Goal: Communication & Community: Answer question/provide support

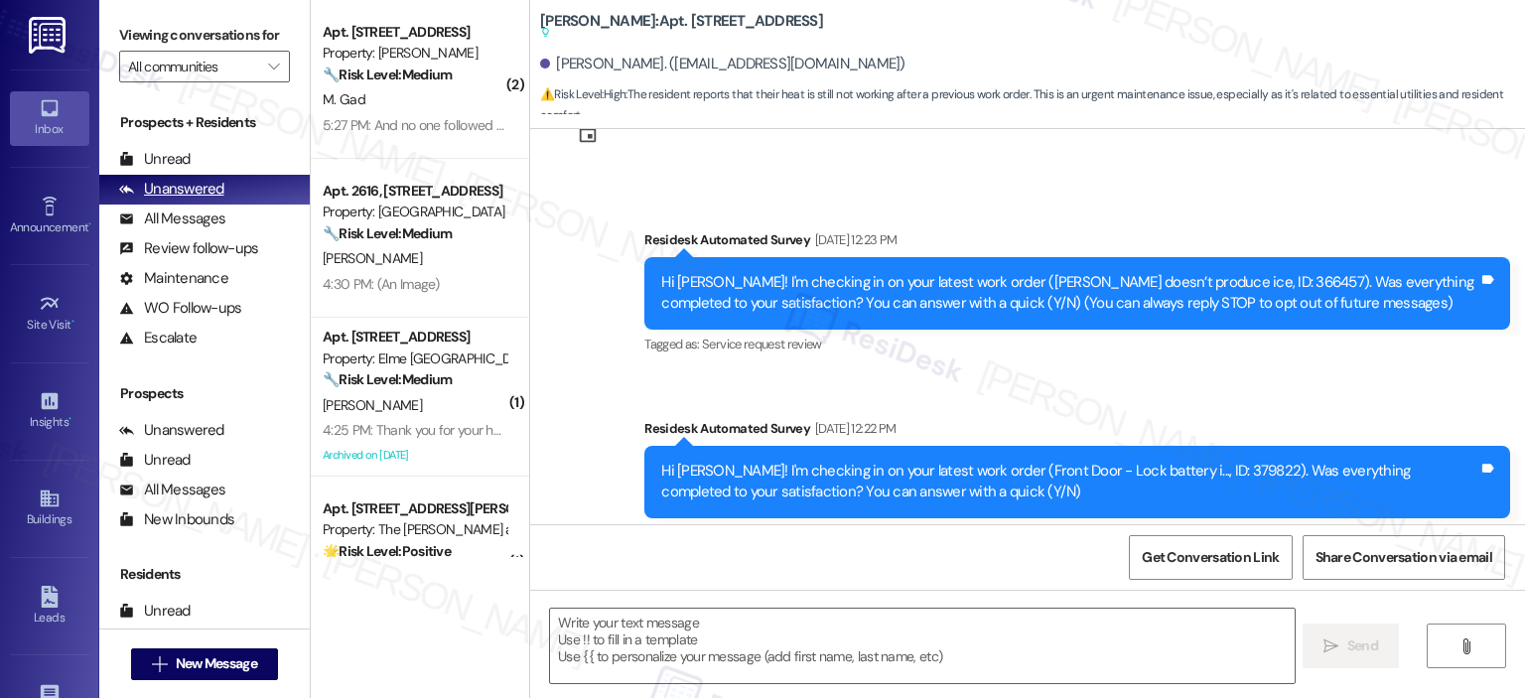
type textarea "Fetching suggested responses. Please feel free to read through the conversation…"
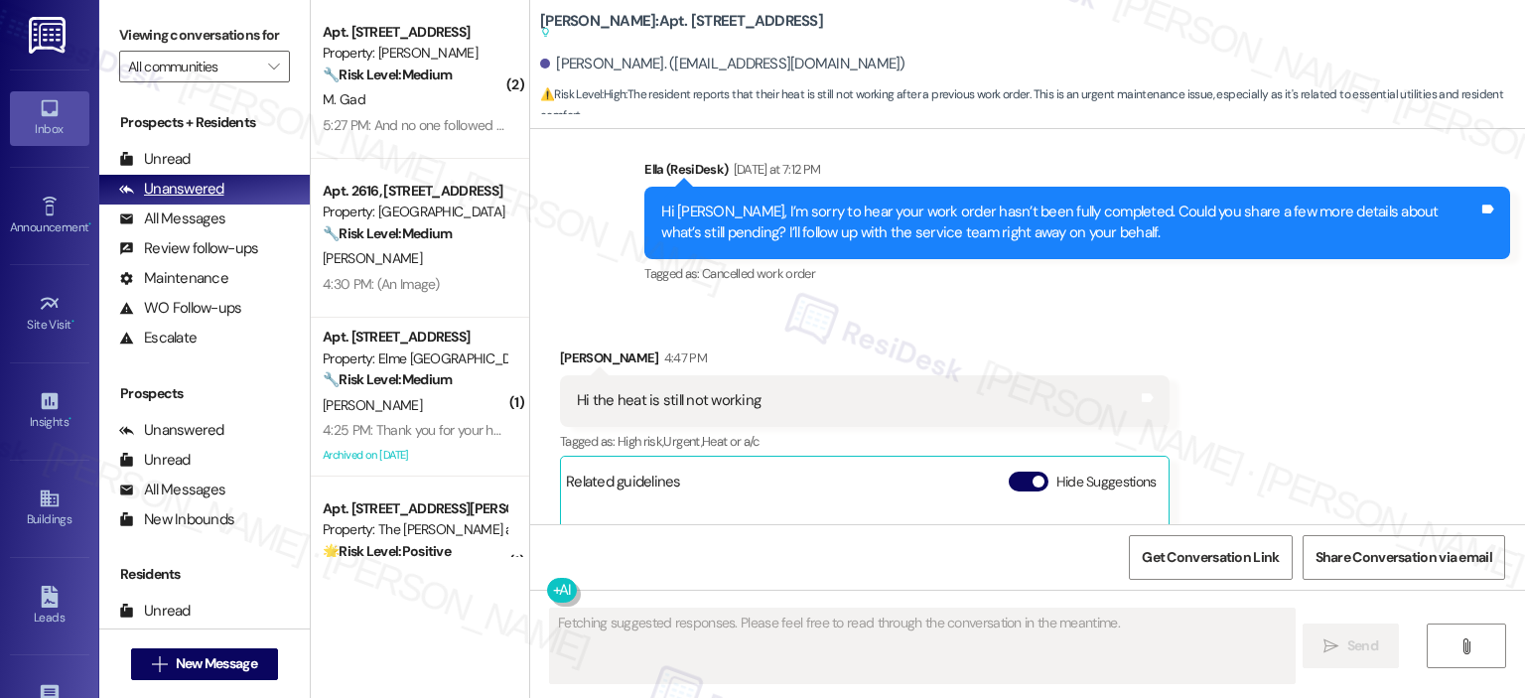
scroll to position [1909, 0]
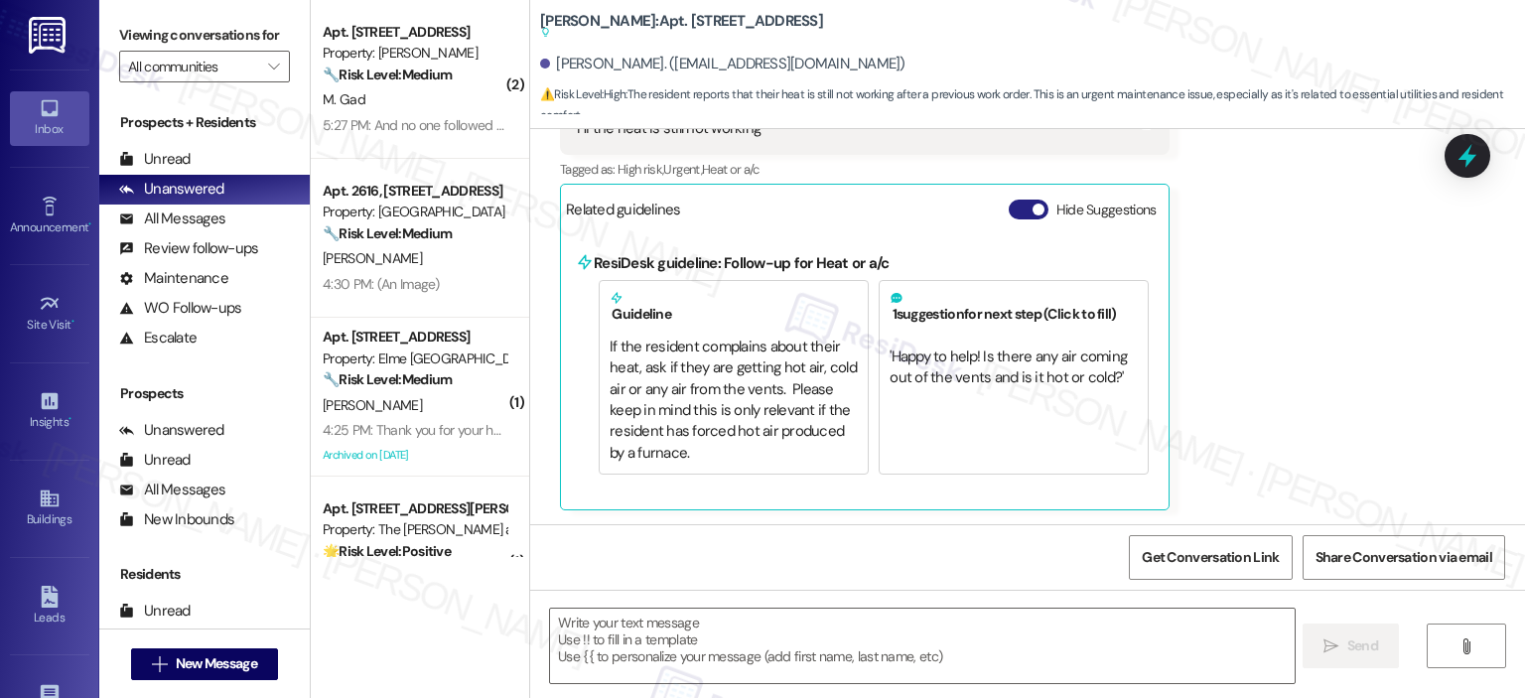
click at [1008, 207] on button "Hide Suggestions" at bounding box center [1028, 209] width 40 height 20
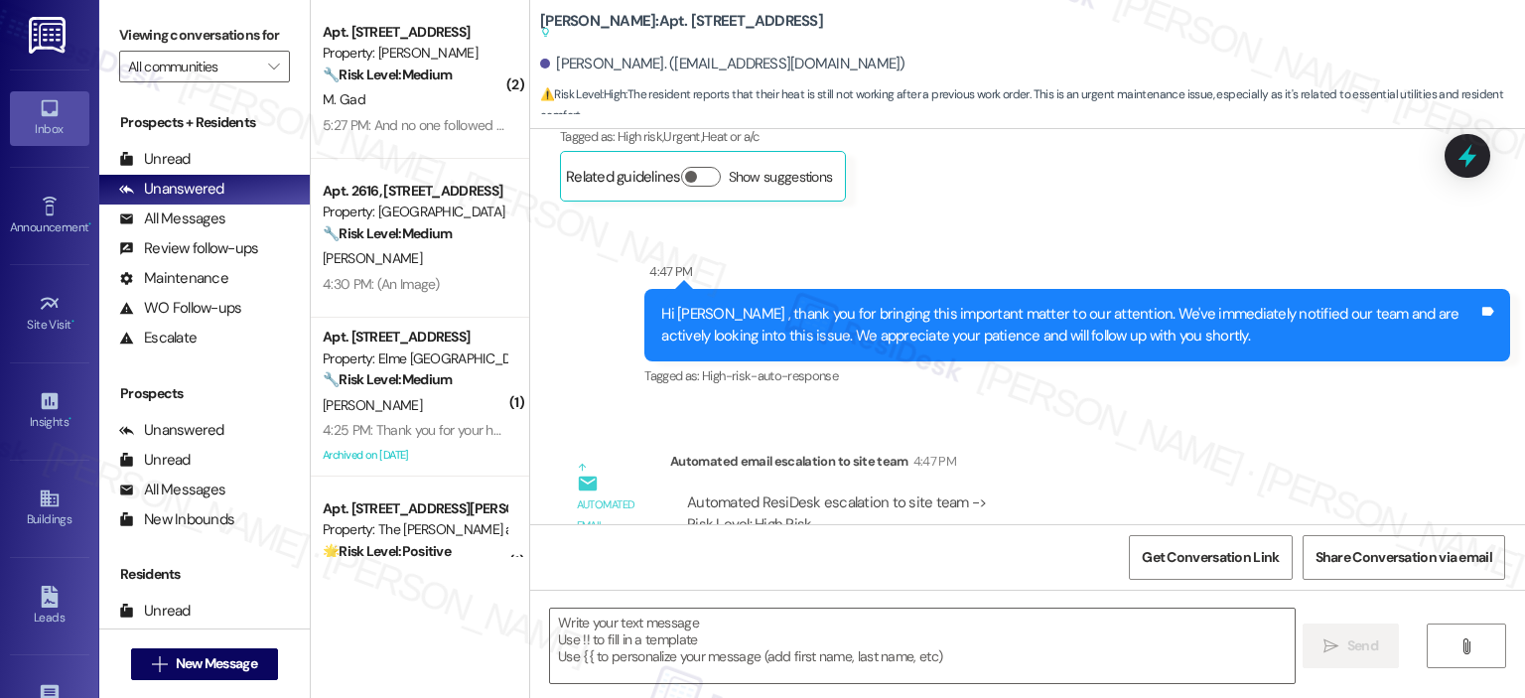
scroll to position [2438, 0]
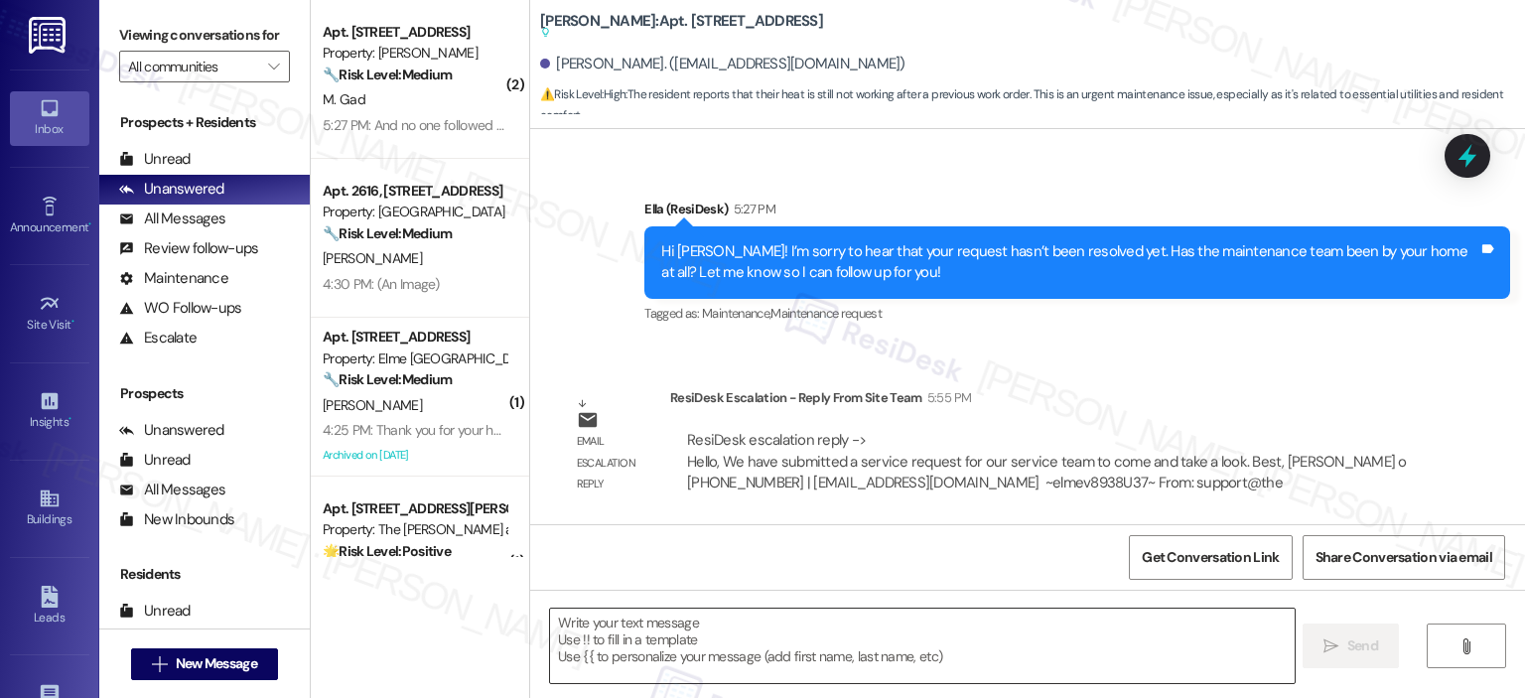
click at [731, 642] on textarea at bounding box center [921, 645] width 743 height 74
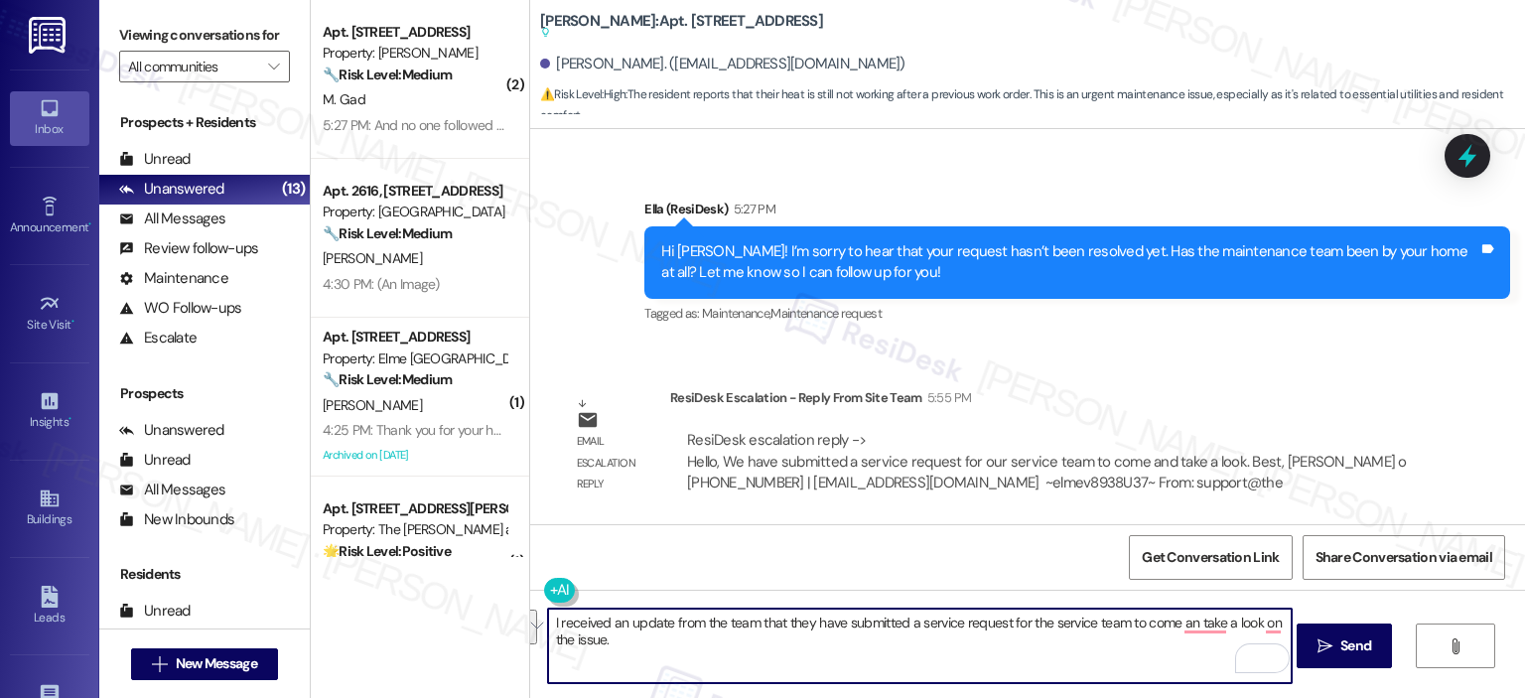
click at [659, 631] on textarea "I received an update from the team that they have submitted a service request f…" at bounding box center [919, 645] width 743 height 74
paste textarea "Hi {{first_name}}, I received an update from the team that a service request ha…"
drag, startPoint x: 647, startPoint y: 620, endPoint x: 512, endPoint y: 612, distance: 135.2
click at [512, 612] on div "( 2 ) Apt. 232, 2511 Farmcrest Drive Property: Elme Herndon 🔧 Risk Level: Mediu…" at bounding box center [918, 349] width 1214 height 698
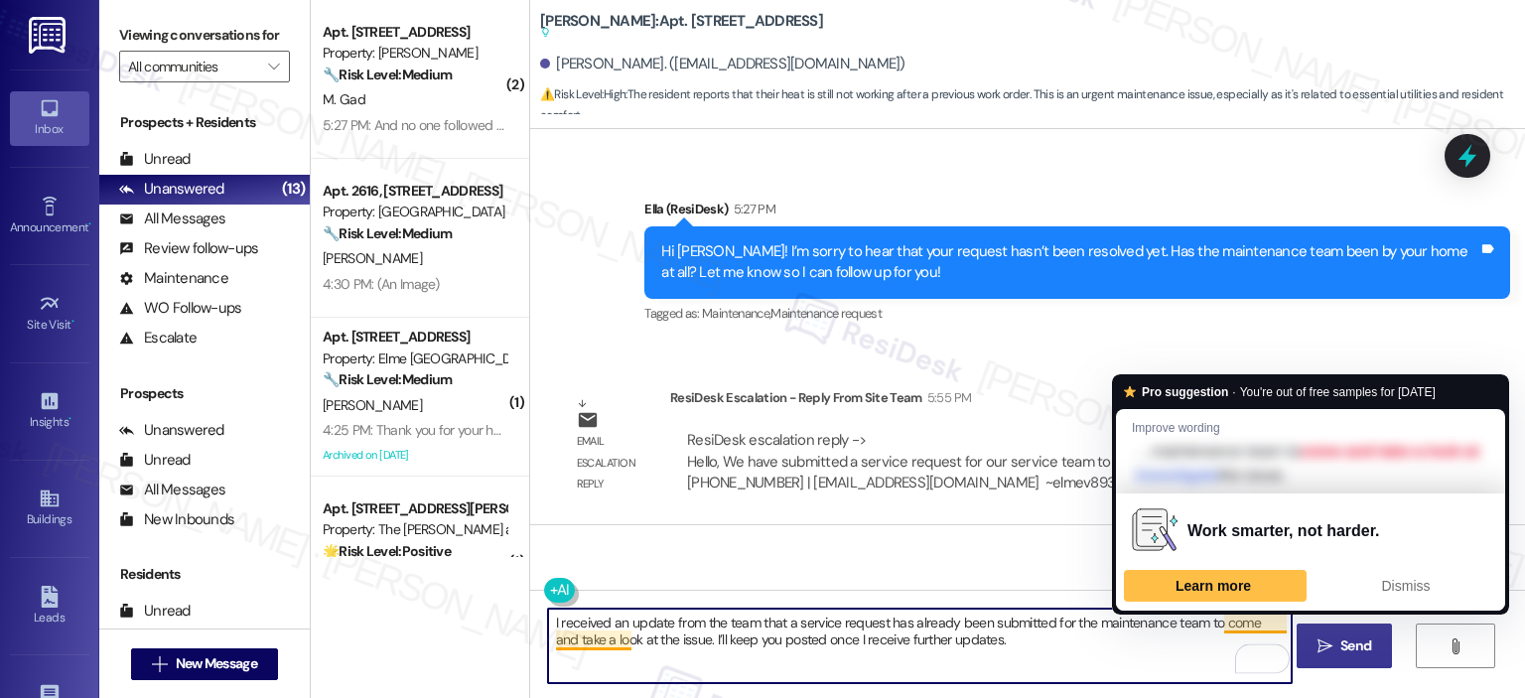
type textarea "I received an update from the team that a service request has already been subm…"
click at [1357, 646] on span "Send" at bounding box center [1355, 645] width 31 height 21
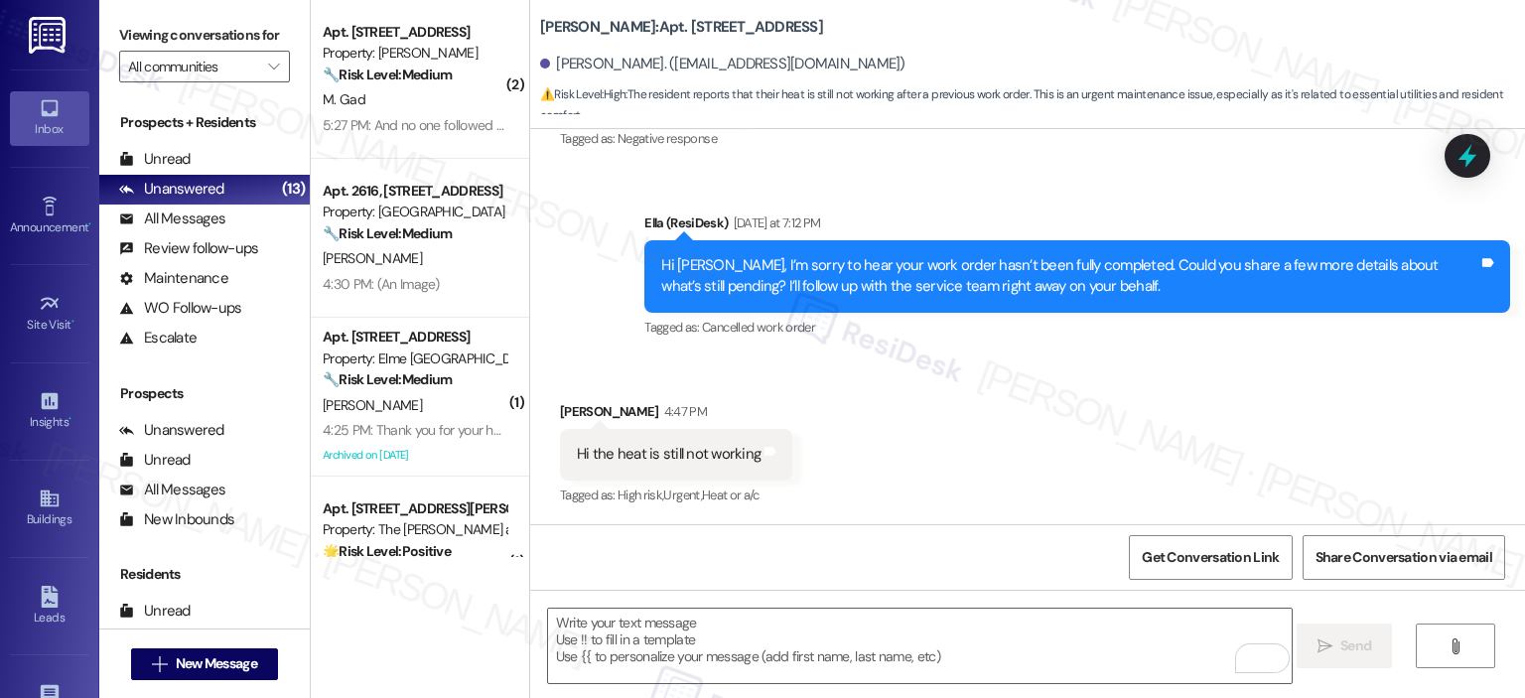
scroll to position [2546, 0]
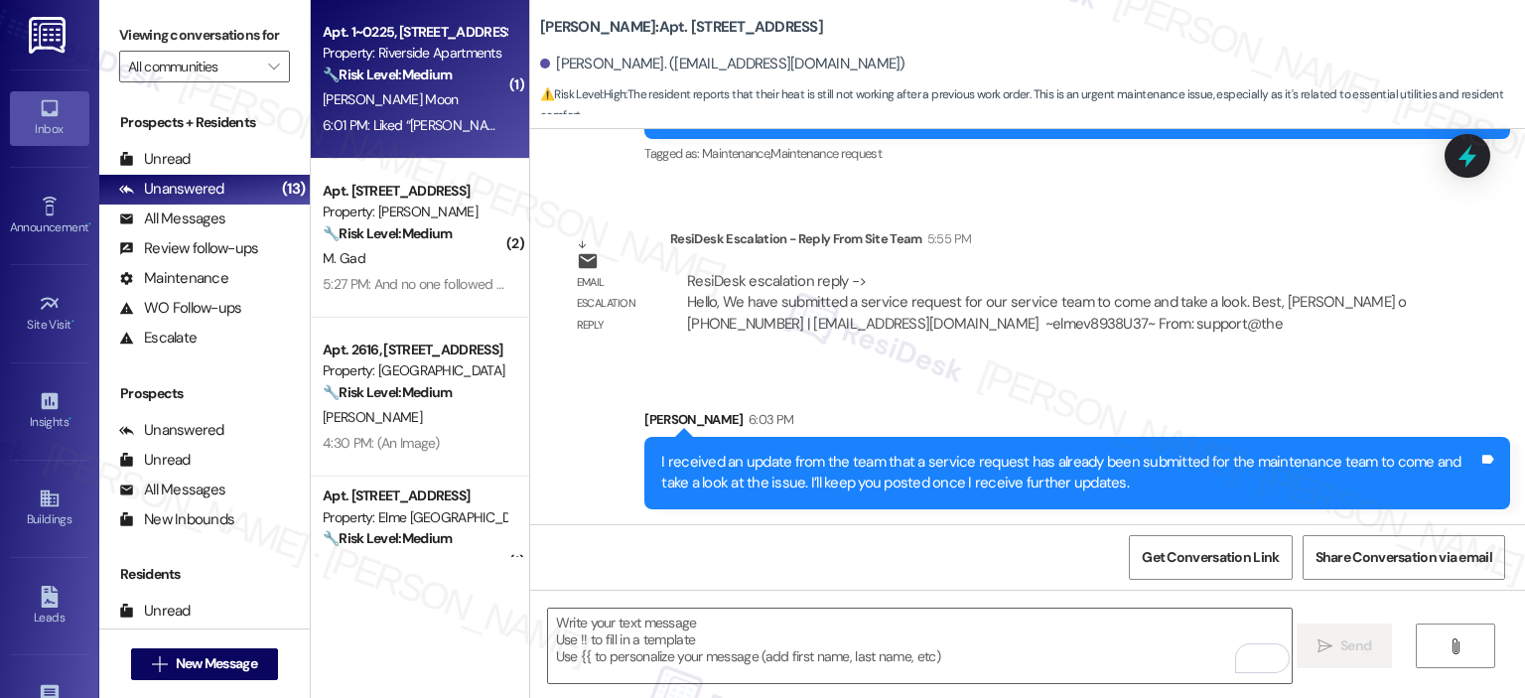
click at [395, 107] on span "L. Chaves Moon" at bounding box center [390, 99] width 135 height 18
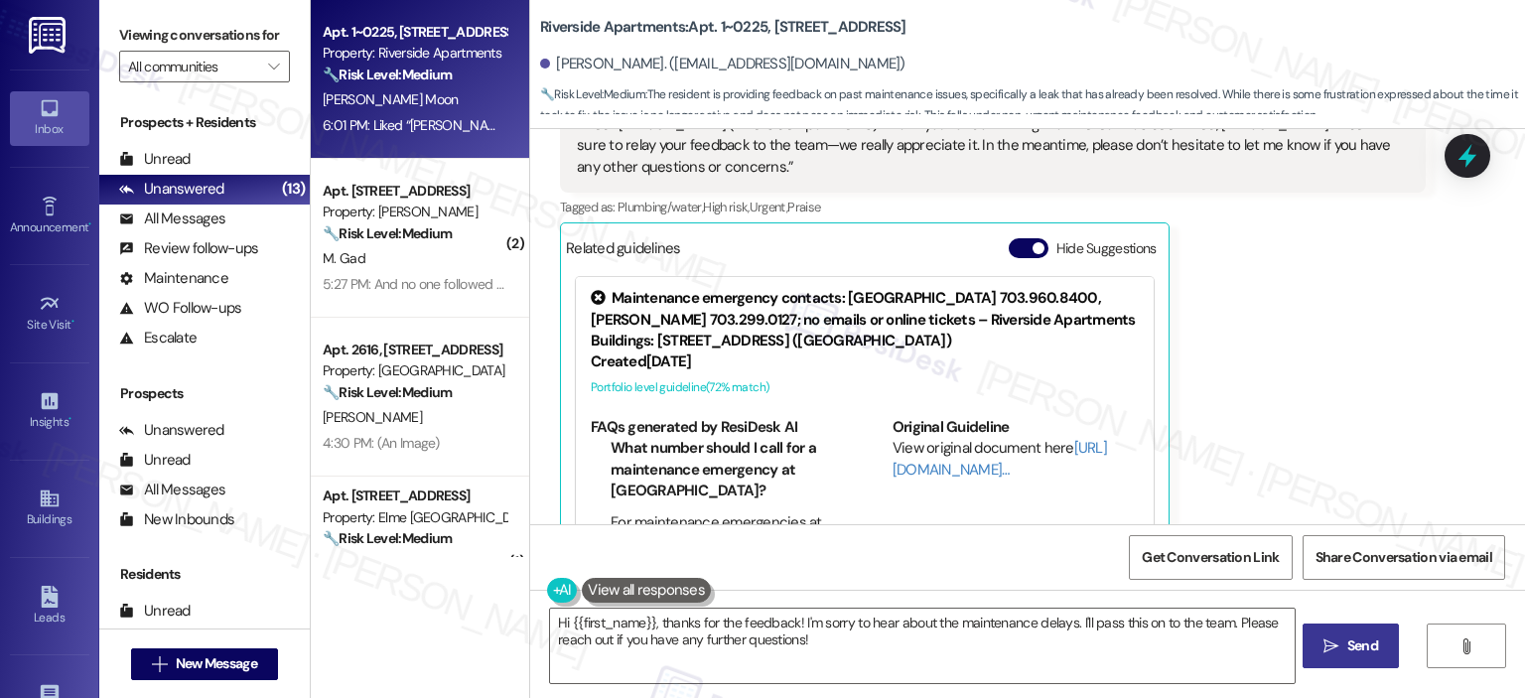
scroll to position [1276, 0]
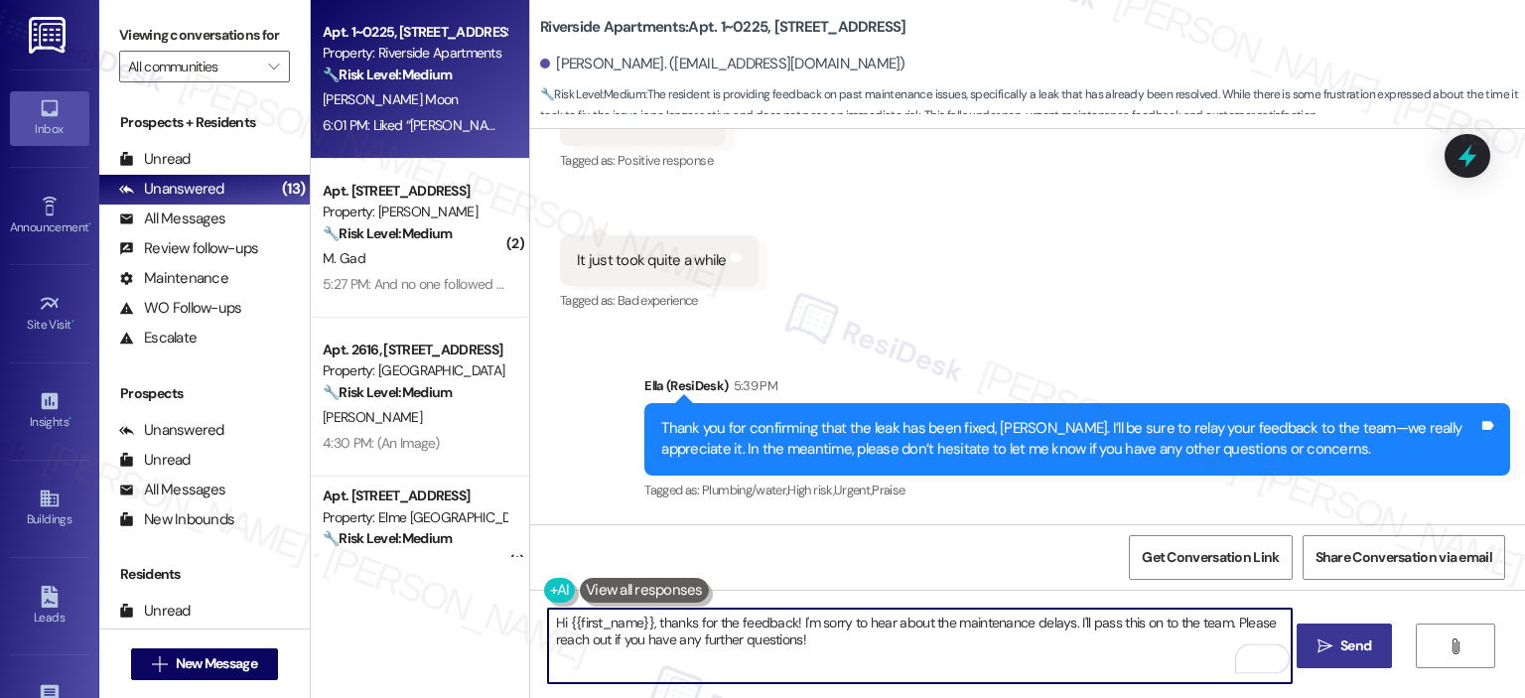
drag, startPoint x: 846, startPoint y: 648, endPoint x: 537, endPoint y: 610, distance: 311.0
click at [548, 610] on textarea "Hi {{first_name}}, thanks for the feedback! I'm sorry to hear about the mainten…" at bounding box center [919, 645] width 743 height 74
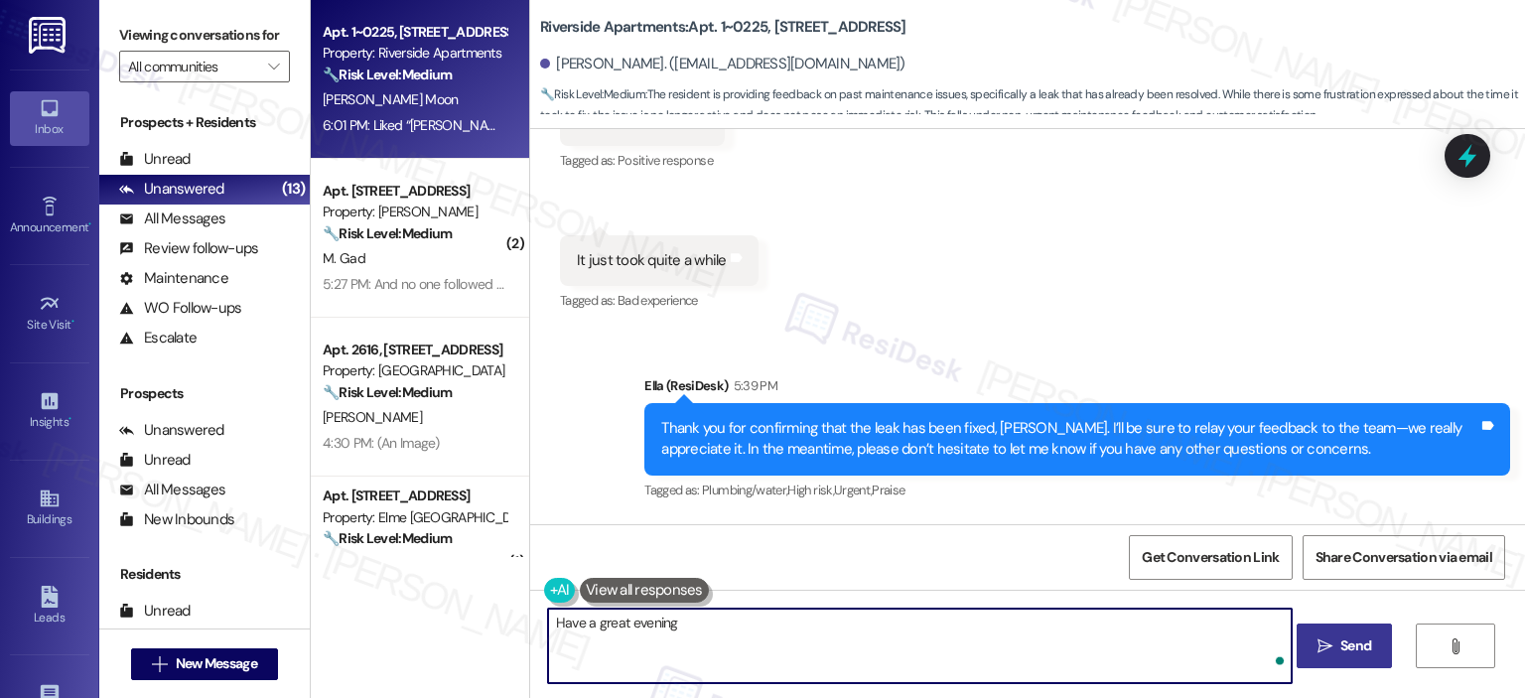
type textarea "Have a great evening!"
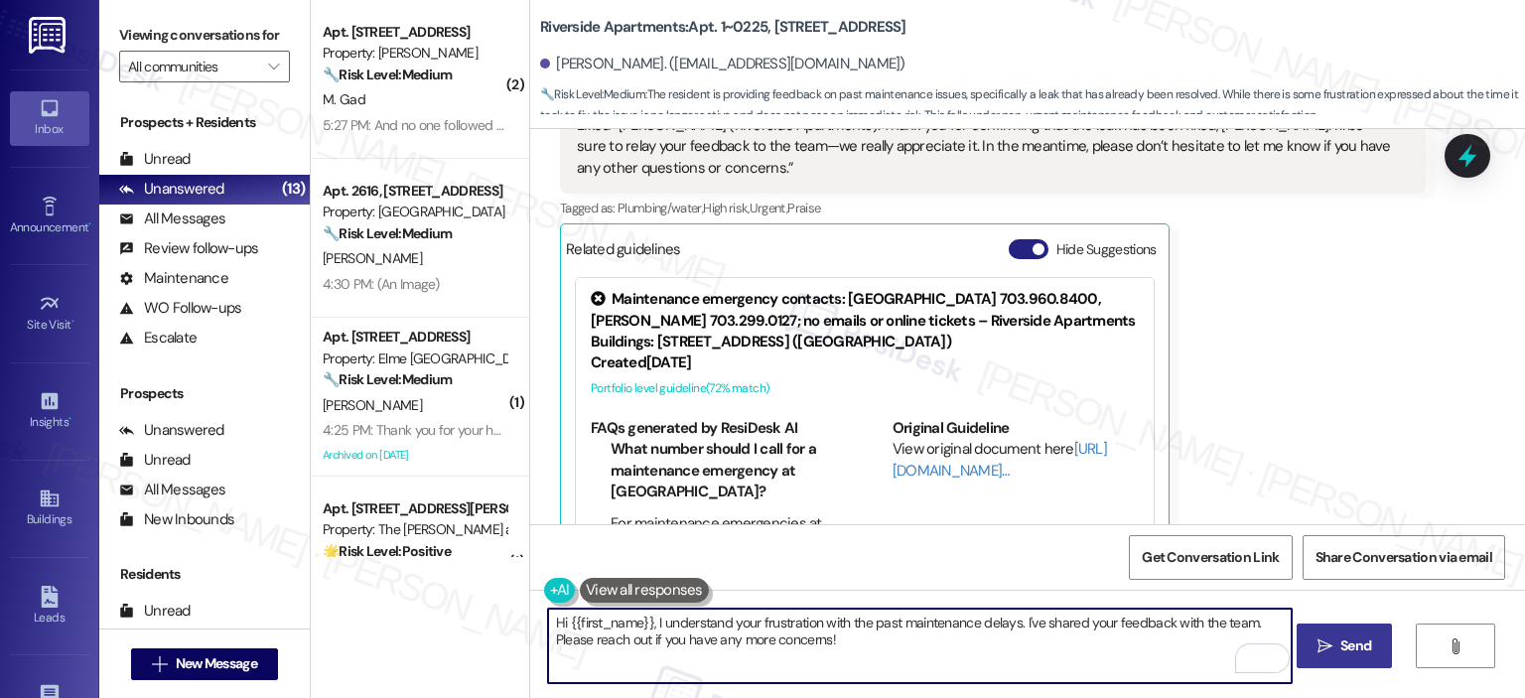
type textarea "Hi {{first_name}}, I understand your frustration with the past maintenance dela…"
click at [1008, 239] on button "Hide Suggestions" at bounding box center [1028, 249] width 40 height 20
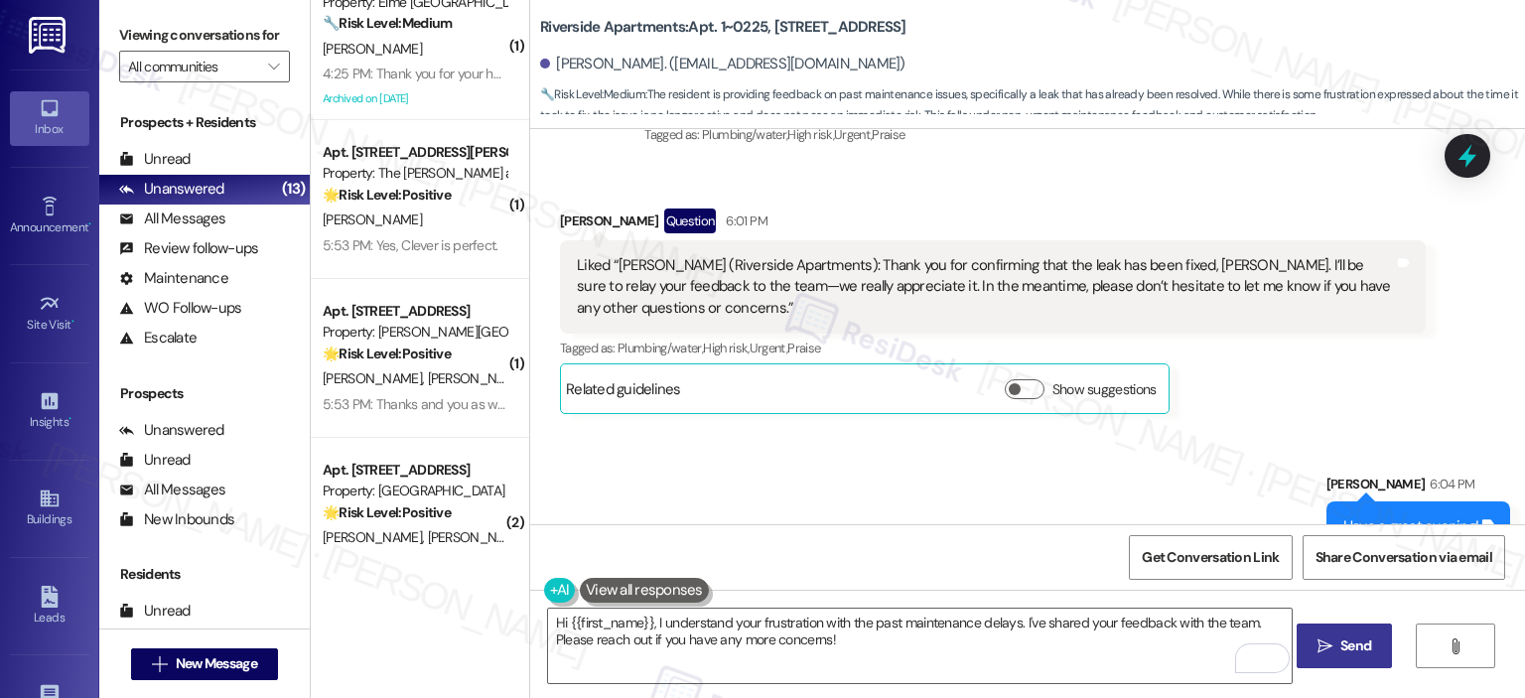
scroll to position [0, 0]
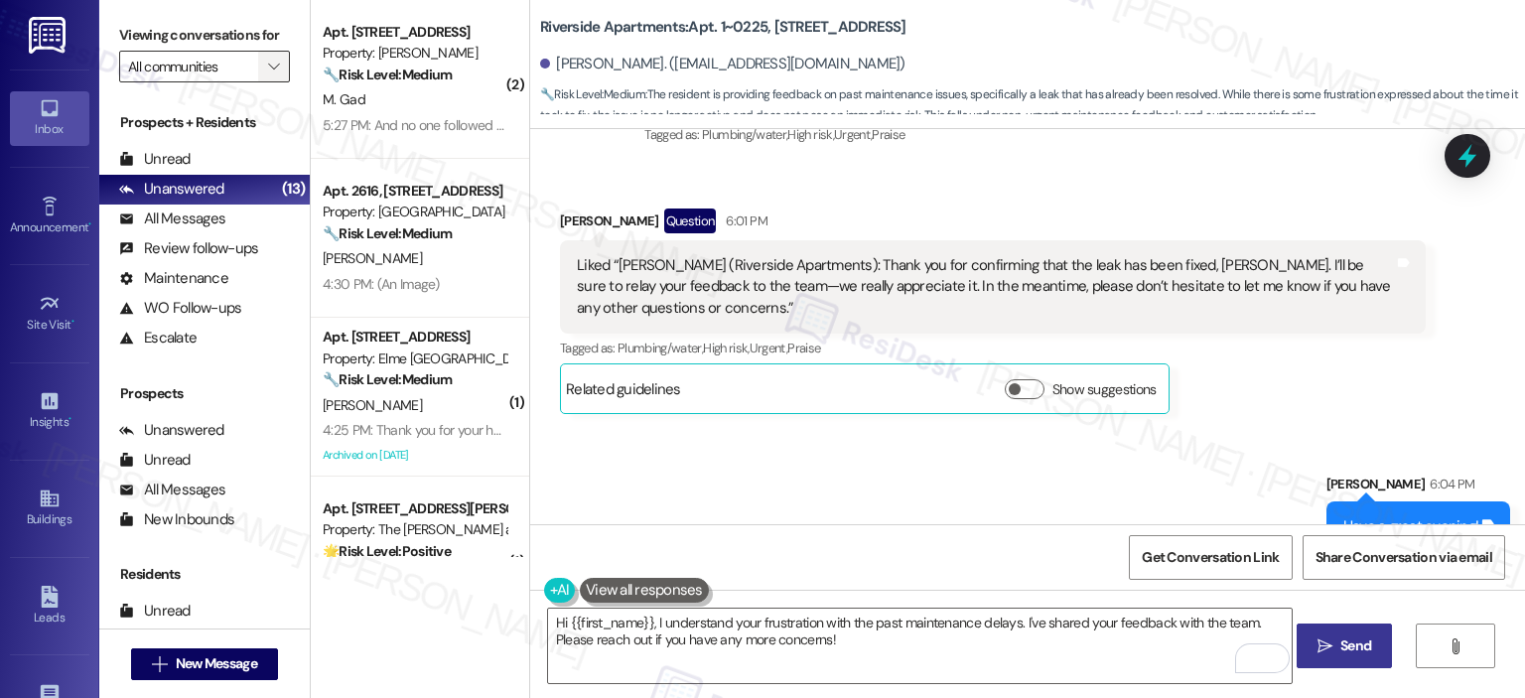
click at [268, 67] on icon "" at bounding box center [273, 67] width 11 height 16
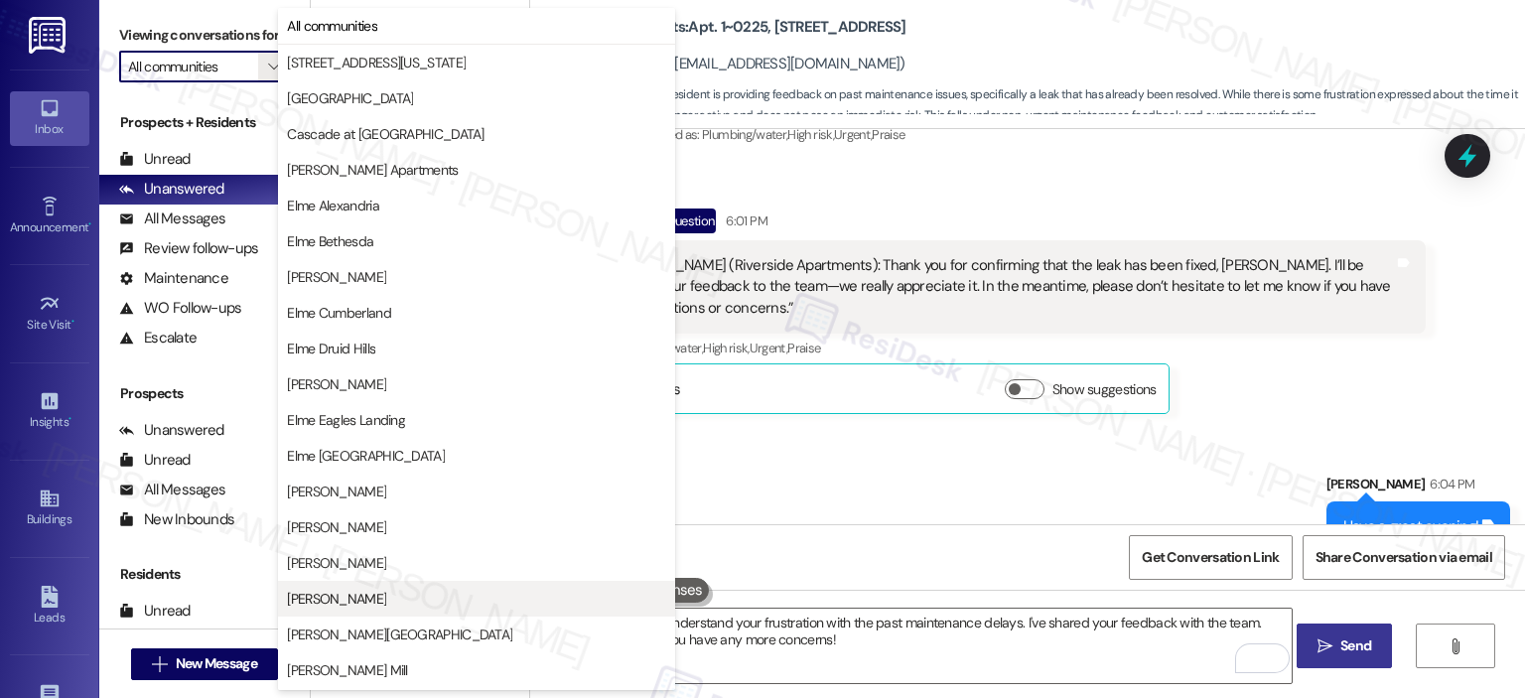
click at [361, 595] on span "[PERSON_NAME]" at bounding box center [336, 599] width 99 height 20
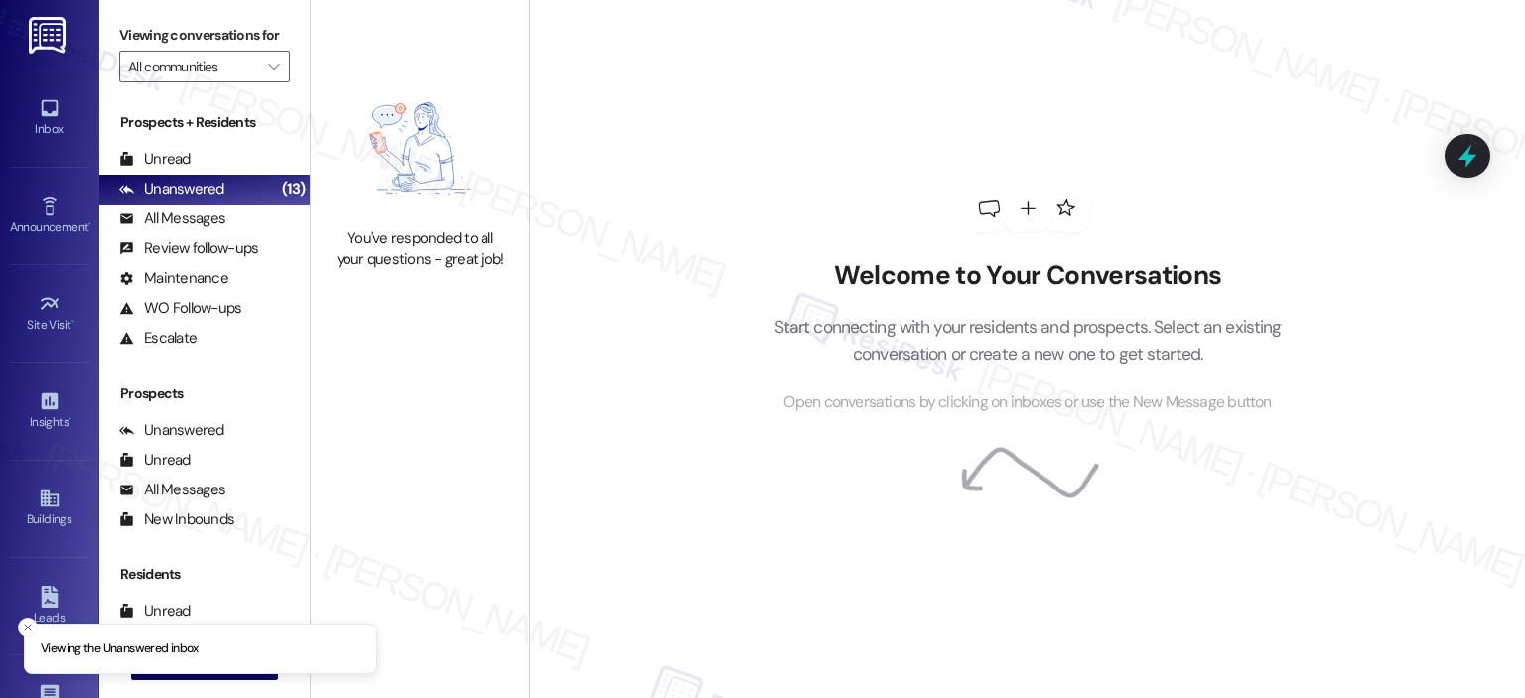
type input "[PERSON_NAME]"
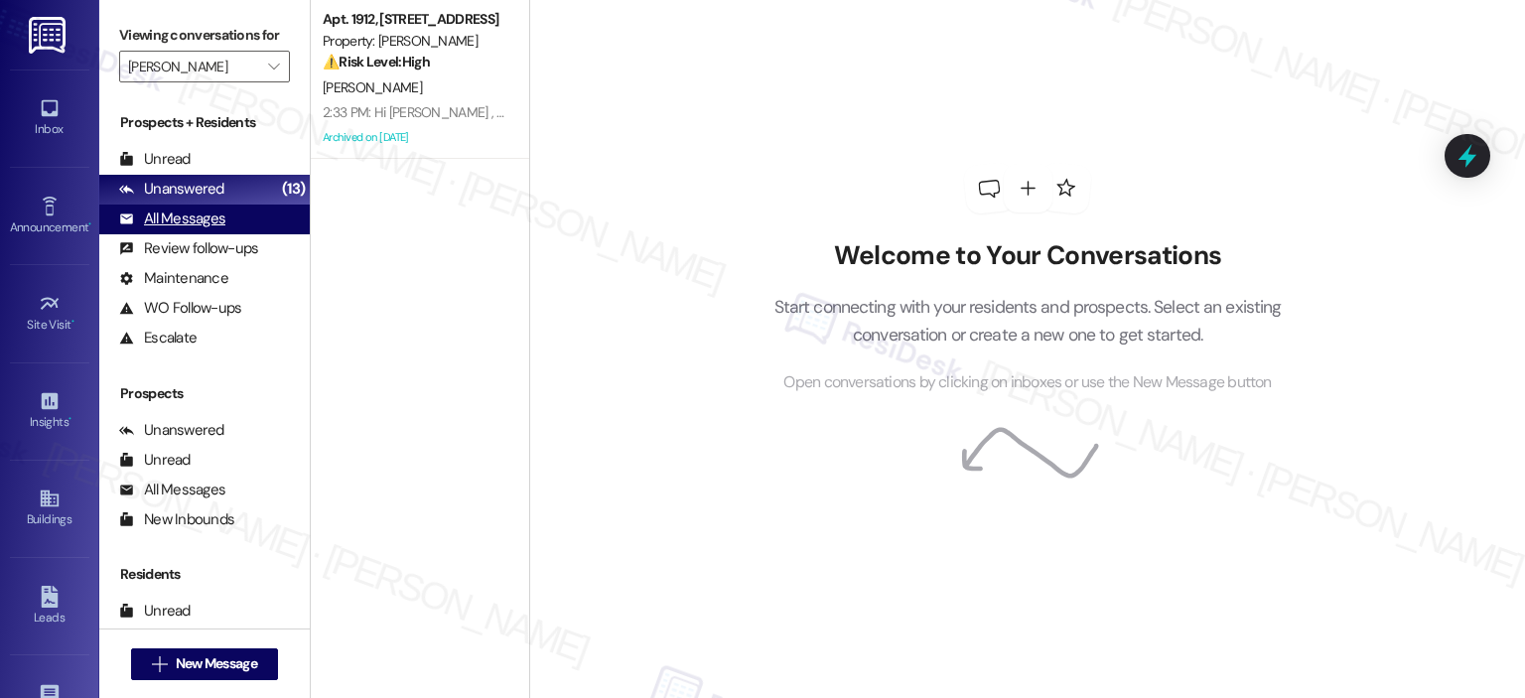
click at [205, 222] on div "All Messages" at bounding box center [172, 218] width 106 height 21
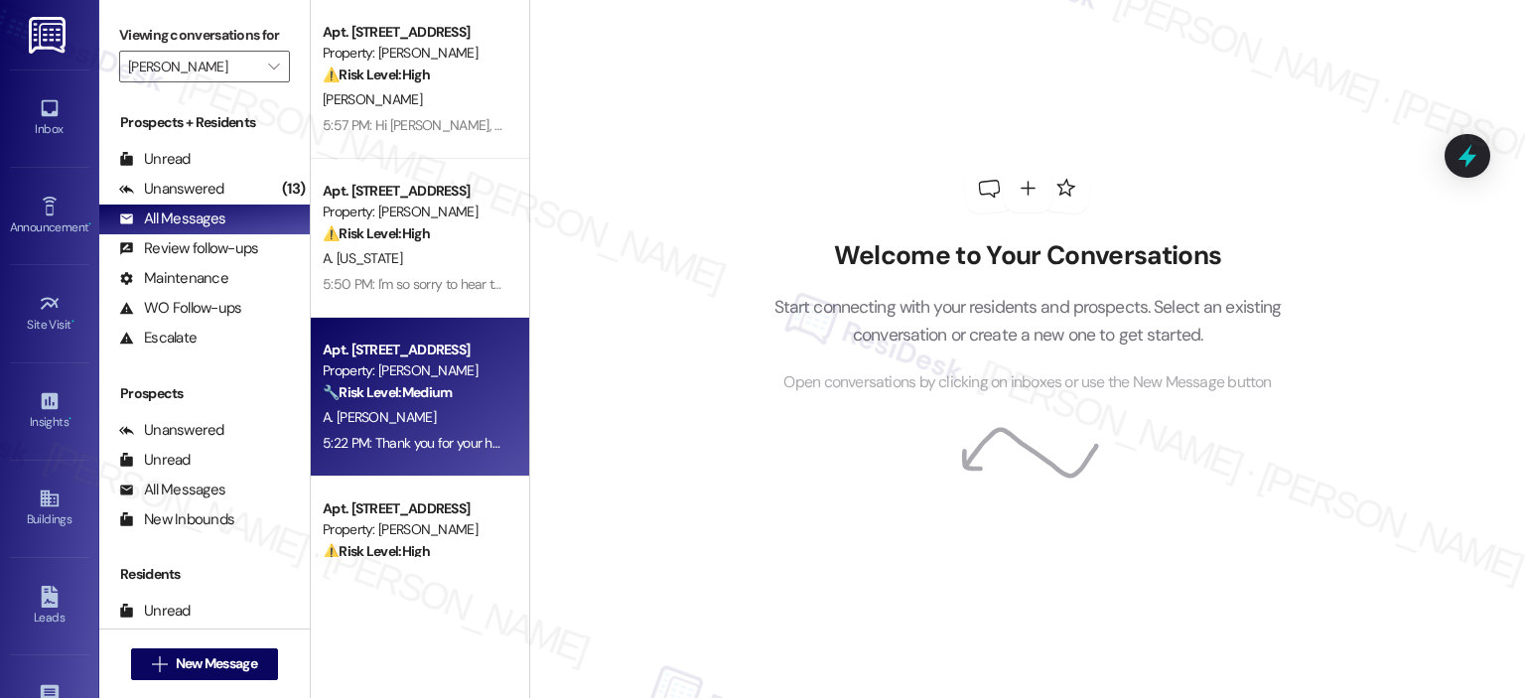
click at [397, 426] on span "A. [PERSON_NAME]" at bounding box center [379, 417] width 113 height 18
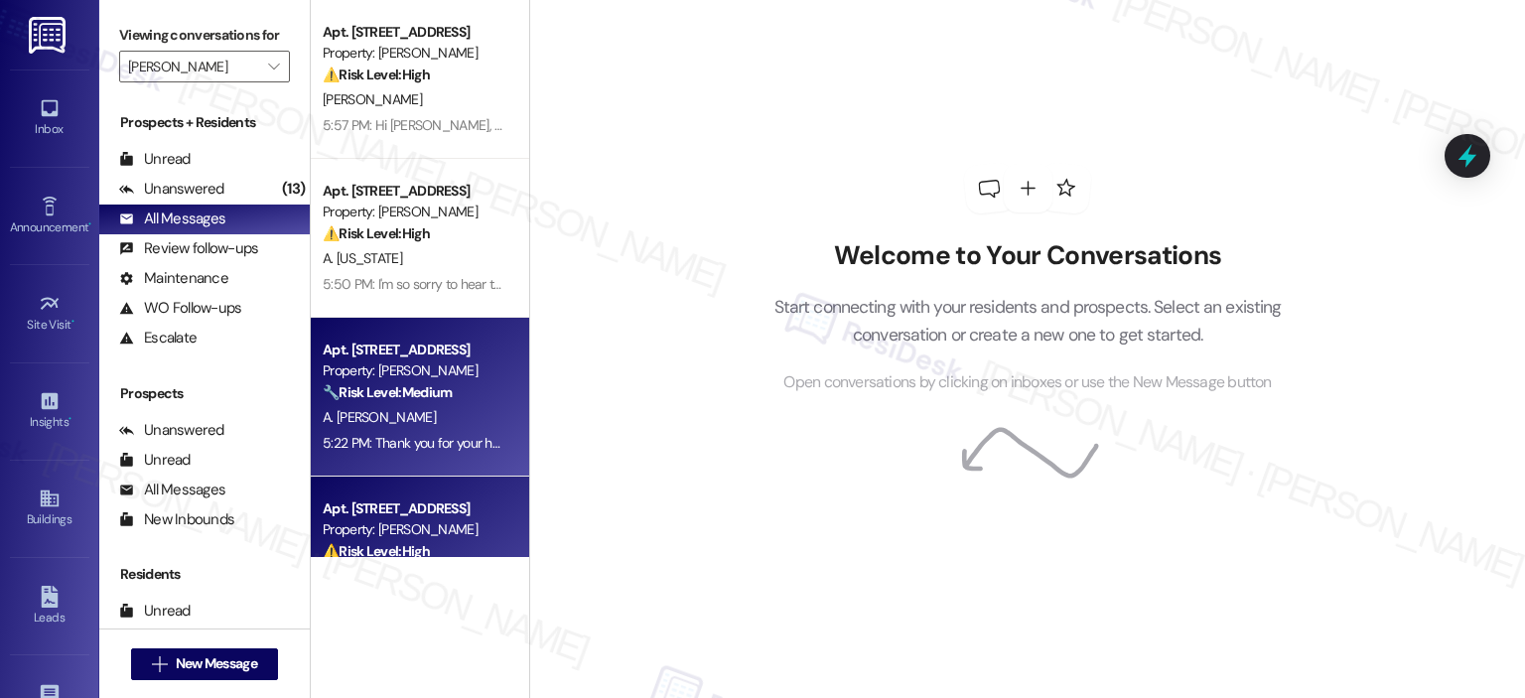
click at [405, 505] on div "Apt. [STREET_ADDRESS]" at bounding box center [415, 508] width 184 height 21
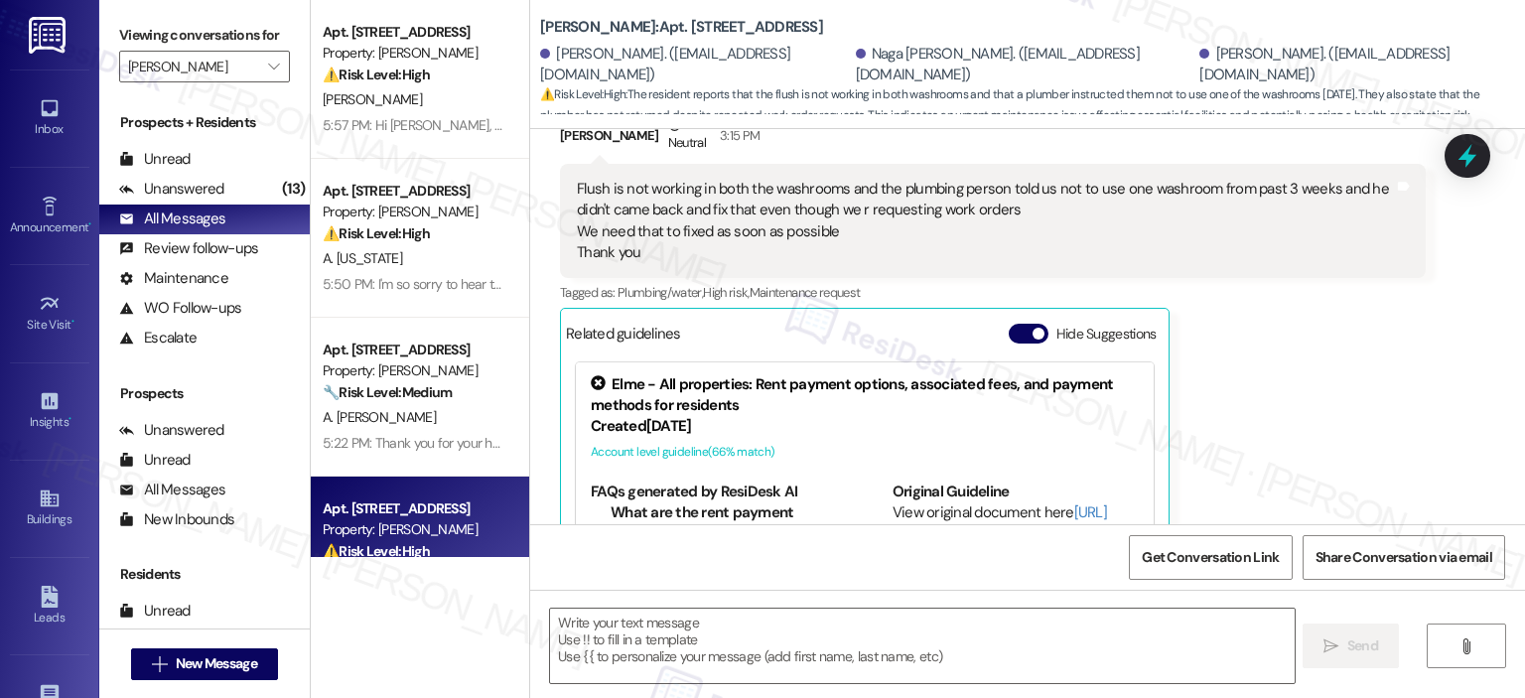
scroll to position [993, 0]
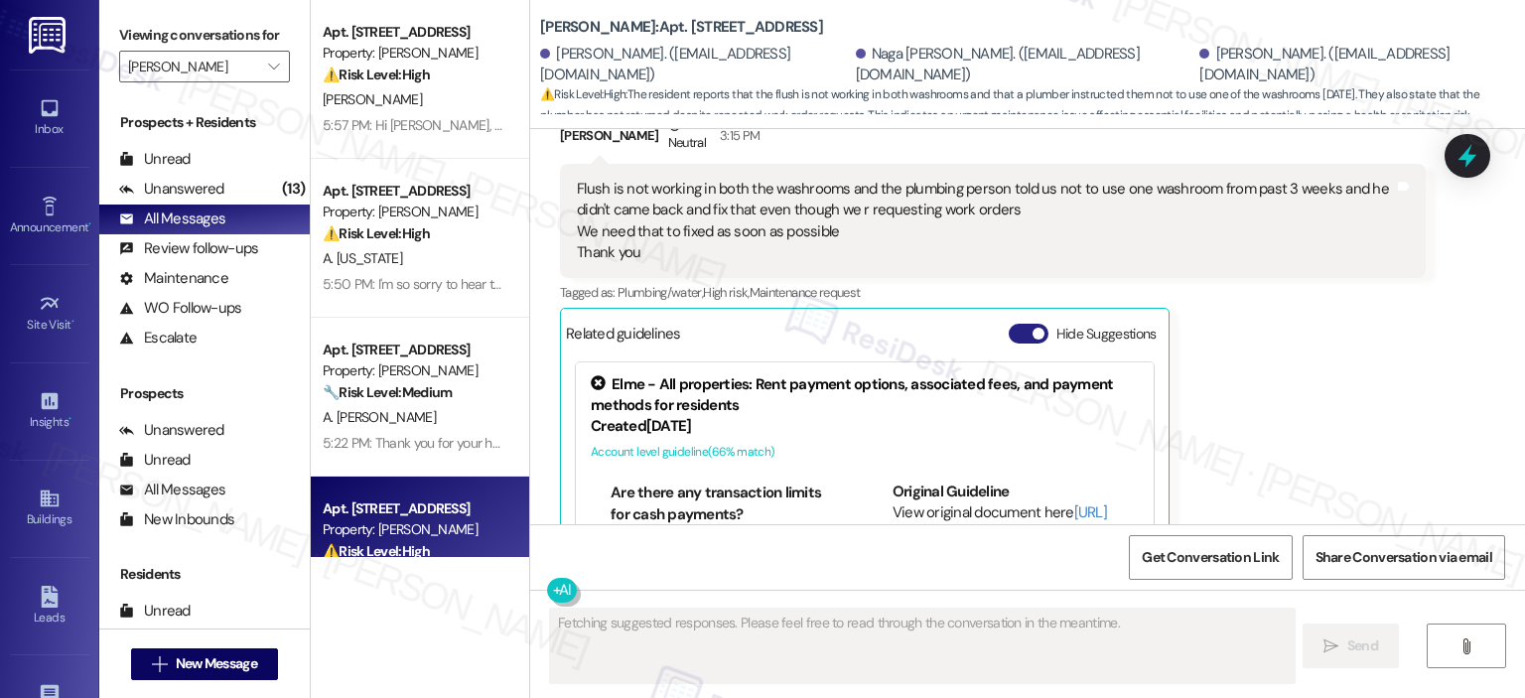
click at [1022, 324] on button "Hide Suggestions" at bounding box center [1028, 334] width 40 height 20
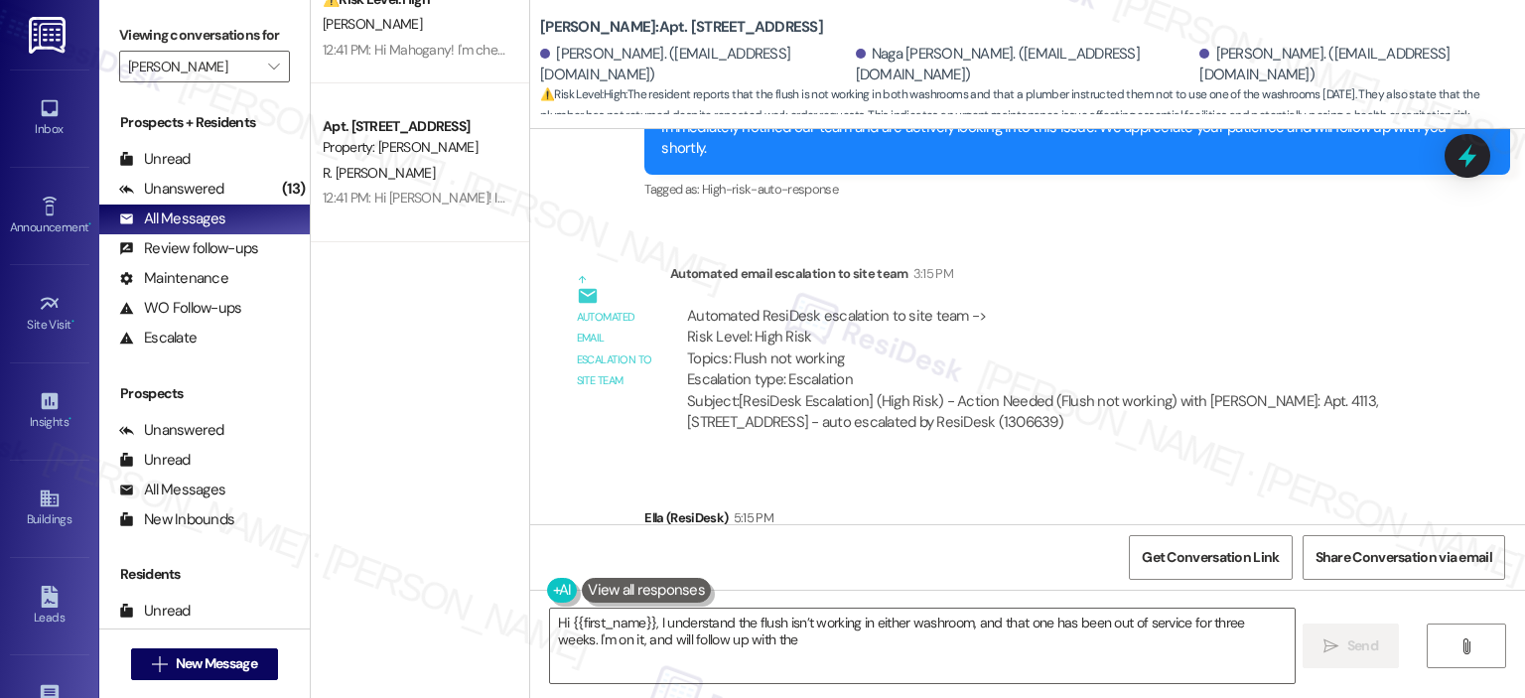
scroll to position [1985, 0]
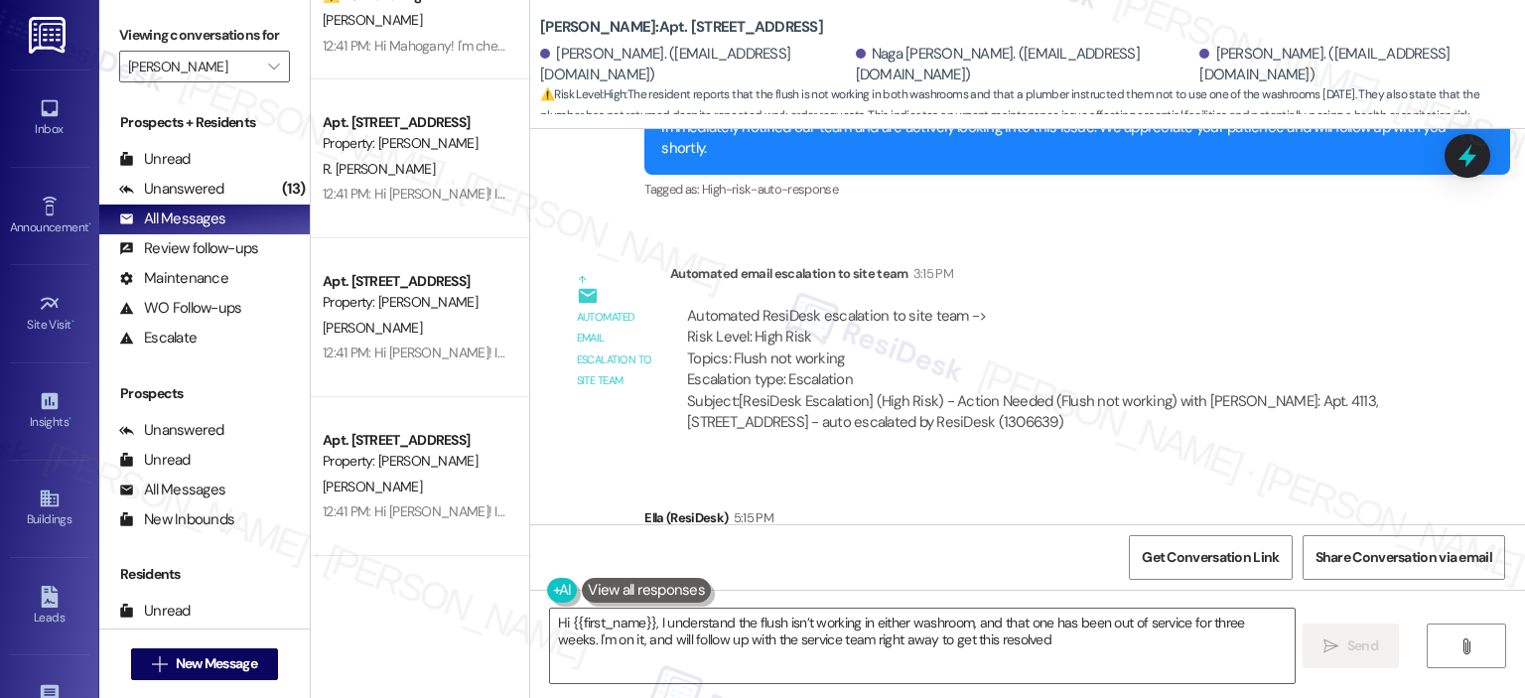
type textarea "Hi {{first_name}}, I understand the flush isn’t working in either washroom, and…"
click at [268, 56] on span "" at bounding box center [273, 67] width 19 height 32
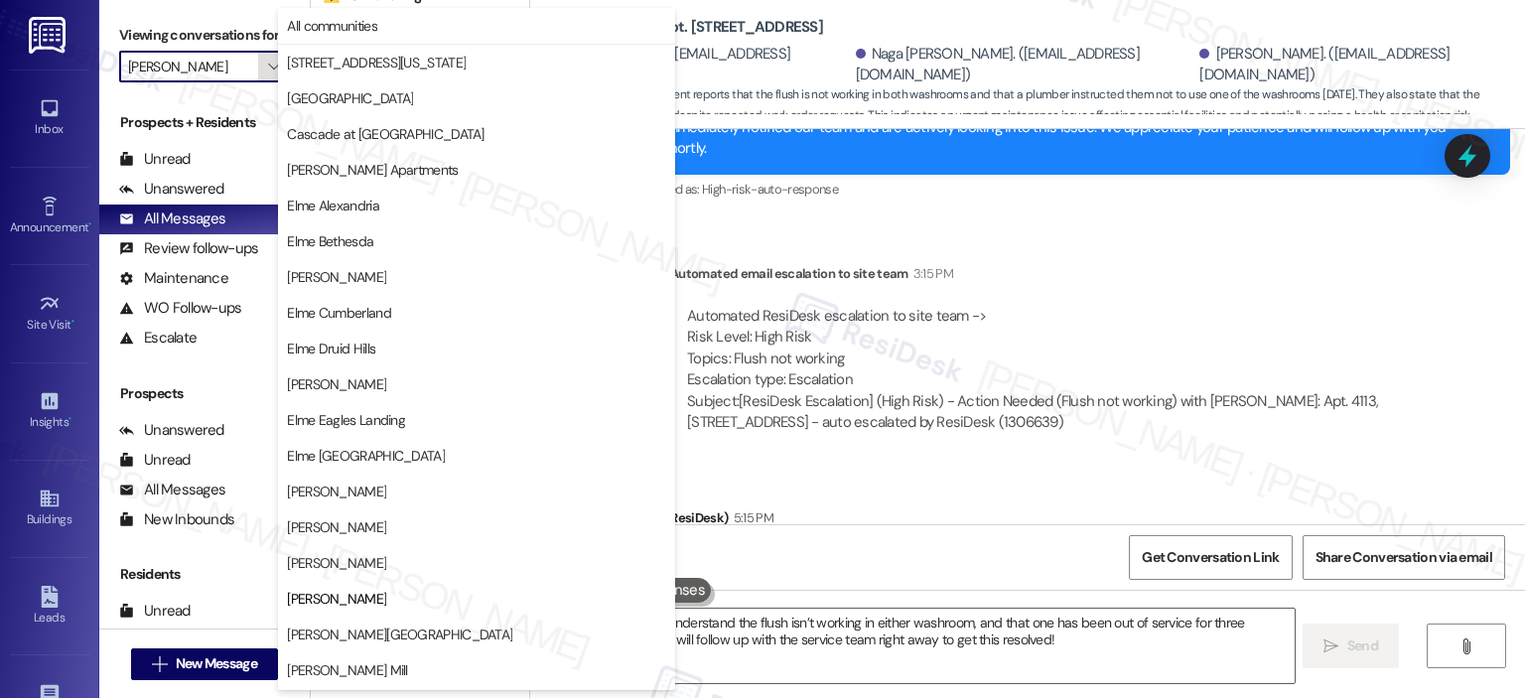
scroll to position [322, 0]
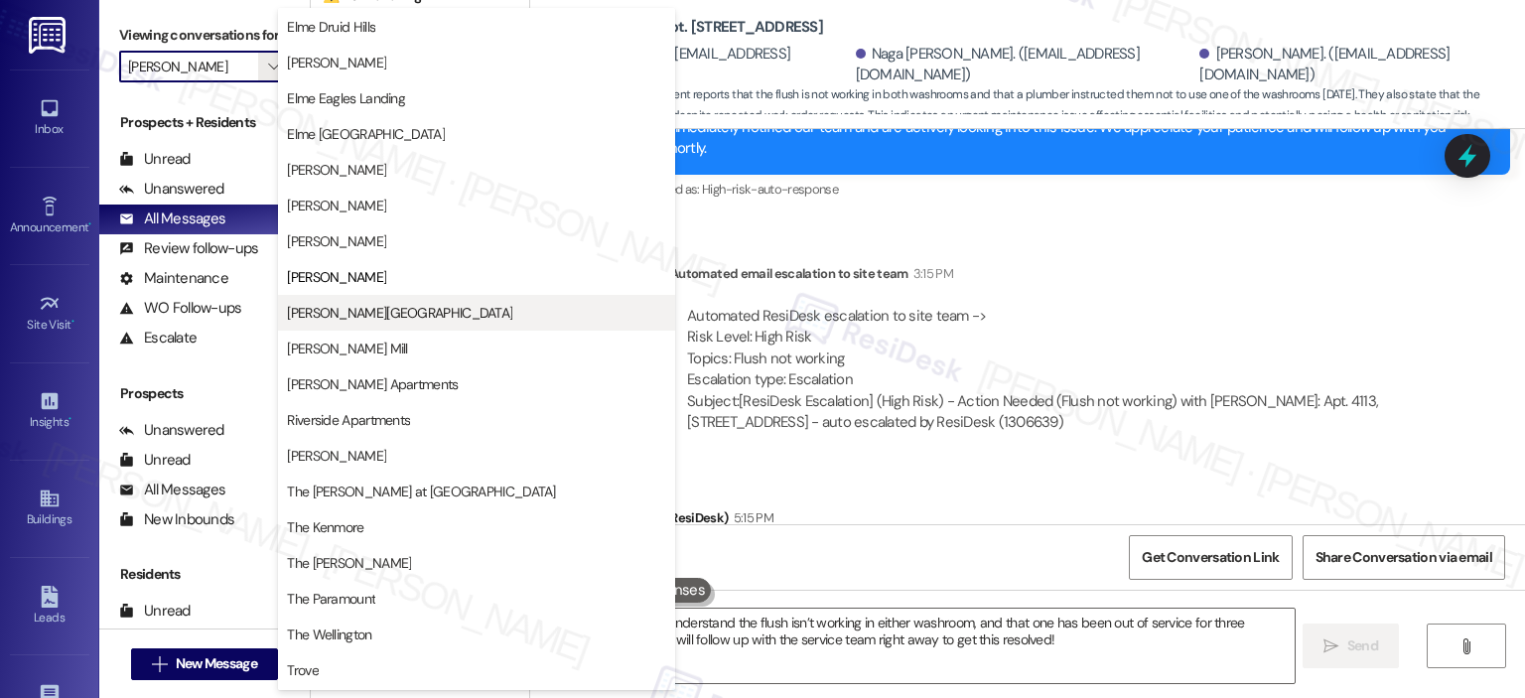
click at [401, 308] on span "[PERSON_NAME][GEOGRAPHIC_DATA]" at bounding box center [476, 313] width 379 height 20
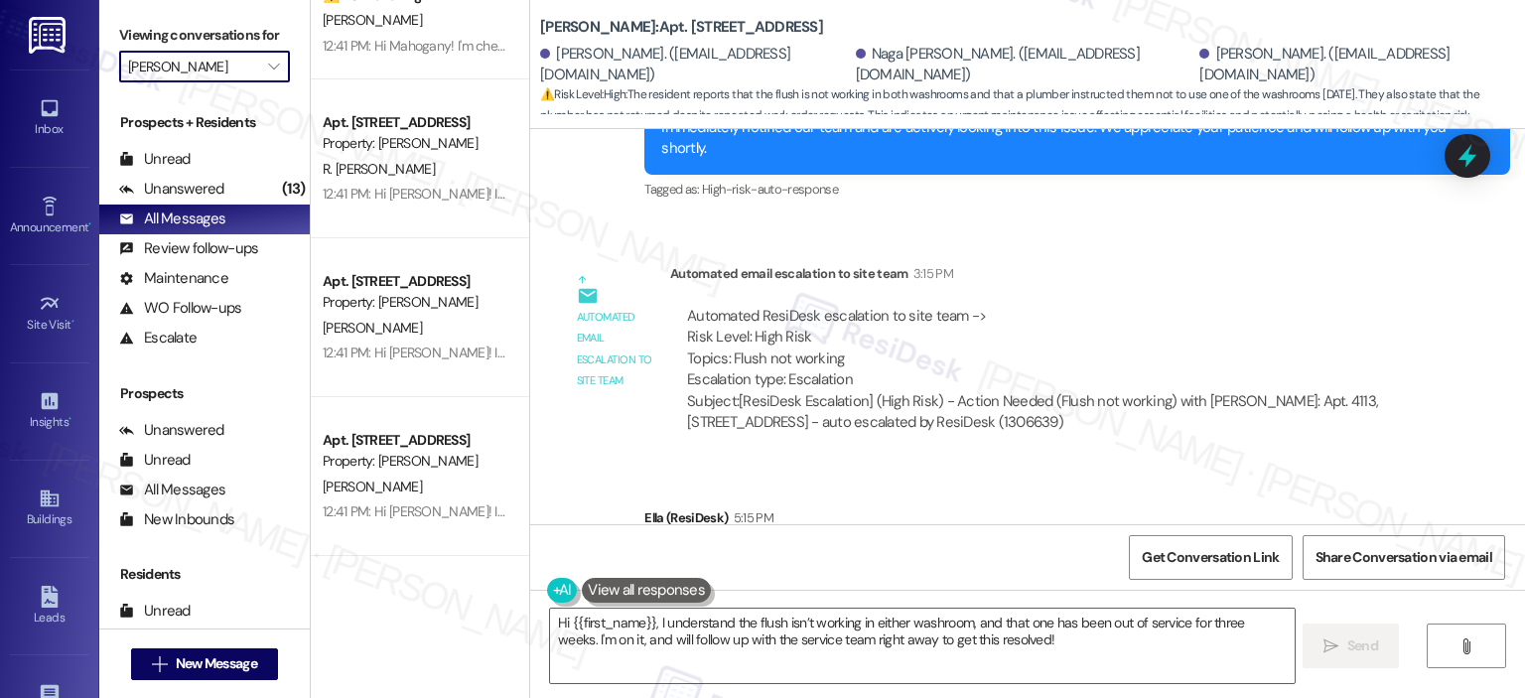
type input "[PERSON_NAME][GEOGRAPHIC_DATA]"
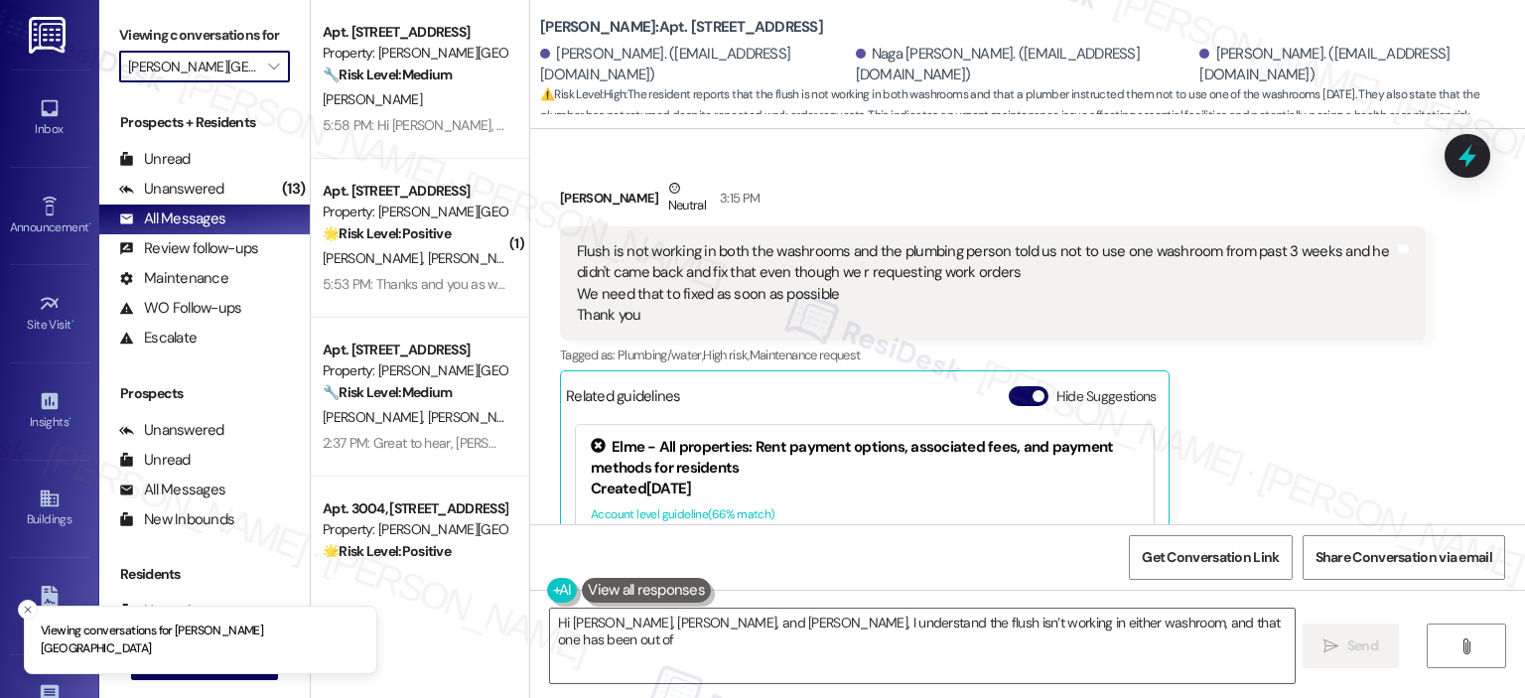
scroll to position [13352, 0]
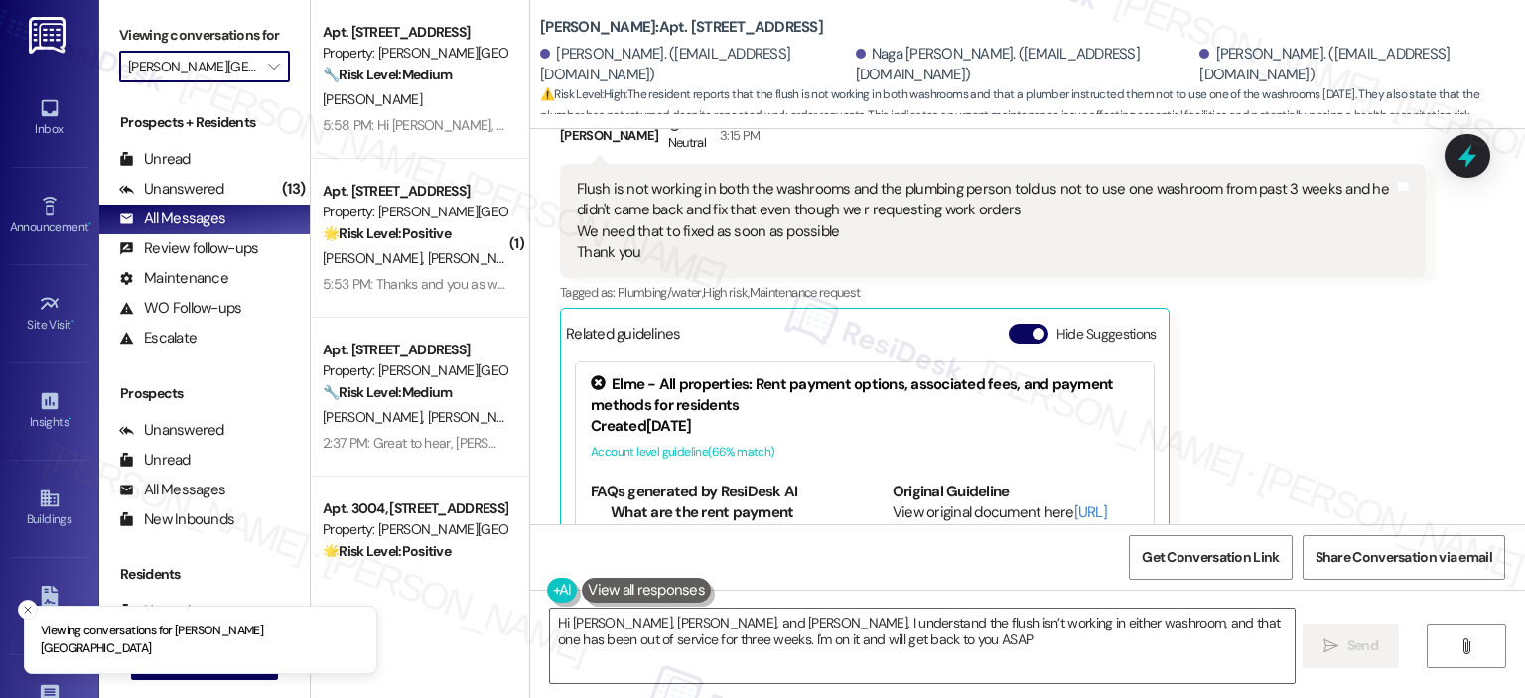
type textarea "Hi Hema Priyanka, Naga Sai Sriram, and Reshma, I understand the flush isn’t wor…"
click at [1012, 324] on button "Hide Suggestions" at bounding box center [1028, 334] width 40 height 20
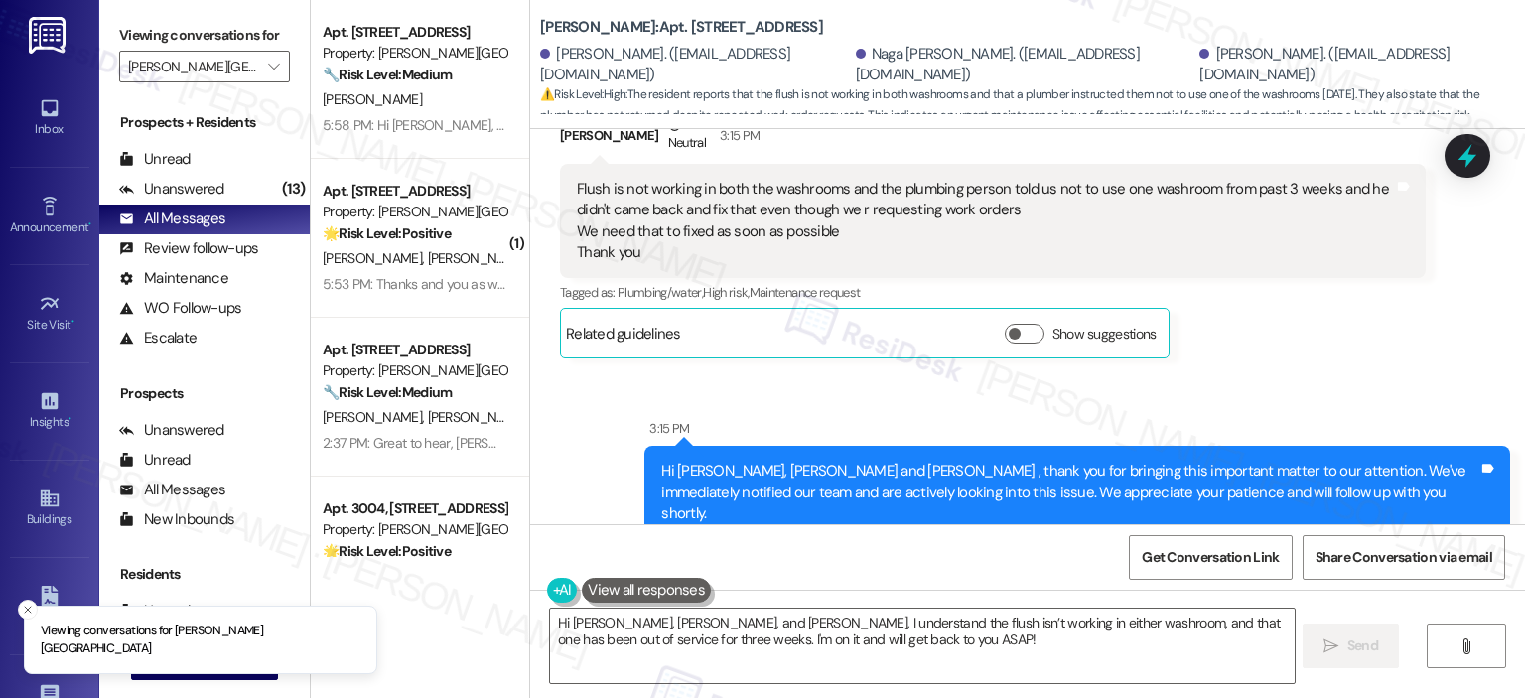
scroll to position [13717, 0]
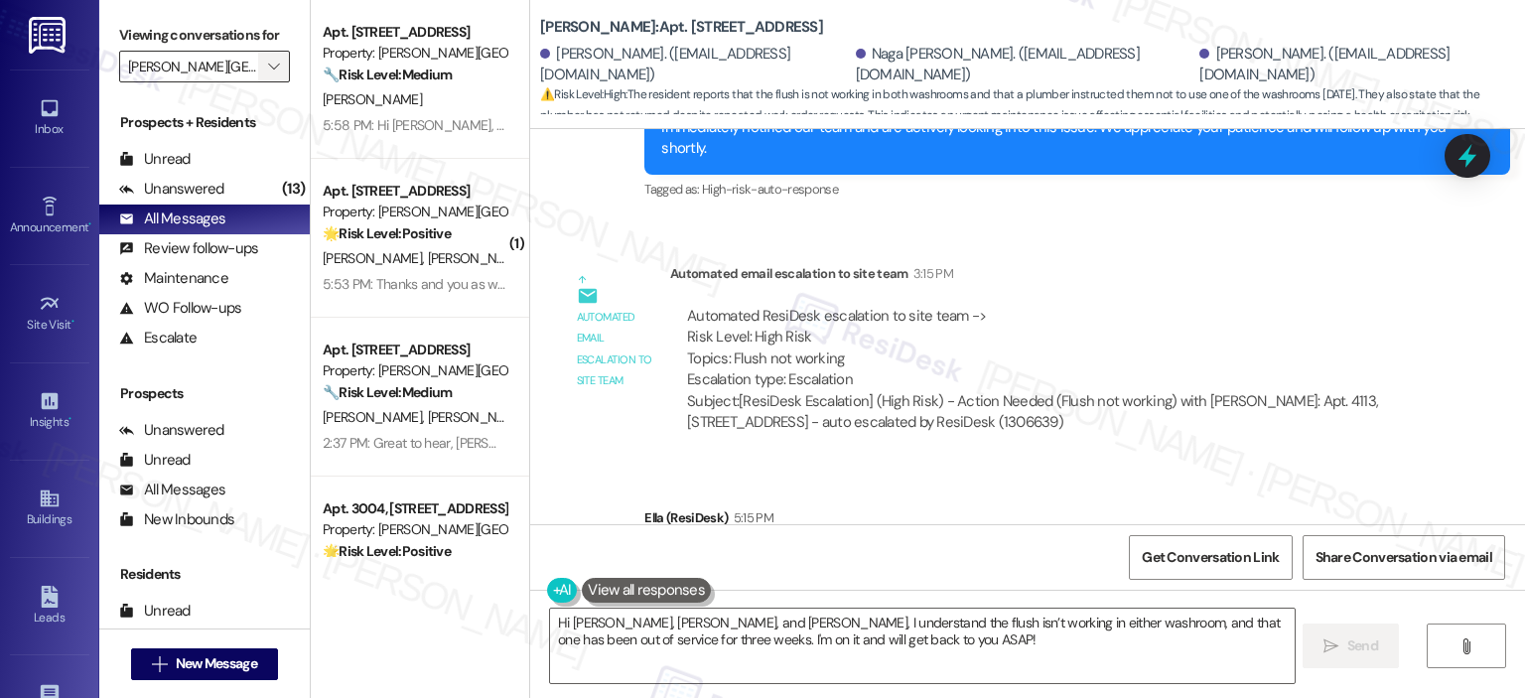
click at [268, 67] on icon "" at bounding box center [273, 67] width 11 height 16
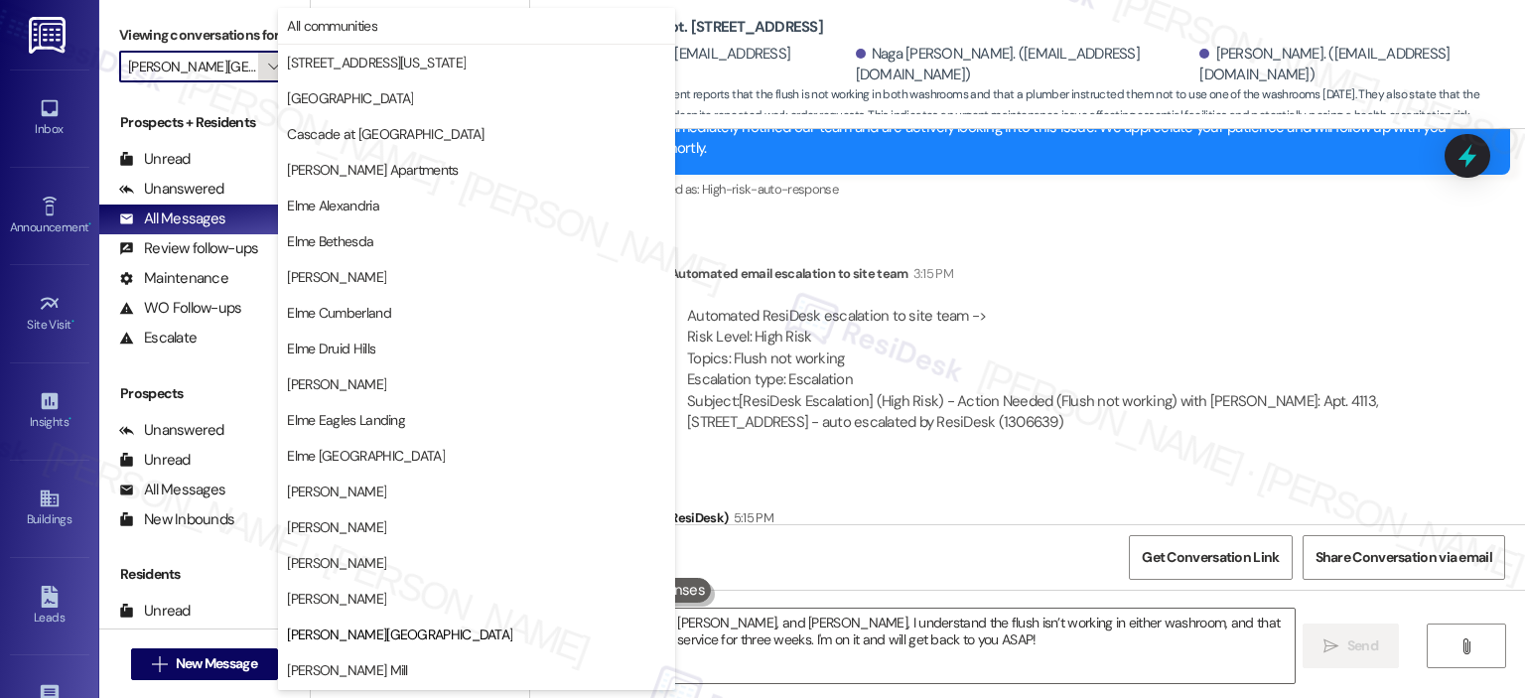
scroll to position [322, 0]
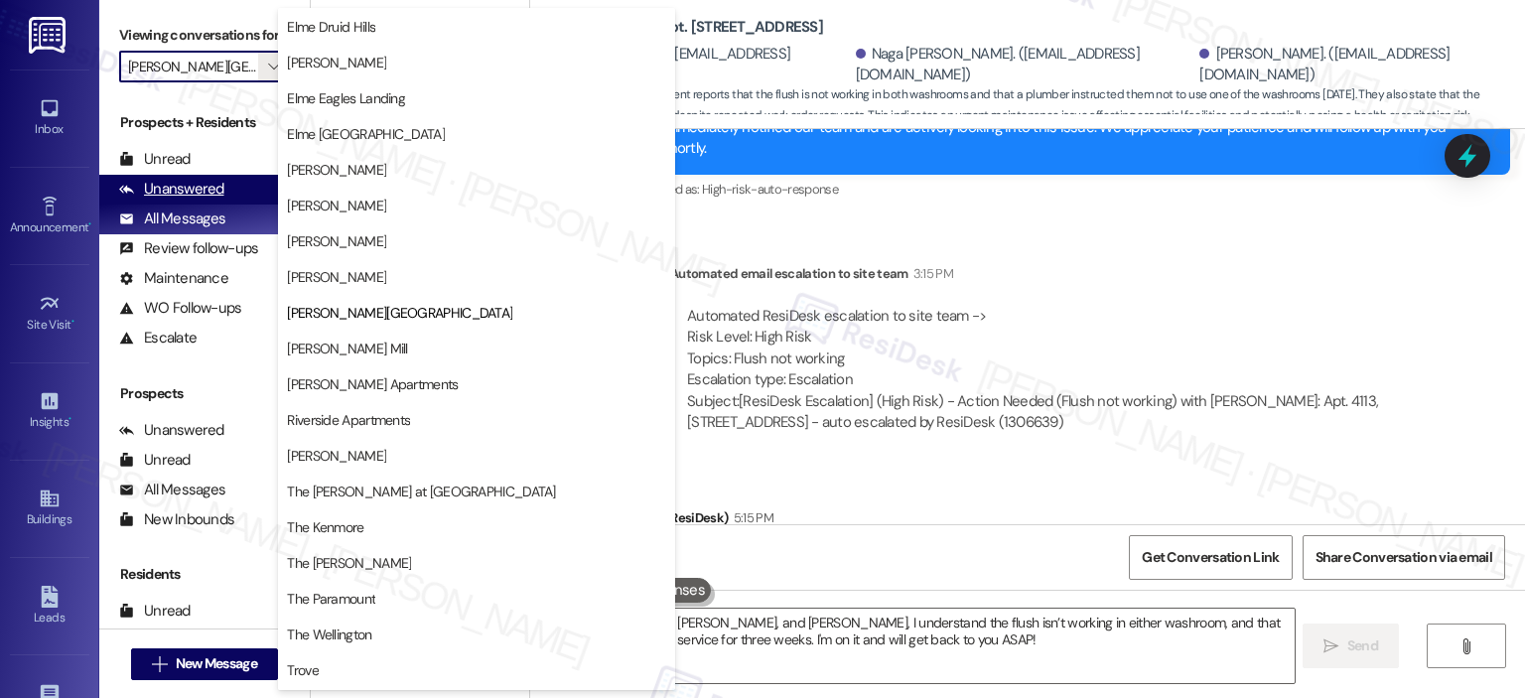
click at [178, 188] on div "Unanswered" at bounding box center [171, 189] width 105 height 21
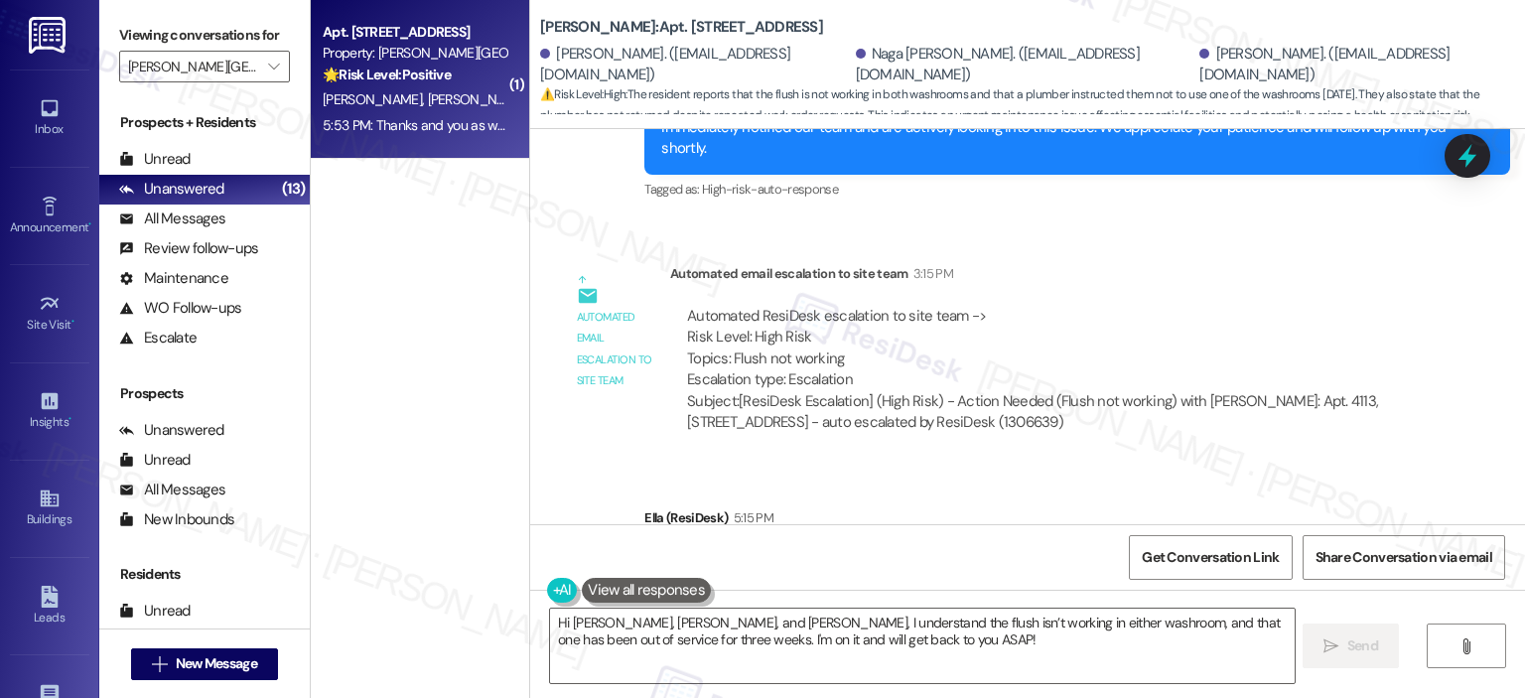
click at [385, 45] on div "Property: [PERSON_NAME][GEOGRAPHIC_DATA]" at bounding box center [415, 53] width 184 height 21
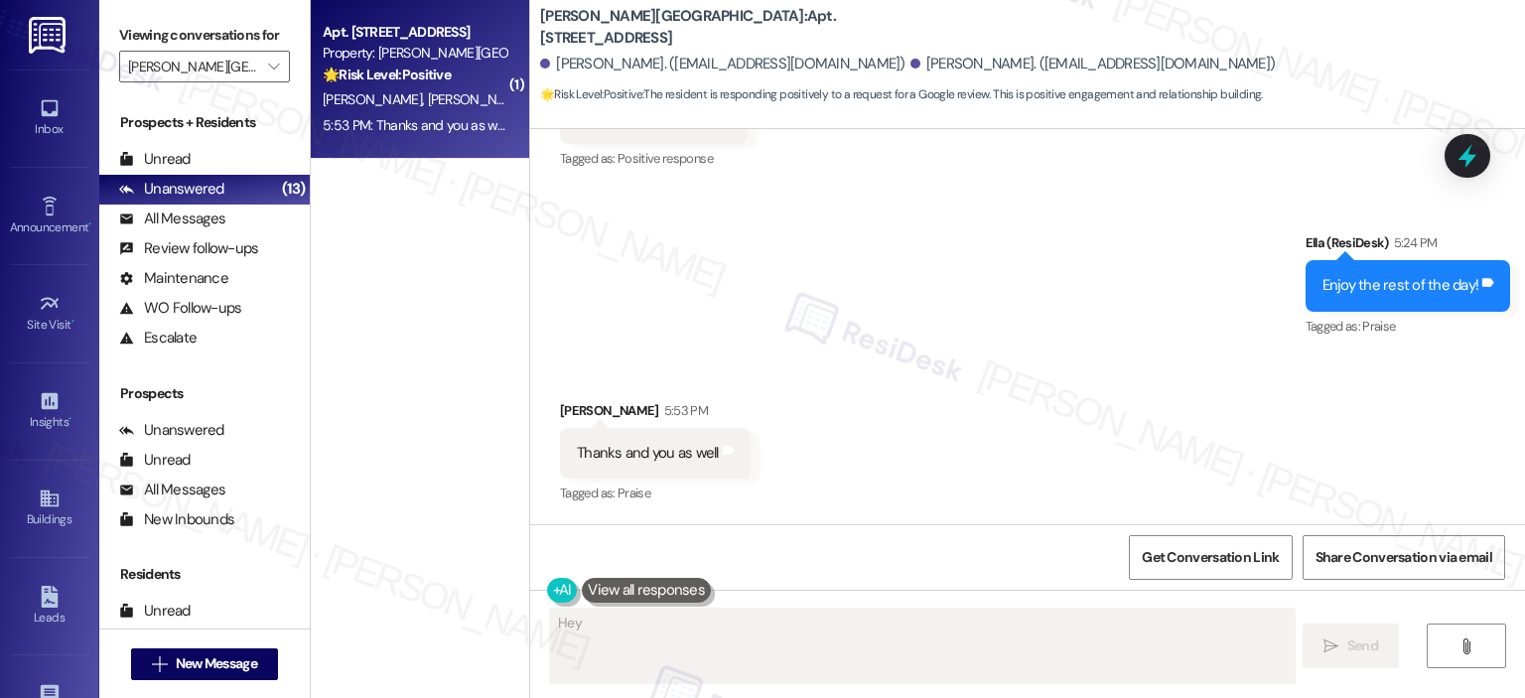
scroll to position [1163, 0]
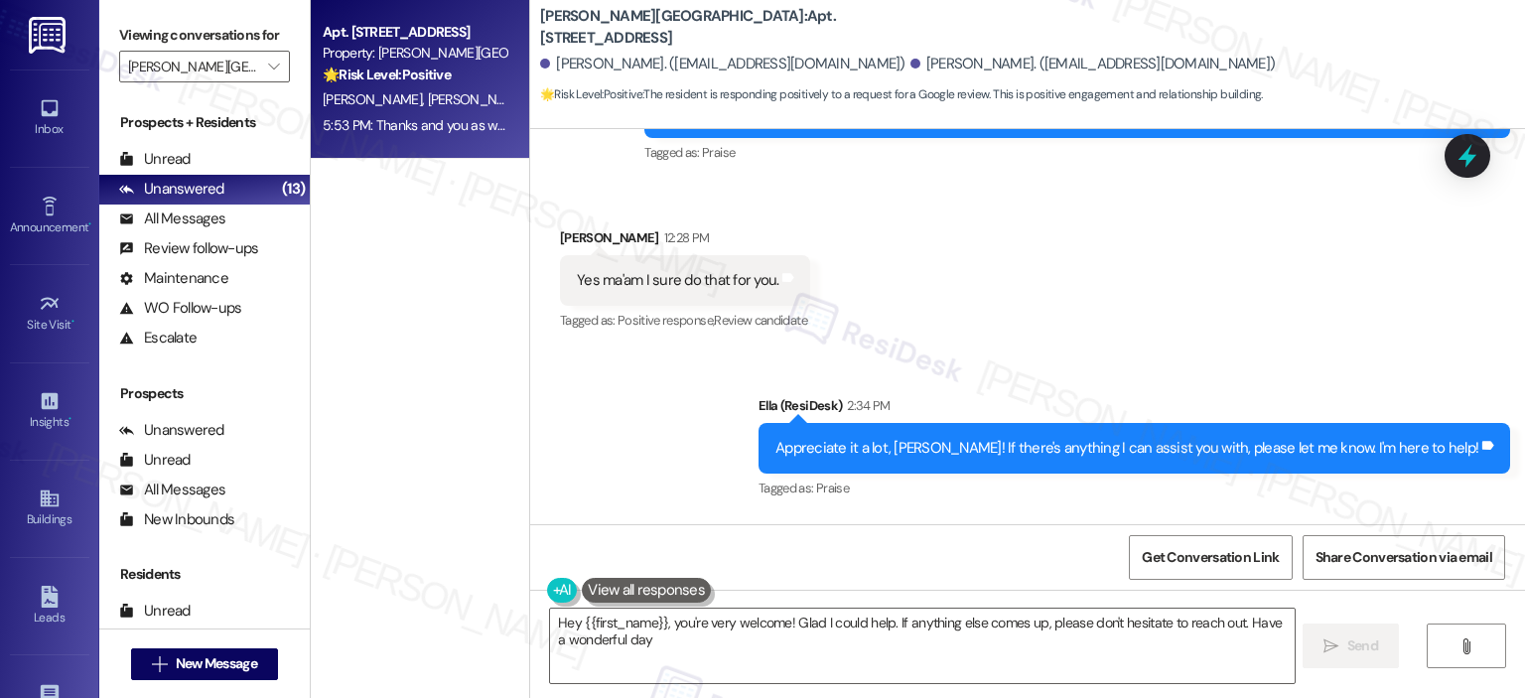
type textarea "Hey {{first_name}}, you're very welcome! Glad I could help. If anything else co…"
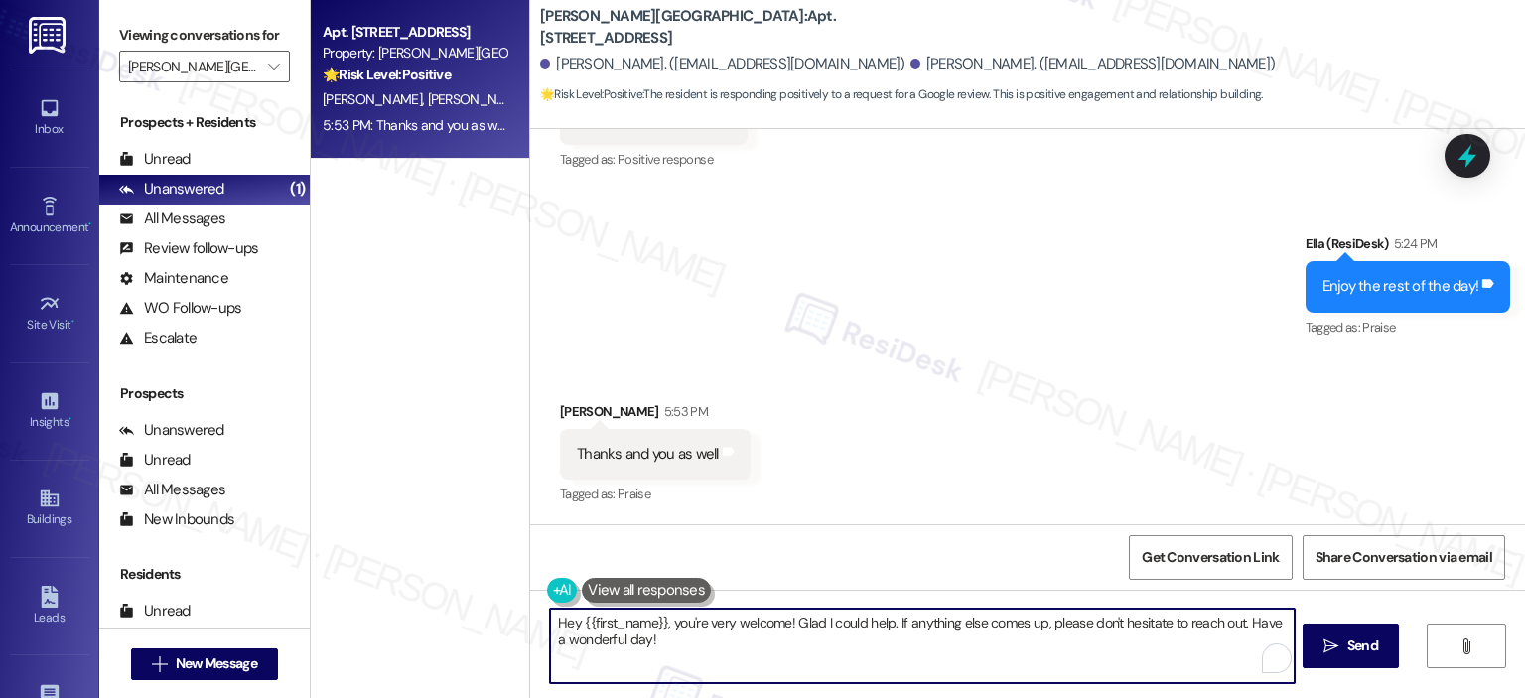
click at [530, 619] on div "Hey {{first_name}}, you're very welcome! Glad I could help. If anything else co…" at bounding box center [1027, 664] width 995 height 149
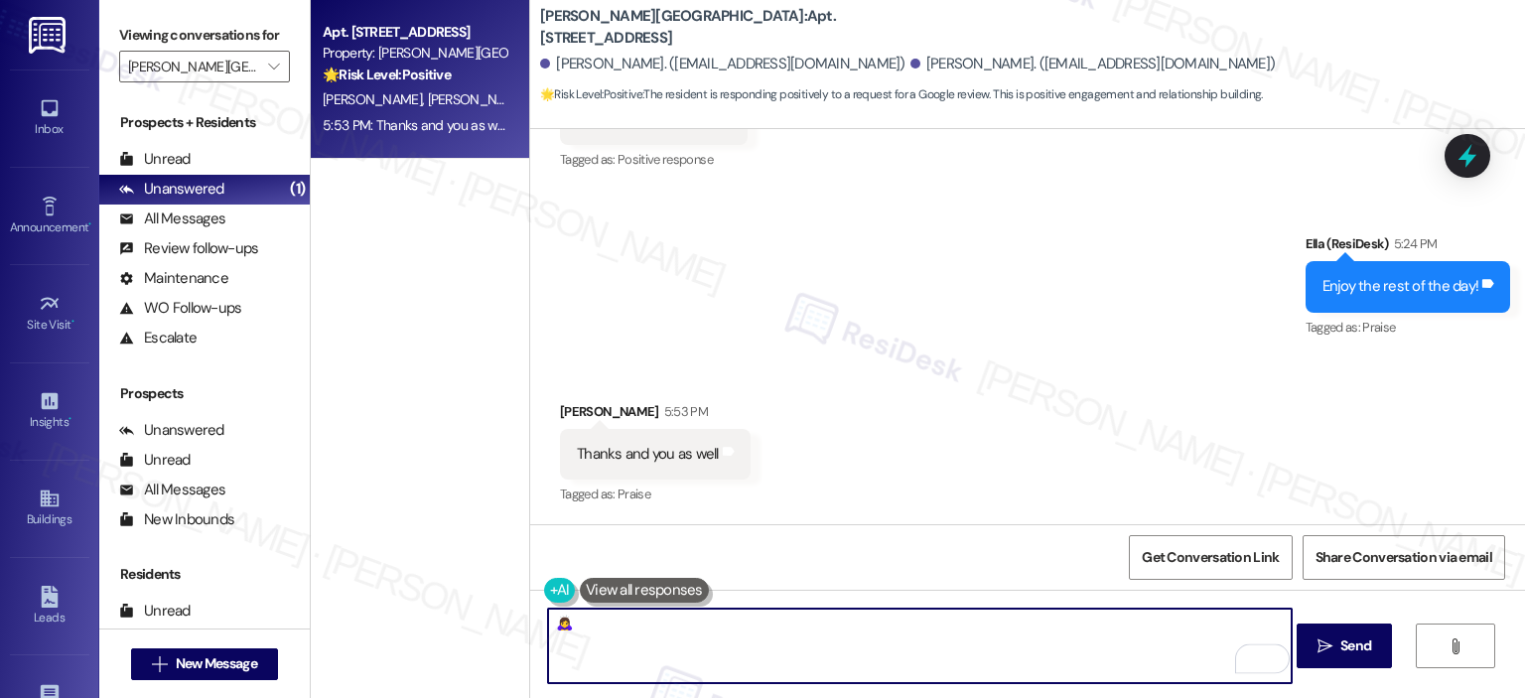
type textarea "🙇‍♀️"
click at [603, 389] on div "Received via SMS Daryl Henley 5:53 PM Thanks and you as well Tags and notes Tag…" at bounding box center [655, 455] width 220 height 138
click at [554, 622] on textarea "🙇‍♀️" at bounding box center [919, 645] width 743 height 74
drag, startPoint x: 565, startPoint y: 619, endPoint x: 539, endPoint y: 613, distance: 26.5
click at [548, 613] on textarea "🙇‍♀️" at bounding box center [919, 645] width 743 height 74
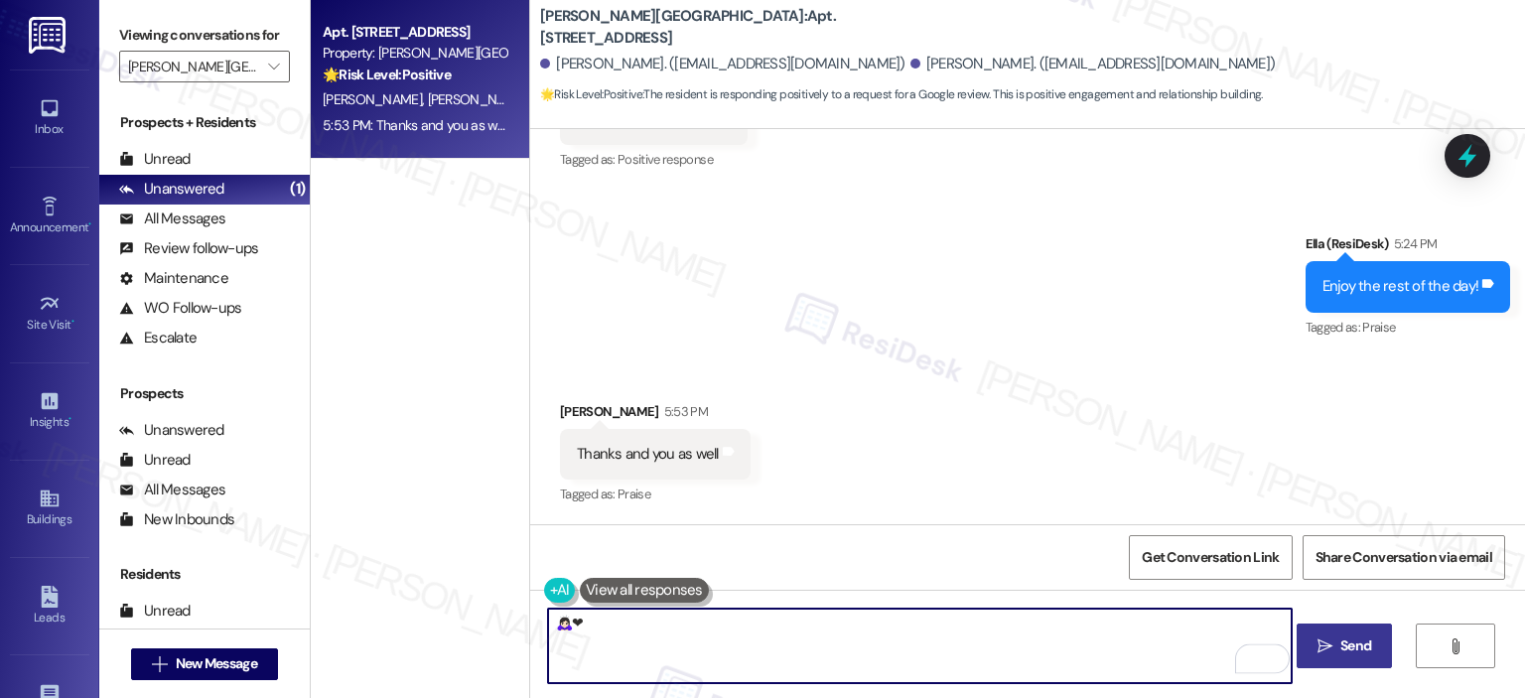
type textarea "🙇🏻‍♀️❤"
click at [1317, 638] on icon "" at bounding box center [1324, 646] width 15 height 16
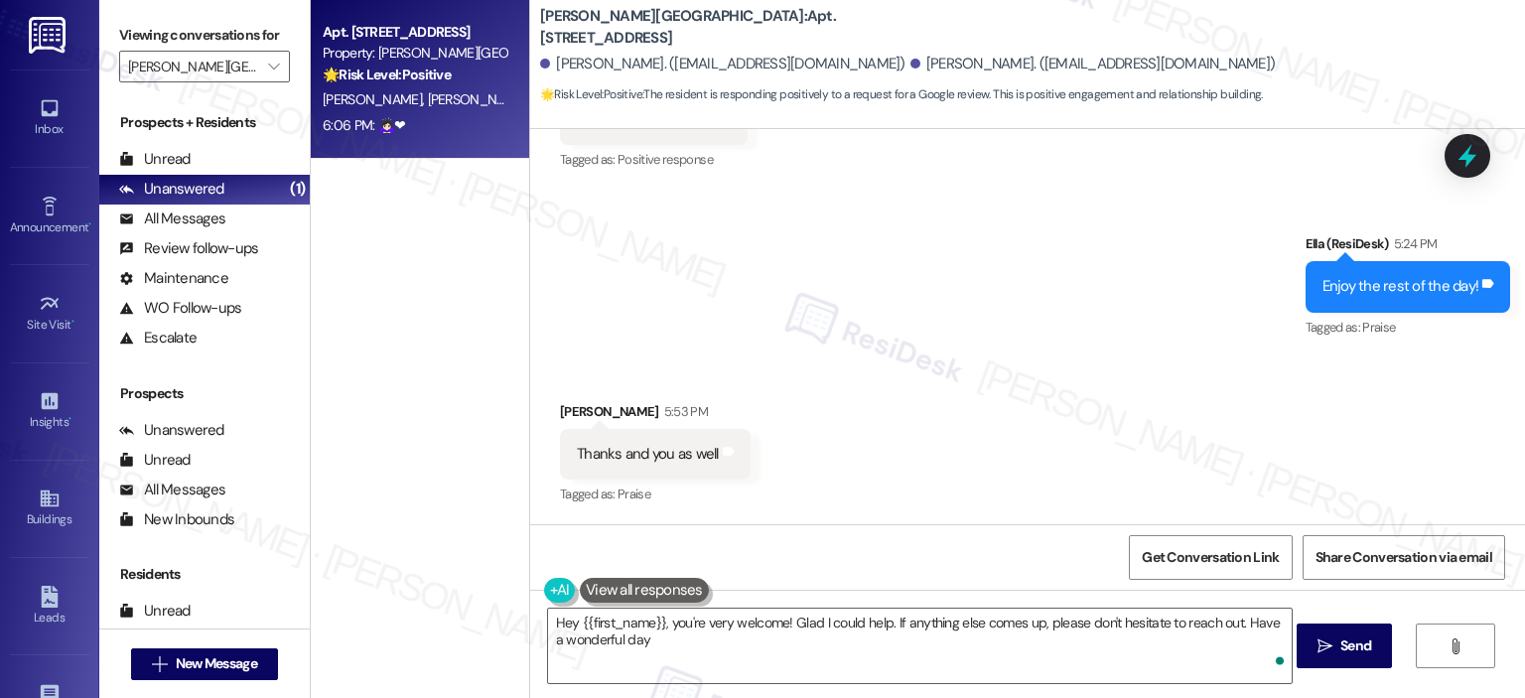
type textarea "Hey {{first_name}}, you're very welcome! Glad I could help. If anything else co…"
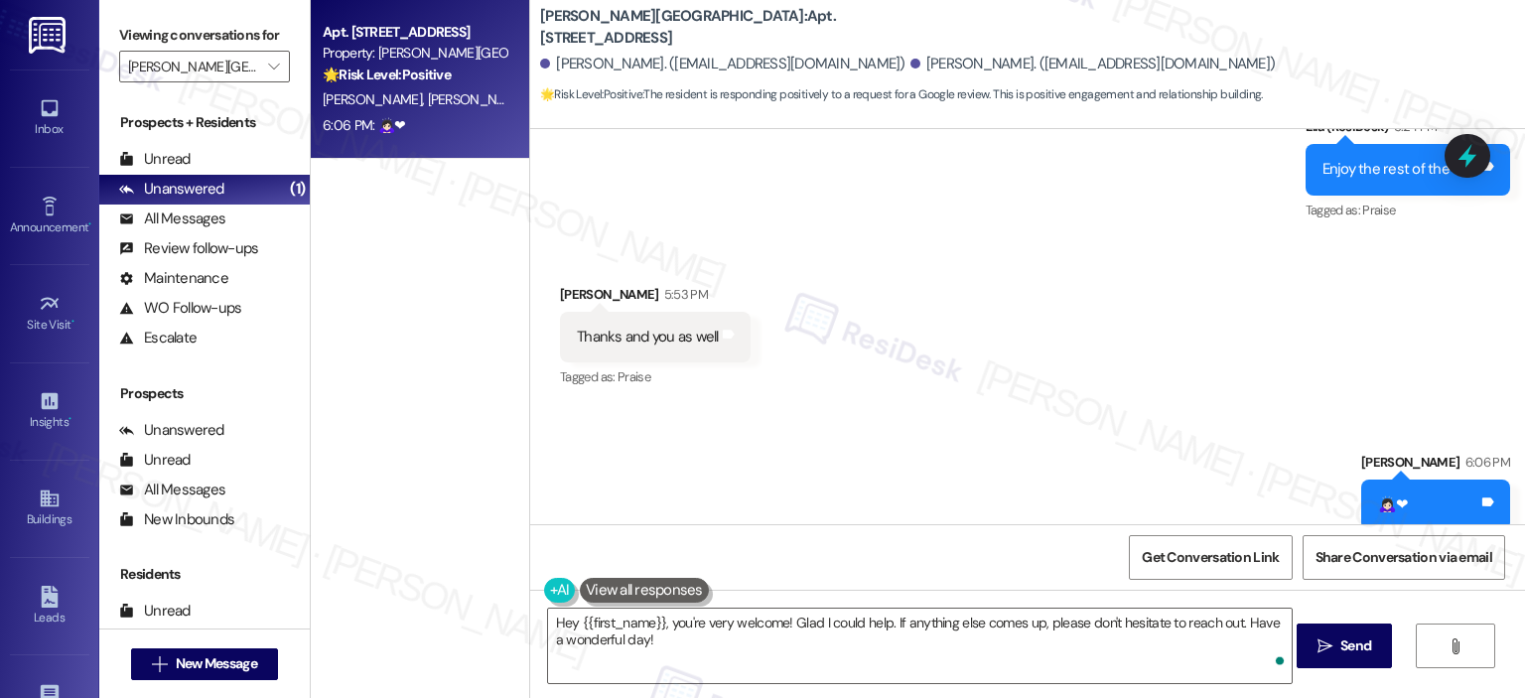
scroll to position [1302, 0]
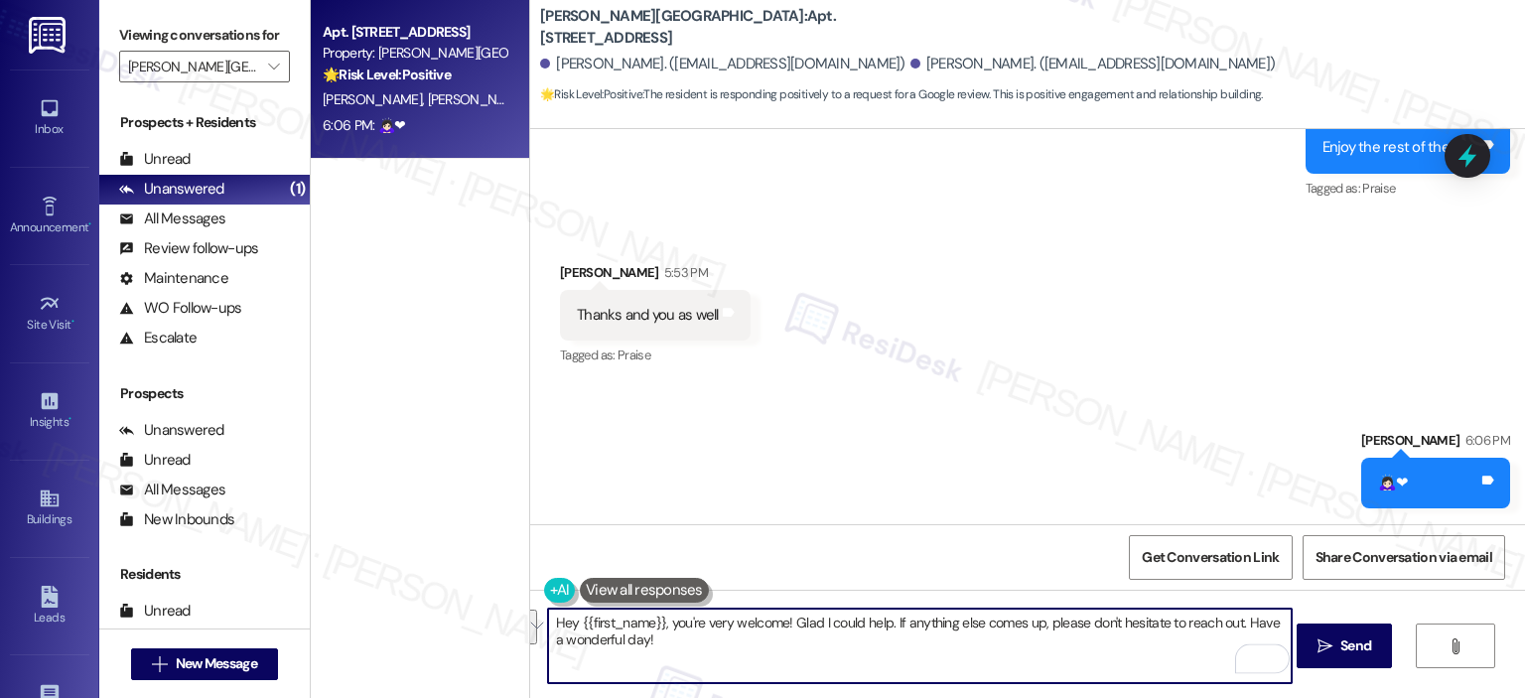
drag, startPoint x: 658, startPoint y: 648, endPoint x: 476, endPoint y: 608, distance: 185.9
click at [476, 608] on div "Apt. 2408, 501 North River Parkway Property: Elme Sandy Springs 🌟 Risk Level: P…" at bounding box center [918, 349] width 1214 height 698
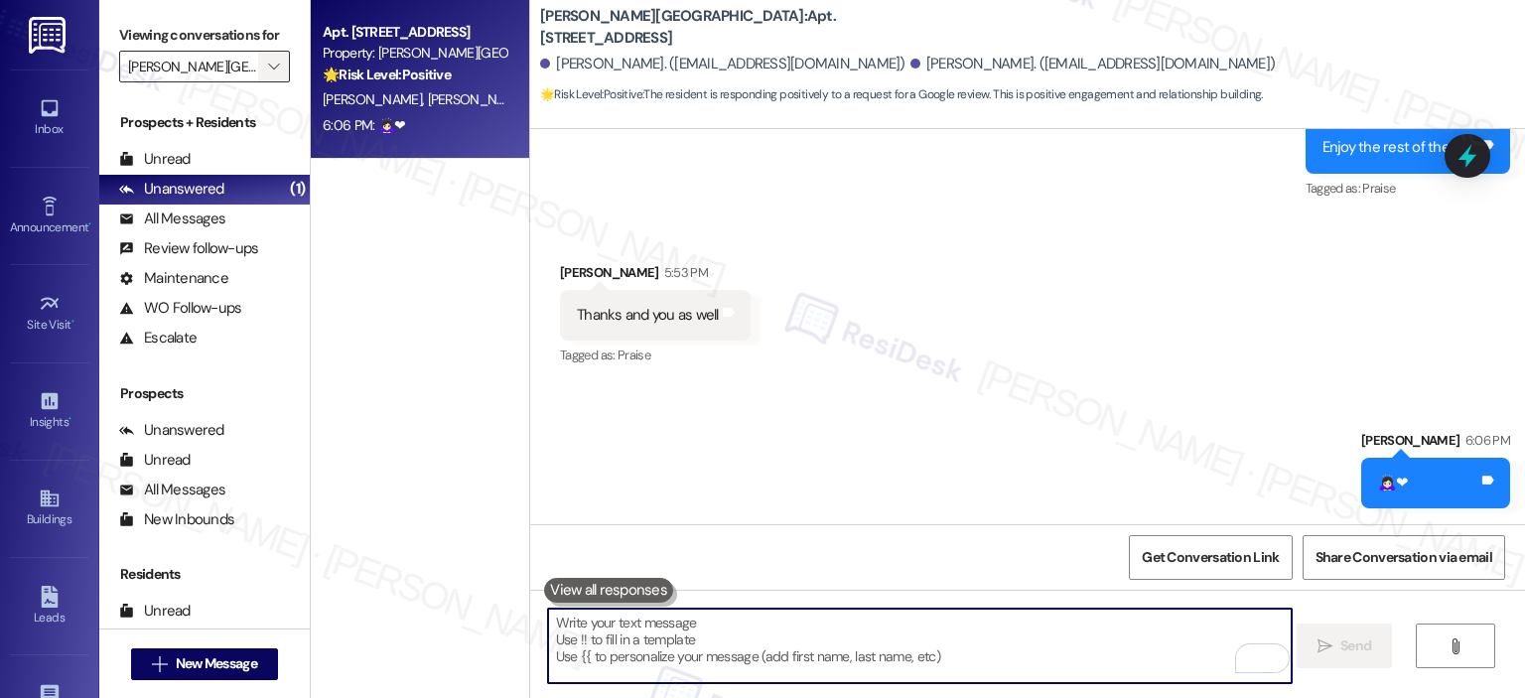
click at [268, 64] on icon "" at bounding box center [273, 67] width 11 height 16
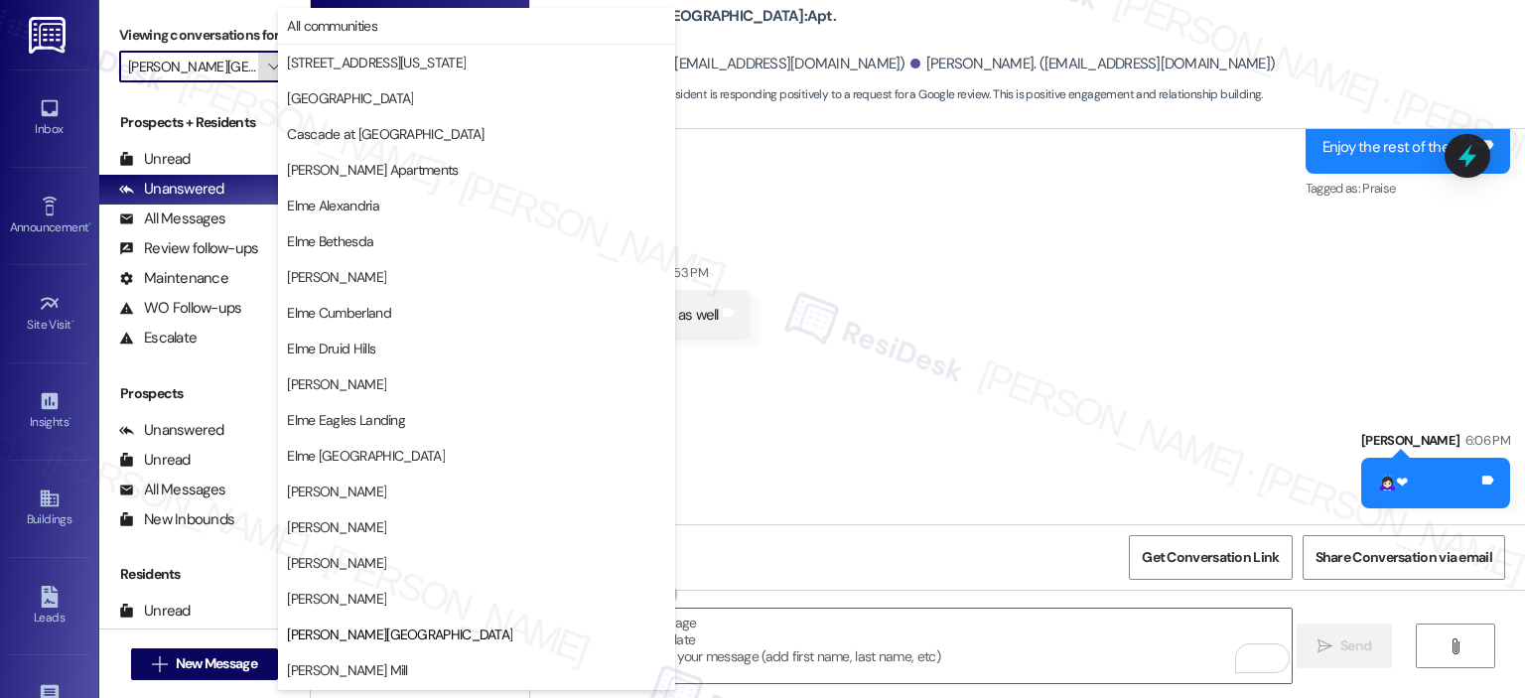
scroll to position [322, 0]
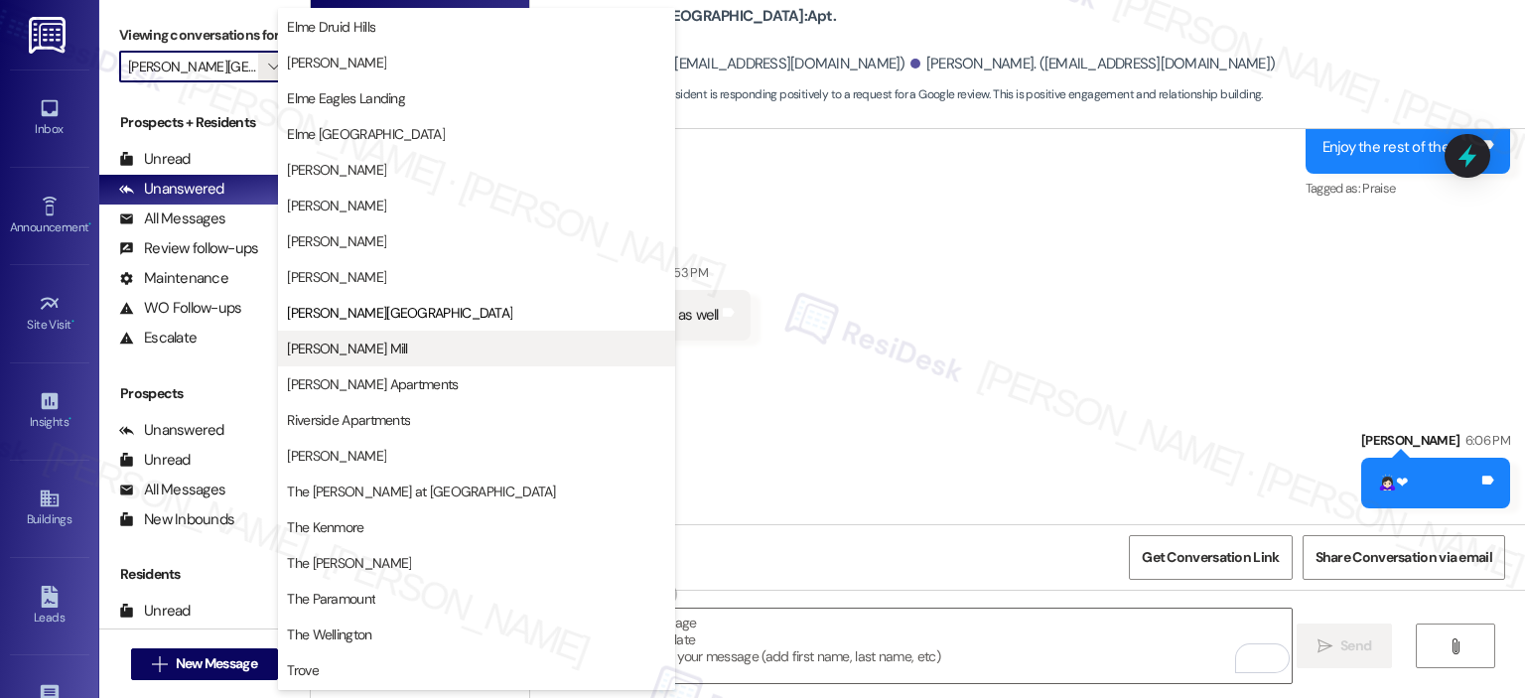
click at [368, 340] on span "[PERSON_NAME] Mill" at bounding box center [347, 348] width 120 height 20
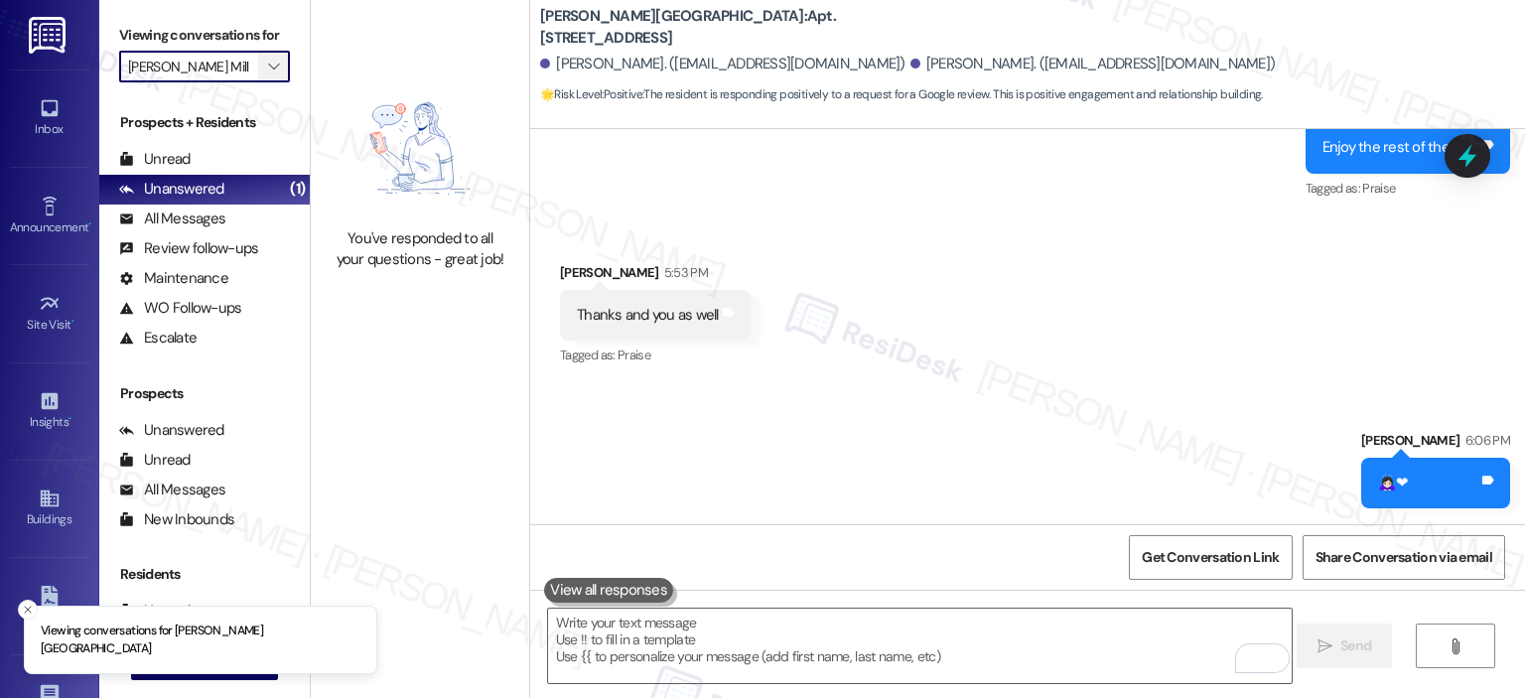
click at [271, 52] on span "" at bounding box center [273, 67] width 19 height 32
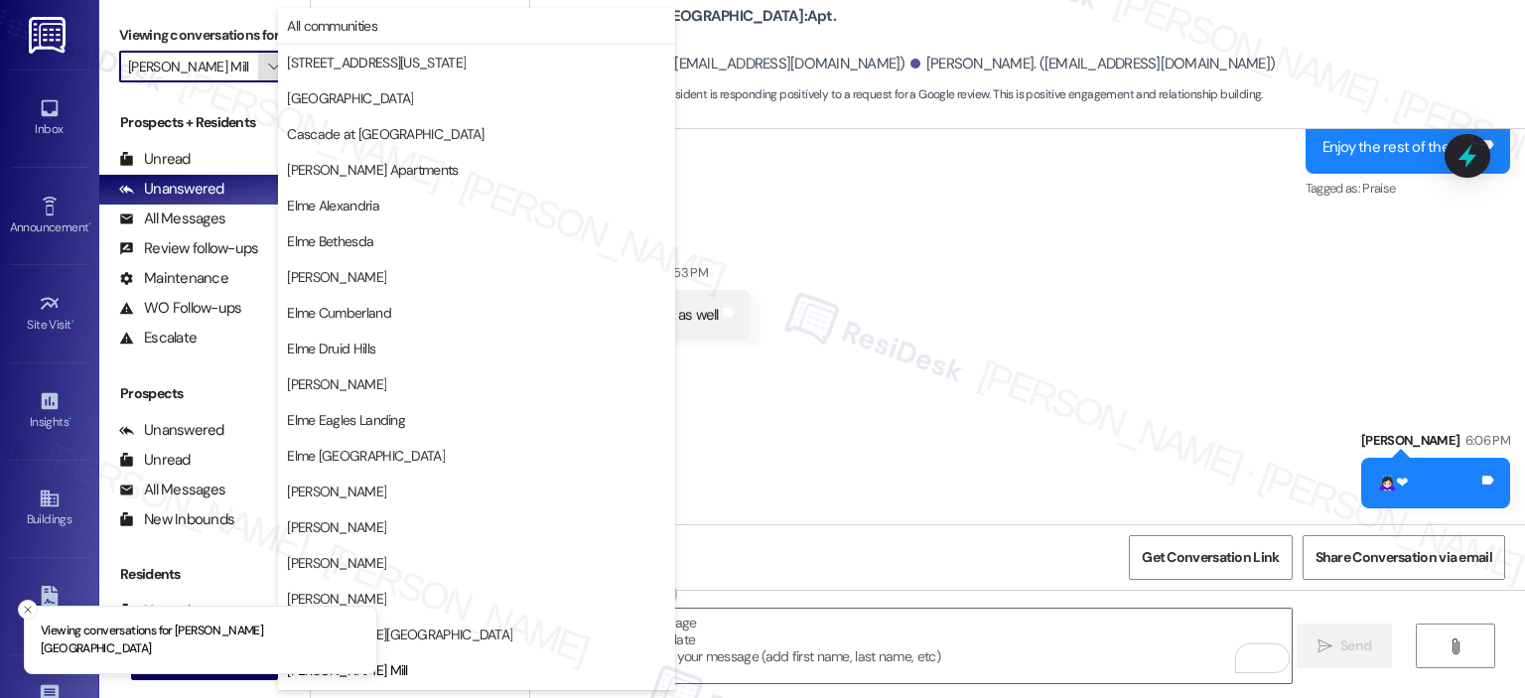
scroll to position [322, 0]
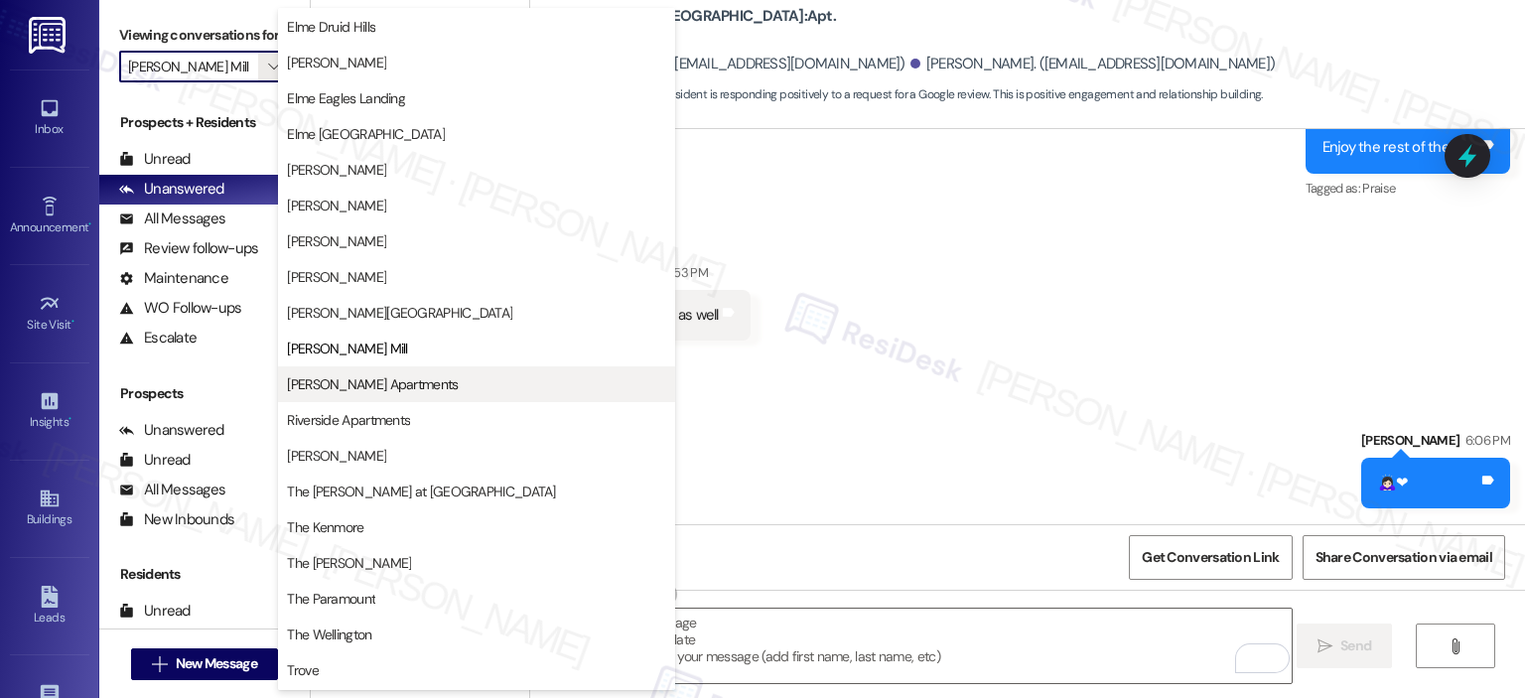
click at [316, 378] on span "[PERSON_NAME] Apartments" at bounding box center [372, 384] width 171 height 20
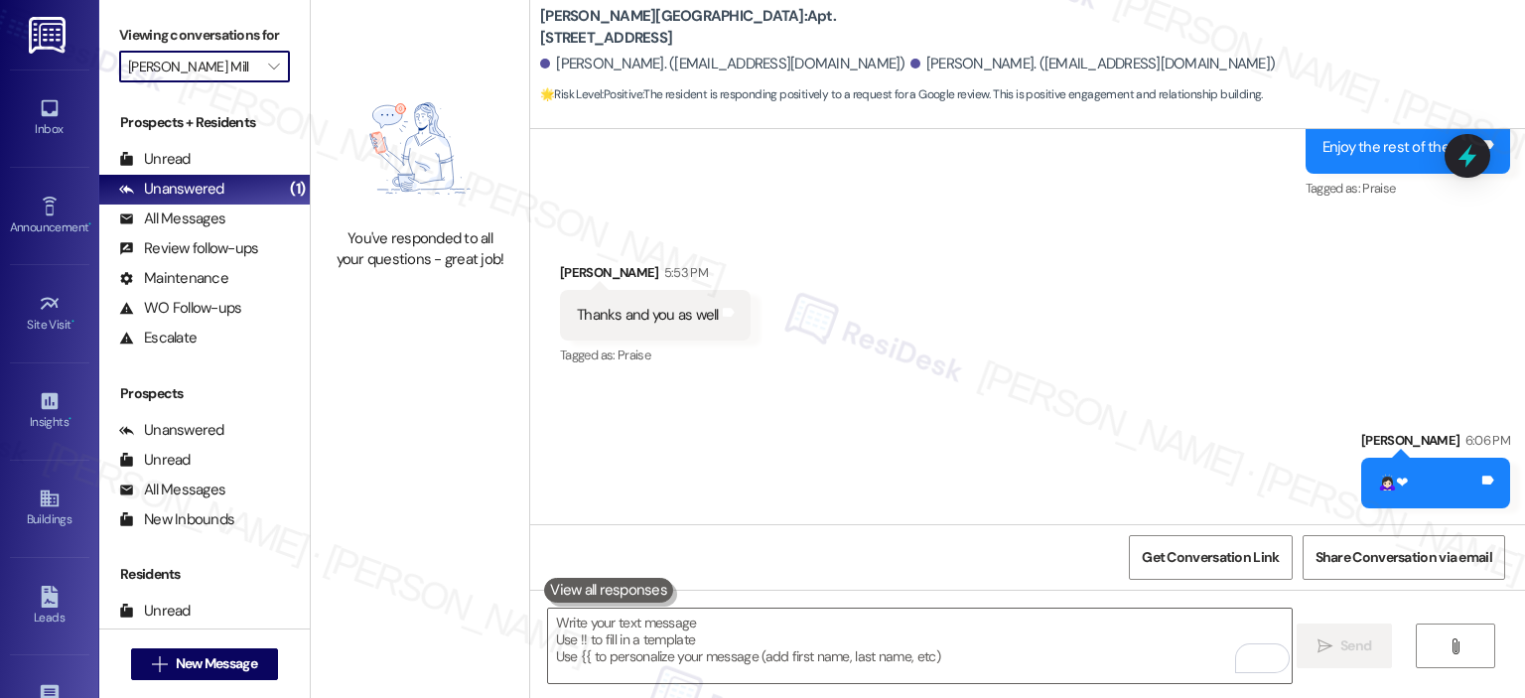
type input "[PERSON_NAME] Apartments"
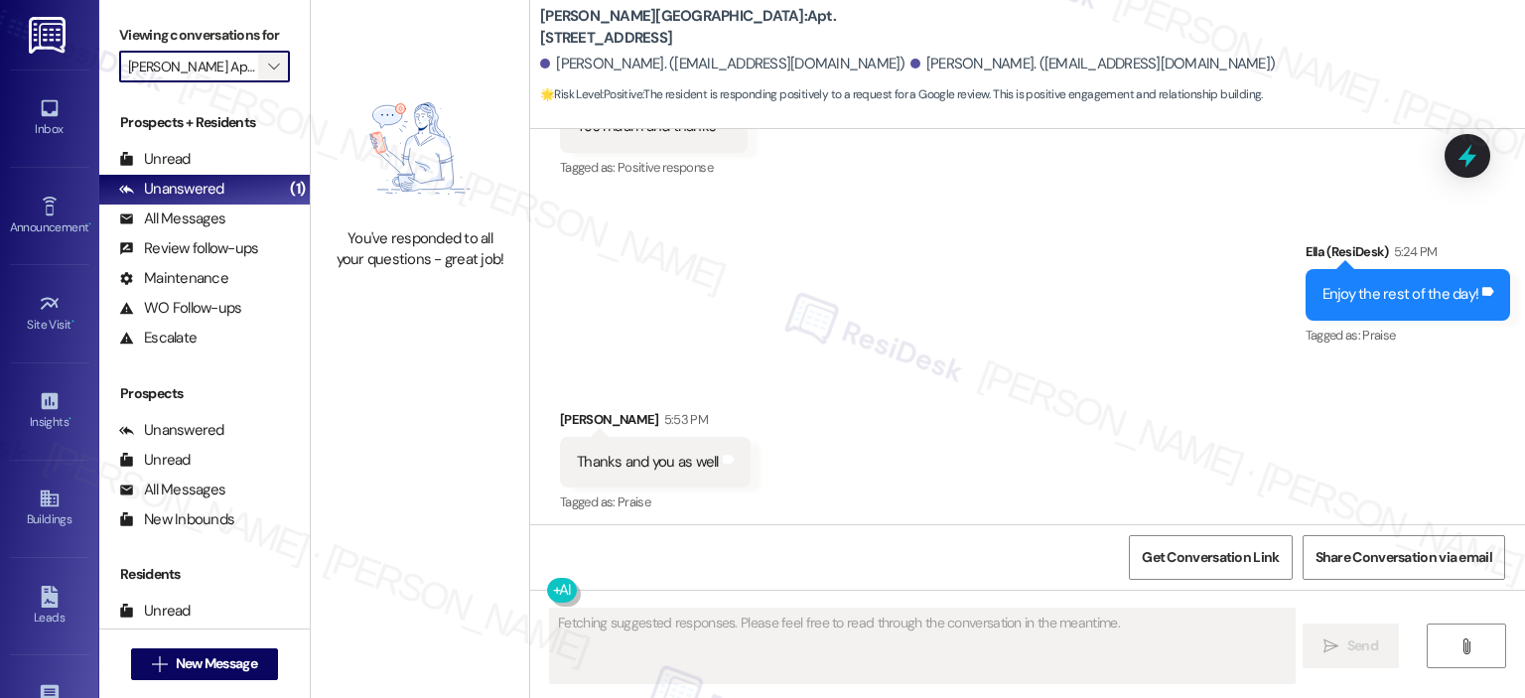
scroll to position [1163, 0]
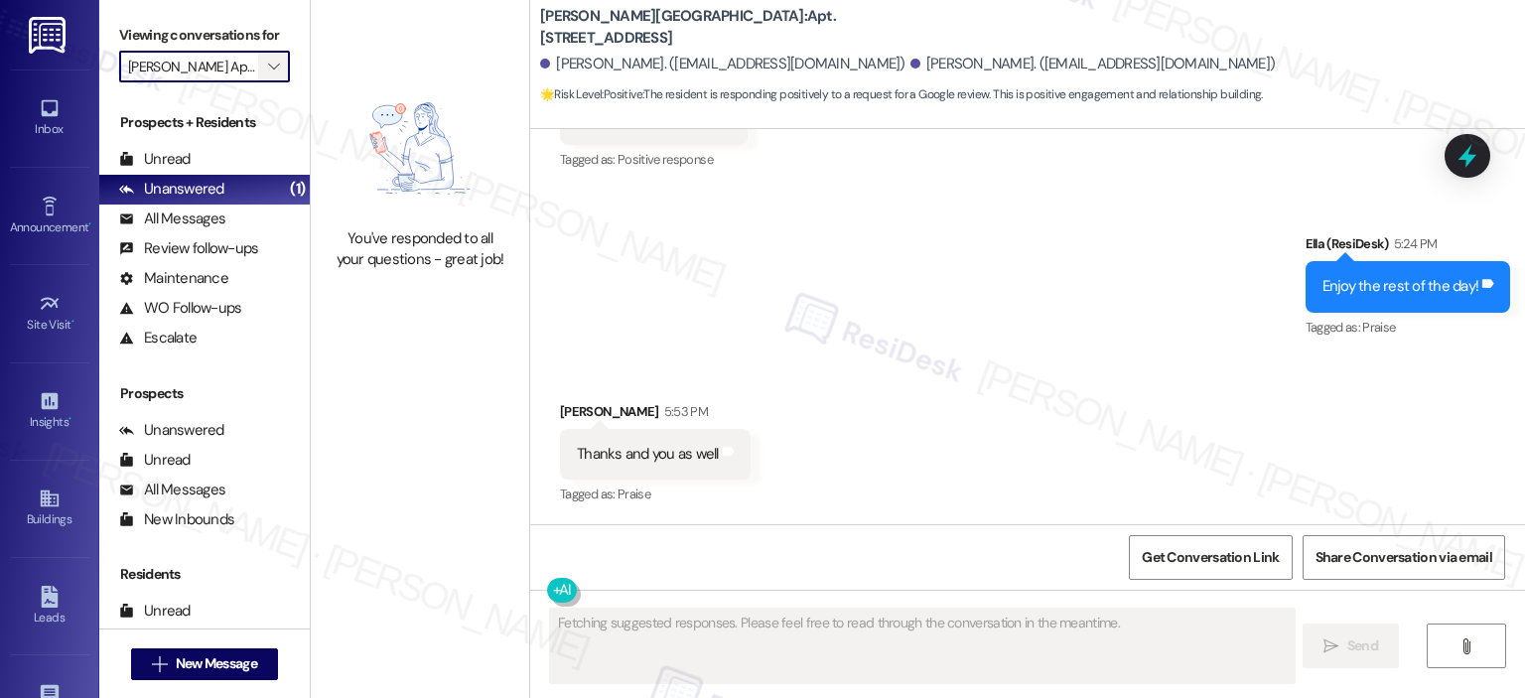
click at [270, 62] on span "" at bounding box center [273, 67] width 19 height 32
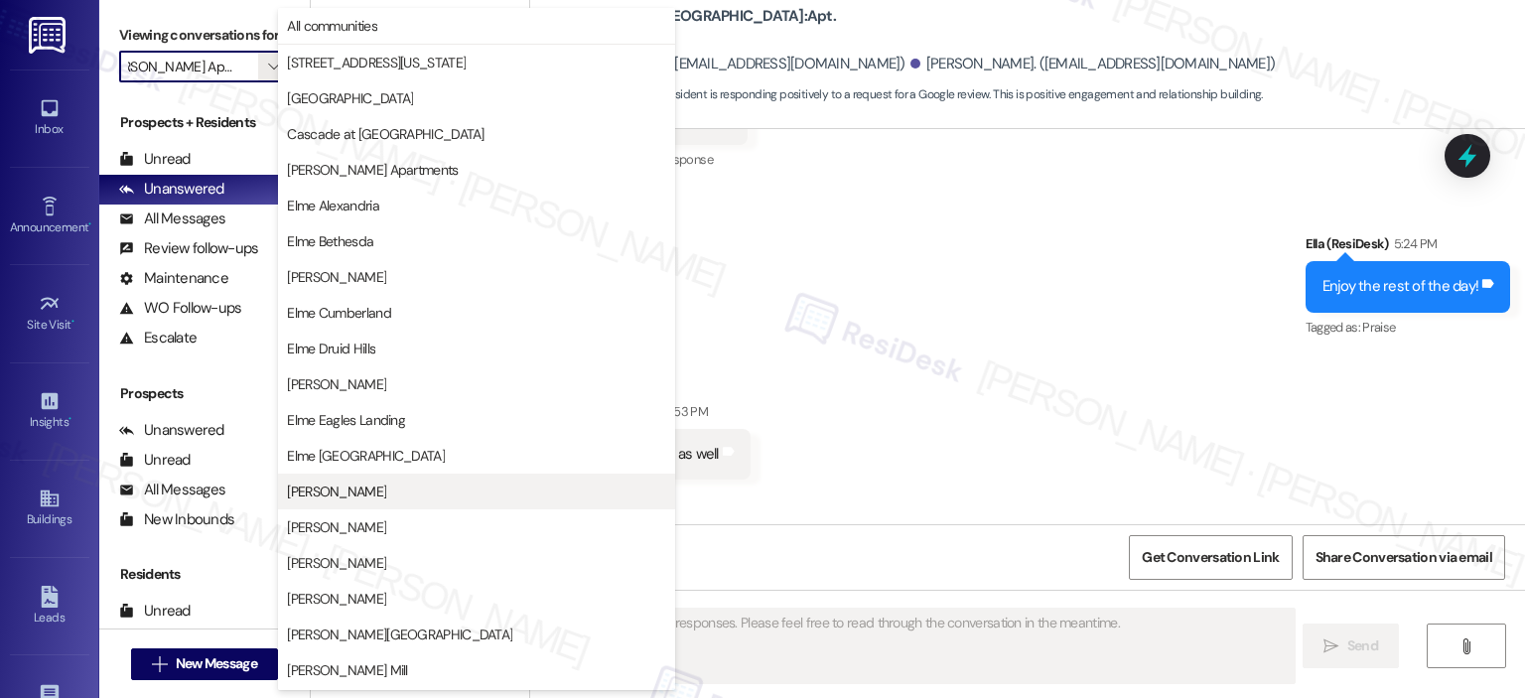
scroll to position [354, 0]
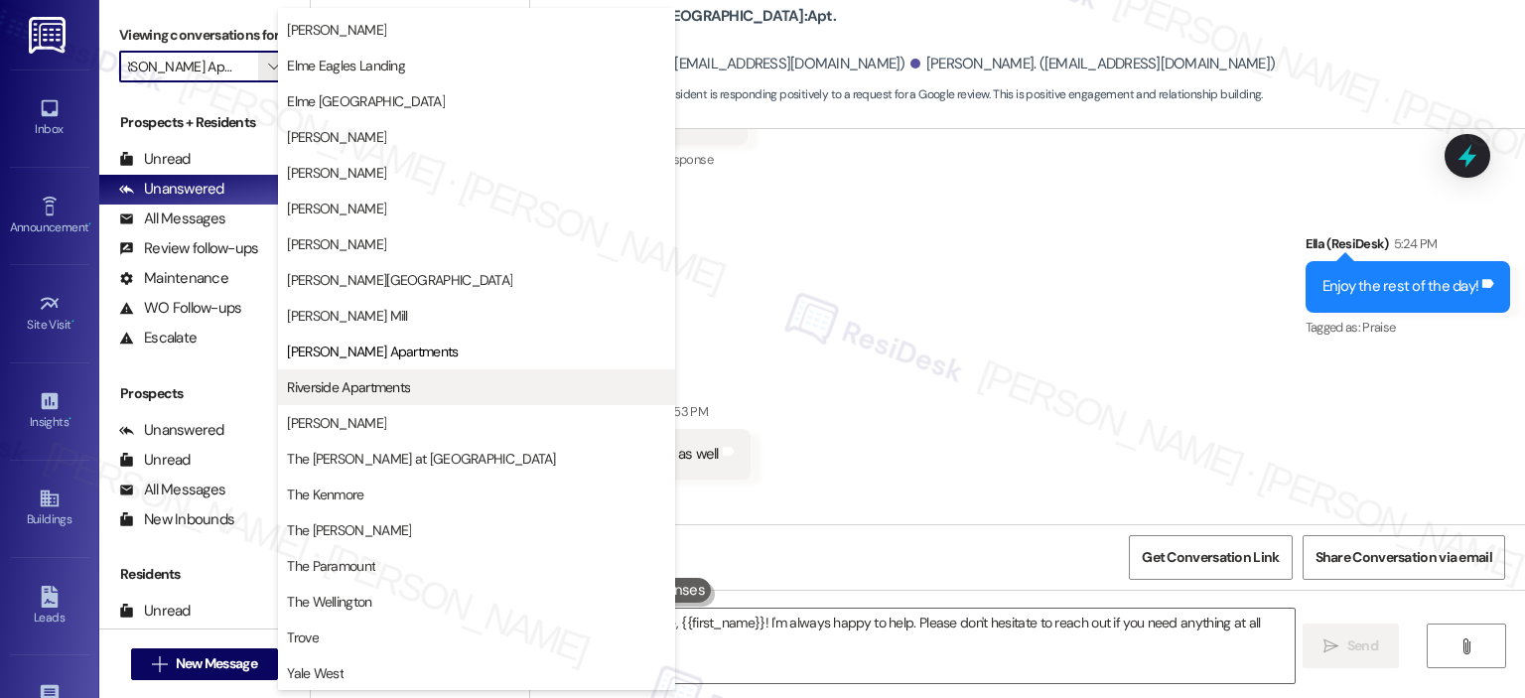
type textarea "You're very welcome, {{first_name}}! I'm always happy to help. Please don't hes…"
click at [332, 383] on span "Riverside Apartments" at bounding box center [348, 387] width 123 height 20
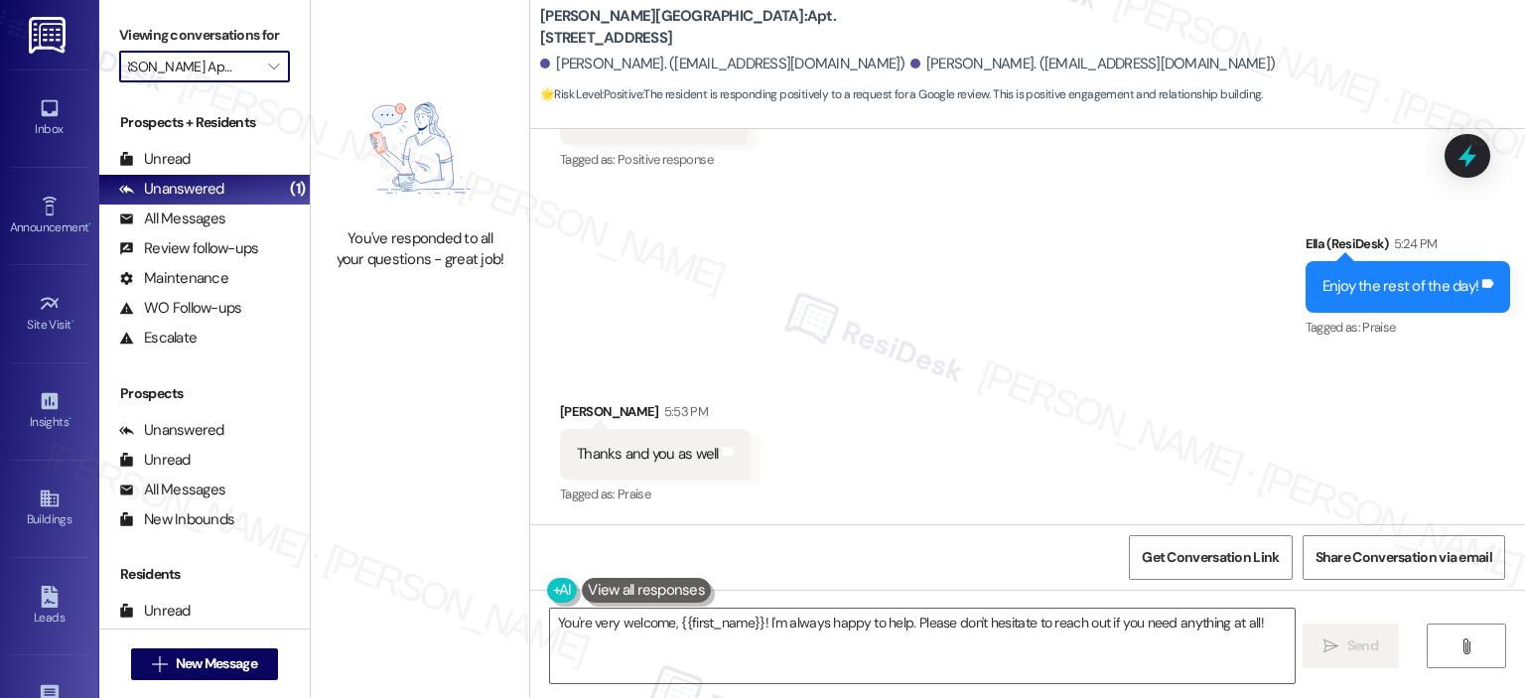
type input "Riverside Apartments"
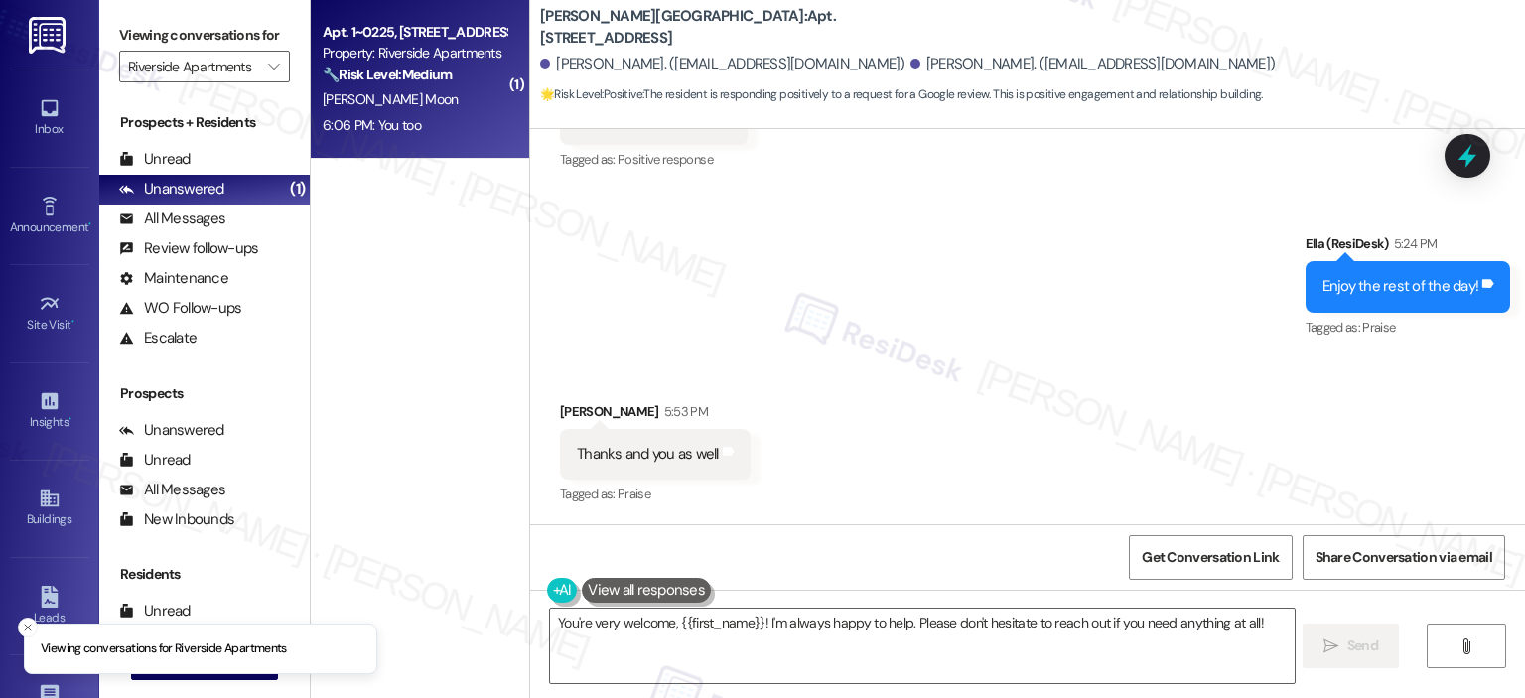
click at [366, 54] on div "Property: Riverside Apartments" at bounding box center [415, 53] width 184 height 21
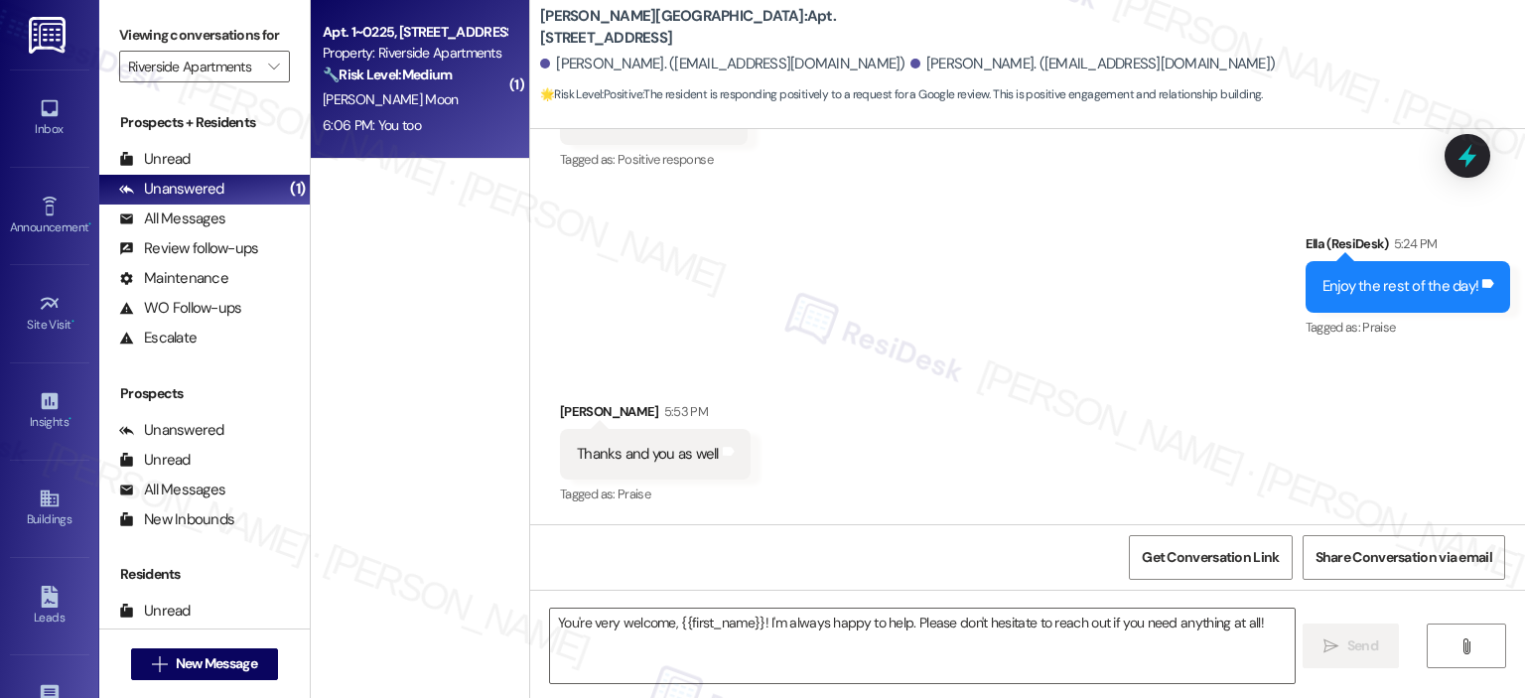
type textarea "Fetching suggested responses. Please feel free to read through the conversation…"
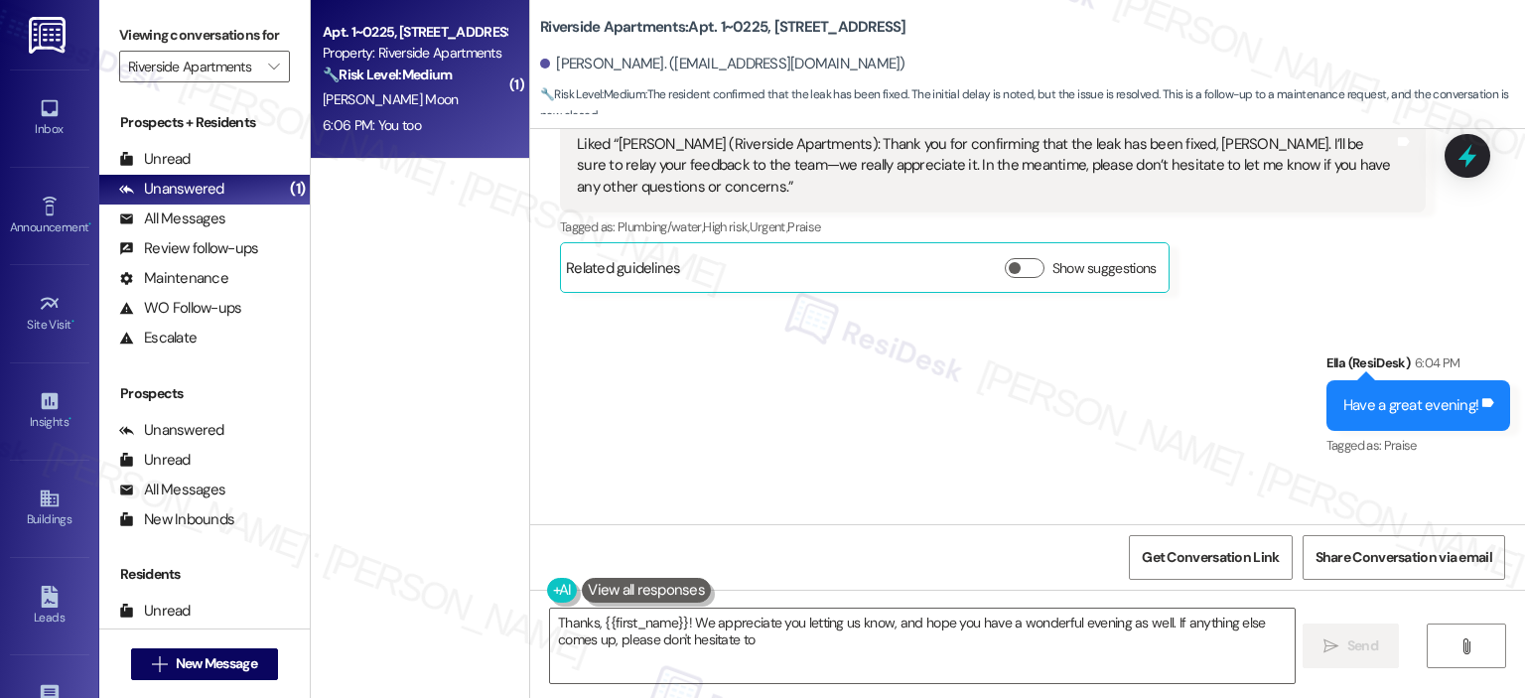
scroll to position [1827, 0]
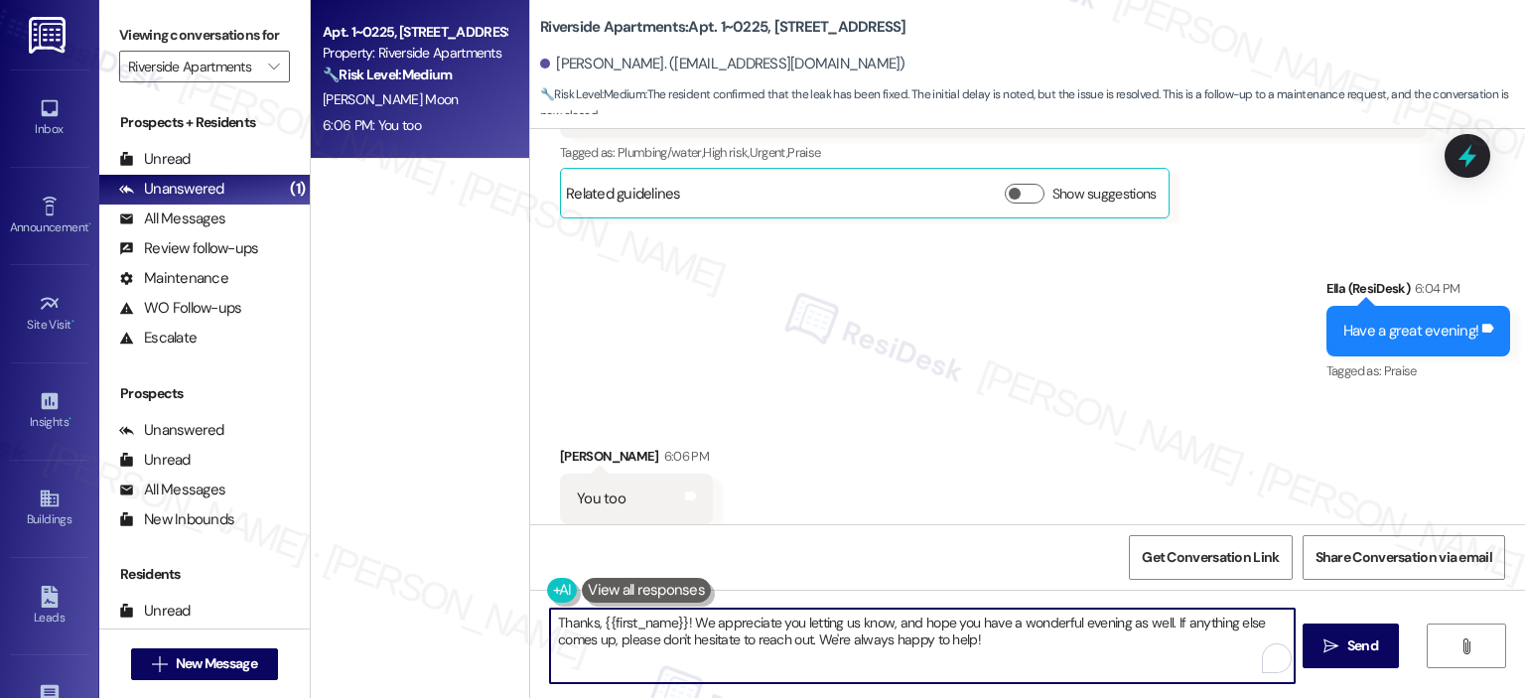
drag, startPoint x: 695, startPoint y: 601, endPoint x: 498, endPoint y: 601, distance: 196.5
click at [498, 601] on div "Apt. 1~0225, 5860 Cameron Run Terrace Property: Riverside Apartments 🔧 Risk Lev…" at bounding box center [918, 349] width 1214 height 698
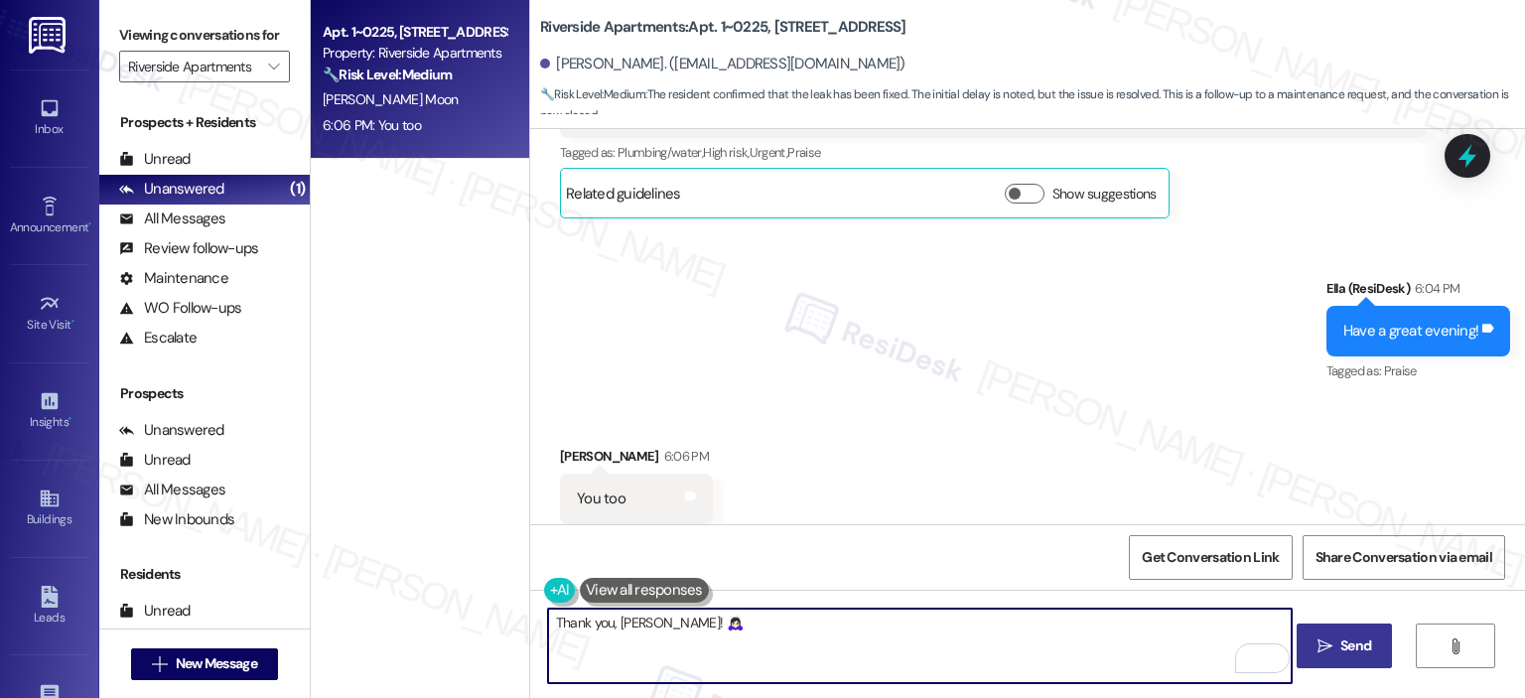
type textarea "Thank you, Lilian! 🙇🏻‍♀️"
click at [1350, 654] on span "Send" at bounding box center [1355, 645] width 31 height 21
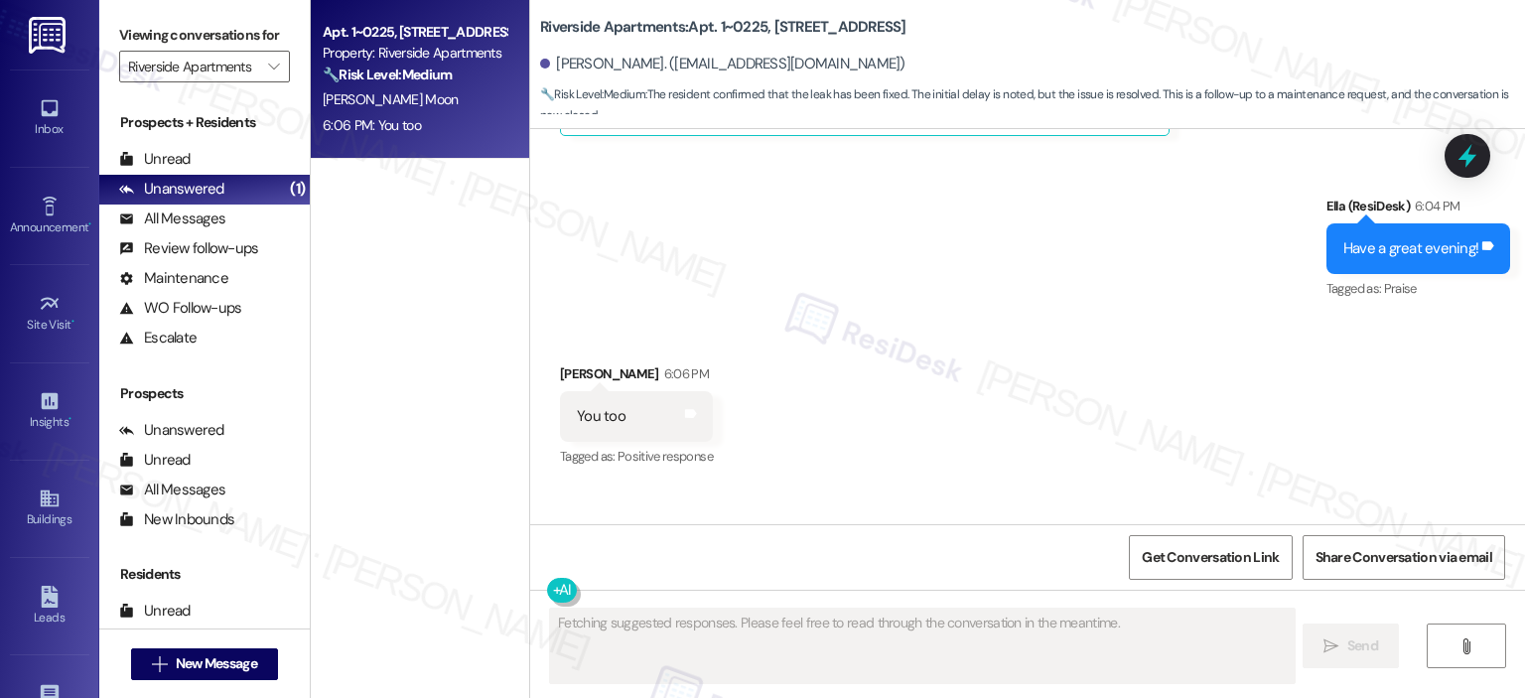
scroll to position [1966, 0]
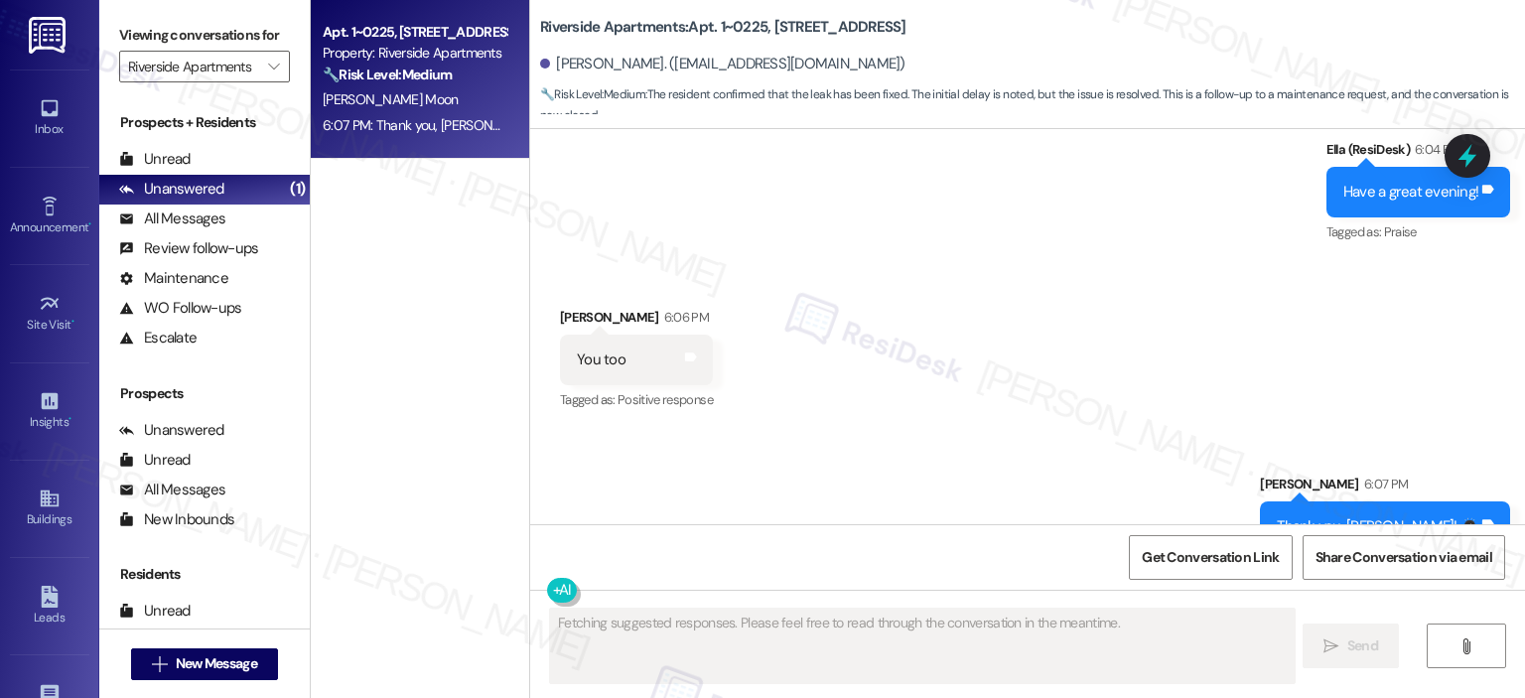
click at [290, 70] on div "Viewing conversations for Riverside Apartments " at bounding box center [204, 51] width 210 height 102
click at [276, 63] on button "" at bounding box center [274, 67] width 32 height 32
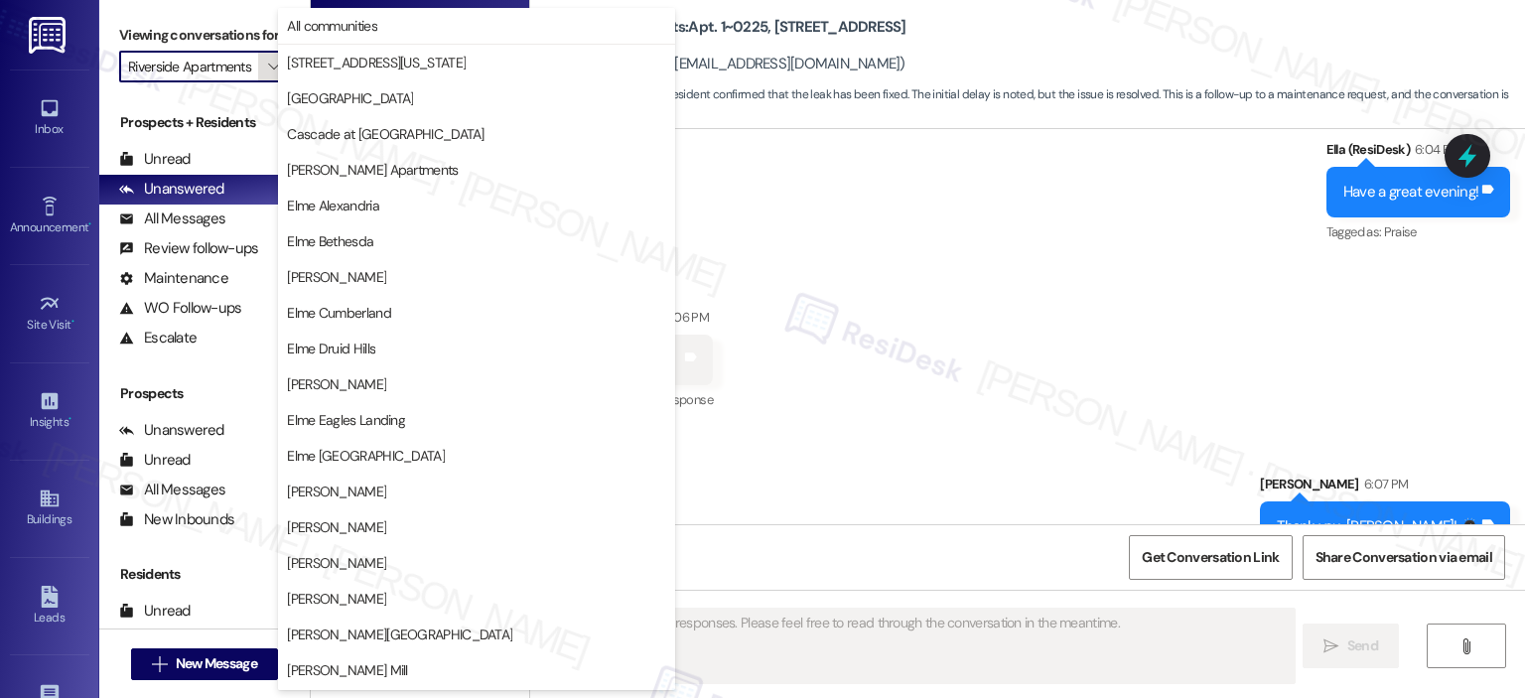
scroll to position [354, 0]
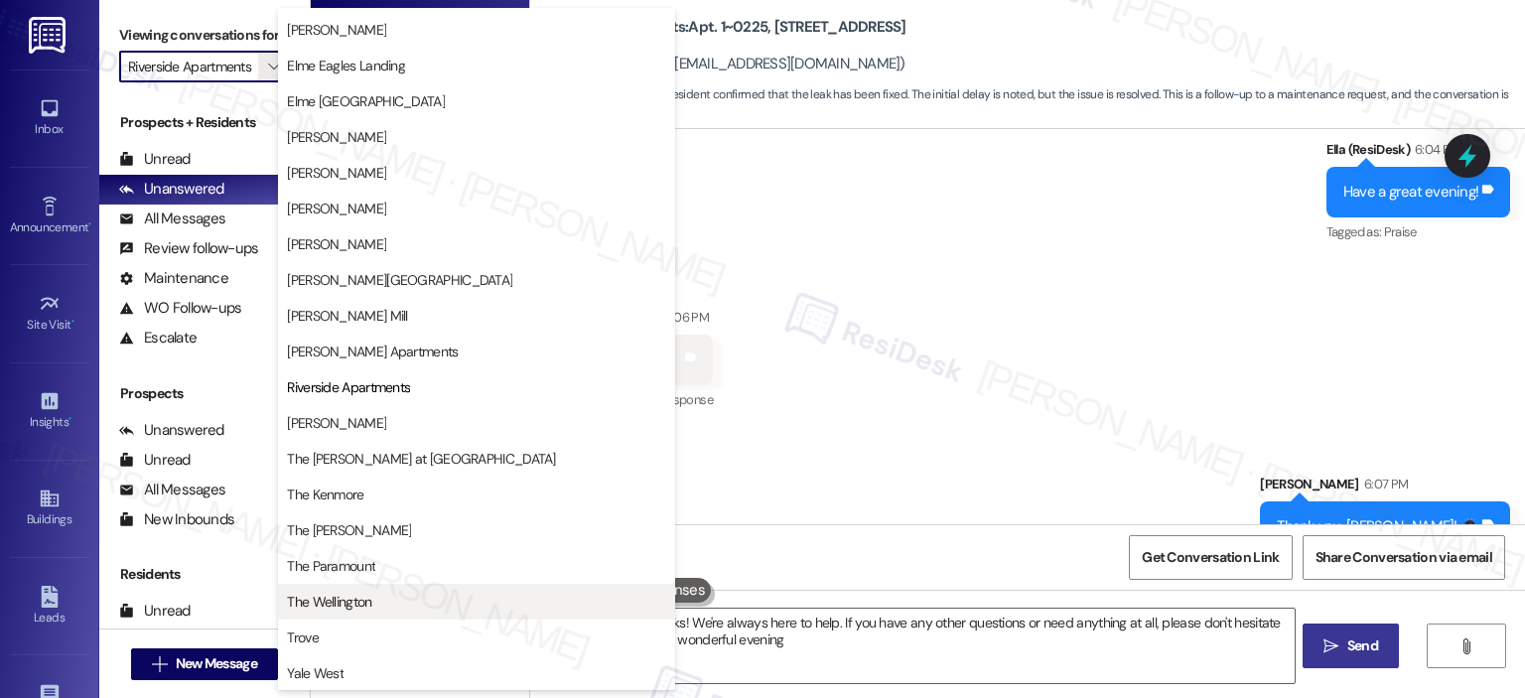
type textarea "{{first_name}}, thanks! We're always here to help. If you have any other questi…"
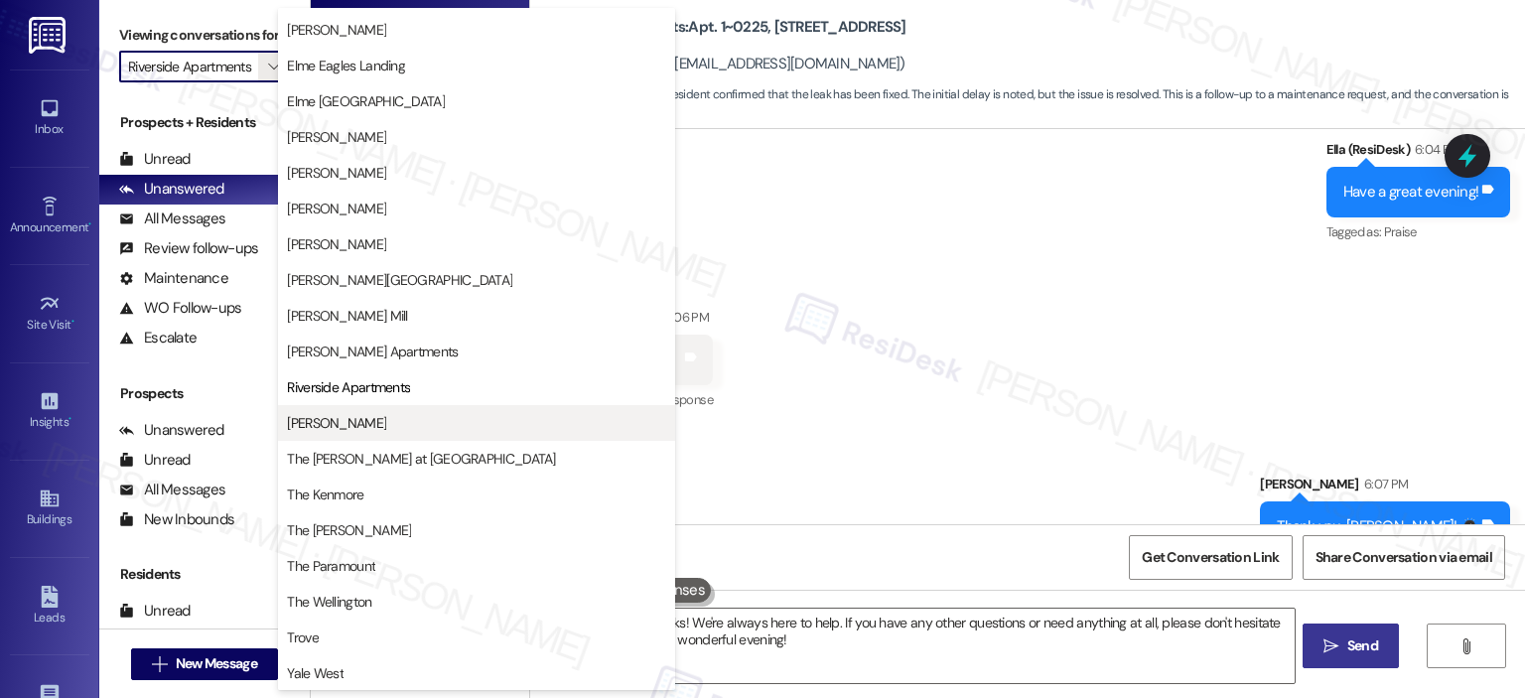
click at [425, 435] on button "[PERSON_NAME]" at bounding box center [476, 423] width 397 height 36
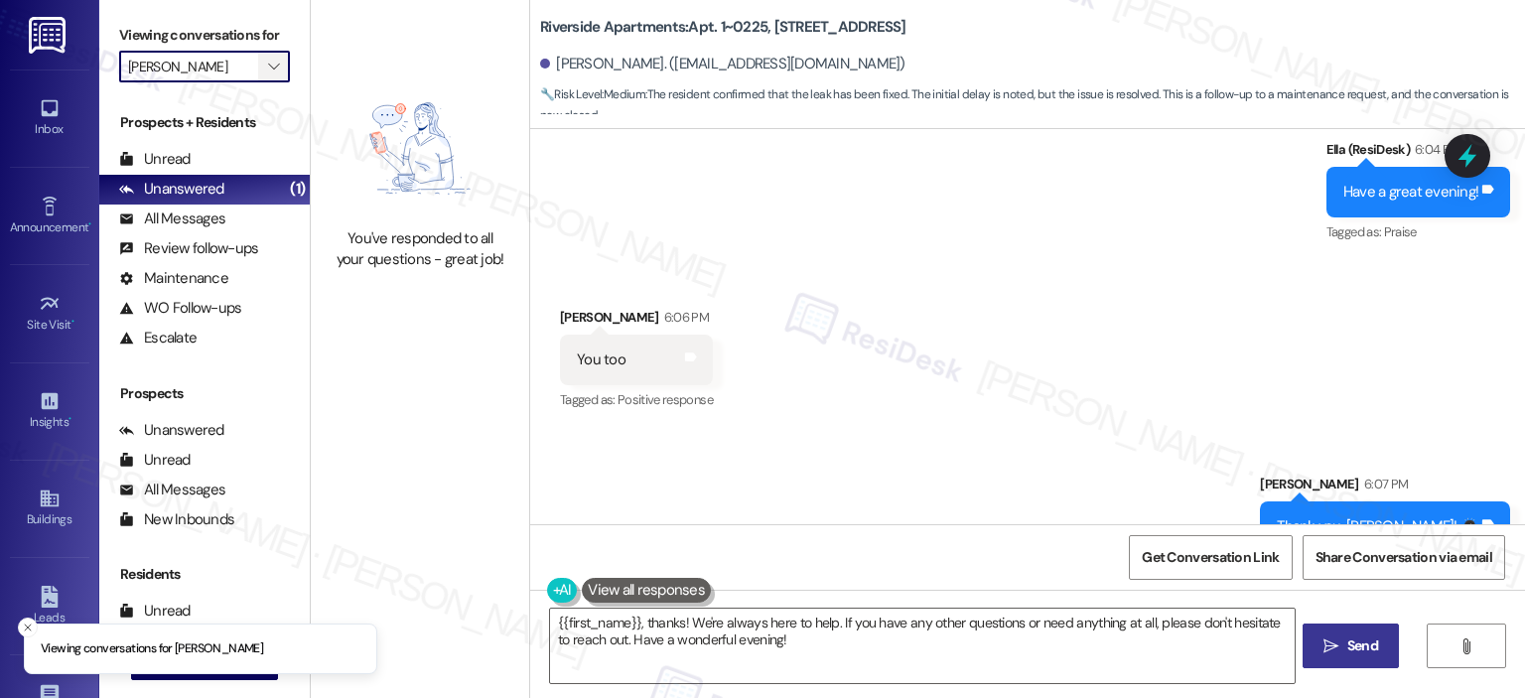
click at [264, 70] on span "" at bounding box center [273, 67] width 19 height 32
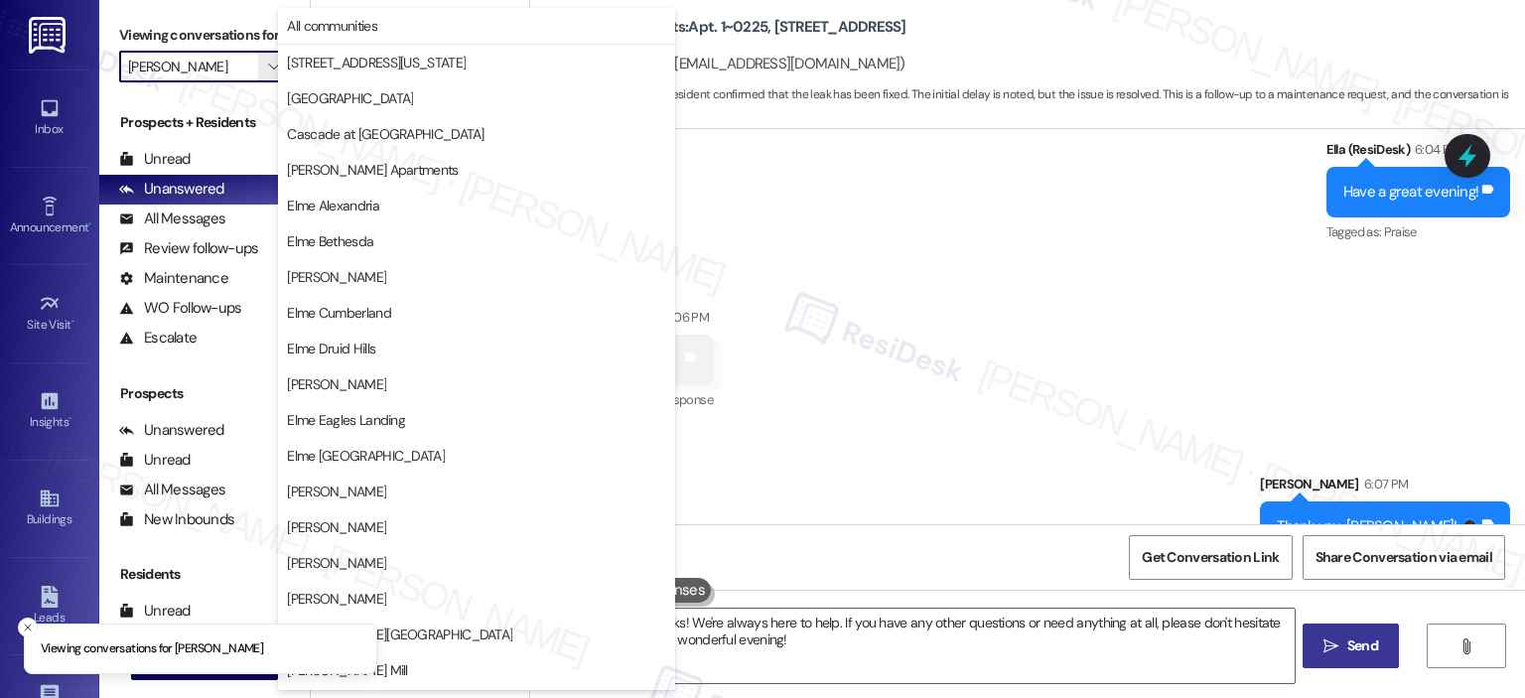
scroll to position [354, 0]
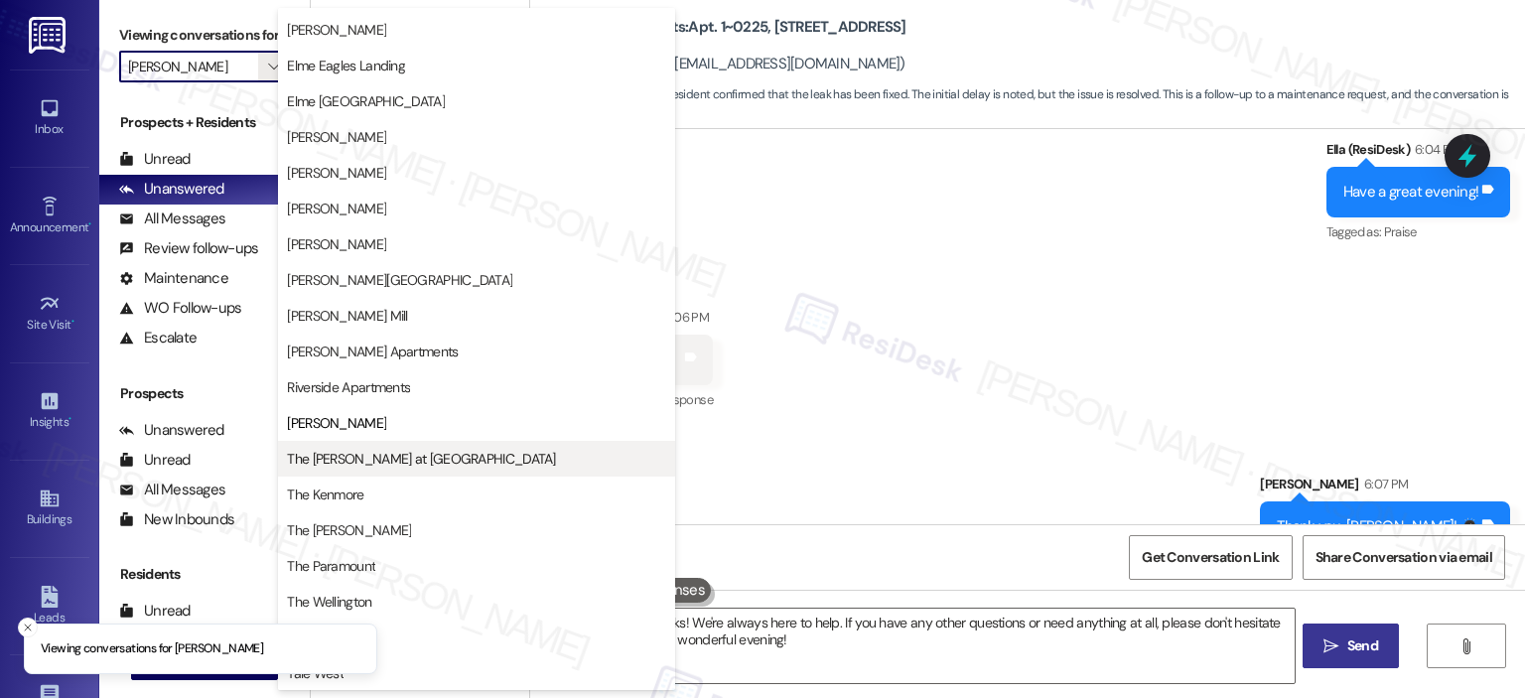
click at [371, 458] on span "The [PERSON_NAME] at [GEOGRAPHIC_DATA]" at bounding box center [421, 459] width 268 height 20
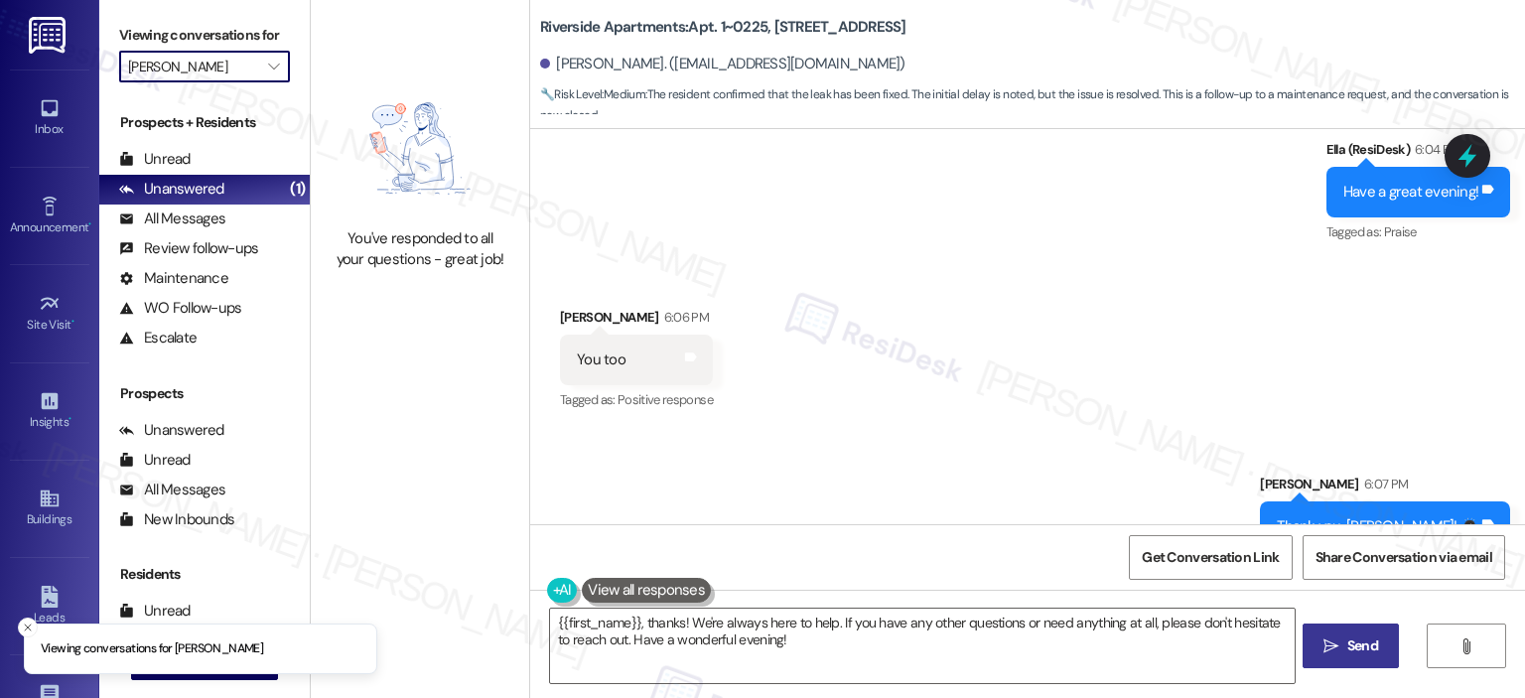
type input "The [PERSON_NAME] at [GEOGRAPHIC_DATA]"
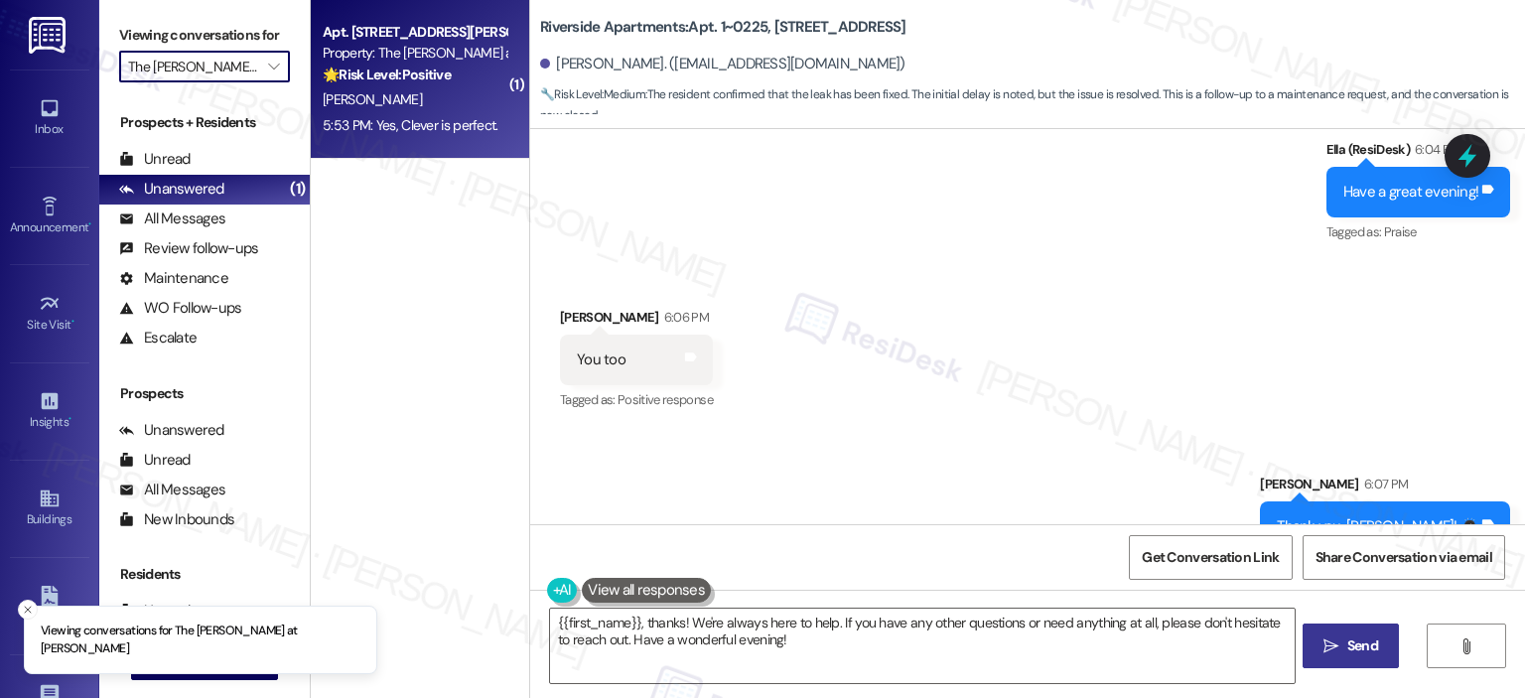
click at [390, 74] on strong "🌟 Risk Level: Positive" at bounding box center [387, 75] width 128 height 18
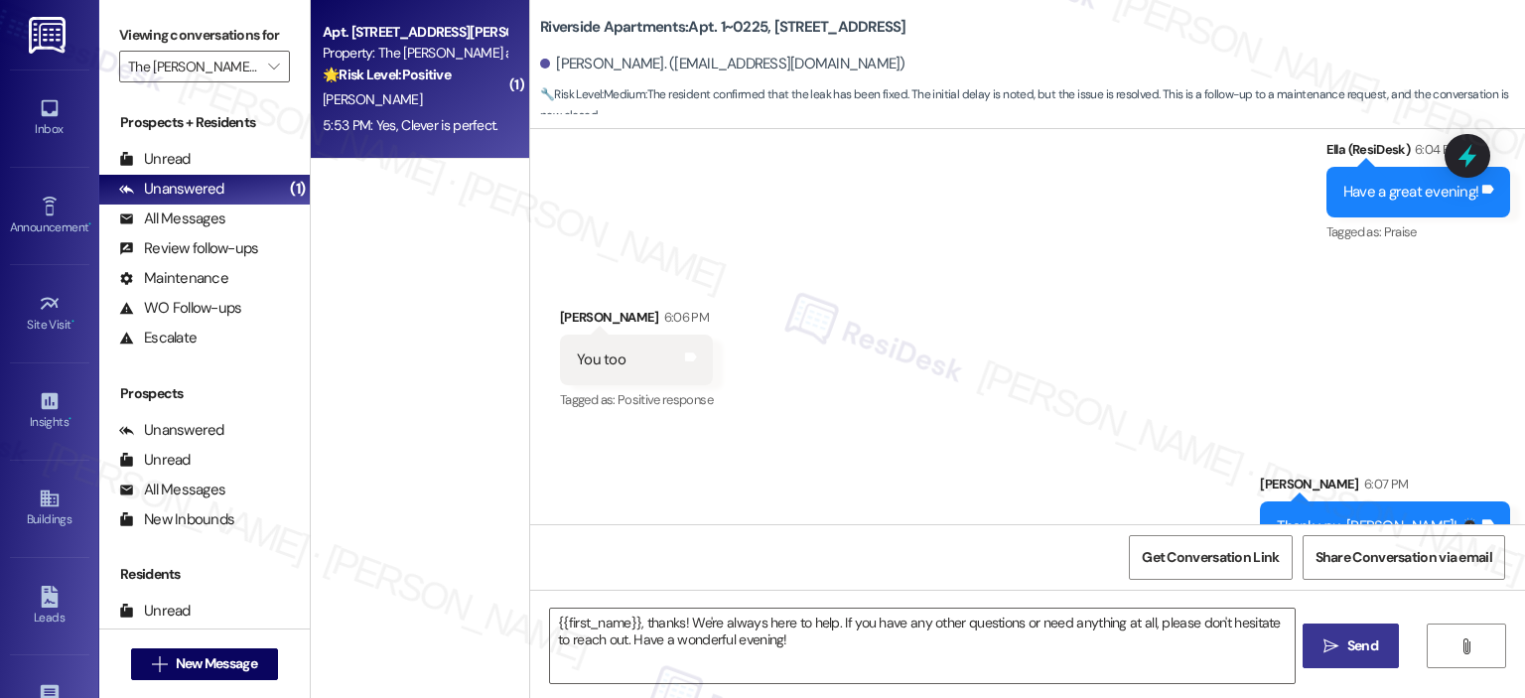
type textarea "Fetching suggested responses. Please feel free to read through the conversation…"
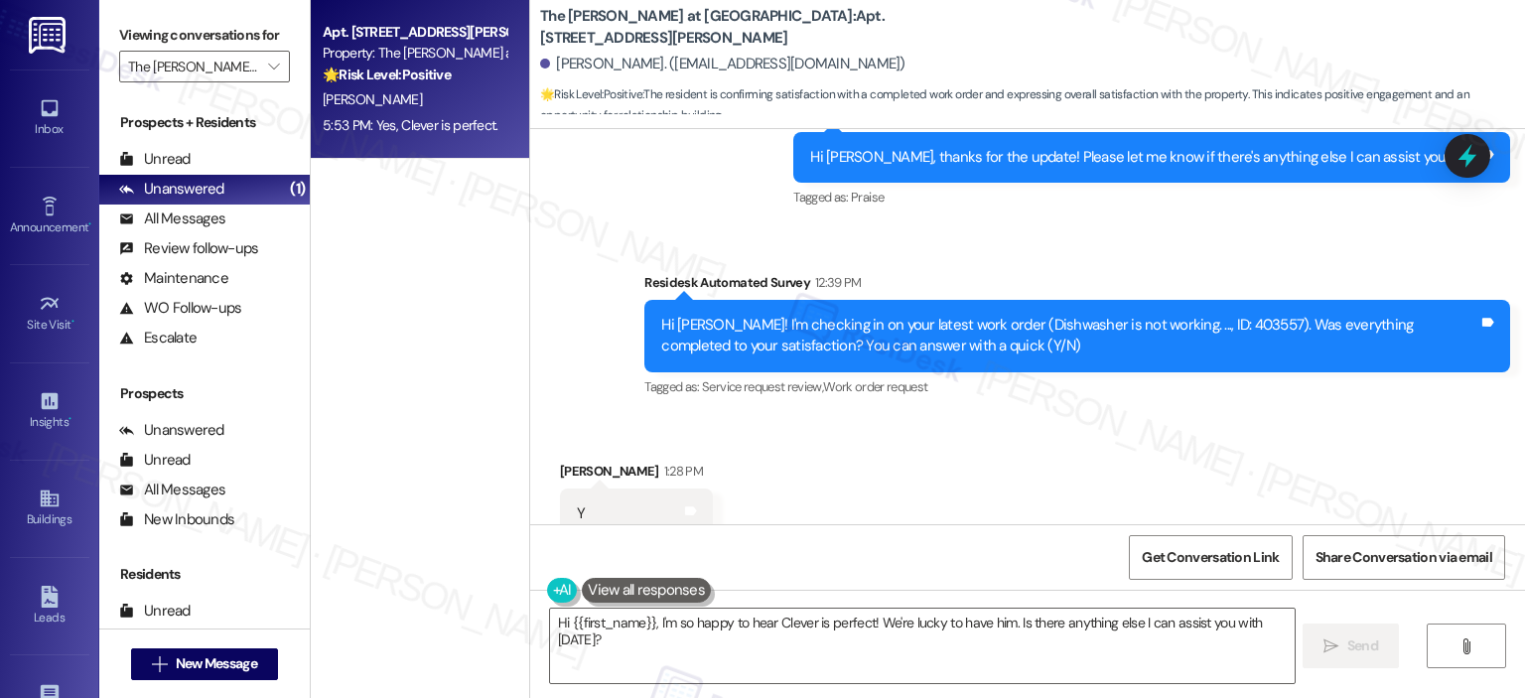
scroll to position [13340, 0]
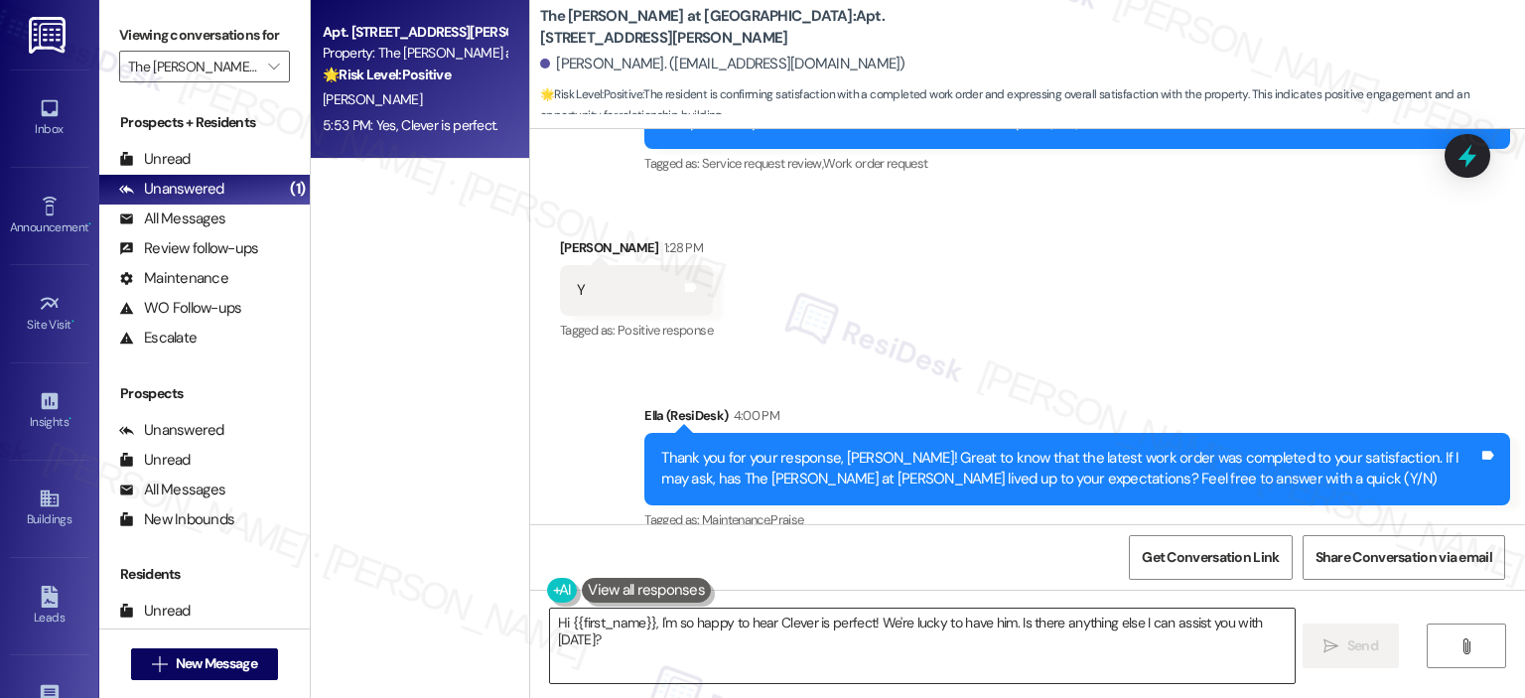
click at [692, 649] on textarea "Hi {{first_name}}, I'm so happy to hear Clever is perfect! We're lucky to have …" at bounding box center [921, 645] width 743 height 74
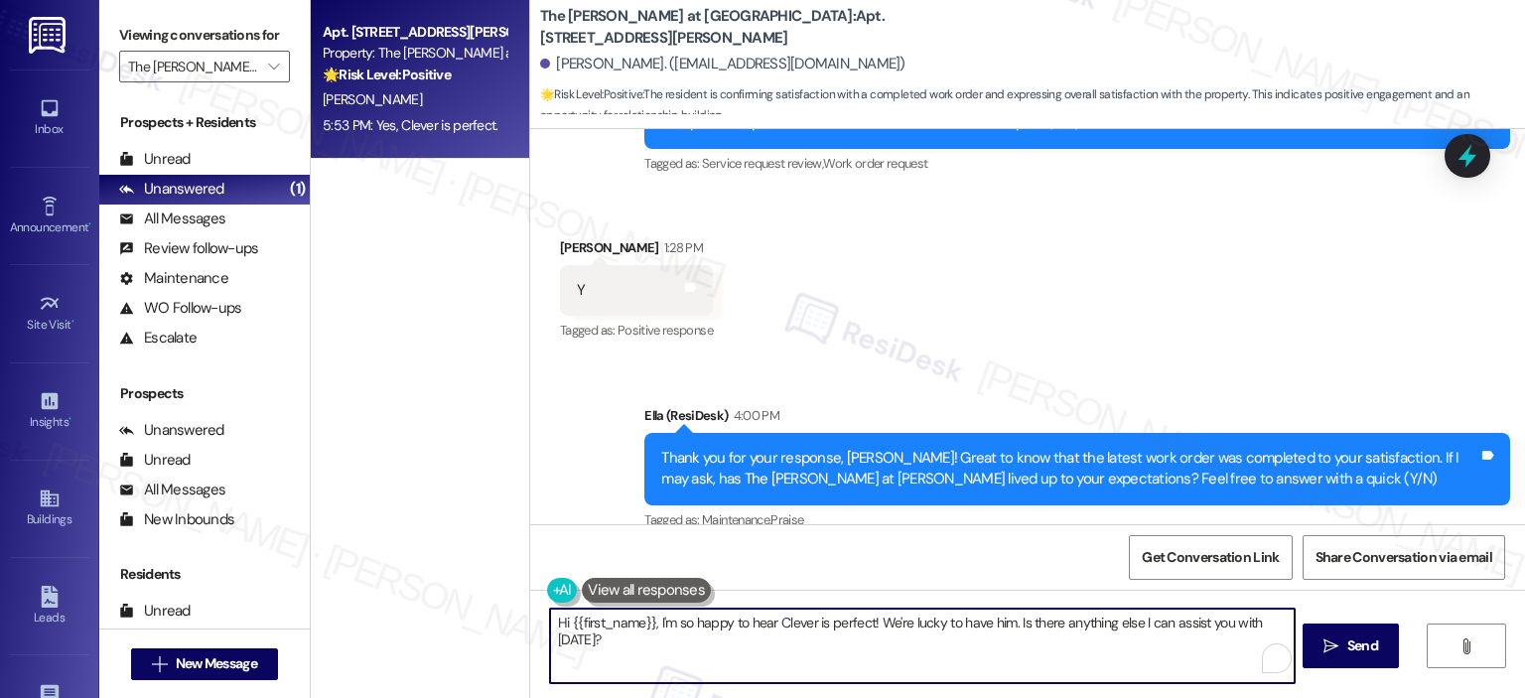
paste textarea "Thanks so much, {{first_name}}! It makes me really happy to hear you’re enjoyin…"
drag, startPoint x: 731, startPoint y: 618, endPoint x: 493, endPoint y: 618, distance: 237.2
click at [493, 618] on div "Apt. 1202, 1350 Beverly Road Property: The Ashby at McLean 🌟 Risk Level: Positi…" at bounding box center [918, 349] width 1214 height 698
type textarea "Awesome! It makes me really happy to hear you’re enjoying your home. Can I ask …"
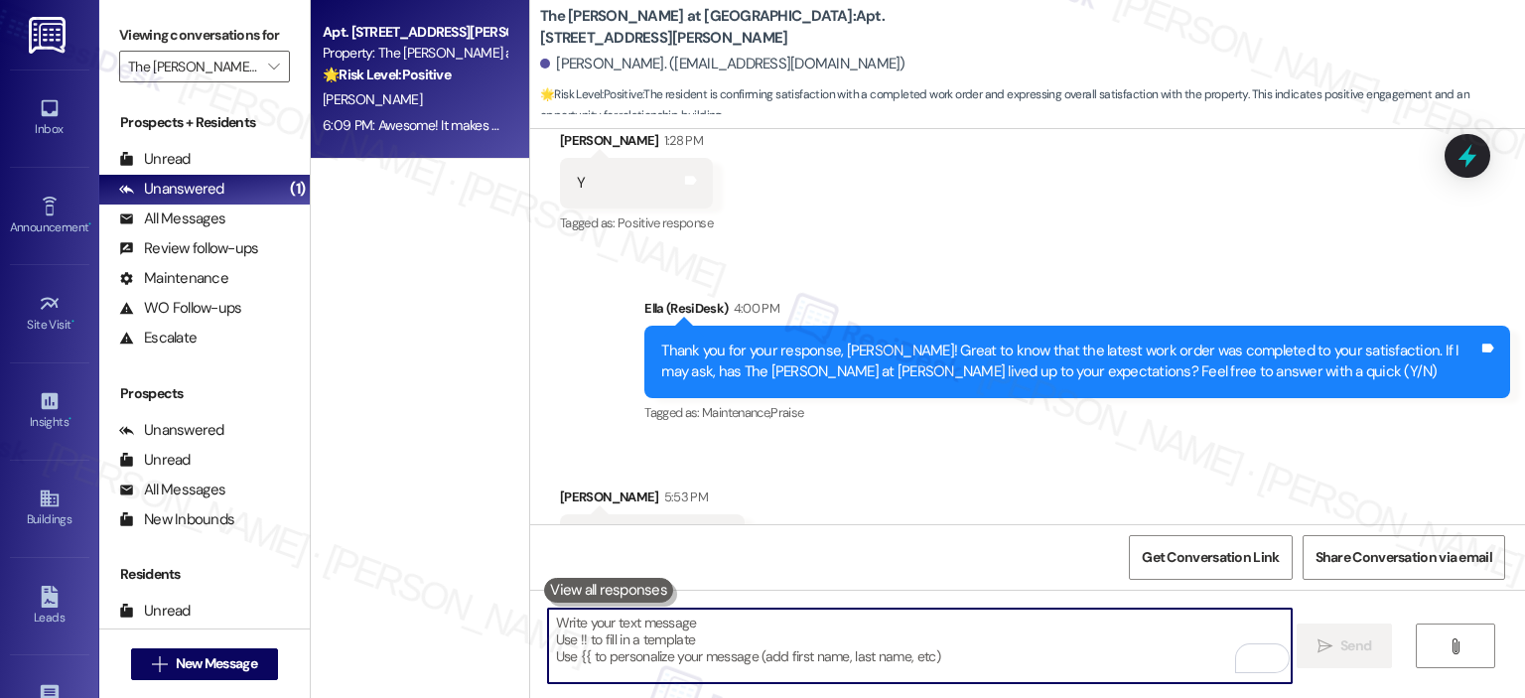
scroll to position [13498, 0]
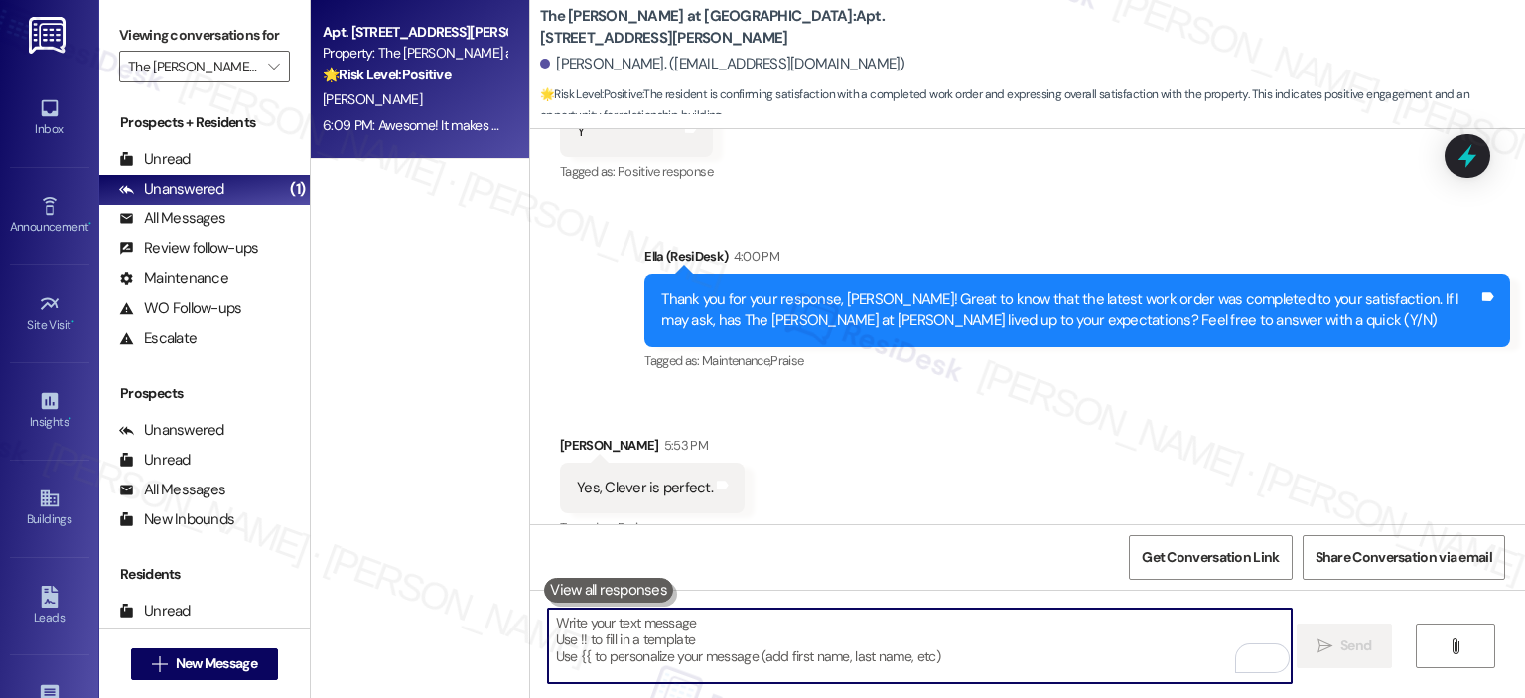
click at [274, 47] on label "Viewing conversations for" at bounding box center [204, 35] width 171 height 31
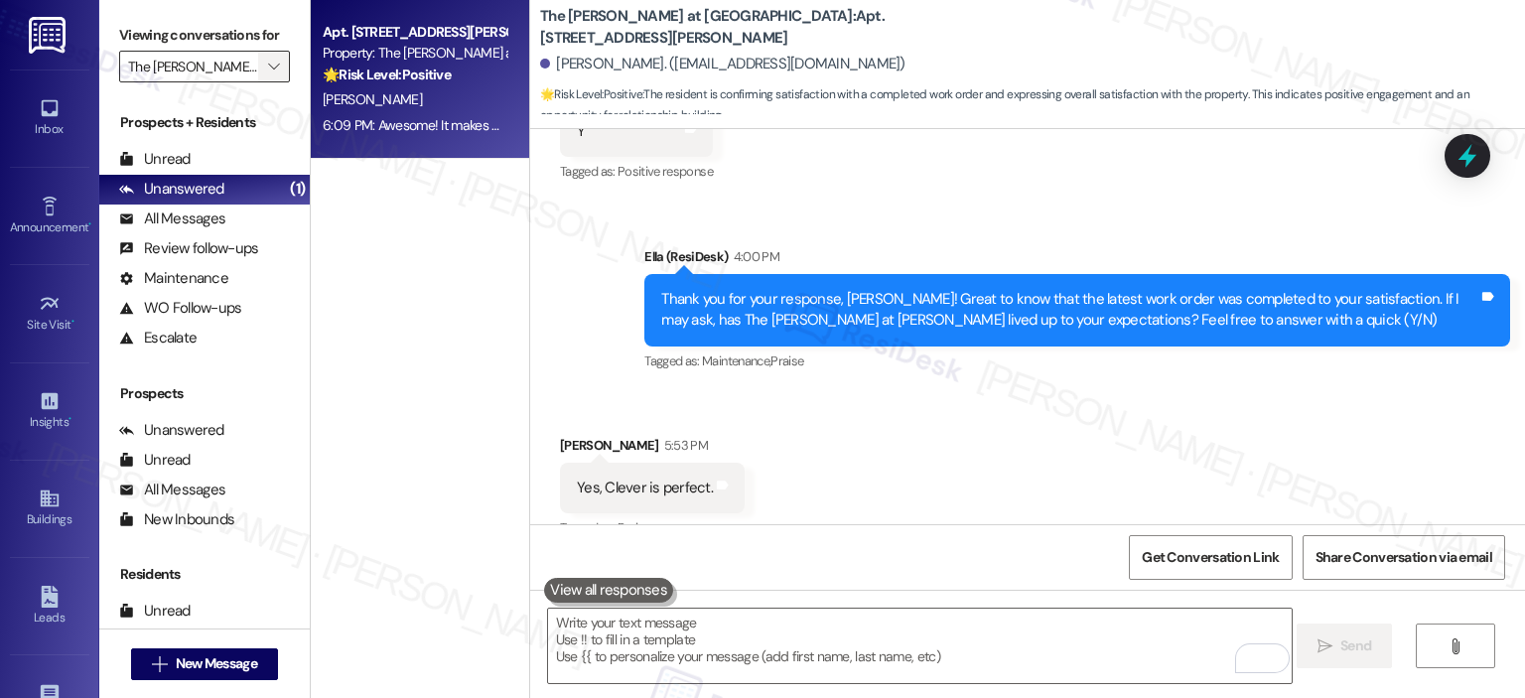
click at [270, 63] on button "" at bounding box center [274, 67] width 32 height 32
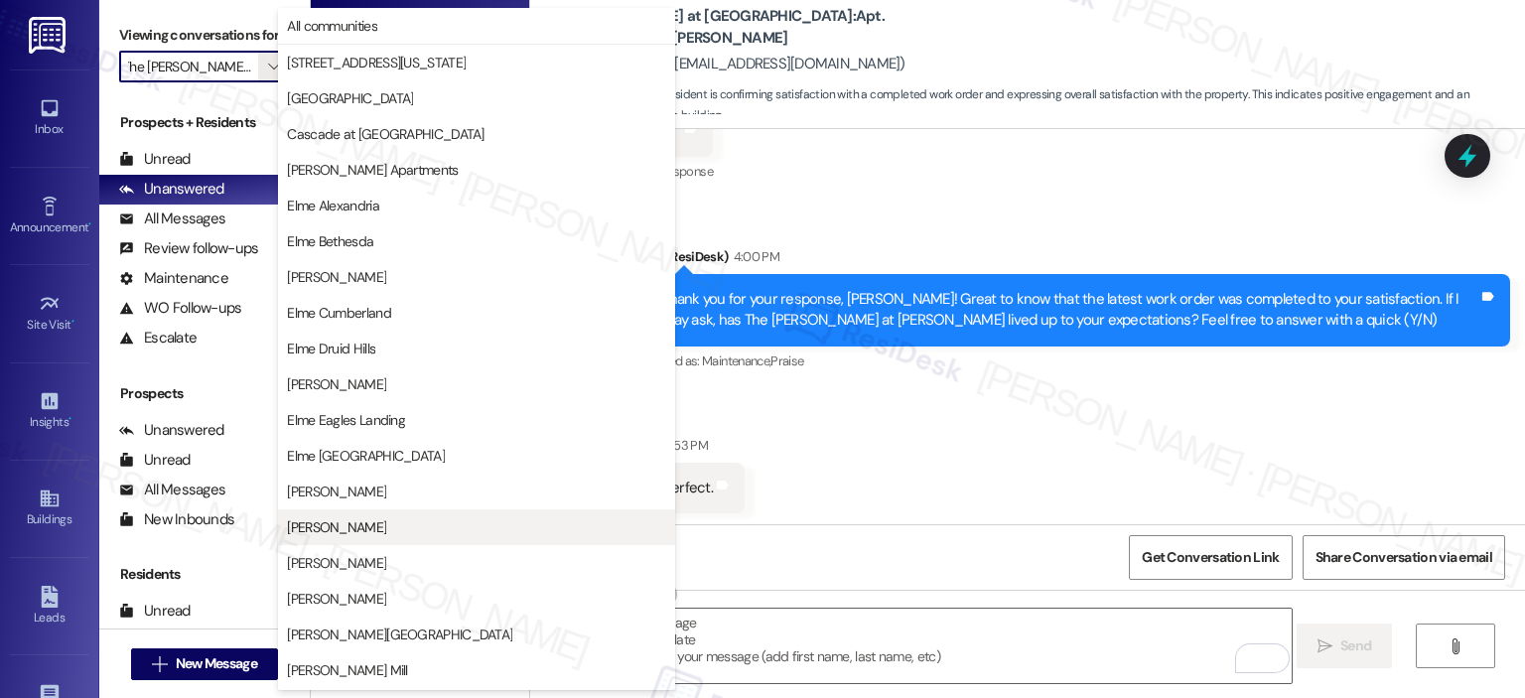
scroll to position [354, 0]
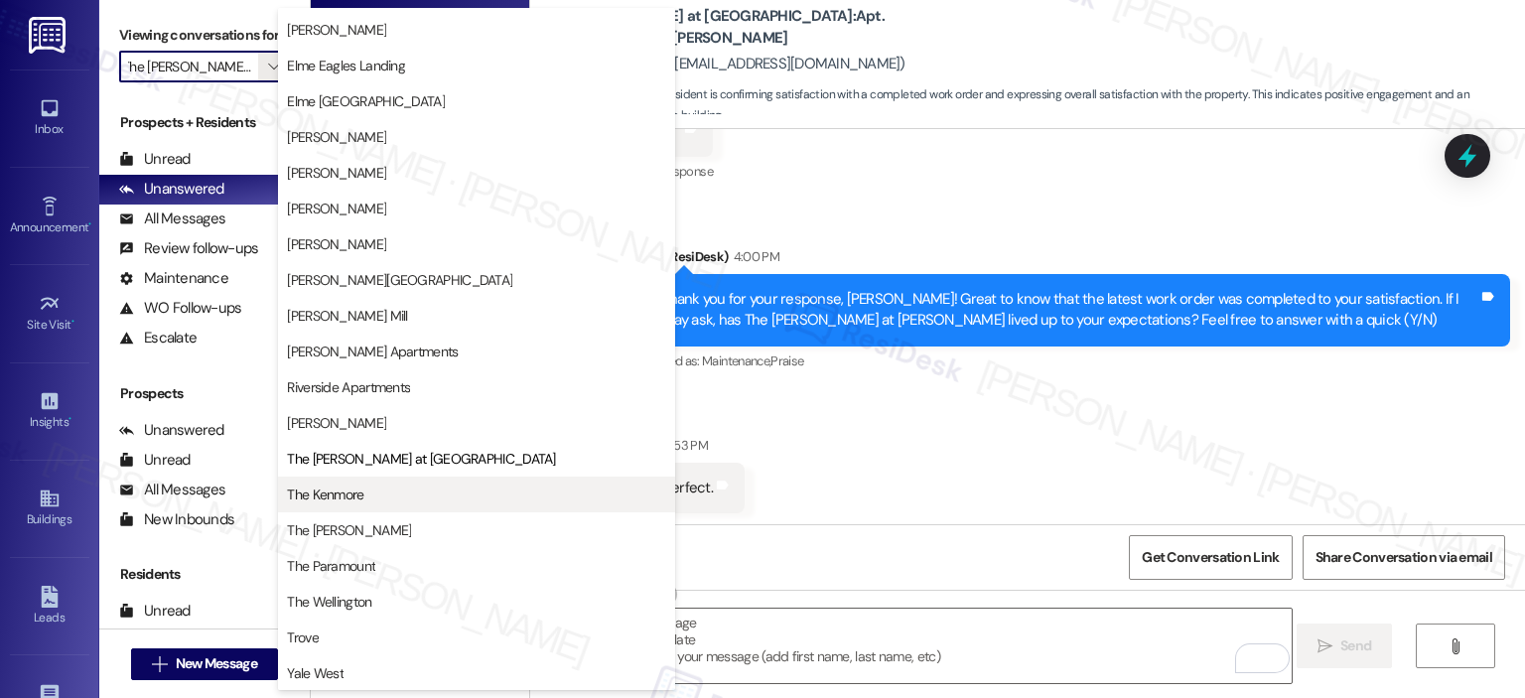
click at [388, 488] on span "The Kenmore" at bounding box center [476, 494] width 379 height 20
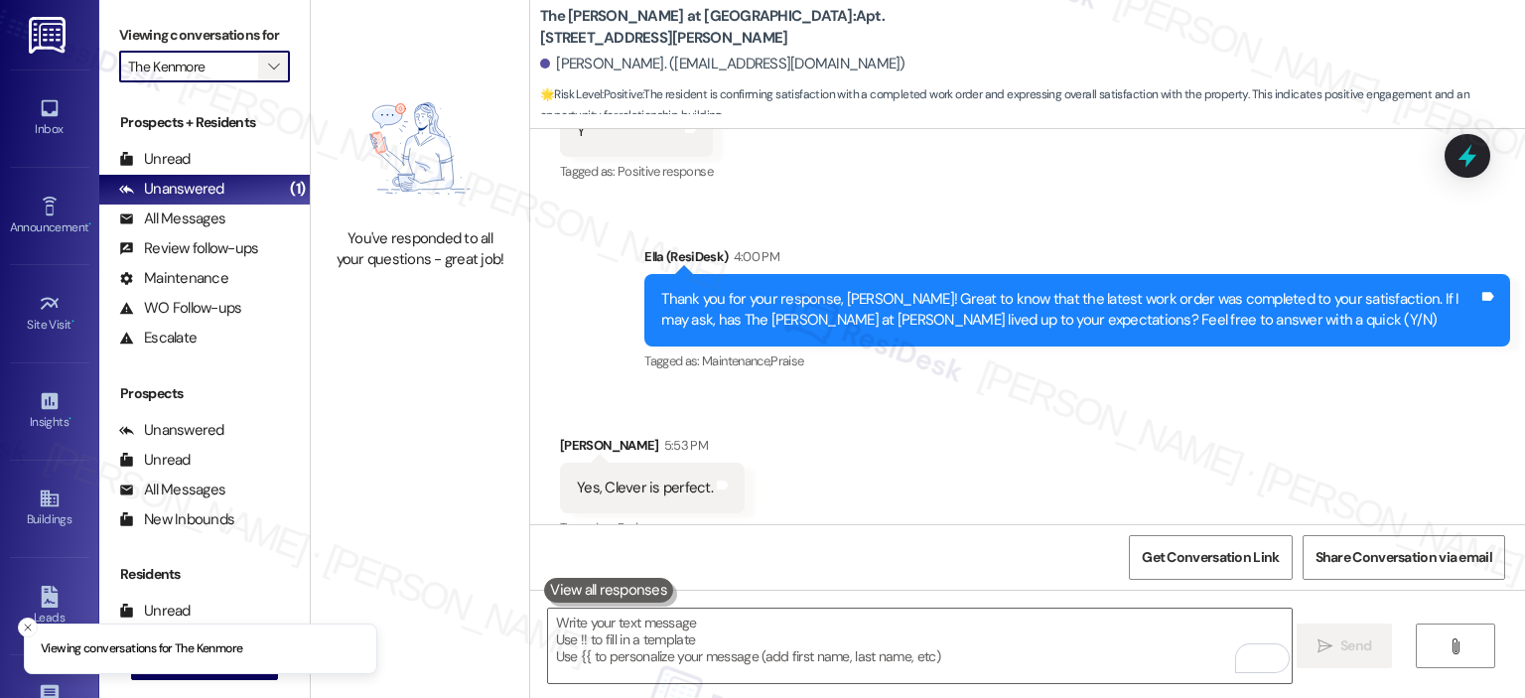
click at [268, 59] on icon "" at bounding box center [273, 67] width 11 height 16
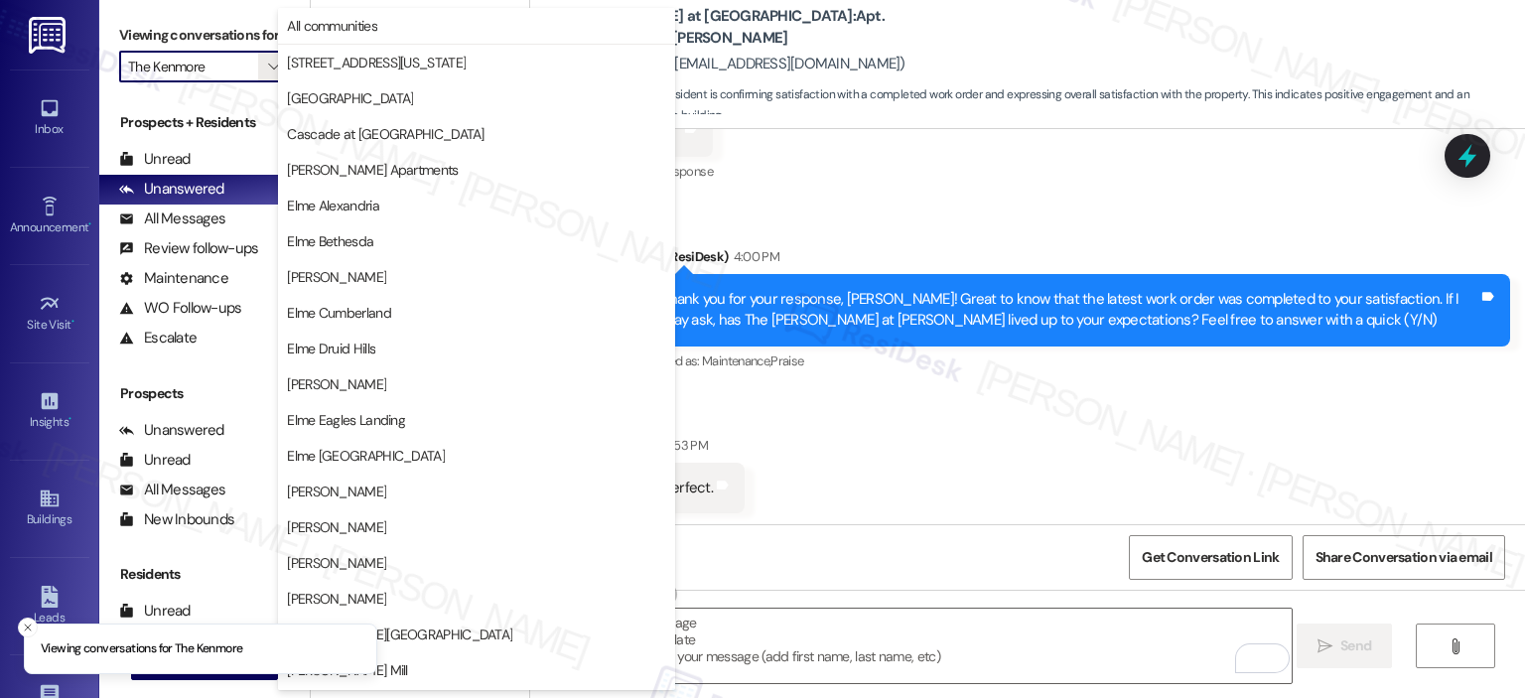
scroll to position [354, 0]
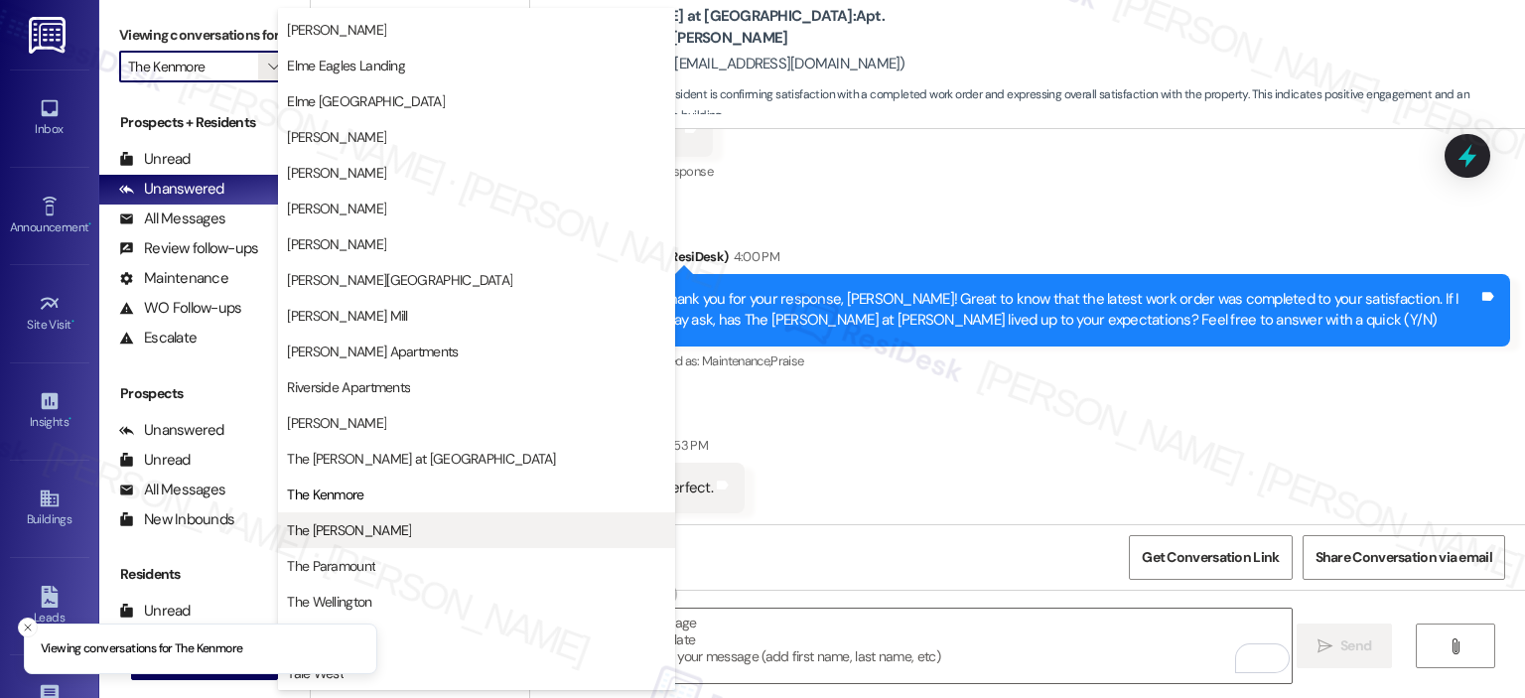
click at [353, 520] on span "The [PERSON_NAME]" at bounding box center [349, 530] width 124 height 20
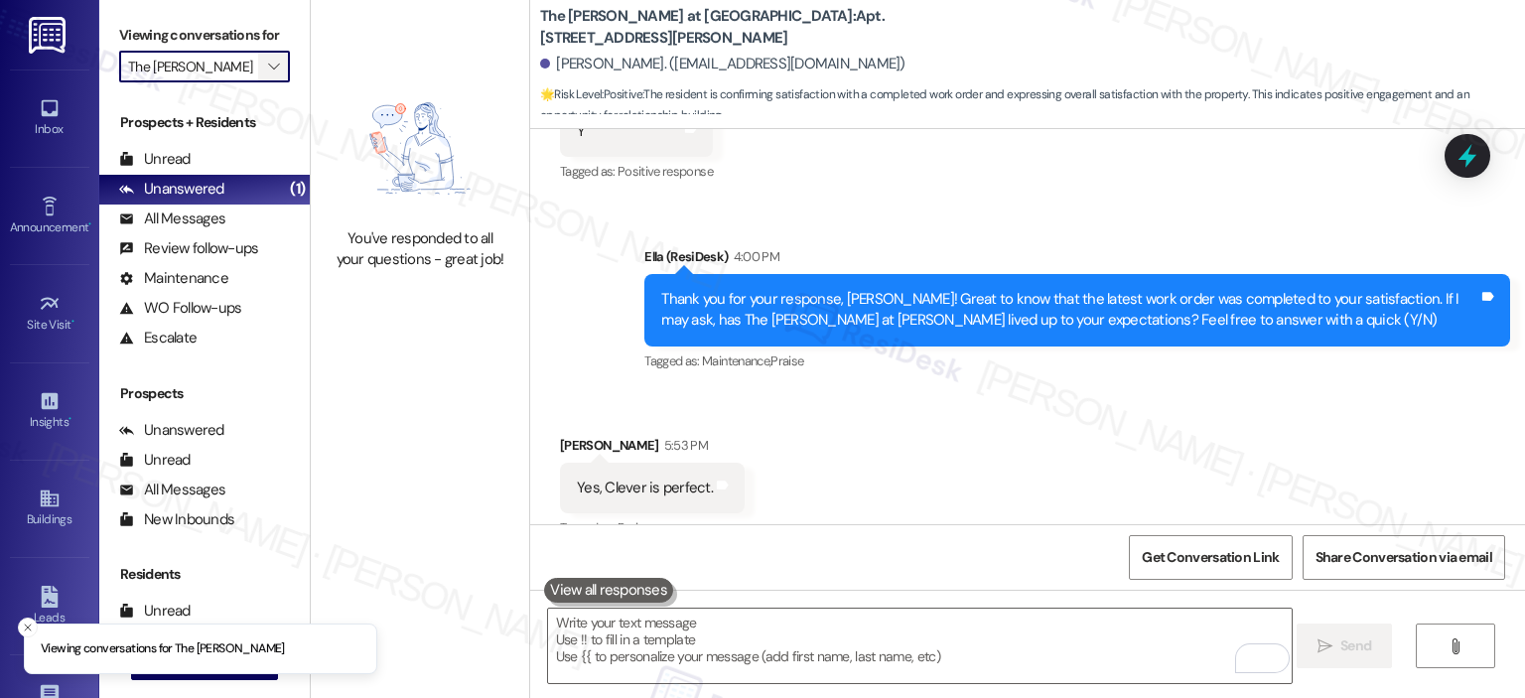
click at [264, 65] on span "" at bounding box center [273, 67] width 19 height 32
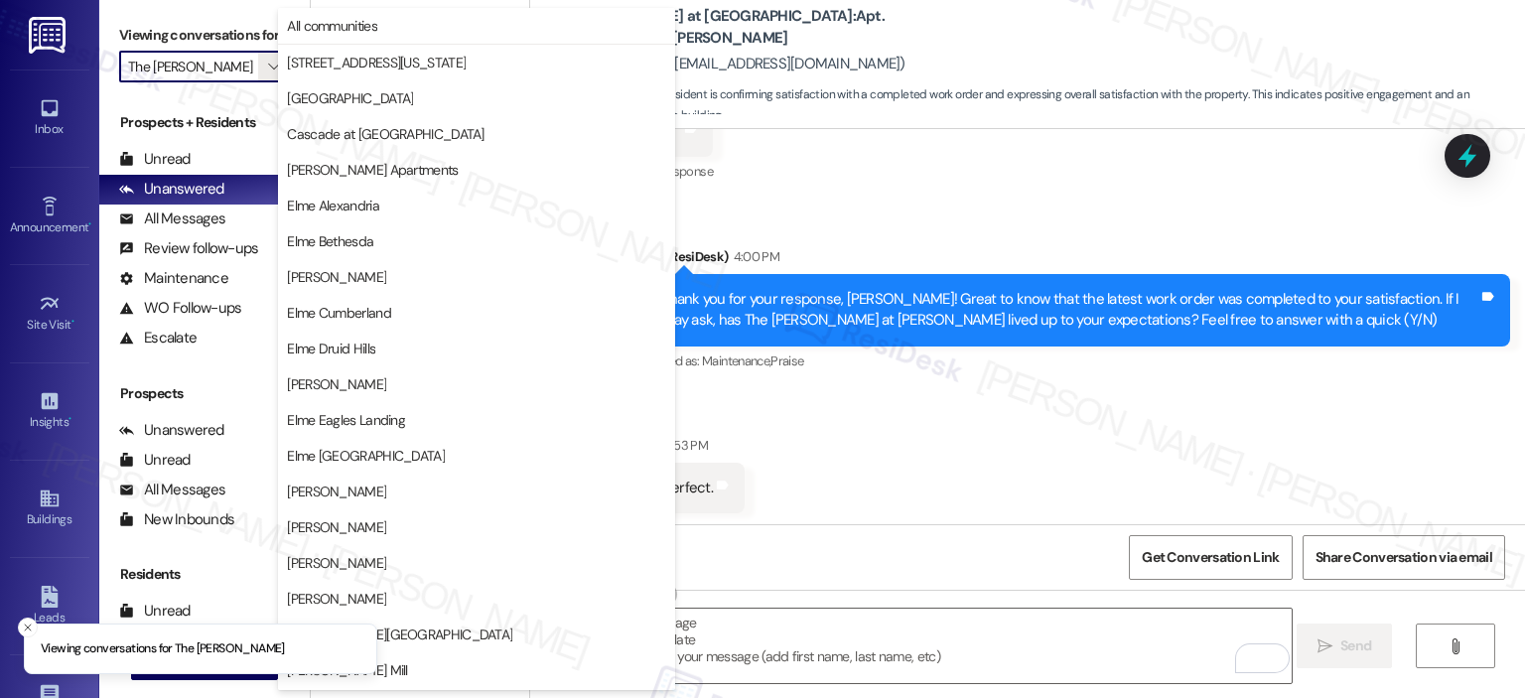
scroll to position [354, 0]
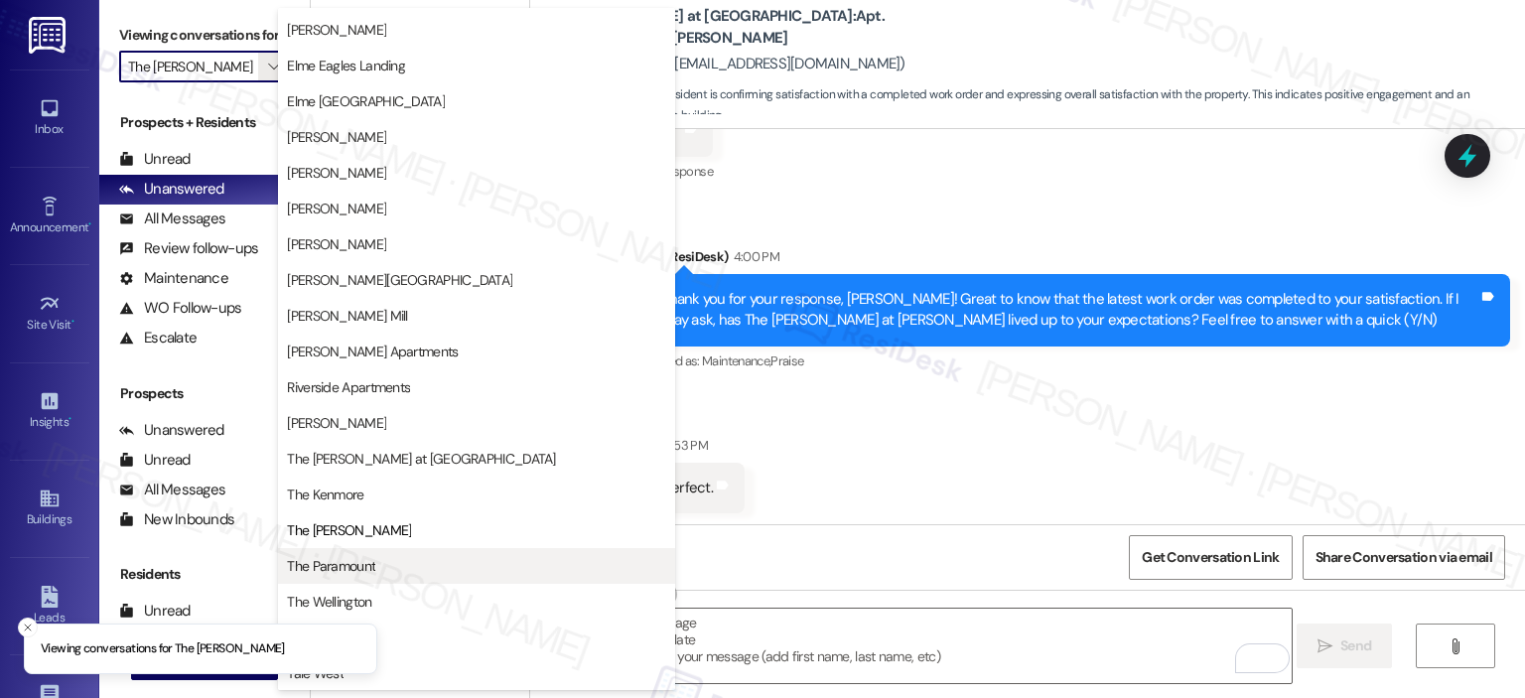
click at [391, 568] on span "The Paramount" at bounding box center [476, 566] width 379 height 20
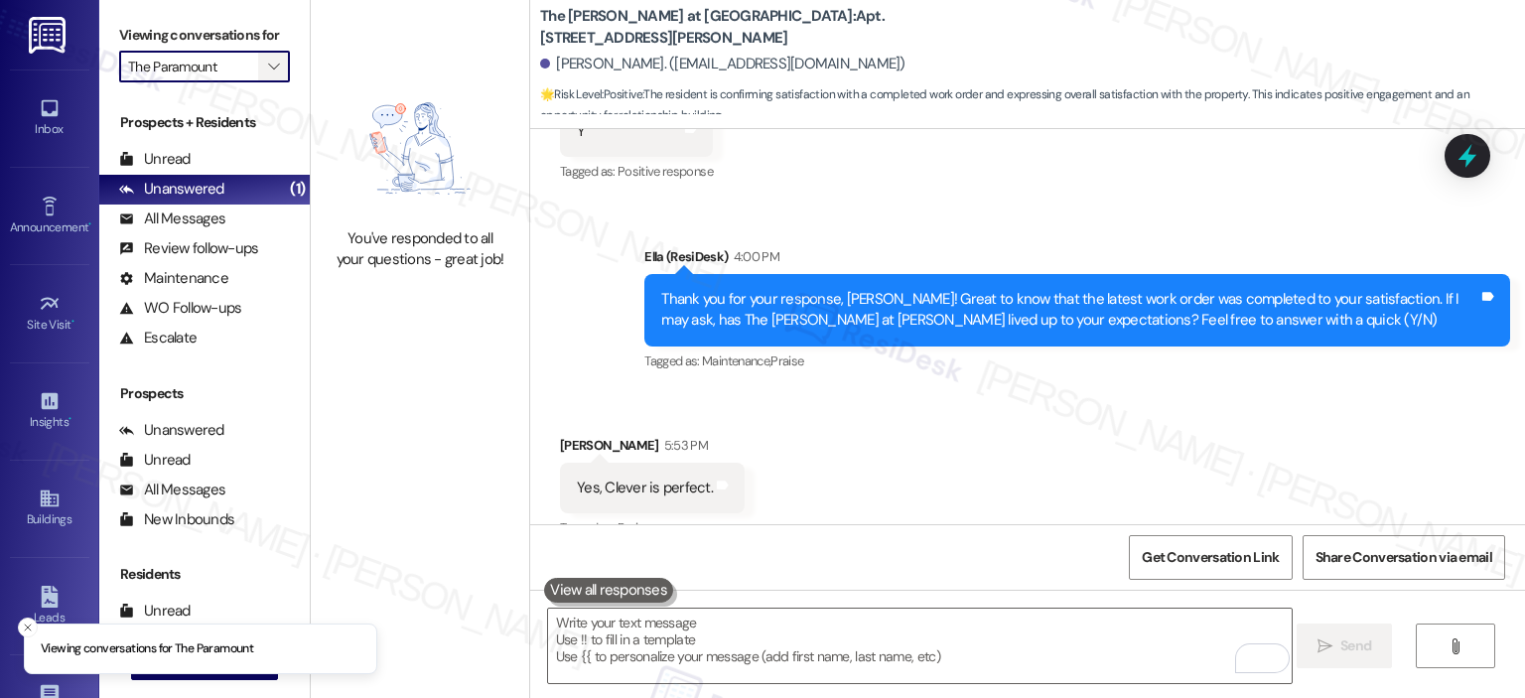
click at [274, 66] on button "" at bounding box center [274, 67] width 32 height 32
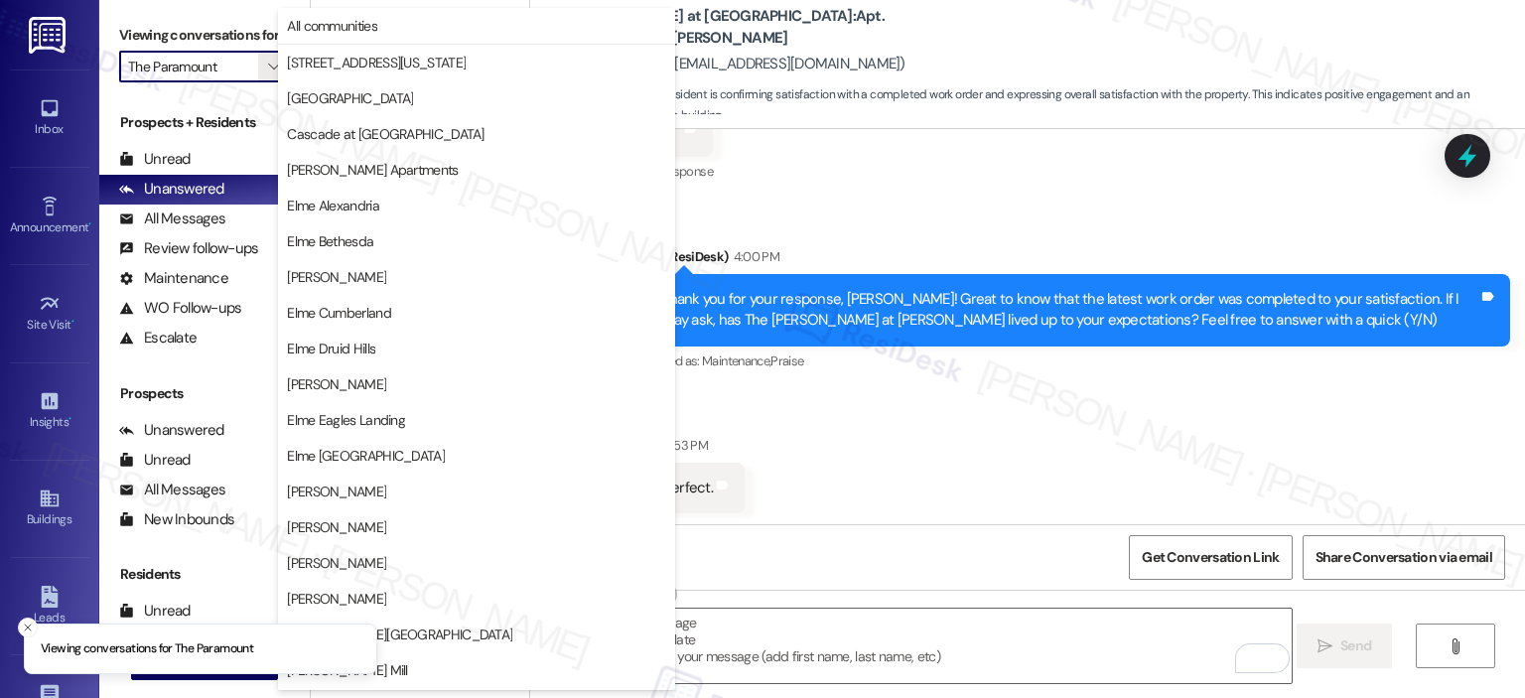
scroll to position [354, 0]
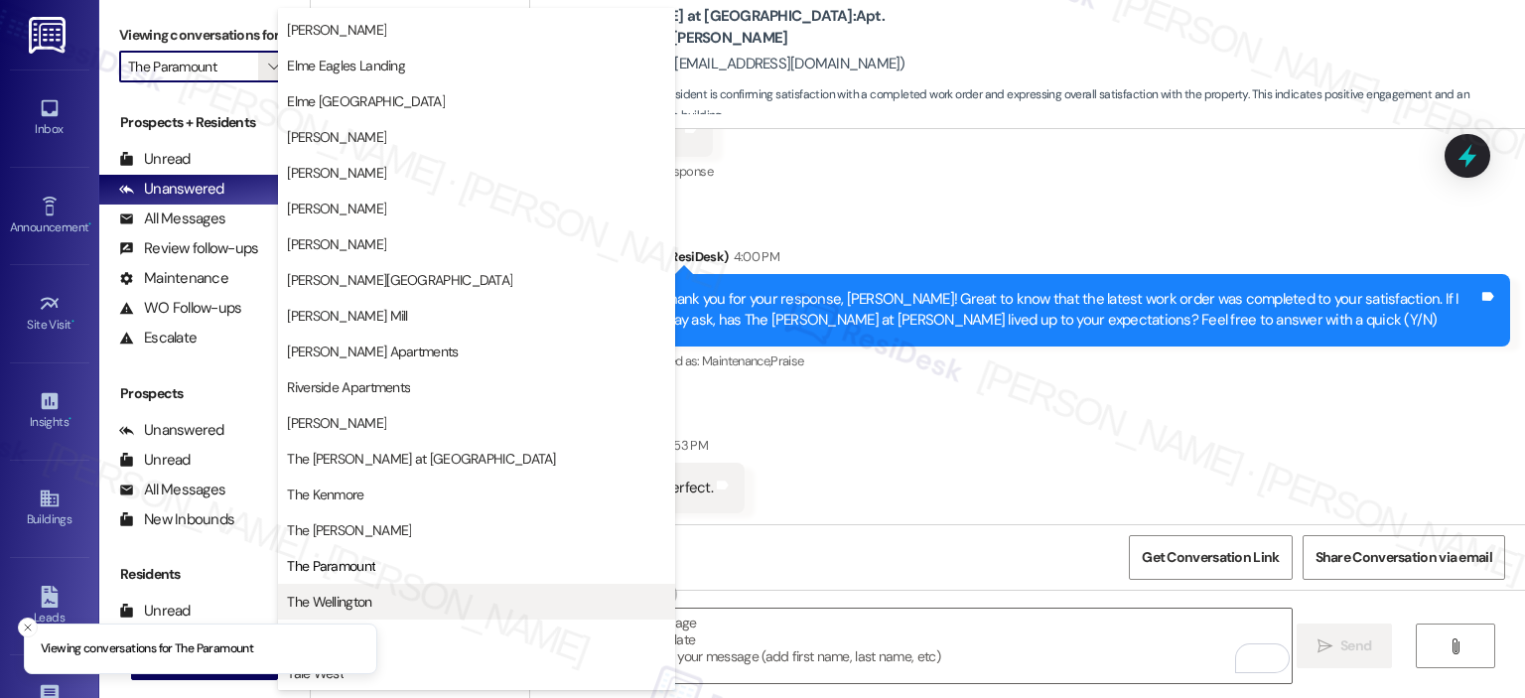
click at [421, 606] on span "The Wellington" at bounding box center [476, 602] width 379 height 20
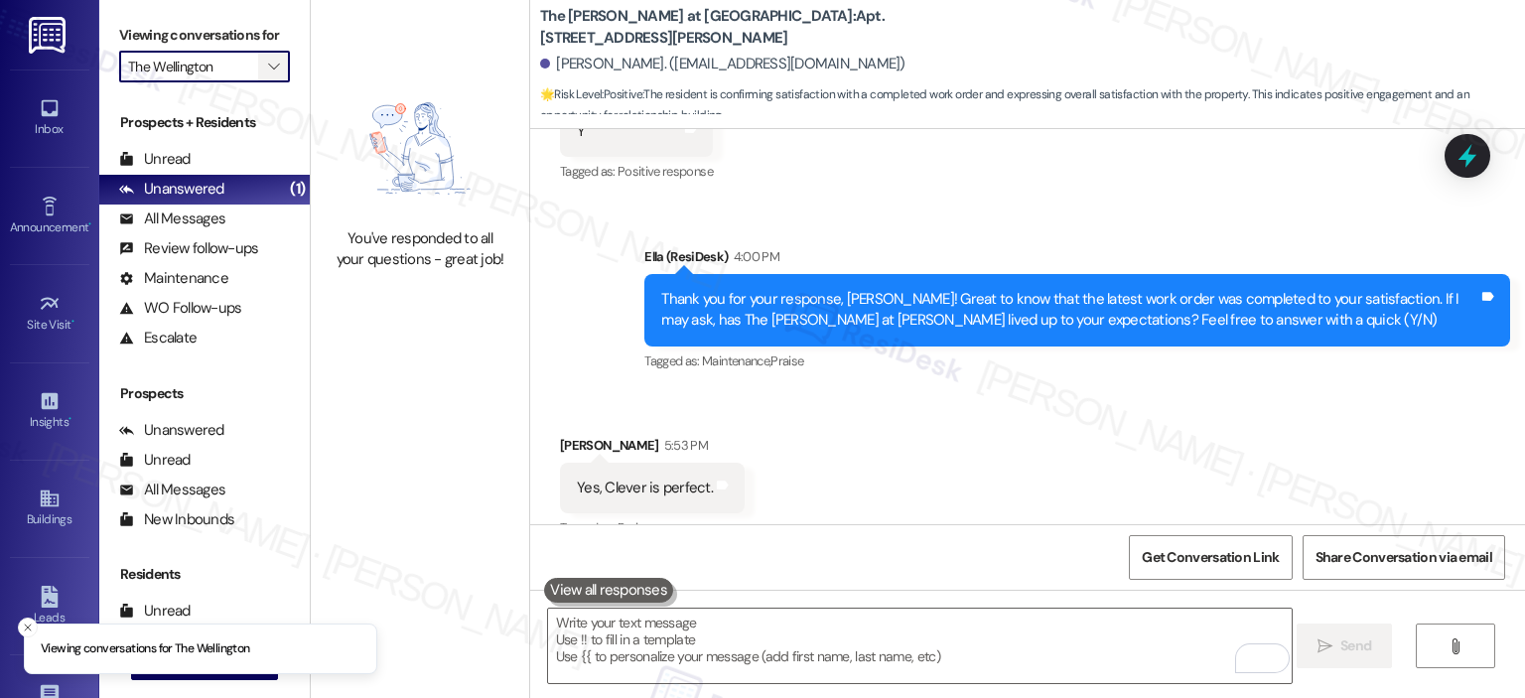
click at [268, 72] on icon "" at bounding box center [273, 67] width 11 height 16
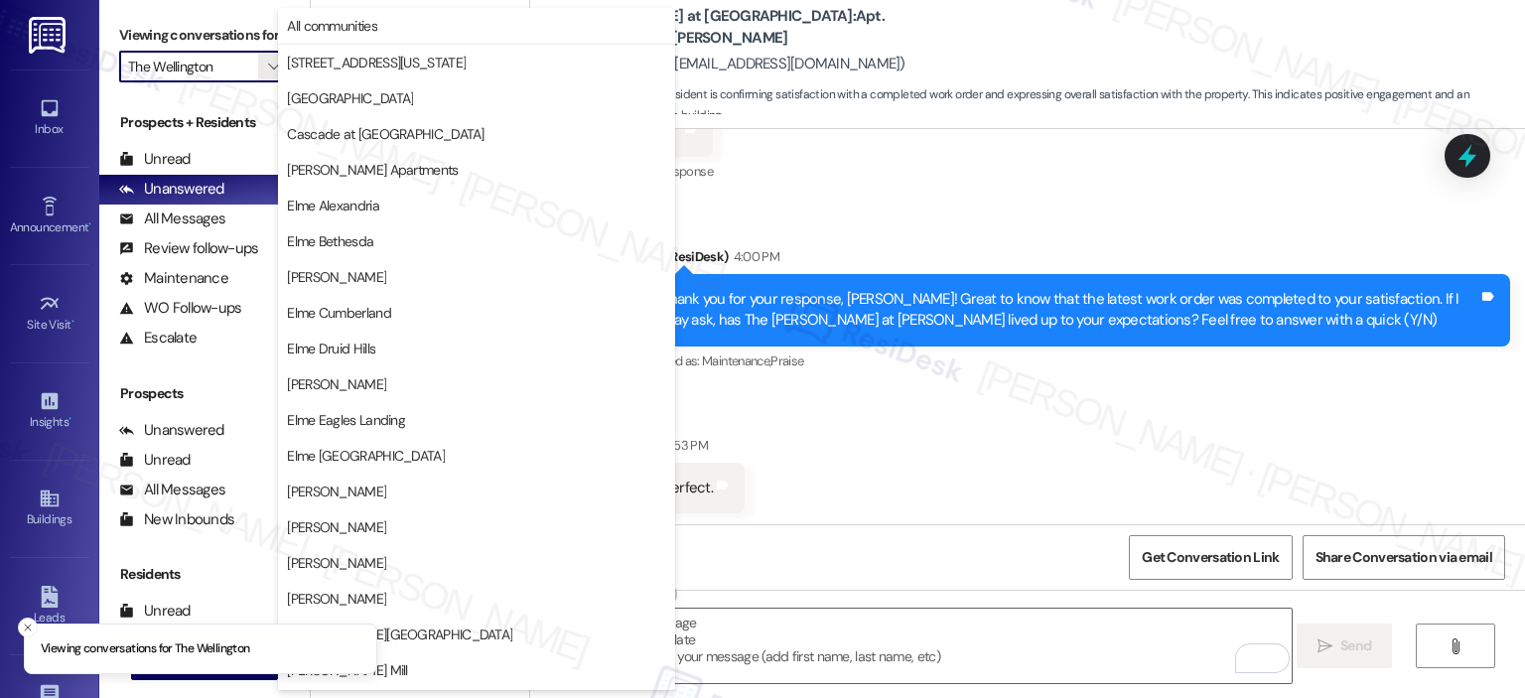
scroll to position [354, 0]
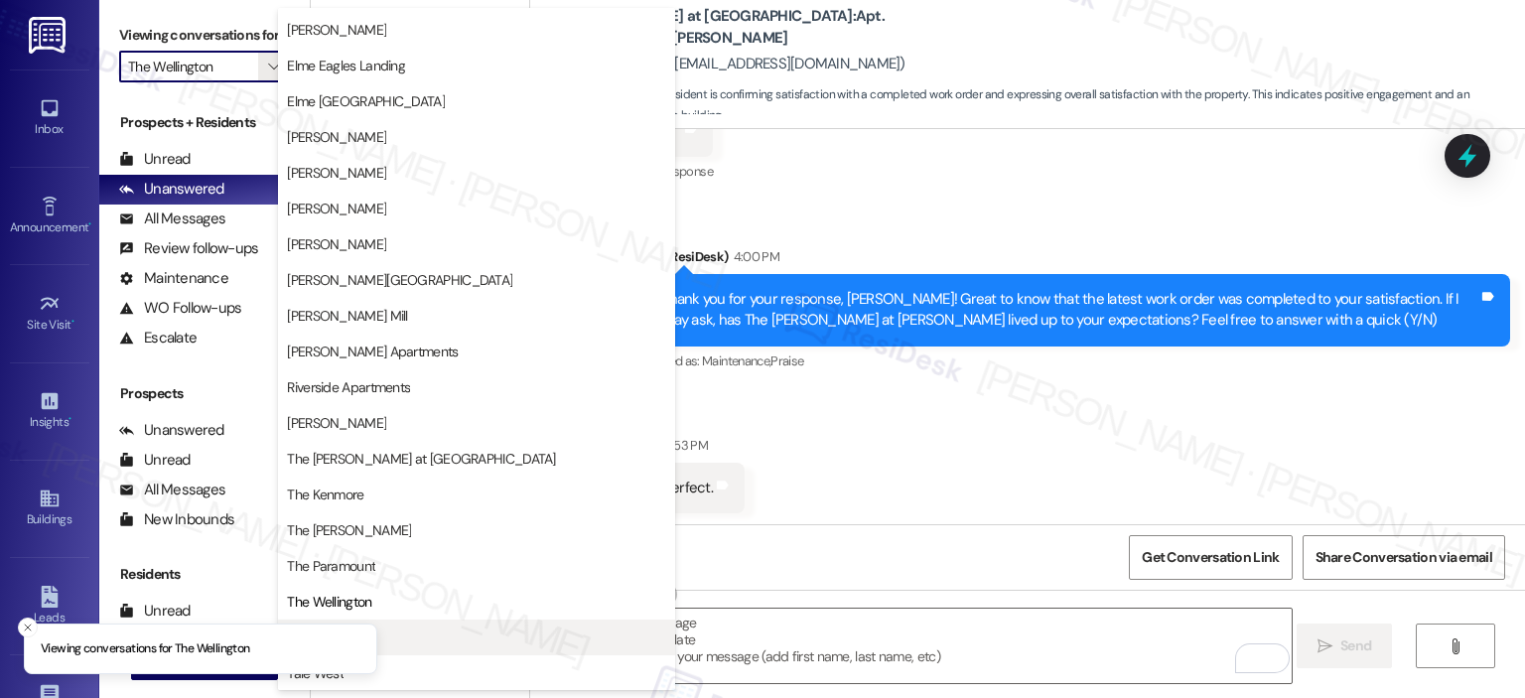
click at [487, 622] on button "Trove" at bounding box center [476, 637] width 397 height 36
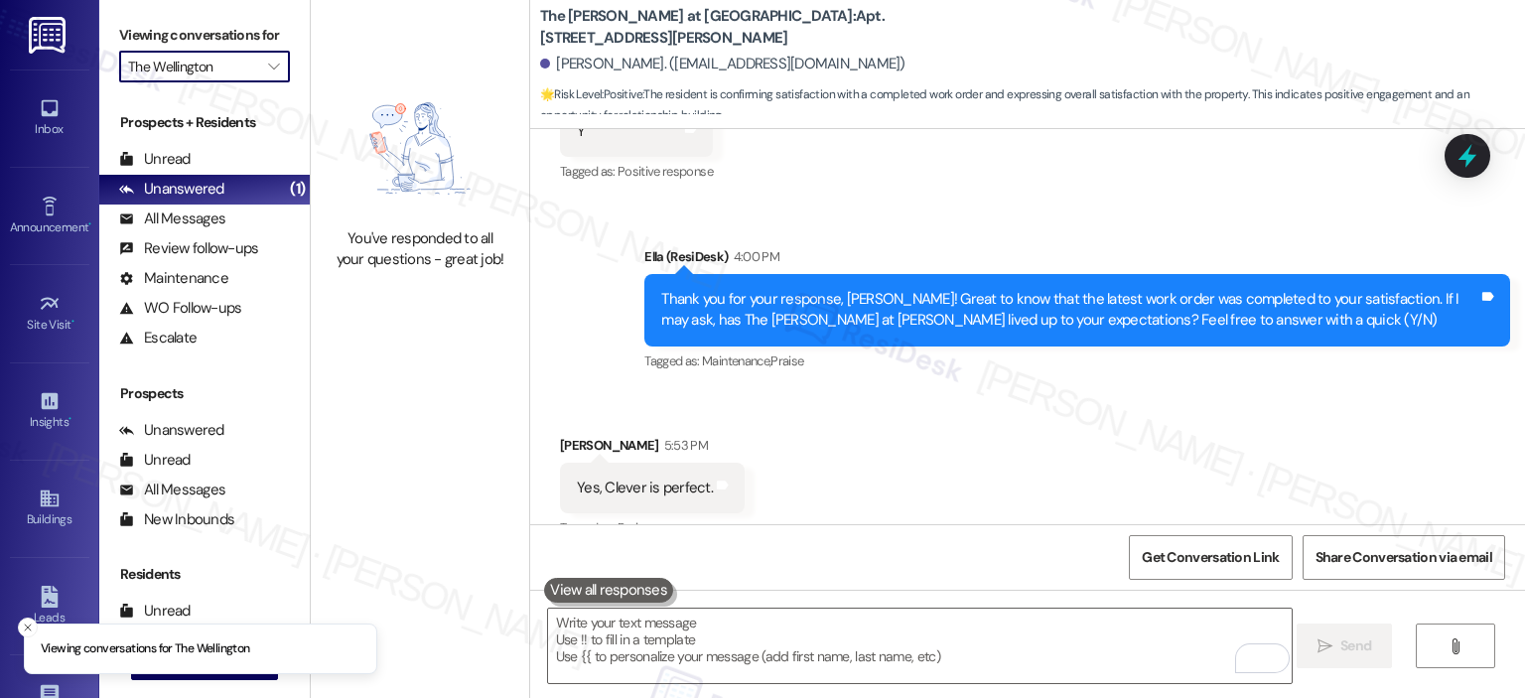
type input "Trove"
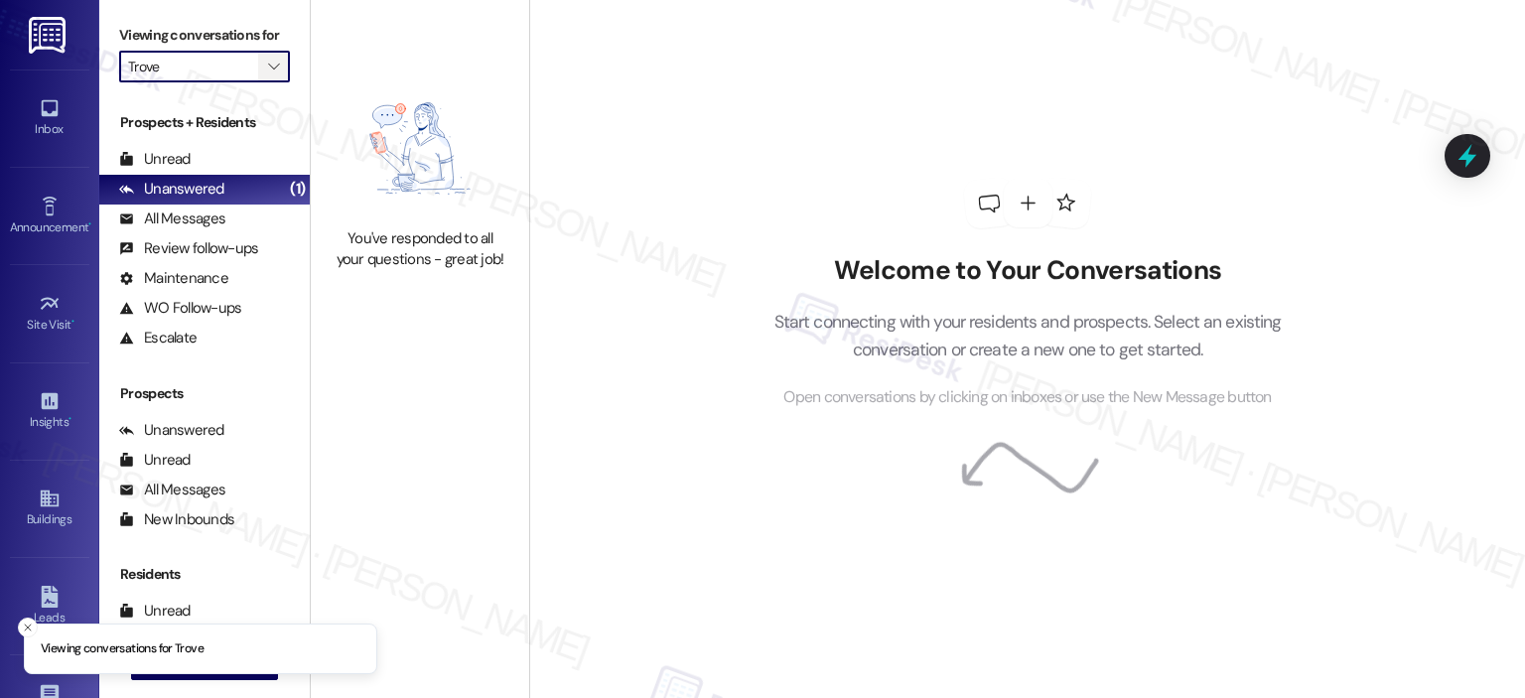
click at [268, 62] on icon "" at bounding box center [273, 67] width 11 height 16
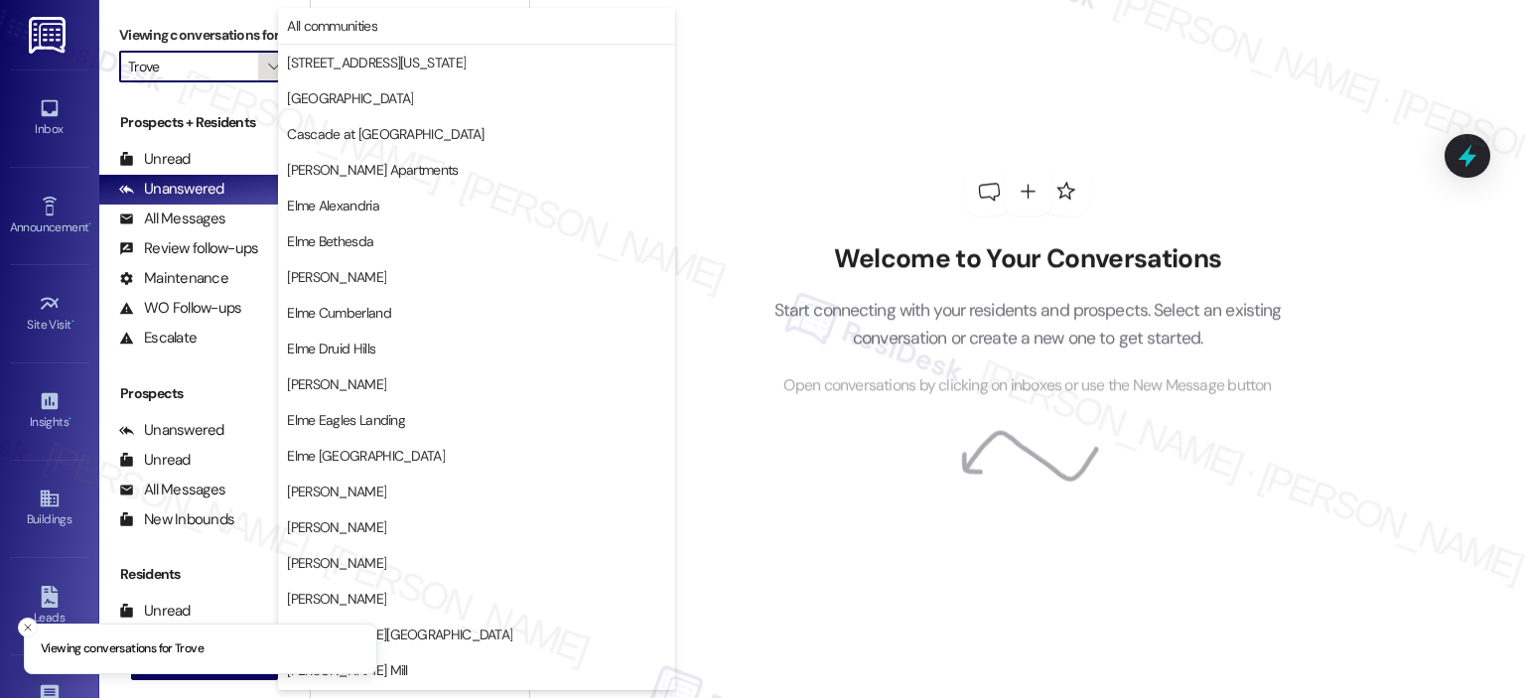
scroll to position [354, 0]
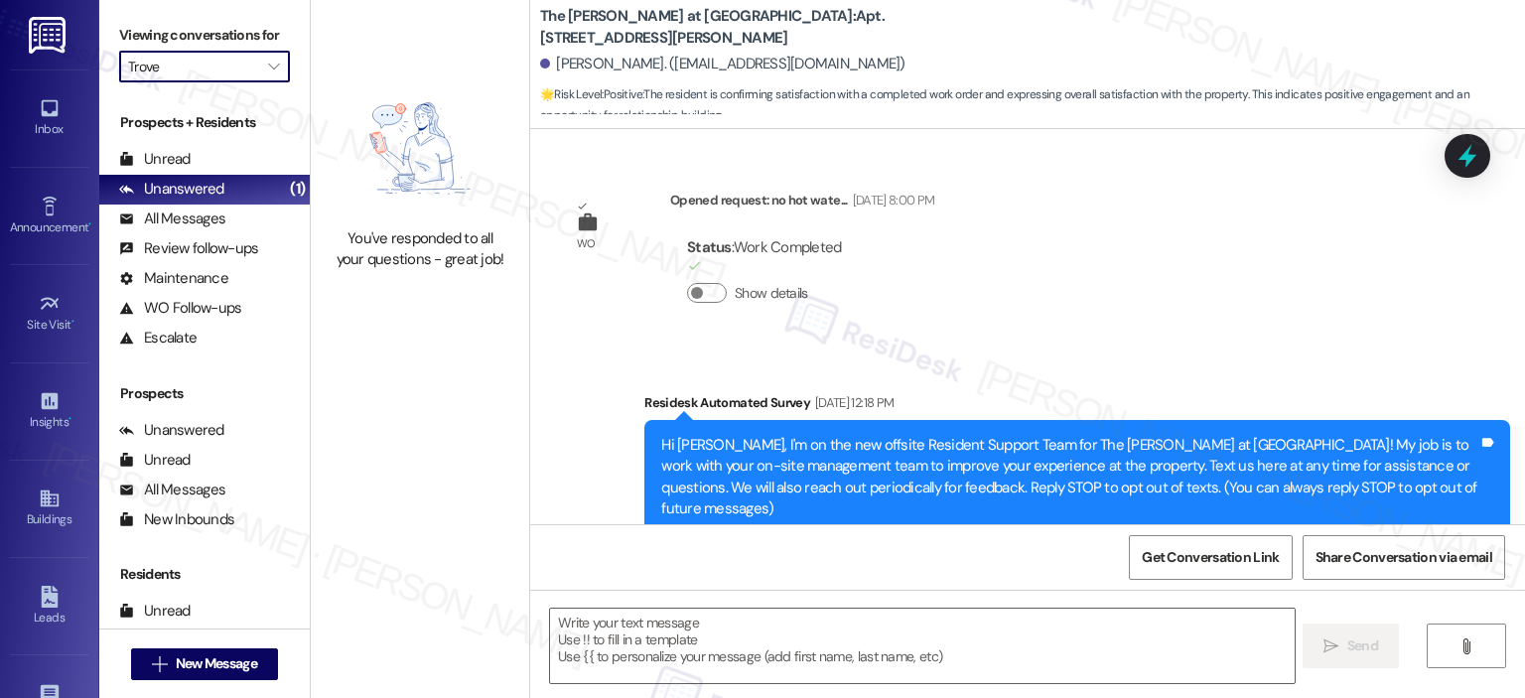
type textarea "Fetching suggested responses. Please feel free to read through the conversation…"
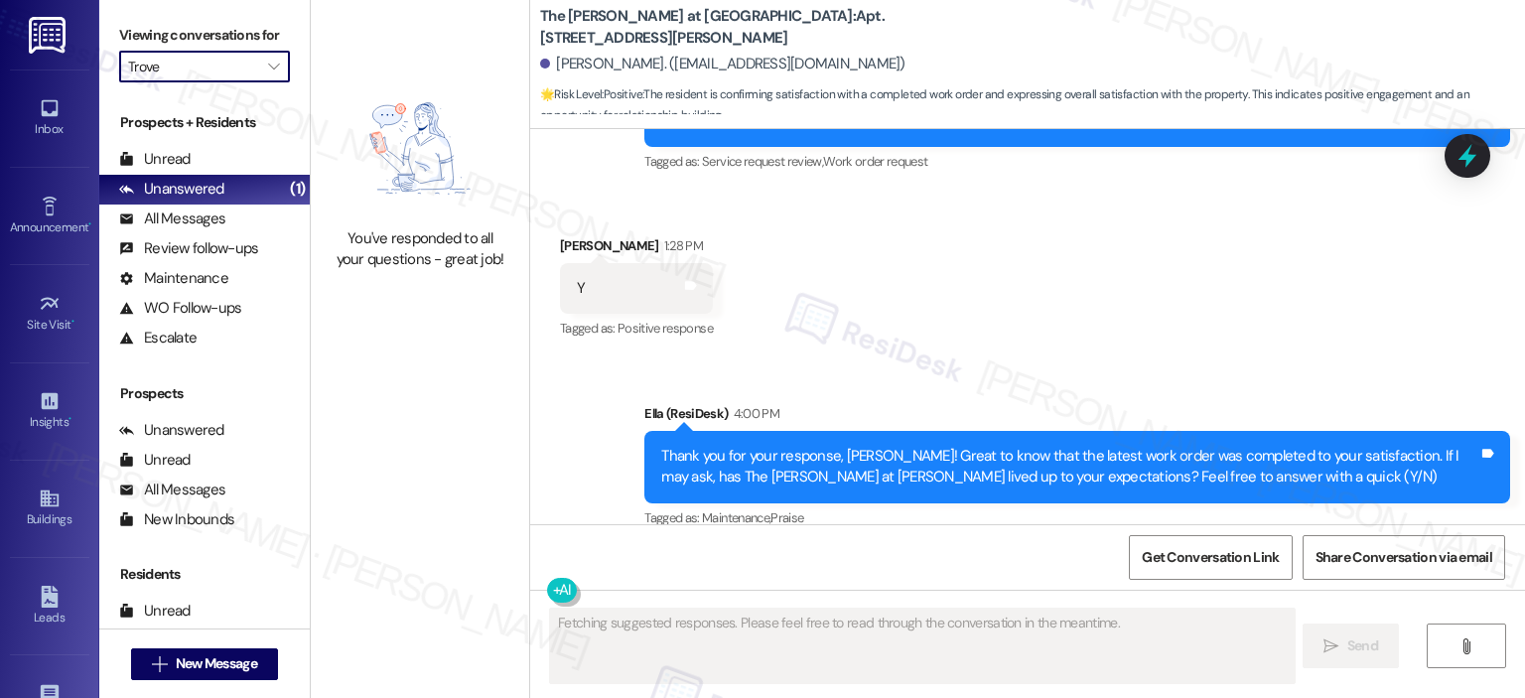
scroll to position [13339, 0]
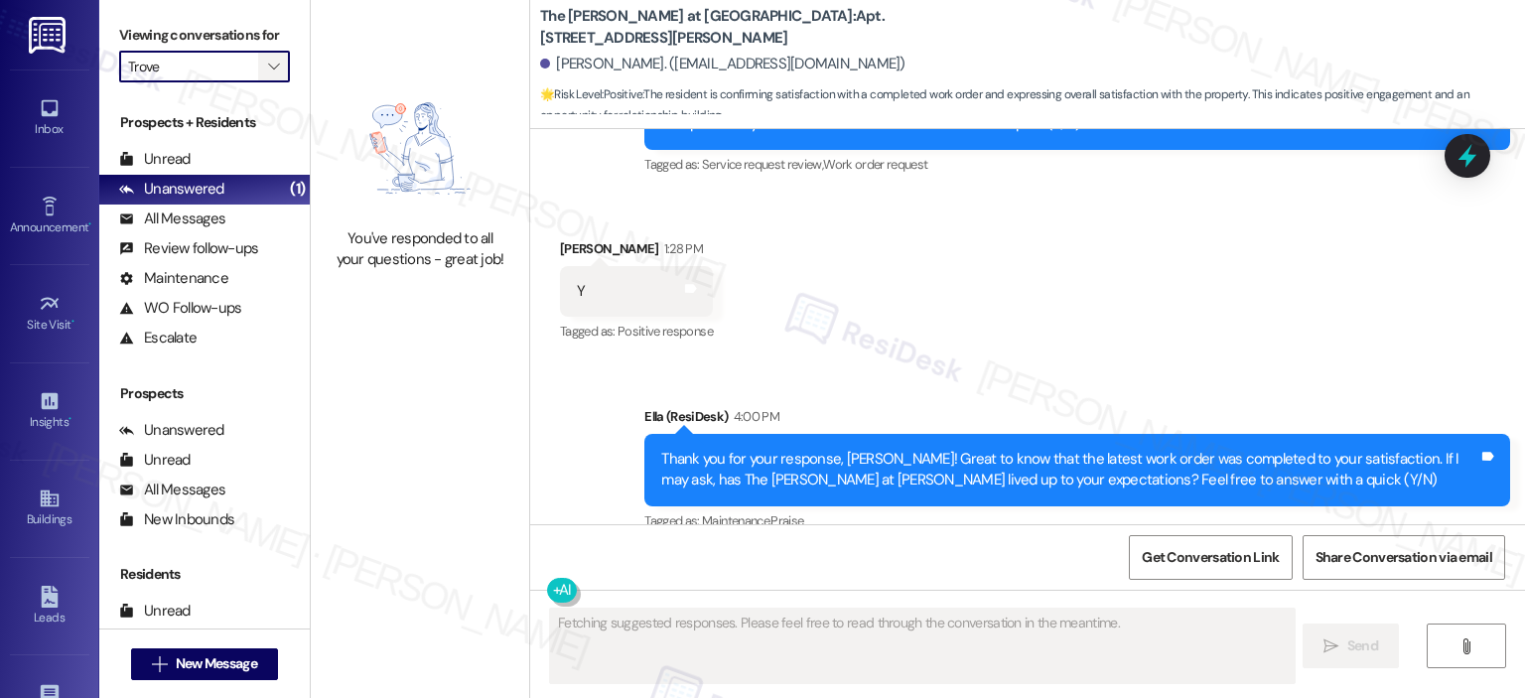
click at [268, 66] on icon "" at bounding box center [273, 67] width 11 height 16
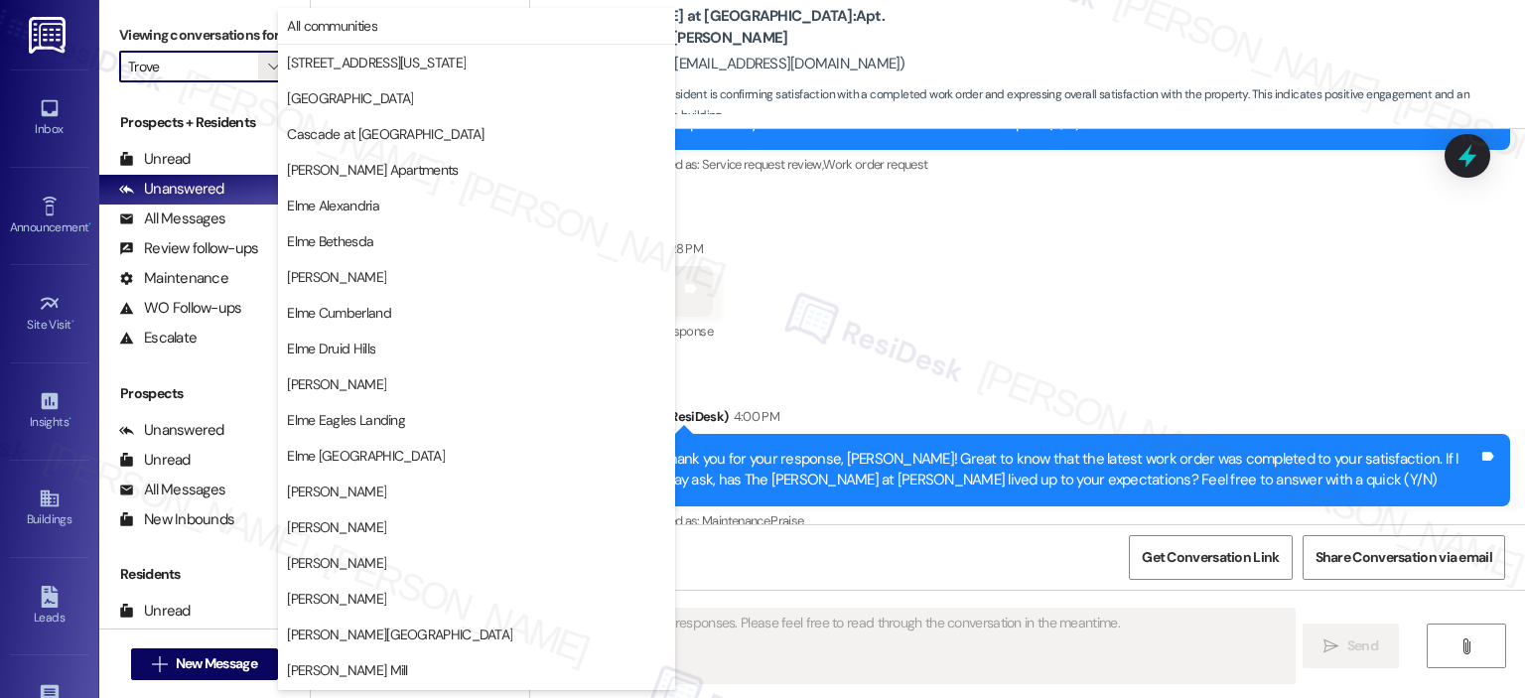
scroll to position [354, 0]
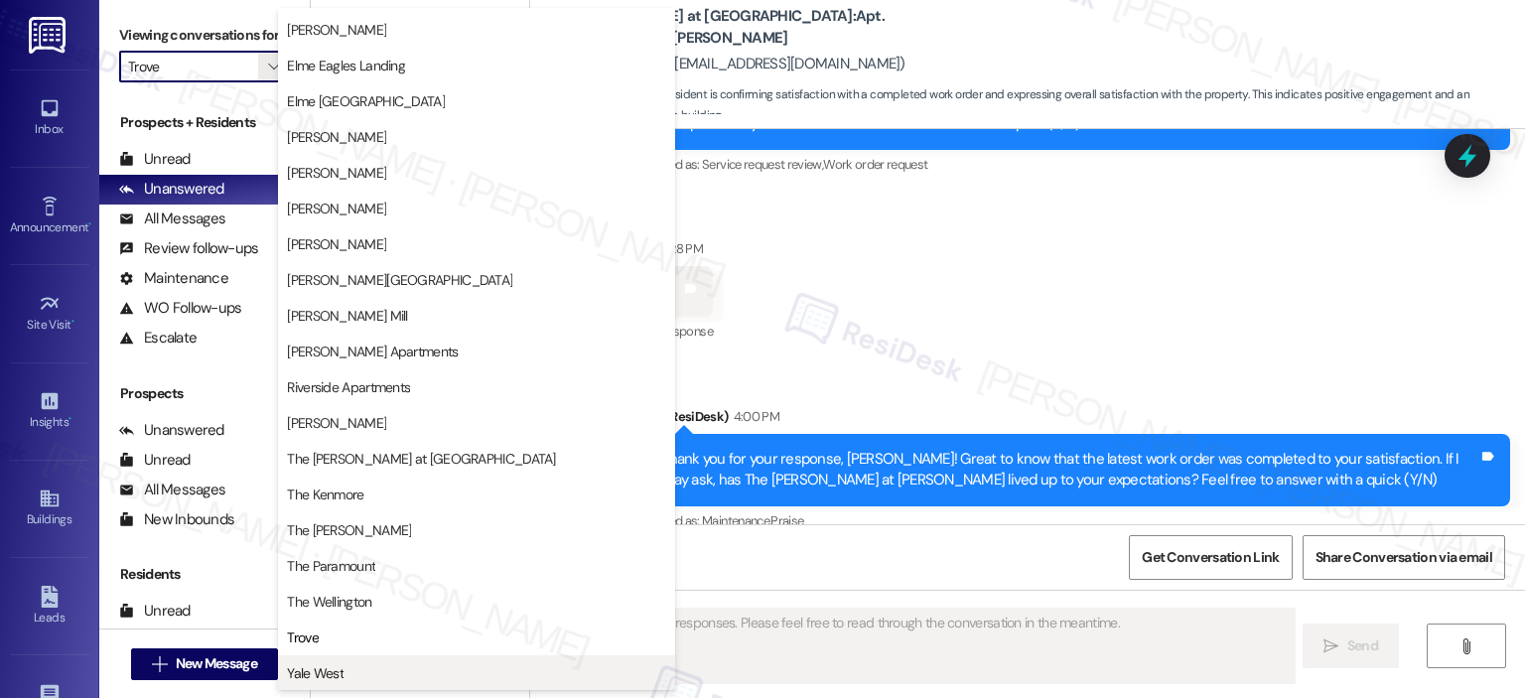
click at [364, 663] on span "Yale West" at bounding box center [476, 673] width 379 height 20
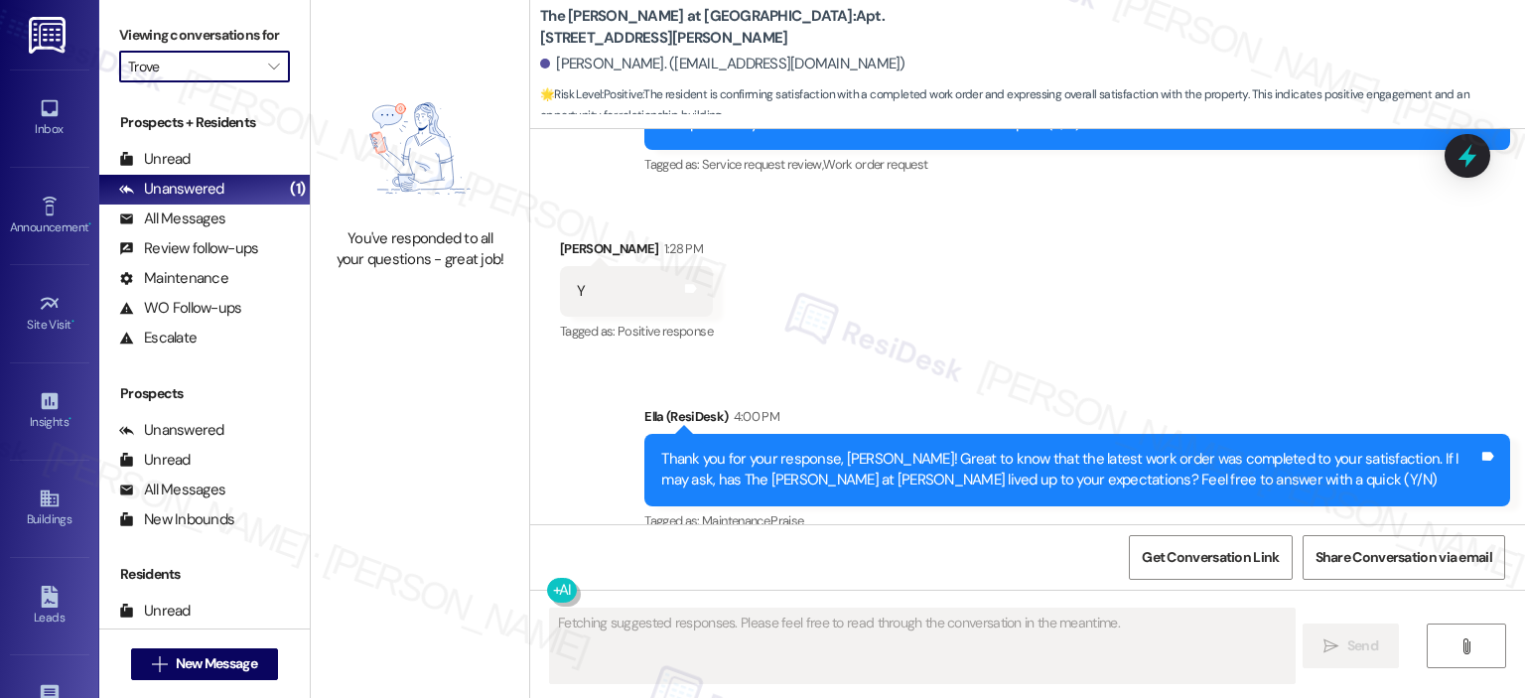
type input "Yale West"
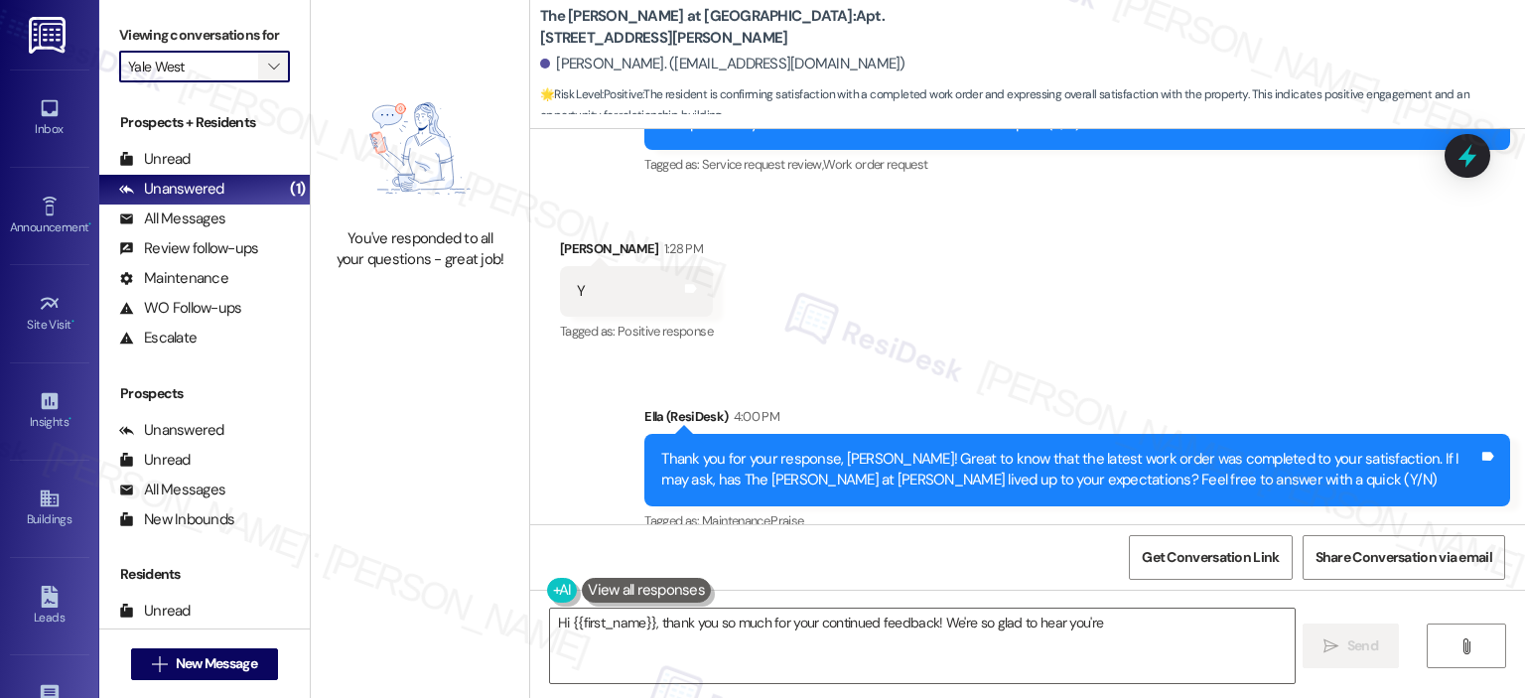
click at [270, 69] on span "" at bounding box center [273, 67] width 19 height 32
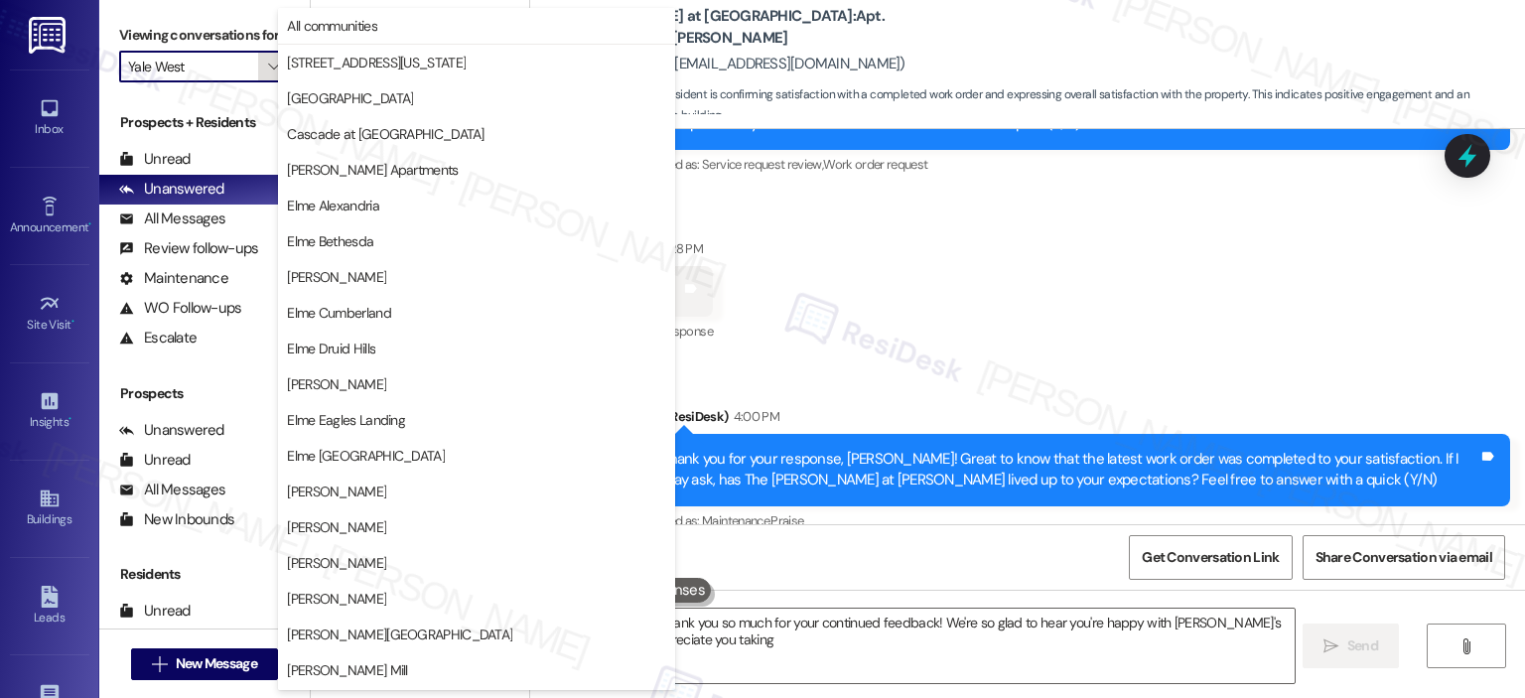
scroll to position [354, 0]
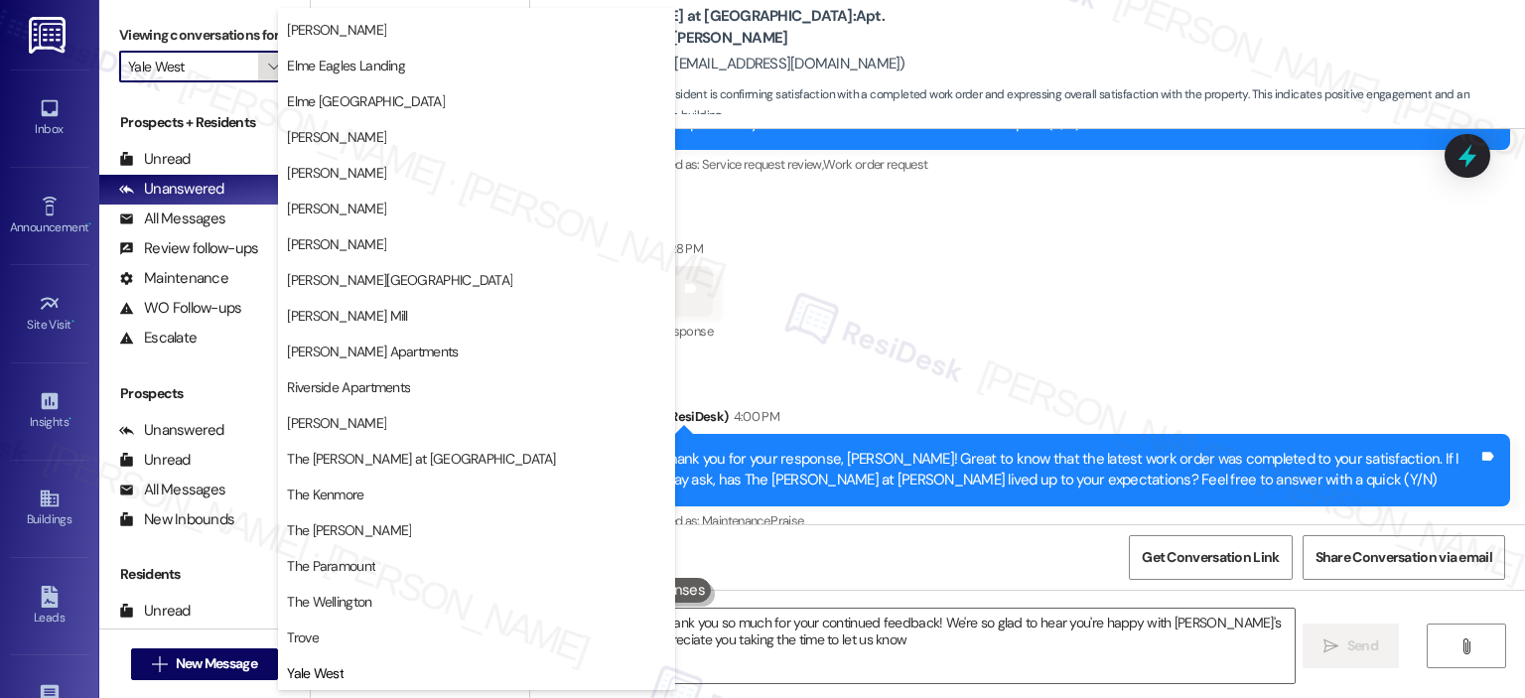
type textarea "Hi {{first_name}}, thank you so much for your continued feedback! We're so glad…"
click at [422, 256] on button "[PERSON_NAME]" at bounding box center [476, 244] width 397 height 36
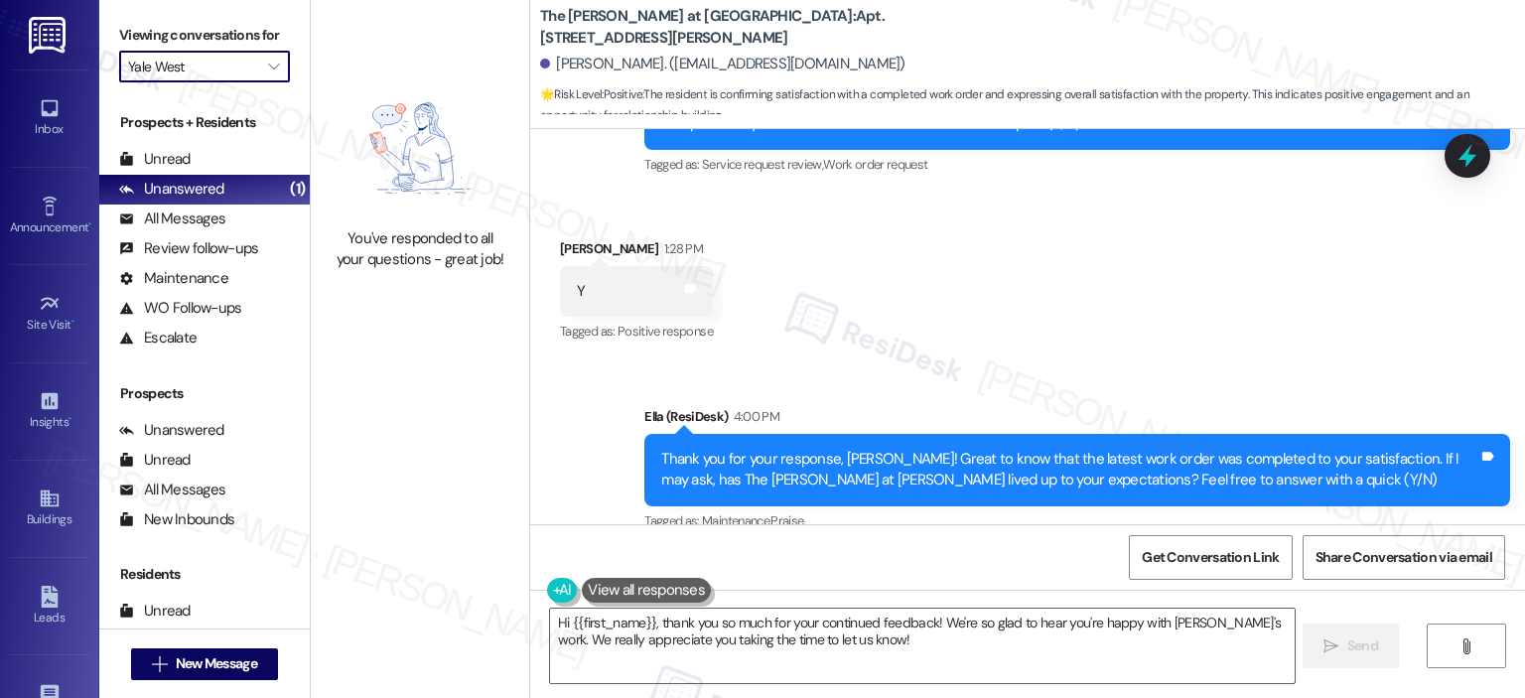
type input "[PERSON_NAME]"
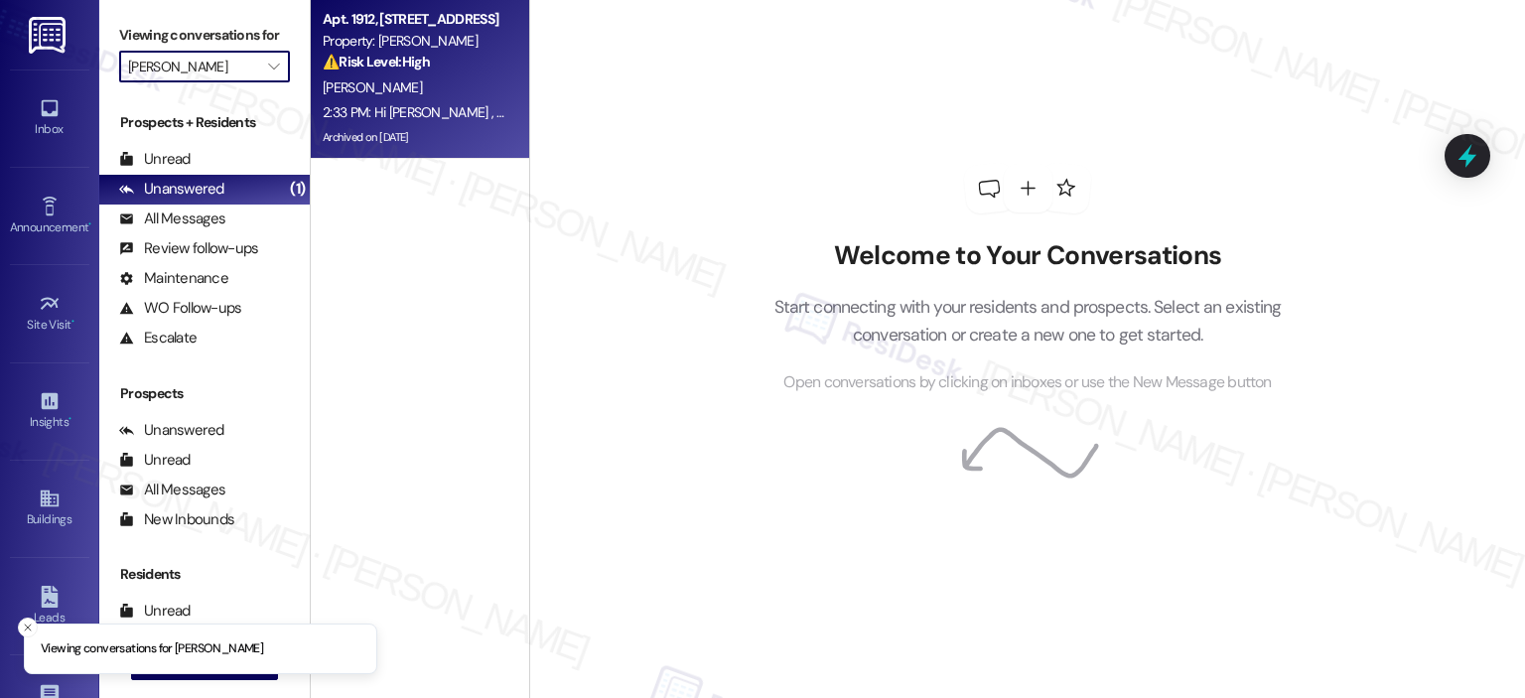
click at [415, 100] on div "2:33 PM: Hi Shambrika , thank you for bringing this important matter to our att…" at bounding box center [415, 112] width 188 height 25
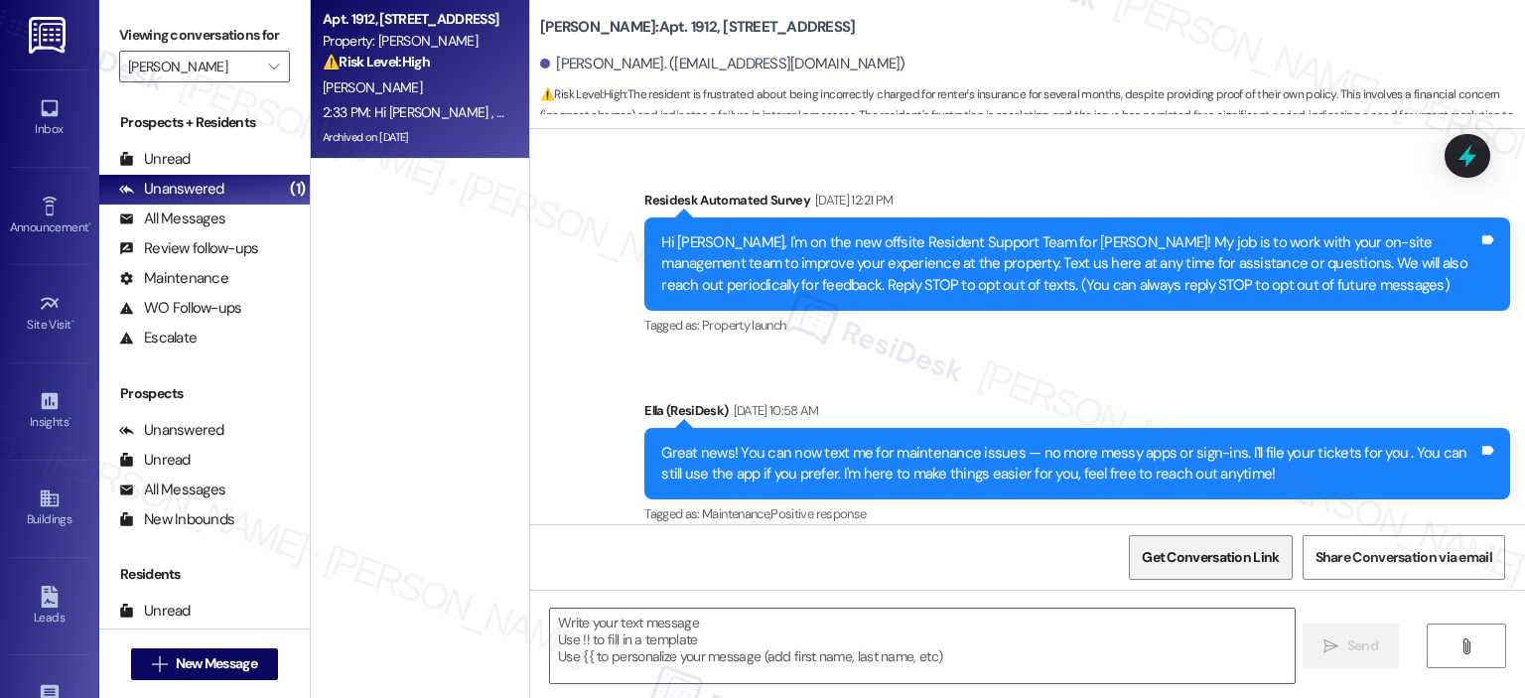
click at [1196, 566] on span "Get Conversation Link" at bounding box center [1209, 557] width 137 height 21
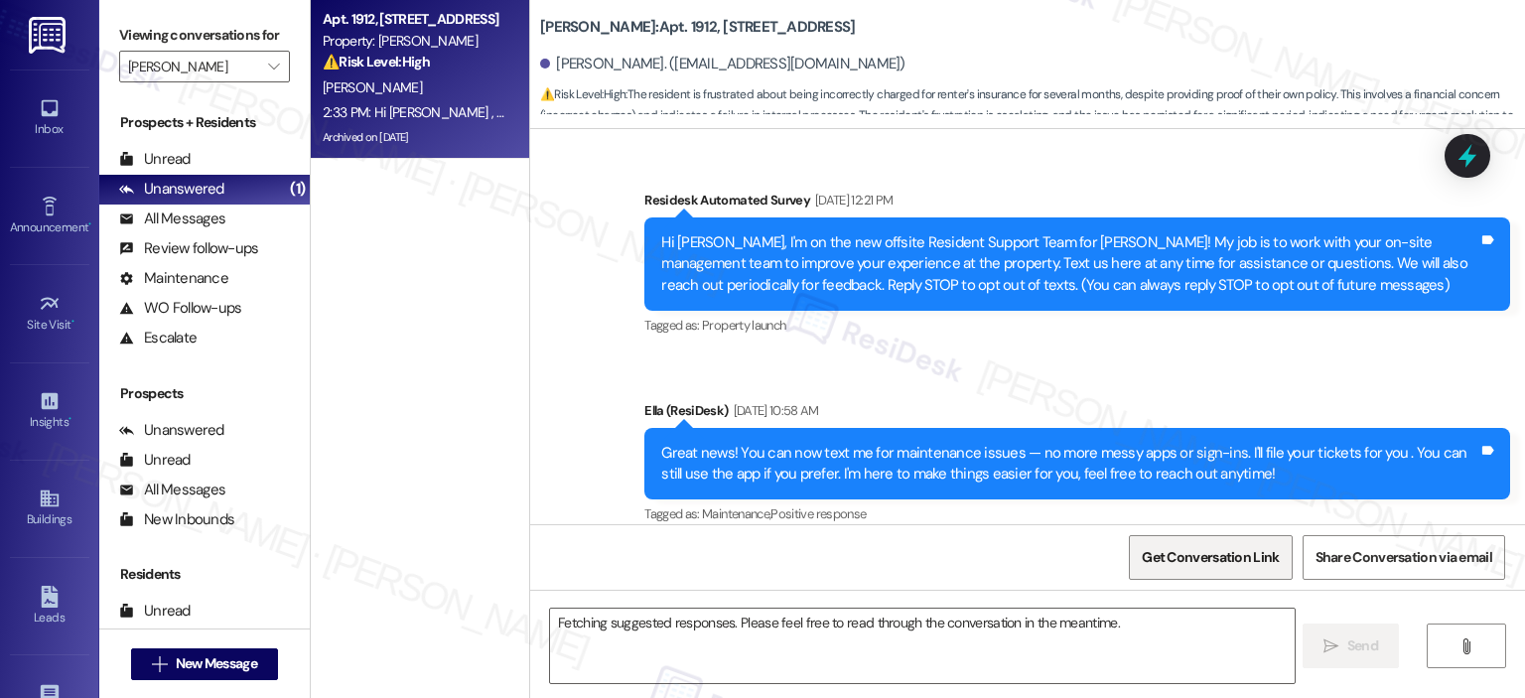
scroll to position [58344, 0]
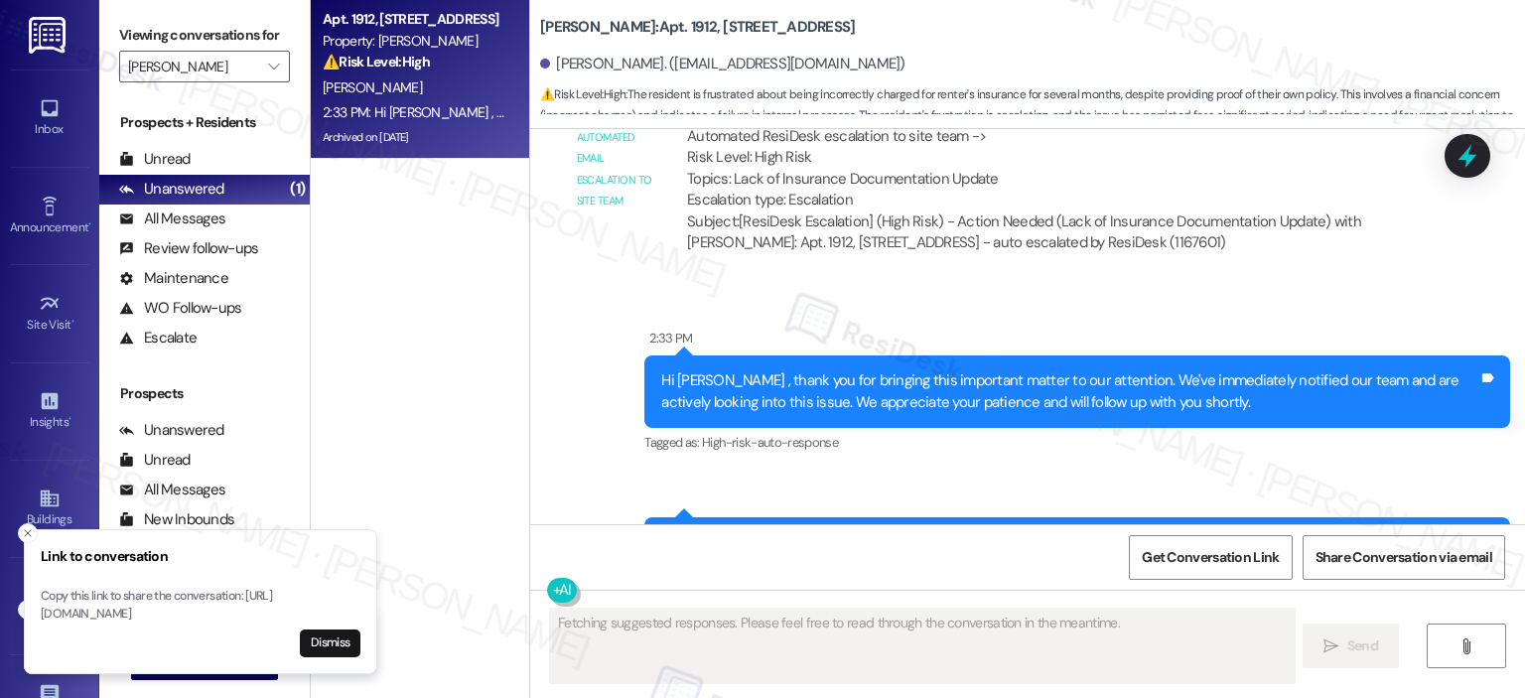
drag, startPoint x: 44, startPoint y: 598, endPoint x: 216, endPoint y: 610, distance: 173.1
click at [216, 610] on p "Copy this link to share the conversation: https://www.theresidesk.com/text/insi…" at bounding box center [201, 605] width 320 height 35
click at [231, 600] on p "Copy this link to share the conversation: https://www.theresidesk.com/text/insi…" at bounding box center [201, 605] width 320 height 35
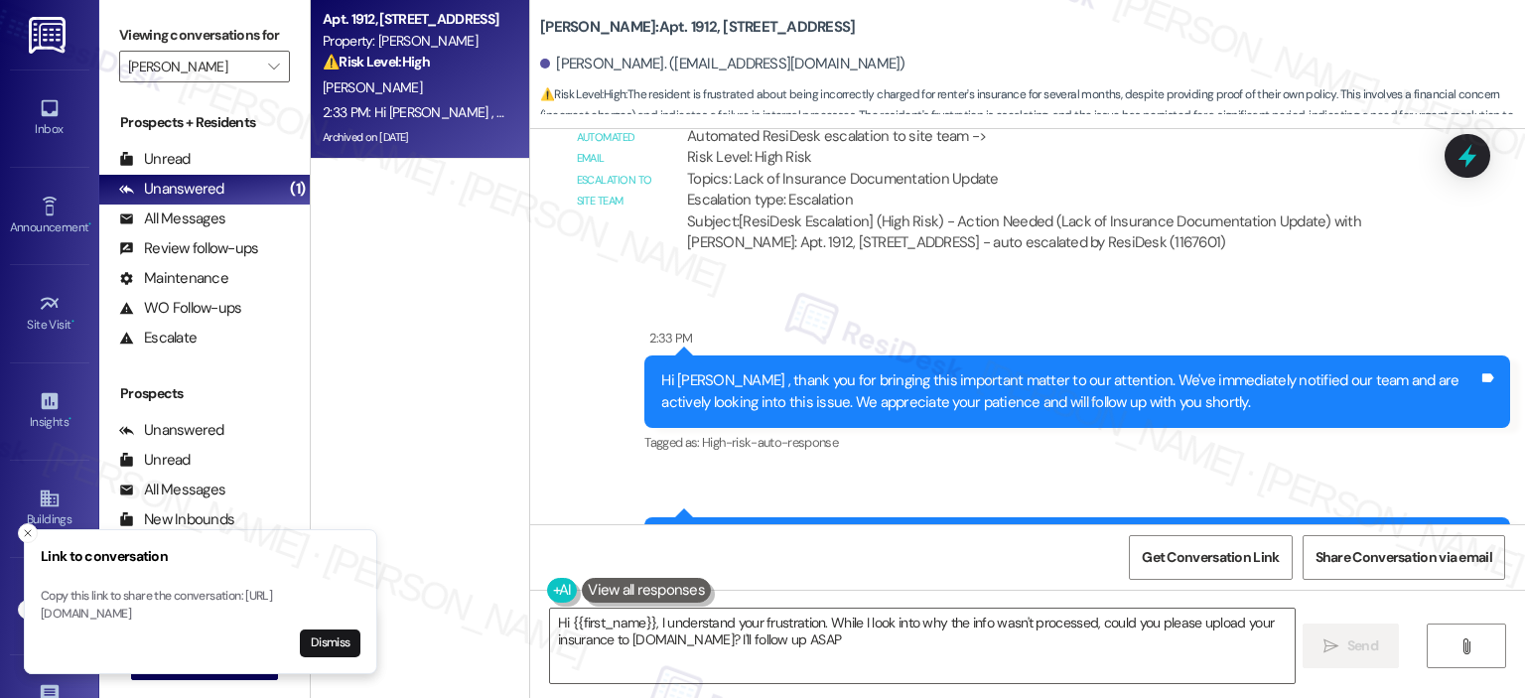
type textarea "Hi {{first_name}}, I understand your frustration. While I look into why the inf…"
drag, startPoint x: 43, startPoint y: 596, endPoint x: 290, endPoint y: 609, distance: 247.5
click at [290, 609] on p "Copy this link to share the conversation: https://www.theresidesk.com/text/insi…" at bounding box center [201, 605] width 320 height 35
copy p "https://www.theresidesk.com/text/insights-conversations/1167601/share-conversat…"
click at [274, 69] on button "" at bounding box center [274, 67] width 32 height 32
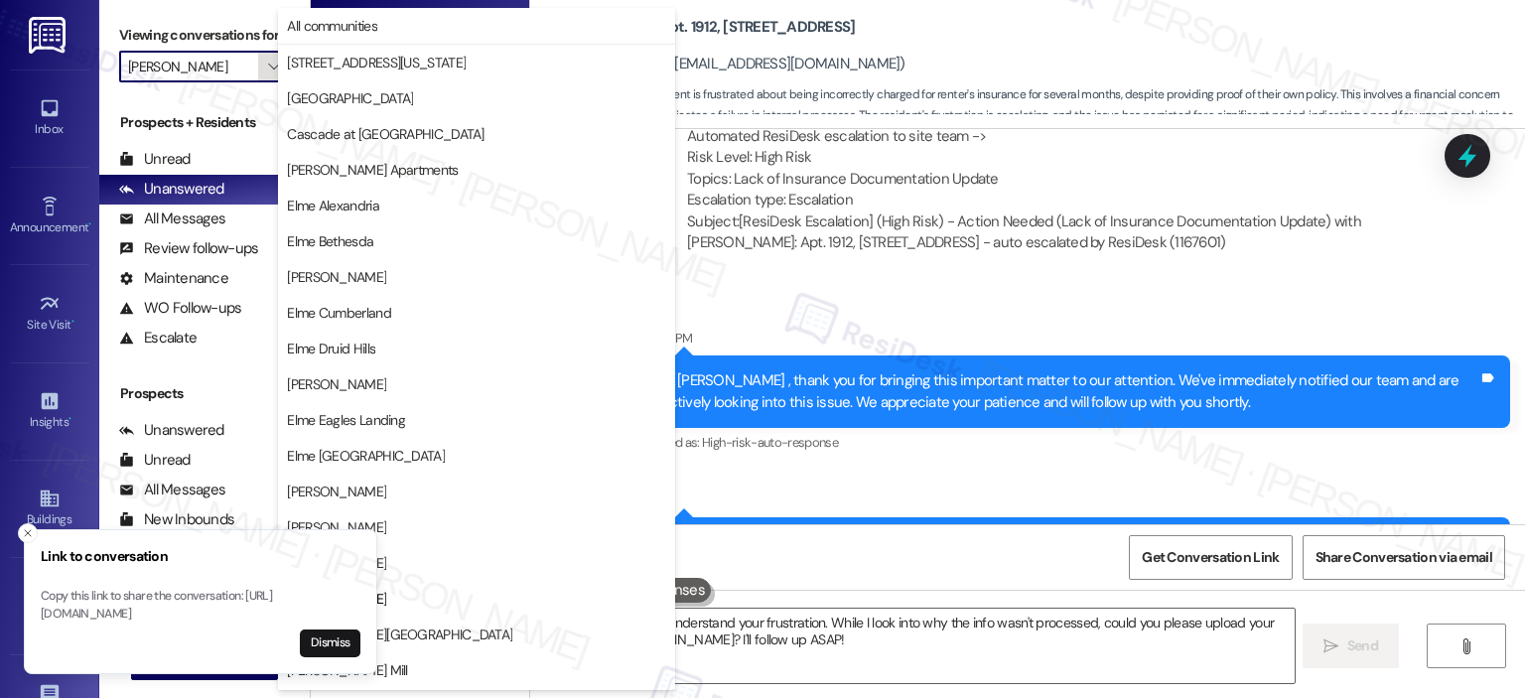
scroll to position [322, 0]
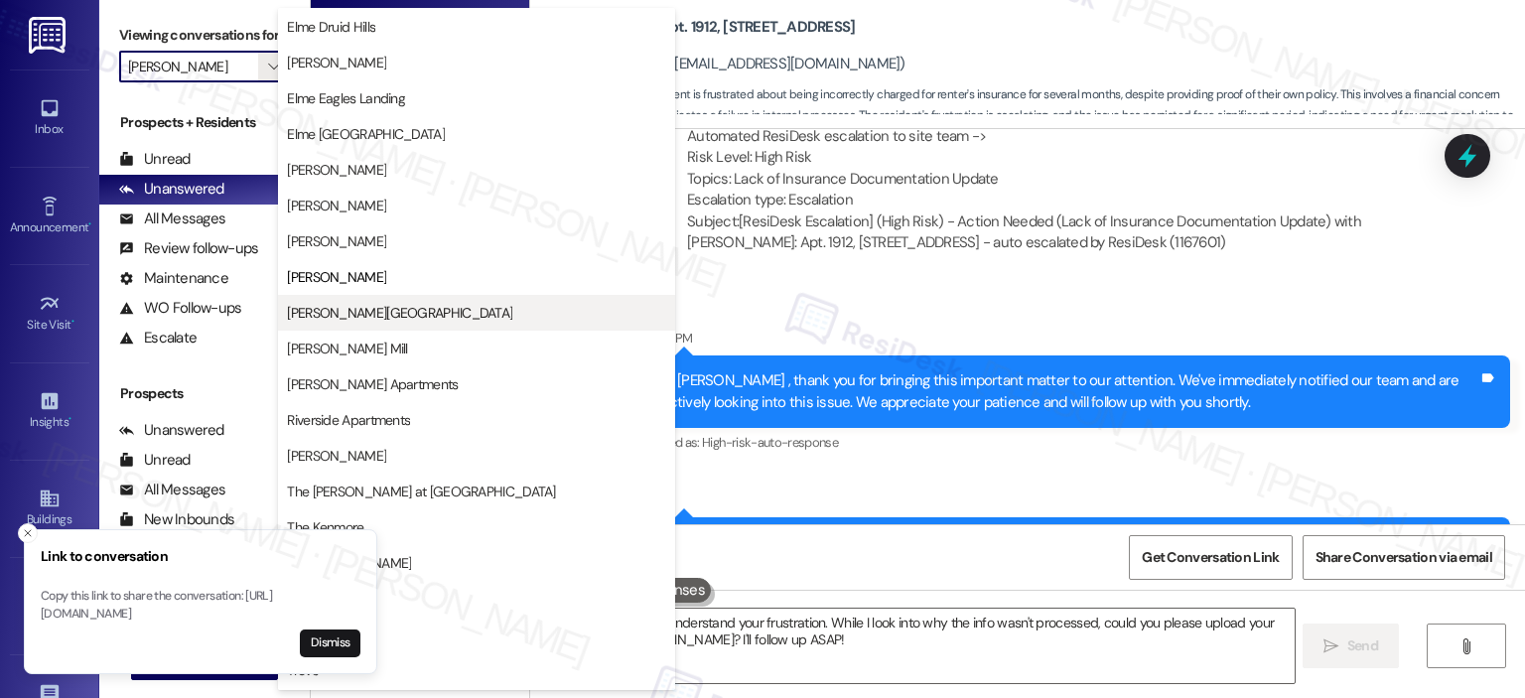
click at [386, 313] on span "[PERSON_NAME][GEOGRAPHIC_DATA]" at bounding box center [399, 313] width 225 height 20
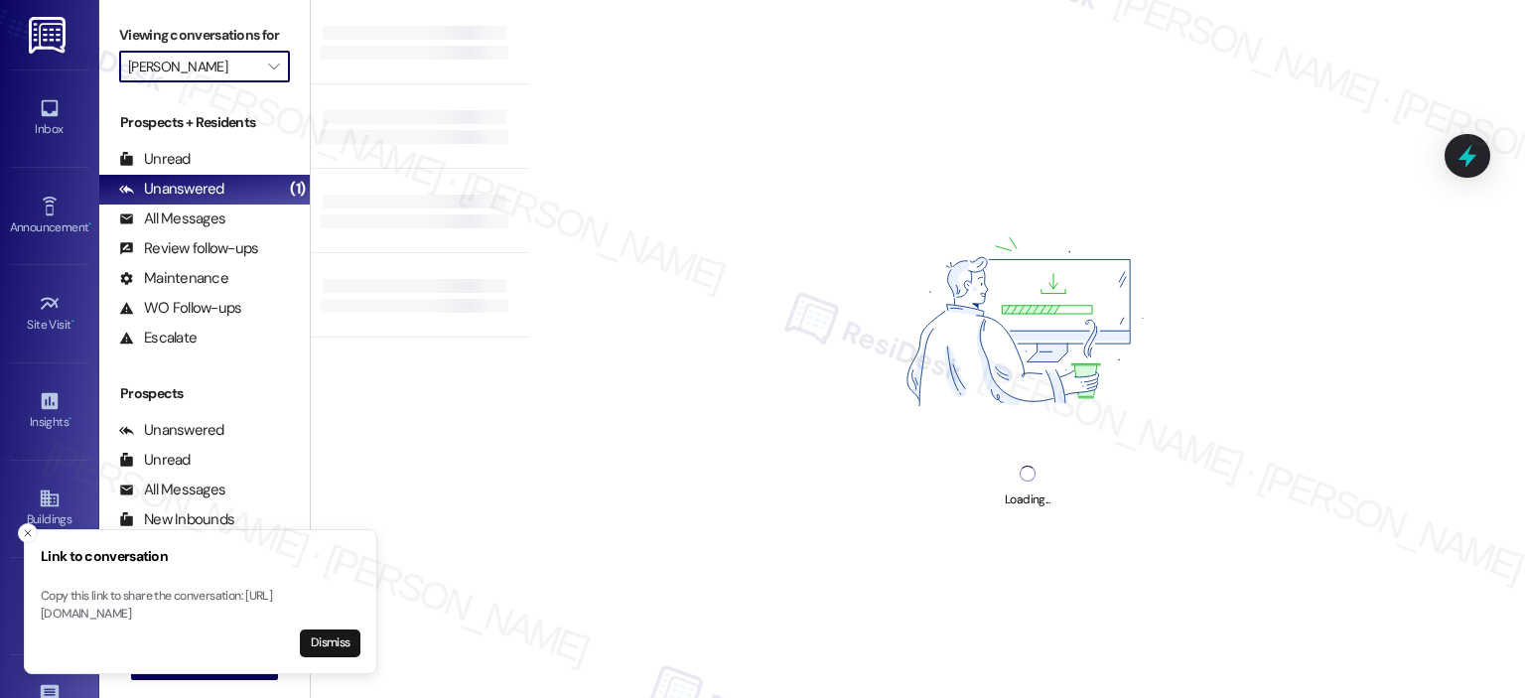
type input "[PERSON_NAME][GEOGRAPHIC_DATA]"
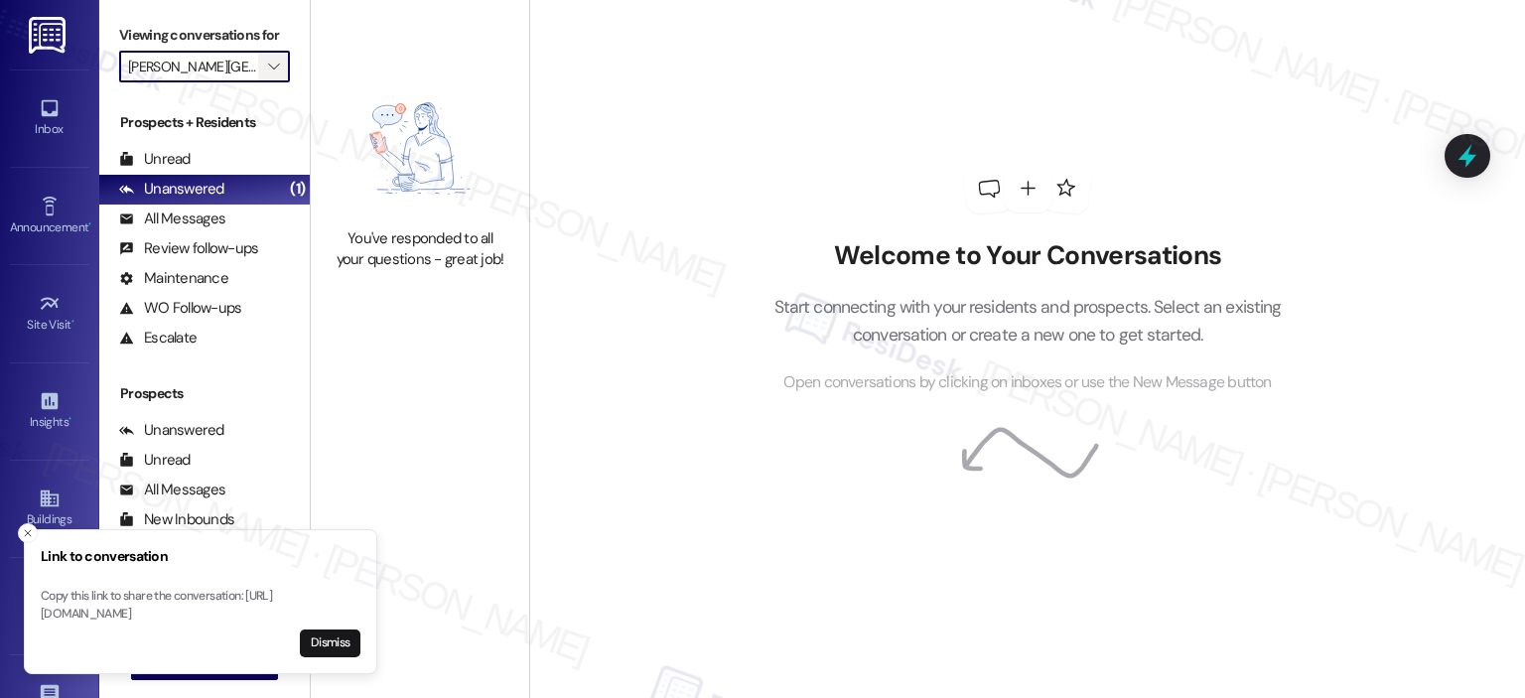
click at [264, 56] on span "" at bounding box center [273, 67] width 19 height 32
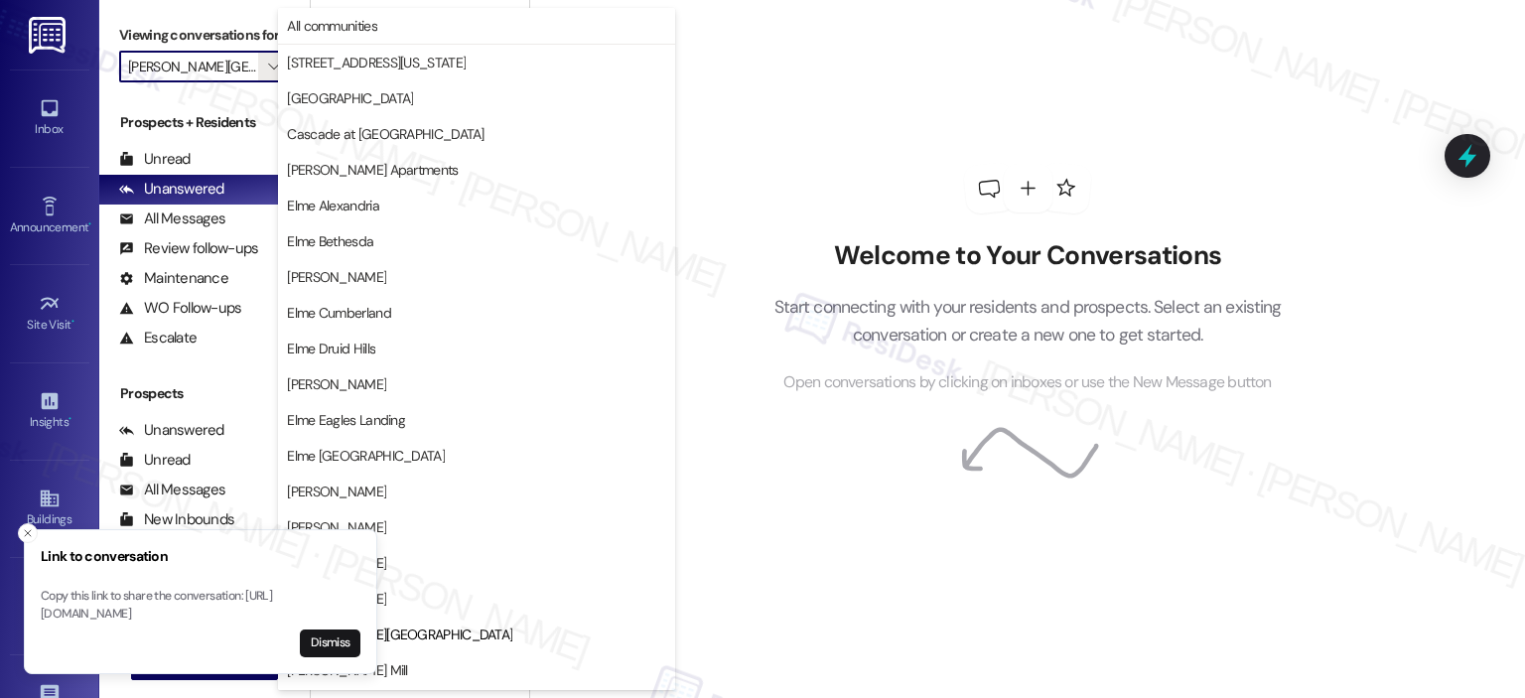
click at [387, 660] on span "[PERSON_NAME] Mill" at bounding box center [476, 670] width 379 height 20
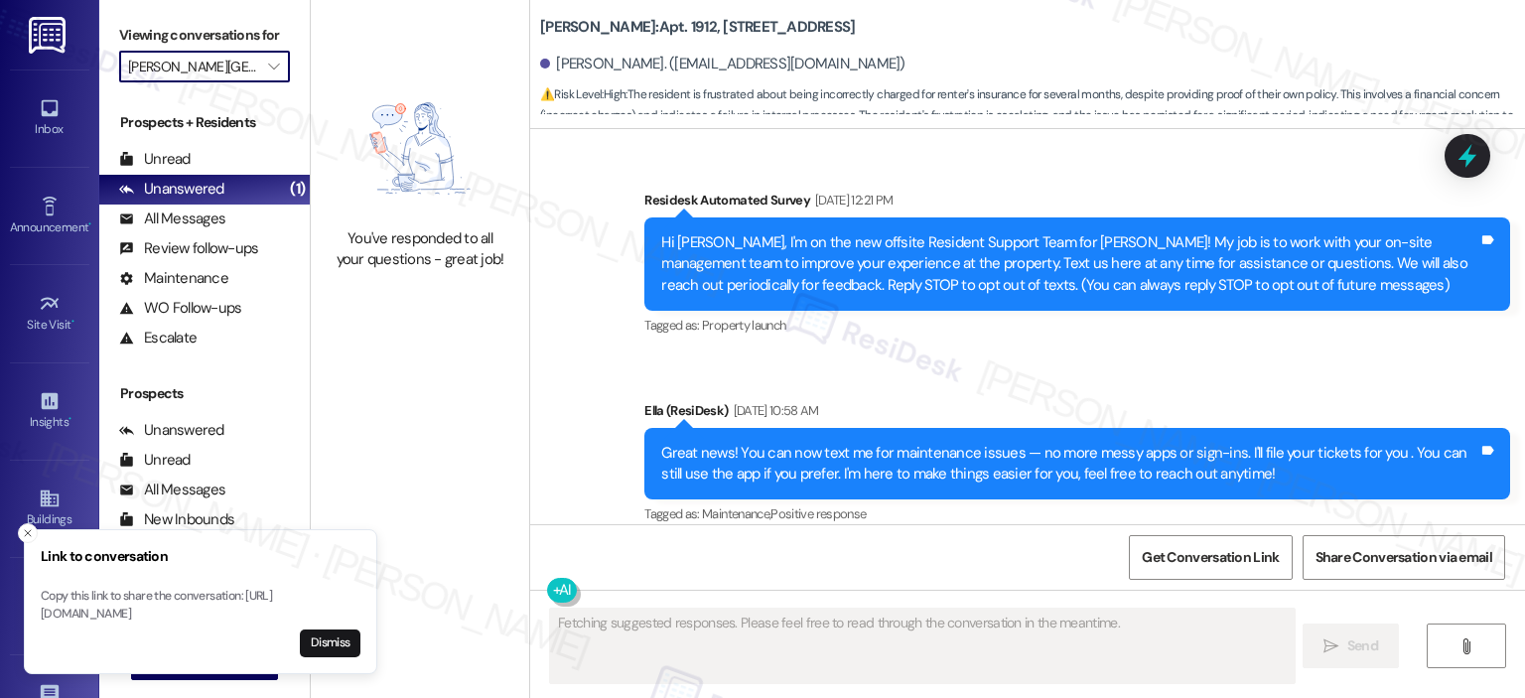
type textarea "Fetching suggested responses. Please feel free to read through the conversation…"
type input "[PERSON_NAME] Mill"
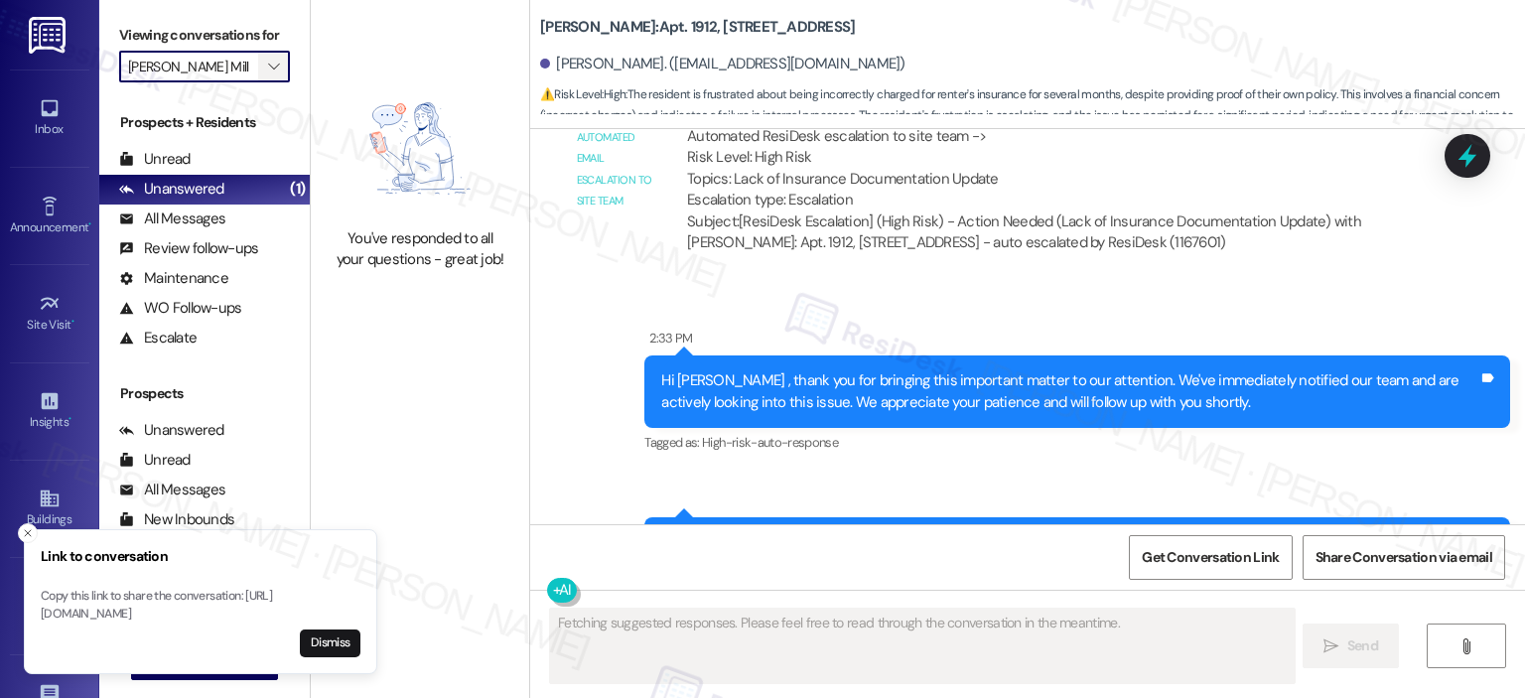
scroll to position [58344, 0]
click at [268, 66] on icon "" at bounding box center [273, 67] width 11 height 16
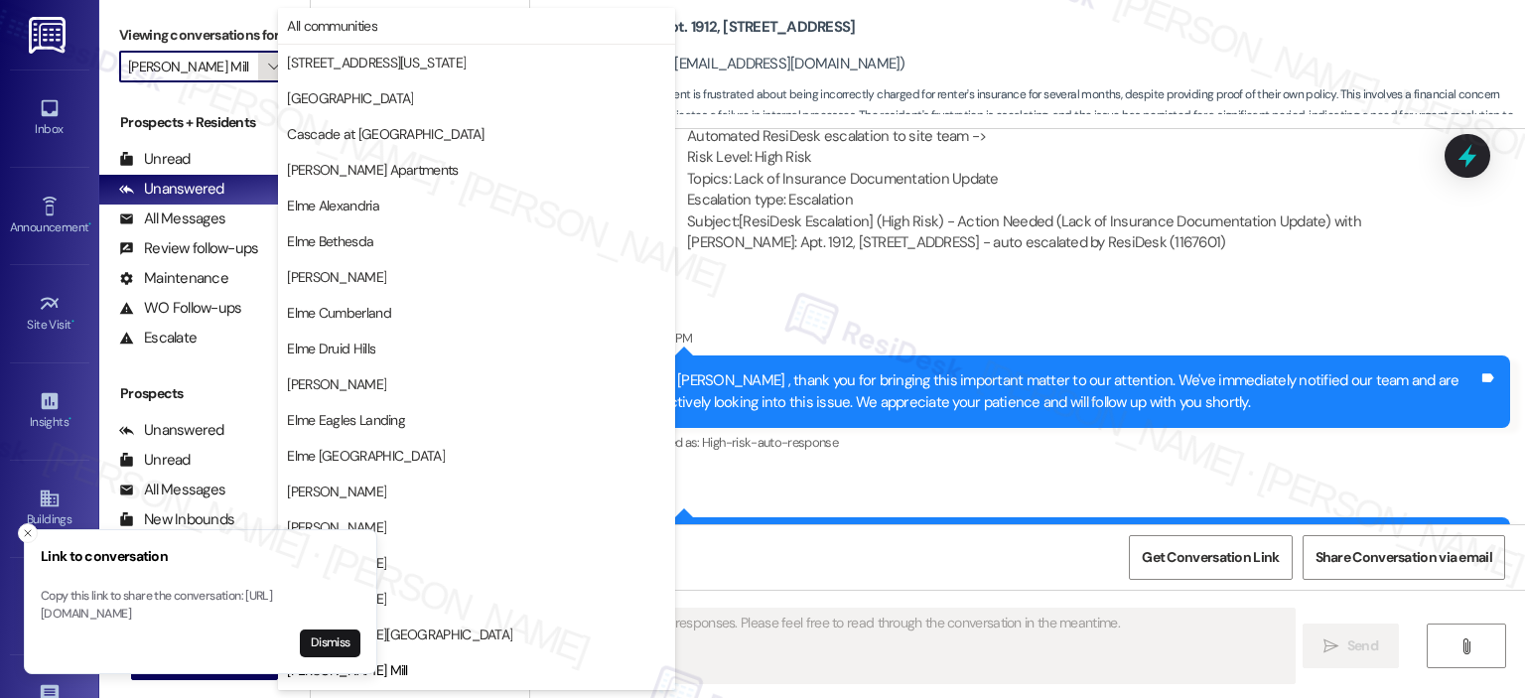
scroll to position [322, 0]
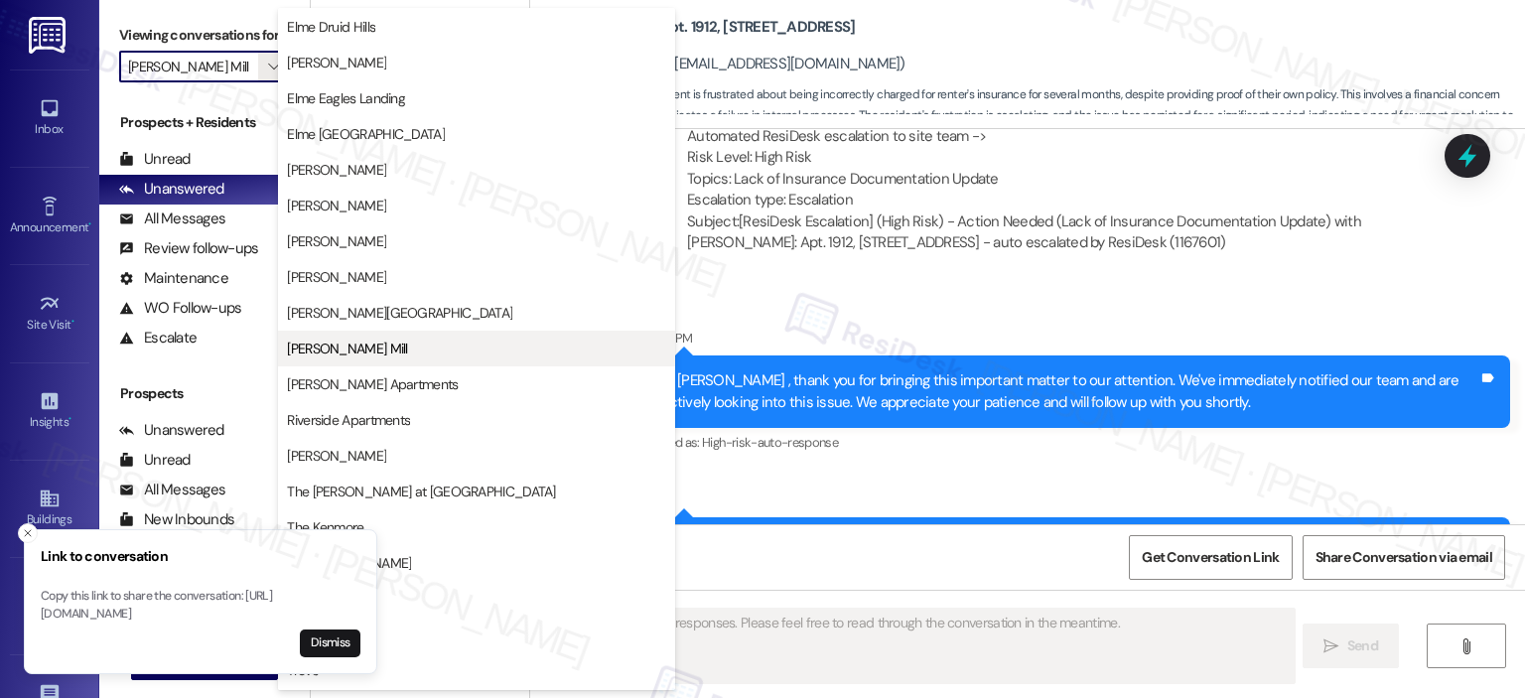
click at [386, 345] on span "[PERSON_NAME] Mill" at bounding box center [476, 348] width 379 height 20
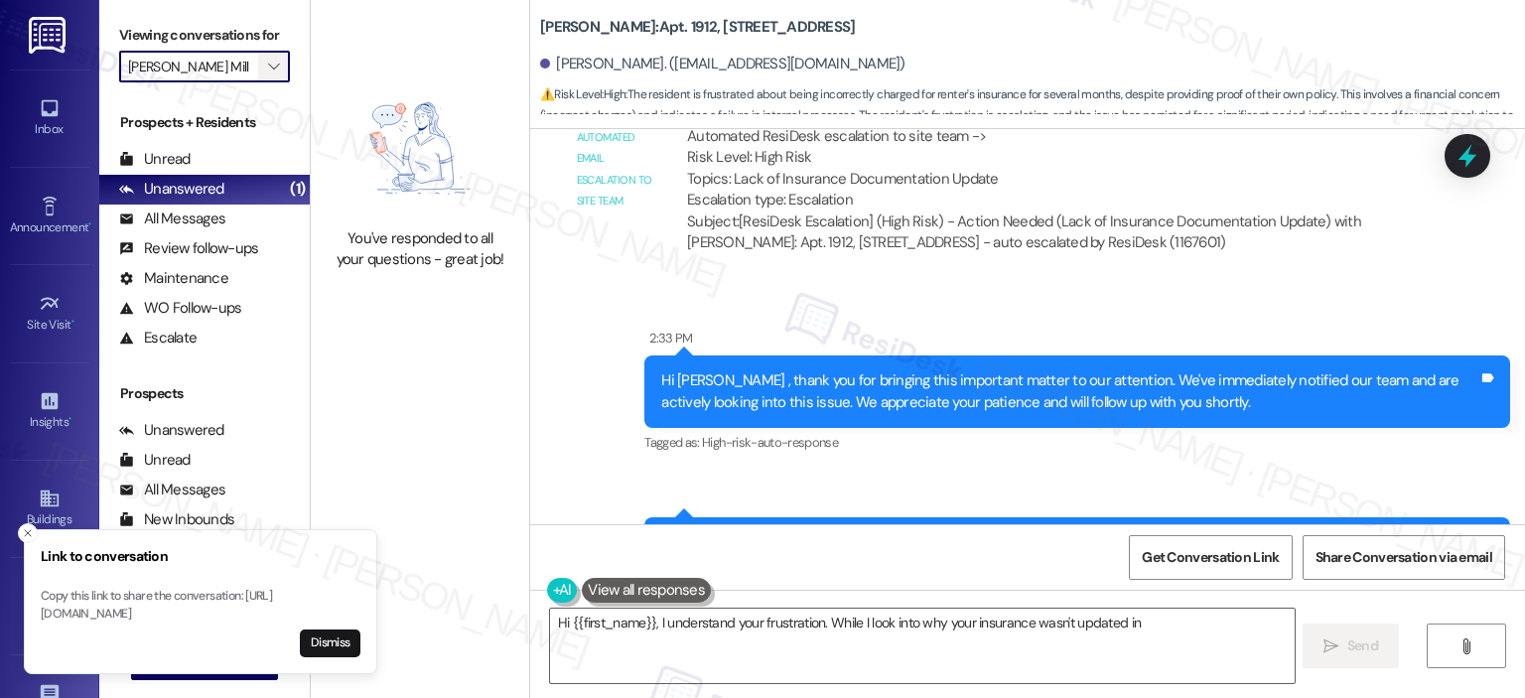
click at [268, 59] on icon "" at bounding box center [273, 67] width 11 height 16
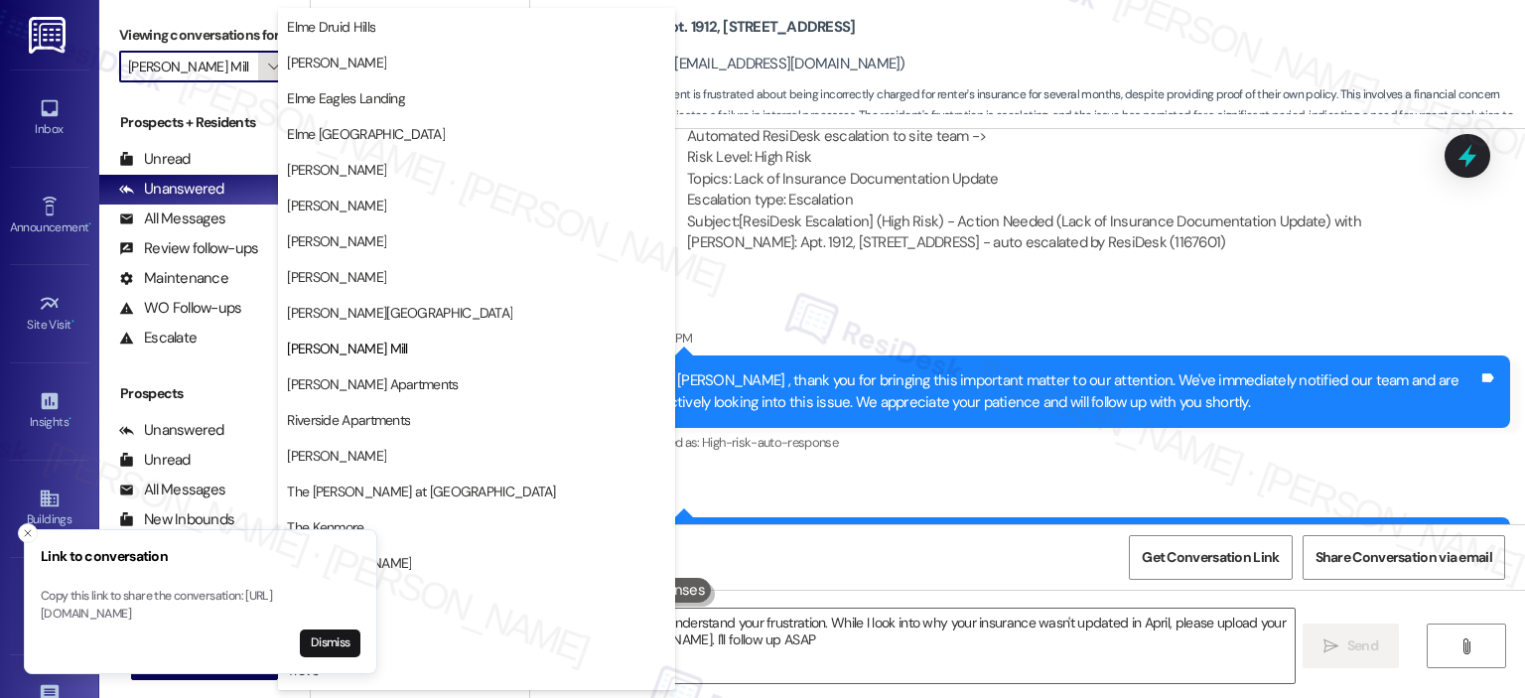
type textarea "Hi {{first_name}}, I understand your frustration. While I look into why your in…"
click at [365, 393] on button "[PERSON_NAME] Apartments" at bounding box center [476, 384] width 397 height 36
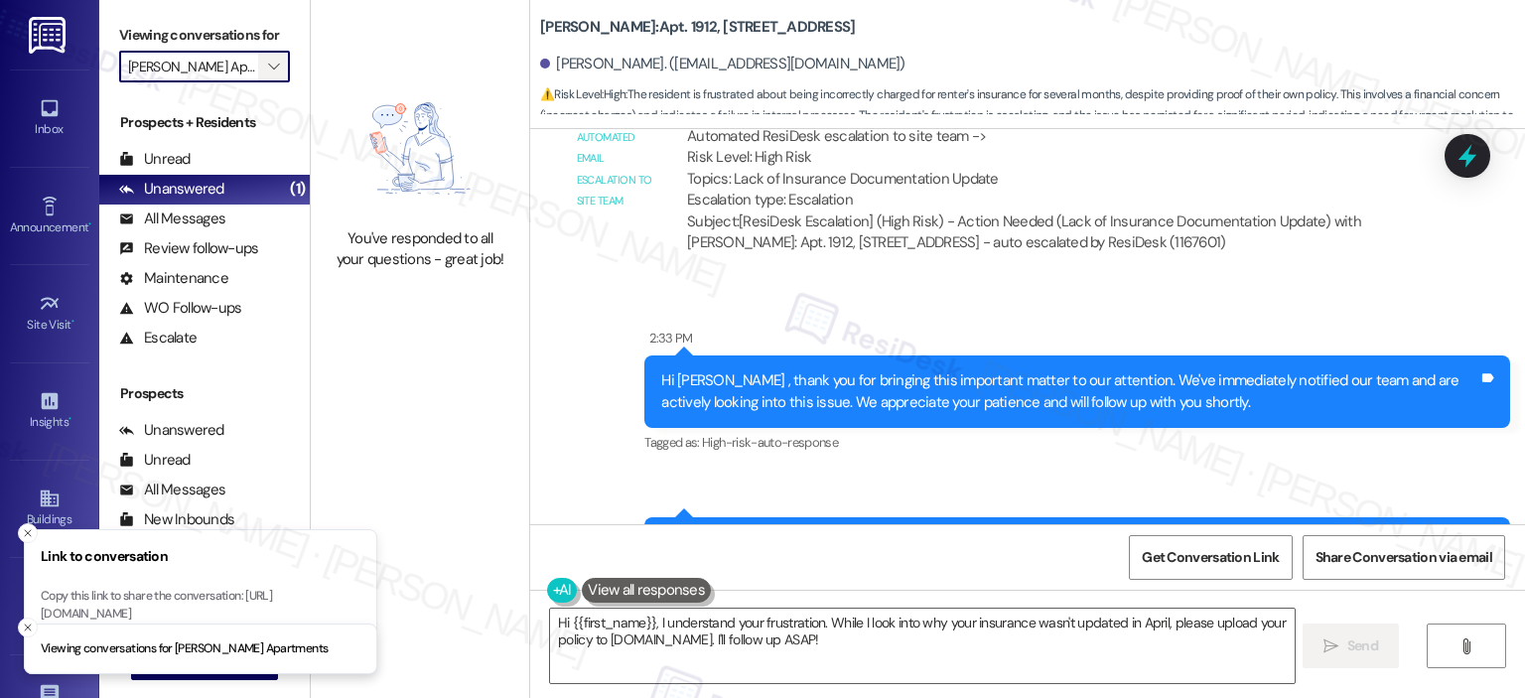
click at [276, 53] on button "" at bounding box center [274, 67] width 32 height 32
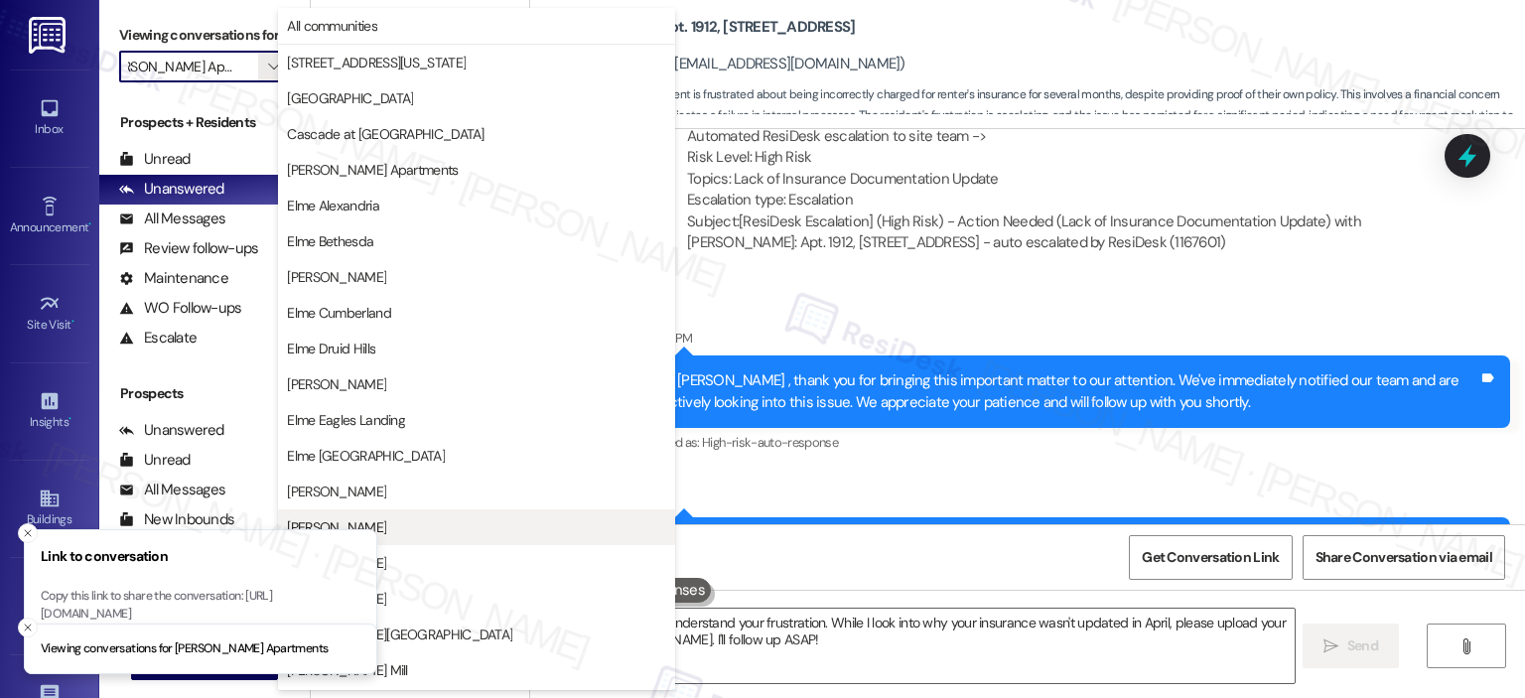
scroll to position [354, 0]
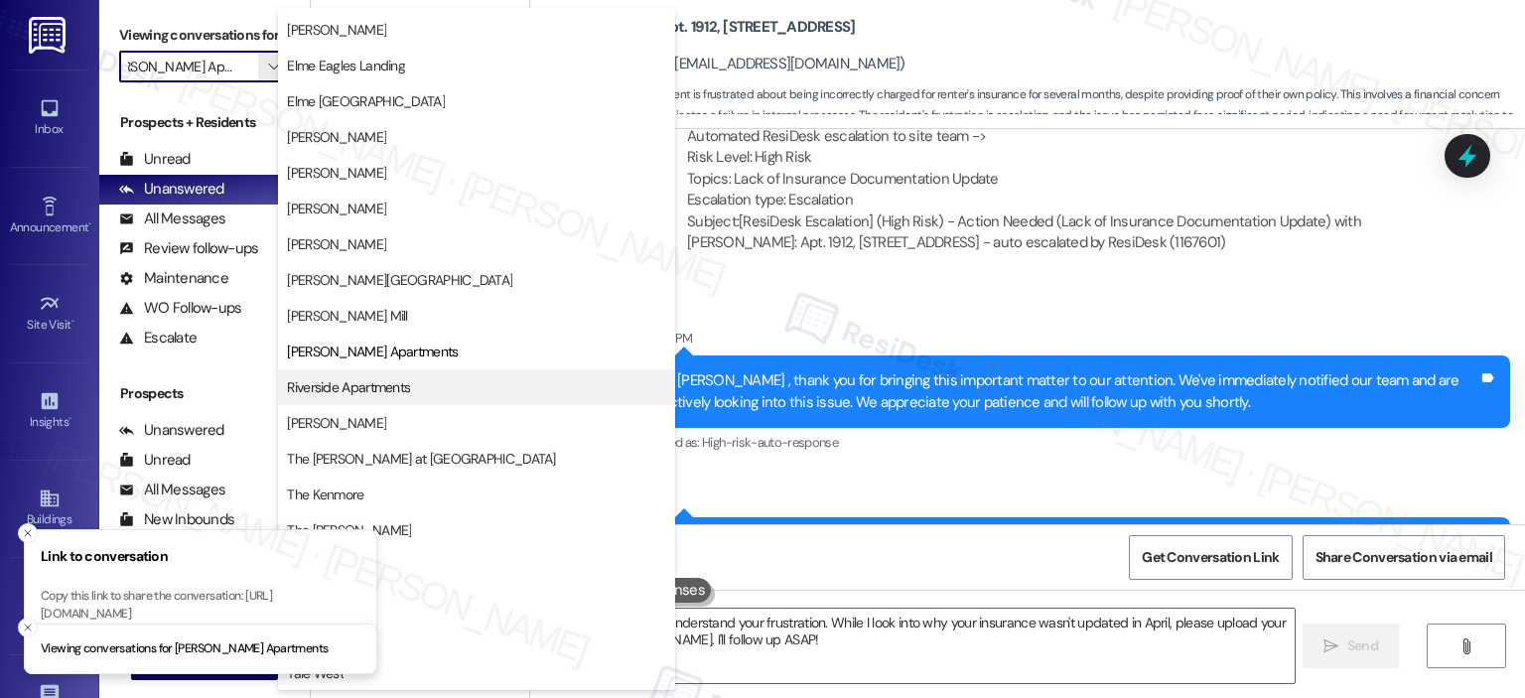
click at [397, 369] on button "Riverside Apartments" at bounding box center [476, 387] width 397 height 36
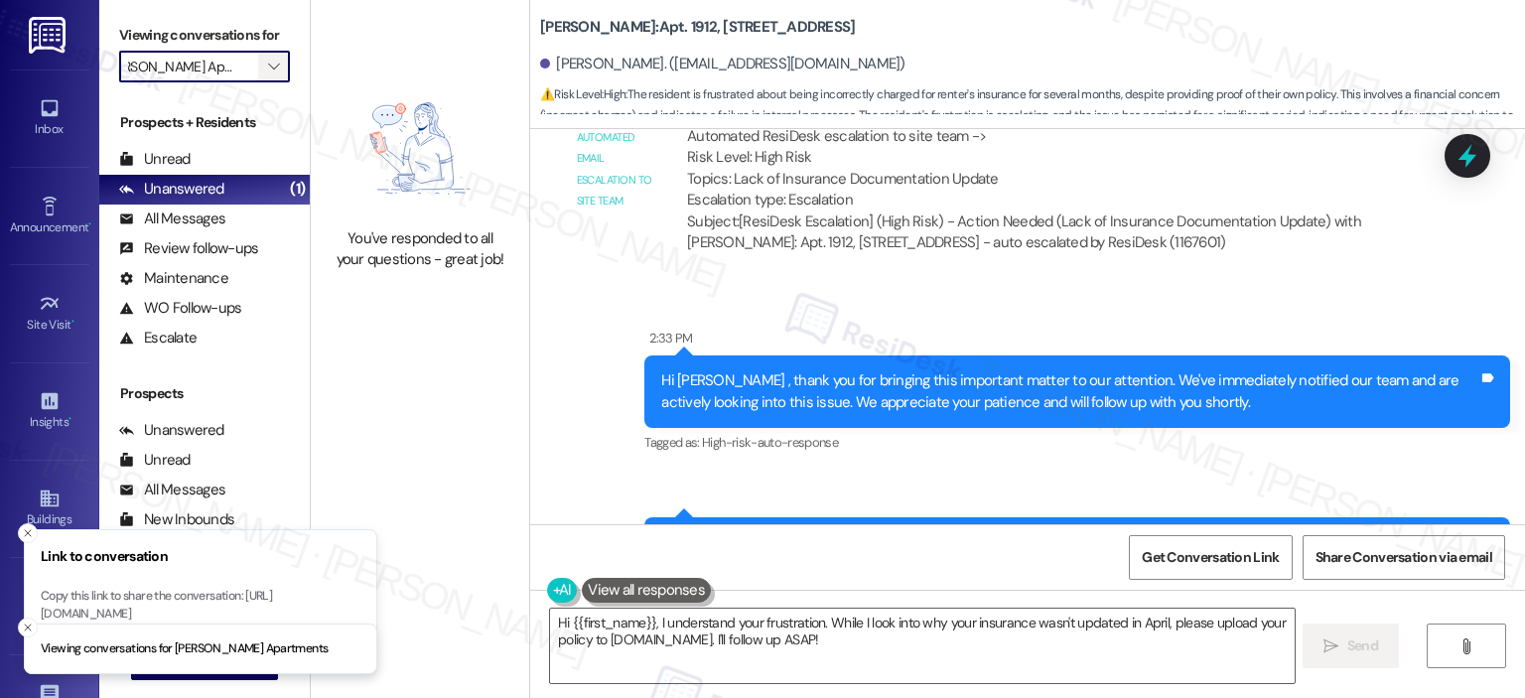
type input "Riverside Apartments"
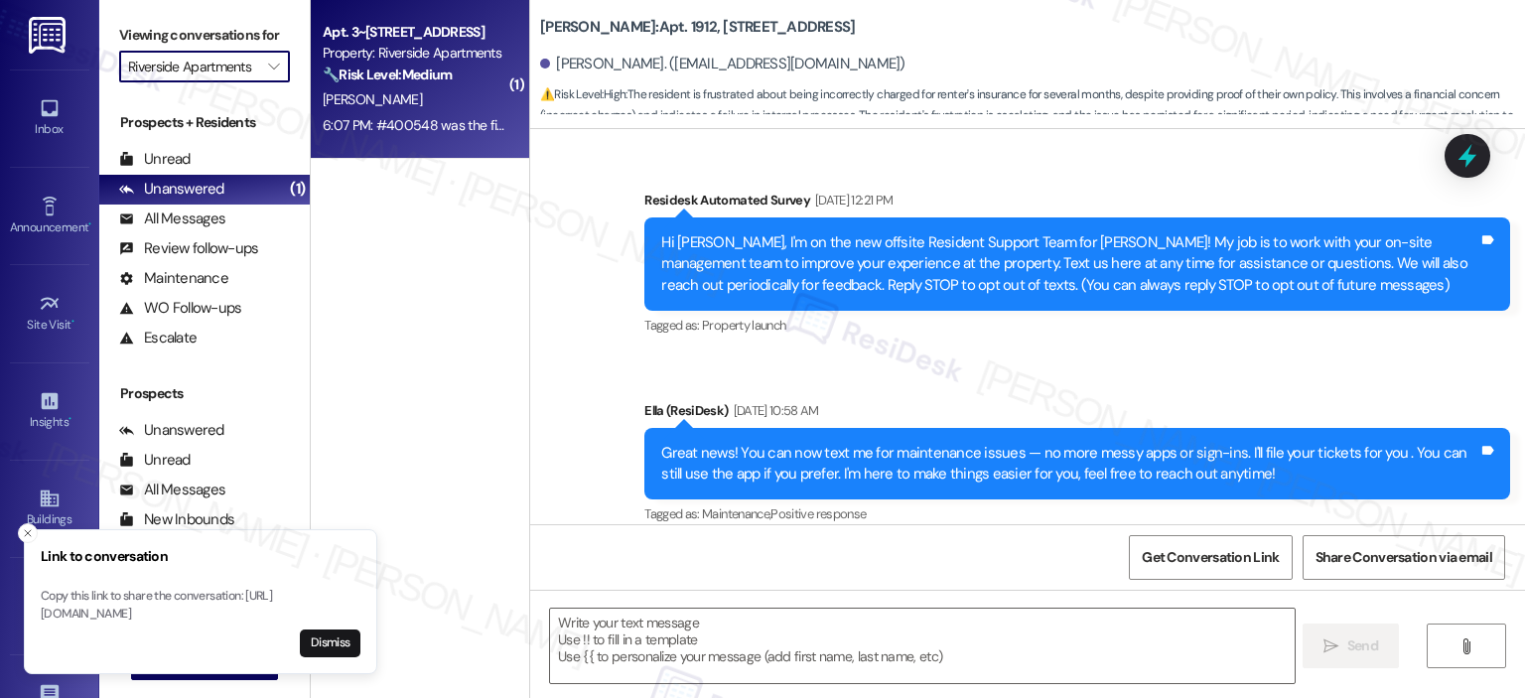
click at [405, 63] on div "Property: Riverside Apartments" at bounding box center [415, 53] width 184 height 21
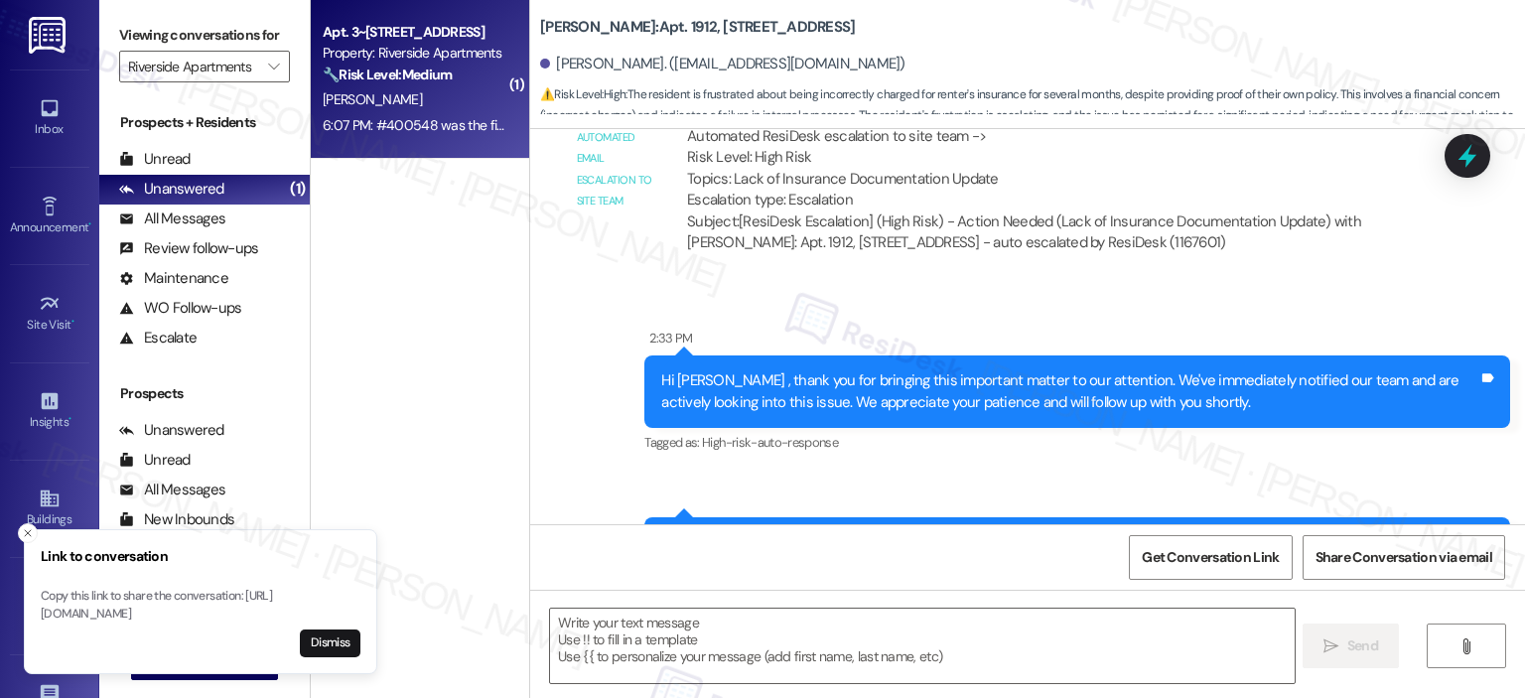
type textarea "Fetching suggested responses. Please feel free to read through the conversation…"
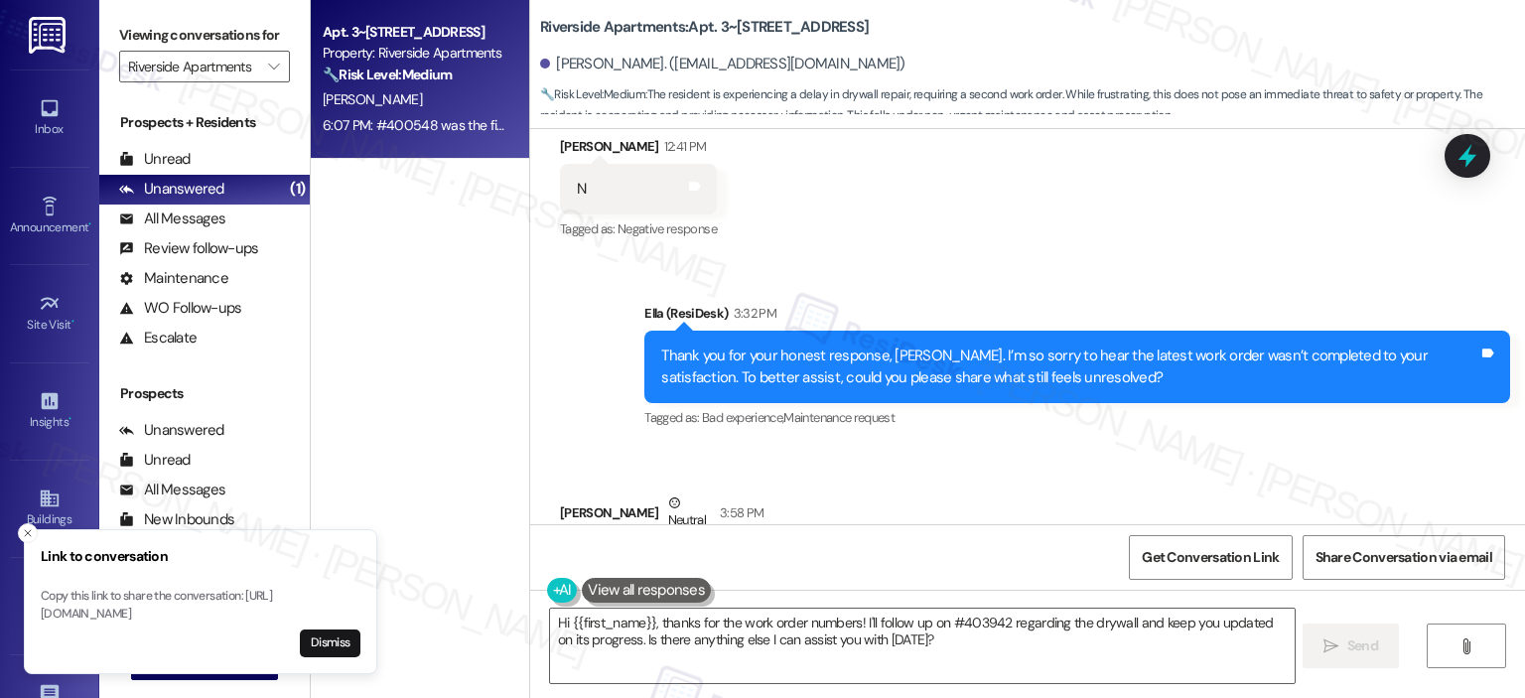
scroll to position [7827, 0]
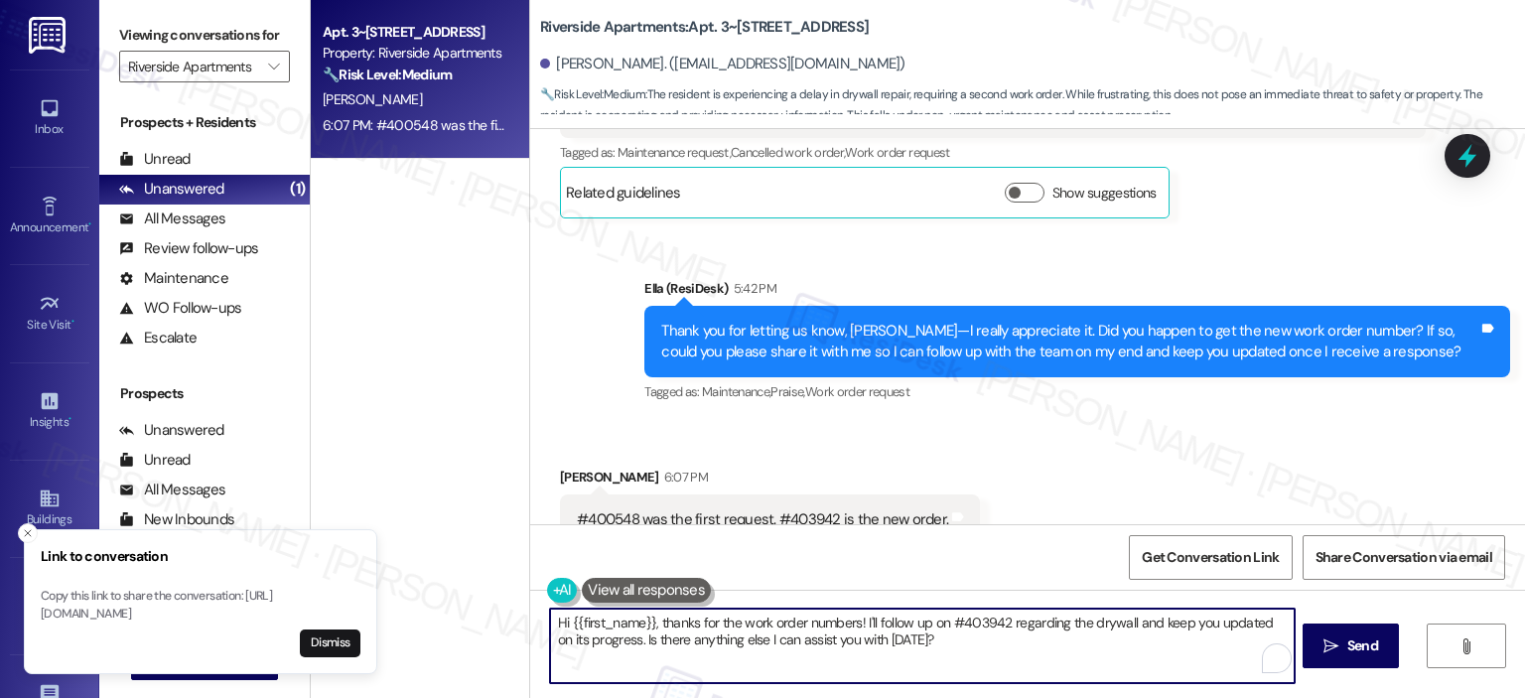
drag, startPoint x: 651, startPoint y: 623, endPoint x: 528, endPoint y: 615, distance: 123.3
click at [539, 615] on div "Hi {{first_name}}, thanks for the work order numbers! I'll follow up on #403942…" at bounding box center [911, 645] width 745 height 76
drag, startPoint x: 849, startPoint y: 645, endPoint x: 1128, endPoint y: 630, distance: 279.3
click at [1128, 630] on textarea "Tthanks for the work order numbers! I'll follow up on #403942 regarding the dry…" at bounding box center [919, 645] width 743 height 74
click at [1036, 661] on textarea "Tthanks for the work order numbers! I'll follow up on #403942 regarding the dry…" at bounding box center [919, 645] width 743 height 74
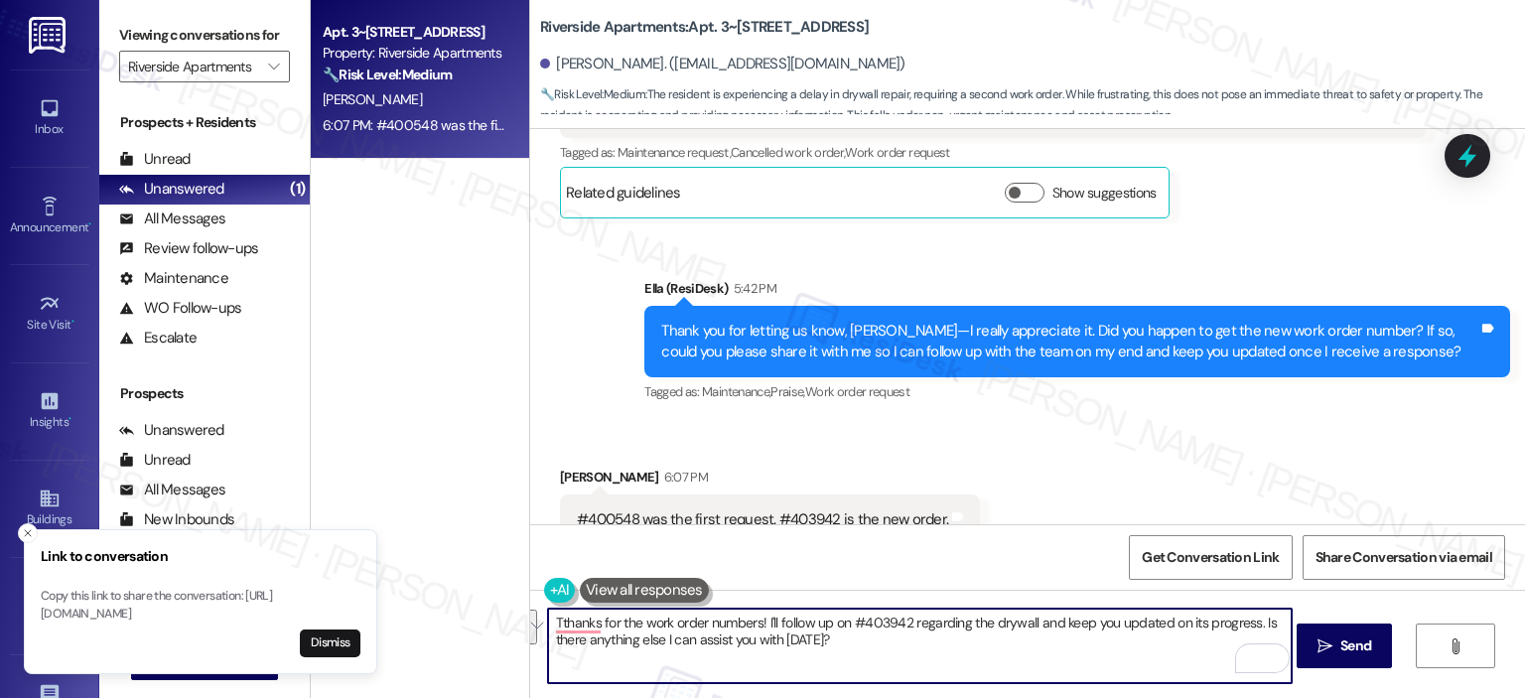
drag, startPoint x: 1078, startPoint y: 628, endPoint x: 1160, endPoint y: 624, distance: 82.5
click at [1160, 624] on textarea "Tthanks for the work order numbers! I'll follow up on #403942 regarding the dry…" at bounding box center [919, 645] width 743 height 74
type textarea "Thanks for the work order numbers! I'll follow up on #403942 regarding the dryw…"
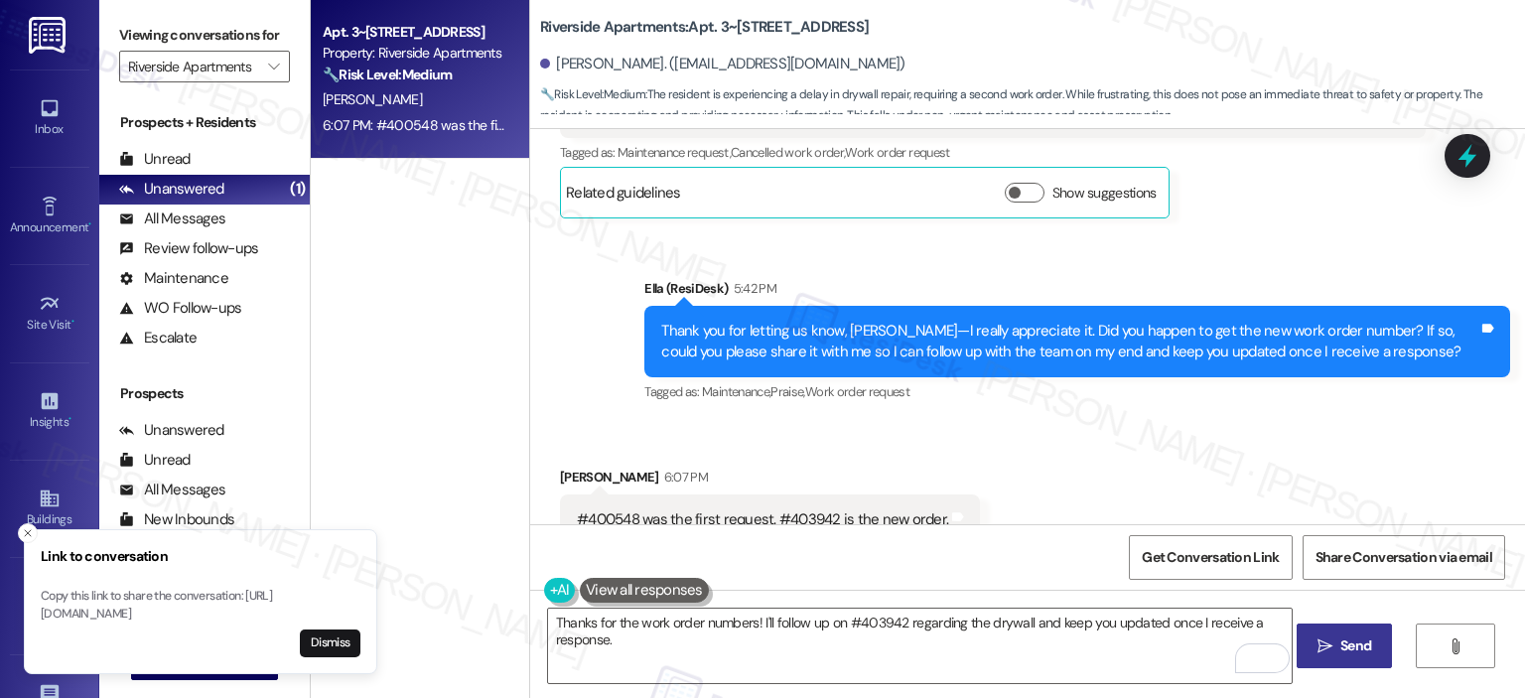
click at [1372, 646] on span "Send" at bounding box center [1355, 645] width 39 height 21
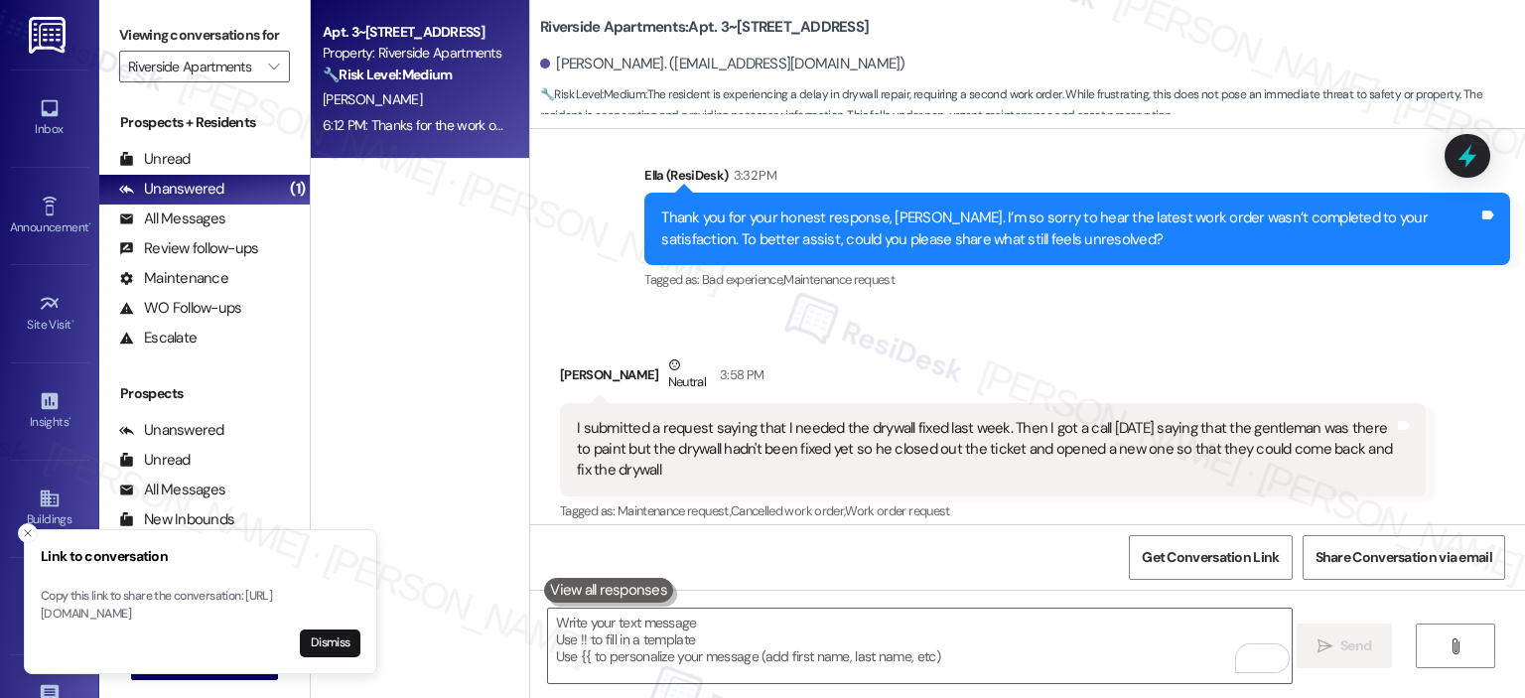
scroll to position [7965, 0]
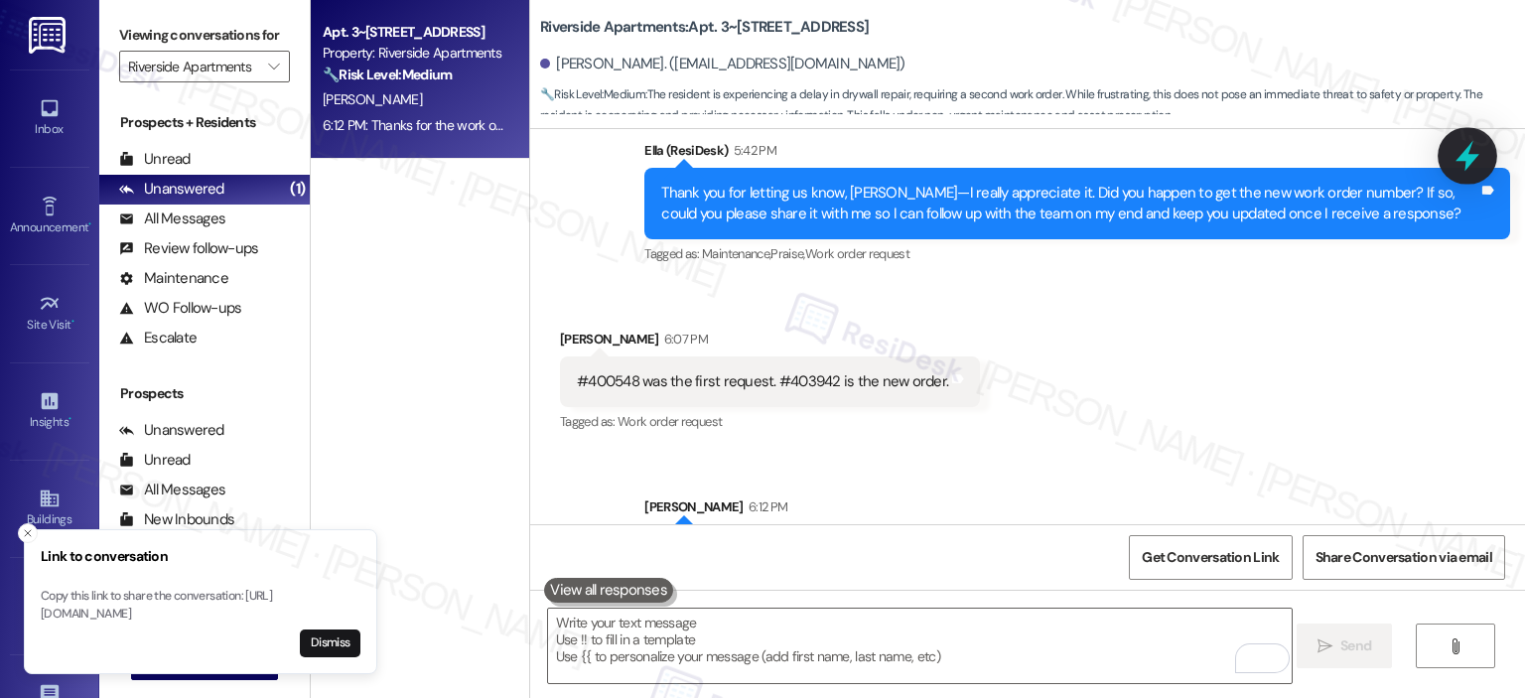
click at [1485, 156] on div at bounding box center [1467, 155] width 60 height 57
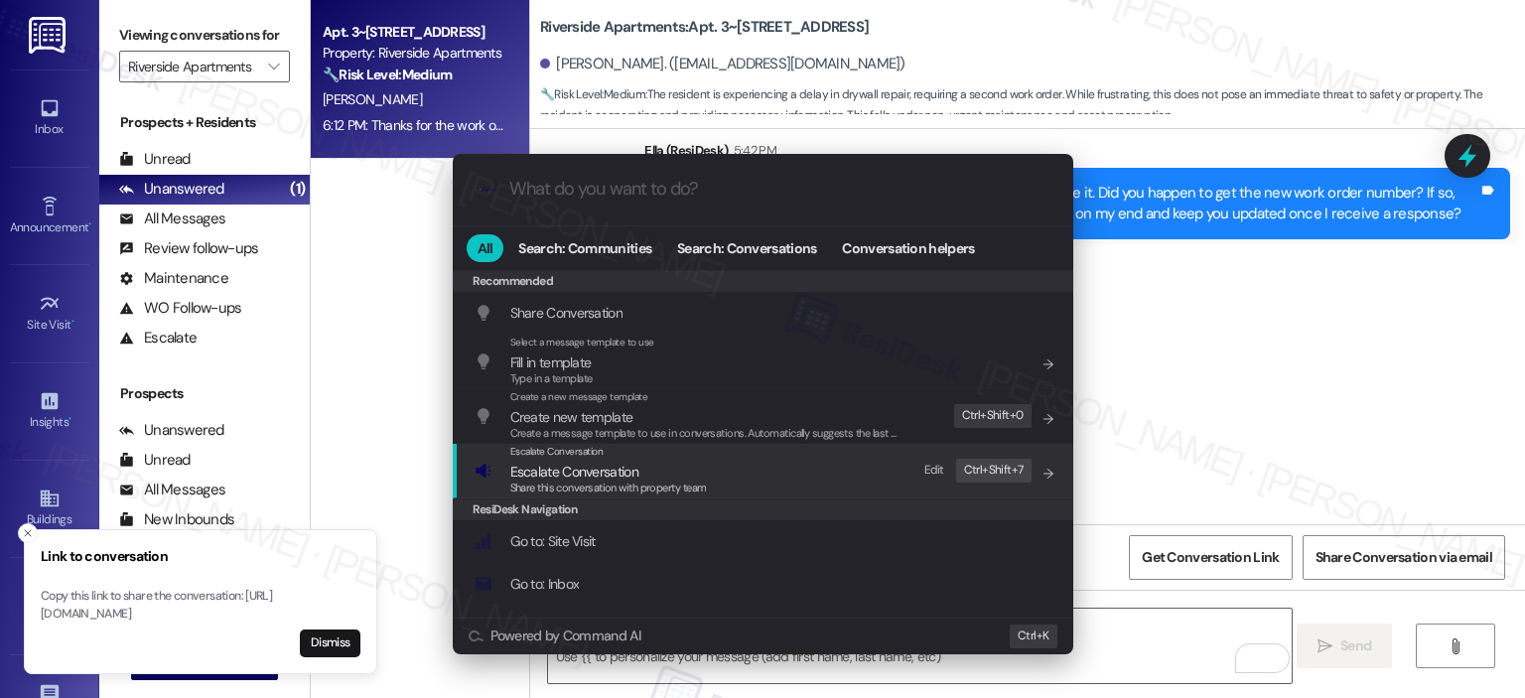
click at [683, 470] on span "Escalate Conversation" at bounding box center [608, 472] width 197 height 22
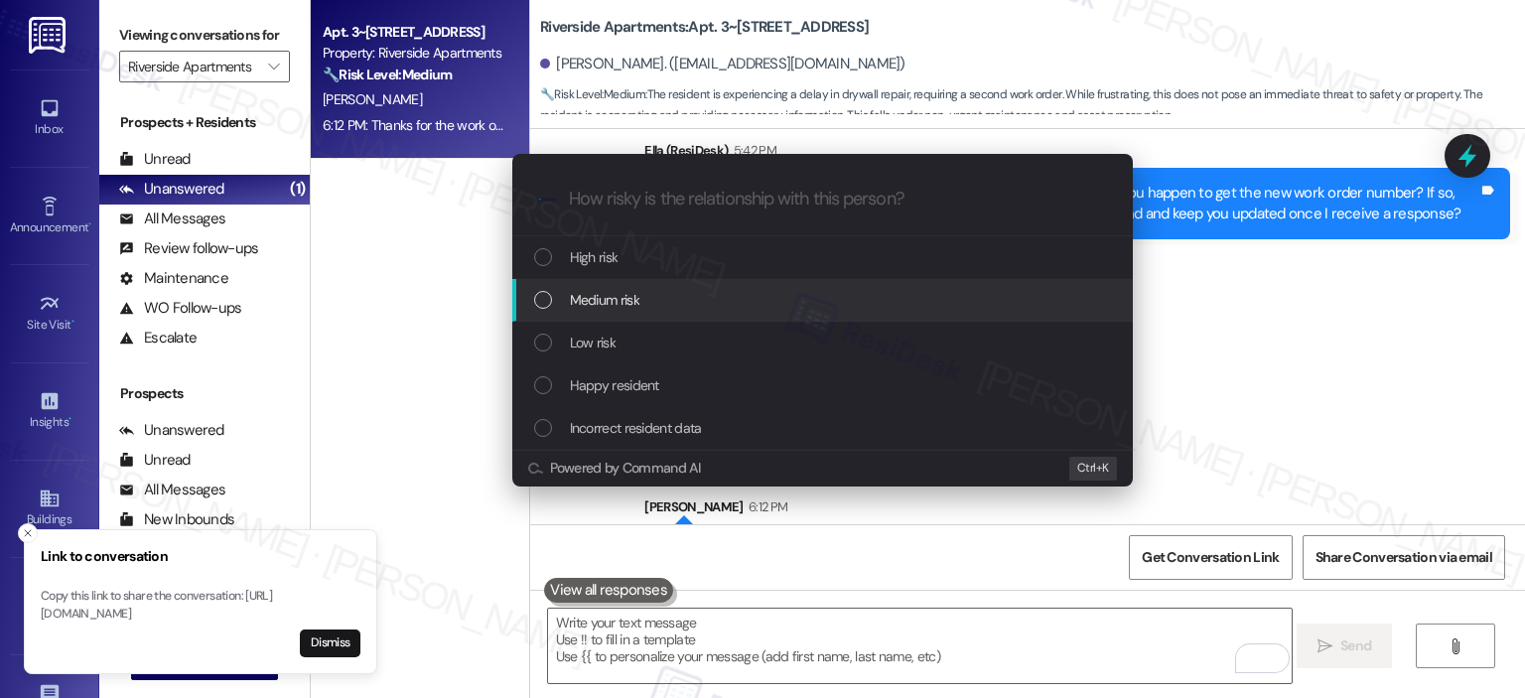
click at [611, 295] on span "Medium risk" at bounding box center [604, 300] width 69 height 22
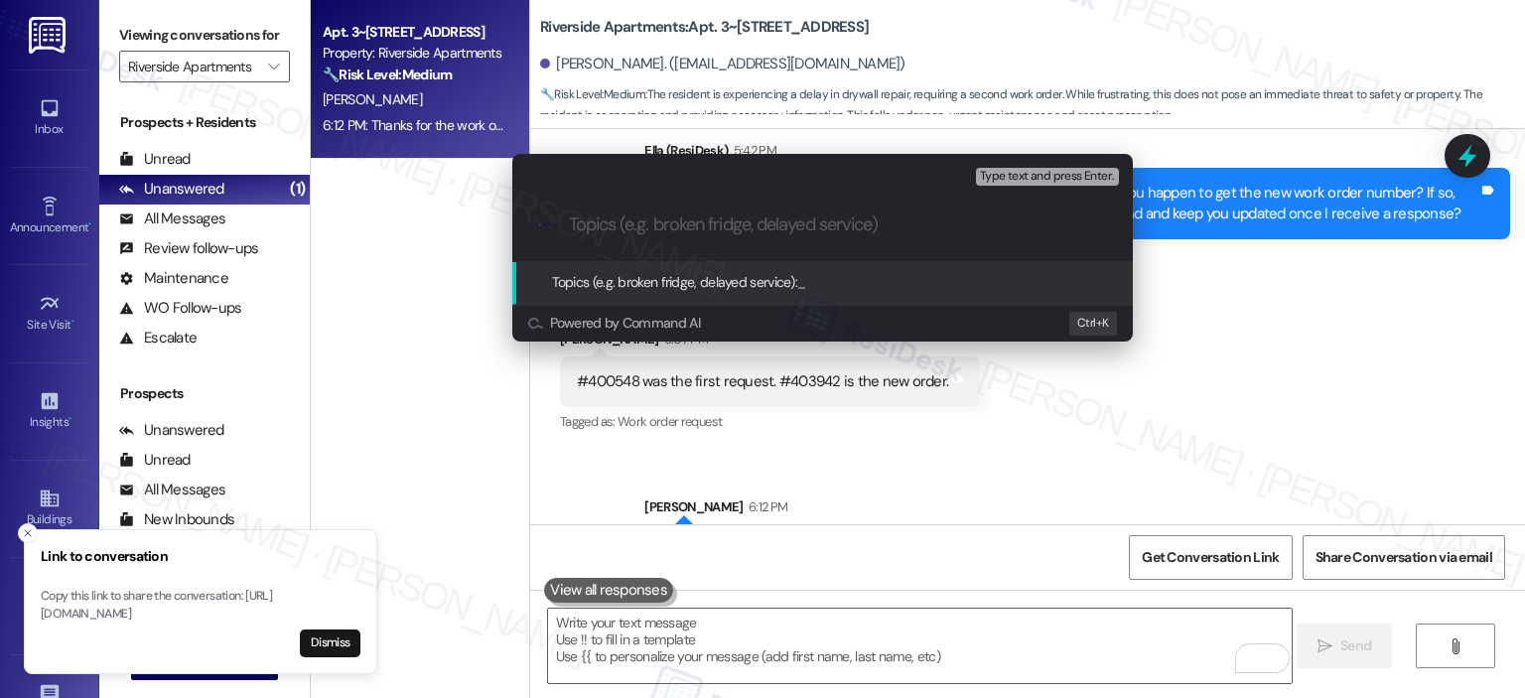
click at [610, 233] on input "Topics (e.g. broken fridge, delayed service)" at bounding box center [838, 224] width 539 height 21
paste input "https://www.theresidesk.com/text/insights-conversations/1167601/share-conversat…"
type input "Drywall WO Follow-Up - WO 403942"
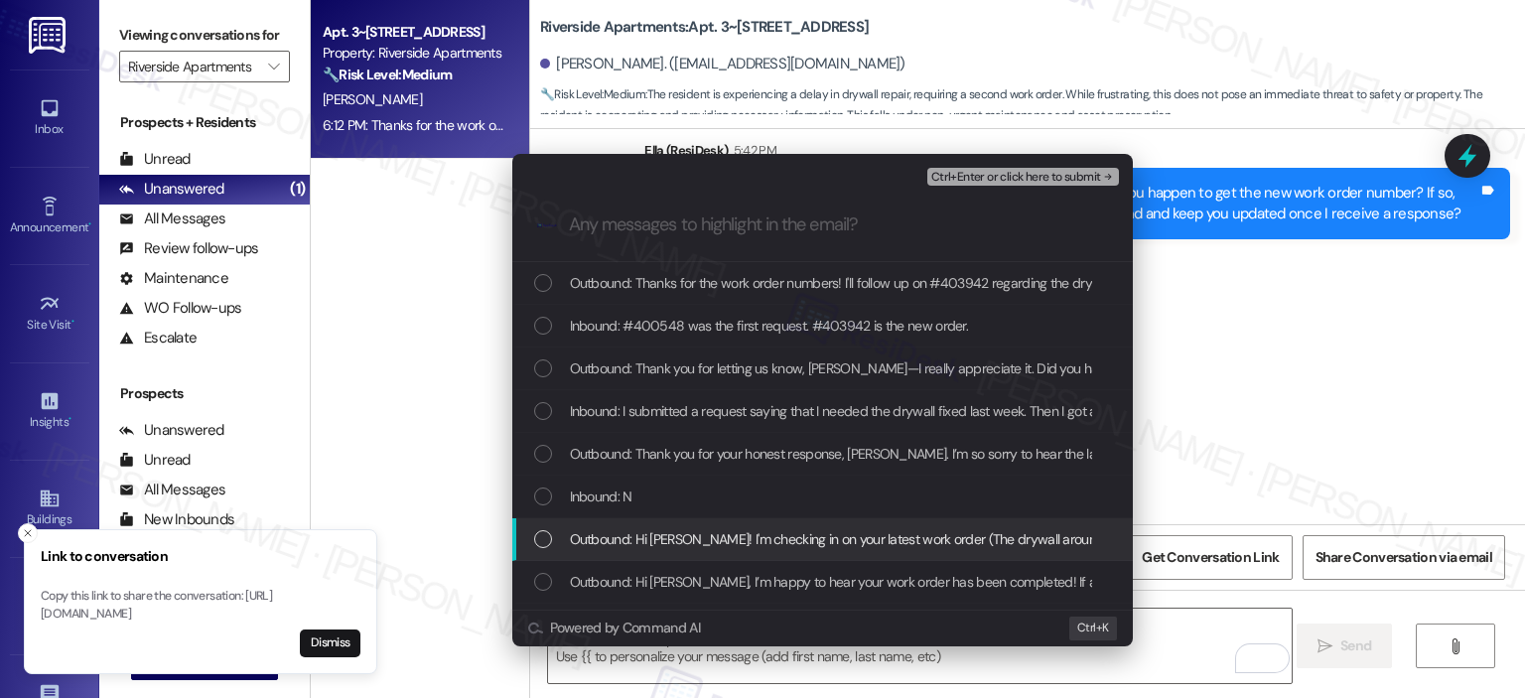
click at [681, 536] on span "Outbound: Hi Brittany! I'm checking in on your latest work order (The drywall a…" at bounding box center [1140, 539] width 1140 height 22
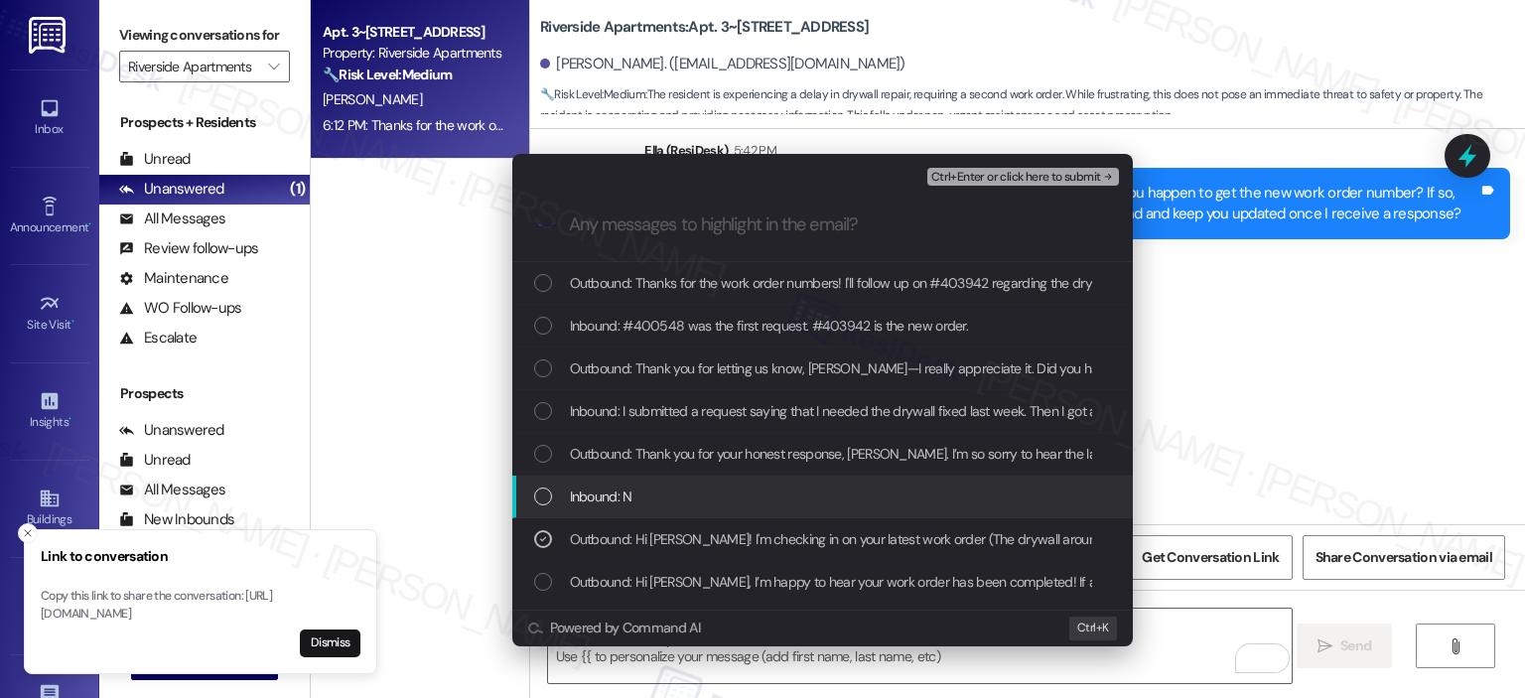
click at [671, 502] on div "Inbound: N" at bounding box center [824, 496] width 581 height 22
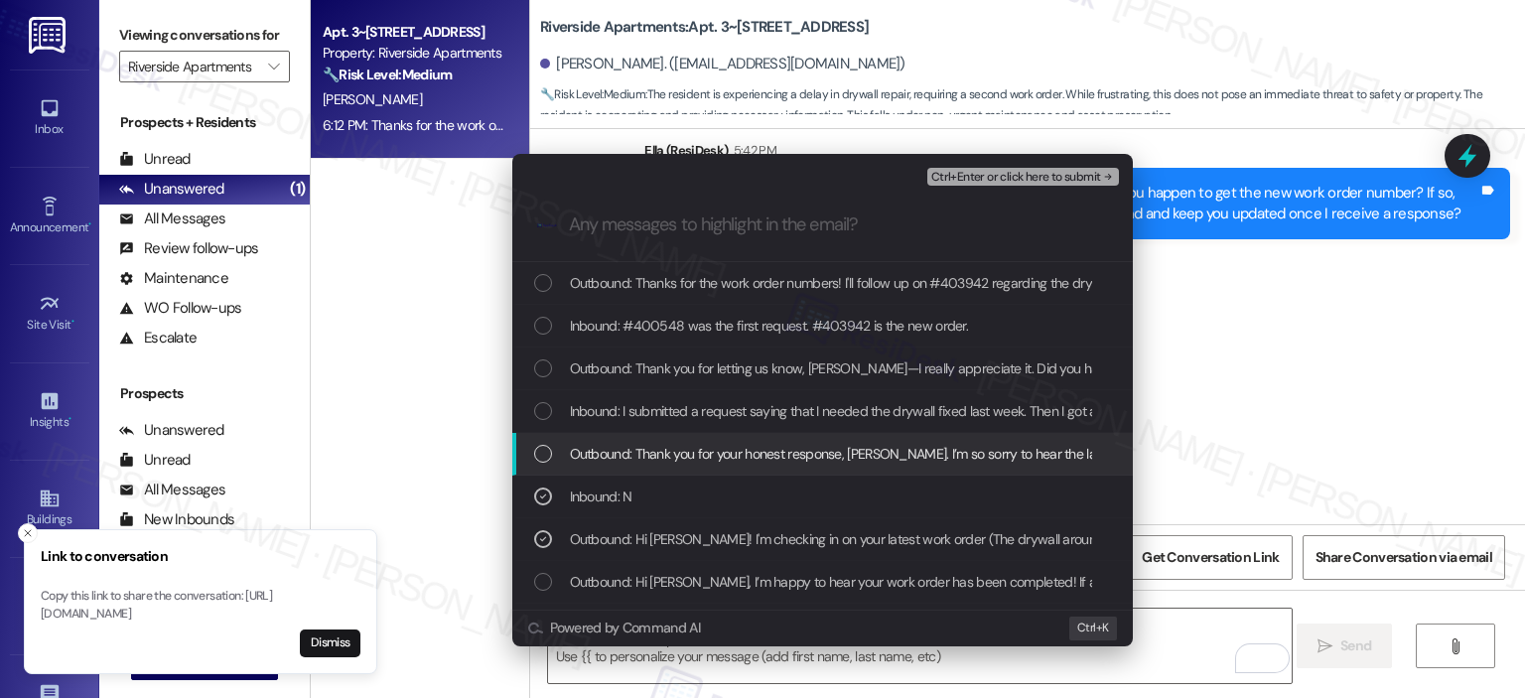
click at [692, 449] on span "Outbound: Thank you for your honest response, Brittany. I’m so sorry to hear th…" at bounding box center [1182, 454] width 1225 height 22
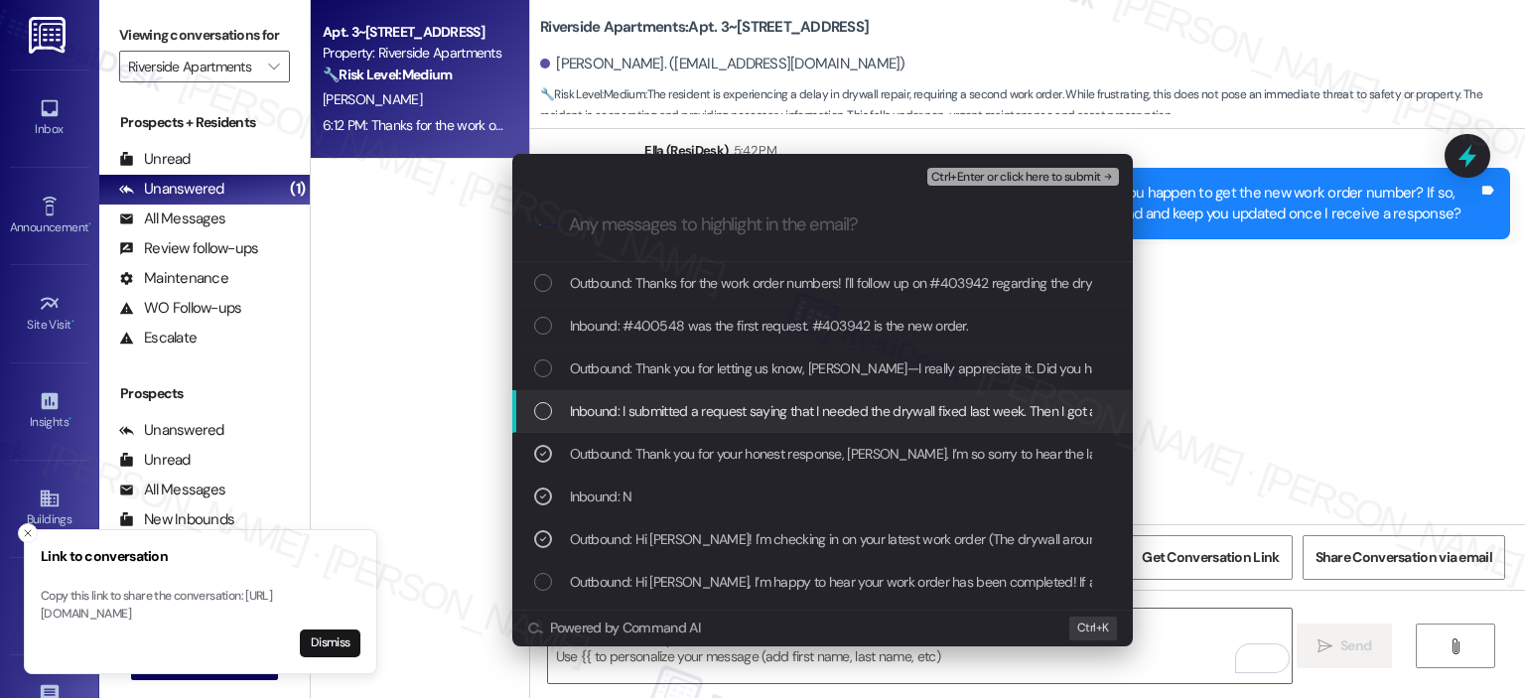
click at [718, 400] on span "Inbound: I submitted a request saying that I needed the drywall fixed last week…" at bounding box center [1391, 411] width 1643 height 22
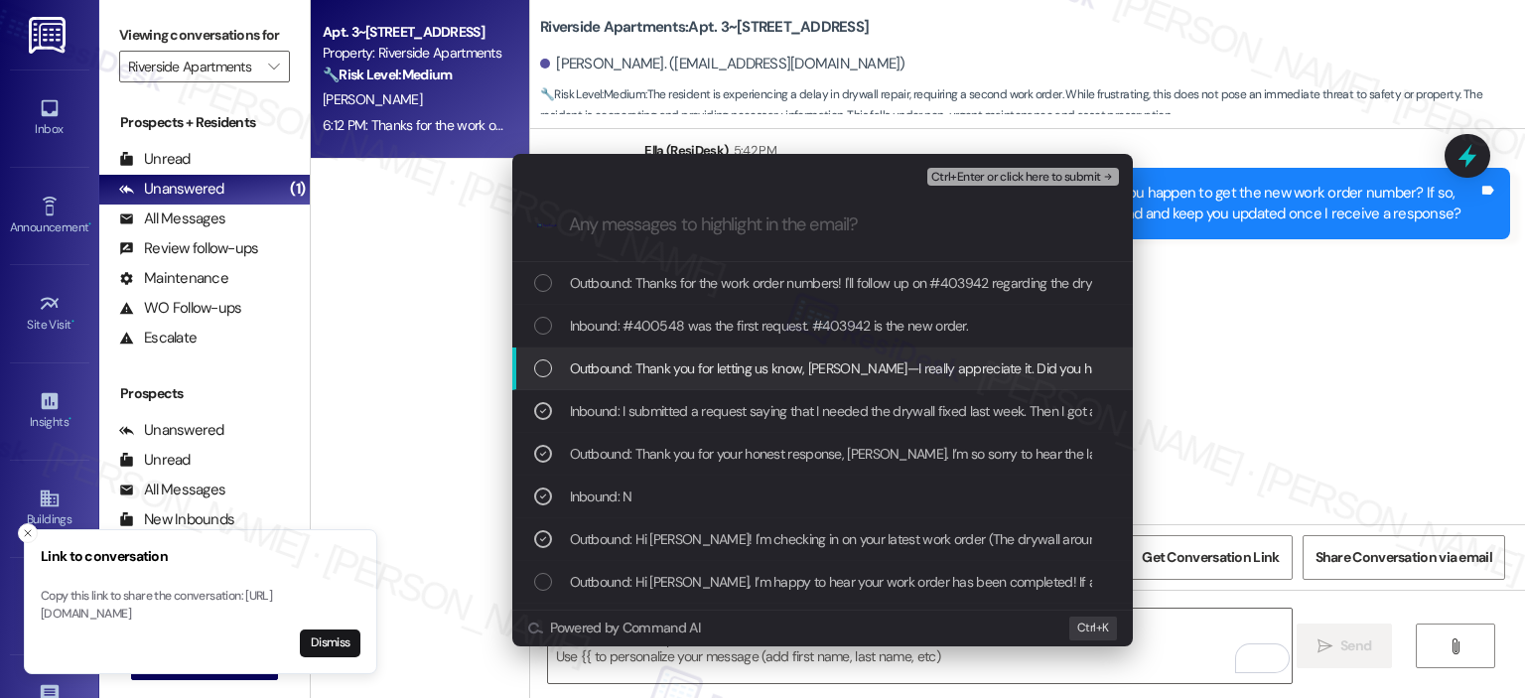
click at [715, 388] on div "Outbound: Thank you for letting us know, Brittany—I really appreciate it. Did y…" at bounding box center [822, 368] width 620 height 43
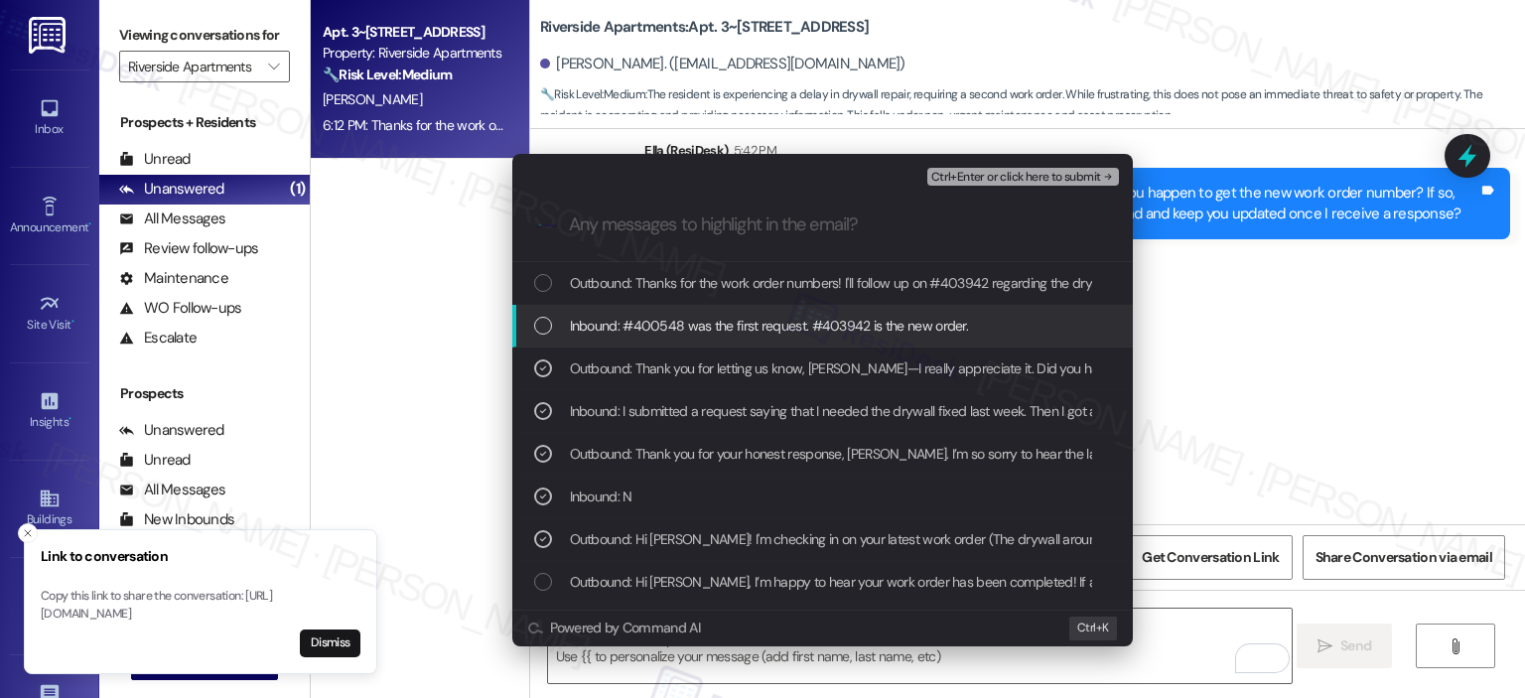
click at [718, 324] on span "Inbound: #400548 was the first request. #403942 is the new order." at bounding box center [769, 326] width 399 height 22
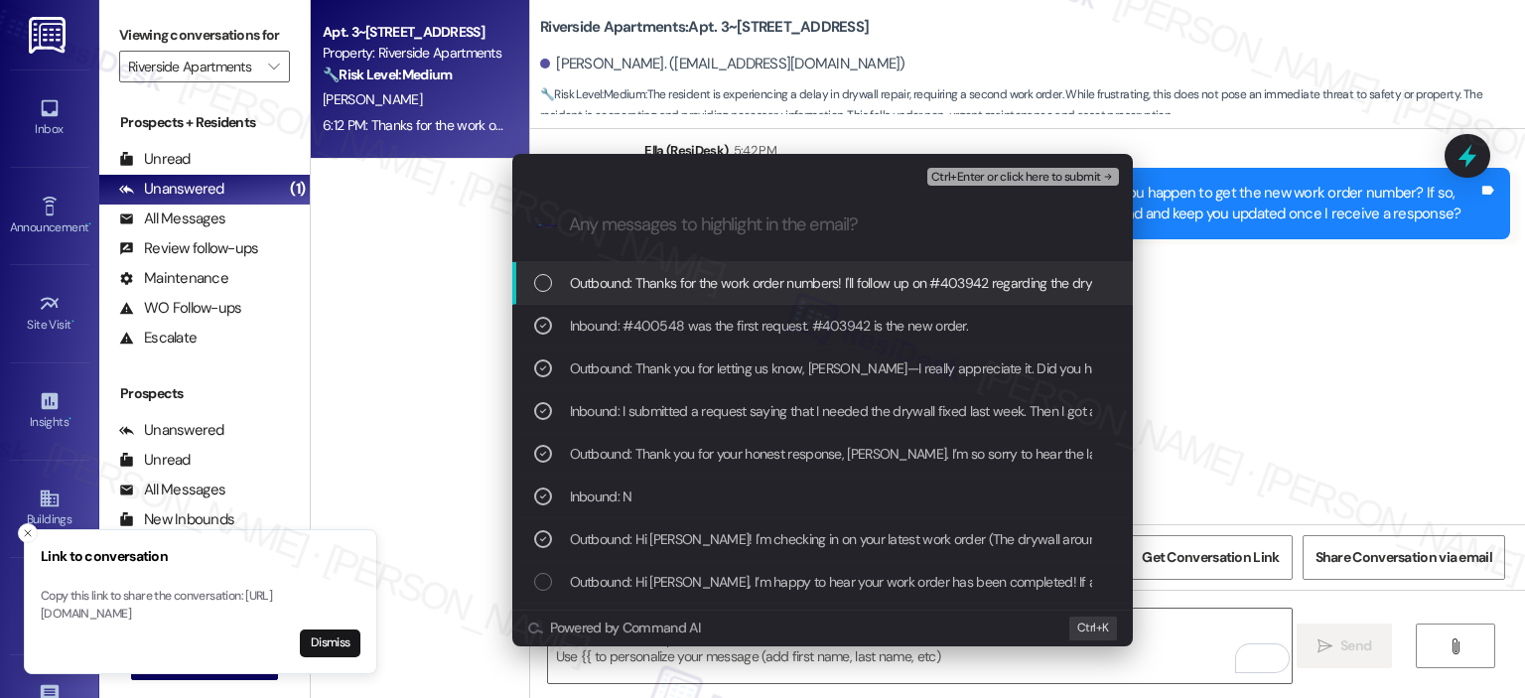
click at [741, 287] on span "Outbound: Thanks for the work order numbers! I'll follow up on #403942 regardin…" at bounding box center [986, 283] width 833 height 22
click at [1011, 174] on span "Ctrl+Enter or click here to submit" at bounding box center [1016, 178] width 170 height 14
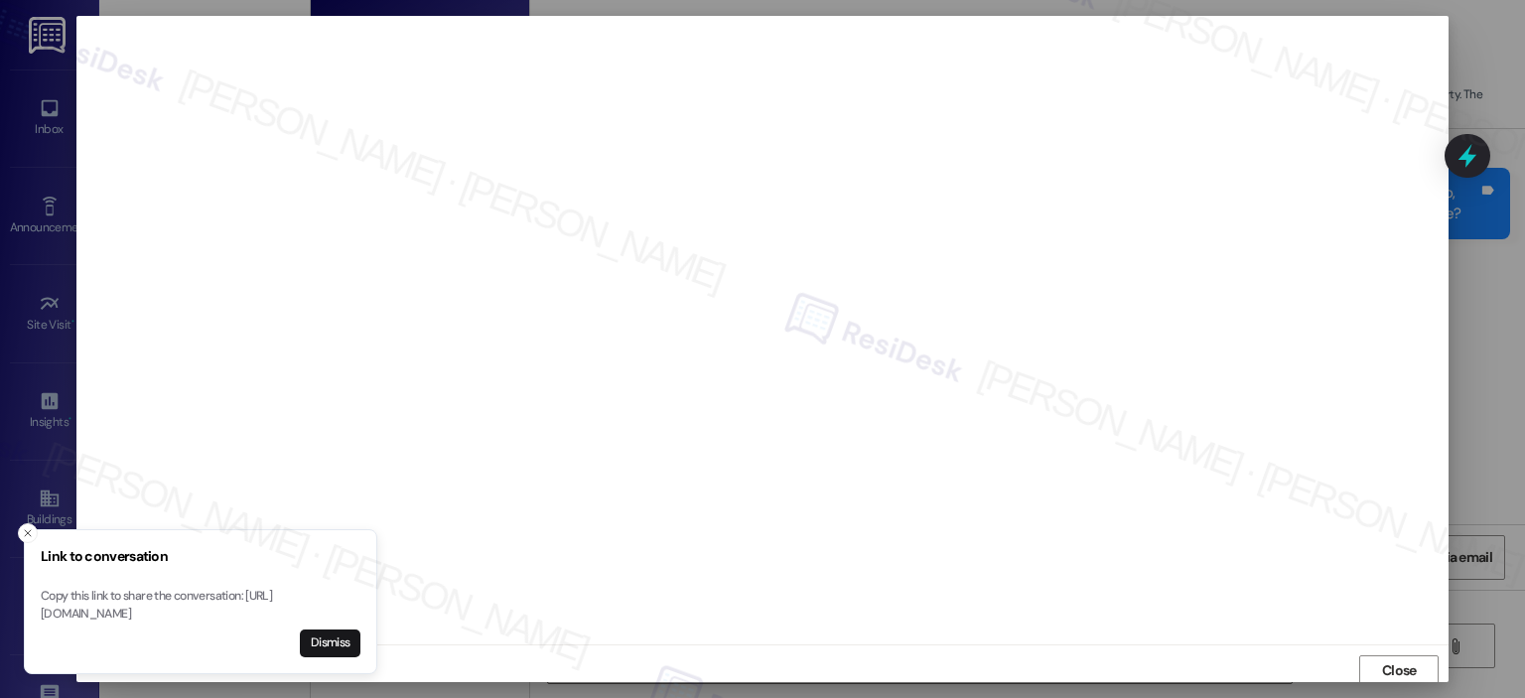
scroll to position [4, 0]
click at [314, 642] on button "Dismiss" at bounding box center [330, 643] width 61 height 28
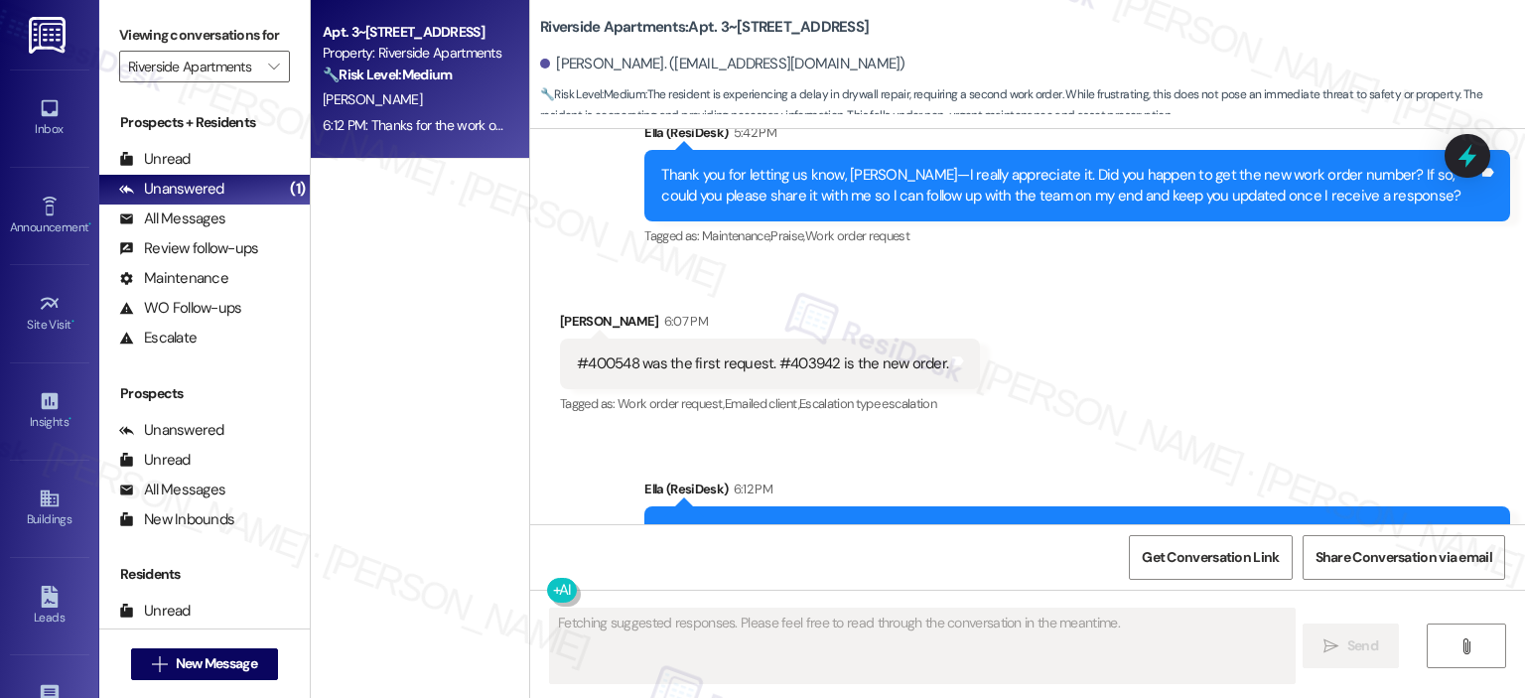
scroll to position [7995, 0]
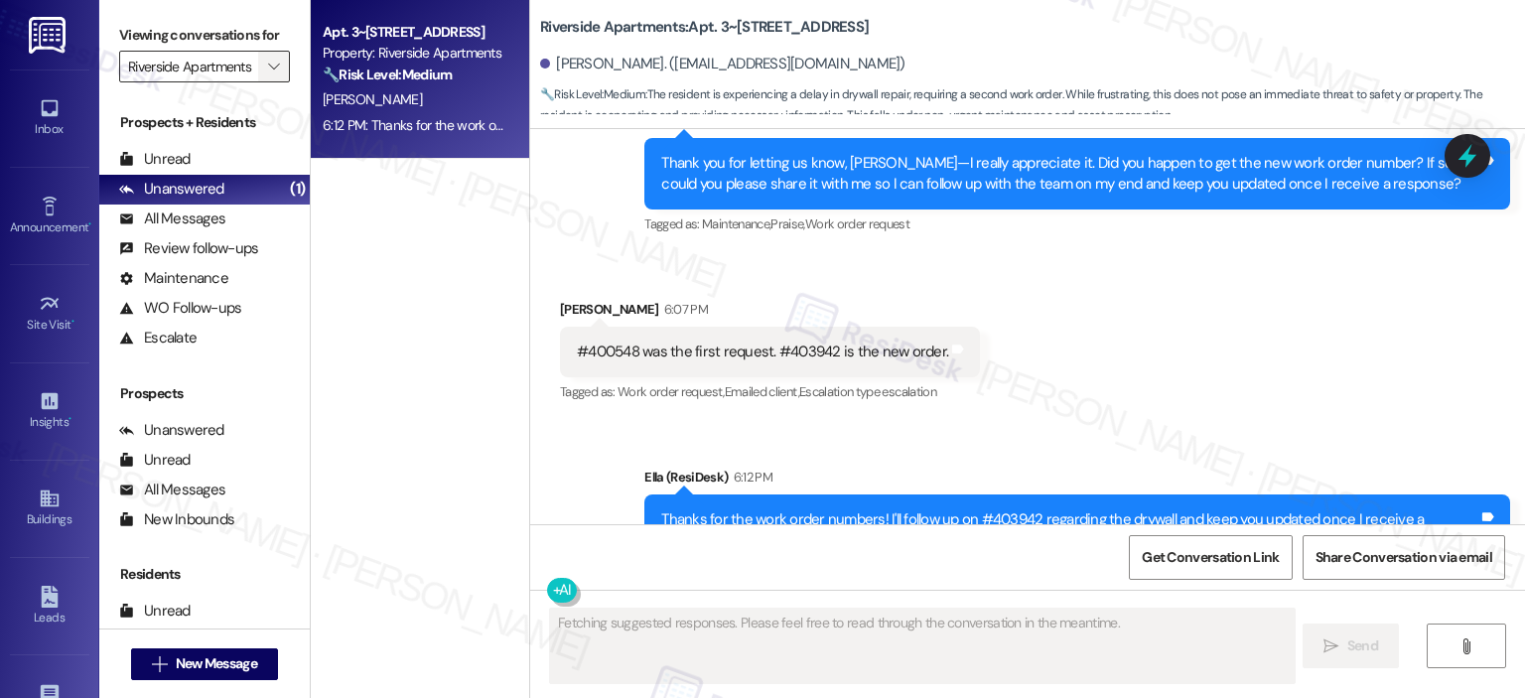
click at [258, 67] on button "" at bounding box center [274, 67] width 32 height 32
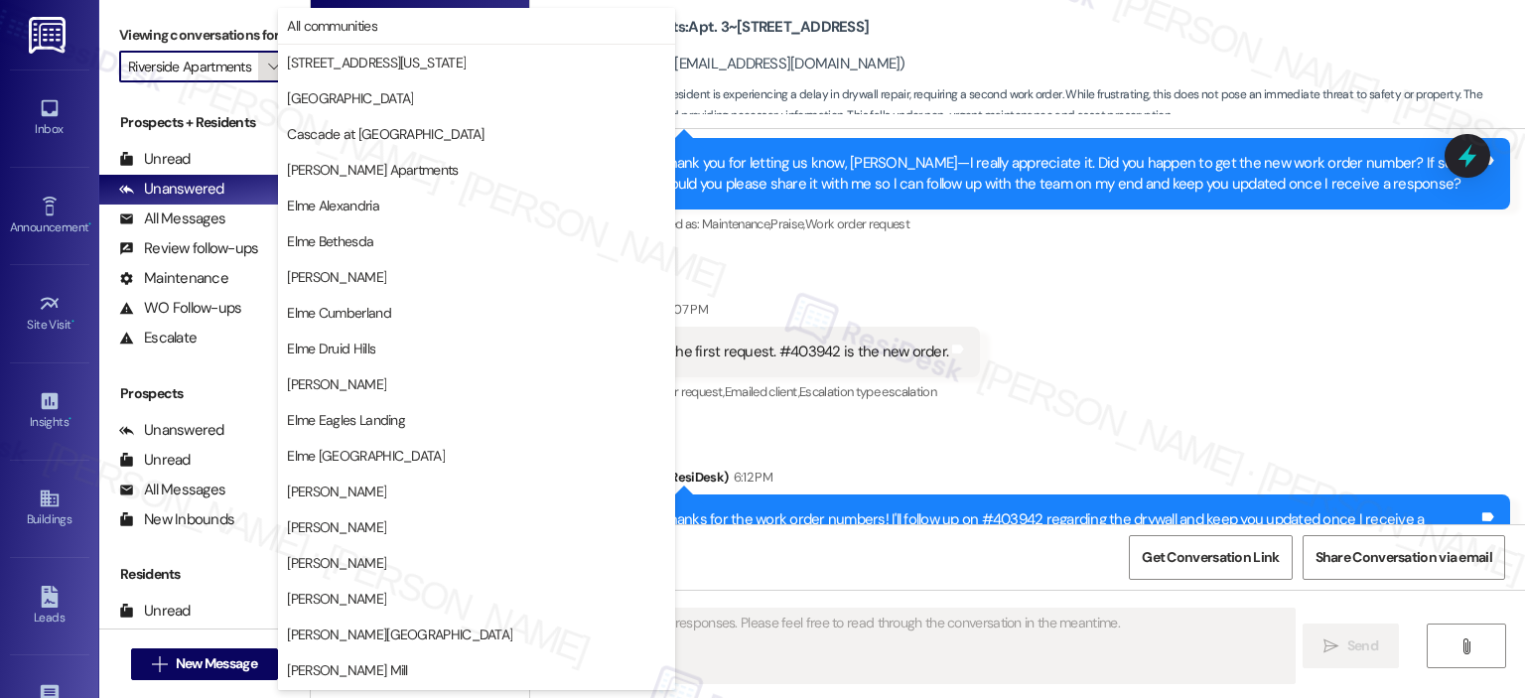
scroll to position [354, 0]
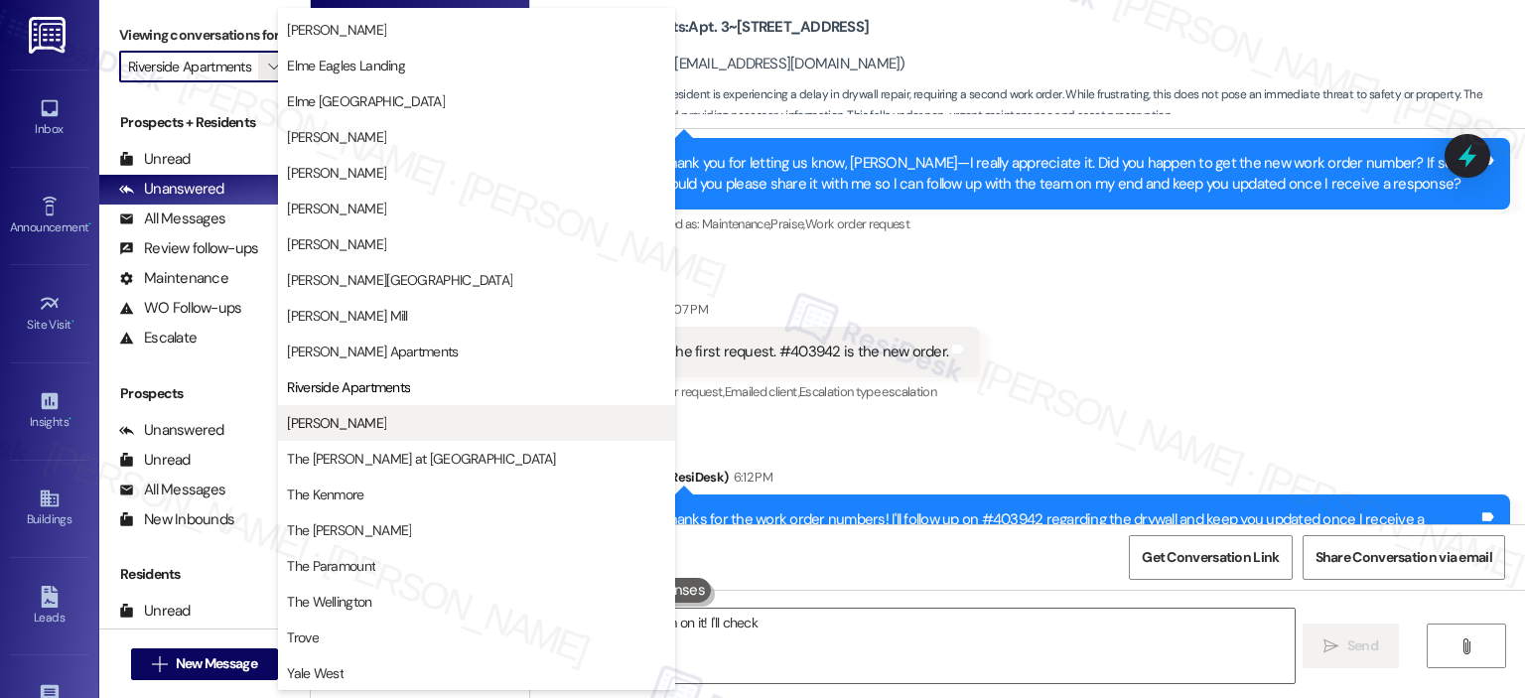
click at [379, 425] on span "[PERSON_NAME]" at bounding box center [336, 423] width 99 height 20
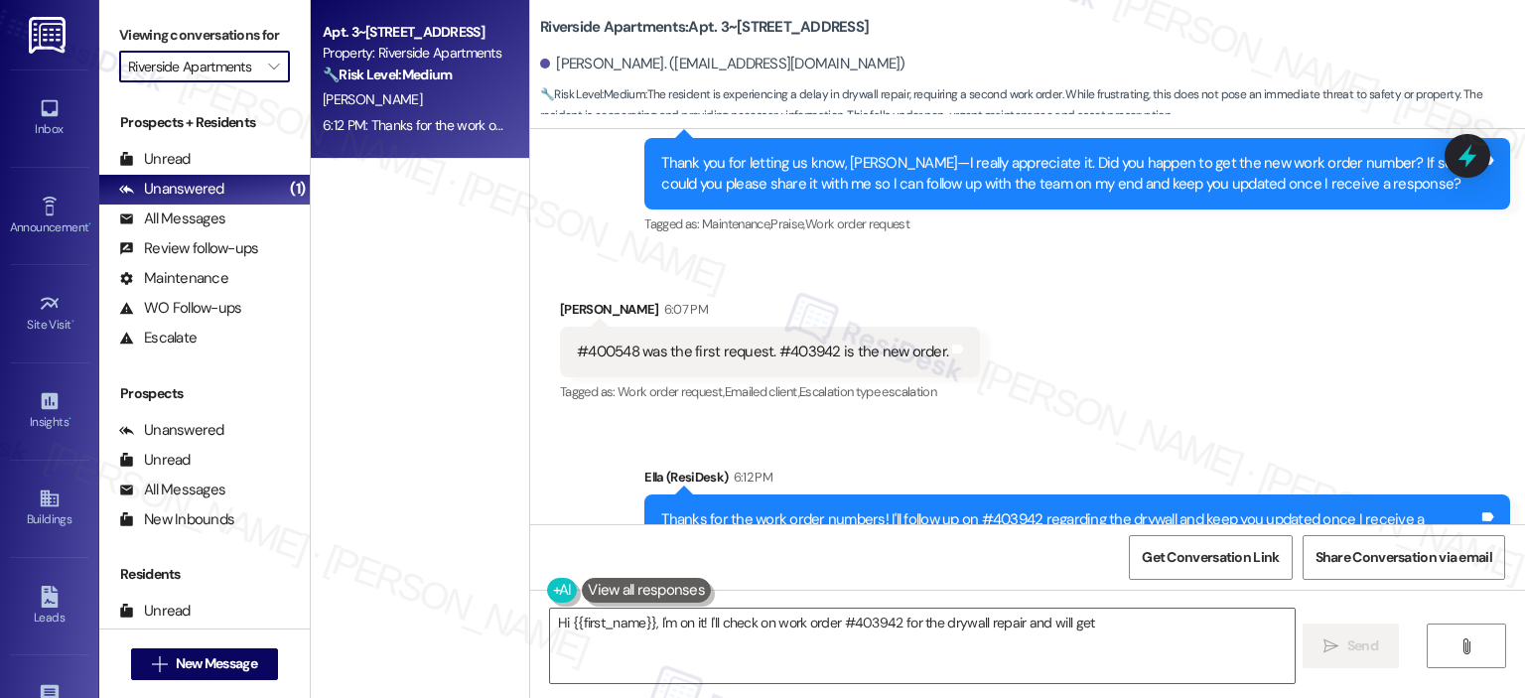
type textarea "Hi {{first_name}}, I'm on it! I'll check on work order #403942 for the drywall …"
type input "[PERSON_NAME]"
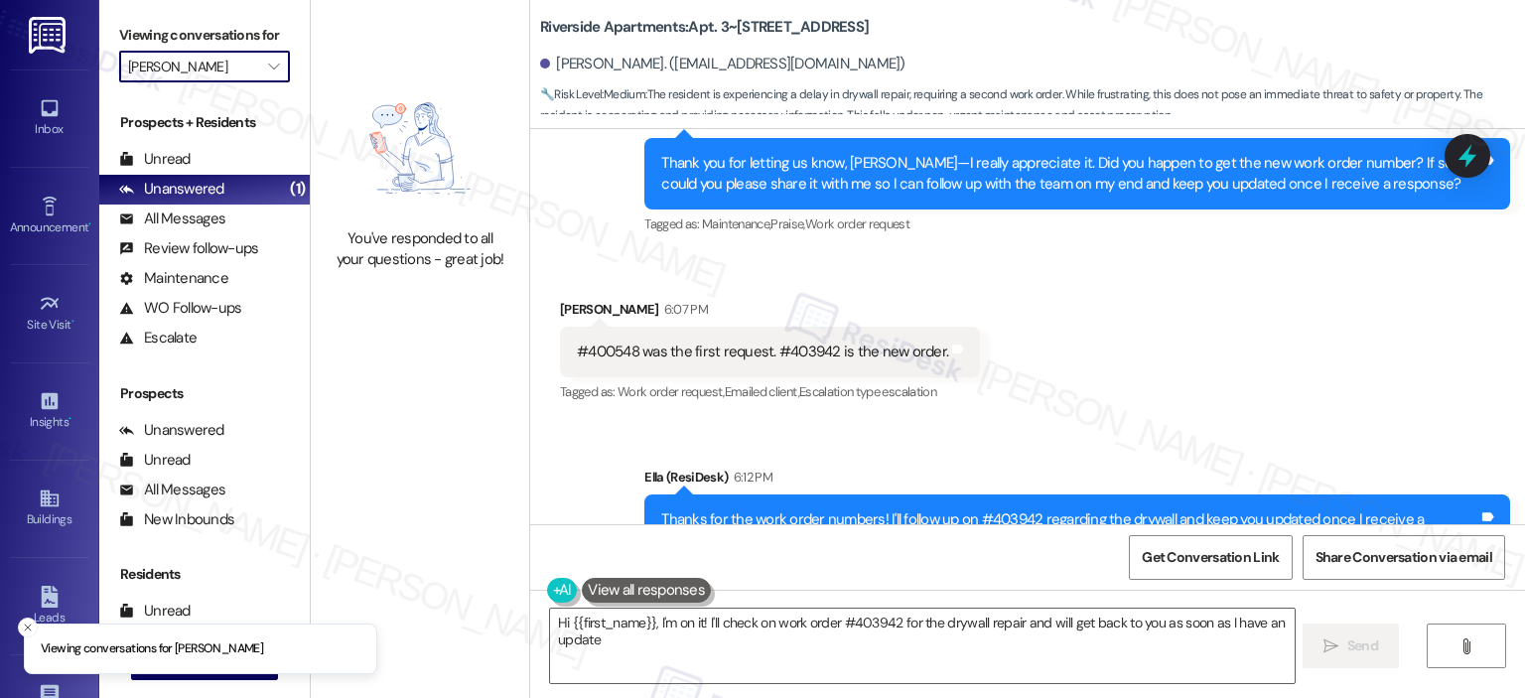
type textarea "Hi {{first_name}}, I'm on it! I'll check on work order #403942 for the drywall …"
click at [260, 49] on label "Viewing conversations for" at bounding box center [204, 35] width 171 height 31
click at [268, 65] on icon "" at bounding box center [273, 67] width 11 height 16
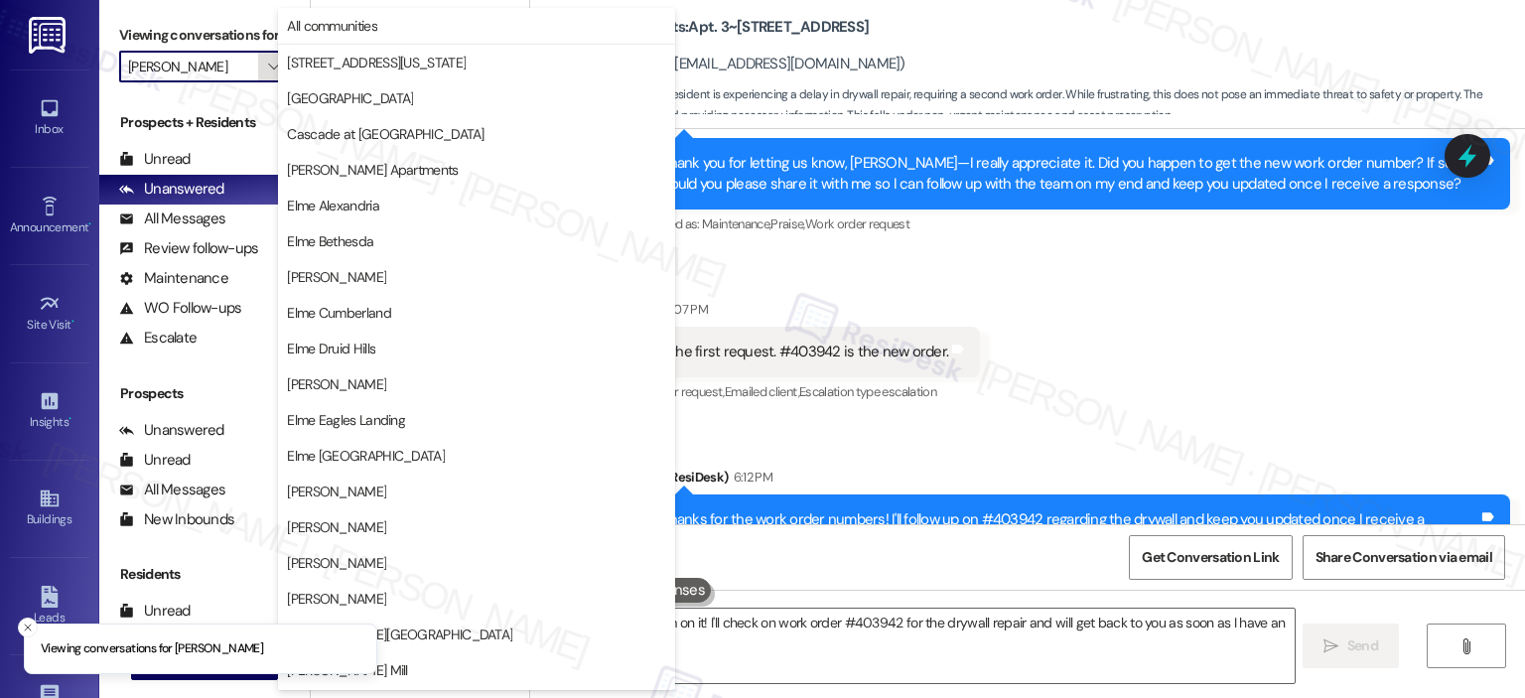
scroll to position [354, 0]
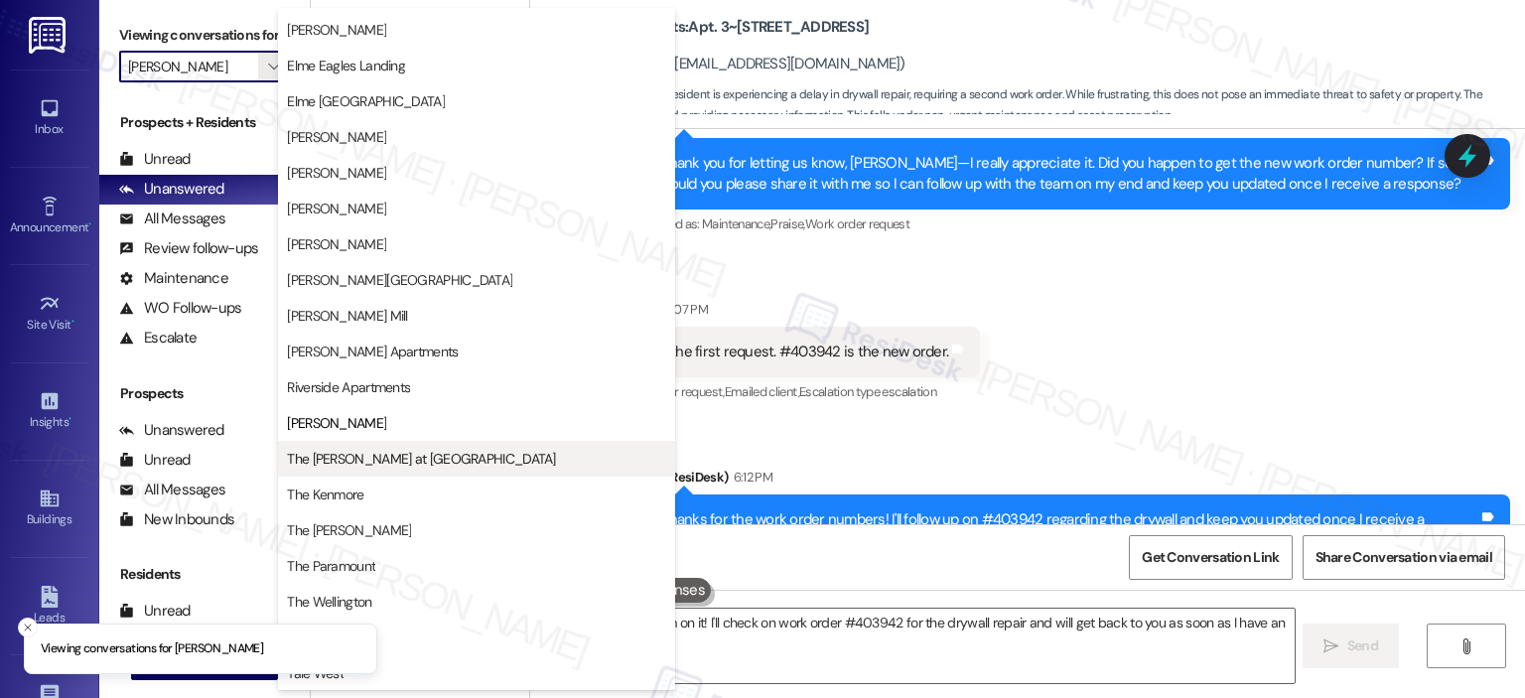
click at [357, 464] on span "The [PERSON_NAME] at [GEOGRAPHIC_DATA]" at bounding box center [421, 459] width 268 height 20
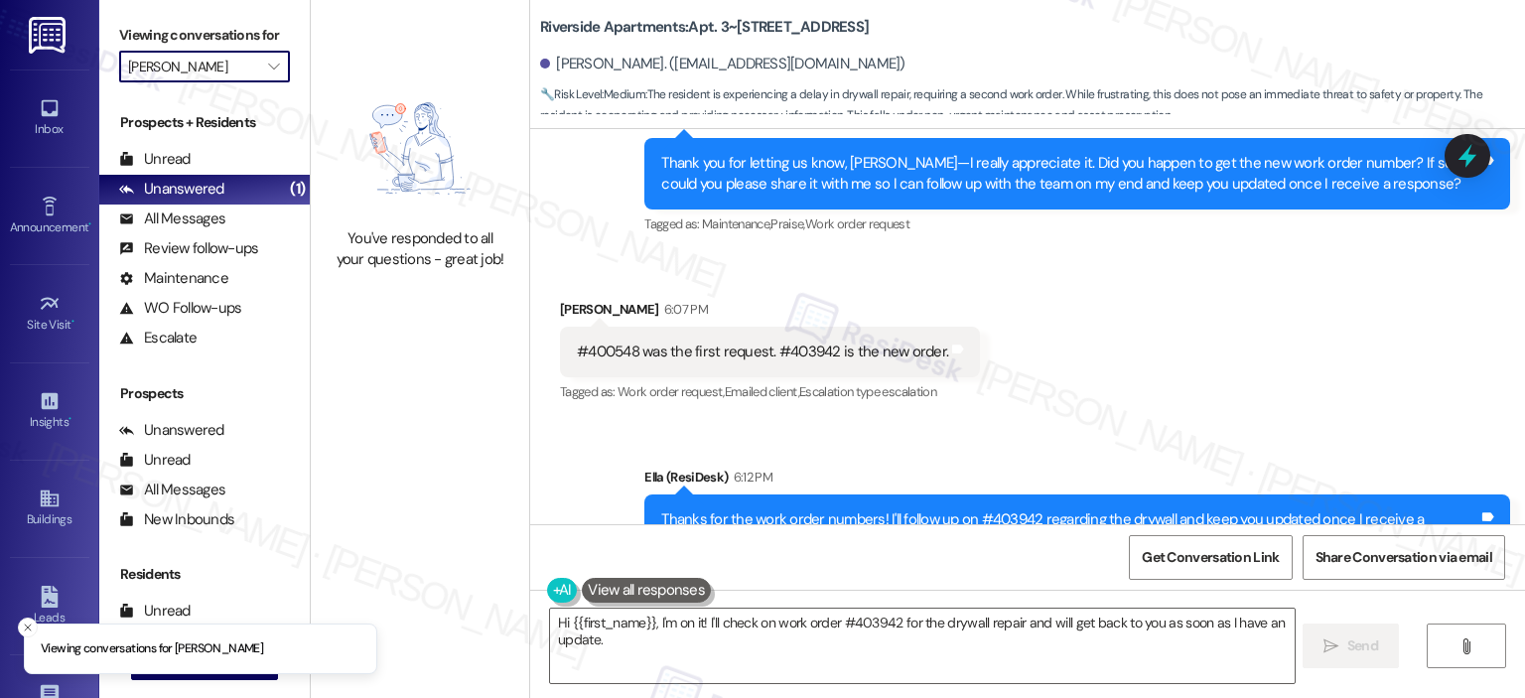
type input "The [PERSON_NAME] at [GEOGRAPHIC_DATA]"
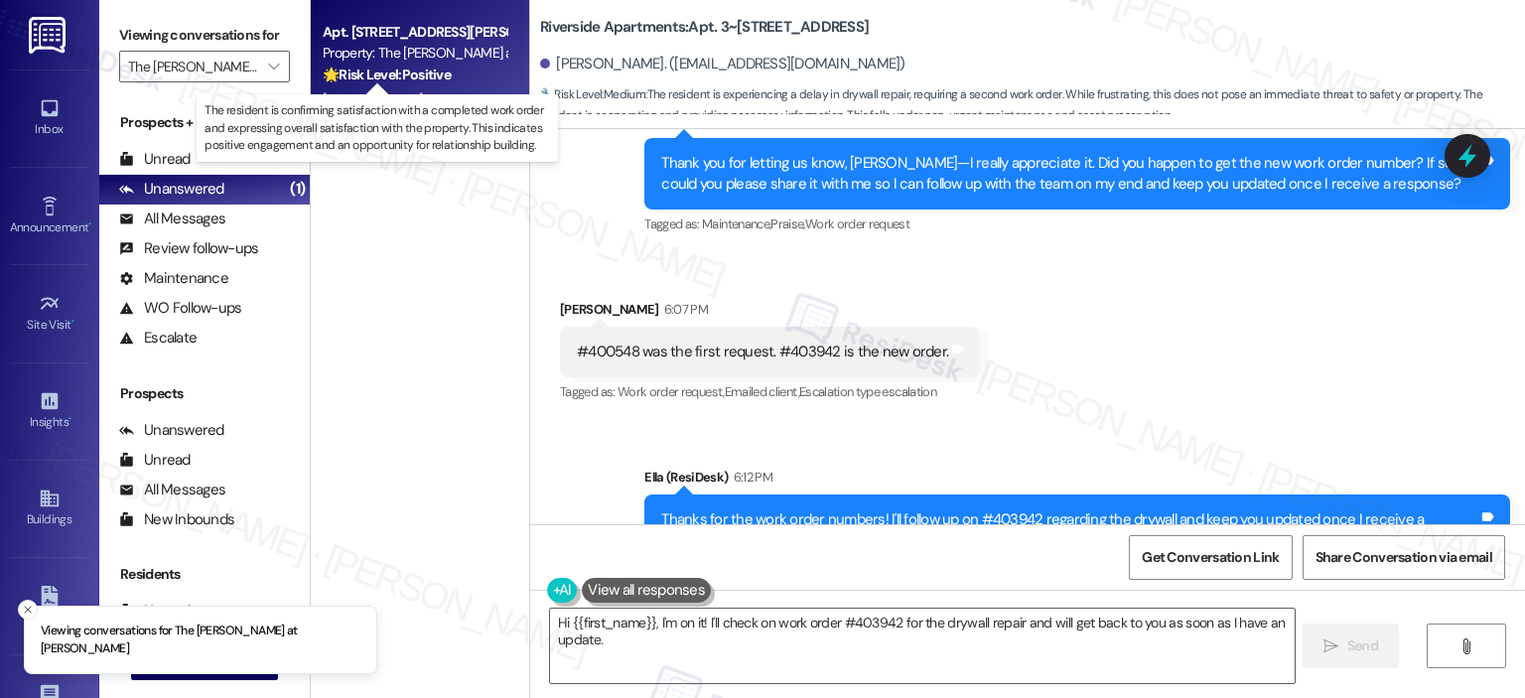
click at [378, 75] on strong "🌟 Risk Level: Positive" at bounding box center [387, 75] width 128 height 18
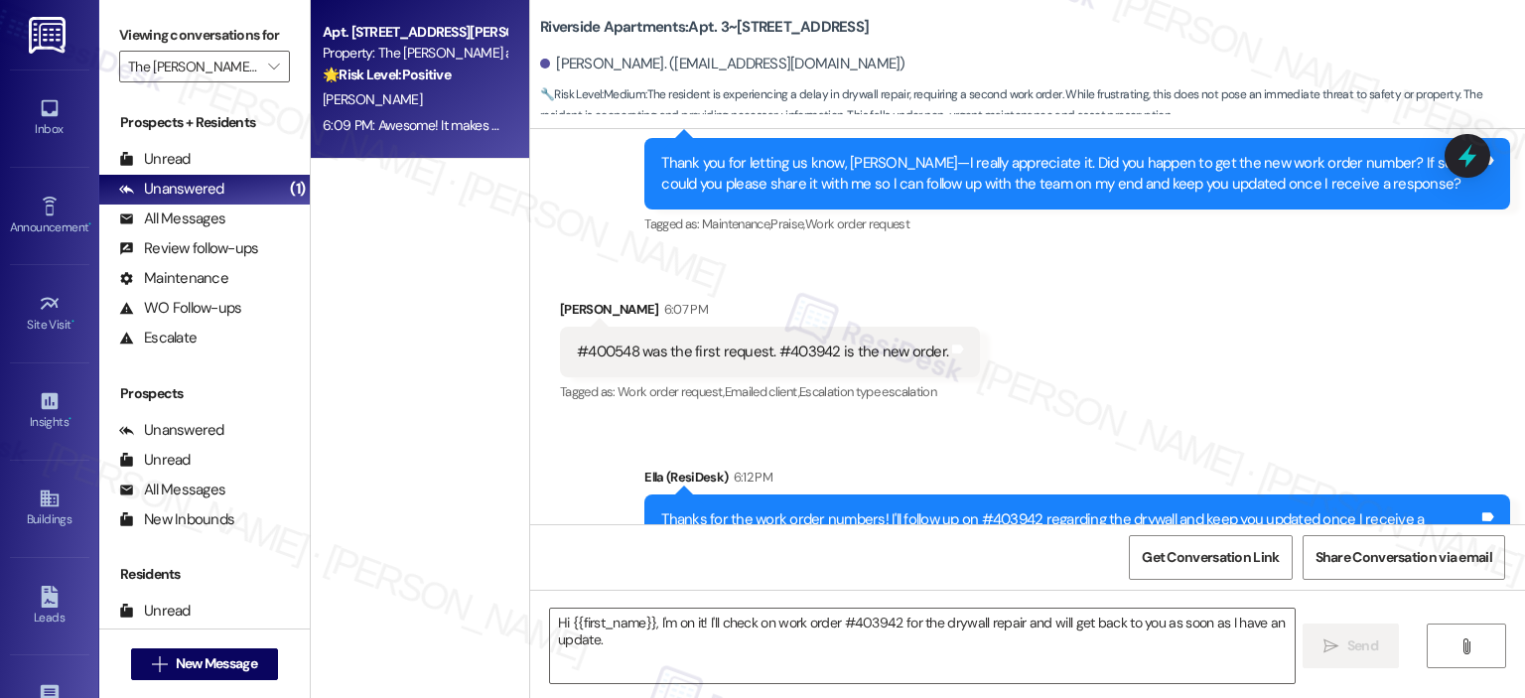
type textarea "Fetching suggested responses. Please feel free to read through the conversation…"
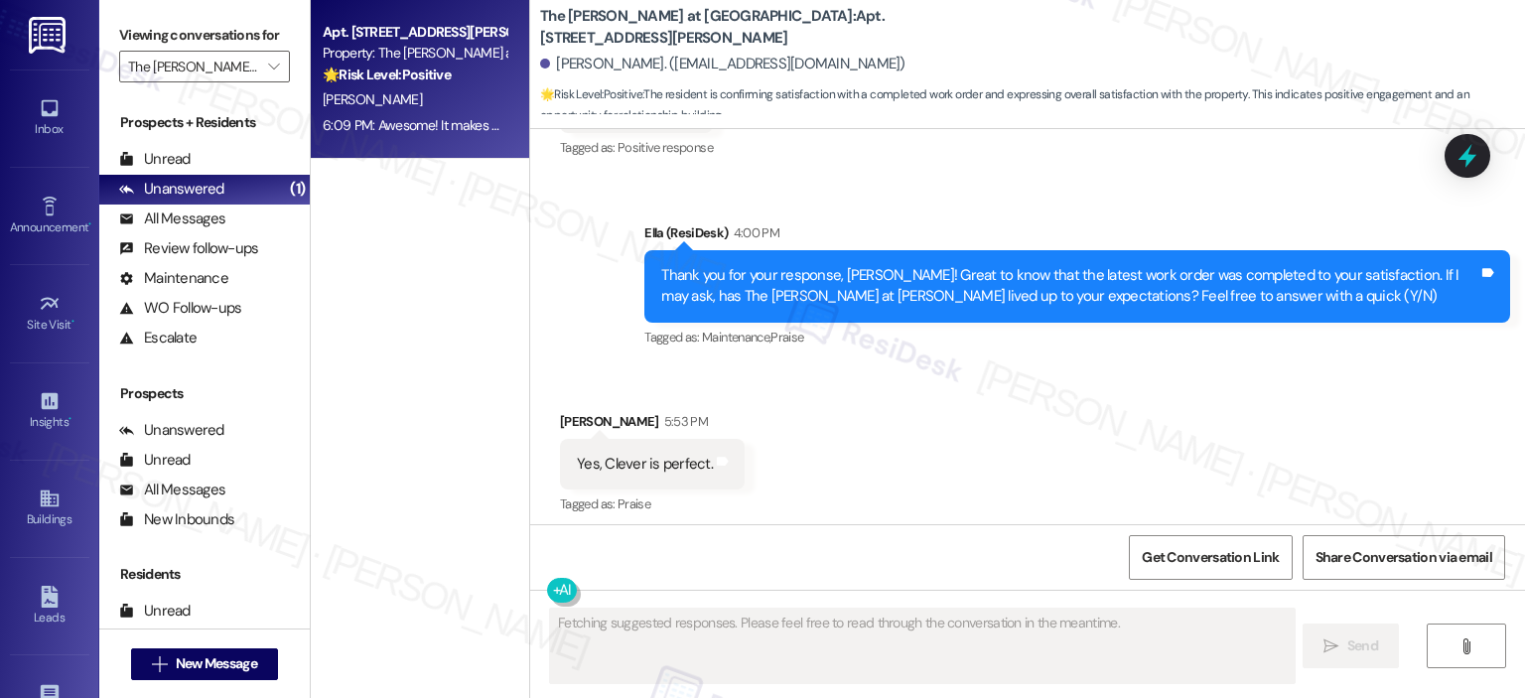
scroll to position [13528, 0]
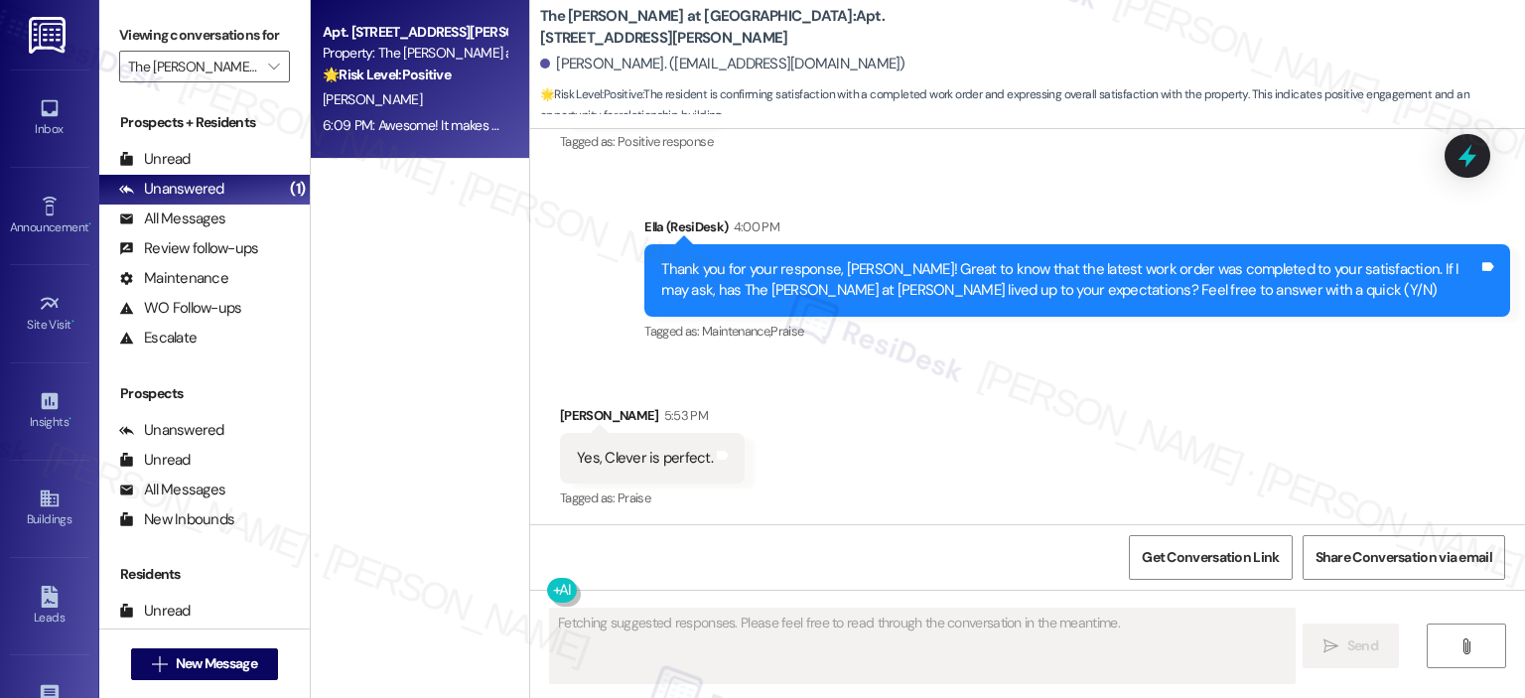
click at [694, 448] on div "Yes, Clever is perfect." at bounding box center [645, 458] width 140 height 21
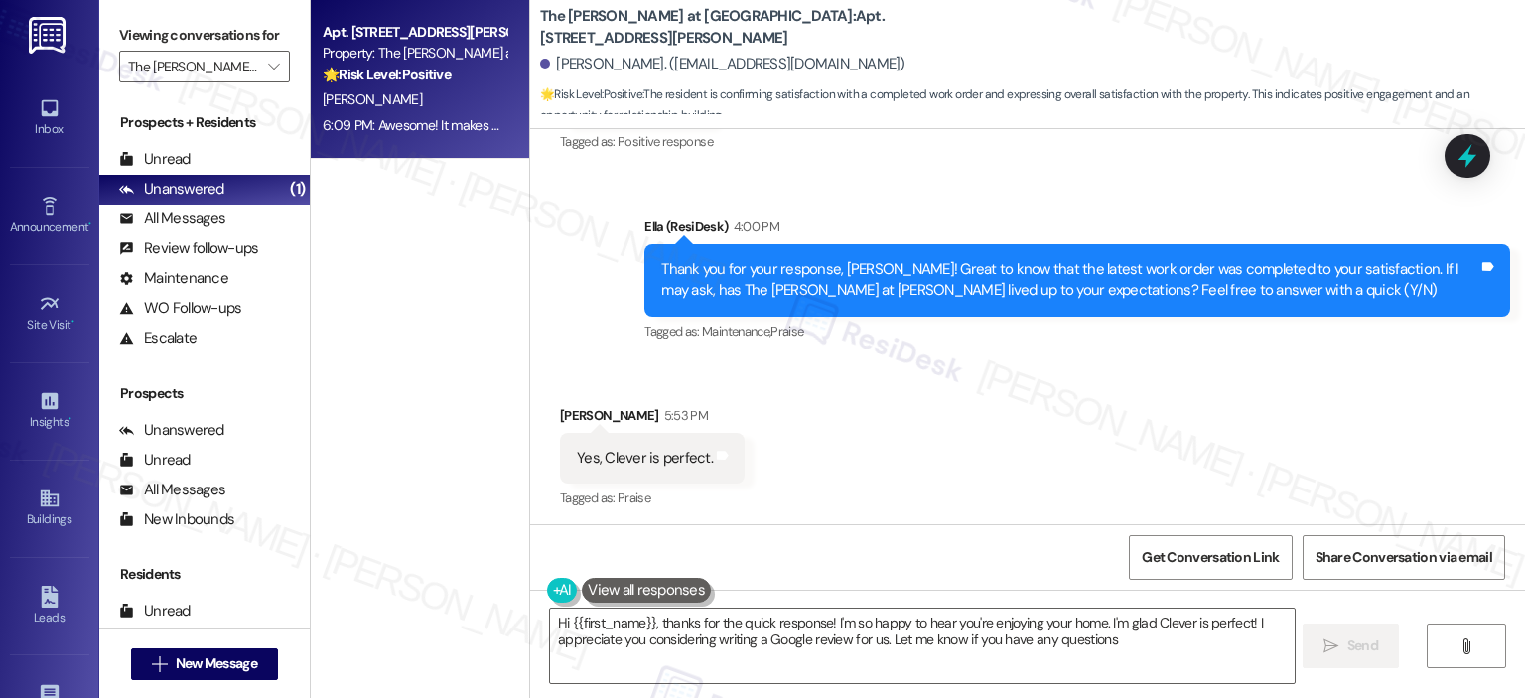
type textarea "Hi {{first_name}}, thanks for the quick response! I'm so happy to hear you're e…"
click at [717, 451] on icon at bounding box center [723, 455] width 12 height 9
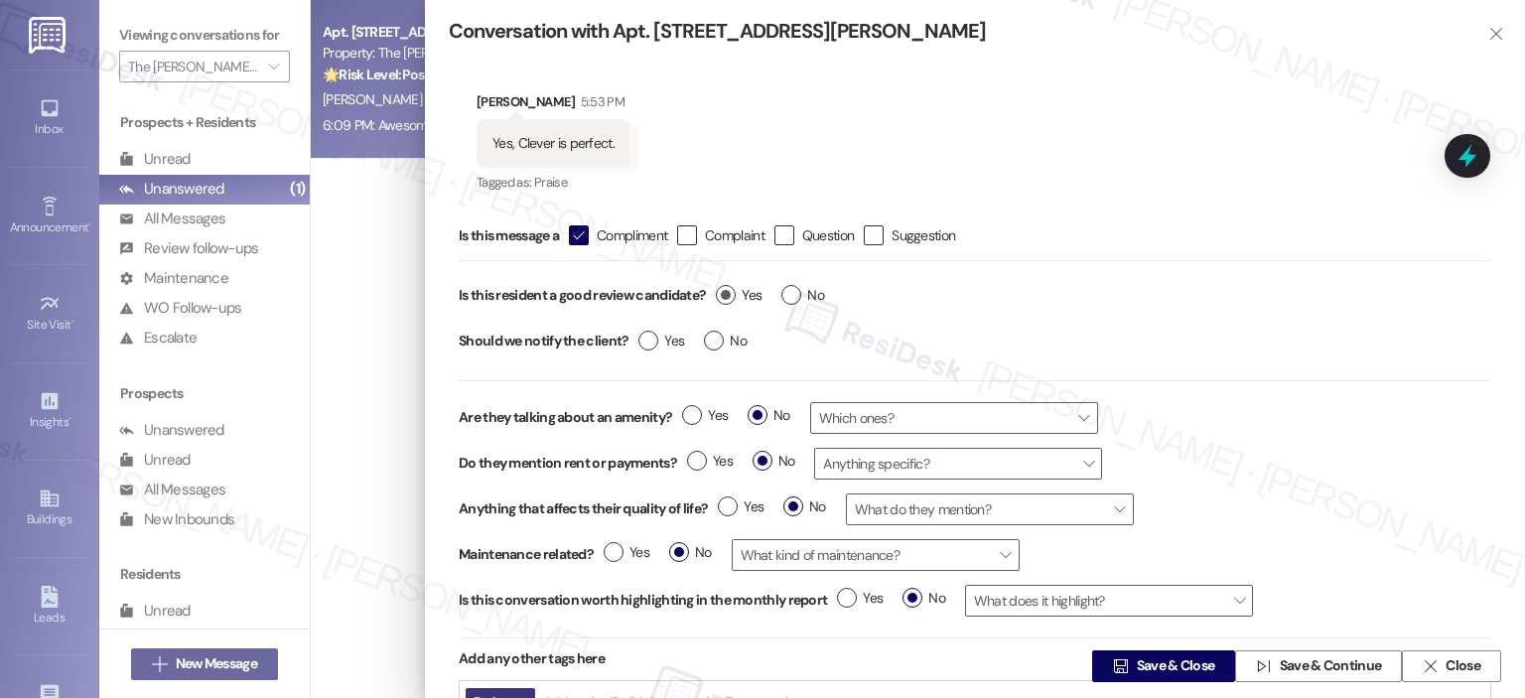
click at [723, 303] on label "Yes" at bounding box center [739, 295] width 46 height 21
click at [723, 303] on input "Yes" at bounding box center [739, 298] width 46 height 26
radio input "true"
click at [1136, 656] on span "Save & Close" at bounding box center [1175, 666] width 78 height 21
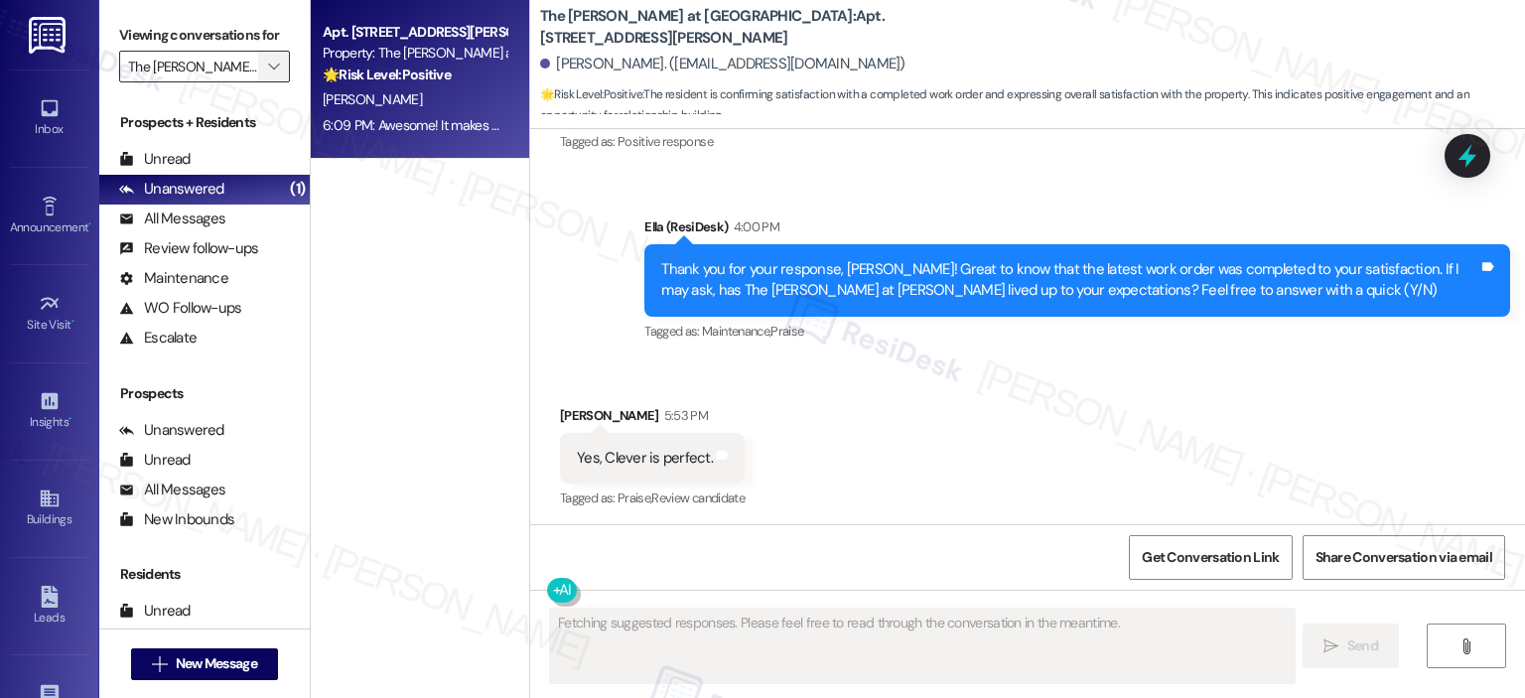
click at [268, 59] on icon "" at bounding box center [273, 67] width 11 height 16
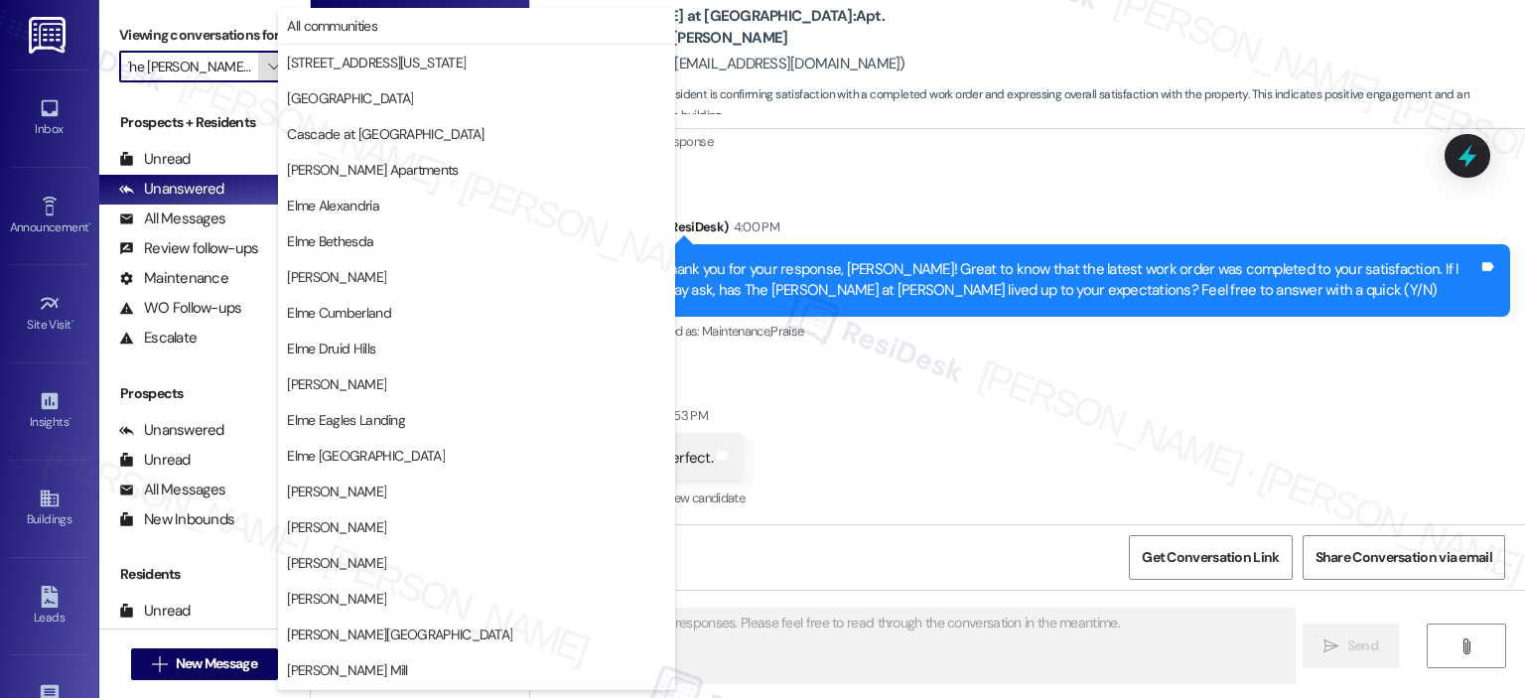
scroll to position [354, 0]
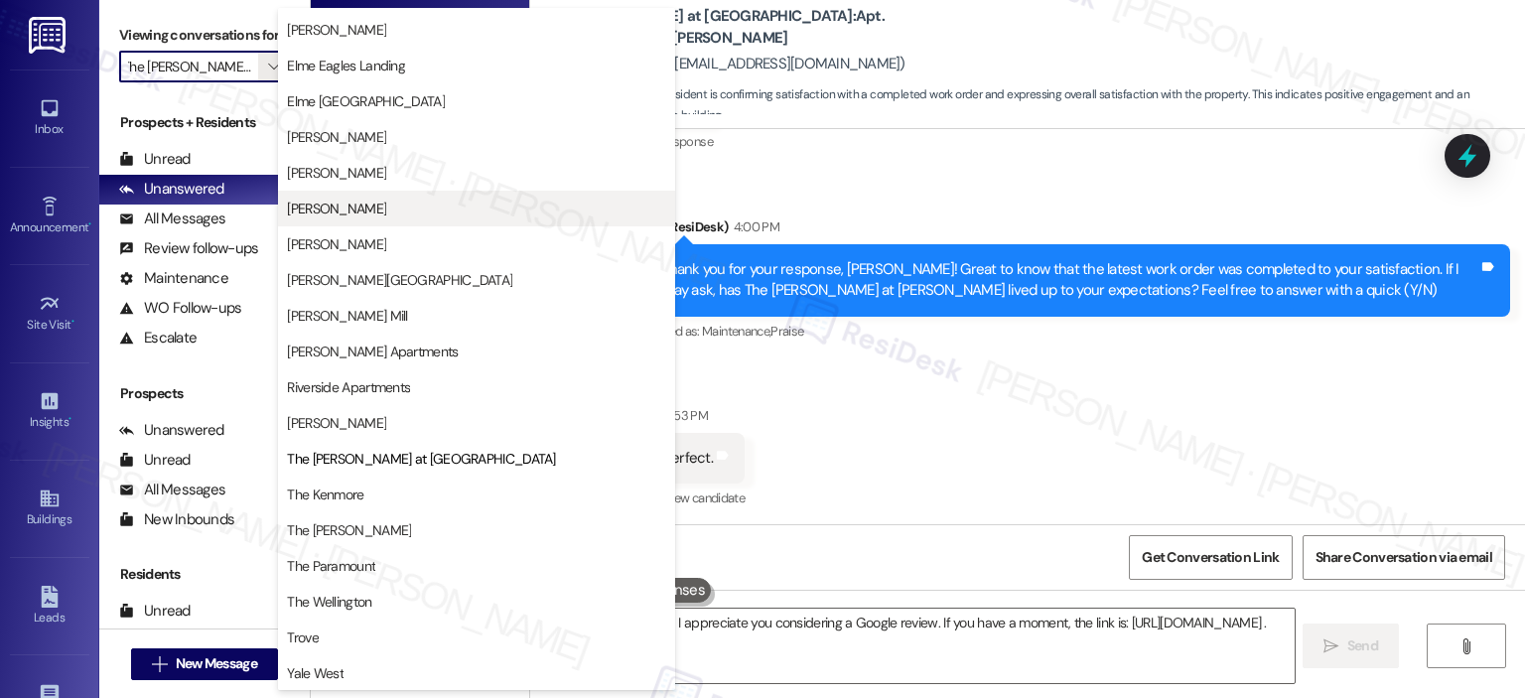
type textarea "Hi [PERSON_NAME]! I appreciate you considering a Google review. If you have a m…"
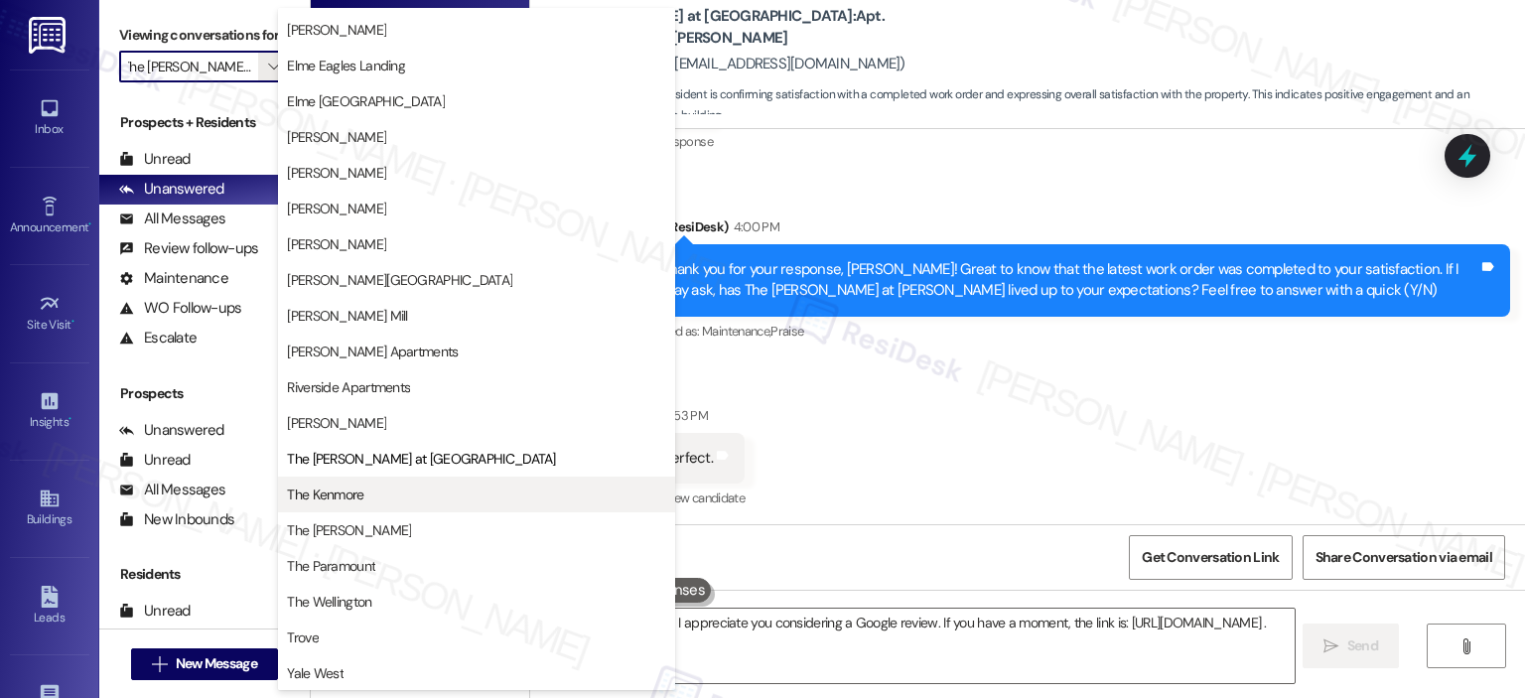
click at [377, 485] on span "The Kenmore" at bounding box center [476, 494] width 379 height 20
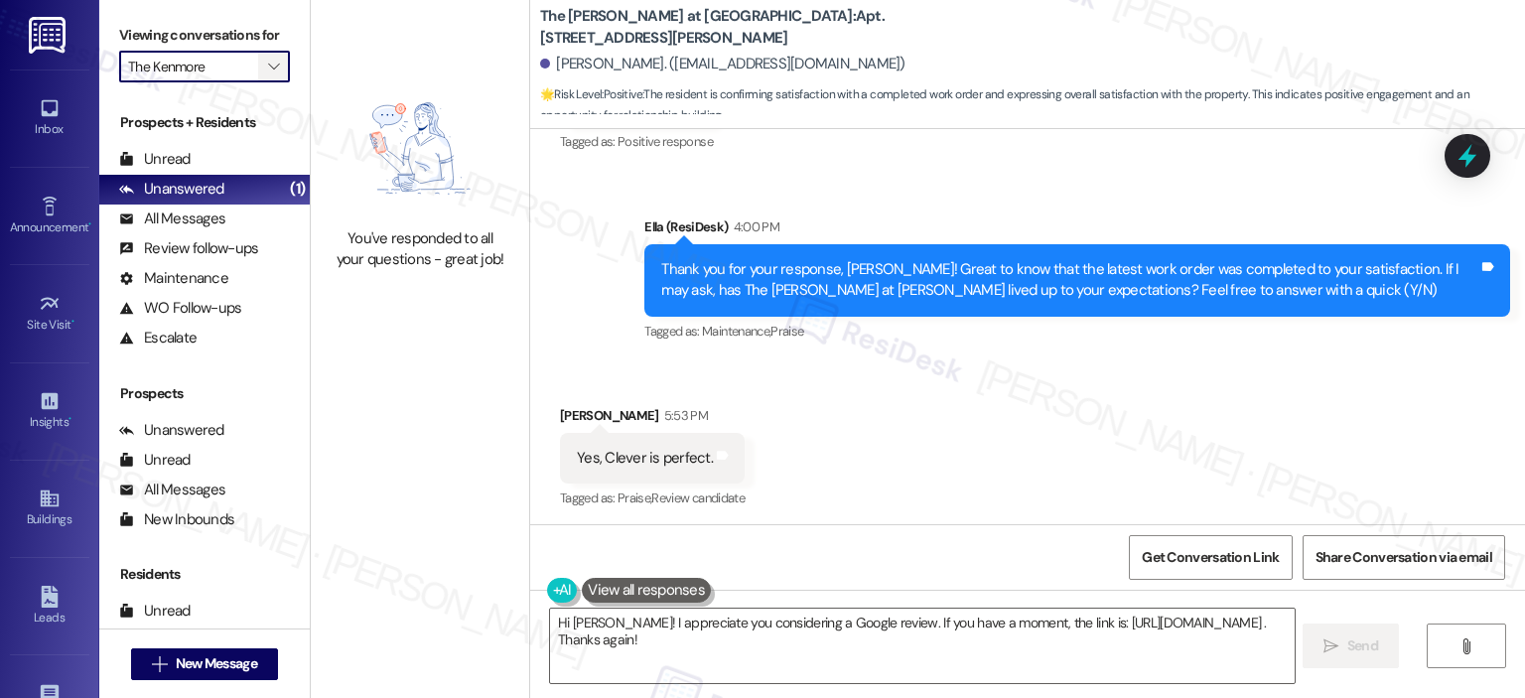
click at [268, 63] on icon "" at bounding box center [273, 67] width 11 height 16
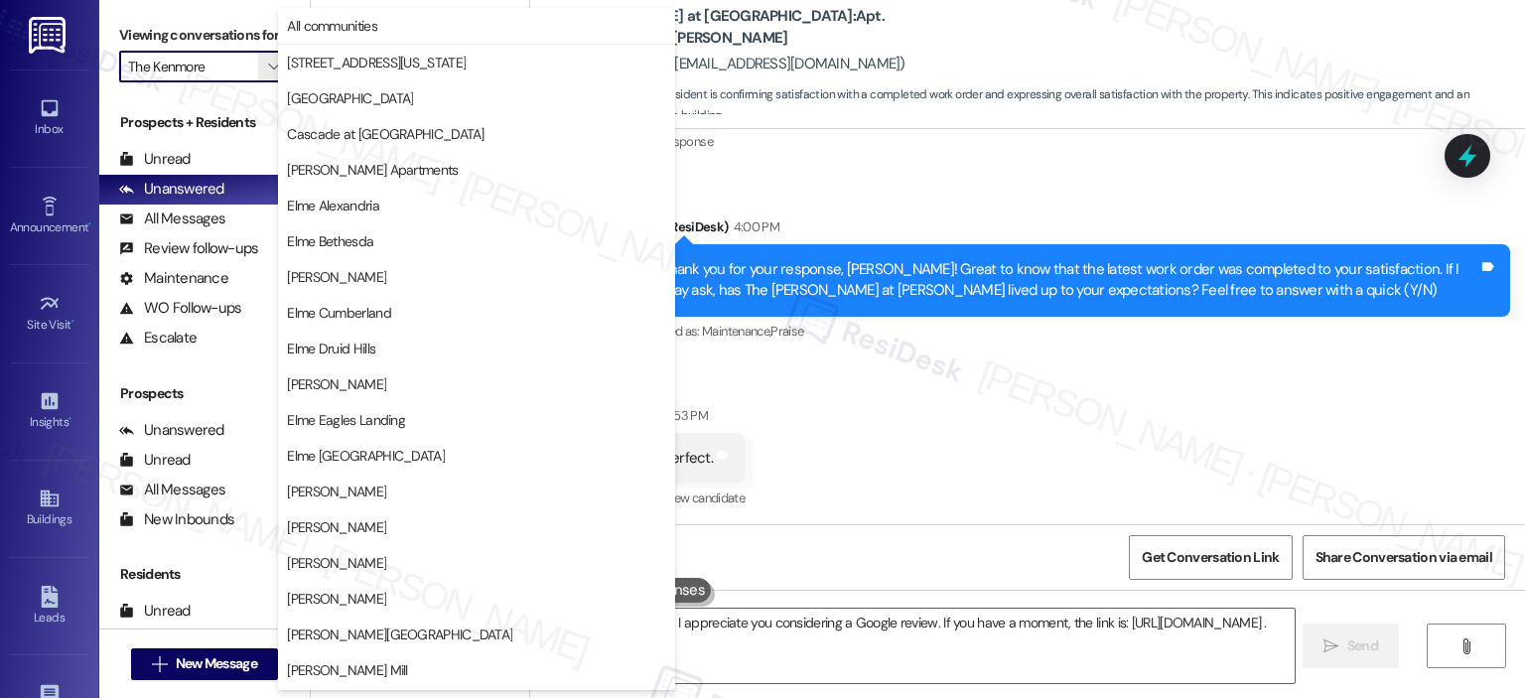
scroll to position [354, 0]
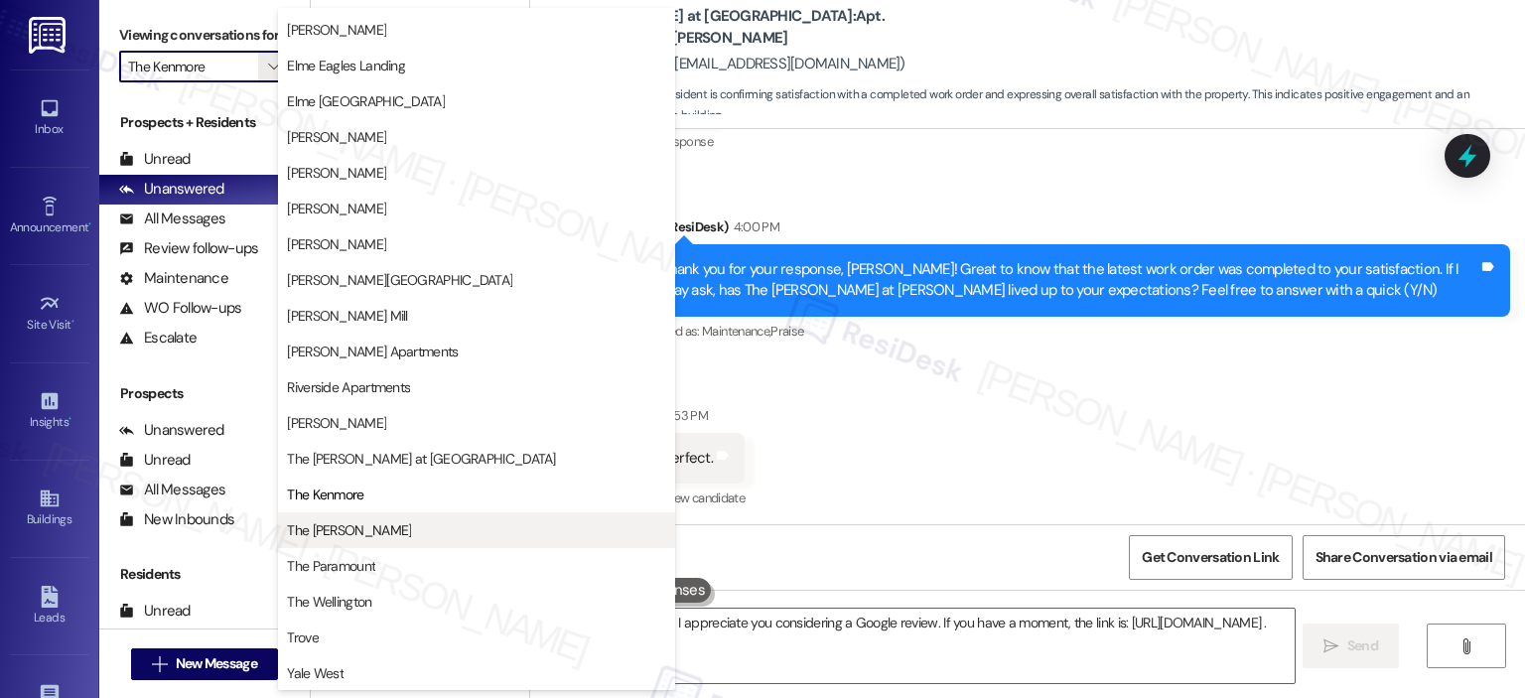
click at [344, 529] on span "The [PERSON_NAME]" at bounding box center [349, 530] width 124 height 20
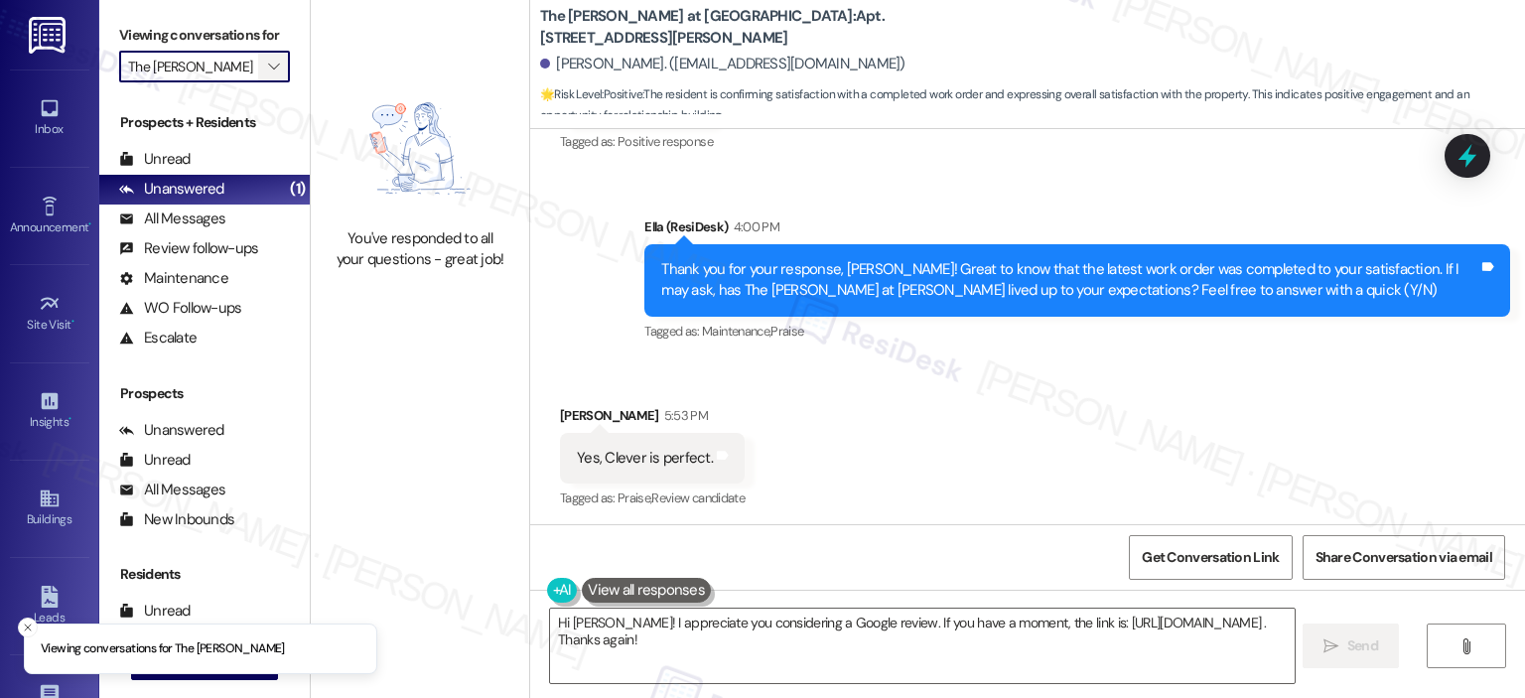
click at [268, 62] on icon "" at bounding box center [273, 67] width 11 height 16
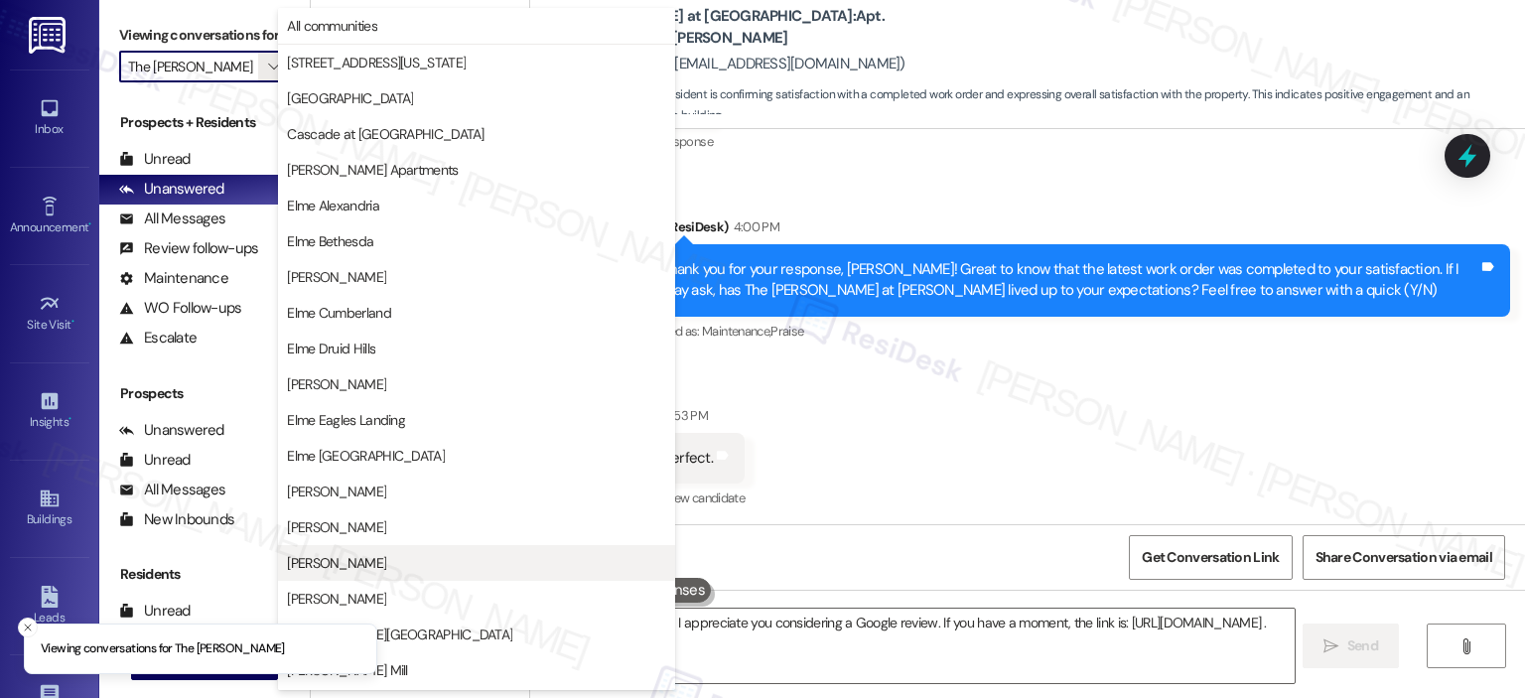
scroll to position [354, 0]
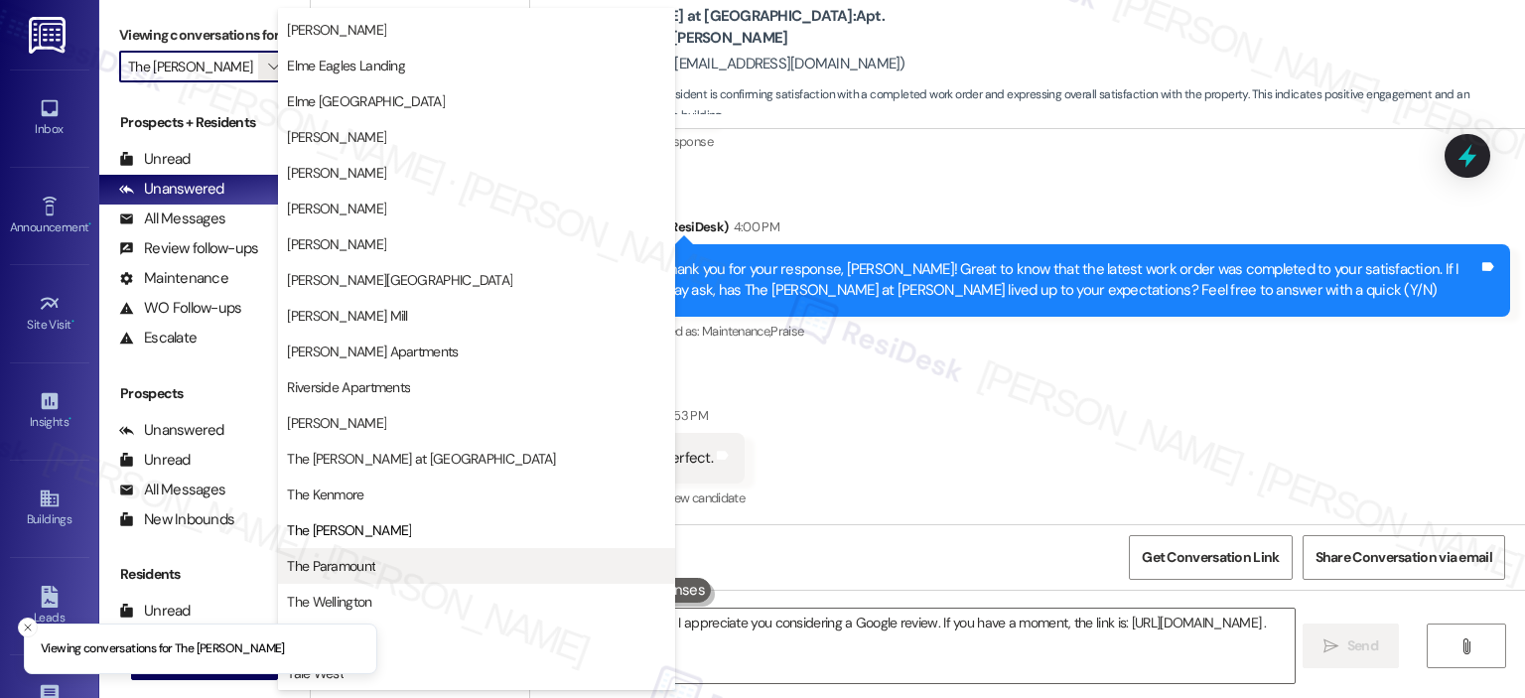
click at [322, 563] on span "The Paramount" at bounding box center [331, 566] width 88 height 20
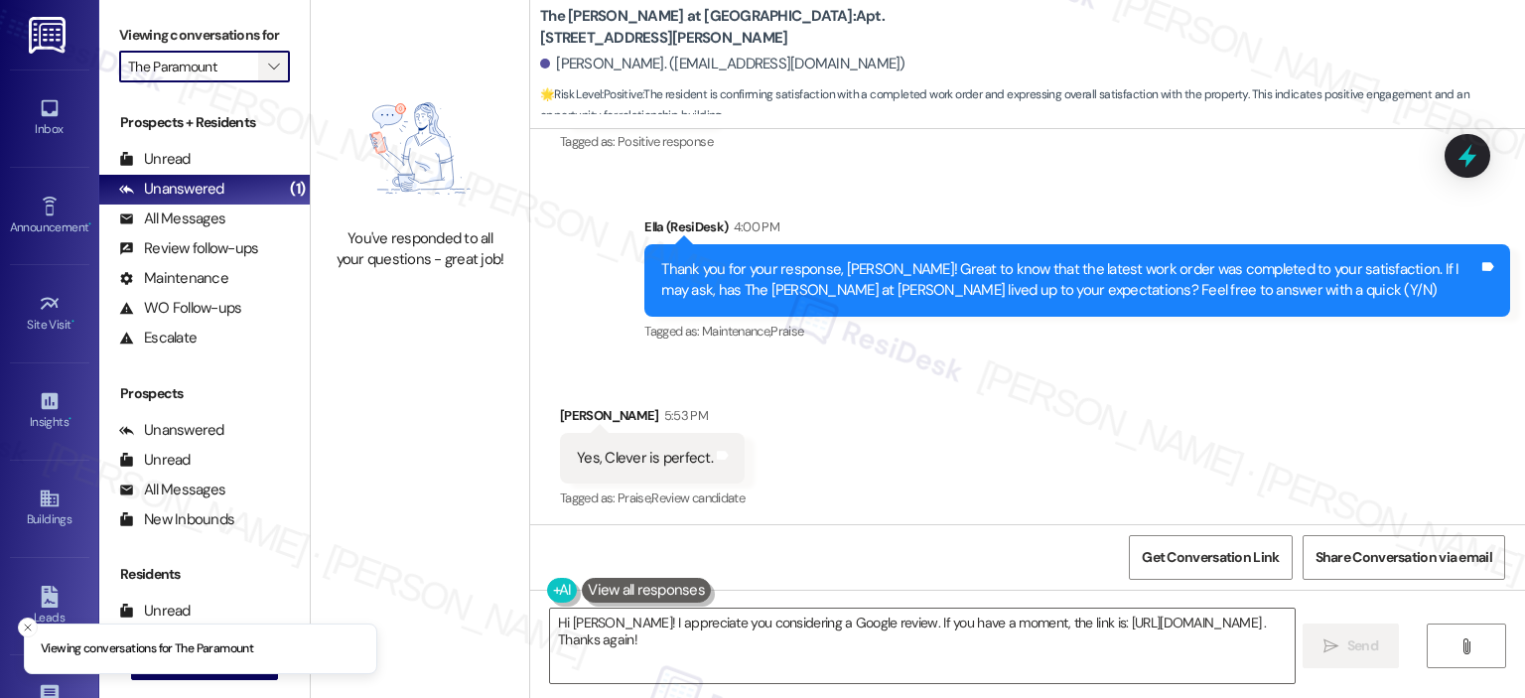
click at [264, 51] on span "" at bounding box center [273, 67] width 19 height 32
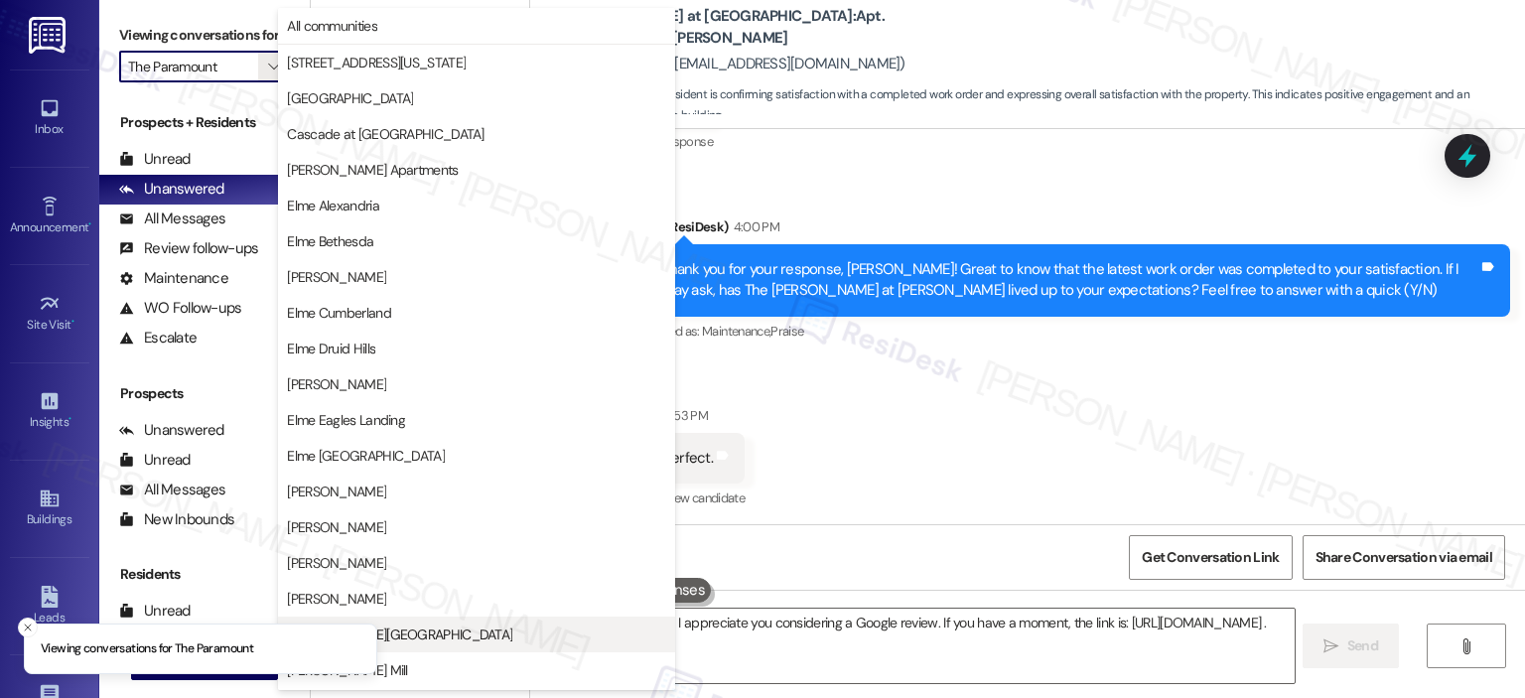
scroll to position [354, 0]
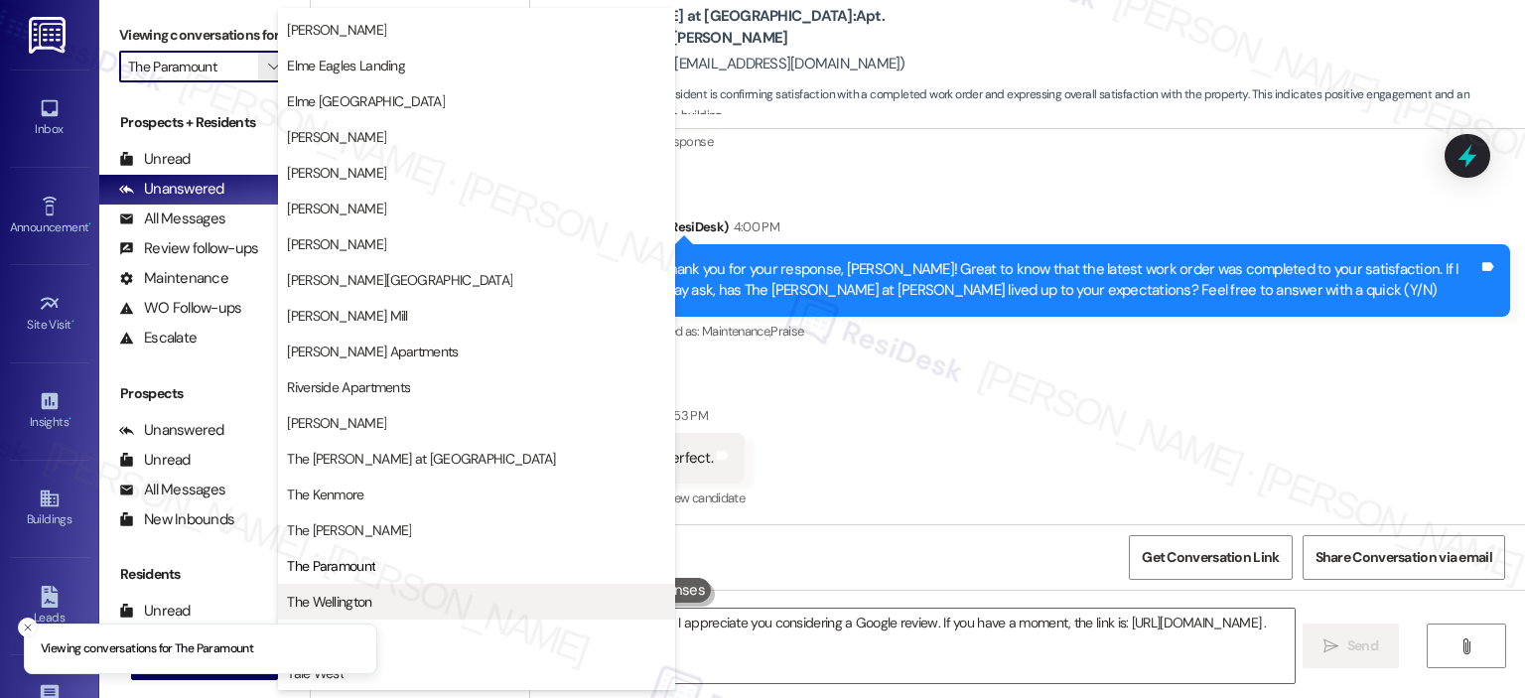
click at [344, 597] on span "The Wellington" at bounding box center [329, 602] width 84 height 20
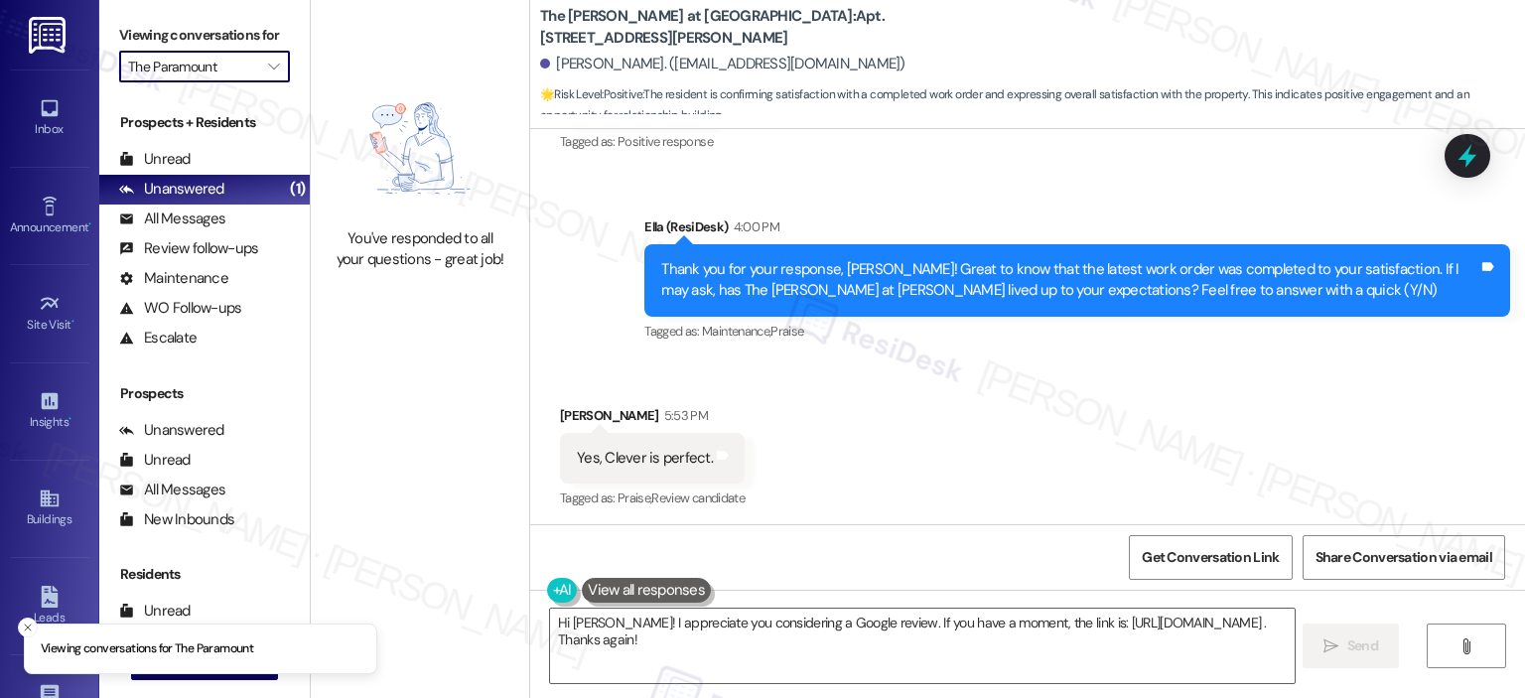
type input "The Wellington"
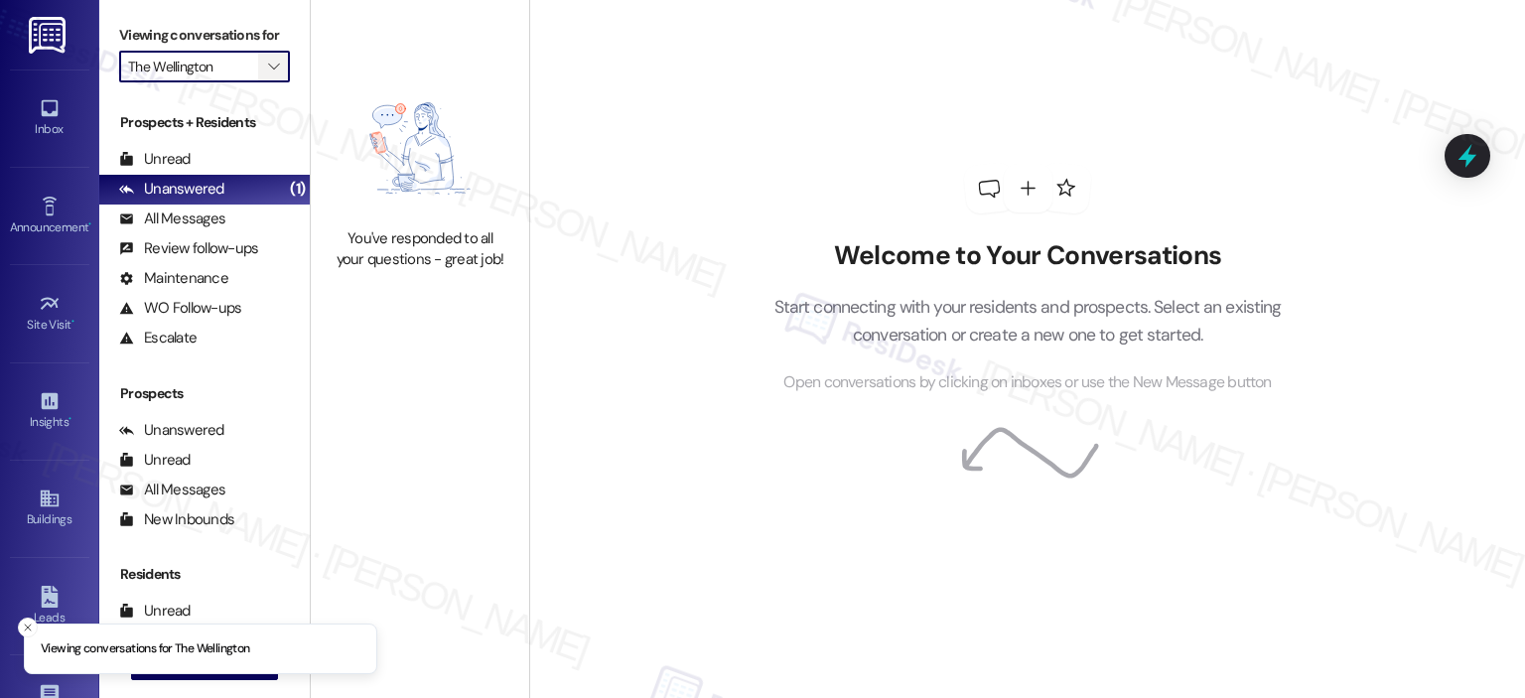
click at [268, 62] on icon "" at bounding box center [273, 67] width 11 height 16
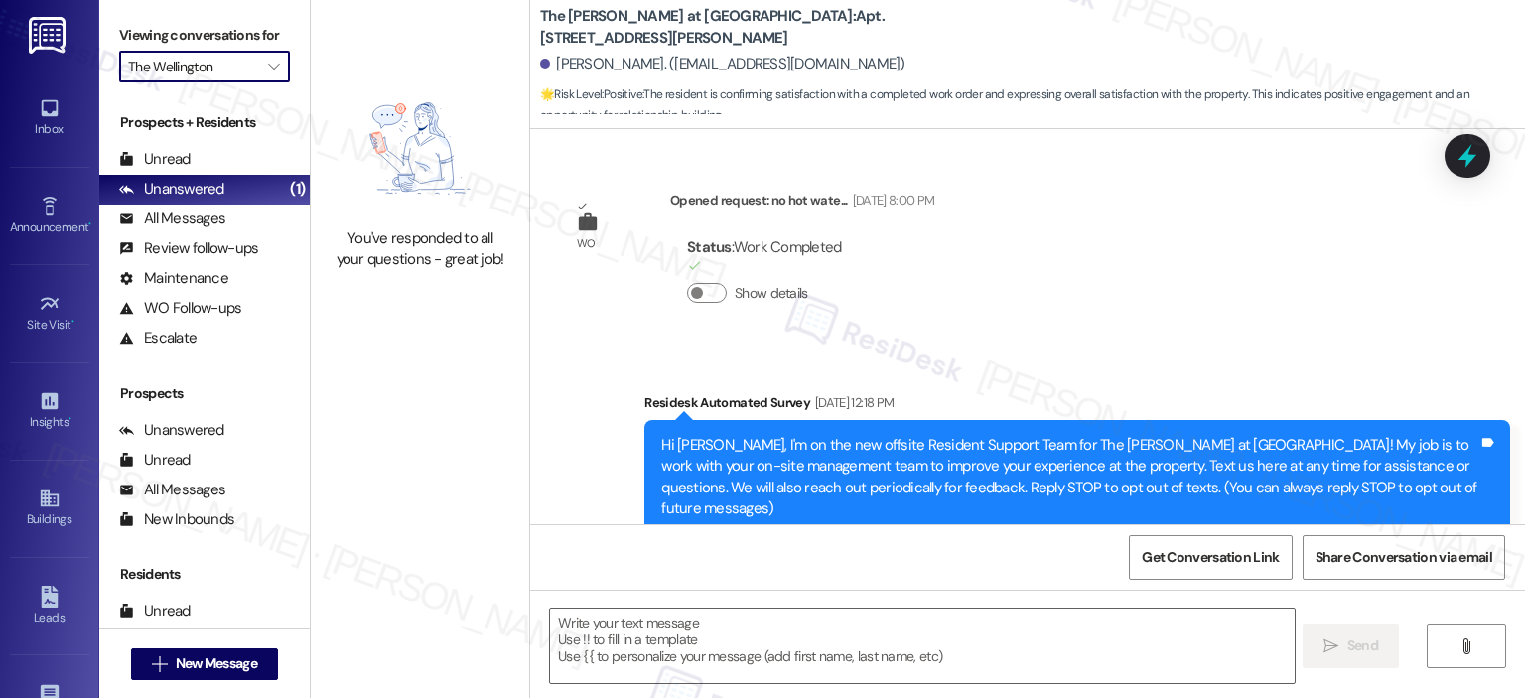
scroll to position [13339, 0]
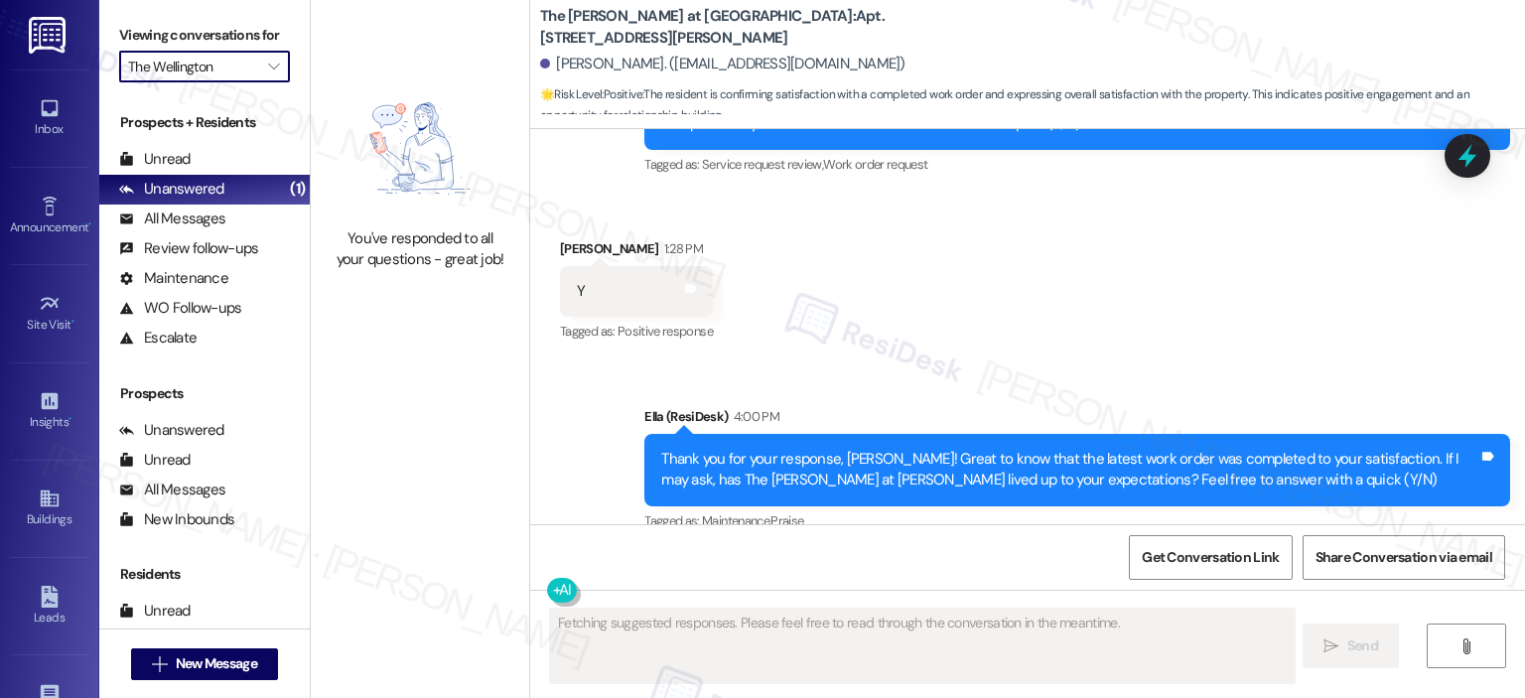
type textarea "Fetching suggested responses. Please feel free to read through the conversation…"
click at [266, 57] on span "" at bounding box center [273, 67] width 19 height 32
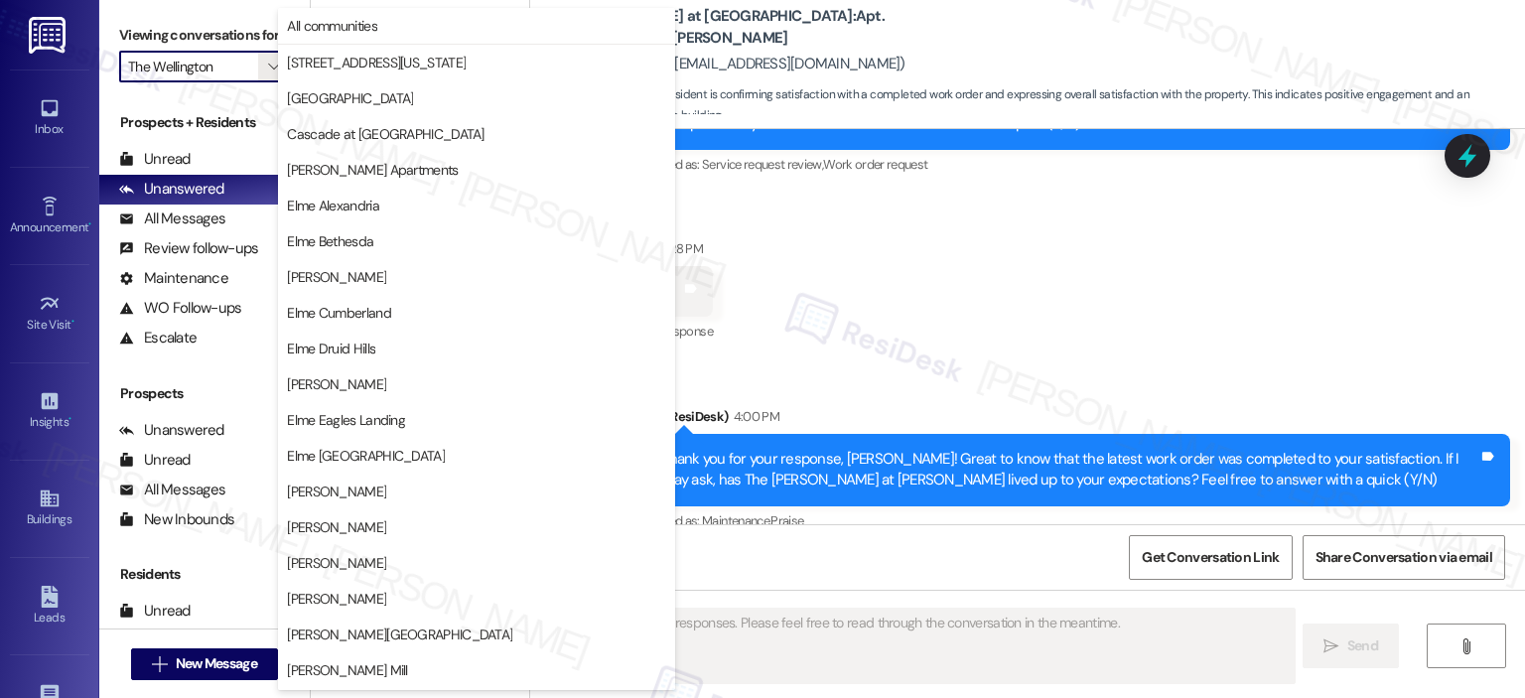
scroll to position [354, 0]
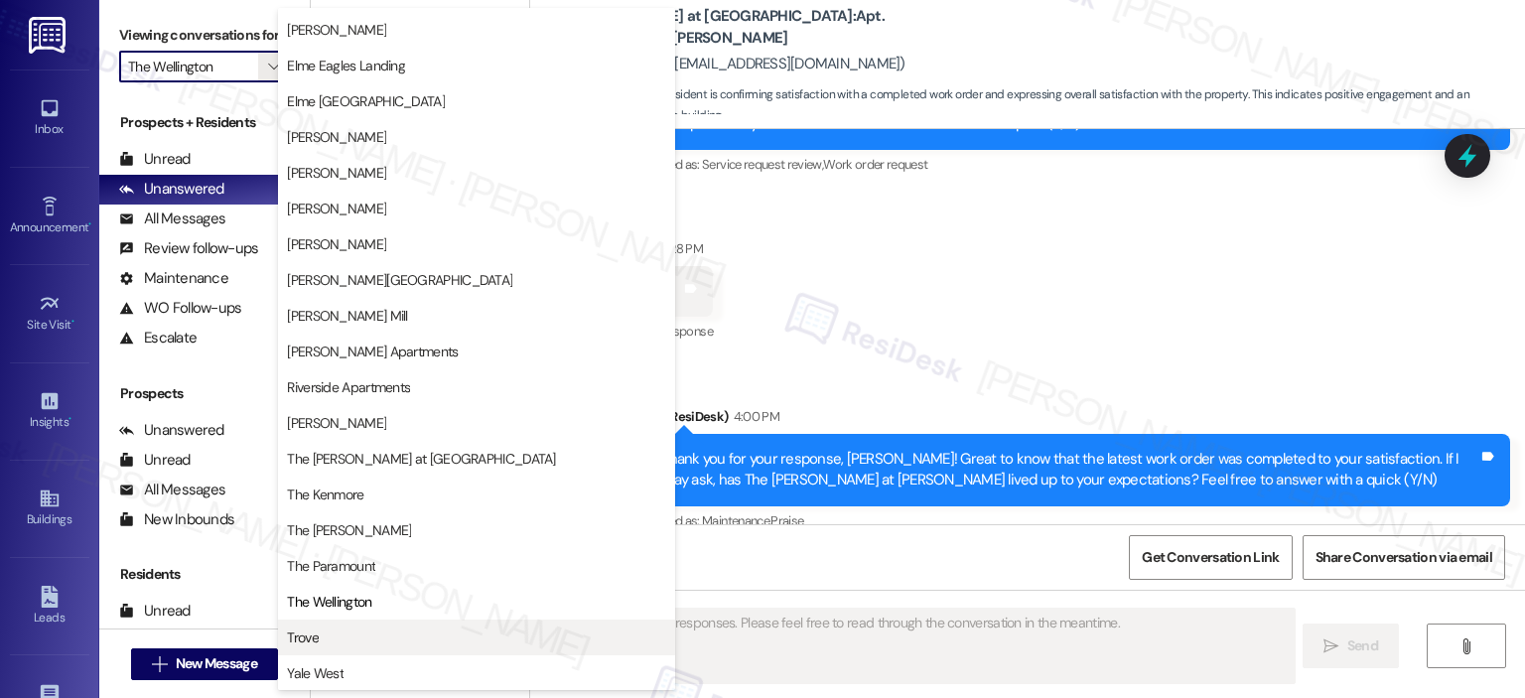
click at [430, 631] on span "Trove" at bounding box center [476, 637] width 379 height 20
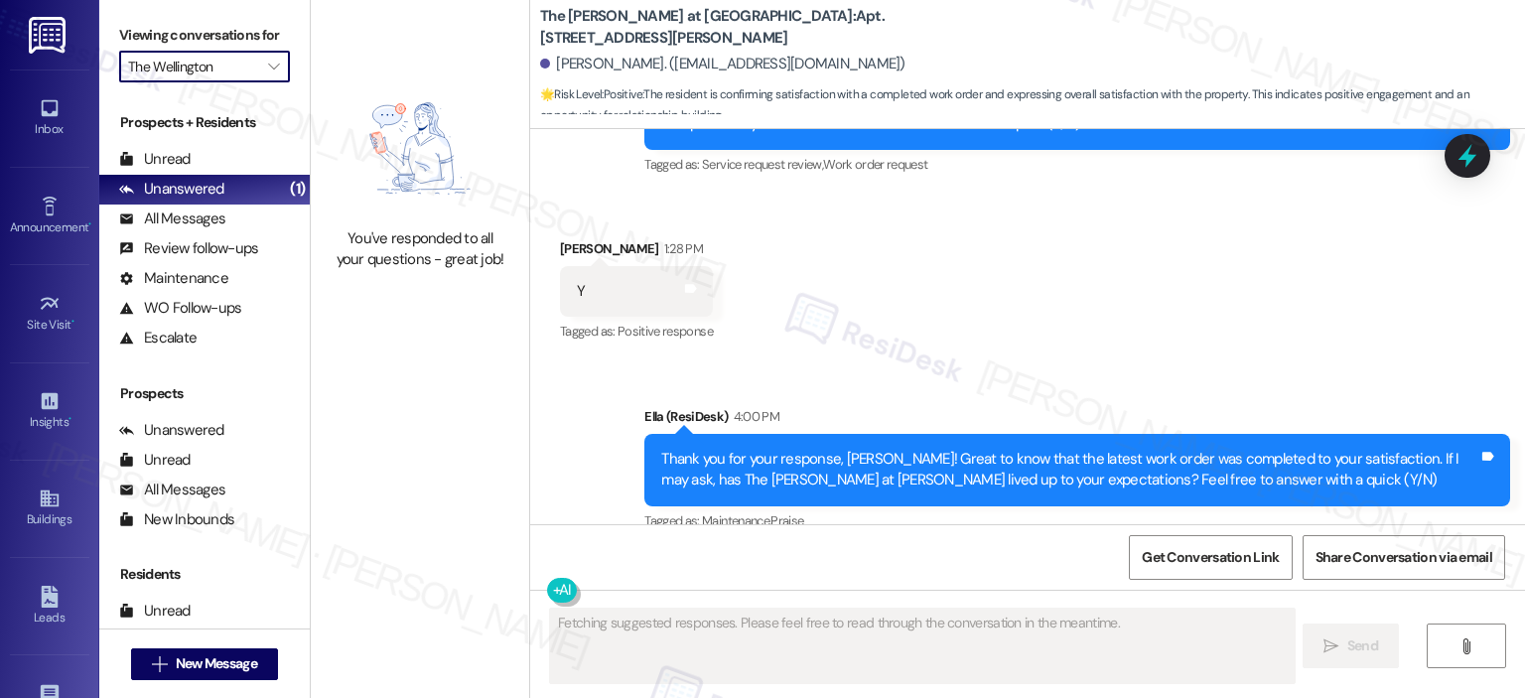
type input "Trove"
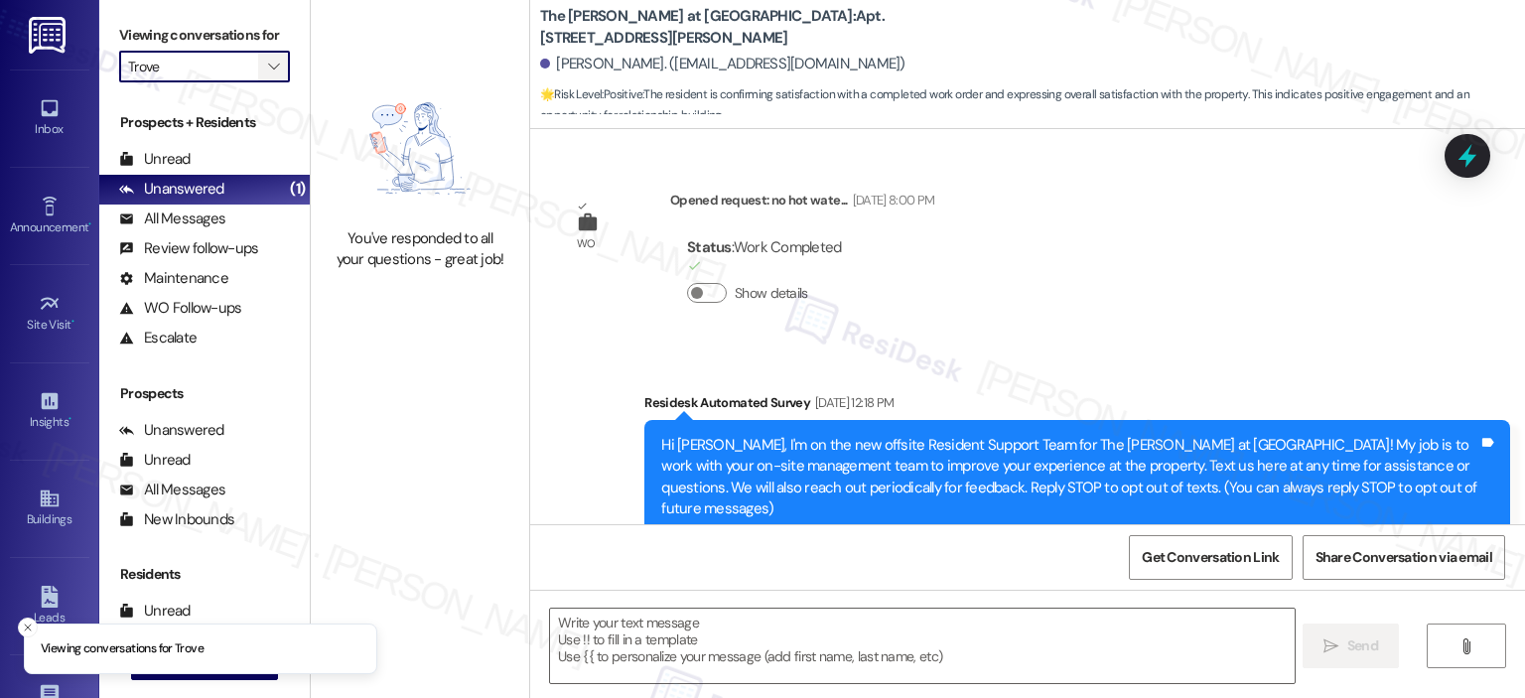
click at [270, 55] on span "" at bounding box center [273, 67] width 19 height 32
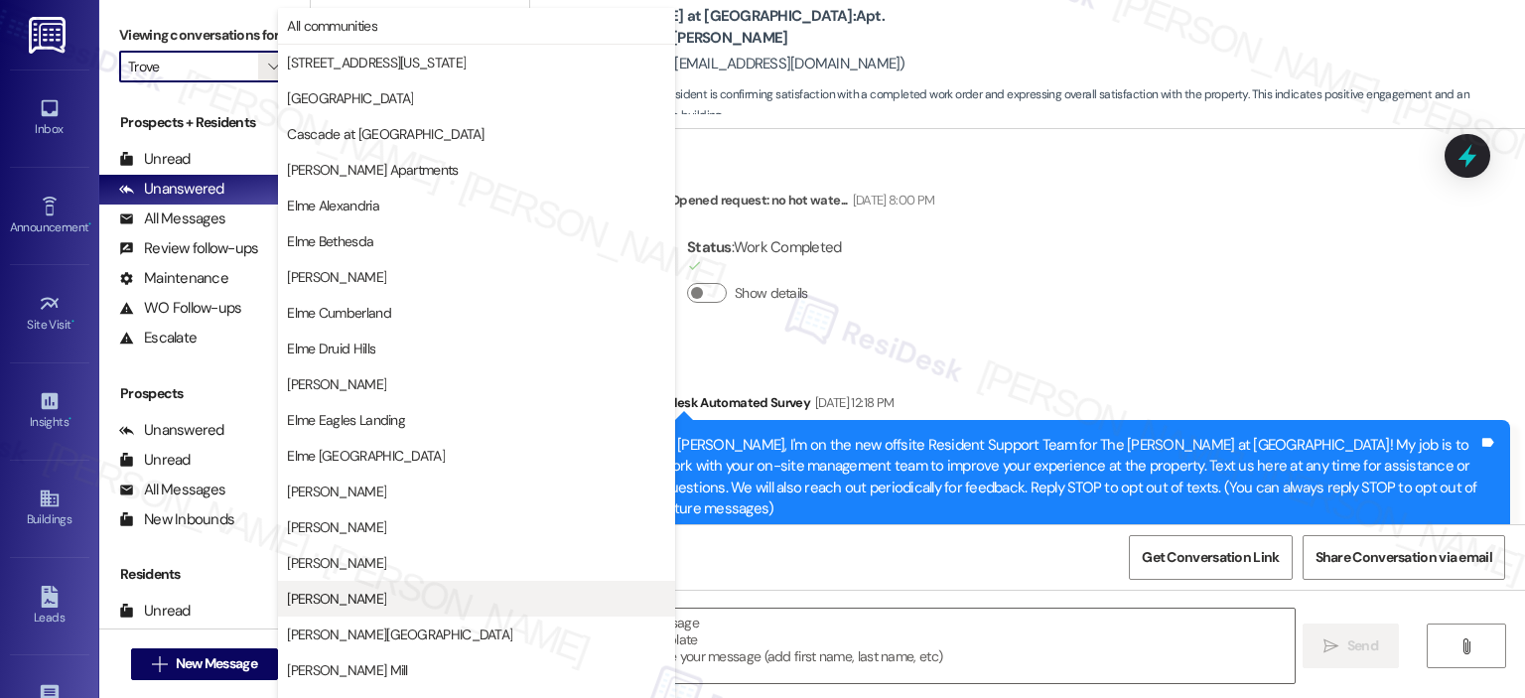
type textarea "Fetching suggested responses. Please feel free to read through the conversation…"
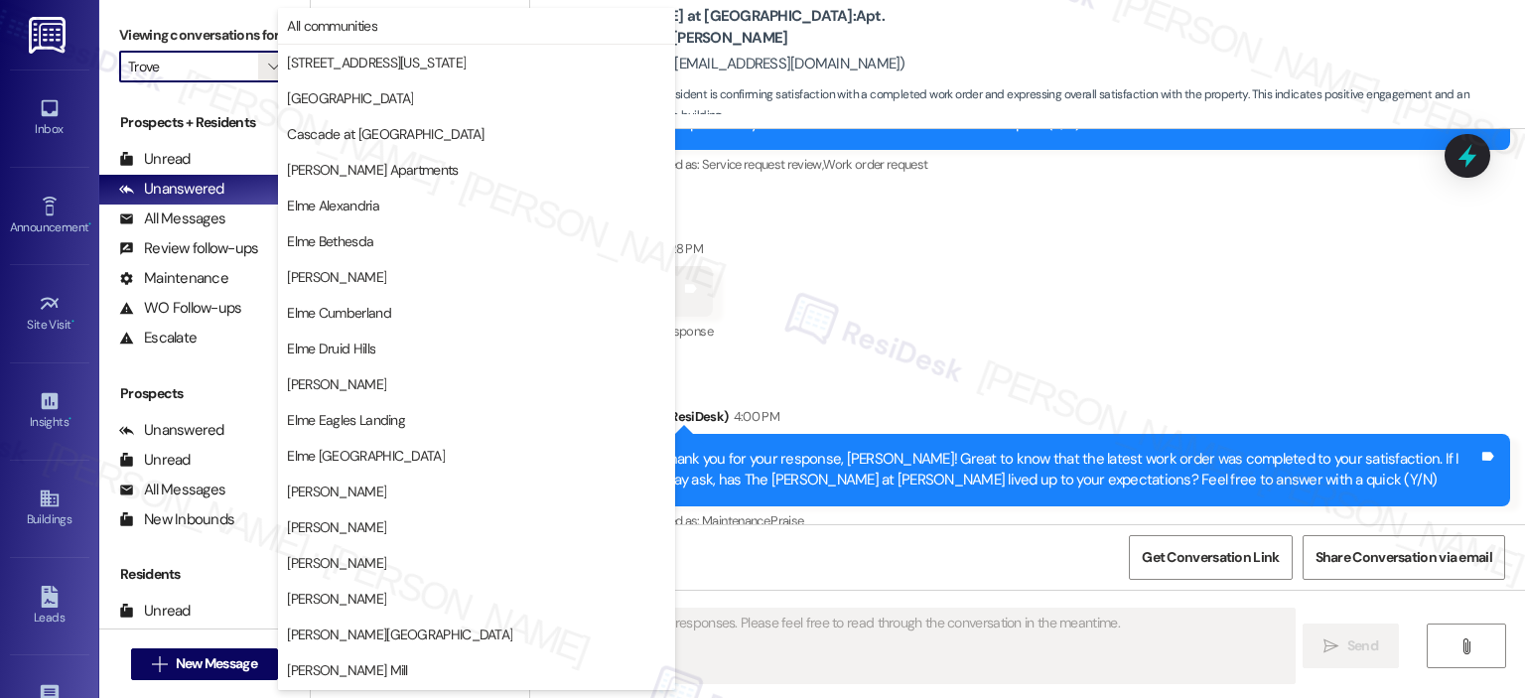
scroll to position [354, 0]
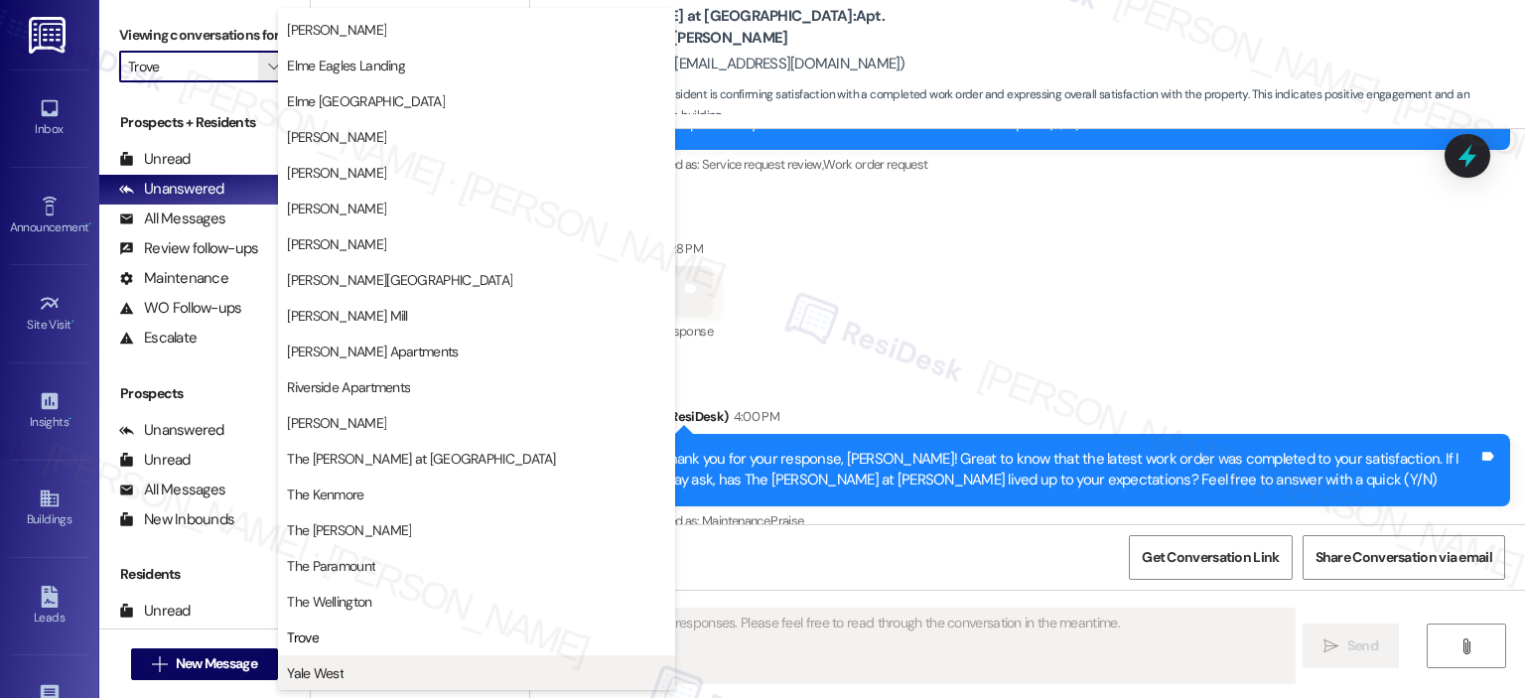
click at [450, 668] on span "Yale West" at bounding box center [476, 673] width 379 height 20
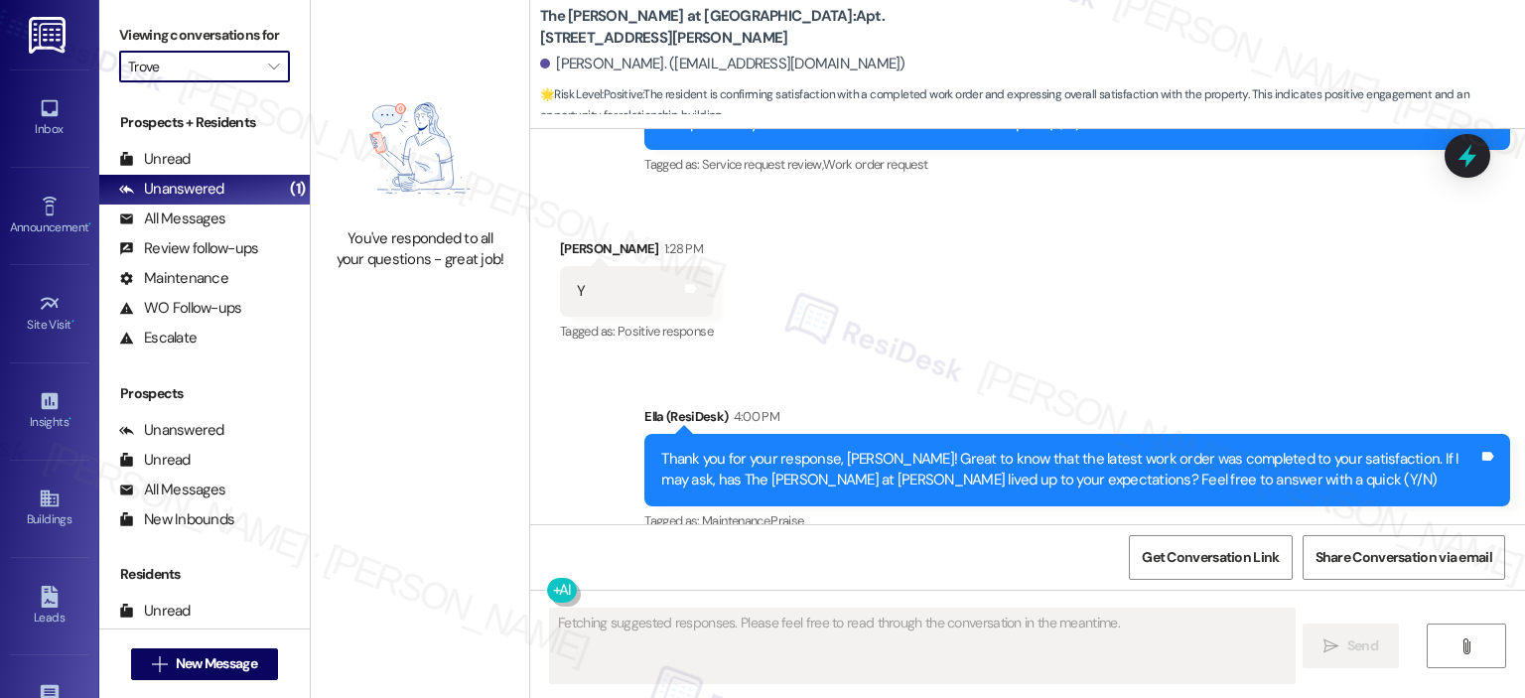
type input "Yale West"
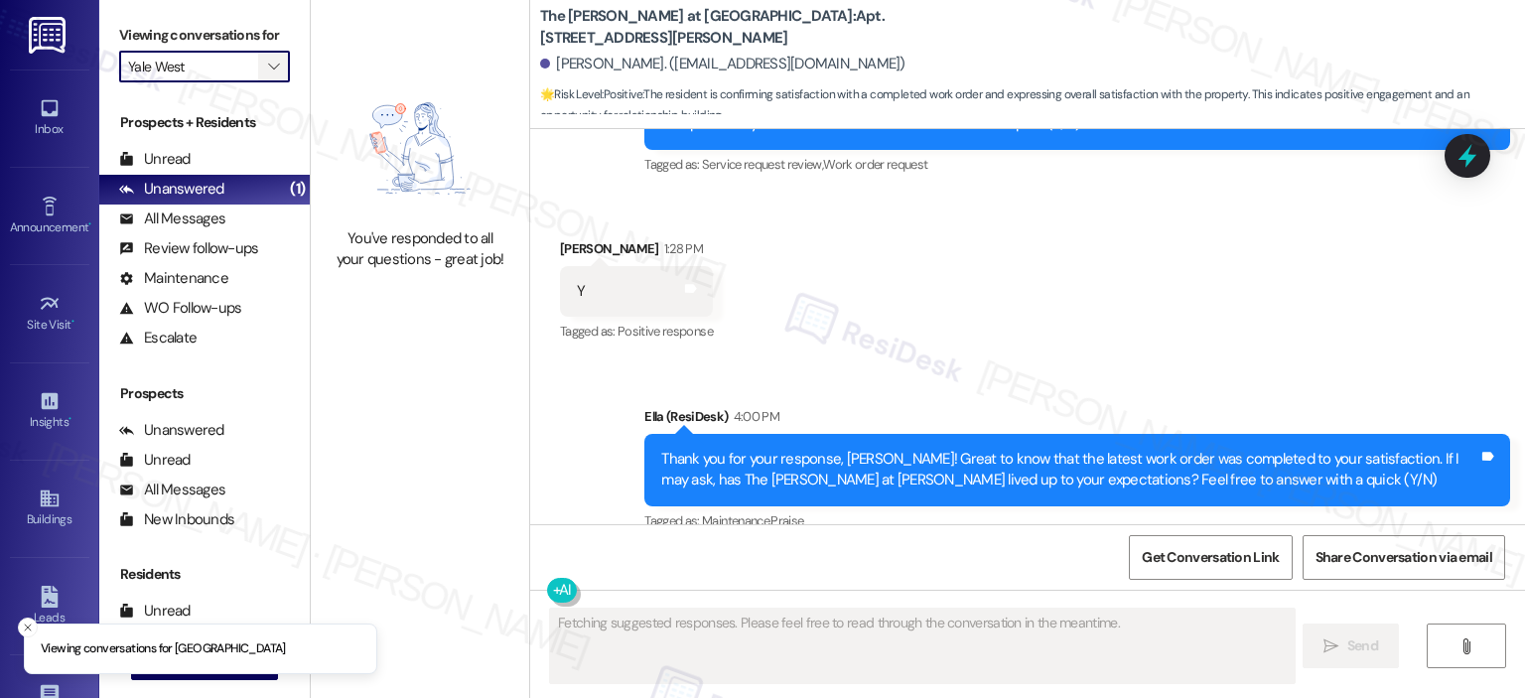
click at [270, 53] on span "" at bounding box center [273, 67] width 19 height 32
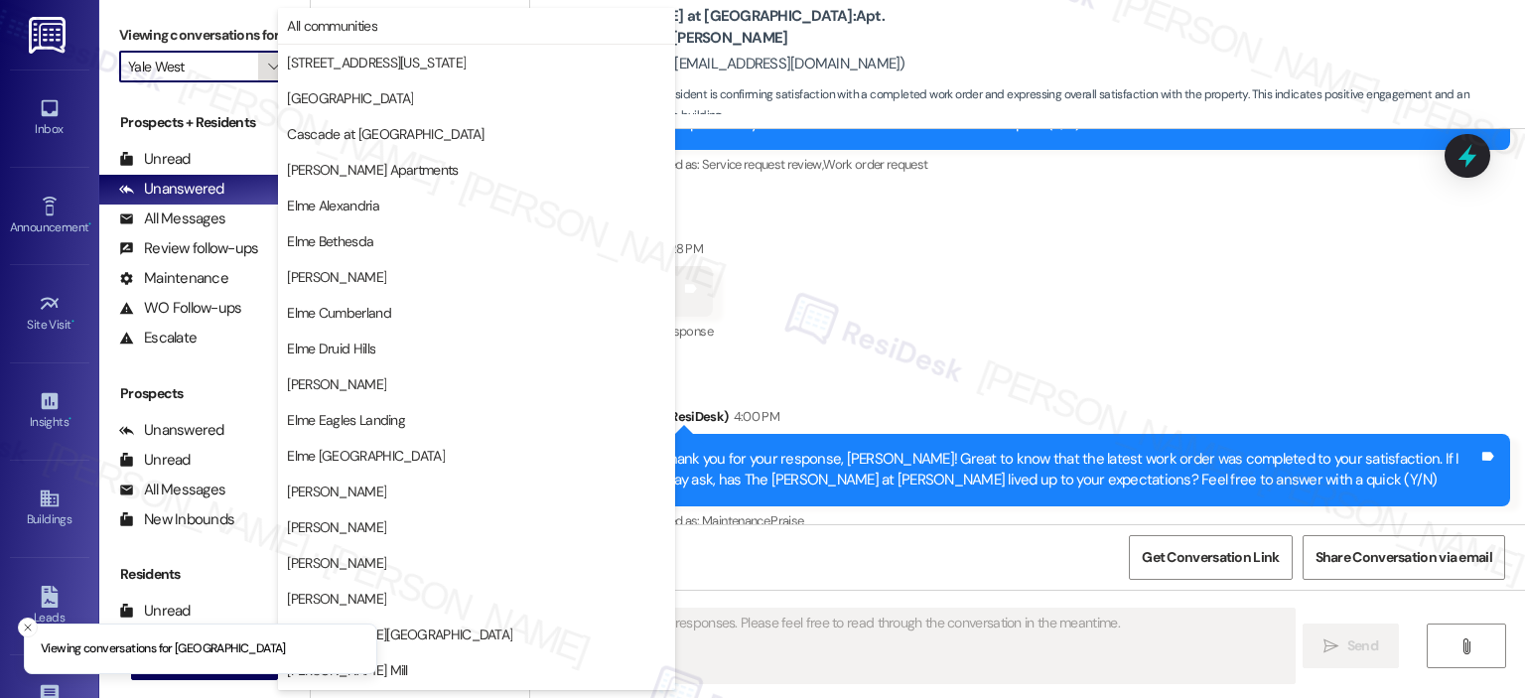
scroll to position [354, 0]
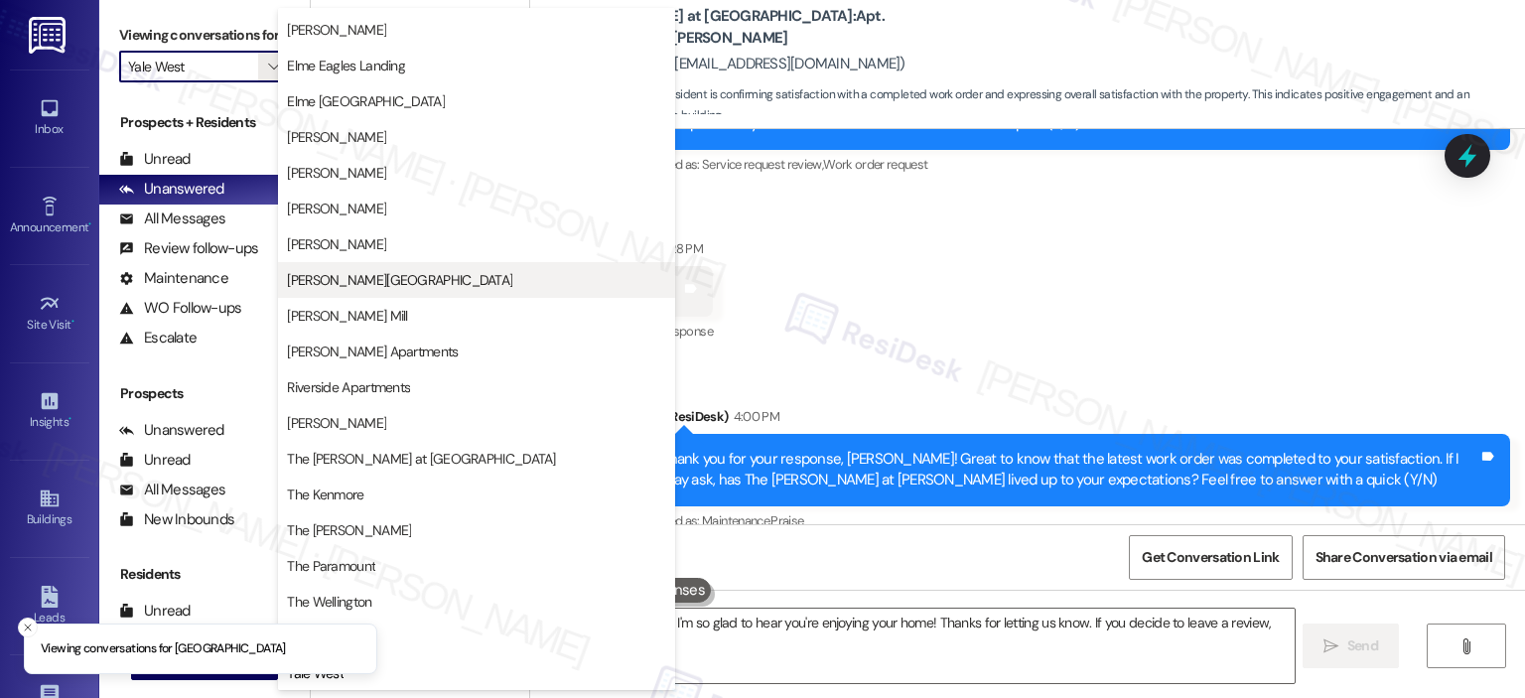
type textarea "Hi [PERSON_NAME], I'm so glad to hear you're enjoying your home! Thanks for let…"
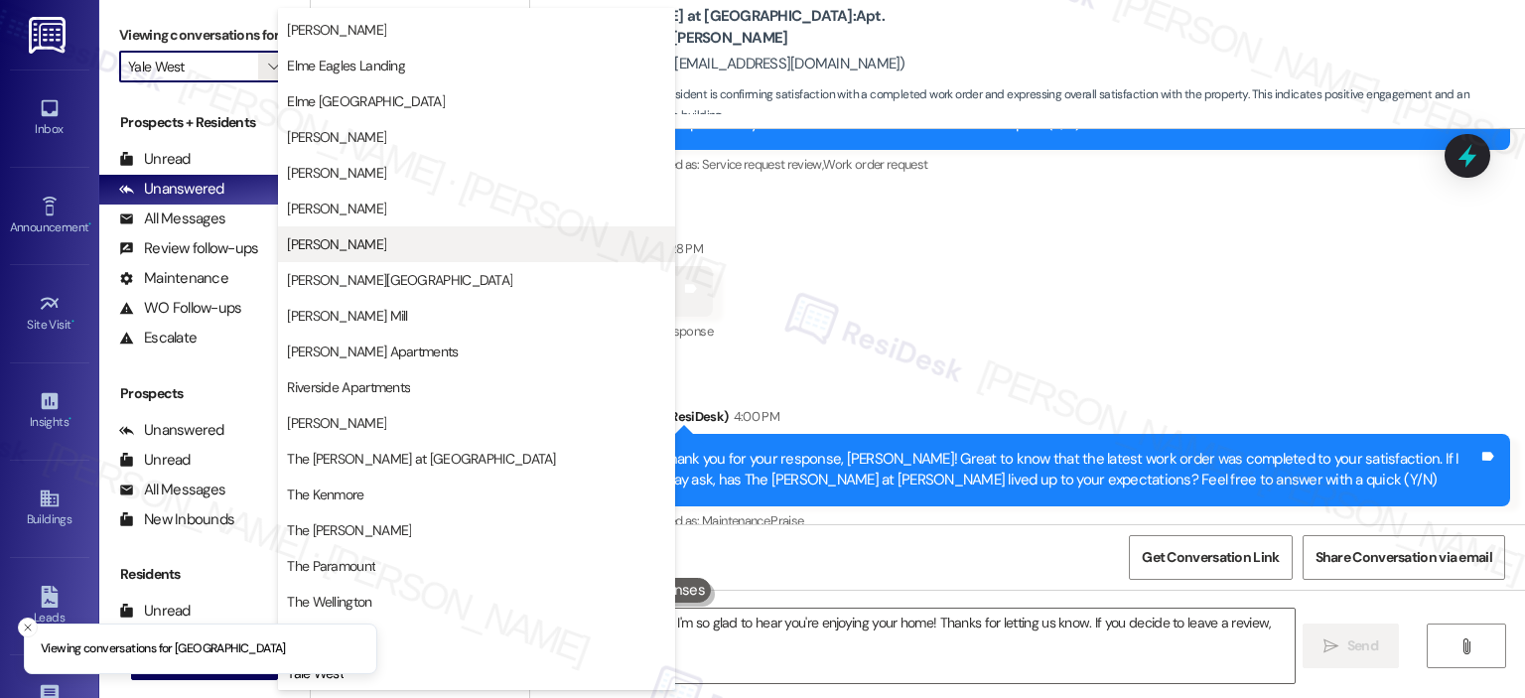
click at [385, 243] on span "[PERSON_NAME]" at bounding box center [476, 244] width 379 height 20
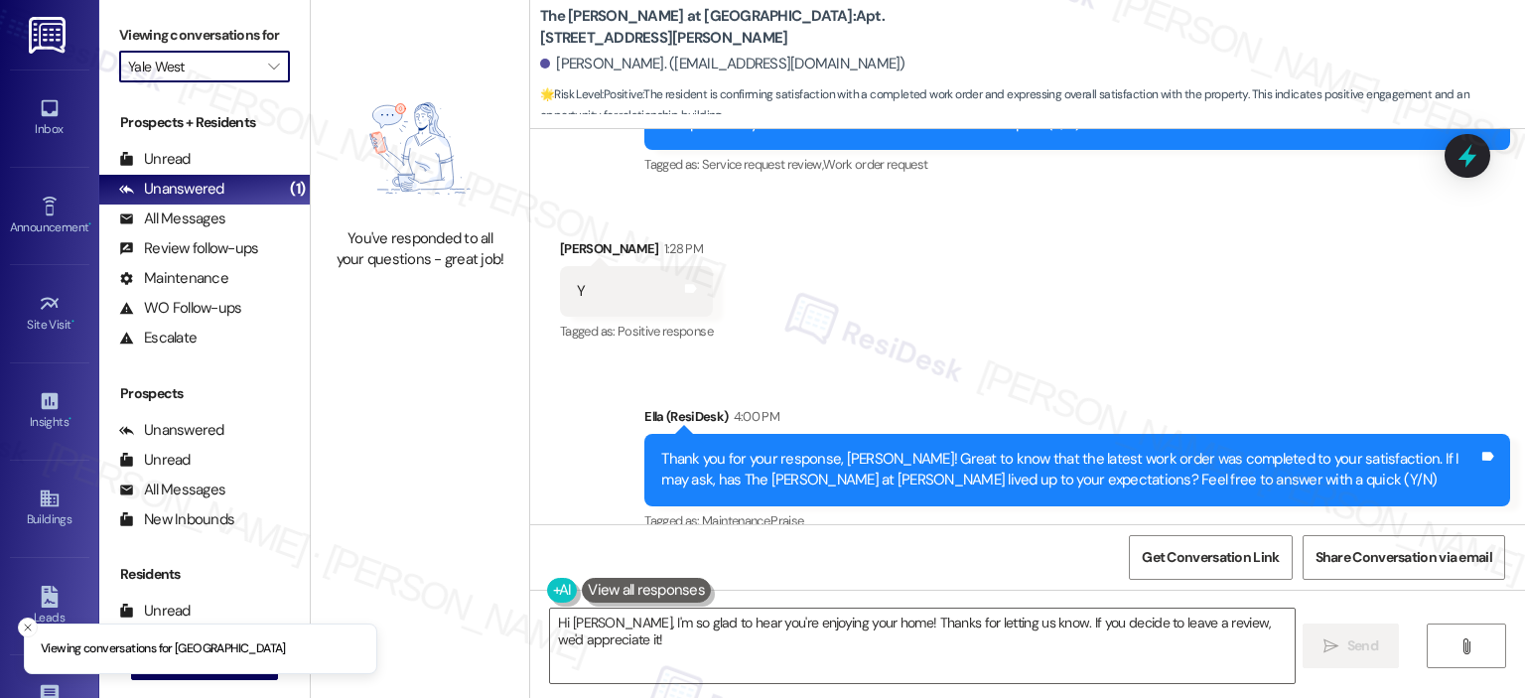
type input "[PERSON_NAME]"
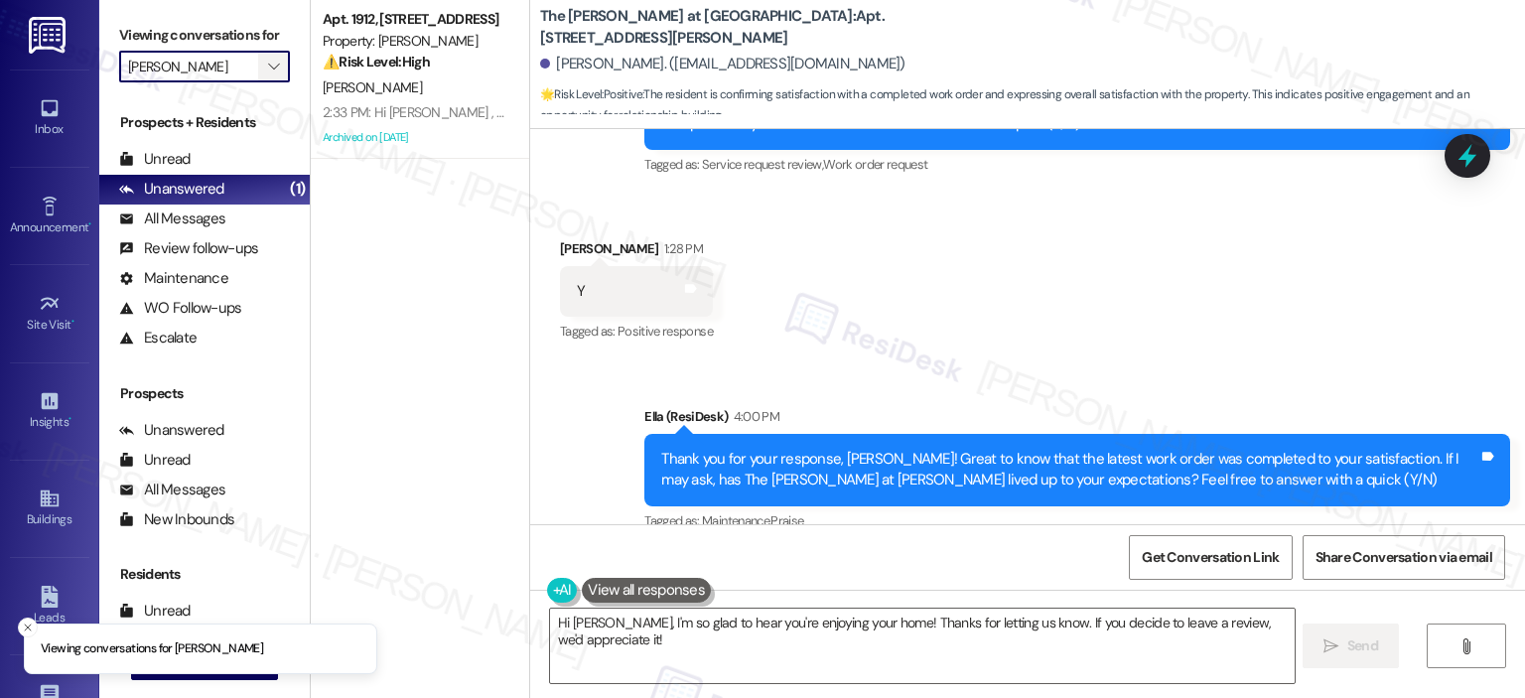
click at [272, 60] on button "" at bounding box center [274, 67] width 32 height 32
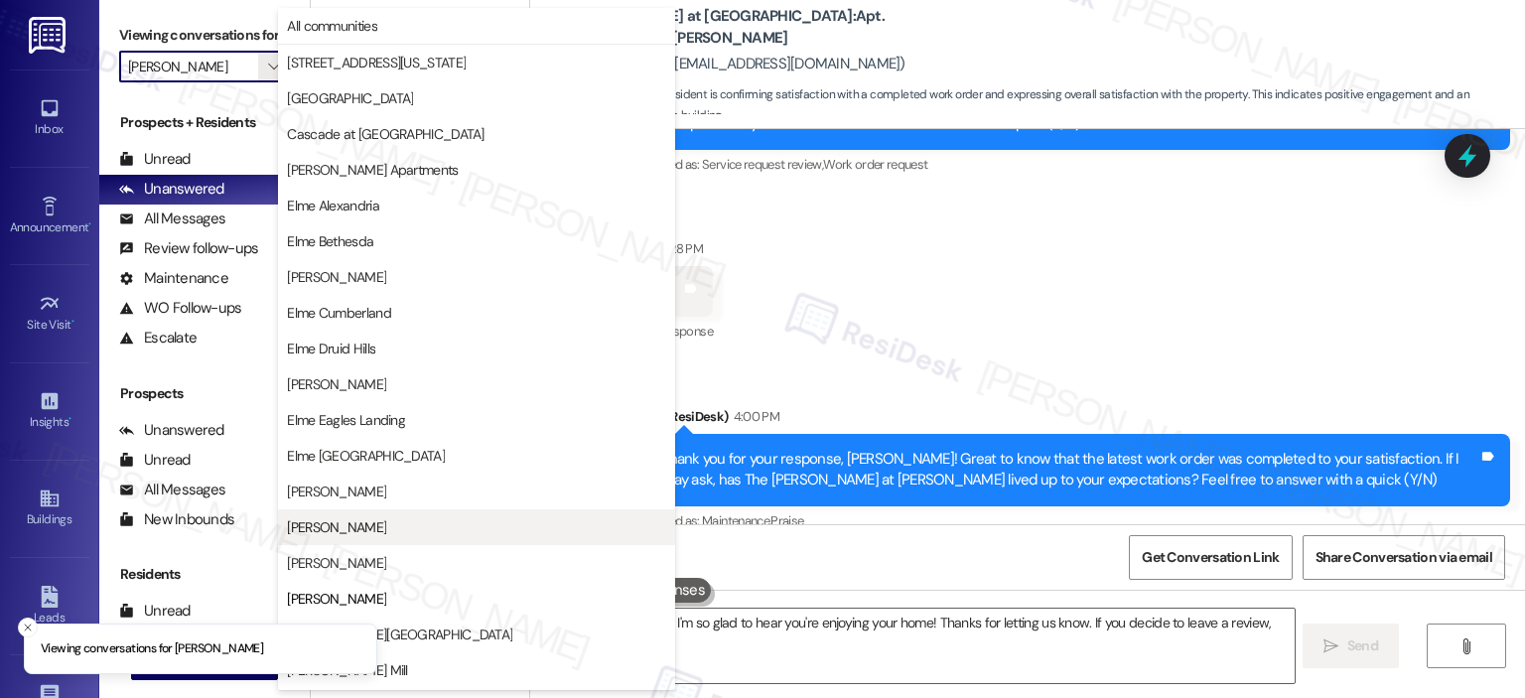
scroll to position [322, 0]
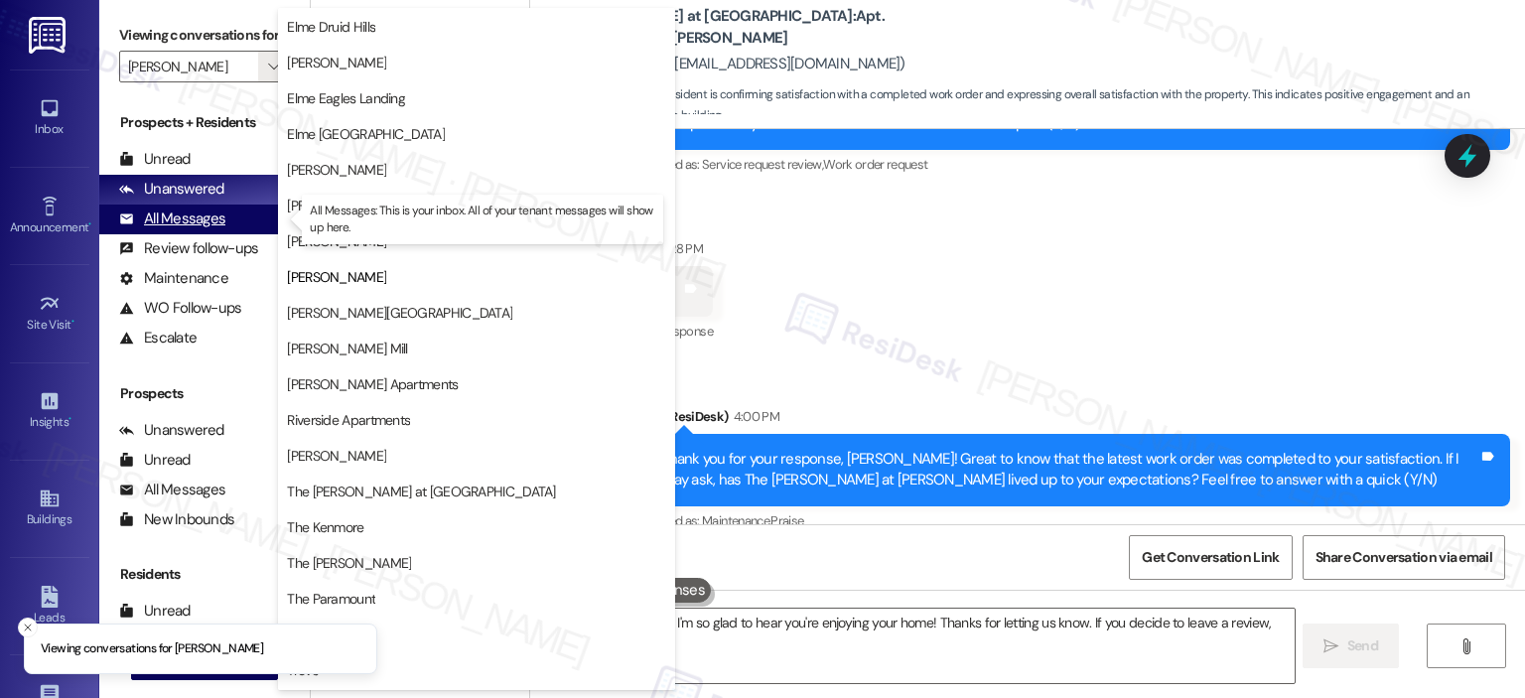
click at [206, 218] on div "All Messages" at bounding box center [172, 218] width 106 height 21
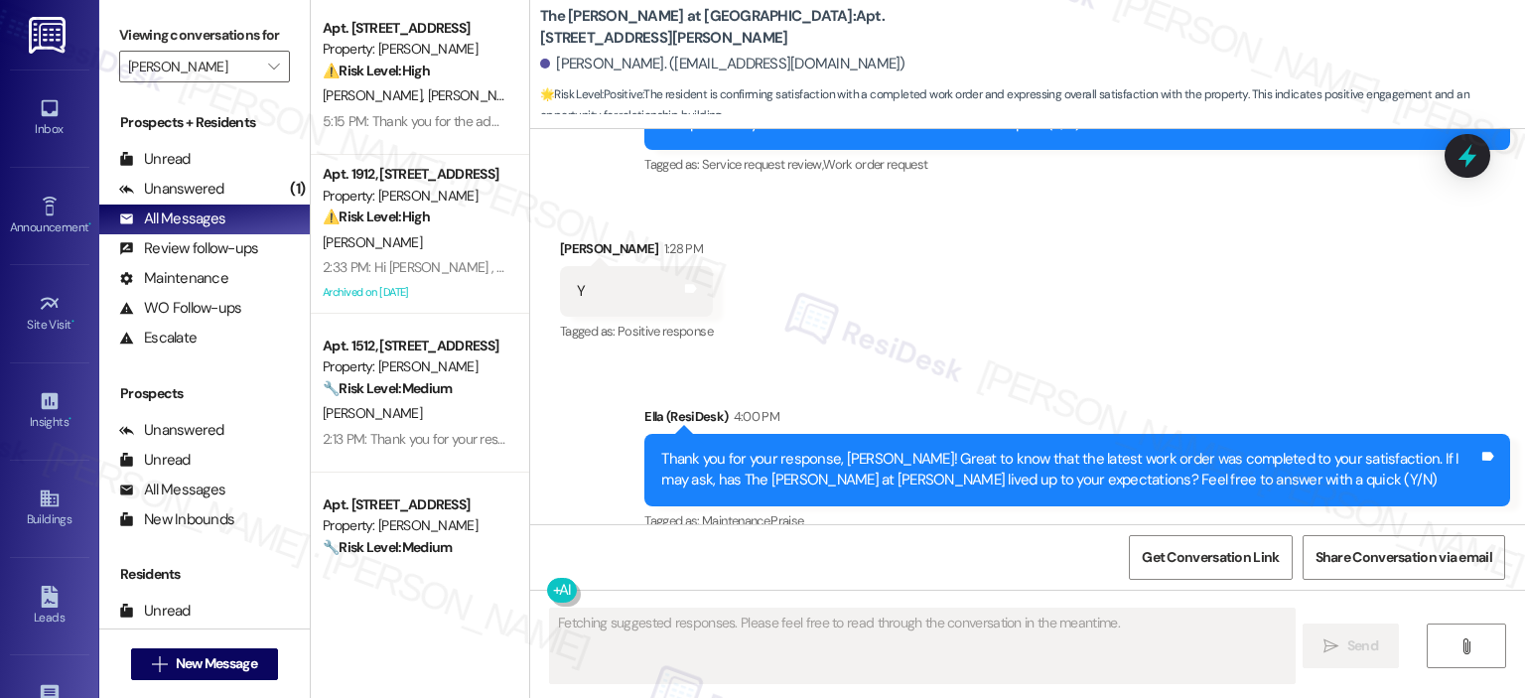
scroll to position [496, 0]
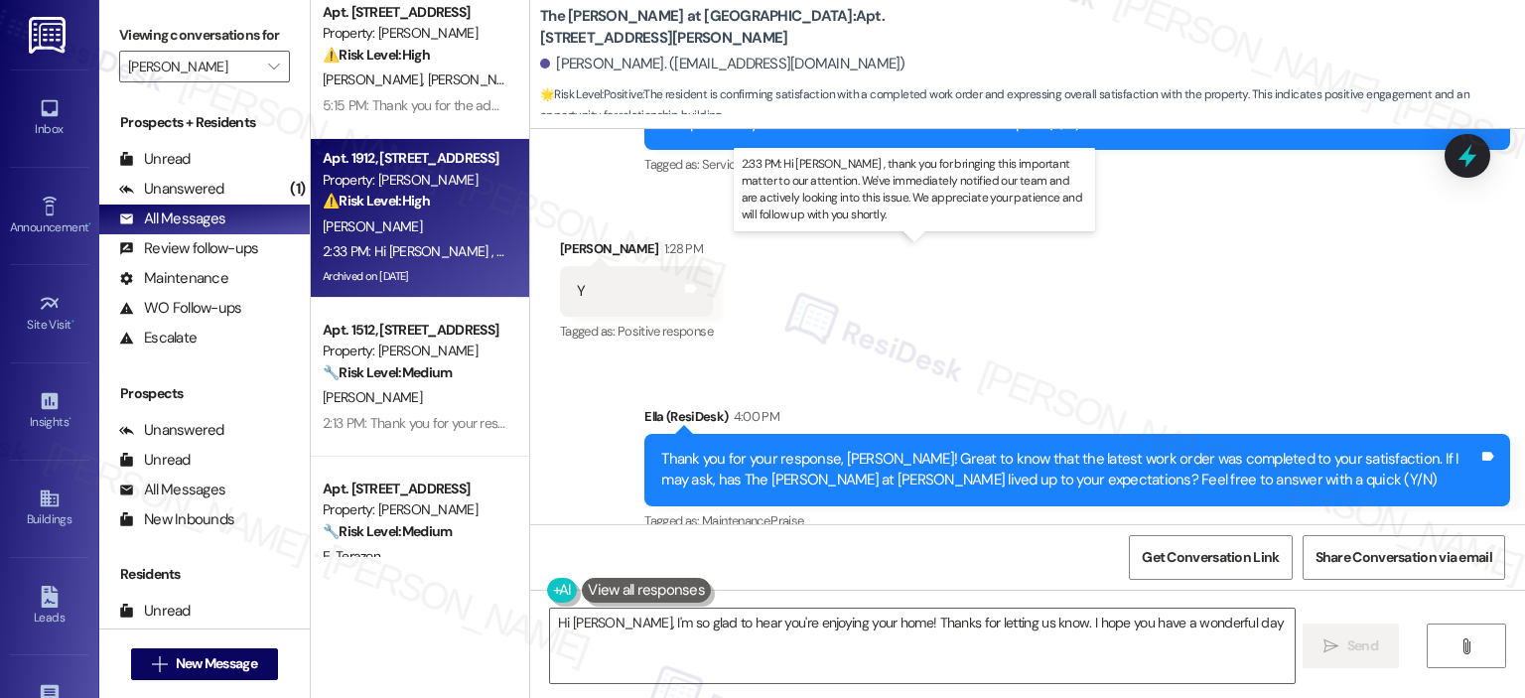
type textarea "Hi [PERSON_NAME], I'm so glad to hear you're enjoying your home! Thanks for let…"
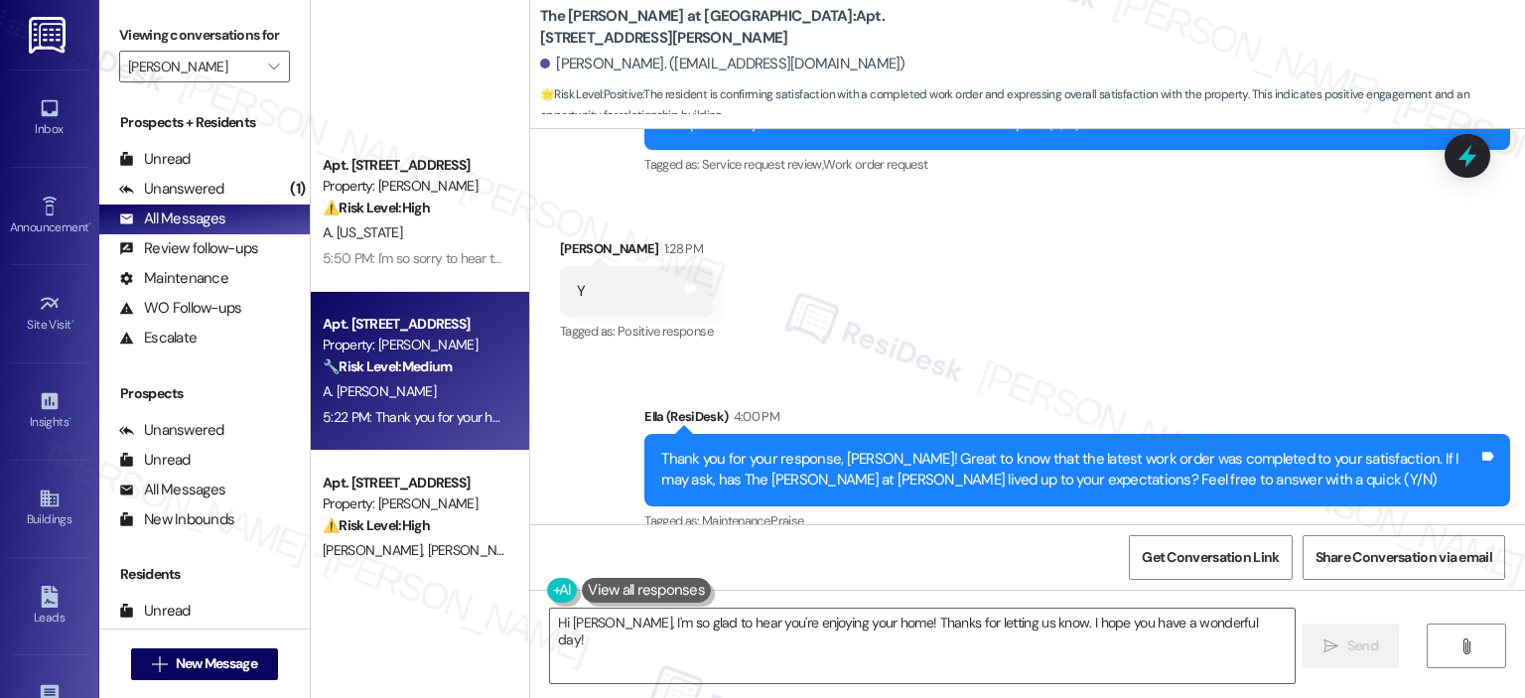
scroll to position [0, 0]
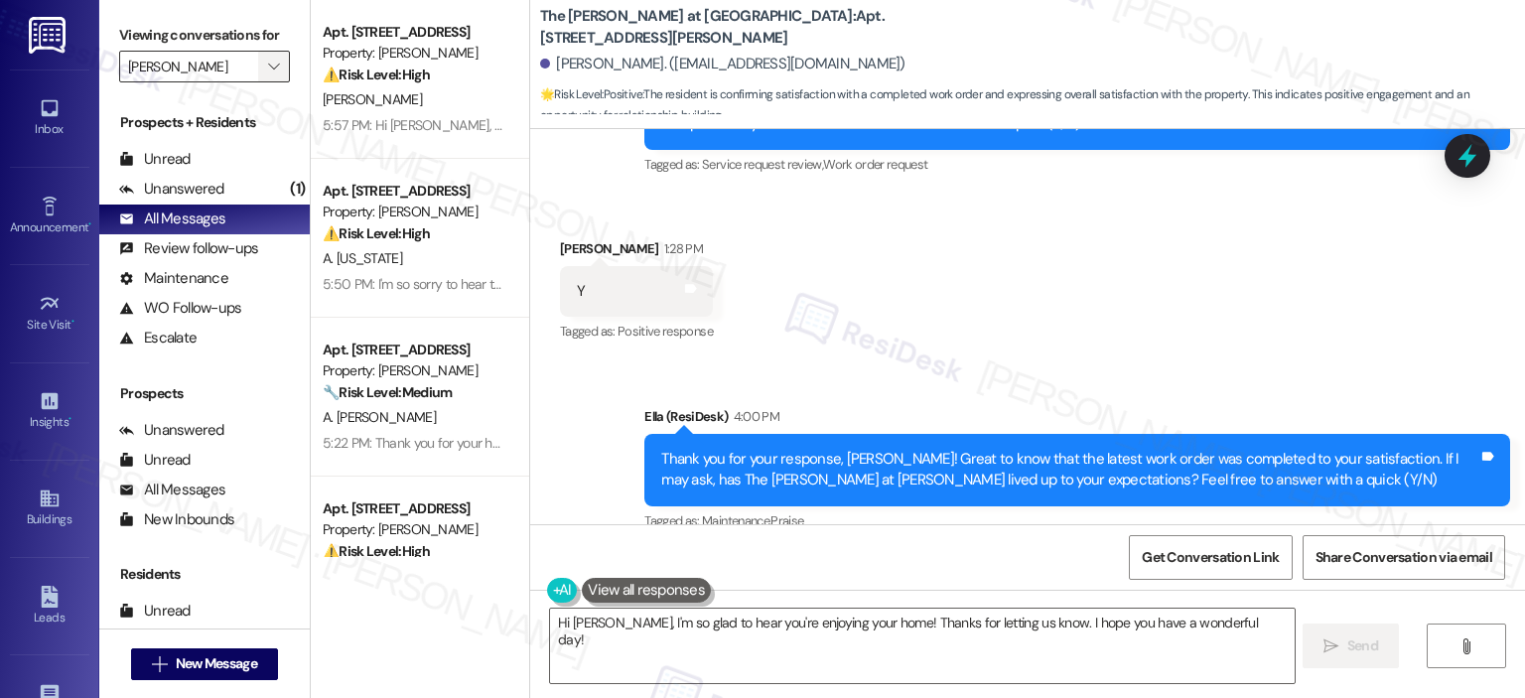
click at [268, 63] on icon "" at bounding box center [273, 67] width 11 height 16
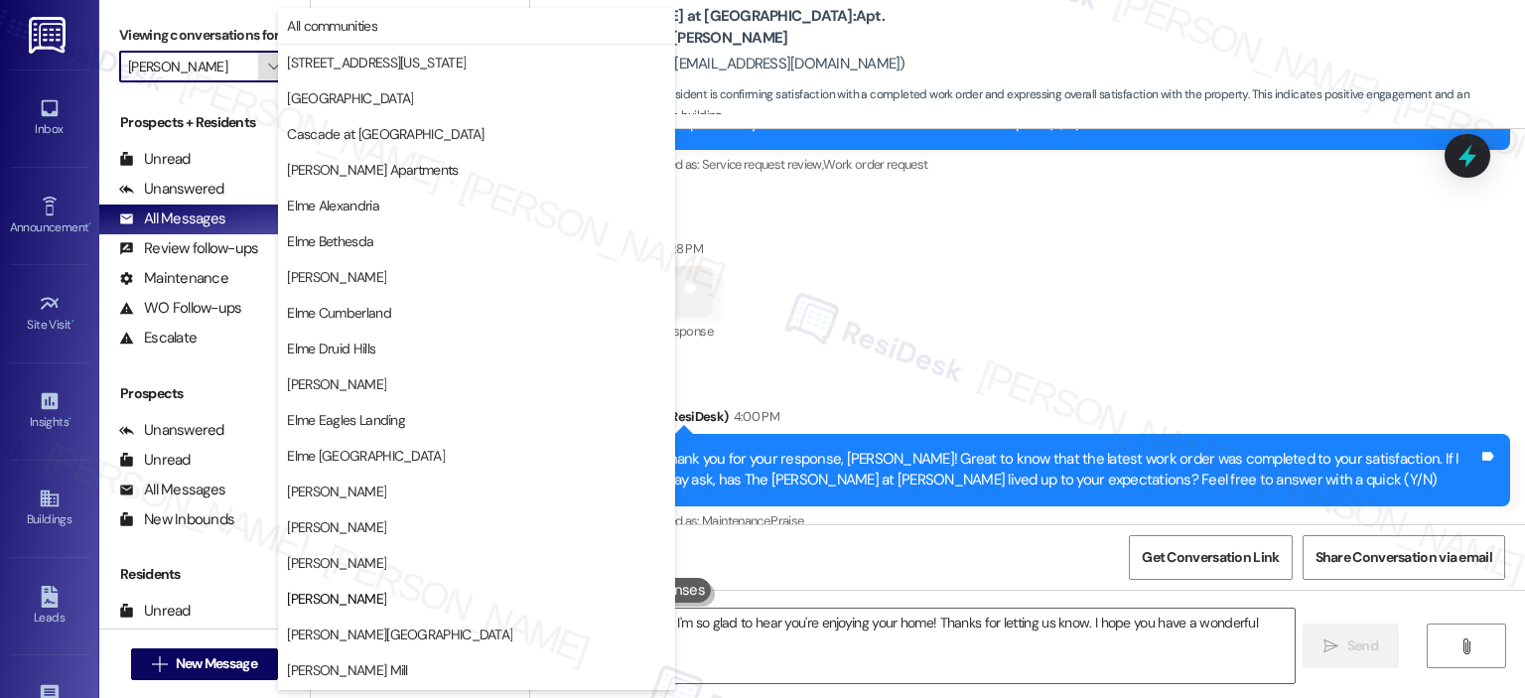
scroll to position [322, 0]
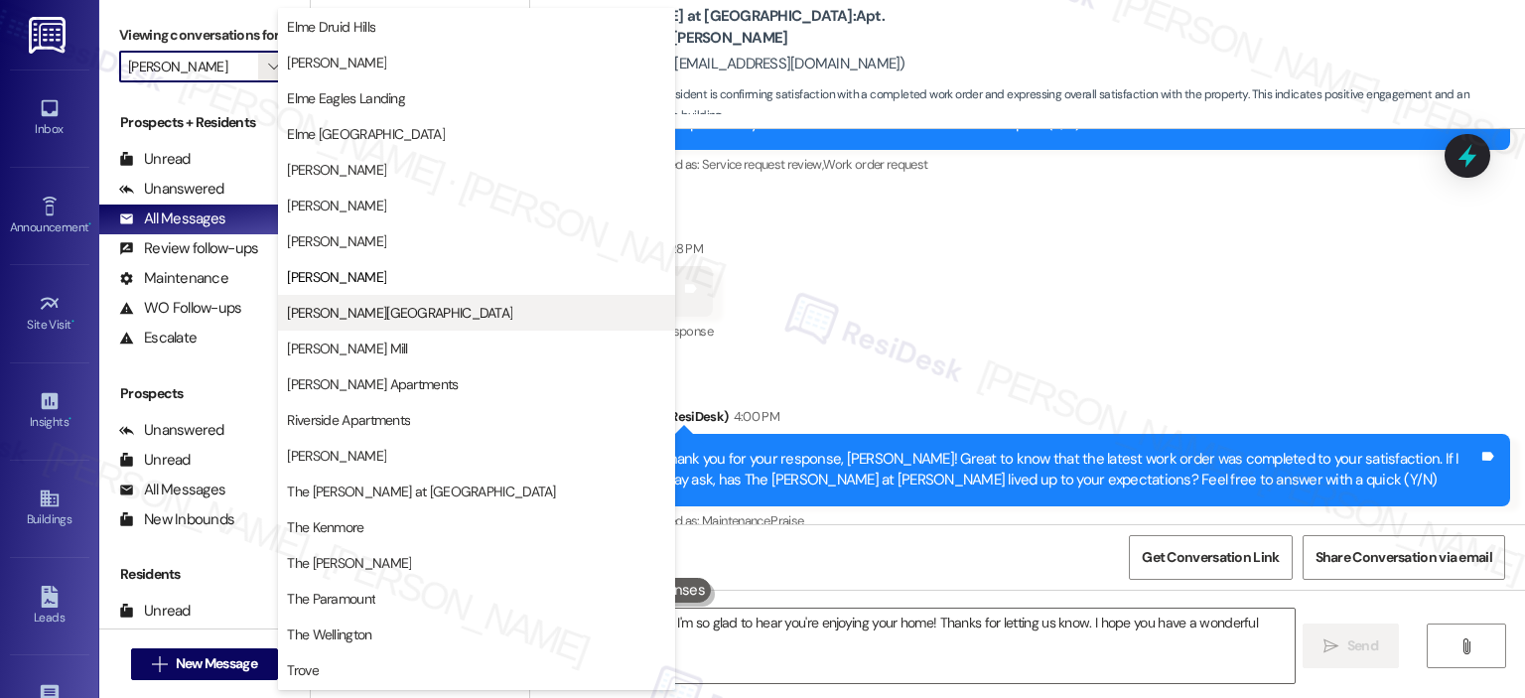
click at [365, 305] on span "[PERSON_NAME][GEOGRAPHIC_DATA]" at bounding box center [399, 313] width 225 height 20
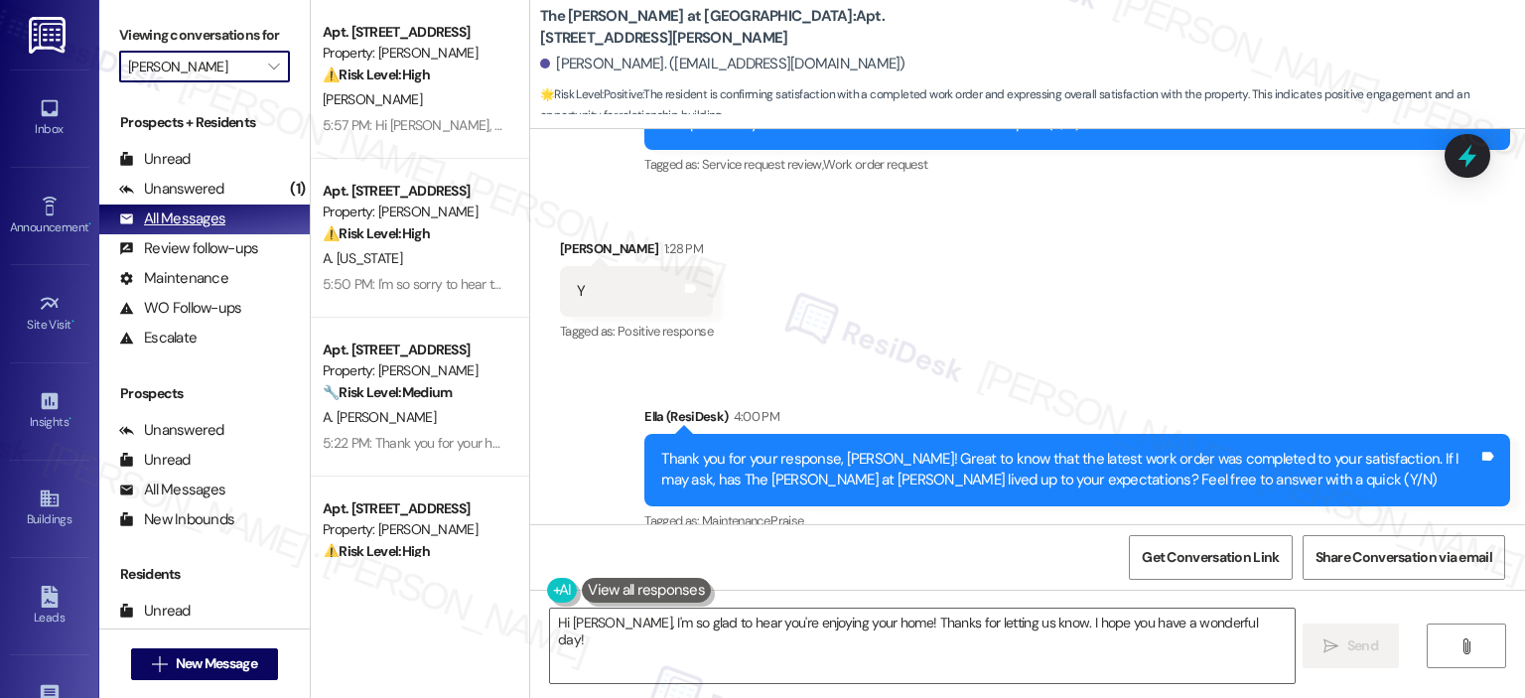
type input "[PERSON_NAME][GEOGRAPHIC_DATA]"
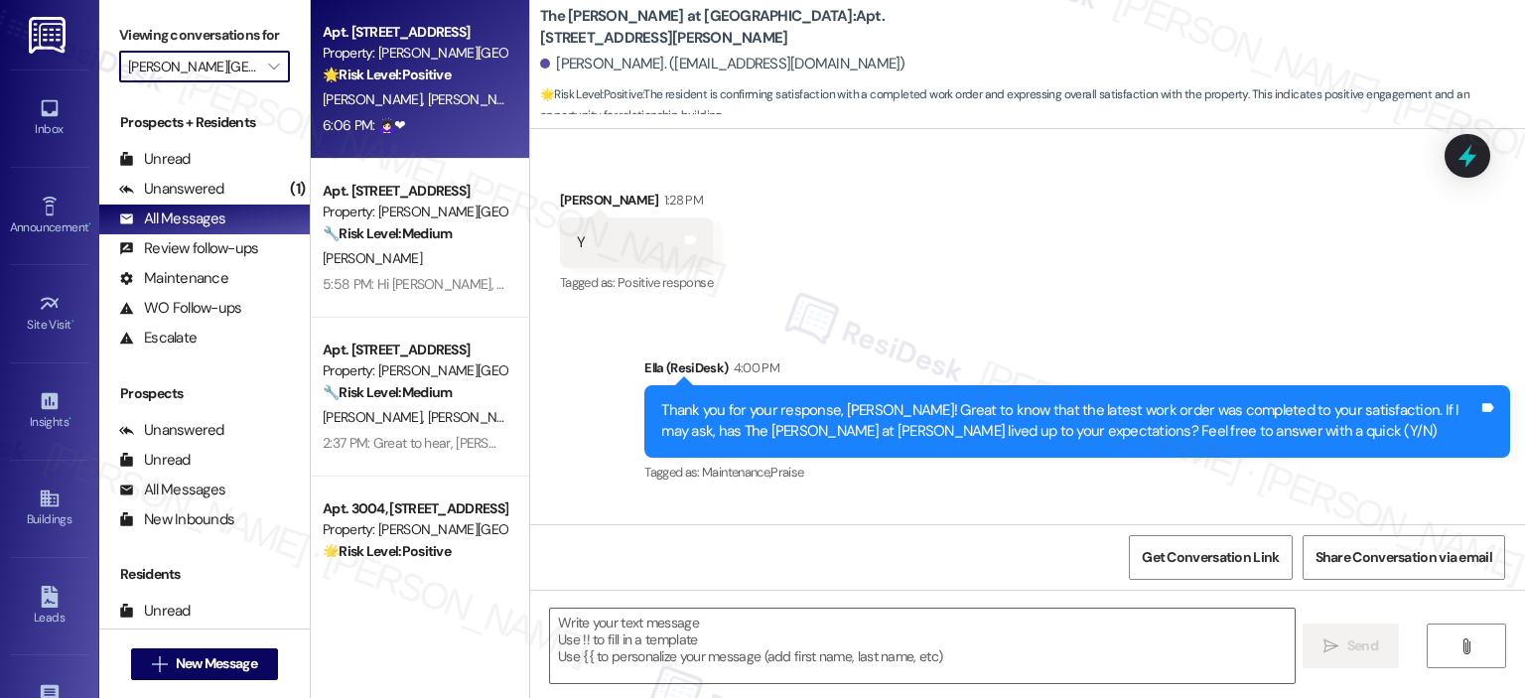
type textarea "Fetching suggested responses. Please feel free to read through the conversation…"
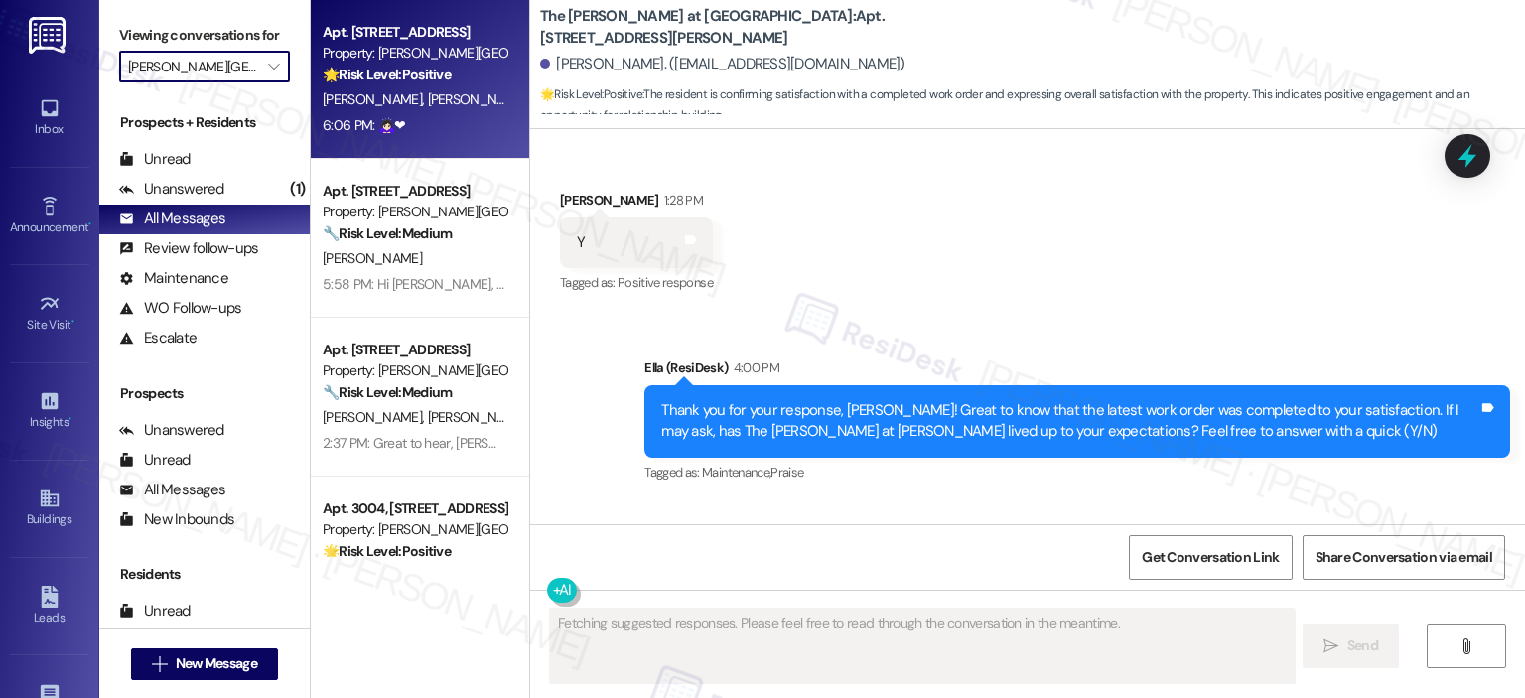
scroll to position [13339, 0]
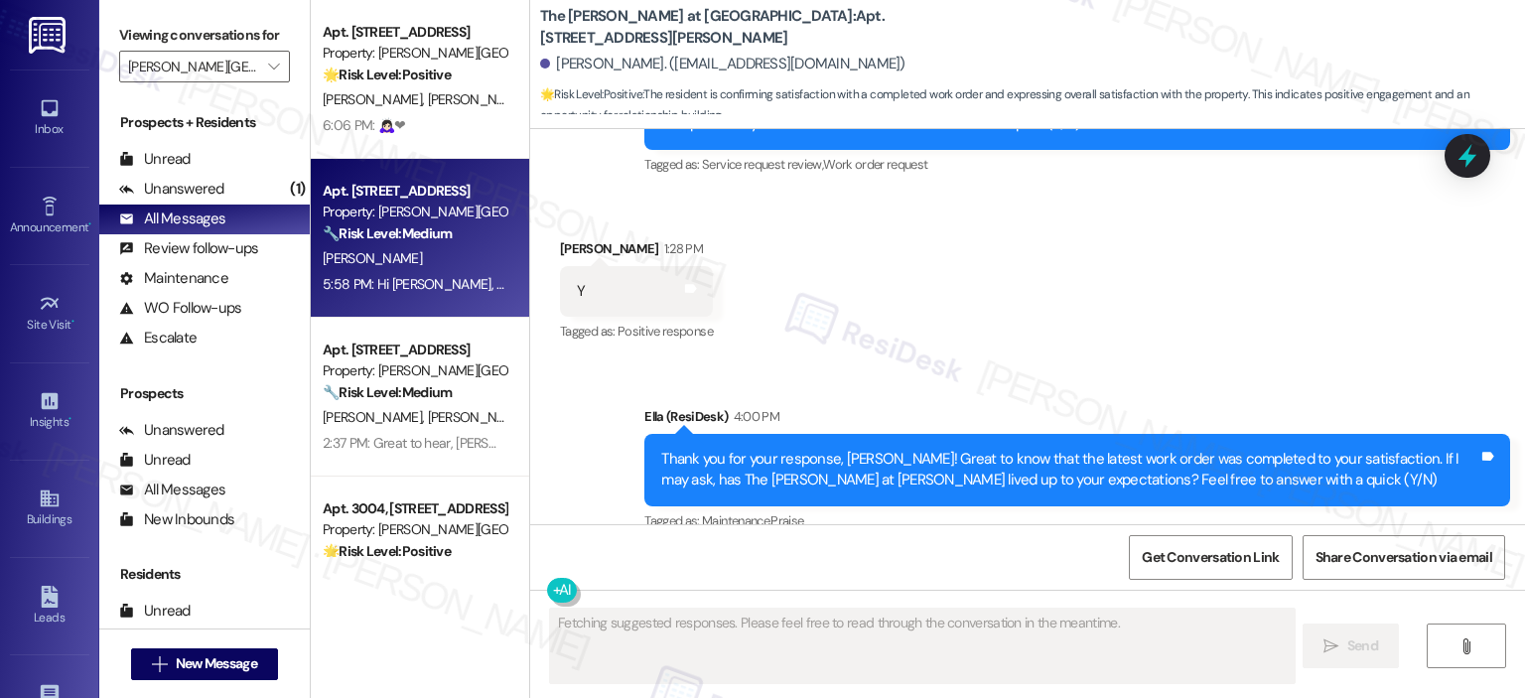
click at [378, 217] on div "Property: [PERSON_NAME][GEOGRAPHIC_DATA]" at bounding box center [415, 211] width 184 height 21
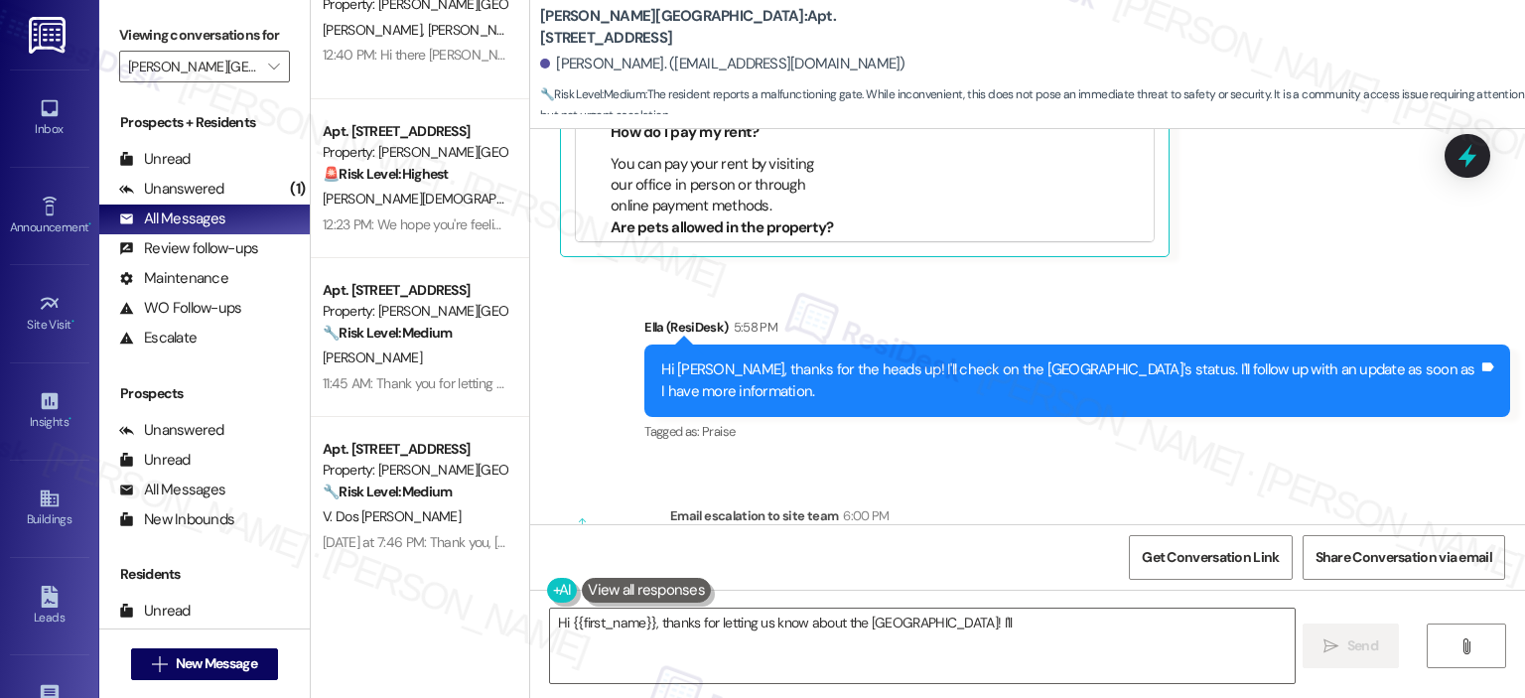
scroll to position [1985, 0]
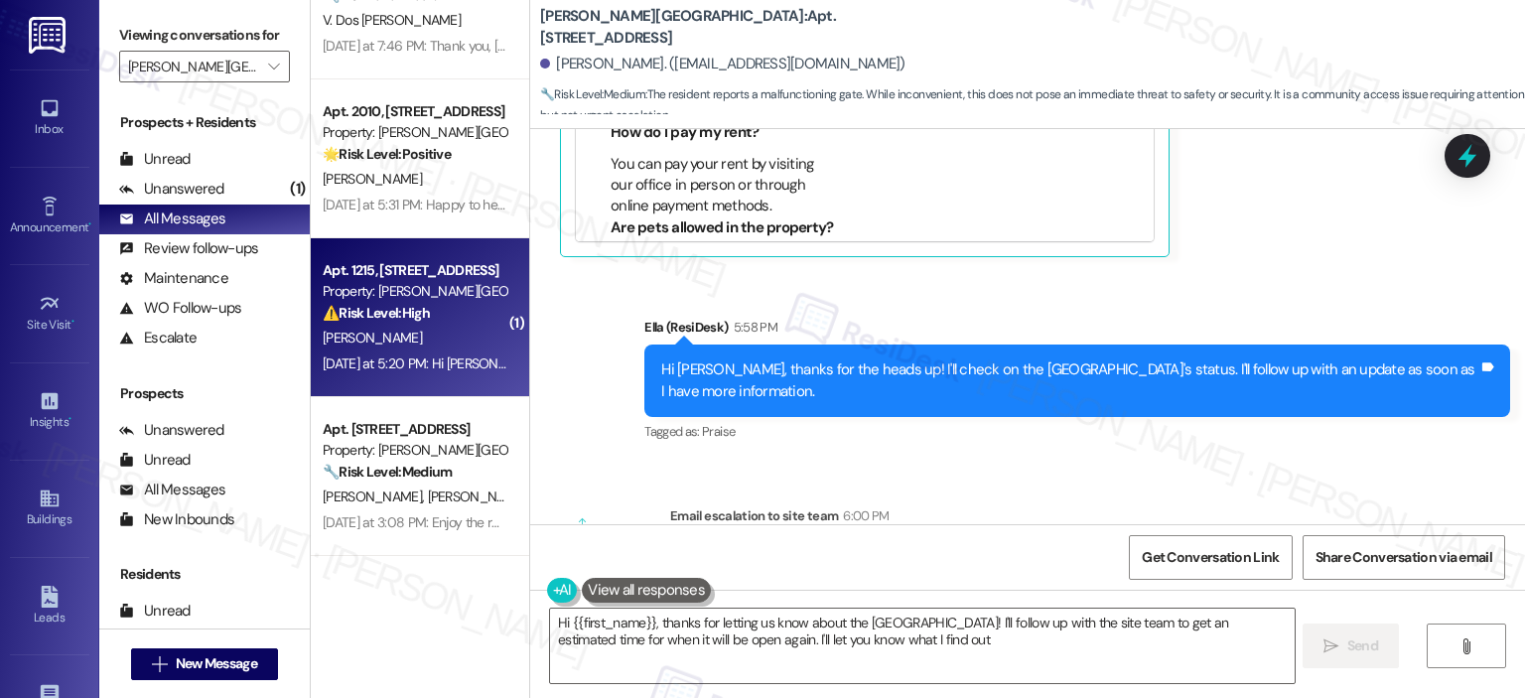
type textarea "Hi {{first_name}}, thanks for letting us know about the [GEOGRAPHIC_DATA]! I'll…"
click at [439, 292] on div "Property: [PERSON_NAME][GEOGRAPHIC_DATA]" at bounding box center [415, 291] width 184 height 21
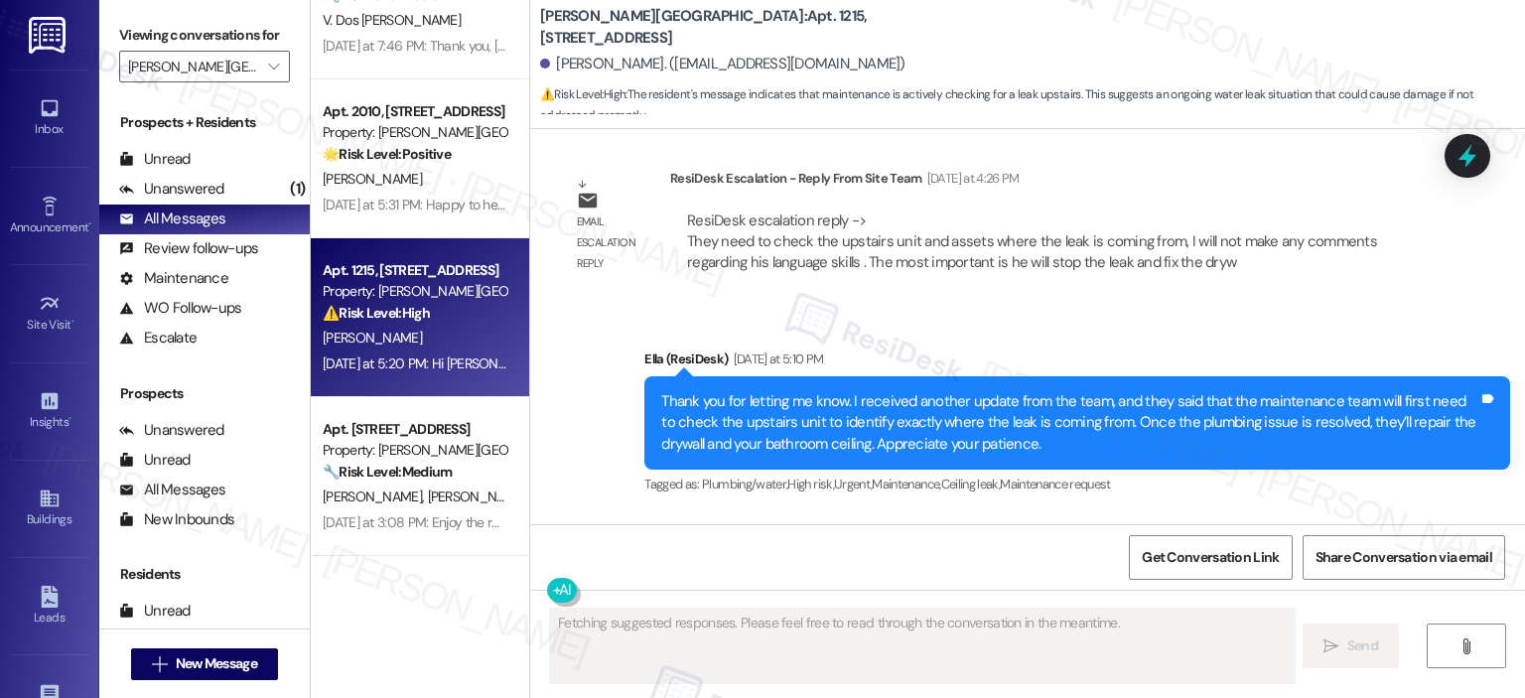
scroll to position [28283, 0]
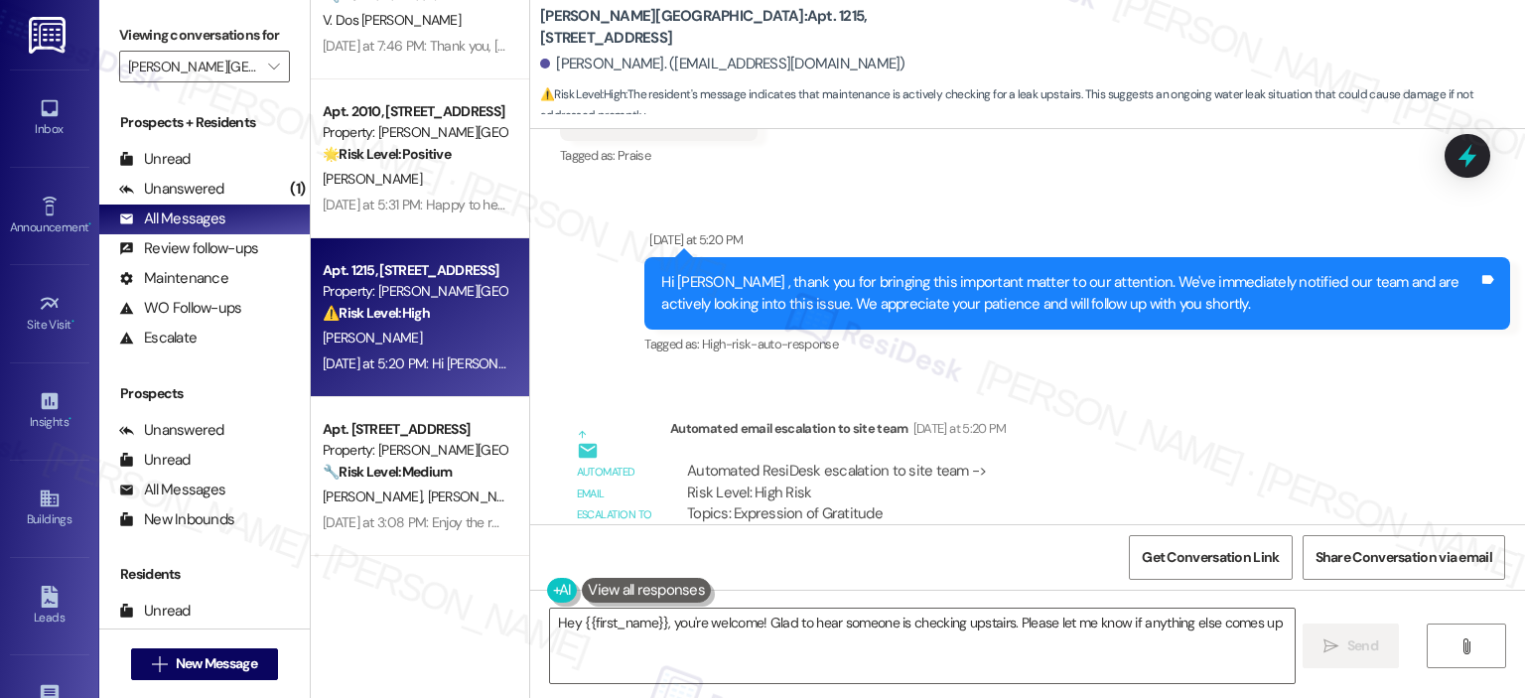
type textarea "Hey {{first_name}}, you're welcome! Glad to hear someone is checking upstairs. …"
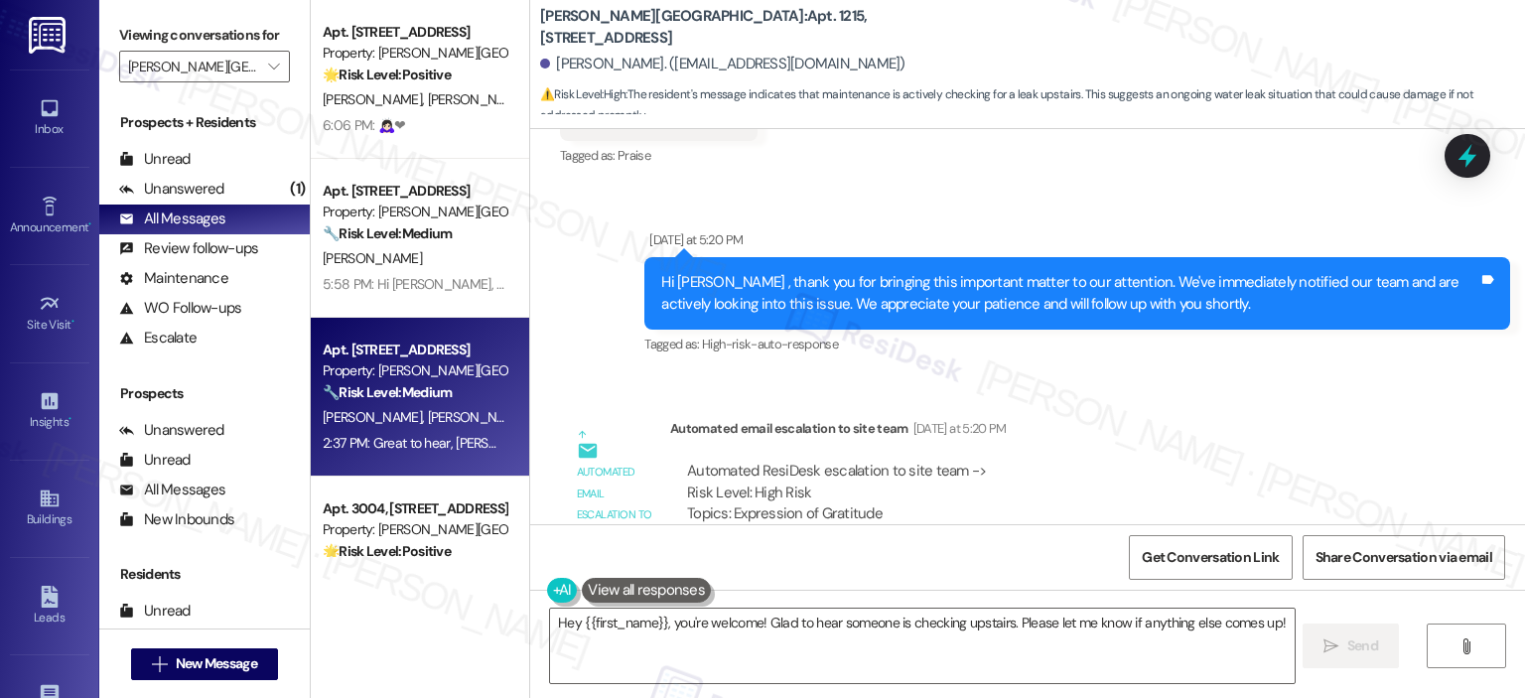
scroll to position [496, 0]
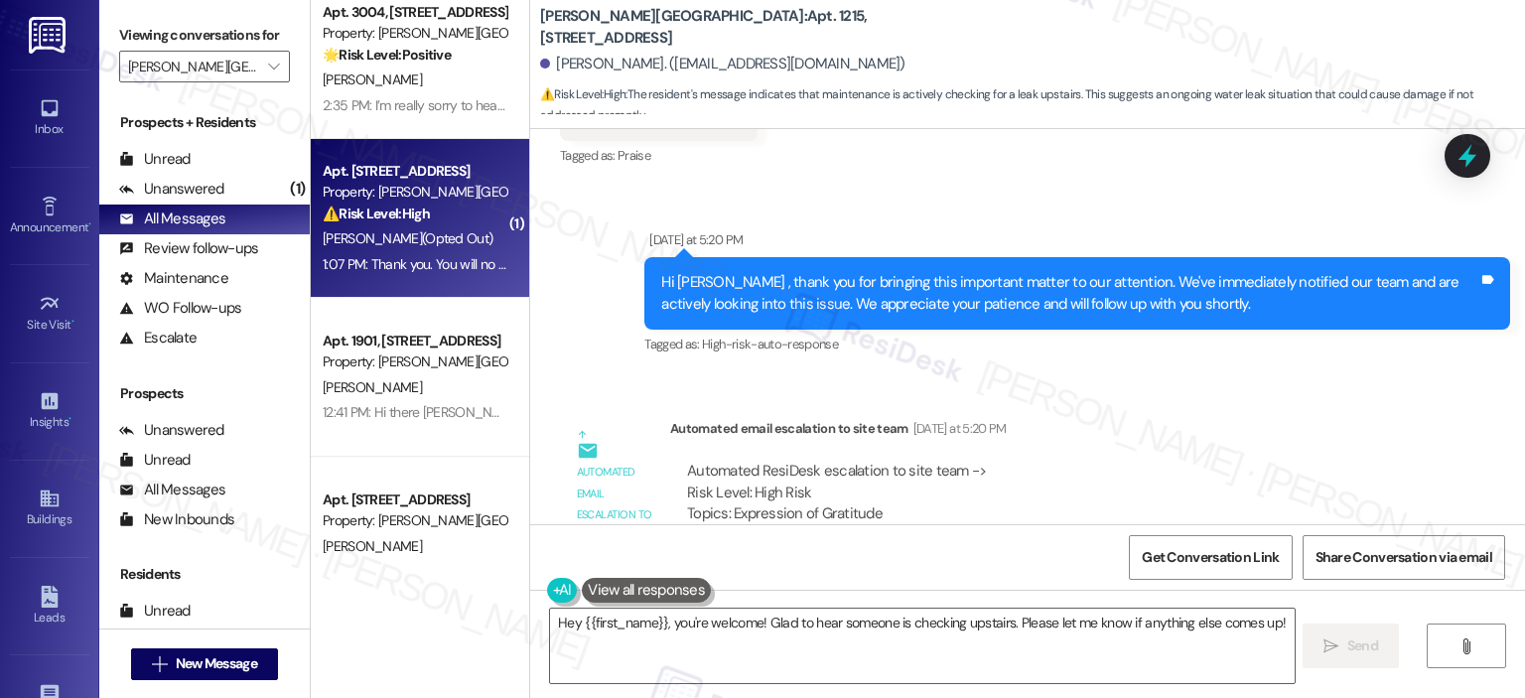
click at [413, 245] on span "[PERSON_NAME] (Opted Out)" at bounding box center [408, 238] width 170 height 18
type textarea "Fetching suggested responses. Please feel free to read through the conversation…"
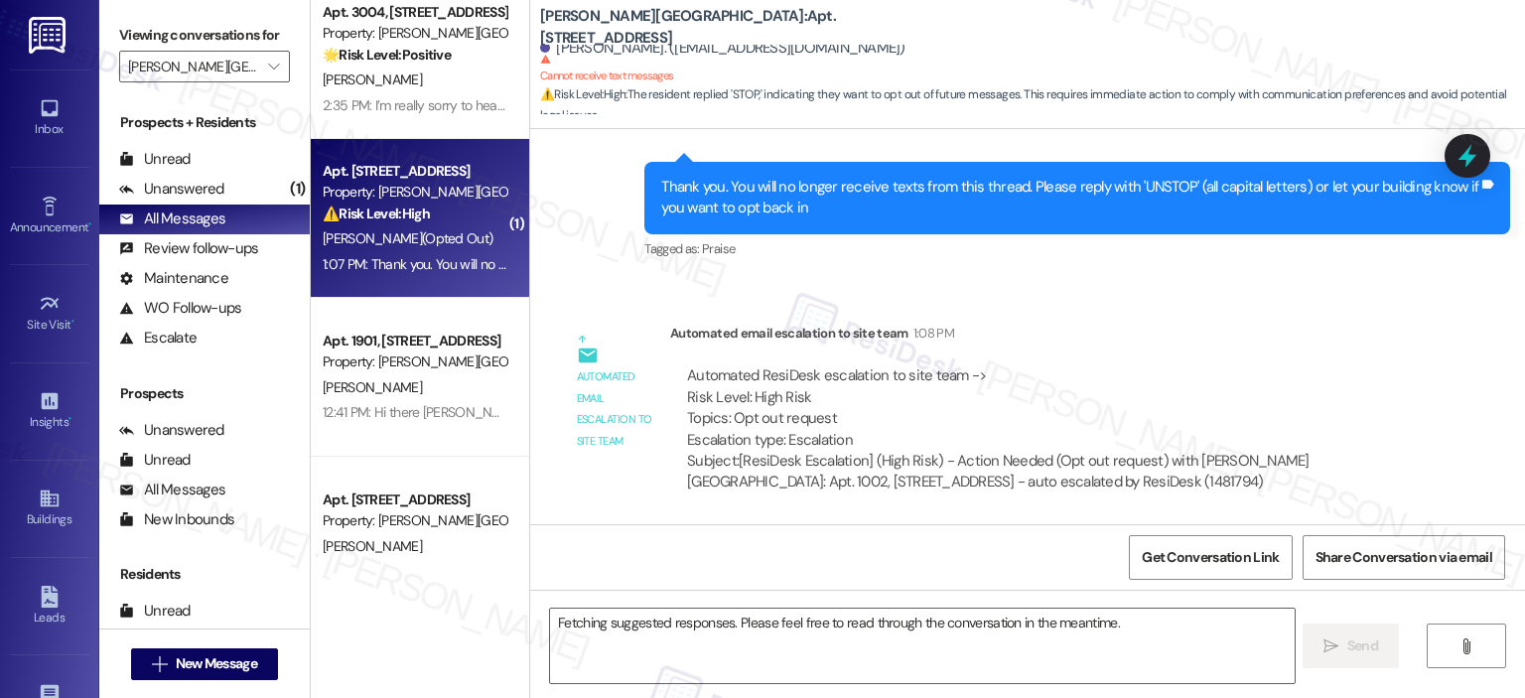
scroll to position [710, 0]
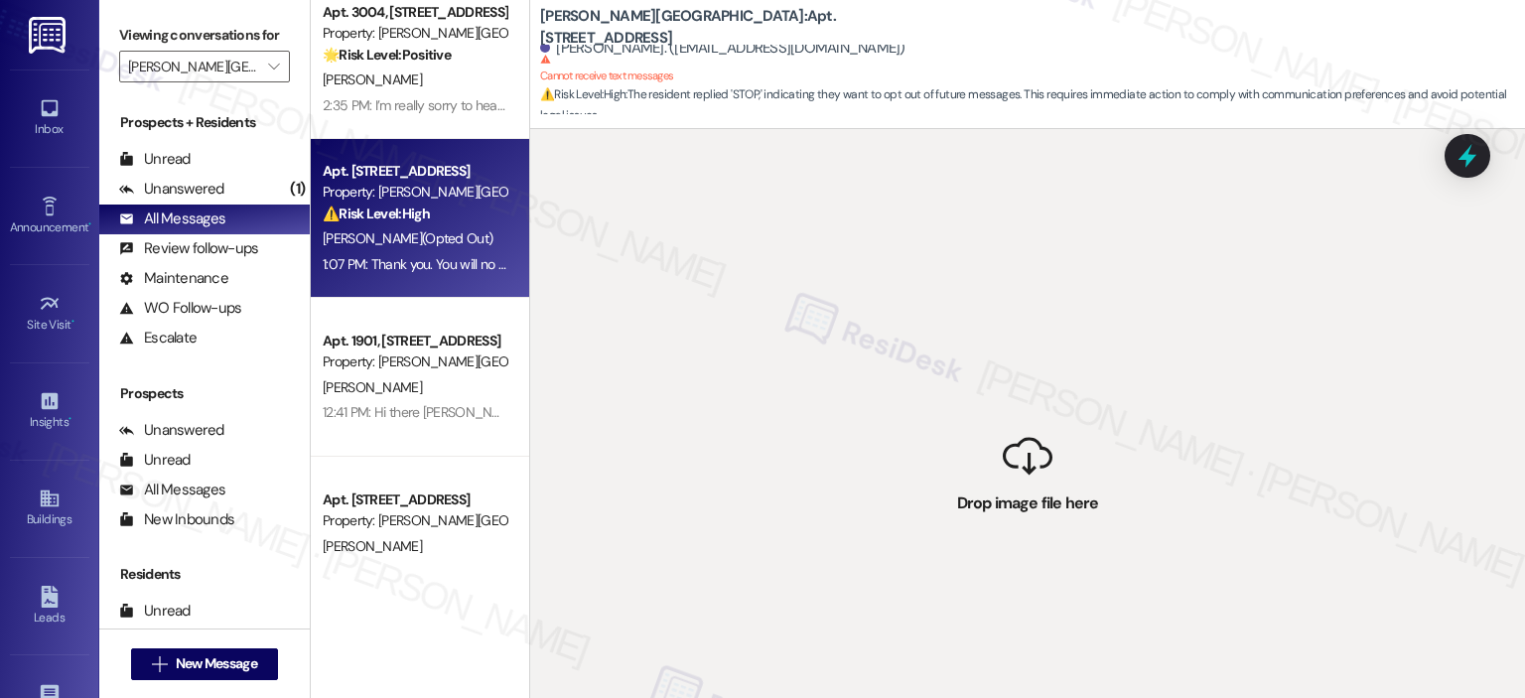
drag, startPoint x: 1520, startPoint y: 418, endPoint x: 1486, endPoint y: 487, distance: 77.2
click at [1509, 487] on div " Drop image file here" at bounding box center [1027, 478] width 995 height 698
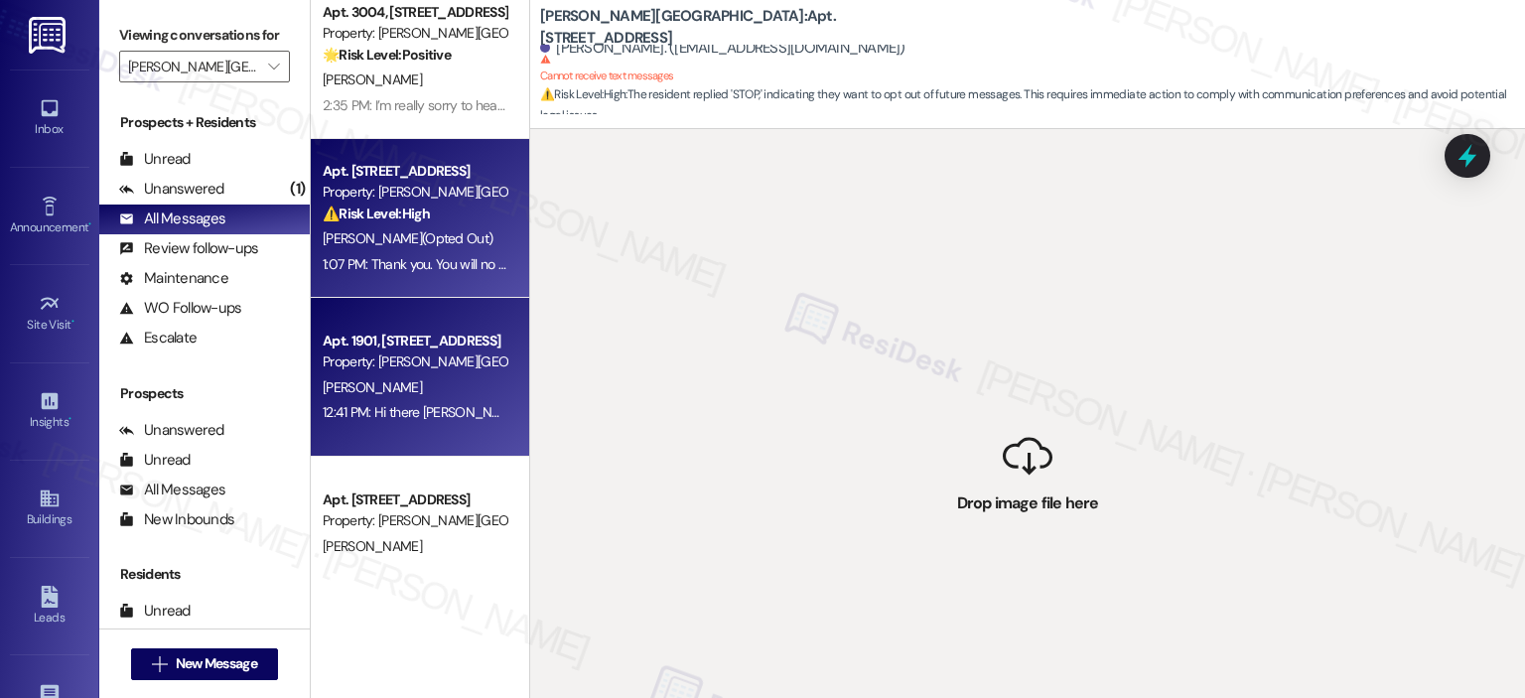
click at [405, 380] on div "[PERSON_NAME]" at bounding box center [415, 387] width 188 height 25
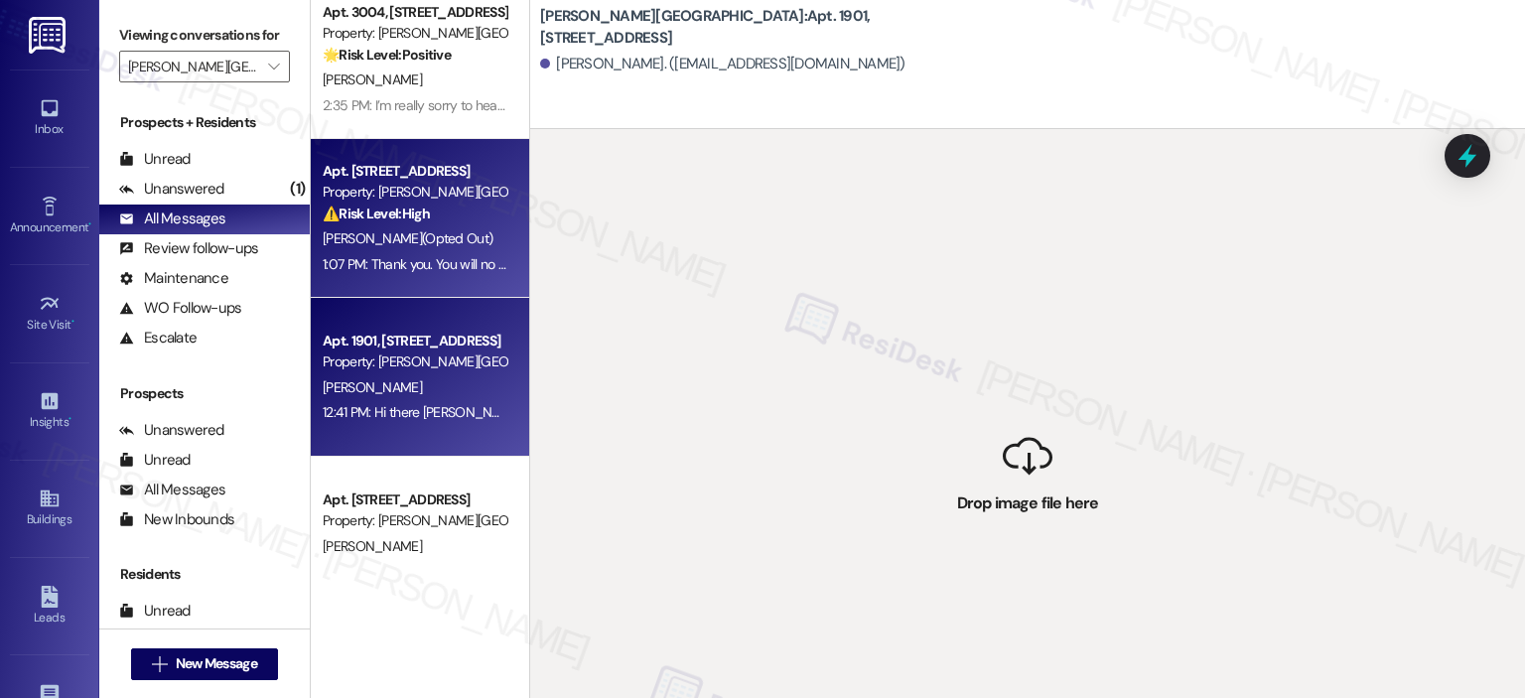
click at [422, 201] on div "Property: [PERSON_NAME][GEOGRAPHIC_DATA]" at bounding box center [415, 192] width 184 height 21
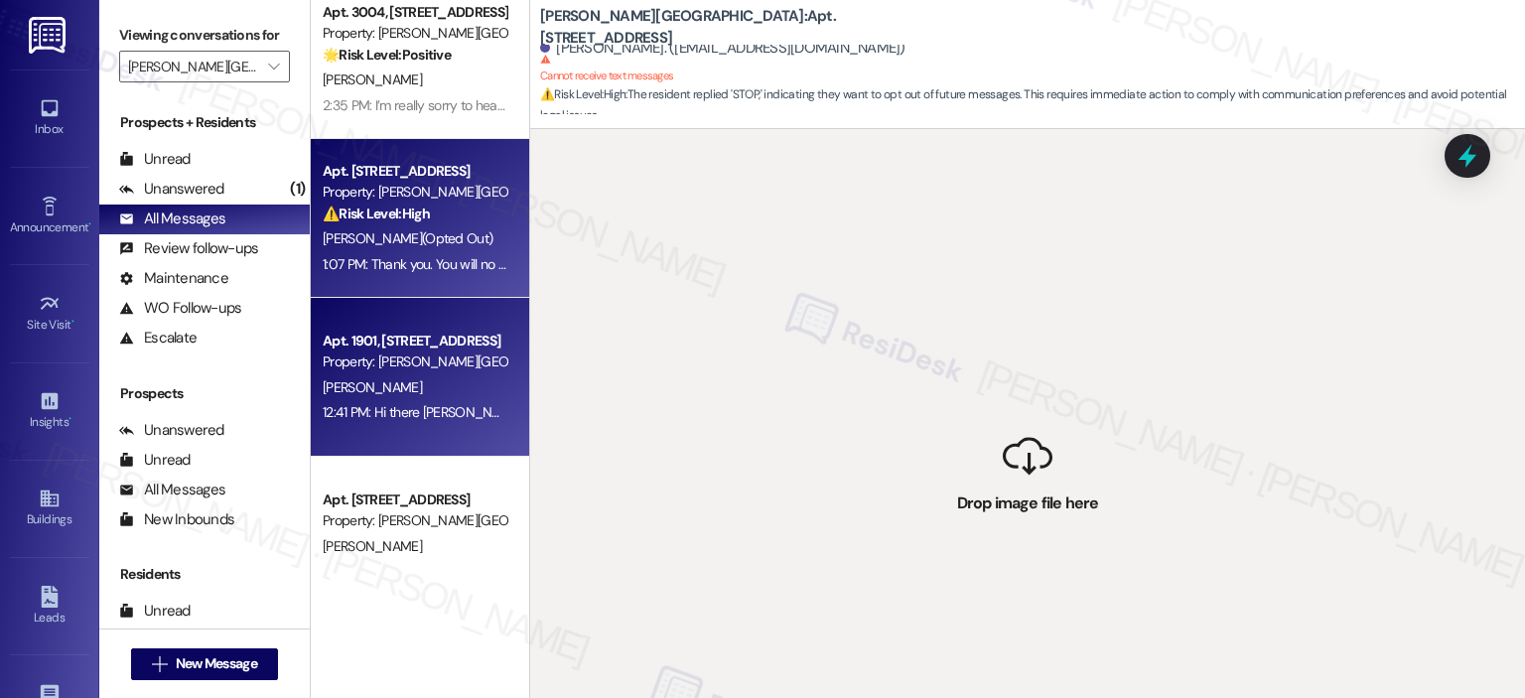
click at [409, 378] on div "[PERSON_NAME]" at bounding box center [415, 387] width 188 height 25
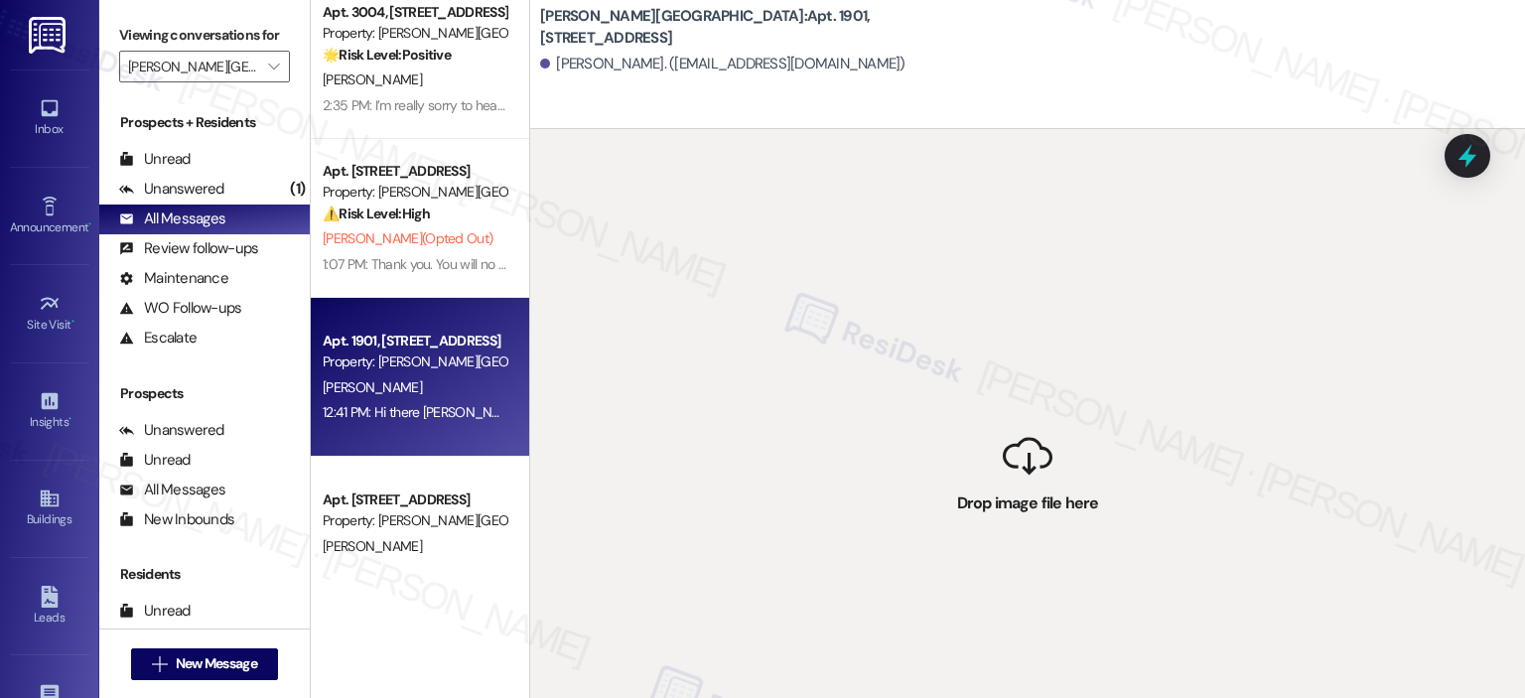
click at [1231, 329] on div " Drop image file here" at bounding box center [1027, 478] width 995 height 698
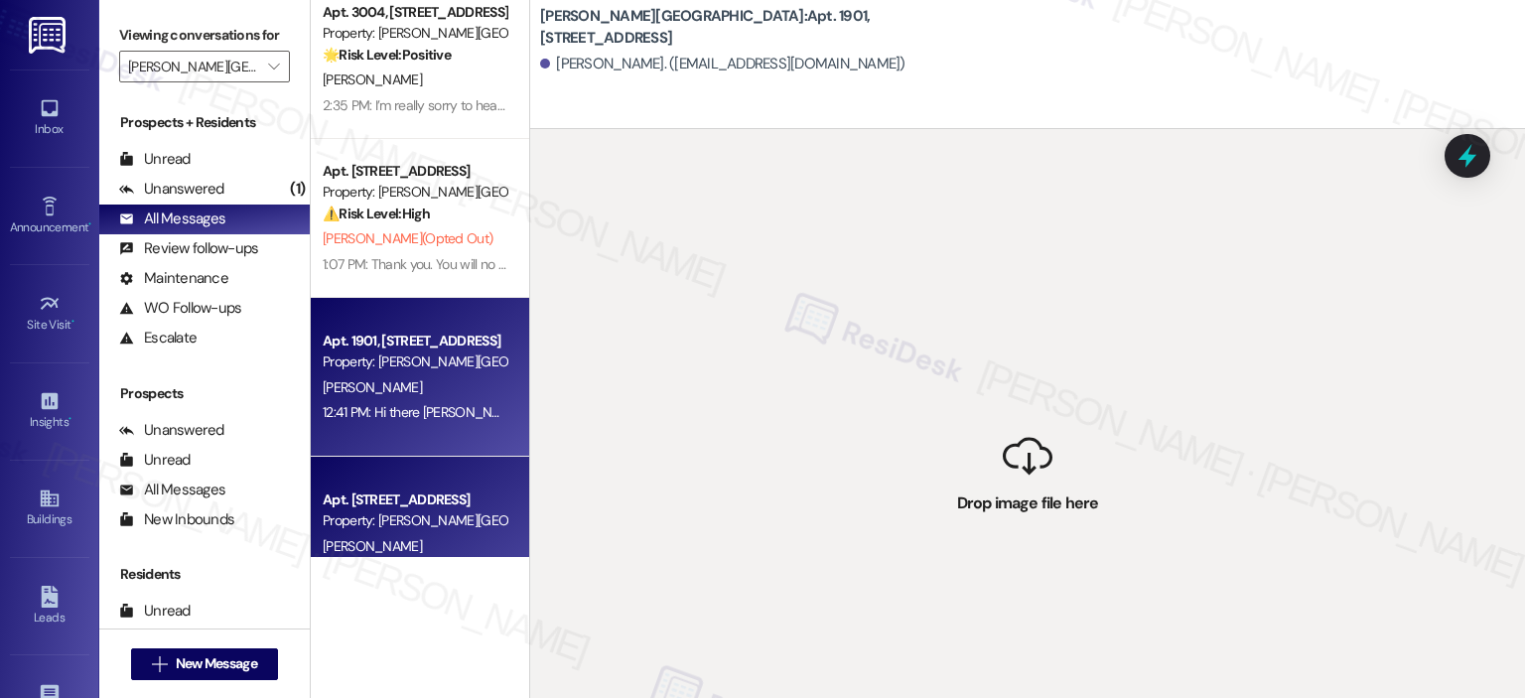
click at [411, 498] on div "Apt. [STREET_ADDRESS]" at bounding box center [415, 499] width 184 height 21
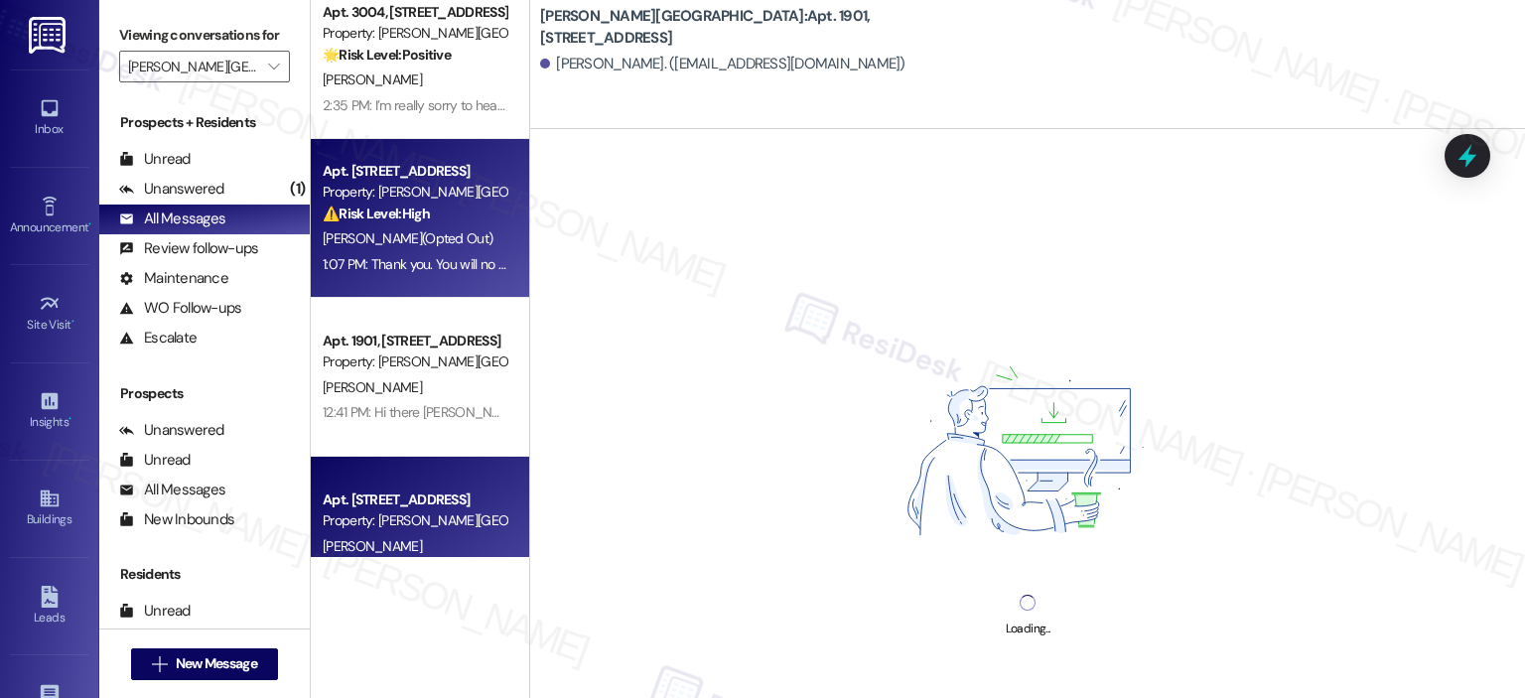
click at [405, 231] on span "[PERSON_NAME] (Opted Out)" at bounding box center [408, 238] width 170 height 18
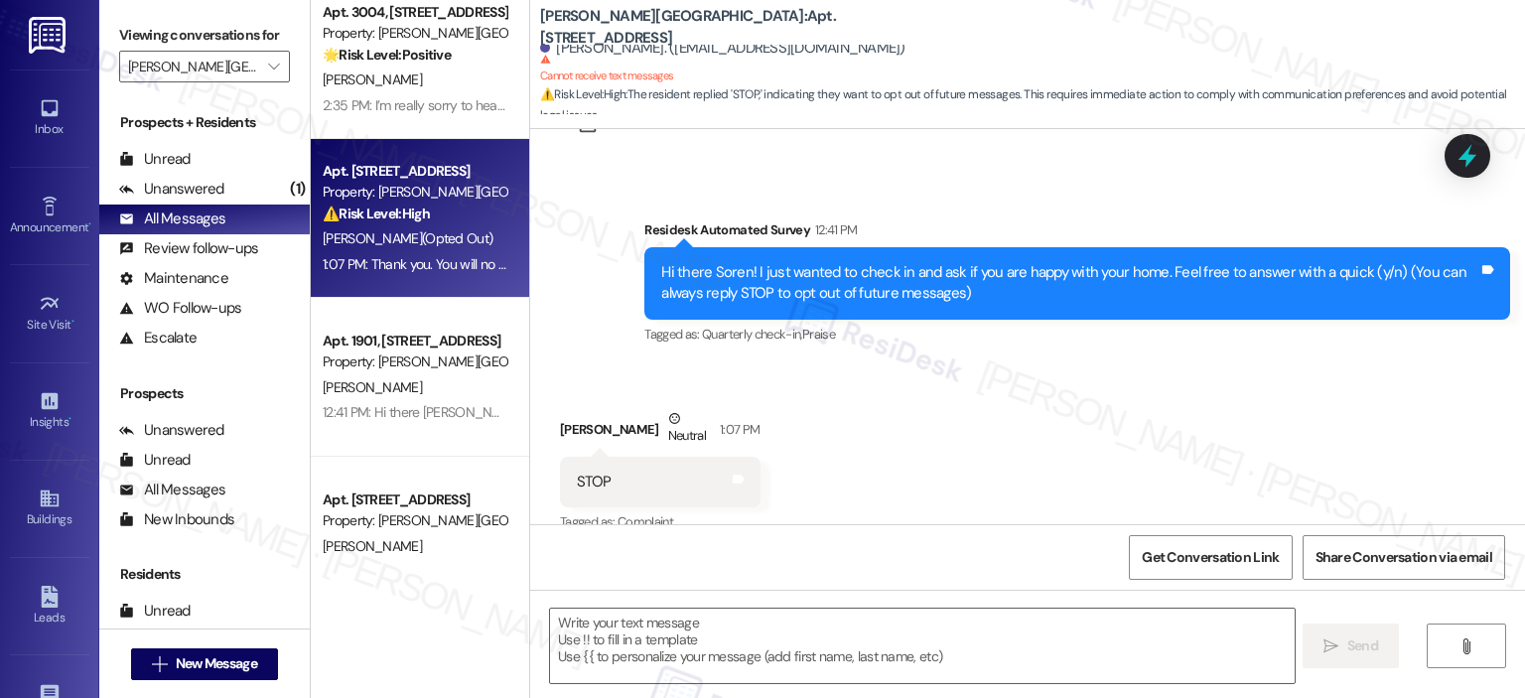
scroll to position [115, 0]
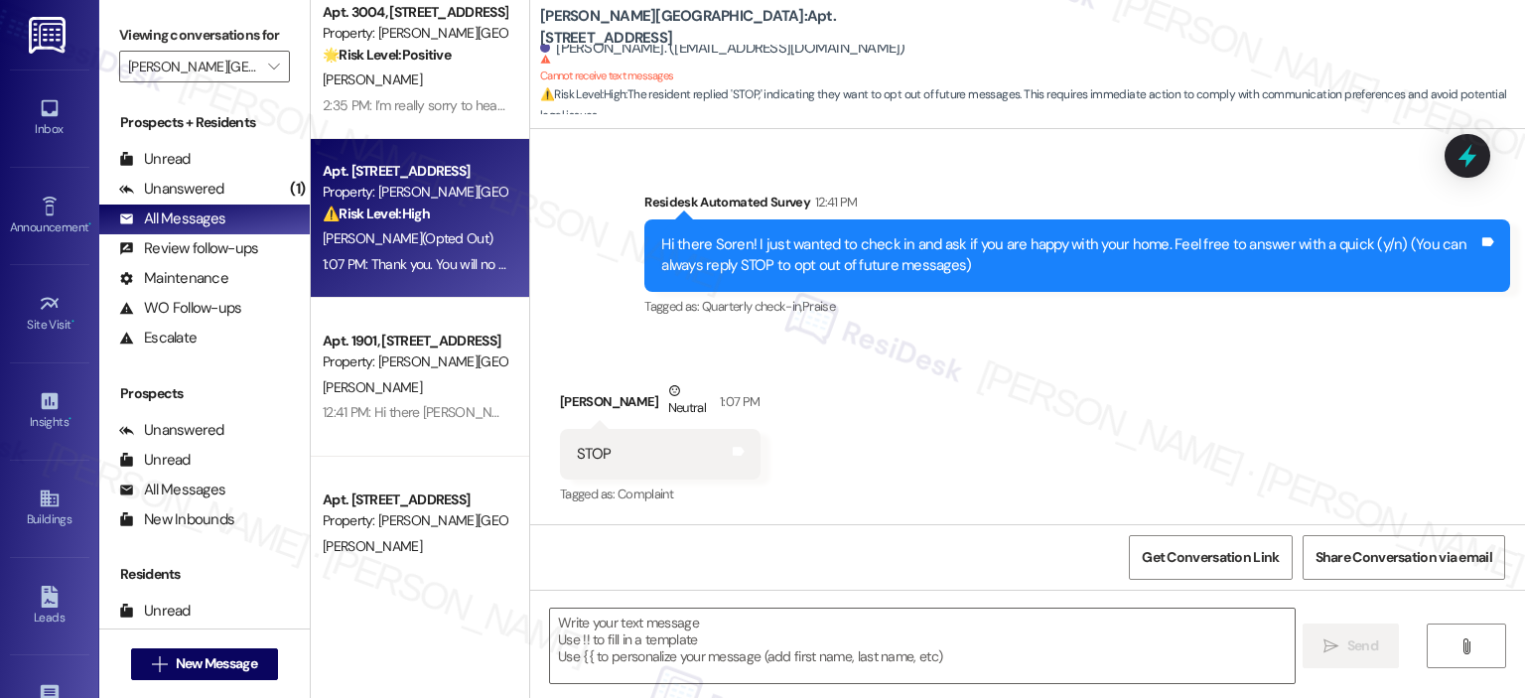
type textarea "Fetching suggested responses. Please feel free to read through the conversation…"
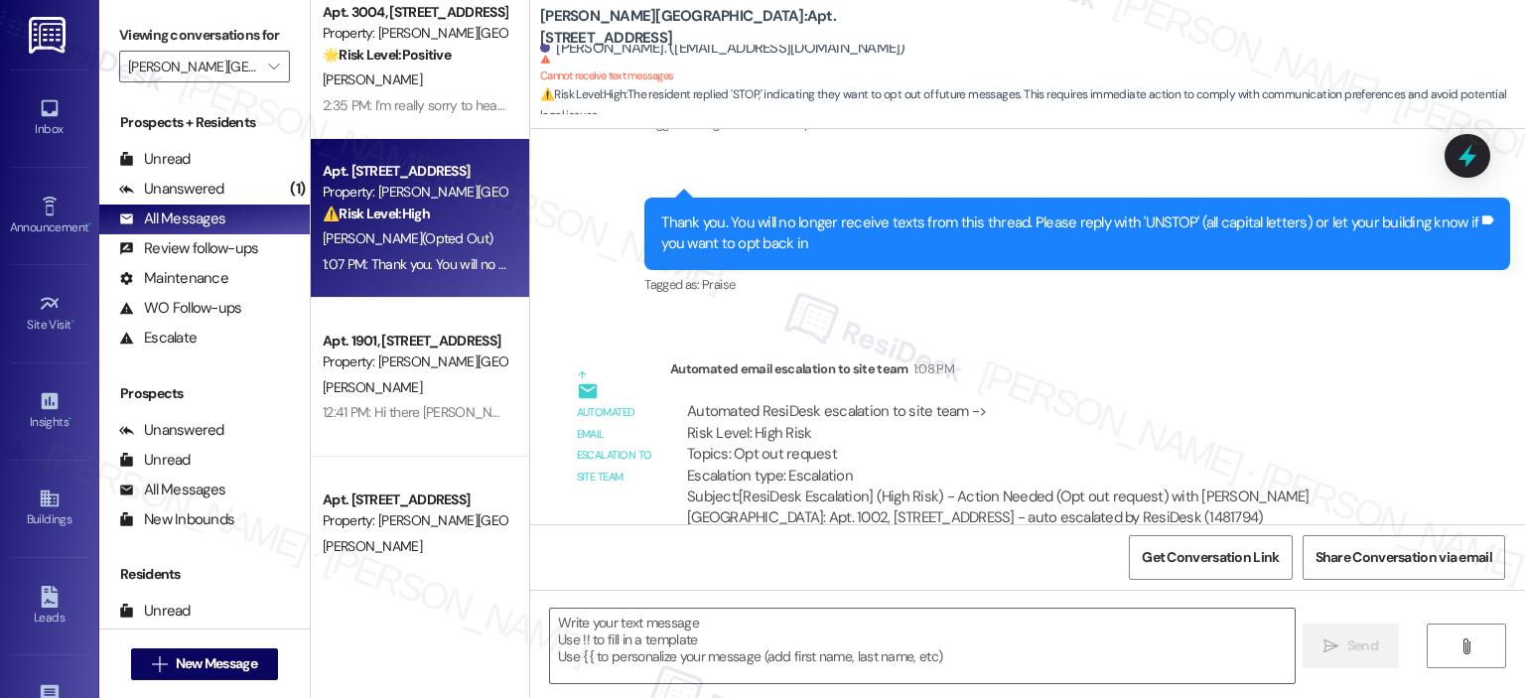
scroll to position [710, 0]
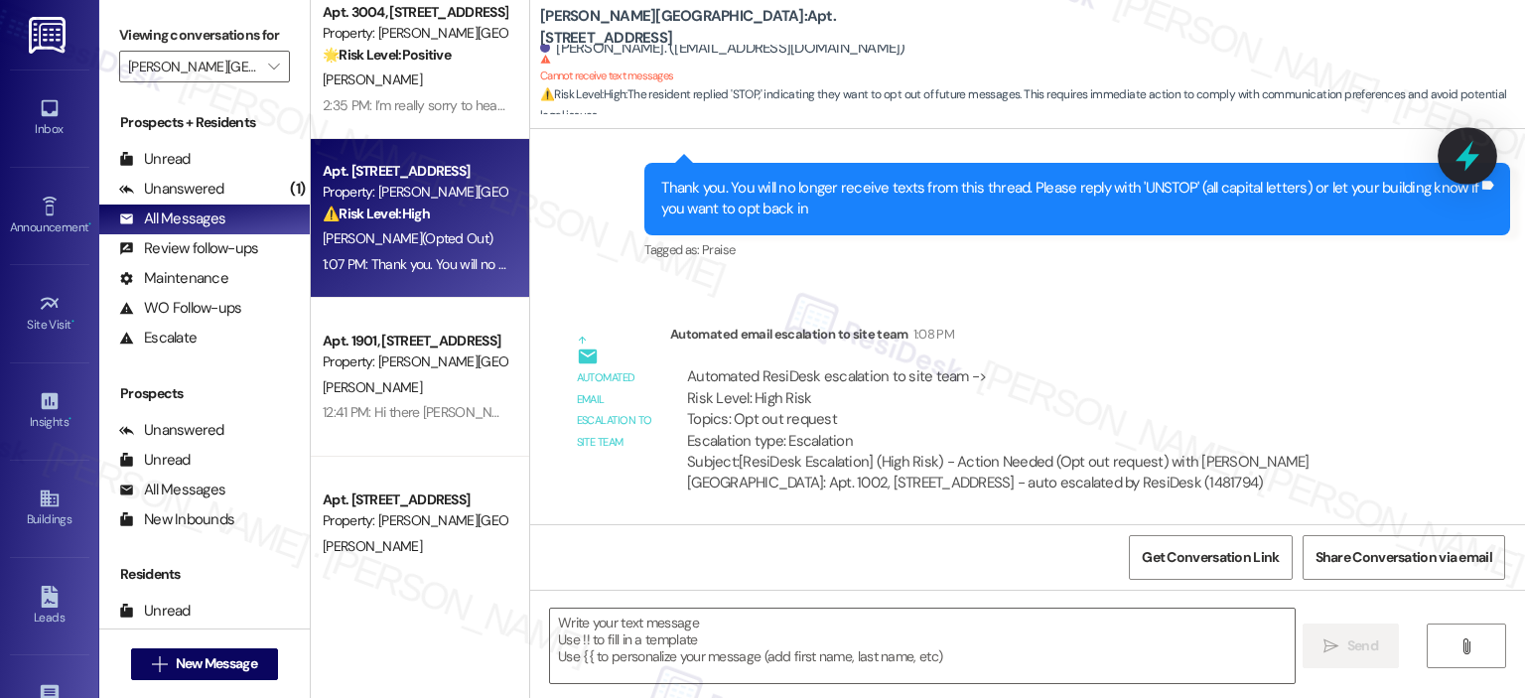
click at [1477, 158] on icon at bounding box center [1467, 156] width 34 height 34
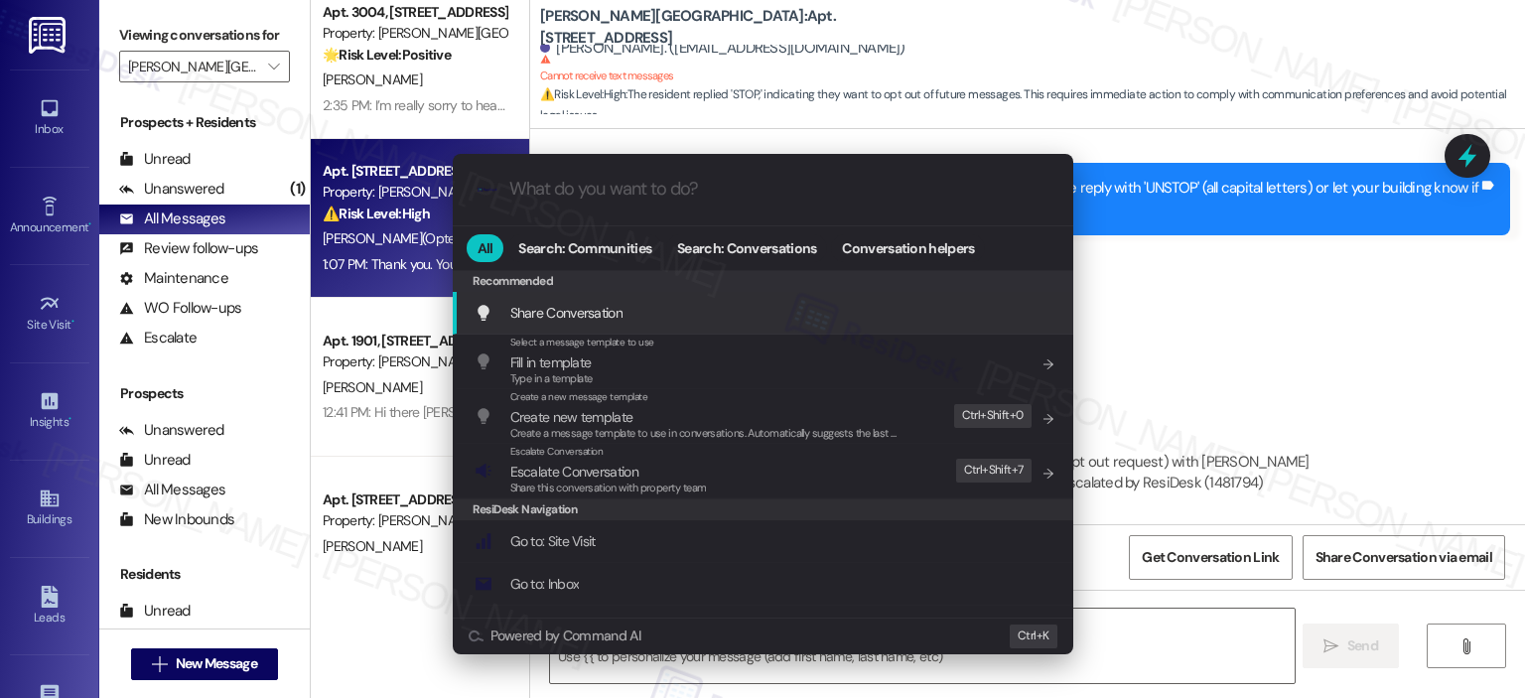
click at [667, 179] on input "What do you want to do?" at bounding box center [778, 189] width 539 height 21
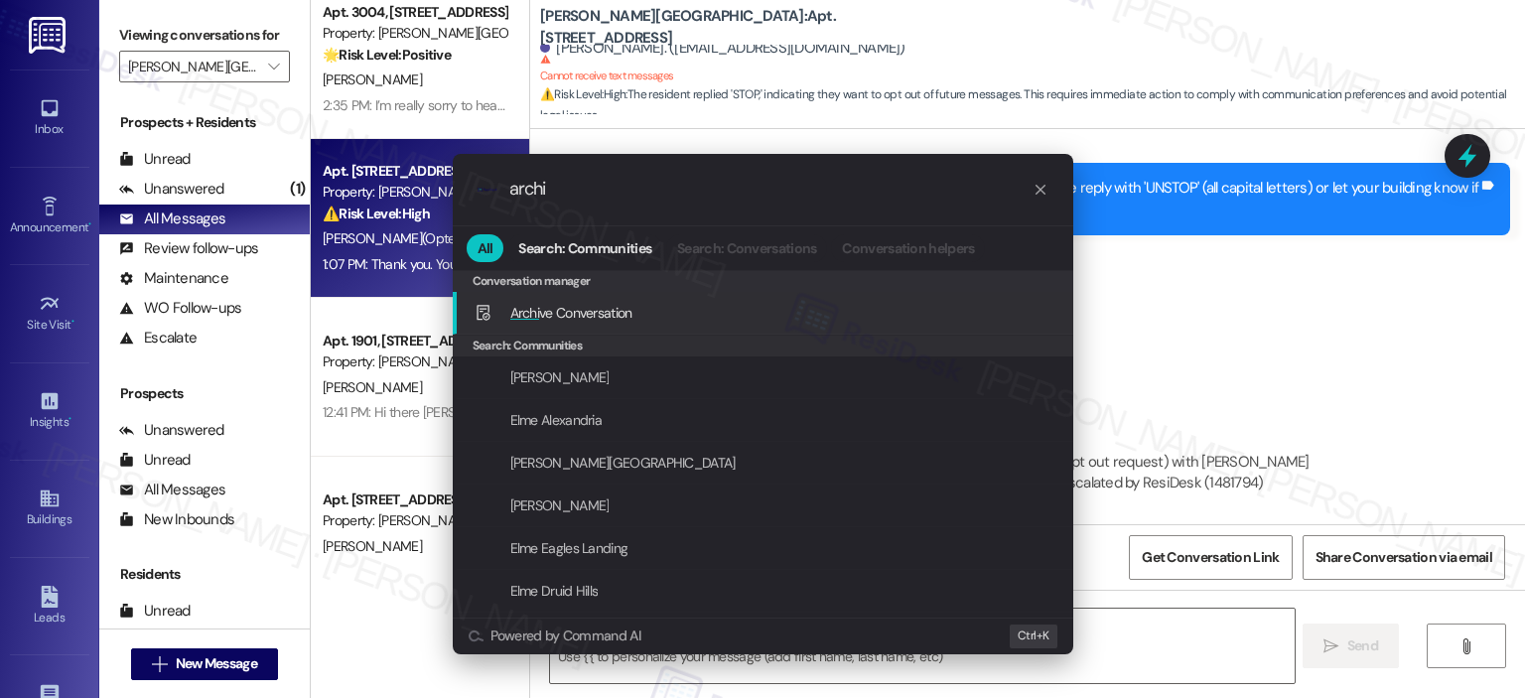
type input "archiv"
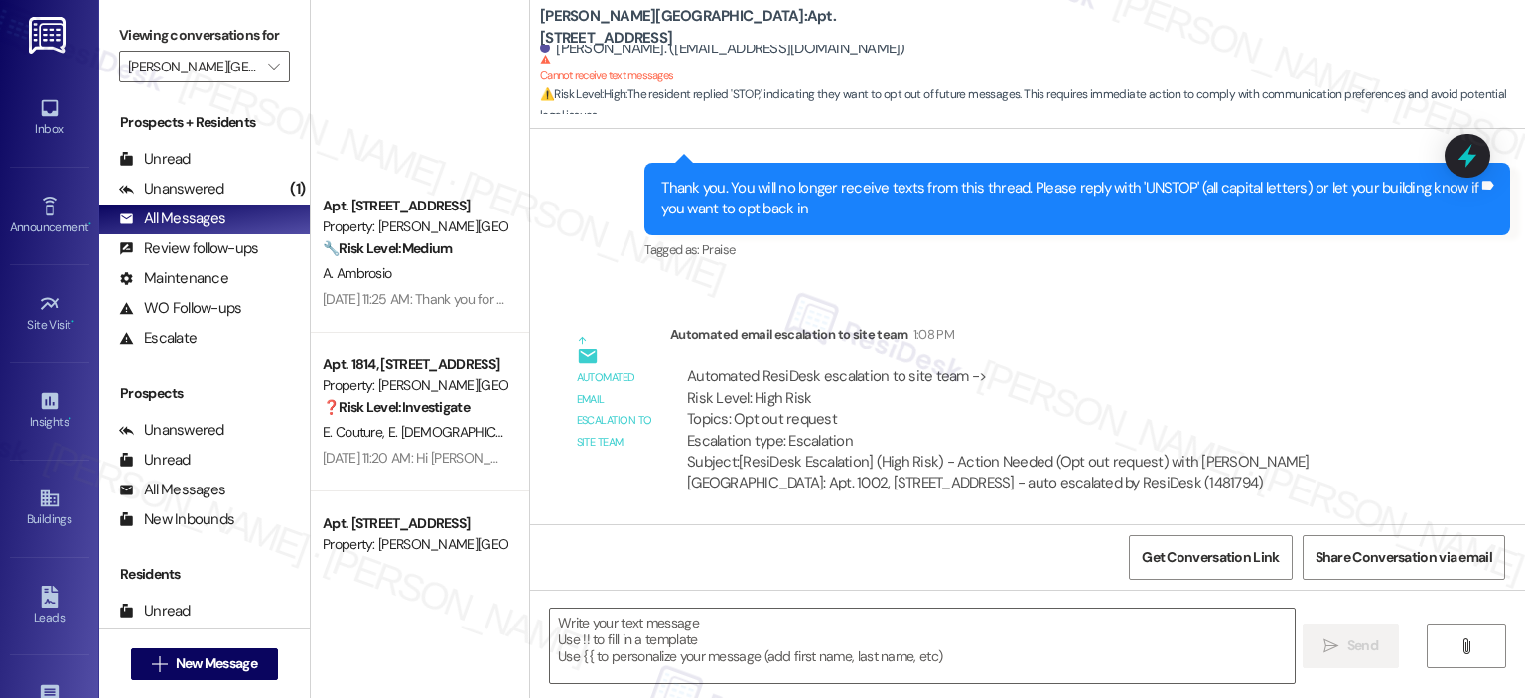
scroll to position [7383, 0]
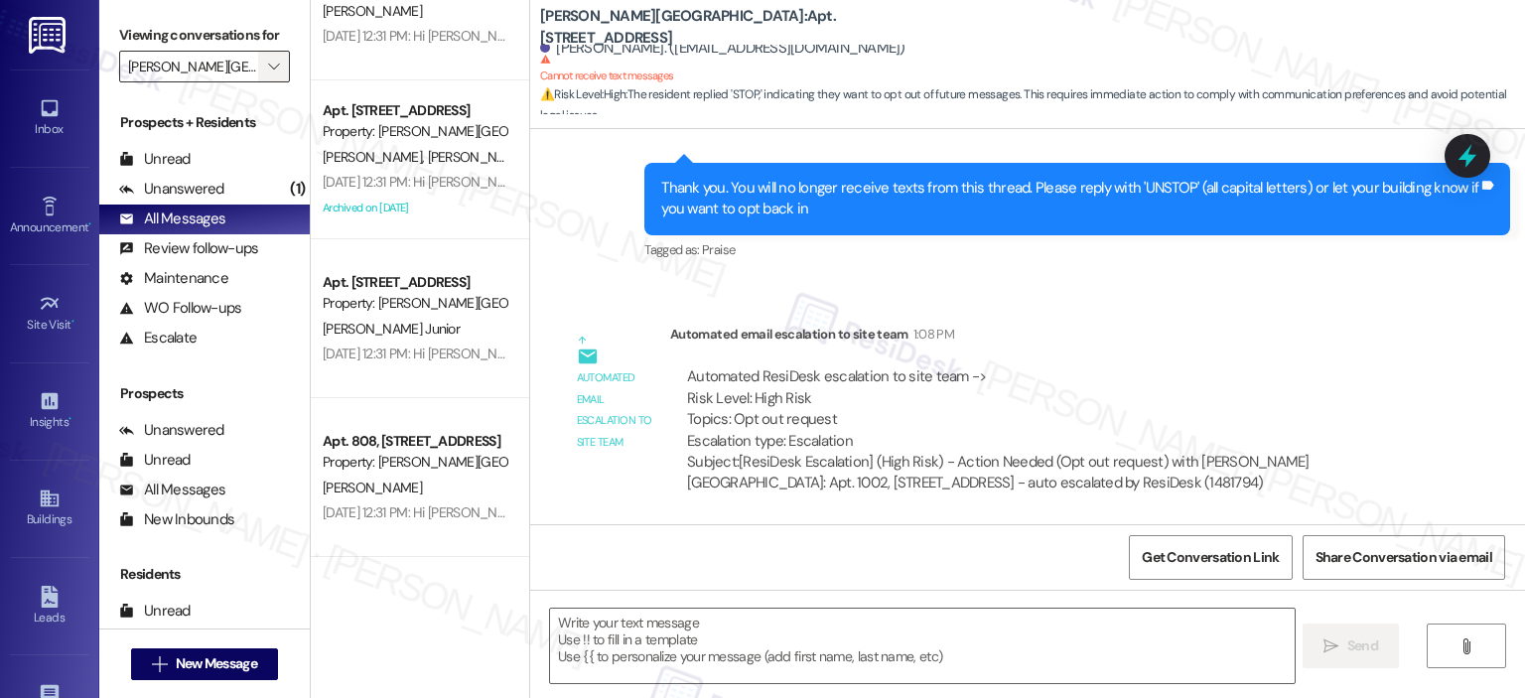
click at [258, 67] on button "" at bounding box center [274, 67] width 32 height 32
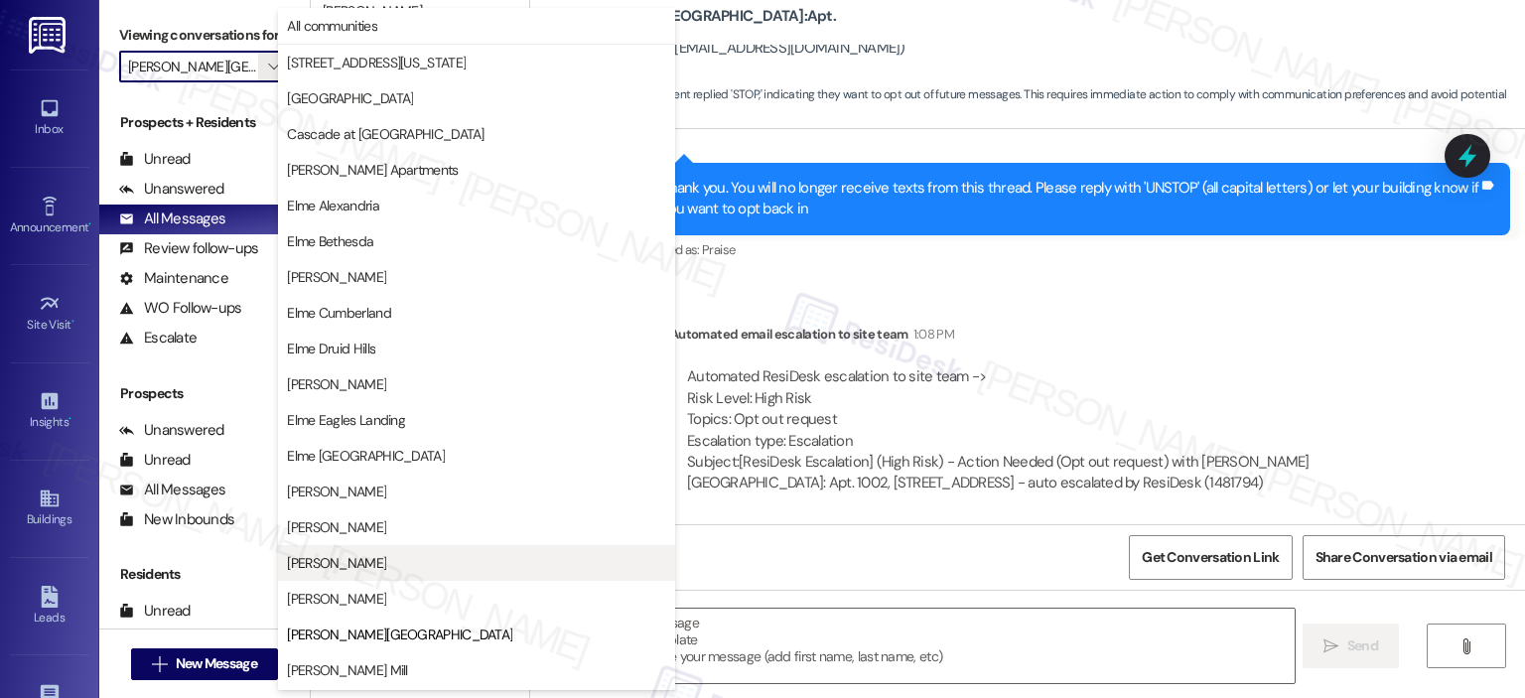
scroll to position [322, 0]
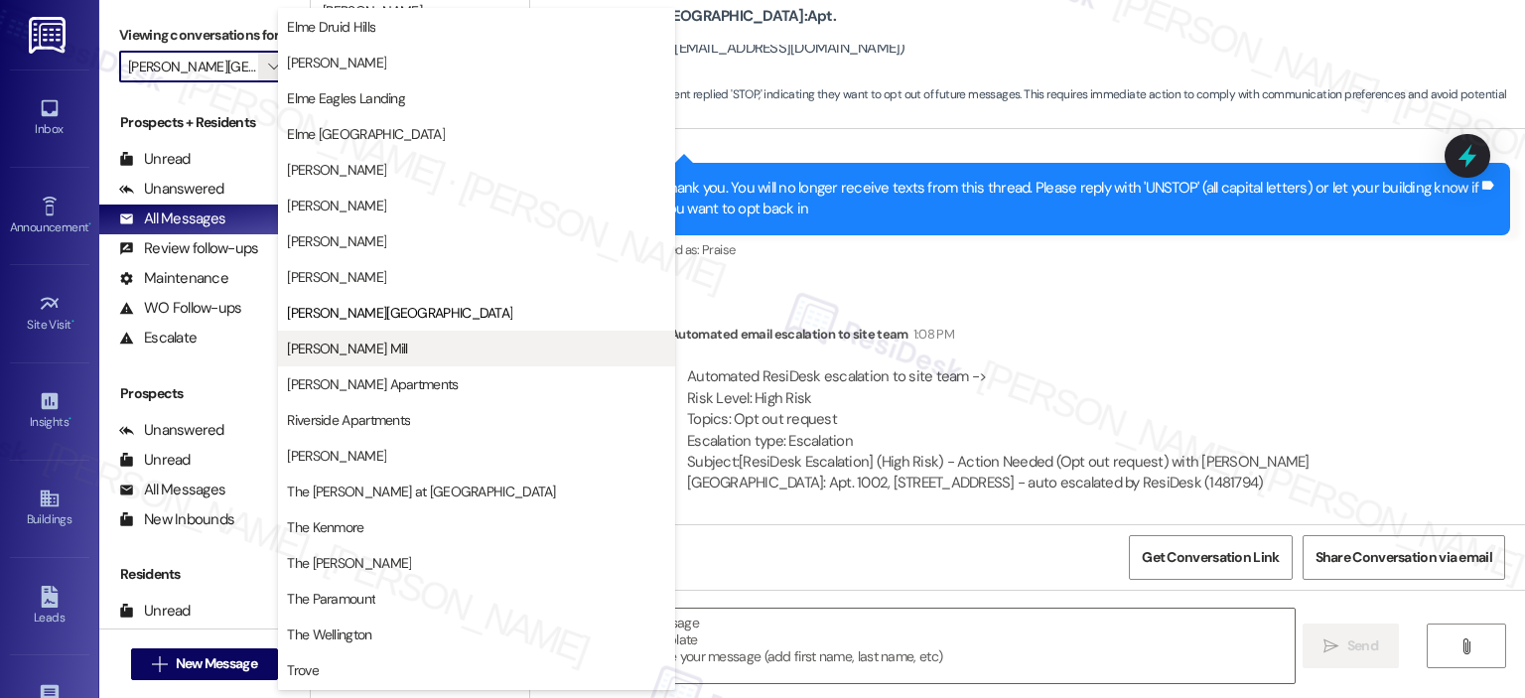
click at [334, 340] on span "[PERSON_NAME] Mill" at bounding box center [347, 348] width 120 height 20
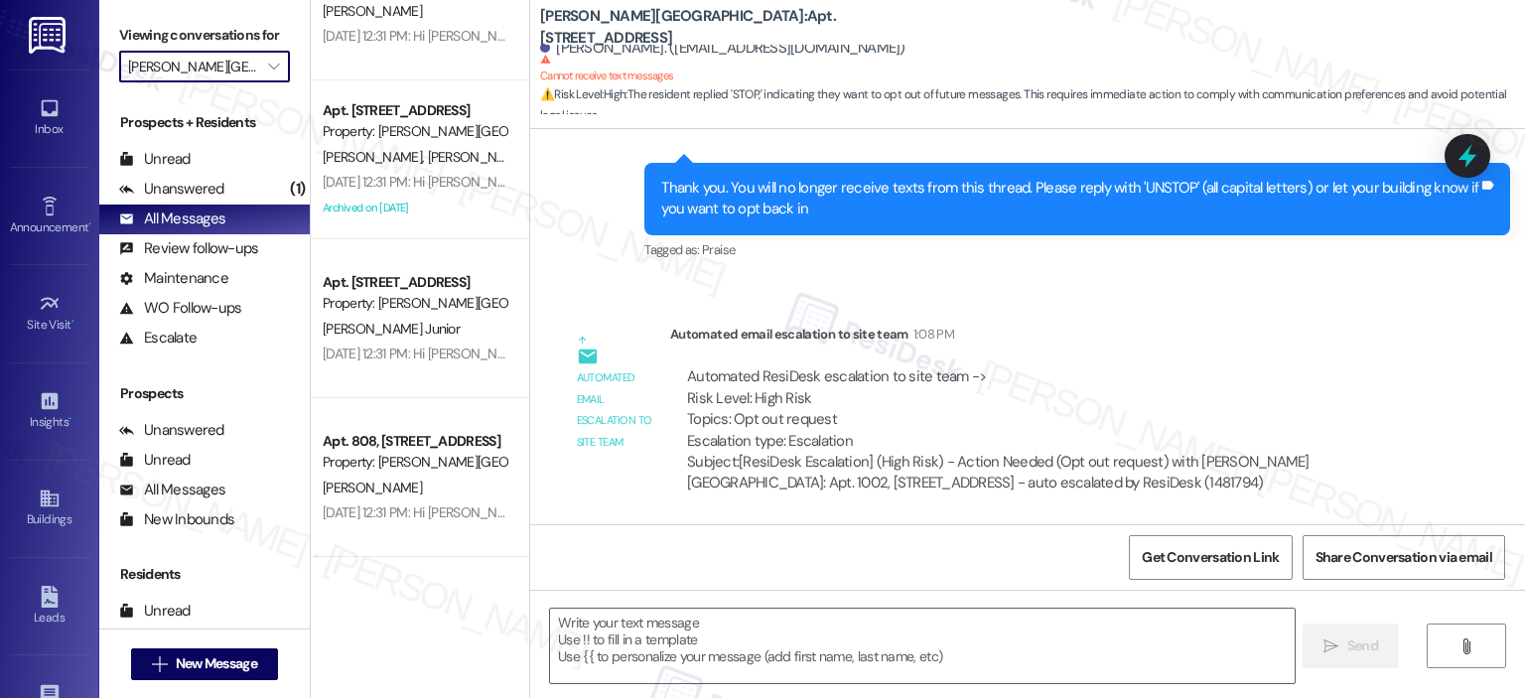
type input "[PERSON_NAME] Mill"
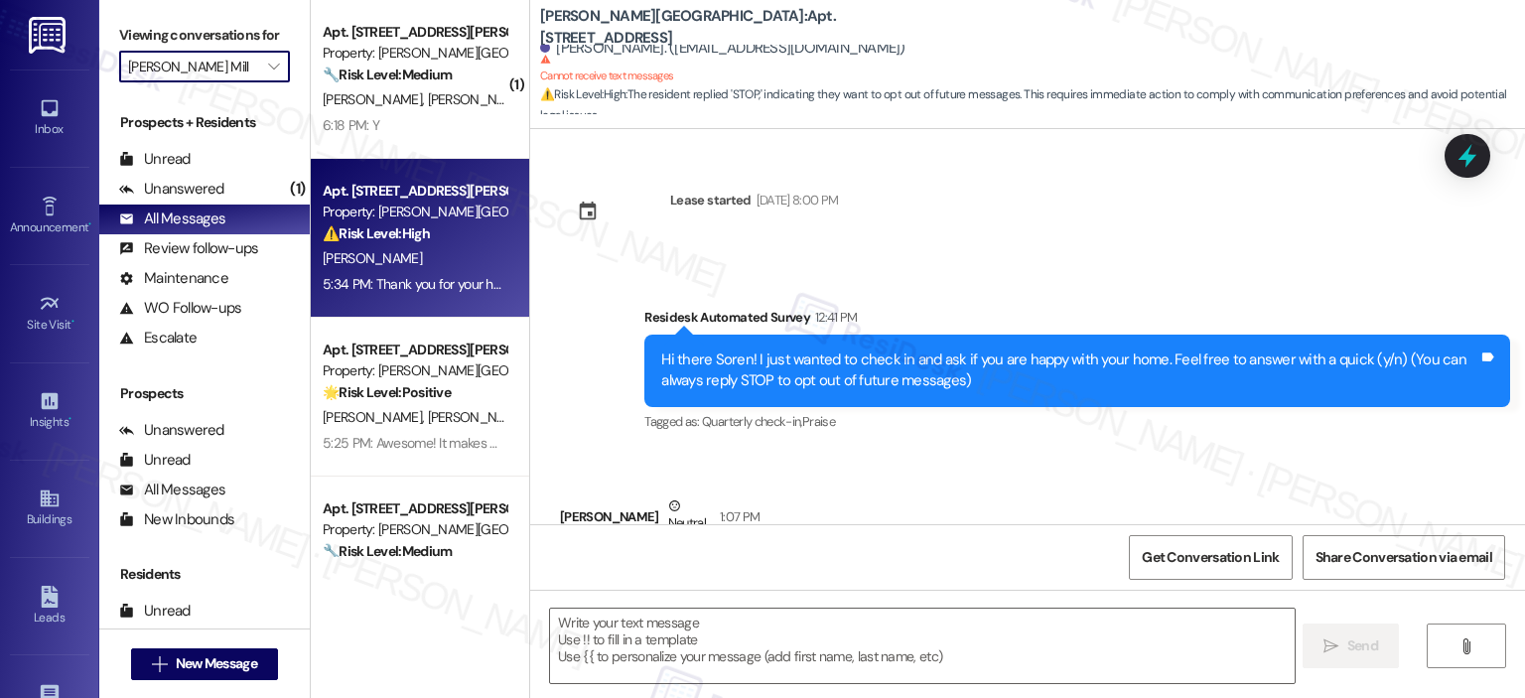
type textarea "Fetching suggested responses. Please feel free to read through the conversation…"
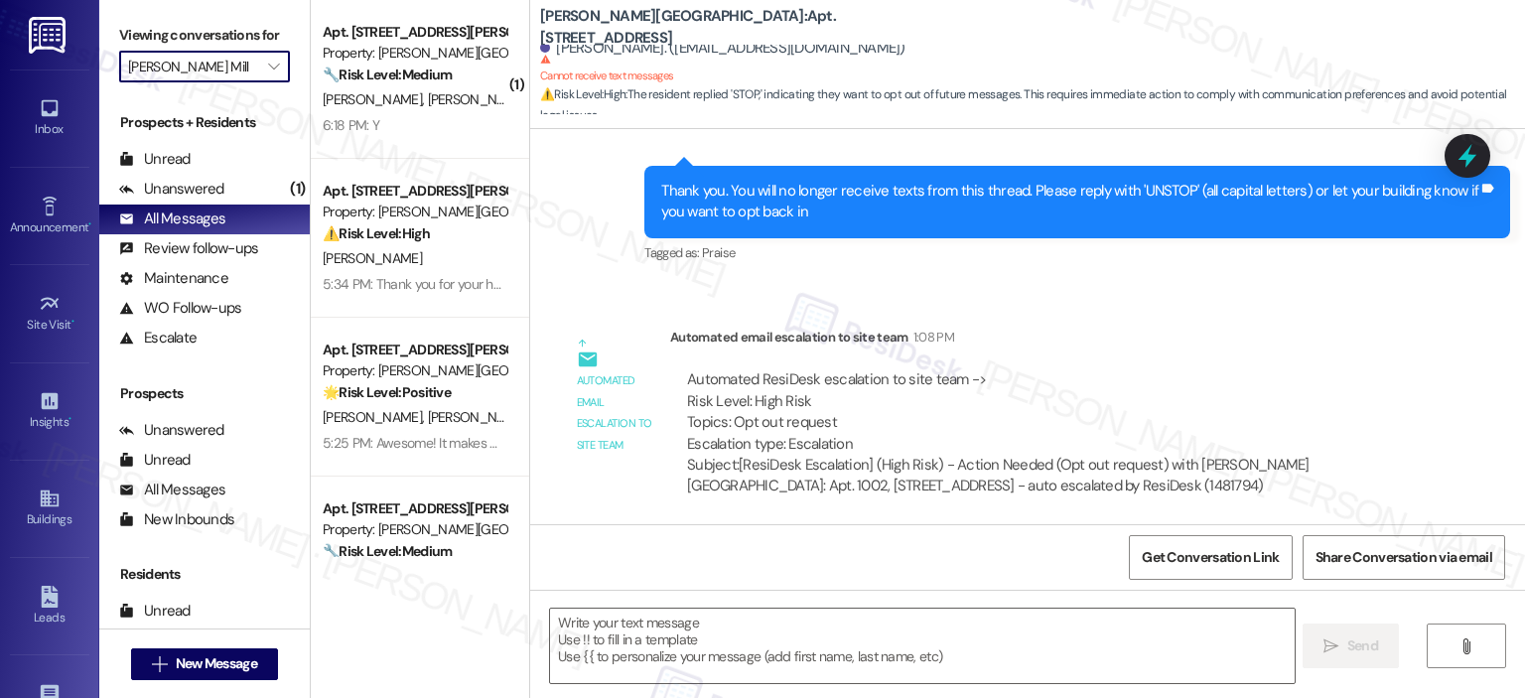
scroll to position [710, 0]
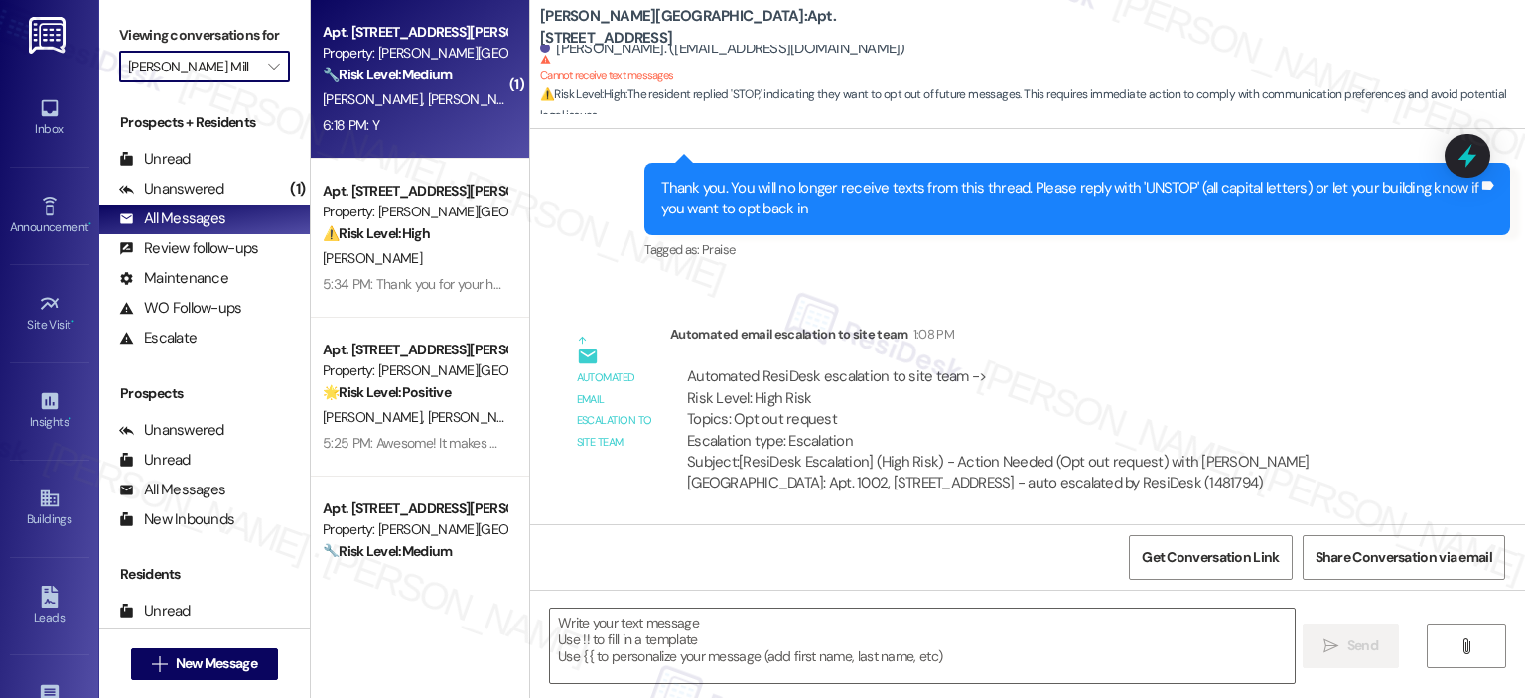
click at [392, 110] on div "M. Cerdena-Davila R. Davila" at bounding box center [415, 99] width 188 height 25
type textarea "Fetching suggested responses. Please feel free to read through the conversation…"
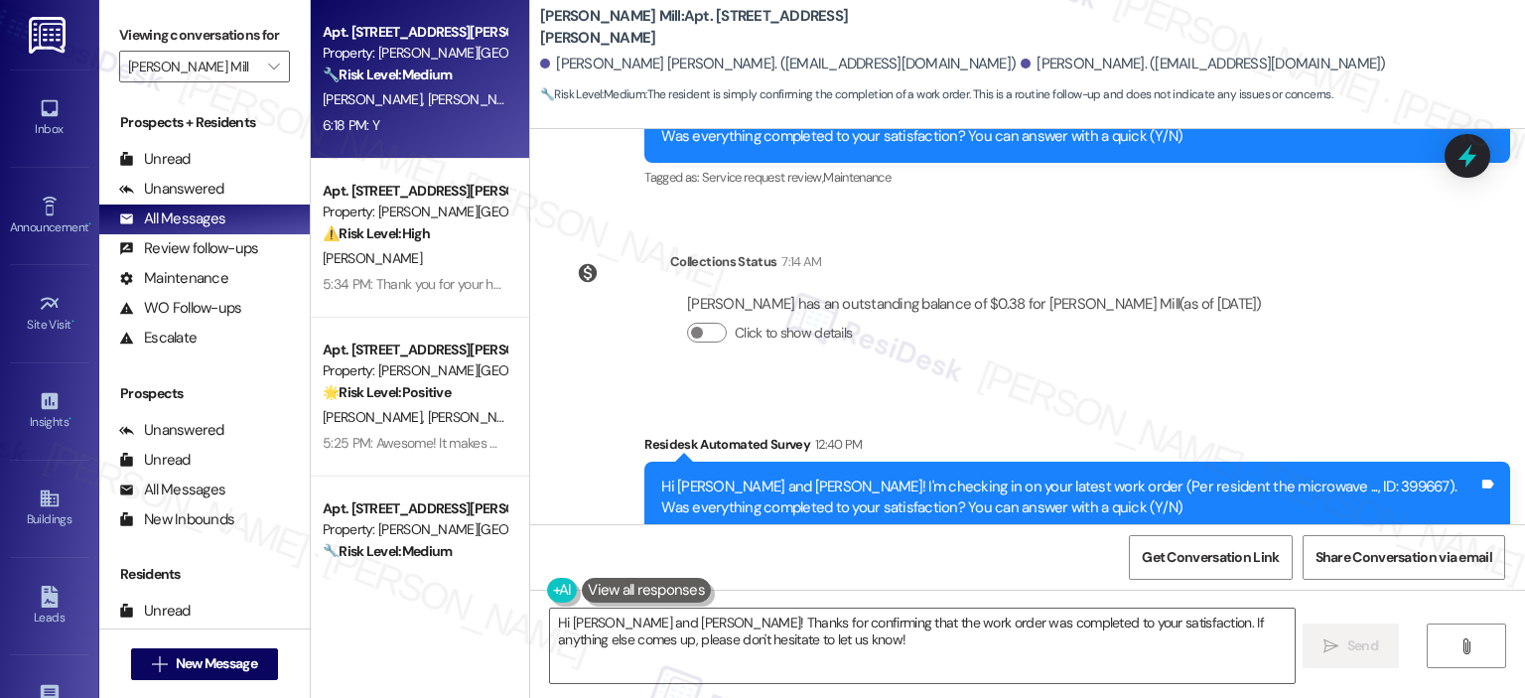
scroll to position [8274, 0]
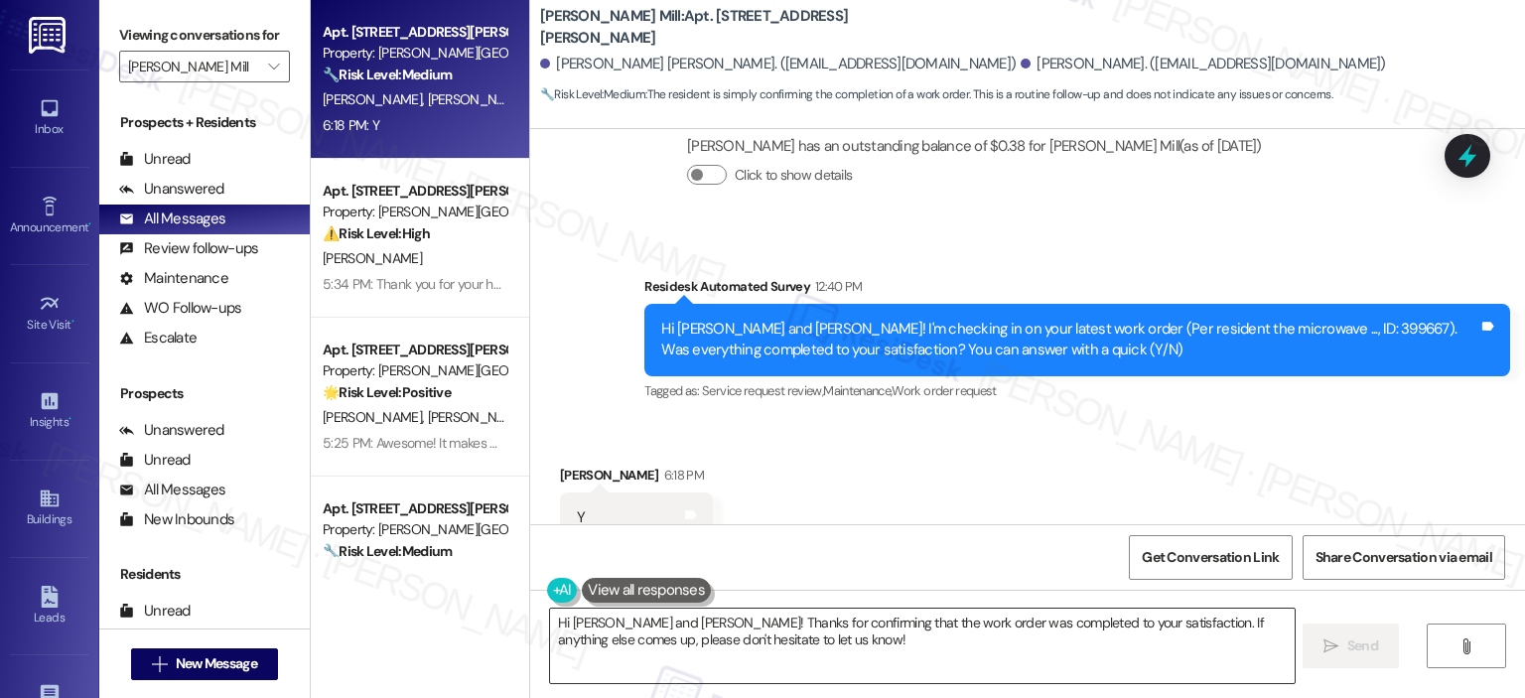
click at [638, 624] on textarea "Hi Marco Antonio and Rosa! Thanks for confirming that the work order was comple…" at bounding box center [921, 645] width 743 height 74
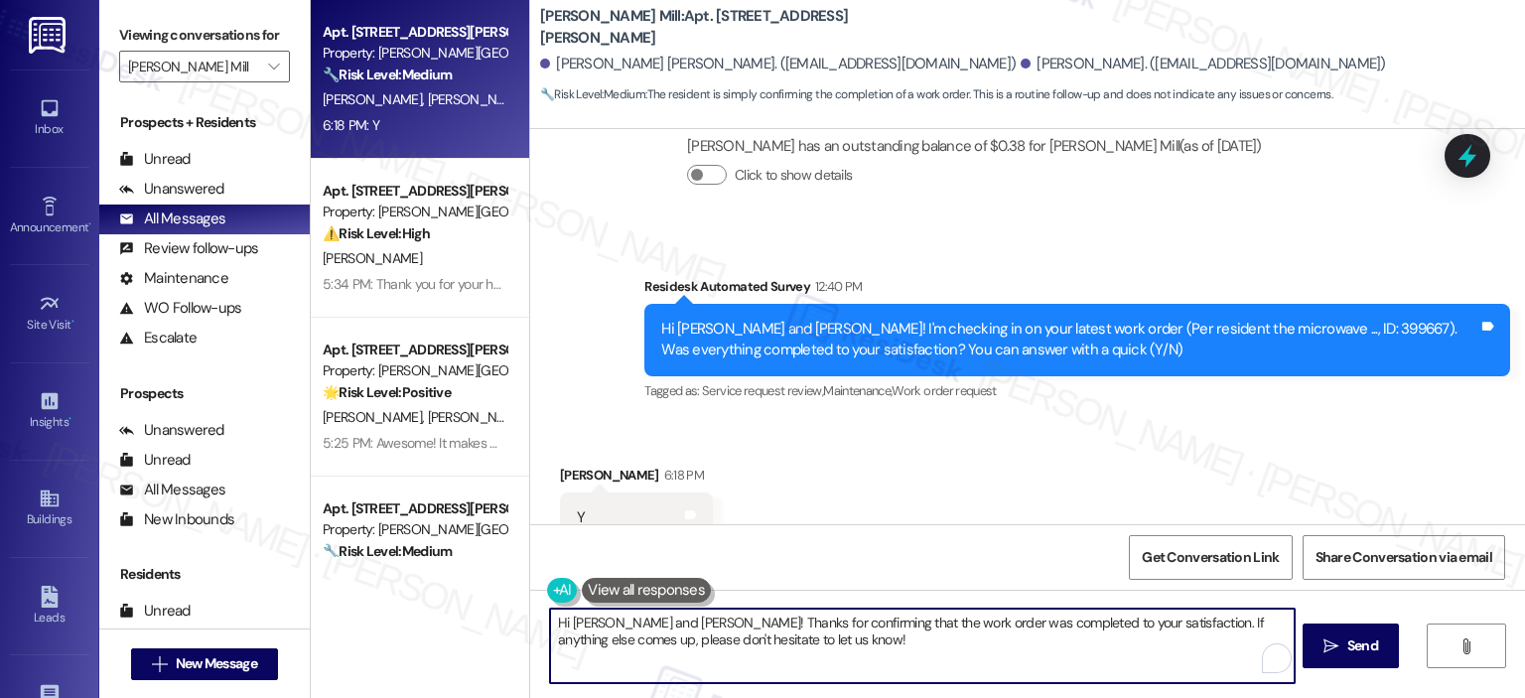
paste textarea "hank you for your response! Great to know that the latest work order was comple…"
click at [703, 613] on textarea "Thank you for your response! Great to know that the latest work order was compl…" at bounding box center [919, 645] width 743 height 74
type textarea "Thank you for your response, Rosa! Great to know that the latest work order was…"
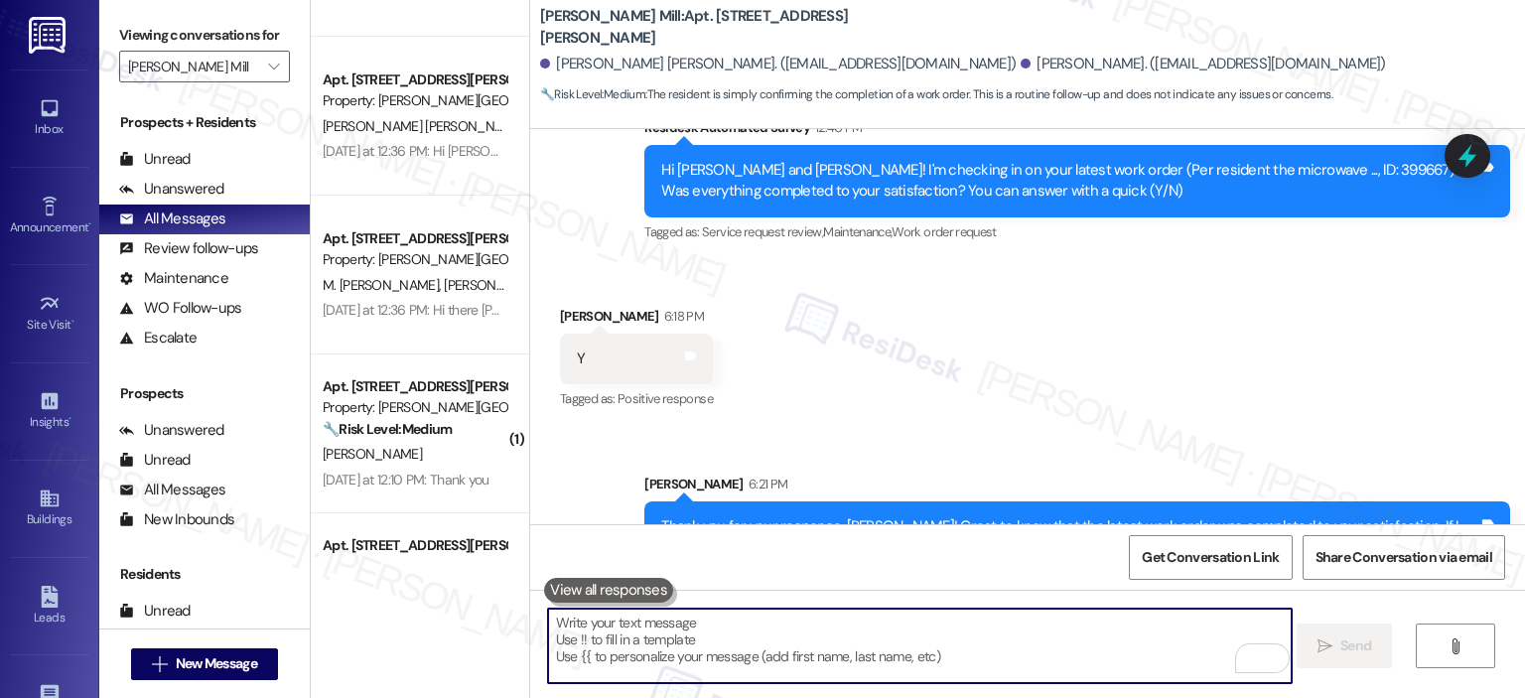
scroll to position [1767, 0]
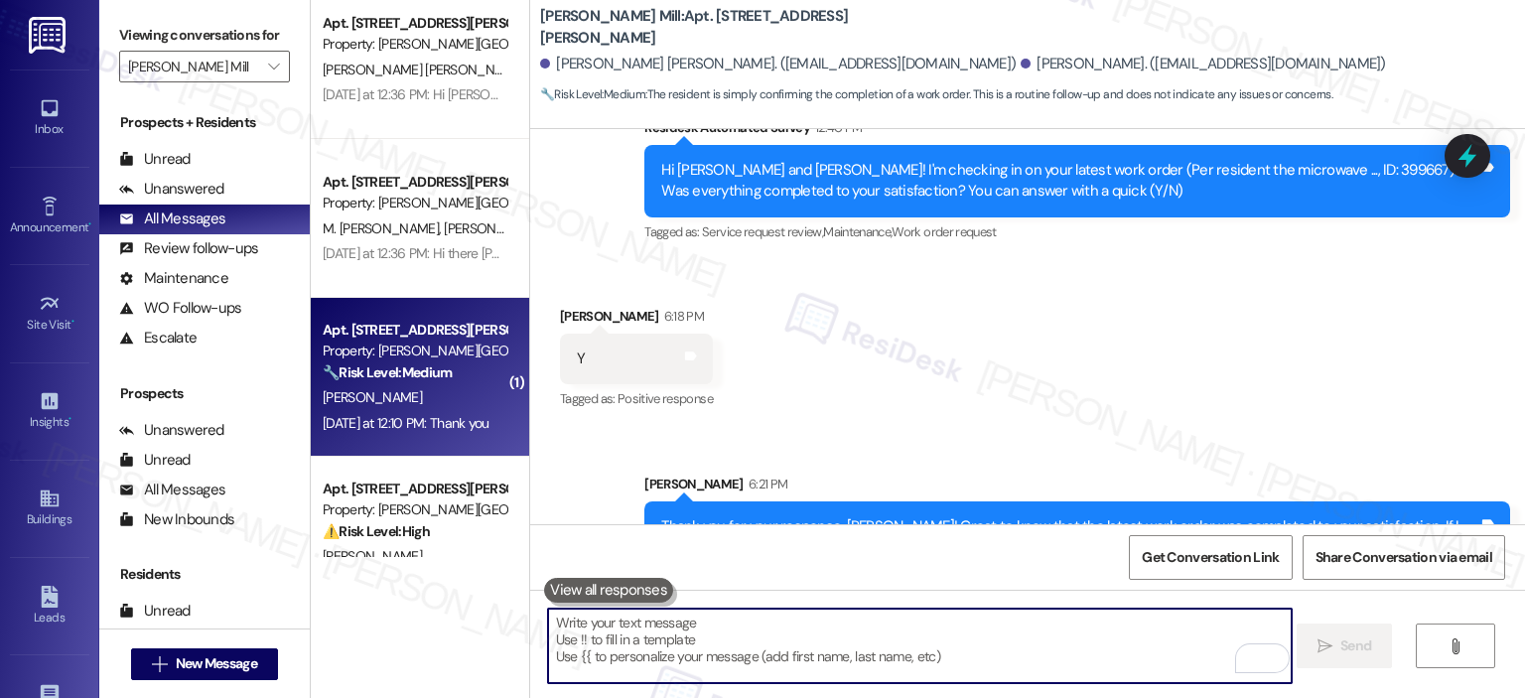
click at [395, 405] on div "J. Harris" at bounding box center [415, 397] width 188 height 25
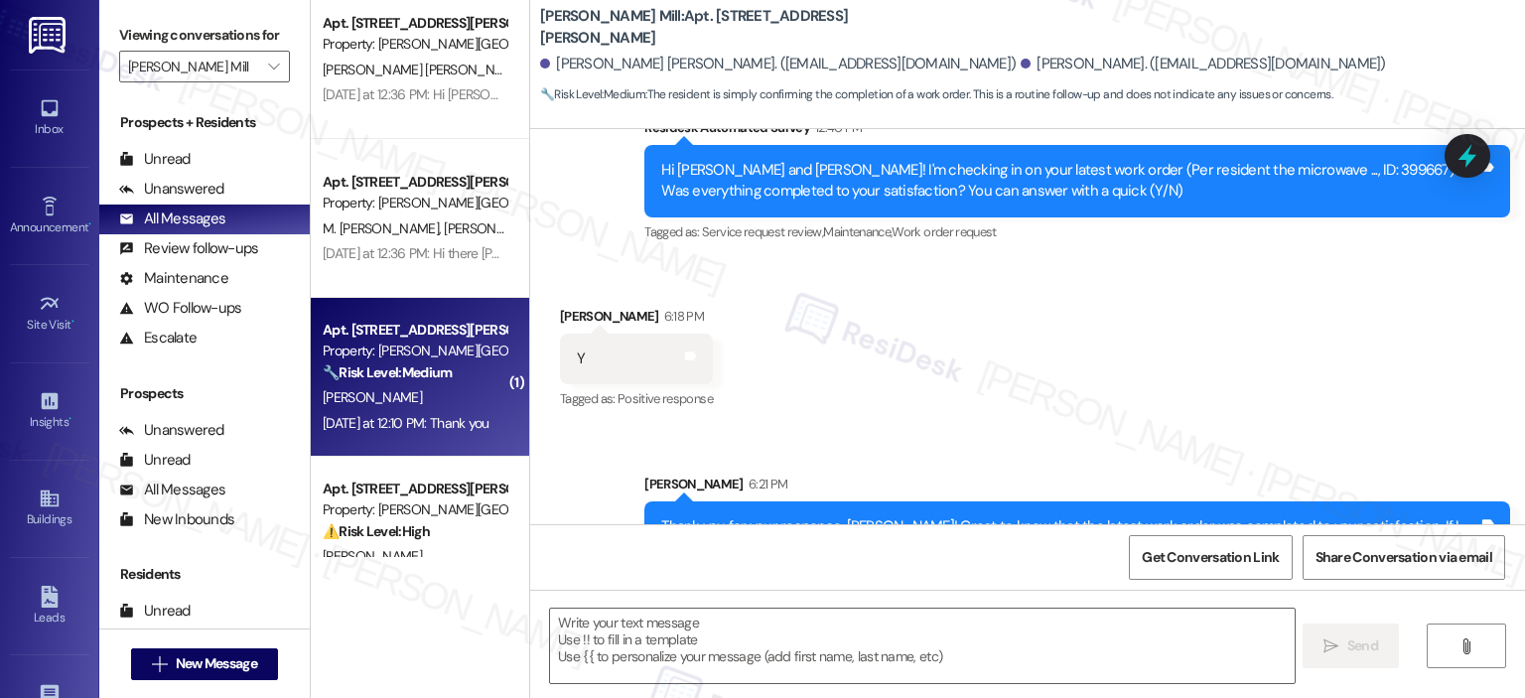
type textarea "Fetching suggested responses. Please feel free to read through the conversation…"
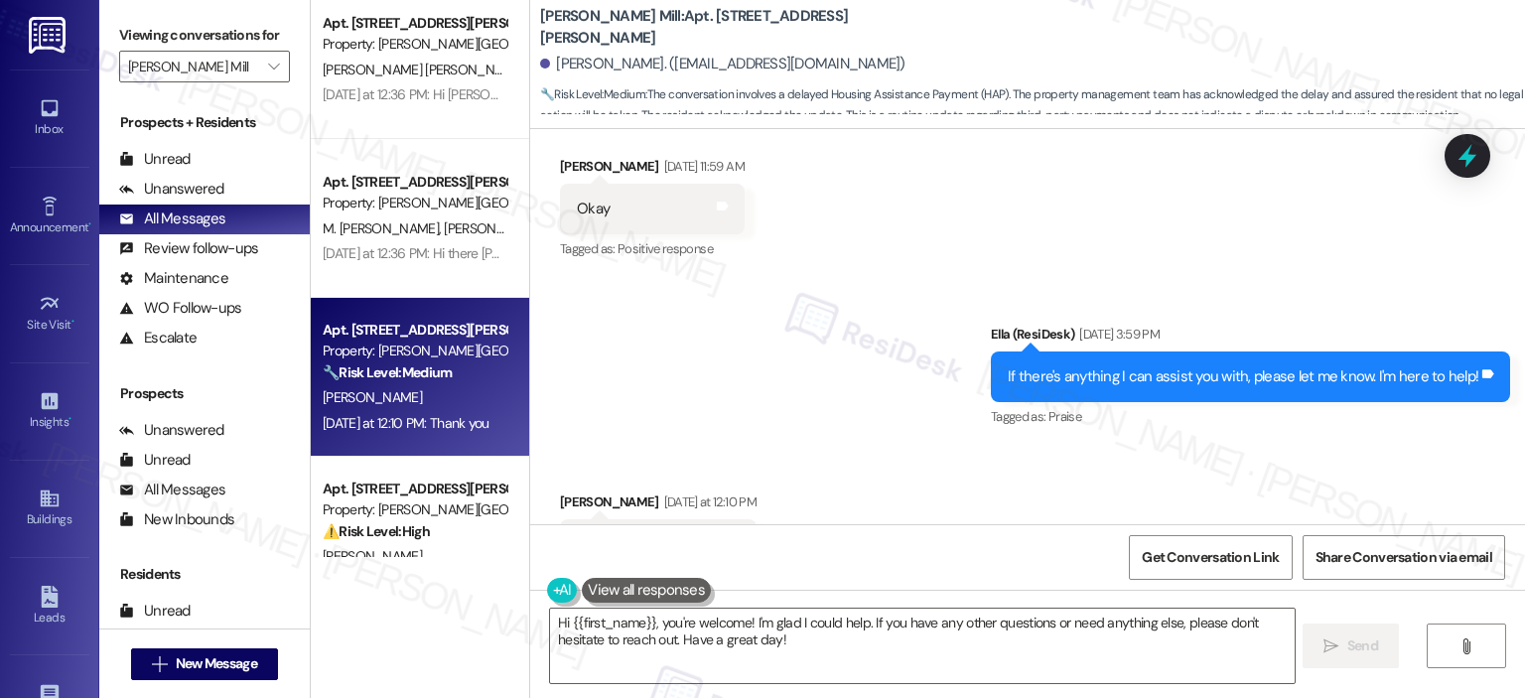
scroll to position [9834, 0]
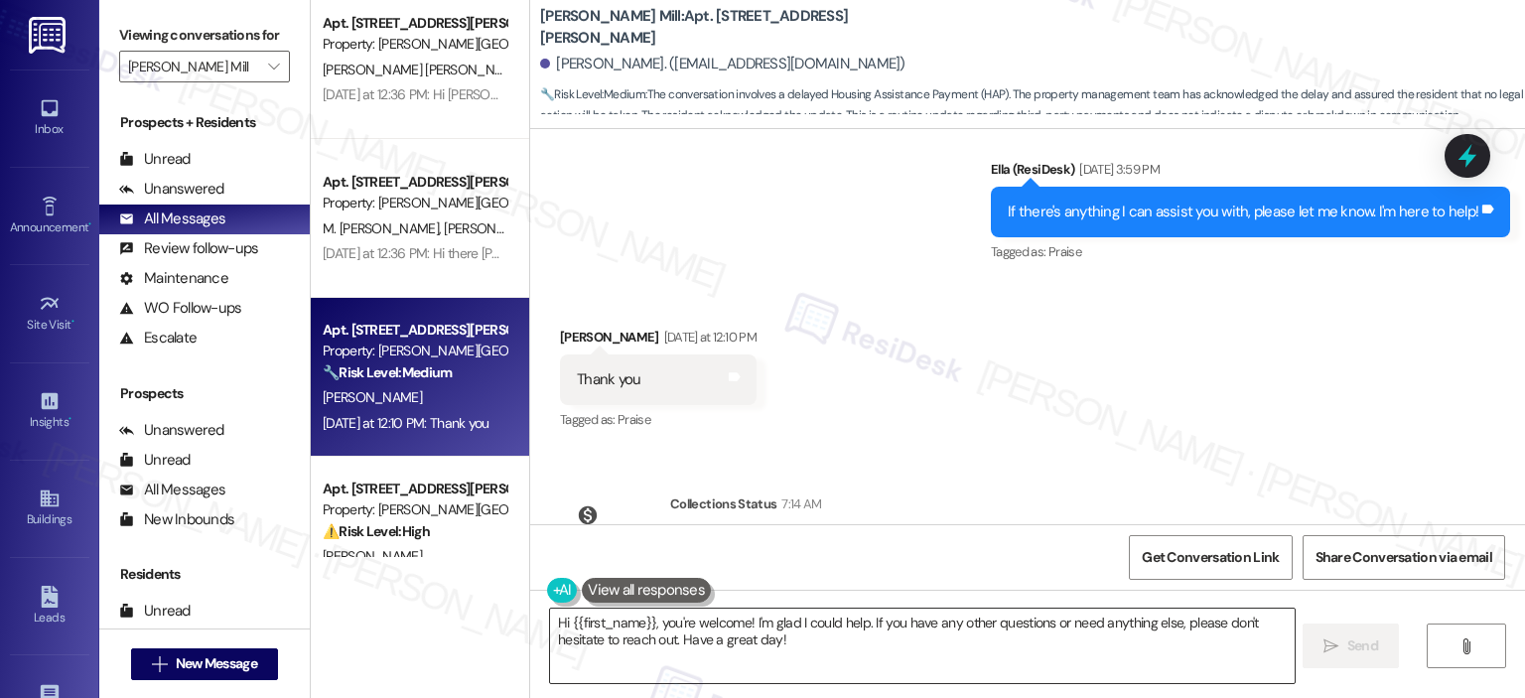
click at [786, 642] on textarea "Hi {{first_name}}, you're welcome! I'm glad I could help. If you have any other…" at bounding box center [921, 645] width 743 height 74
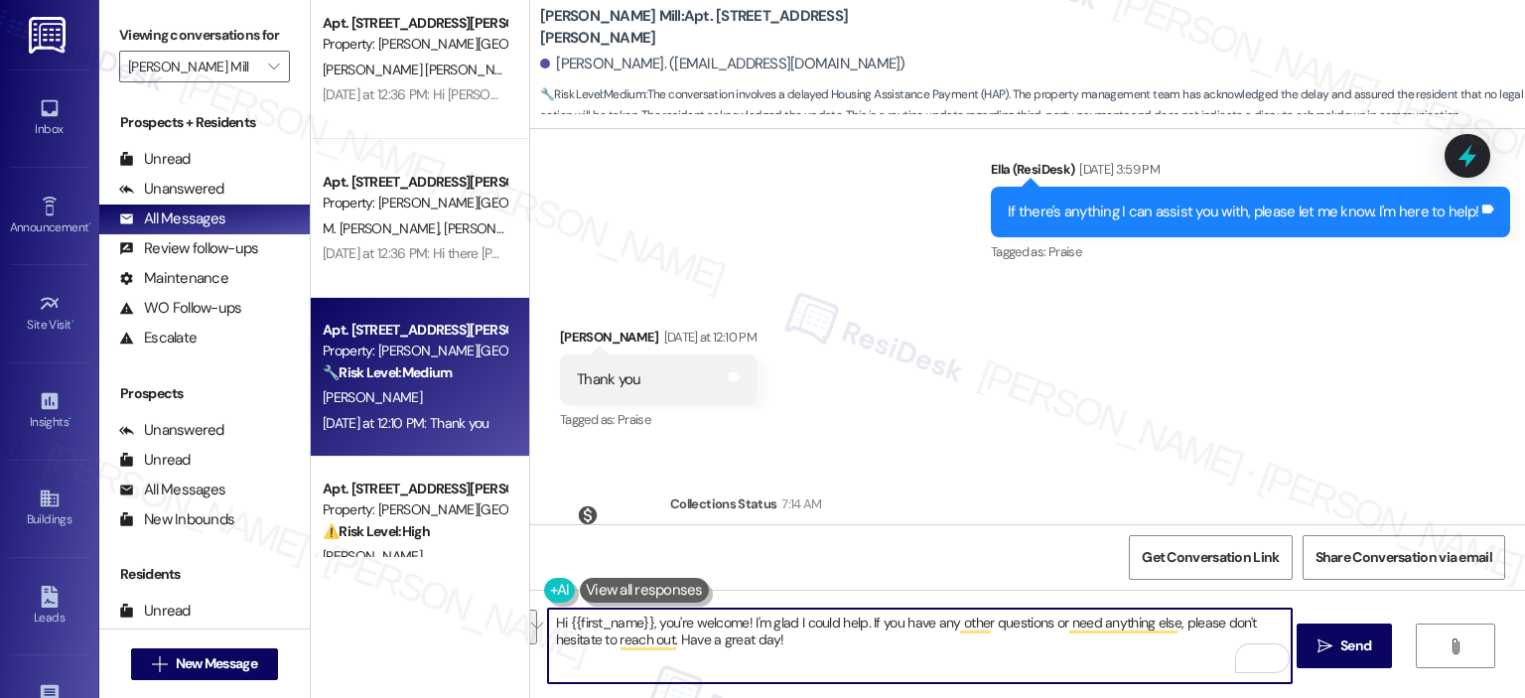
click at [810, 632] on textarea "Hi {{first_name}}, you're welcome! I'm glad I could help. If you have any other…" at bounding box center [919, 645] width 743 height 74
drag, startPoint x: 655, startPoint y: 628, endPoint x: 544, endPoint y: 614, distance: 112.0
click at [548, 614] on textarea "Hi {{first_name}}, you're welcome! I'm glad I could help. If you have any other…" at bounding box center [919, 645] width 743 height 74
click at [746, 654] on textarea "You're welcome! I'm glad I could help. If you have any other questions or need …" at bounding box center [919, 645] width 743 height 74
drag, startPoint x: 639, startPoint y: 638, endPoint x: 621, endPoint y: 637, distance: 17.9
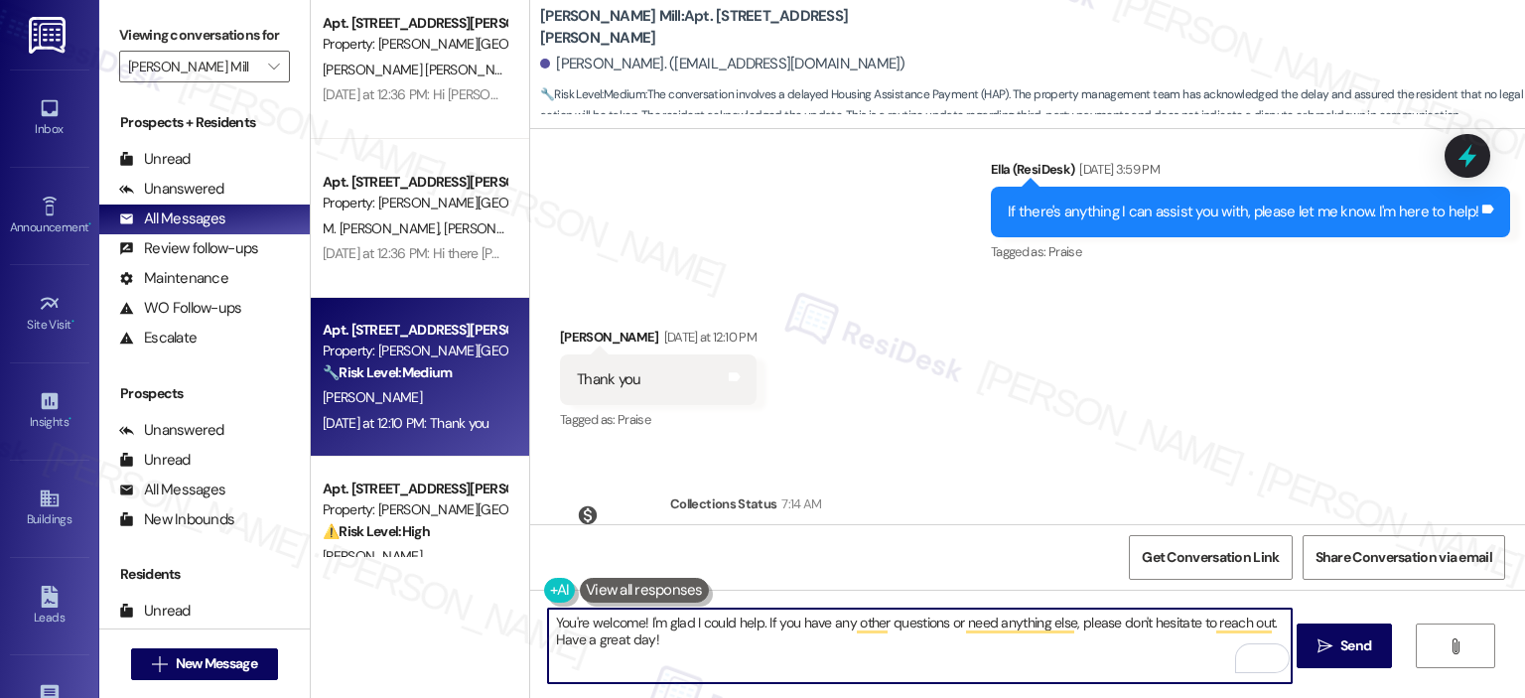
click at [621, 637] on textarea "You're welcome! I'm glad I could help. If you have any other questions or need …" at bounding box center [919, 645] width 743 height 74
type textarea "You're welcome! I'm glad I could help. If you have any other questions or need …"
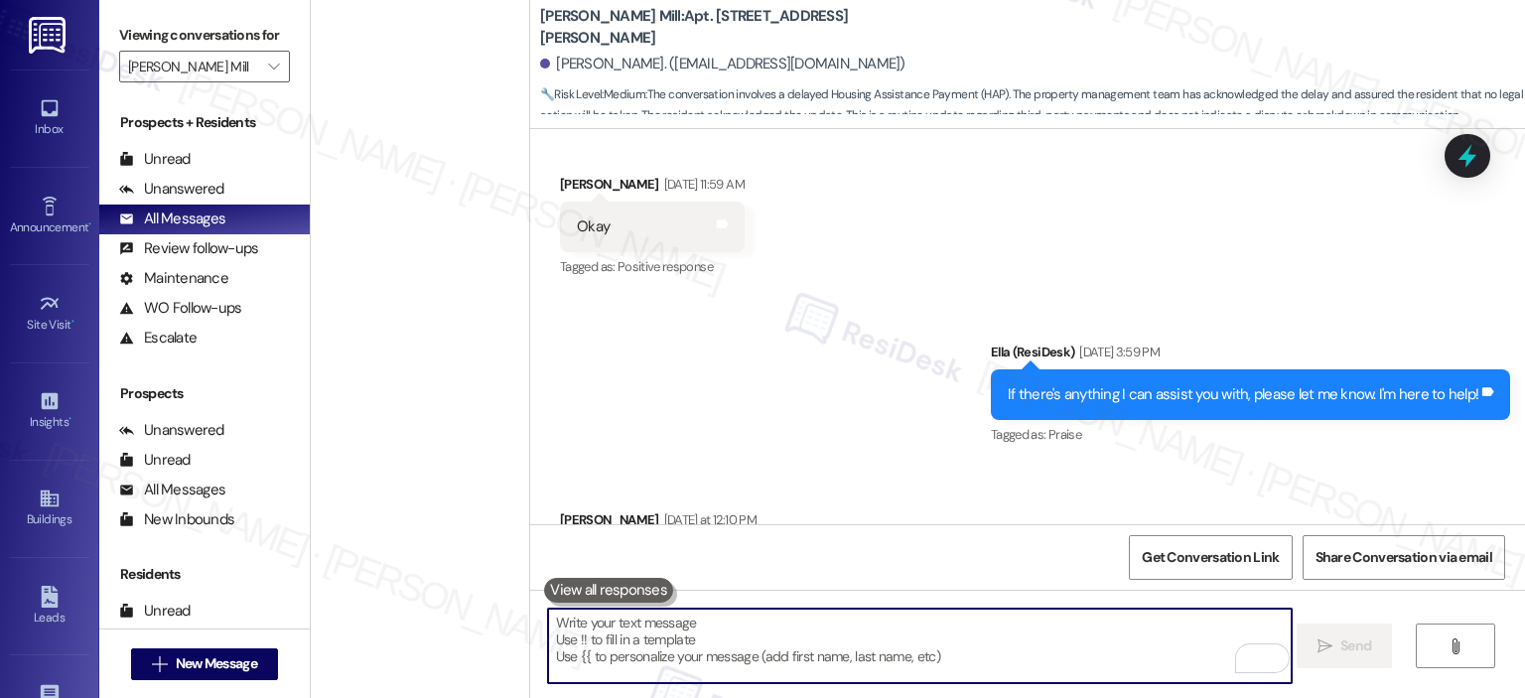
scroll to position [3256, 0]
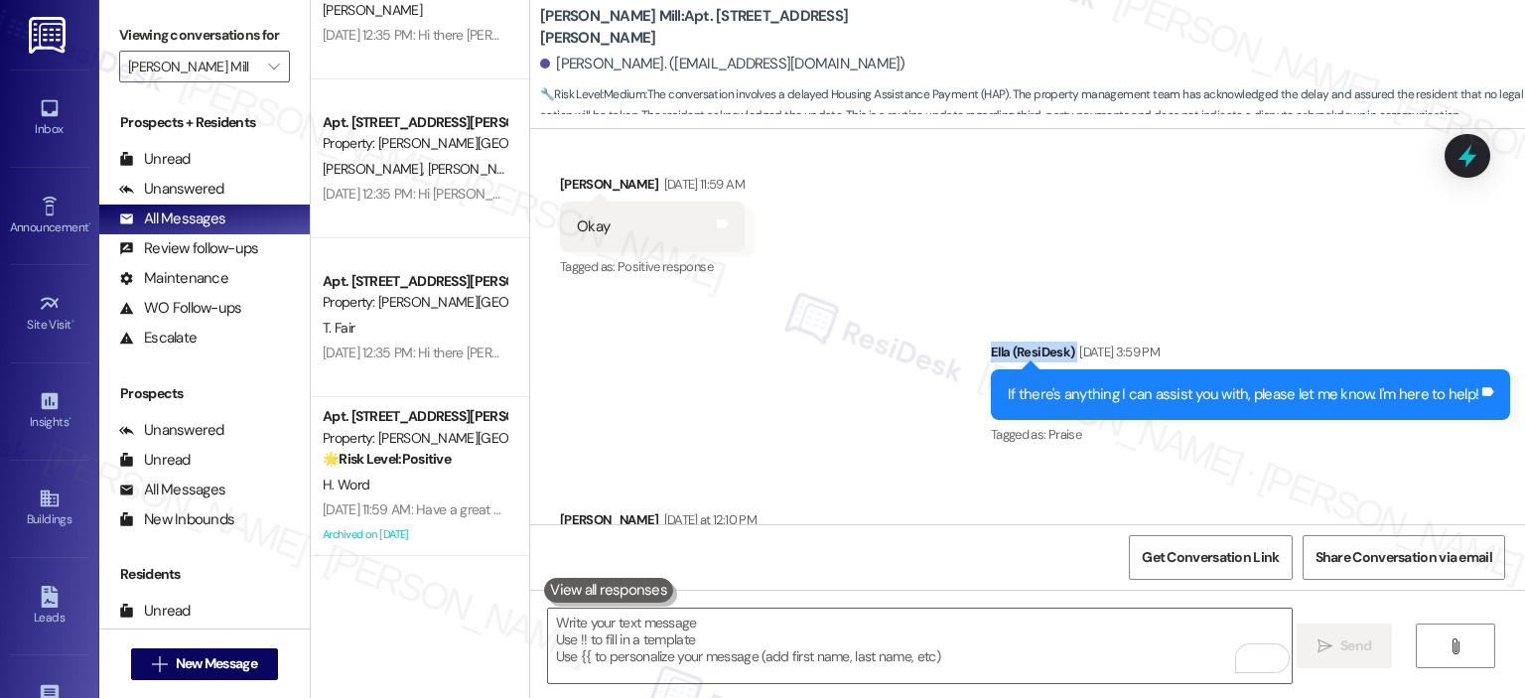
drag, startPoint x: 516, startPoint y: 246, endPoint x: 517, endPoint y: 260, distance: 13.9
click at [529, 260] on div "Elme Watkins Mill: Apt. 166D, 180 Watkins Station Circle Jacqueline Harris. (ja…" at bounding box center [1027, 349] width 996 height 698
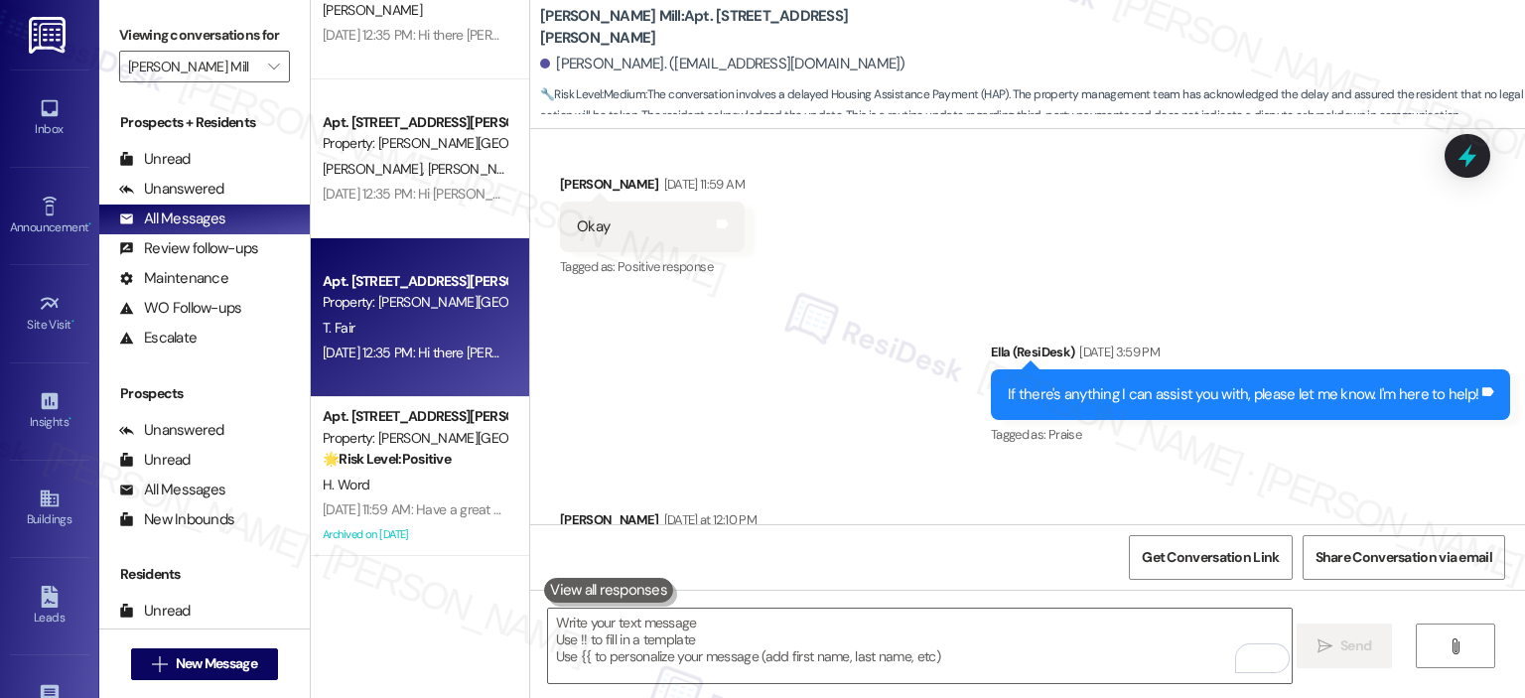
drag, startPoint x: 507, startPoint y: 243, endPoint x: 508, endPoint y: 264, distance: 20.9
click at [508, 264] on div "Apt. 111E, 180 Watkins Station Circle Property: Elme Watkins Mill T. Fair Sep 1…" at bounding box center [420, 317] width 218 height 159
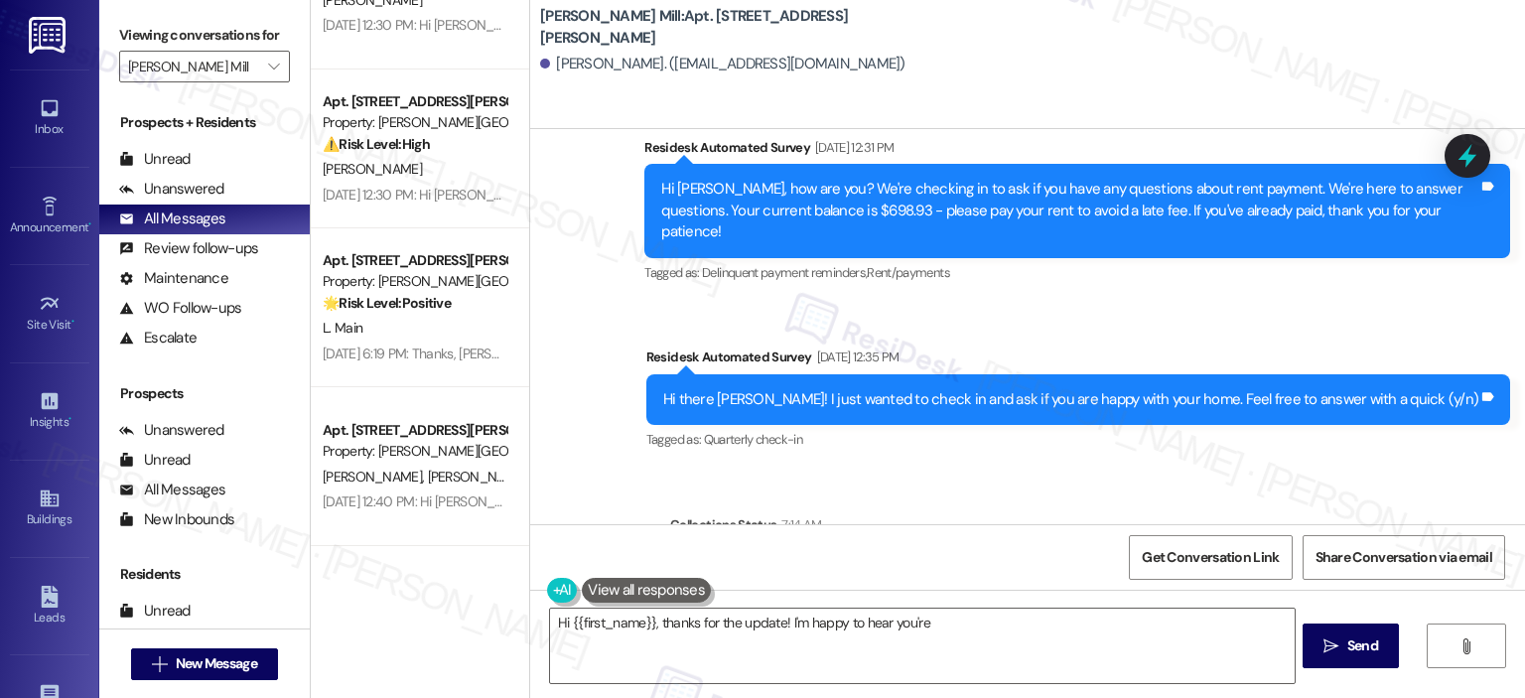
scroll to position [7383, 0]
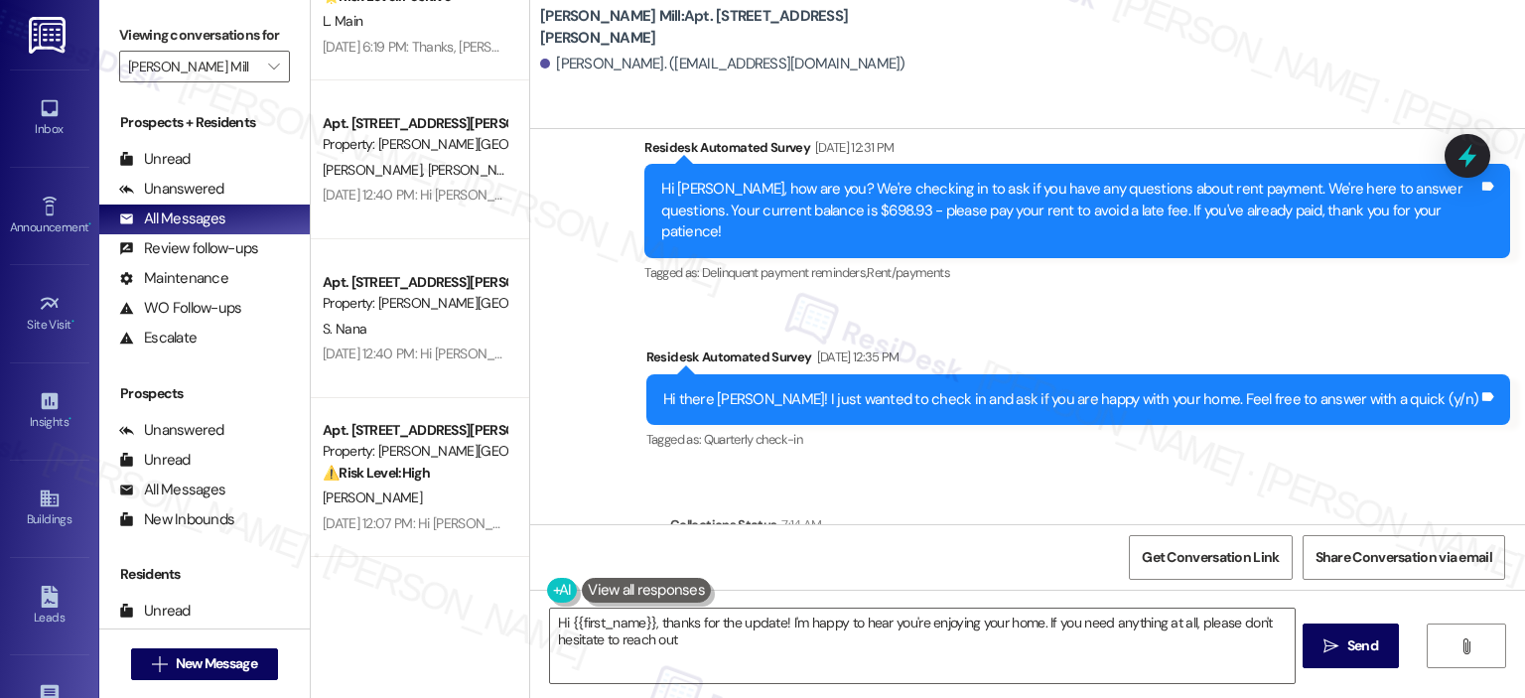
type textarea "Hi {{first_name}}, thanks for the update! I'm happy to hear you're enjoying you…"
click at [268, 63] on icon "" at bounding box center [273, 67] width 11 height 16
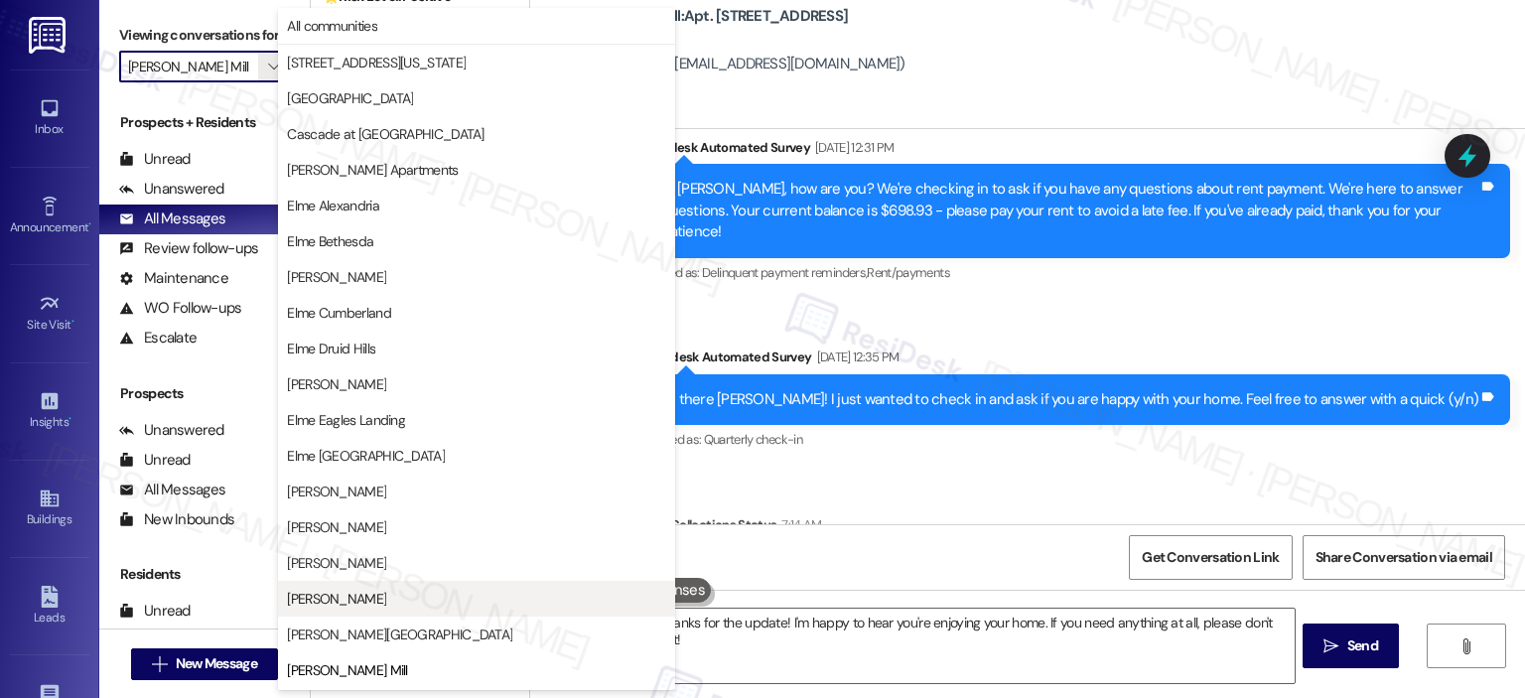
scroll to position [322, 0]
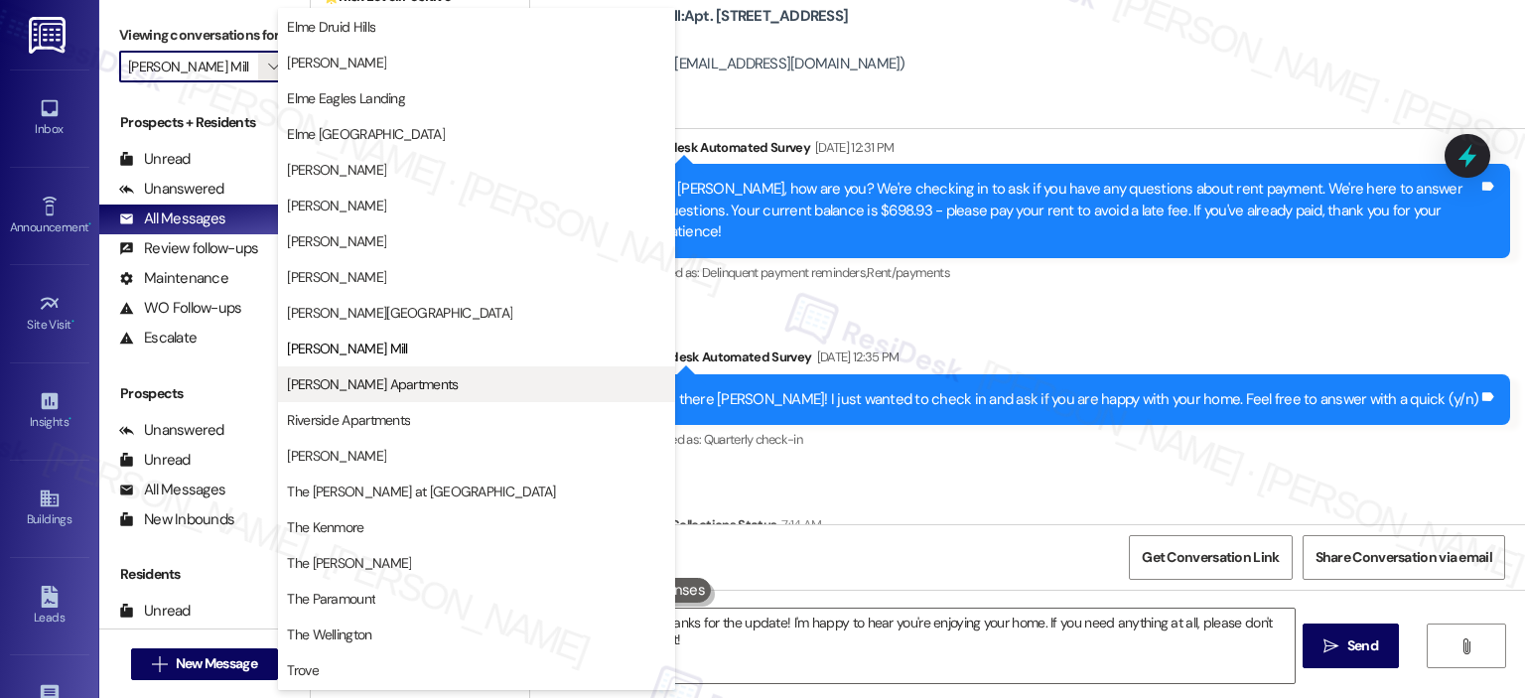
click at [363, 376] on span "[PERSON_NAME] Apartments" at bounding box center [372, 384] width 171 height 20
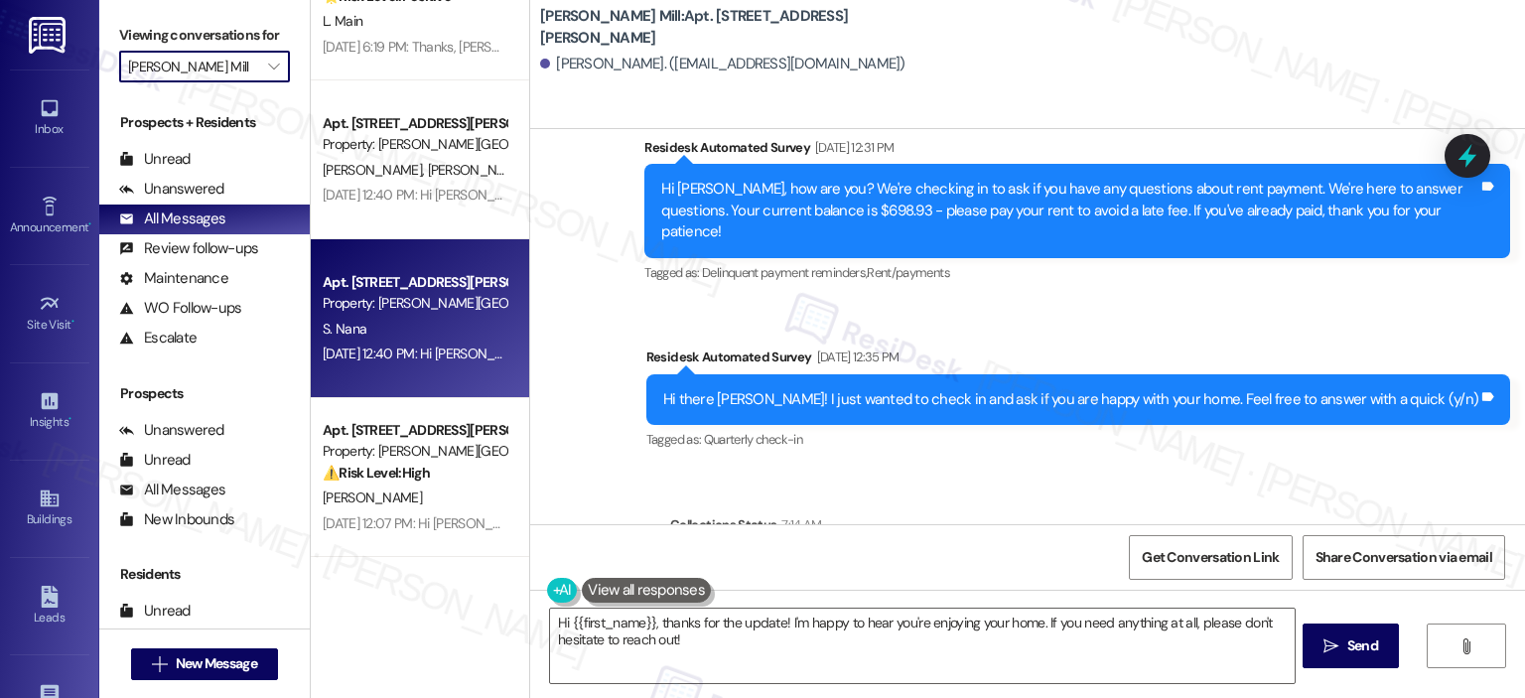
type input "[PERSON_NAME] Apartments"
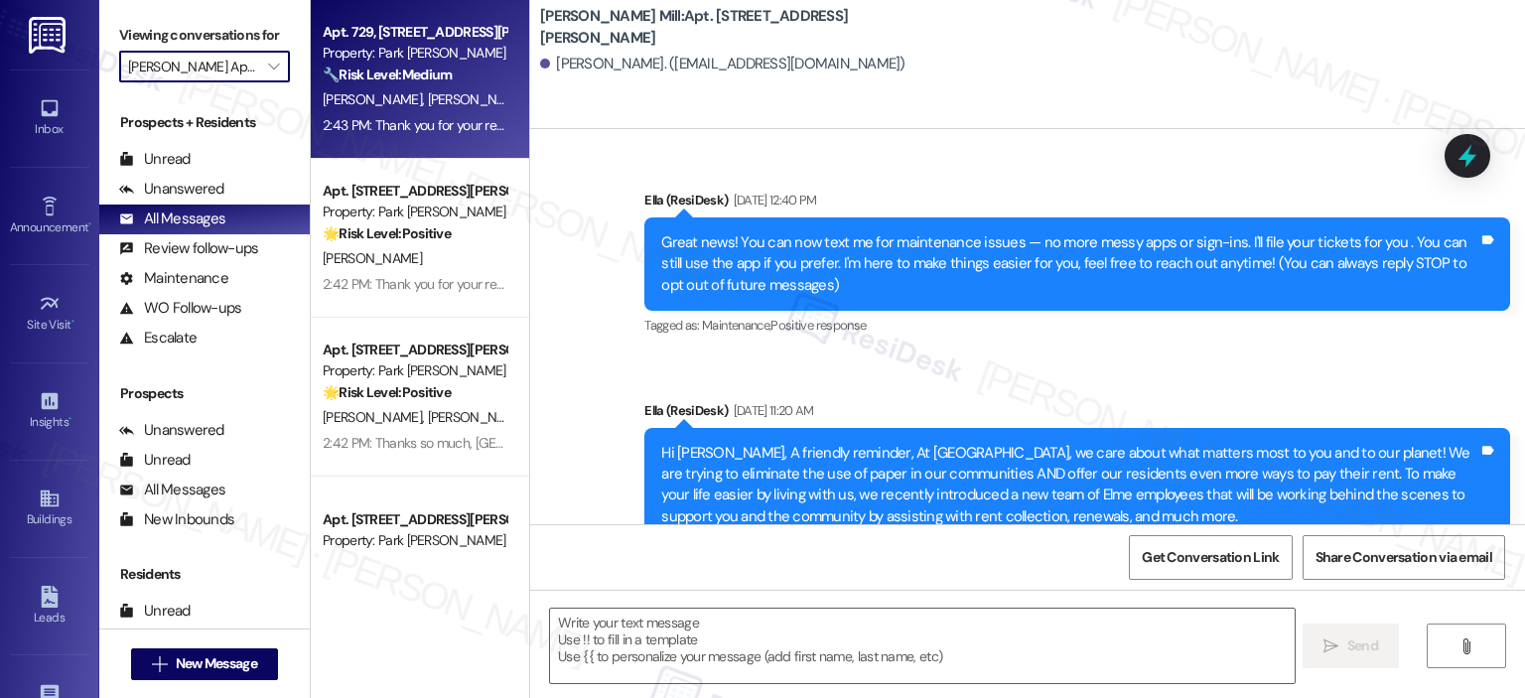
scroll to position [6630, 0]
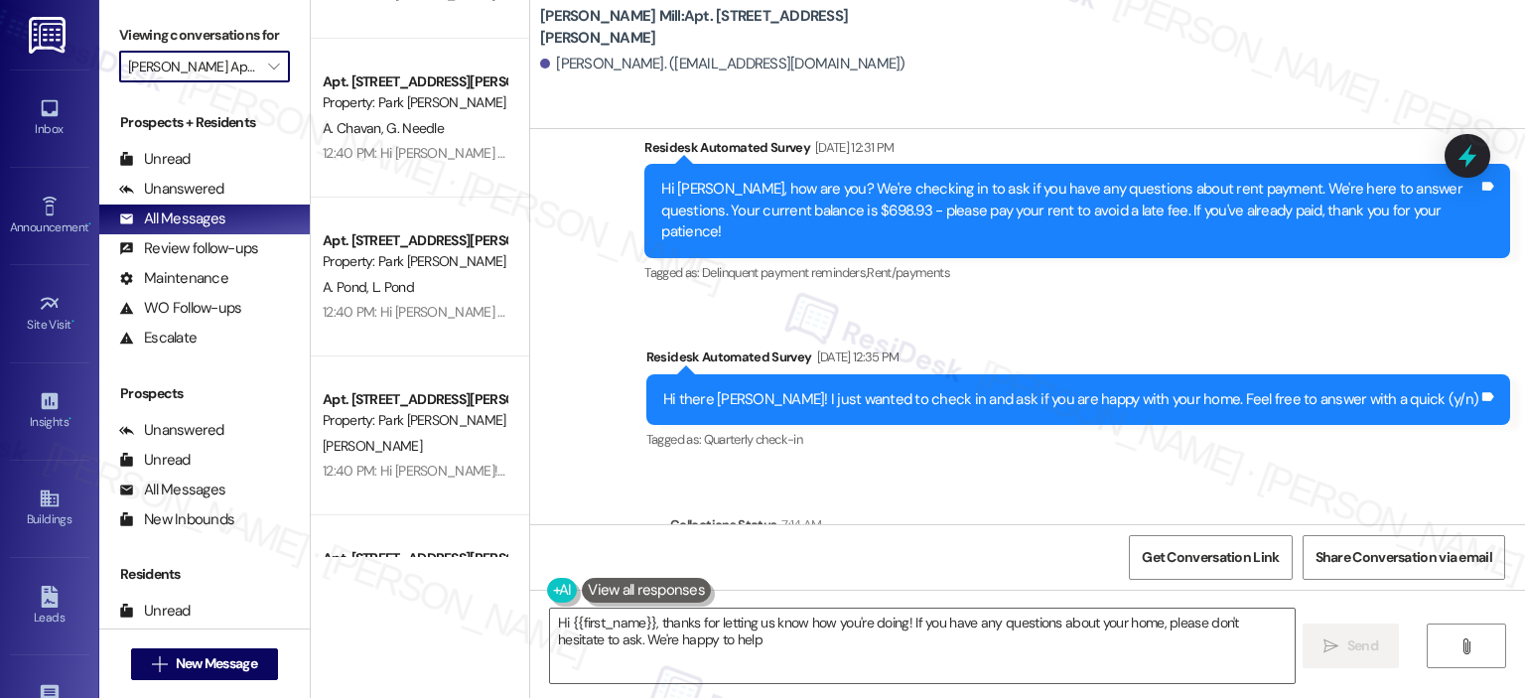
type textarea "Hi {{first_name}}, thanks for letting us know how you're doing! If you have any…"
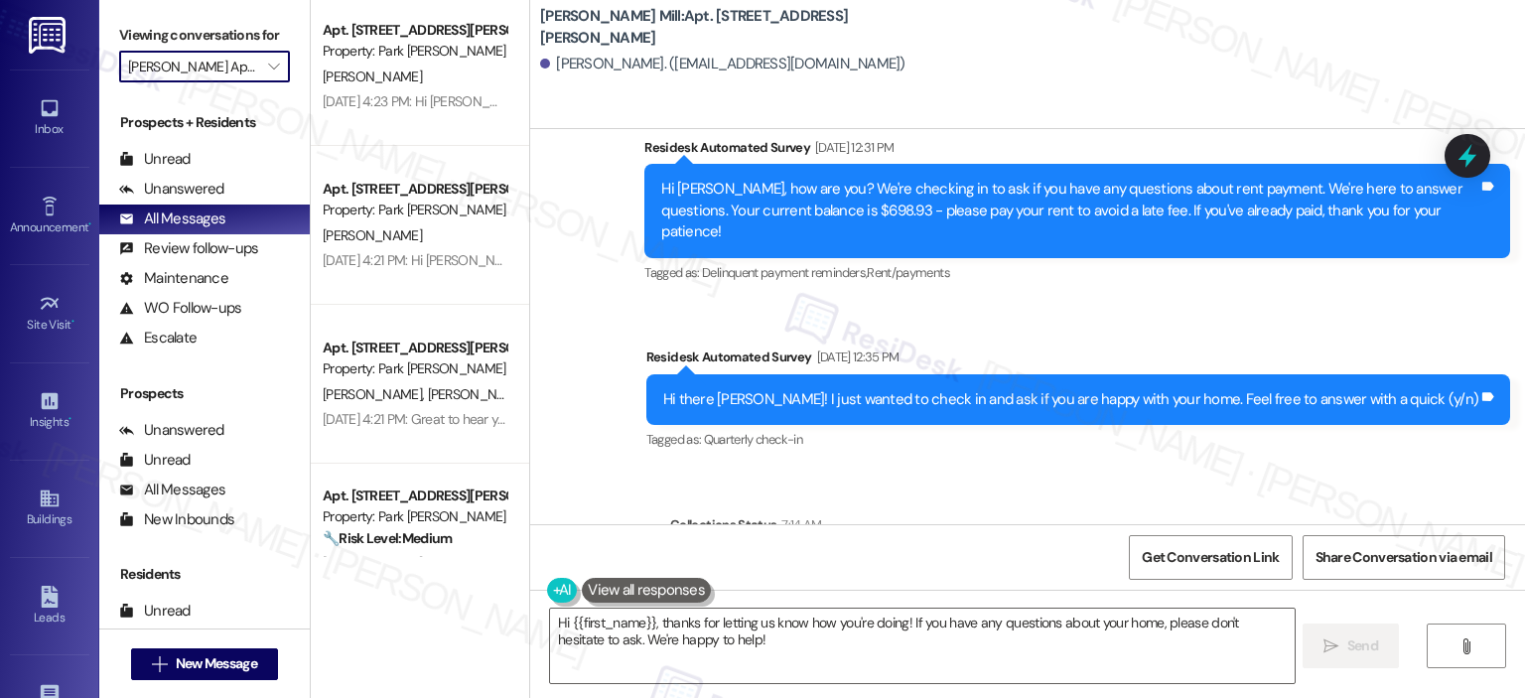
scroll to position [6907, 0]
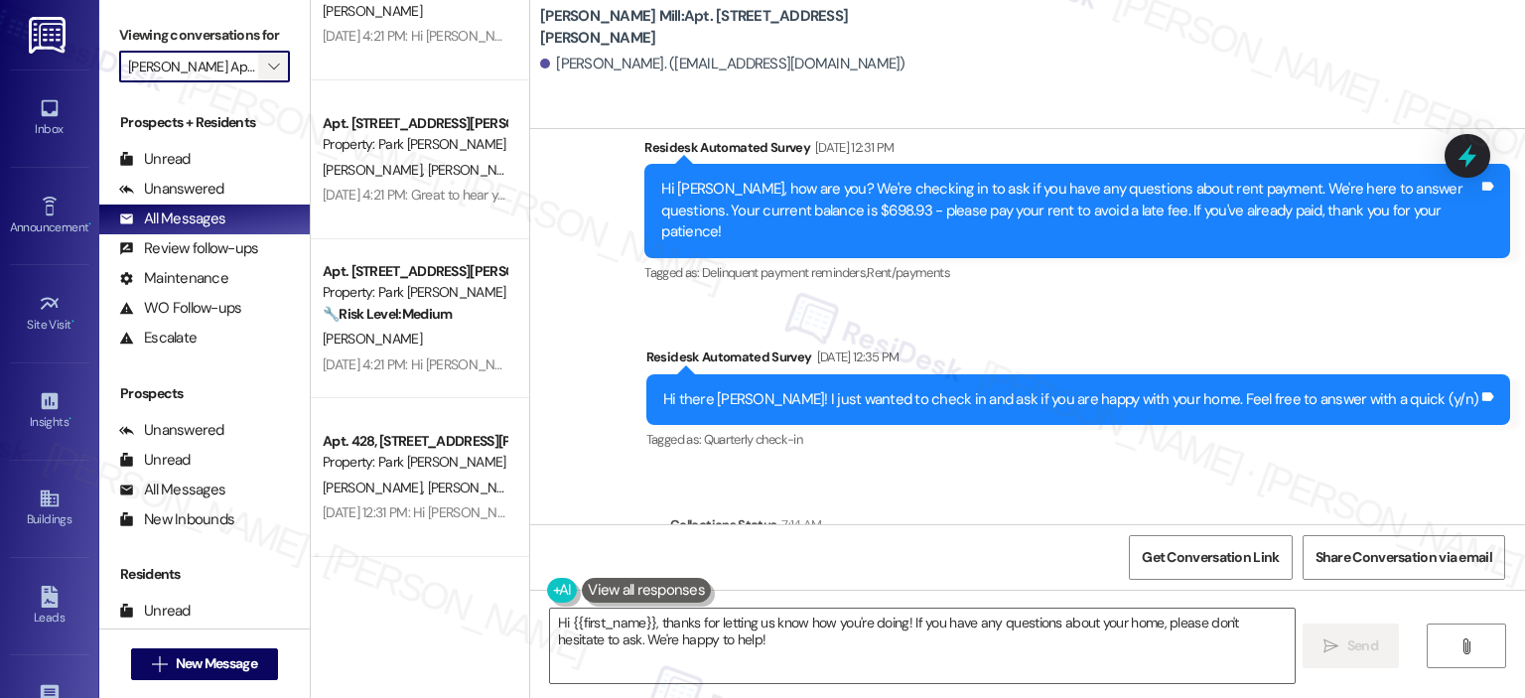
click at [268, 68] on icon "" at bounding box center [273, 67] width 11 height 16
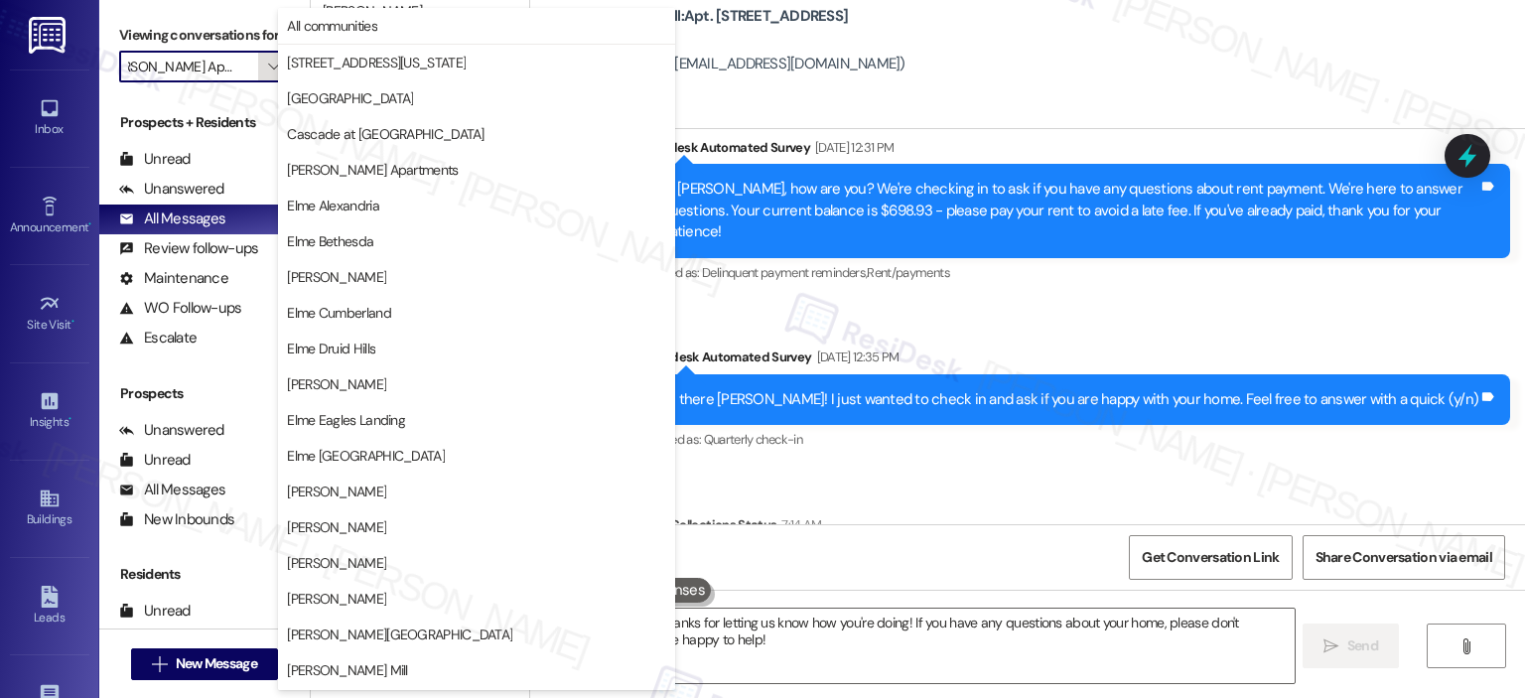
scroll to position [354, 0]
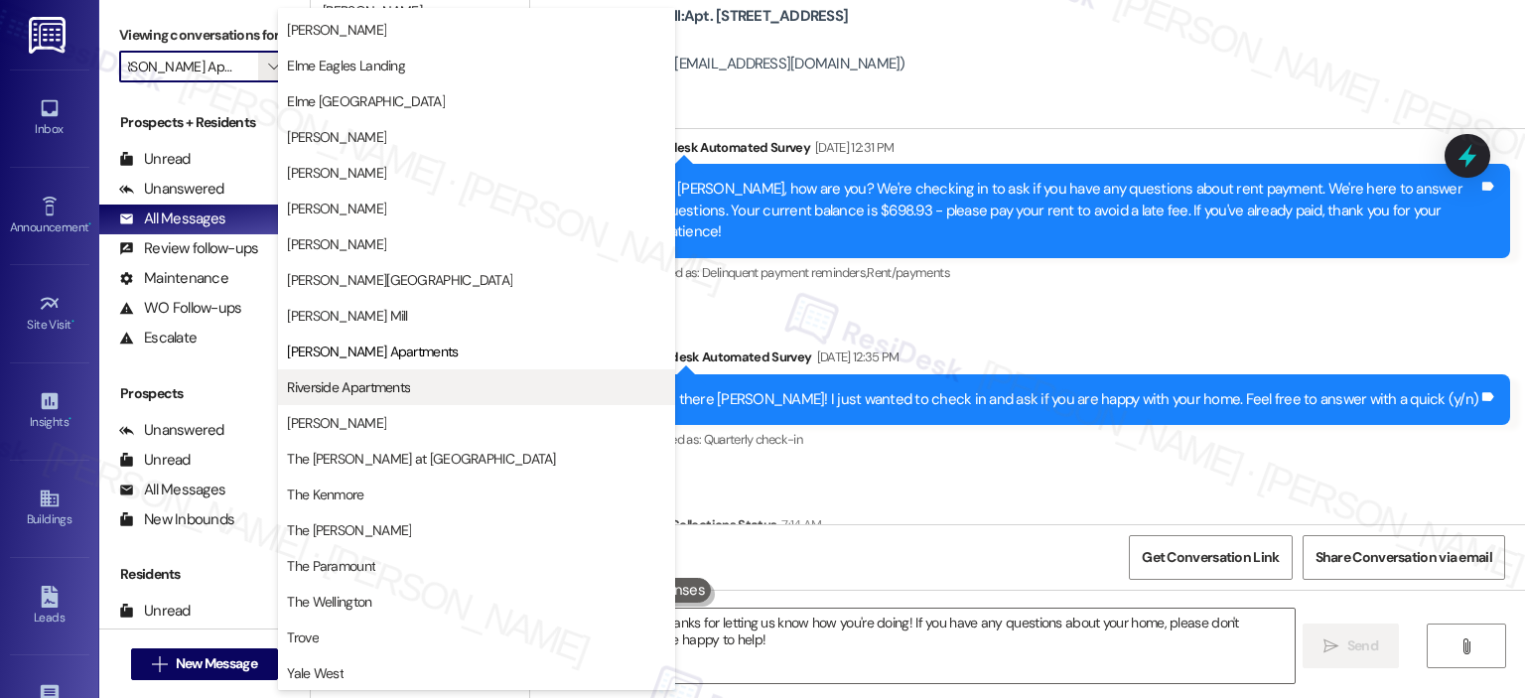
click at [340, 391] on span "Riverside Apartments" at bounding box center [348, 387] width 123 height 20
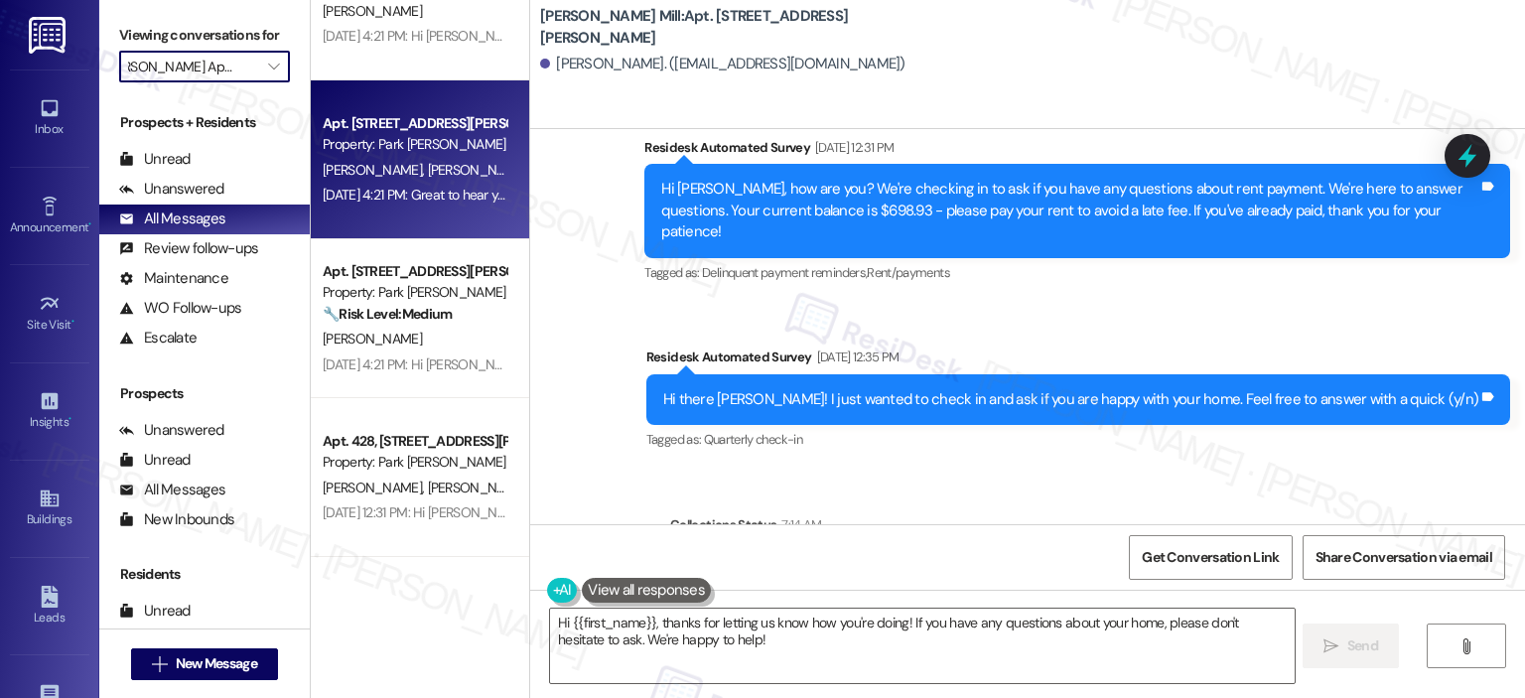
type input "Riverside Apartments"
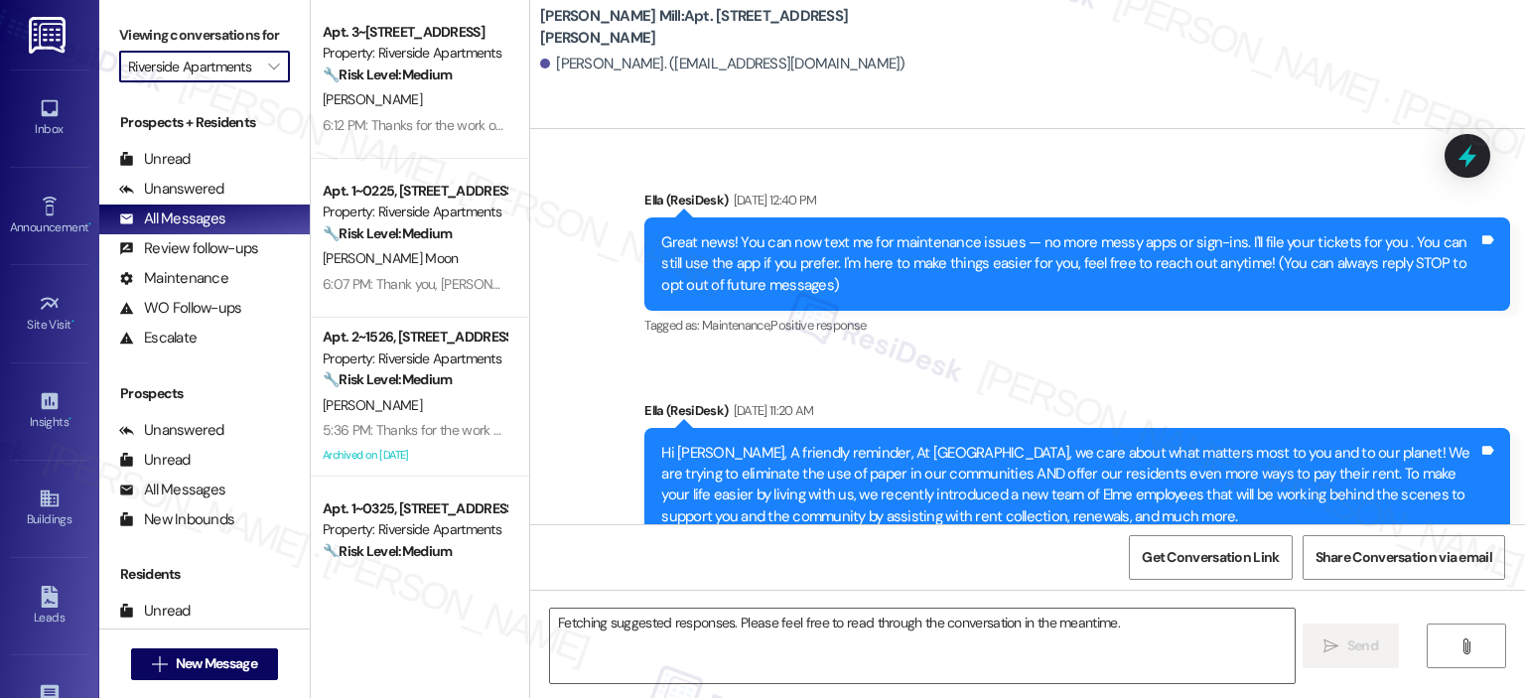
scroll to position [6630, 0]
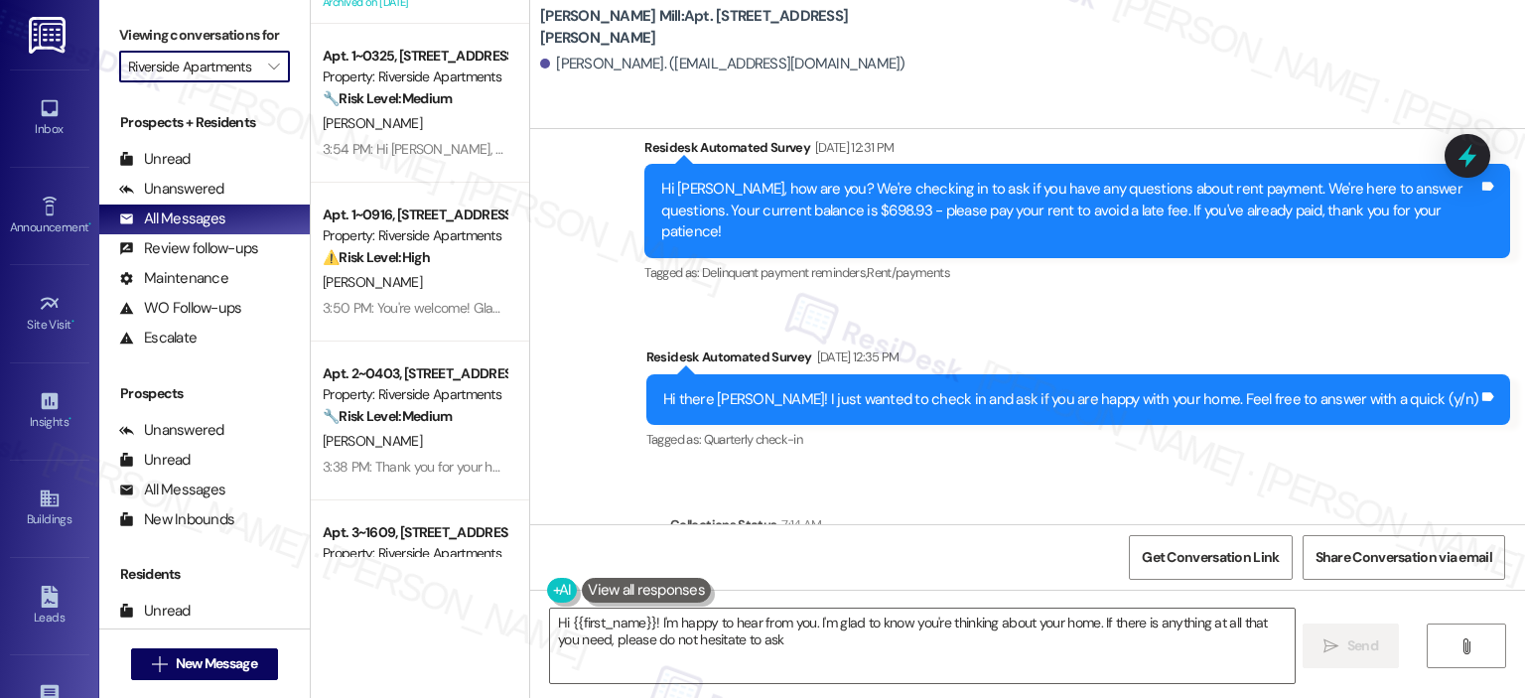
type textarea "Hi {{first_name}}! I'm happy to hear from you. I'm glad to know you're thinking…"
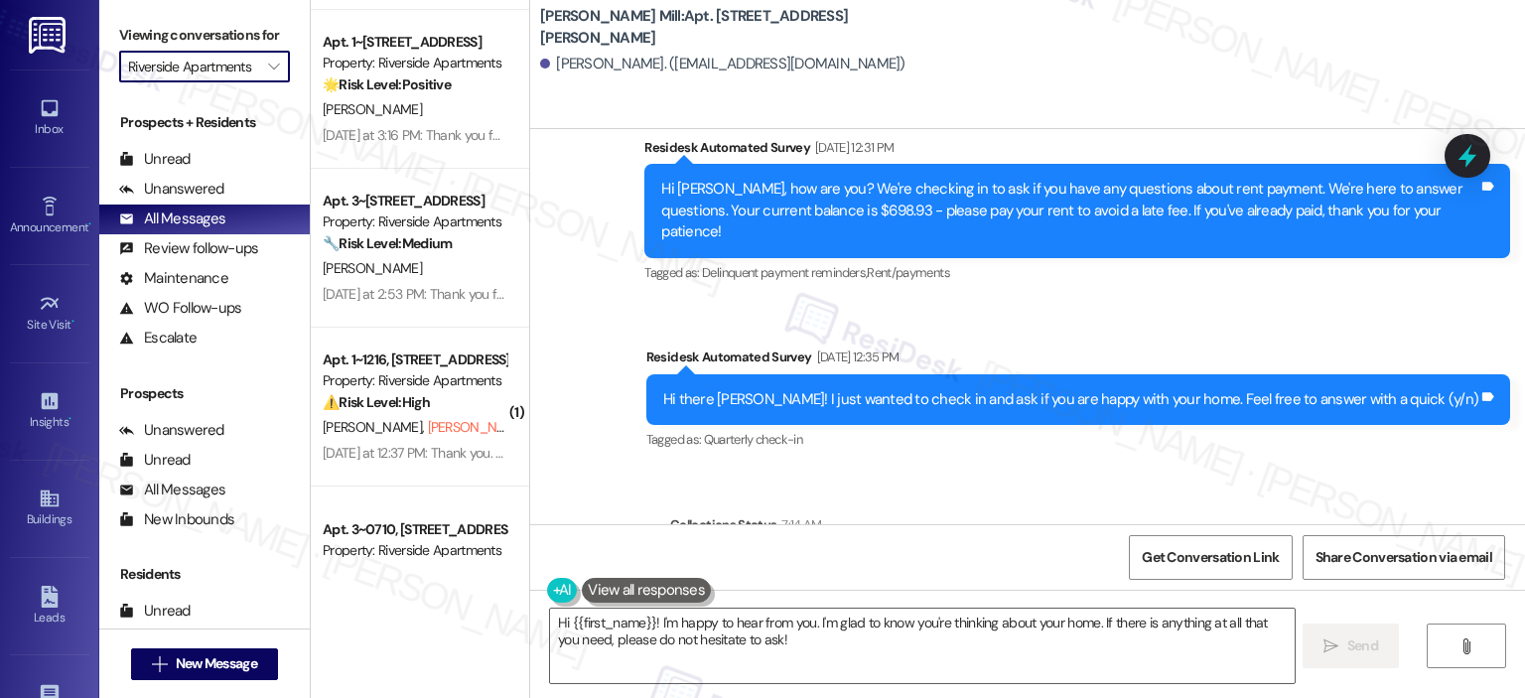
scroll to position [6047, 0]
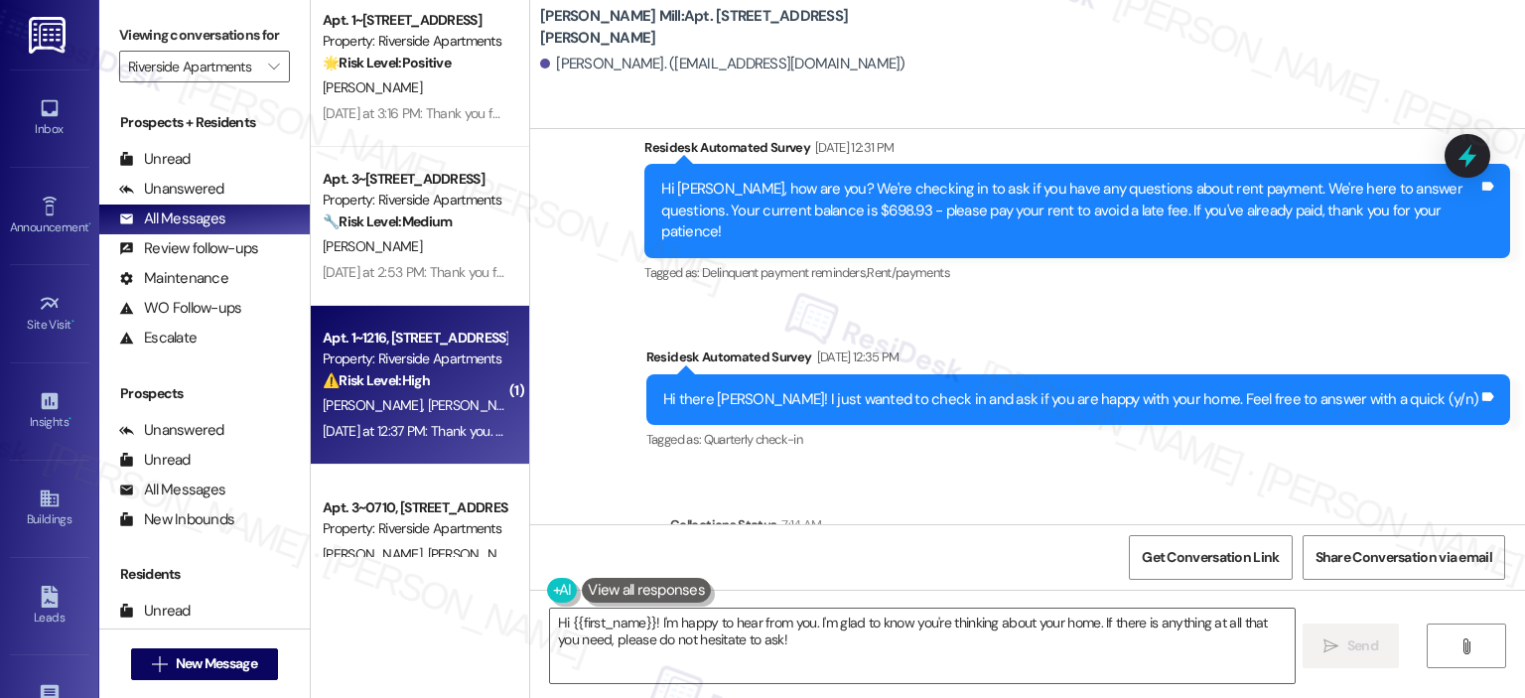
click at [422, 357] on div "Property: Riverside Apartments" at bounding box center [415, 358] width 184 height 21
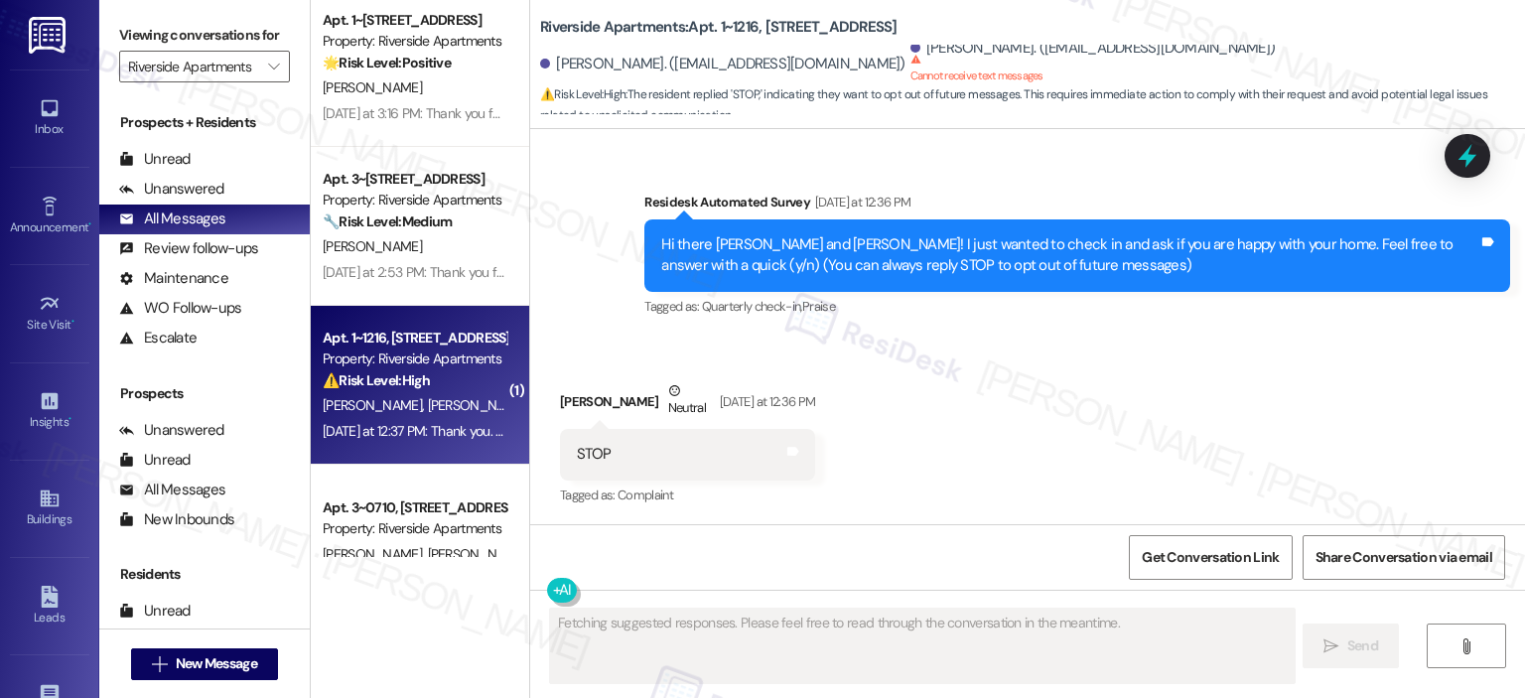
scroll to position [943, 0]
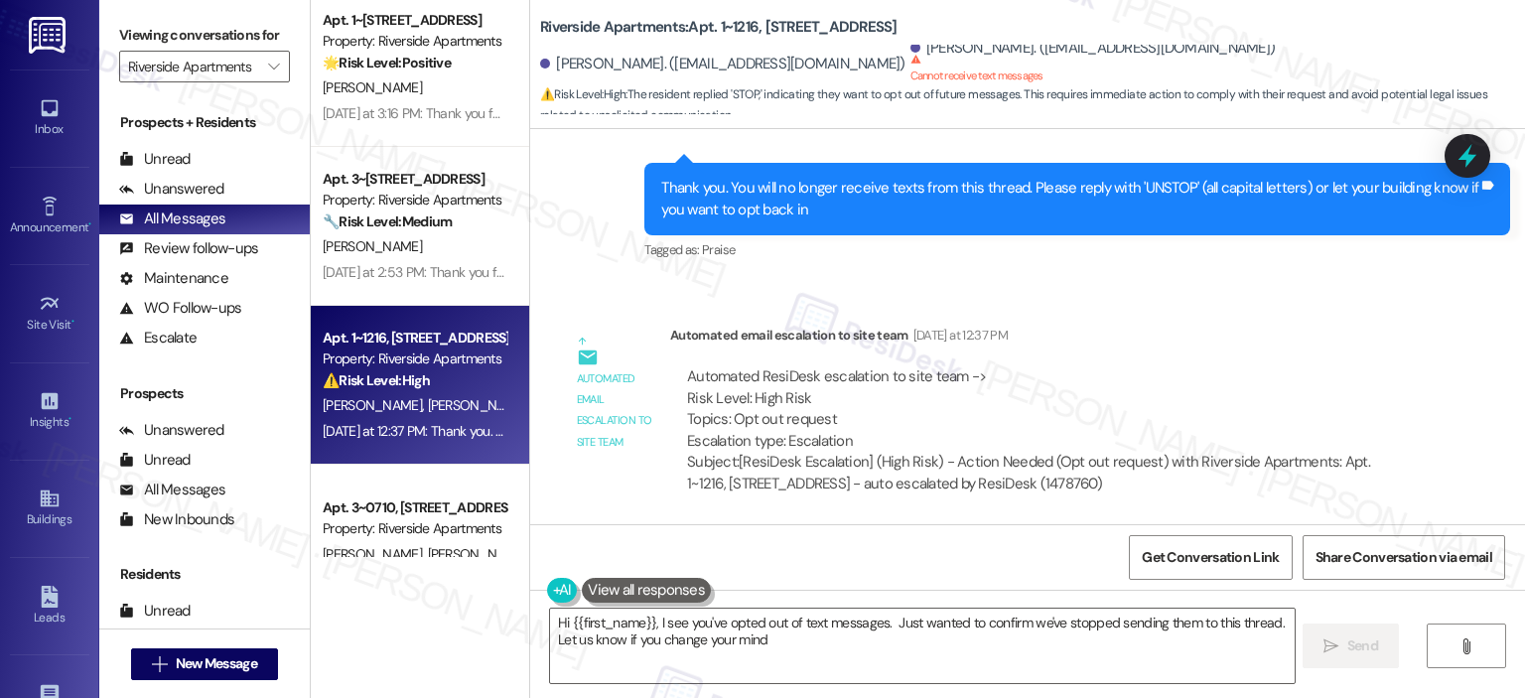
type textarea "Hi {{first_name}}, I see you've opted out of text messages. Just wanted to conf…"
click at [1475, 148] on icon at bounding box center [1467, 156] width 34 height 34
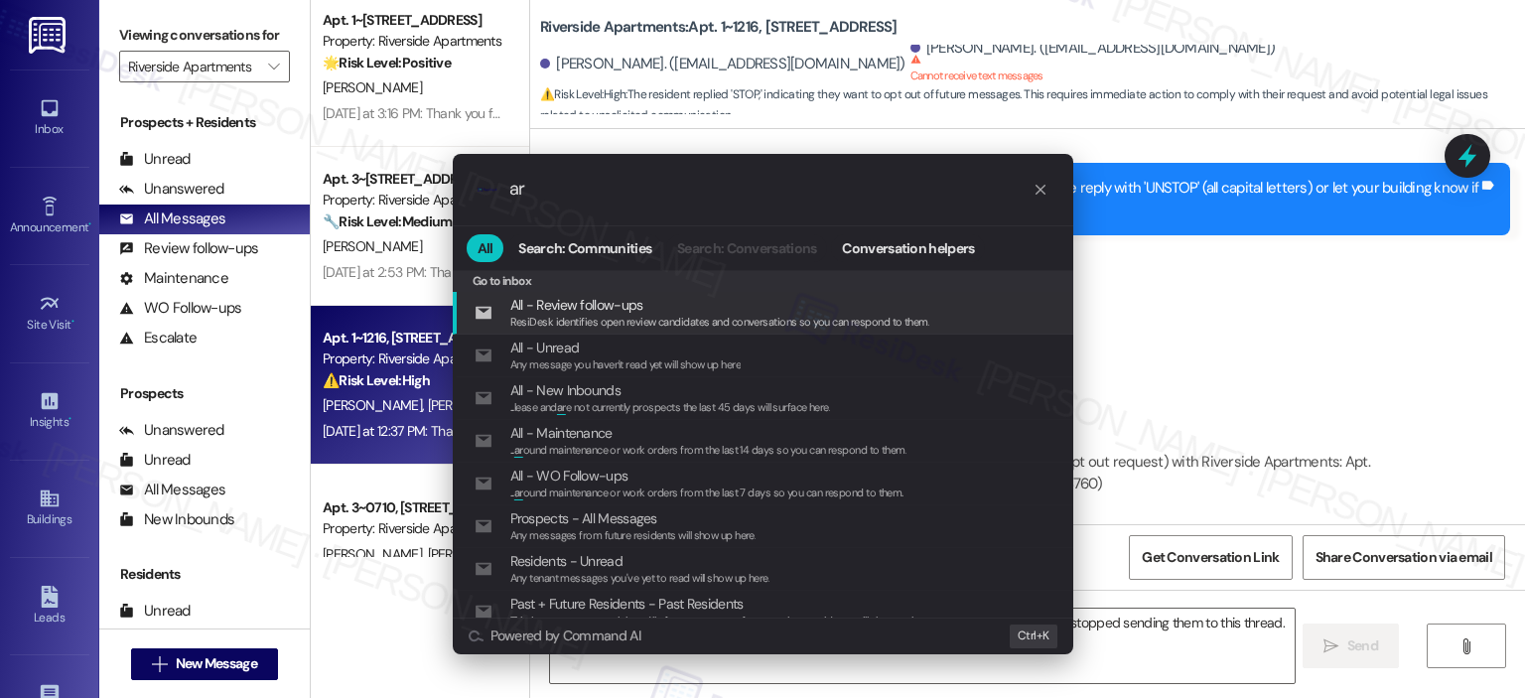
type input "arc"
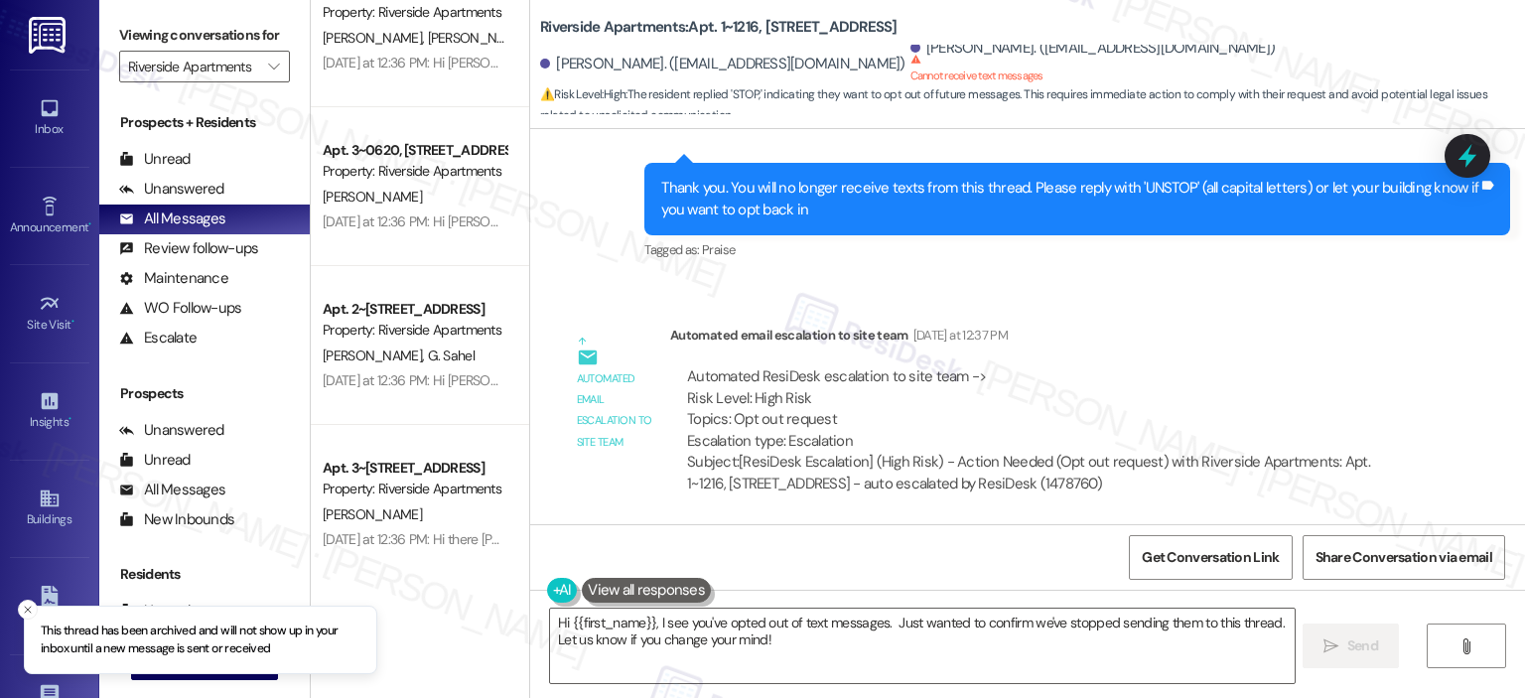
scroll to position [7383, 0]
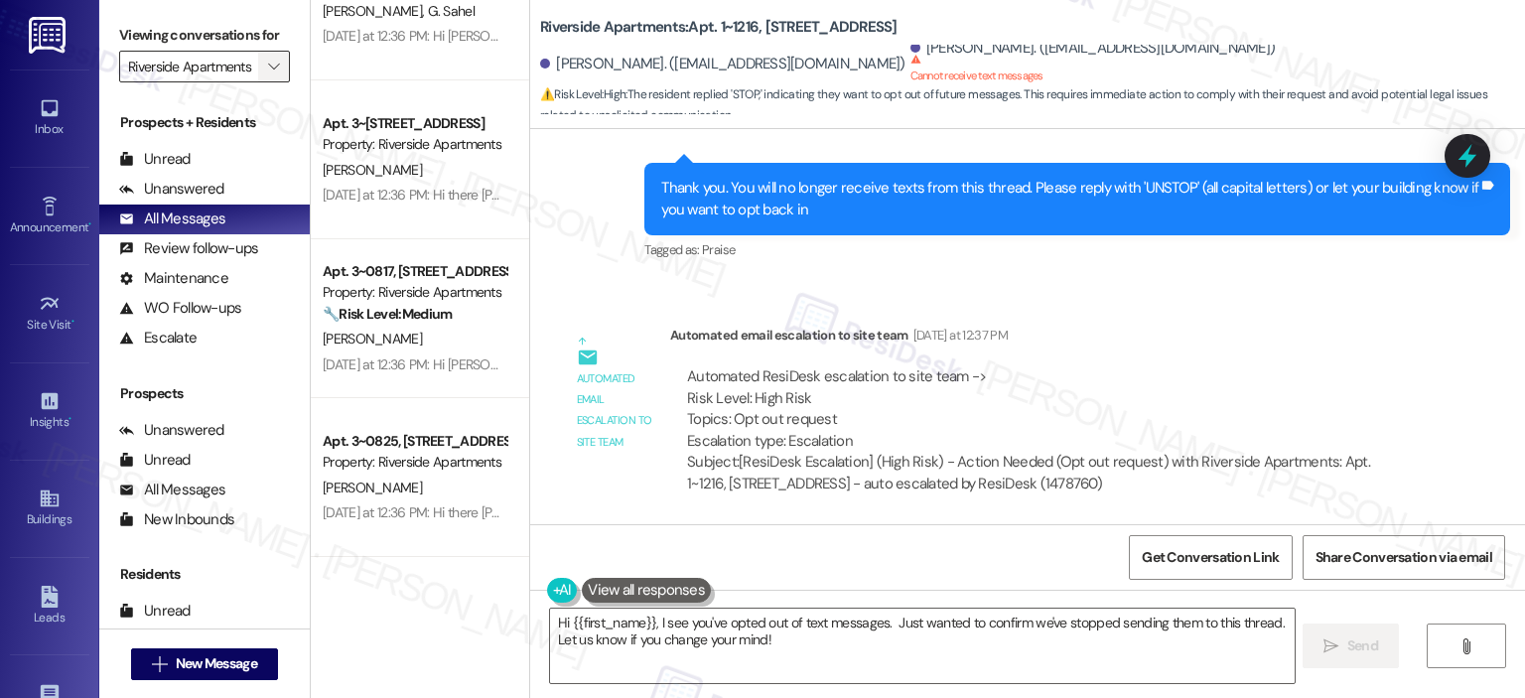
click at [268, 66] on icon "" at bounding box center [273, 67] width 11 height 16
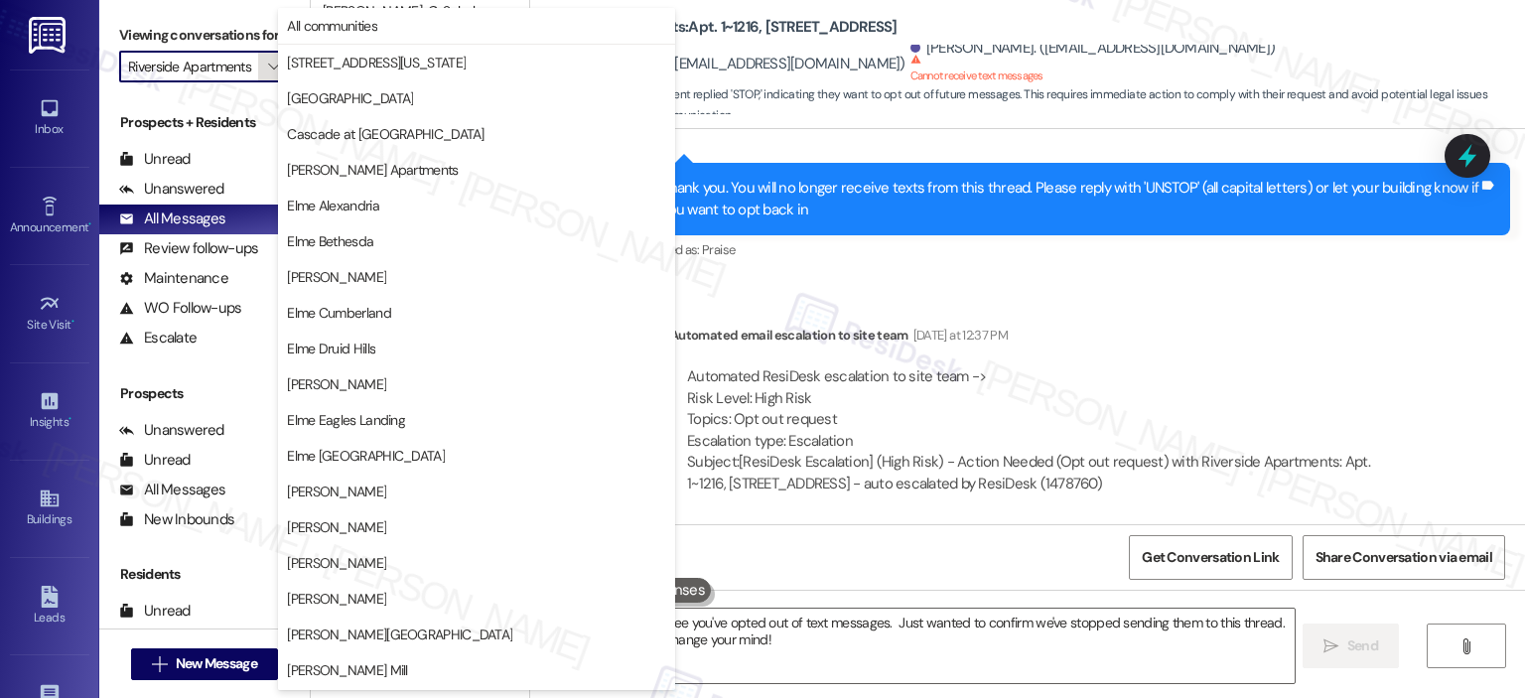
scroll to position [354, 0]
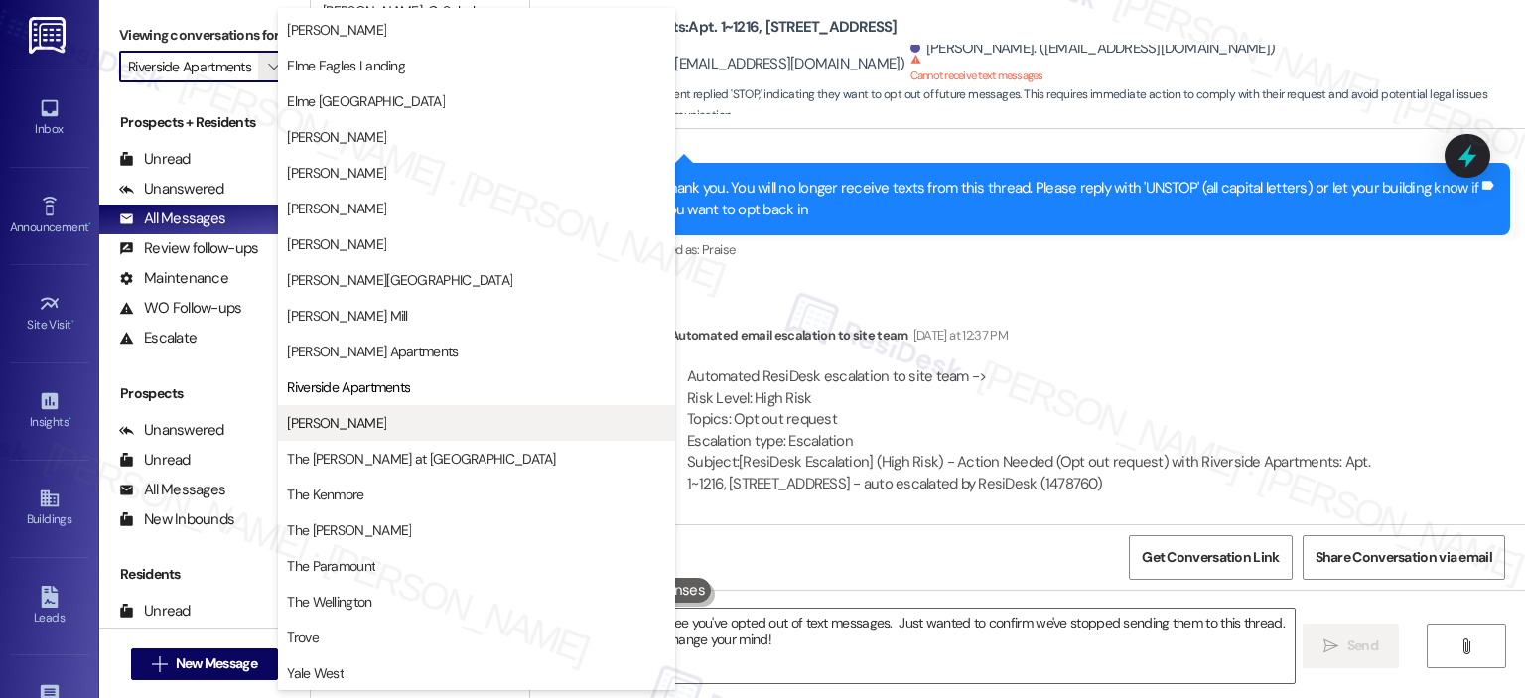
click at [390, 424] on span "[PERSON_NAME]" at bounding box center [476, 423] width 379 height 20
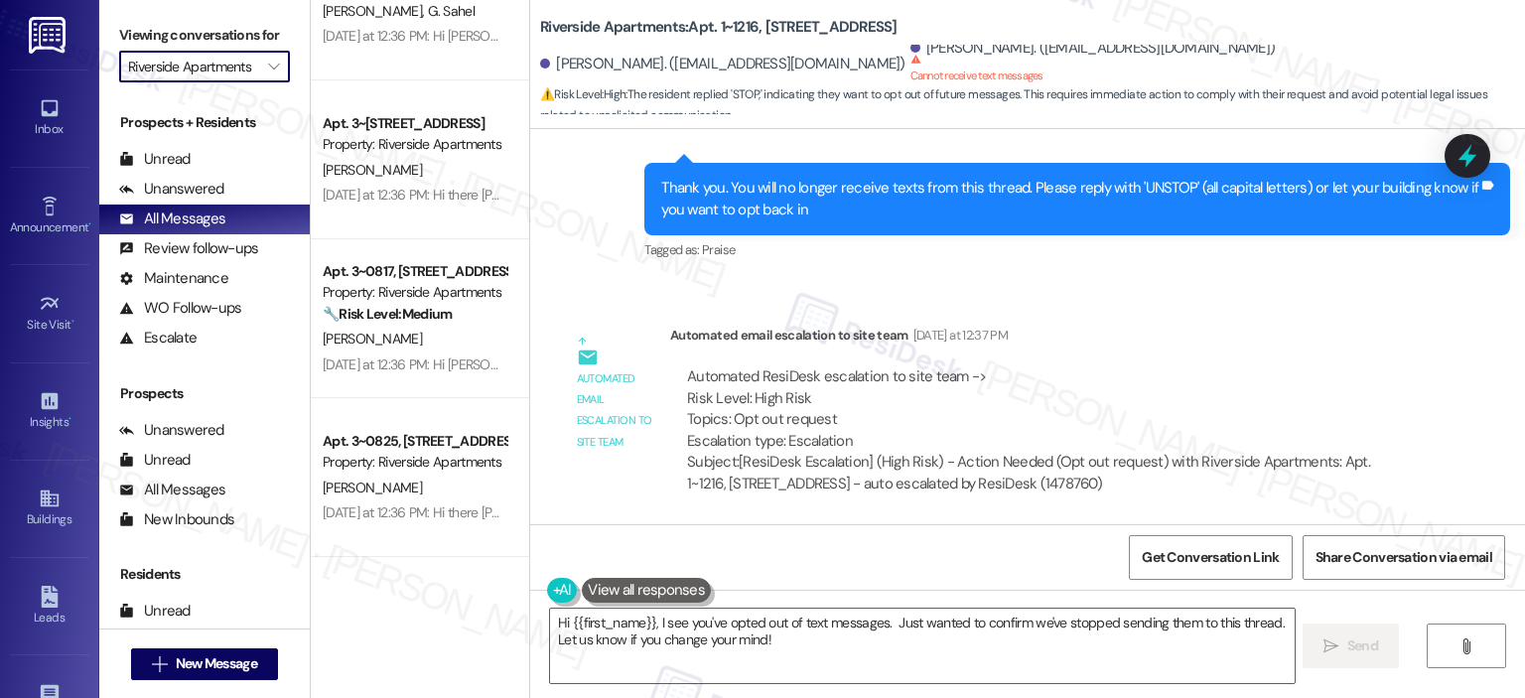
type input "[PERSON_NAME]"
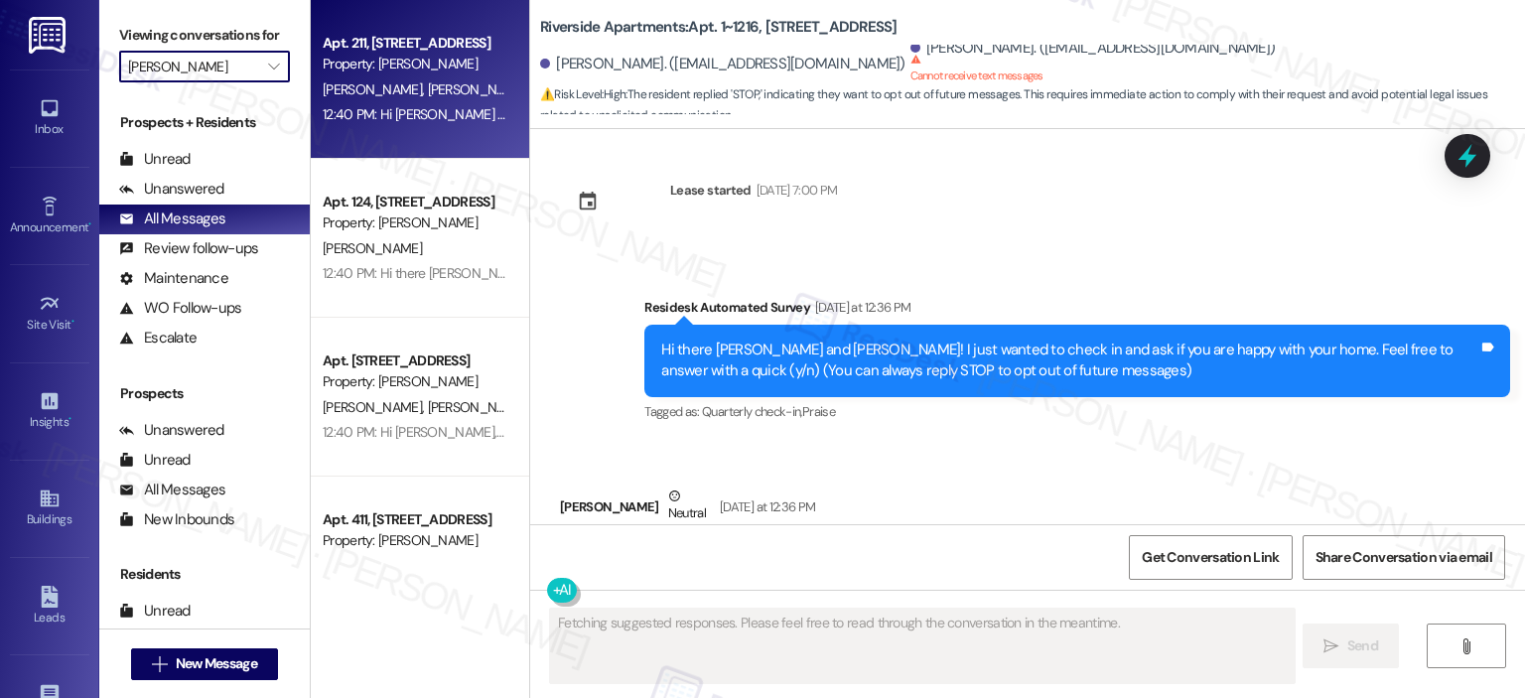
scroll to position [348, 0]
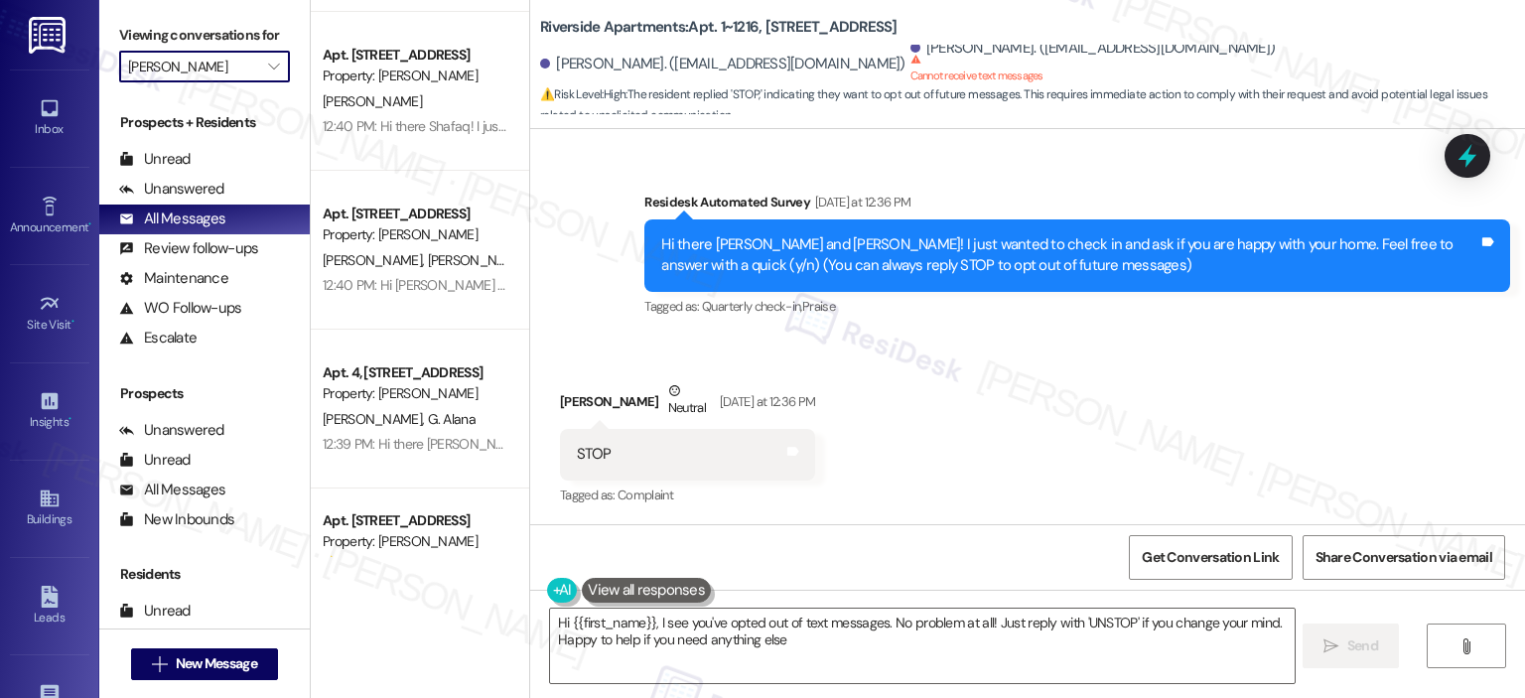
type textarea "Hi {{first_name}}, I see you've opted out of text messages. No problem at all! …"
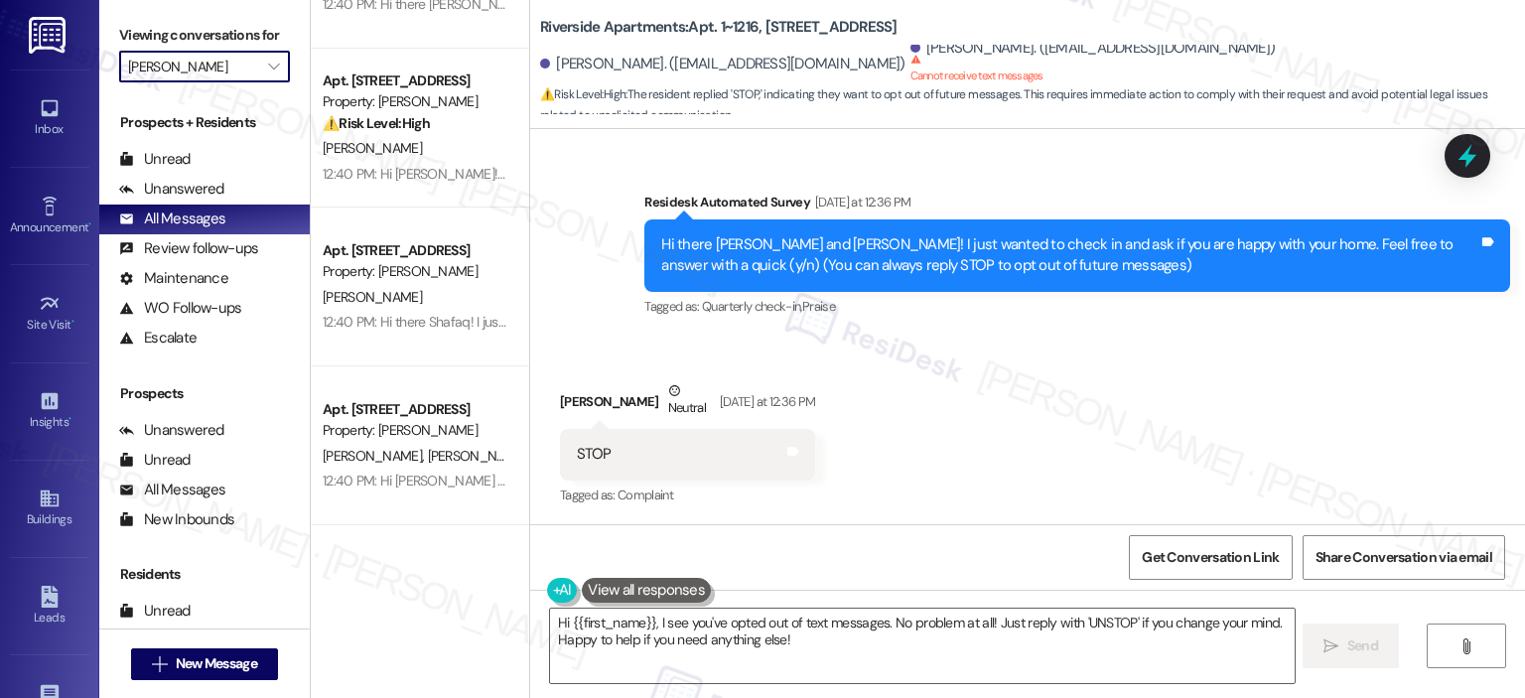
scroll to position [588, 0]
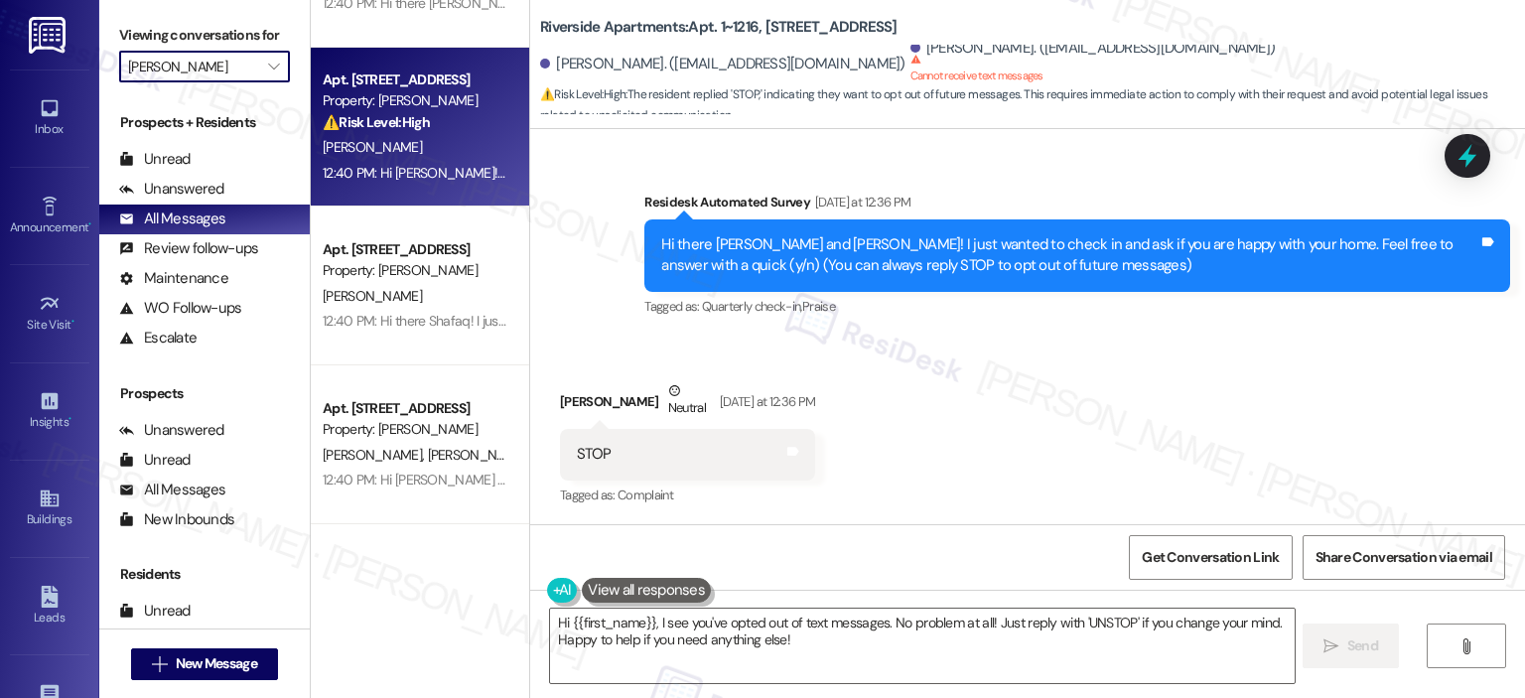
click at [364, 142] on div "[PERSON_NAME]" at bounding box center [415, 147] width 188 height 25
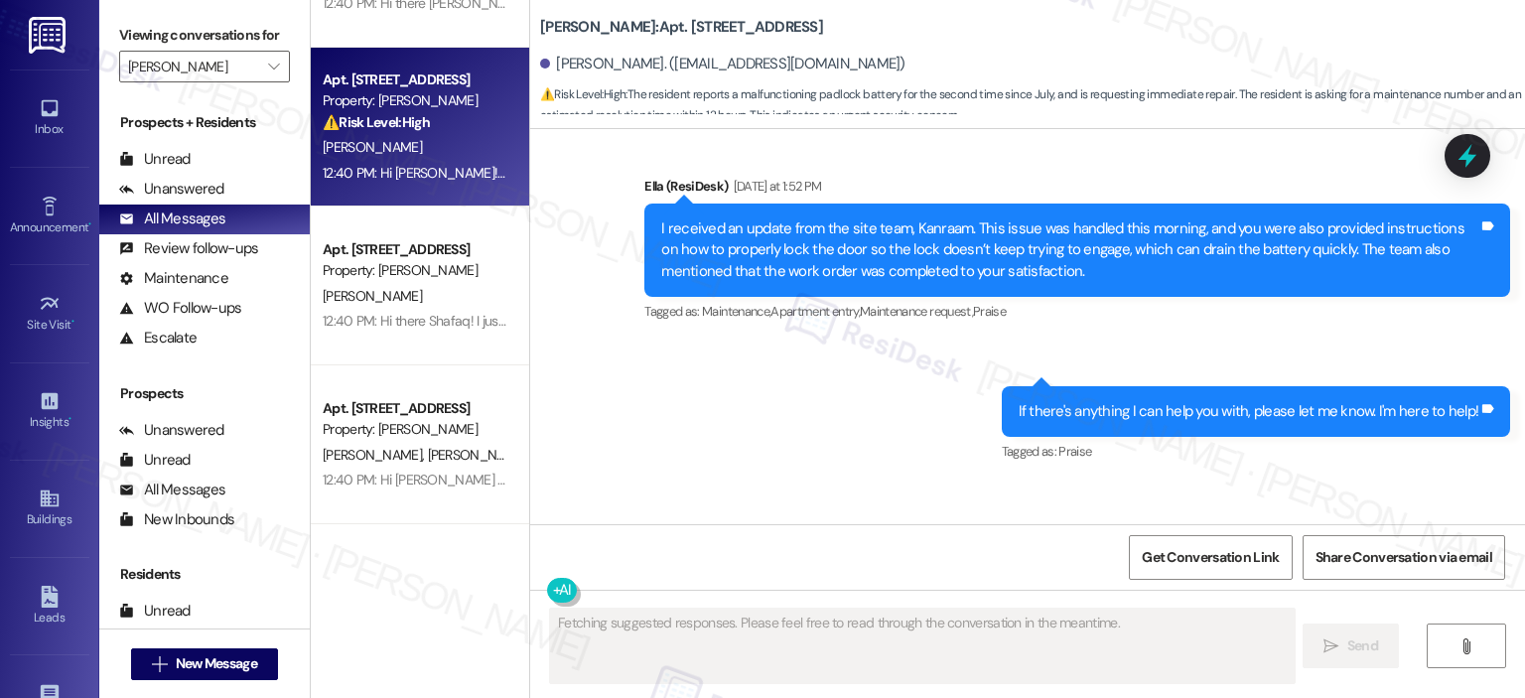
scroll to position [6559, 0]
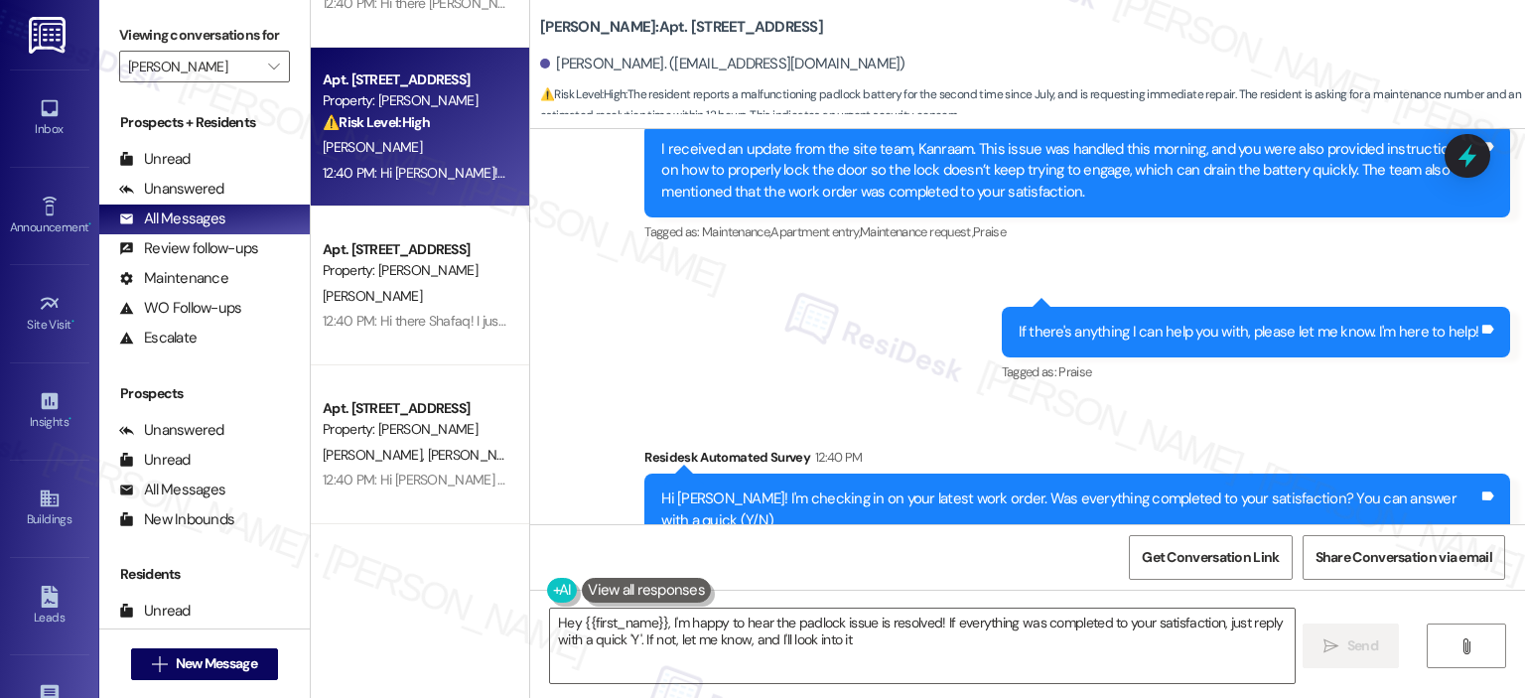
type textarea "Hey {{first_name}}, I'm happy to hear the padlock issue is resolved! If everyth…"
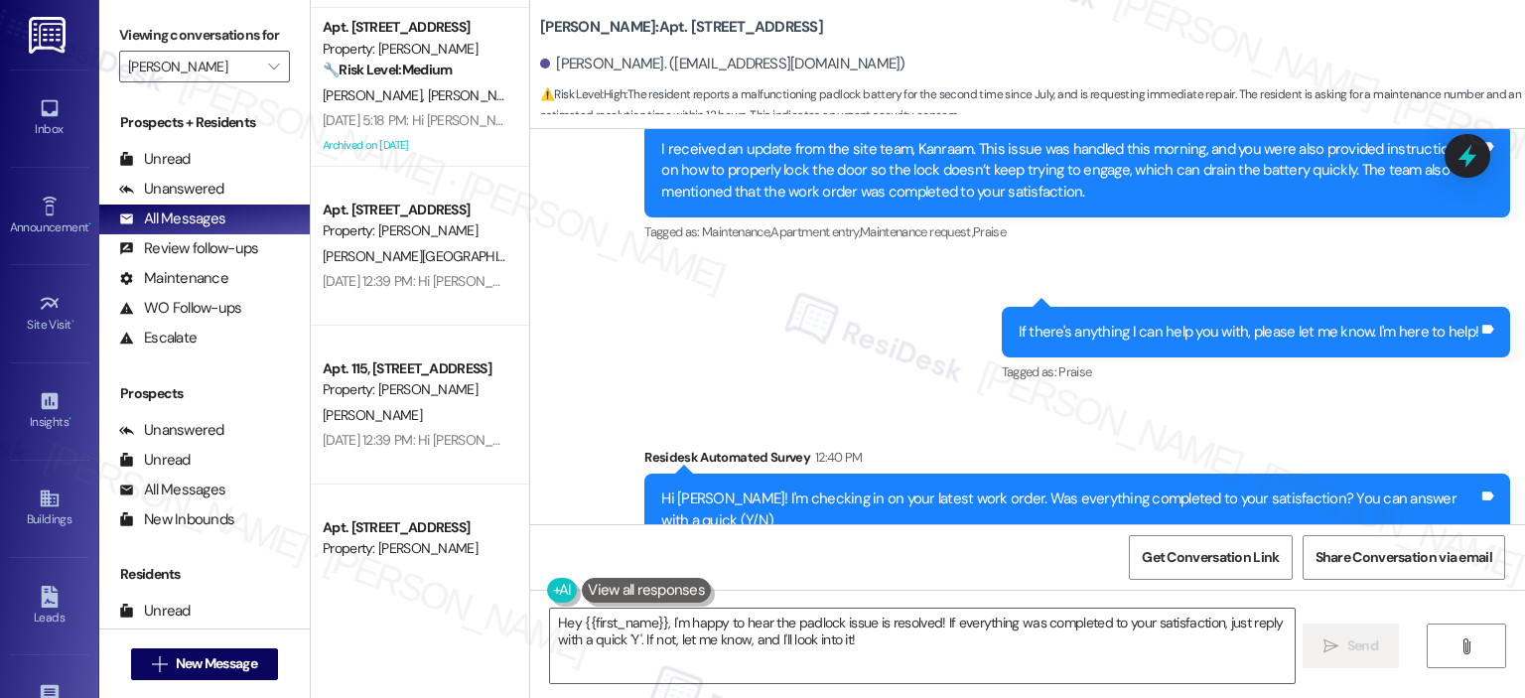
scroll to position [7066, 0]
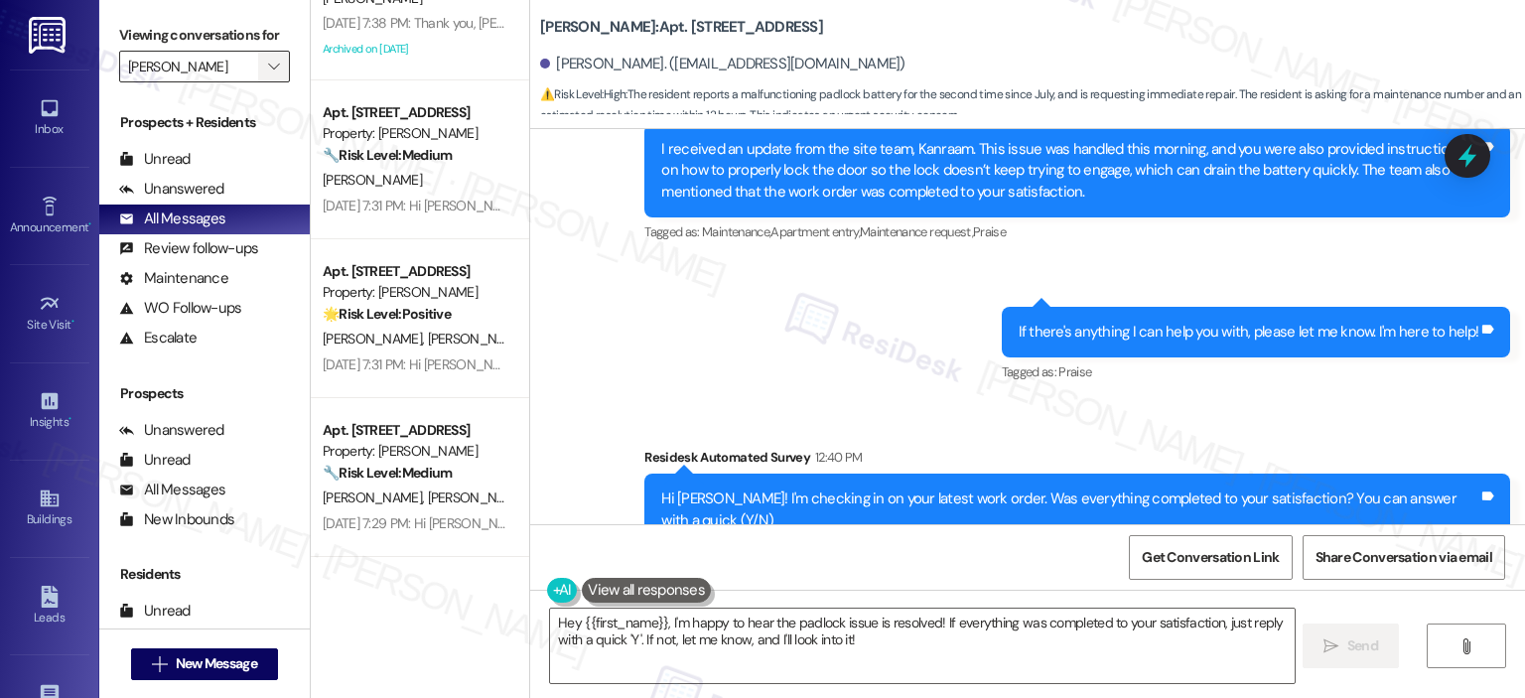
click at [268, 63] on icon "" at bounding box center [273, 67] width 11 height 16
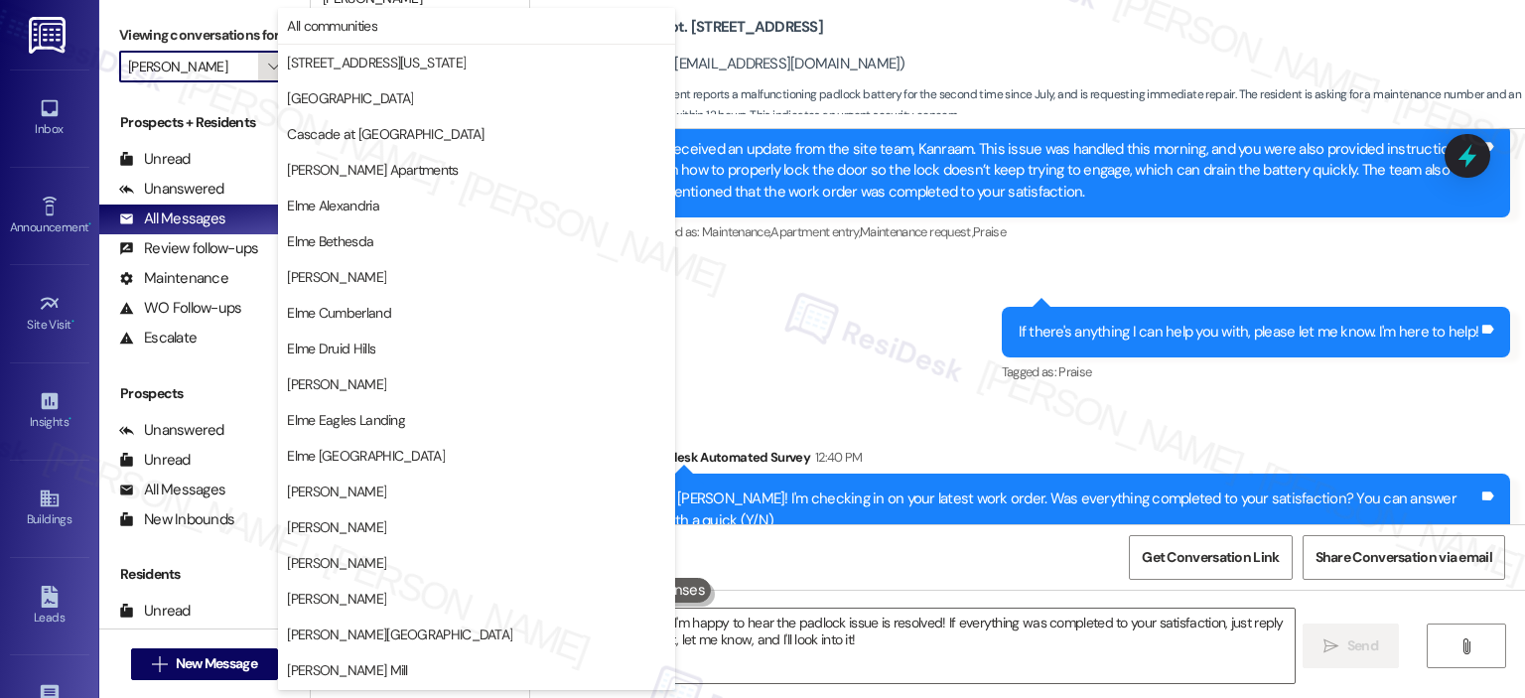
scroll to position [354, 0]
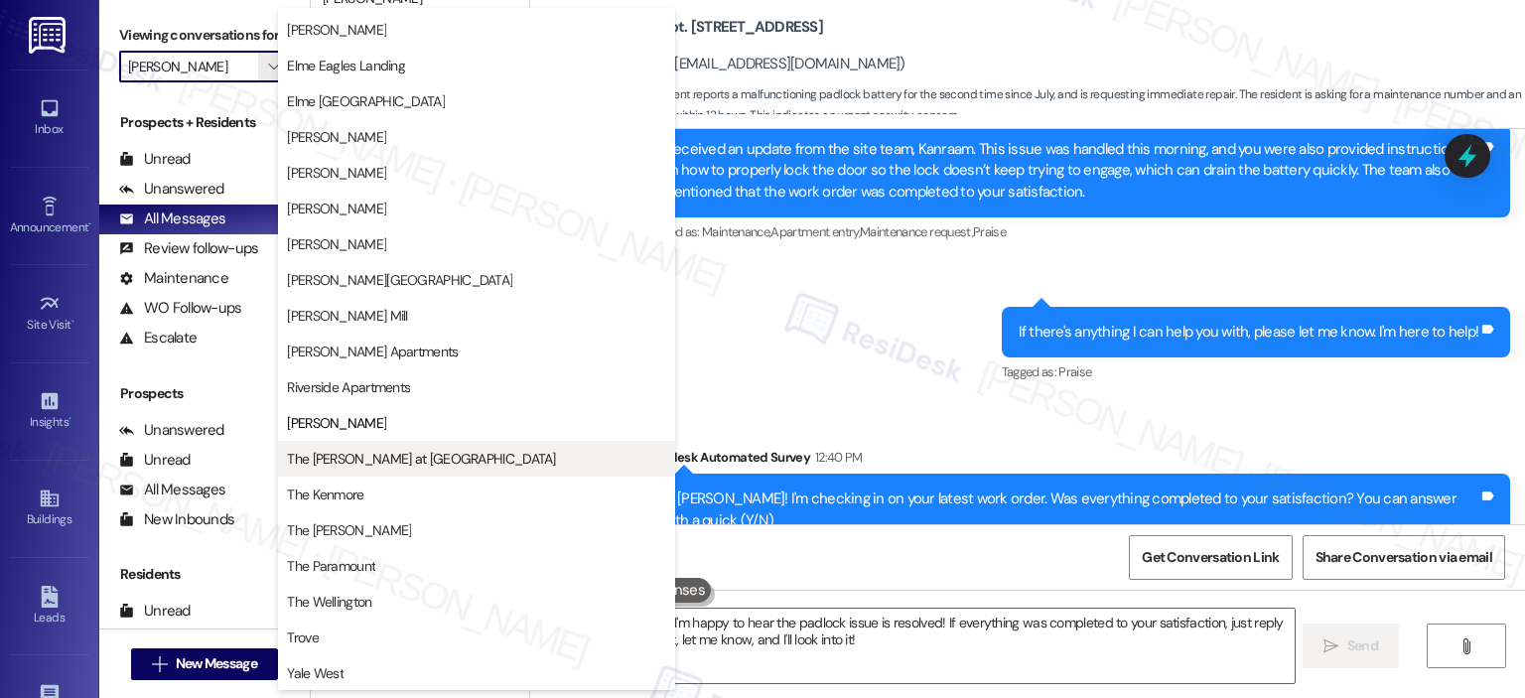
click at [372, 449] on span "The [PERSON_NAME] at [GEOGRAPHIC_DATA]" at bounding box center [421, 459] width 268 height 20
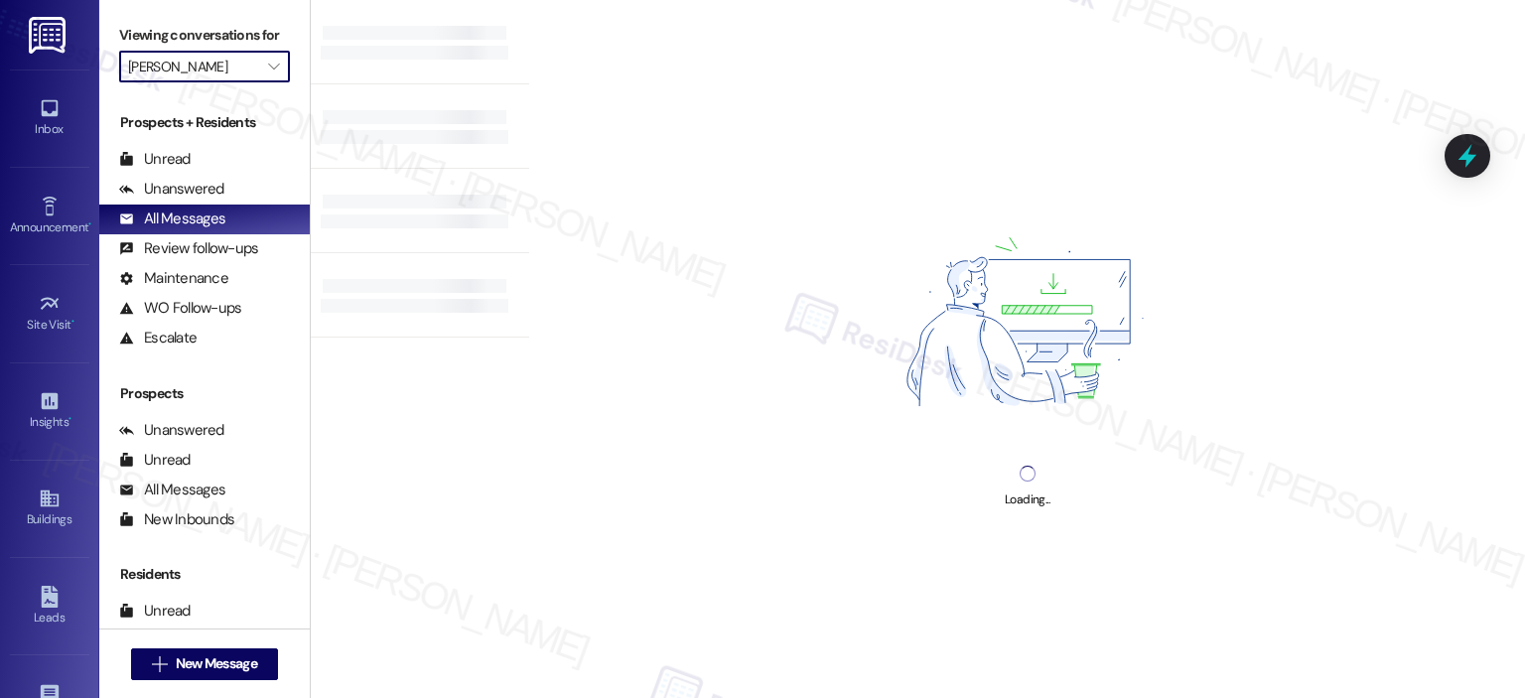
type input "The [PERSON_NAME] at [GEOGRAPHIC_DATA]"
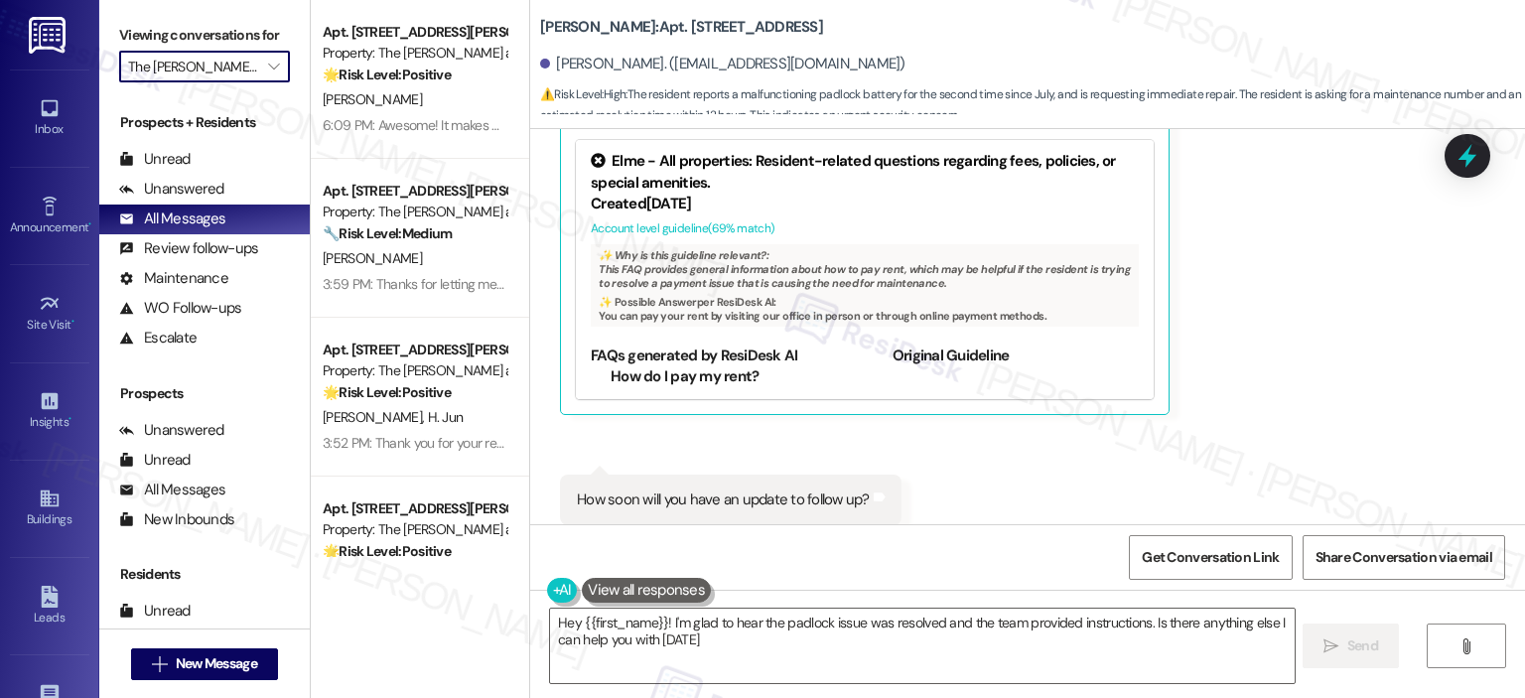
type textarea "Hey {{first_name}}! I'm glad to hear the padlock issue was resolved and the tea…"
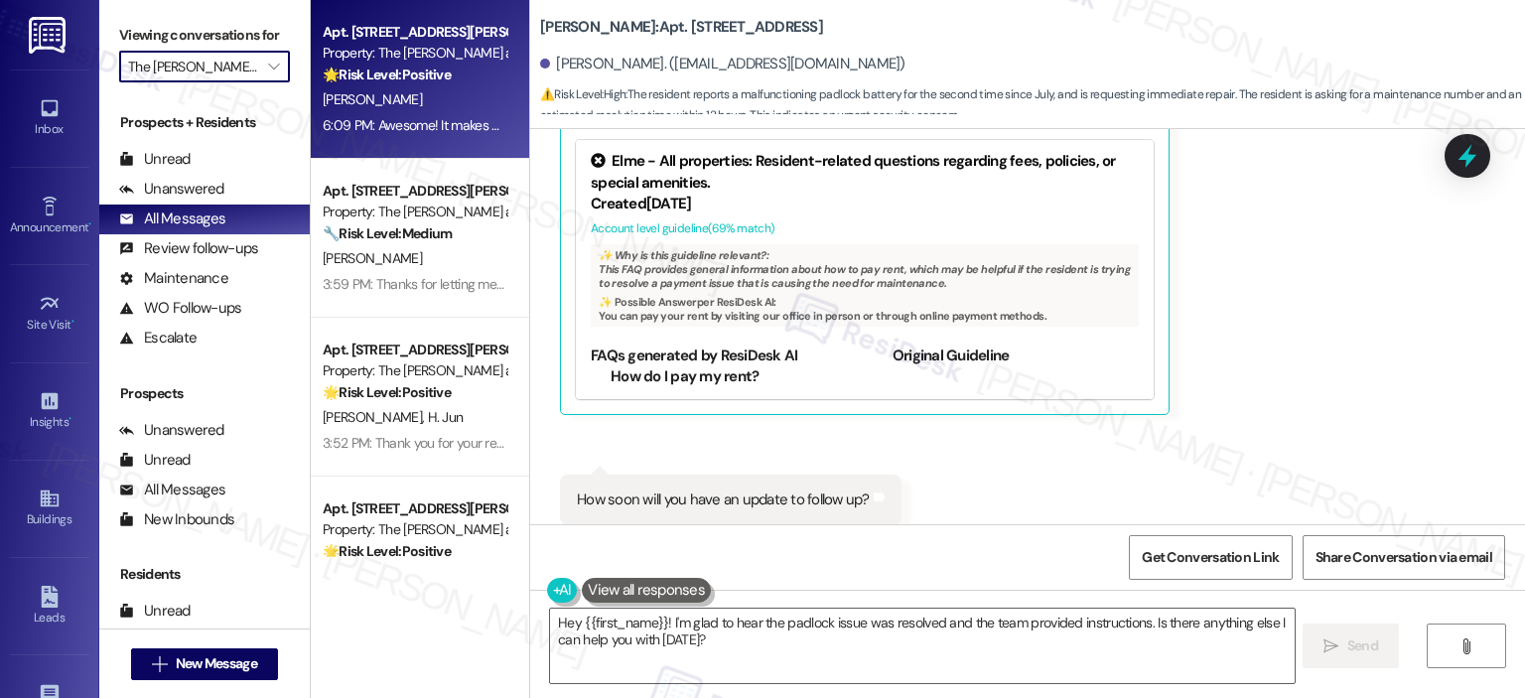
click at [437, 26] on div "Apt. [STREET_ADDRESS][PERSON_NAME]" at bounding box center [415, 32] width 184 height 21
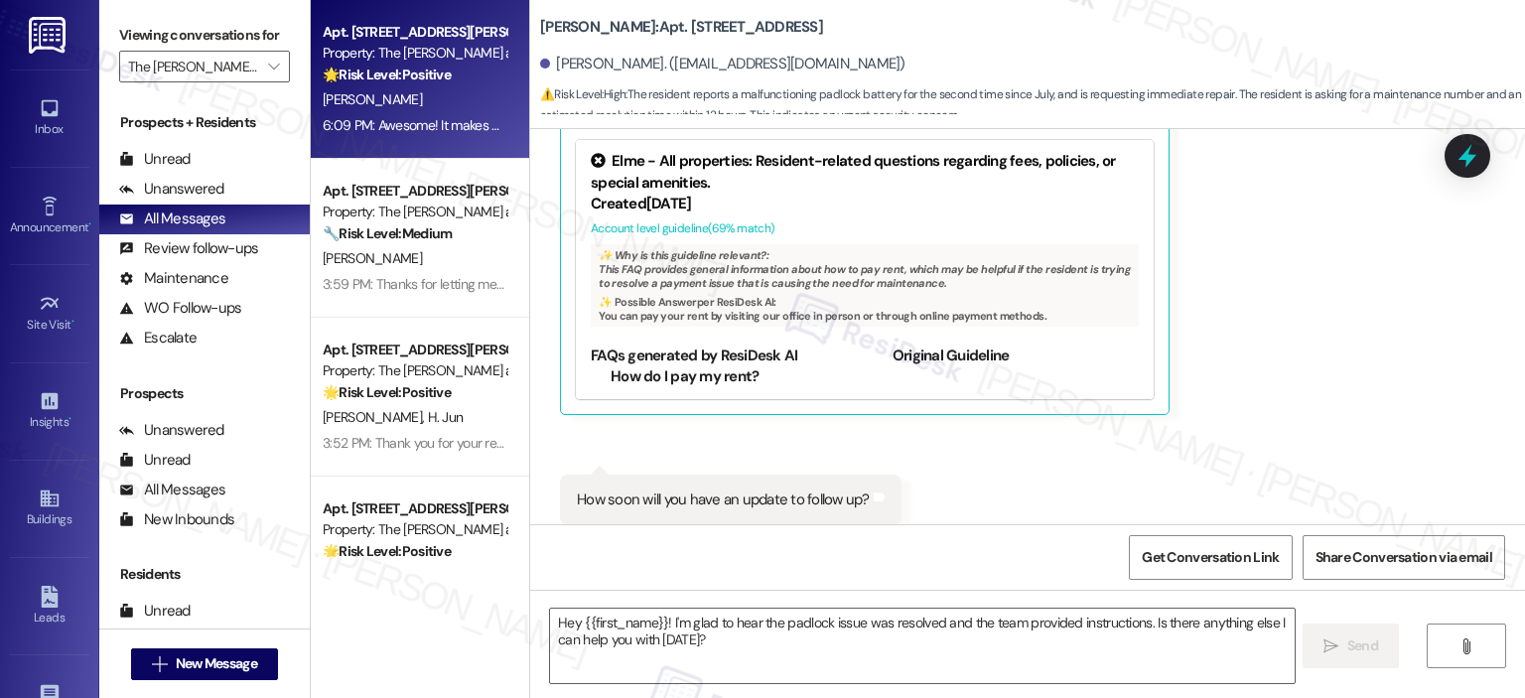
type textarea "Fetching suggested responses. Please feel free to read through the conversation…"
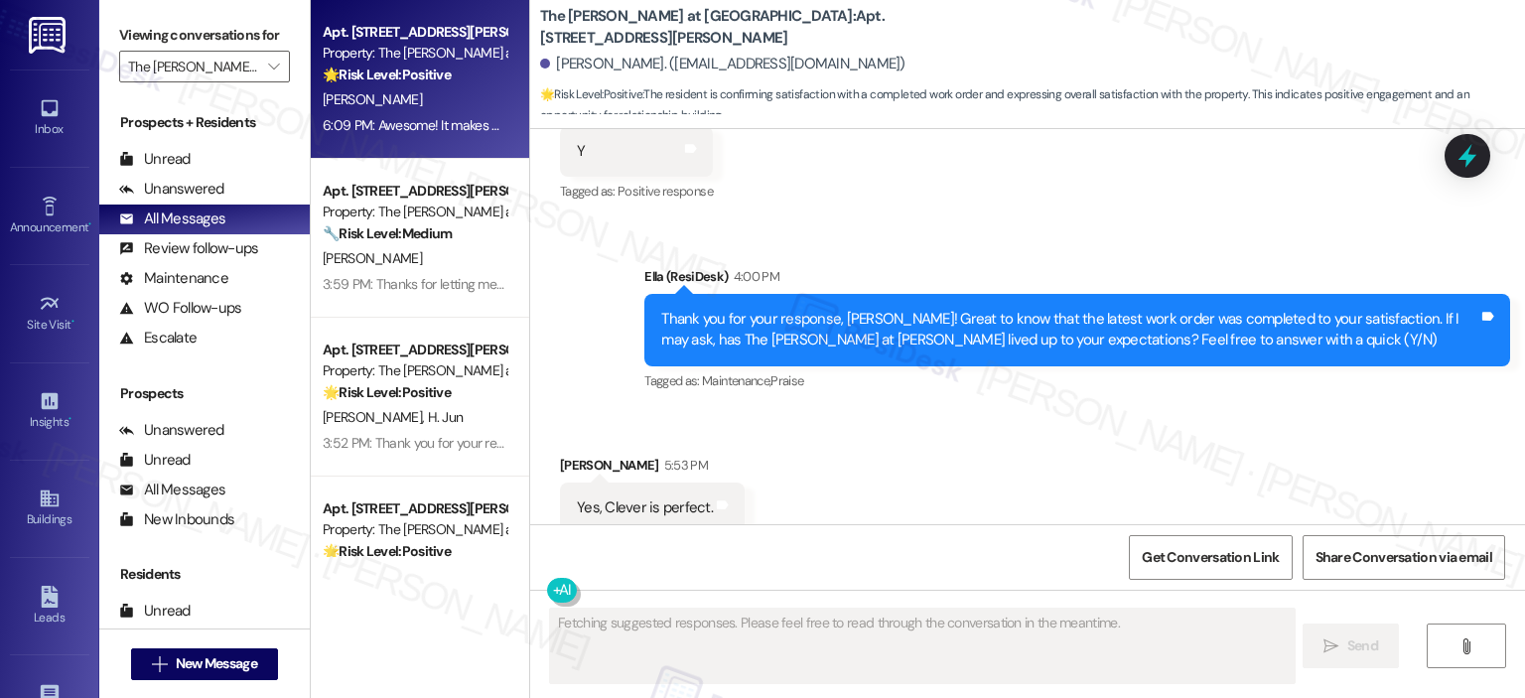
scroll to position [13528, 0]
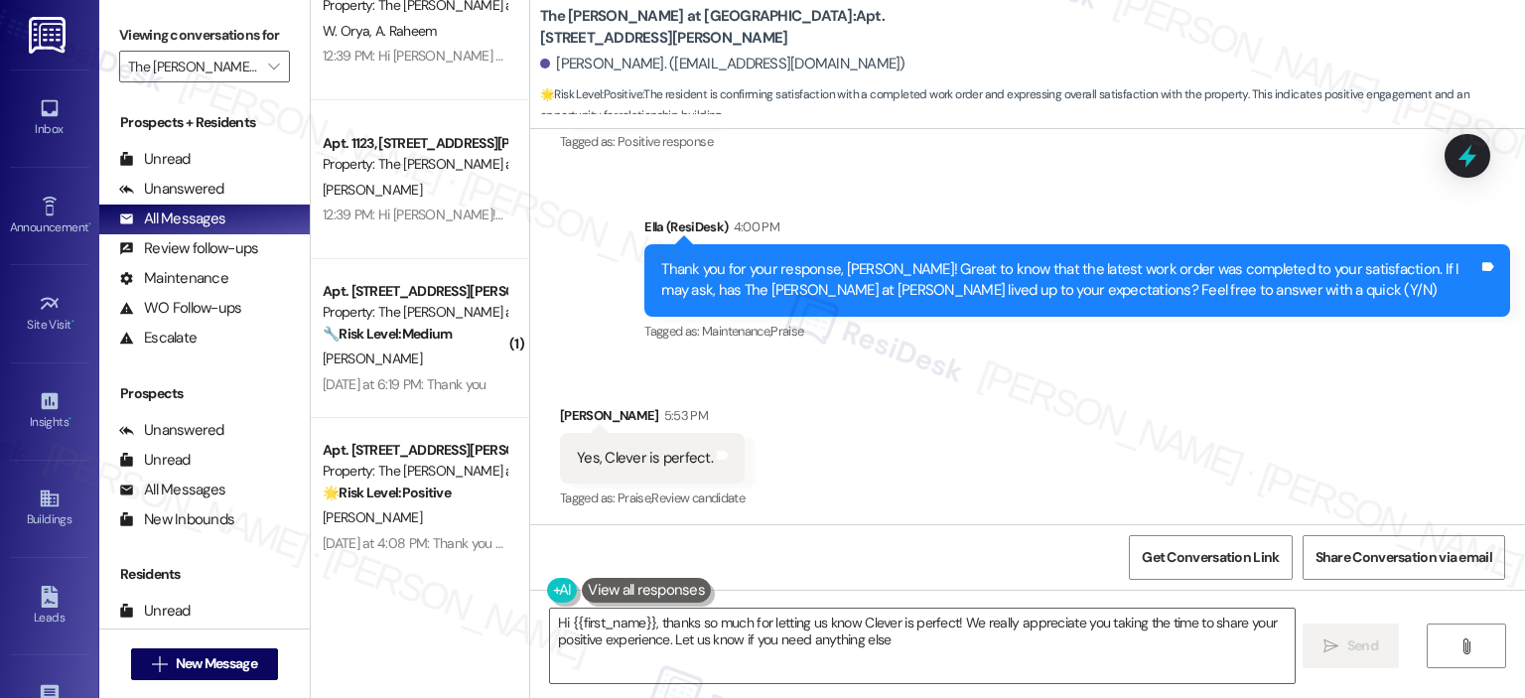
type textarea "Hi {{first_name}}, thanks so much for letting us know Clever is perfect! We rea…"
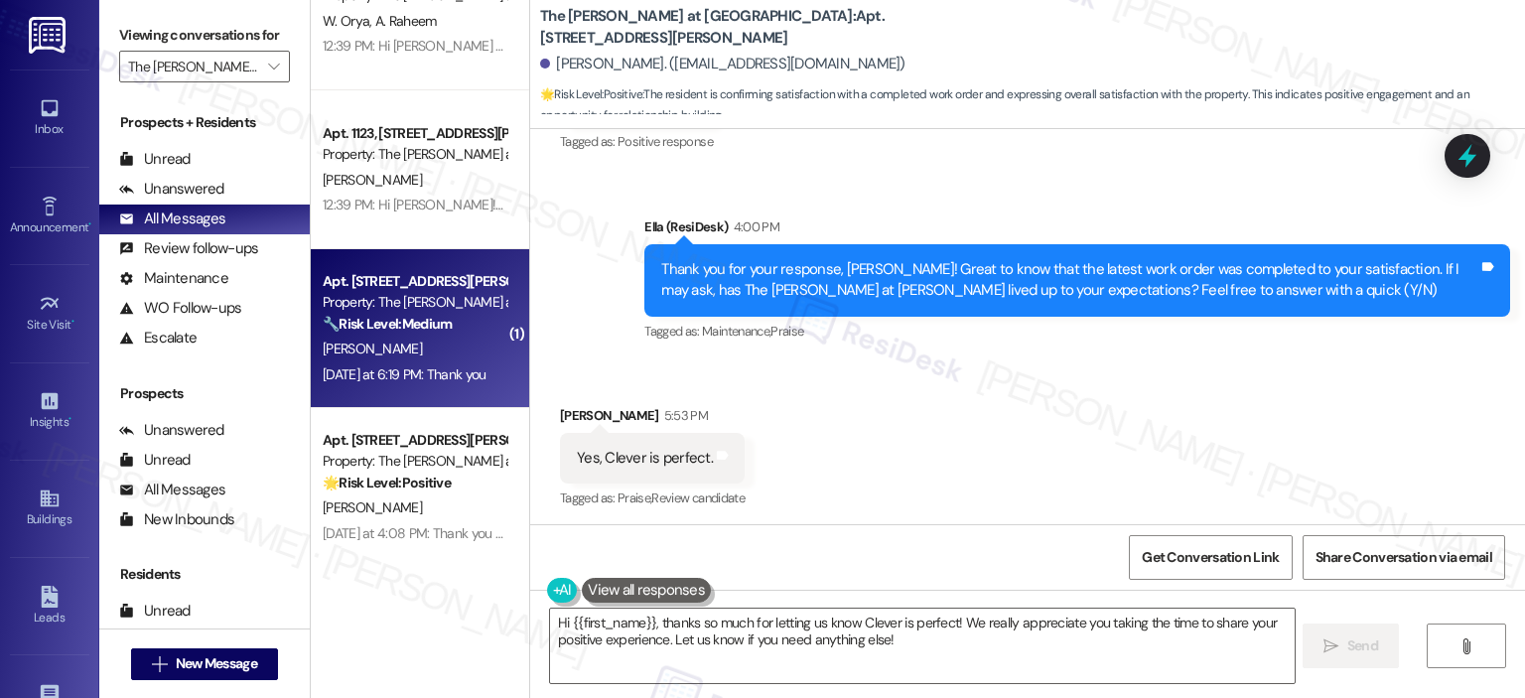
click at [461, 326] on div "🔧 Risk Level: Medium The resident reports a clogged sink that has been ongoing …" at bounding box center [415, 324] width 184 height 21
type textarea "Fetching suggested responses. Please feel free to read through the conversation…"
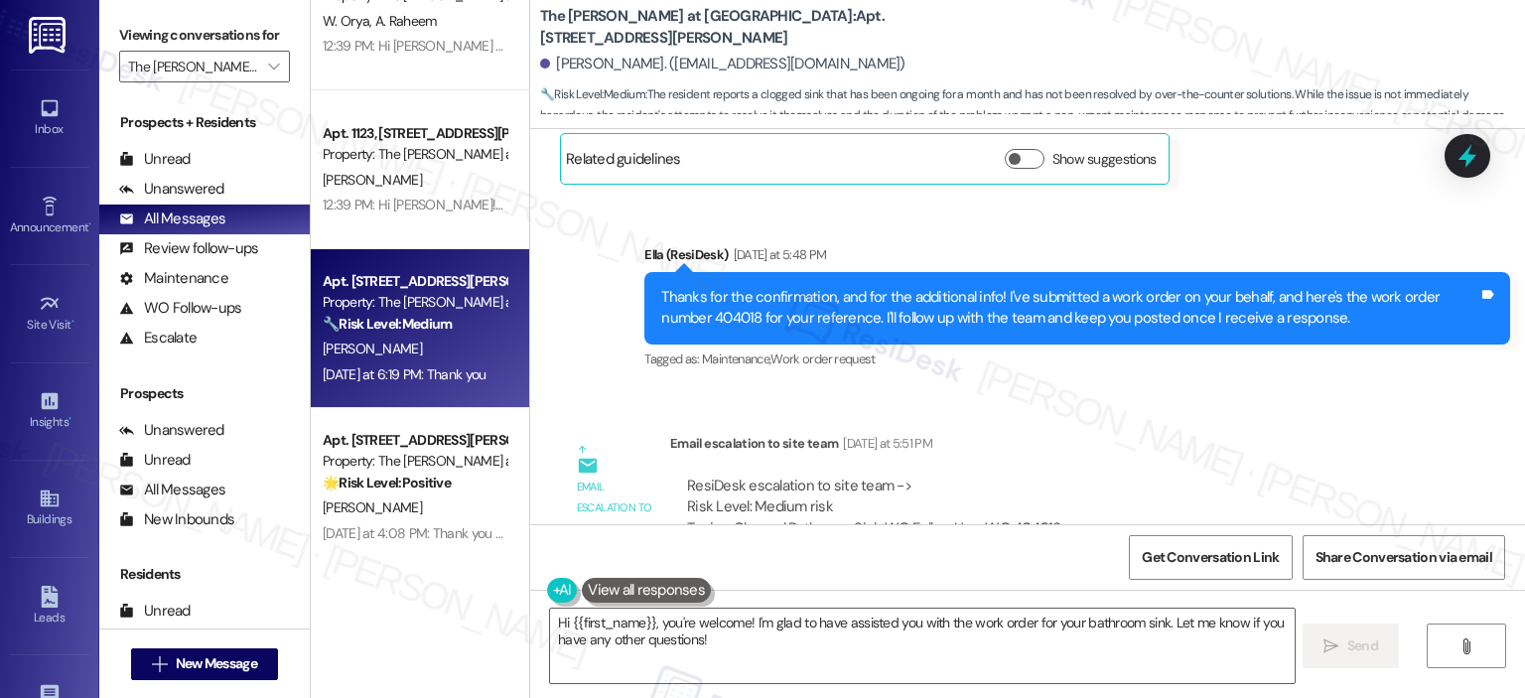
scroll to position [12589, 0]
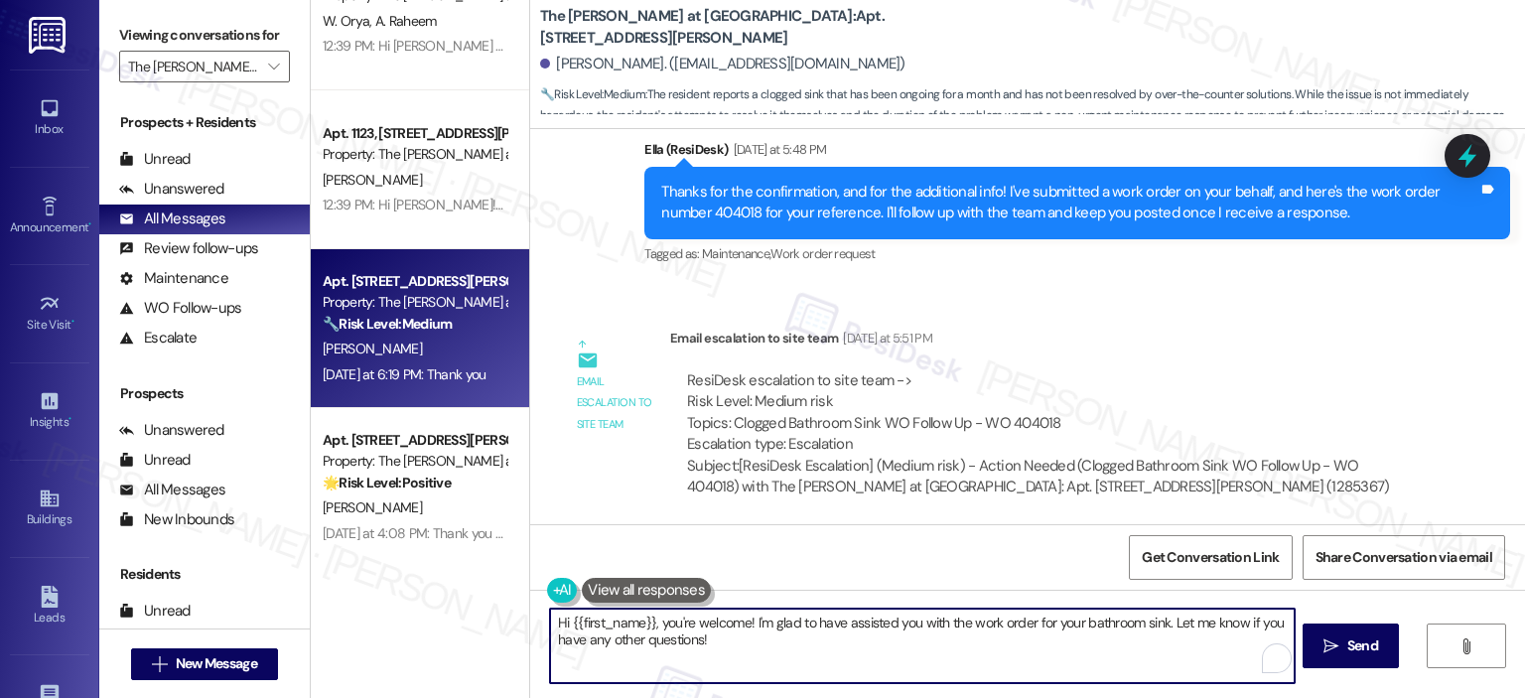
drag, startPoint x: 651, startPoint y: 620, endPoint x: 534, endPoint y: 627, distance: 117.3
click at [539, 627] on div "Hi {{first_name}}, you're welcome! I'm glad to have assisted you with the work …" at bounding box center [911, 645] width 745 height 76
click at [630, 622] on textarea "You're welcome! I'm glad to have assisted you with the work order for your bath…" at bounding box center [919, 645] width 743 height 74
type textarea "You're welcome, Maryann! I'm glad to have assisted you with the work order for …"
click at [1354, 644] on span "Send" at bounding box center [1355, 645] width 31 height 21
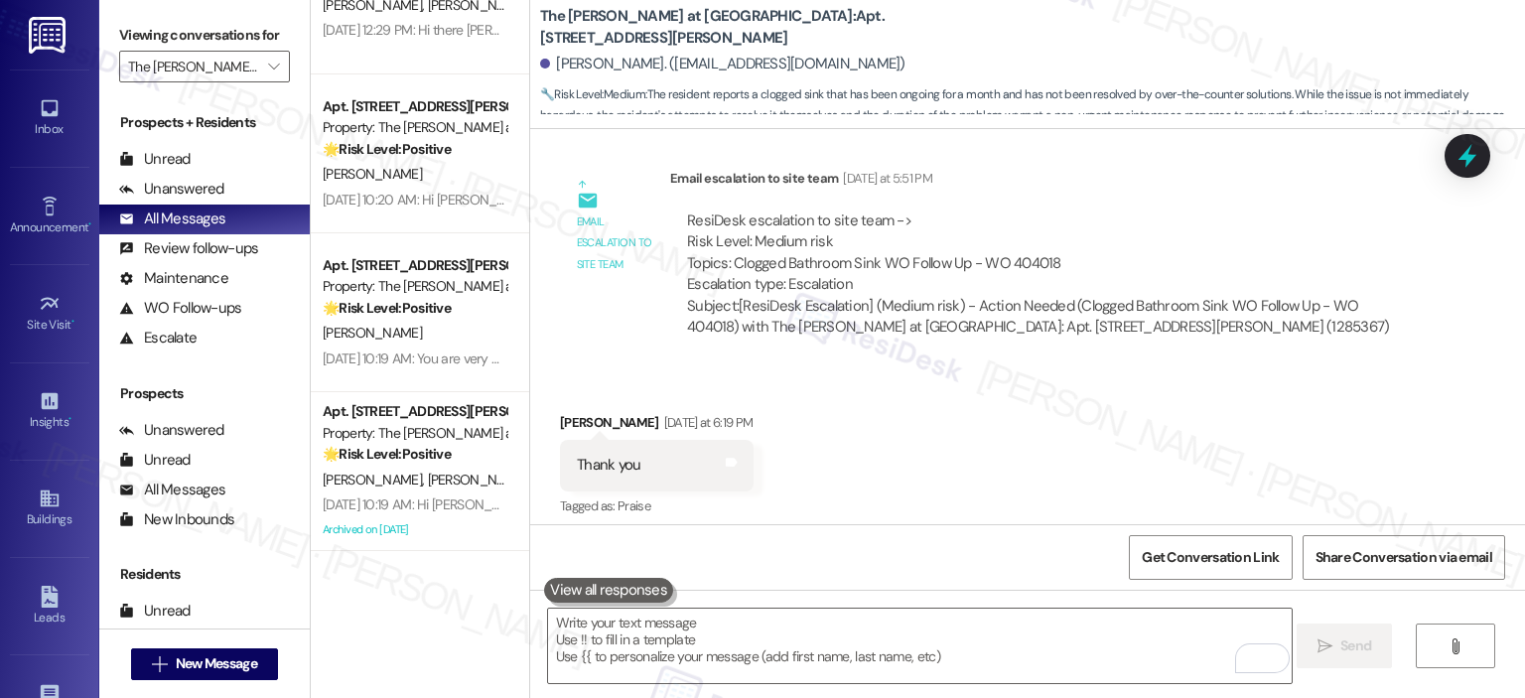
scroll to position [7066, 0]
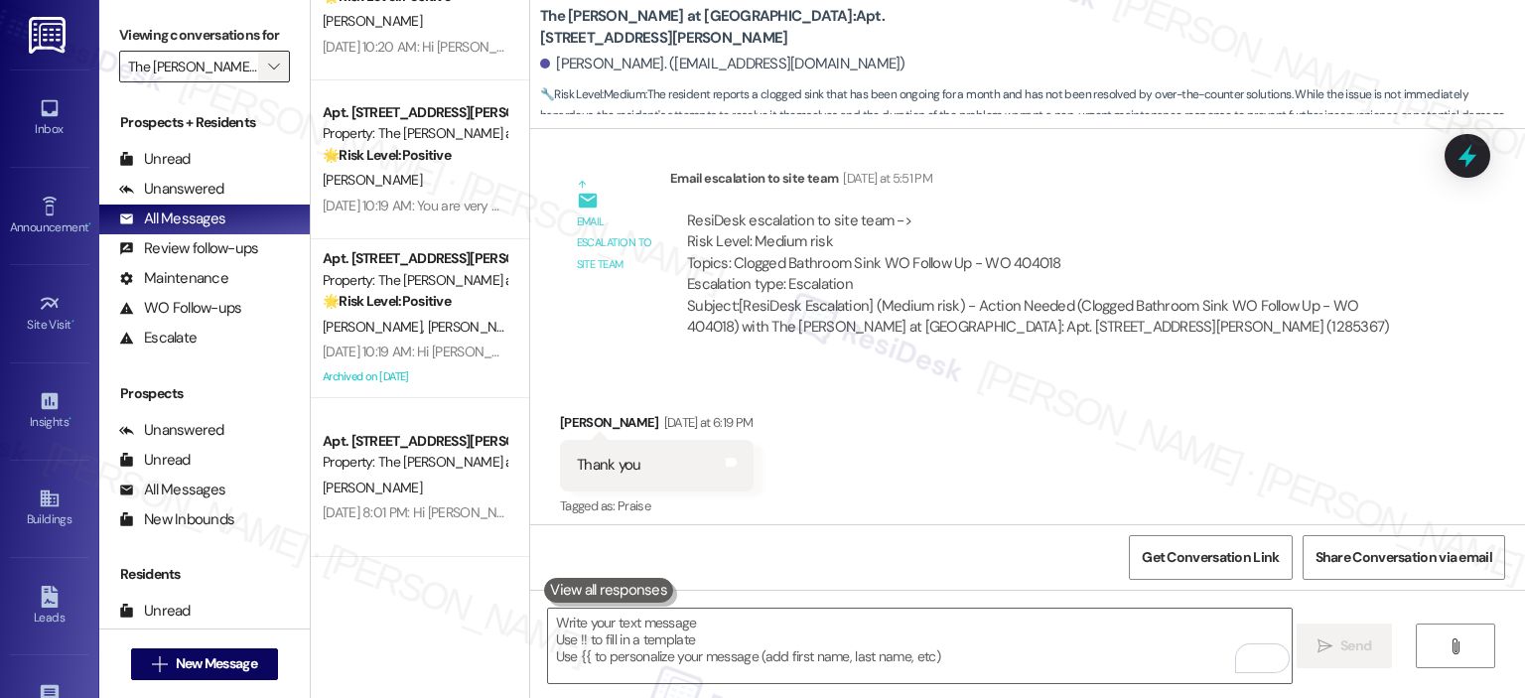
click at [268, 70] on icon "" at bounding box center [273, 67] width 11 height 16
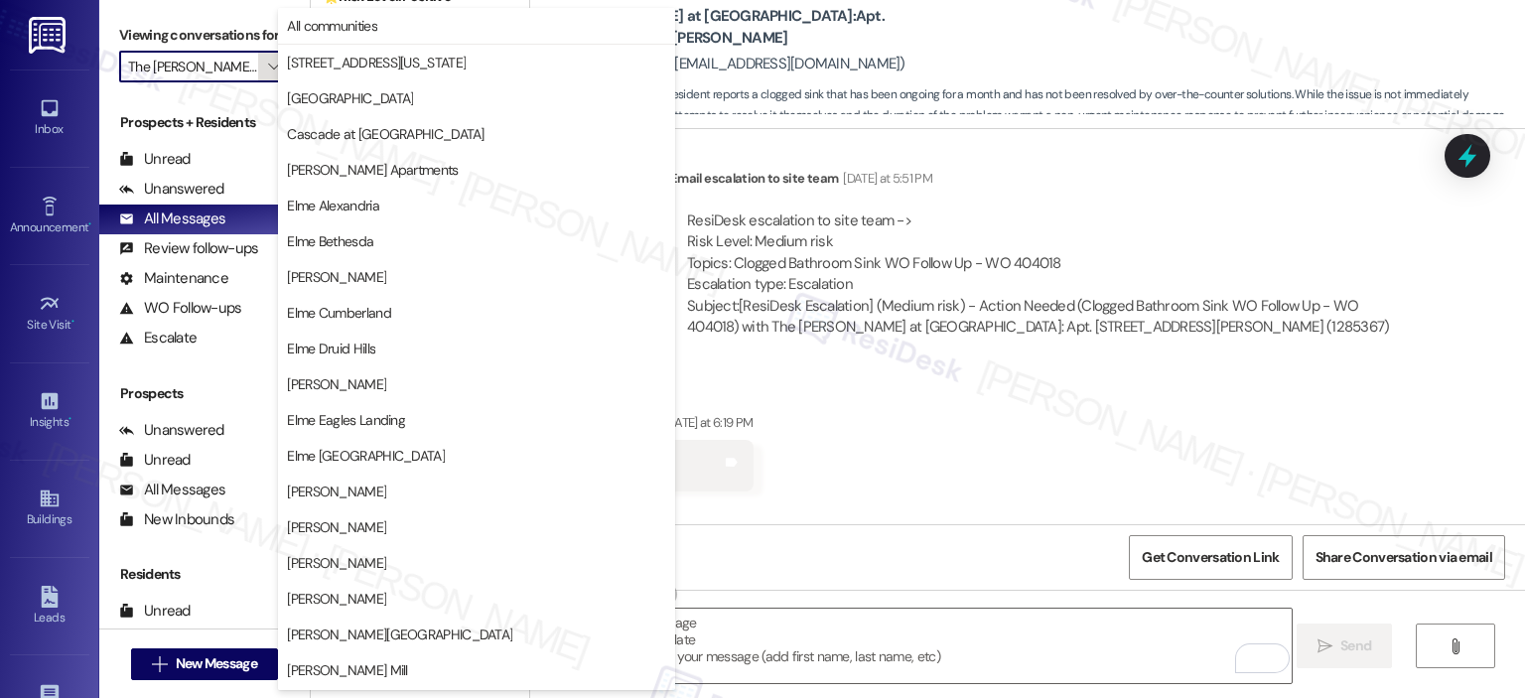
scroll to position [354, 0]
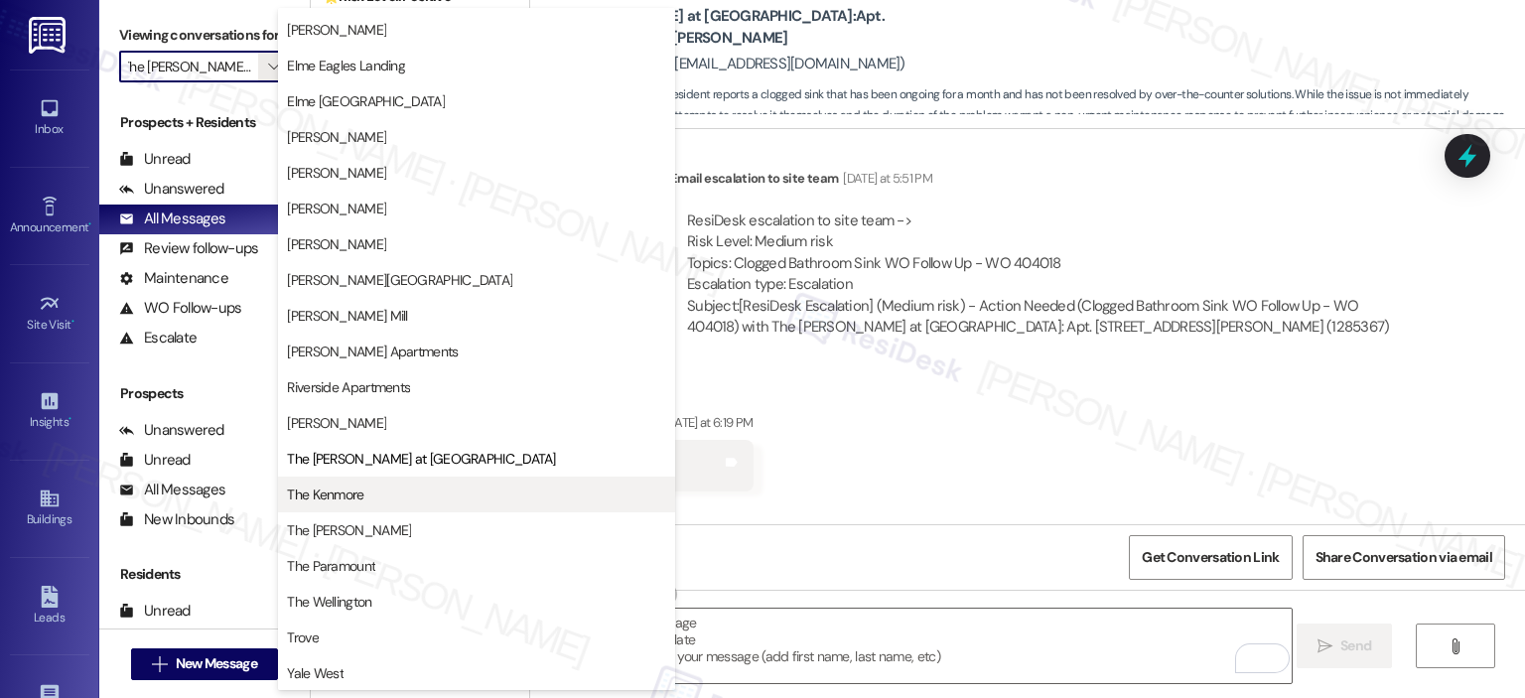
click at [376, 501] on span "The Kenmore" at bounding box center [476, 494] width 379 height 20
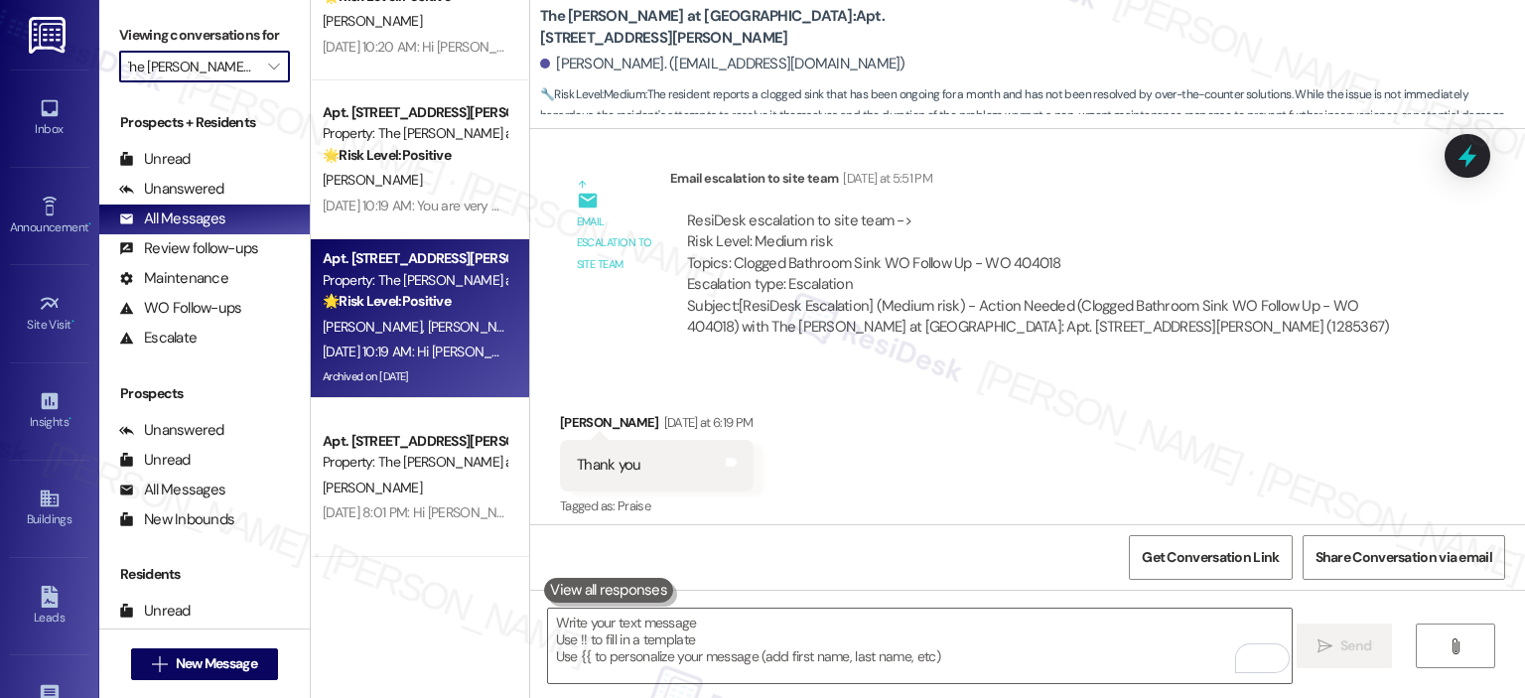
type input "The Kenmore"
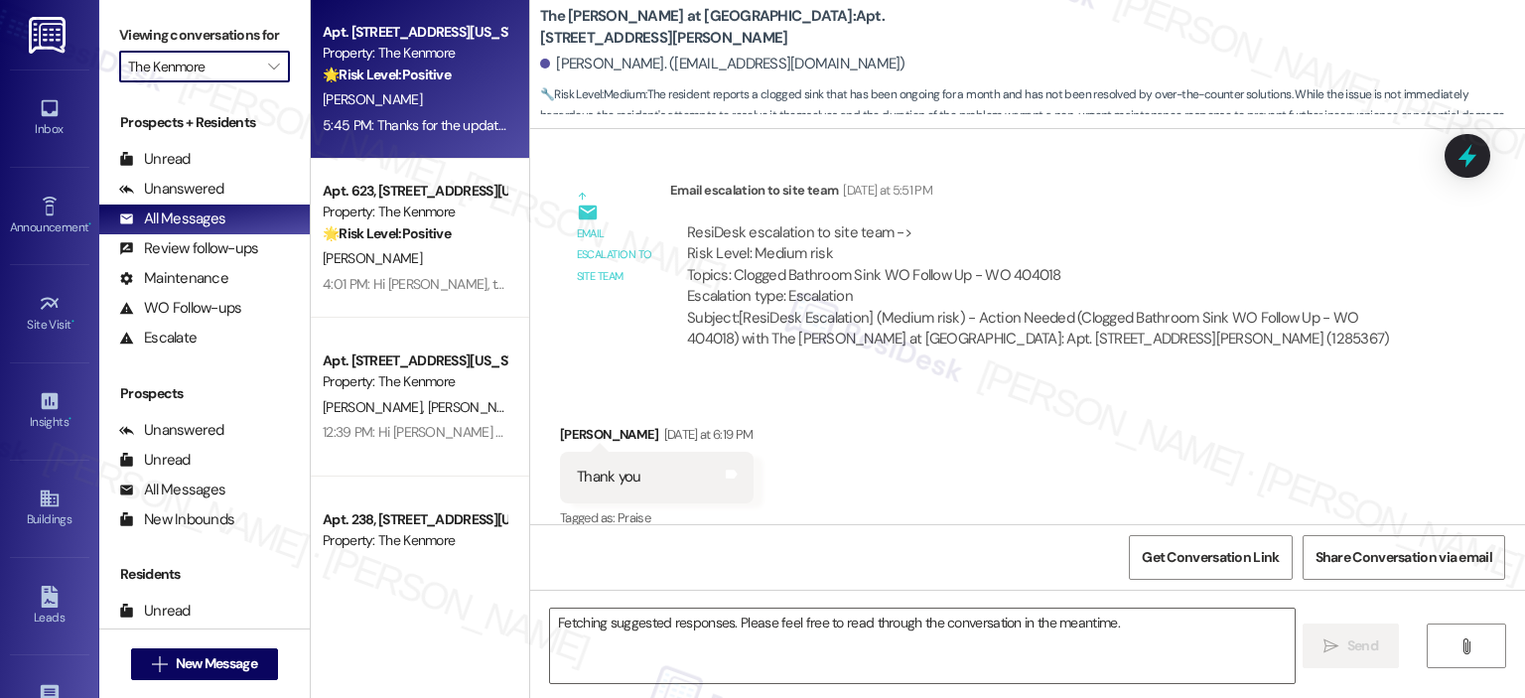
scroll to position [12589, 0]
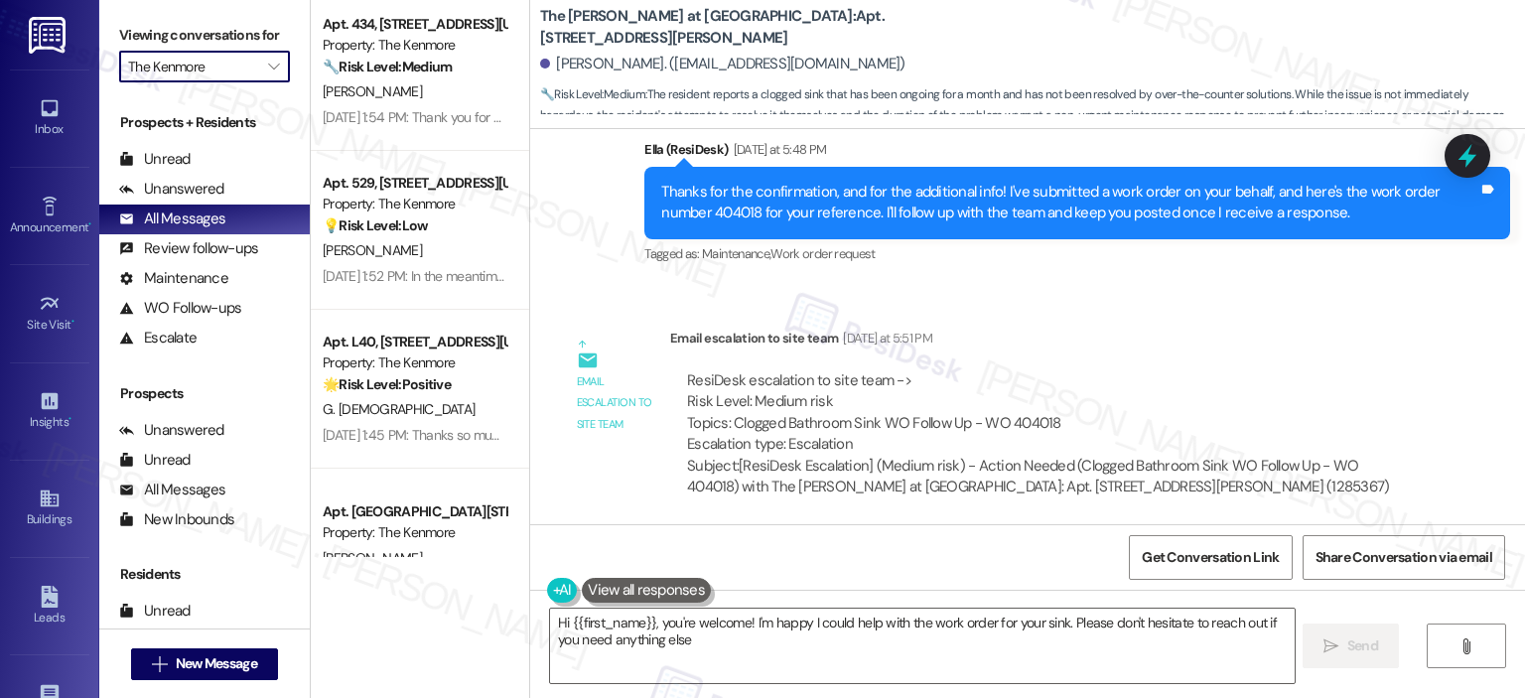
type textarea "Hi {{first_name}}, you're welcome! I'm happy I could help with the work order f…"
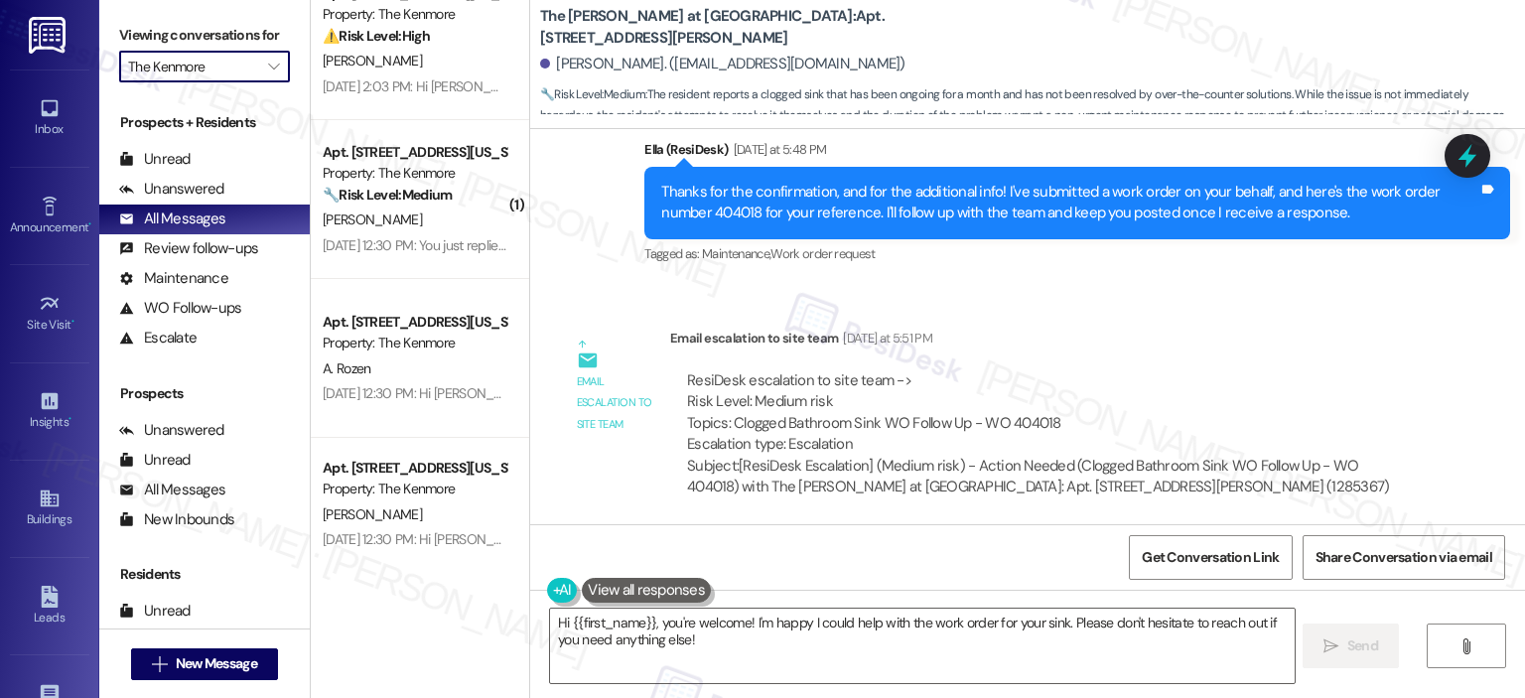
scroll to position [3827, 0]
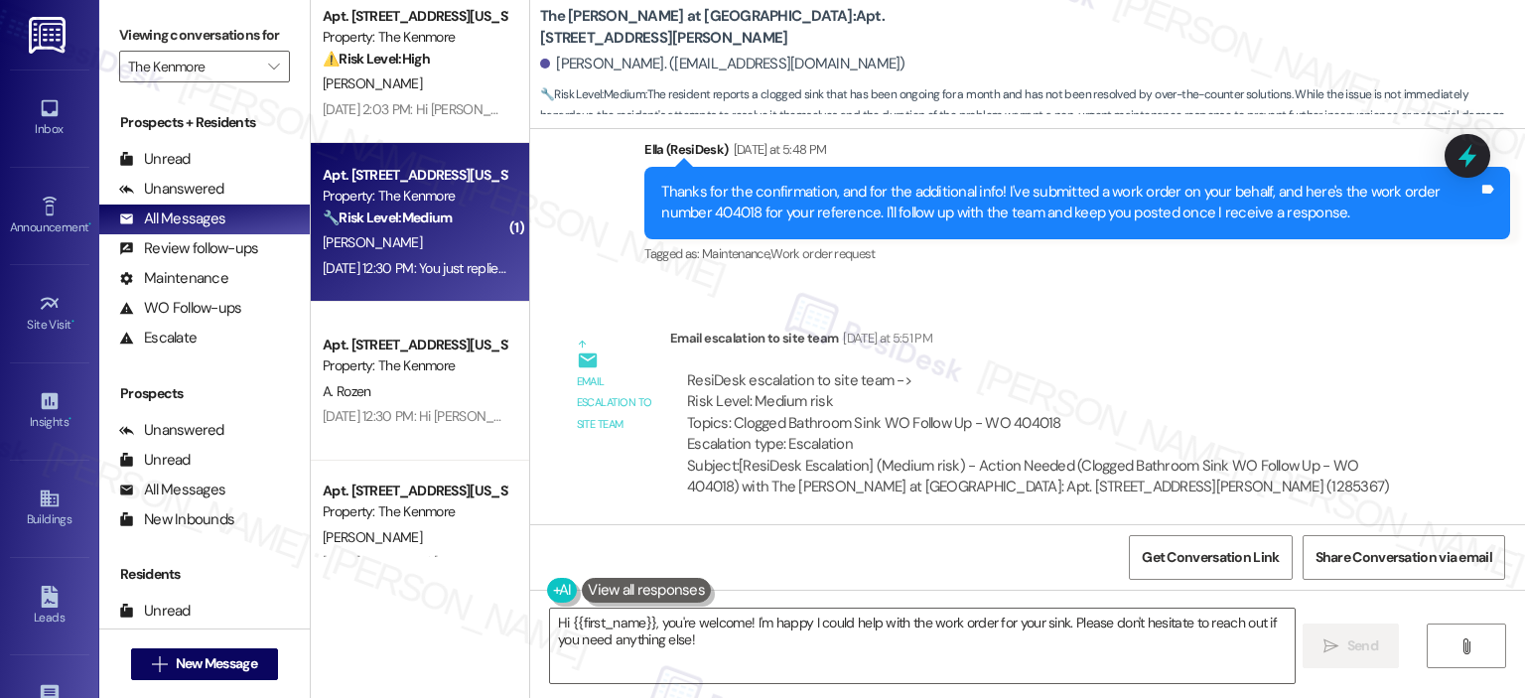
click at [420, 236] on div "H. Coulibaly" at bounding box center [415, 242] width 188 height 25
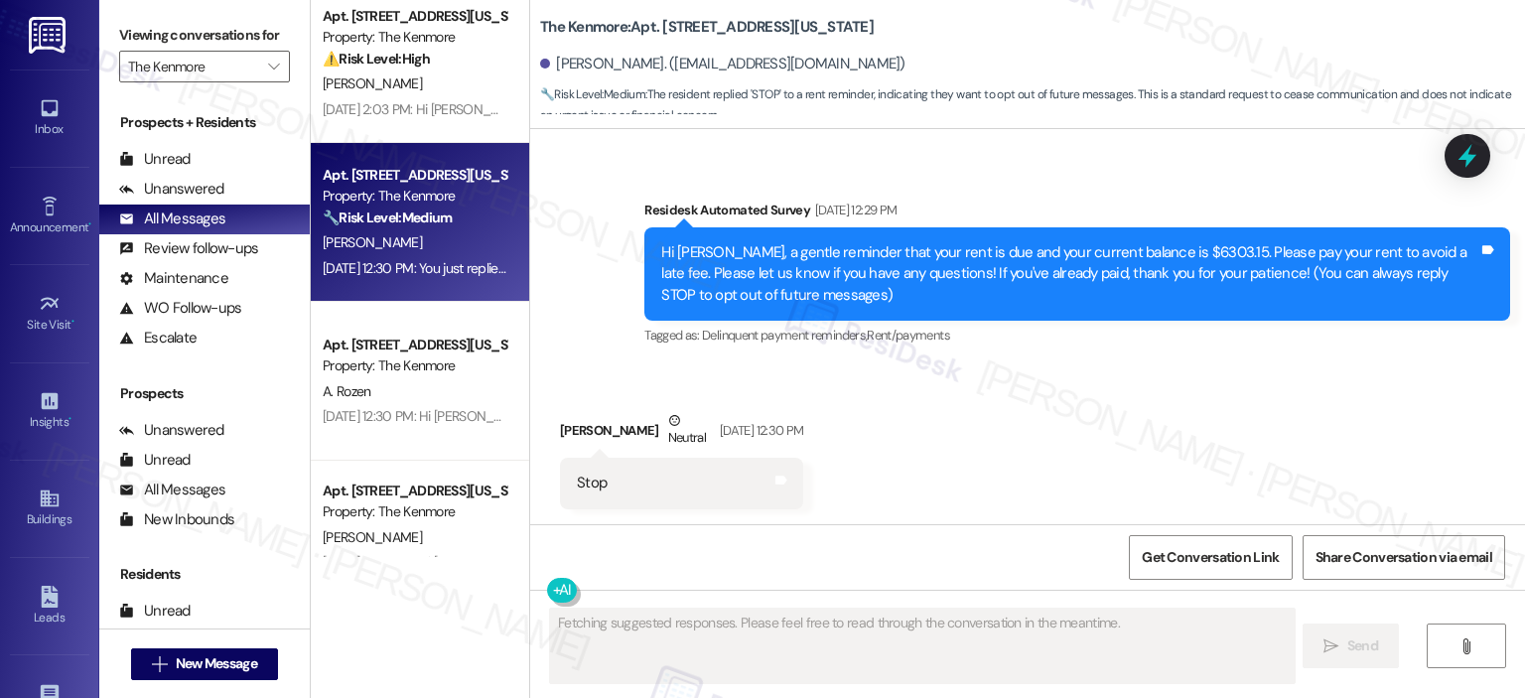
scroll to position [457, 0]
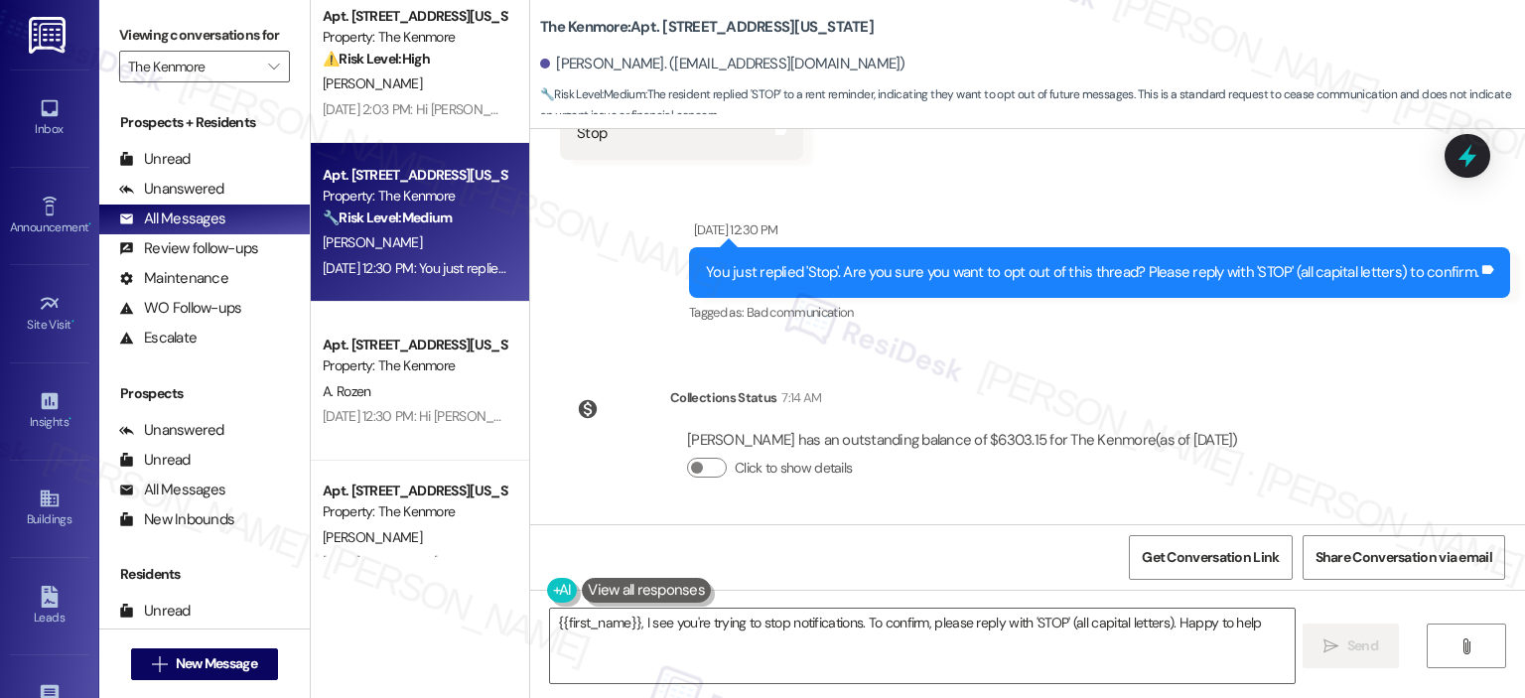
type textarea "{{first_name}}, I see you're trying to stop notifications. To confirm, please r…"
click at [1462, 155] on icon at bounding box center [1467, 156] width 24 height 31
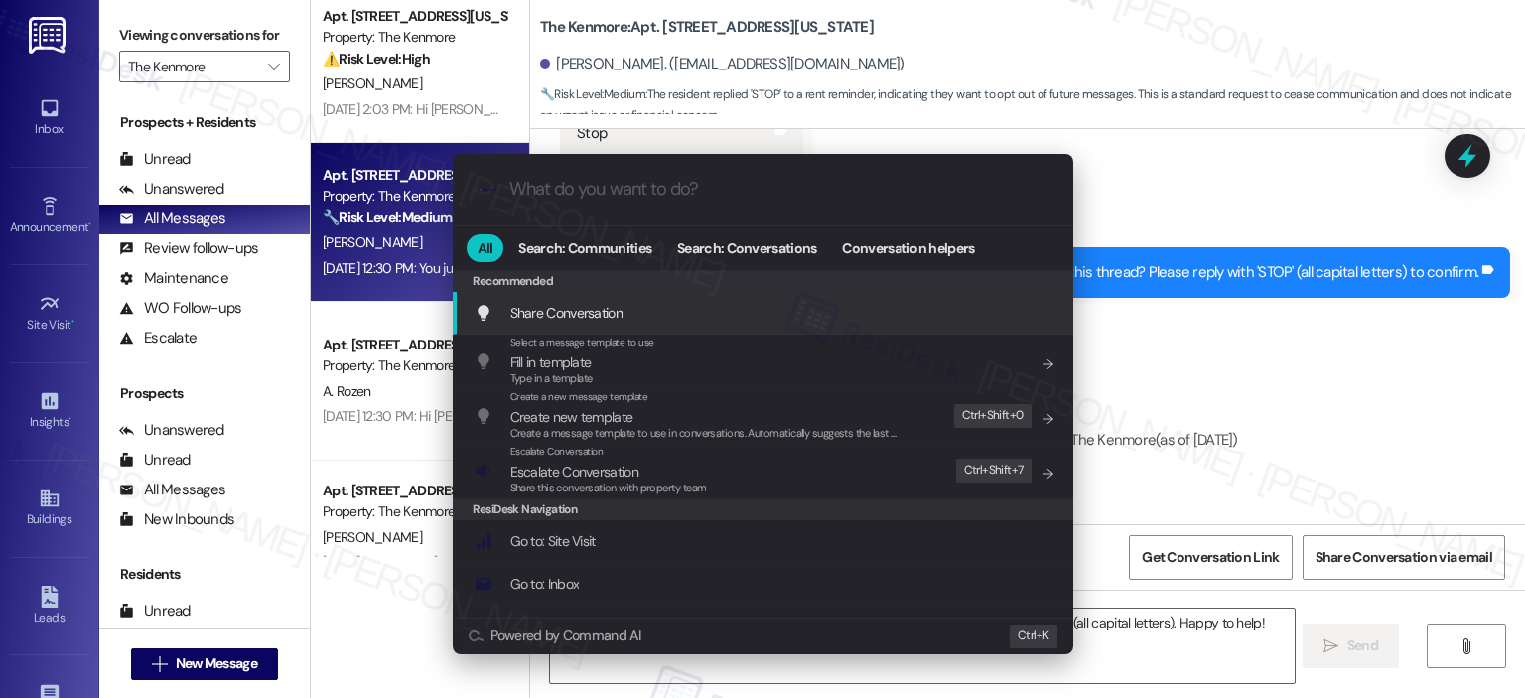
click at [627, 192] on input "What do you want to do?" at bounding box center [778, 189] width 539 height 21
click at [1163, 312] on div ".cls-1{fill:#0a055f;}.cls-2{fill:#0cc4c4;} resideskLogoBlueOrange All Search: C…" at bounding box center [762, 349] width 1525 height 698
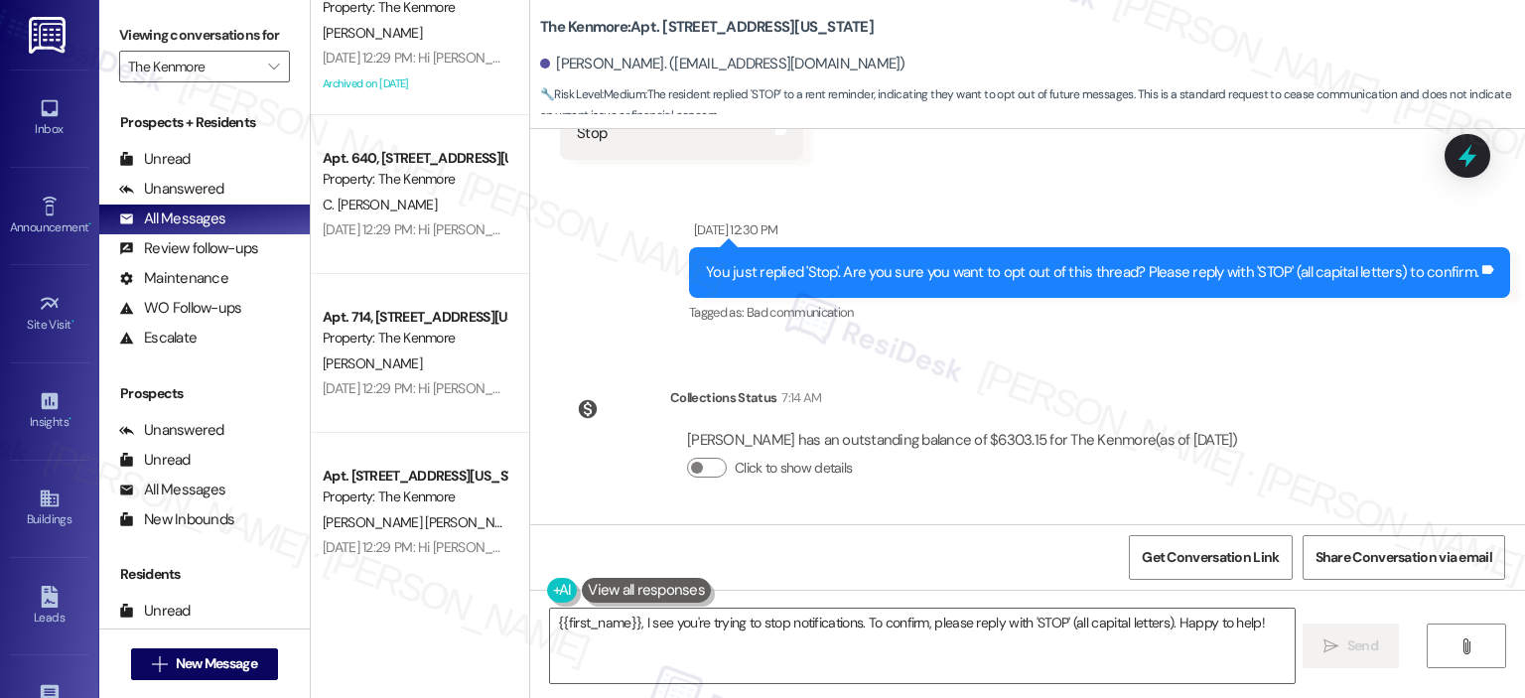
scroll to position [7383, 0]
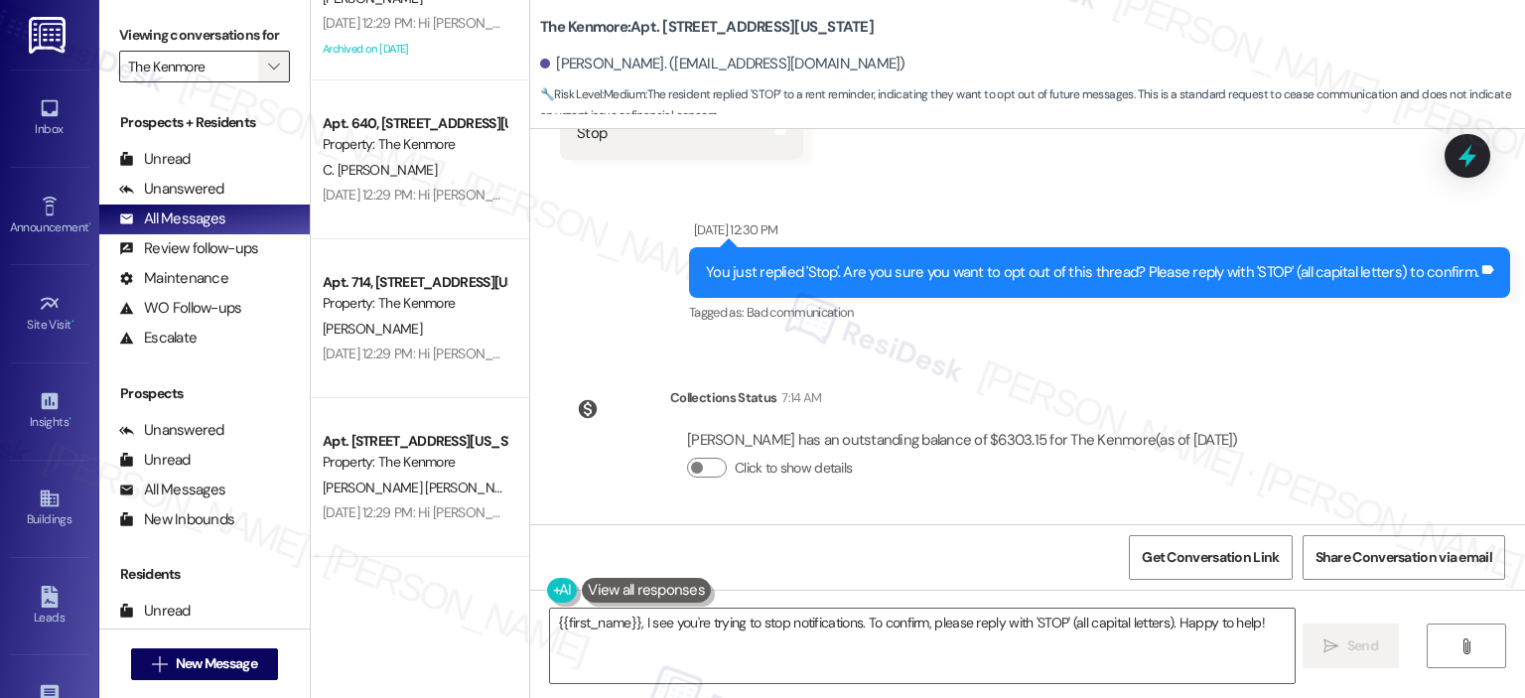
click at [264, 66] on span "" at bounding box center [273, 67] width 19 height 32
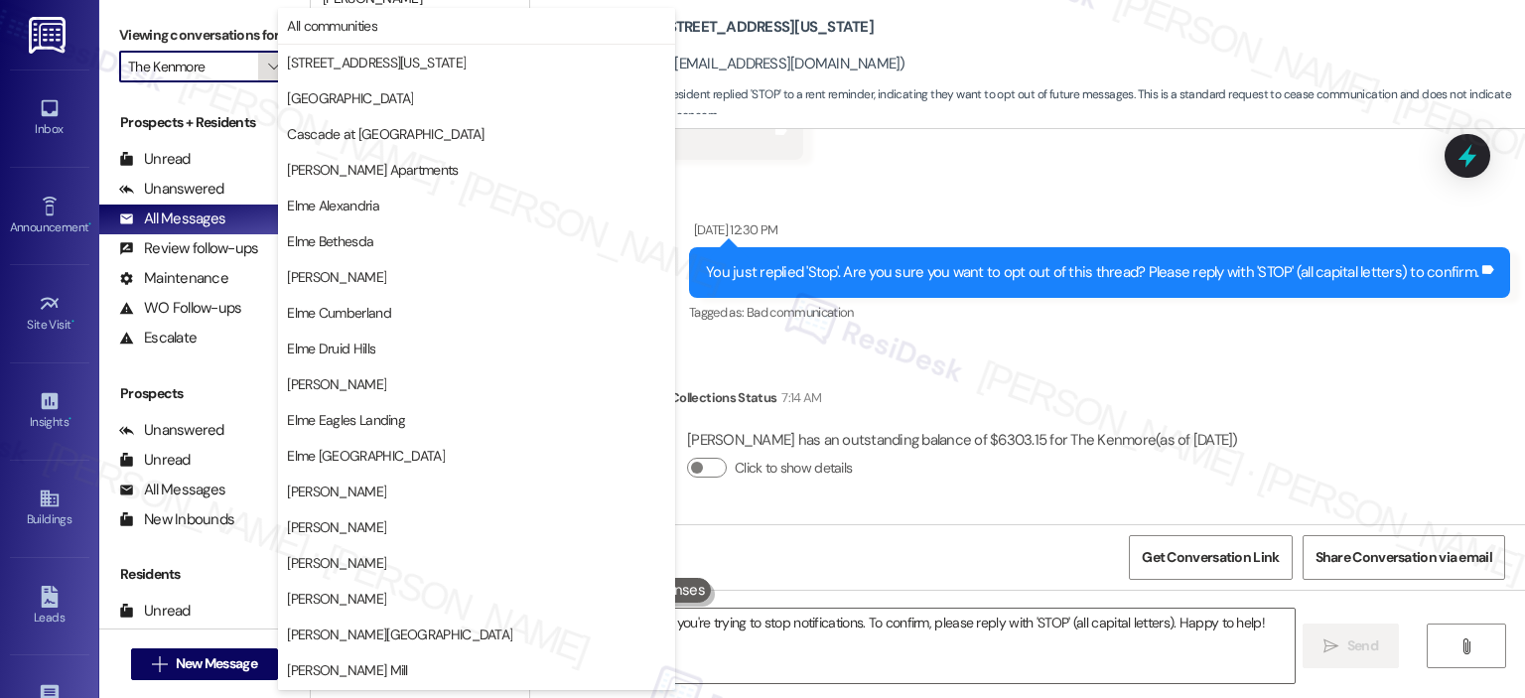
scroll to position [354, 0]
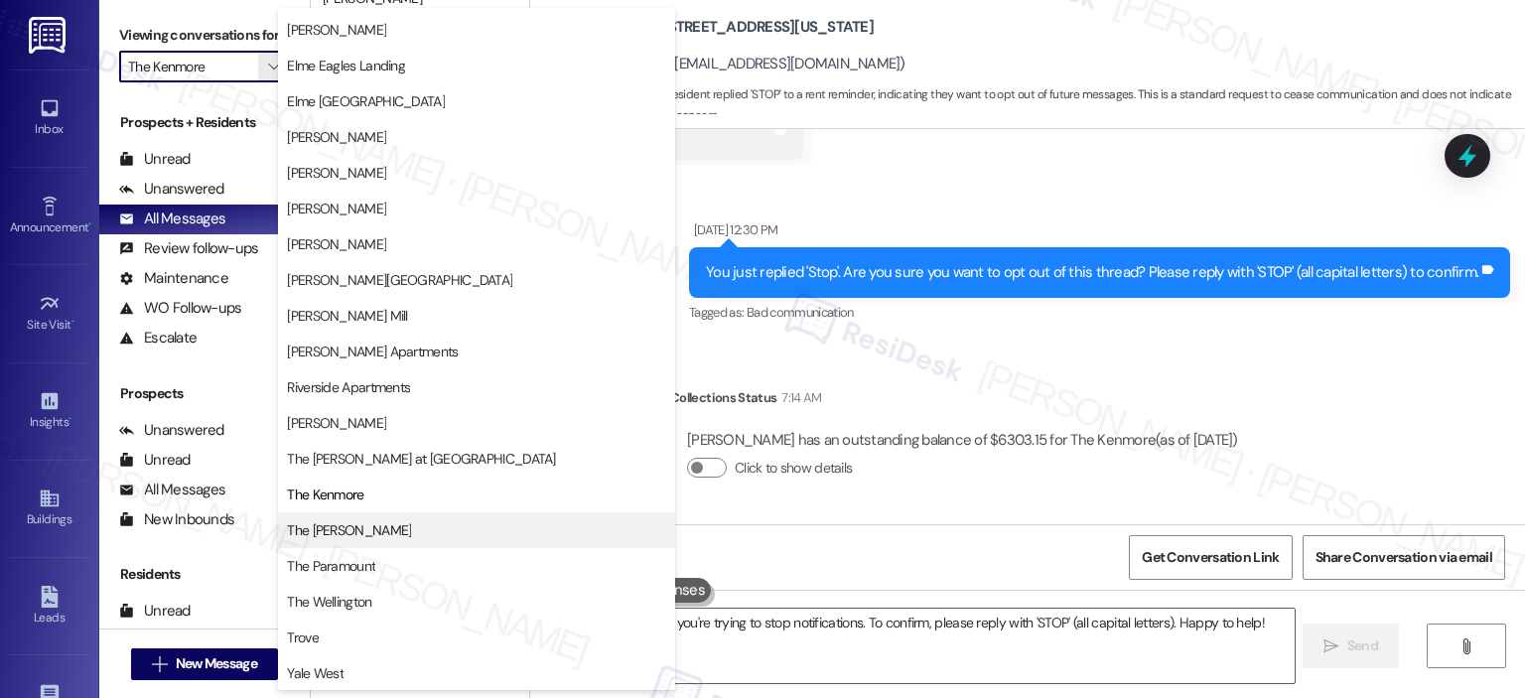
click at [431, 527] on span "The [PERSON_NAME]" at bounding box center [476, 530] width 379 height 20
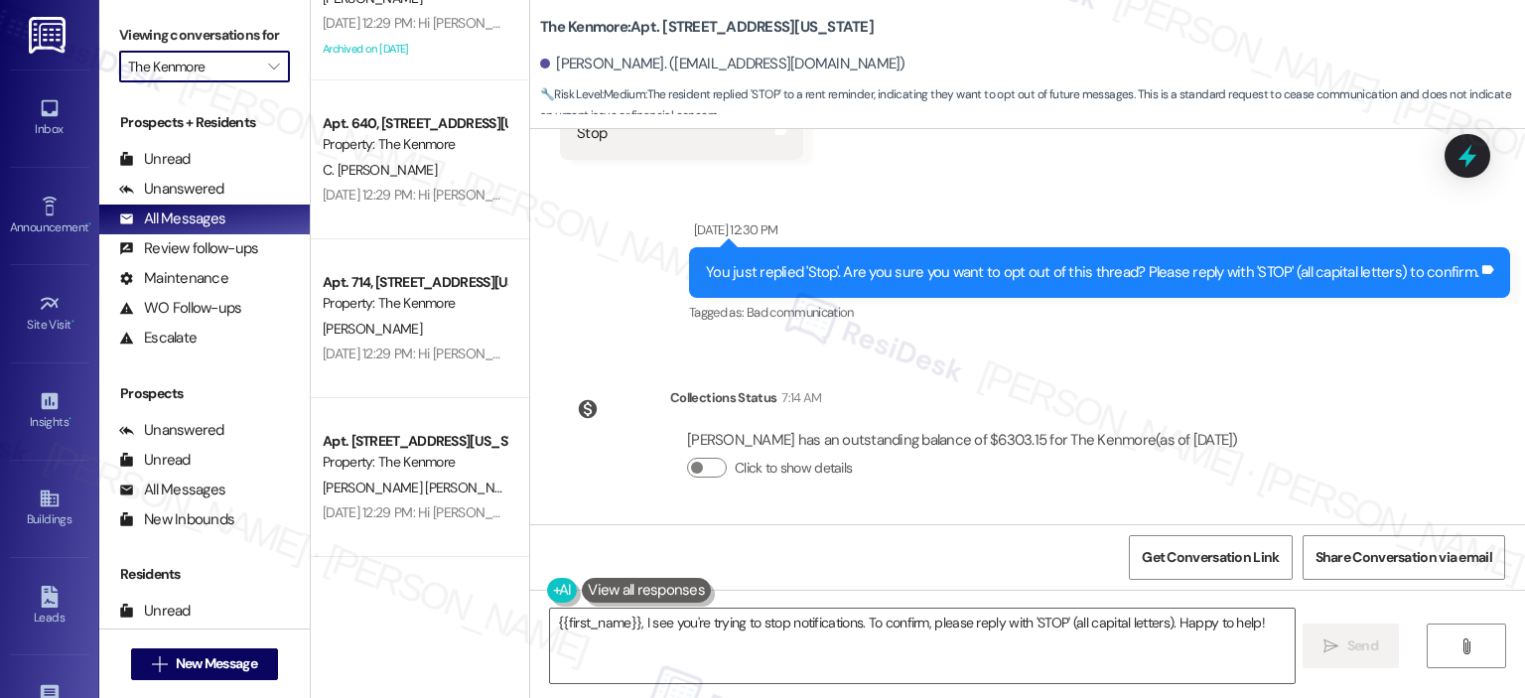
type input "The [PERSON_NAME]"
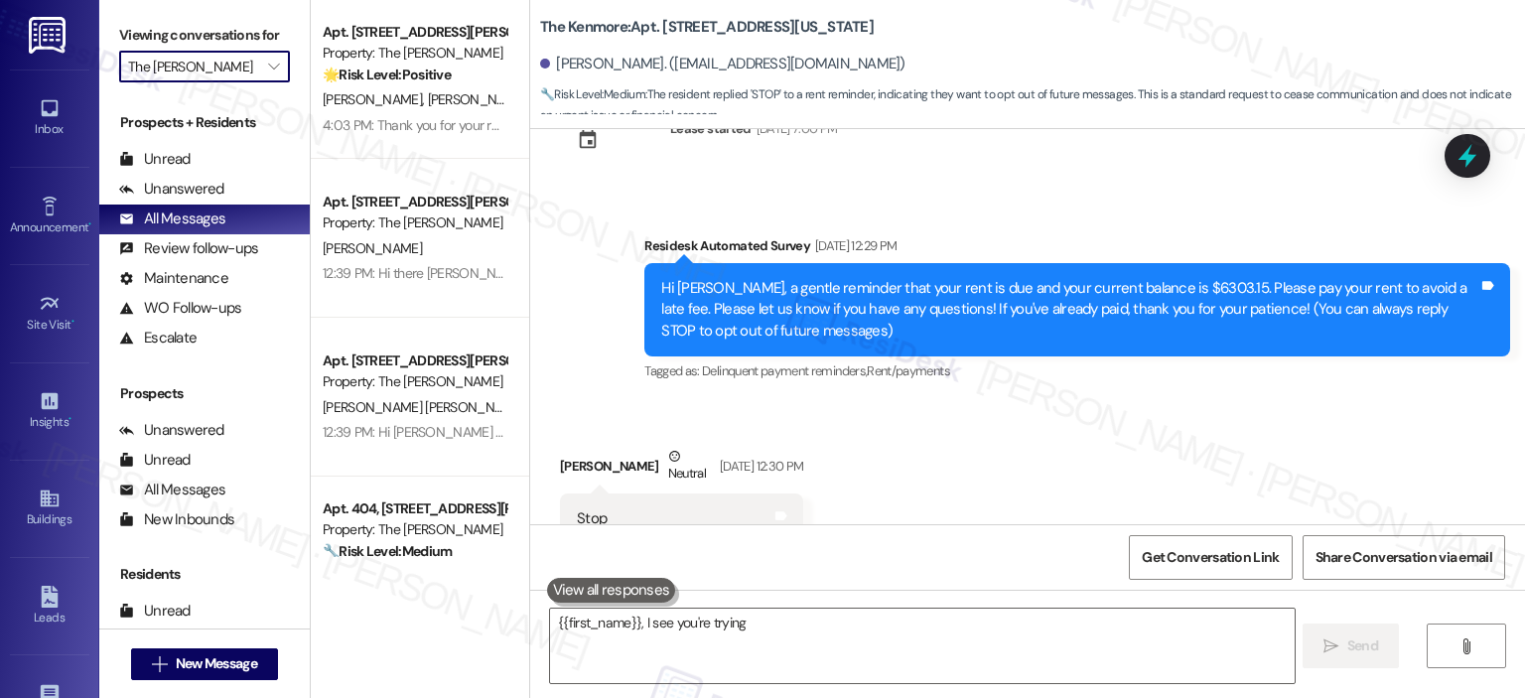
scroll to position [107, 0]
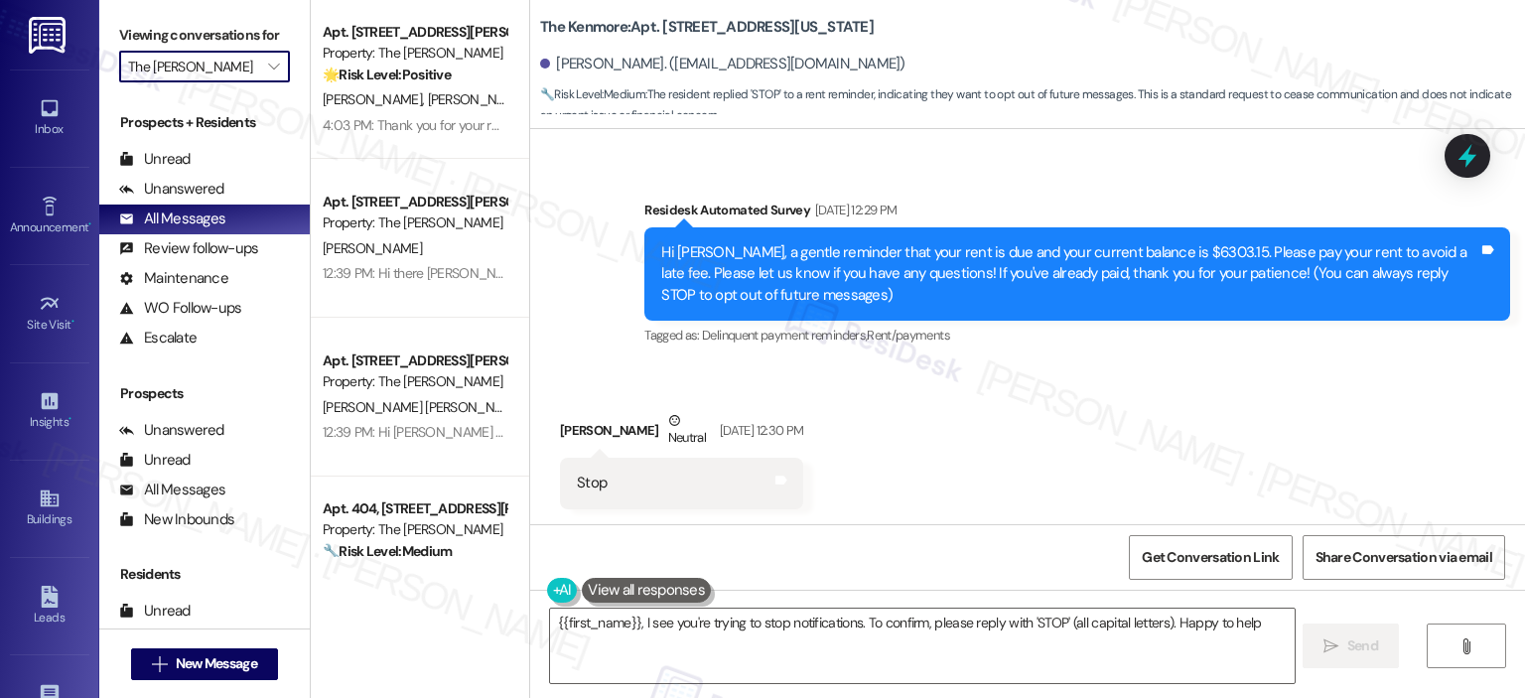
type textarea "{{first_name}}, I see you're trying to stop notifications. To confirm, please r…"
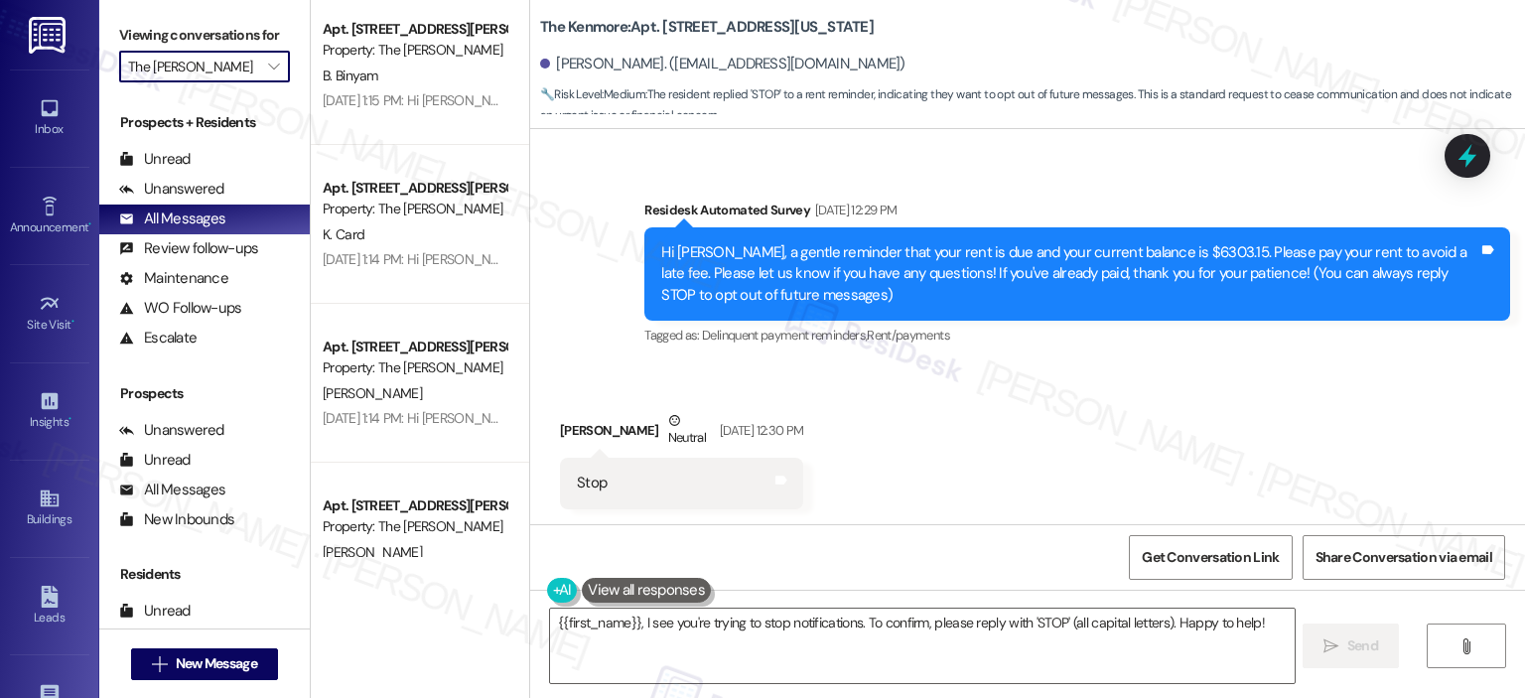
scroll to position [6907, 0]
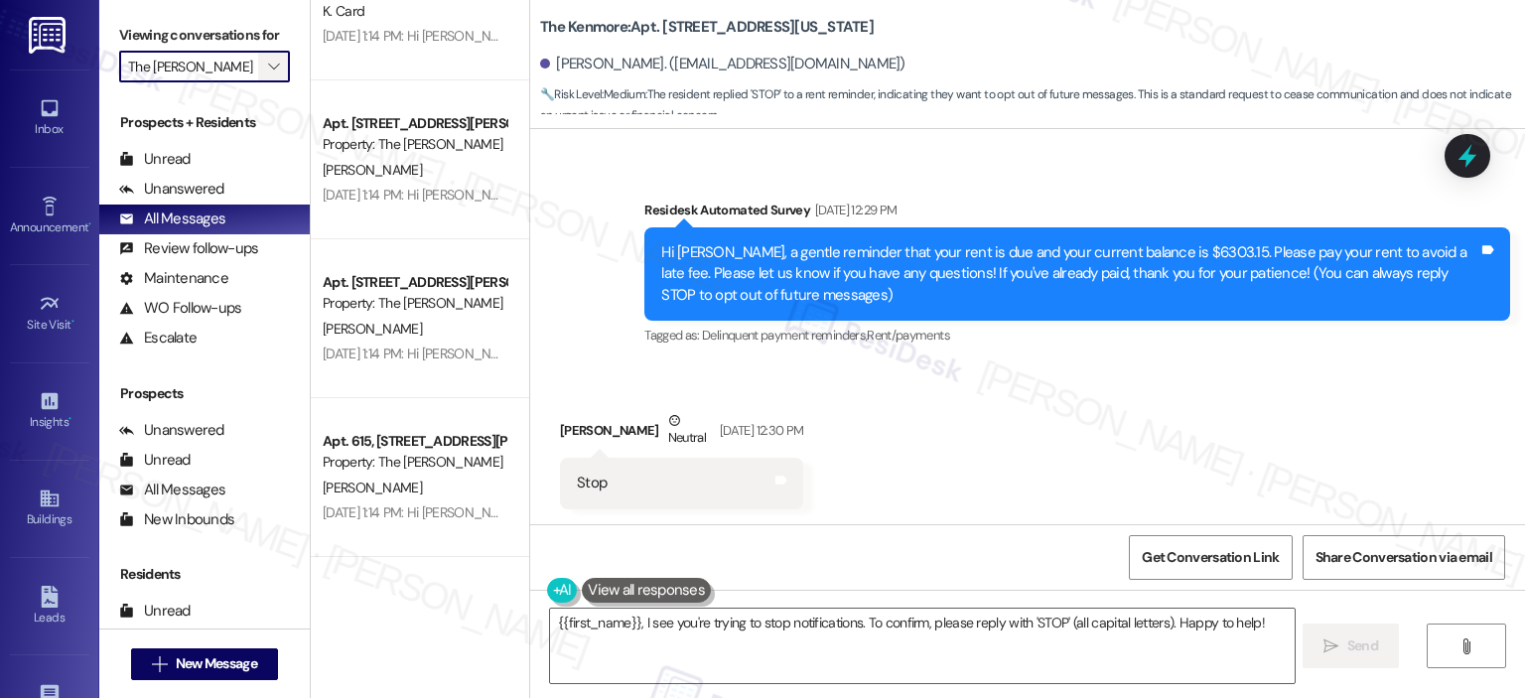
click at [264, 65] on span "" at bounding box center [273, 67] width 19 height 32
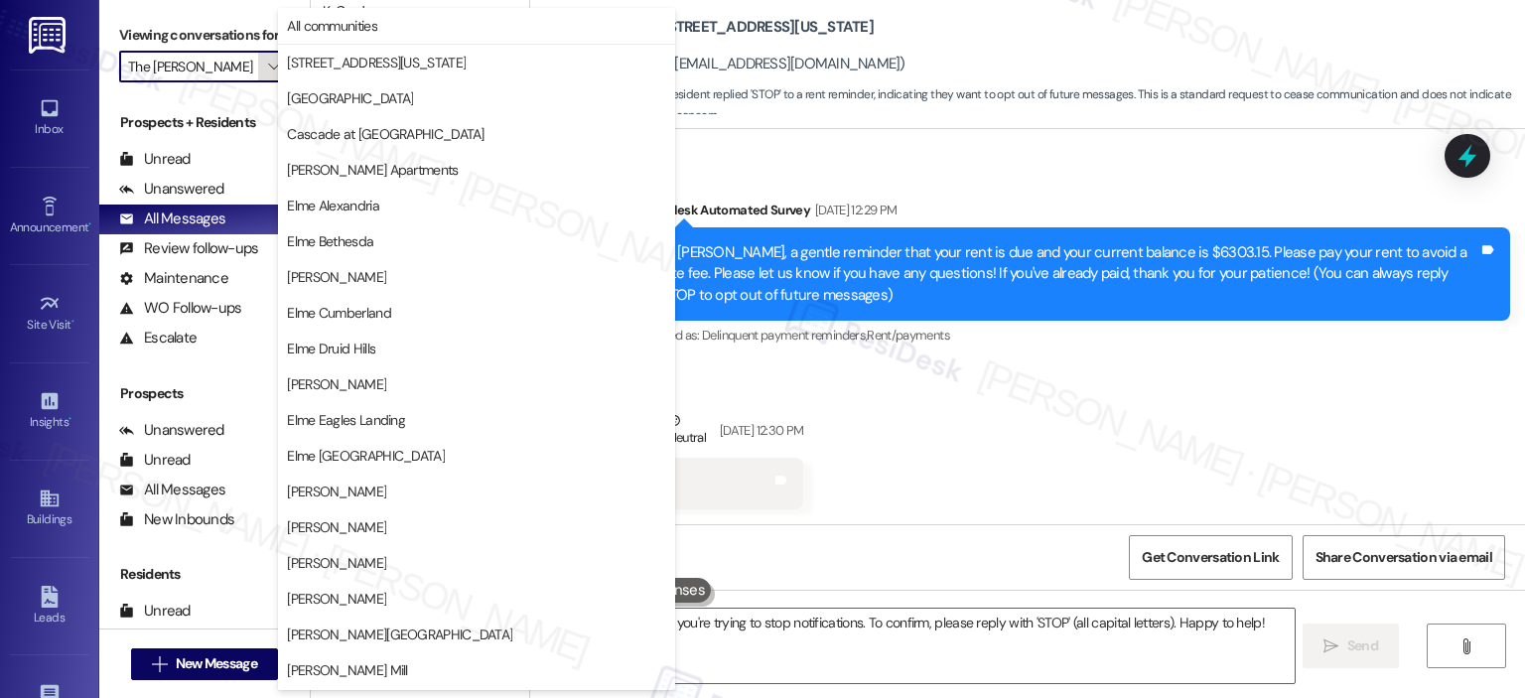
scroll to position [354, 0]
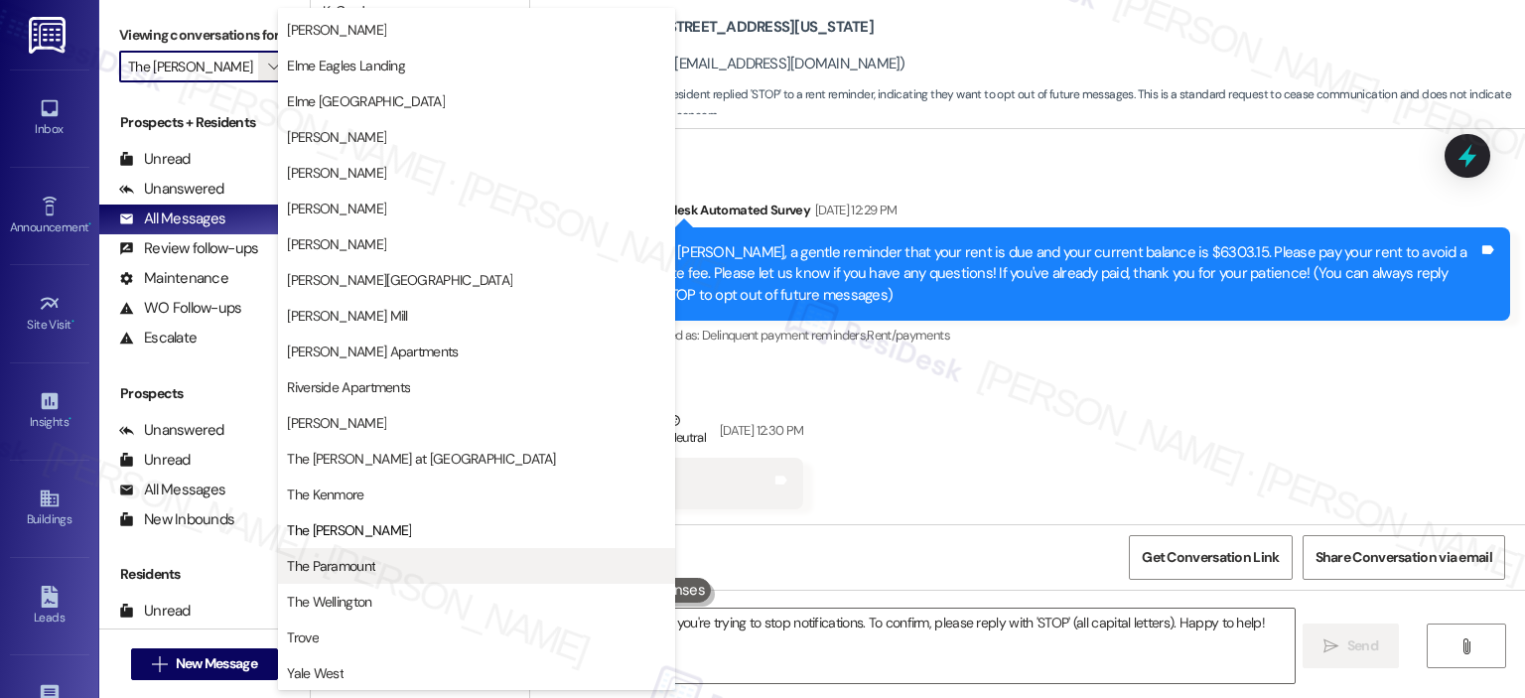
click at [342, 570] on span "The Paramount" at bounding box center [331, 566] width 88 height 20
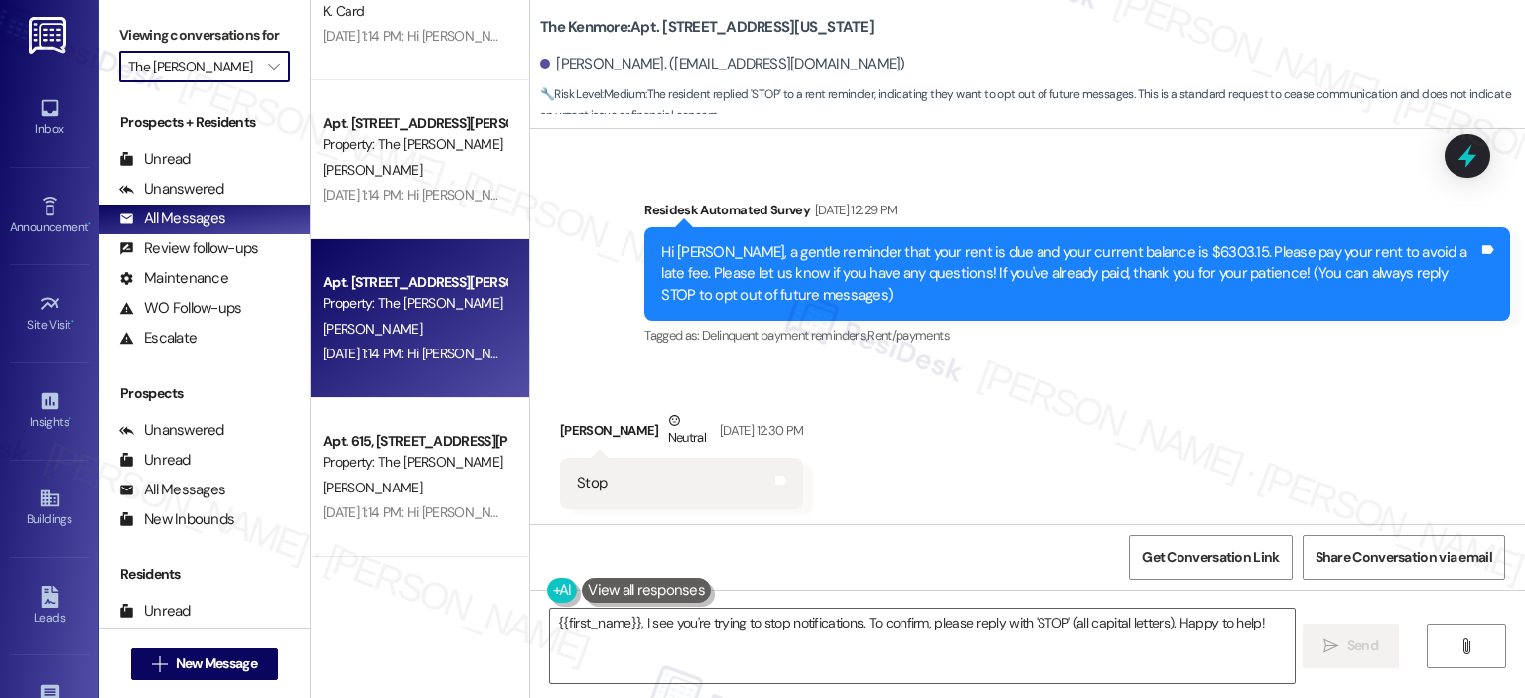
type input "The Paramount"
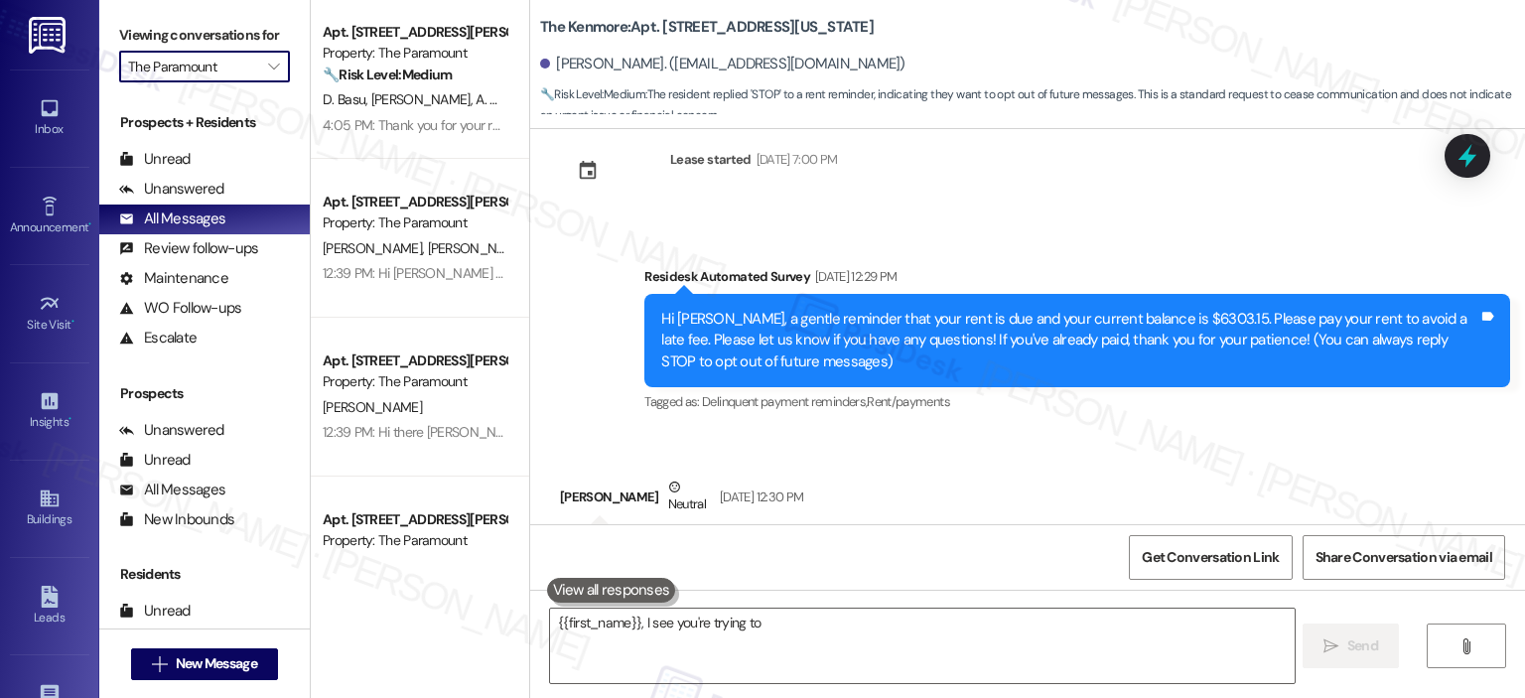
scroll to position [107, 0]
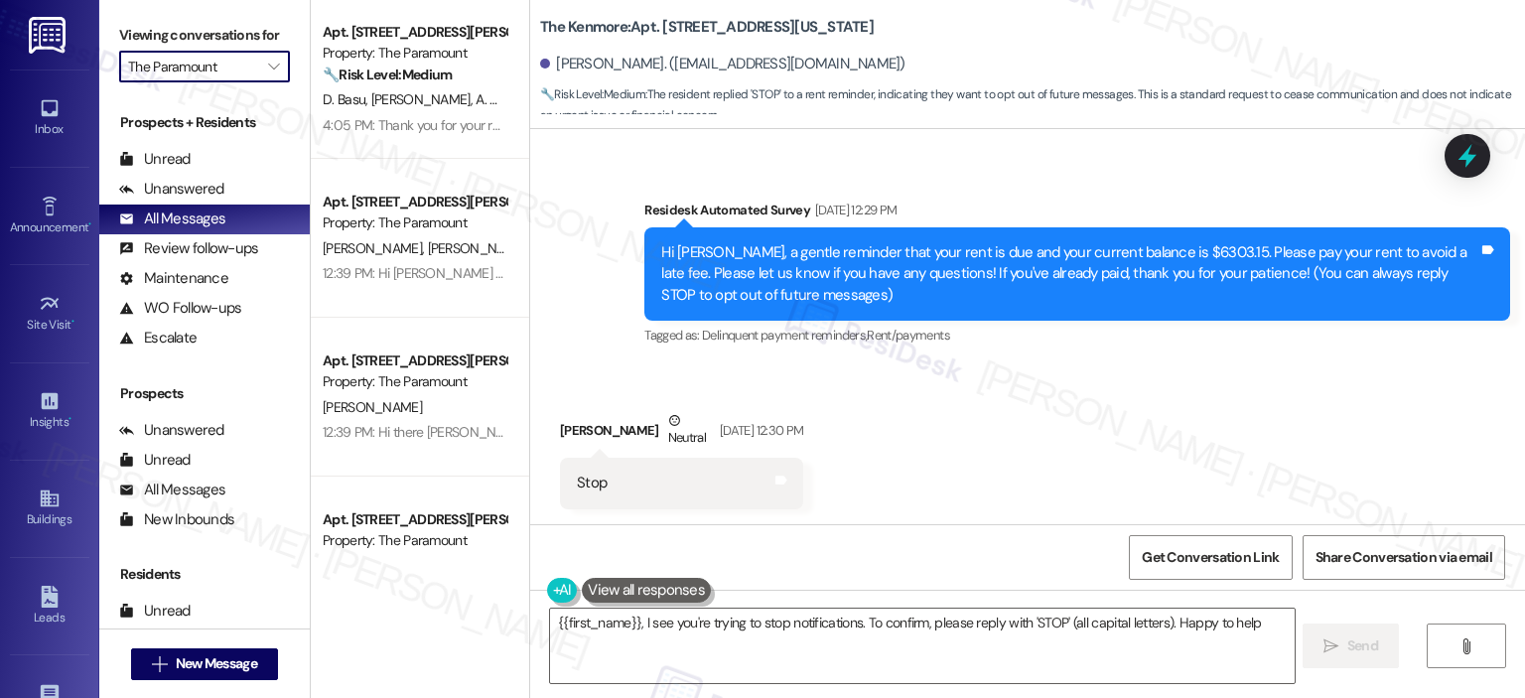
type textarea "{{first_name}}, I see you're trying to stop notifications. To confirm, please r…"
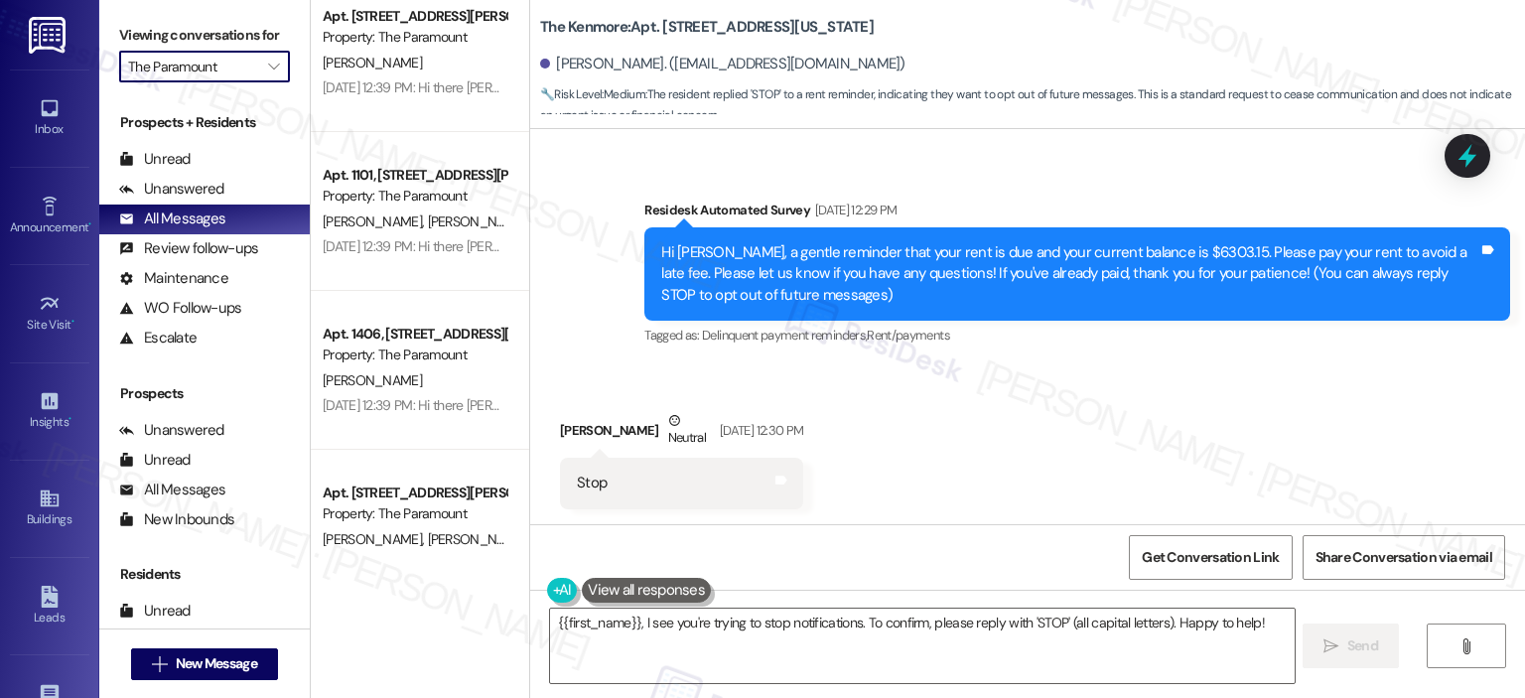
scroll to position [7225, 0]
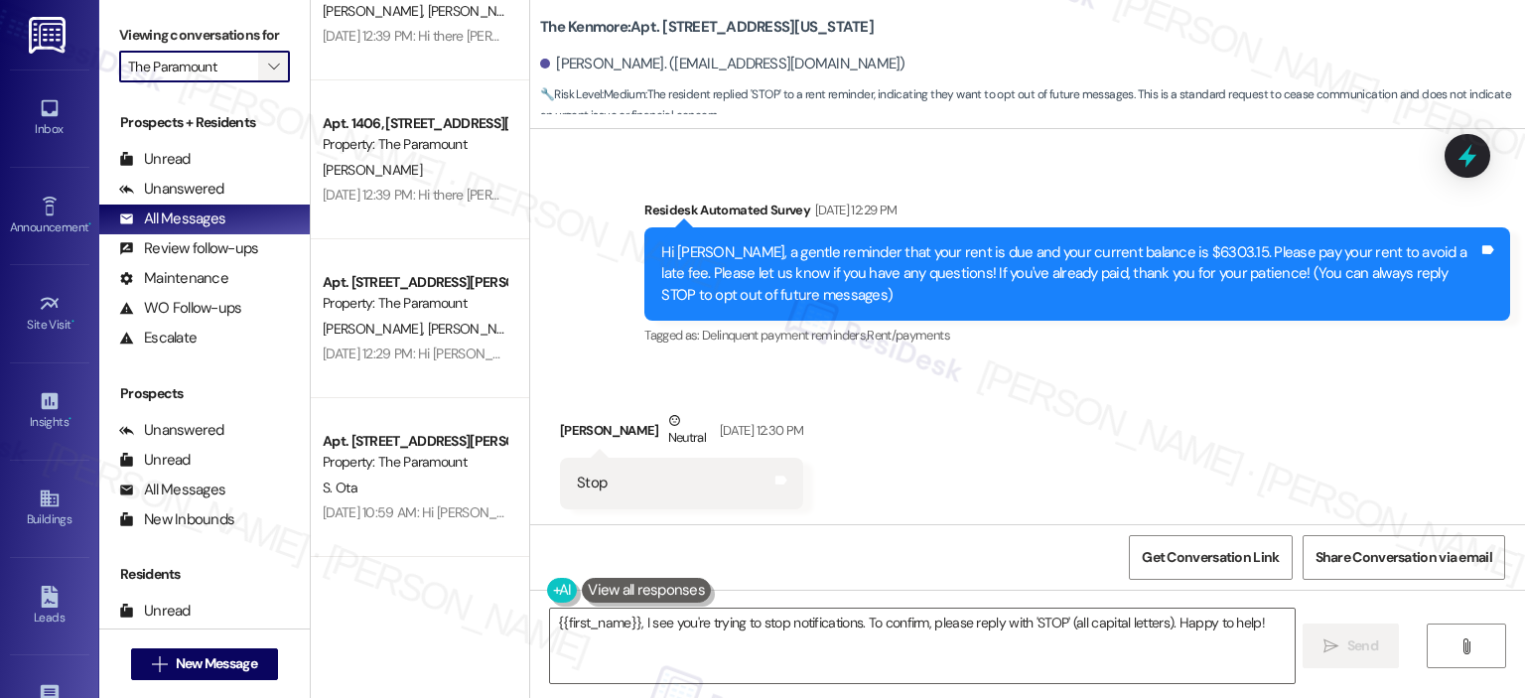
click at [264, 60] on span "" at bounding box center [273, 67] width 19 height 32
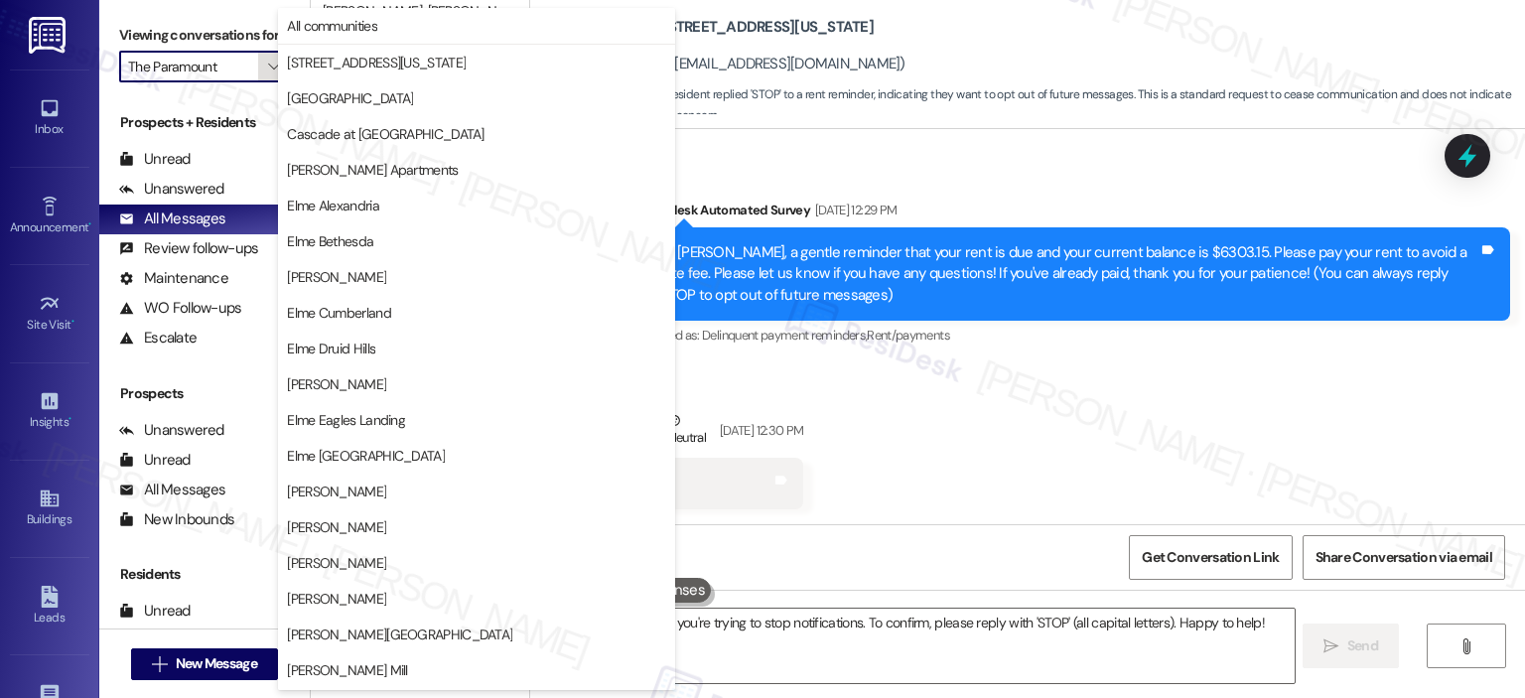
scroll to position [354, 0]
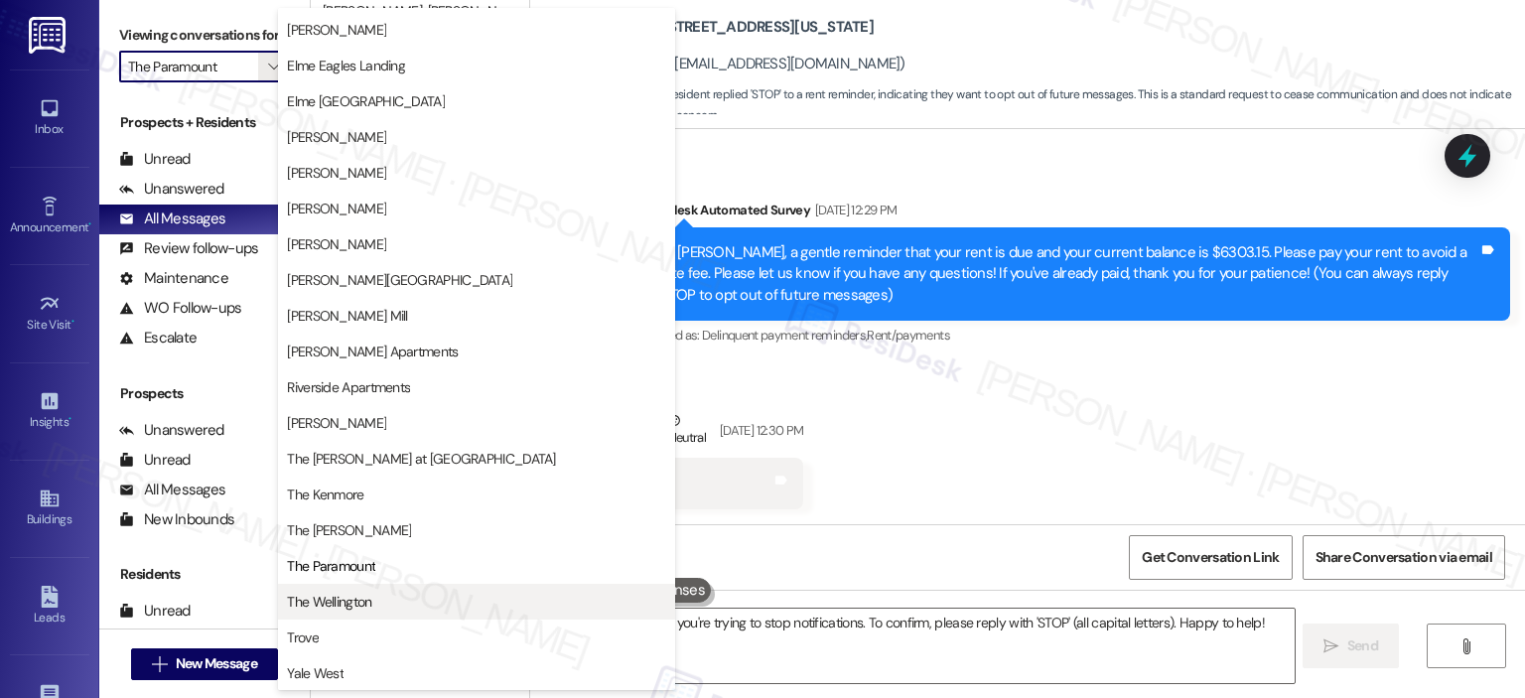
click at [360, 595] on span "The Wellington" at bounding box center [329, 602] width 84 height 20
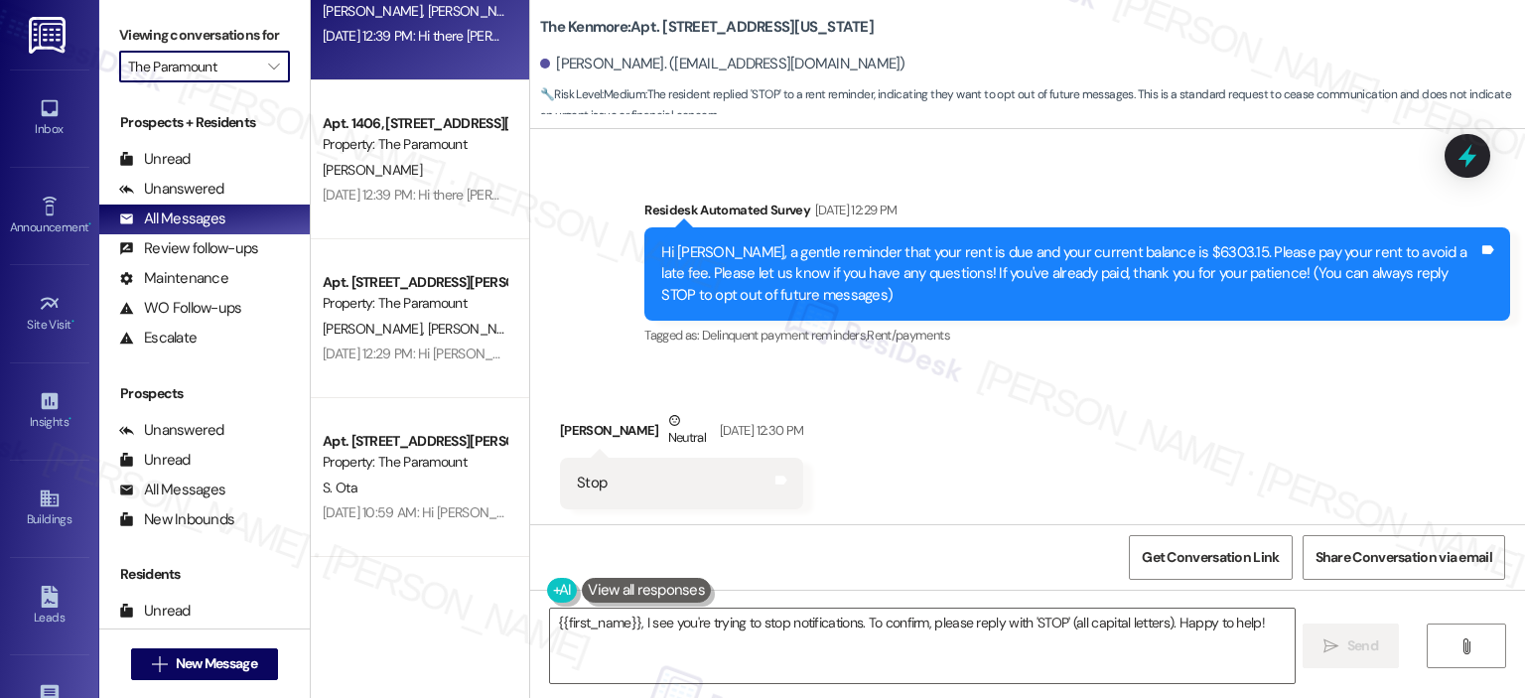
type input "The Wellington"
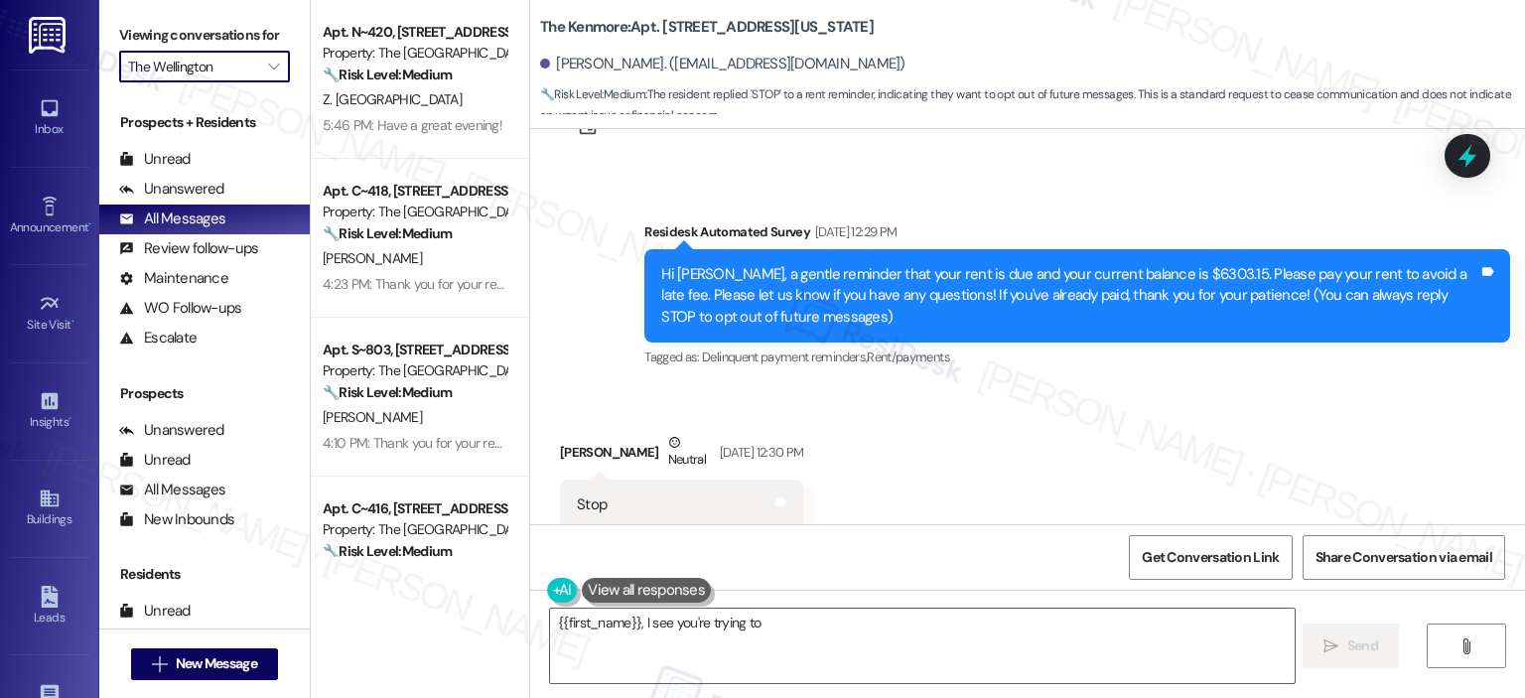
scroll to position [107, 0]
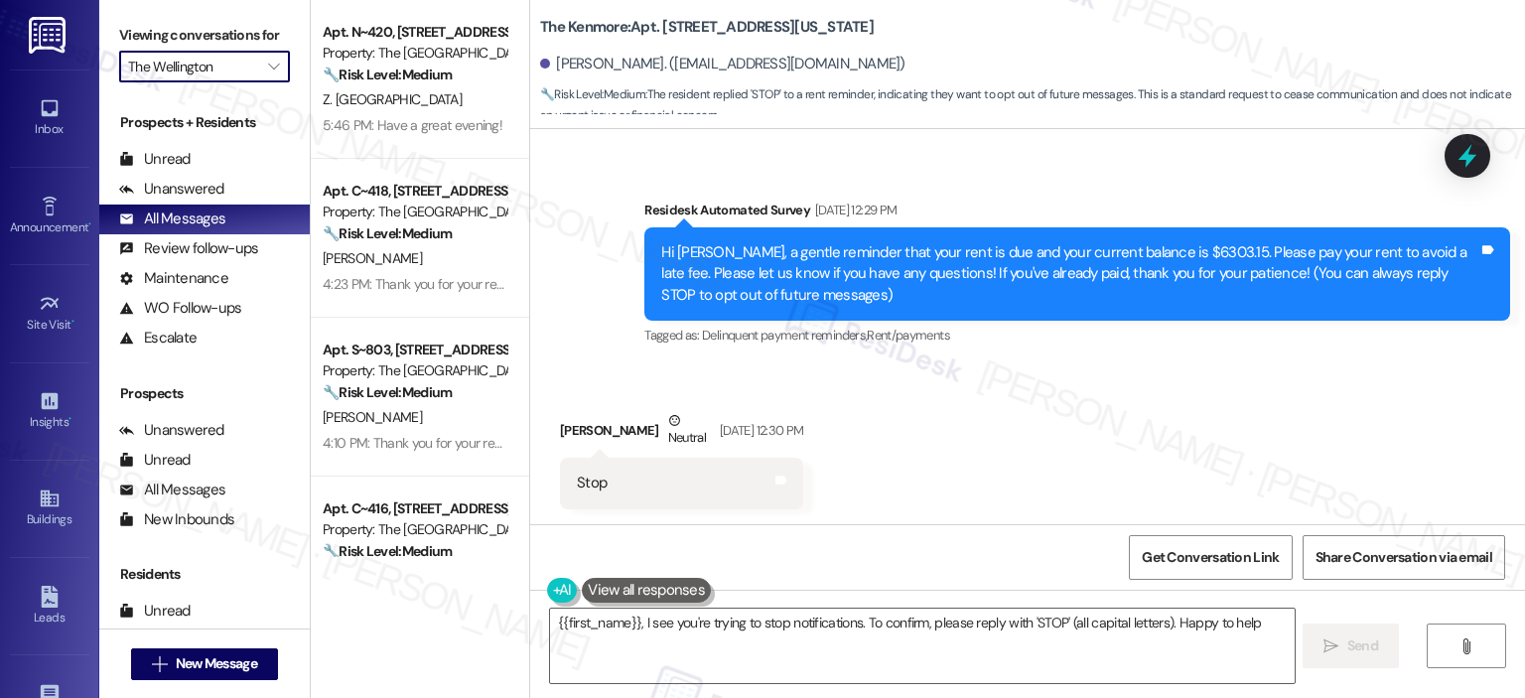
type textarea "{{first_name}}, I see you're trying to stop notifications. To confirm, please r…"
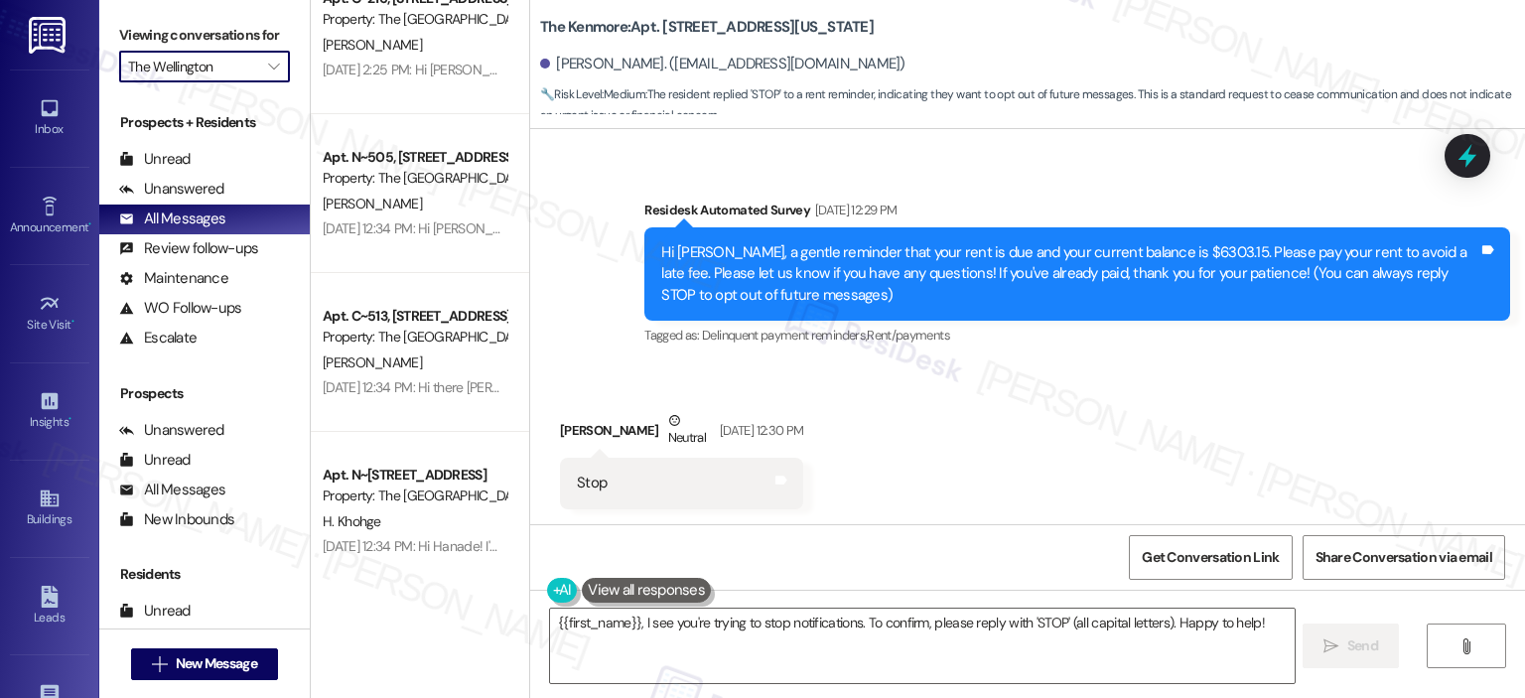
scroll to position [7383, 0]
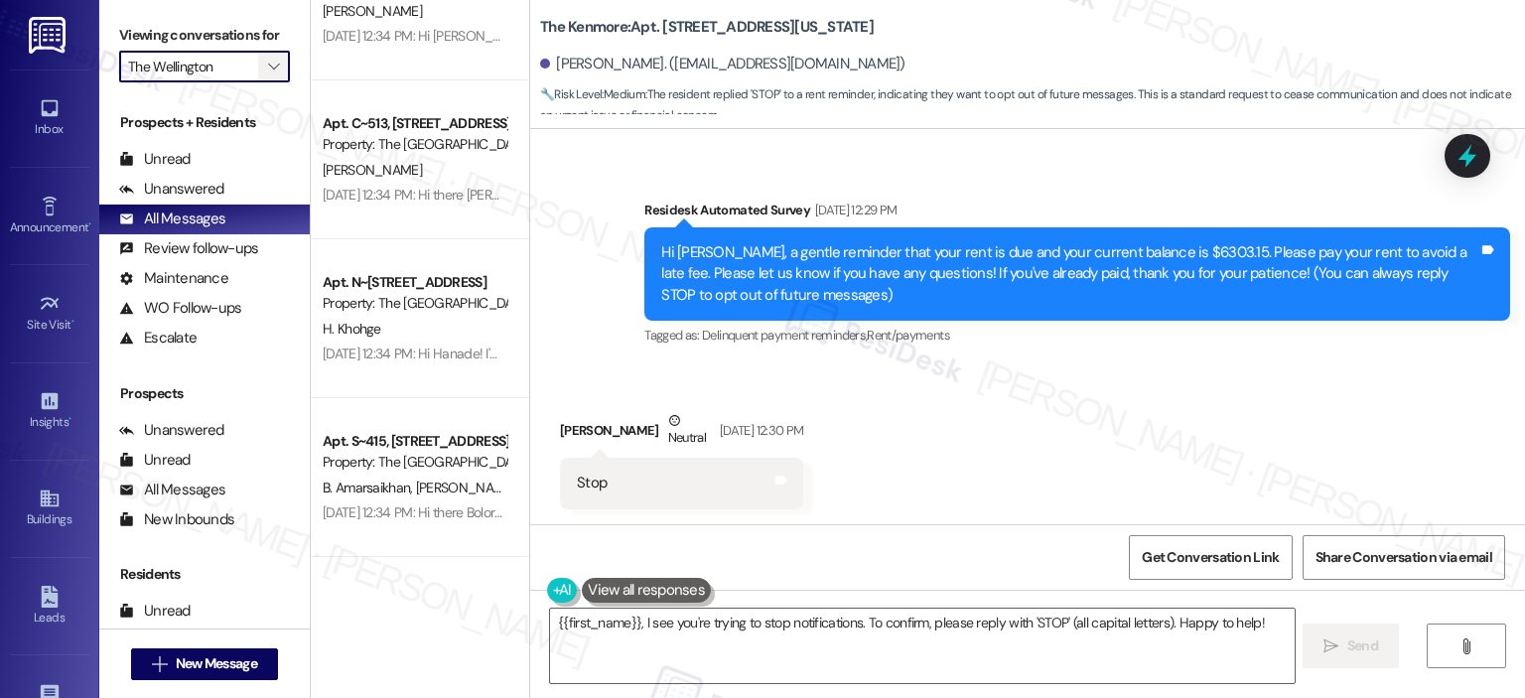
click at [264, 68] on span "" at bounding box center [273, 67] width 19 height 32
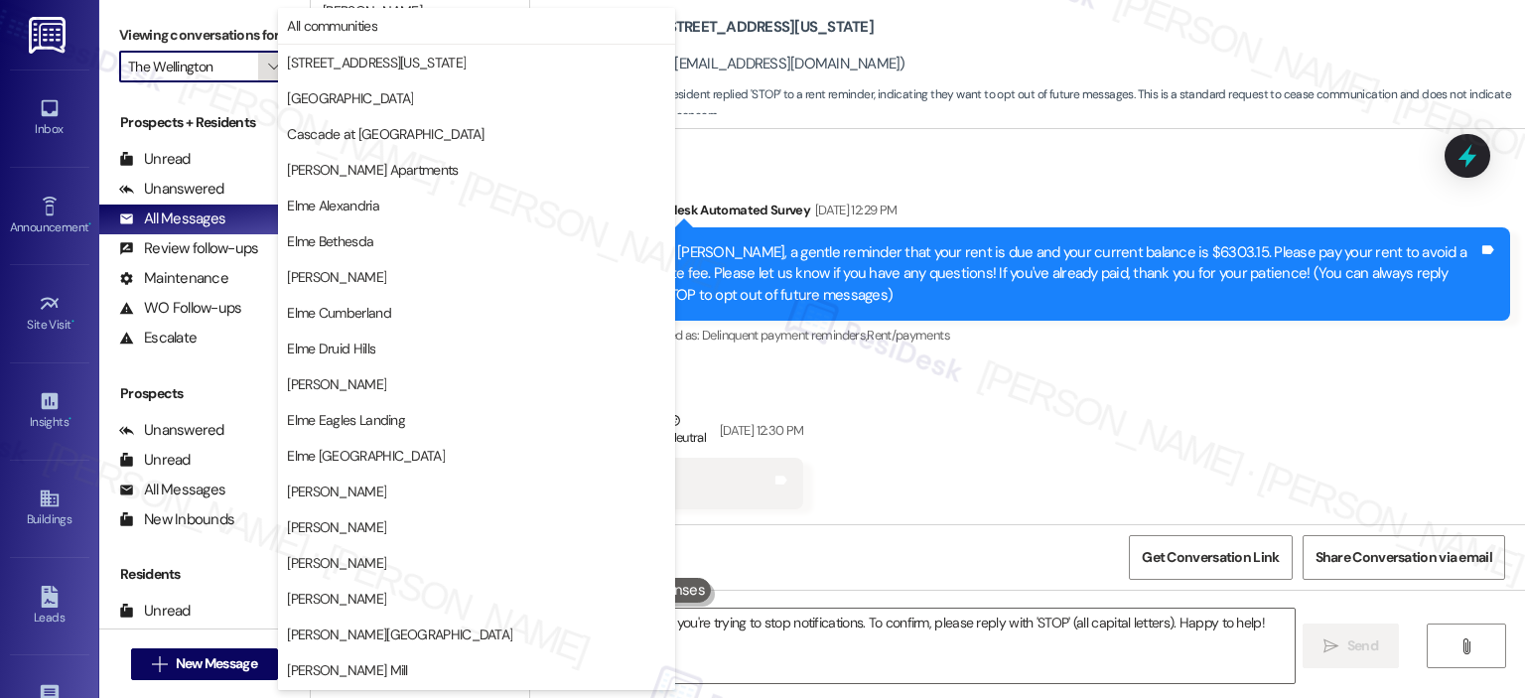
scroll to position [354, 0]
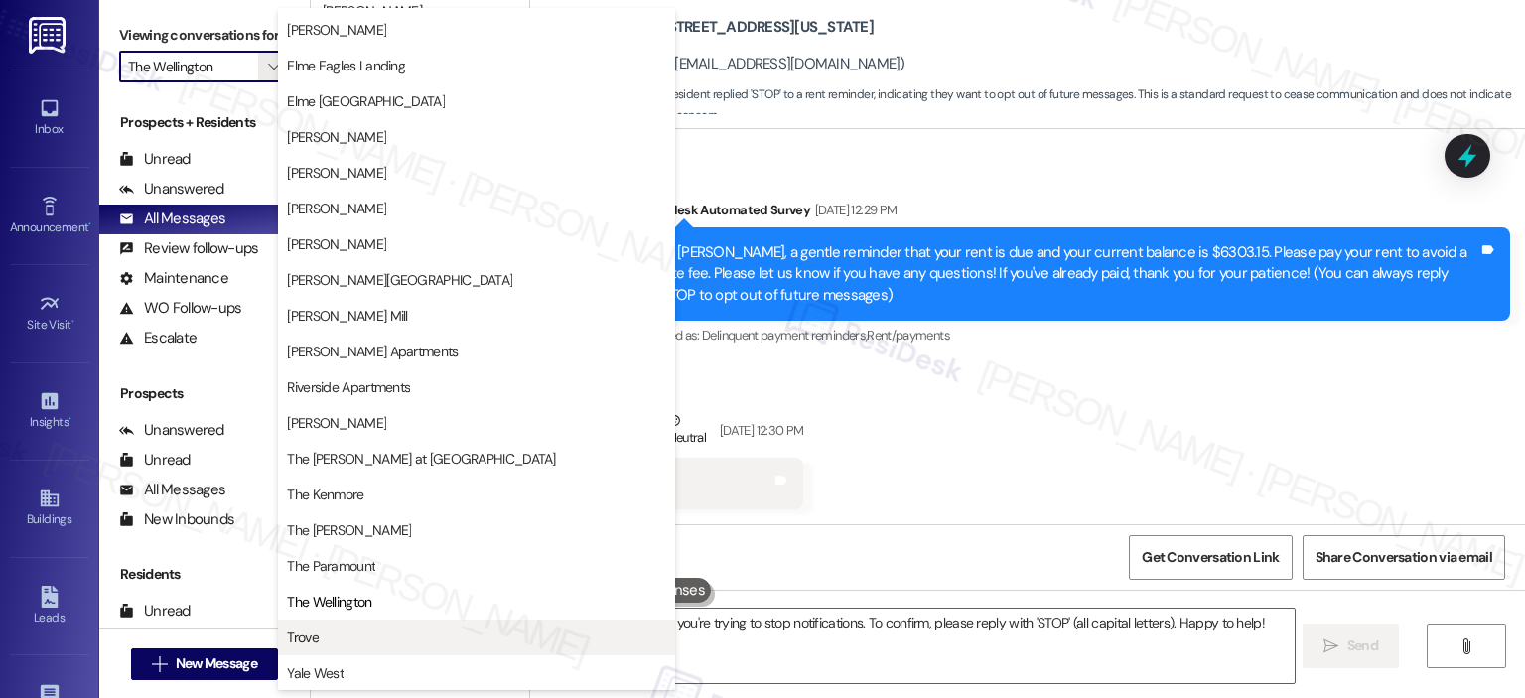
click at [360, 646] on button "Trove" at bounding box center [476, 637] width 397 height 36
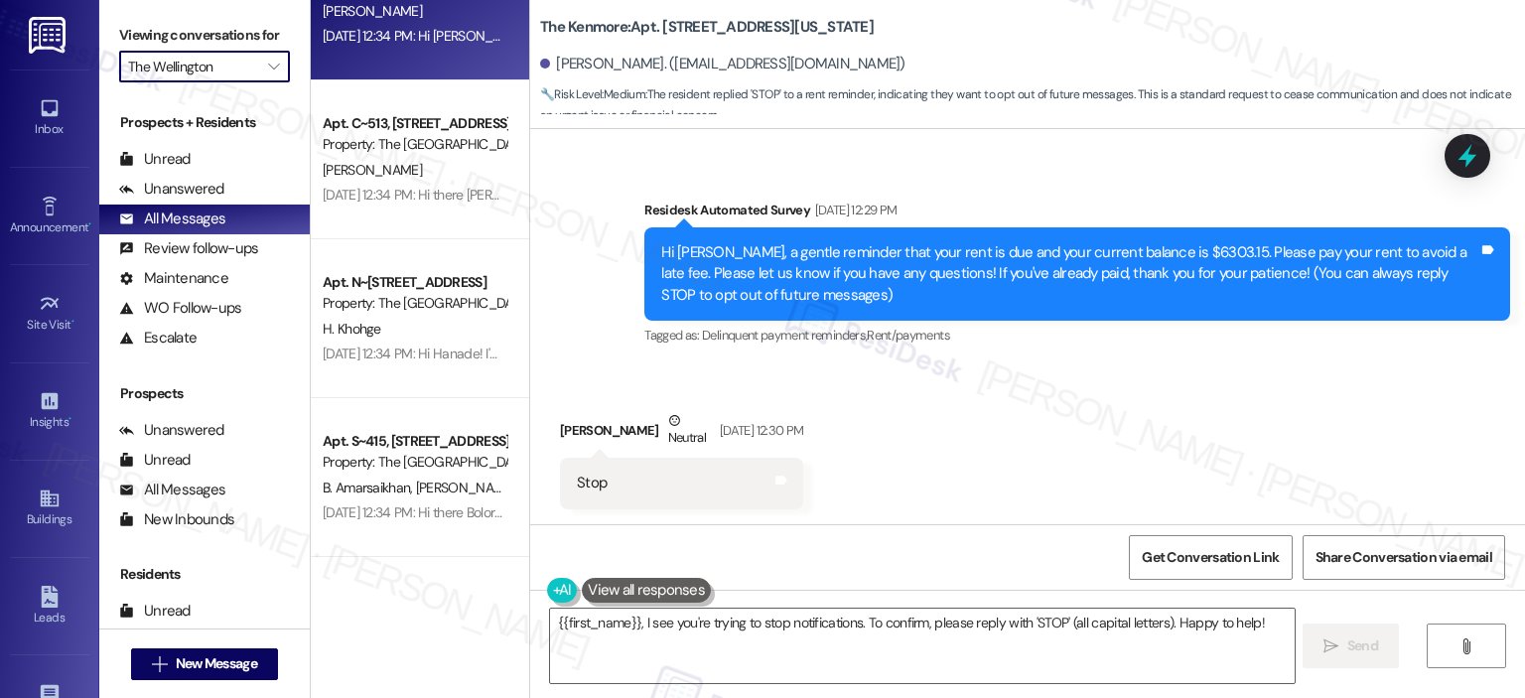
type input "Trove"
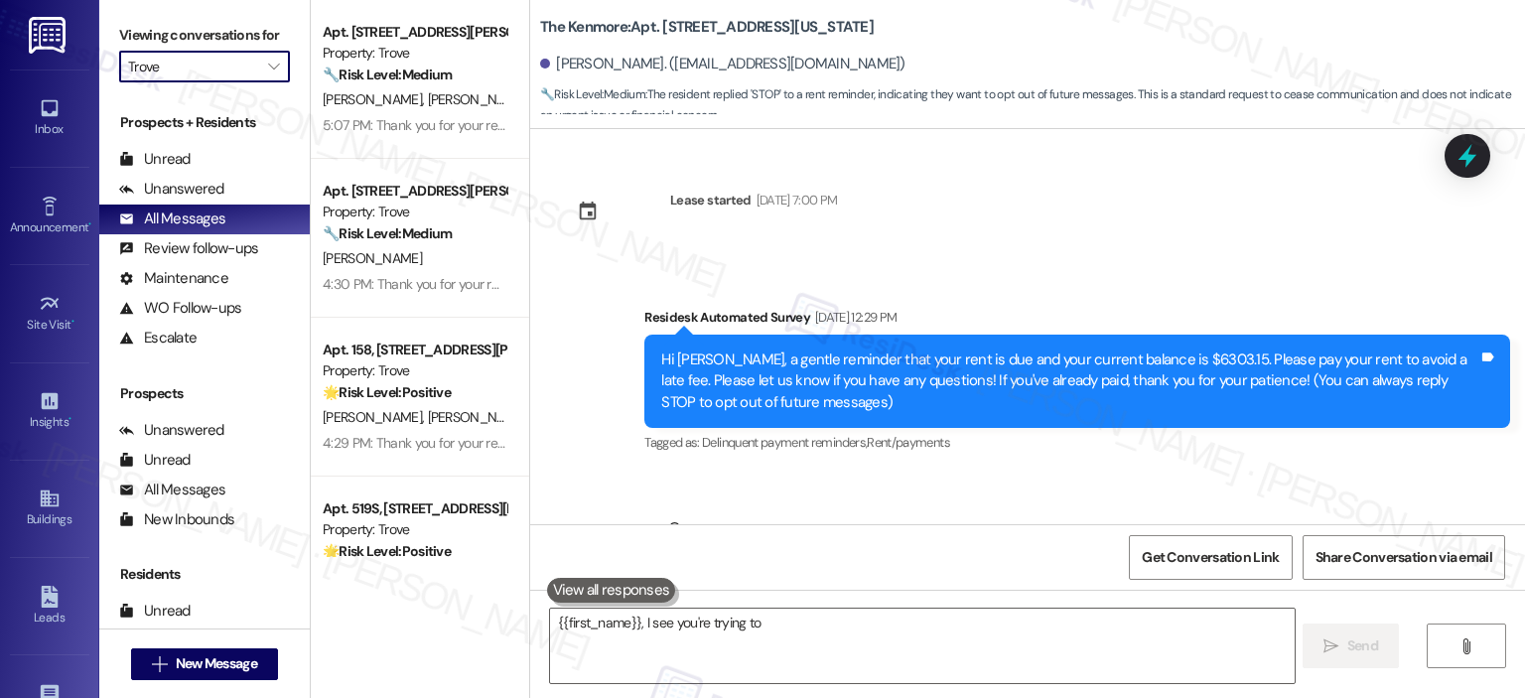
scroll to position [107, 0]
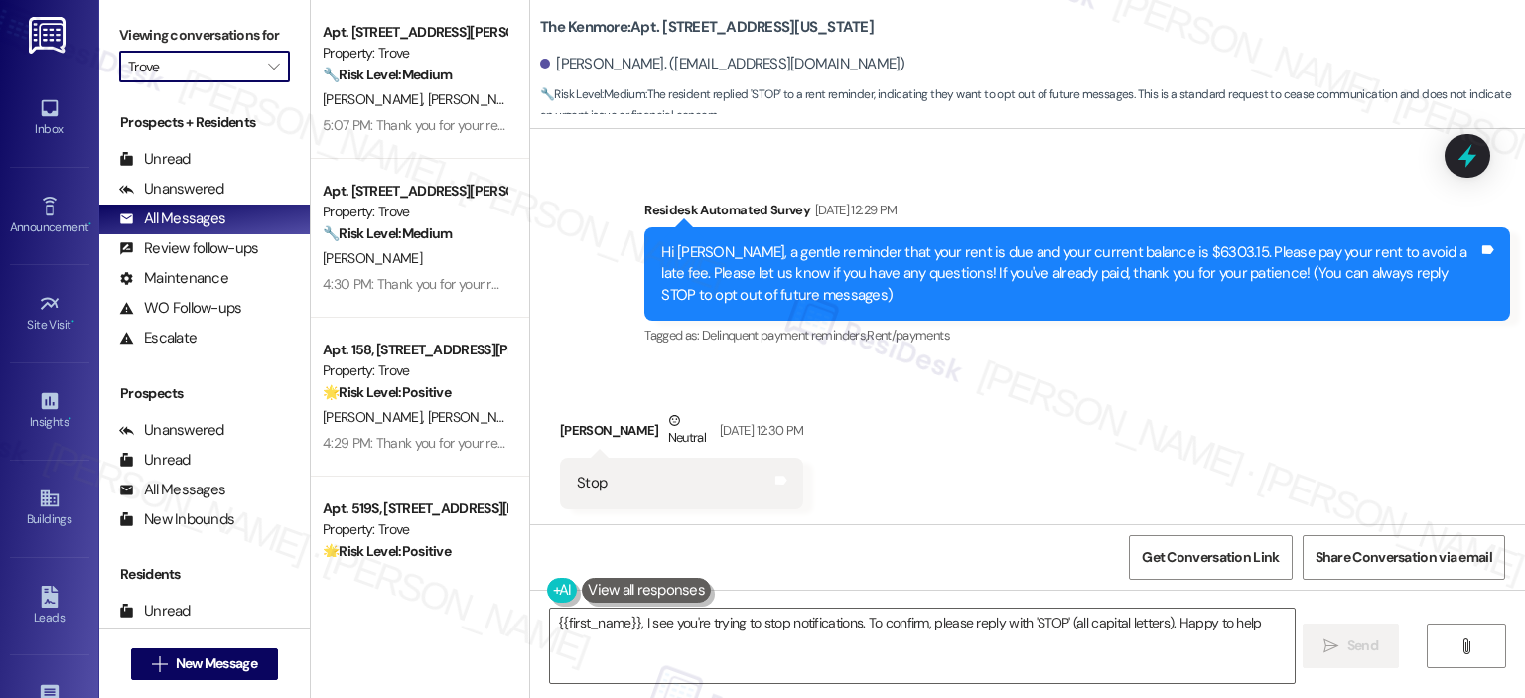
type textarea "{{first_name}}, I see you're trying to stop notifications. To confirm, please r…"
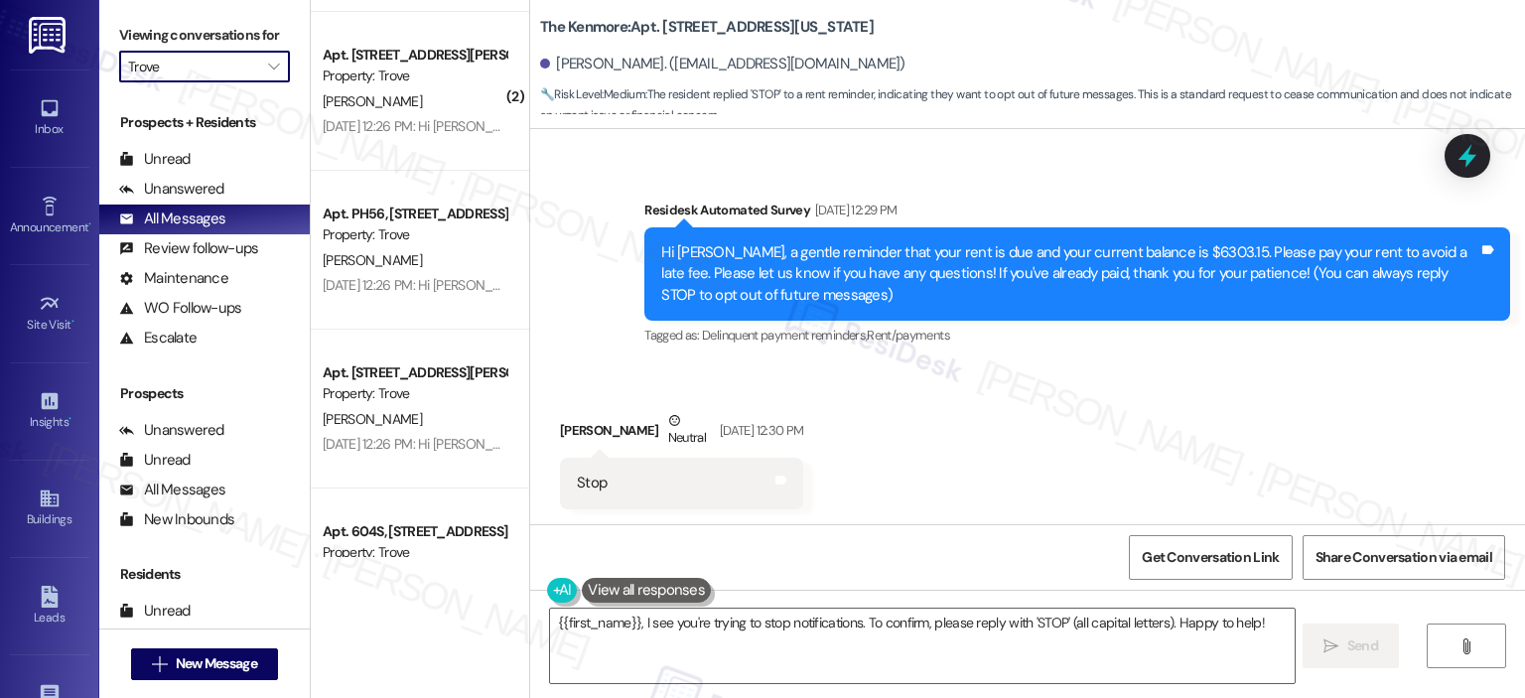
scroll to position [7269, 0]
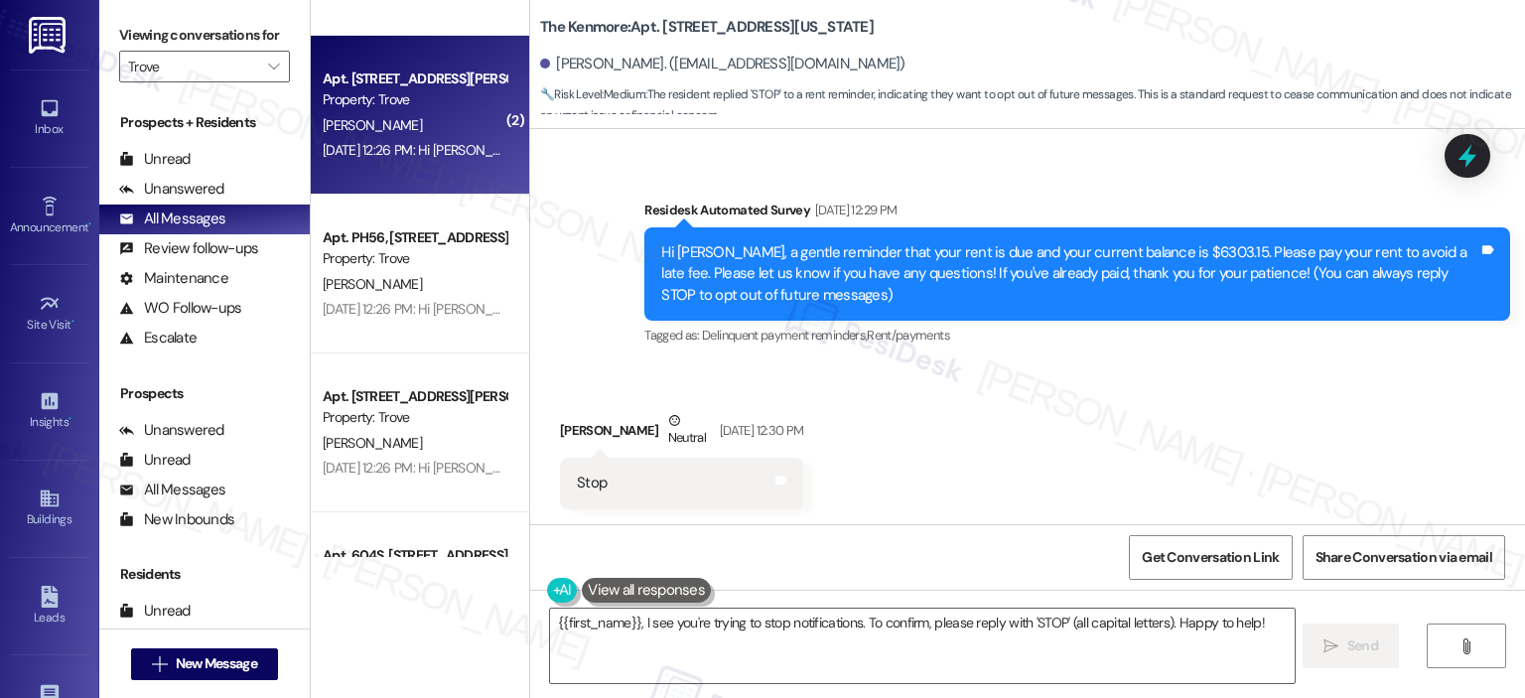
click at [457, 104] on div "Property: Trove" at bounding box center [415, 99] width 184 height 21
type textarea "{{first_name}}, I see you're trying to stop notifications. To confirm, please r…"
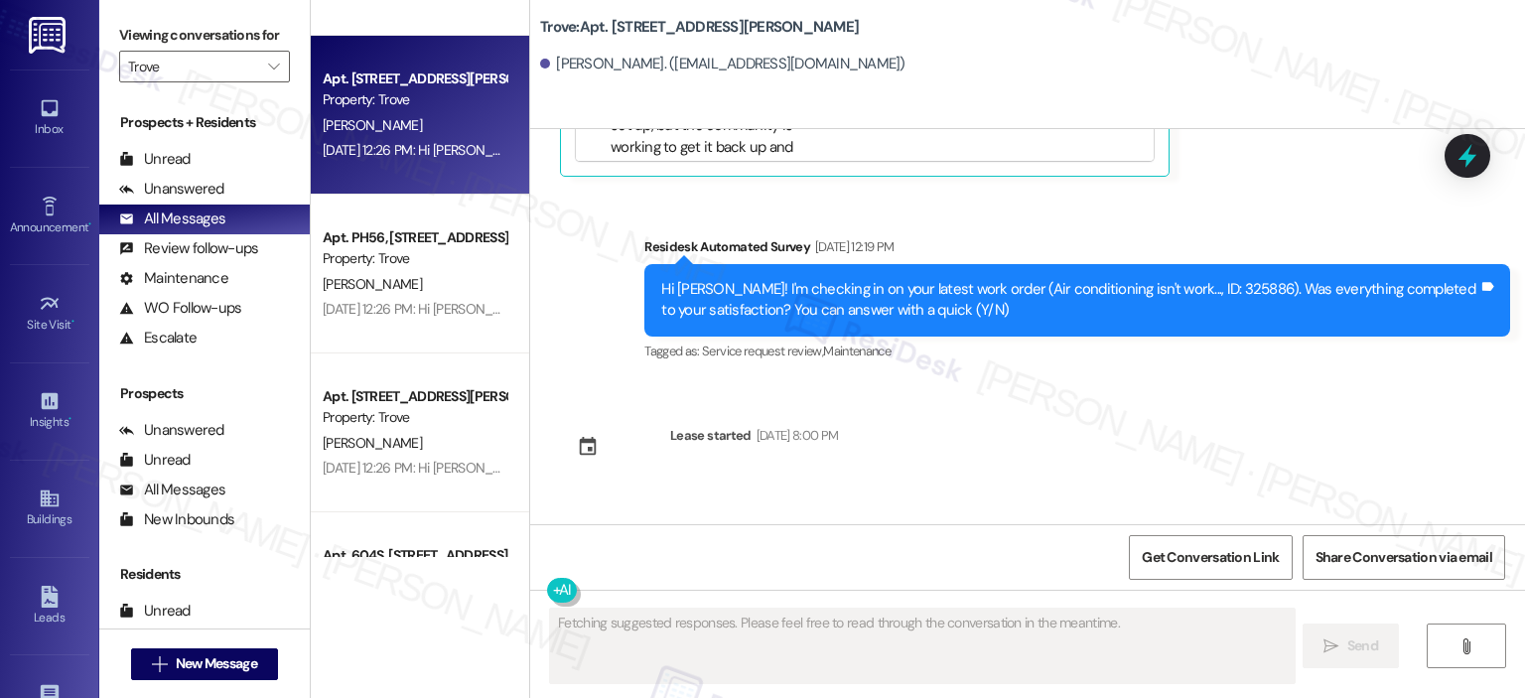
scroll to position [8094, 0]
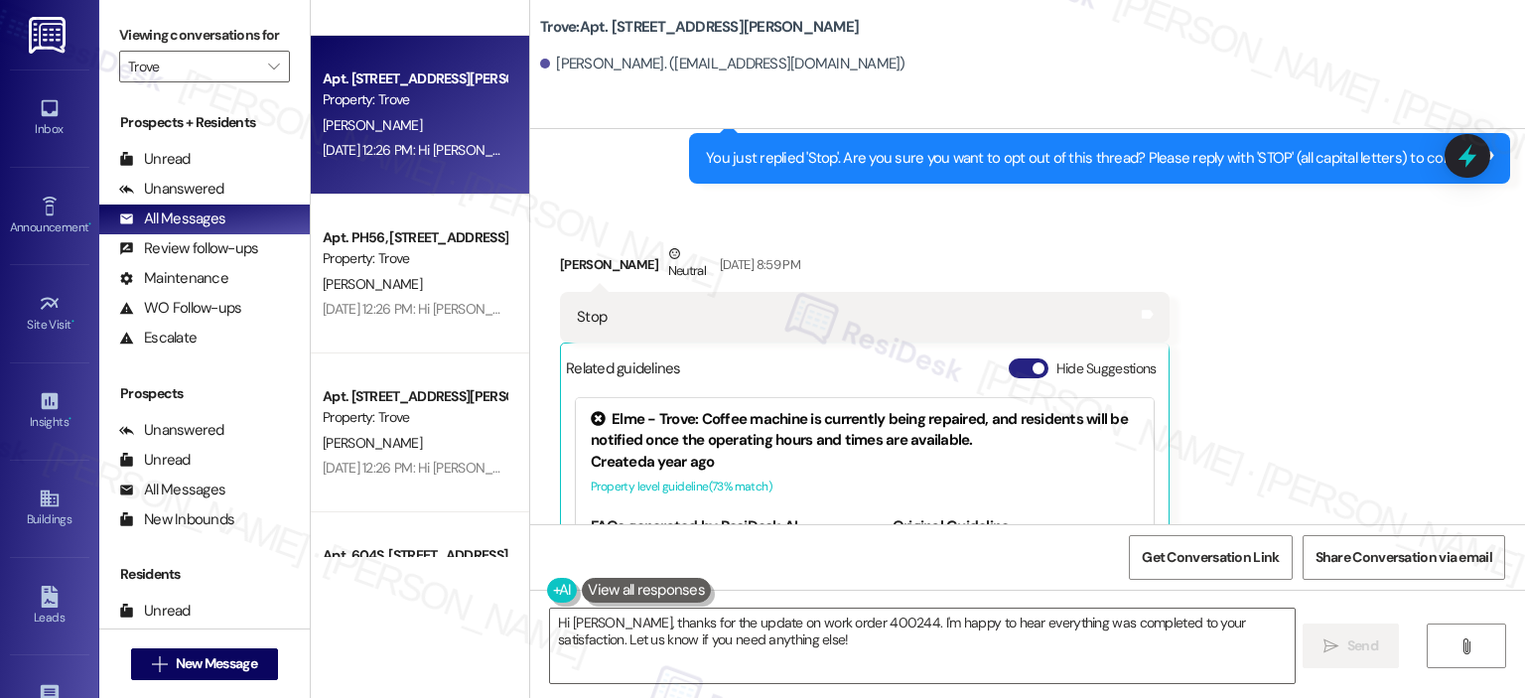
click at [1010, 358] on button "Hide Suggestions" at bounding box center [1028, 368] width 40 height 20
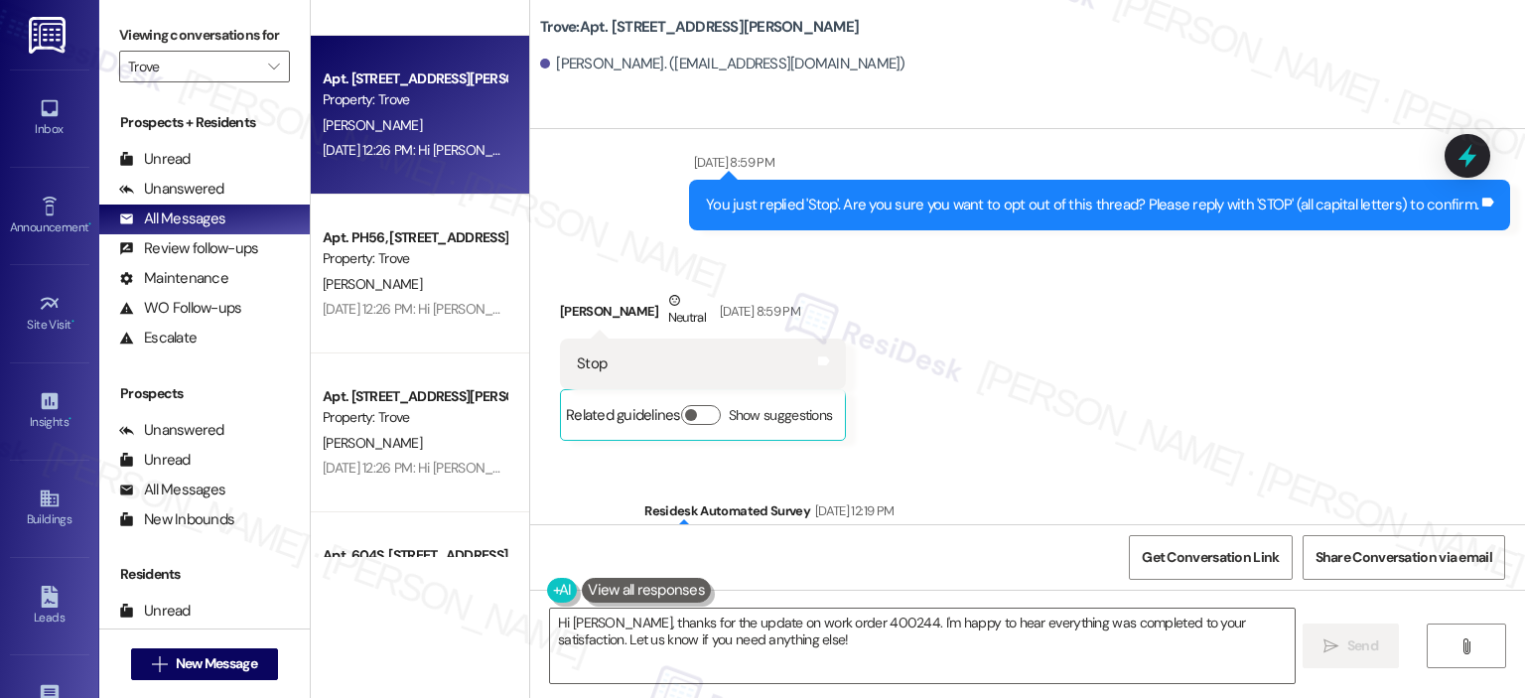
scroll to position [7993, 0]
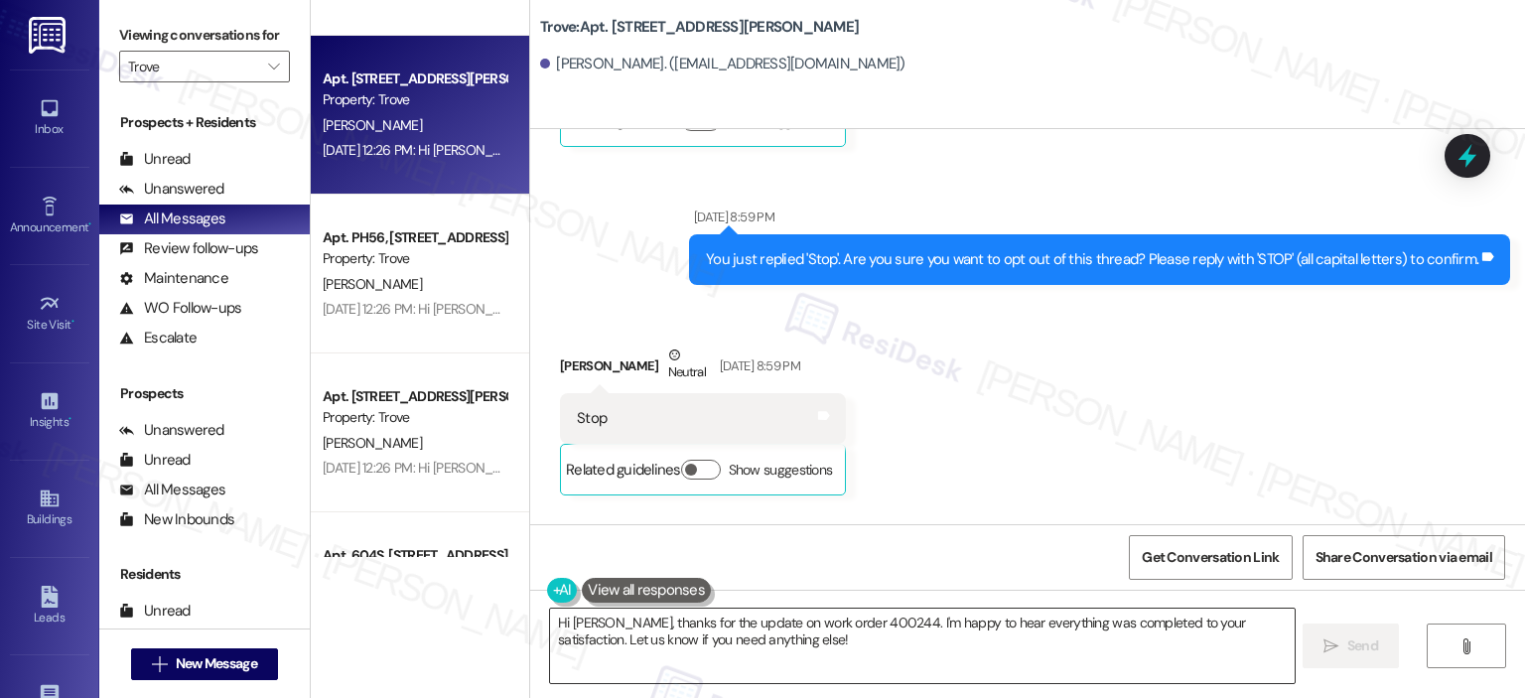
click at [618, 646] on textarea "Hi Troy, thanks for the update on work order 400244. I'm happy to hear everythi…" at bounding box center [921, 645] width 743 height 74
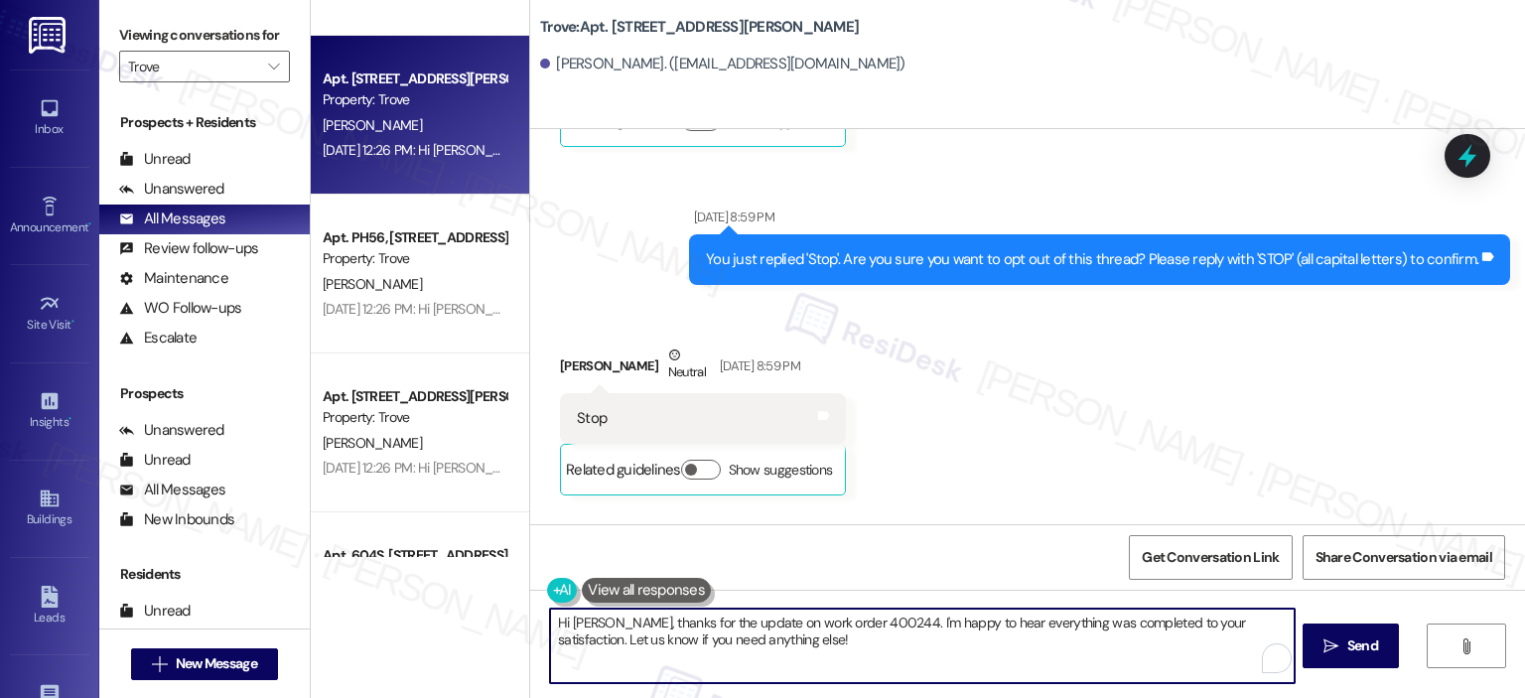
paste textarea "Jeanne · Fernandez Jeanne · Fernandez If you no longer want to receive these me…"
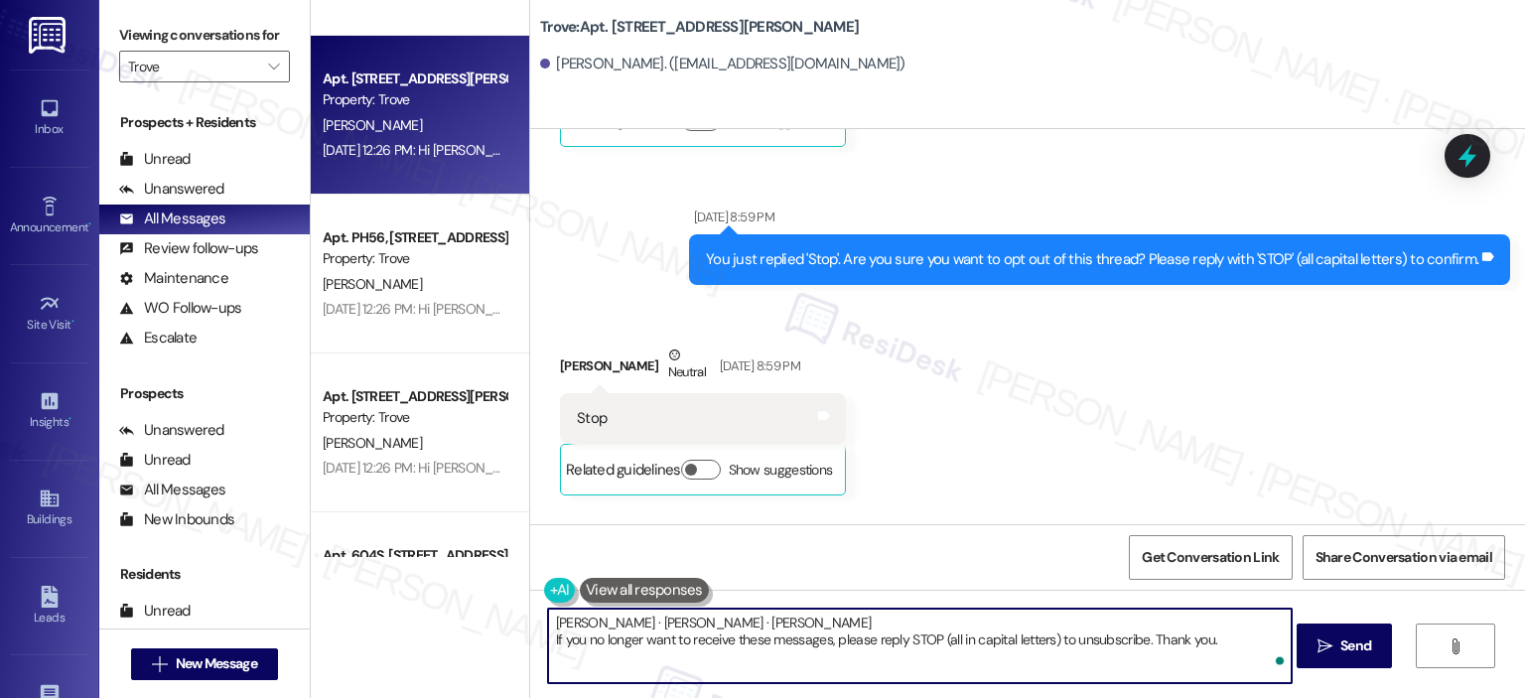
click at [640, 638] on textarea "Jeanne · Fernandez Jeanne · Fernandez If you no longer want to receive these me…" at bounding box center [919, 645] width 743 height 74
drag, startPoint x: 706, startPoint y: 642, endPoint x: 543, endPoint y: 606, distance: 166.7
click at [543, 606] on div "Jeanne · Fernandez Jeanne · Fernandez If you no longer want to receive these me…" at bounding box center [1027, 664] width 995 height 149
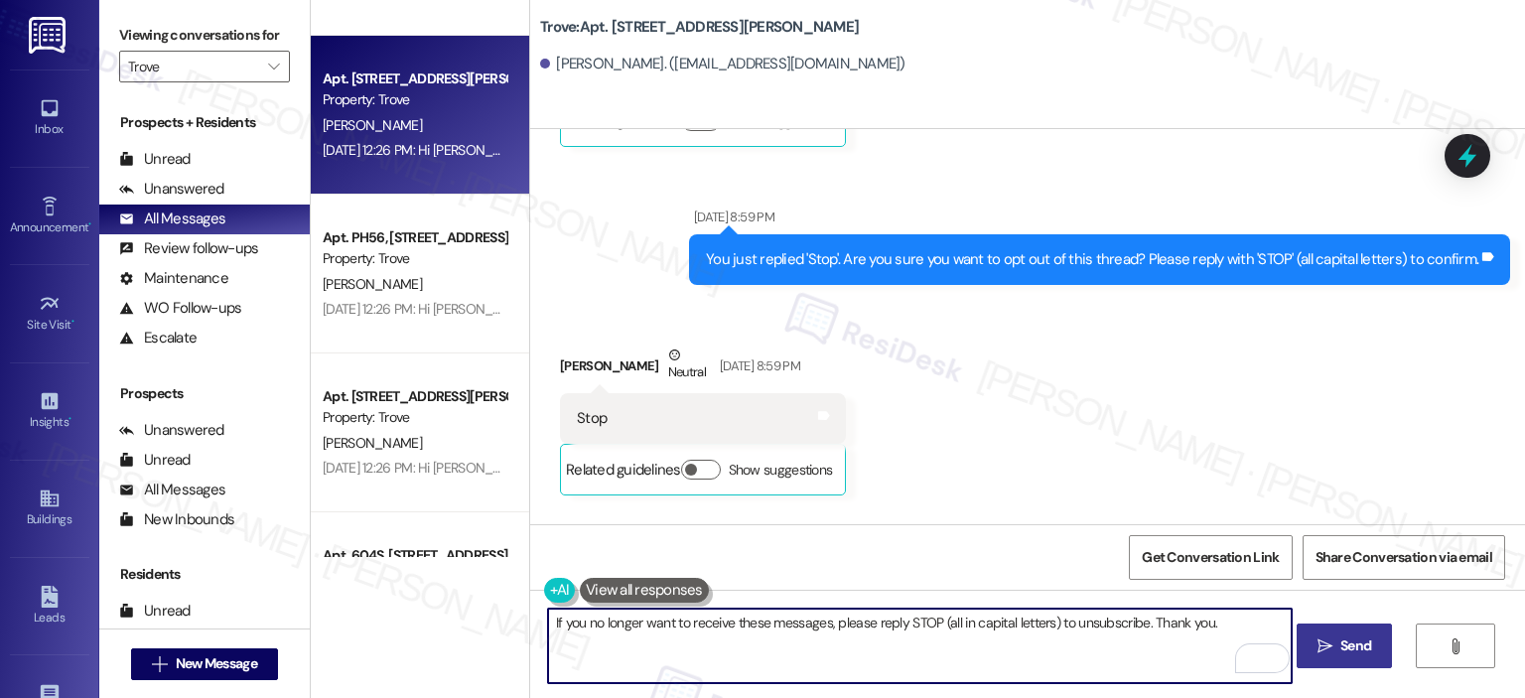
type textarea "If you no longer want to receive these messages, please reply STOP (all in capi…"
click at [1316, 635] on span " Send" at bounding box center [1344, 645] width 63 height 21
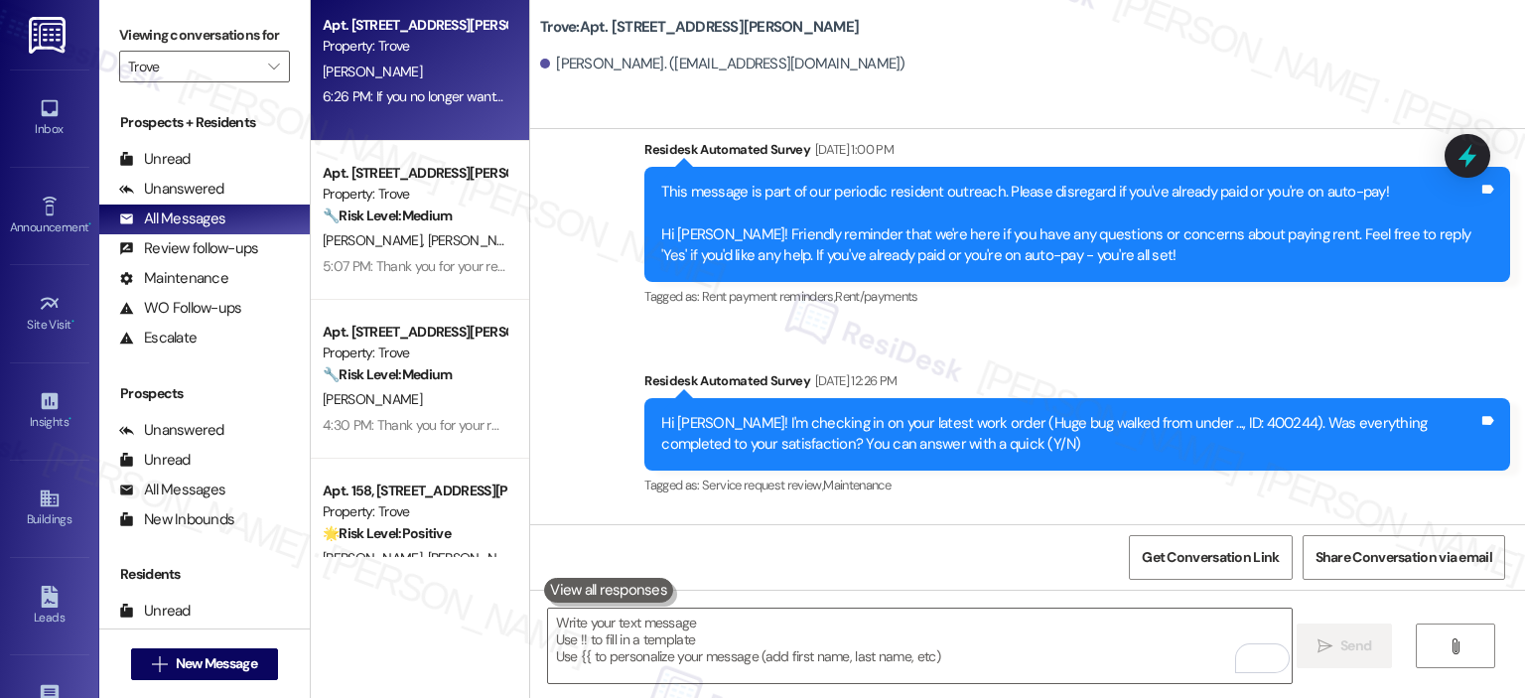
scroll to position [0, 0]
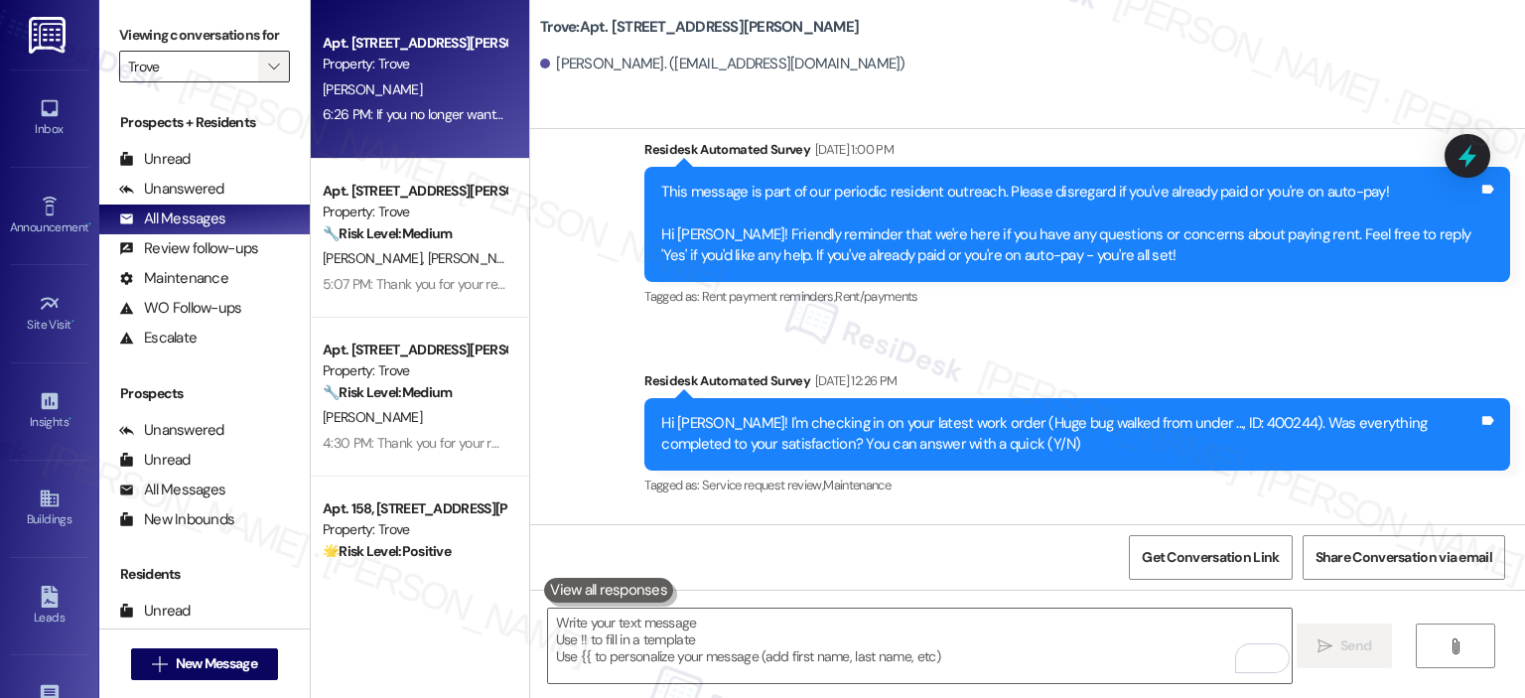
click at [268, 66] on icon "" at bounding box center [273, 67] width 11 height 16
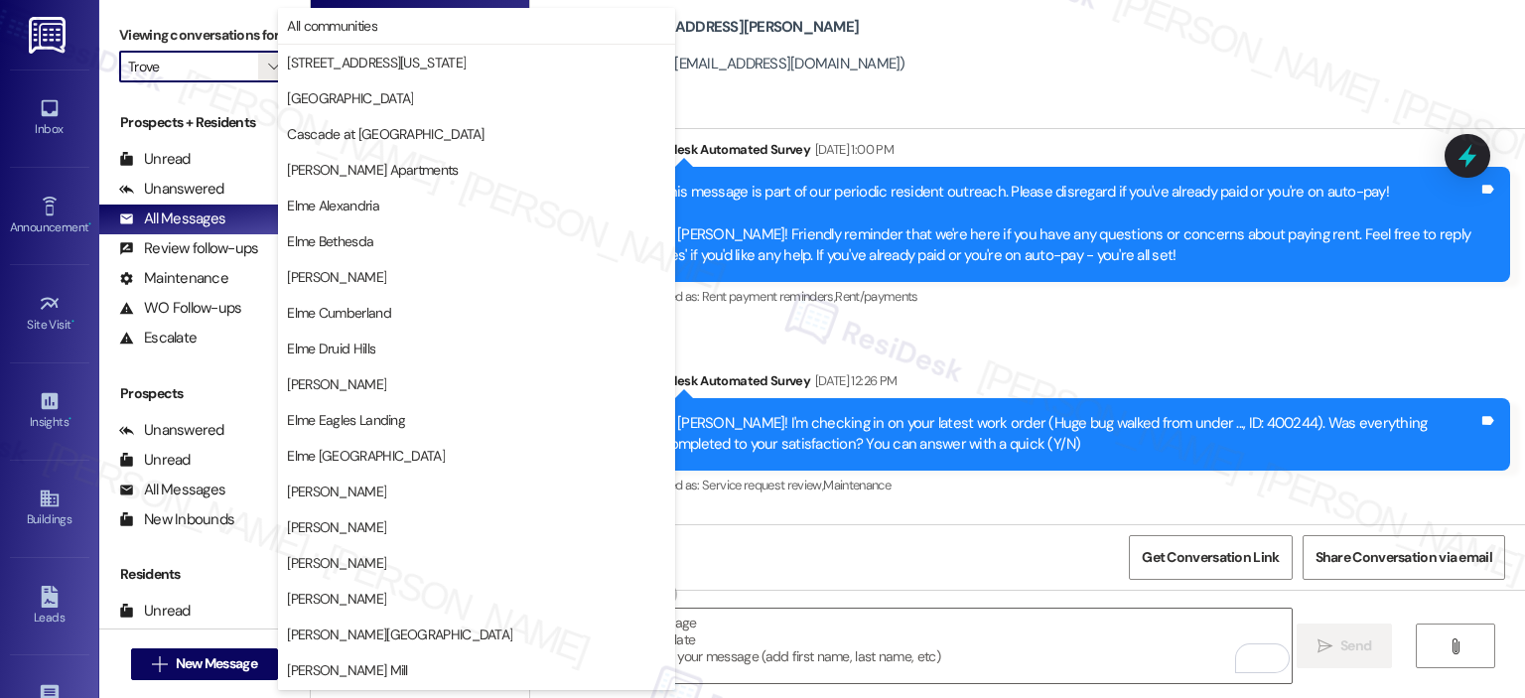
scroll to position [354, 0]
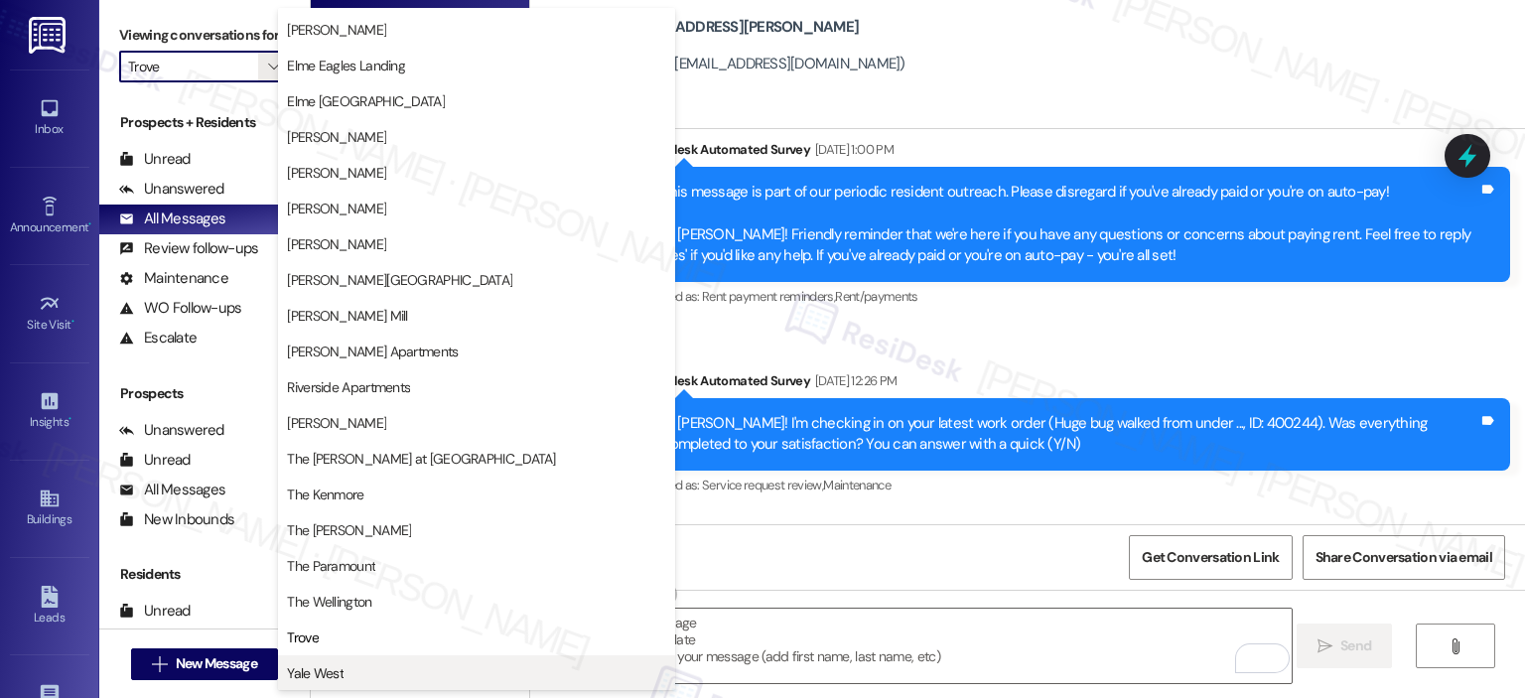
click at [330, 663] on span "Yale West" at bounding box center [315, 673] width 57 height 20
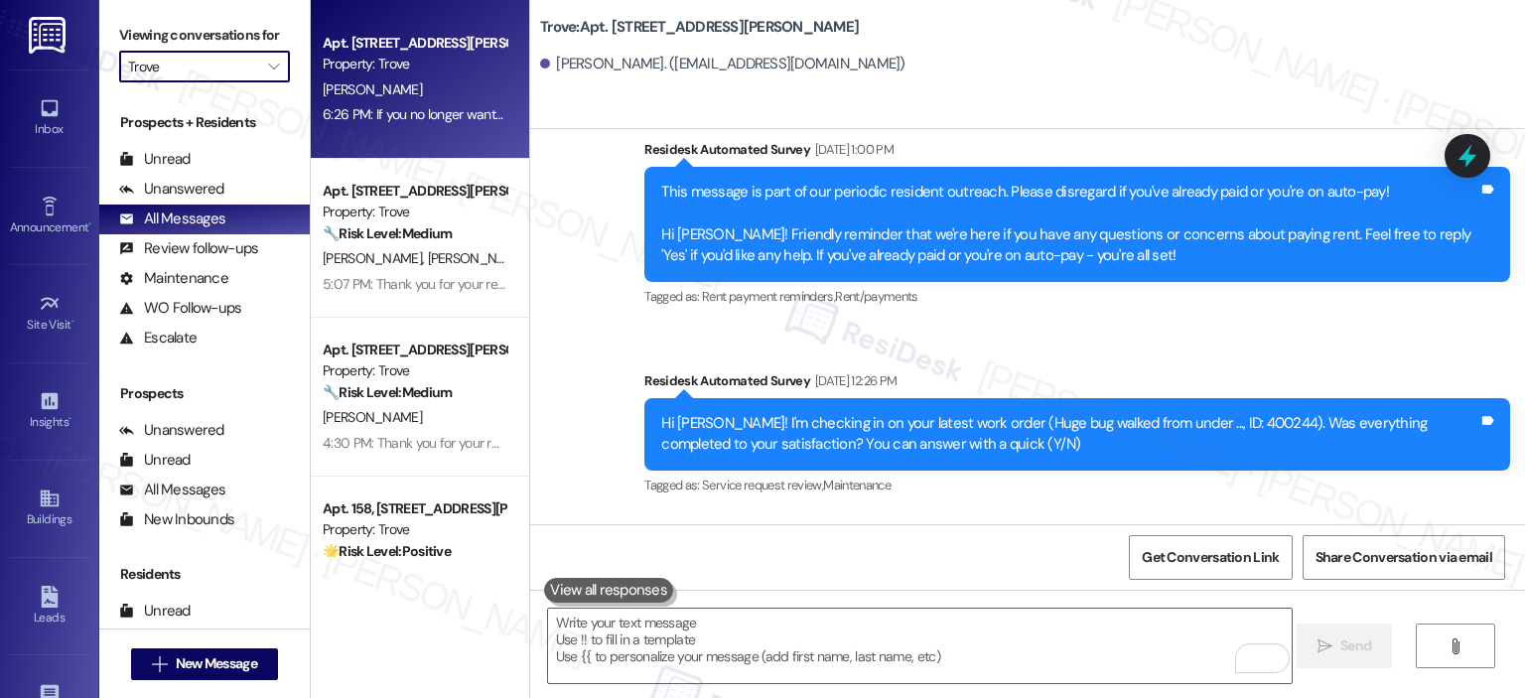
type input "Yale West"
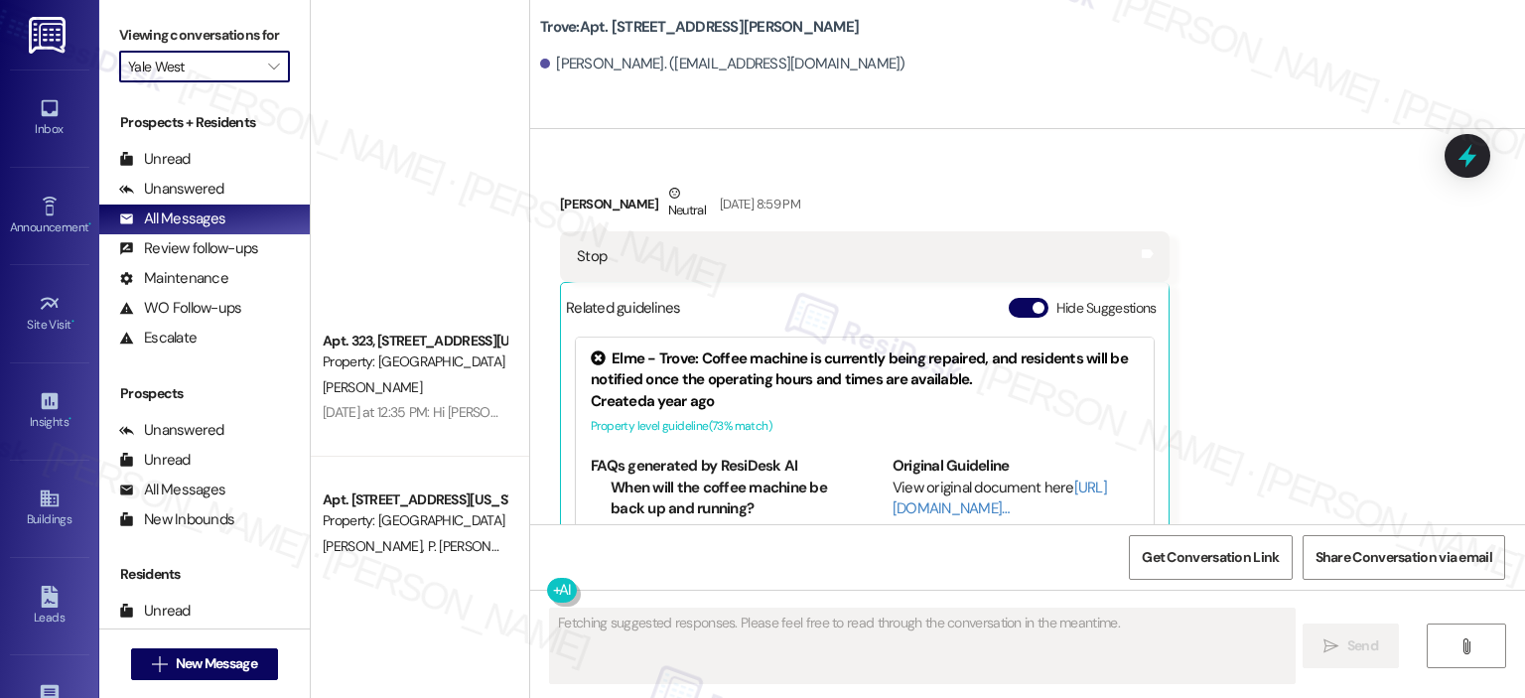
scroll to position [8128, 0]
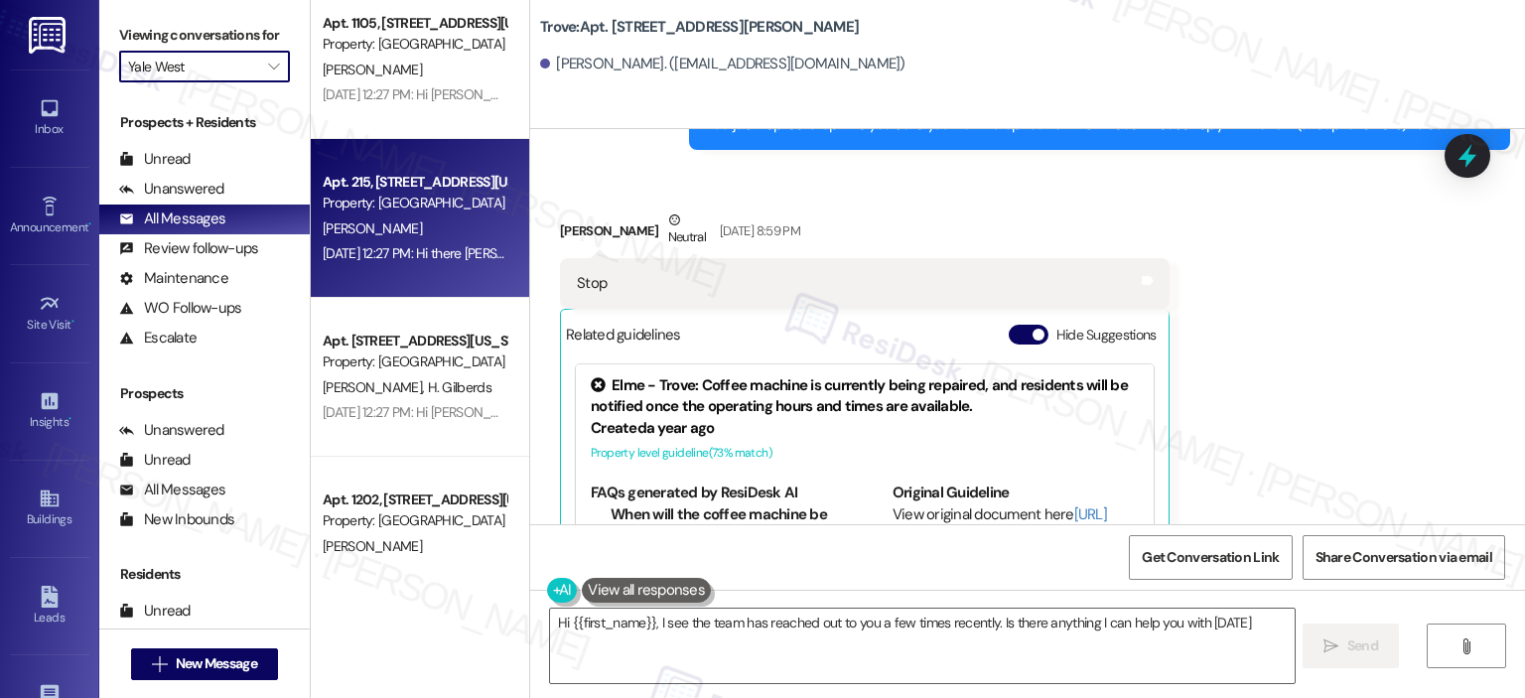
type textarea "Hi {{first_name}}, I see the team has reached out to you a few times recently. …"
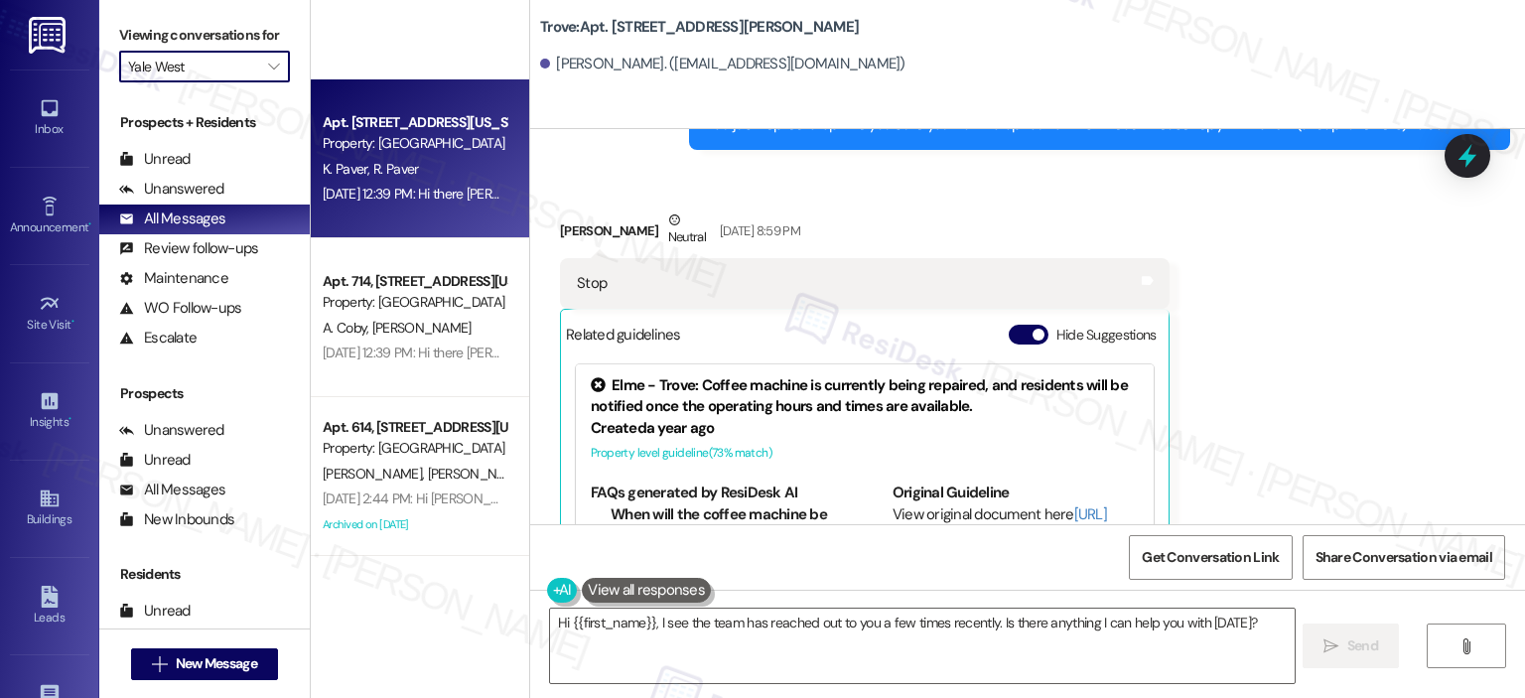
scroll to position [6948, 0]
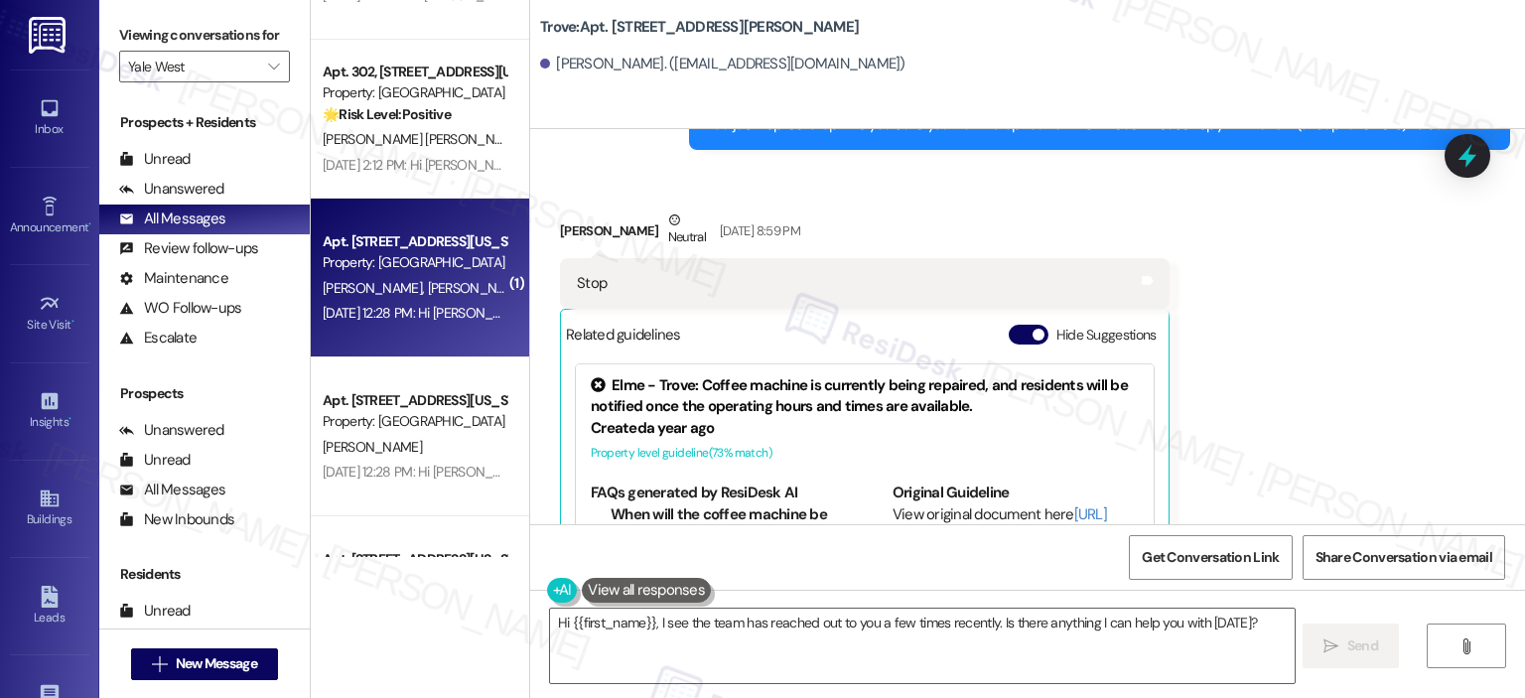
click at [449, 286] on div "J. Nagle C. Corry" at bounding box center [415, 288] width 188 height 25
type textarea "Fetching suggested responses. Please feel free to read through the conversation…"
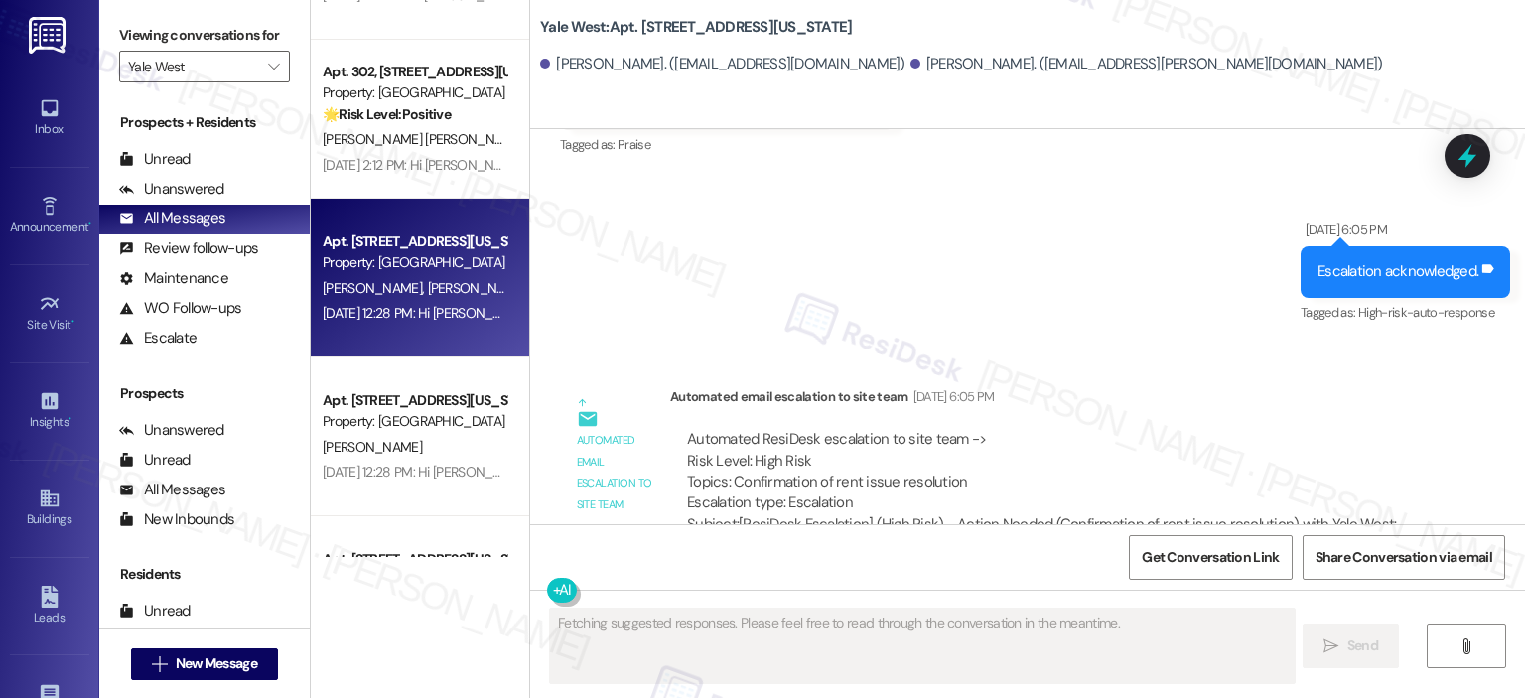
scroll to position [27797, 0]
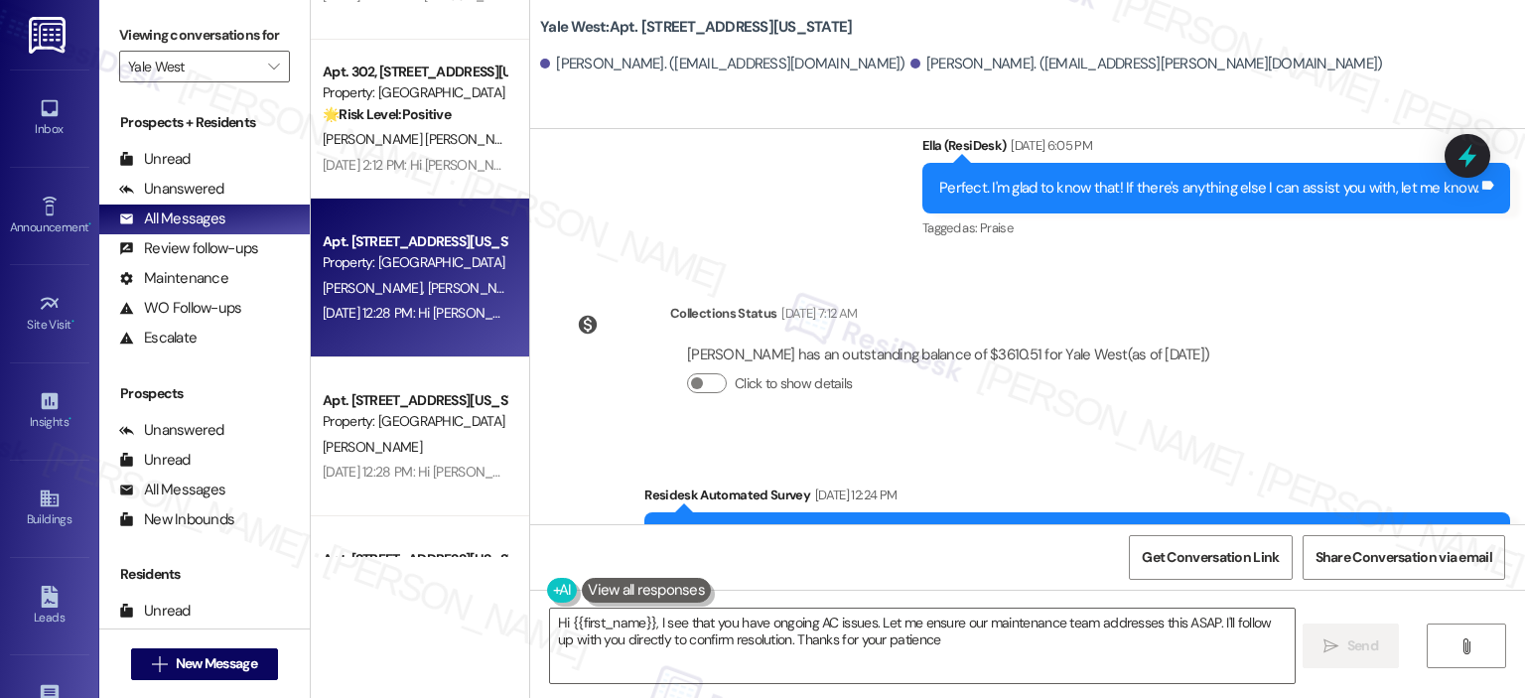
type textarea "Hi {{first_name}}, I see that you have ongoing AC issues. Let me ensure our mai…"
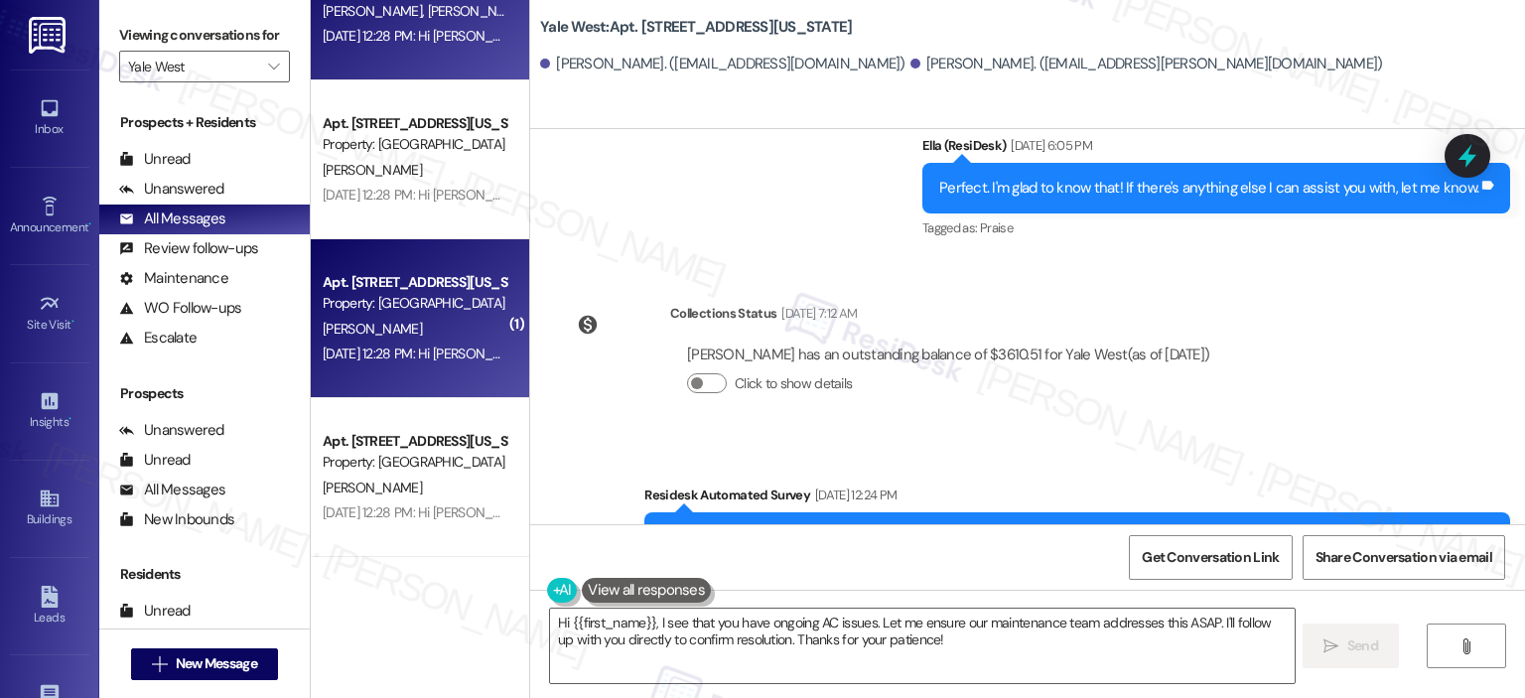
click at [385, 309] on div "Property: Yale West" at bounding box center [415, 303] width 184 height 21
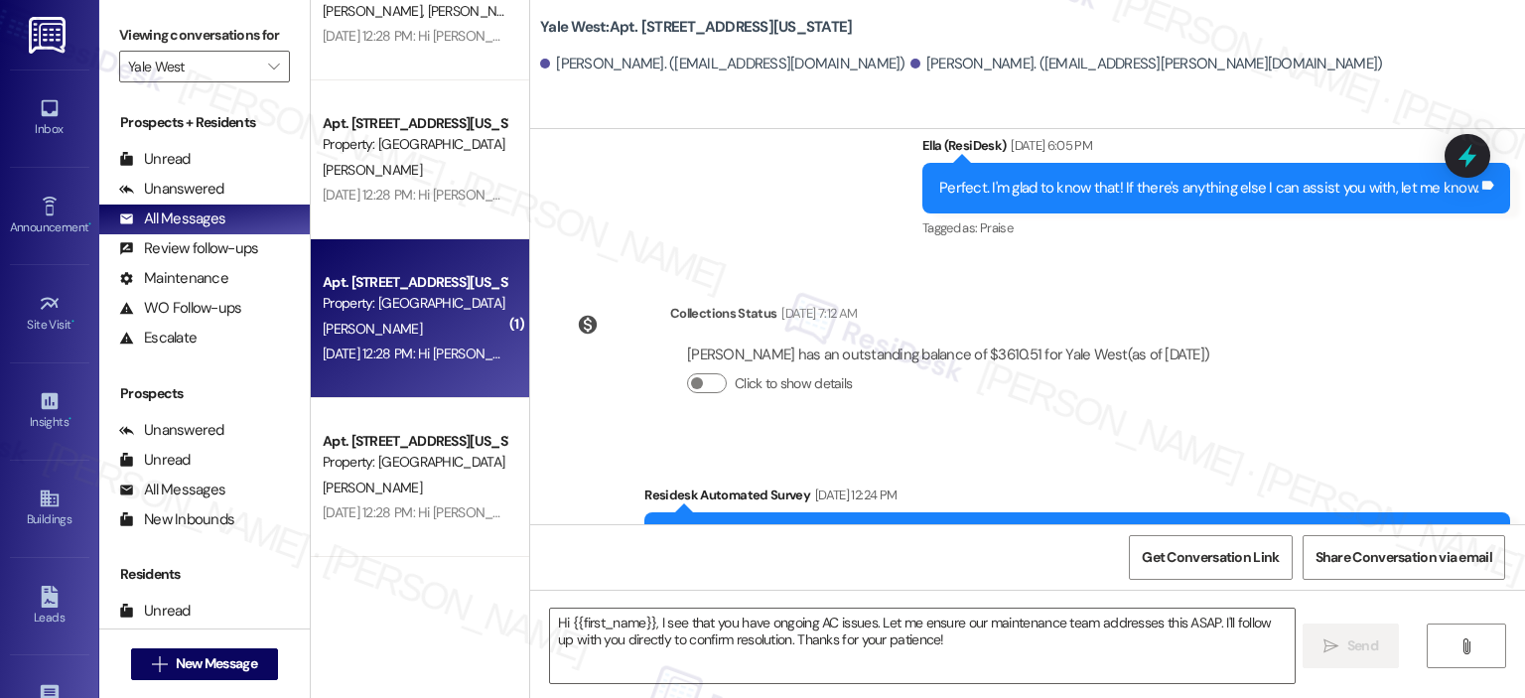
type textarea "Fetching suggested responses. Please feel free to read through the conversation…"
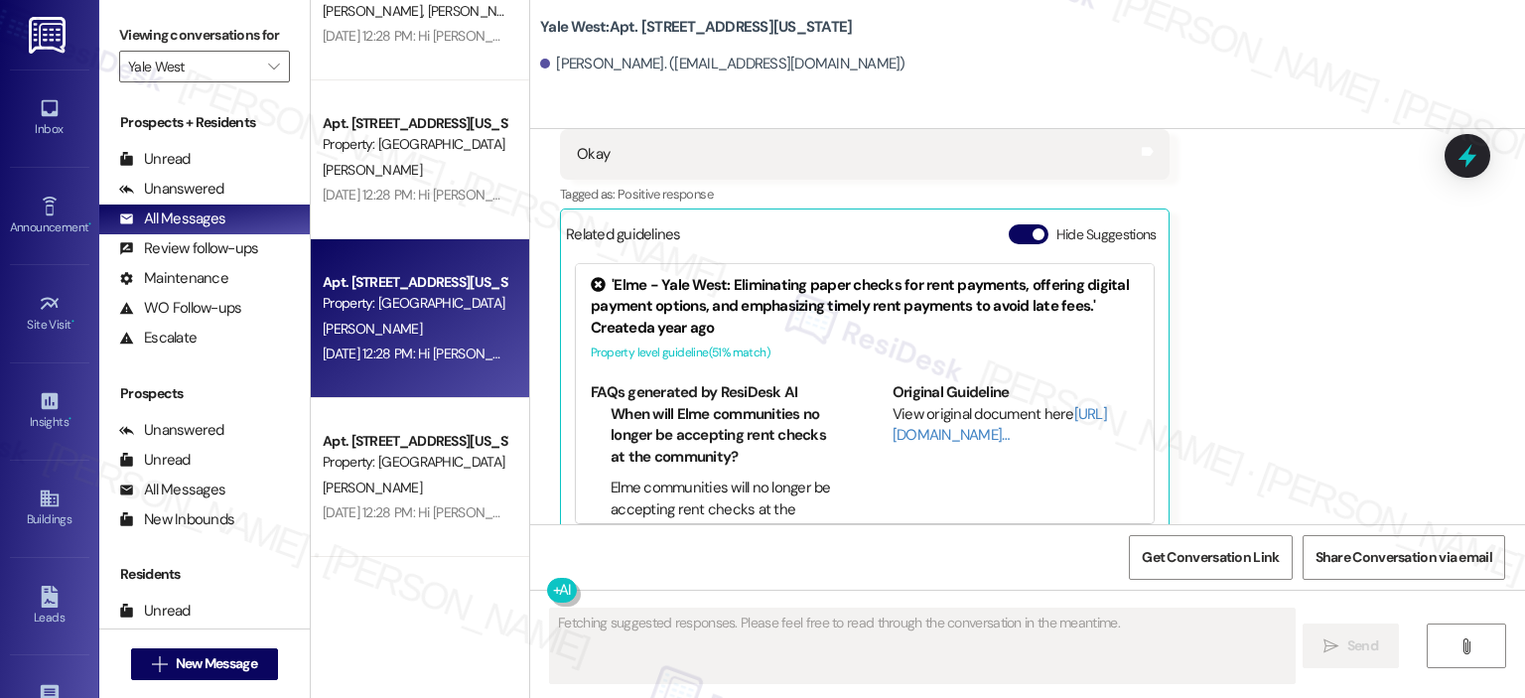
scroll to position [1630, 0]
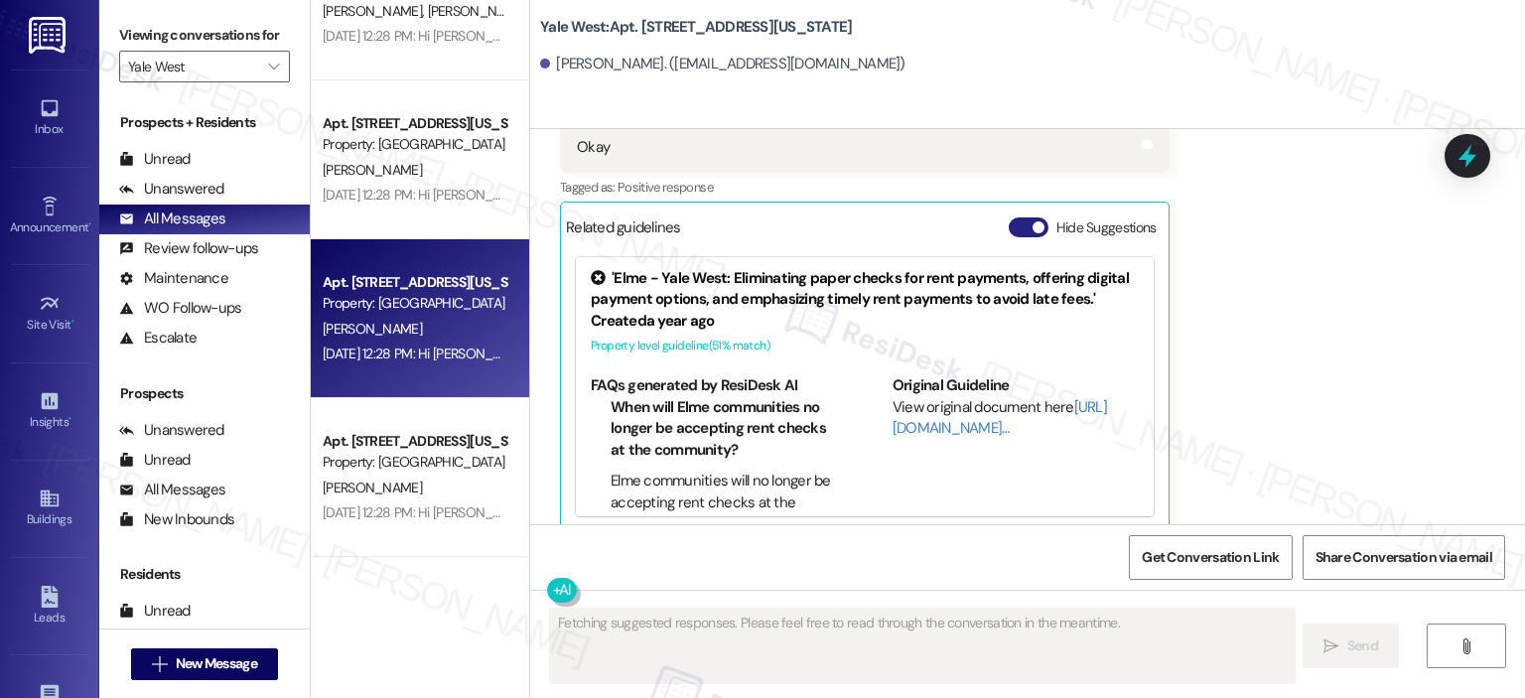
click at [1008, 217] on button "Hide Suggestions" at bounding box center [1028, 227] width 40 height 20
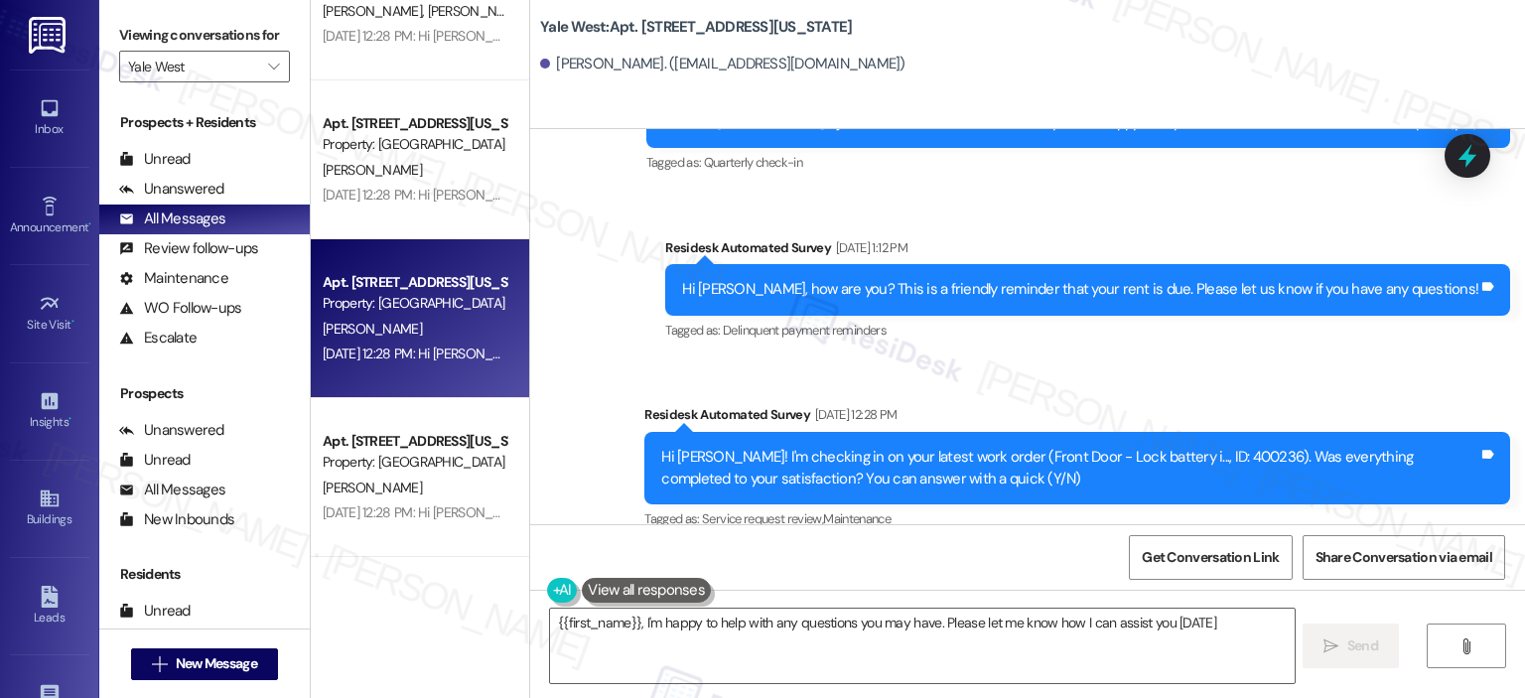
type textarea "{{first_name}}, I'm happy to help with any questions you may have. Please let m…"
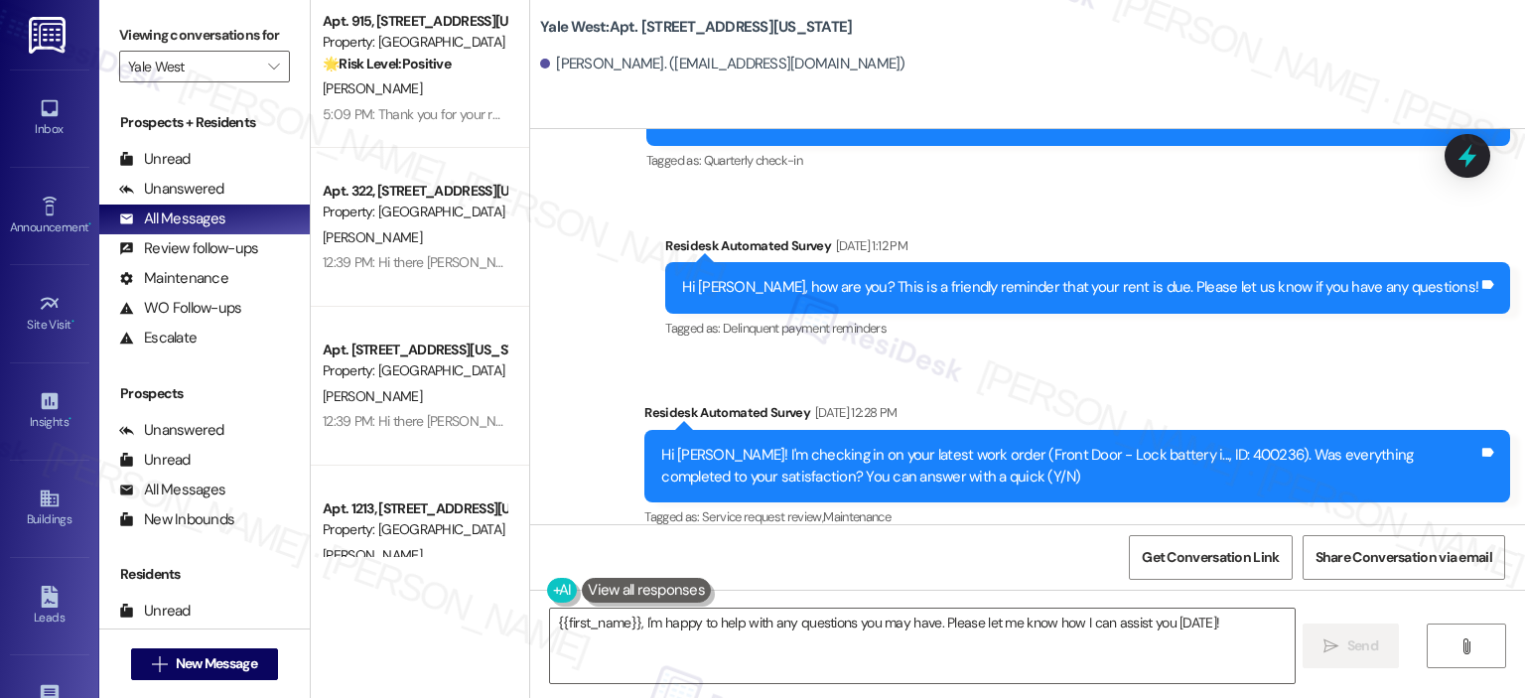
scroll to position [0, 0]
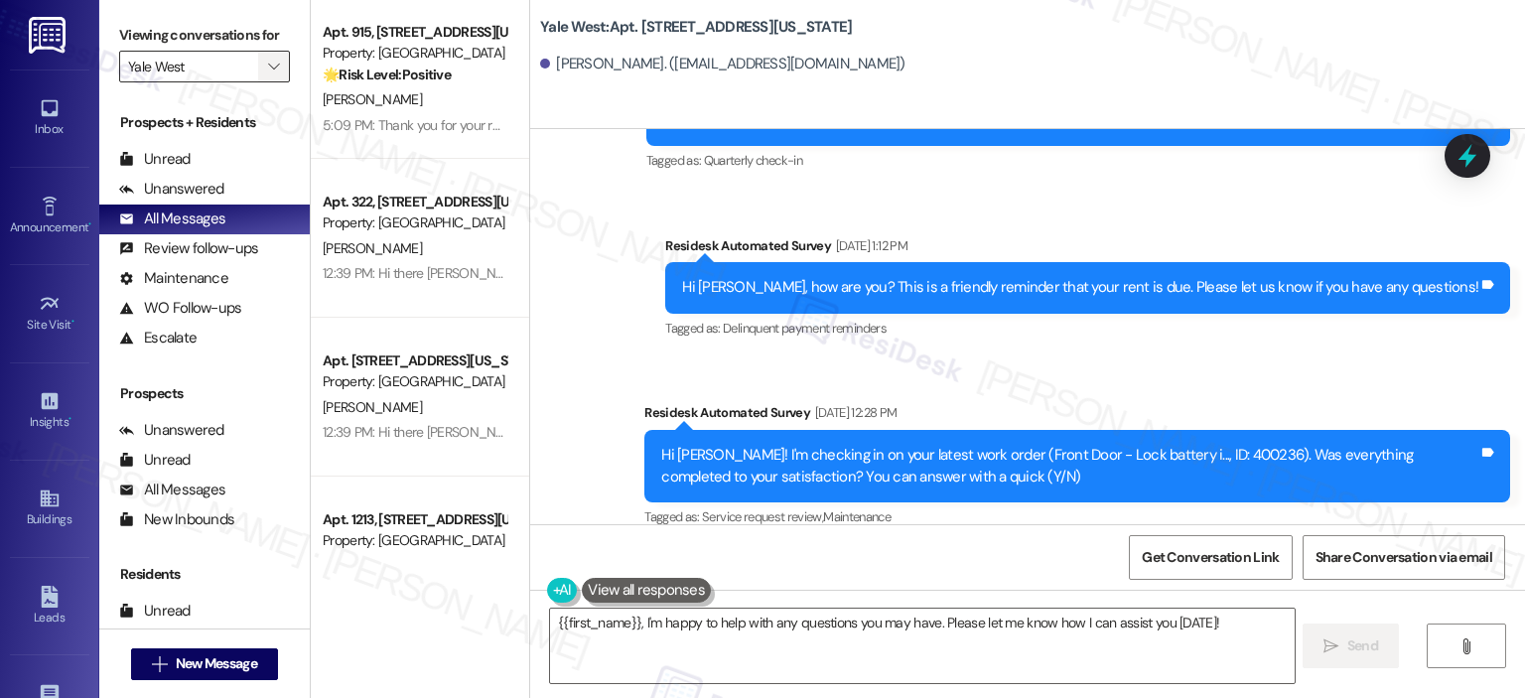
click at [258, 59] on button "" at bounding box center [274, 67] width 32 height 32
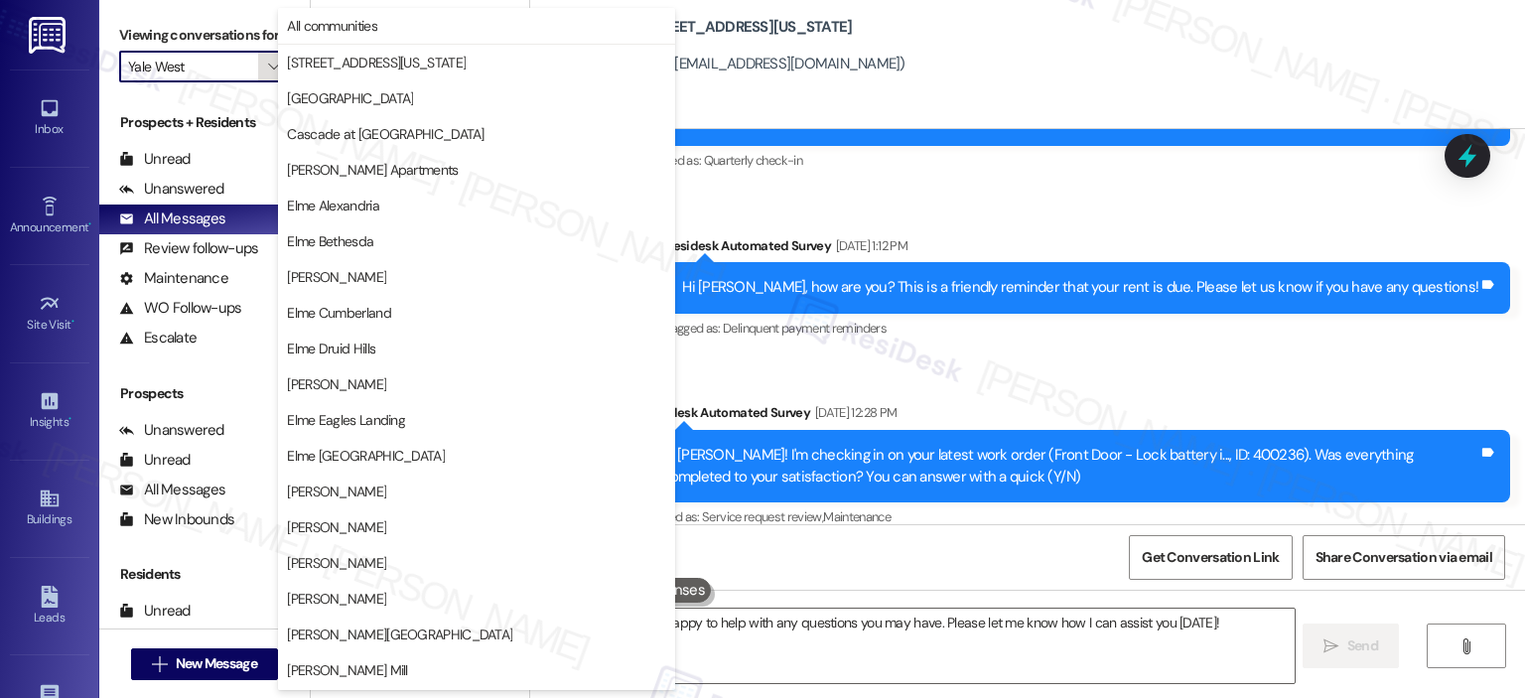
scroll to position [354, 0]
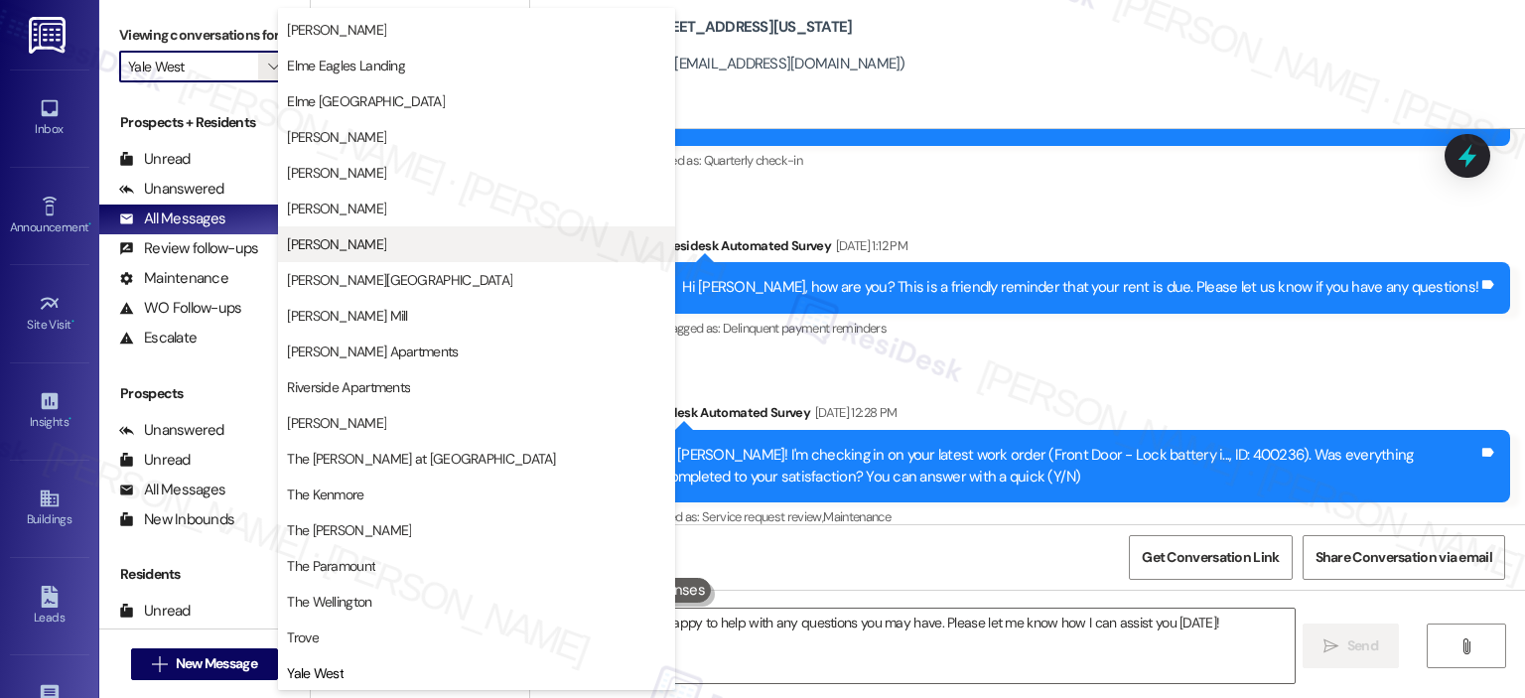
click at [327, 246] on span "[PERSON_NAME]" at bounding box center [336, 244] width 99 height 20
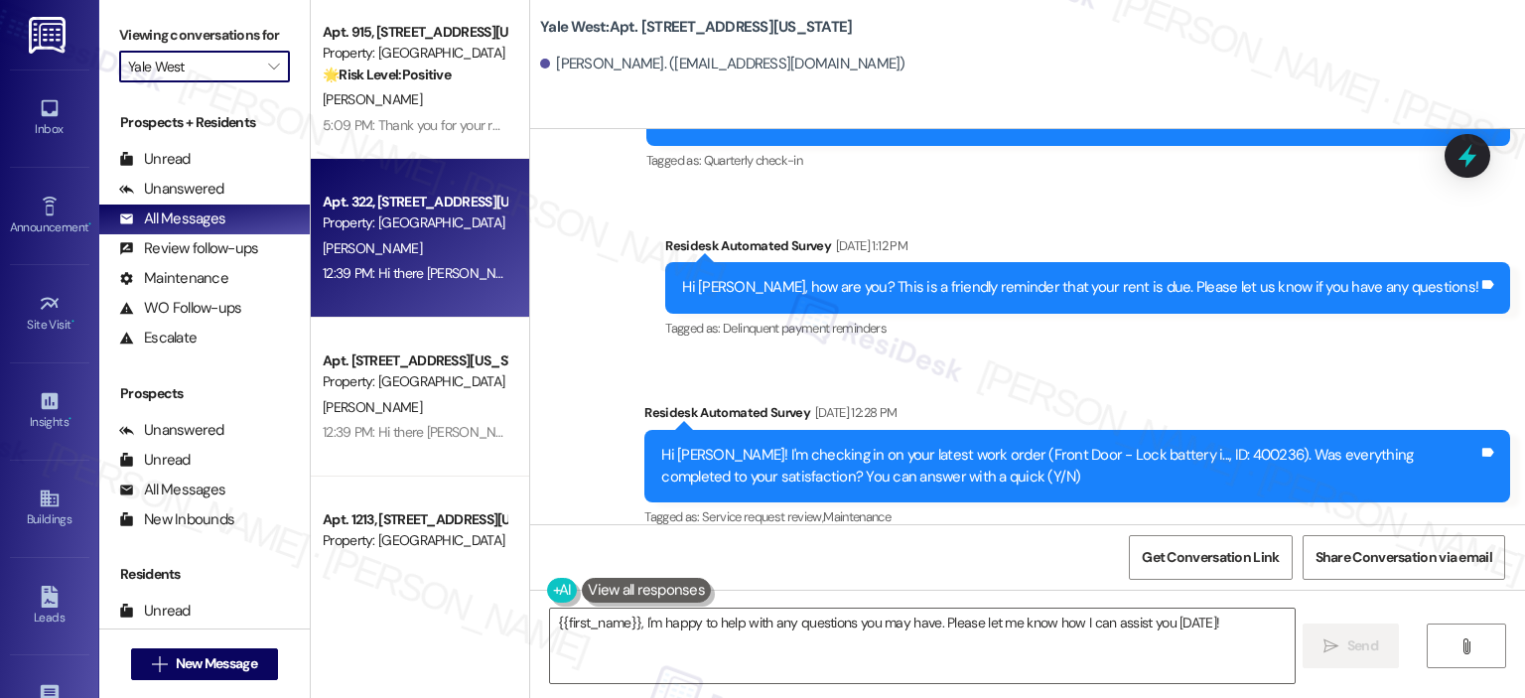
type input "[PERSON_NAME]"
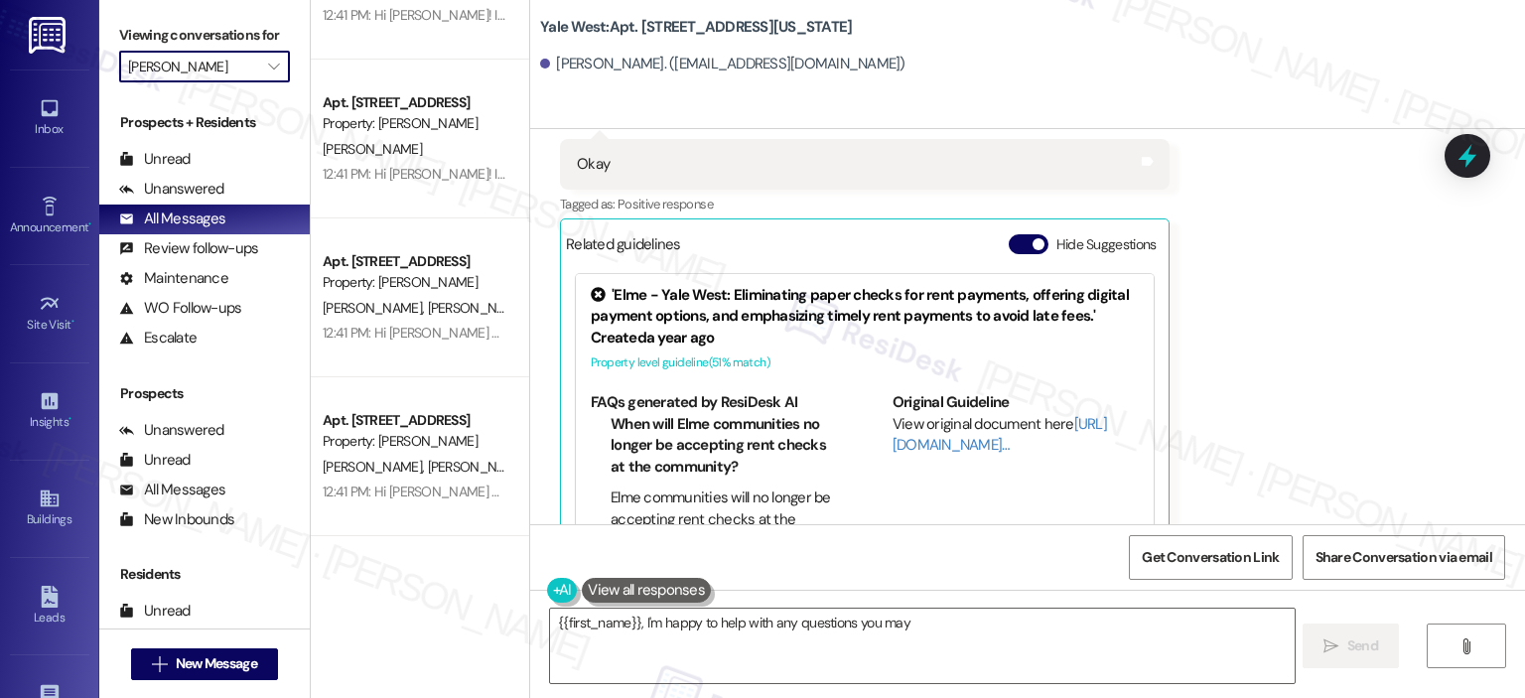
scroll to position [1630, 0]
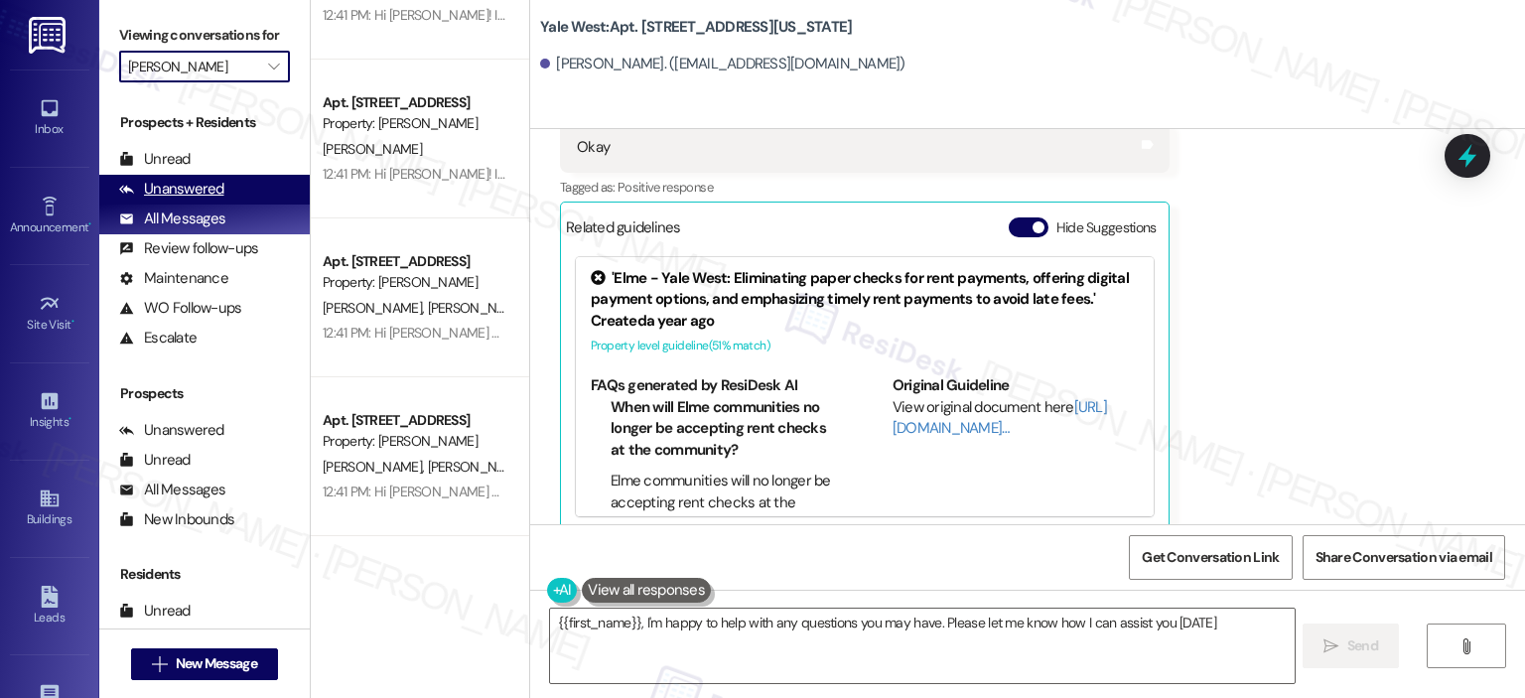
type textarea "{{first_name}}, I'm happy to help with any questions you may have. Please let m…"
click at [217, 189] on div "Unanswered" at bounding box center [171, 189] width 105 height 21
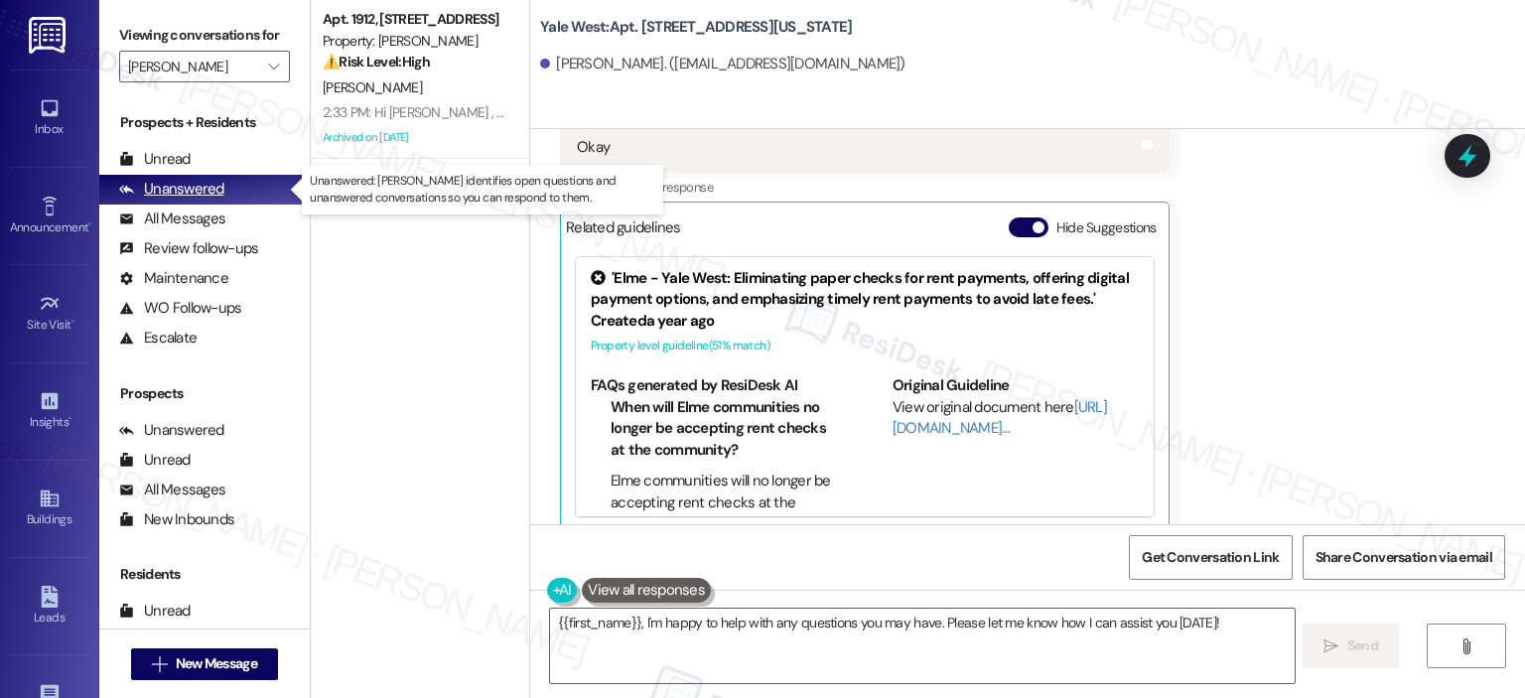
scroll to position [0, 0]
click at [1032, 221] on span "button" at bounding box center [1038, 227] width 12 height 12
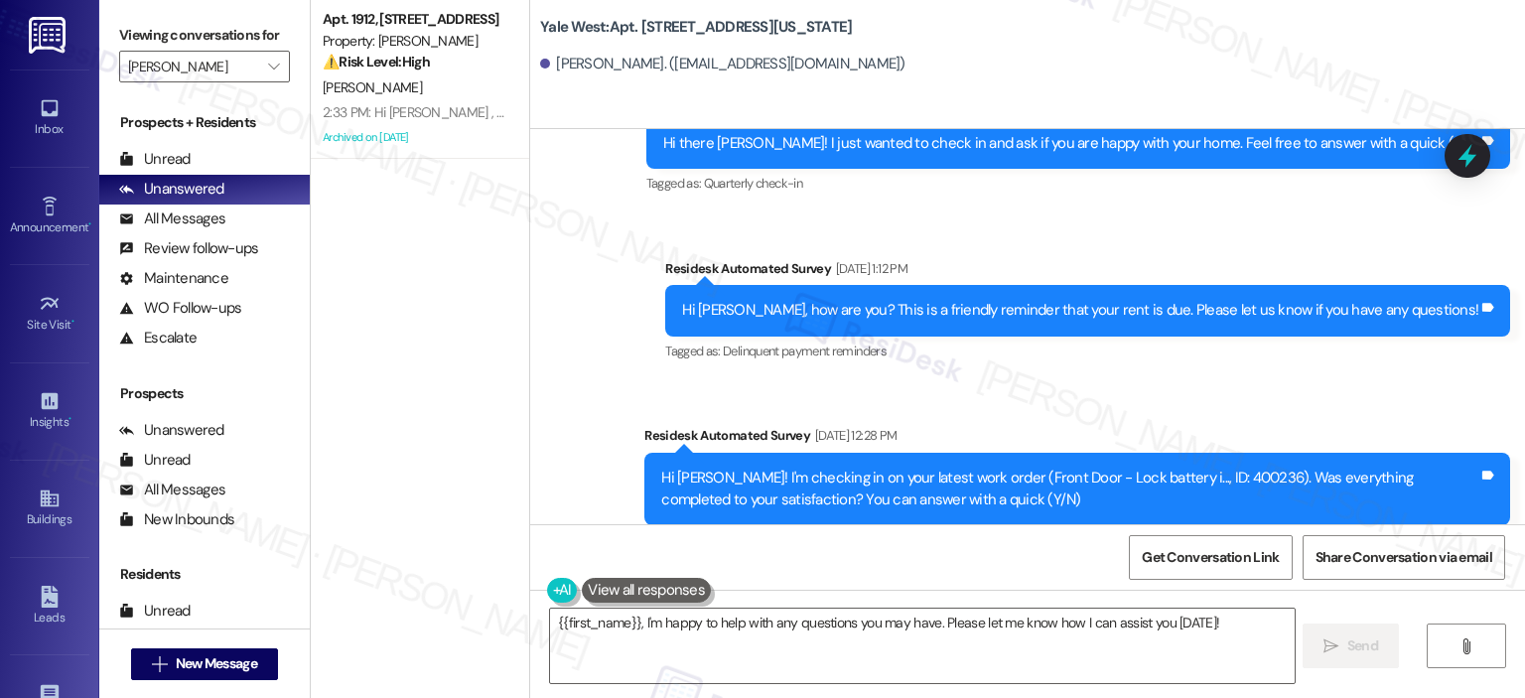
scroll to position [2462, 0]
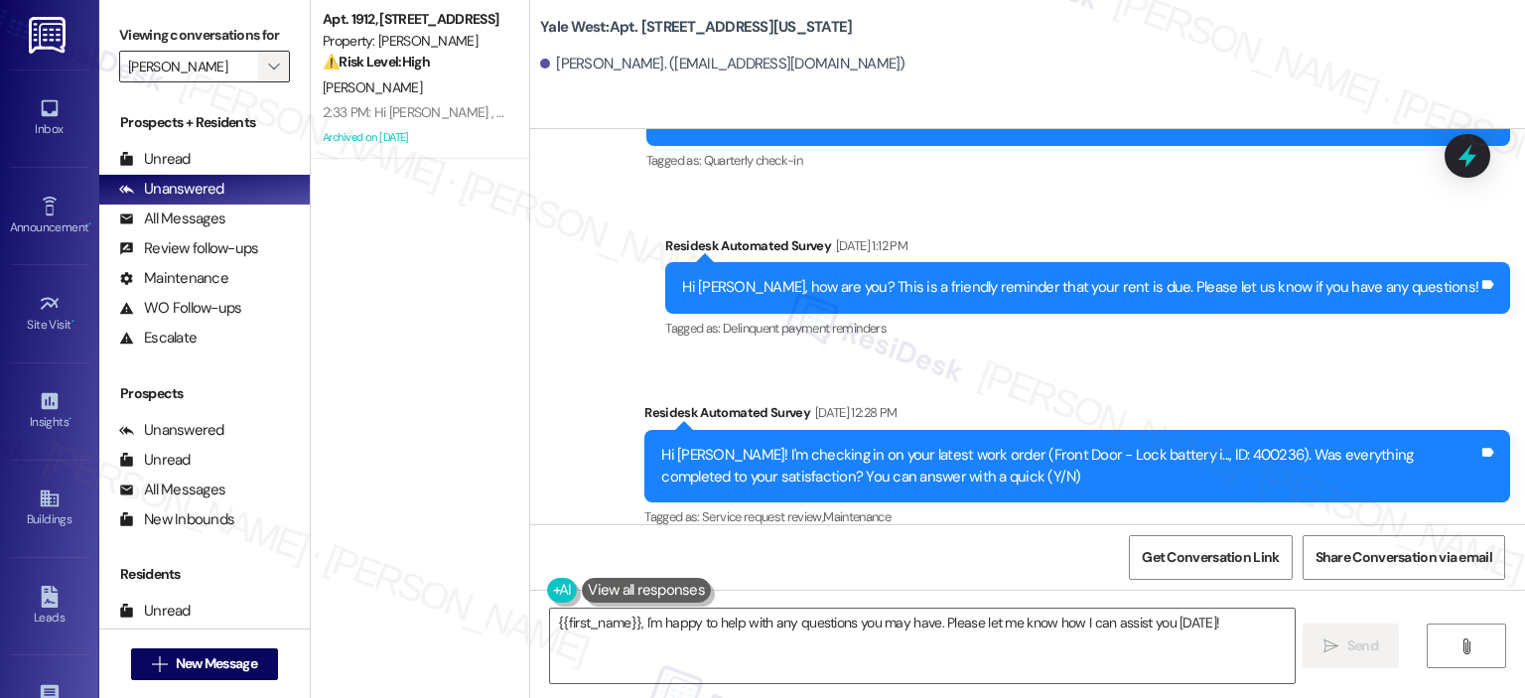
click at [265, 55] on span "" at bounding box center [273, 67] width 19 height 32
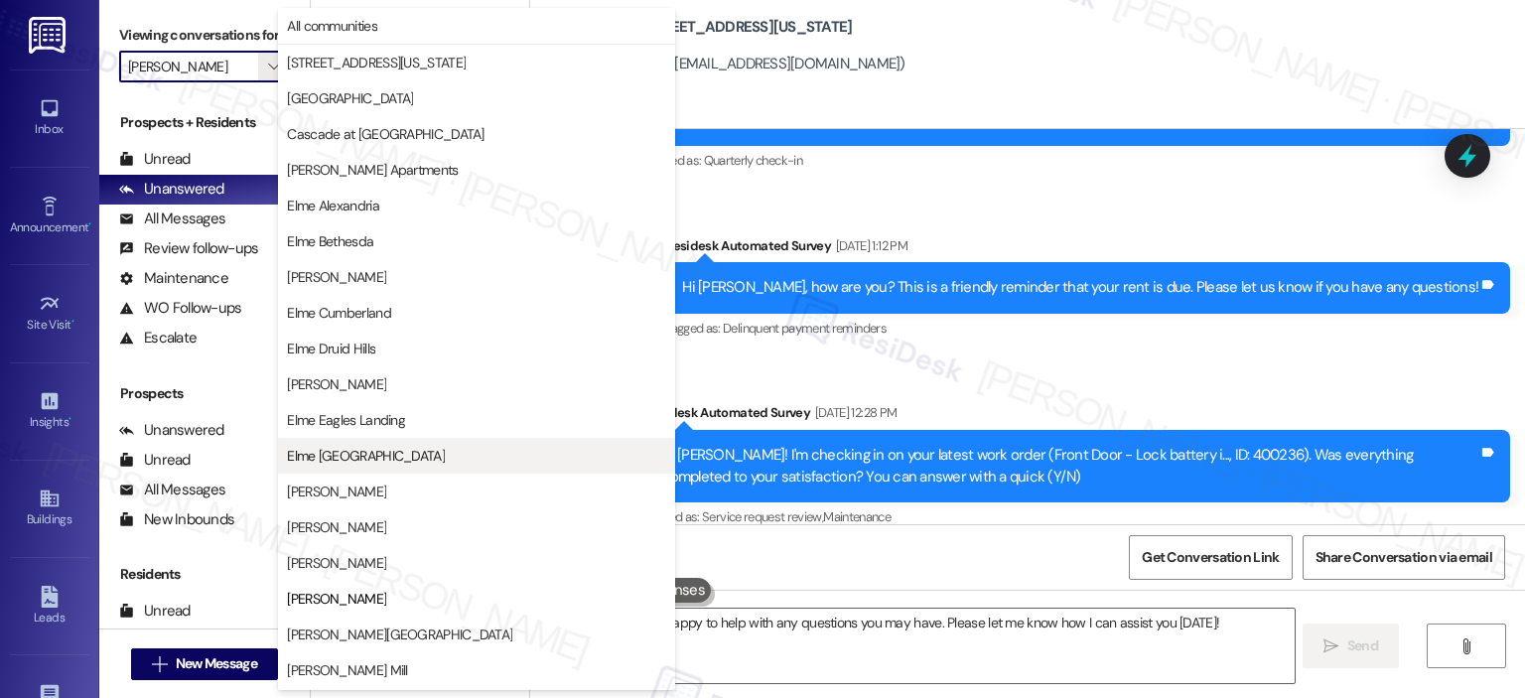
scroll to position [322, 0]
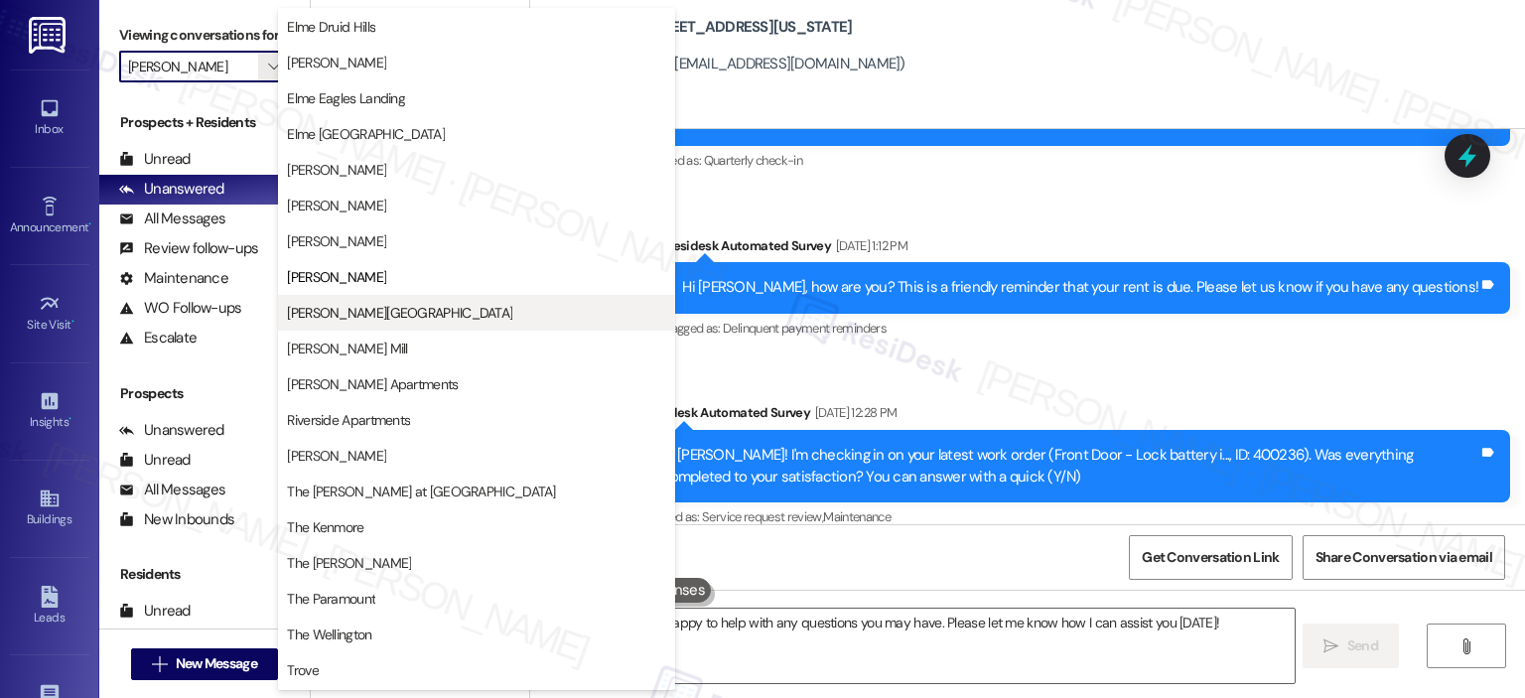
click at [403, 303] on span "[PERSON_NAME][GEOGRAPHIC_DATA]" at bounding box center [476, 313] width 379 height 20
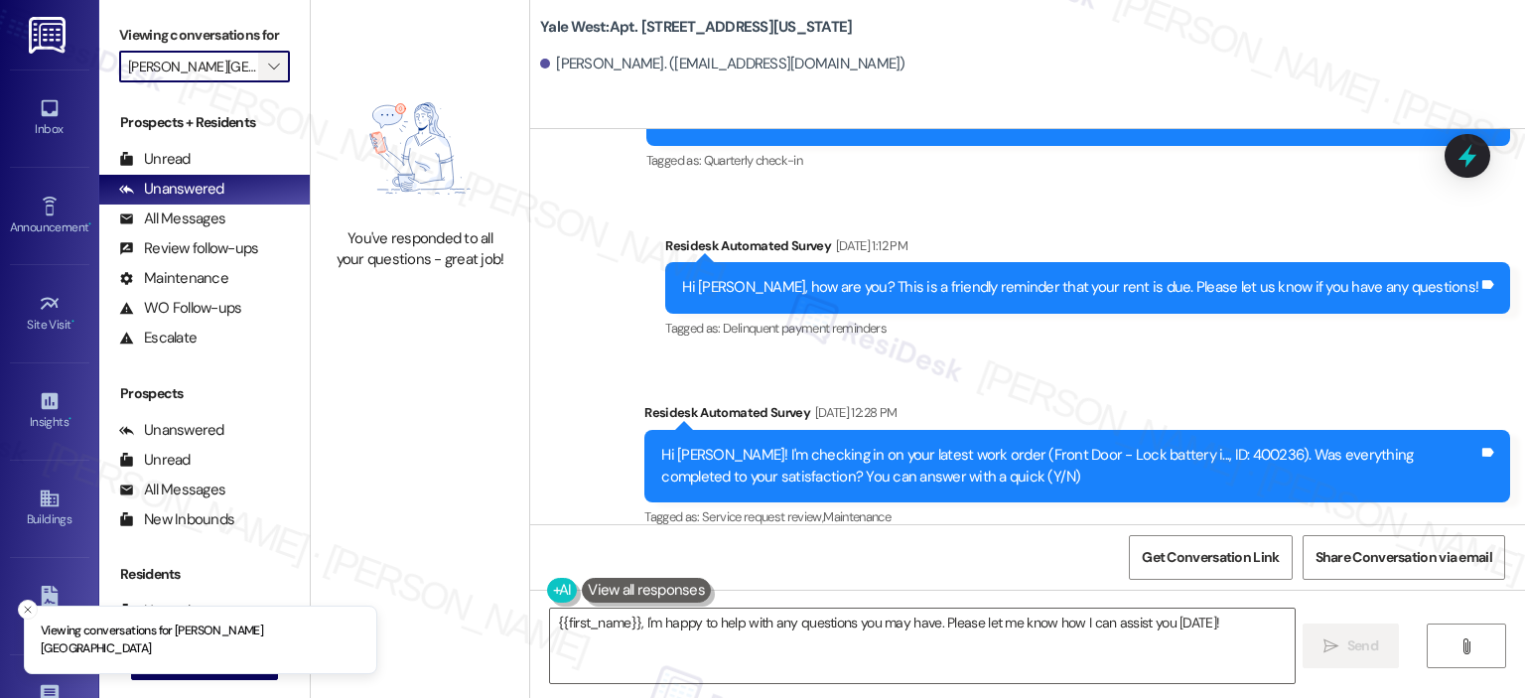
click at [268, 64] on icon "" at bounding box center [273, 67] width 11 height 16
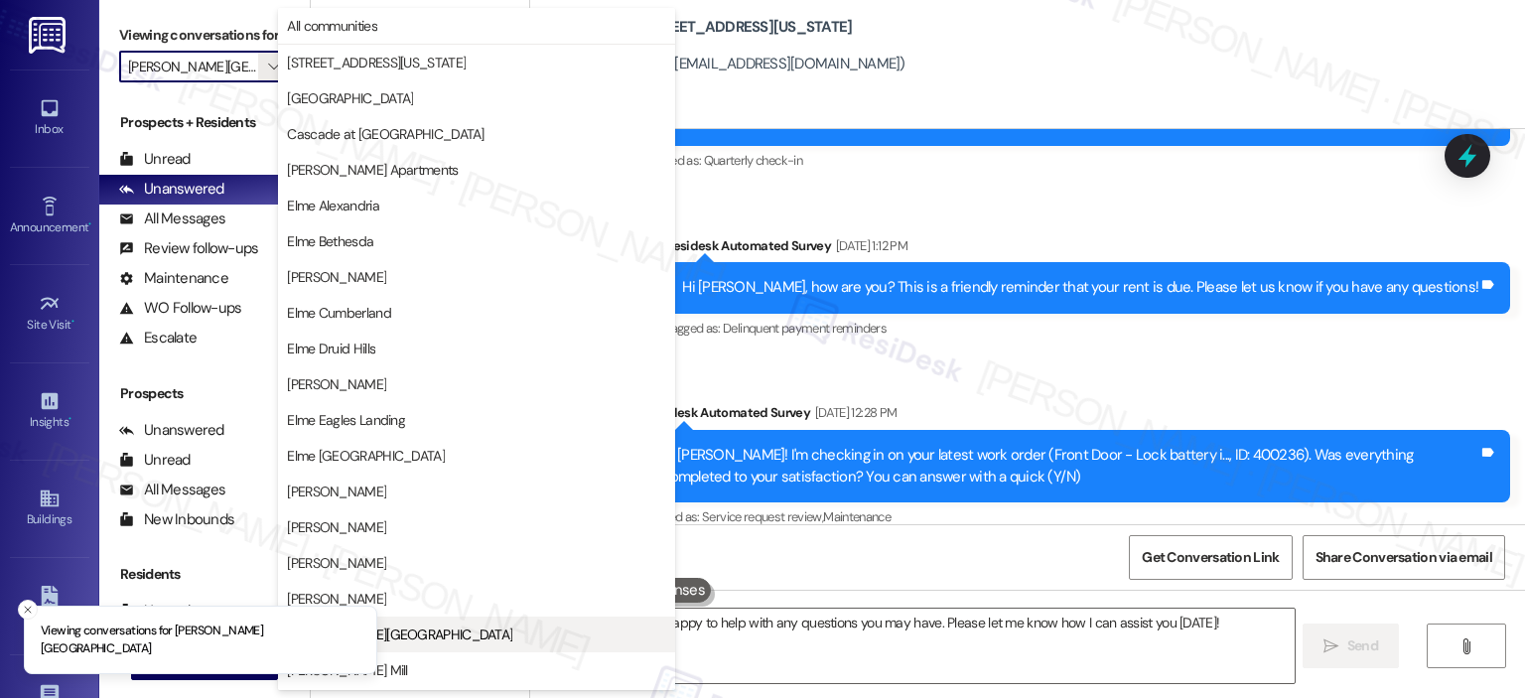
scroll to position [322, 0]
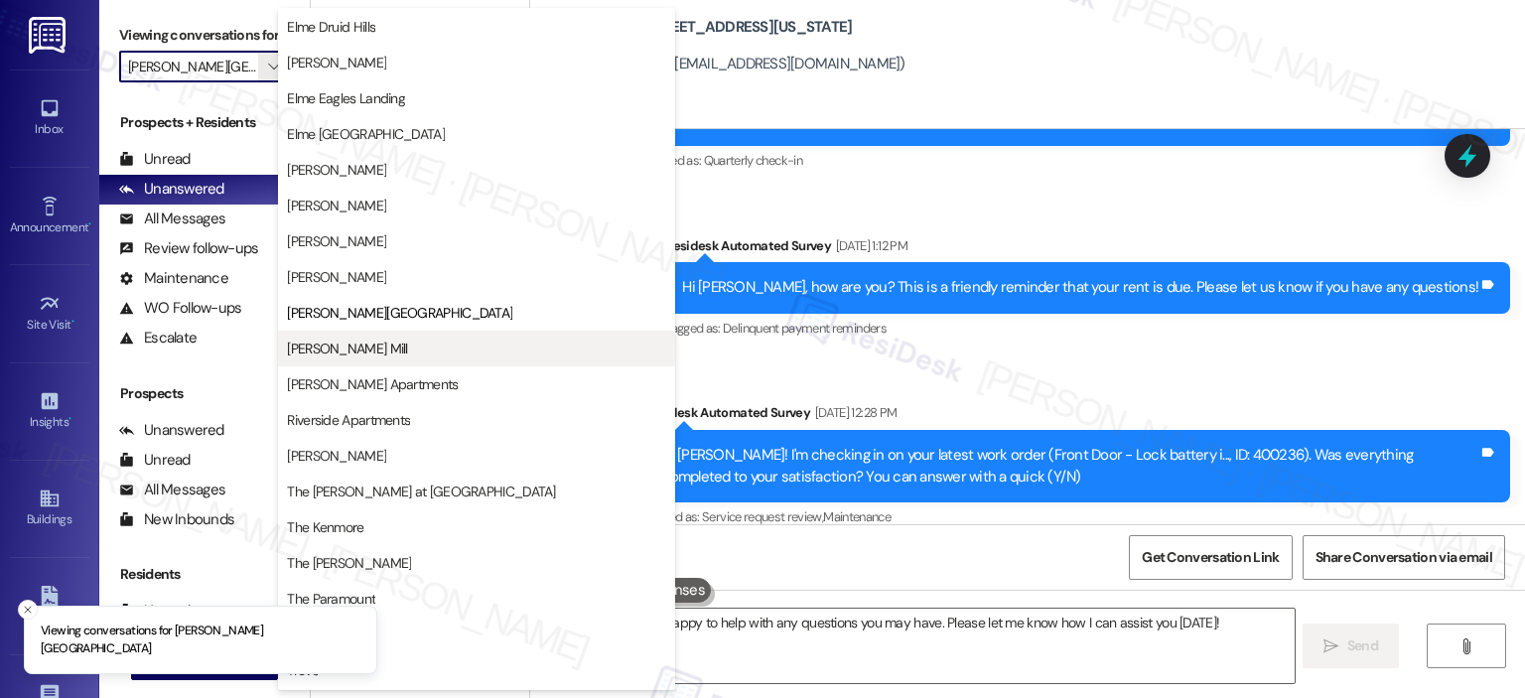
click at [404, 347] on span "[PERSON_NAME] Mill" at bounding box center [476, 348] width 379 height 20
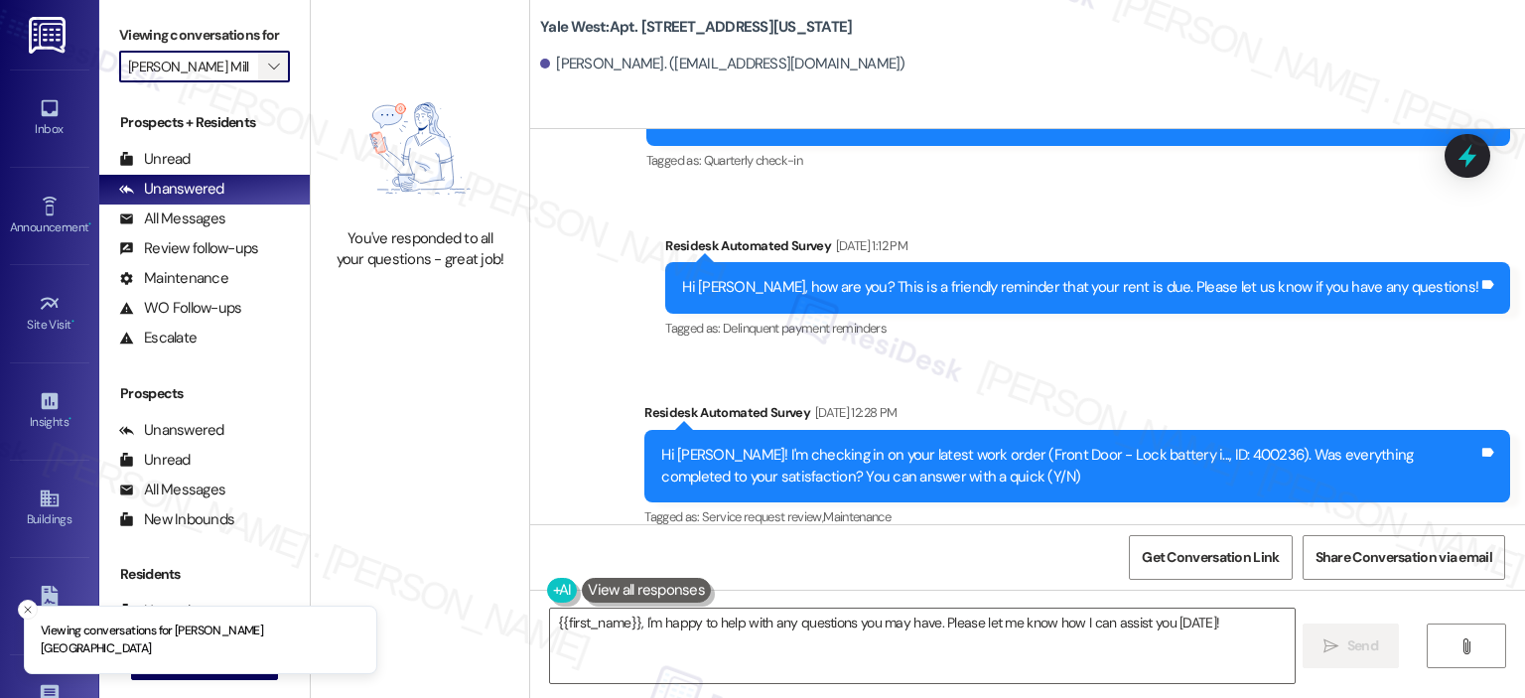
click at [264, 56] on span "" at bounding box center [273, 67] width 19 height 32
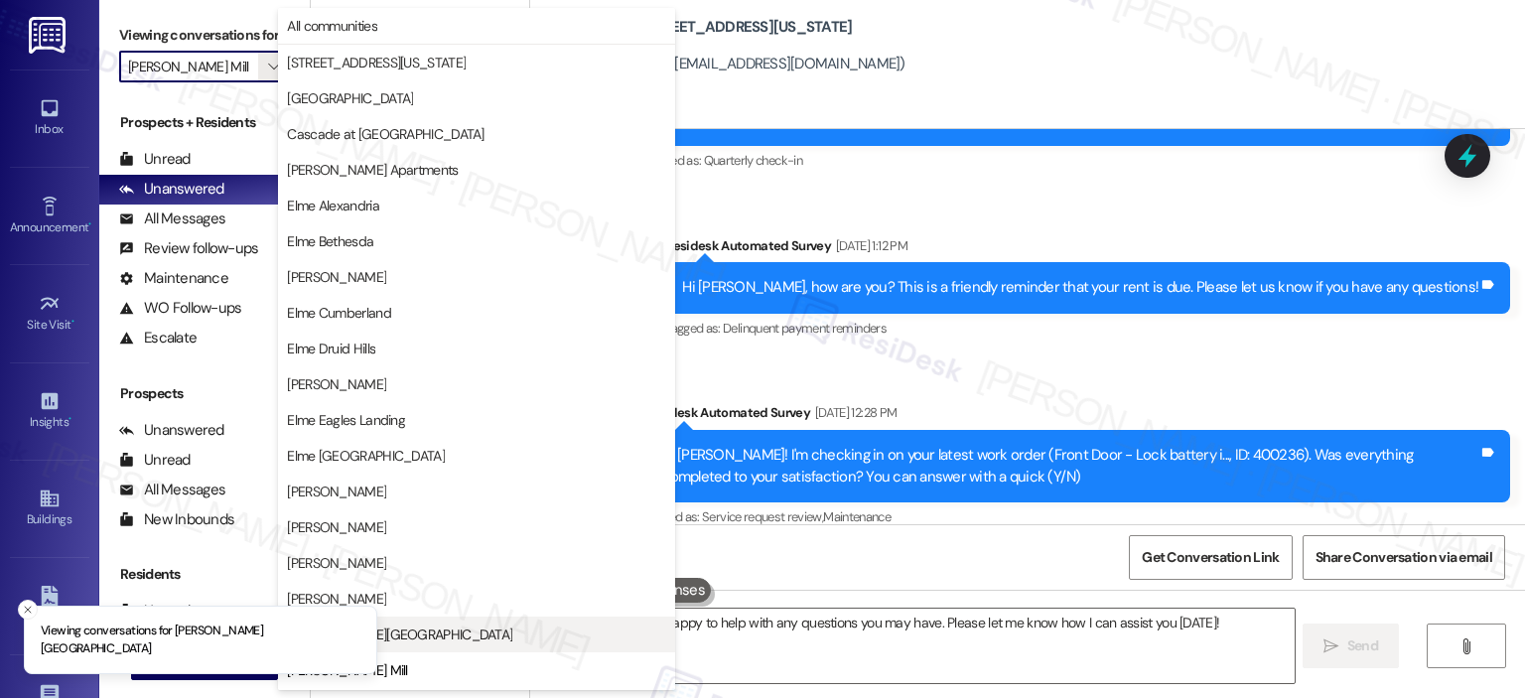
scroll to position [322, 0]
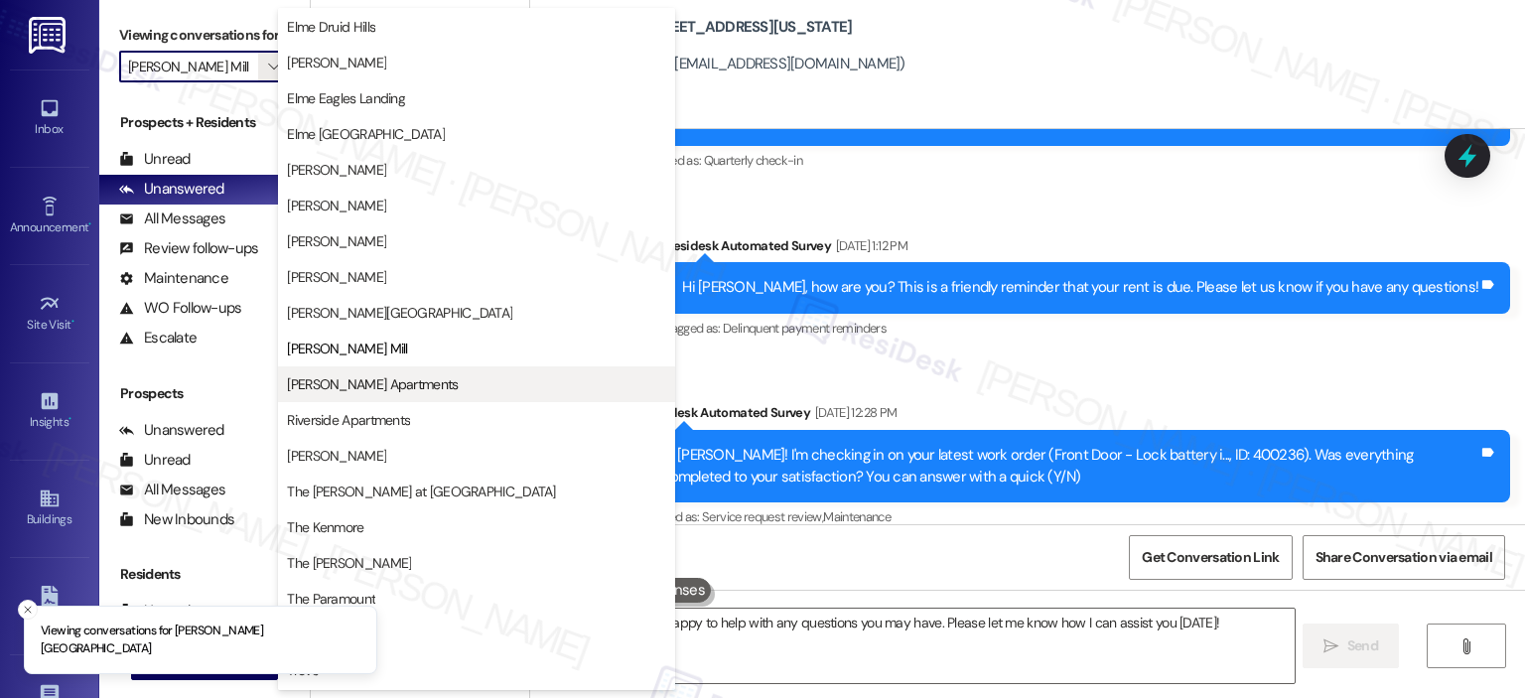
click at [397, 374] on span "[PERSON_NAME] Apartments" at bounding box center [372, 384] width 171 height 20
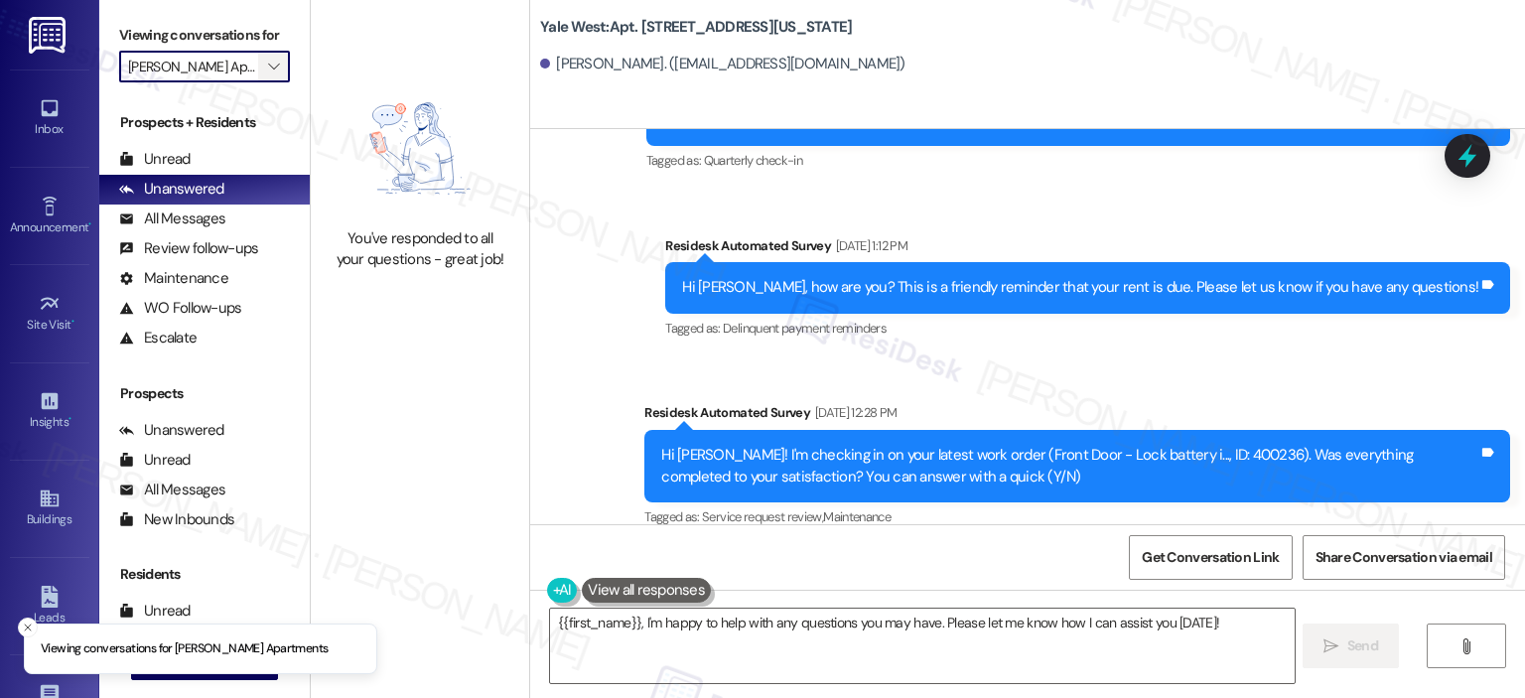
click at [268, 64] on icon "" at bounding box center [273, 67] width 11 height 16
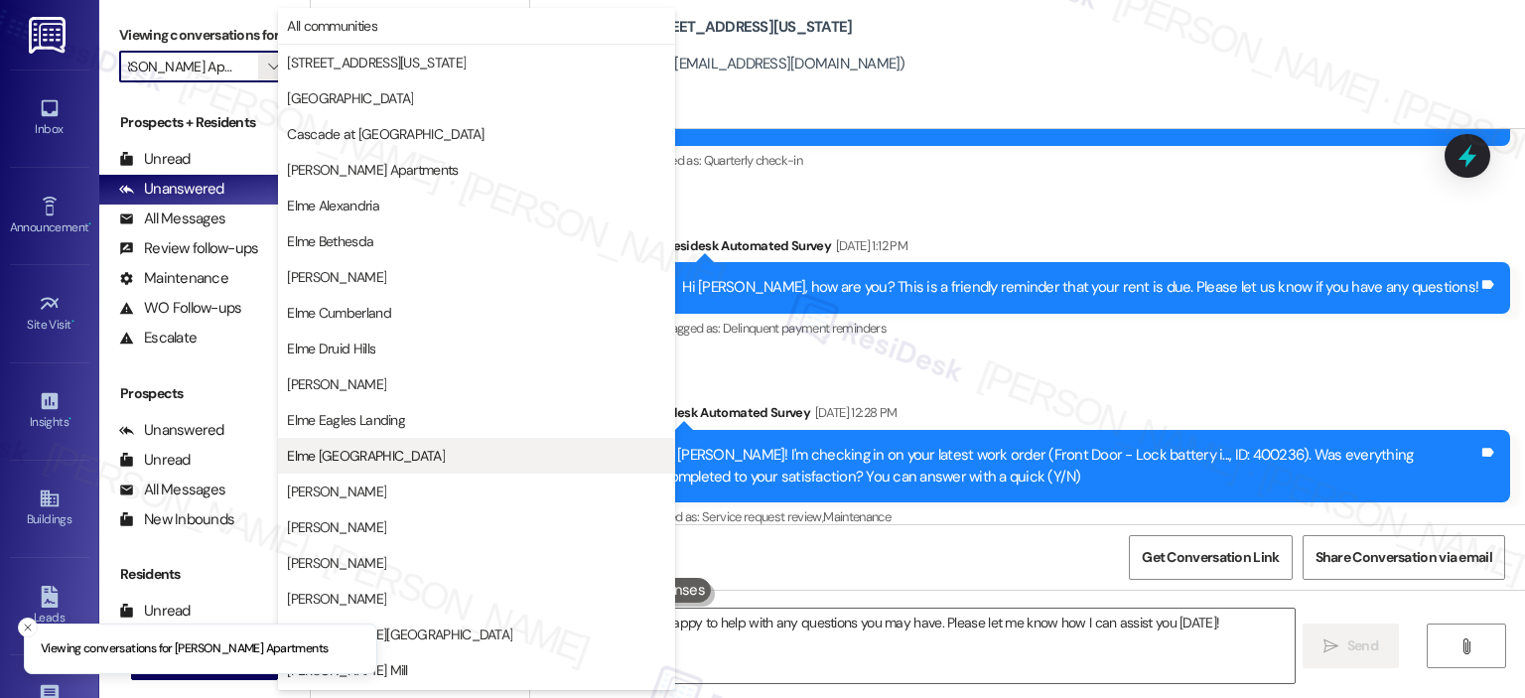
scroll to position [354, 0]
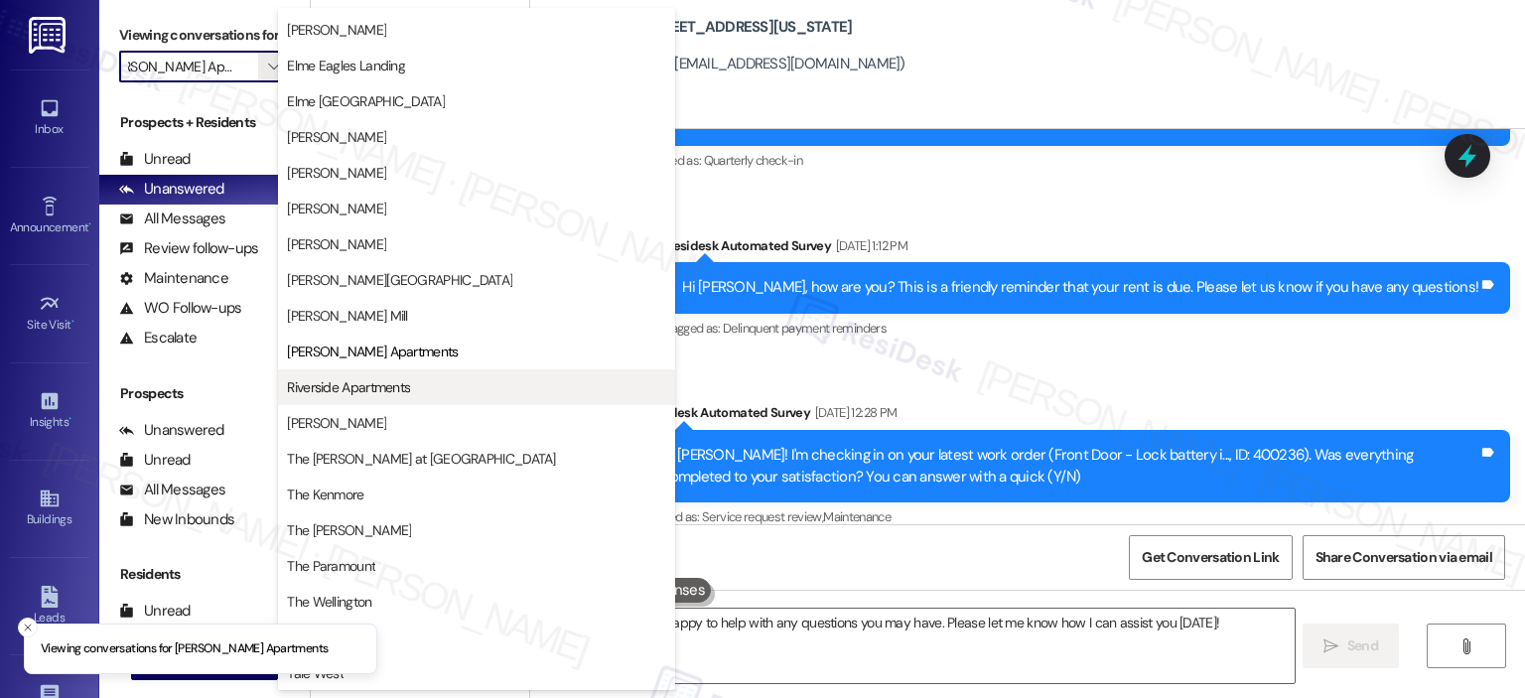
click at [418, 385] on span "Riverside Apartments" at bounding box center [476, 387] width 379 height 20
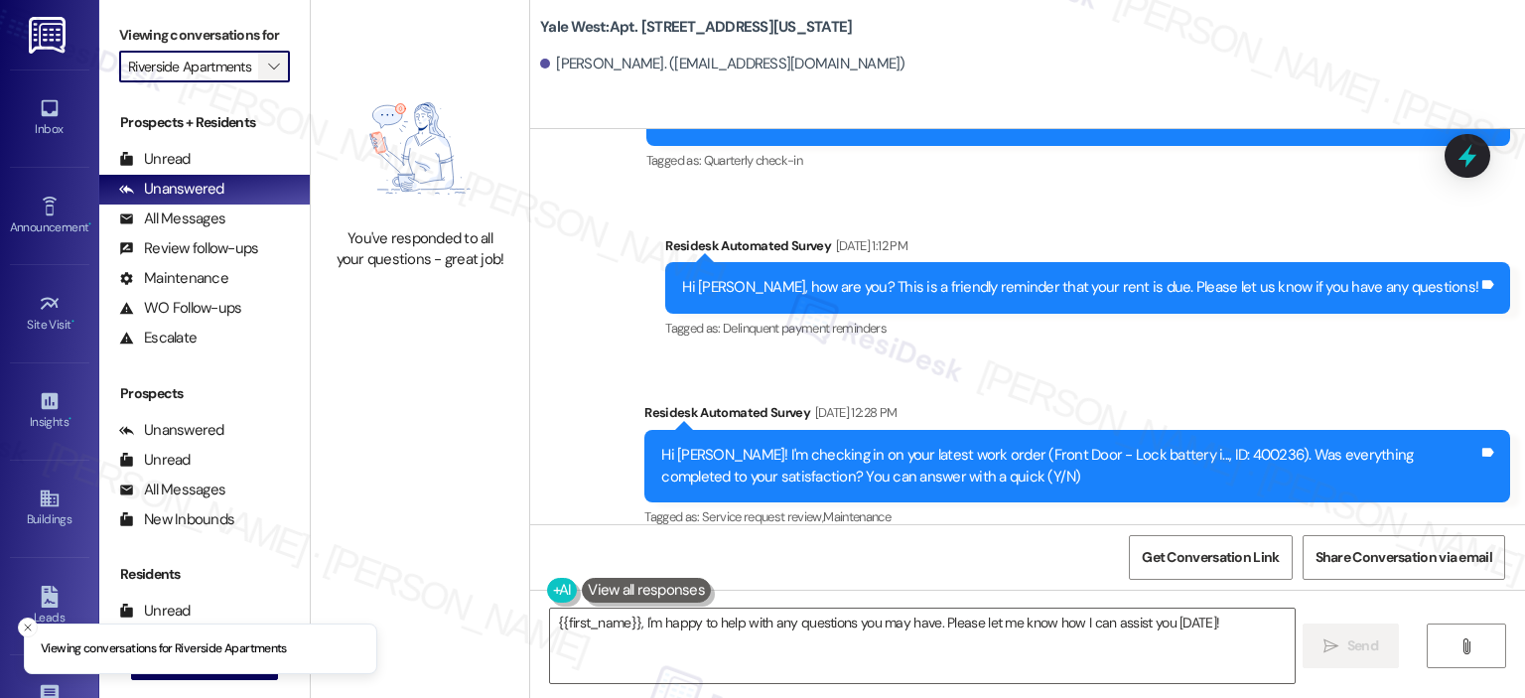
click at [264, 70] on span "" at bounding box center [273, 67] width 19 height 32
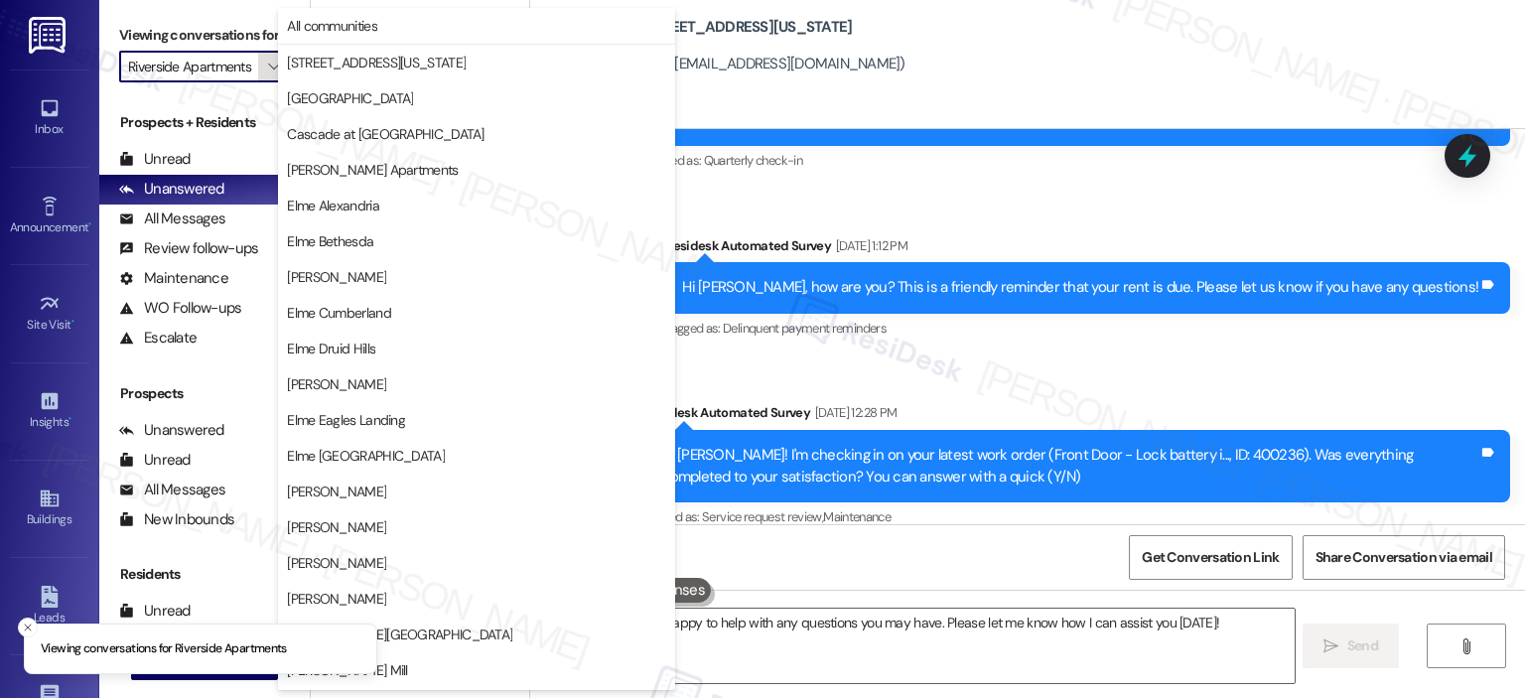
scroll to position [354, 0]
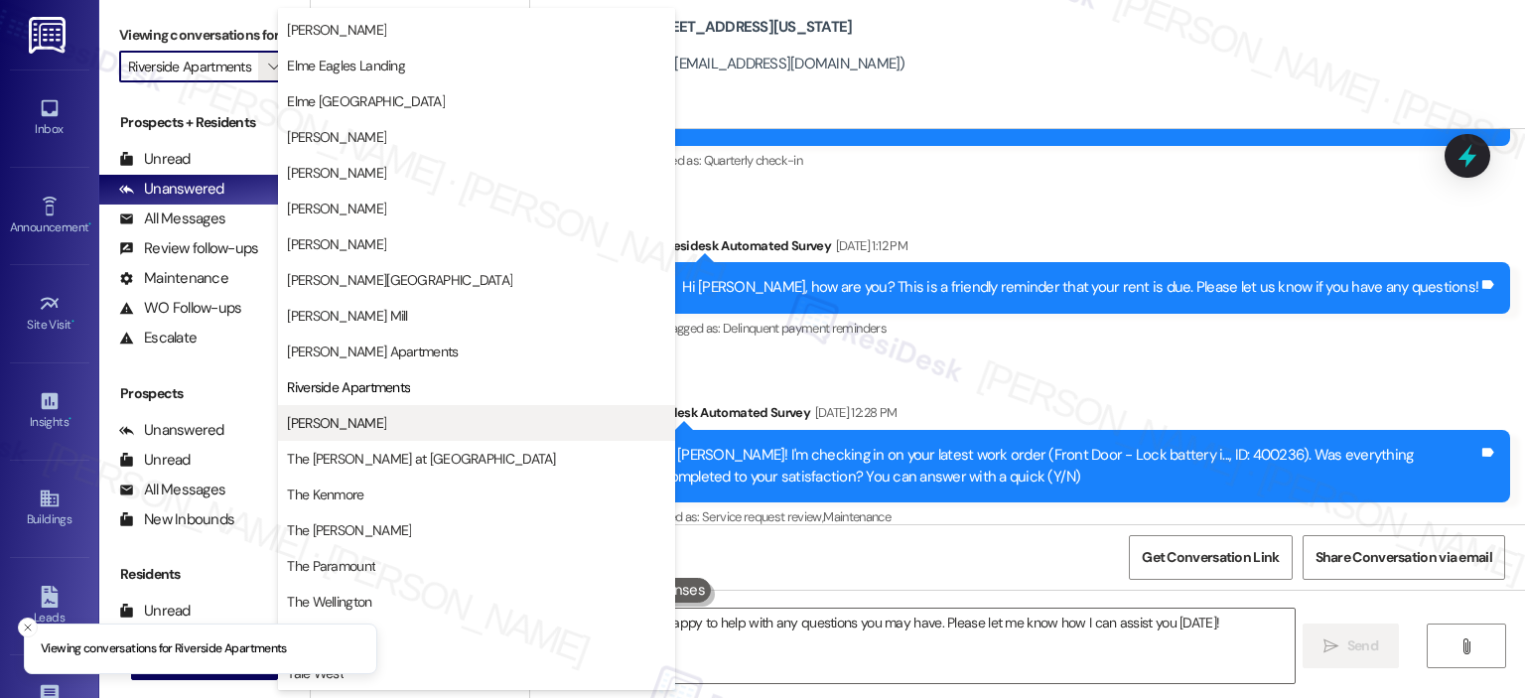
click at [372, 428] on span "[PERSON_NAME]" at bounding box center [336, 423] width 99 height 20
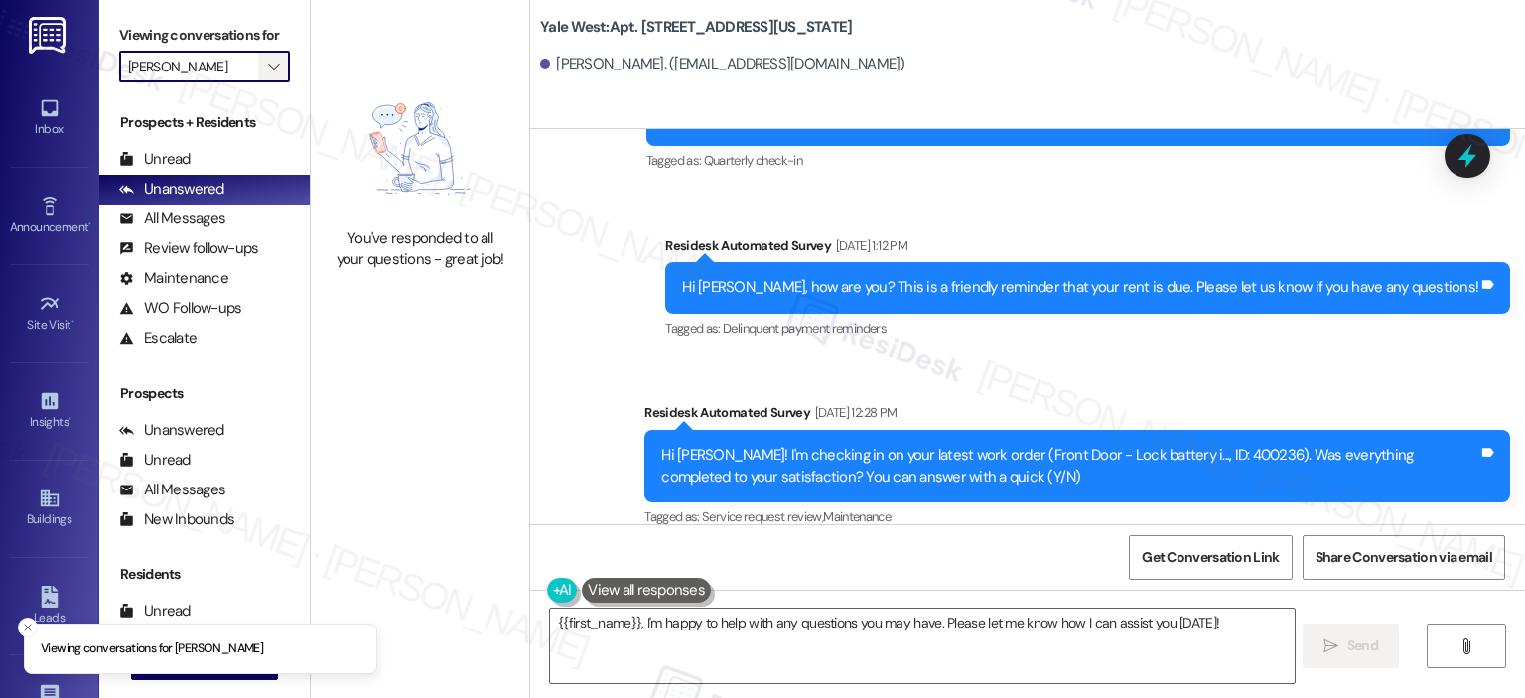
click at [270, 59] on span "" at bounding box center [273, 67] width 19 height 32
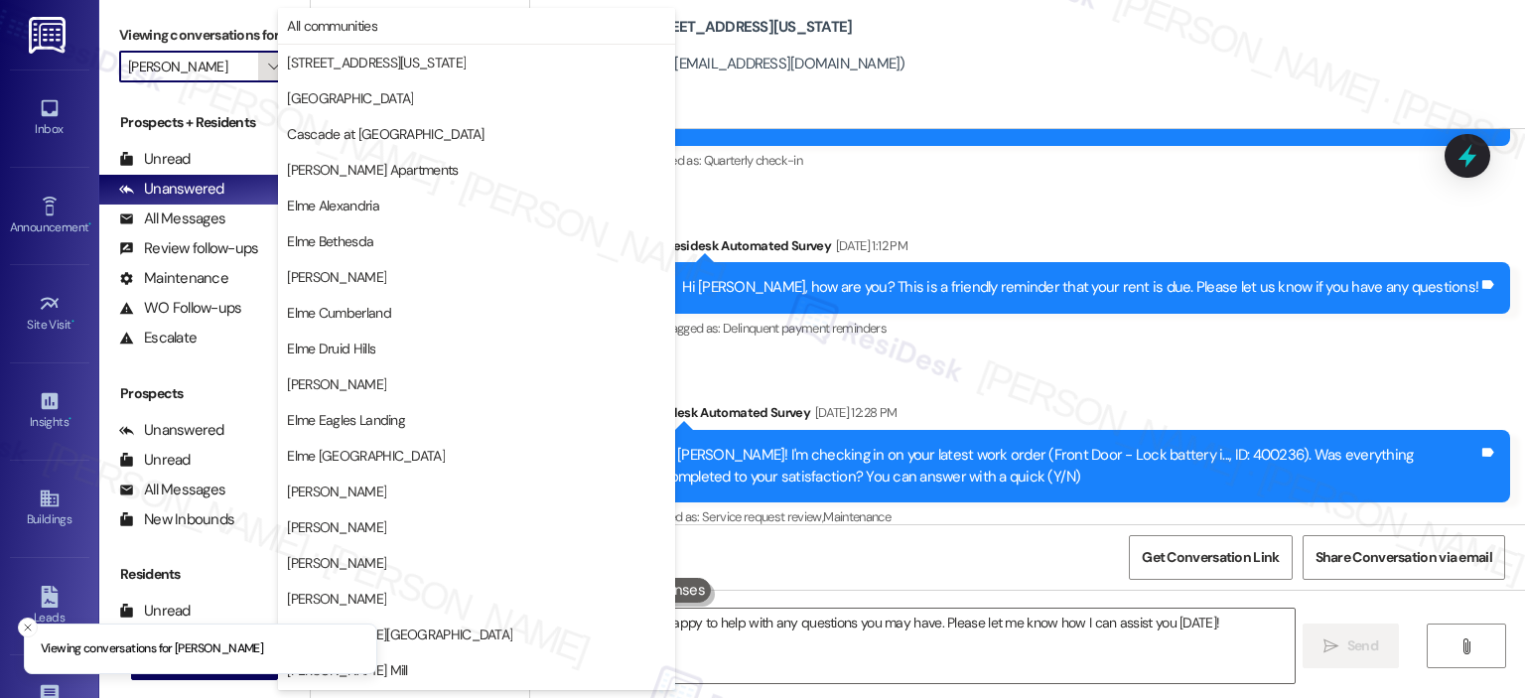
scroll to position [354, 0]
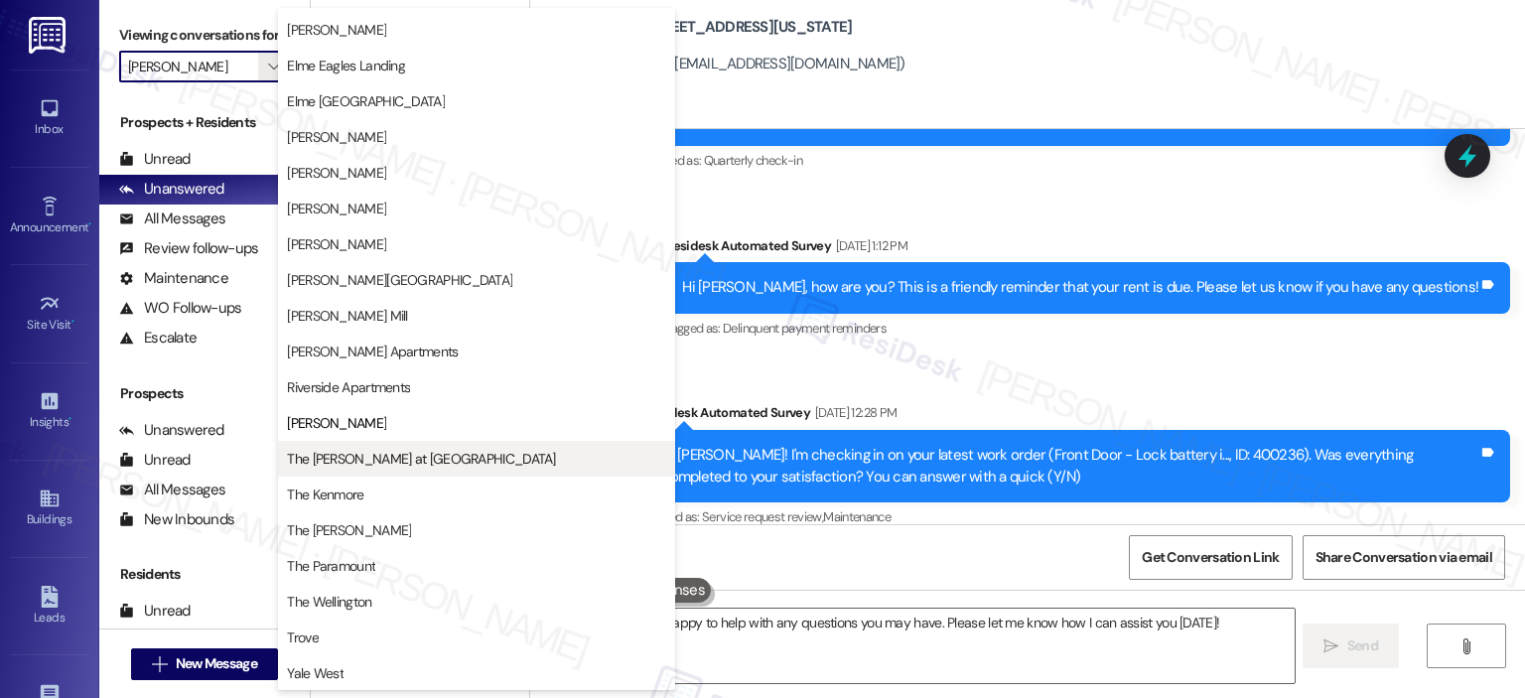
click at [411, 474] on button "The [PERSON_NAME] at [GEOGRAPHIC_DATA]" at bounding box center [476, 459] width 397 height 36
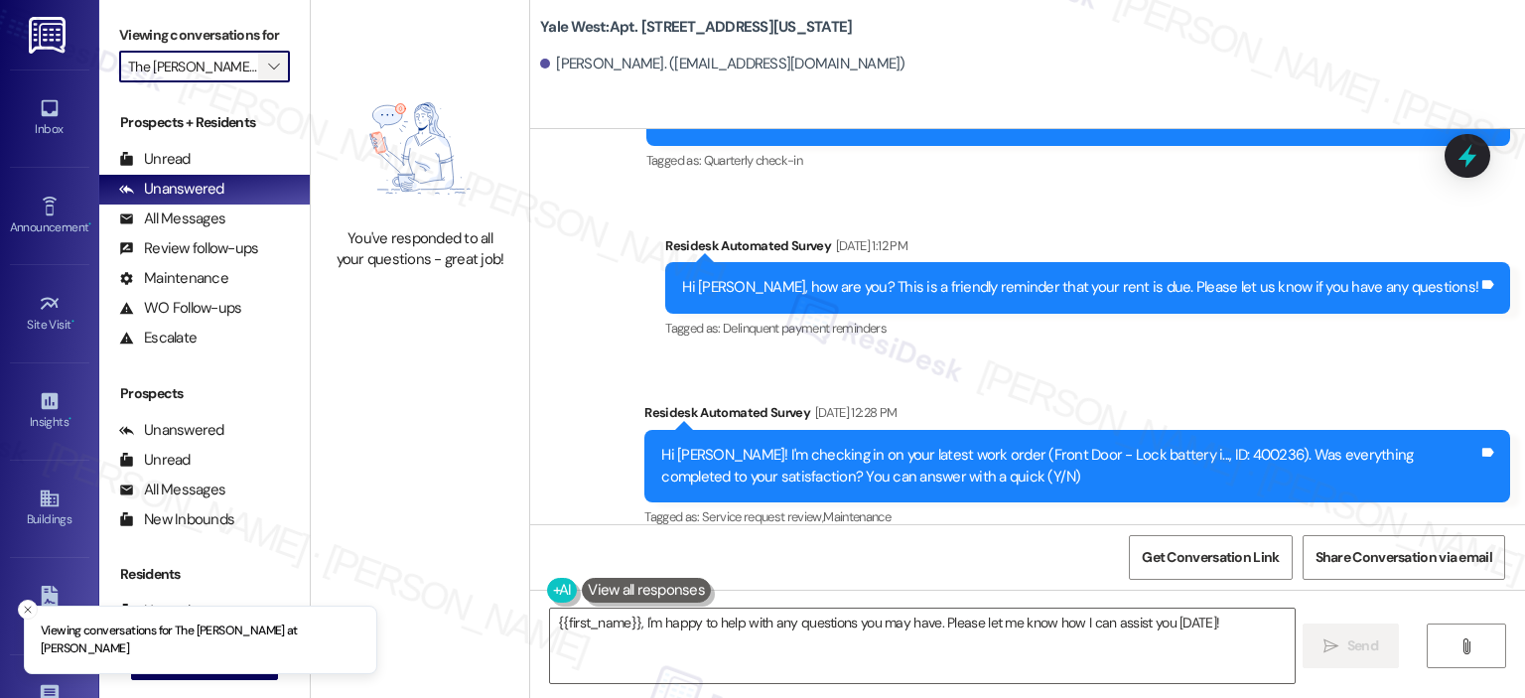
click at [258, 61] on button "" at bounding box center [274, 67] width 32 height 32
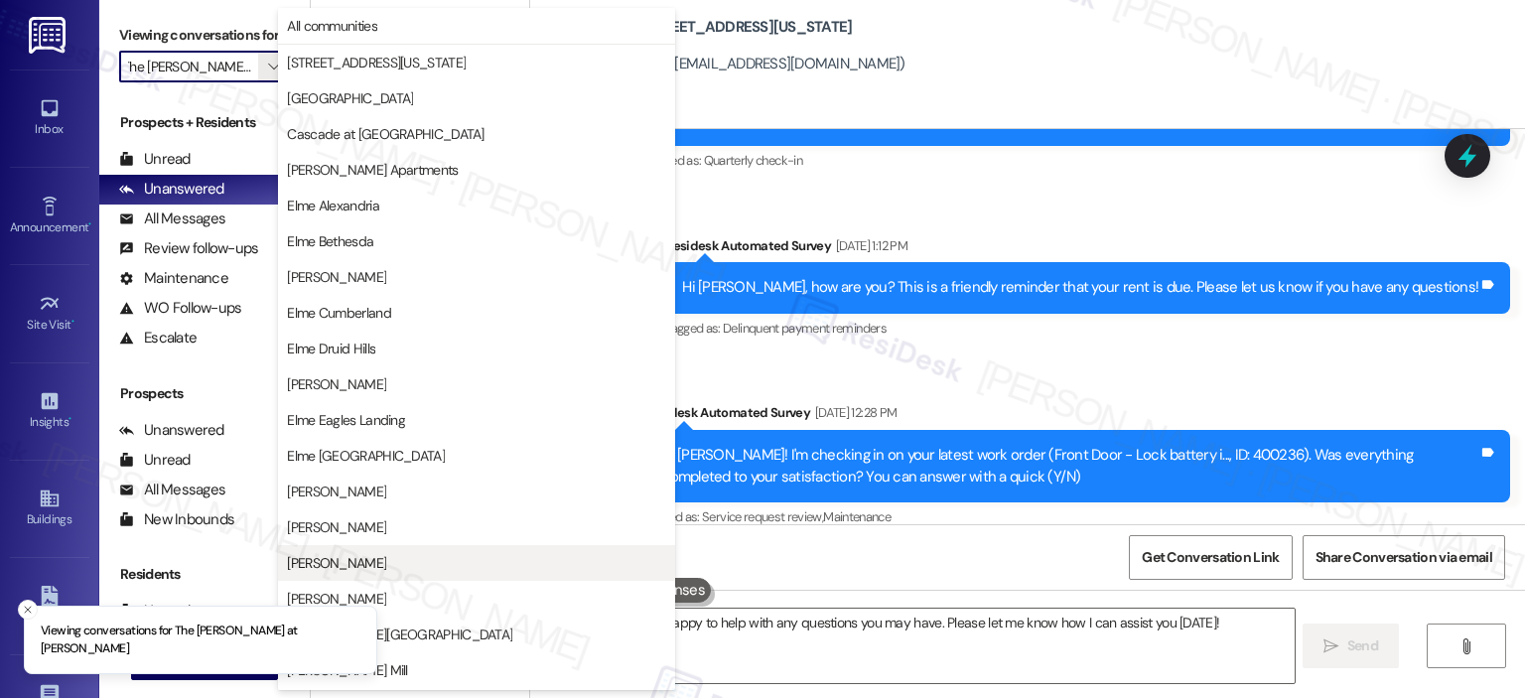
scroll to position [354, 0]
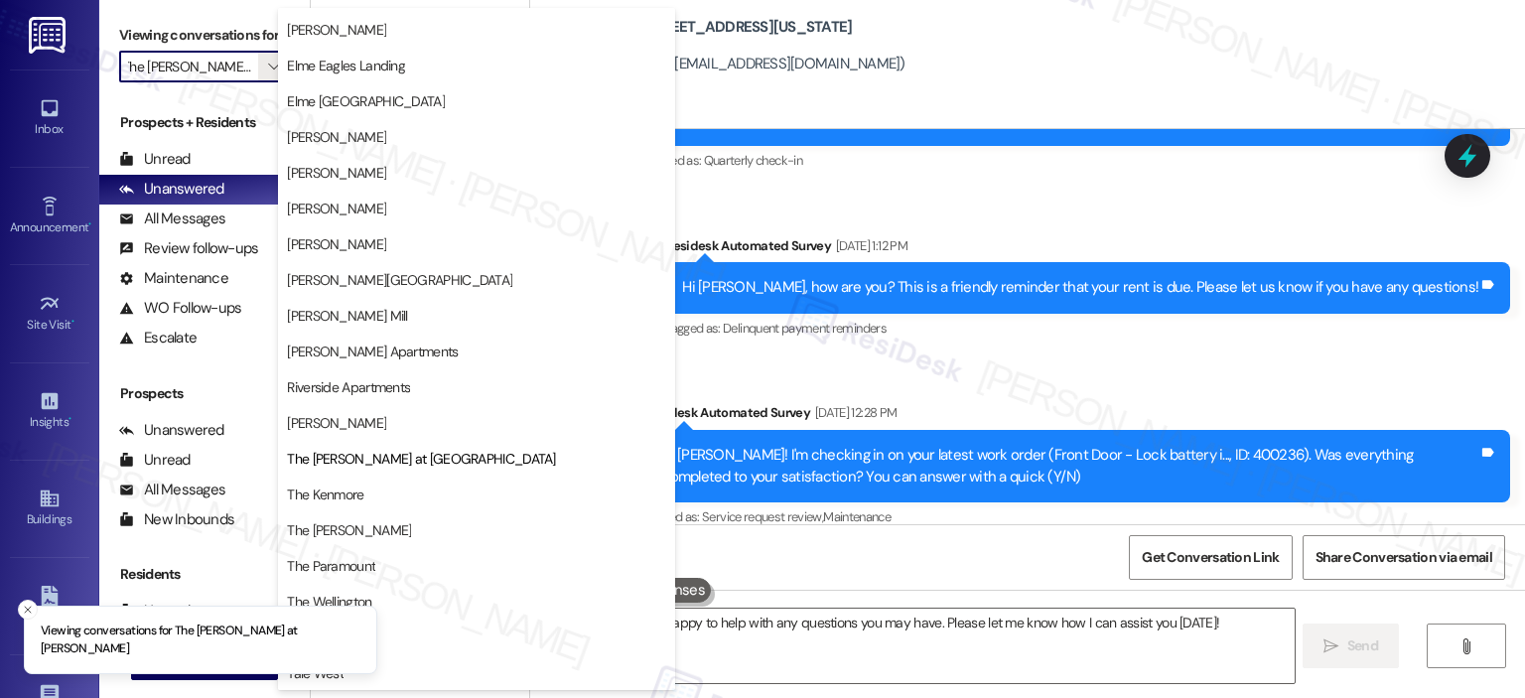
click at [381, 483] on button "The Kenmore" at bounding box center [476, 494] width 397 height 36
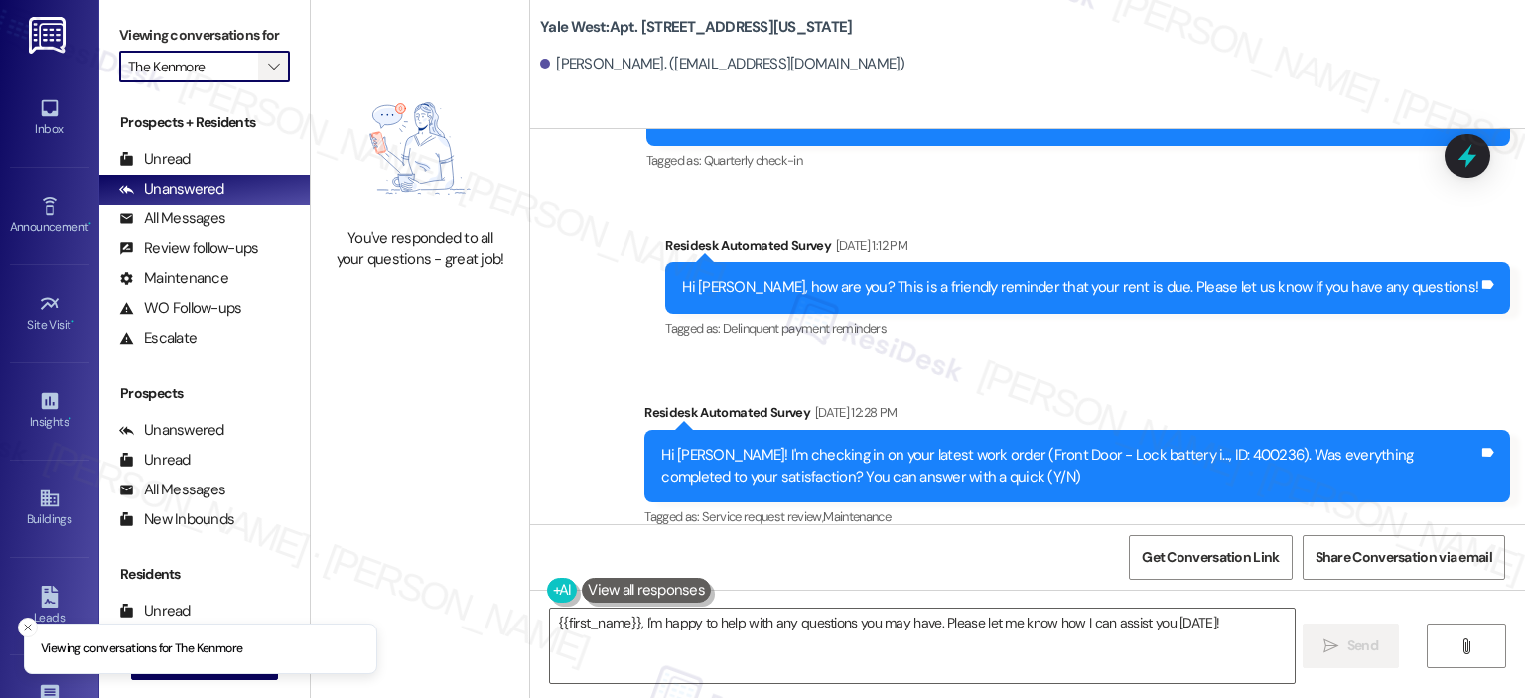
click at [268, 62] on icon "" at bounding box center [273, 67] width 11 height 16
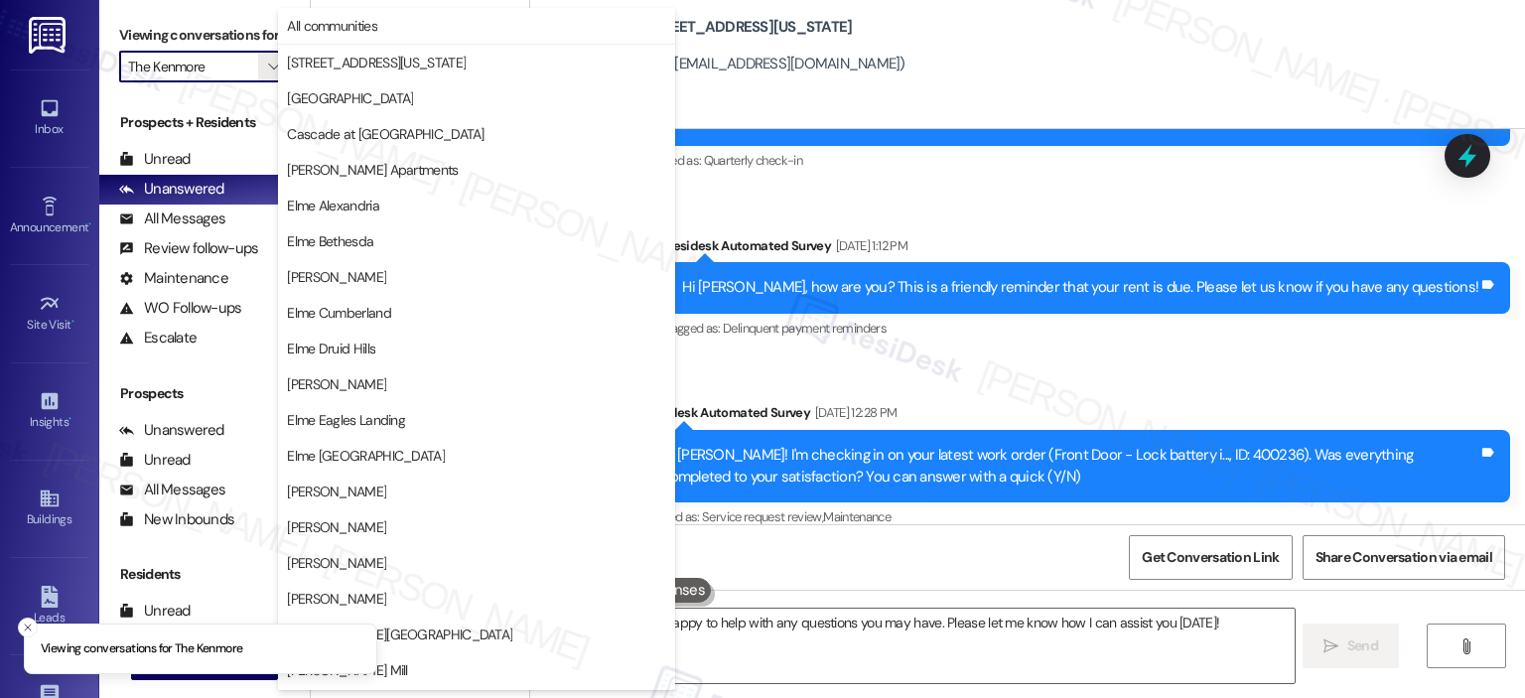
scroll to position [354, 0]
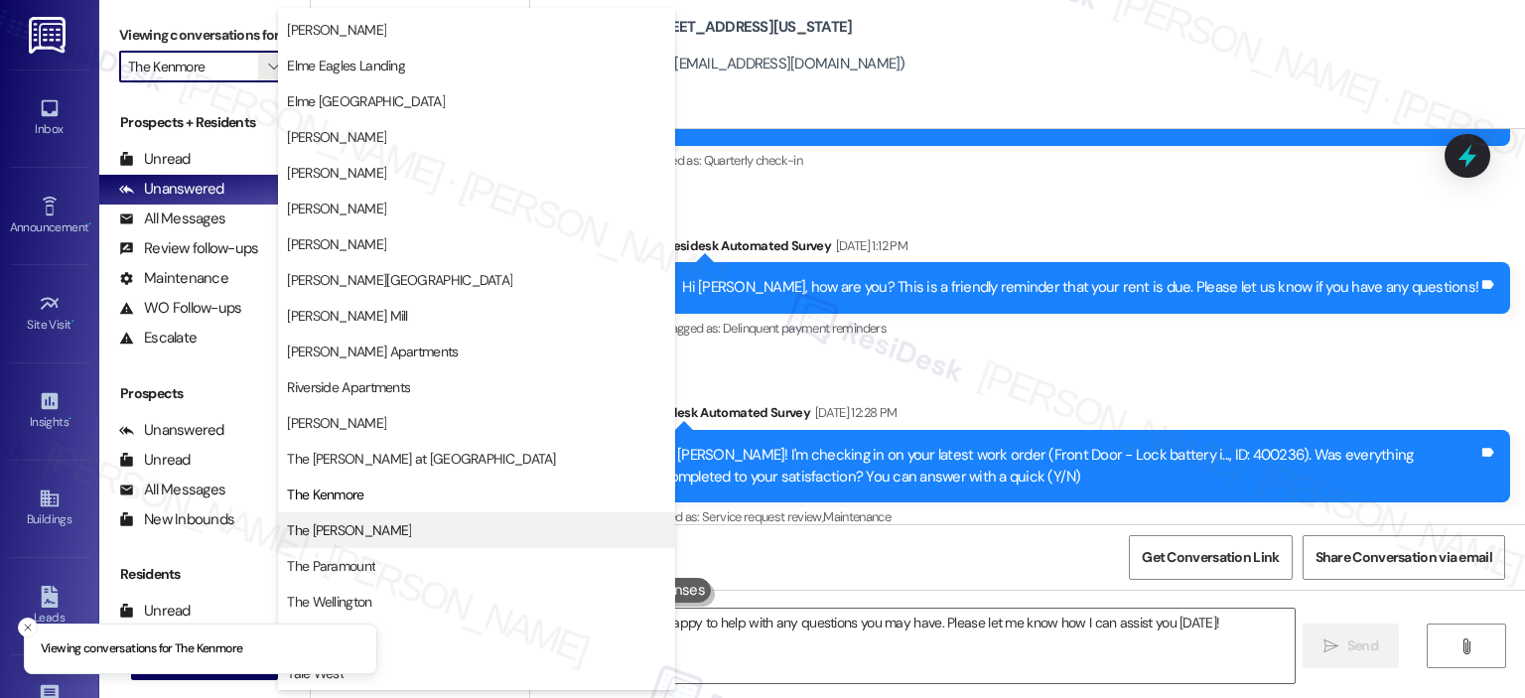
click at [368, 520] on span "The [PERSON_NAME]" at bounding box center [476, 530] width 379 height 20
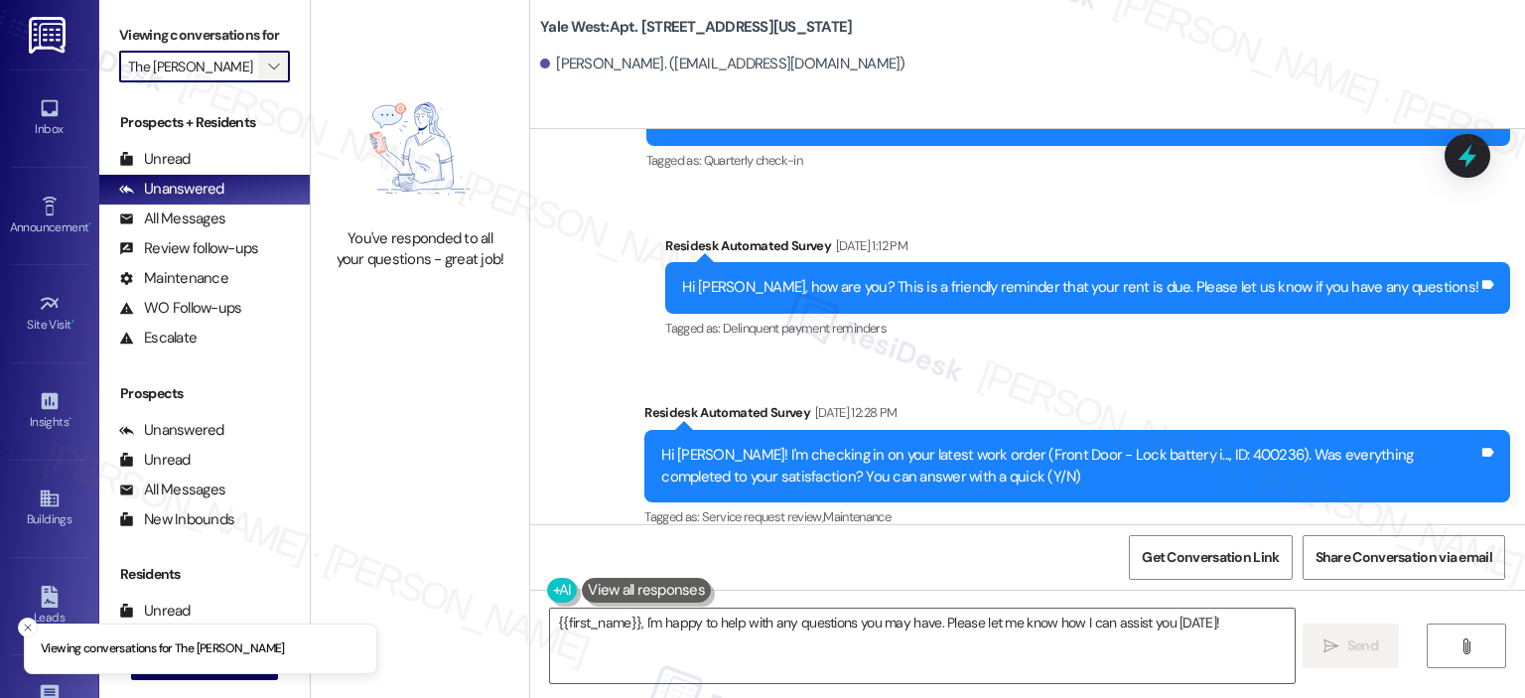
click at [270, 61] on span "" at bounding box center [273, 67] width 19 height 32
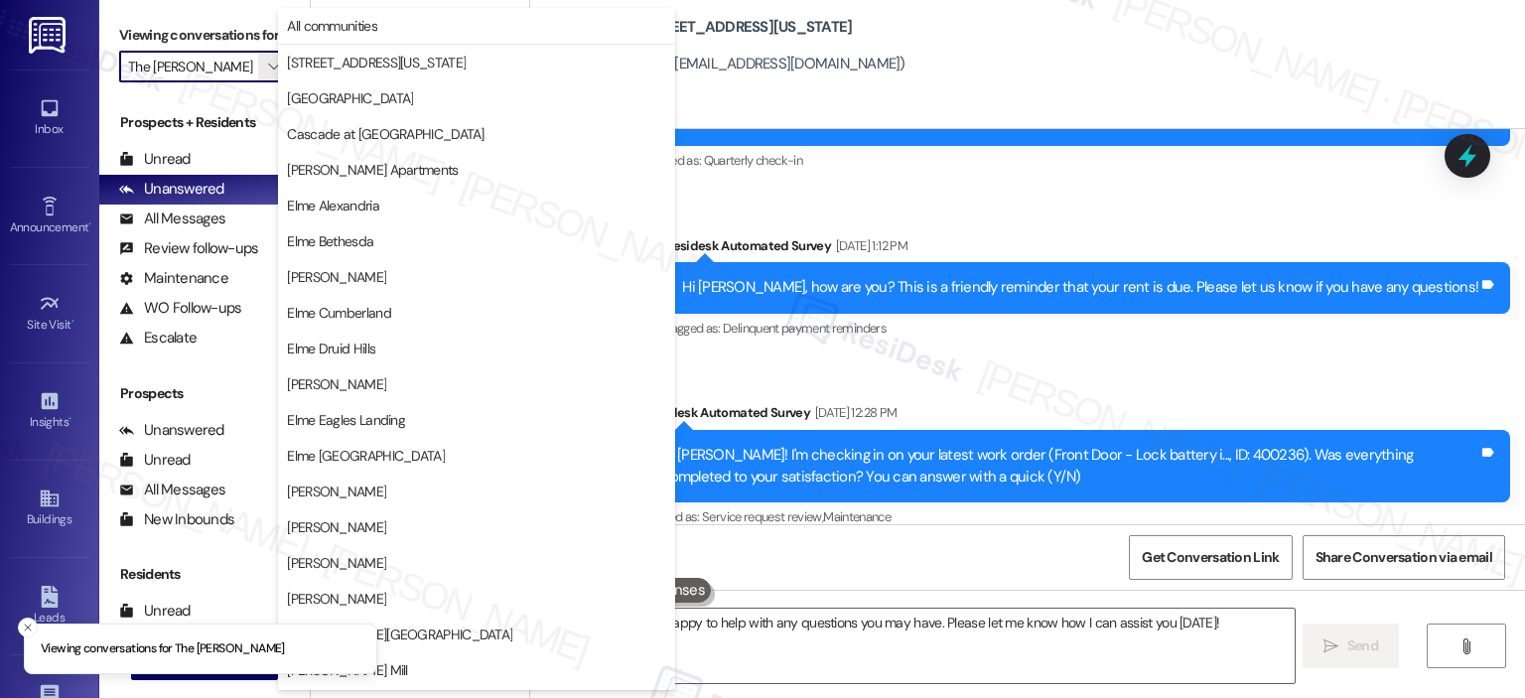
scroll to position [354, 0]
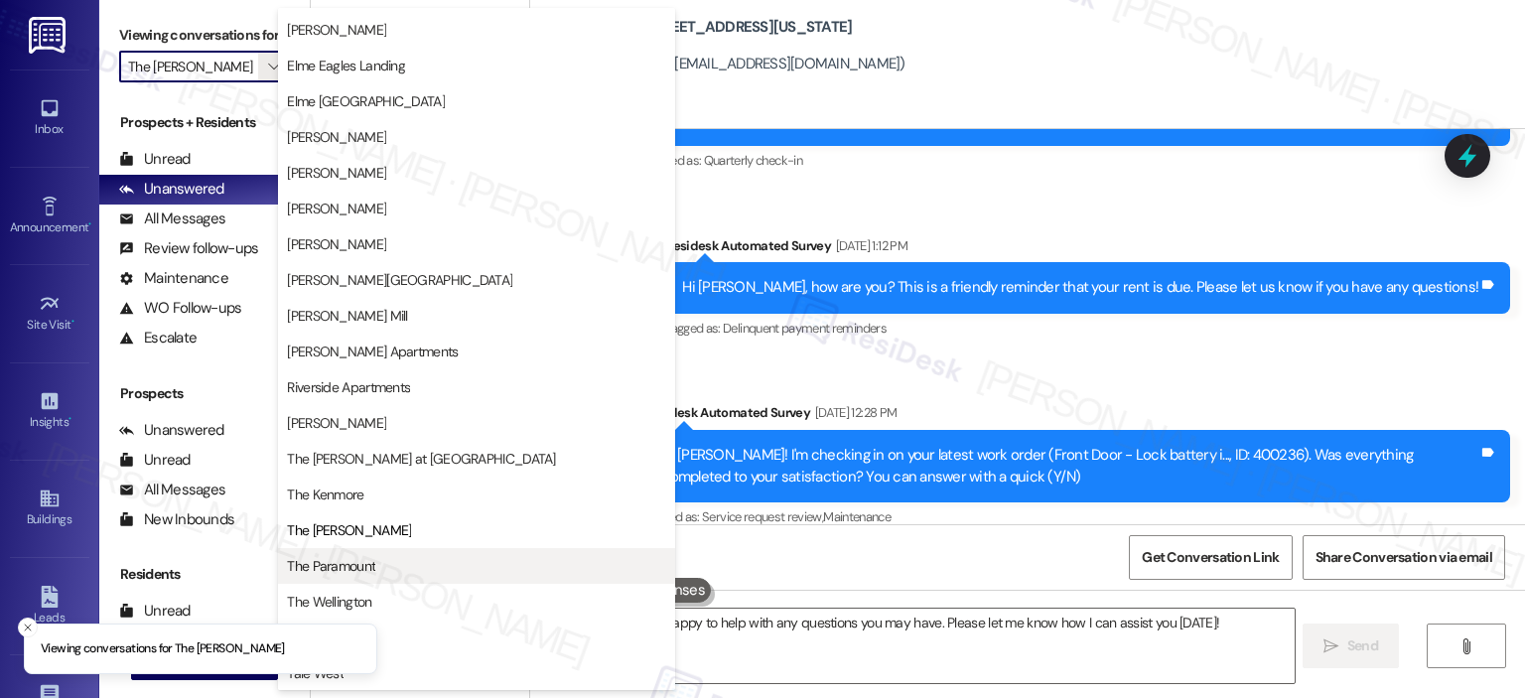
click at [397, 560] on span "The Paramount" at bounding box center [476, 566] width 379 height 20
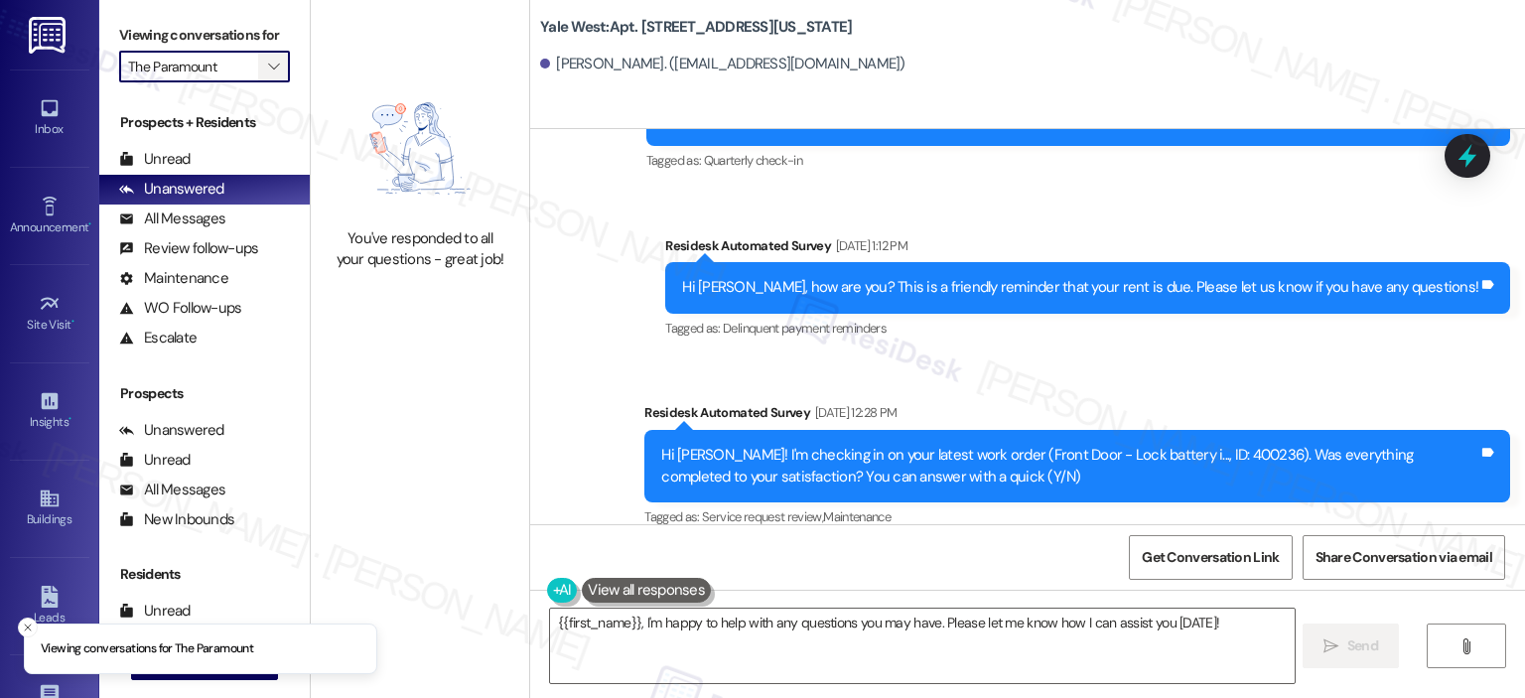
click at [268, 68] on icon "" at bounding box center [273, 67] width 11 height 16
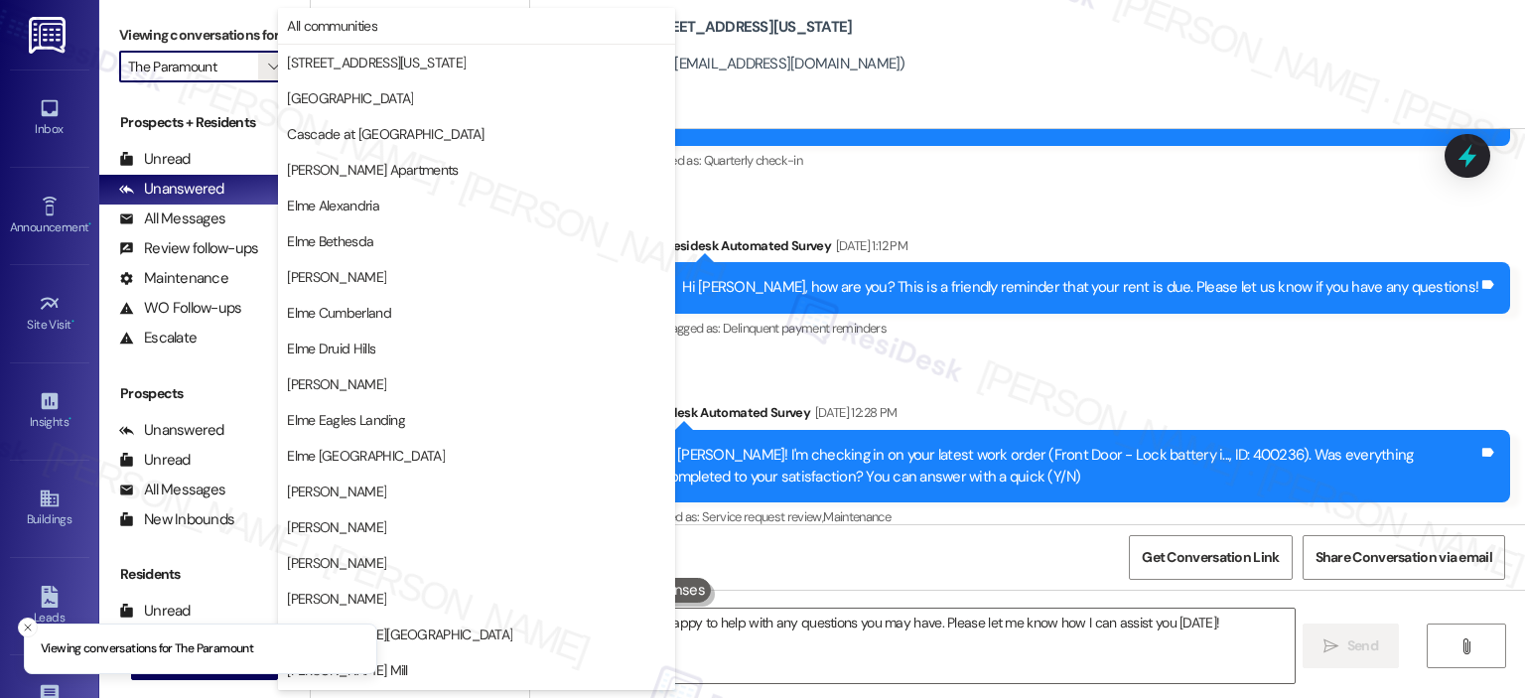
scroll to position [354, 0]
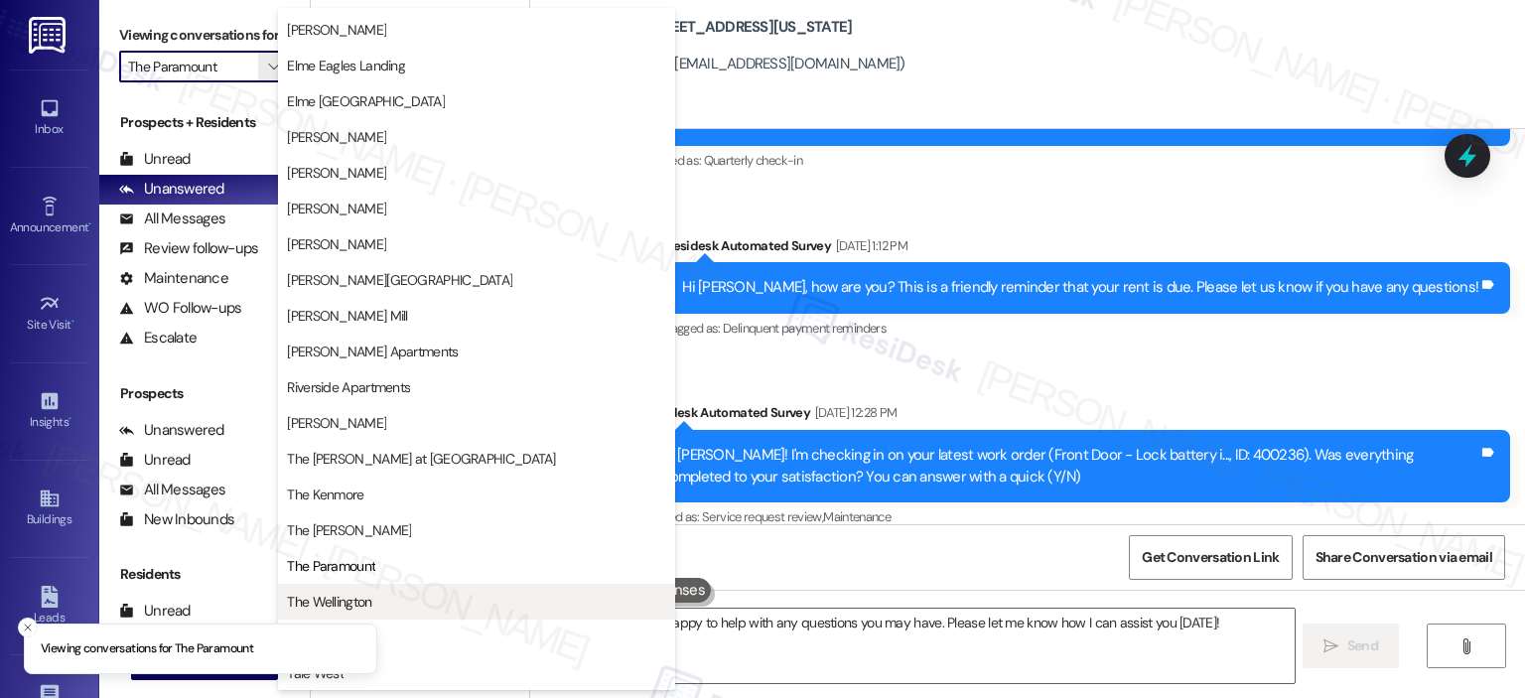
click at [425, 596] on span "The Wellington" at bounding box center [476, 602] width 379 height 20
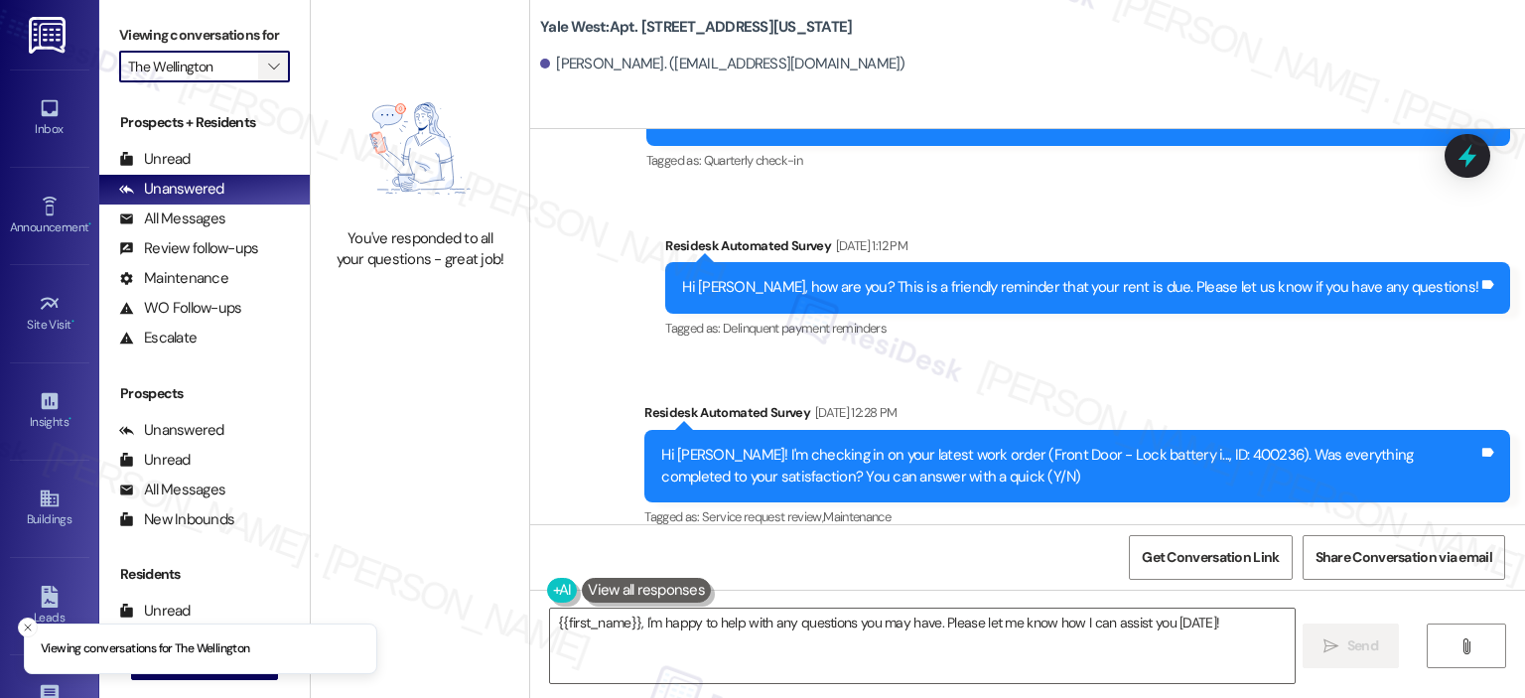
click at [258, 68] on button "" at bounding box center [274, 67] width 32 height 32
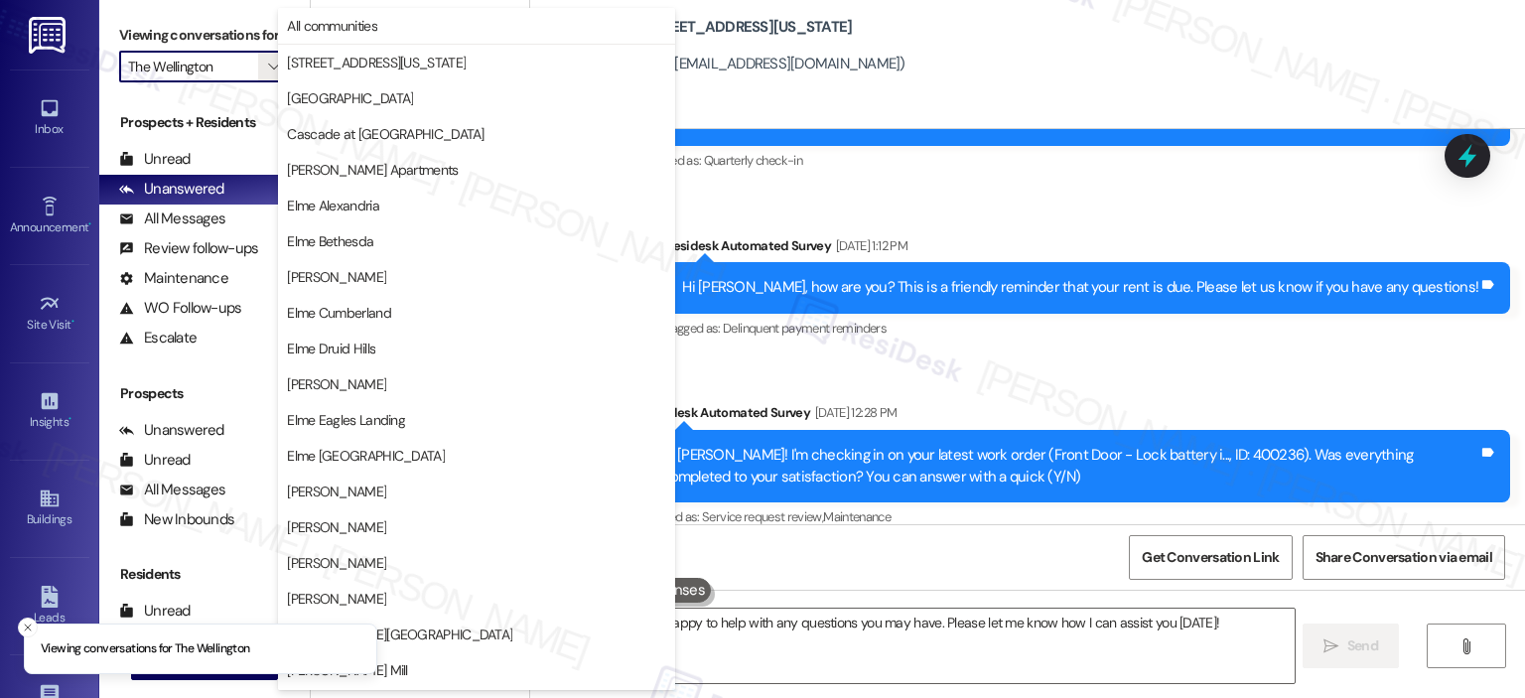
scroll to position [354, 0]
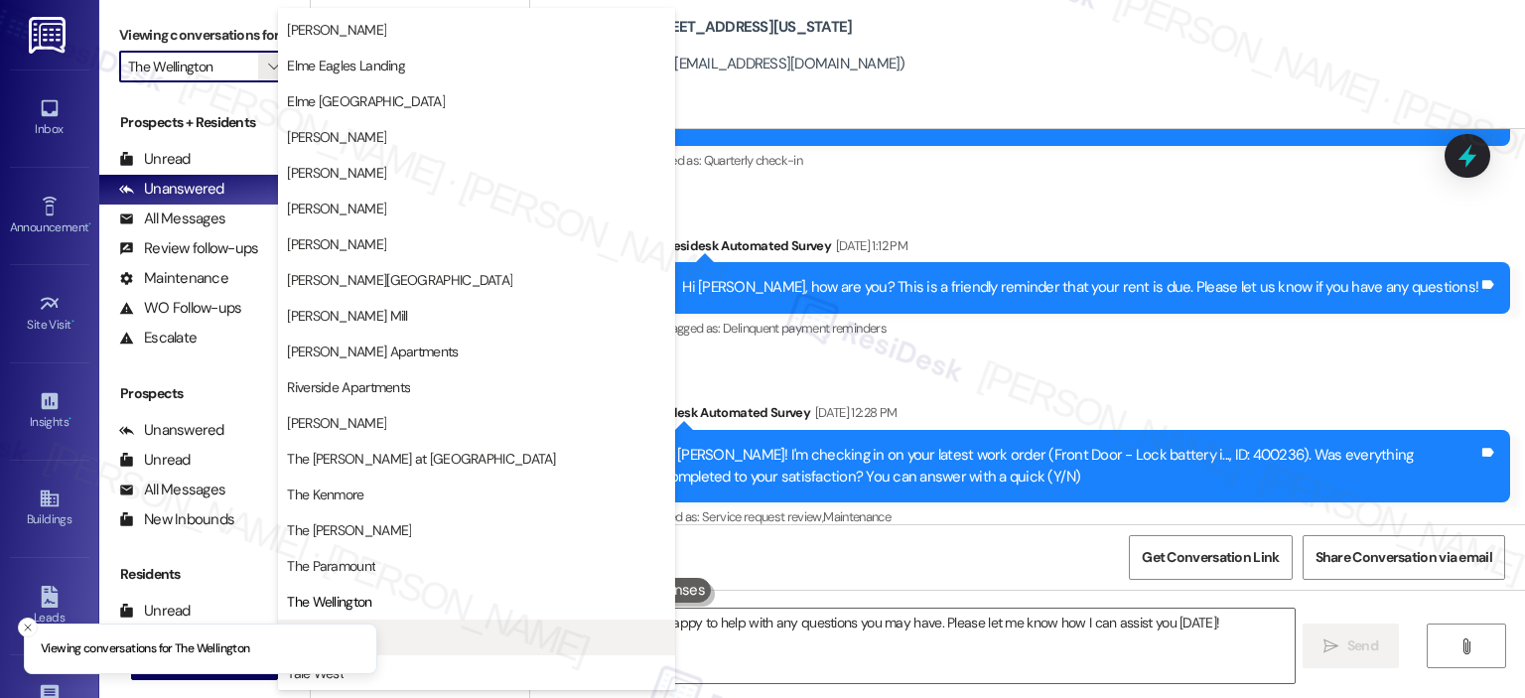
click at [470, 645] on span "Trove" at bounding box center [476, 637] width 379 height 20
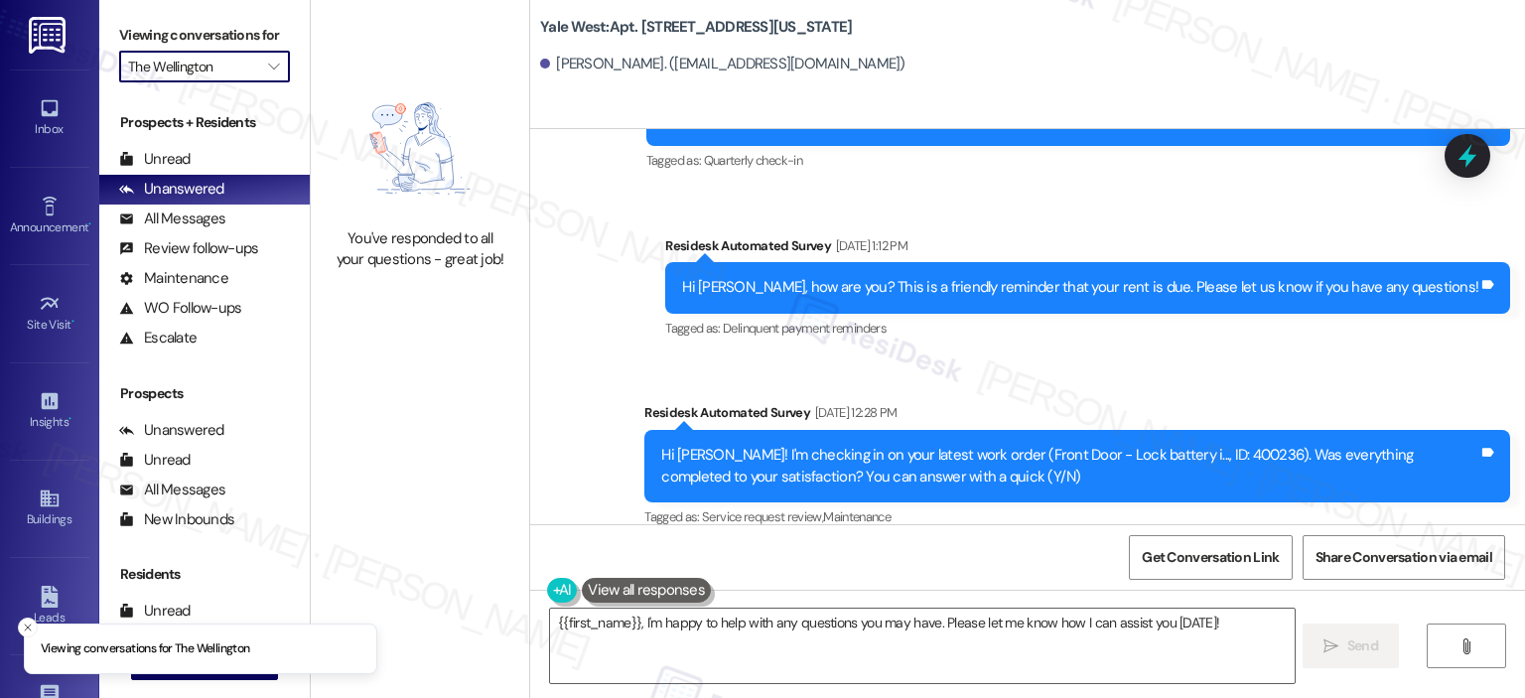
type input "Trove"
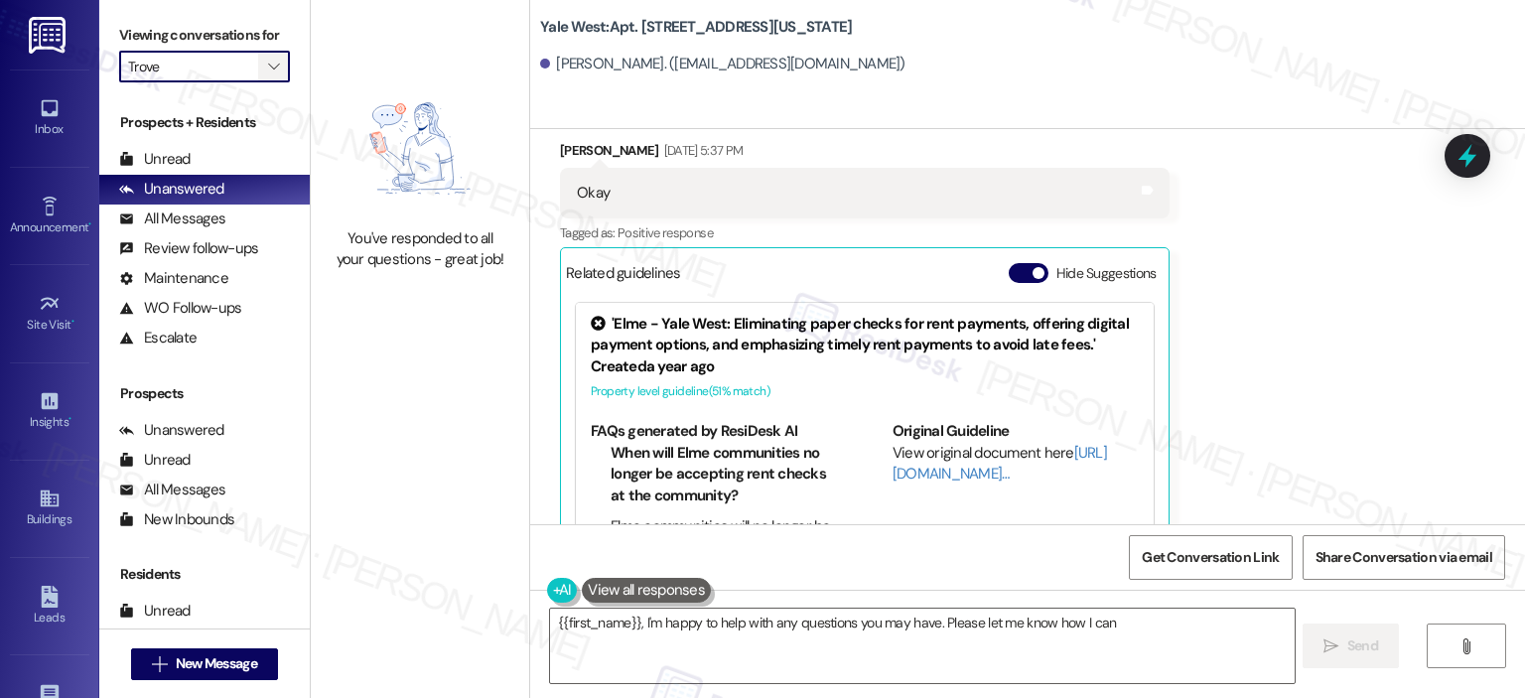
scroll to position [1630, 0]
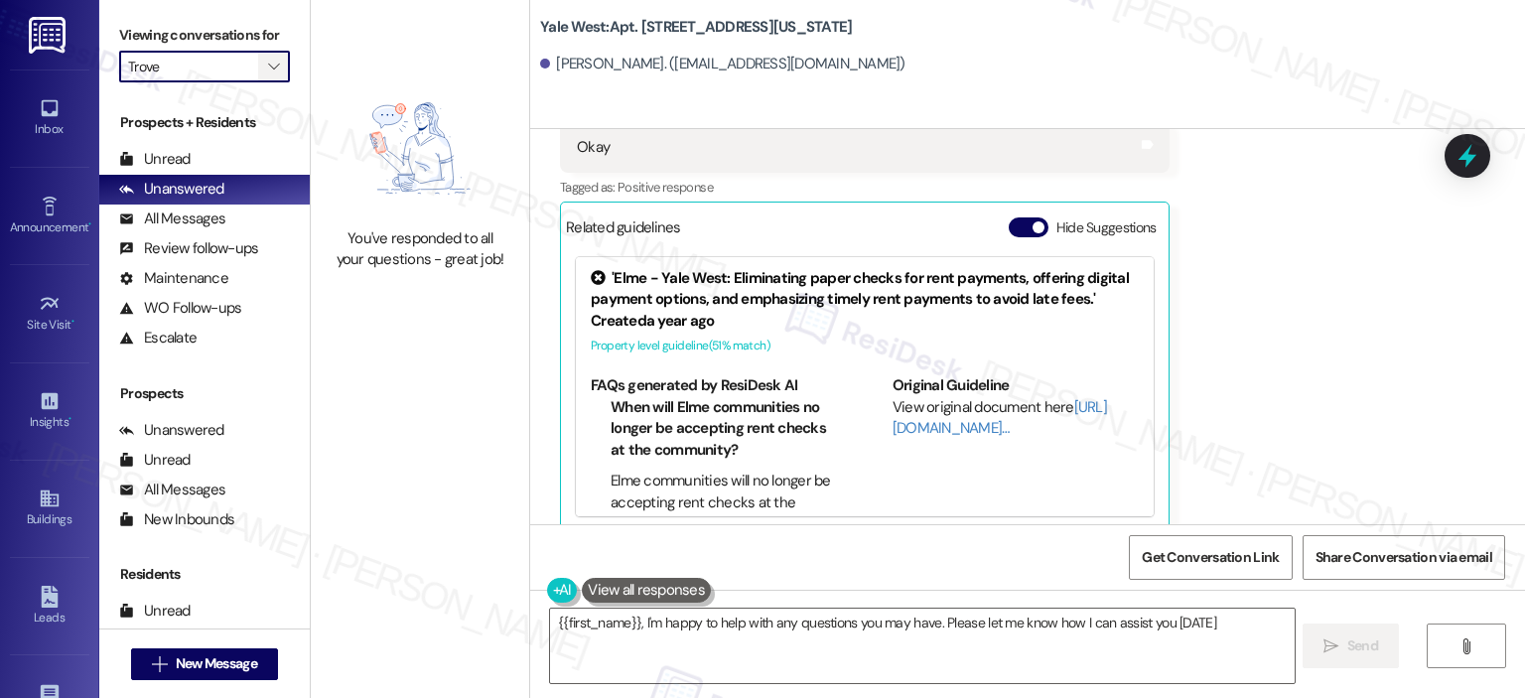
type textarea "{{first_name}}, I'm happy to help with any questions you may have. Please let m…"
click at [268, 60] on icon "" at bounding box center [273, 67] width 11 height 16
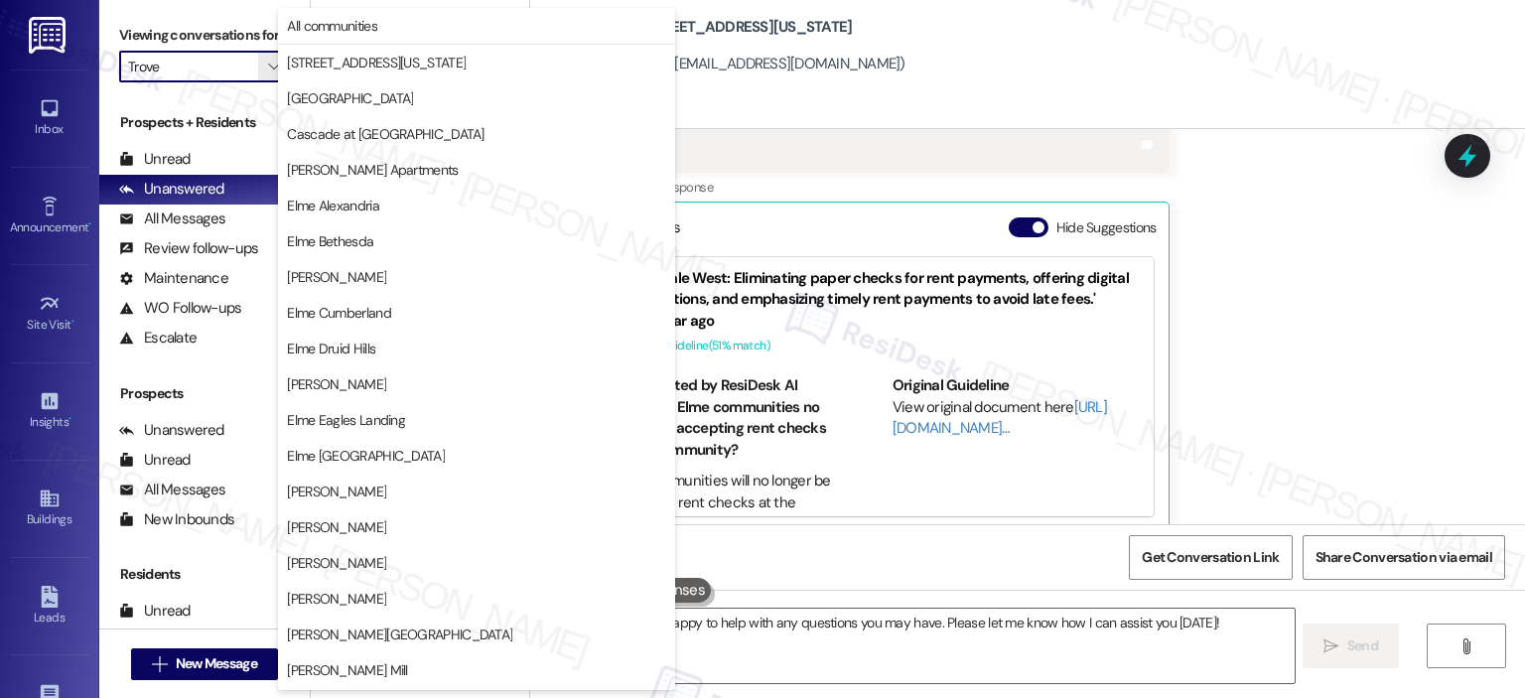
scroll to position [354, 0]
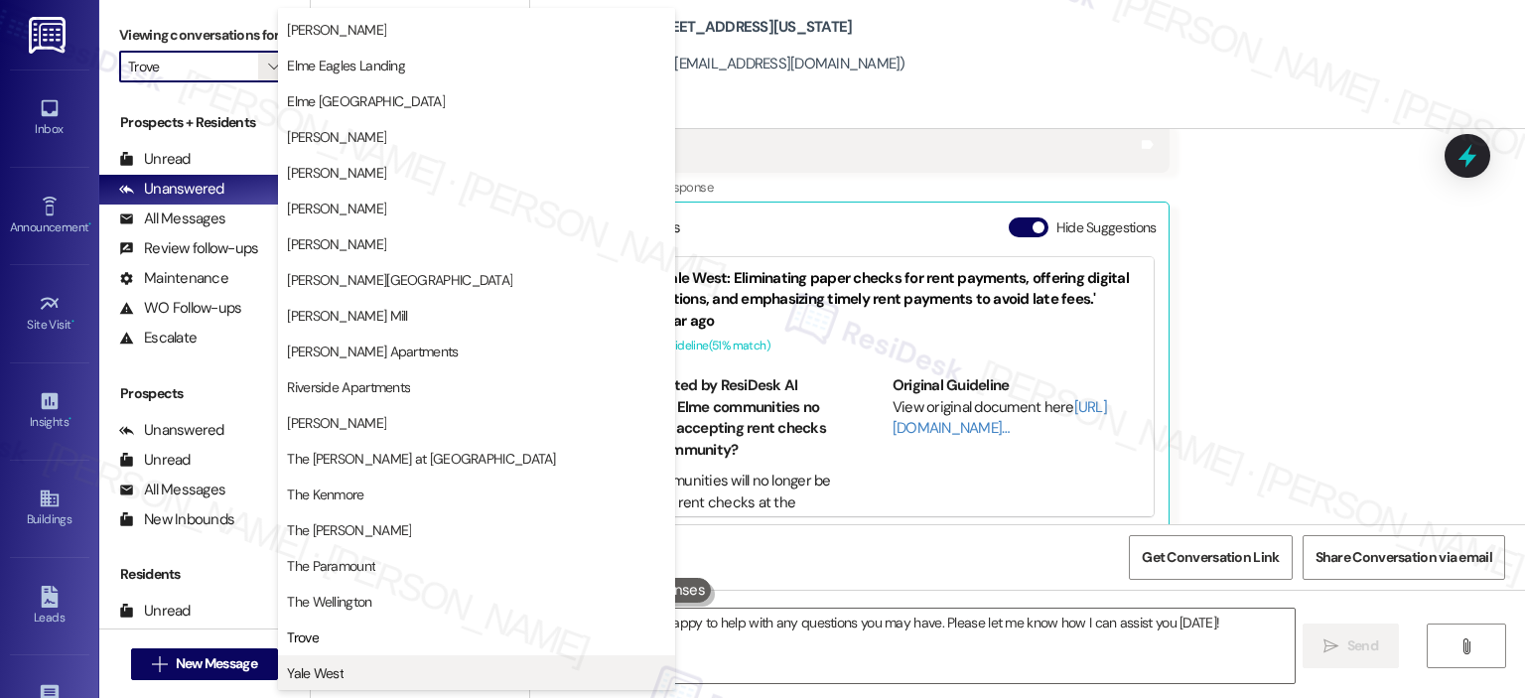
click at [465, 674] on span "Yale West" at bounding box center [476, 673] width 379 height 20
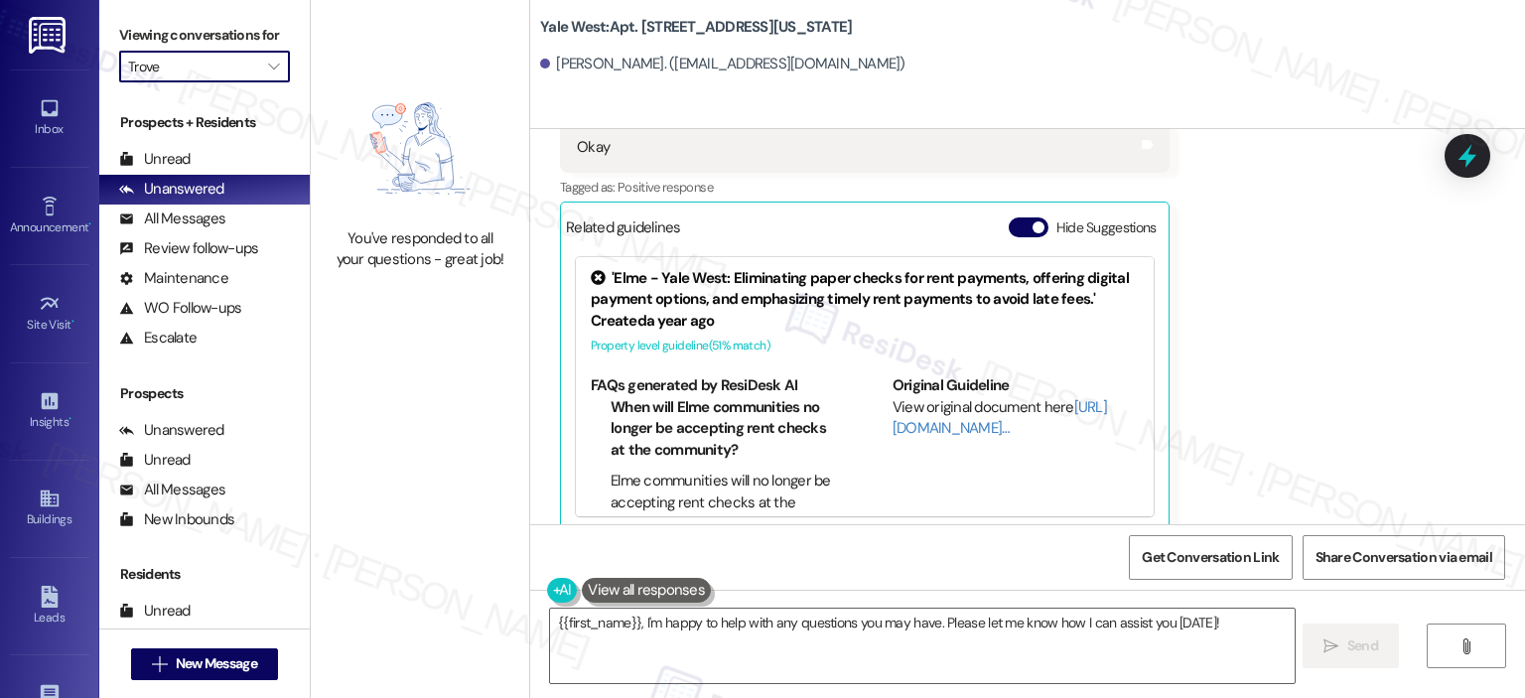
type input "Yale West"
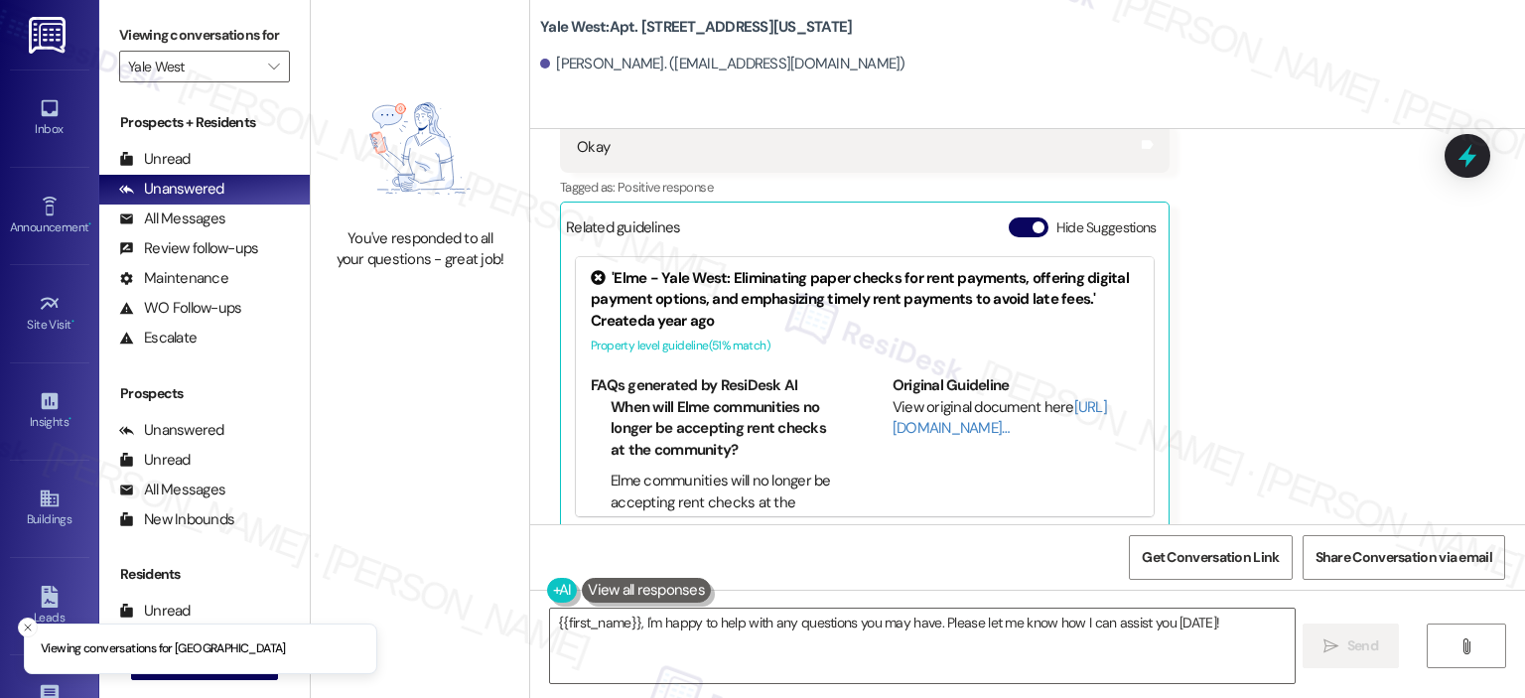
click at [254, 50] on label "Viewing conversations for" at bounding box center [204, 35] width 171 height 31
click at [264, 56] on span "" at bounding box center [273, 67] width 19 height 32
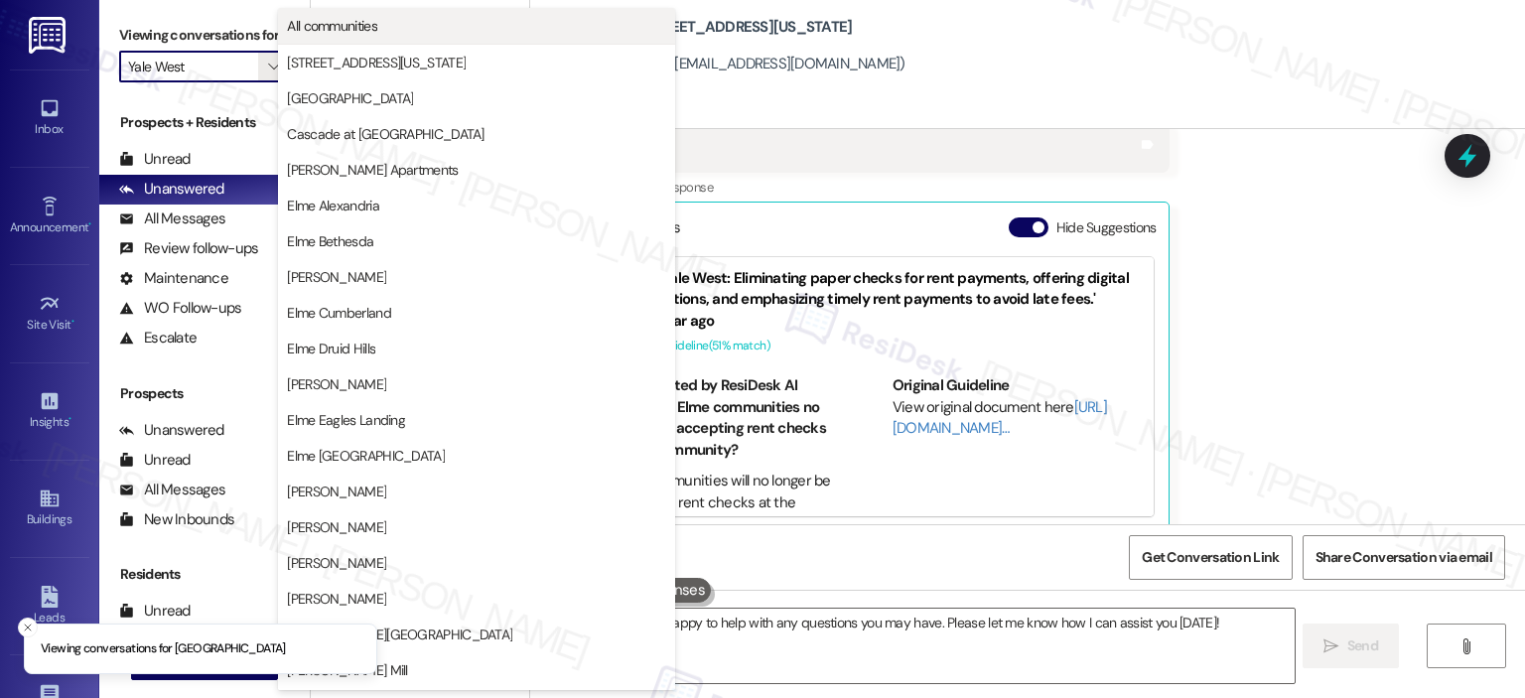
click at [377, 16] on span "All communities" at bounding box center [332, 26] width 90 height 20
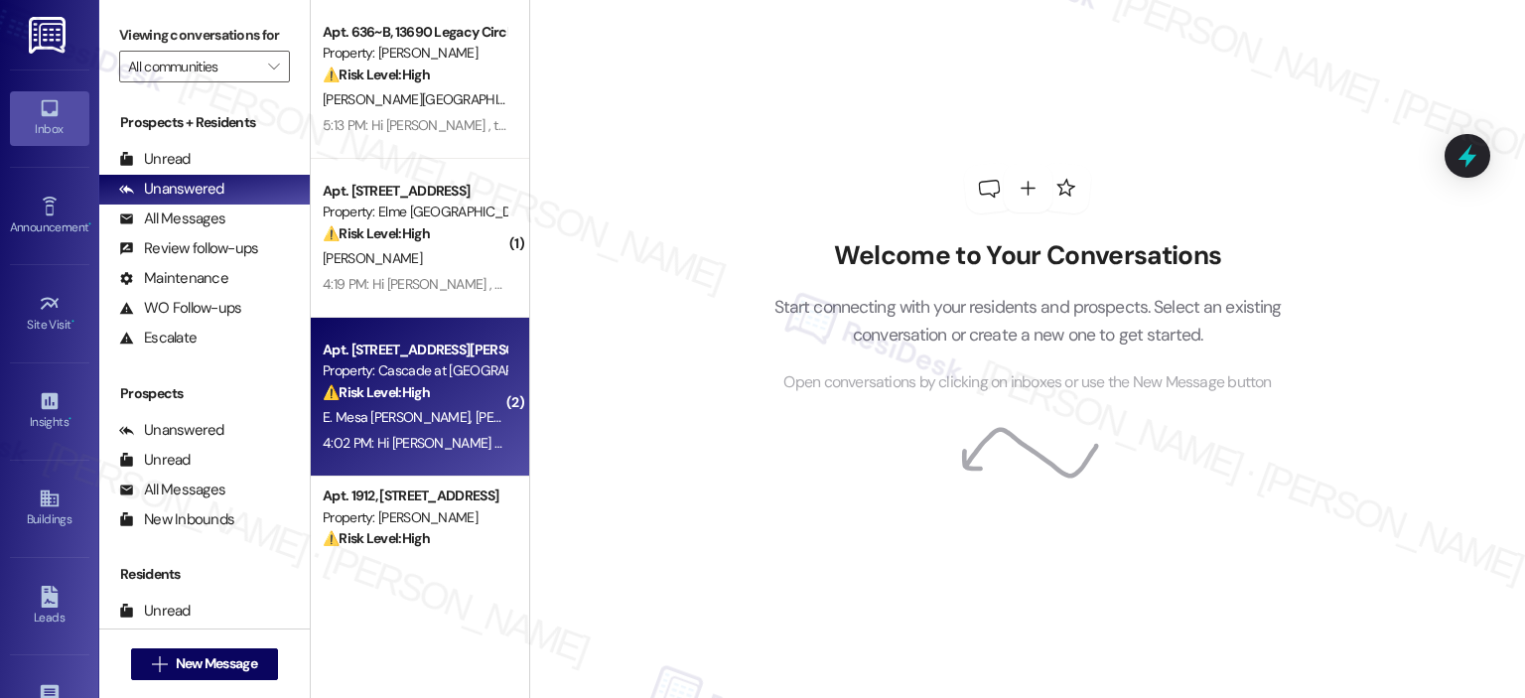
scroll to position [237, 0]
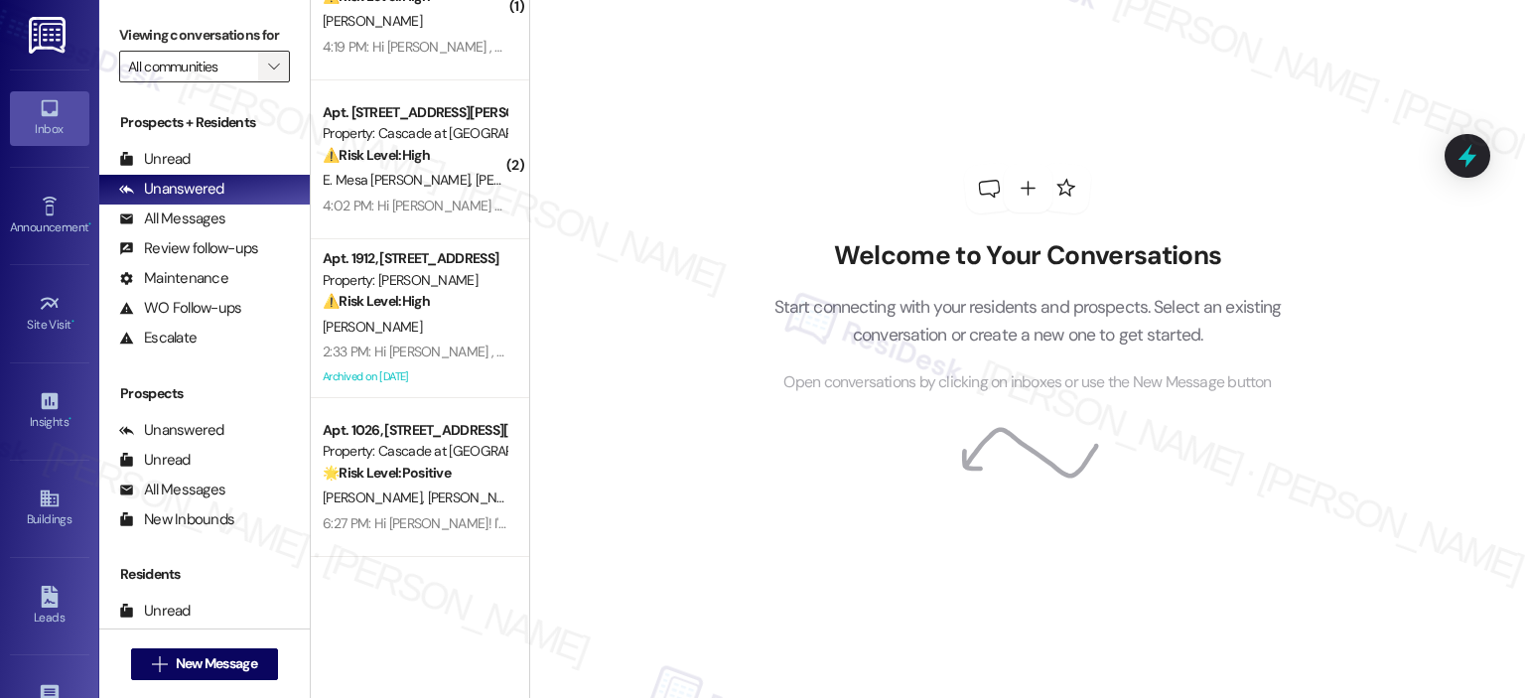
click at [258, 75] on button "" at bounding box center [274, 67] width 32 height 32
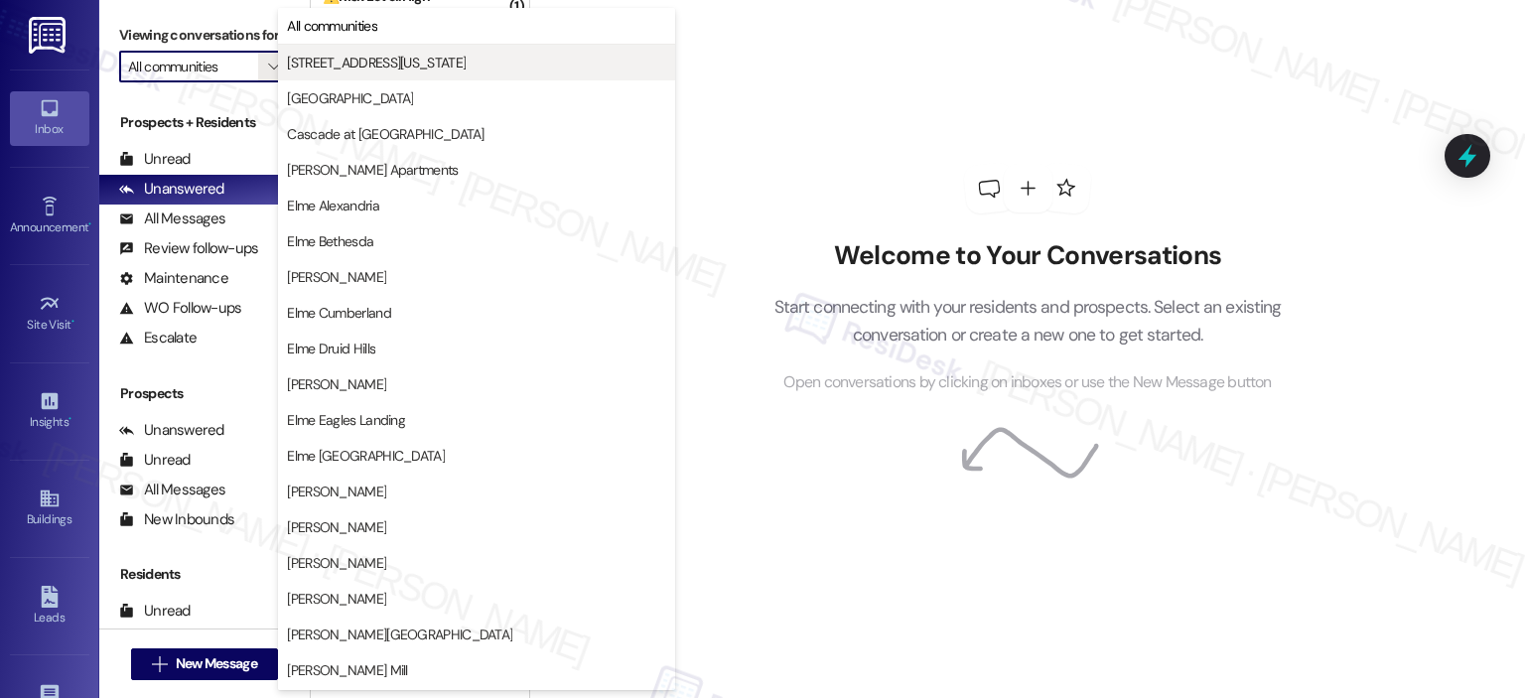
click at [349, 58] on span "[STREET_ADDRESS][US_STATE]" at bounding box center [376, 63] width 179 height 20
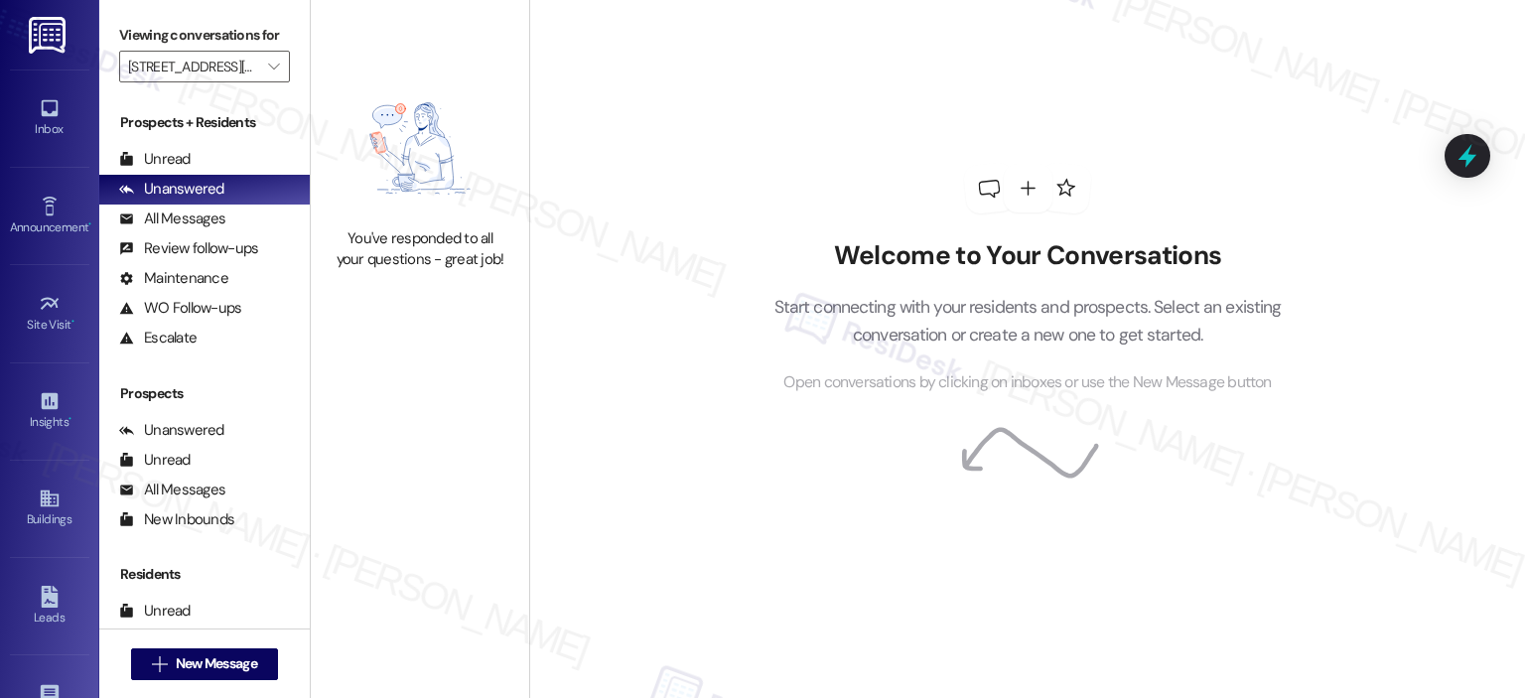
click at [270, 50] on label "Viewing conversations for" at bounding box center [204, 35] width 171 height 31
click at [268, 63] on icon "" at bounding box center [273, 67] width 11 height 16
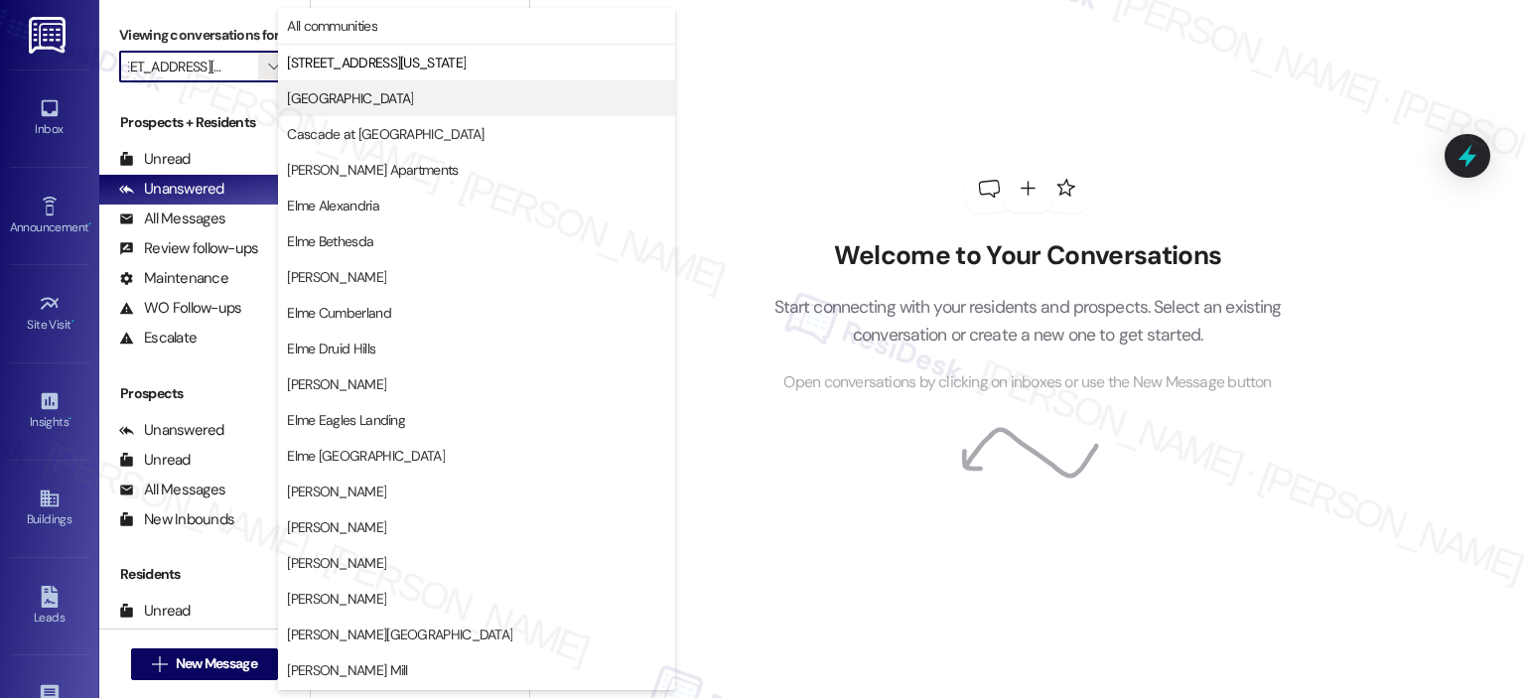
click at [299, 89] on span "[GEOGRAPHIC_DATA]" at bounding box center [350, 98] width 126 height 20
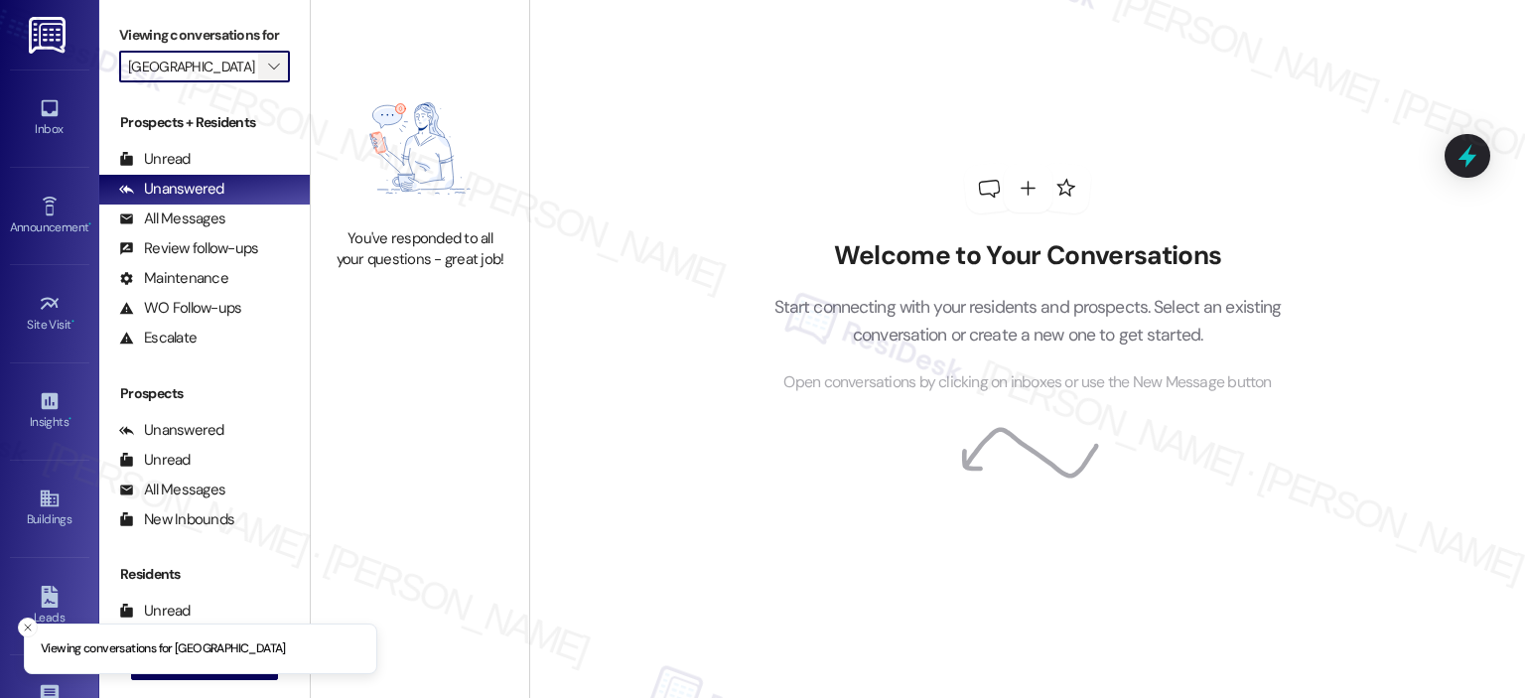
click at [264, 63] on span "" at bounding box center [273, 67] width 19 height 32
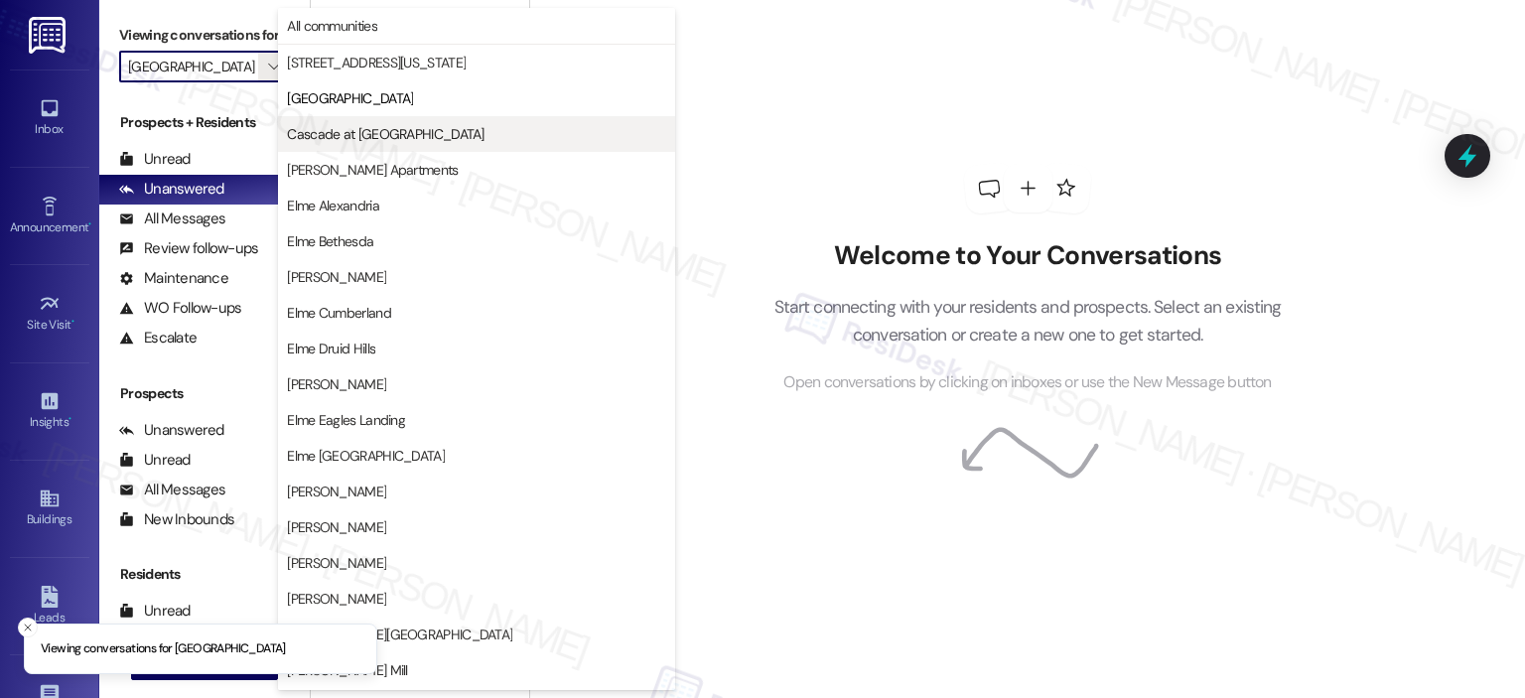
click at [311, 132] on span "Cascade at [GEOGRAPHIC_DATA]" at bounding box center [385, 134] width 197 height 20
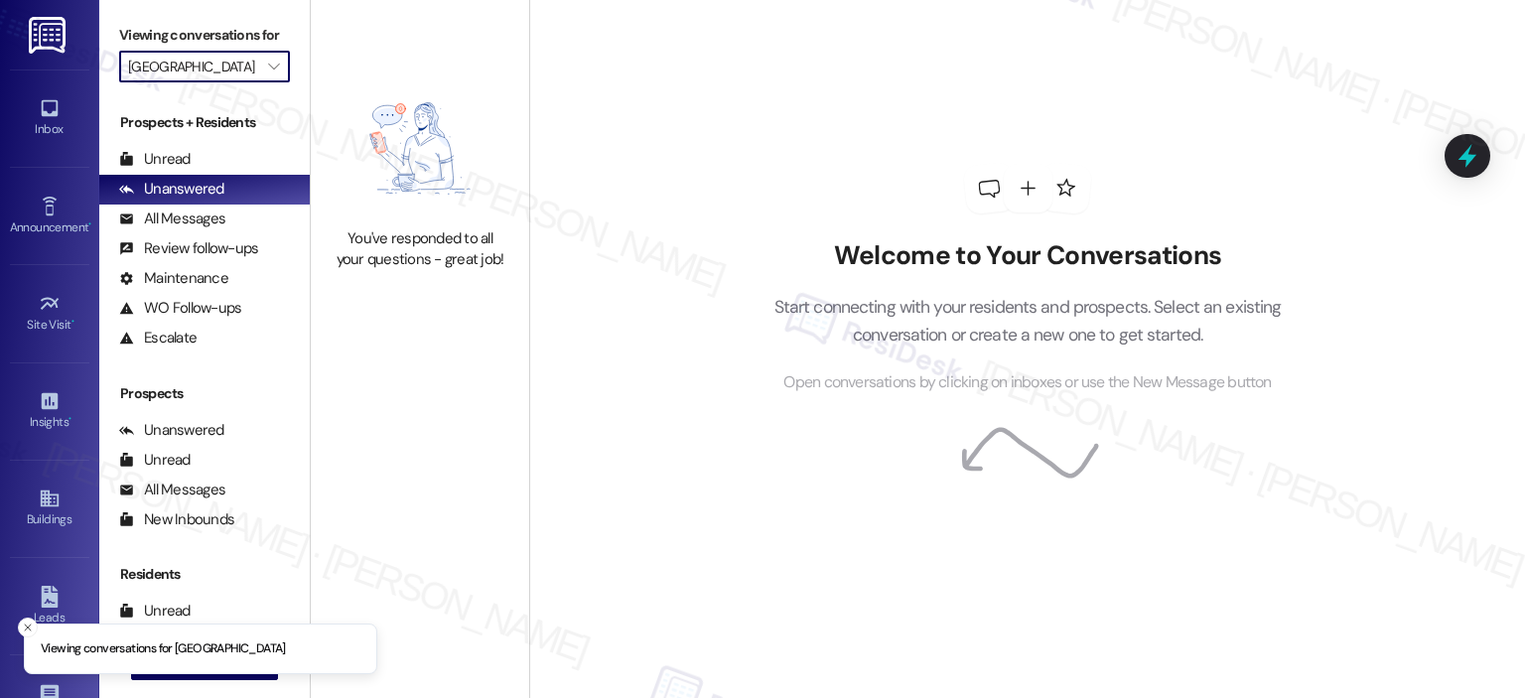
type input "Cascade at [GEOGRAPHIC_DATA]"
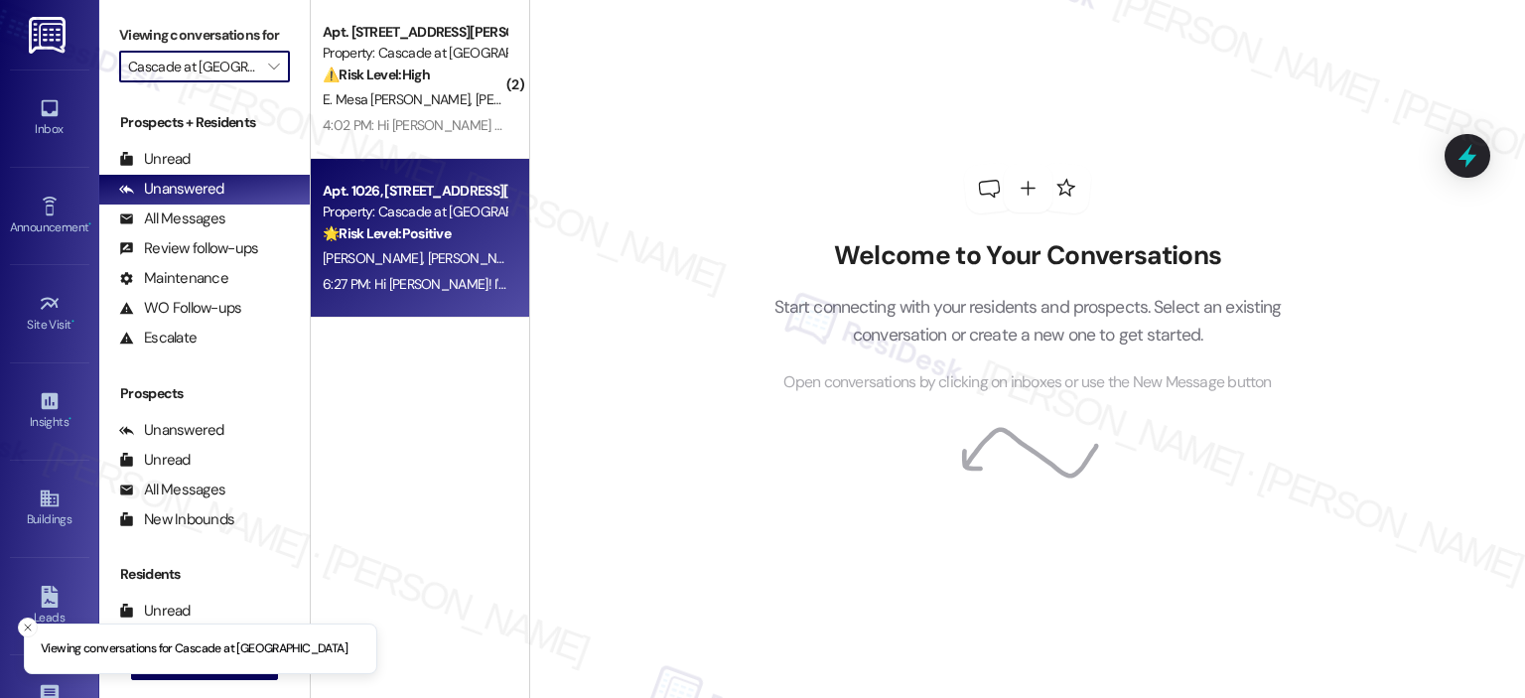
click at [405, 207] on div "Property: Cascade at Landmark" at bounding box center [415, 211] width 184 height 21
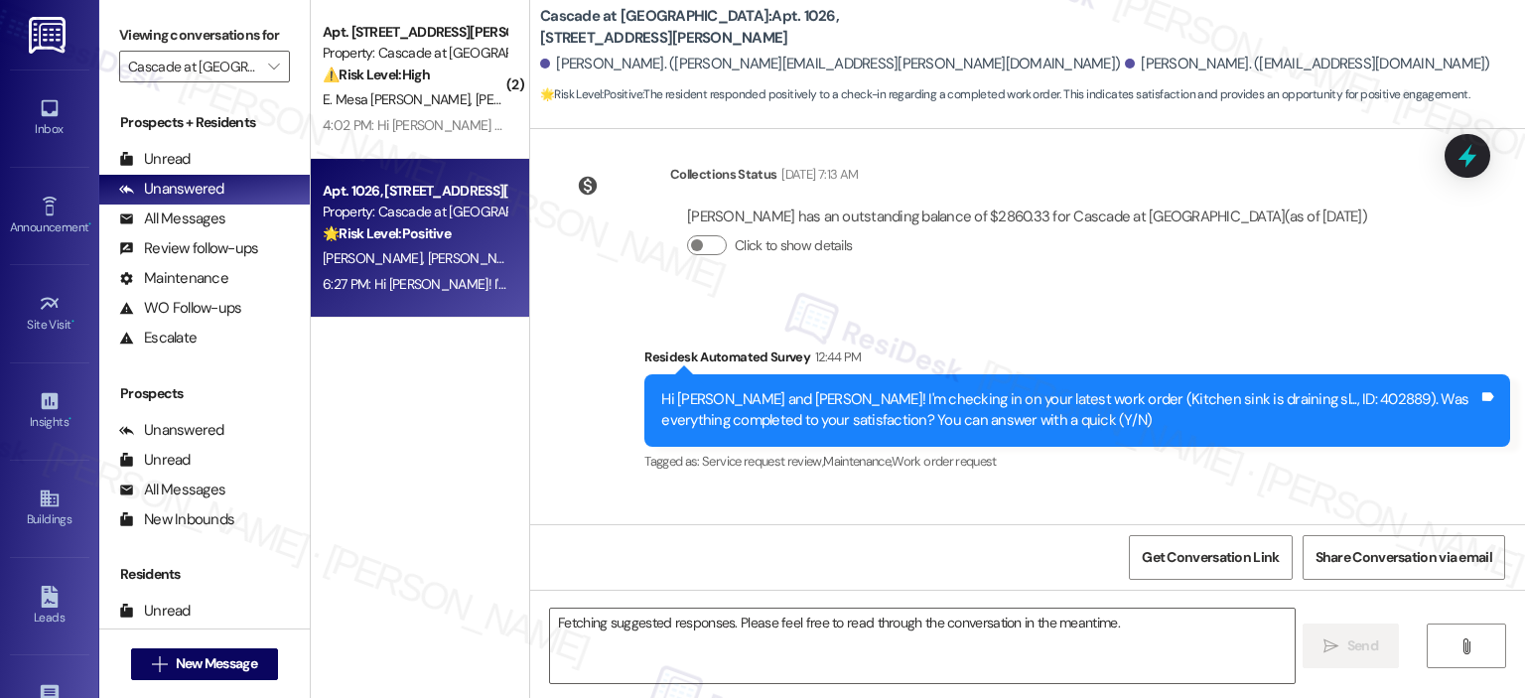
scroll to position [9147, 0]
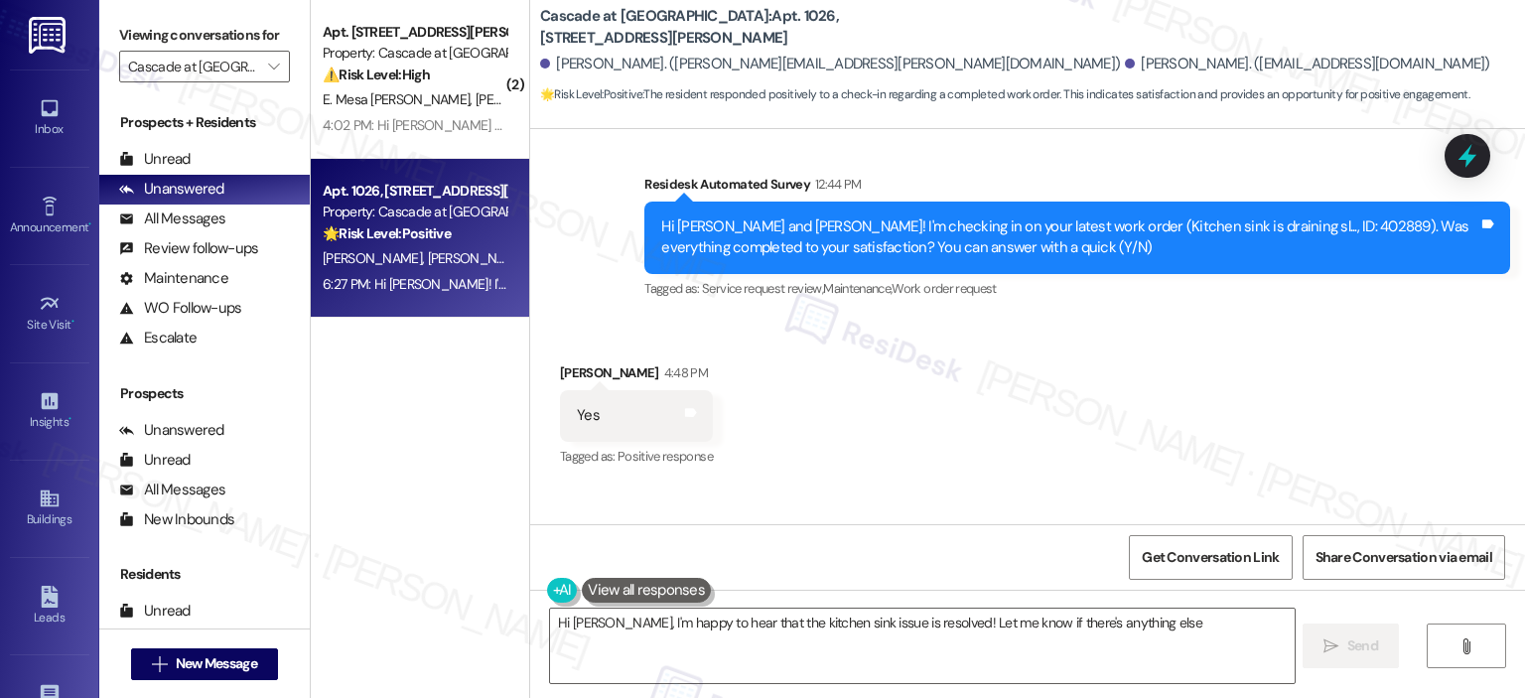
type textarea "Hi Karen, I'm happy to hear that the kitchen sink issue is resolved! Let me kno…"
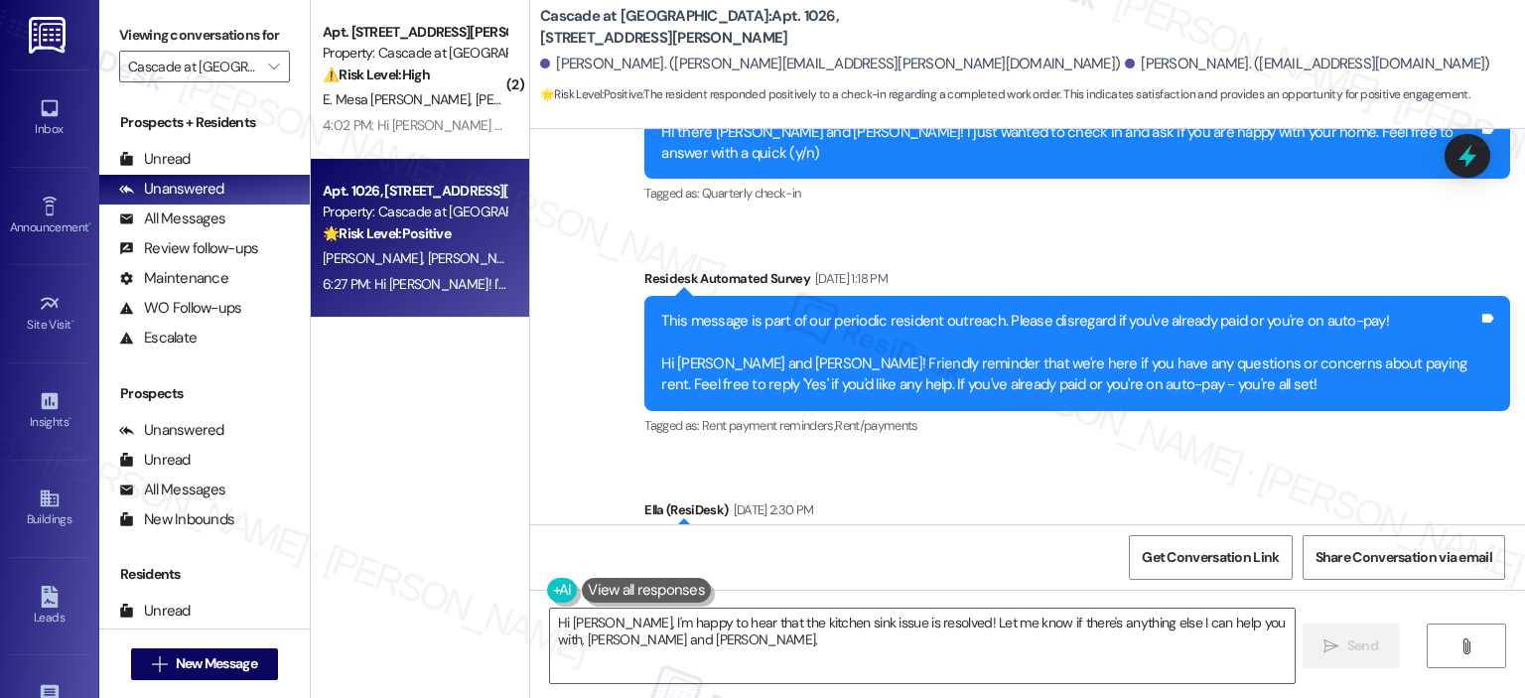
scroll to position [9147, 0]
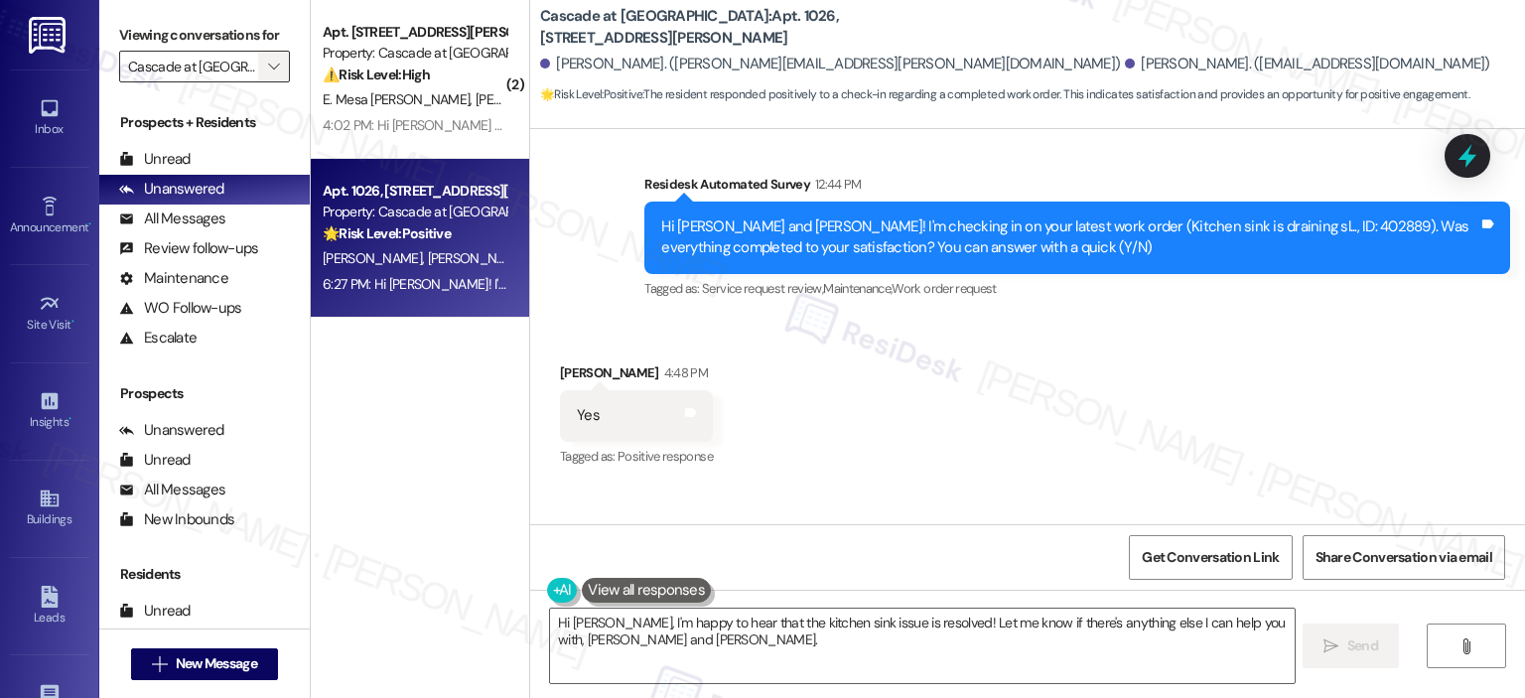
click at [268, 65] on icon "" at bounding box center [273, 67] width 11 height 16
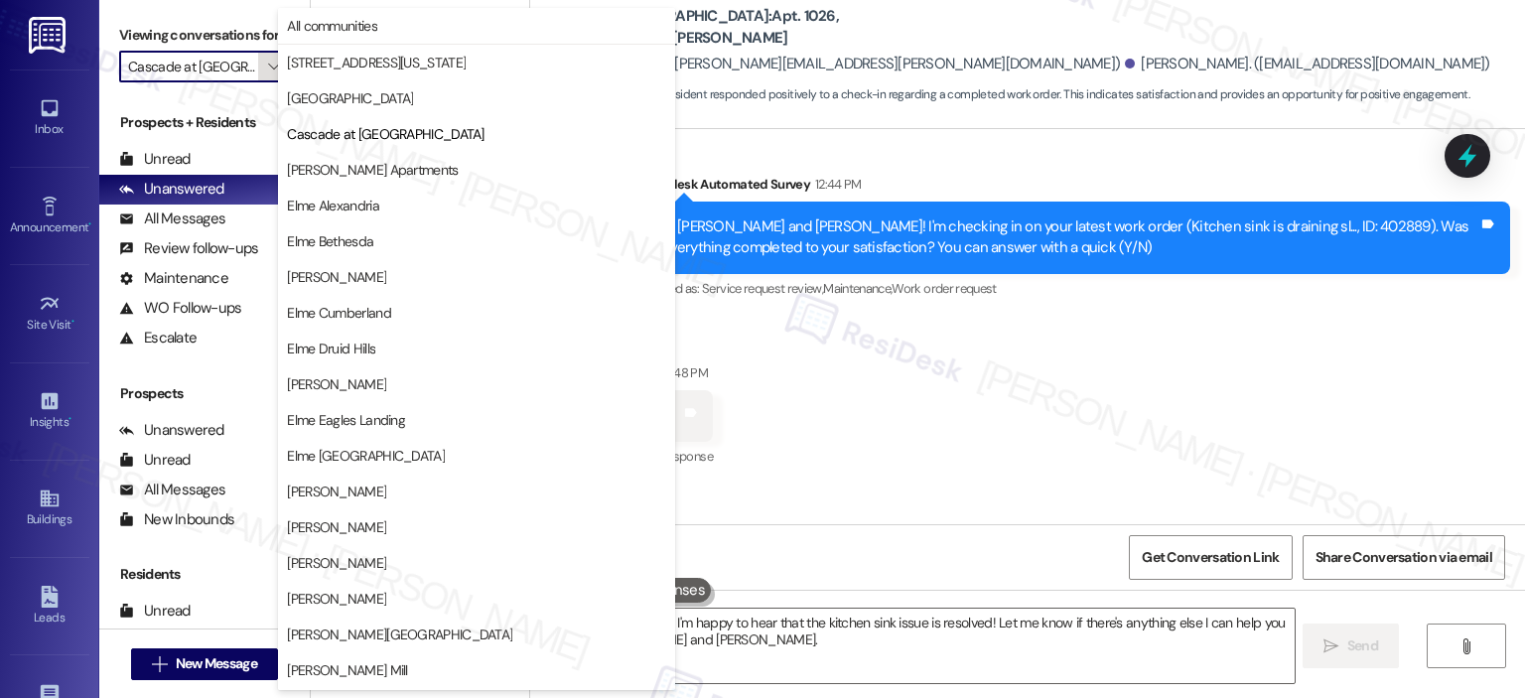
scroll to position [0, 8]
click at [344, 162] on span "Clayborne Apartments" at bounding box center [372, 170] width 171 height 20
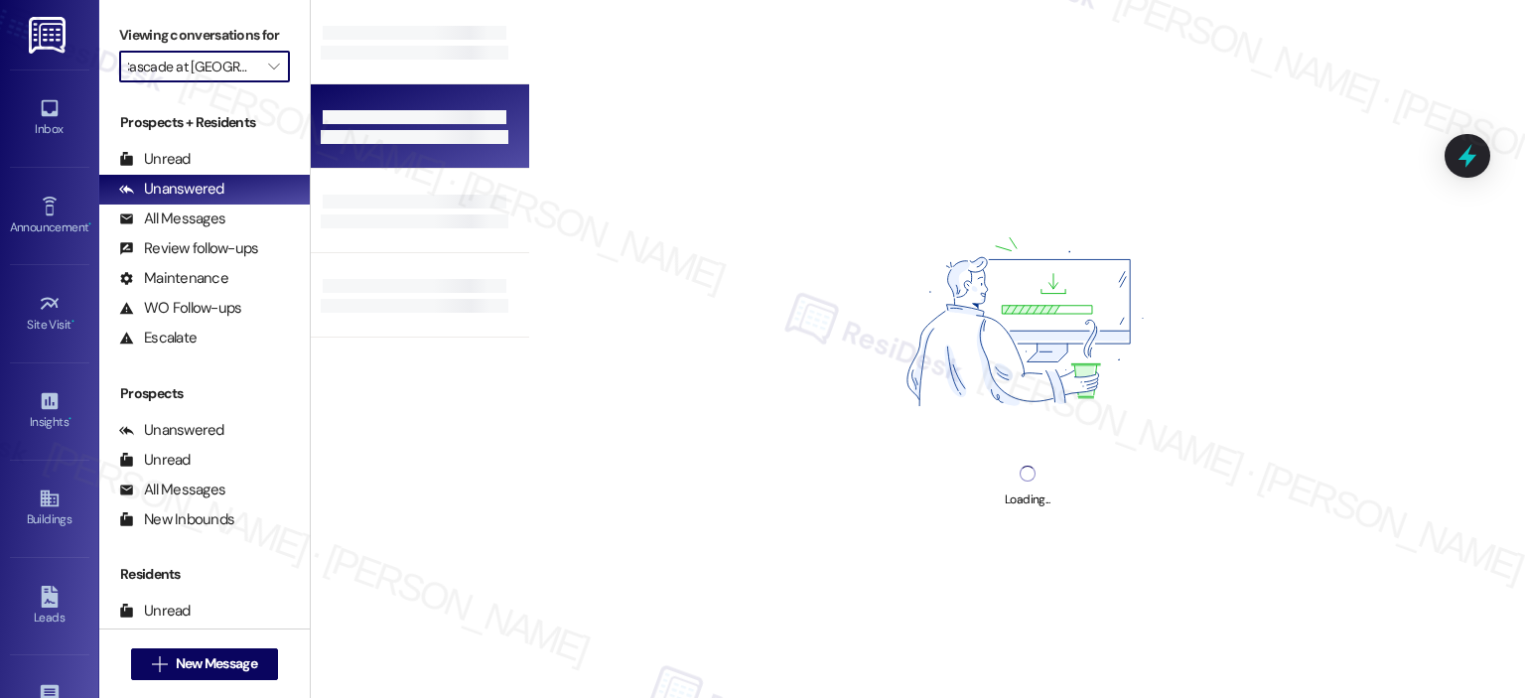
type input "Clayborne Apartments"
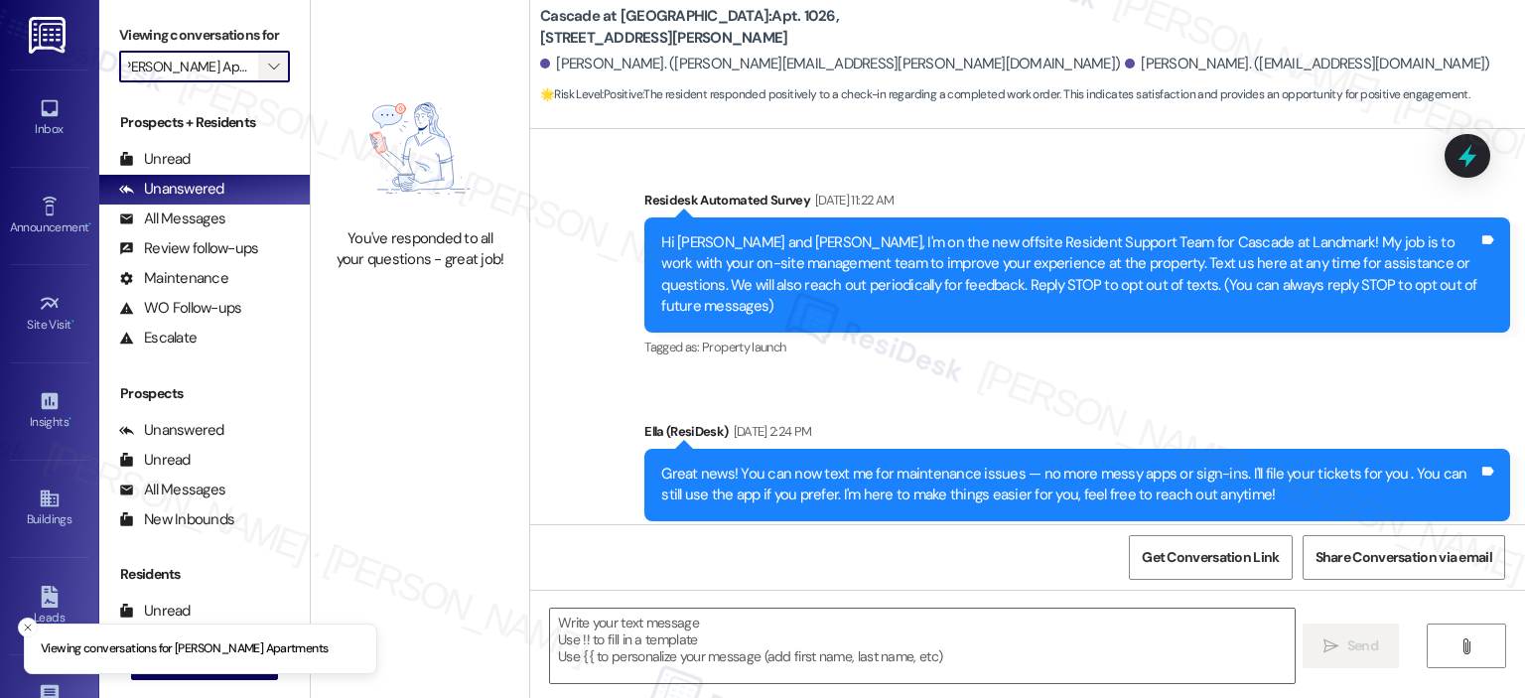
click at [268, 73] on icon "" at bounding box center [273, 67] width 11 height 16
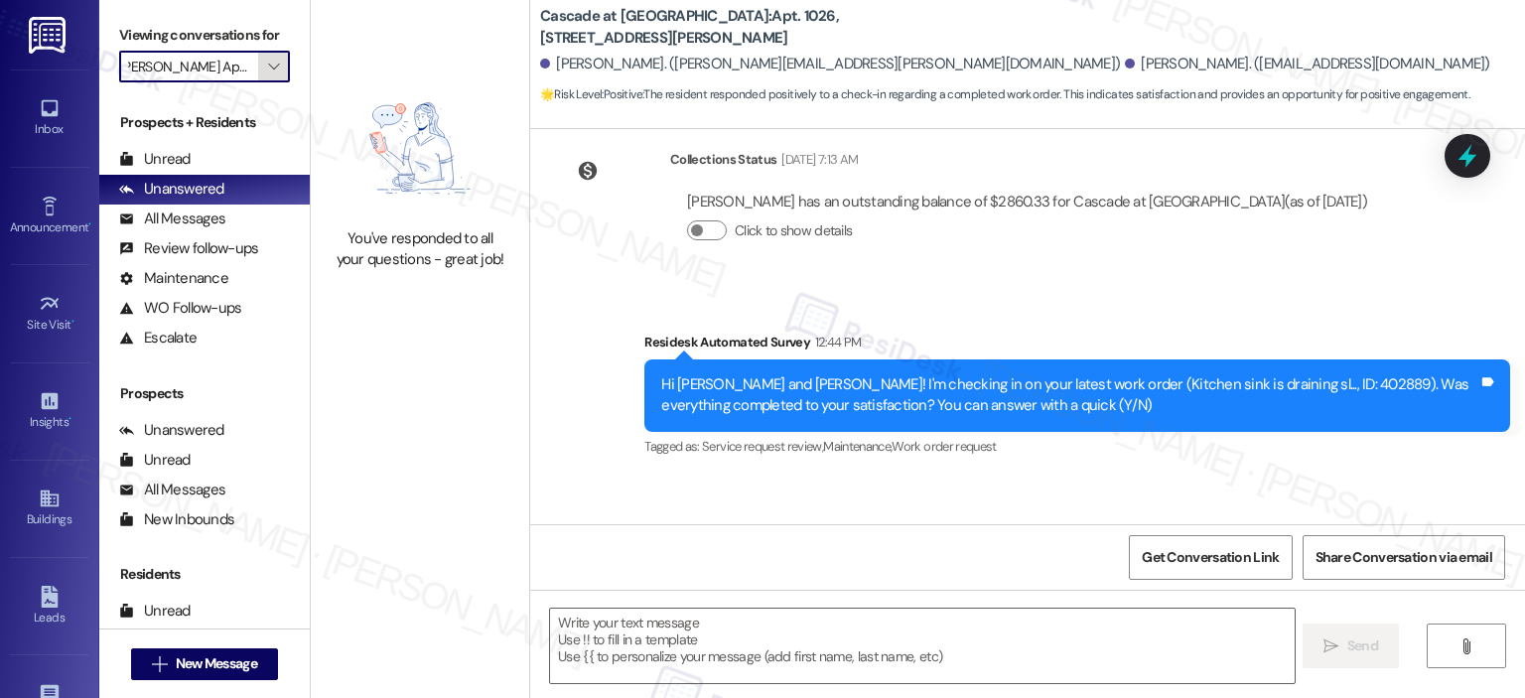
type textarea "Fetching suggested responses. Please feel free to read through the conversation…"
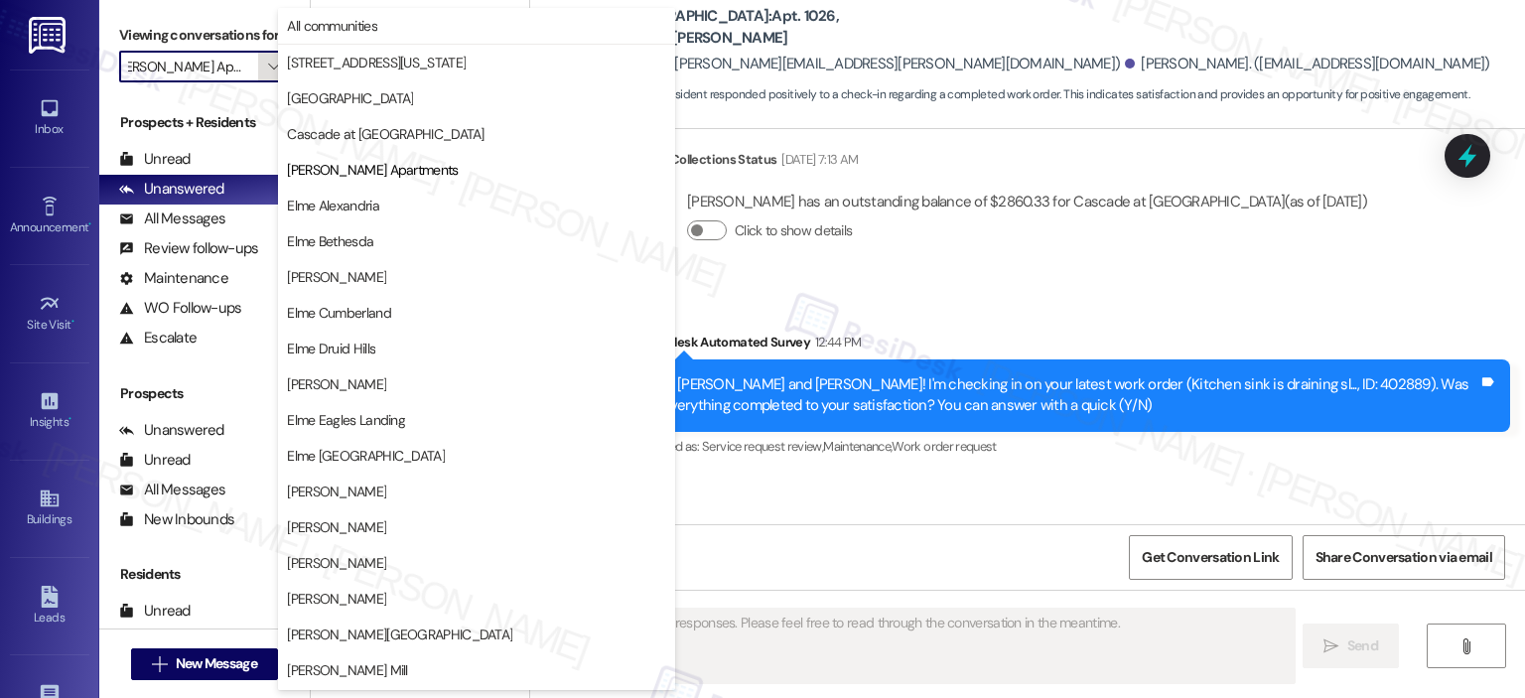
scroll to position [8957, 0]
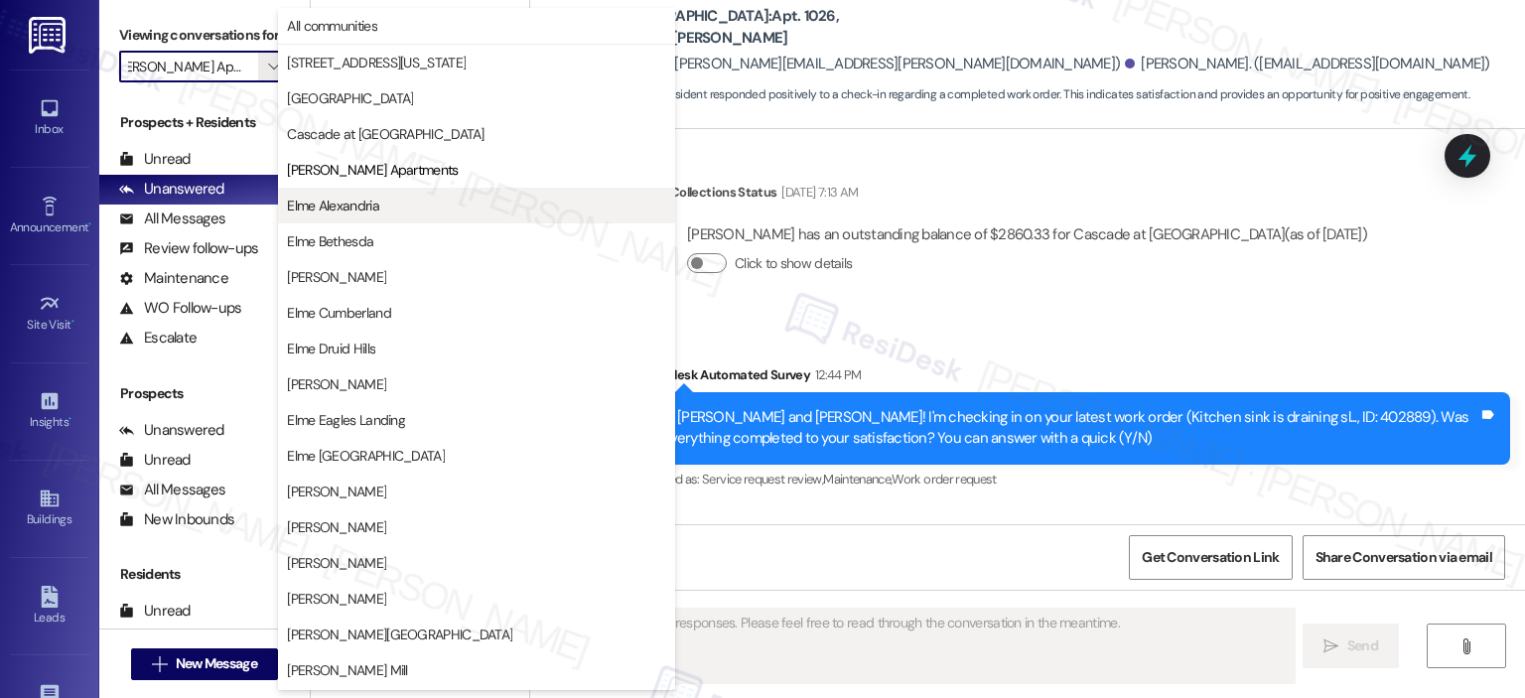
click at [358, 213] on span "Elme Alexandria" at bounding box center [333, 206] width 92 height 20
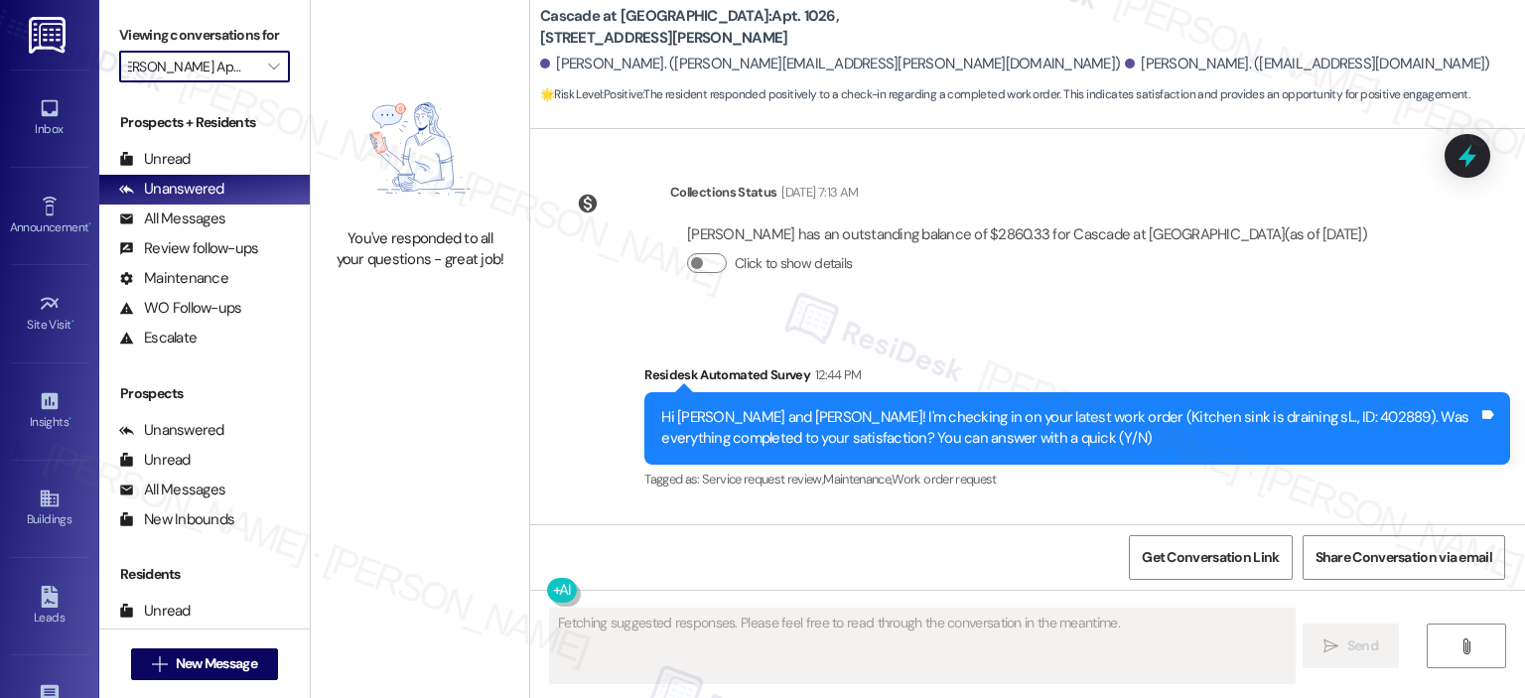
type input "Elme Alexandria"
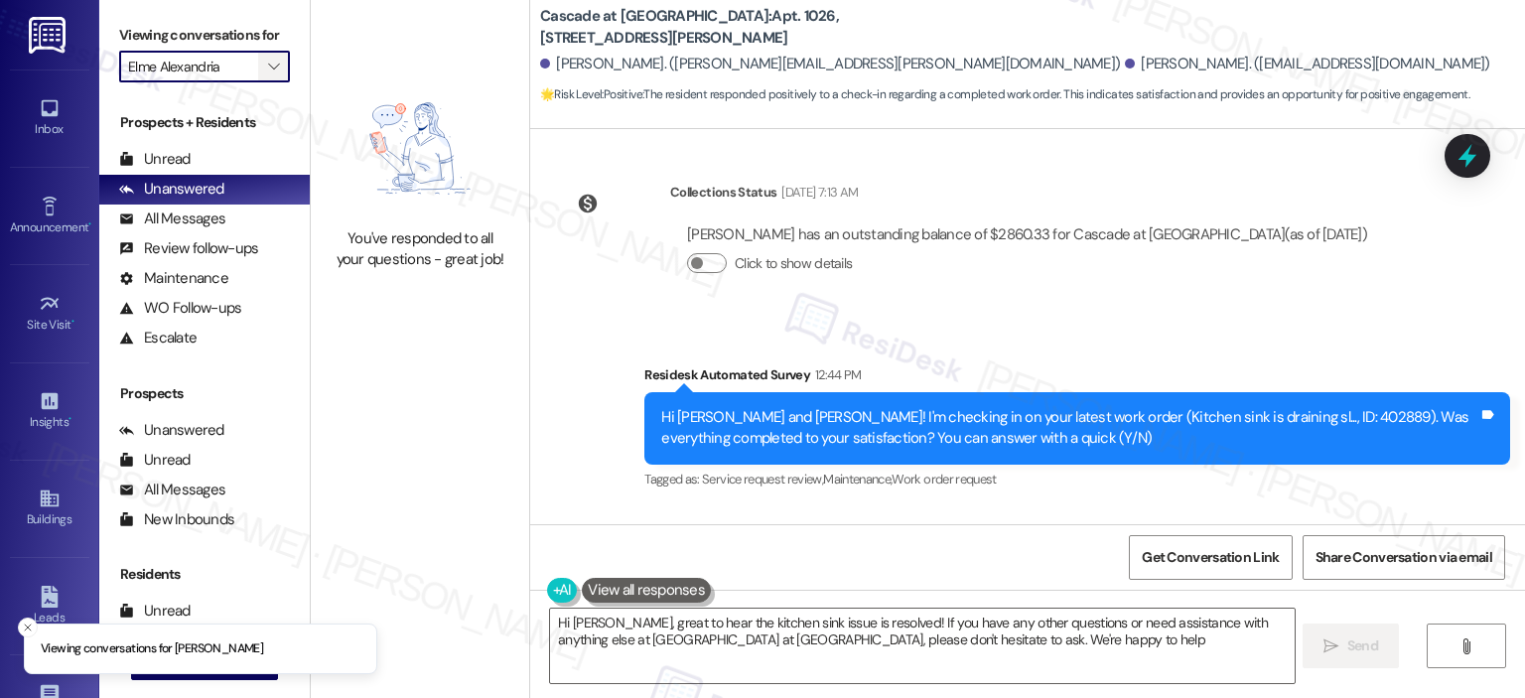
type textarea "Hi Karen, great to hear the kitchen sink issue is resolved! If you have any oth…"
click at [268, 66] on icon "" at bounding box center [273, 67] width 11 height 16
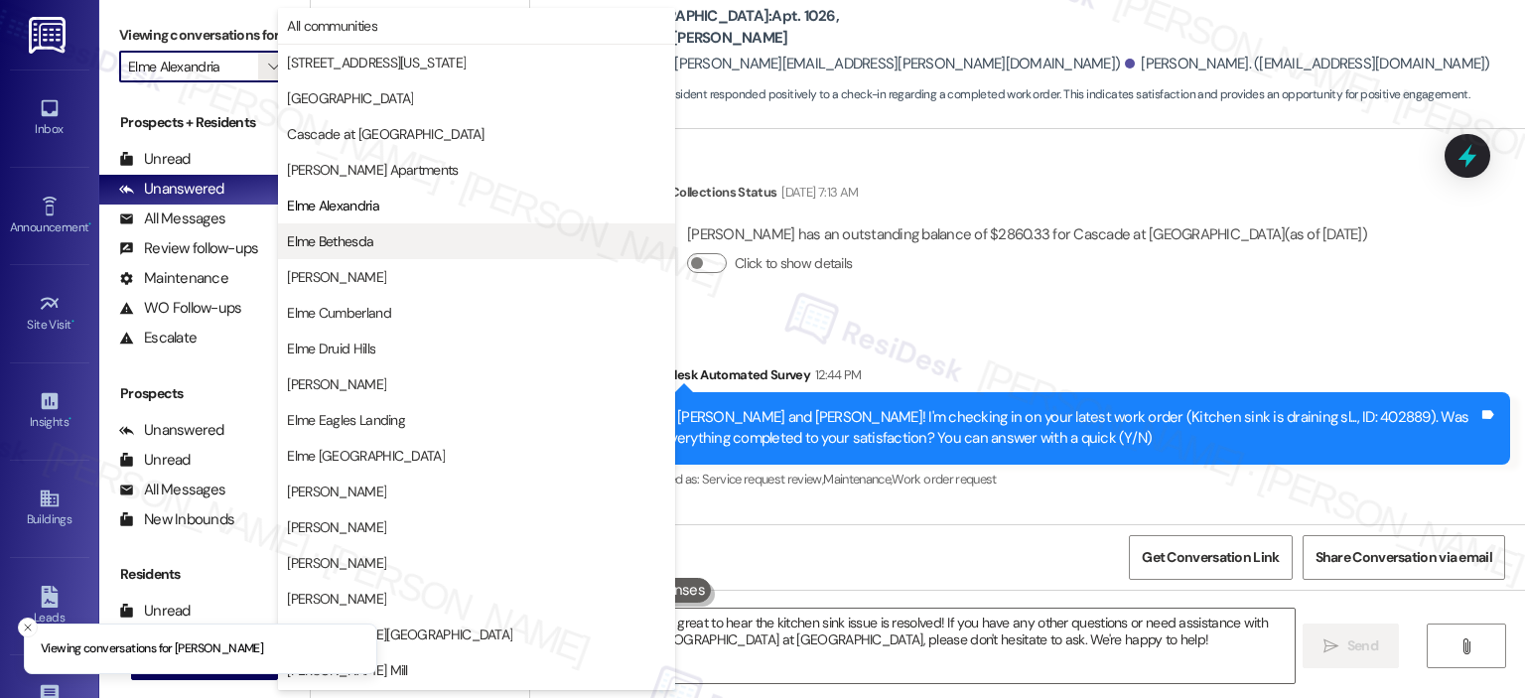
click at [355, 225] on button "Elme Bethesda" at bounding box center [476, 241] width 397 height 36
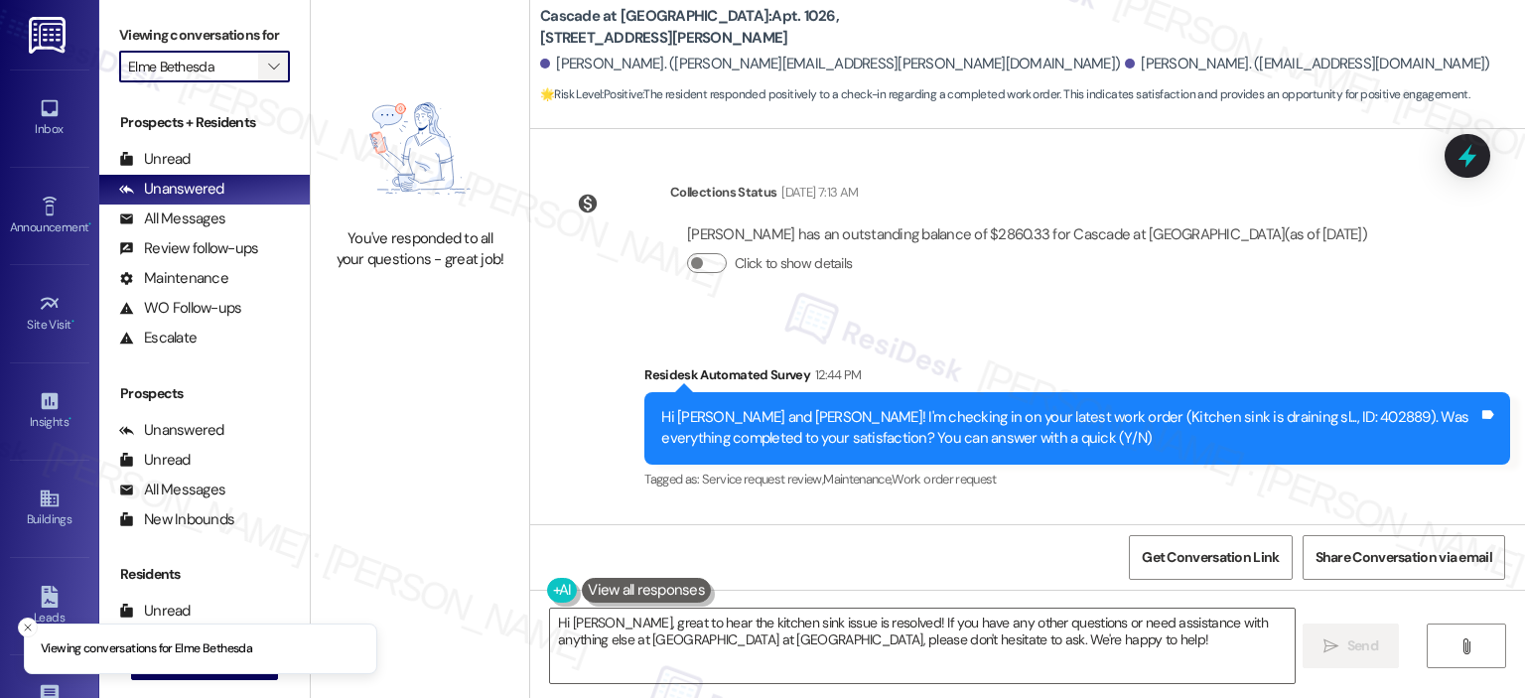
click at [264, 58] on span "" at bounding box center [273, 67] width 19 height 32
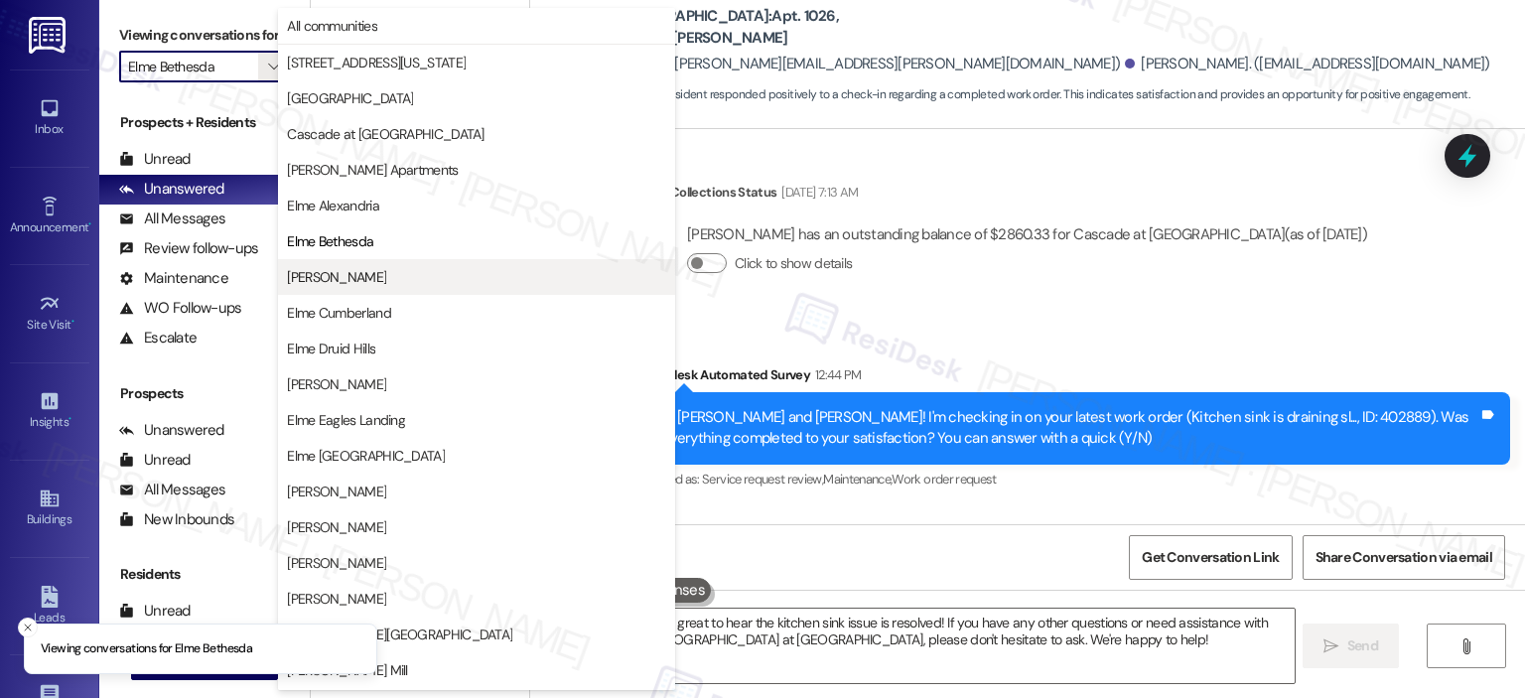
click at [356, 288] on button "[PERSON_NAME]" at bounding box center [476, 277] width 397 height 36
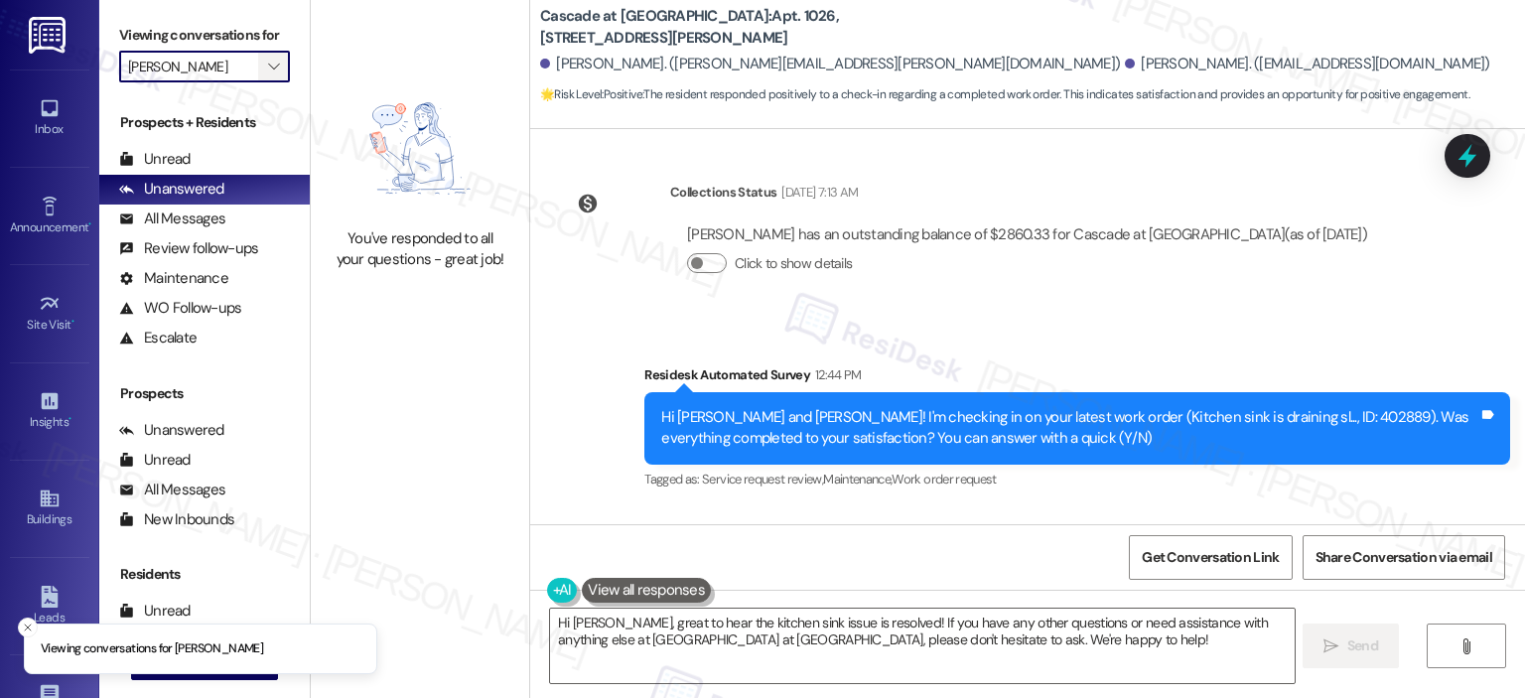
click at [258, 66] on button "" at bounding box center [274, 67] width 32 height 32
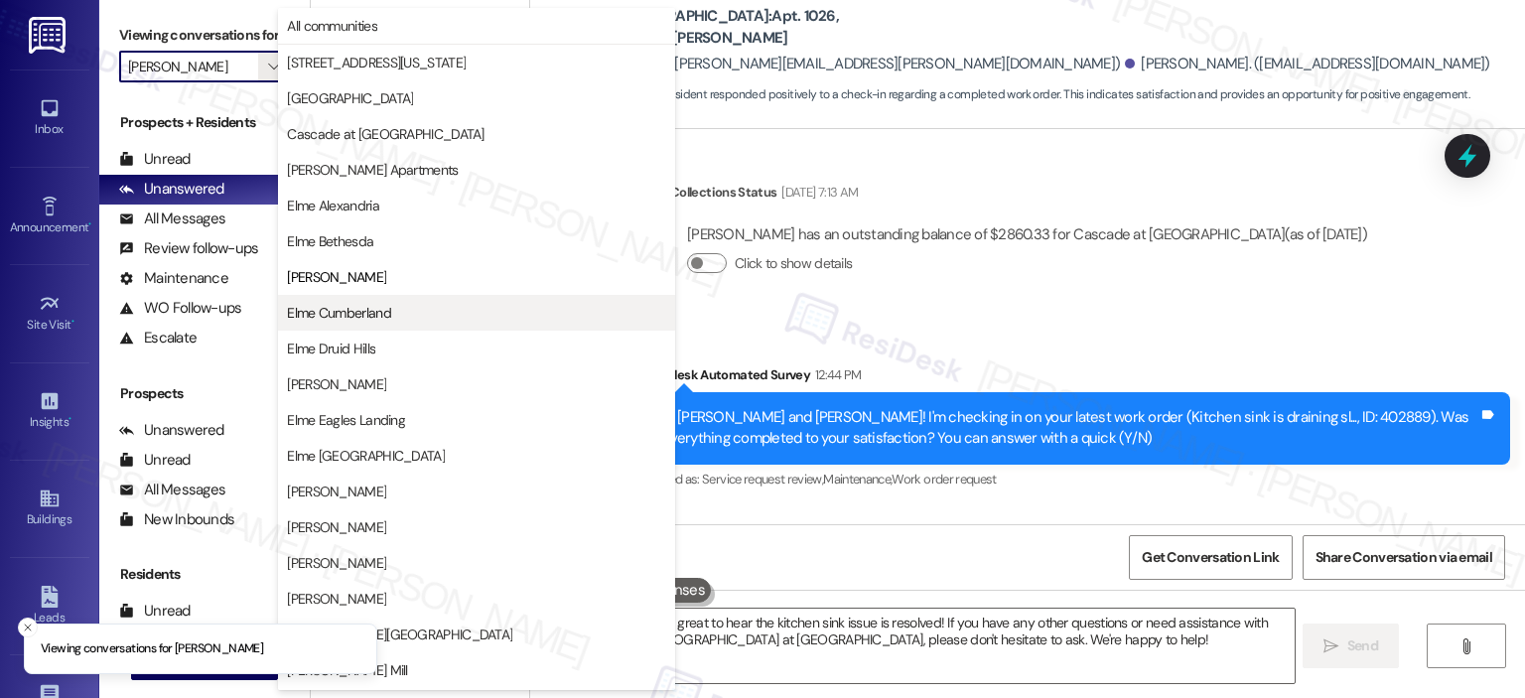
click at [384, 305] on span "Elme Cumberland" at bounding box center [339, 313] width 104 height 20
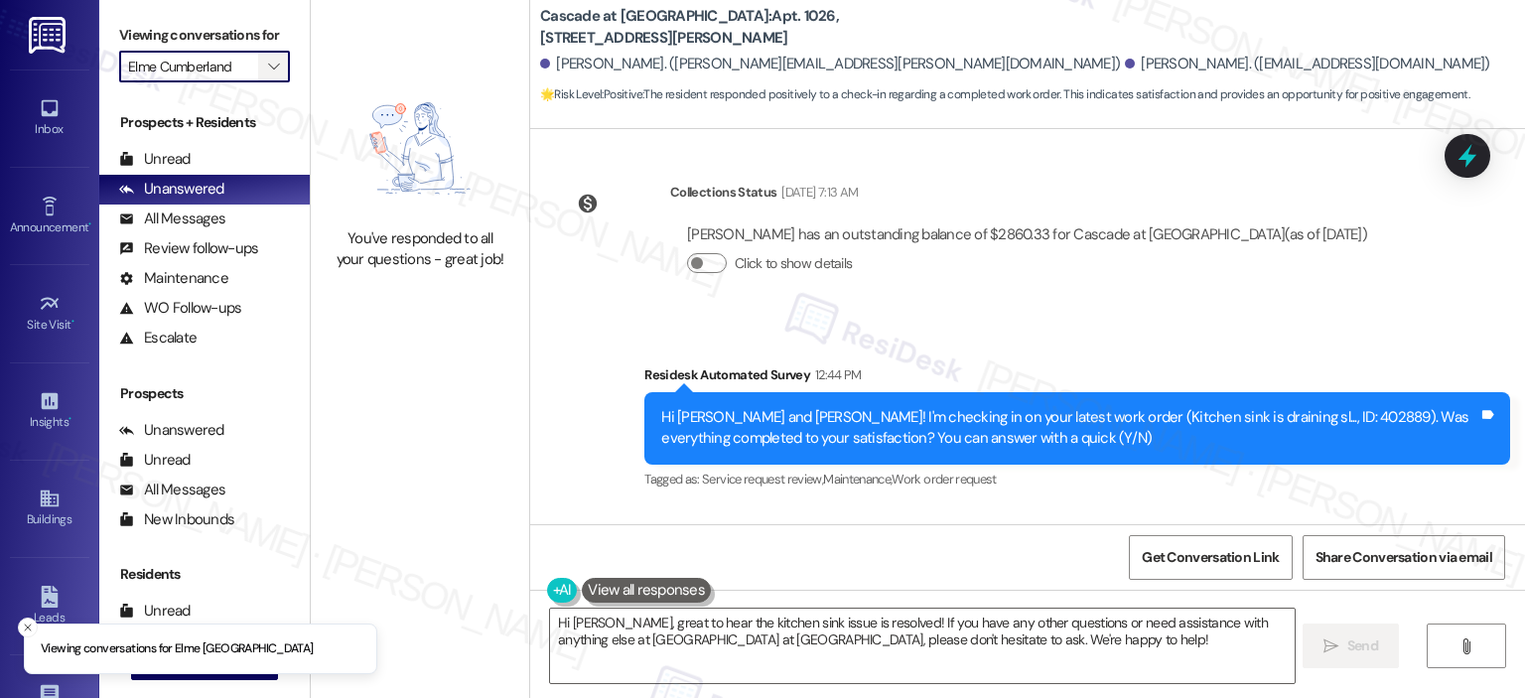
click at [268, 66] on icon "" at bounding box center [273, 67] width 11 height 16
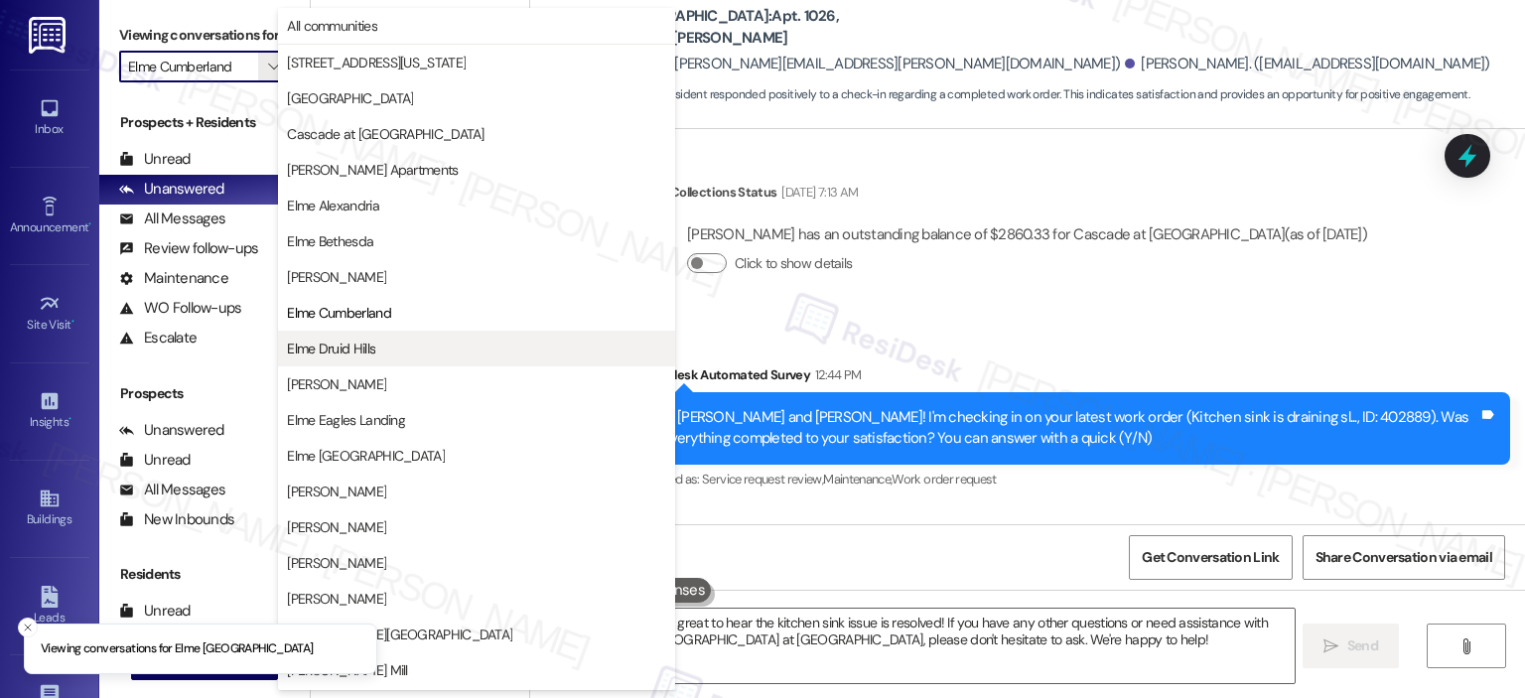
click at [361, 351] on span "Elme Druid Hills" at bounding box center [331, 348] width 88 height 20
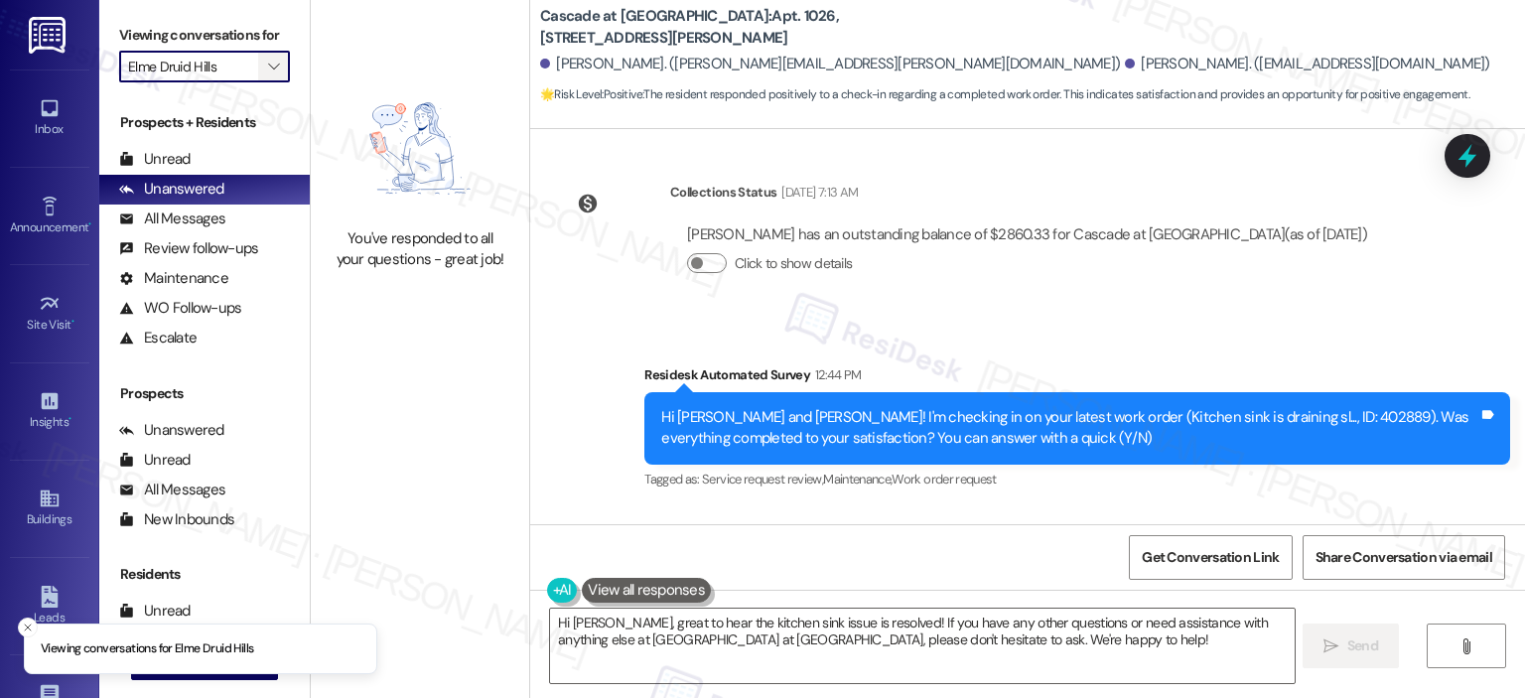
click at [269, 66] on span "" at bounding box center [273, 67] width 19 height 32
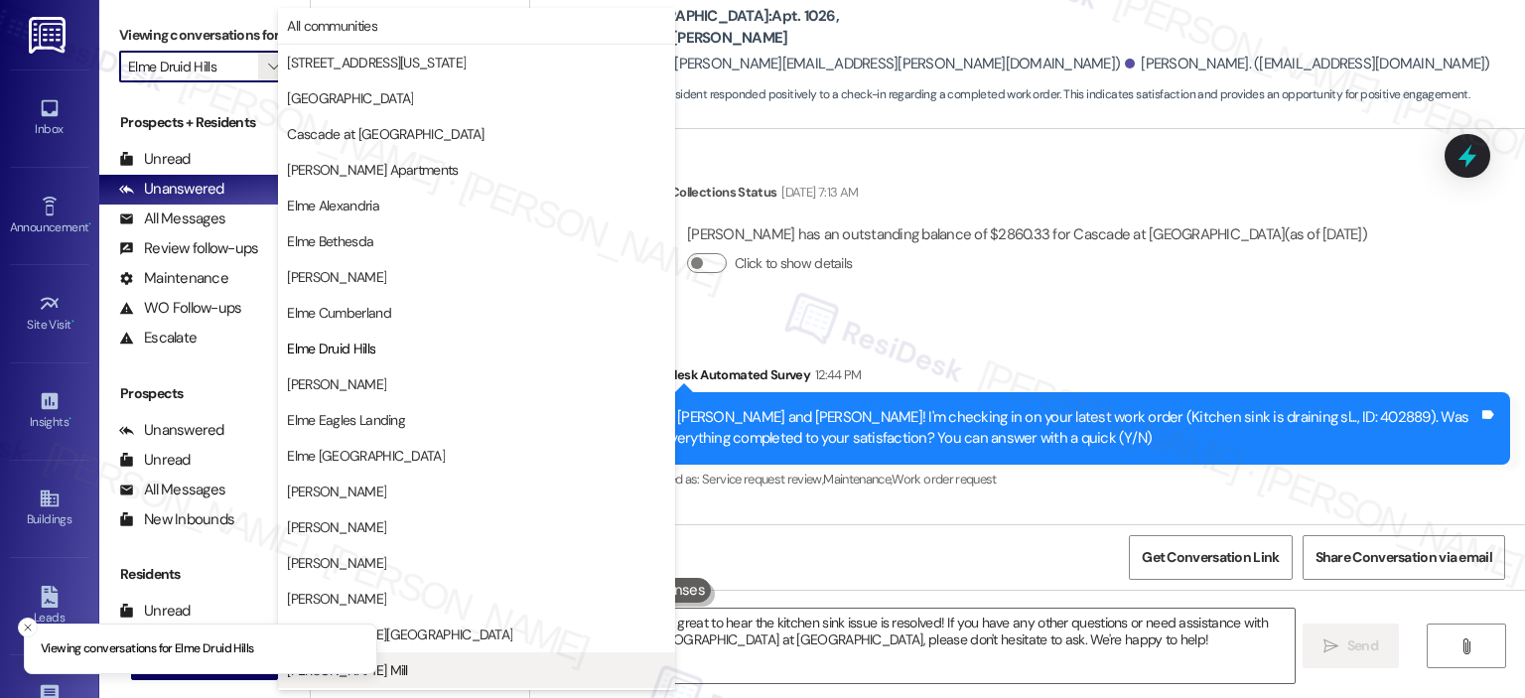
scroll to position [322, 0]
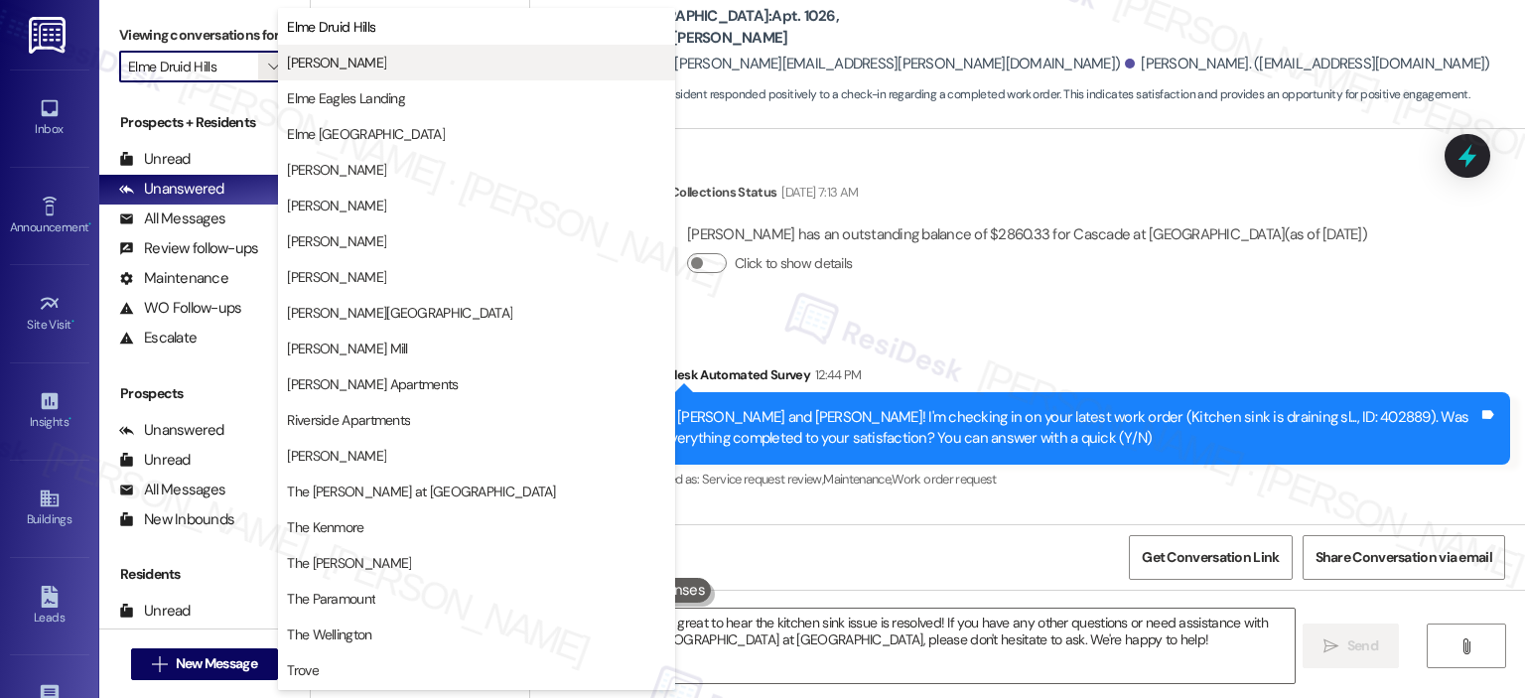
click at [340, 65] on span "[PERSON_NAME]" at bounding box center [336, 63] width 99 height 20
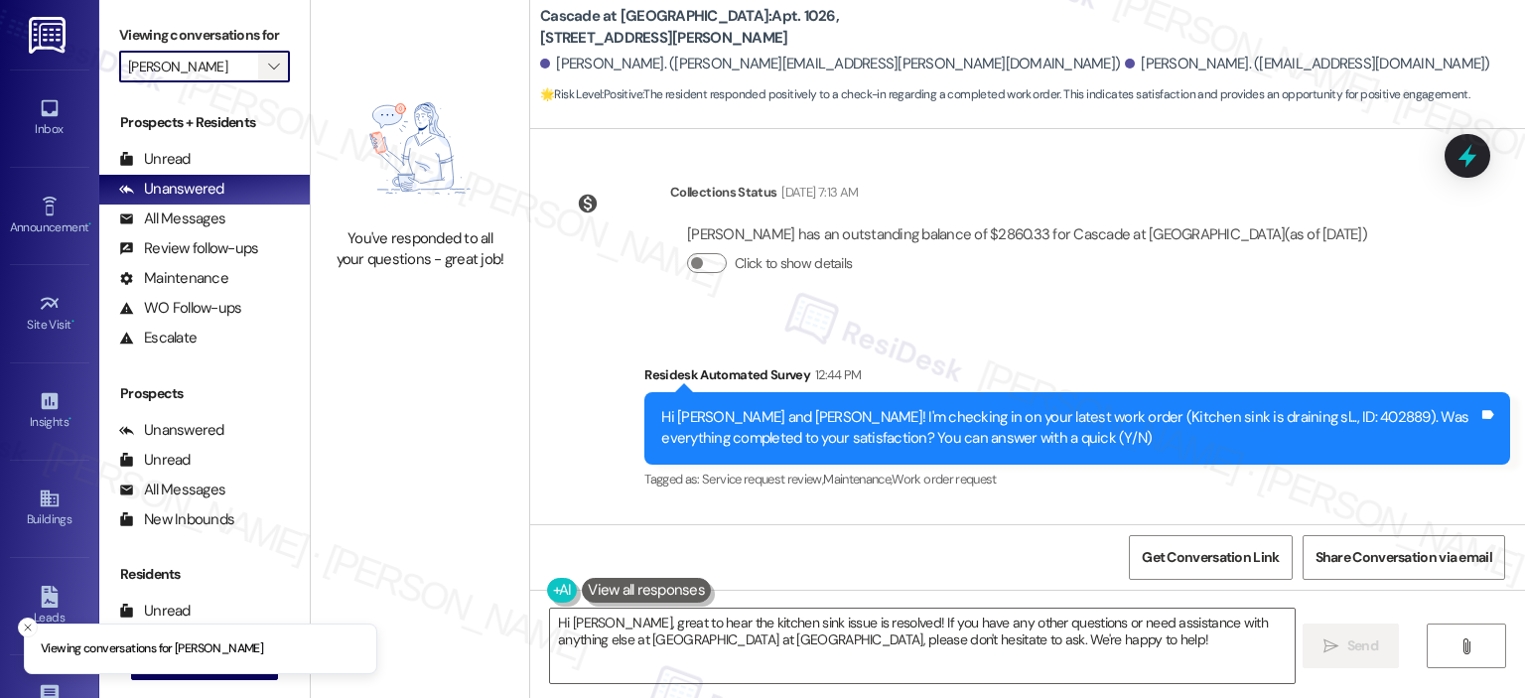
click at [271, 73] on span "" at bounding box center [273, 67] width 19 height 32
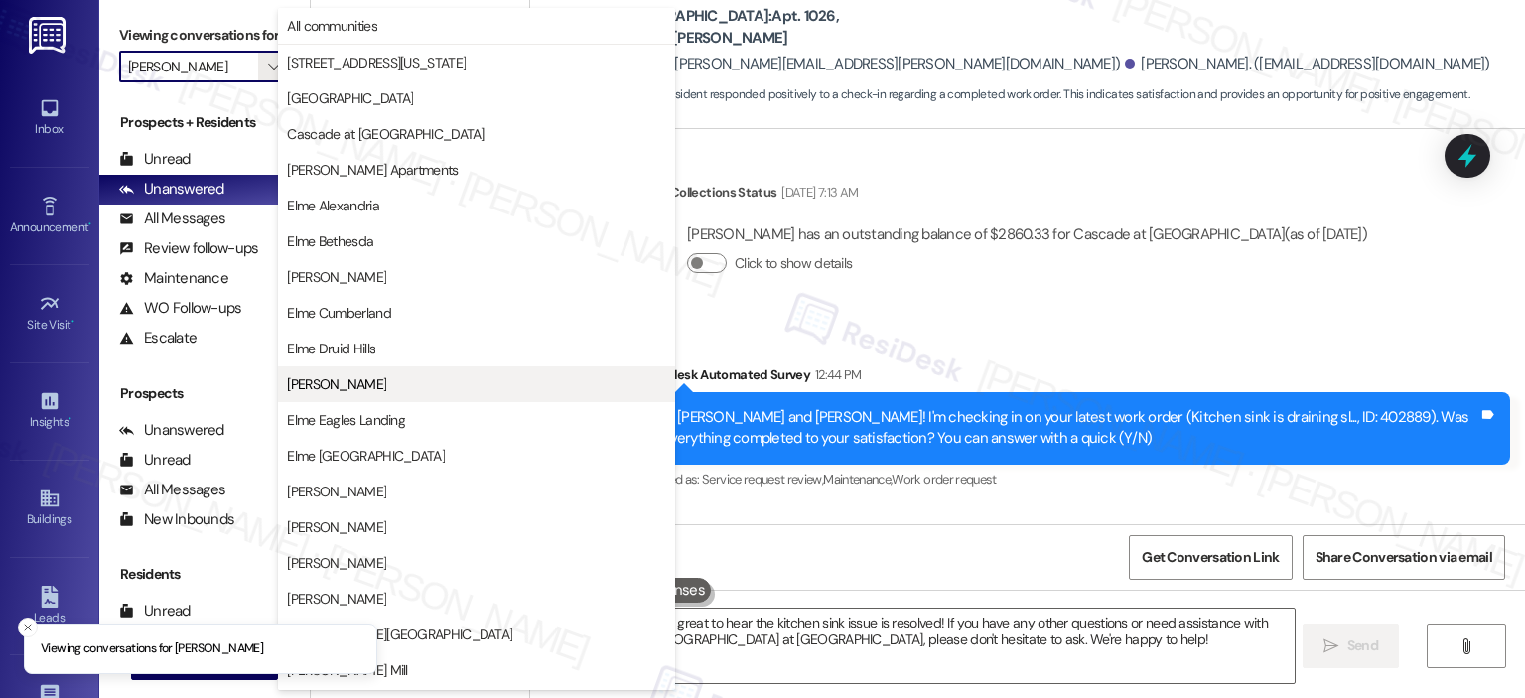
scroll to position [322, 0]
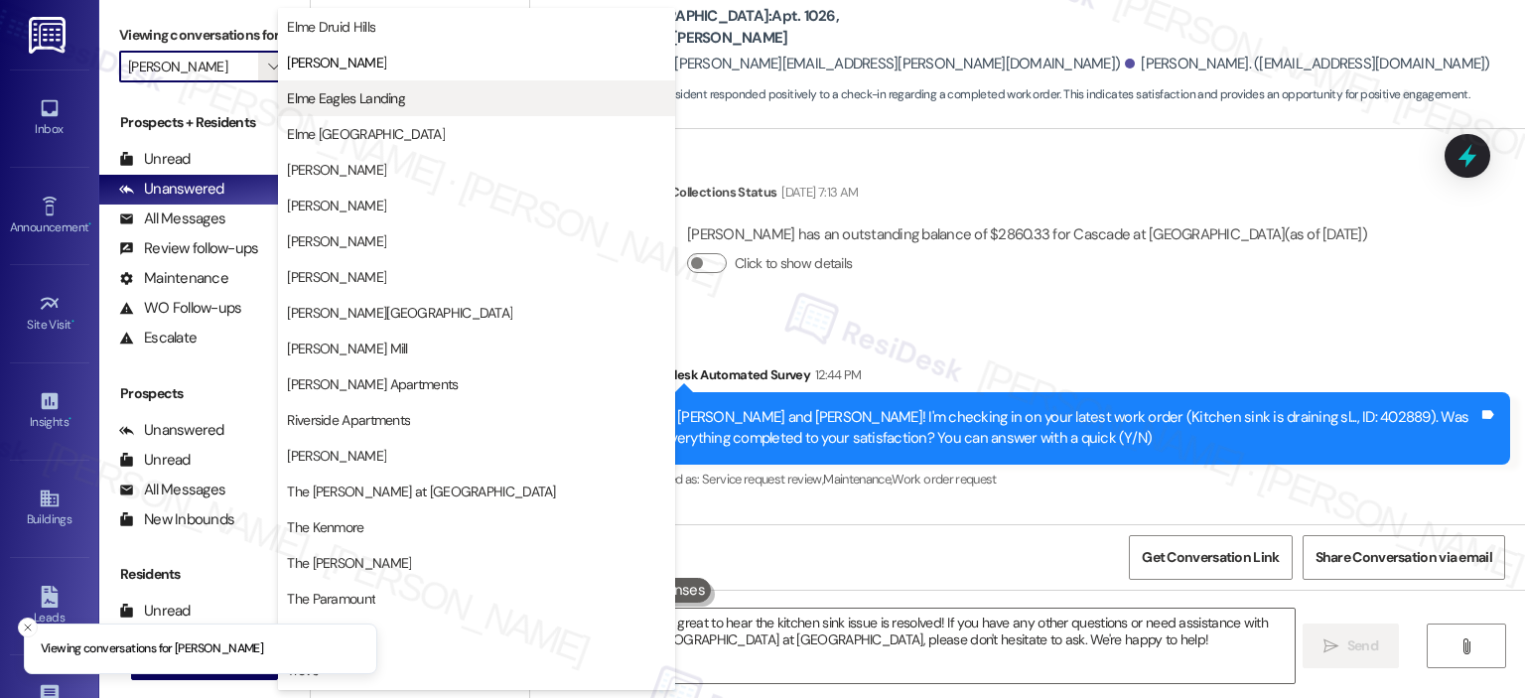
click at [322, 101] on span "Elme Eagles Landing" at bounding box center [346, 98] width 118 height 20
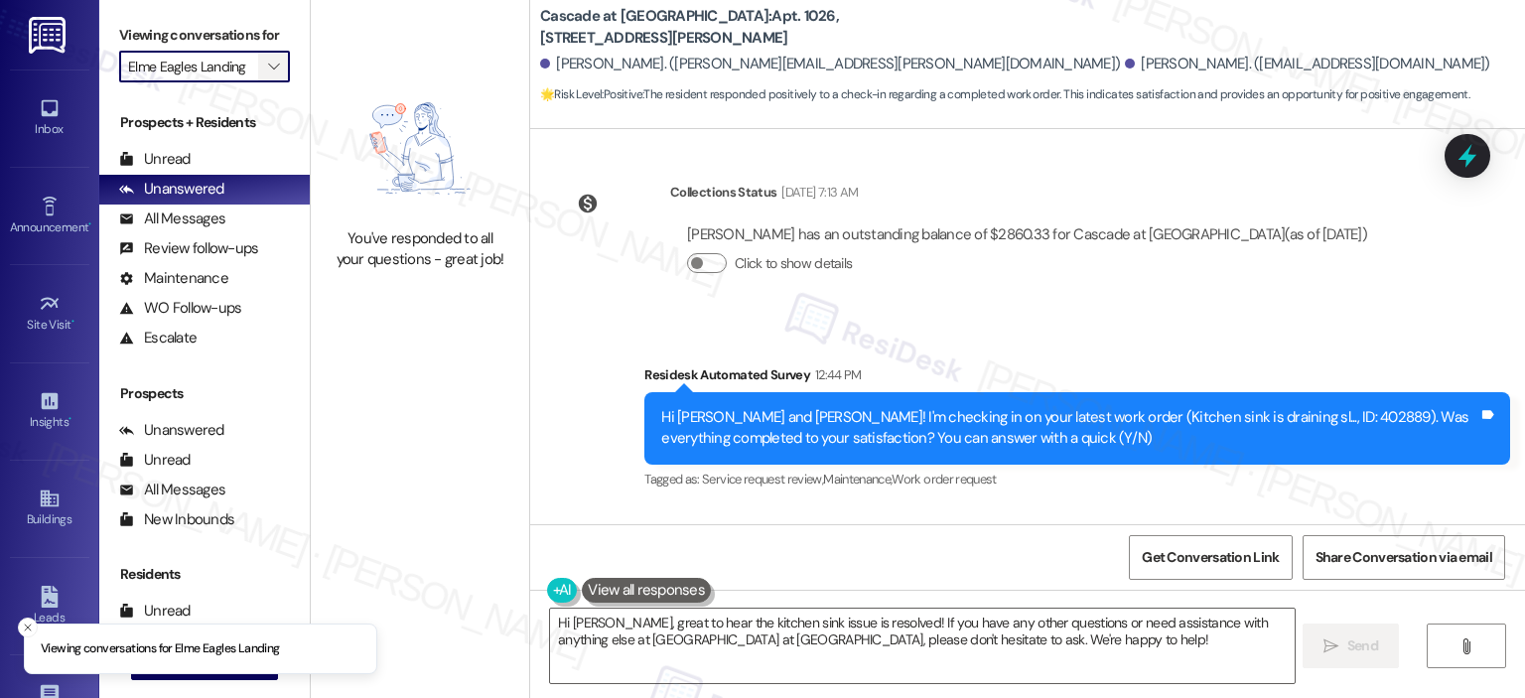
click at [268, 65] on icon "" at bounding box center [273, 67] width 11 height 16
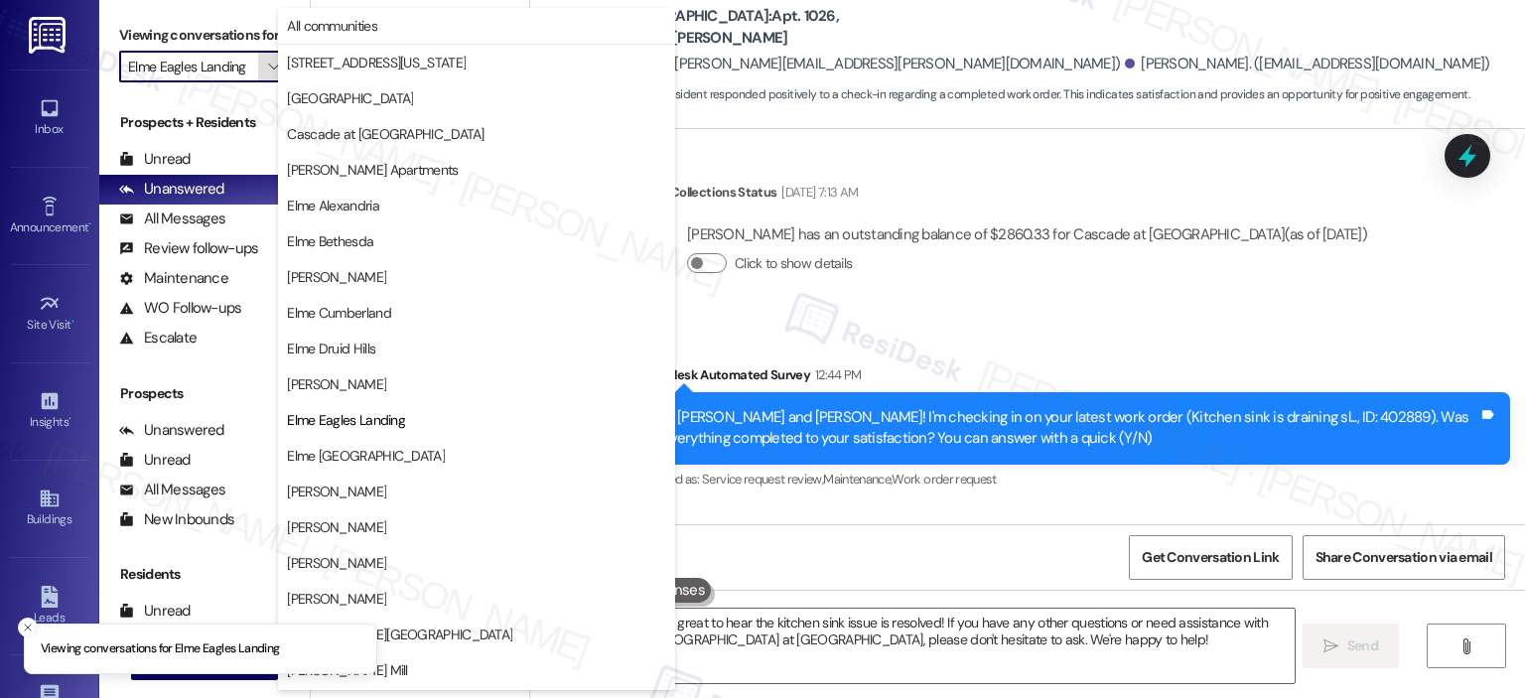
scroll to position [322, 0]
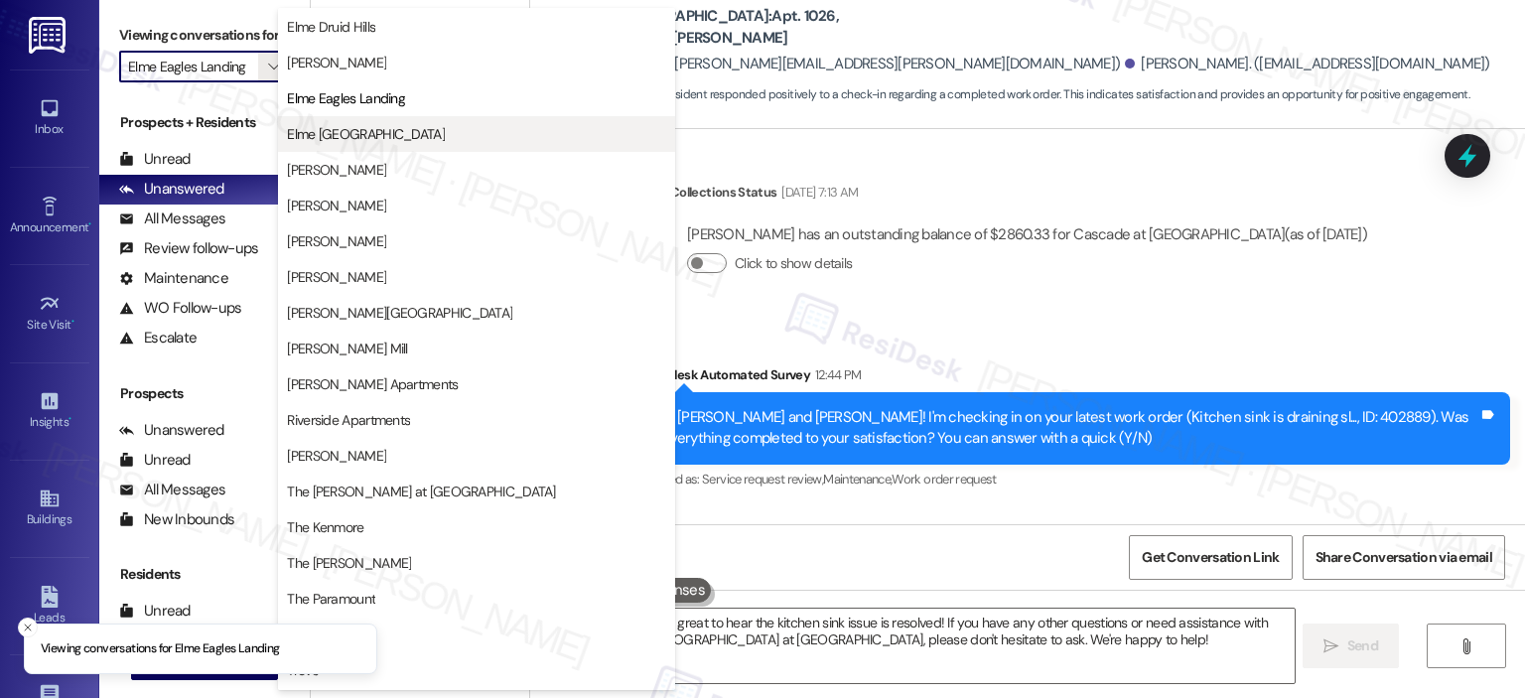
click at [333, 127] on span "Elme [GEOGRAPHIC_DATA]" at bounding box center [366, 134] width 158 height 20
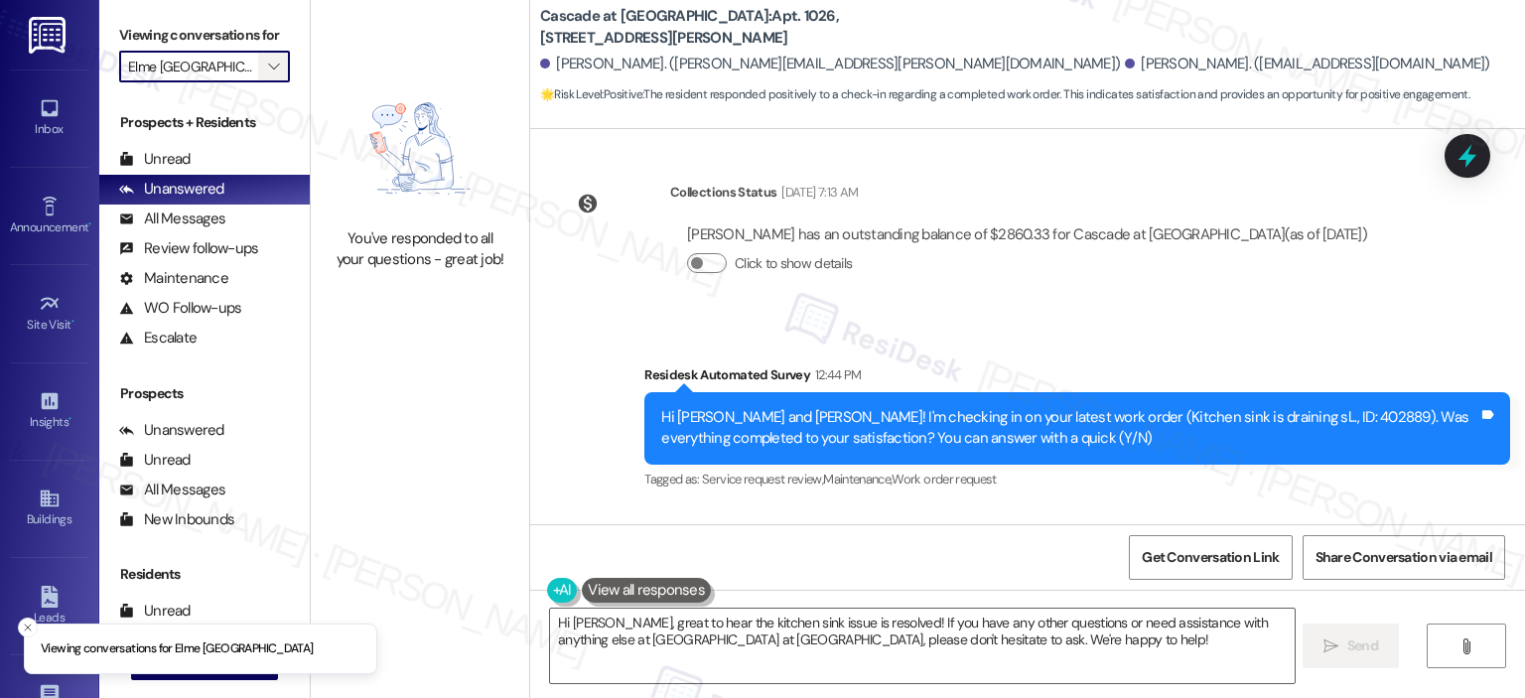
click at [268, 60] on icon "" at bounding box center [273, 67] width 11 height 16
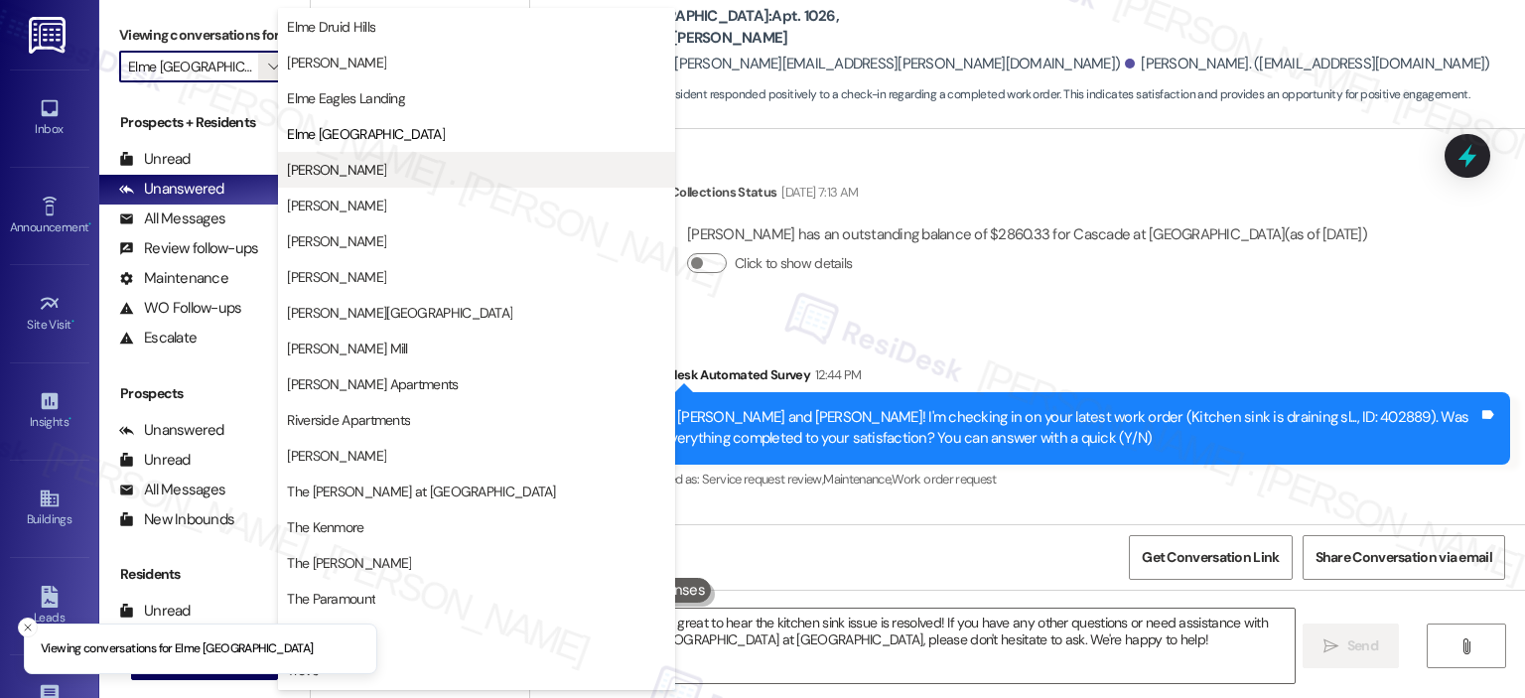
click at [359, 160] on span "[PERSON_NAME]" at bounding box center [336, 170] width 99 height 20
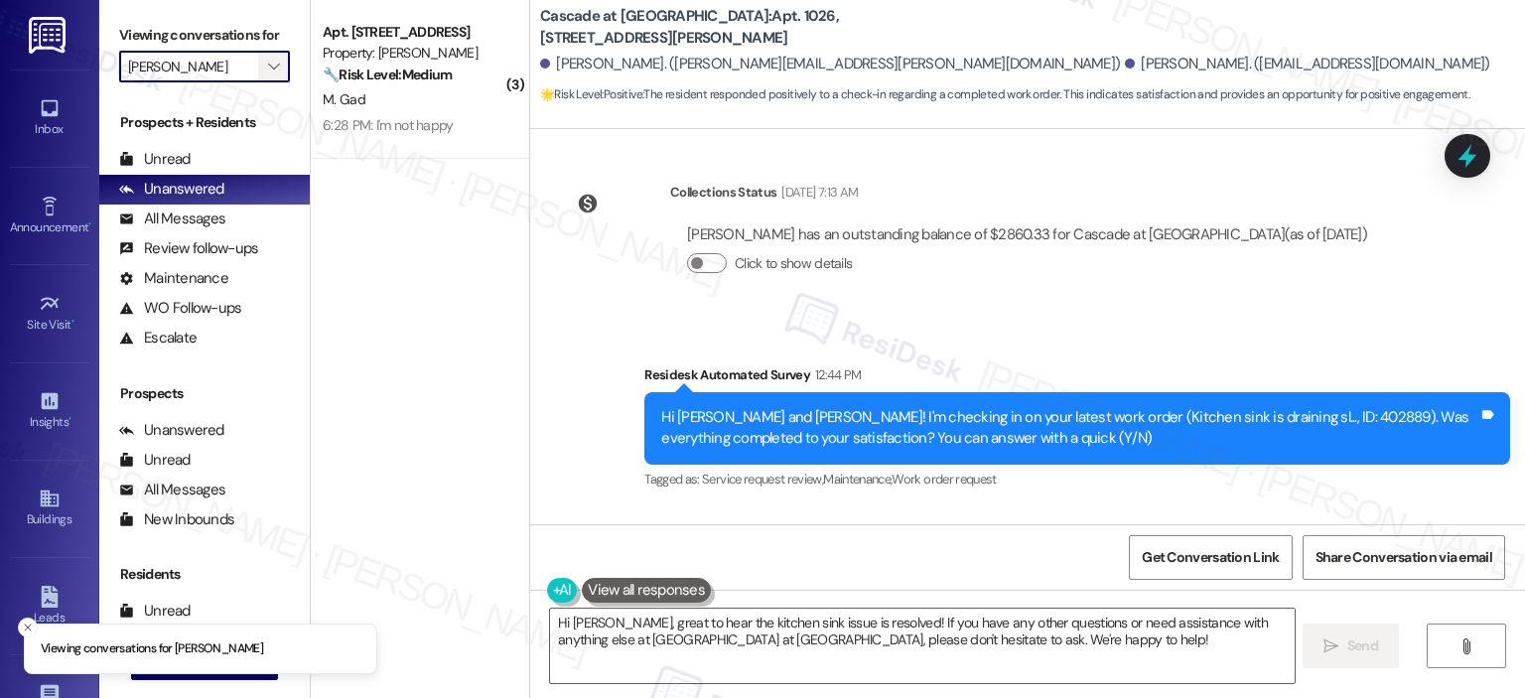
click at [268, 68] on icon "" at bounding box center [273, 67] width 11 height 16
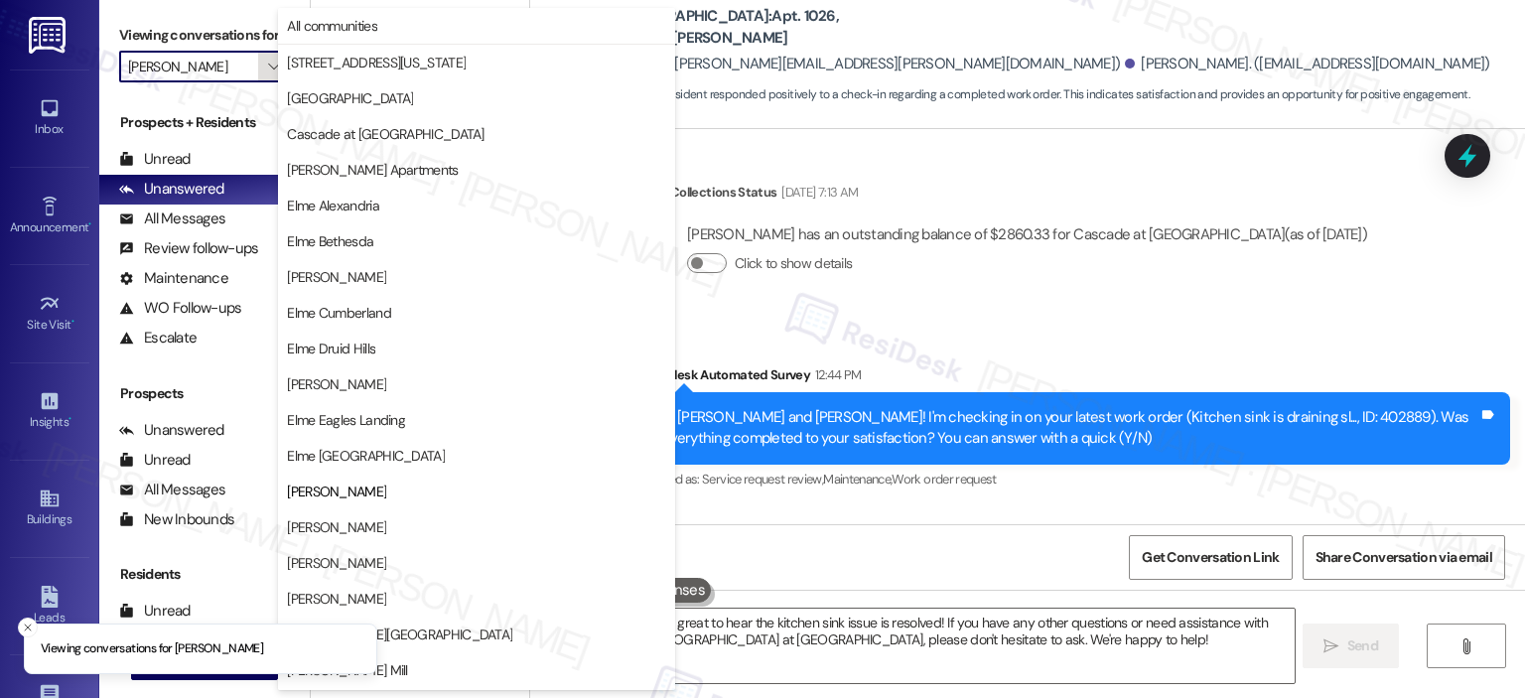
scroll to position [322, 0]
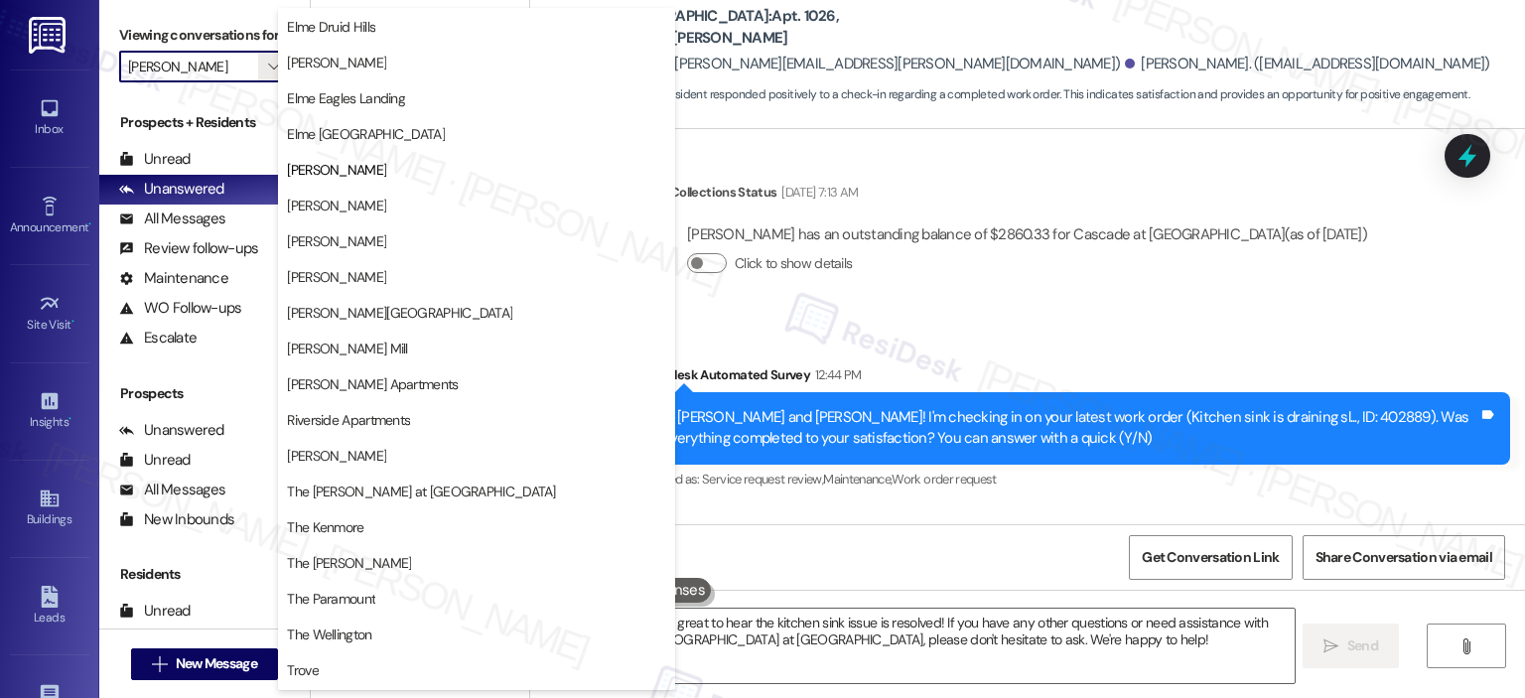
click at [314, 196] on span "[PERSON_NAME]" at bounding box center [336, 206] width 99 height 20
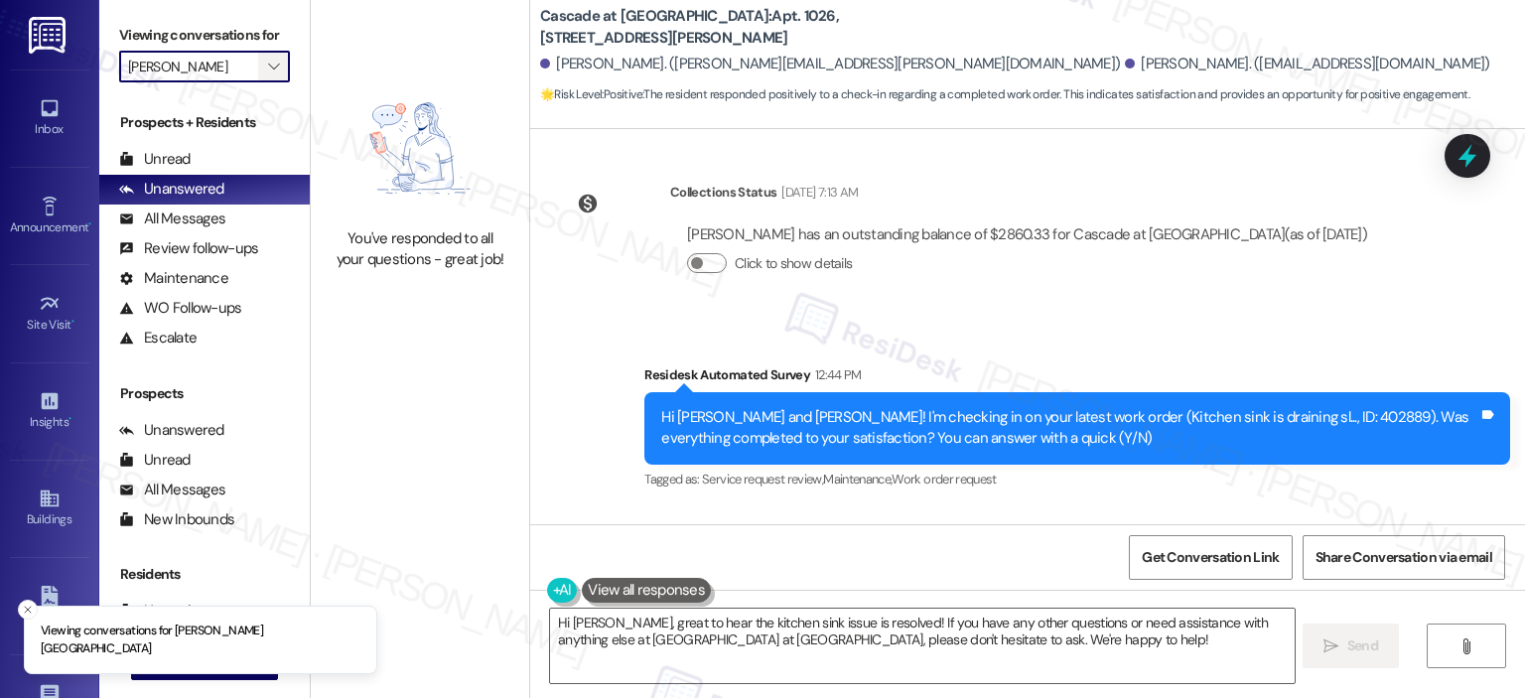
click at [269, 60] on span "" at bounding box center [273, 67] width 19 height 32
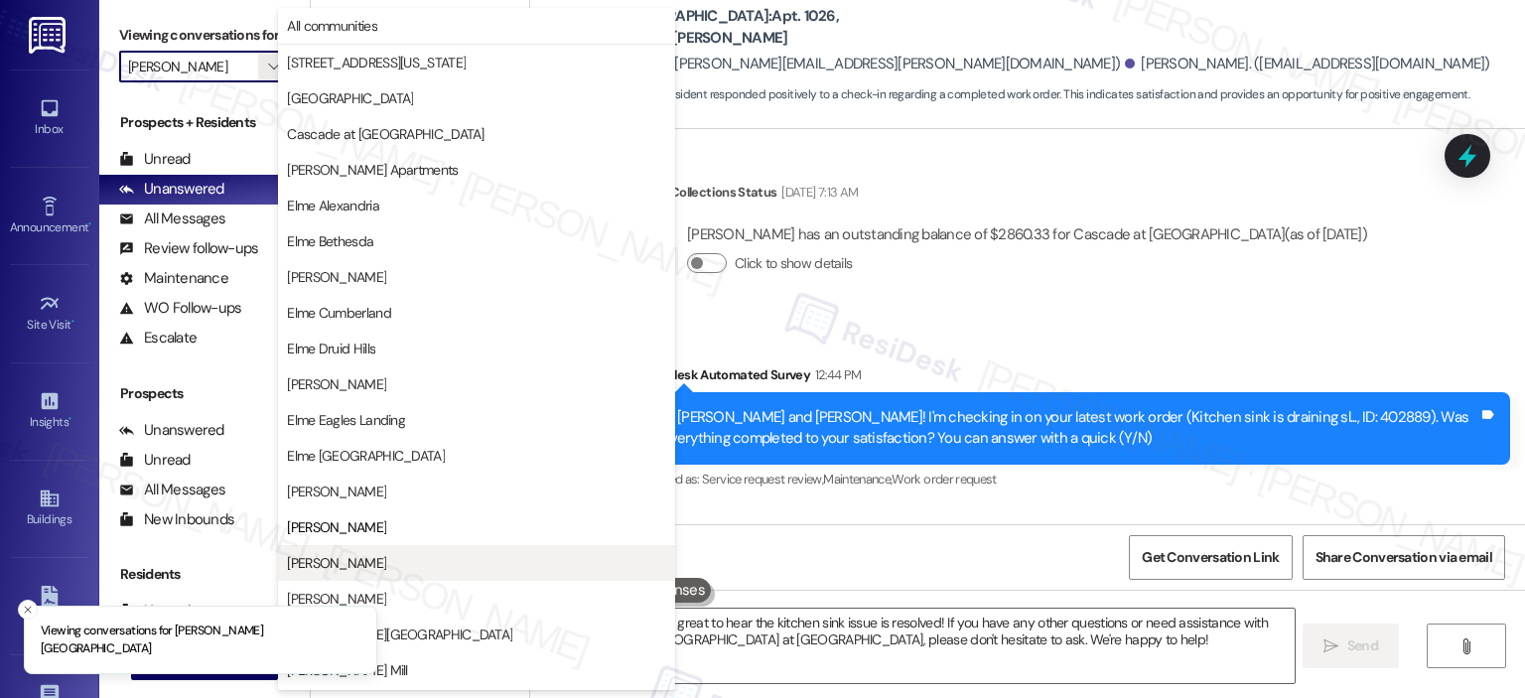
scroll to position [322, 0]
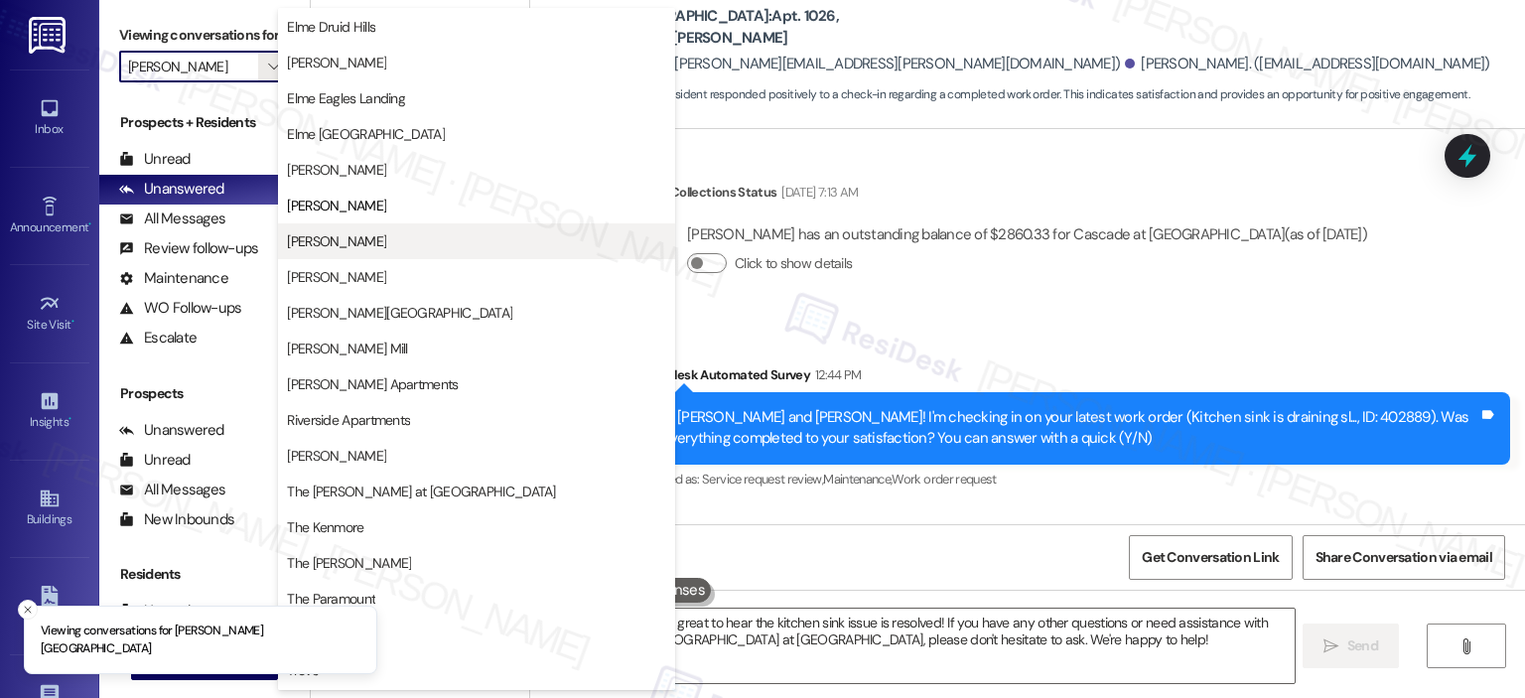
click at [352, 244] on span "[PERSON_NAME]" at bounding box center [336, 241] width 99 height 20
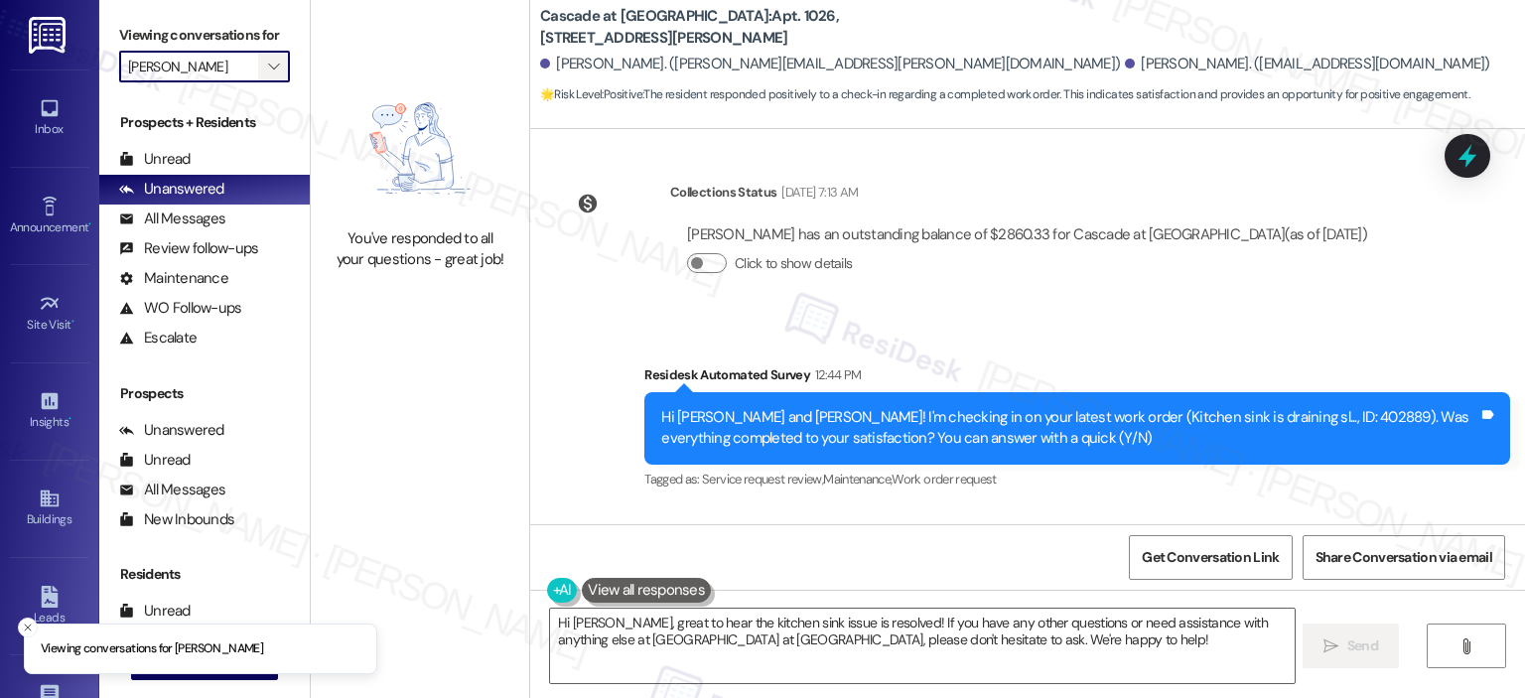
click at [270, 60] on span "" at bounding box center [273, 67] width 19 height 32
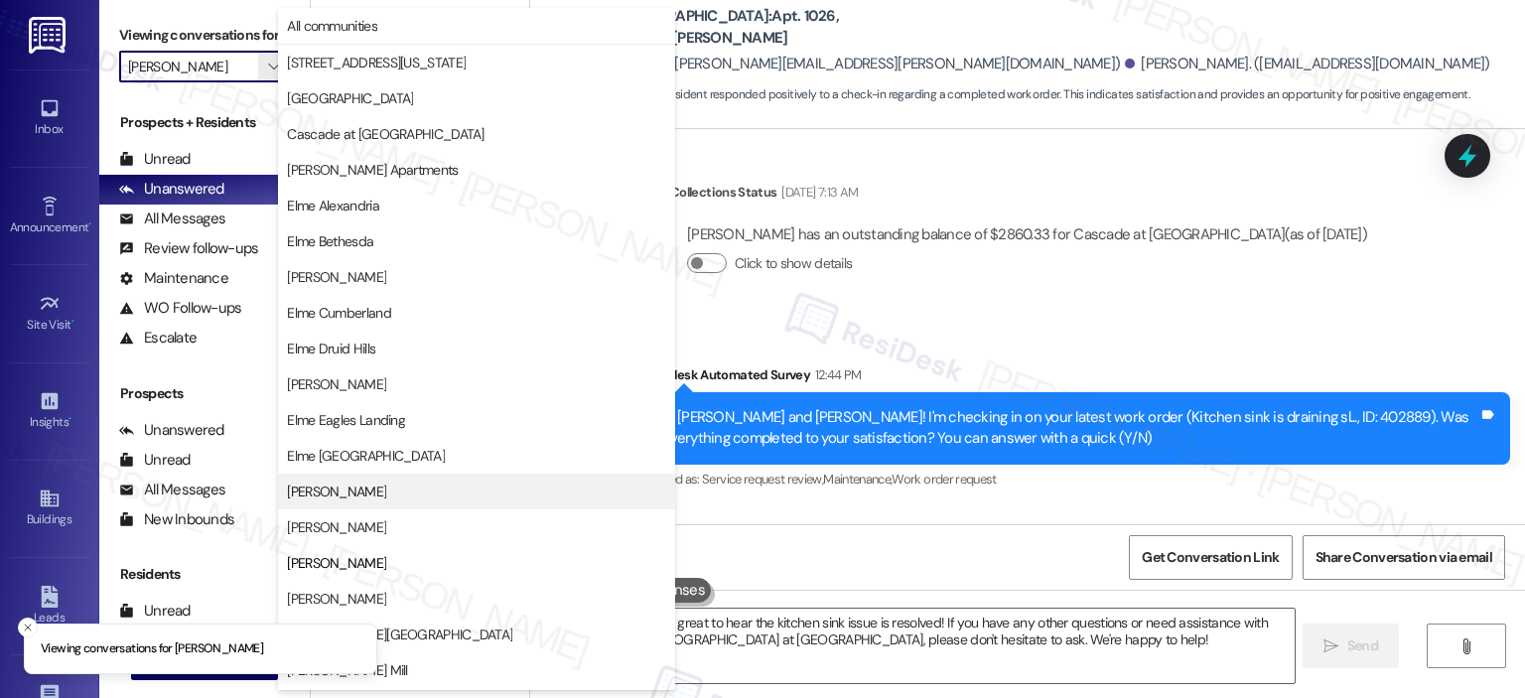
scroll to position [322, 0]
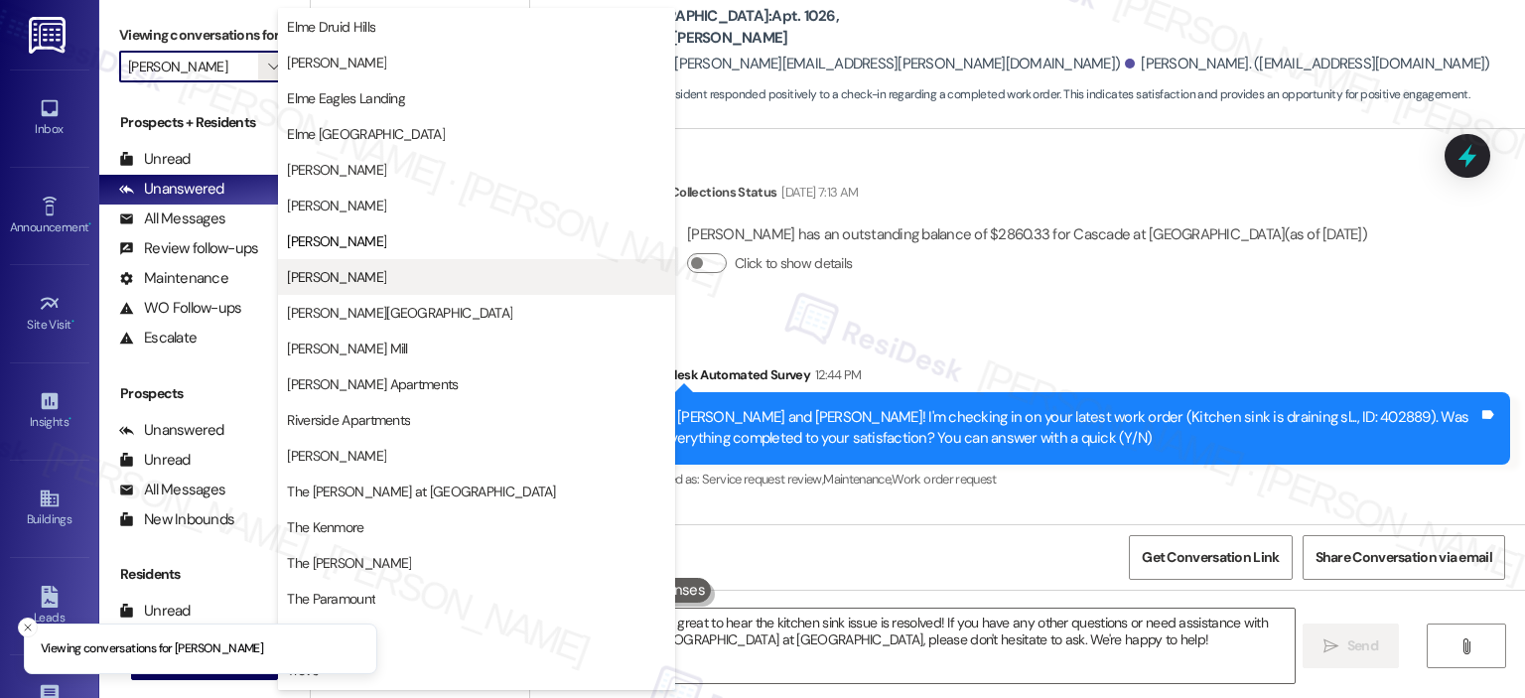
click at [369, 279] on span "[PERSON_NAME]" at bounding box center [476, 277] width 379 height 20
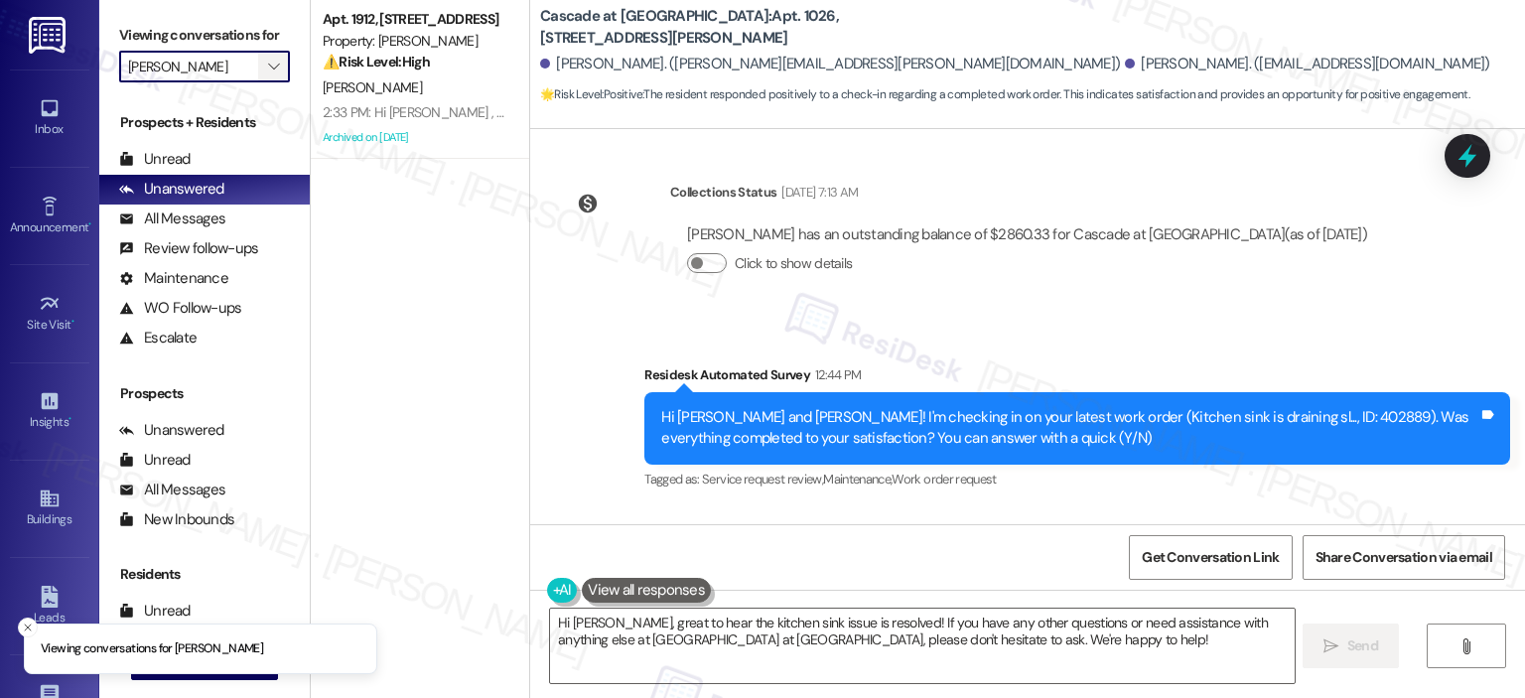
click at [264, 58] on span "" at bounding box center [273, 67] width 19 height 32
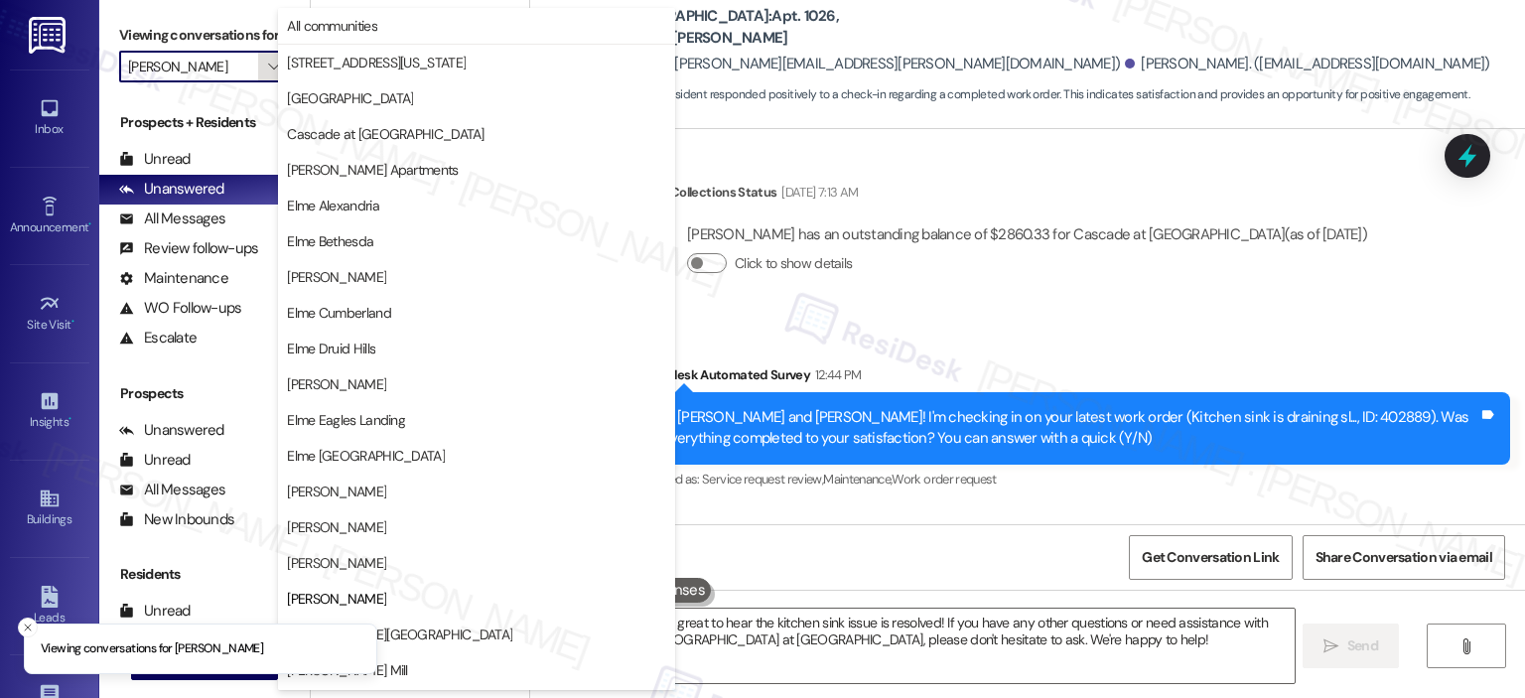
scroll to position [322, 0]
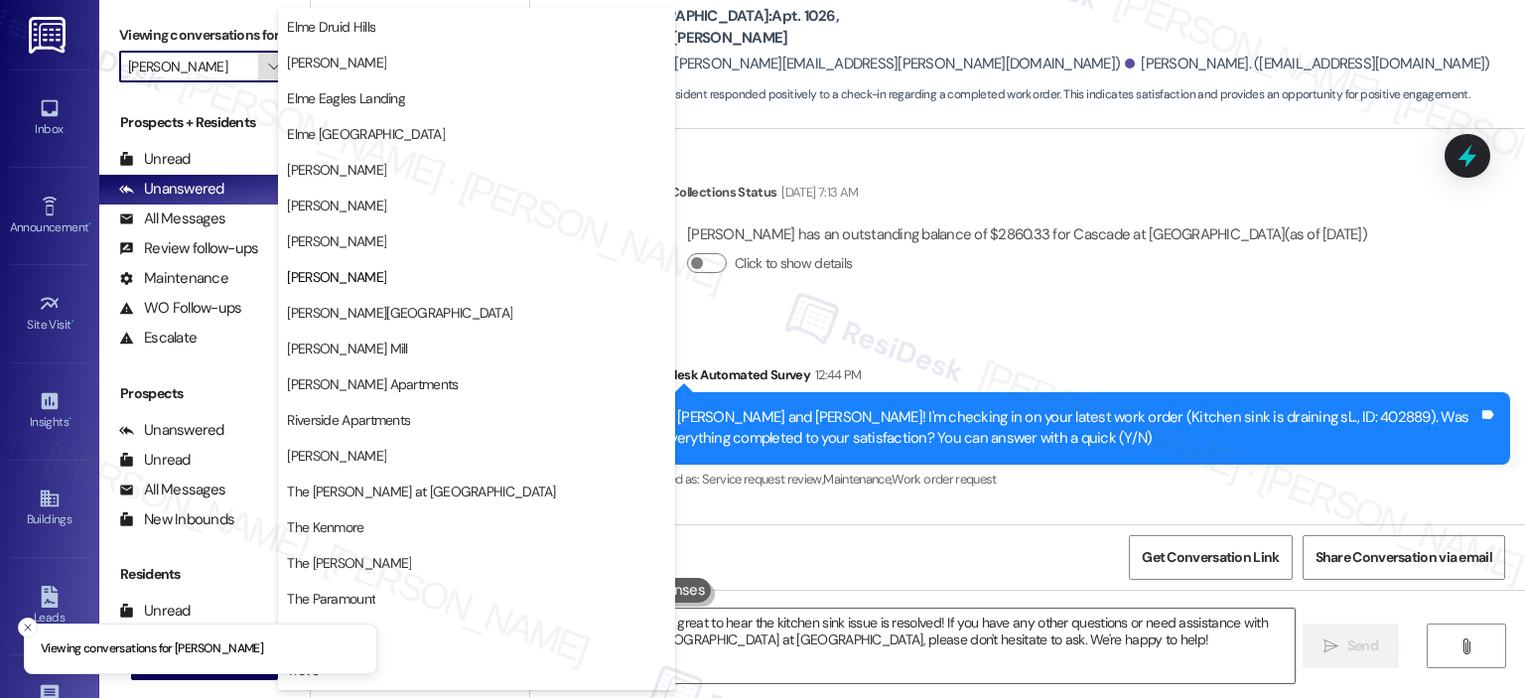
click at [264, 59] on span "" at bounding box center [273, 67] width 19 height 32
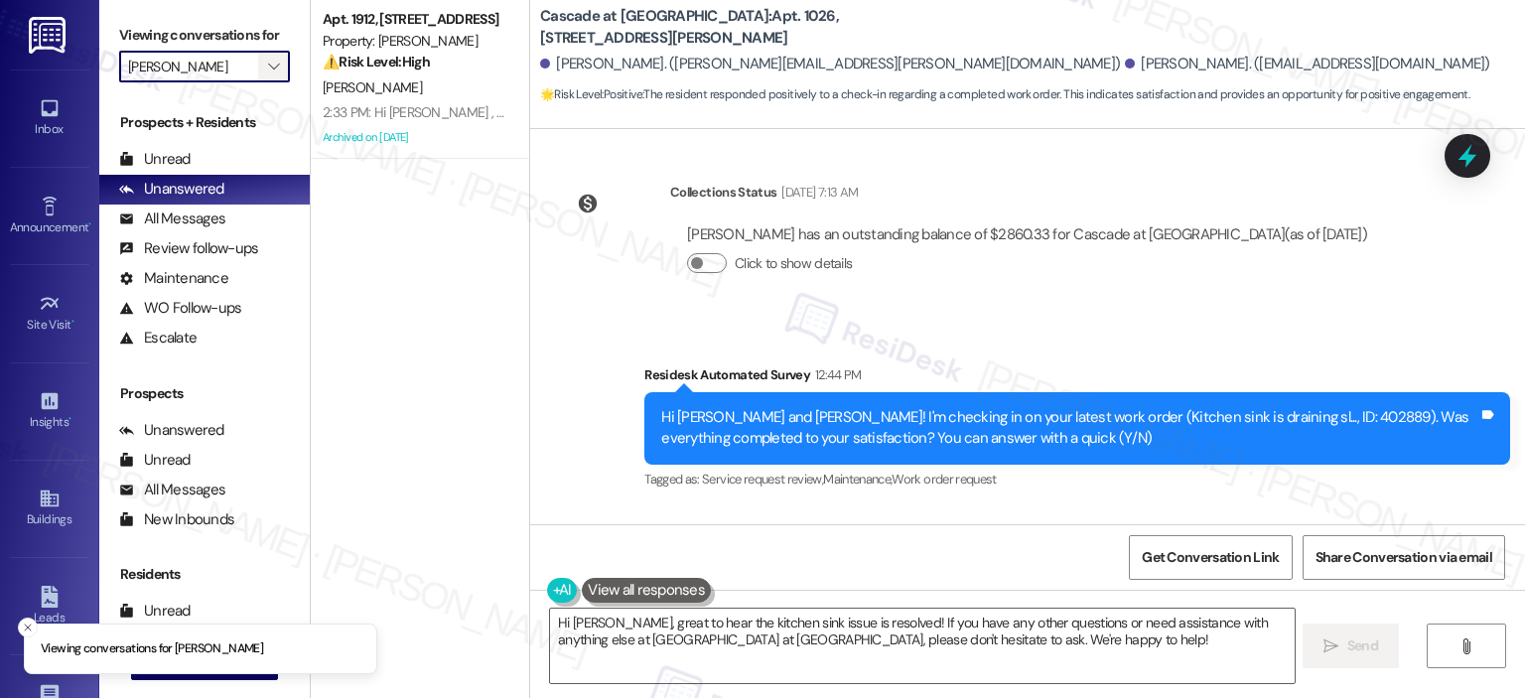
click at [268, 74] on icon "" at bounding box center [273, 67] width 11 height 16
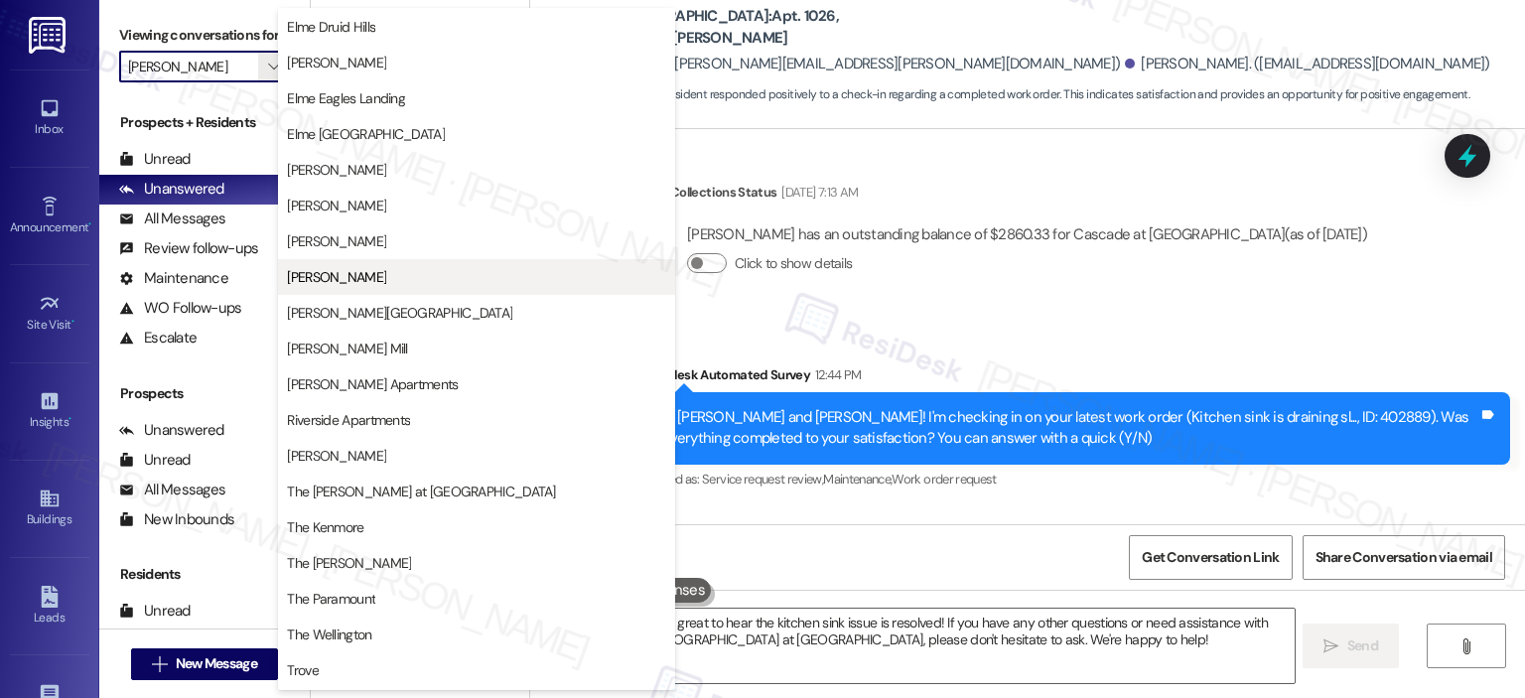
click at [361, 289] on button "[PERSON_NAME]" at bounding box center [476, 277] width 397 height 36
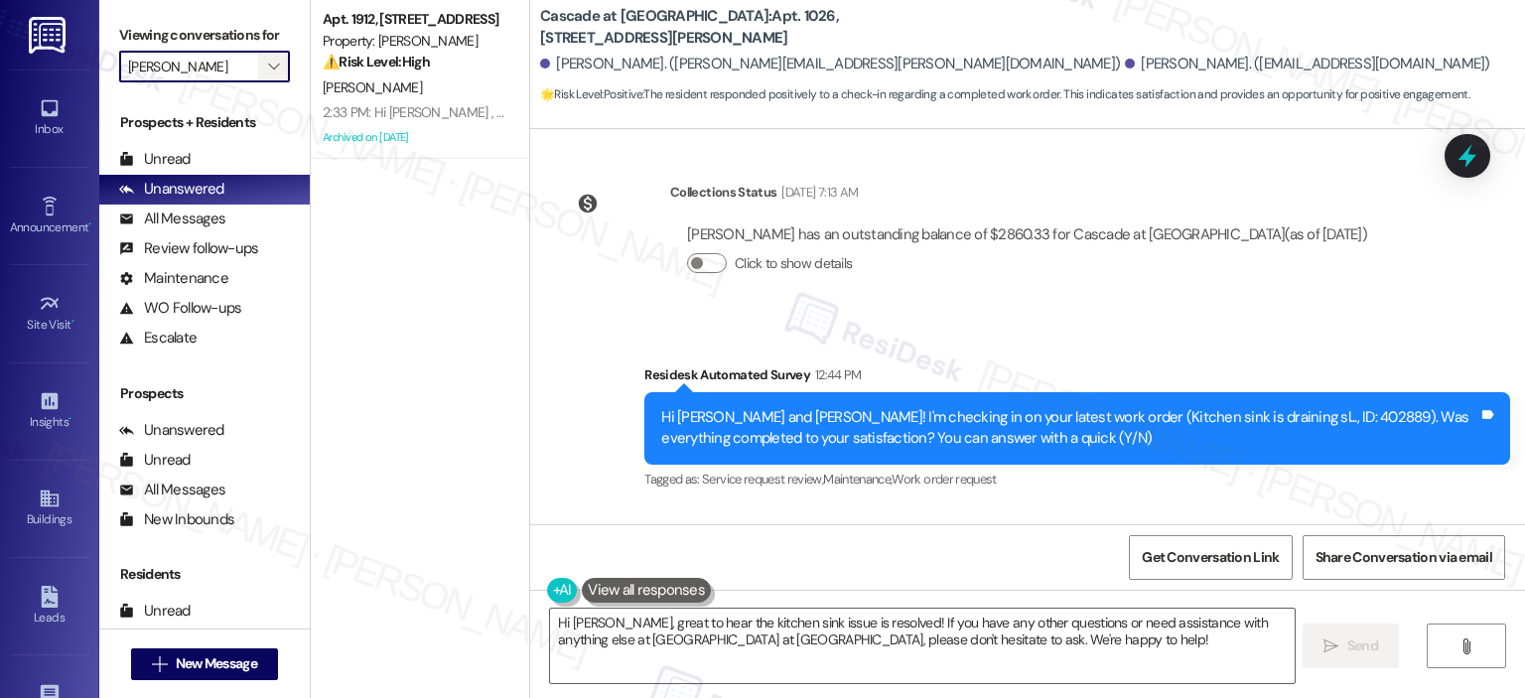
click at [270, 67] on span "" at bounding box center [273, 67] width 19 height 32
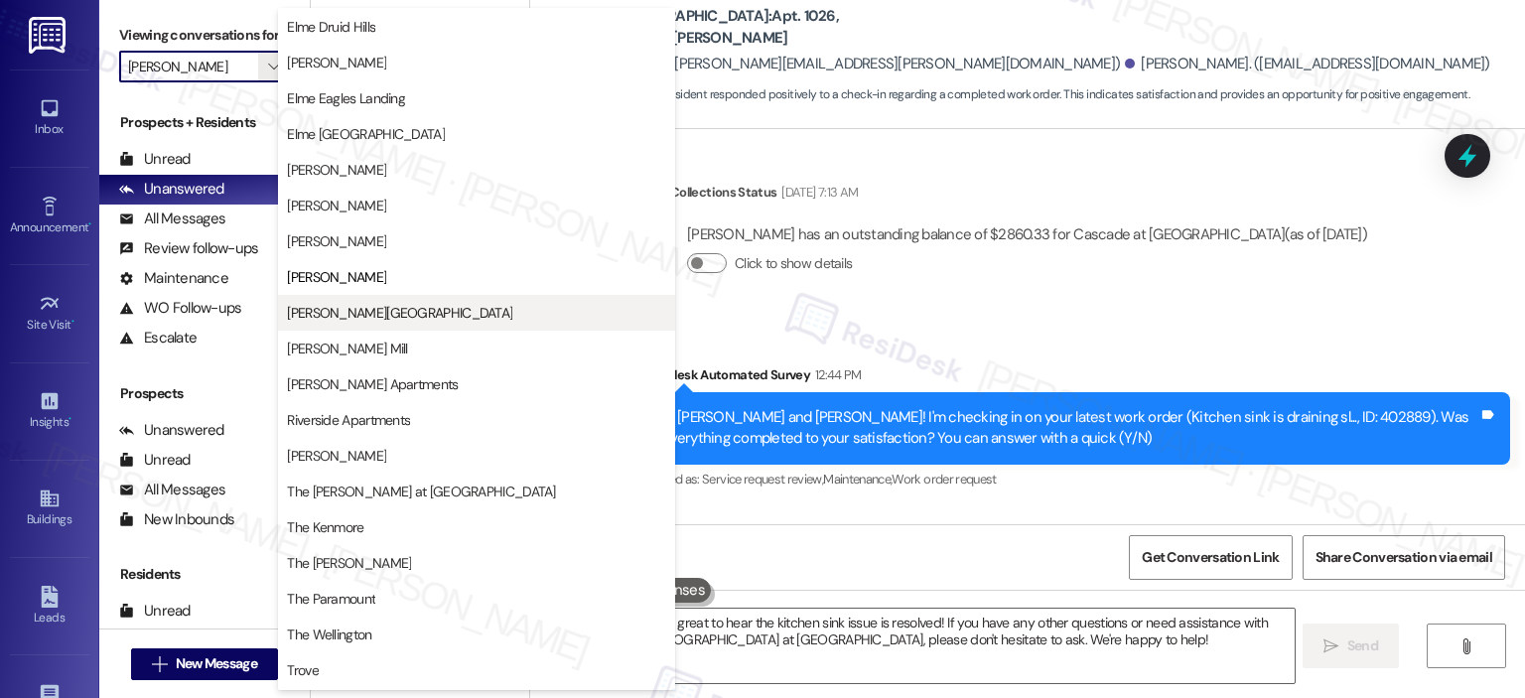
click at [389, 309] on span "[PERSON_NAME][GEOGRAPHIC_DATA]" at bounding box center [399, 313] width 225 height 20
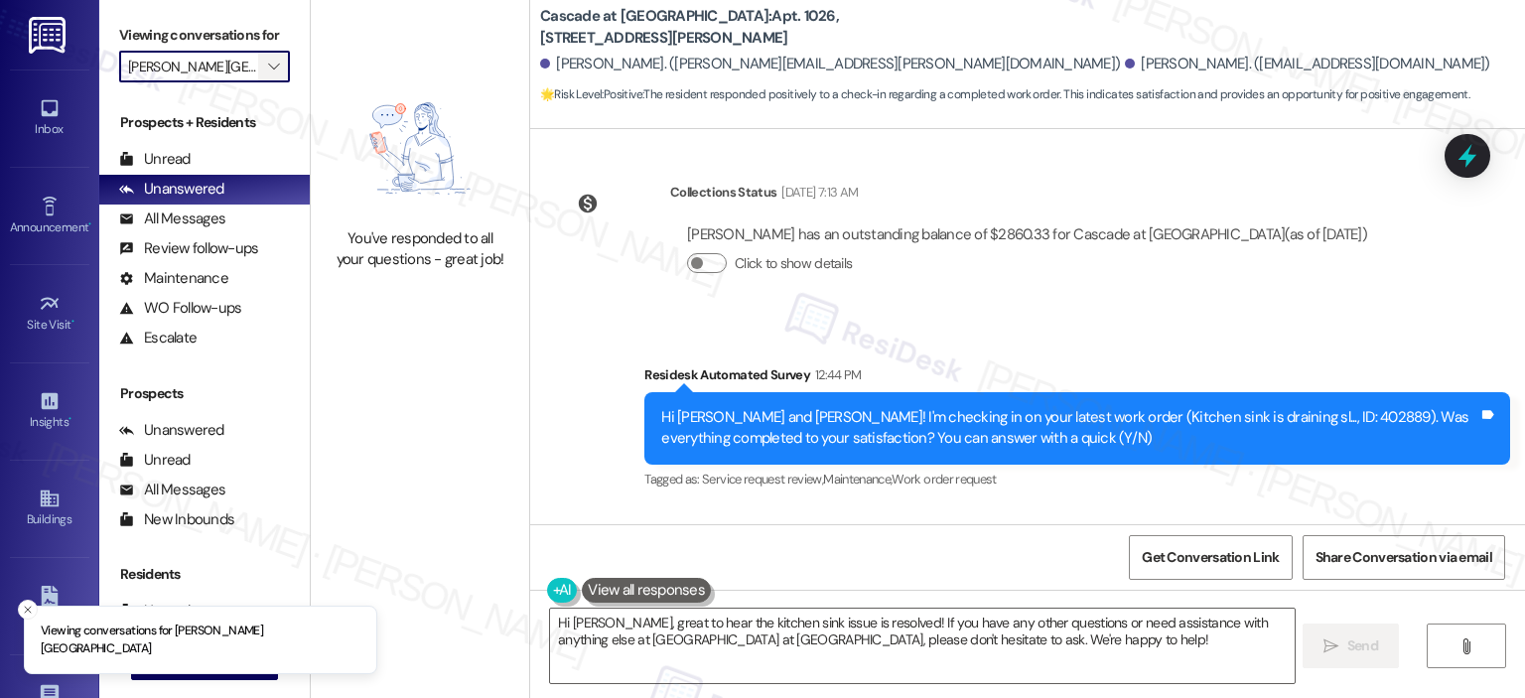
click at [268, 60] on icon "" at bounding box center [273, 67] width 11 height 16
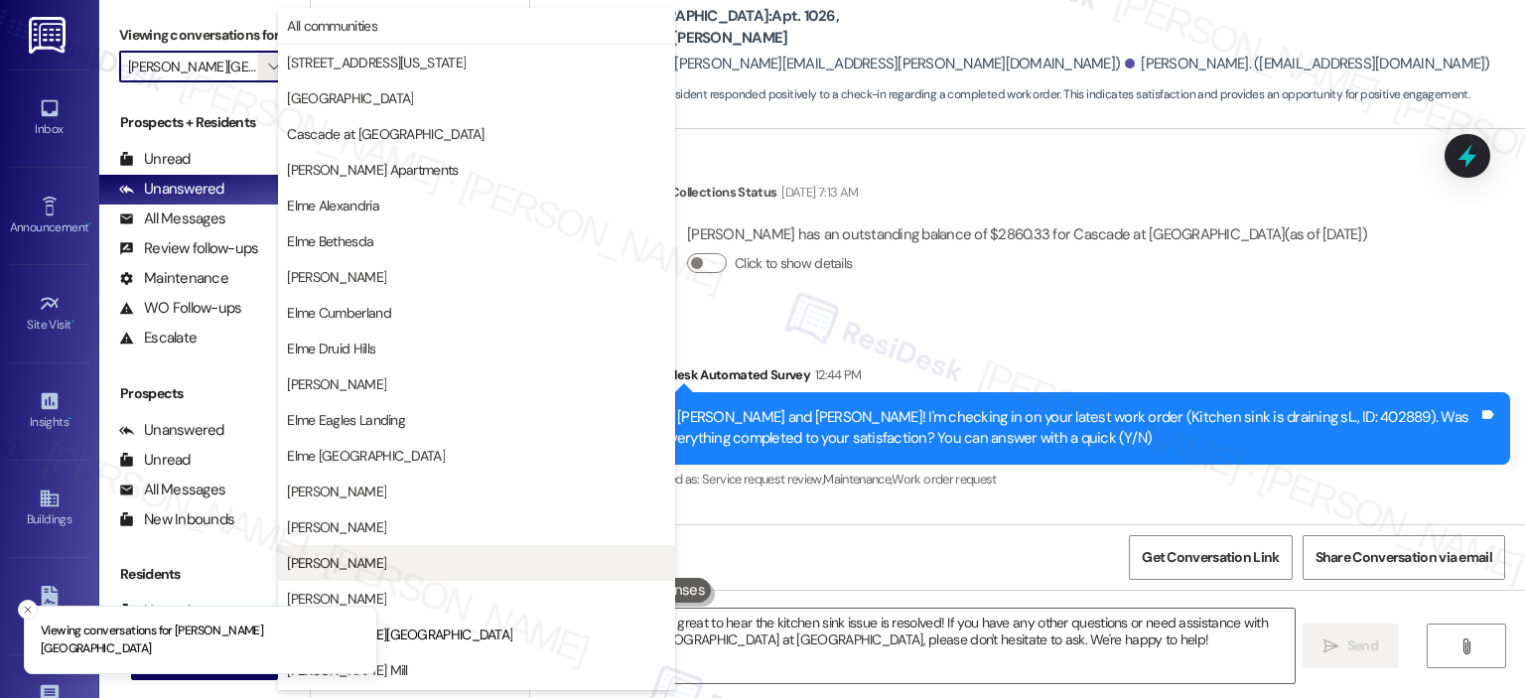
scroll to position [322, 0]
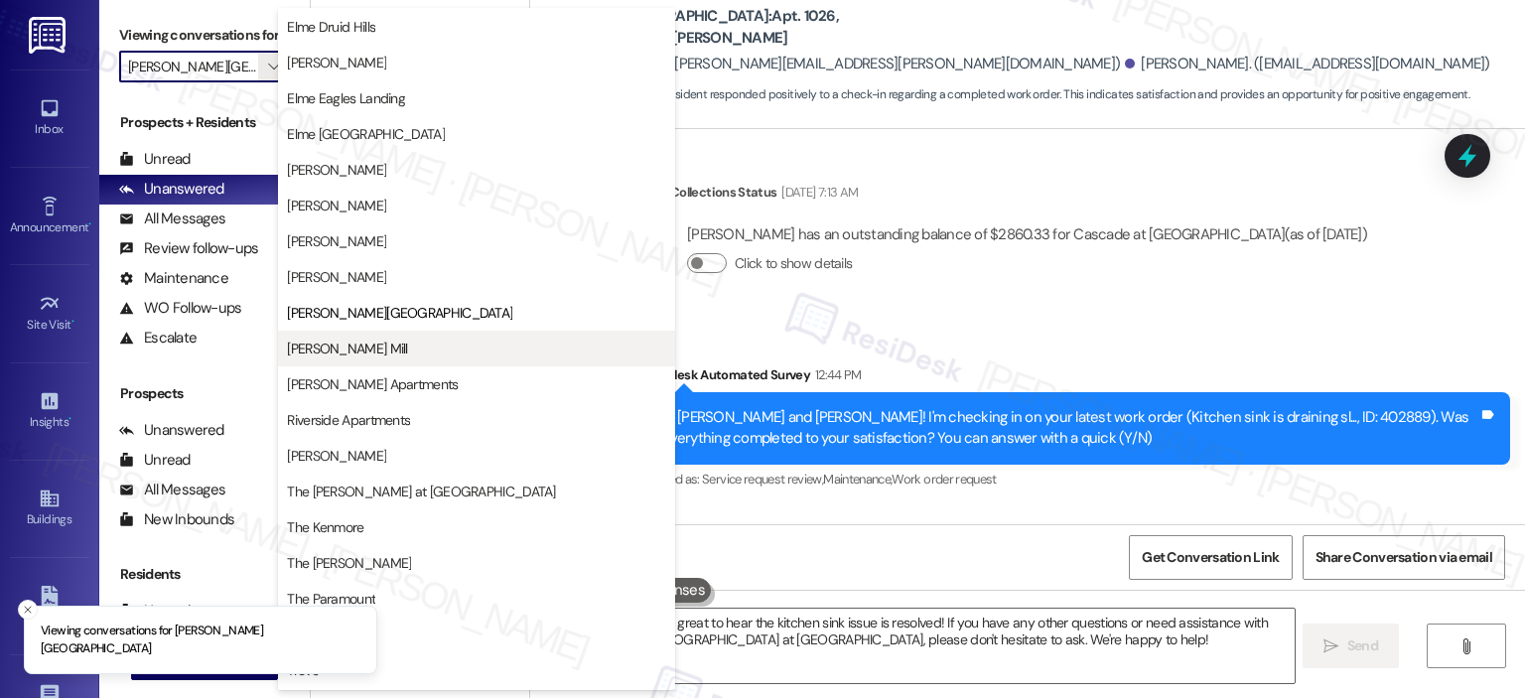
click at [399, 340] on span "[PERSON_NAME] Mill" at bounding box center [476, 348] width 379 height 20
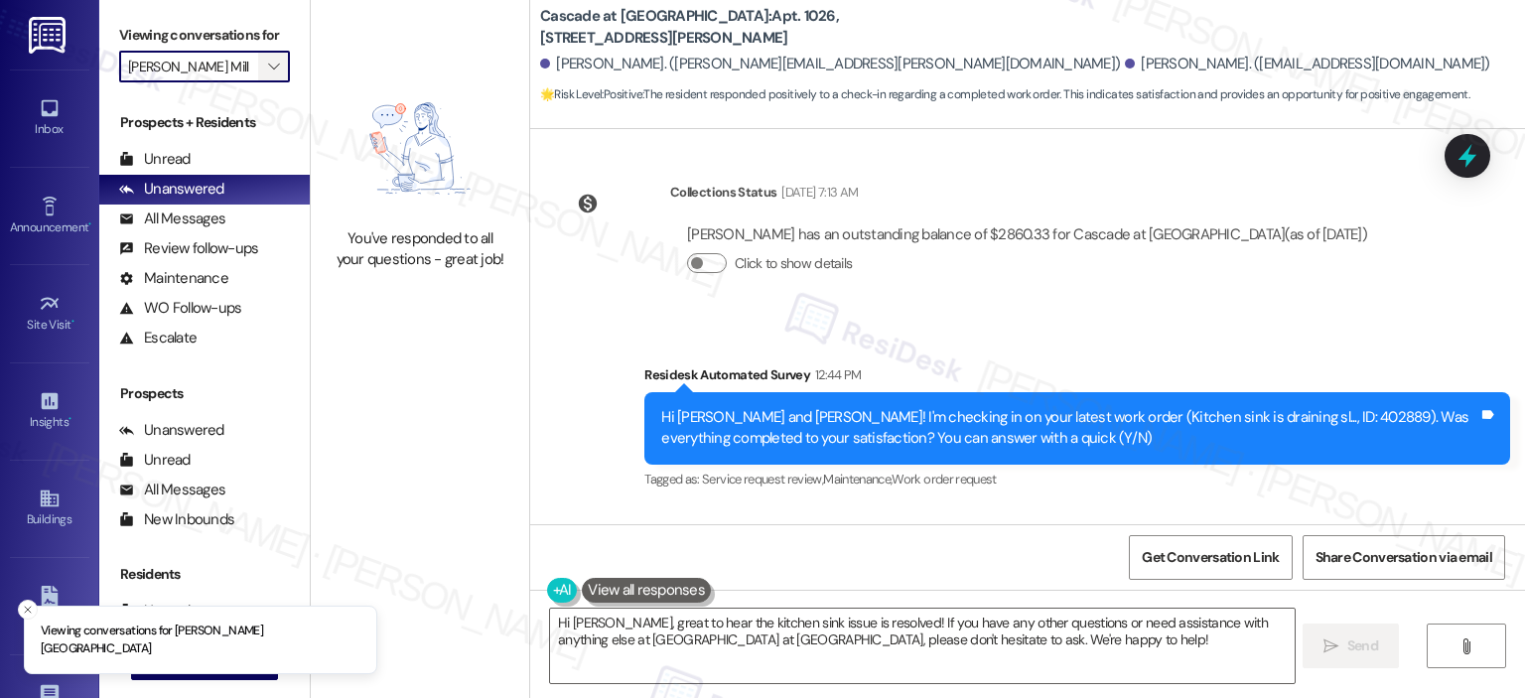
click at [275, 63] on button "" at bounding box center [274, 67] width 32 height 32
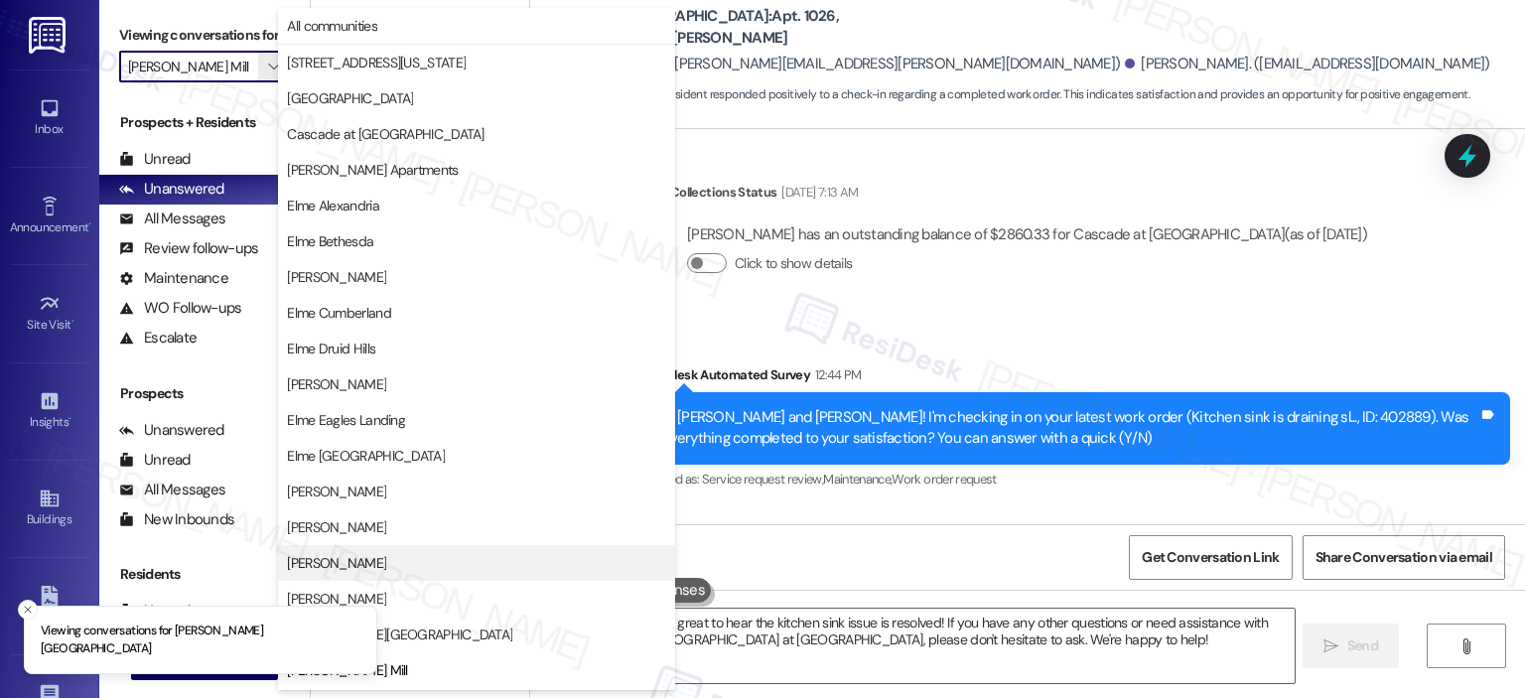
scroll to position [322, 0]
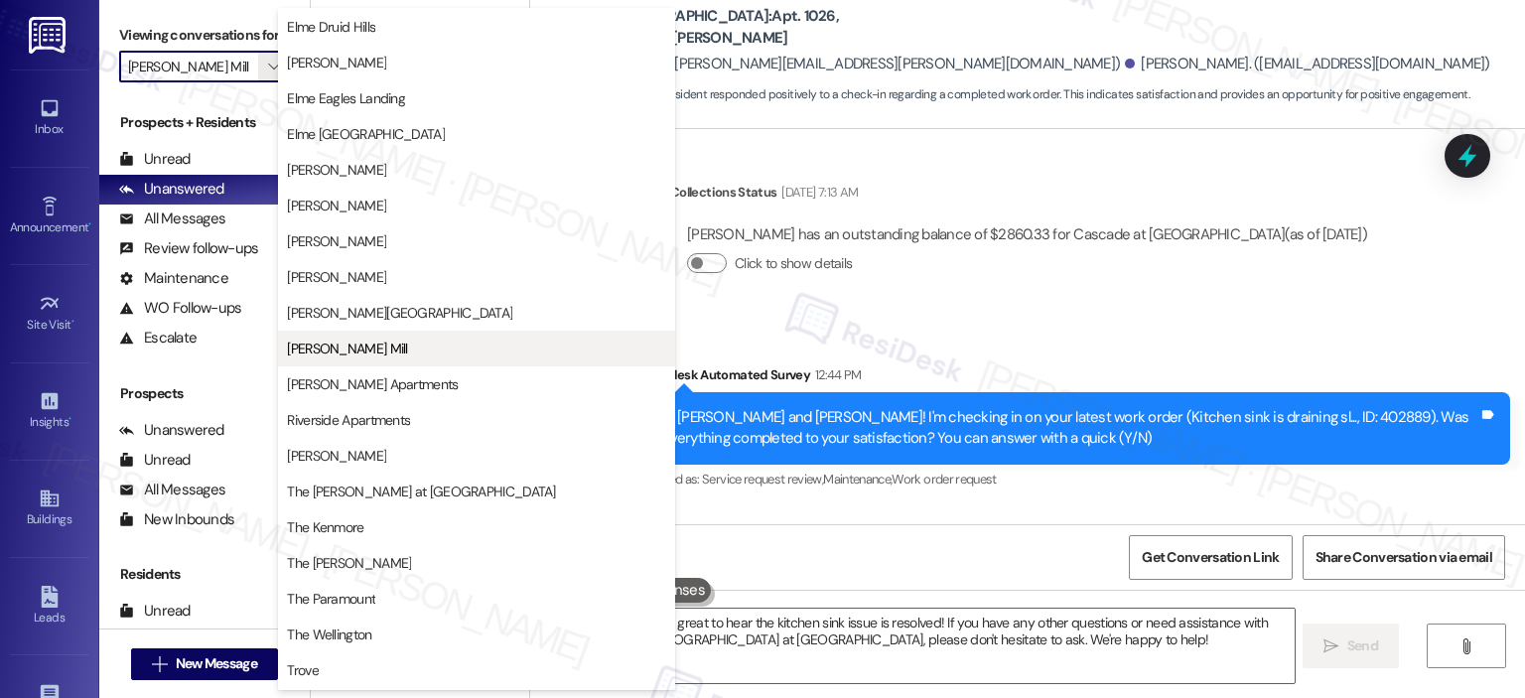
click at [457, 338] on span "[PERSON_NAME] Mill" at bounding box center [476, 348] width 379 height 20
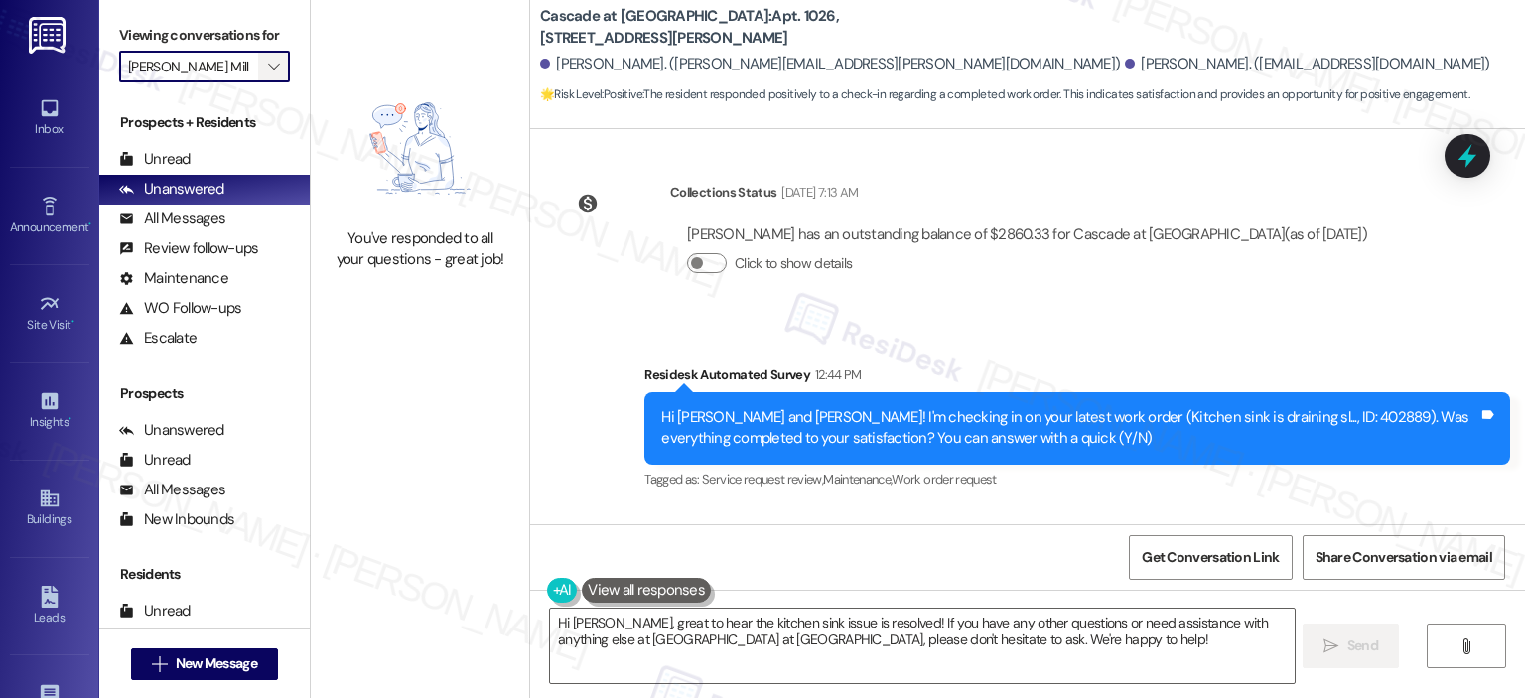
click at [266, 55] on span "" at bounding box center [273, 67] width 19 height 32
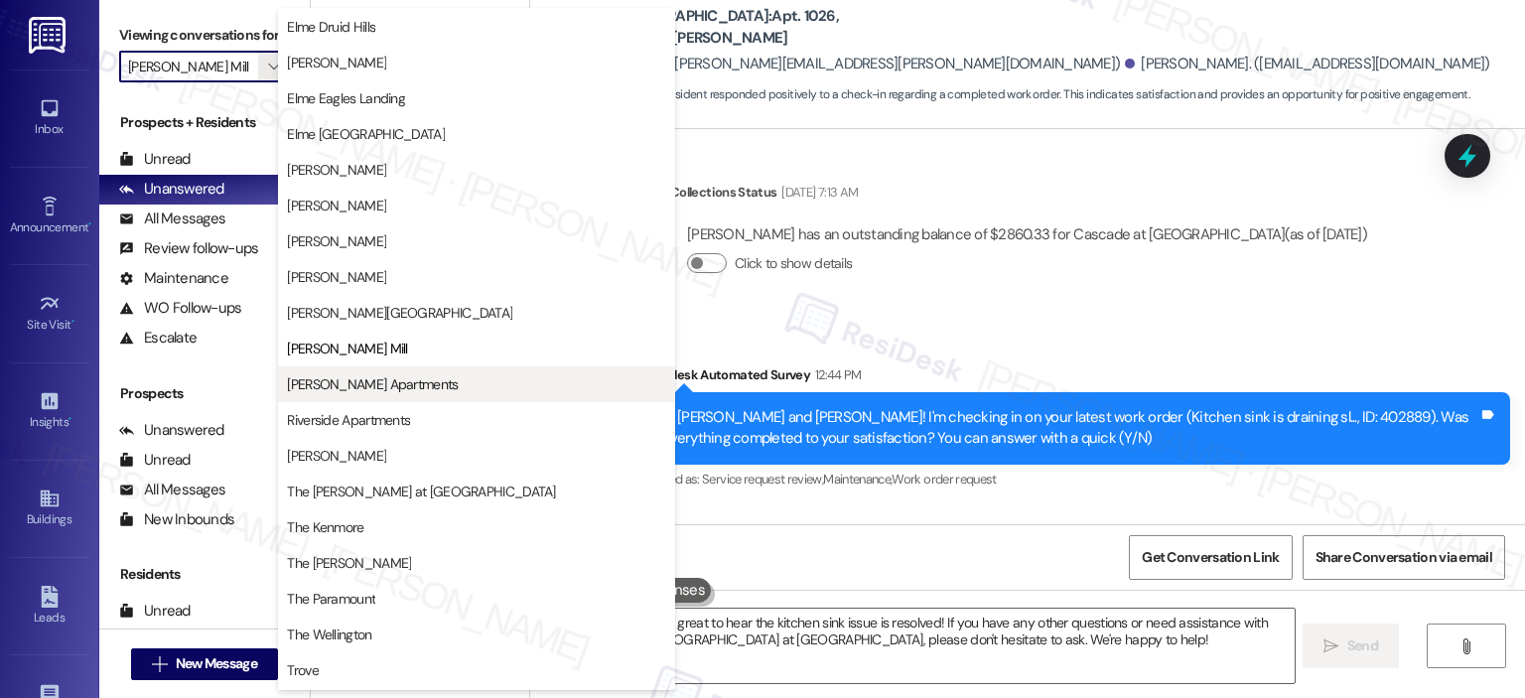
click at [372, 379] on span "[PERSON_NAME] Apartments" at bounding box center [372, 384] width 171 height 20
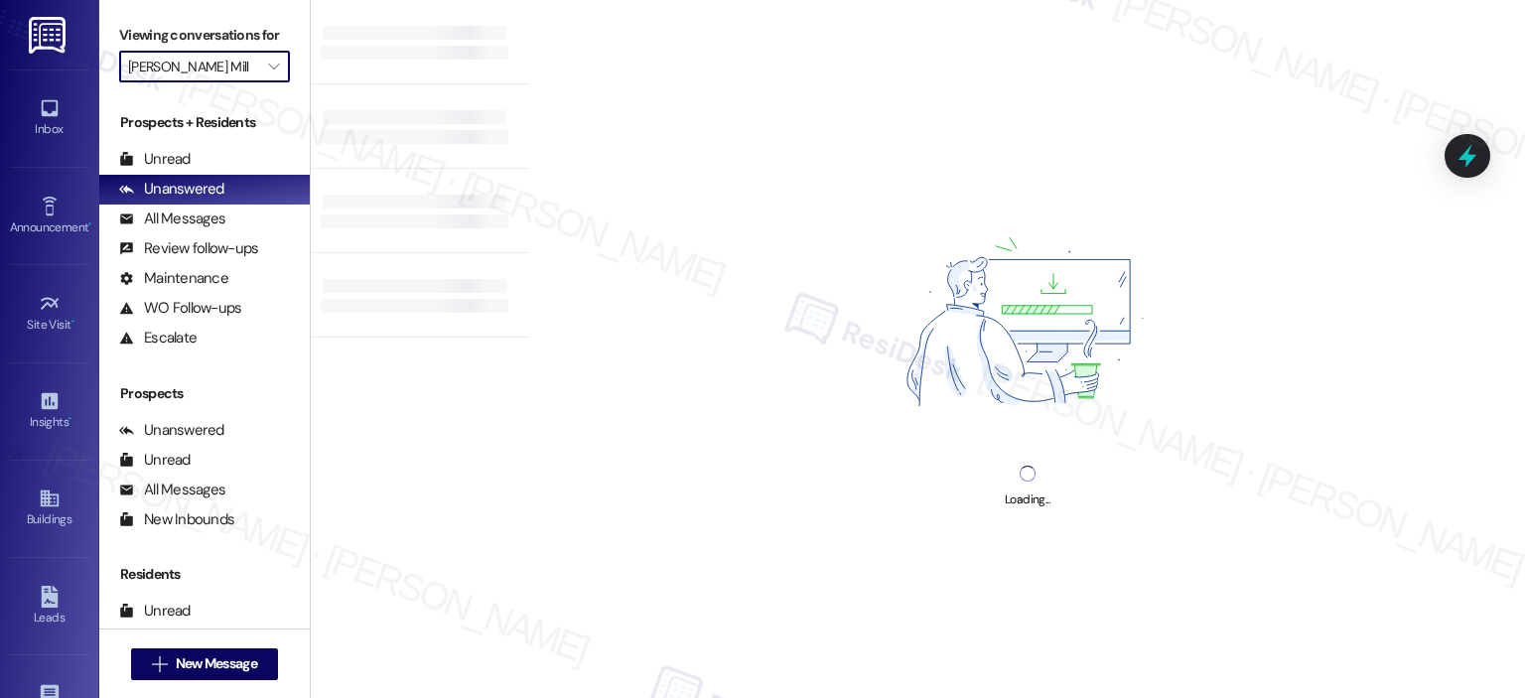
type input "[PERSON_NAME] Apartments"
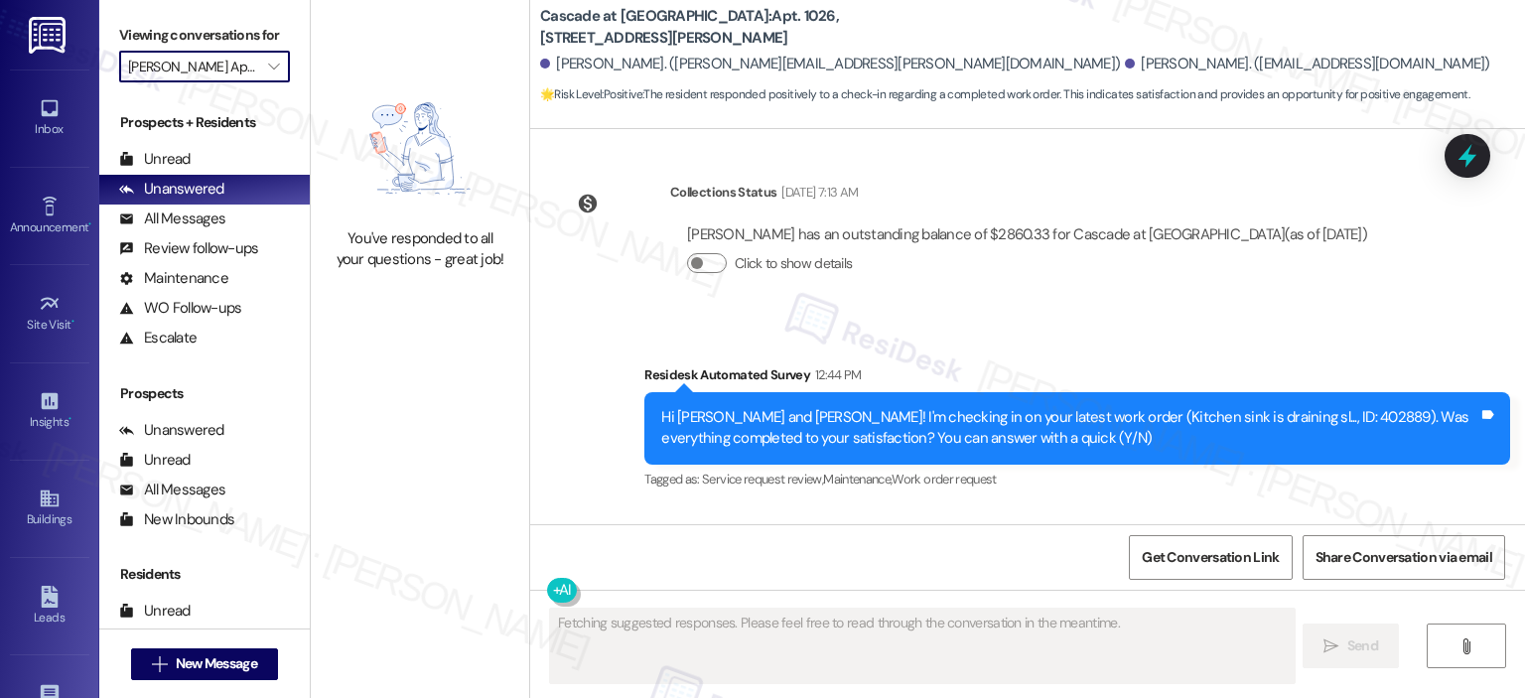
scroll to position [9147, 0]
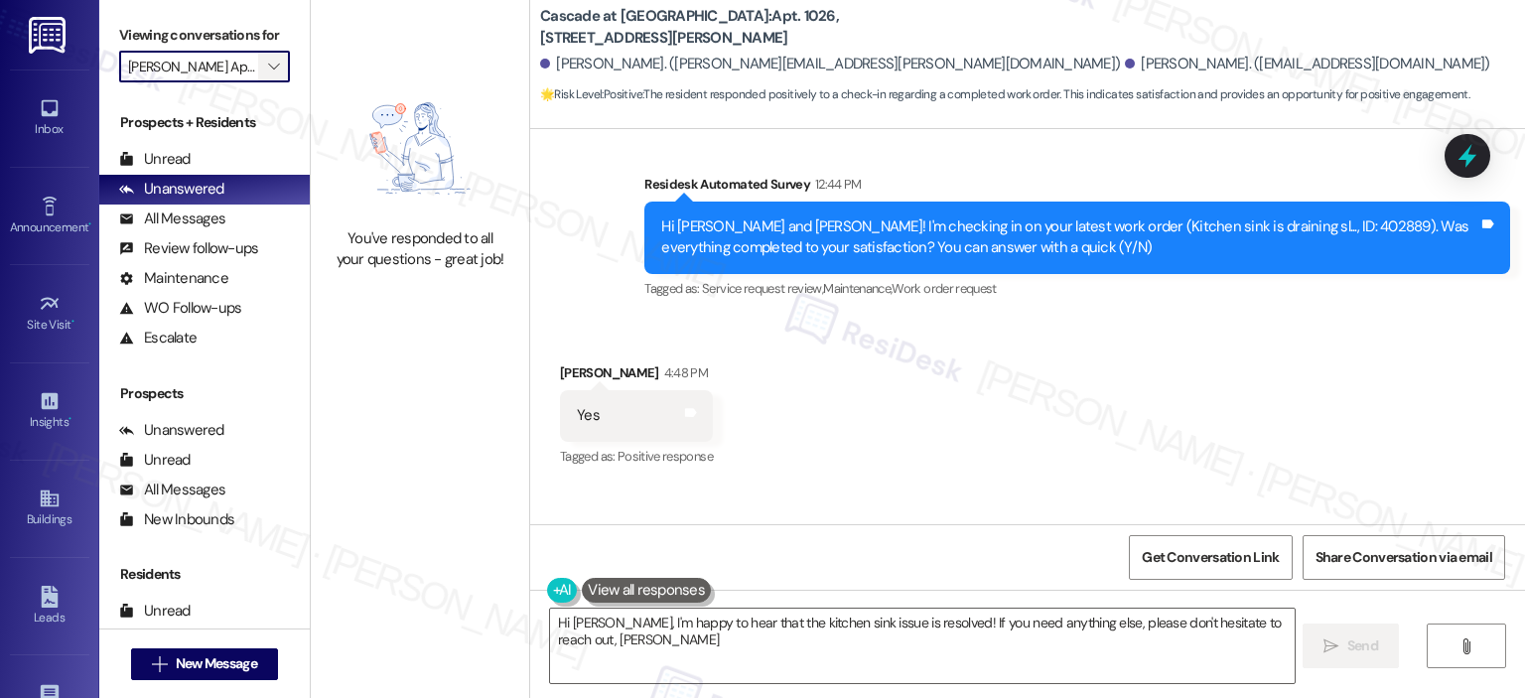
click at [265, 74] on span "" at bounding box center [273, 67] width 19 height 32
type textarea "Hi Karen, I'm happy to hear that the kitchen sink issue is resolved! If you nee…"
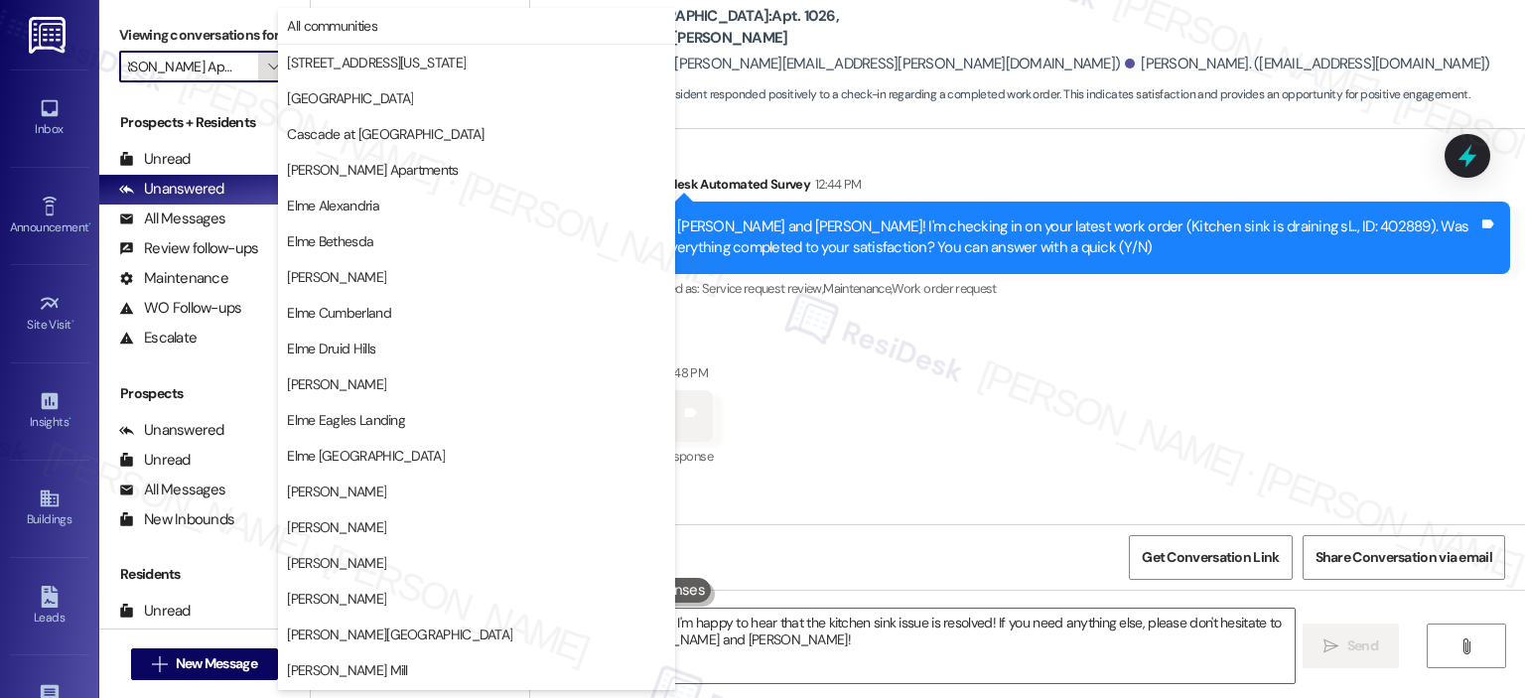
scroll to position [354, 0]
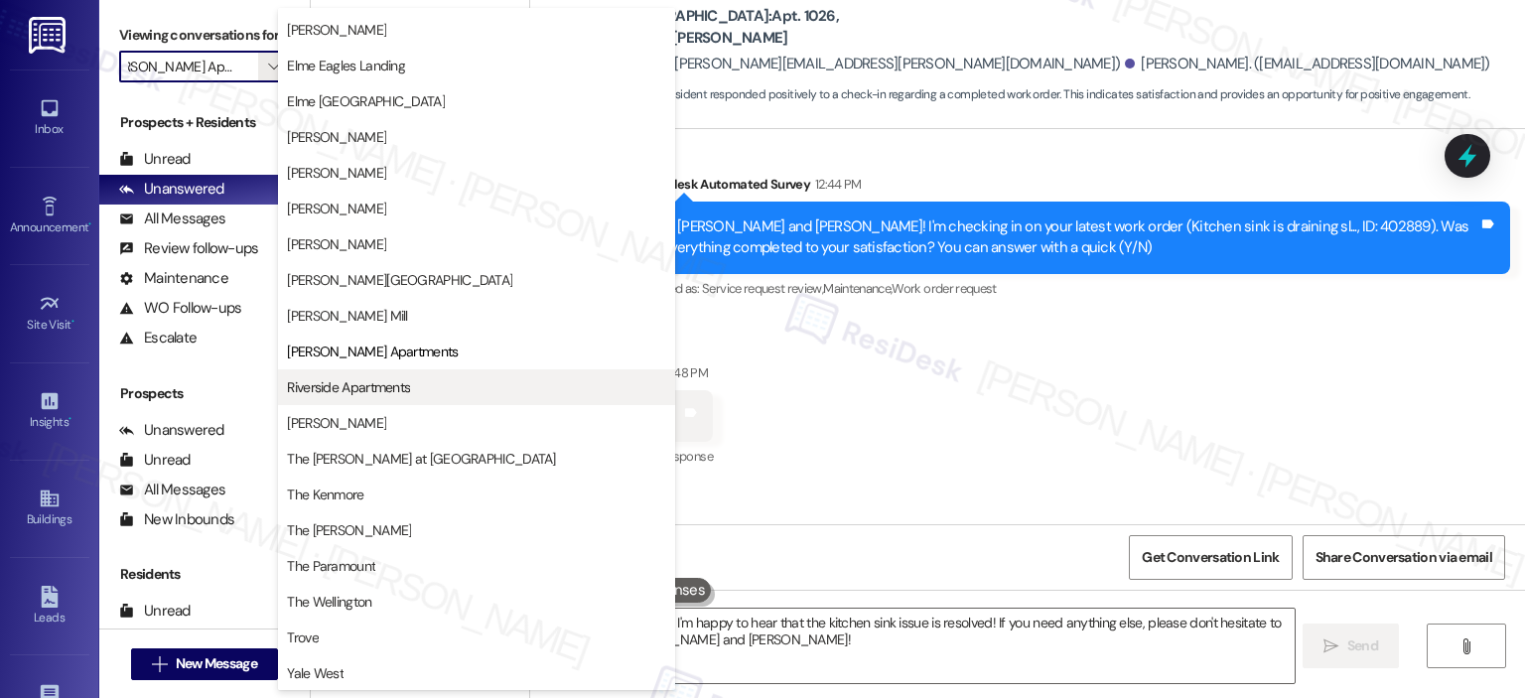
click at [341, 396] on button "Riverside Apartments" at bounding box center [476, 387] width 397 height 36
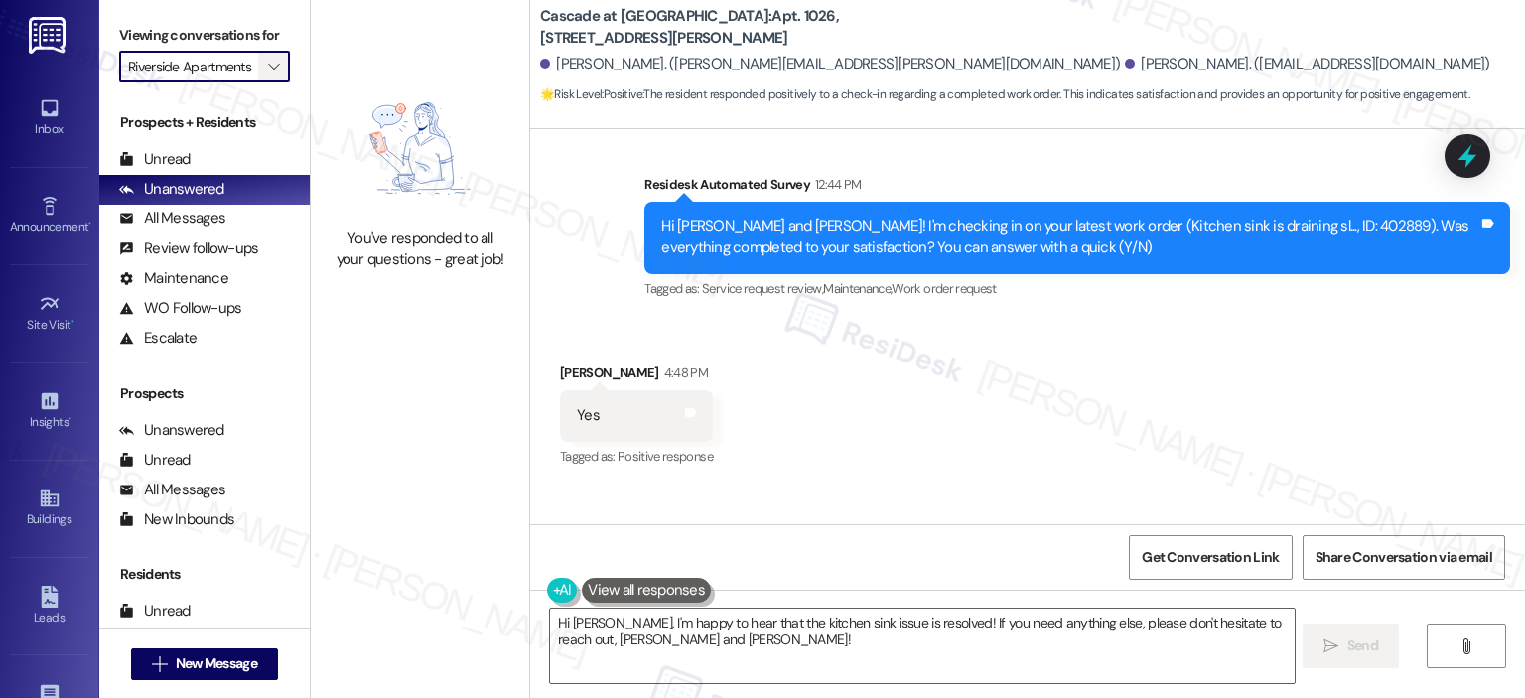
click at [268, 63] on icon "" at bounding box center [273, 67] width 11 height 16
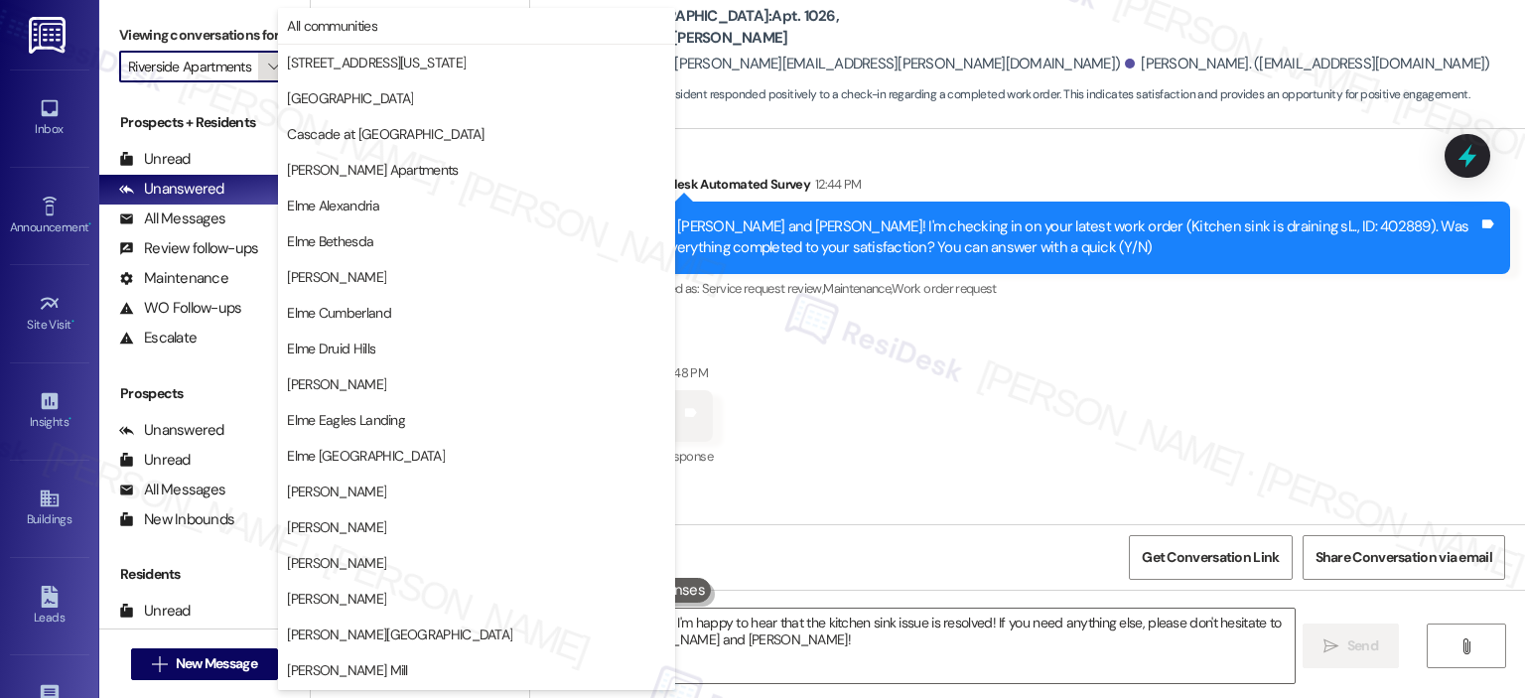
scroll to position [354, 0]
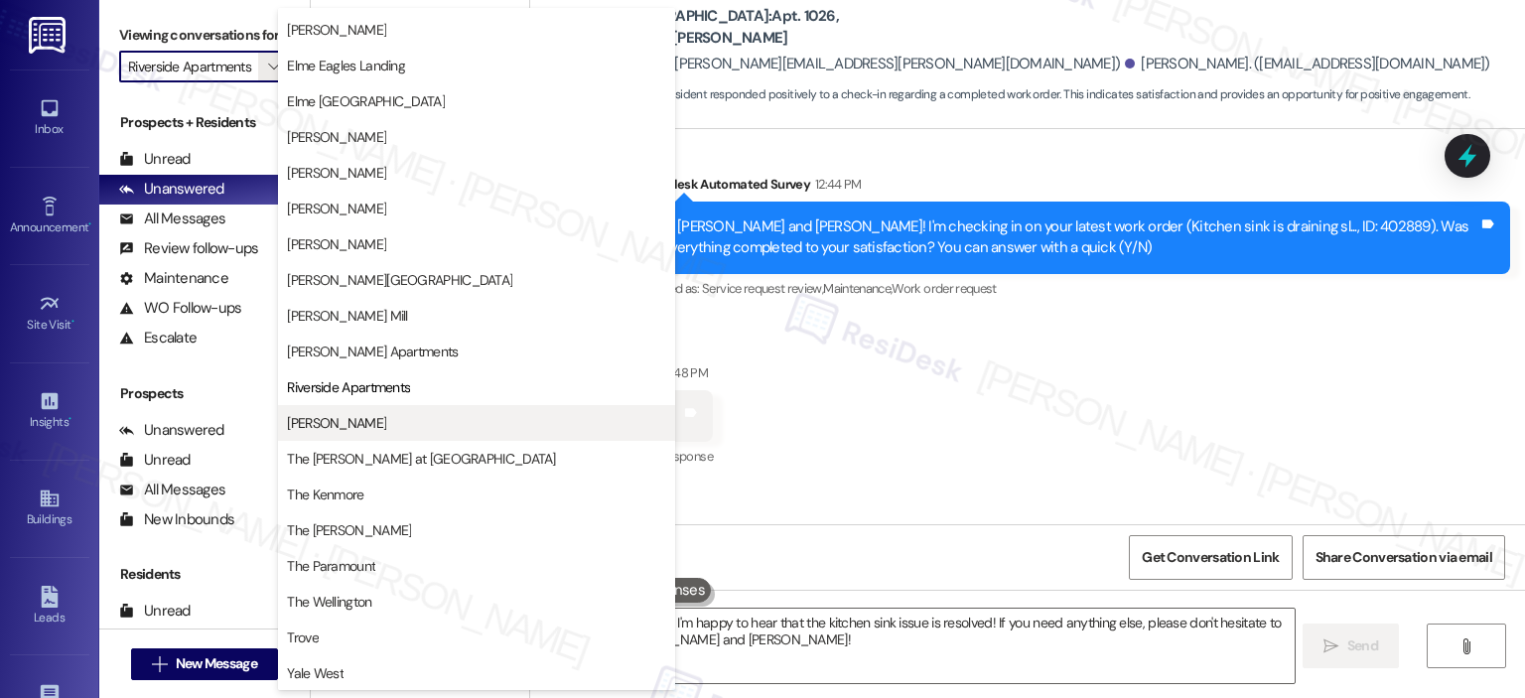
click at [368, 415] on span "[PERSON_NAME]" at bounding box center [336, 423] width 99 height 20
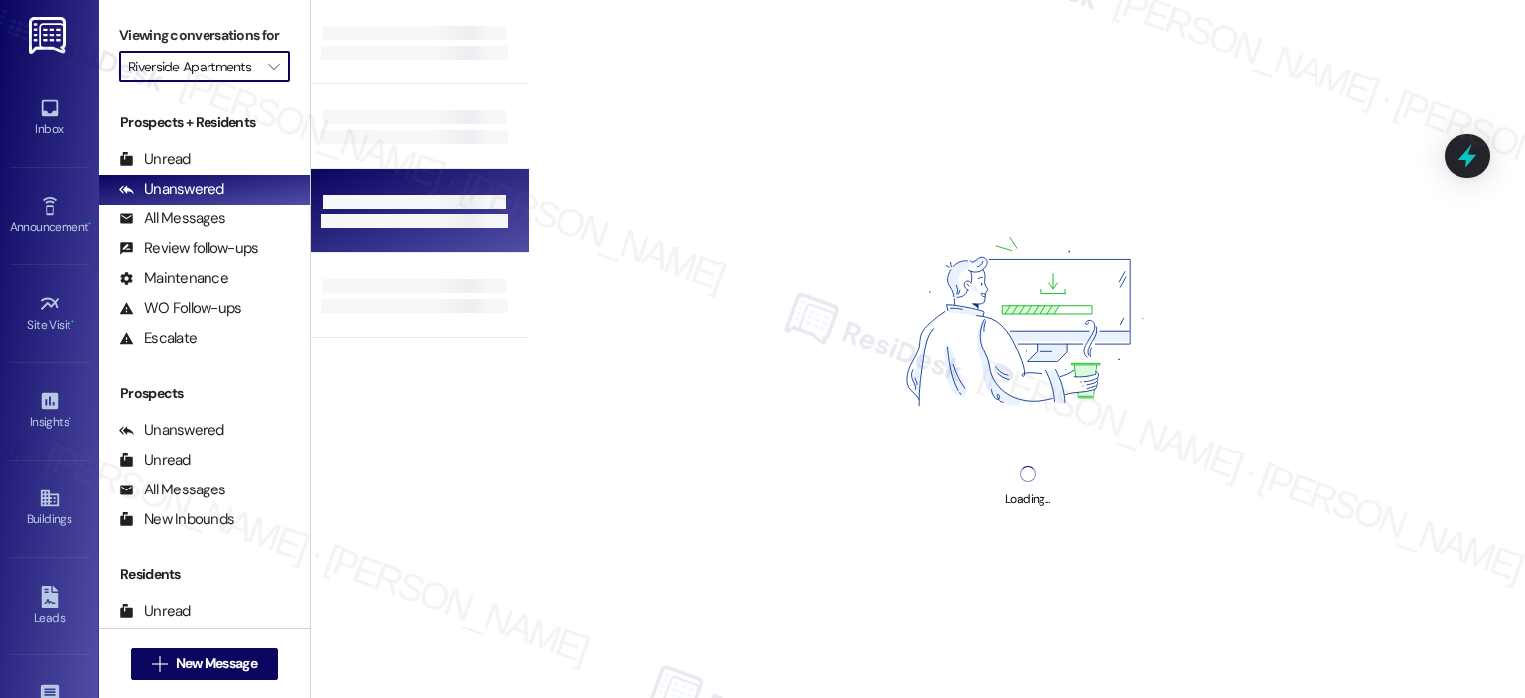
type input "[PERSON_NAME]"
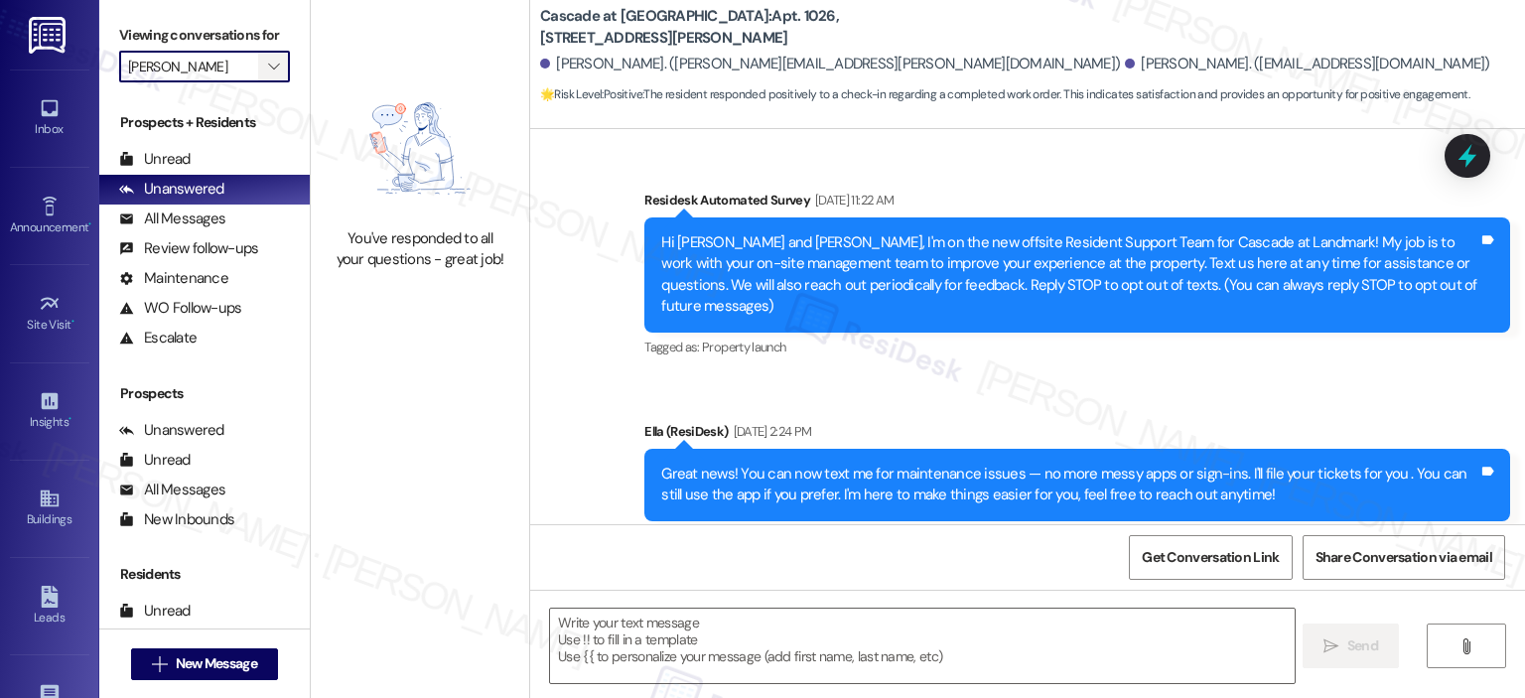
click at [270, 66] on span "" at bounding box center [273, 67] width 19 height 32
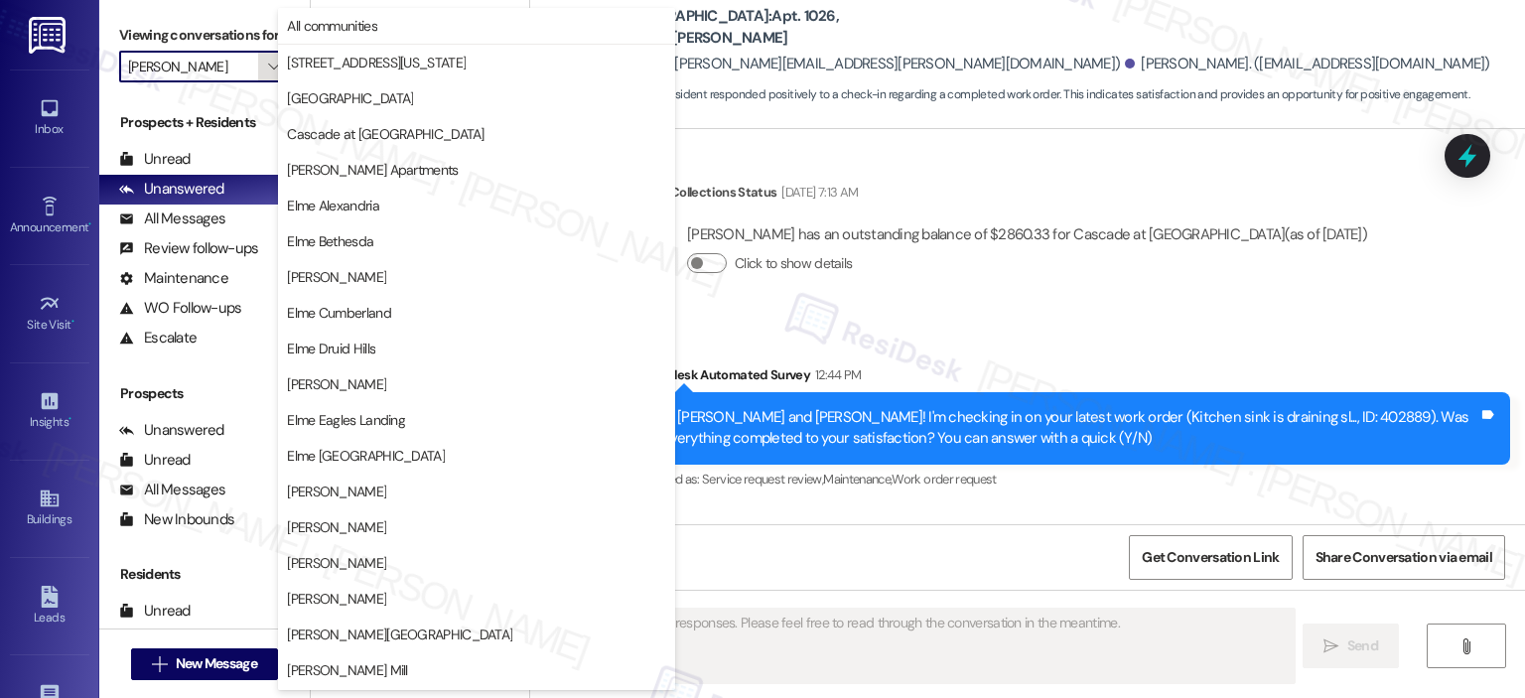
scroll to position [354, 0]
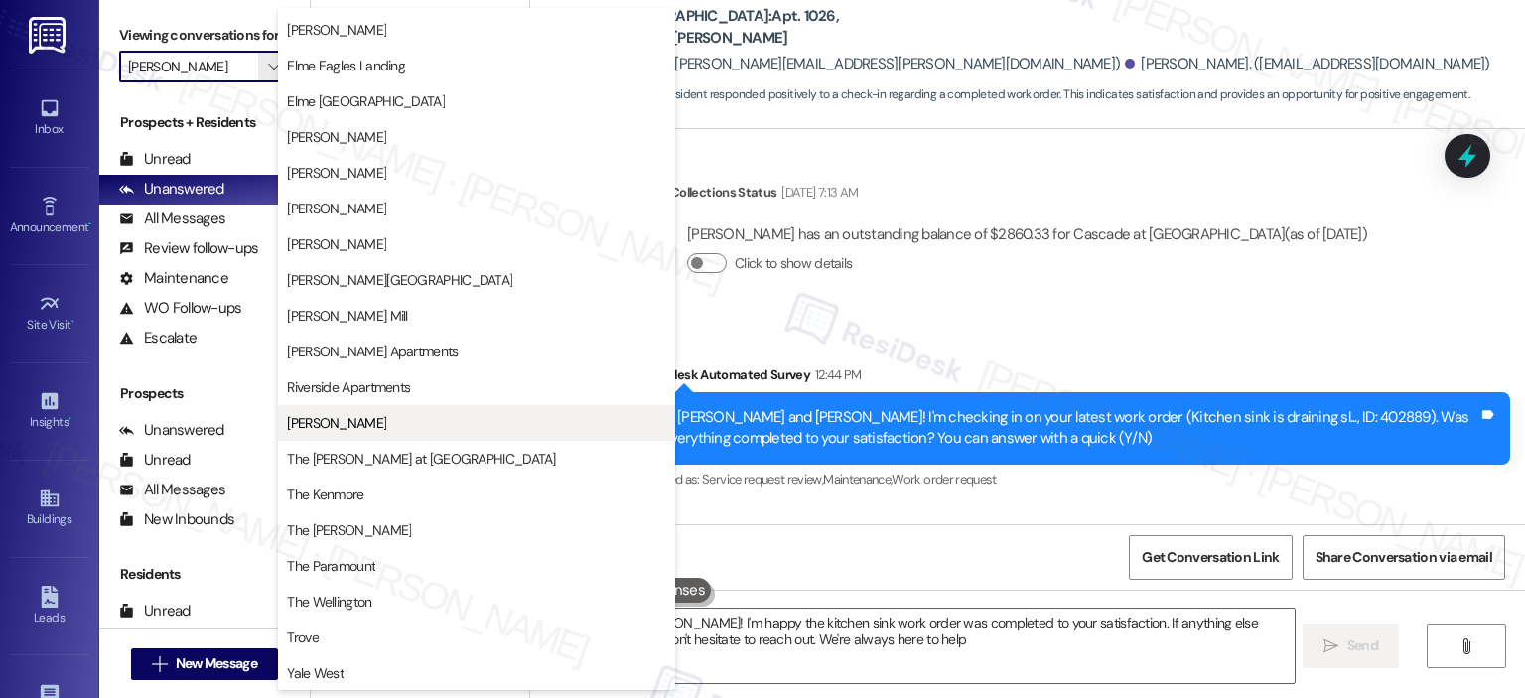
type textarea "Great to hear, Karen! I'm happy the kitchen sink work order was completed to yo…"
click at [397, 430] on span "[PERSON_NAME]" at bounding box center [476, 423] width 379 height 20
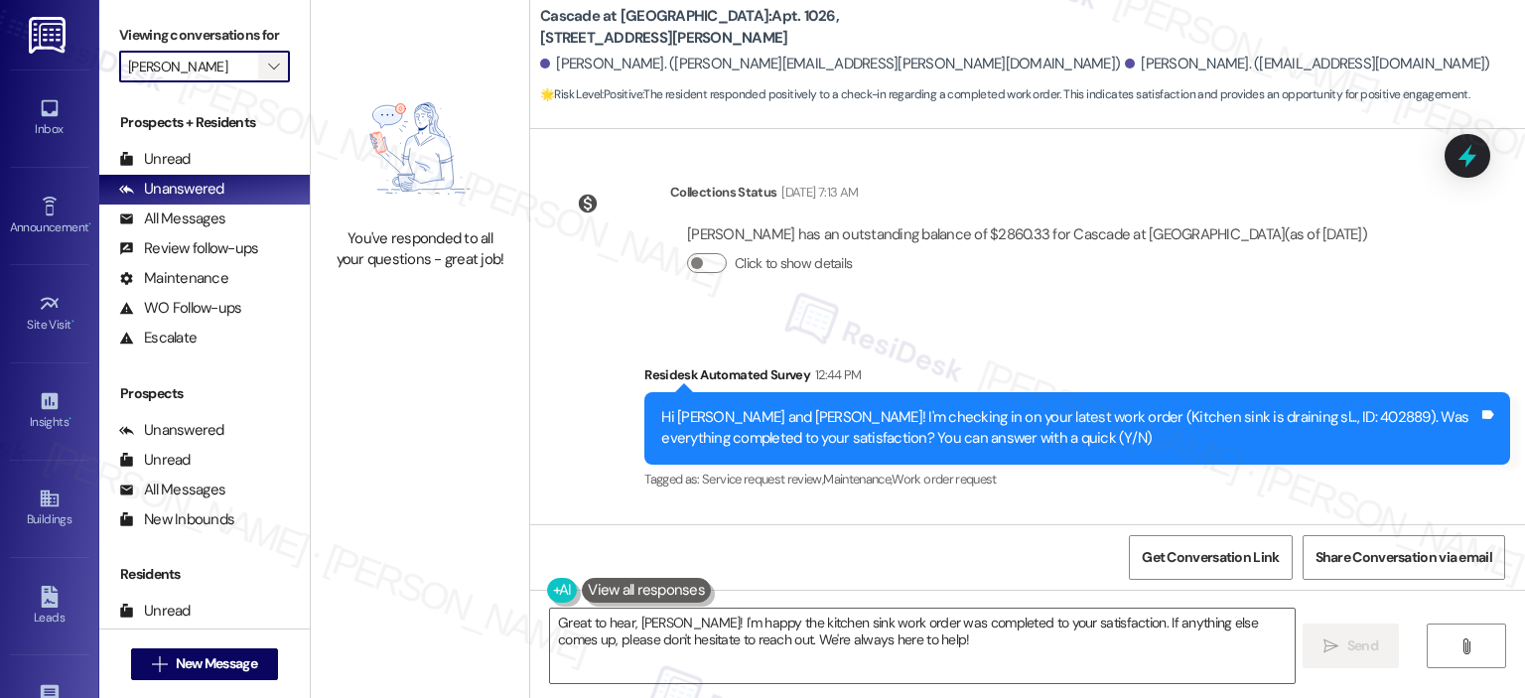
click at [264, 52] on span "" at bounding box center [273, 67] width 19 height 32
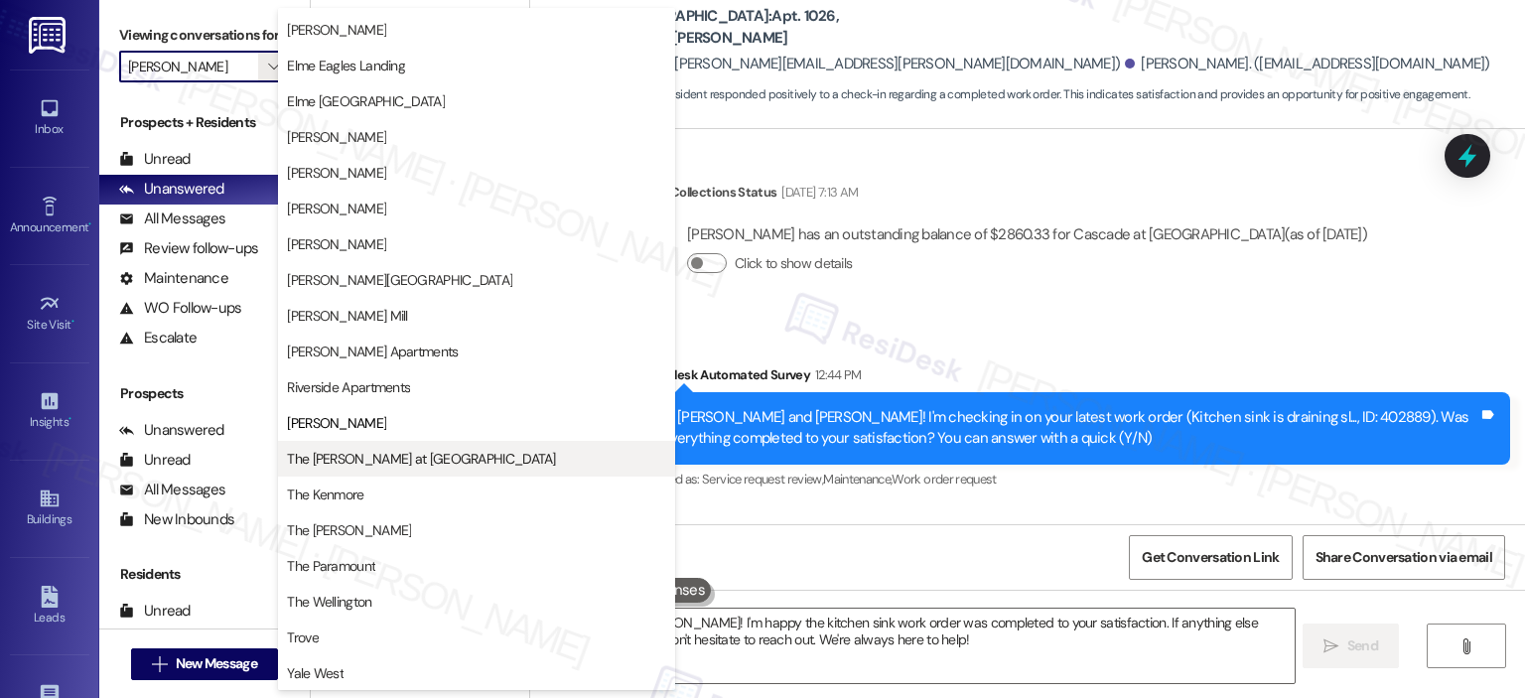
click at [376, 464] on span "The [PERSON_NAME] at [GEOGRAPHIC_DATA]" at bounding box center [421, 459] width 268 height 20
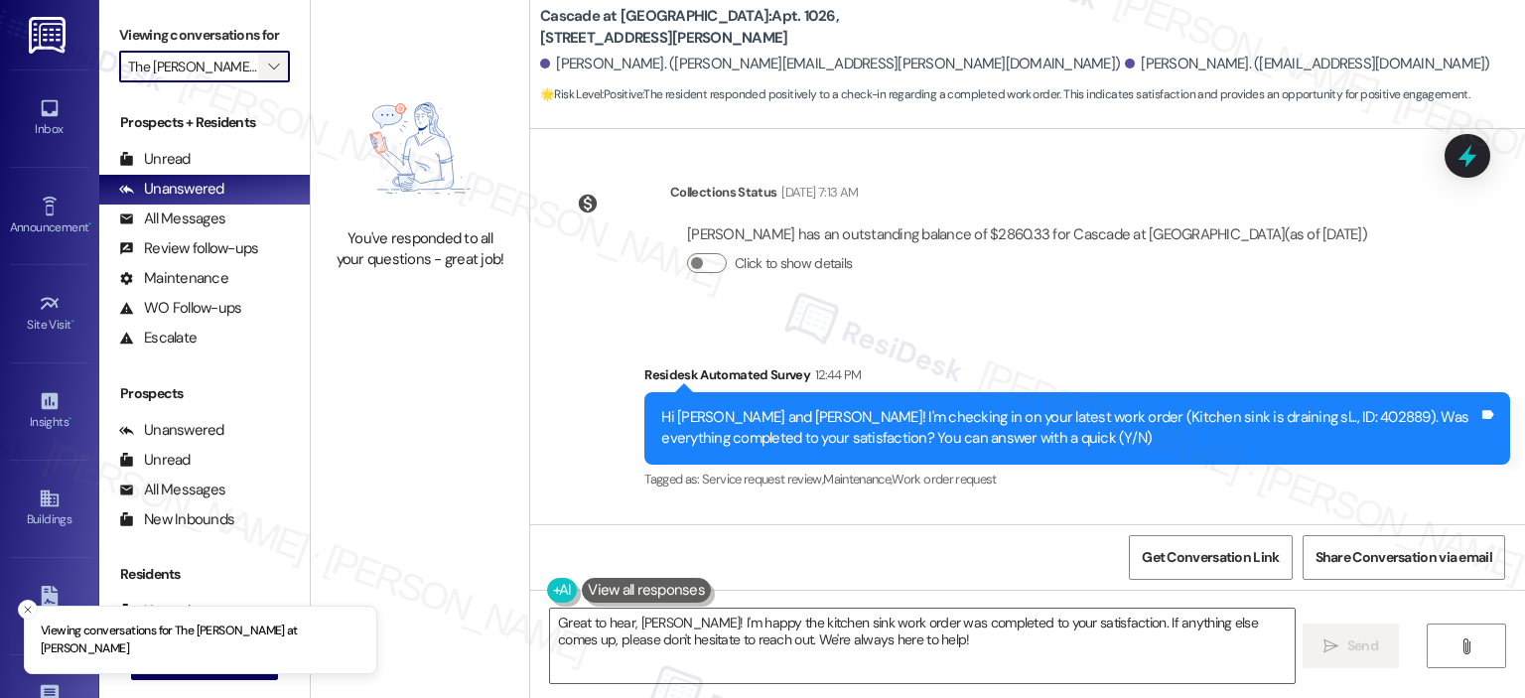
click at [270, 69] on span "" at bounding box center [273, 67] width 19 height 32
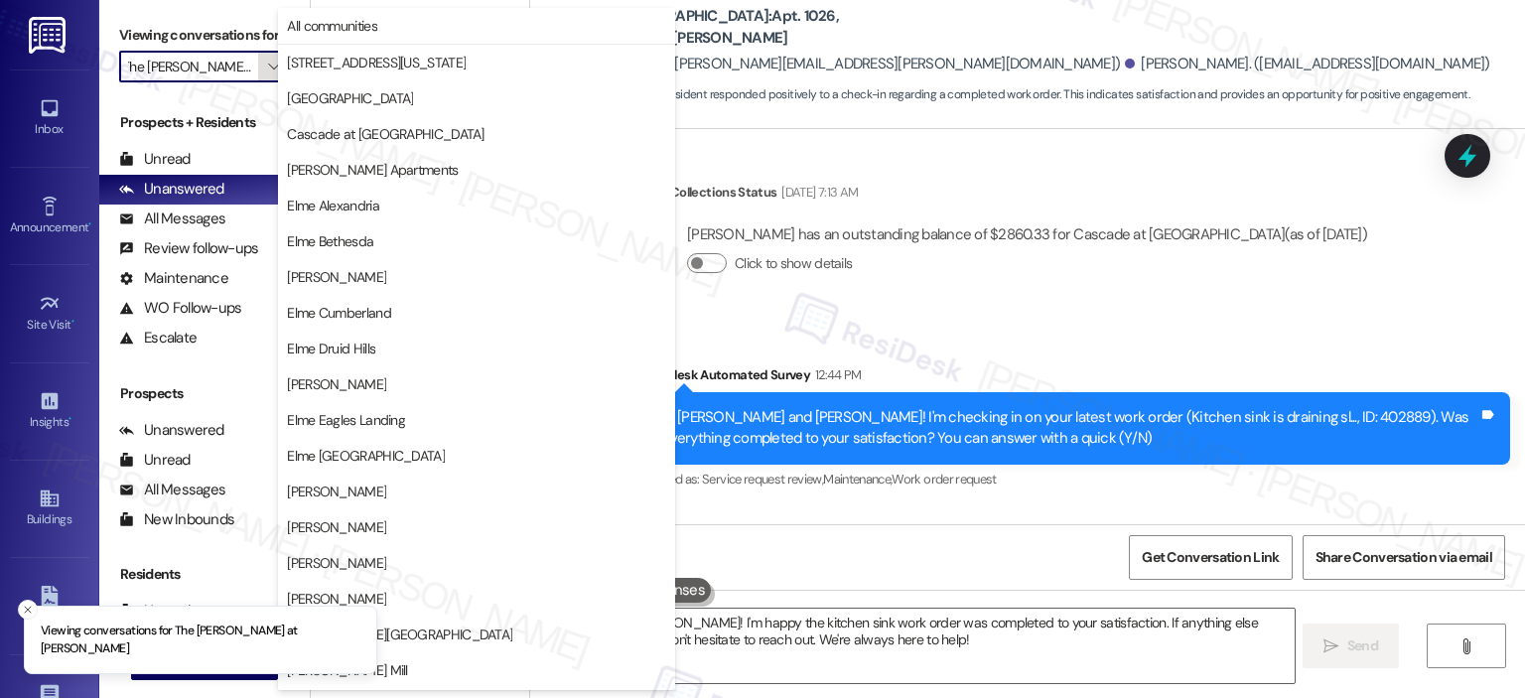
scroll to position [354, 0]
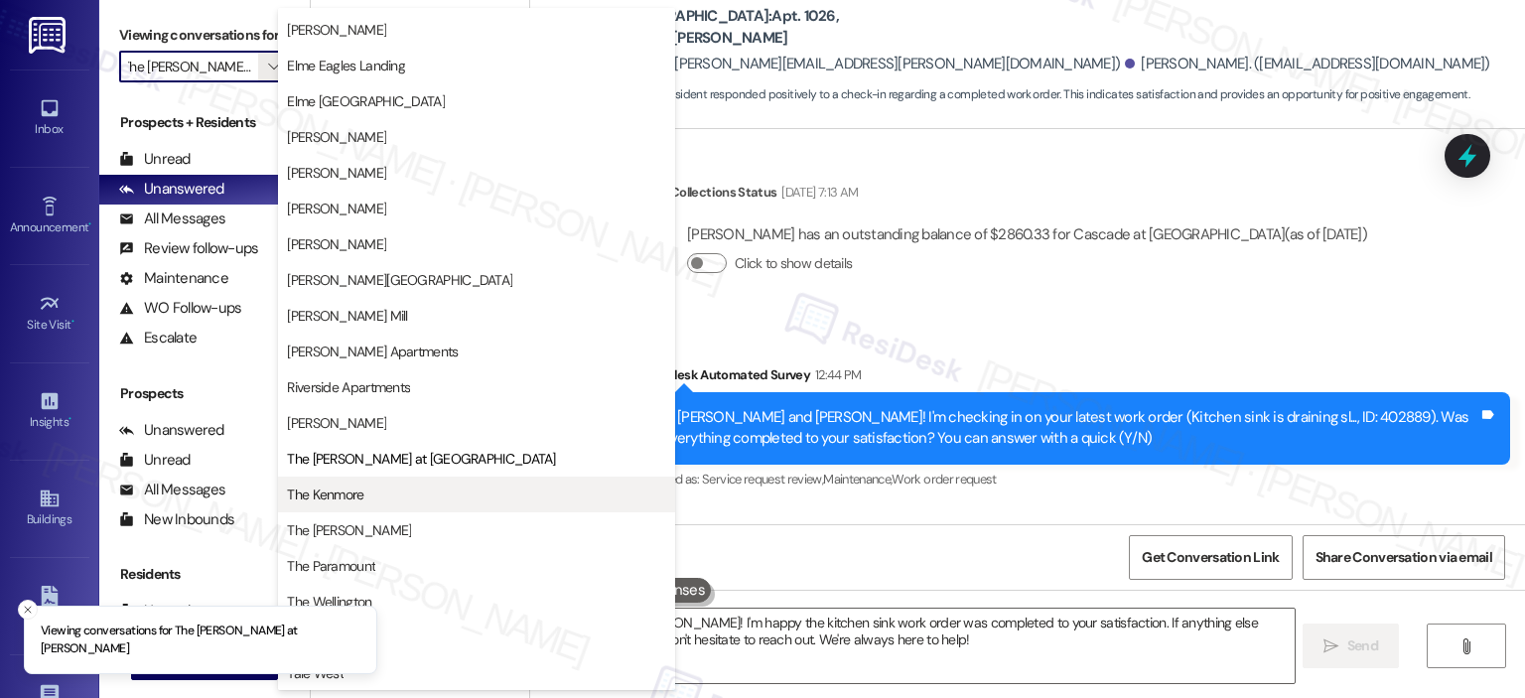
click at [340, 495] on span "The Kenmore" at bounding box center [325, 494] width 76 height 20
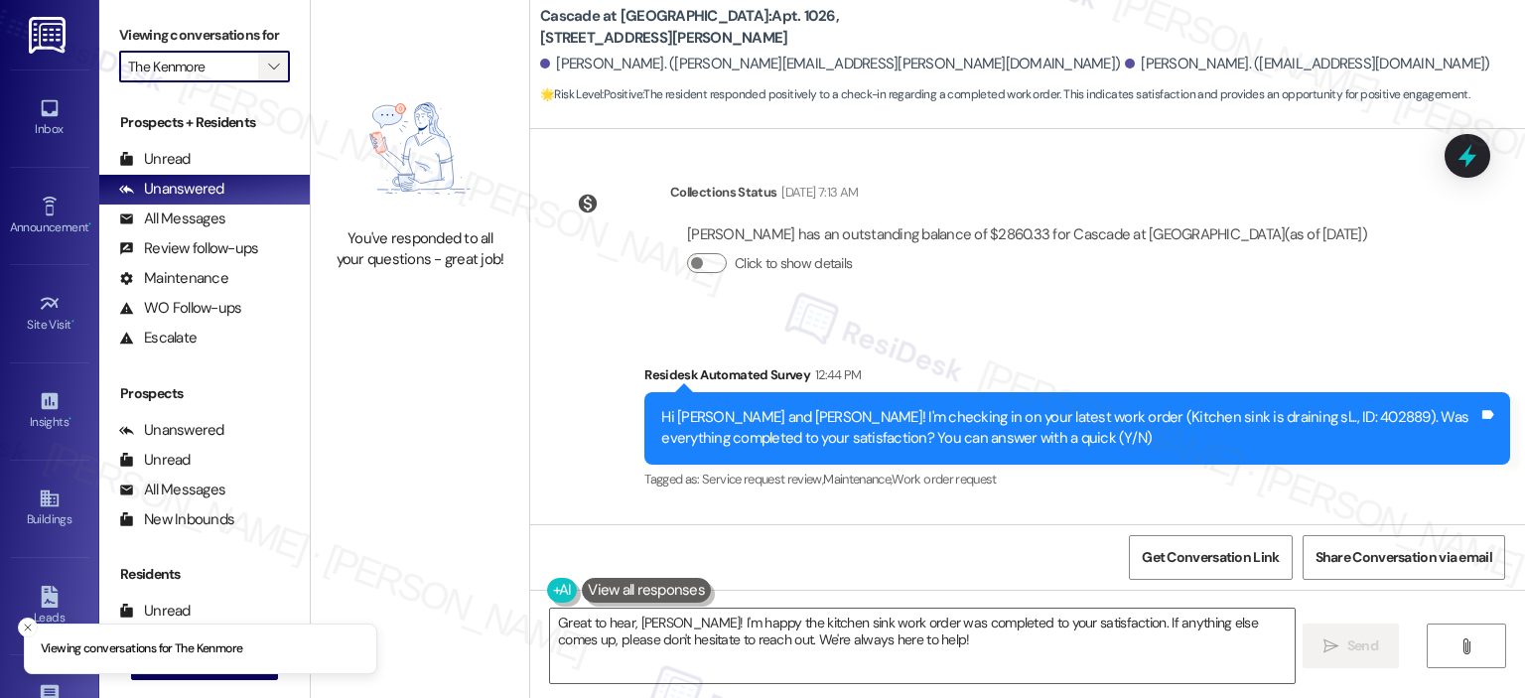
click at [270, 56] on span "" at bounding box center [273, 67] width 19 height 32
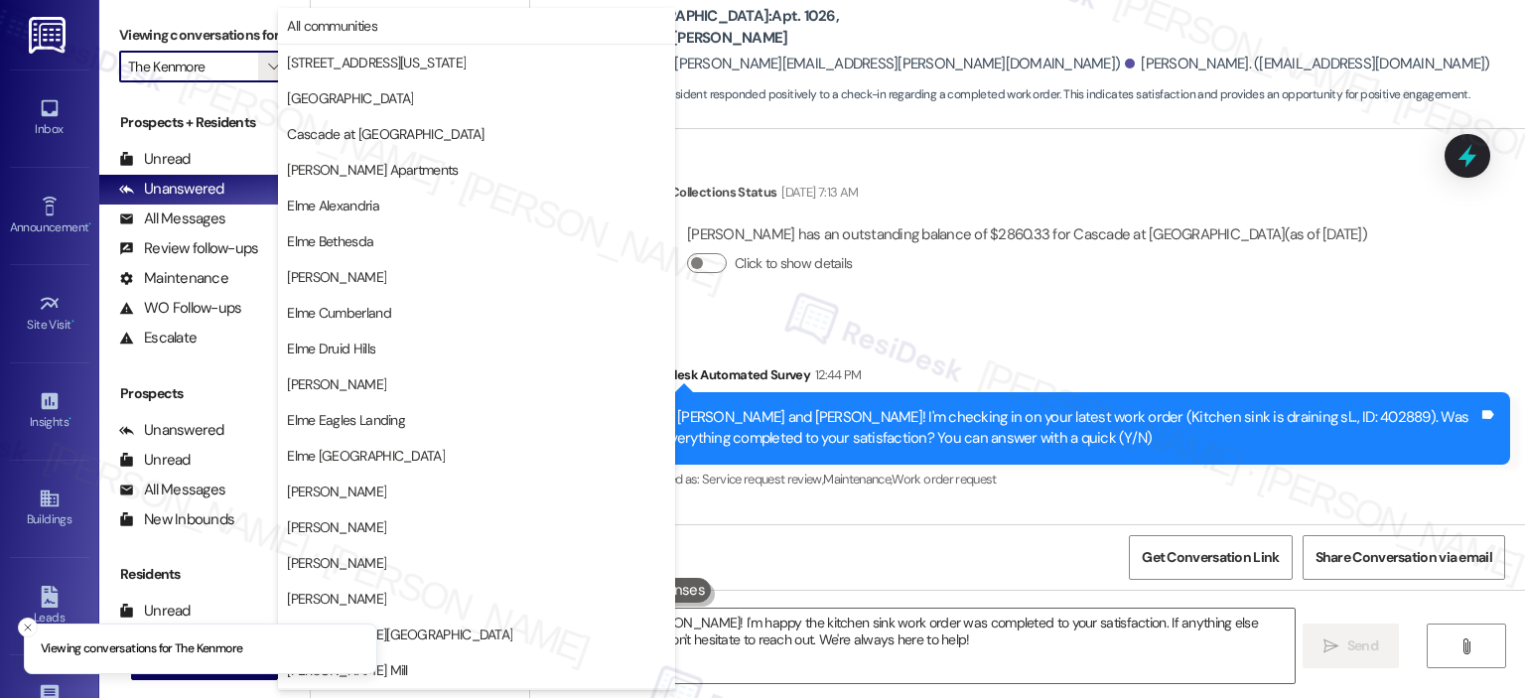
scroll to position [354, 0]
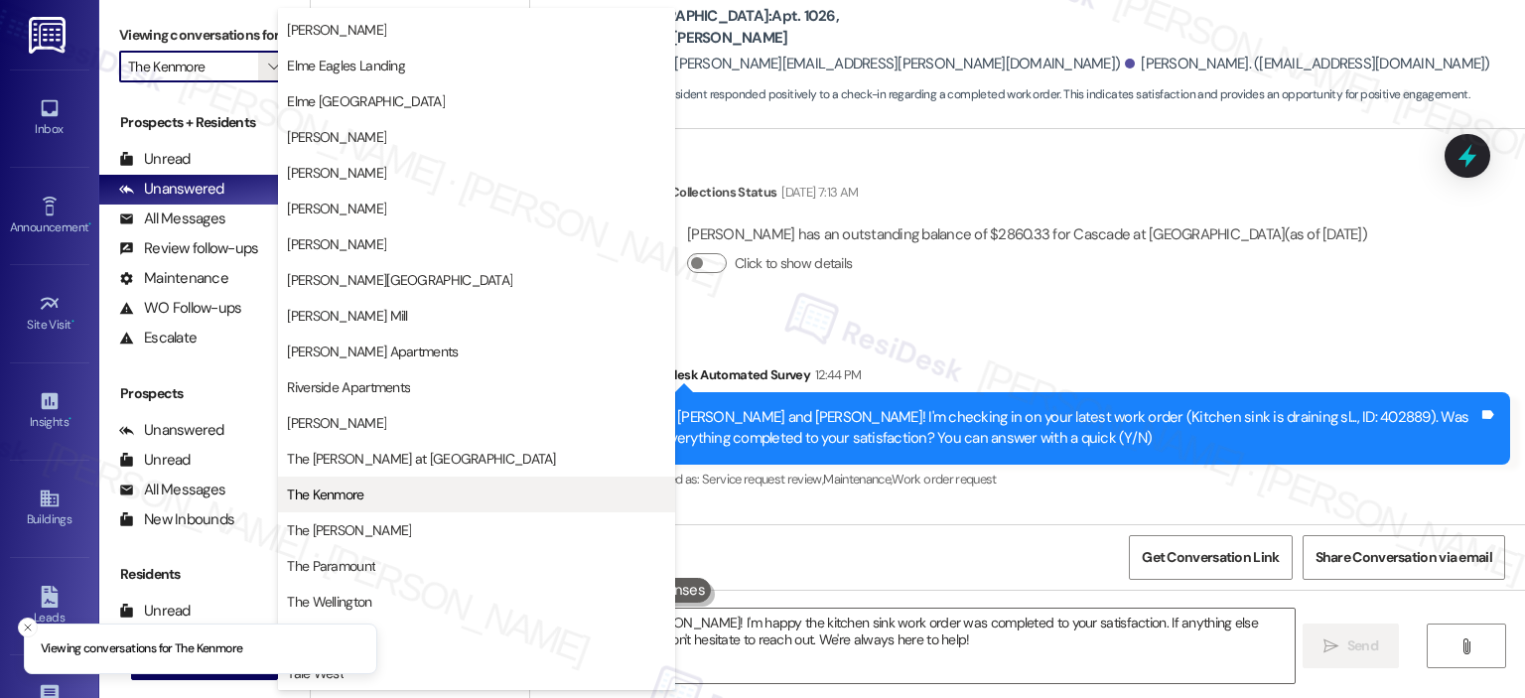
click at [388, 495] on span "The Kenmore" at bounding box center [476, 494] width 379 height 20
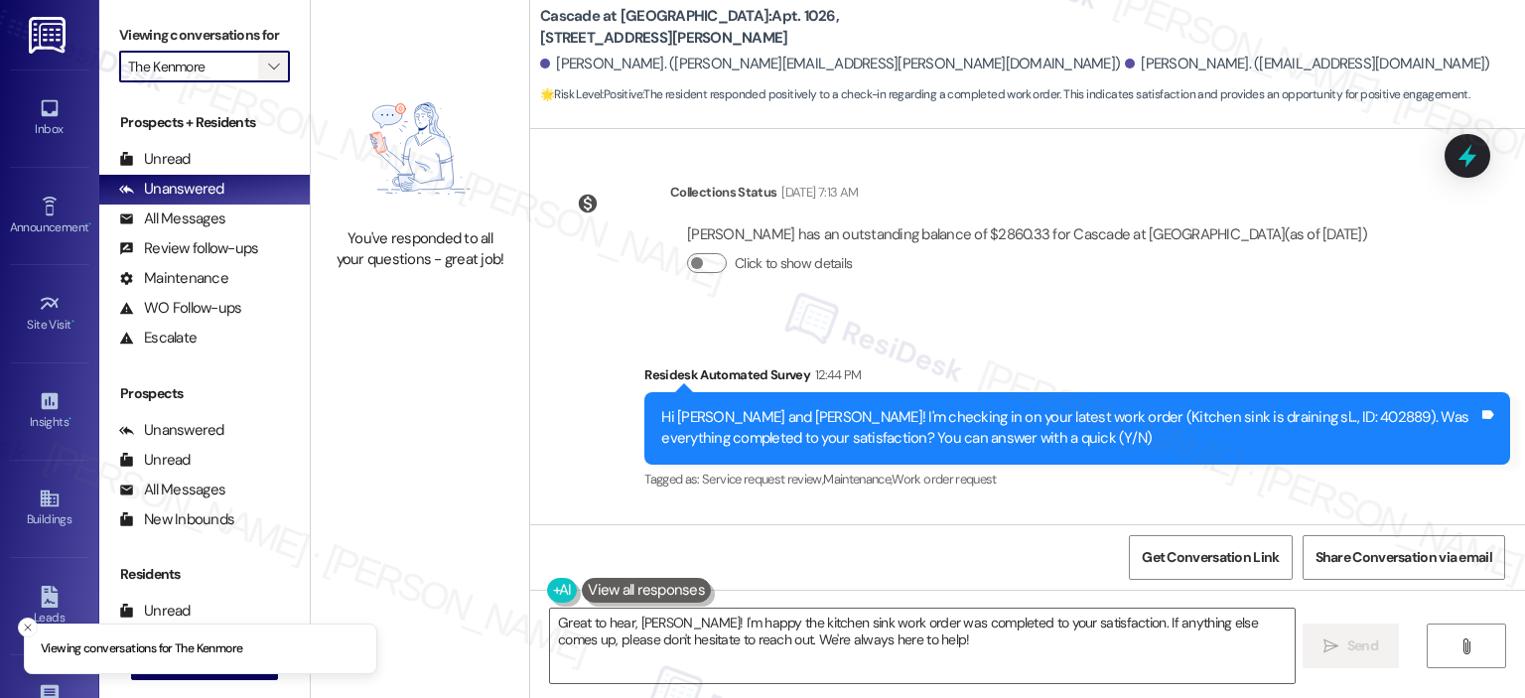
click at [268, 65] on span "" at bounding box center [273, 67] width 19 height 32
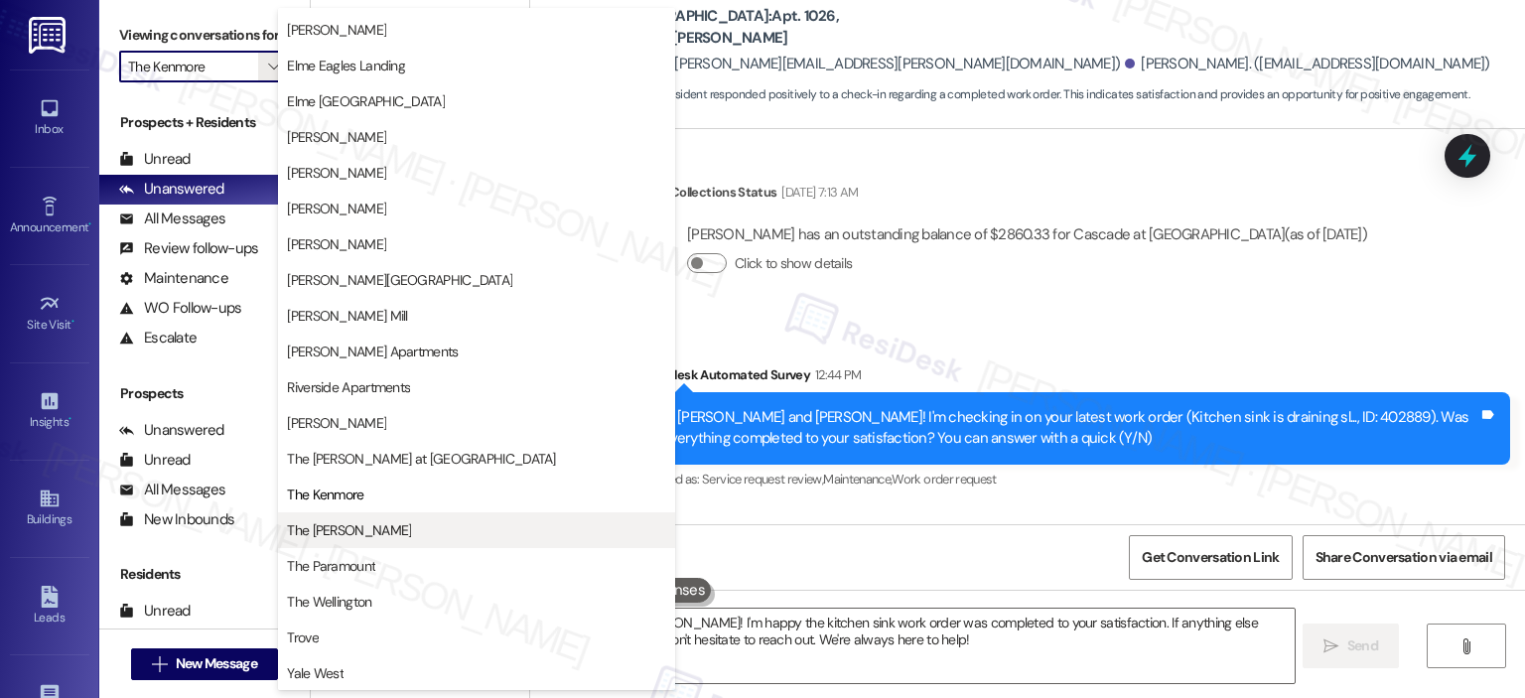
click at [370, 531] on span "The [PERSON_NAME]" at bounding box center [476, 530] width 379 height 20
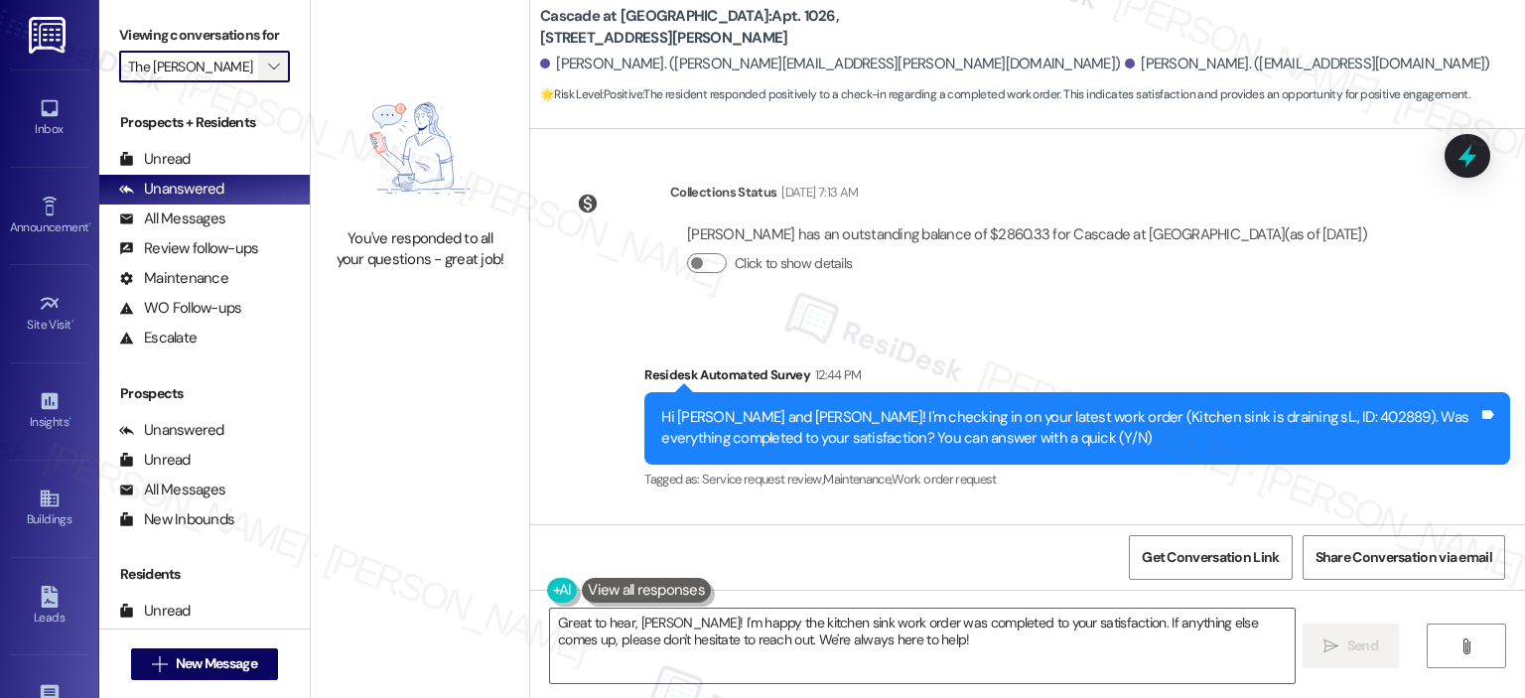
click at [268, 59] on span "" at bounding box center [273, 67] width 19 height 32
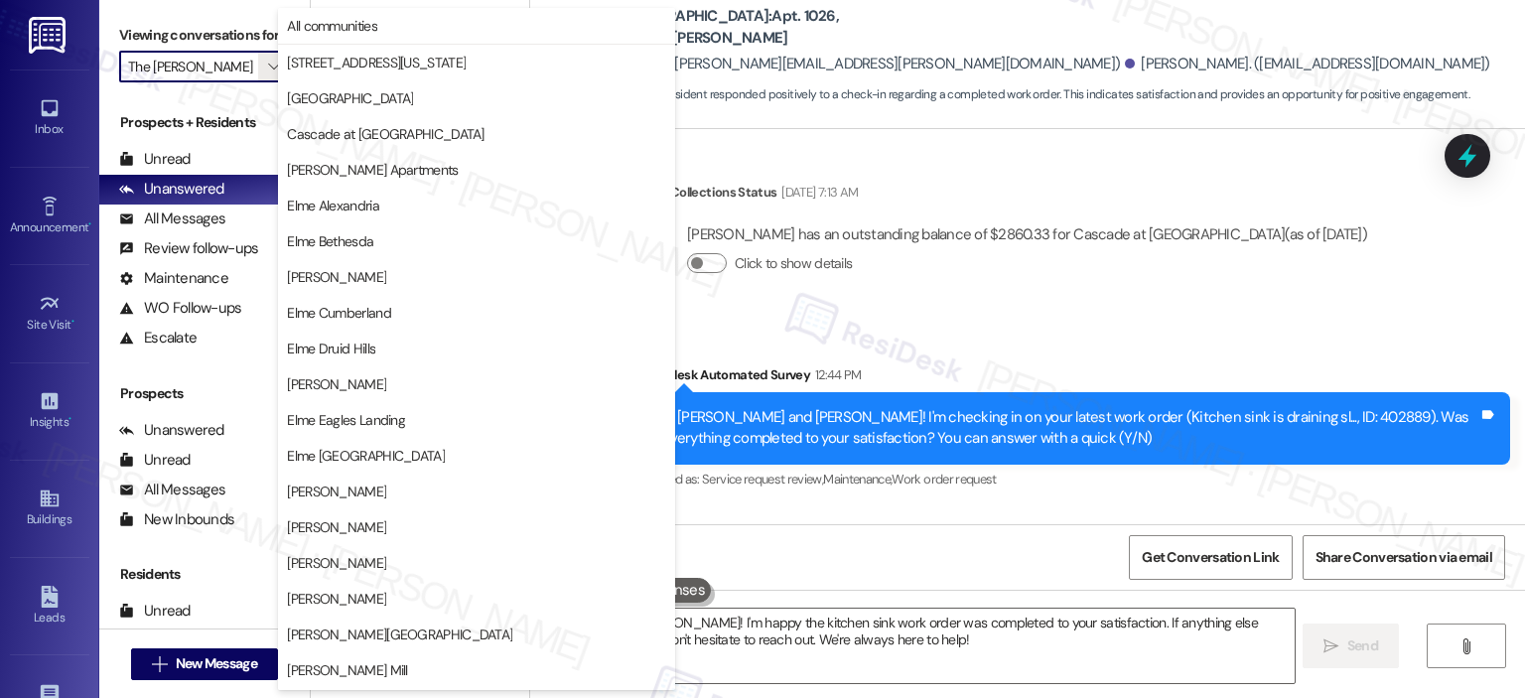
scroll to position [354, 0]
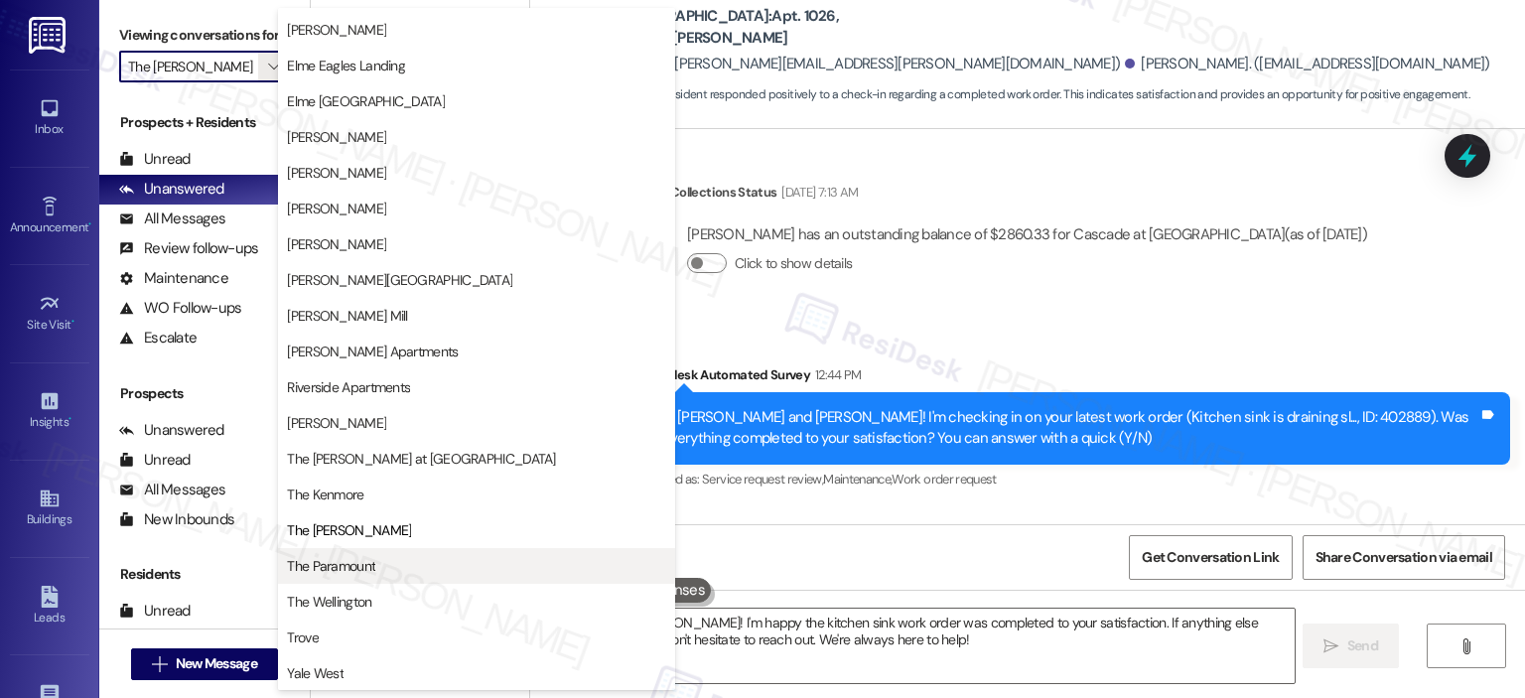
click at [354, 563] on span "The Paramount" at bounding box center [331, 566] width 88 height 20
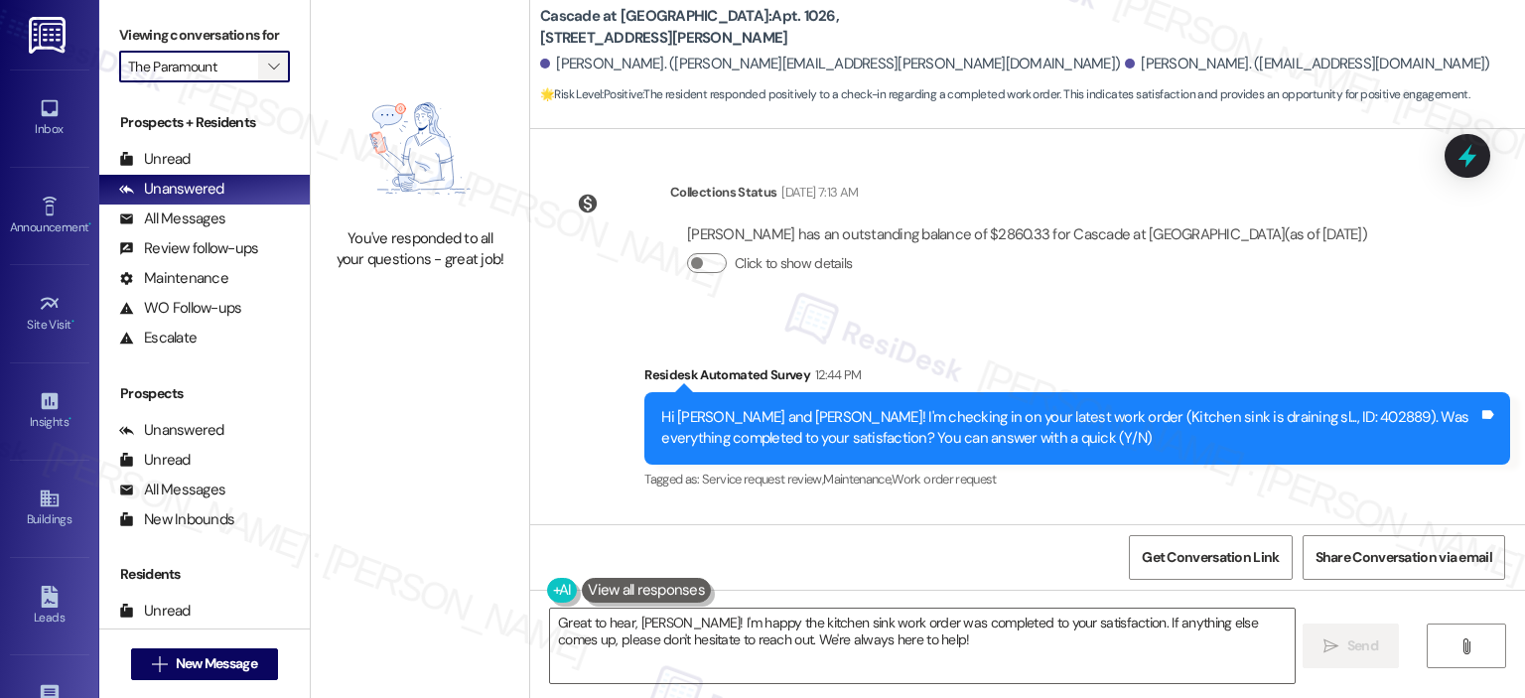
click at [270, 62] on span "" at bounding box center [273, 67] width 19 height 32
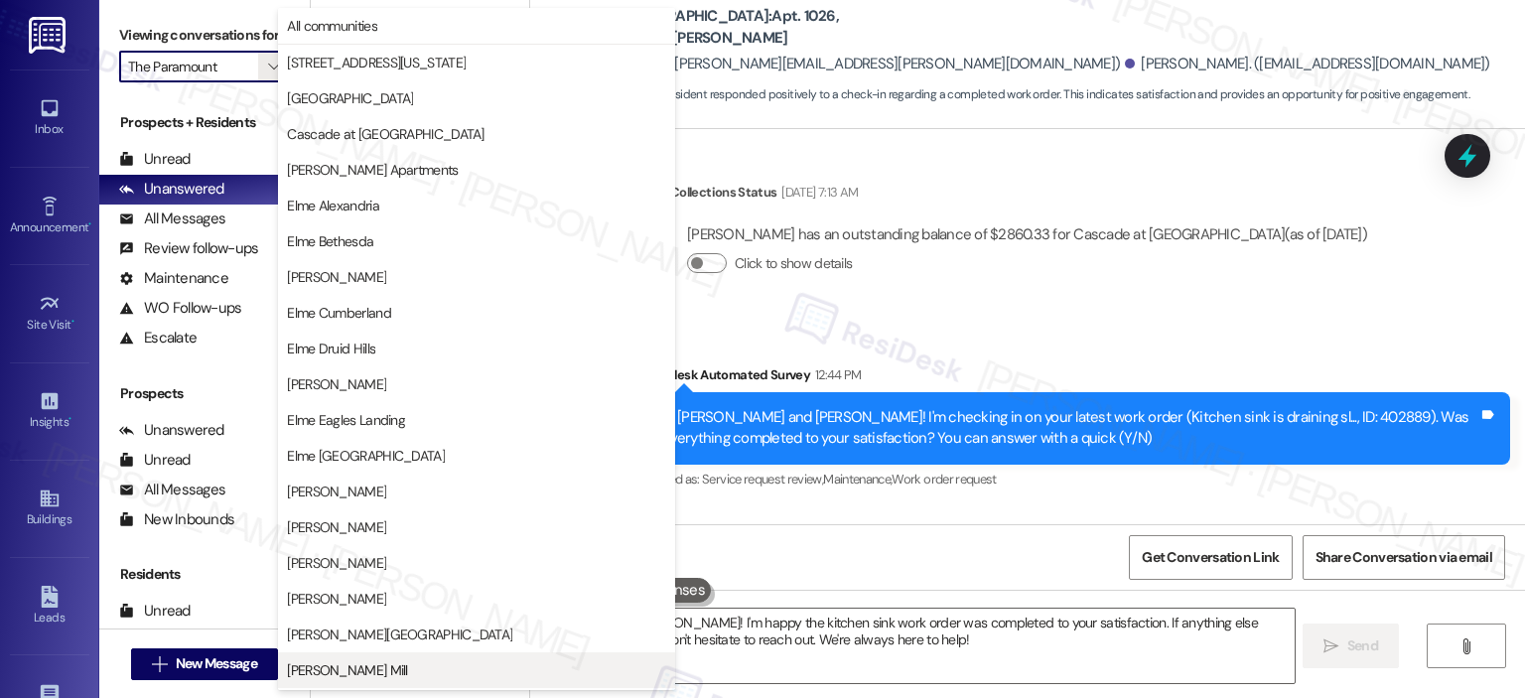
scroll to position [354, 0]
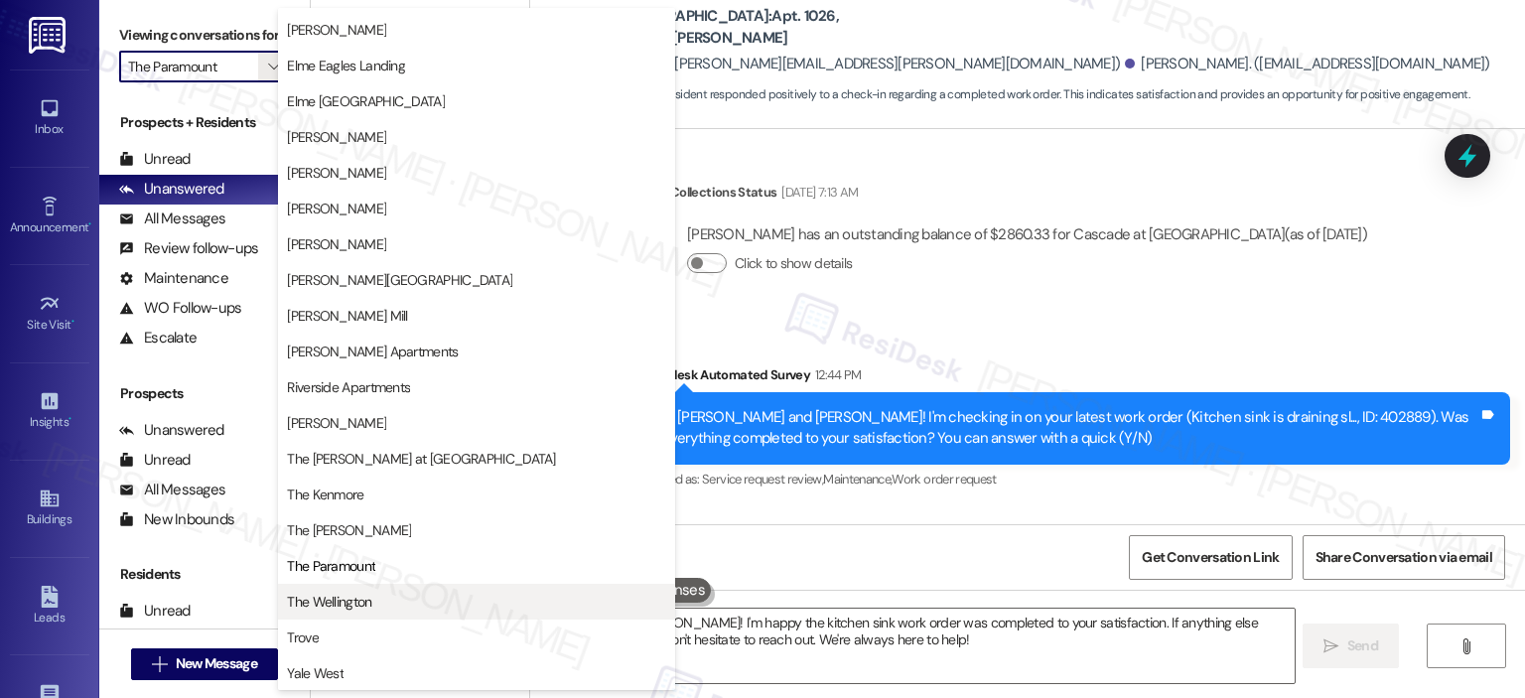
click at [332, 606] on span "The Wellington" at bounding box center [329, 602] width 84 height 20
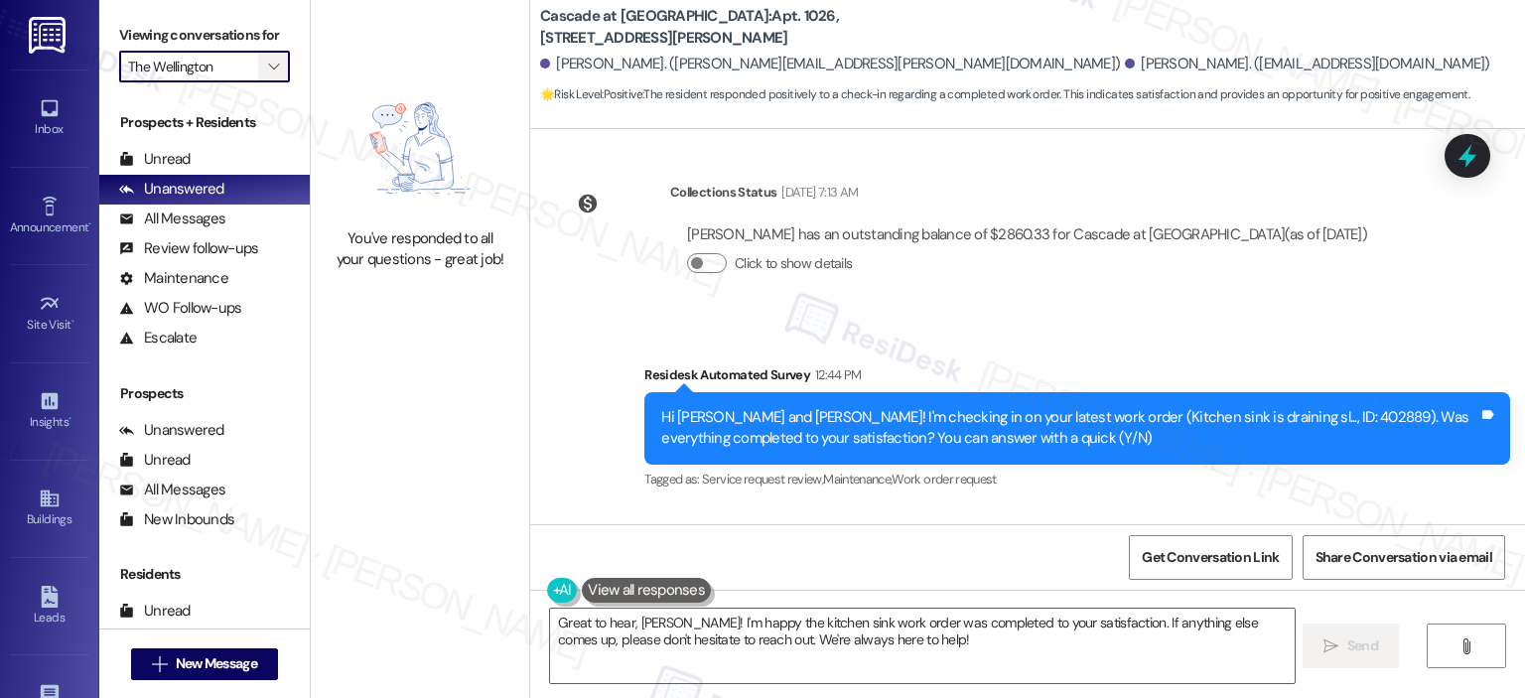
click at [267, 58] on span "" at bounding box center [273, 67] width 19 height 32
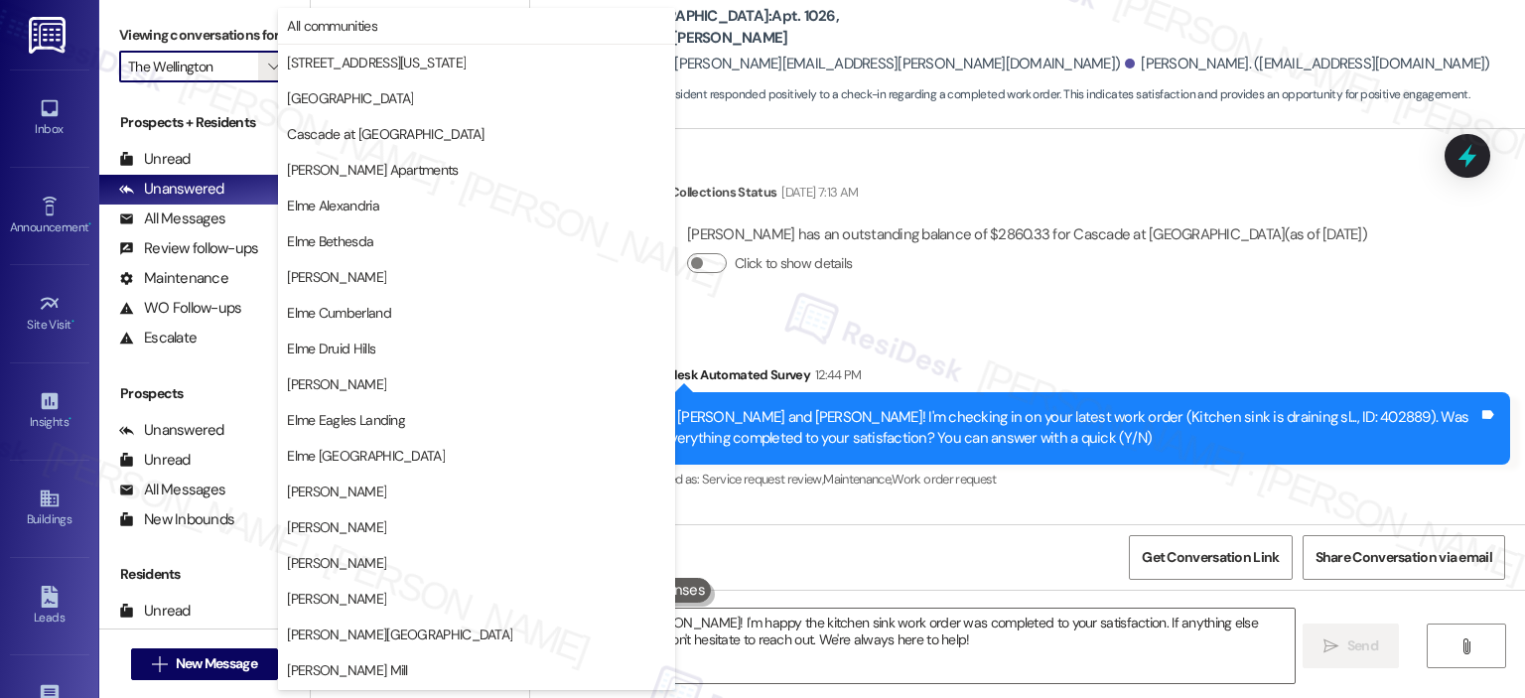
scroll to position [354, 0]
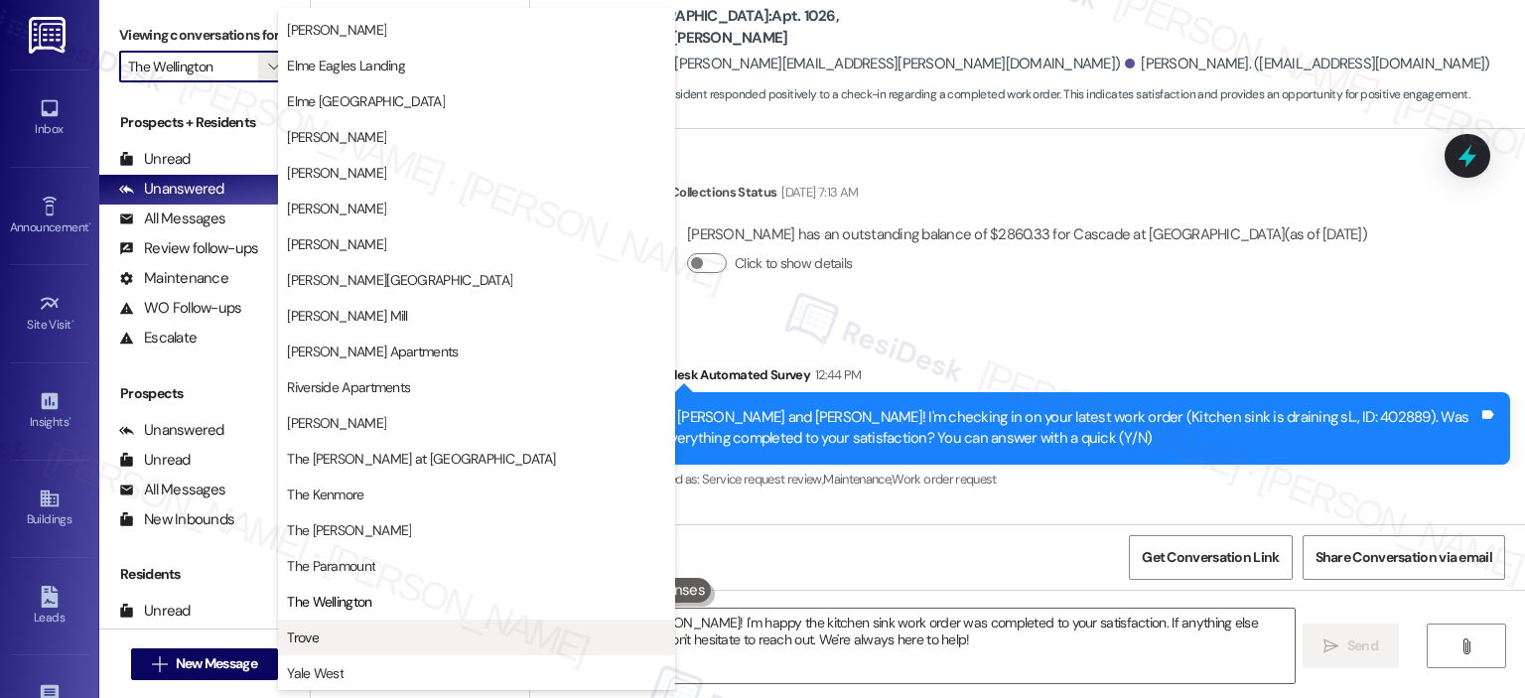
click at [315, 630] on span "Trove" at bounding box center [303, 637] width 32 height 20
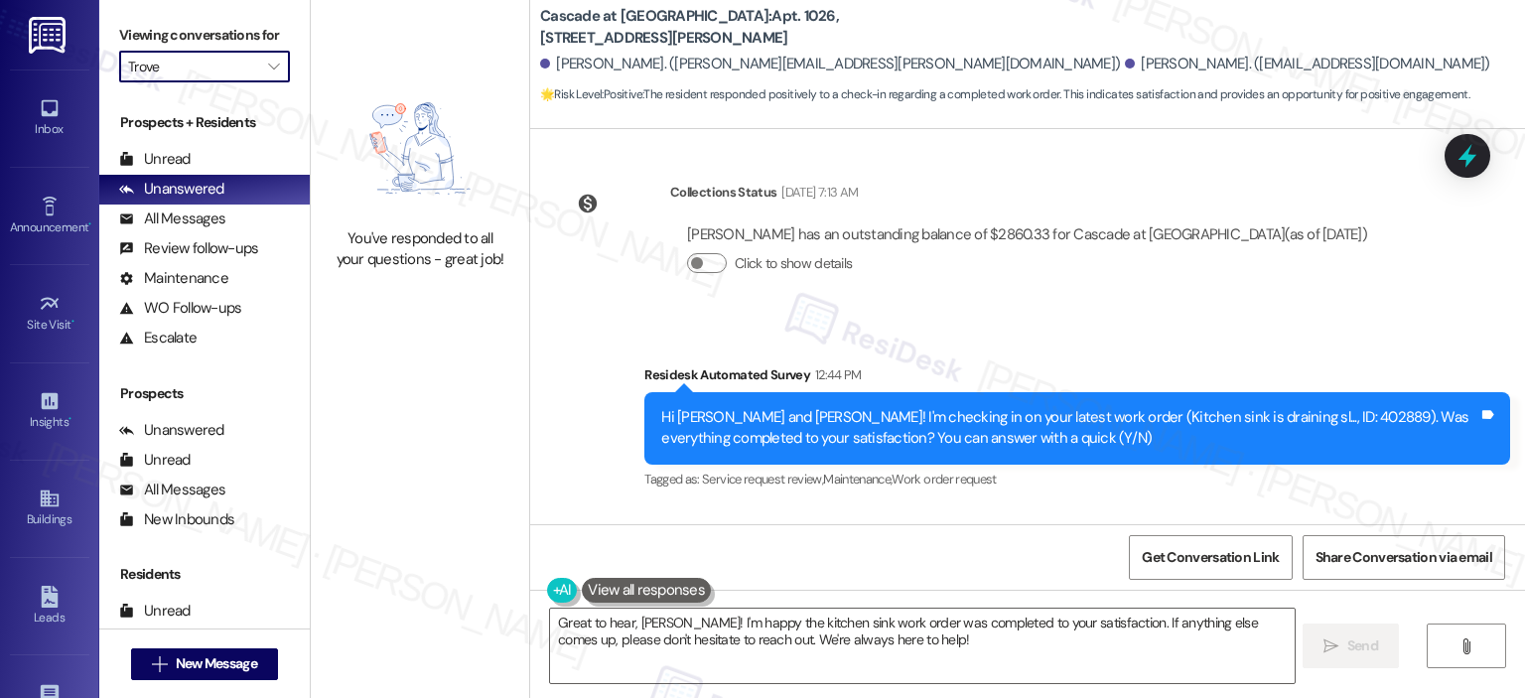
click at [285, 56] on div "Viewing conversations for Trove " at bounding box center [204, 51] width 210 height 102
click at [270, 64] on span "" at bounding box center [273, 67] width 19 height 32
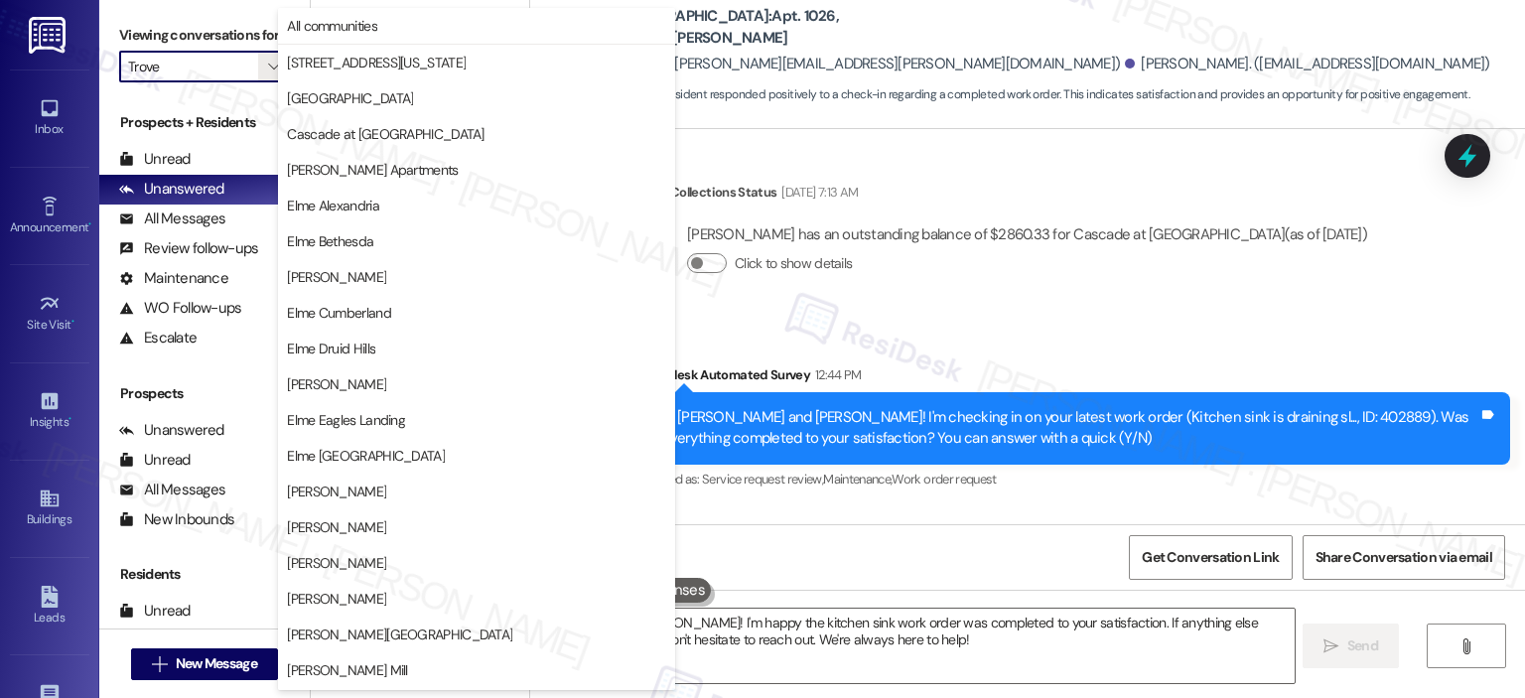
scroll to position [354, 0]
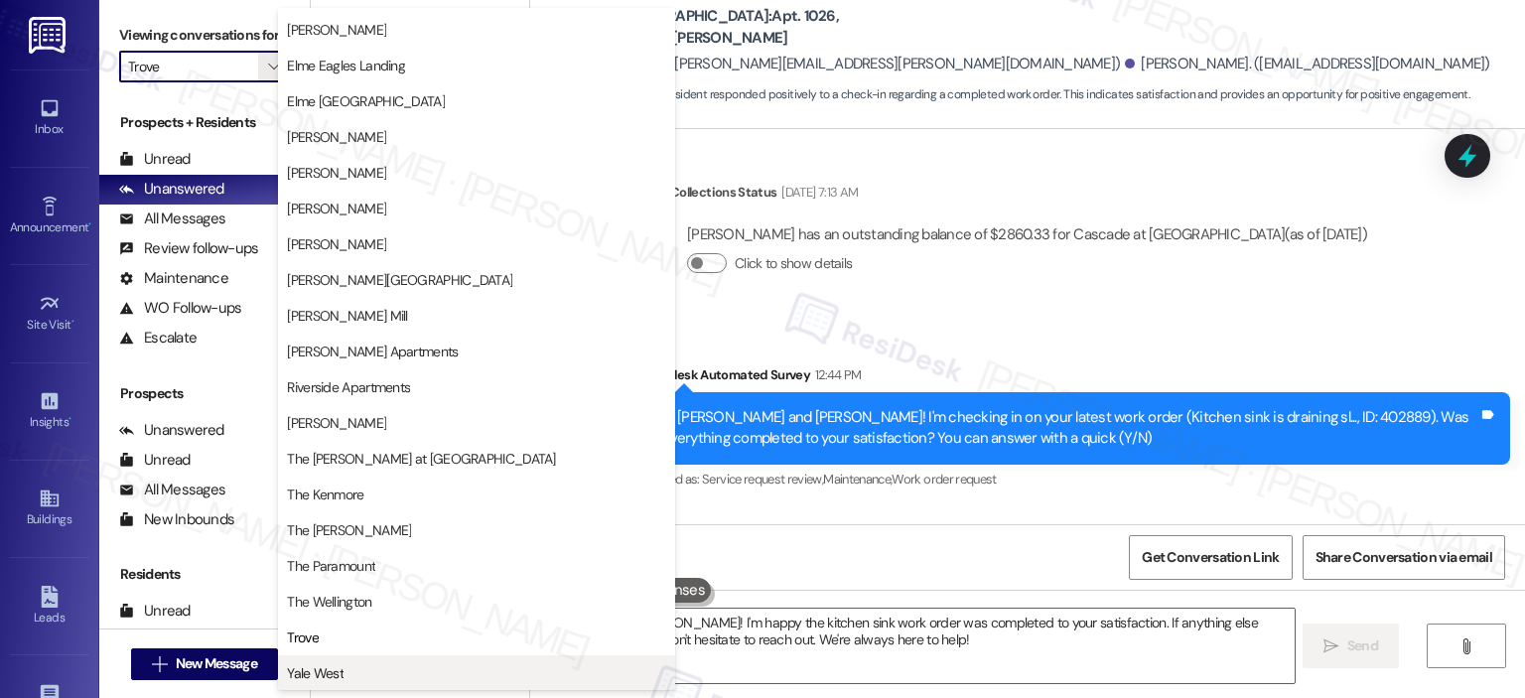
click at [312, 675] on span "Yale West" at bounding box center [315, 673] width 57 height 20
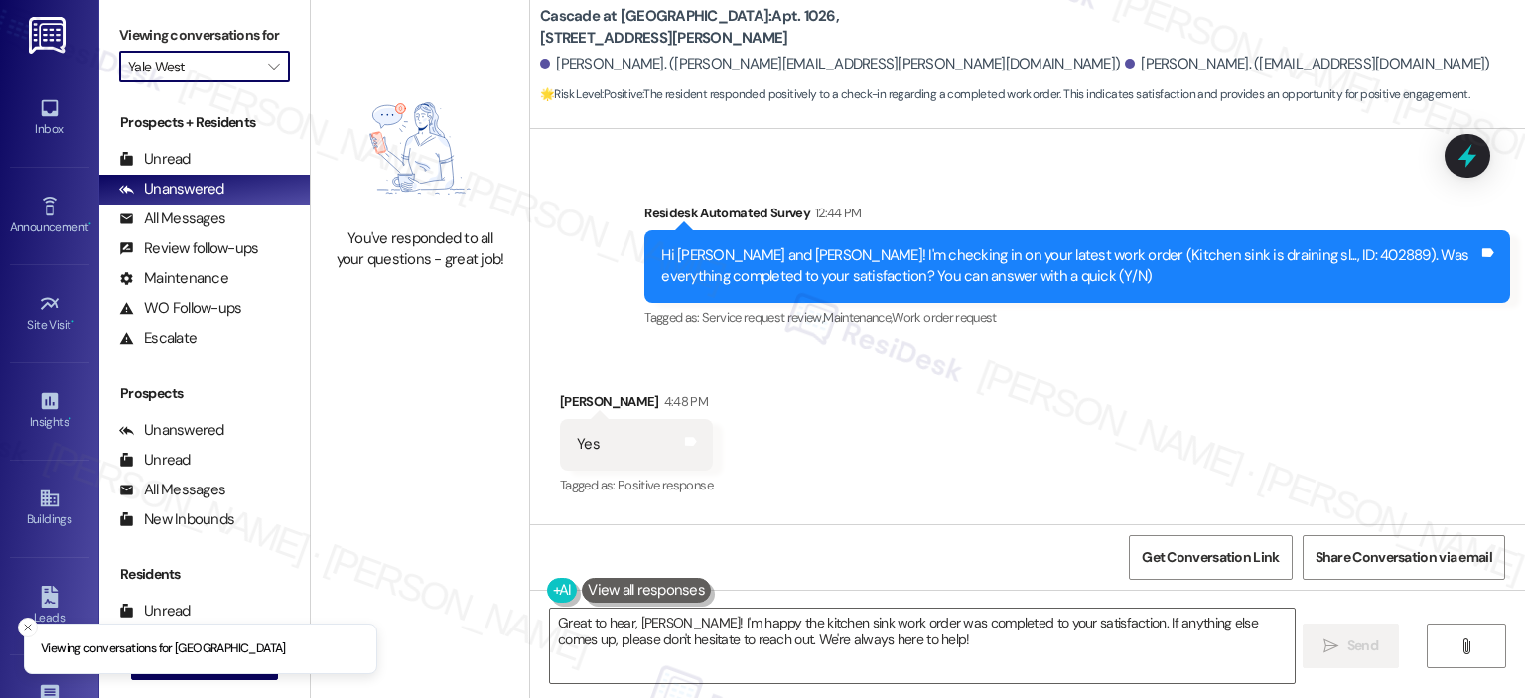
scroll to position [9147, 0]
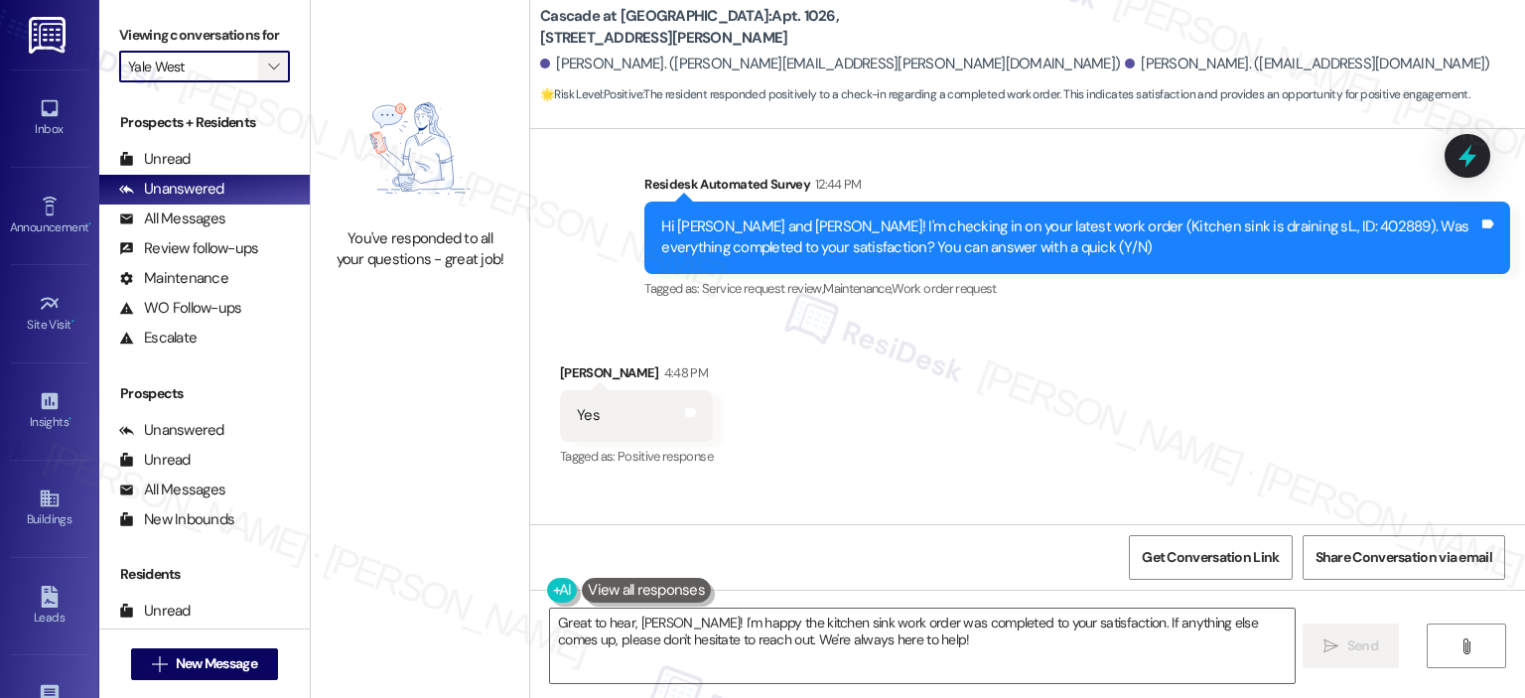
click at [268, 66] on icon "" at bounding box center [273, 67] width 11 height 16
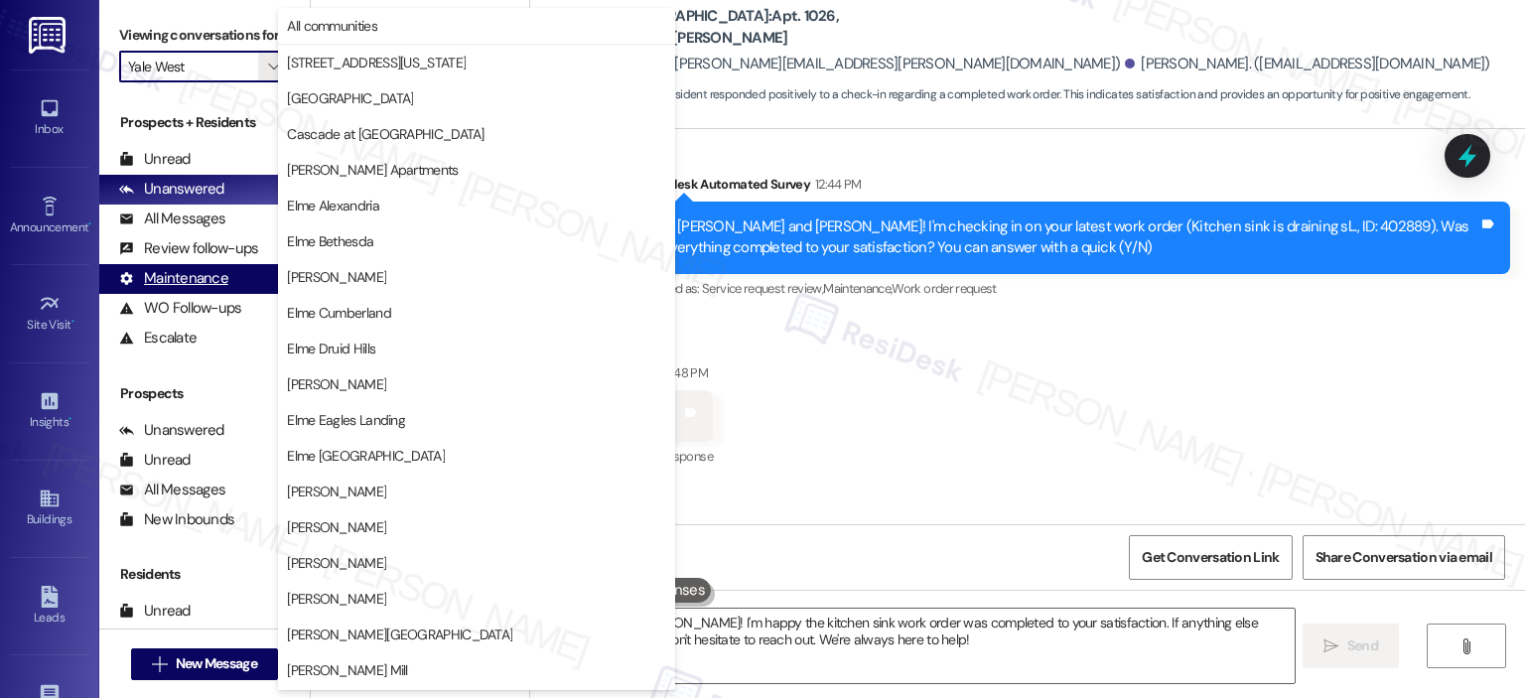
scroll to position [354, 0]
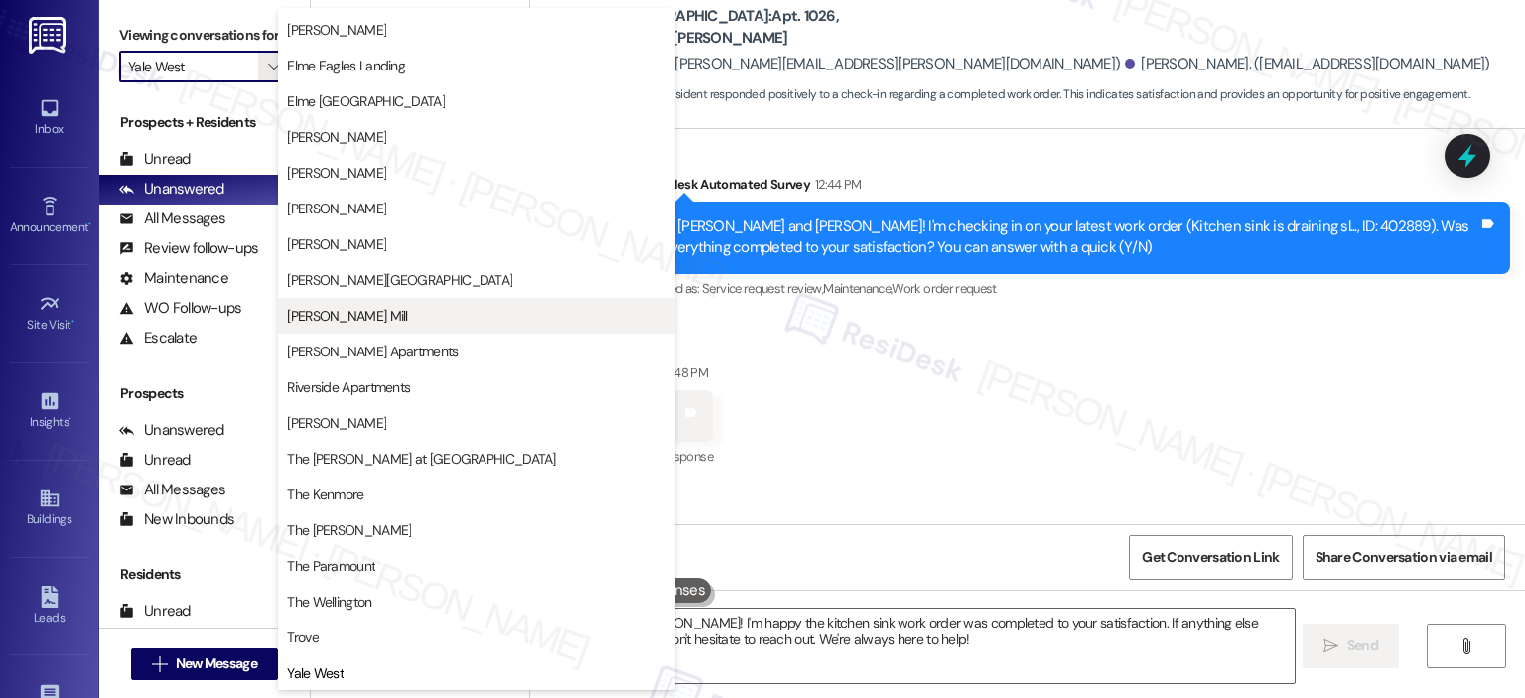
click at [333, 310] on span "[PERSON_NAME] Mill" at bounding box center [347, 316] width 120 height 20
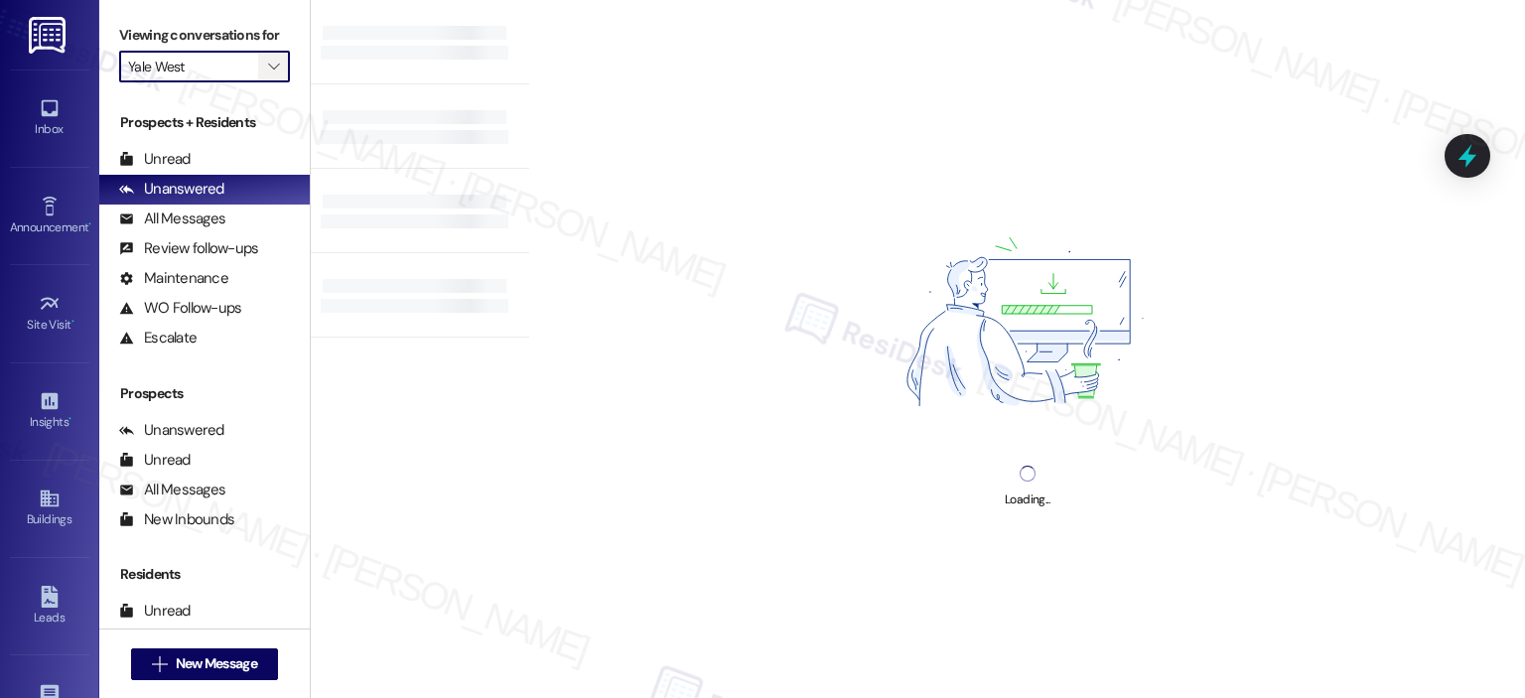
type input "[PERSON_NAME] Mill"
click at [264, 51] on span "" at bounding box center [273, 67] width 19 height 32
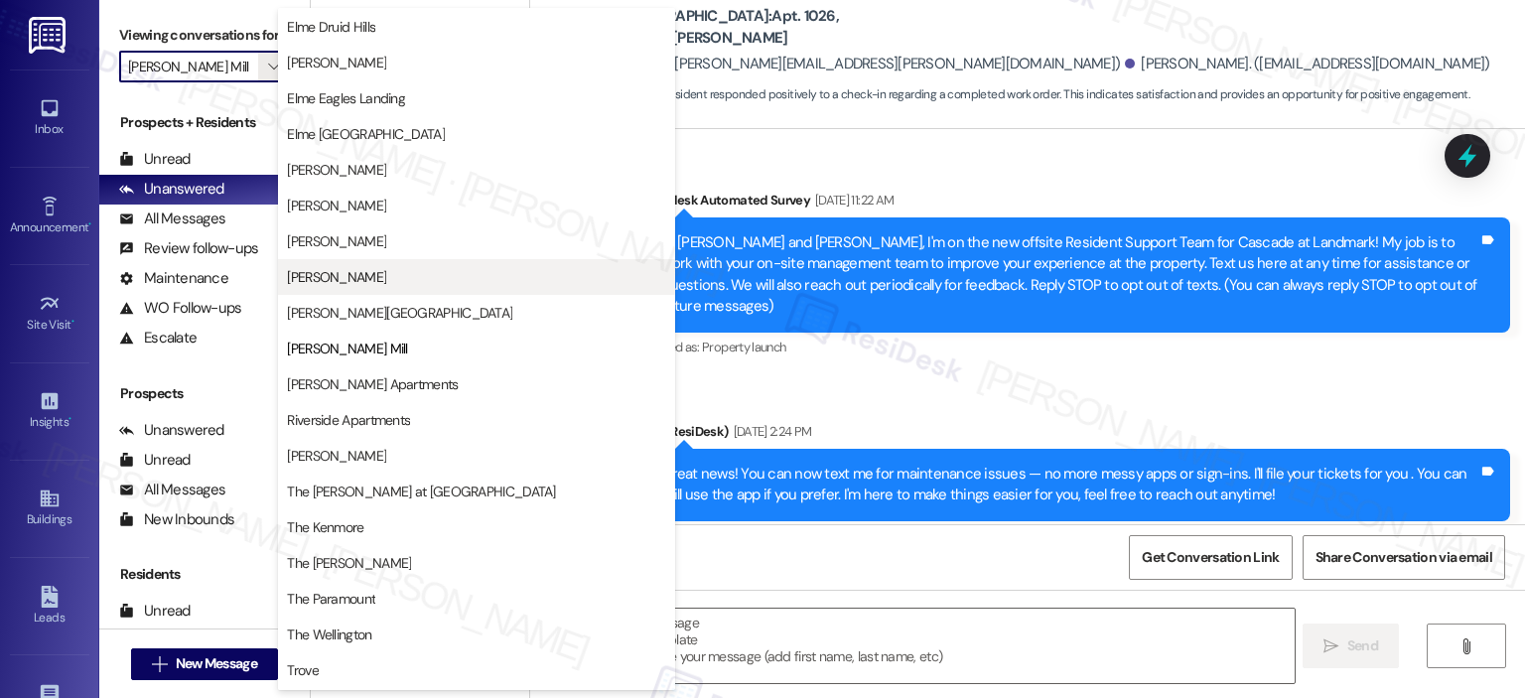
scroll to position [9147, 0]
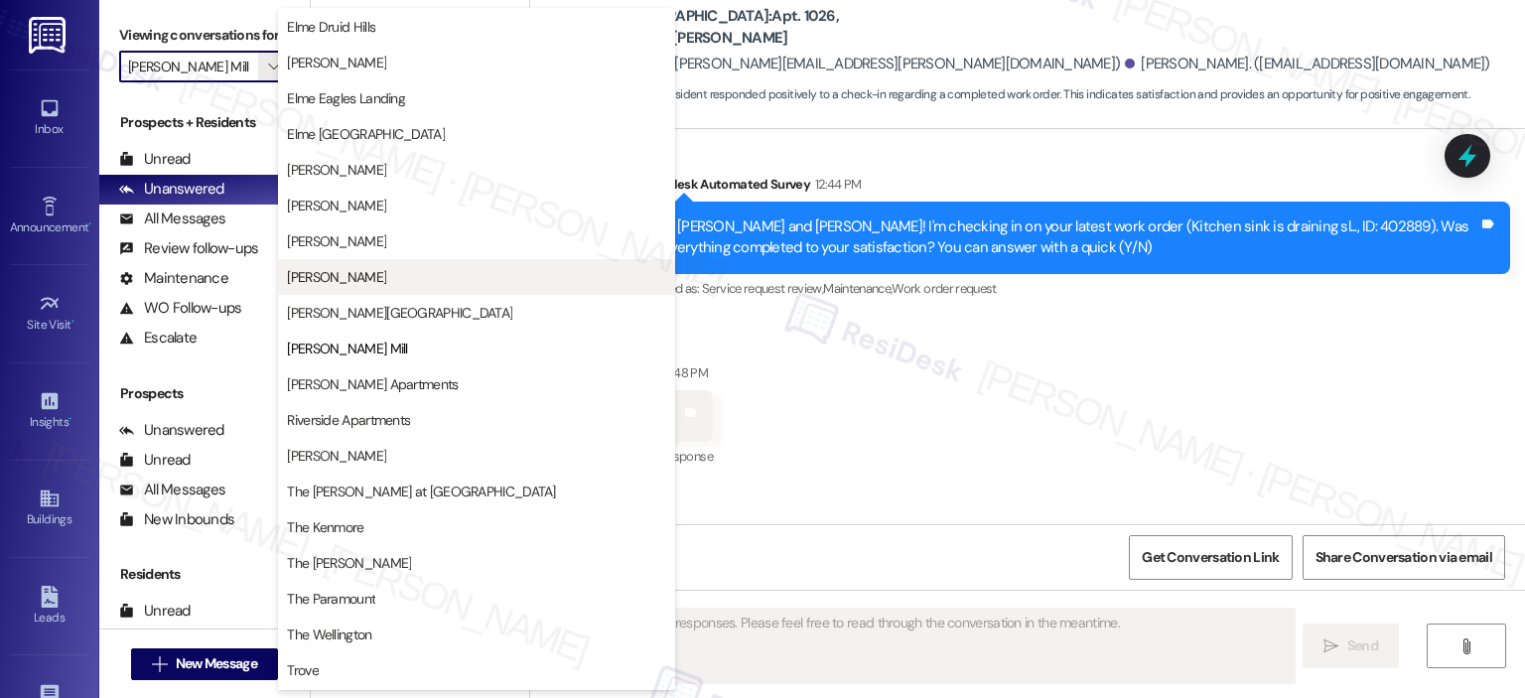
type textarea "Fetching suggested responses. Please feel free to read through the conversation…"
click at [353, 268] on span "[PERSON_NAME]" at bounding box center [336, 277] width 99 height 20
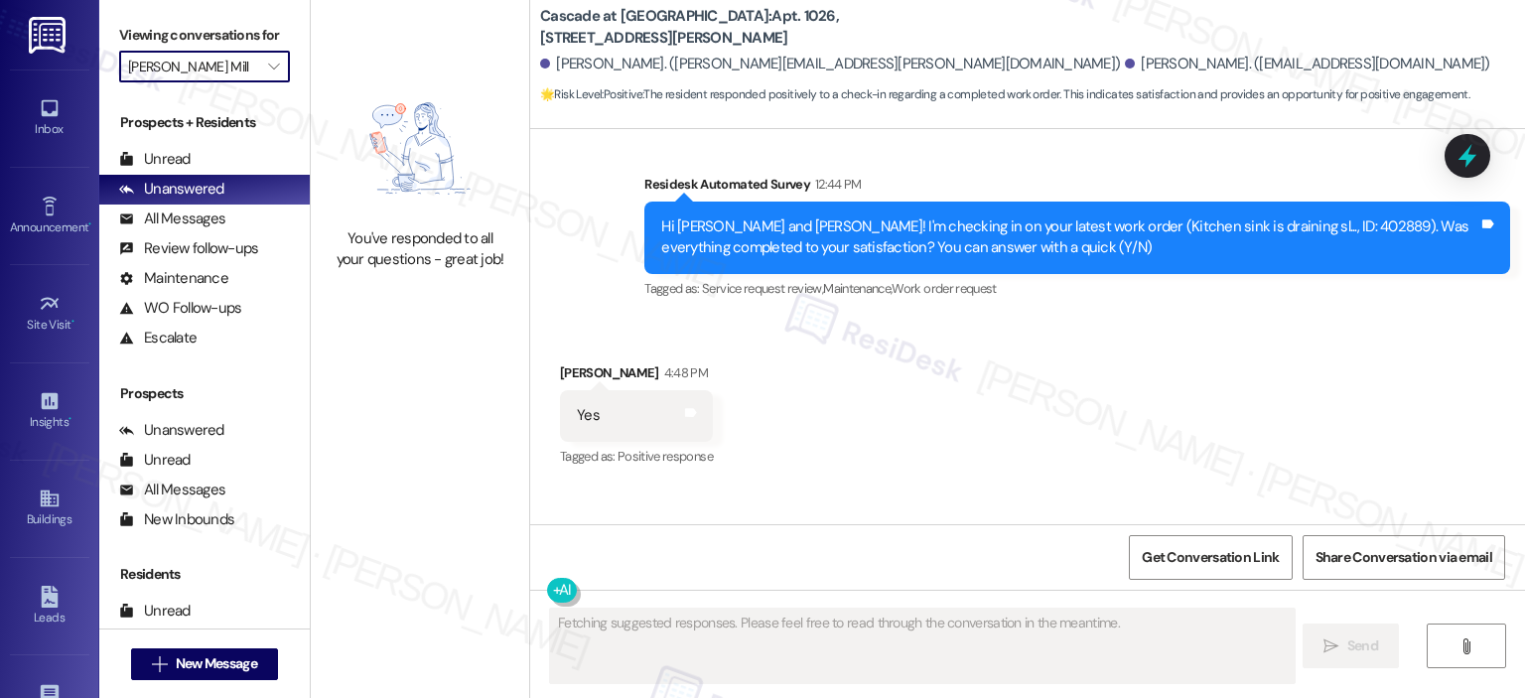
type input "[PERSON_NAME]"
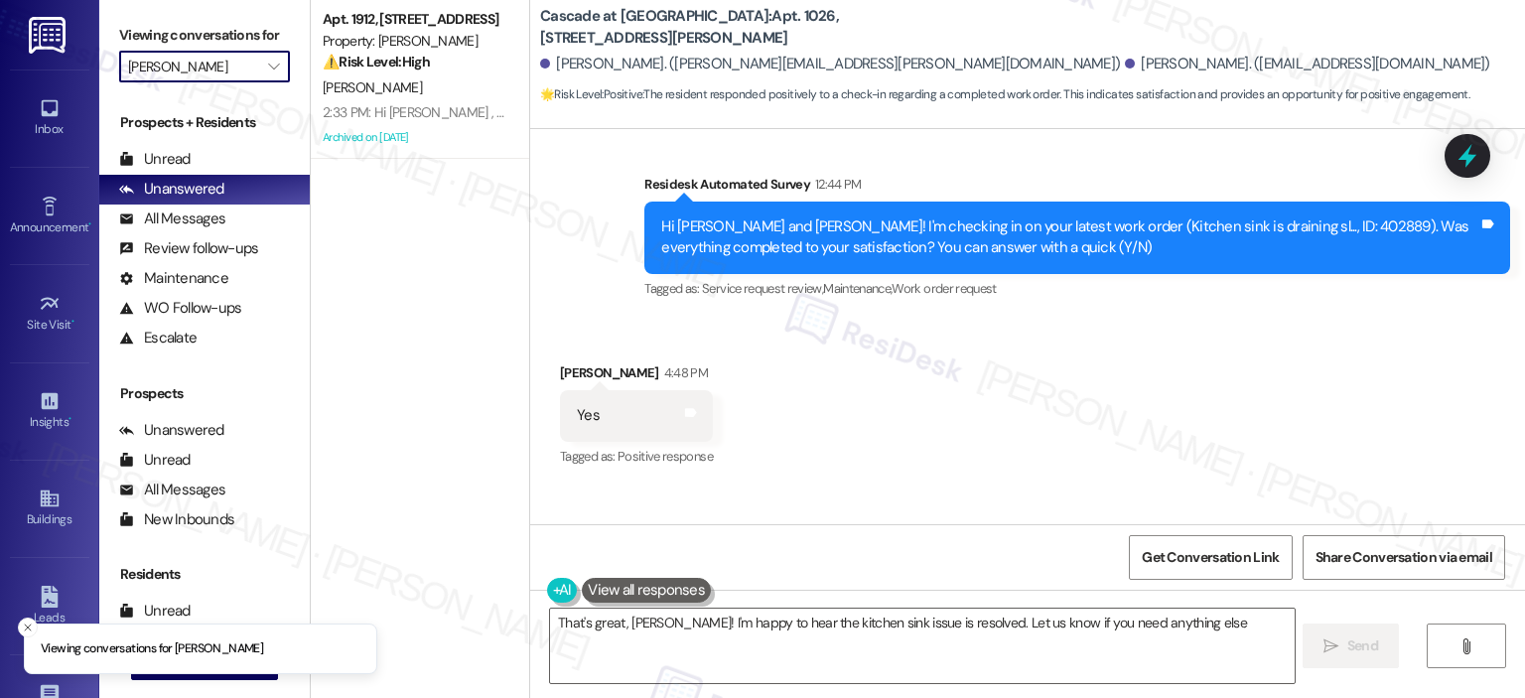
type textarea "That's great, Karen! I'm happy to hear the kitchen sink issue is resolved. Let …"
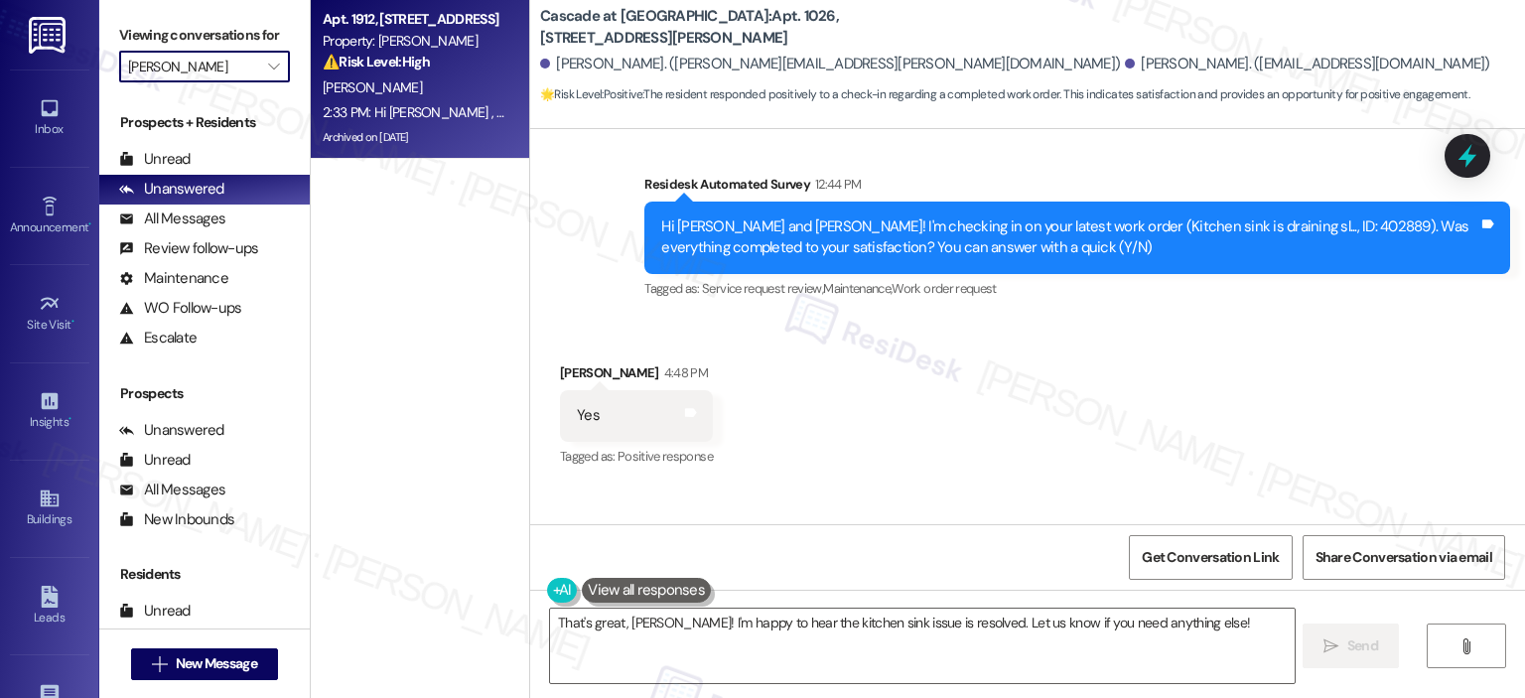
click at [411, 122] on div "2:33 PM: Hi Shambrika , thank you for bringing this important matter to our att…" at bounding box center [415, 112] width 188 height 25
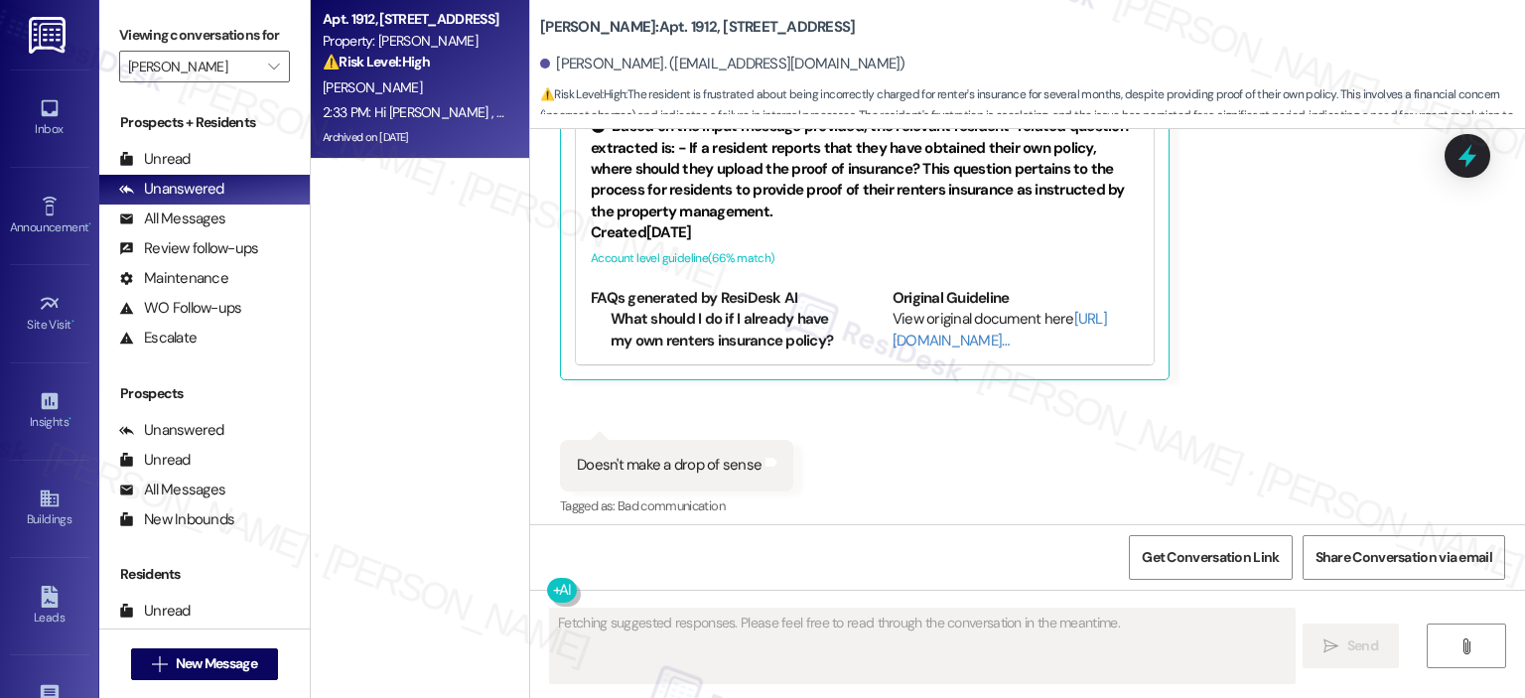
scroll to position [57352, 0]
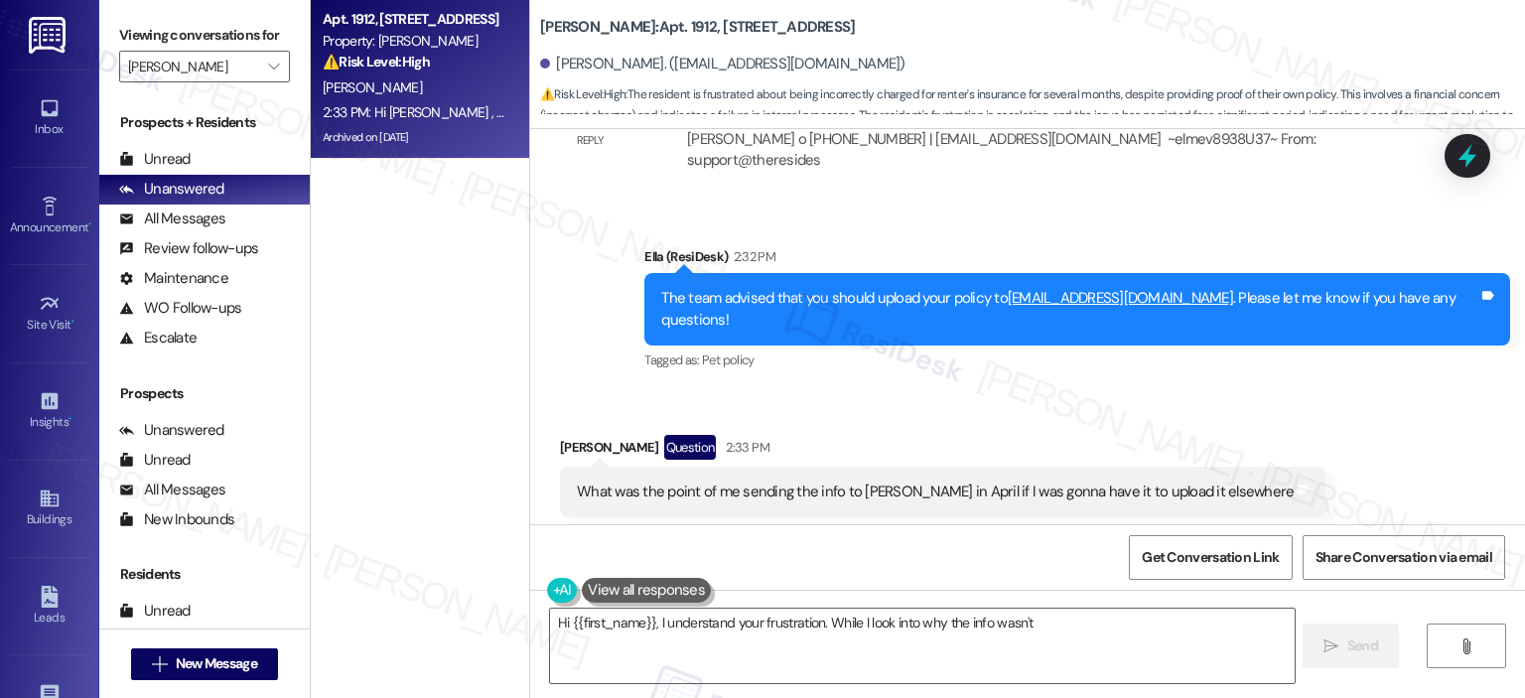
click at [1008, 563] on button "Hide Suggestions" at bounding box center [1028, 573] width 40 height 20
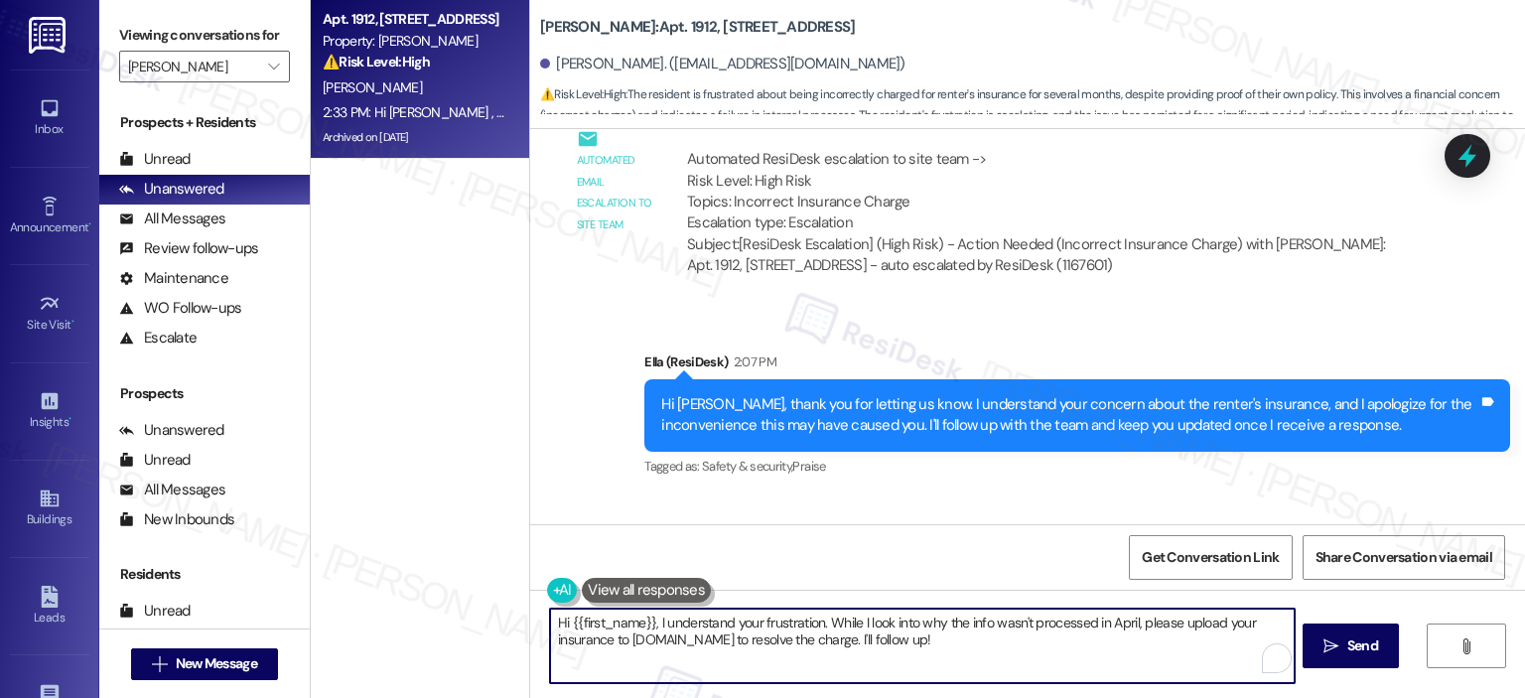
drag, startPoint x: 648, startPoint y: 621, endPoint x: 507, endPoint y: 614, distance: 141.1
click at [507, 614] on div "Apt. 1912, 1113 Powers Ferry Place SE Property: Elme Marietta ⚠️ Risk Level: Hi…" at bounding box center [918, 349] width 1214 height 698
click at [952, 650] on textarea "I understand your frustration. While I look into why the info wasn't processed …" at bounding box center [919, 645] width 743 height 74
drag, startPoint x: 1033, startPoint y: 622, endPoint x: 770, endPoint y: 606, distance: 263.5
click at [770, 607] on div "I understand your frustration. While I look into why the info wasn't processed …" at bounding box center [919, 645] width 745 height 76
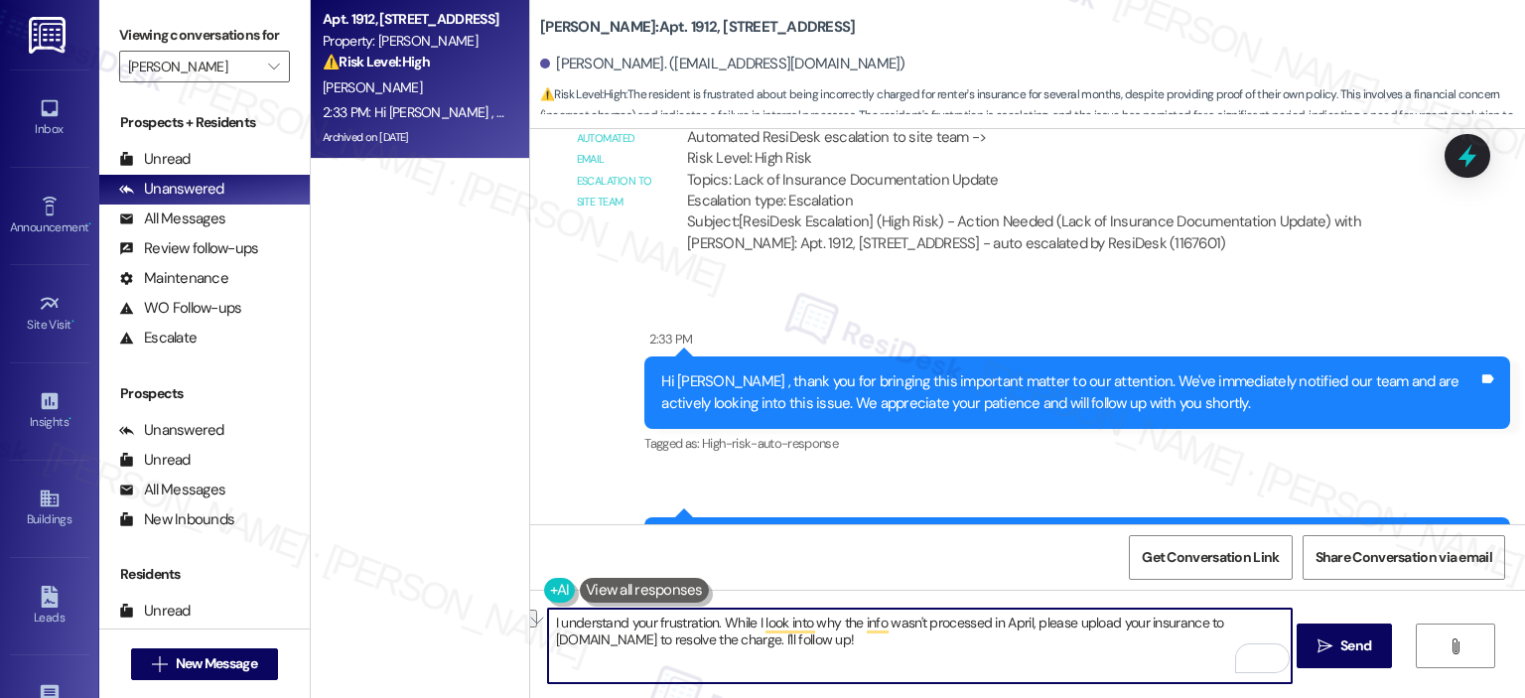
scroll to position [57072, 0]
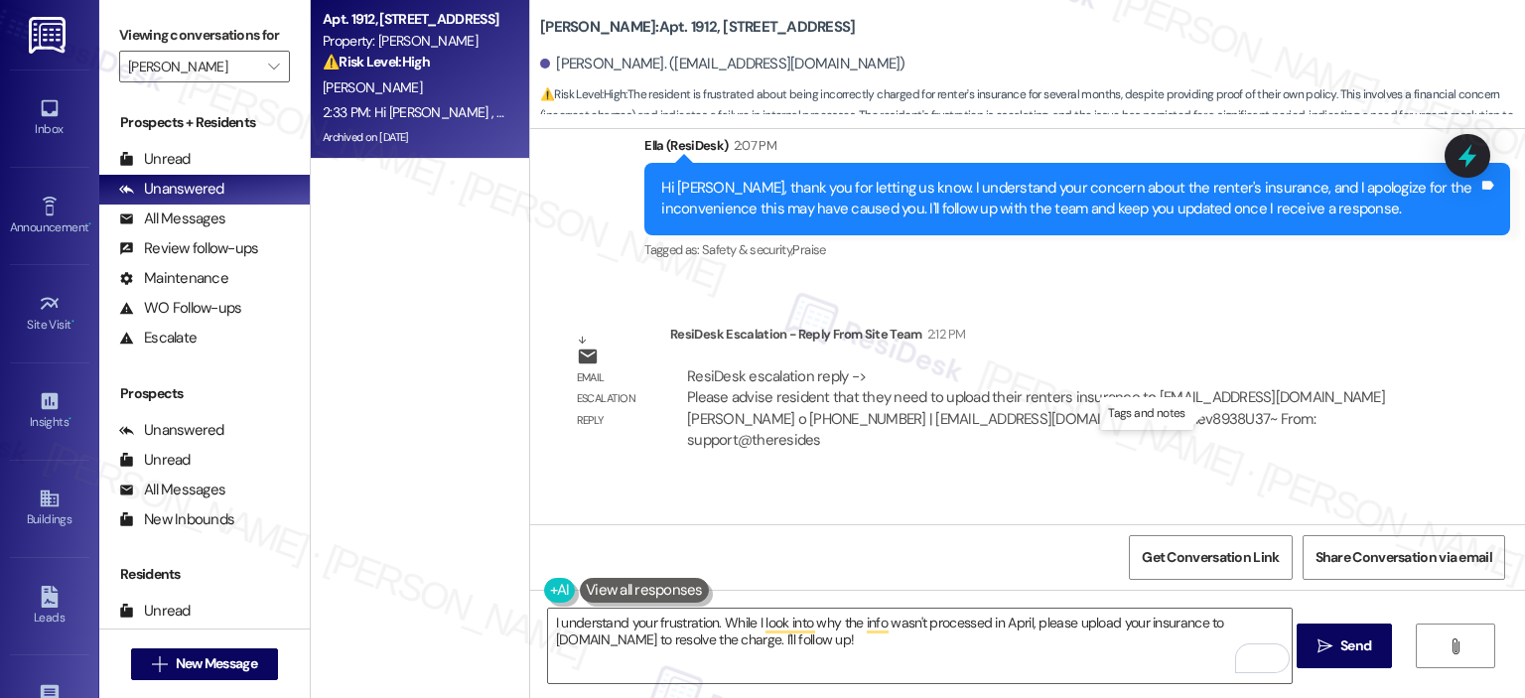
drag, startPoint x: 562, startPoint y: 408, endPoint x: 1206, endPoint y: 419, distance: 644.2
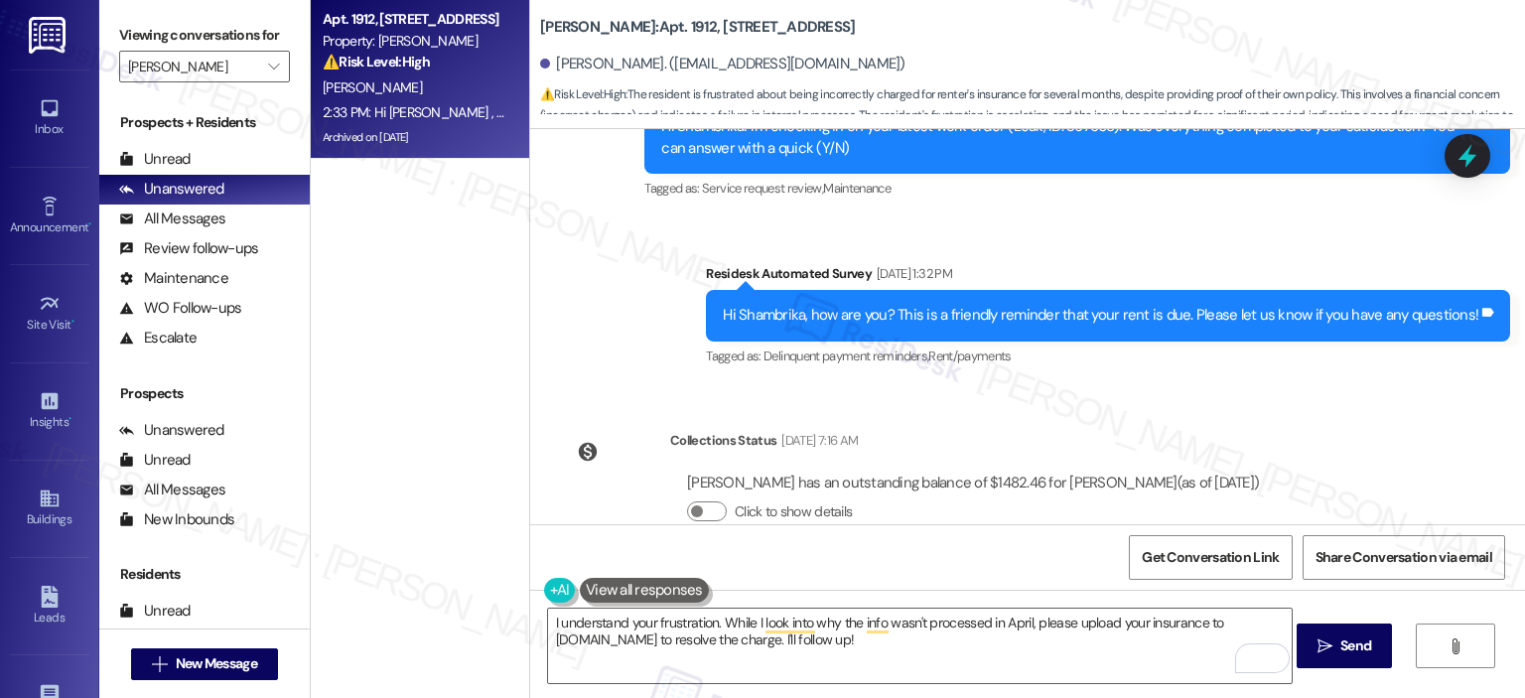
scroll to position [55999, 0]
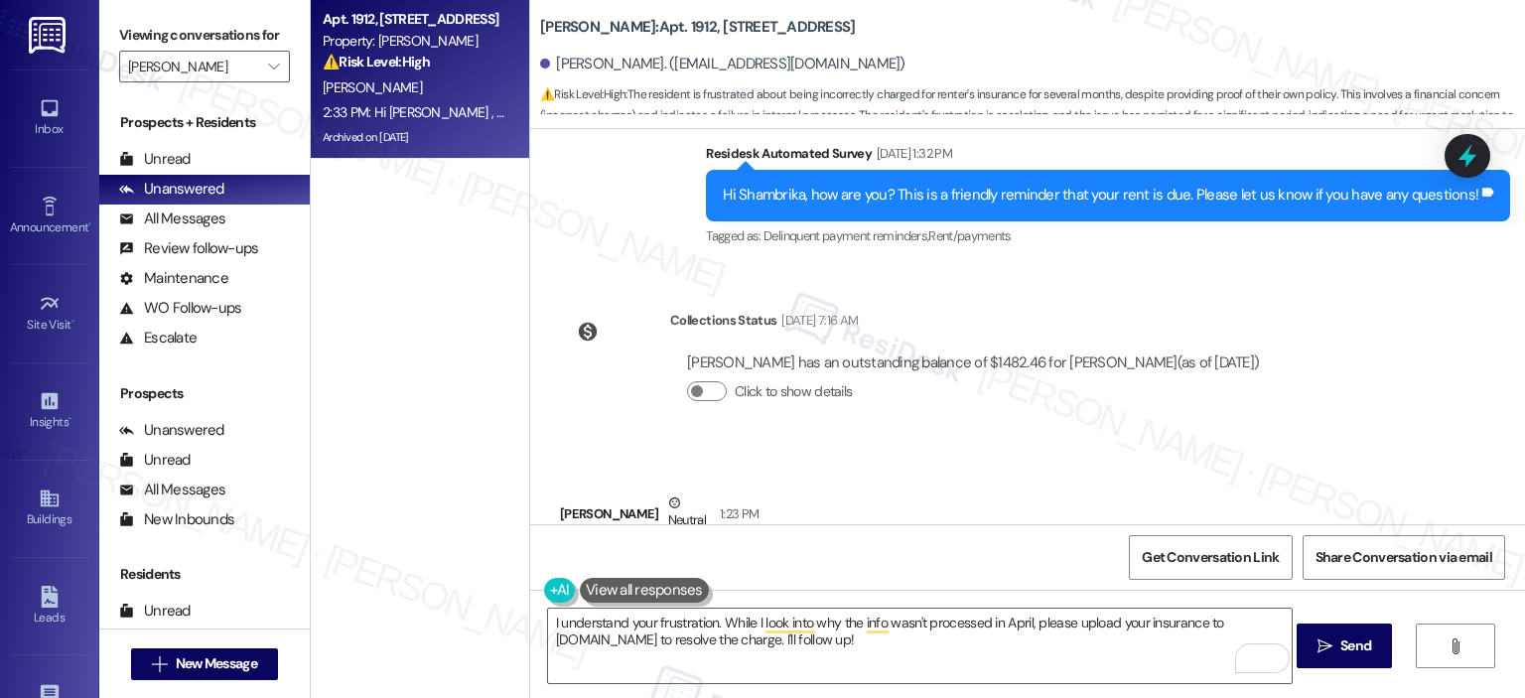
drag, startPoint x: 810, startPoint y: 304, endPoint x: 561, endPoint y: 252, distance: 254.4
click at [561, 541] on div "Hi. I have been asking the front office since April when I moved units to remov…" at bounding box center [992, 587] width 865 height 93
copy div "Hi. I have been asking the front office since April when I moved units to remov…"
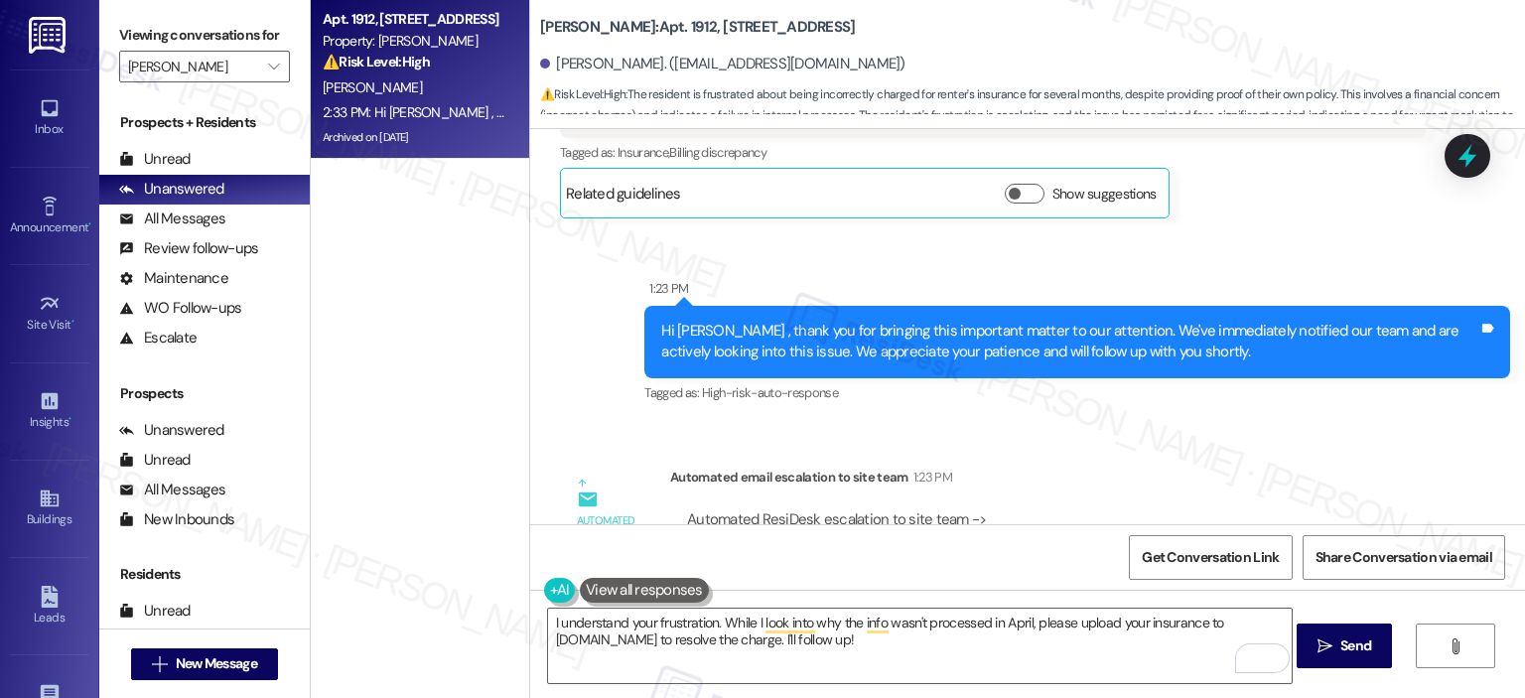
scroll to position [56991, 0]
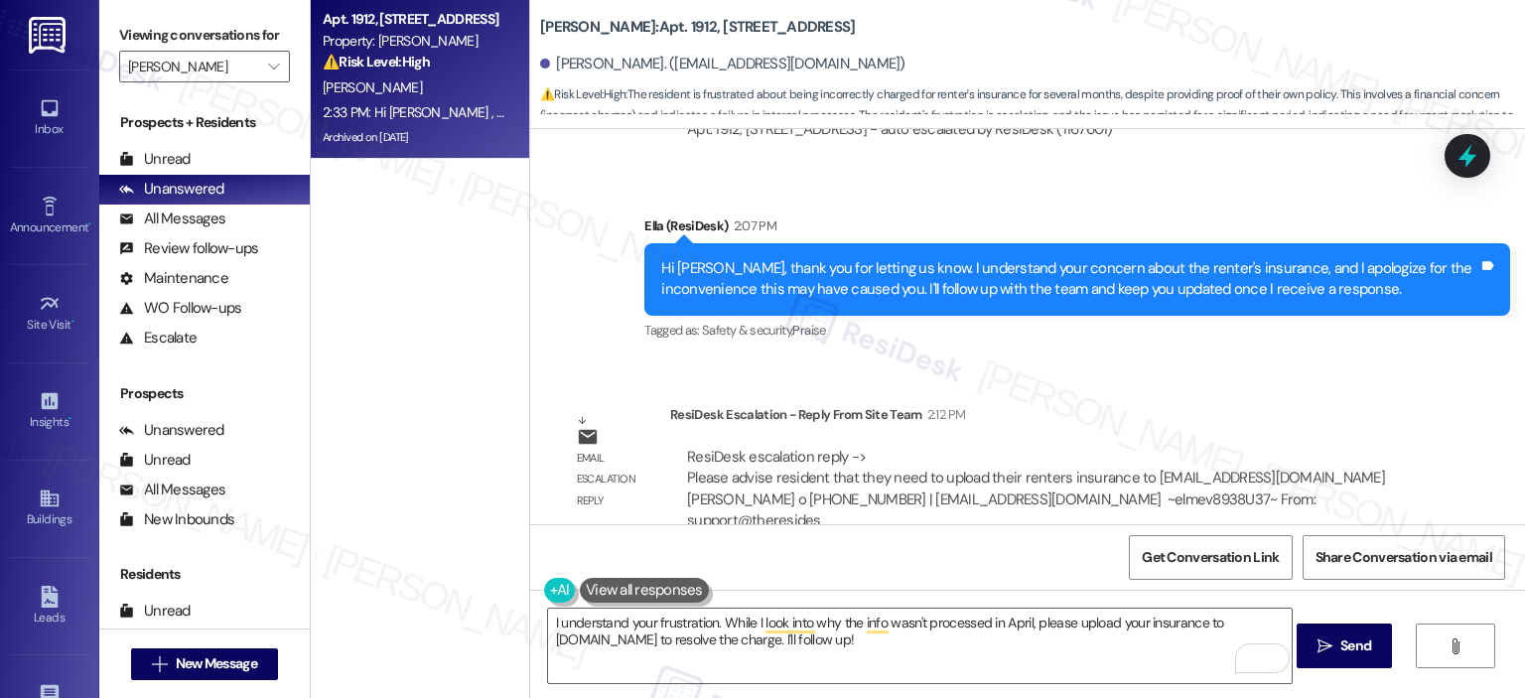
drag, startPoint x: 558, startPoint y: 493, endPoint x: 1221, endPoint y: 498, distance: 663.0
copy div "What was the point of me sending the info to Sophia in April if I was gonna hav…"
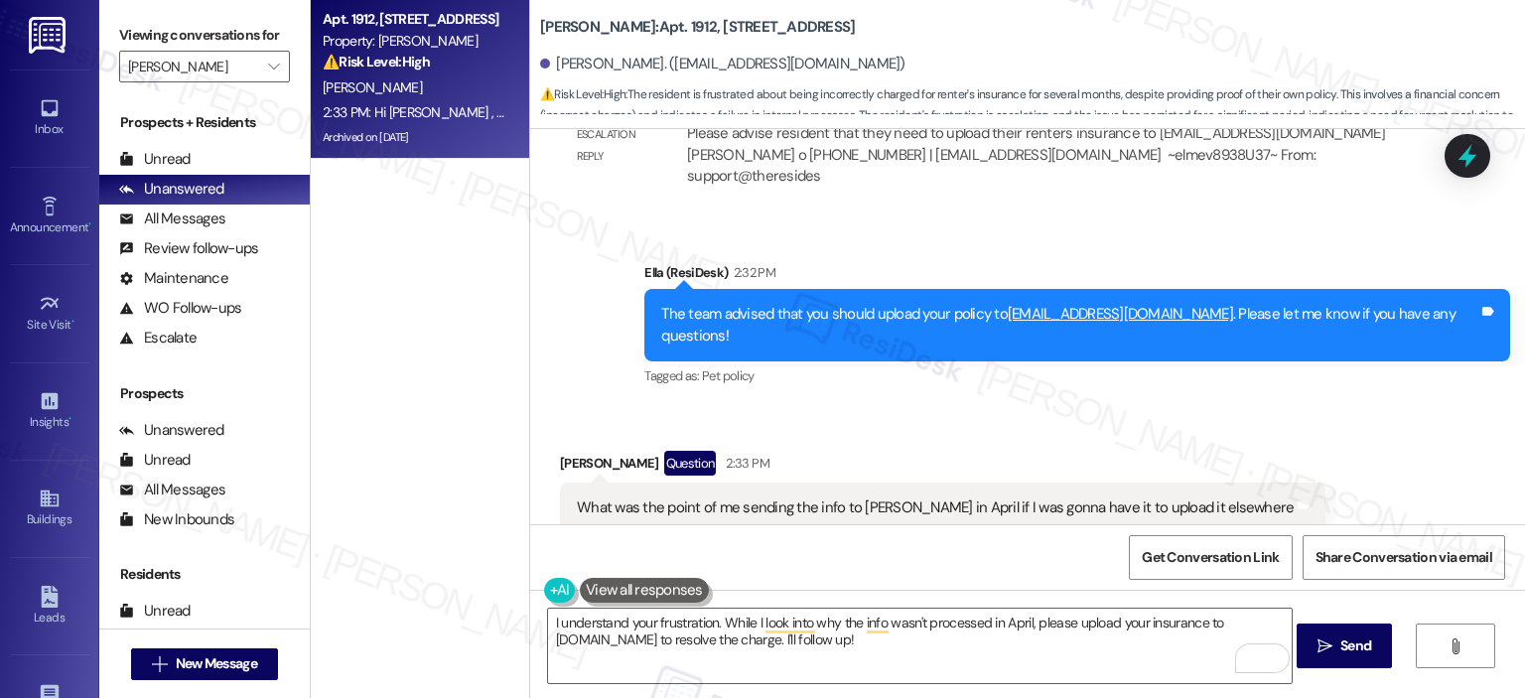
copy div "Doesn't make a drop of sense"
drag, startPoint x: 552, startPoint y: 344, endPoint x: 744, endPoint y: 352, distance: 192.7
click at [744, 673] on div "Doesn't make a drop of sense Tags and notes" at bounding box center [676, 698] width 233 height 51
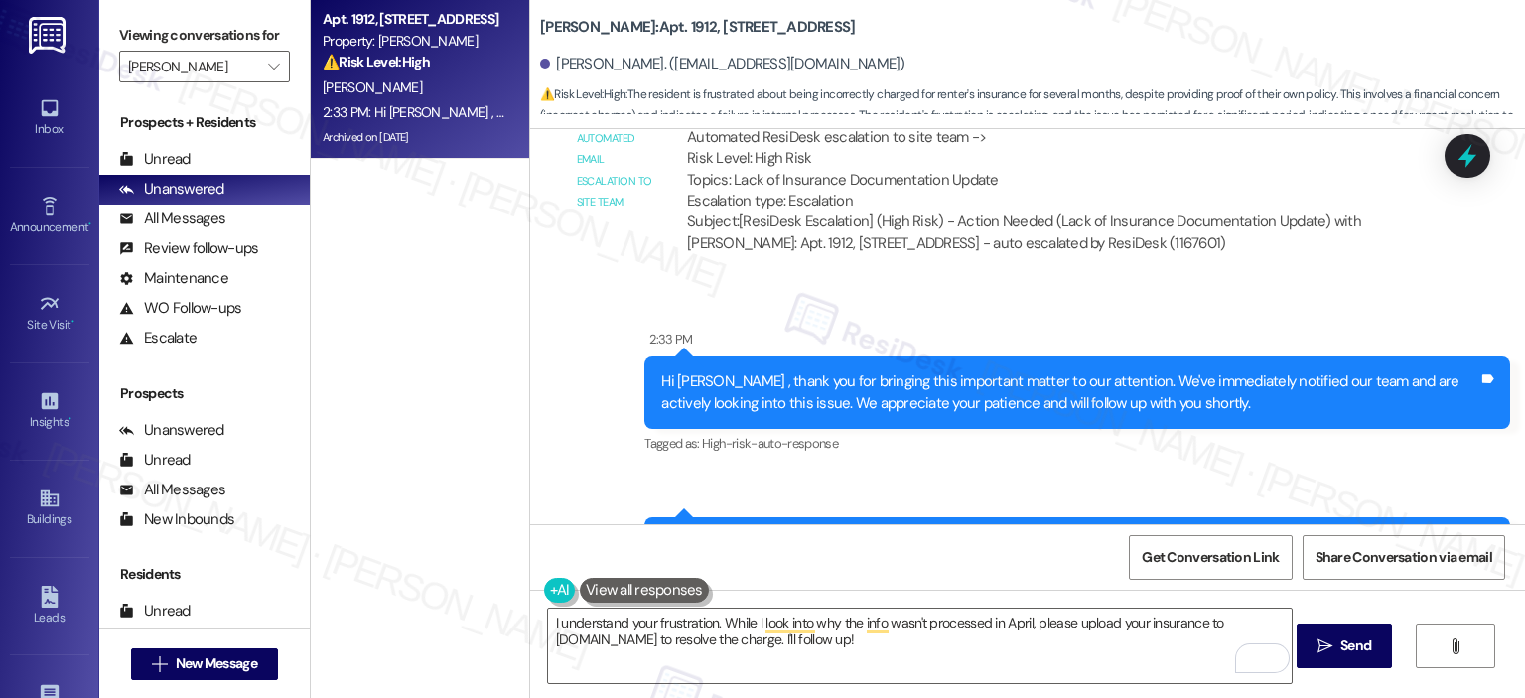
scroll to position [57568, 0]
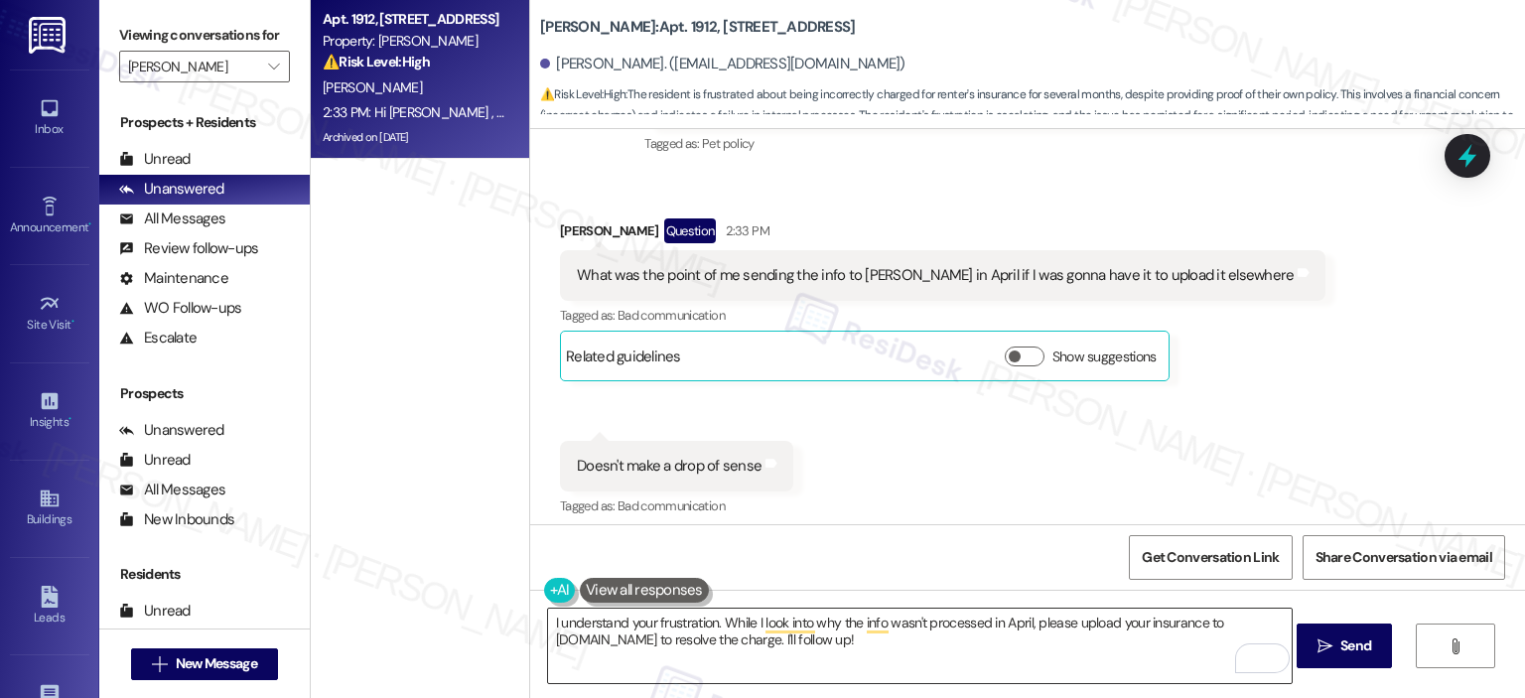
click at [777, 659] on textarea "I understand your frustration. While I look into why the info wasn't processed …" at bounding box center [919, 645] width 743 height 74
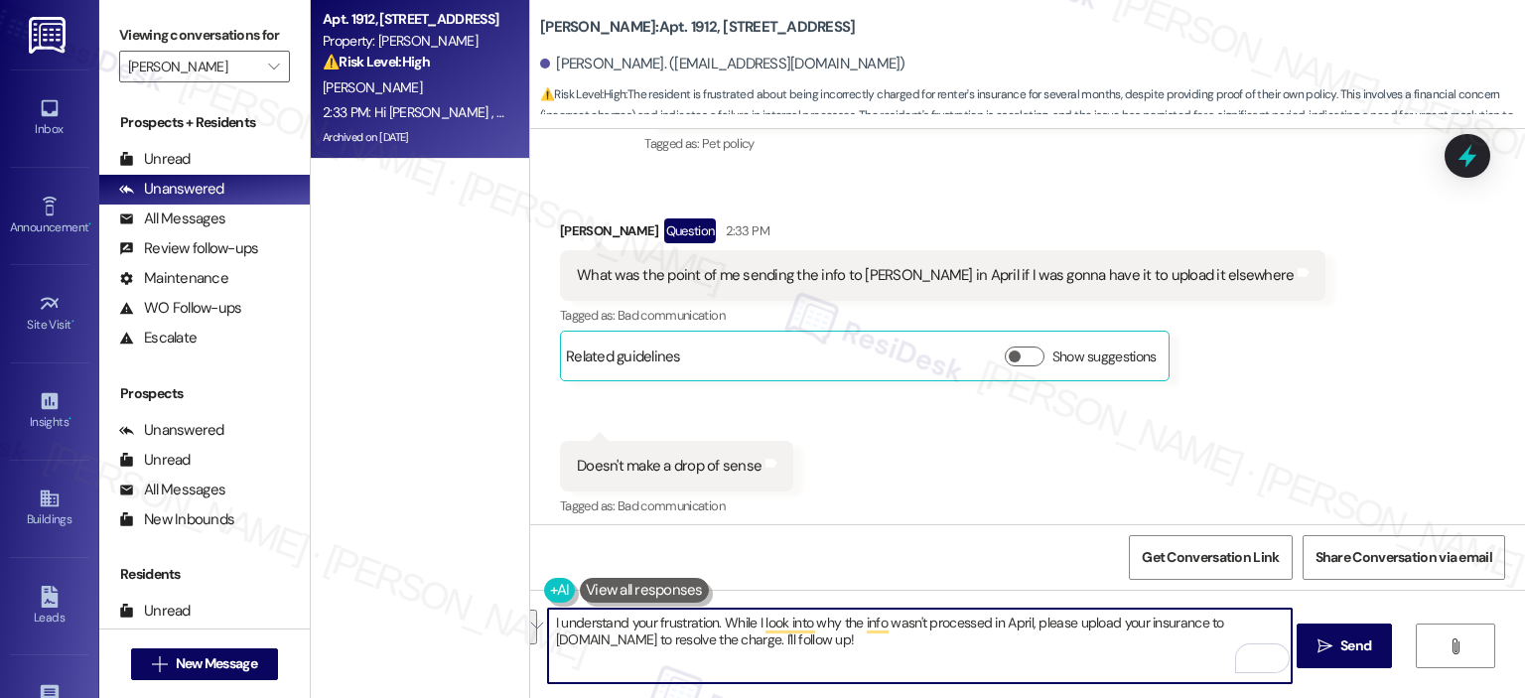
paste textarea "’m really sorry for the inconvenience—I understand you already gave your insura…"
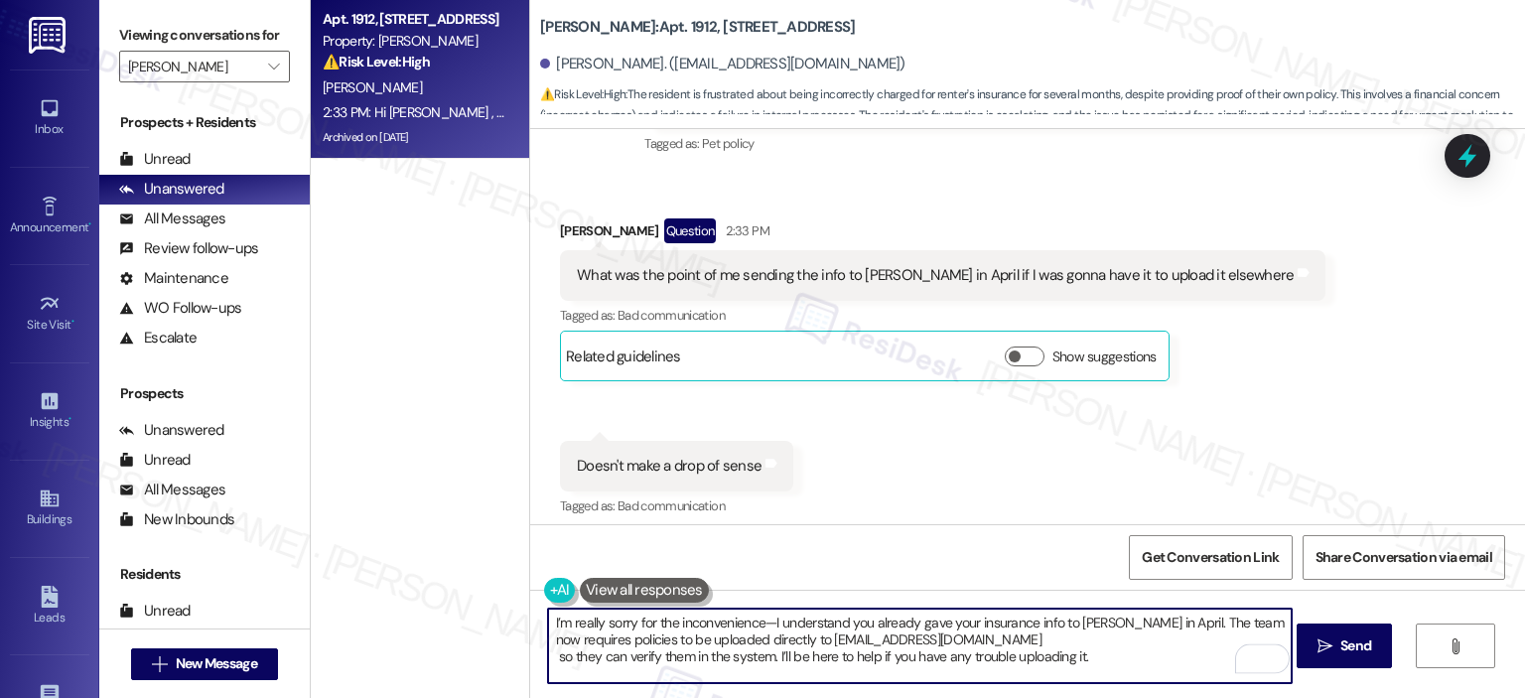
scroll to position [58064, 0]
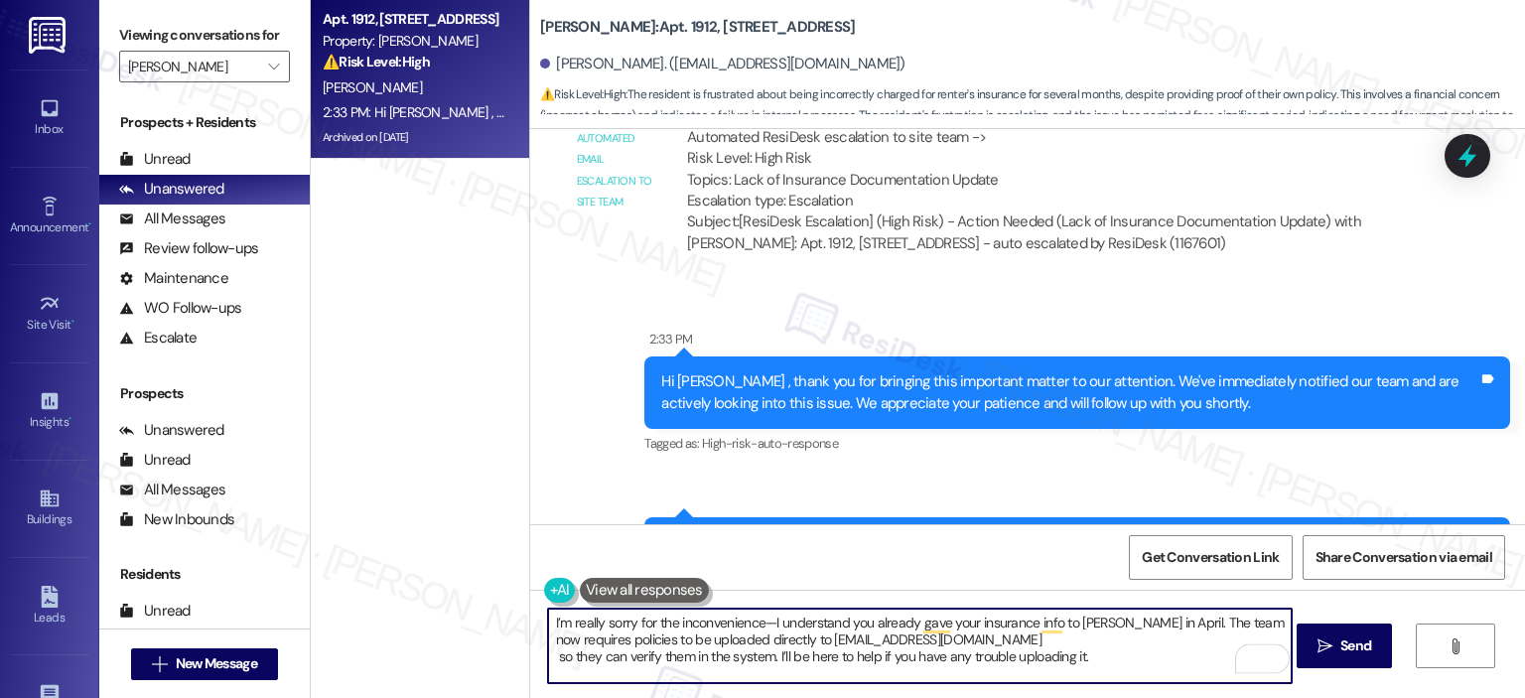
click at [552, 654] on textarea "I’m really sorry for the inconvenience—I understand you already gave your insur…" at bounding box center [919, 645] width 743 height 74
type textarea "I’m really sorry for the inconvenience—I understand you already gave your insur…"
click at [1352, 632] on button " Send" at bounding box center [1344, 645] width 96 height 45
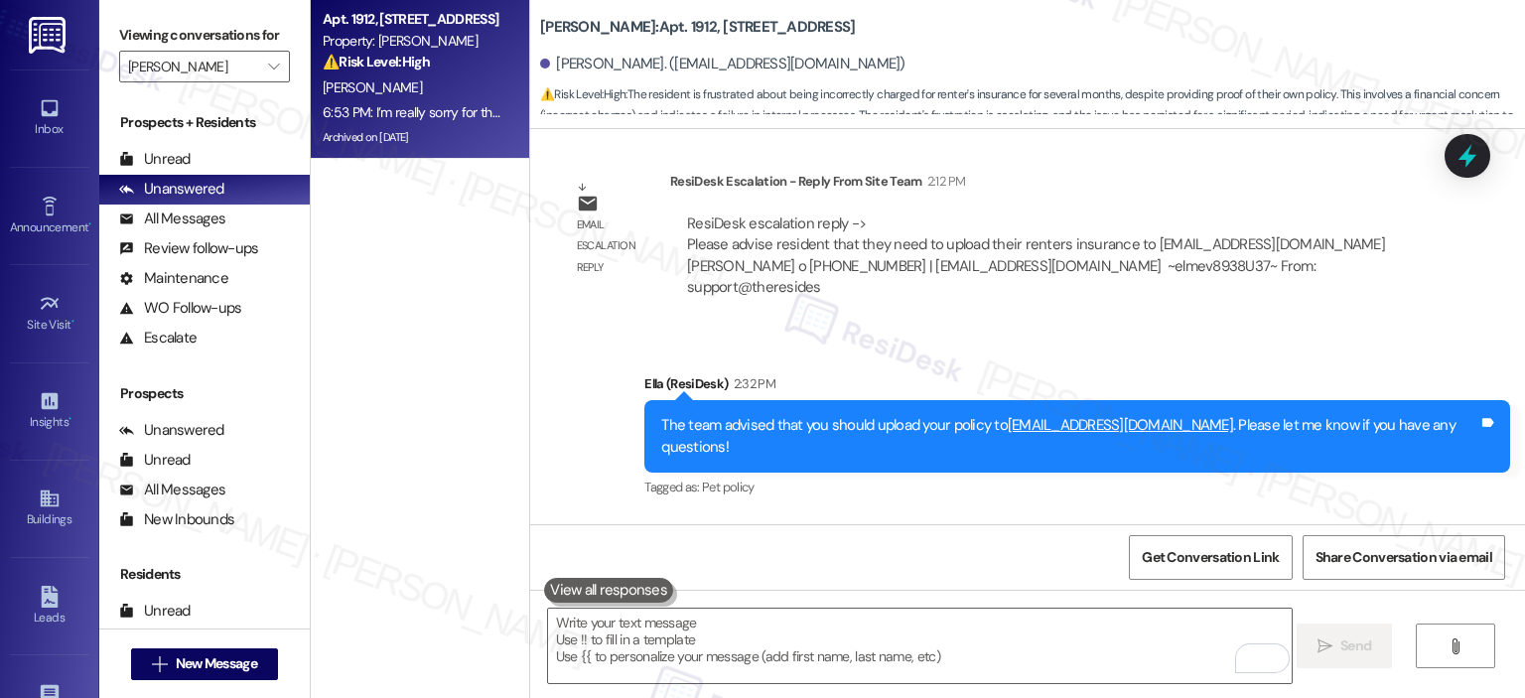
scroll to position [58246, 0]
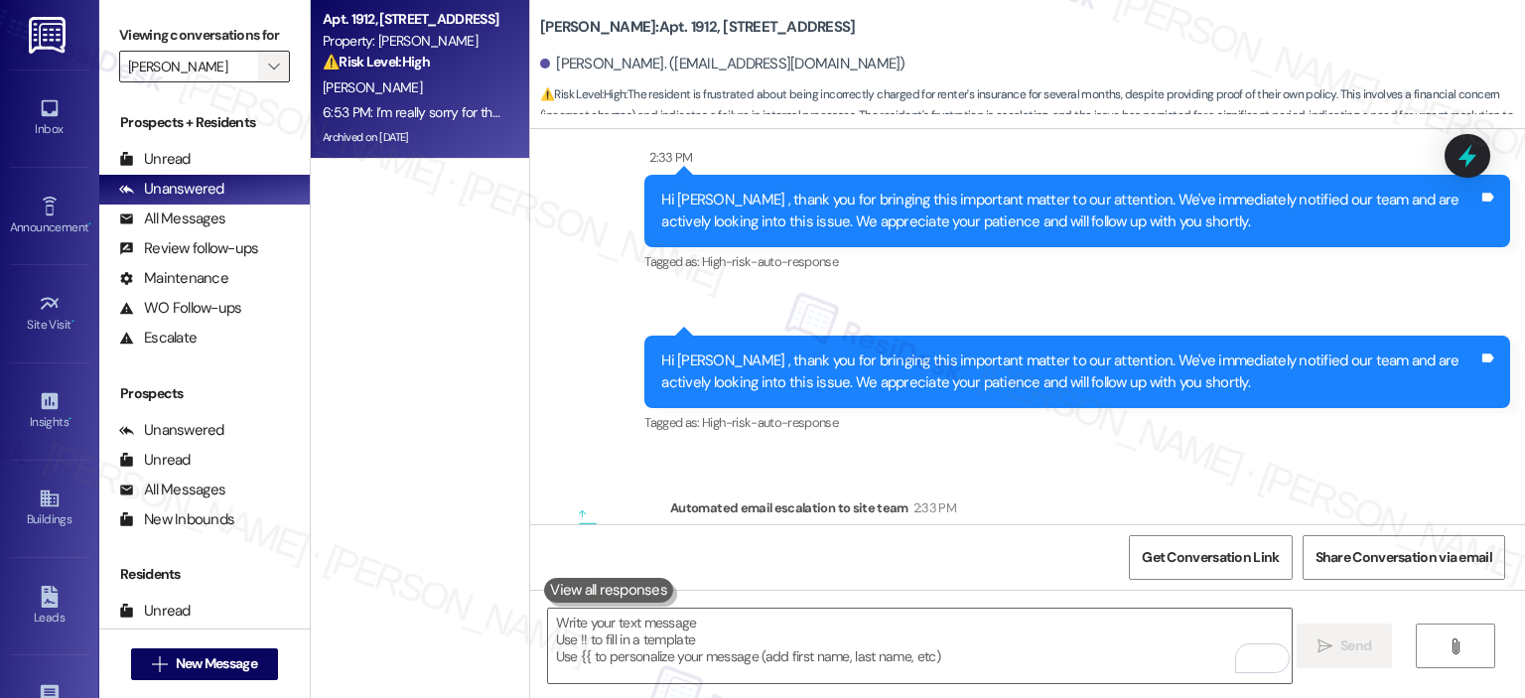
click at [268, 57] on span "" at bounding box center [273, 67] width 19 height 32
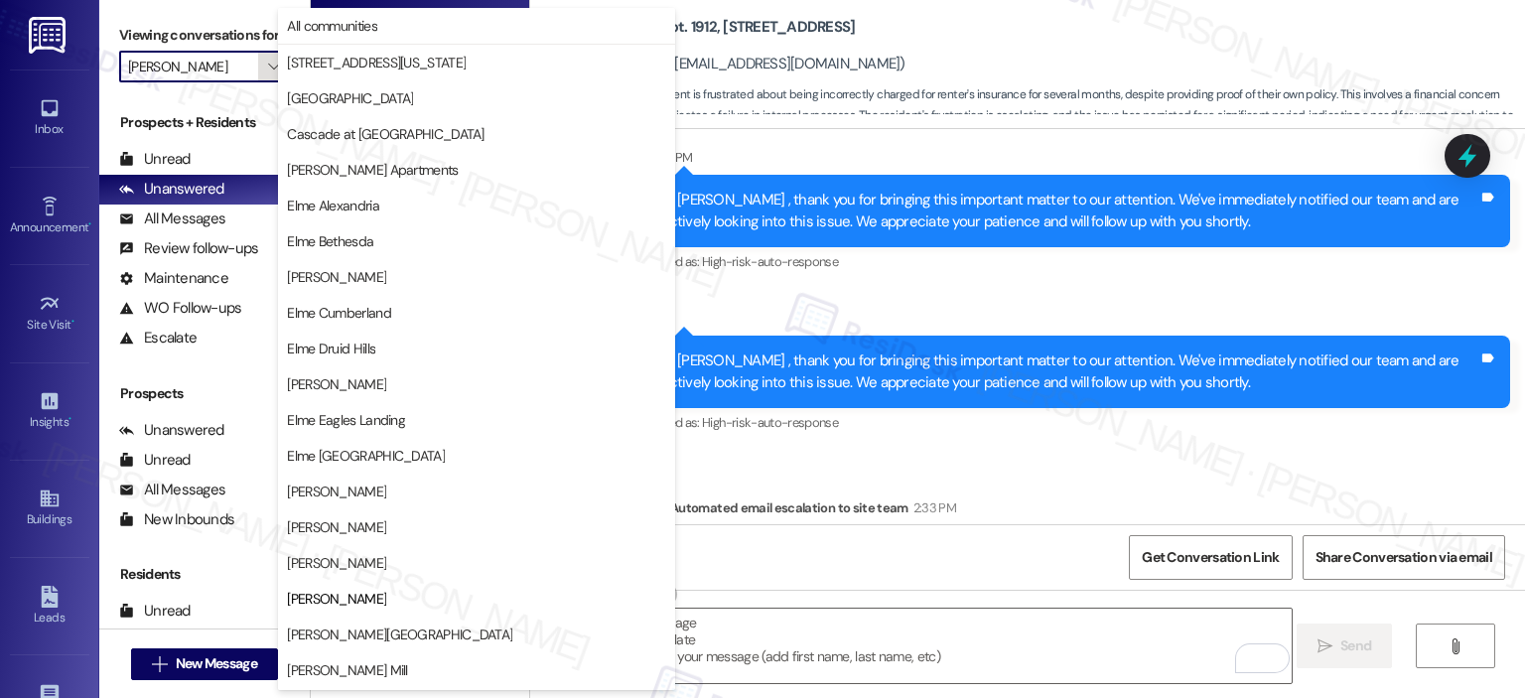
scroll to position [322, 0]
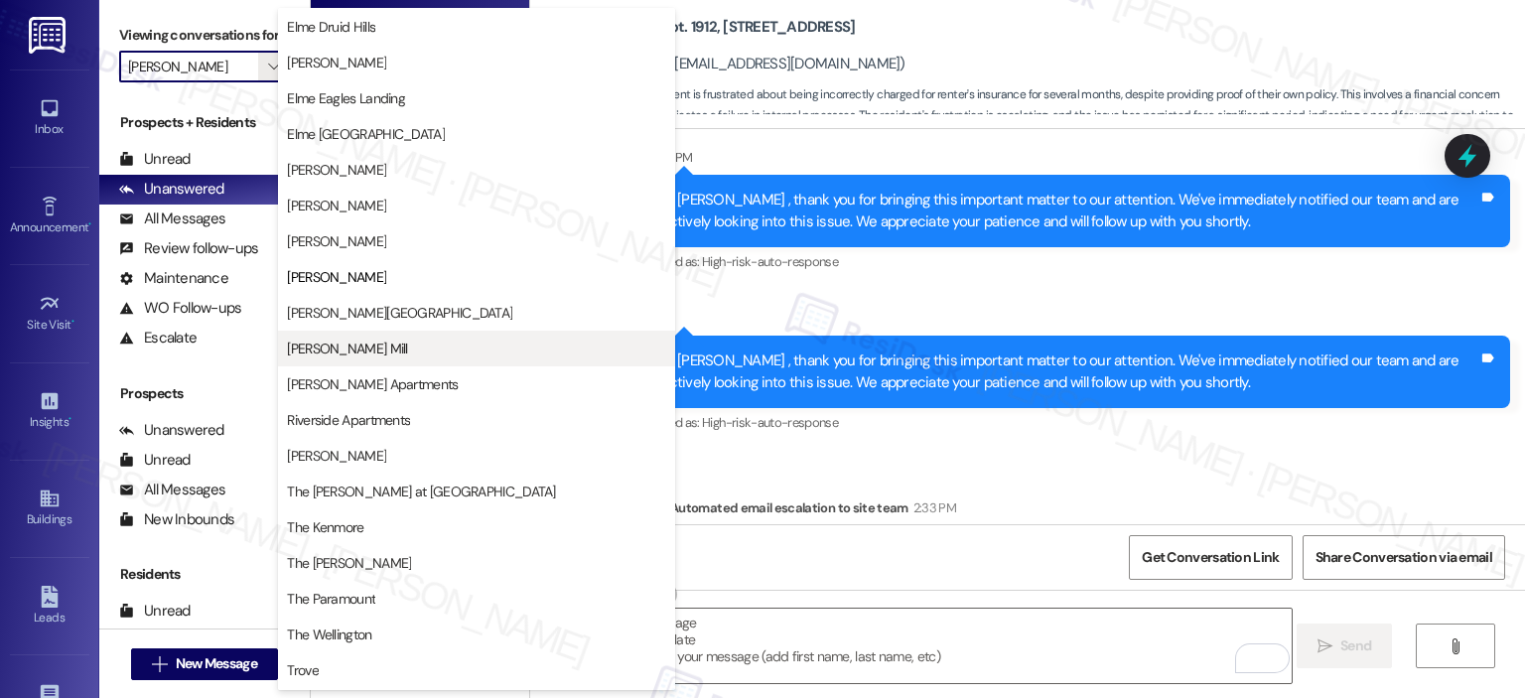
click at [332, 331] on button "[PERSON_NAME] Mill" at bounding box center [476, 349] width 397 height 36
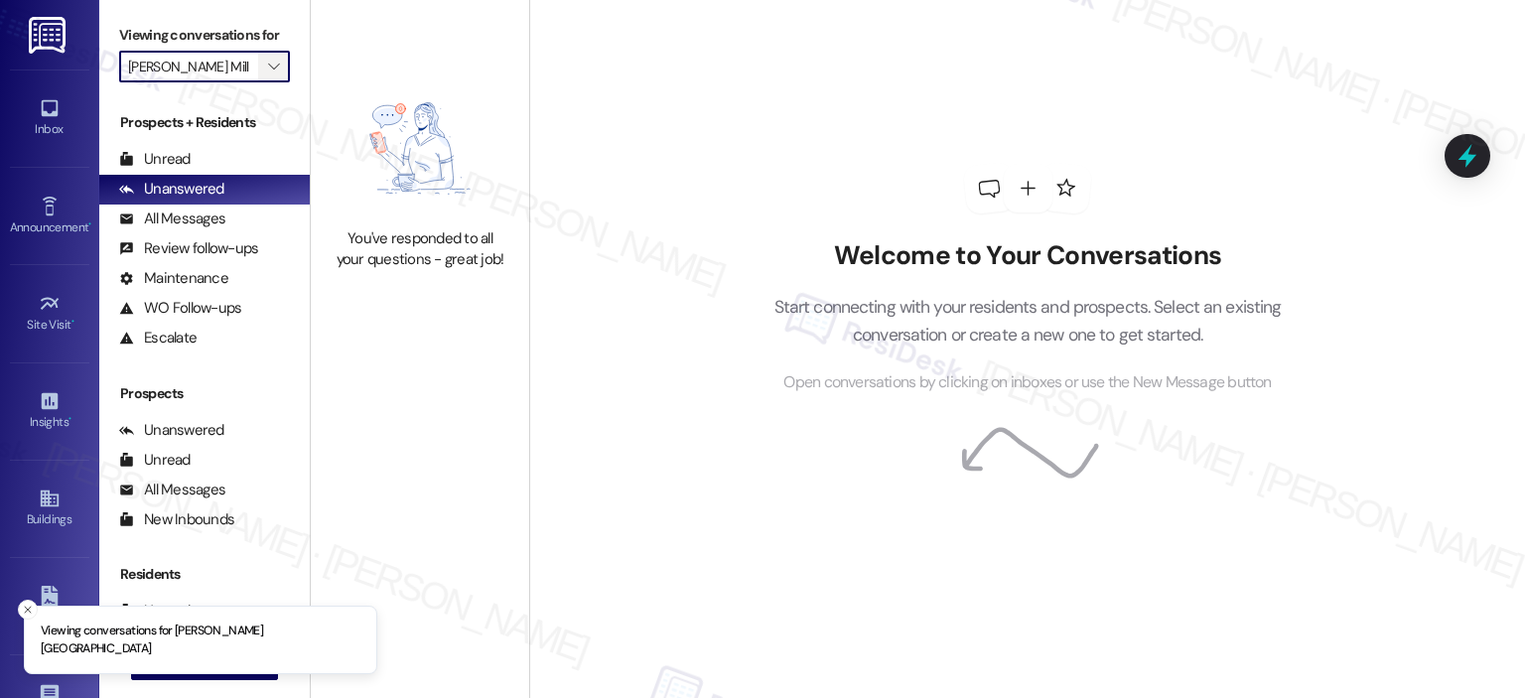
click at [266, 57] on span "" at bounding box center [273, 67] width 19 height 32
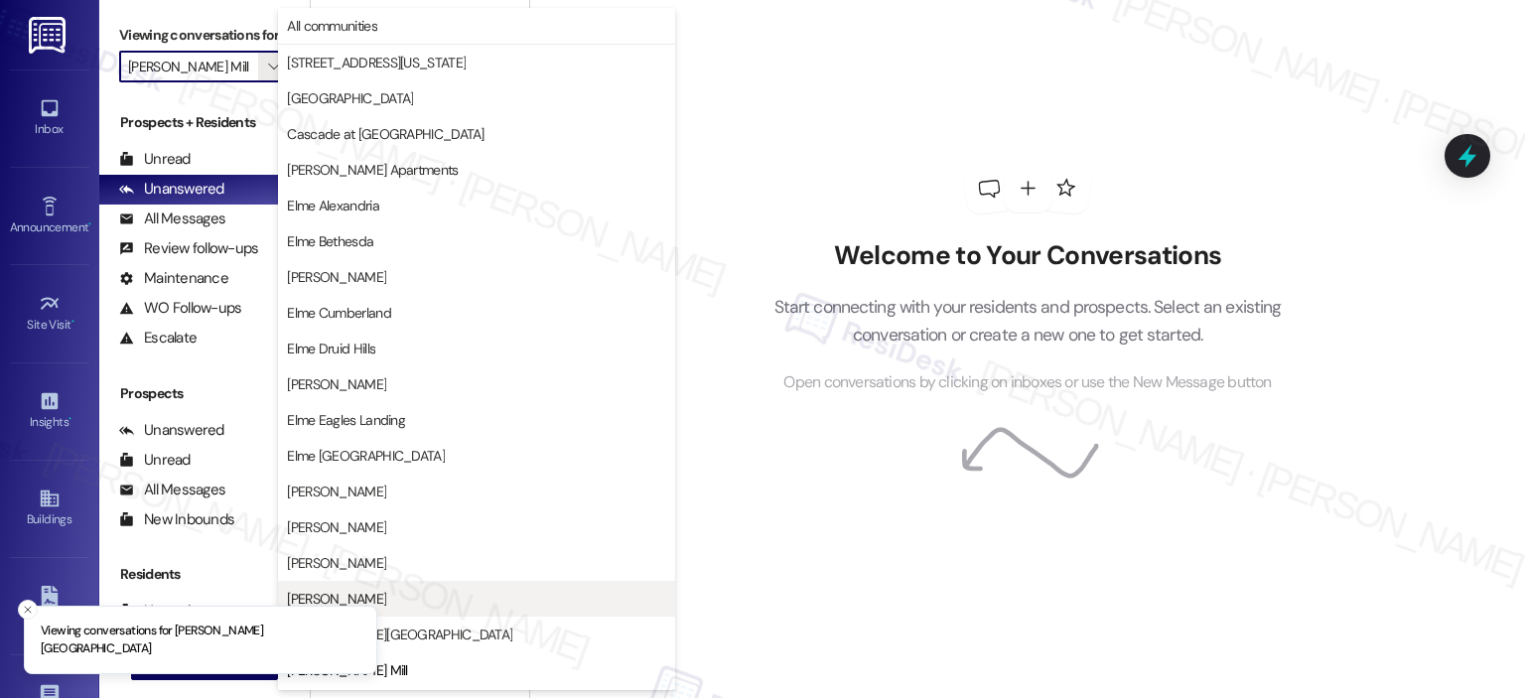
scroll to position [322, 0]
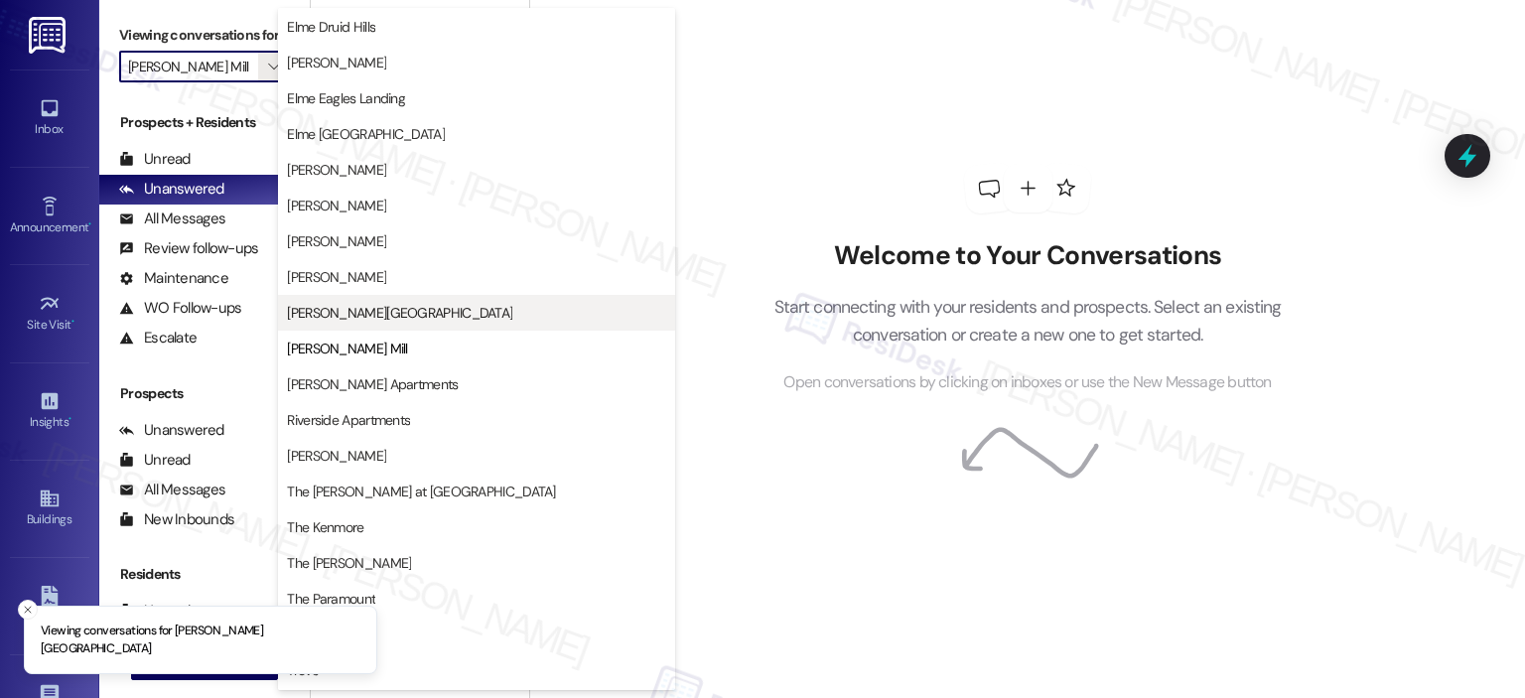
click at [326, 313] on span "[PERSON_NAME][GEOGRAPHIC_DATA]" at bounding box center [399, 313] width 225 height 20
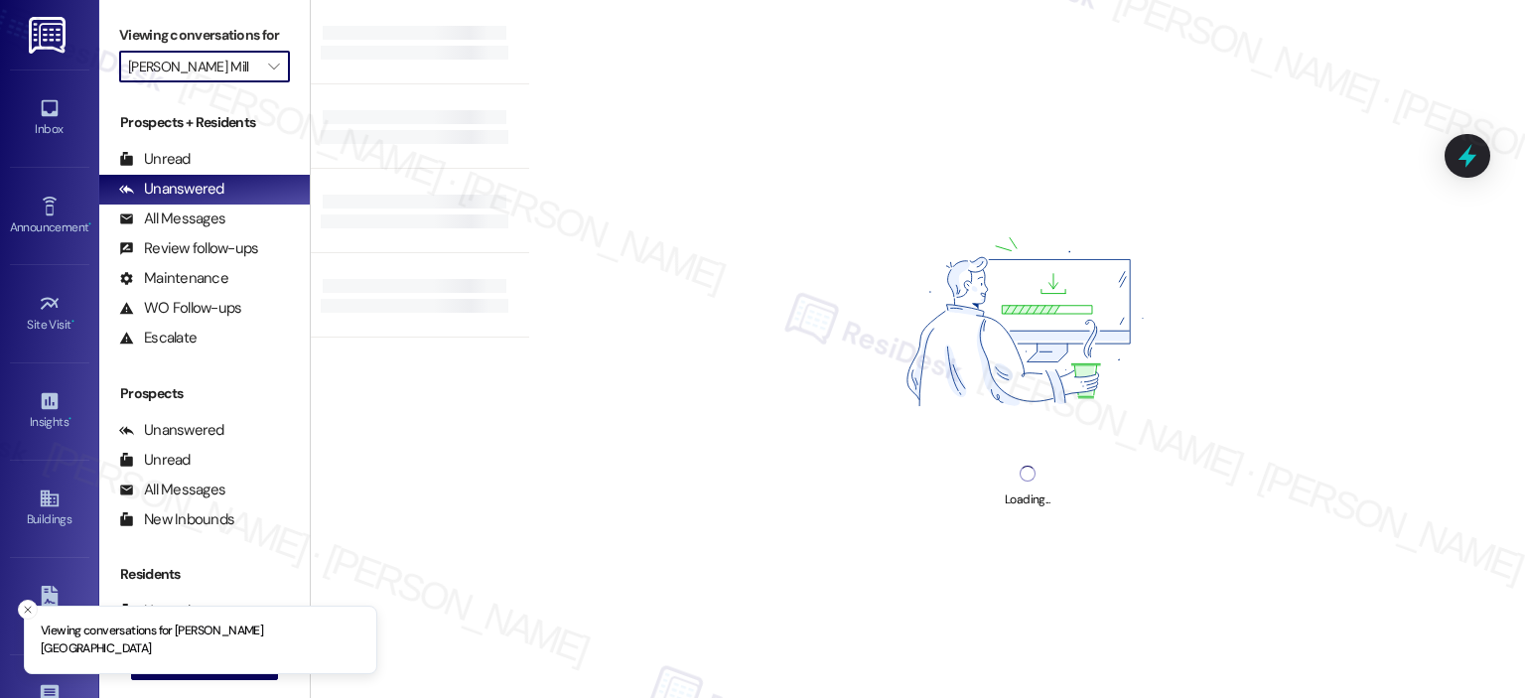
type input "[PERSON_NAME][GEOGRAPHIC_DATA]"
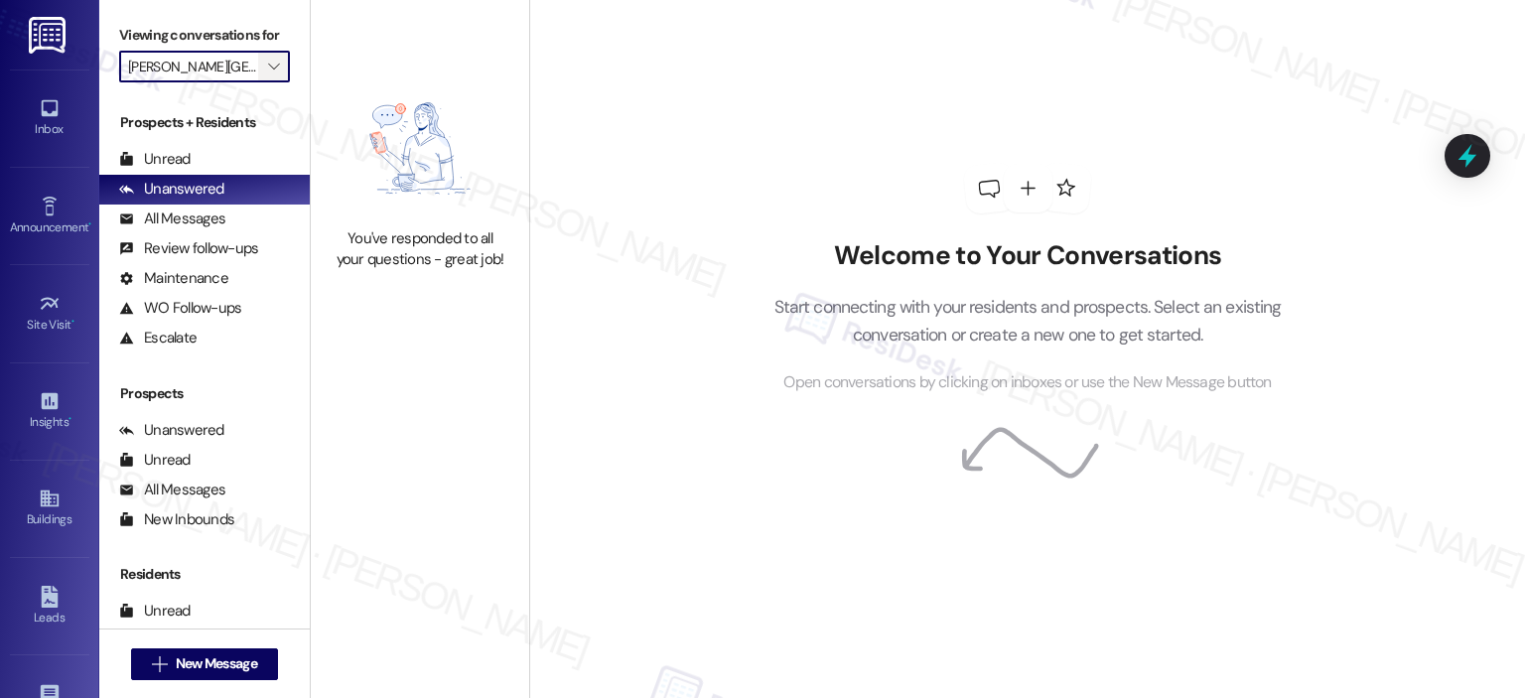
click at [268, 63] on icon "" at bounding box center [273, 67] width 11 height 16
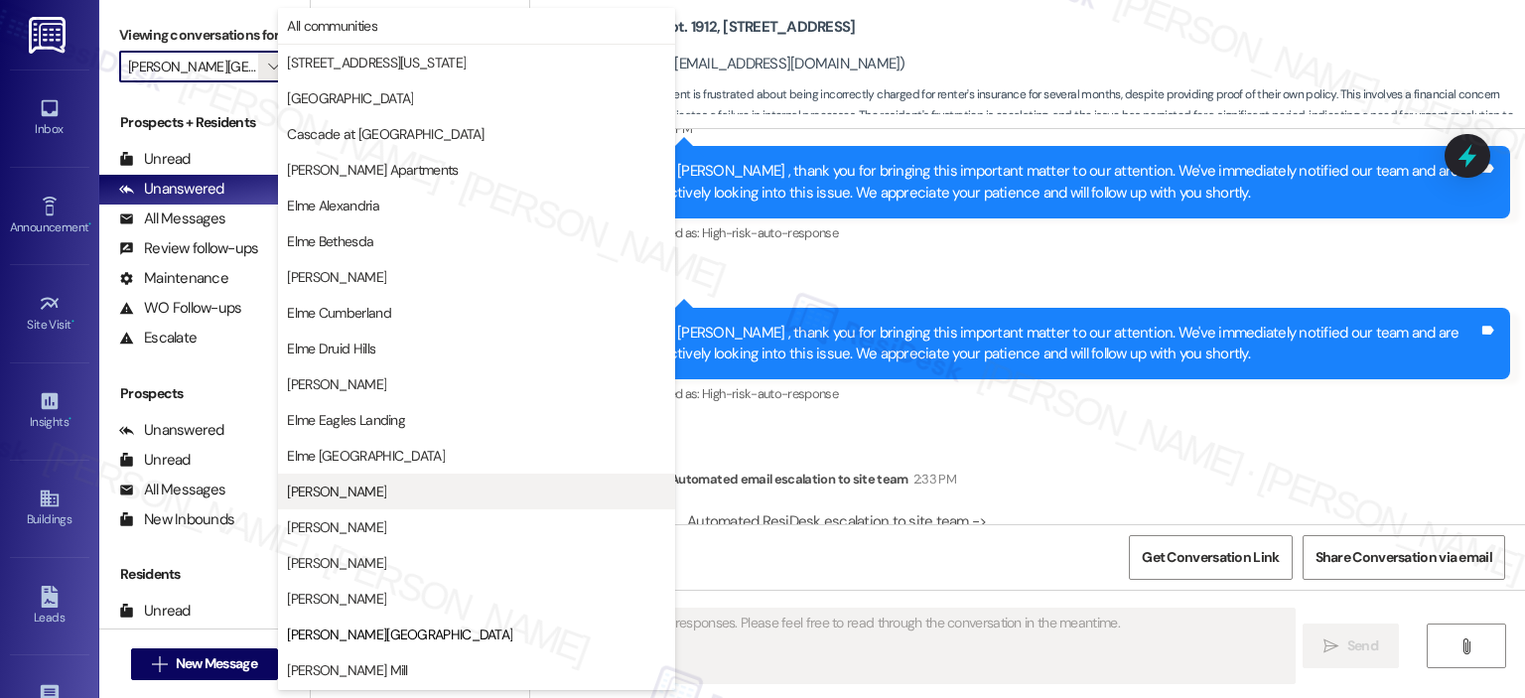
scroll to position [354, 0]
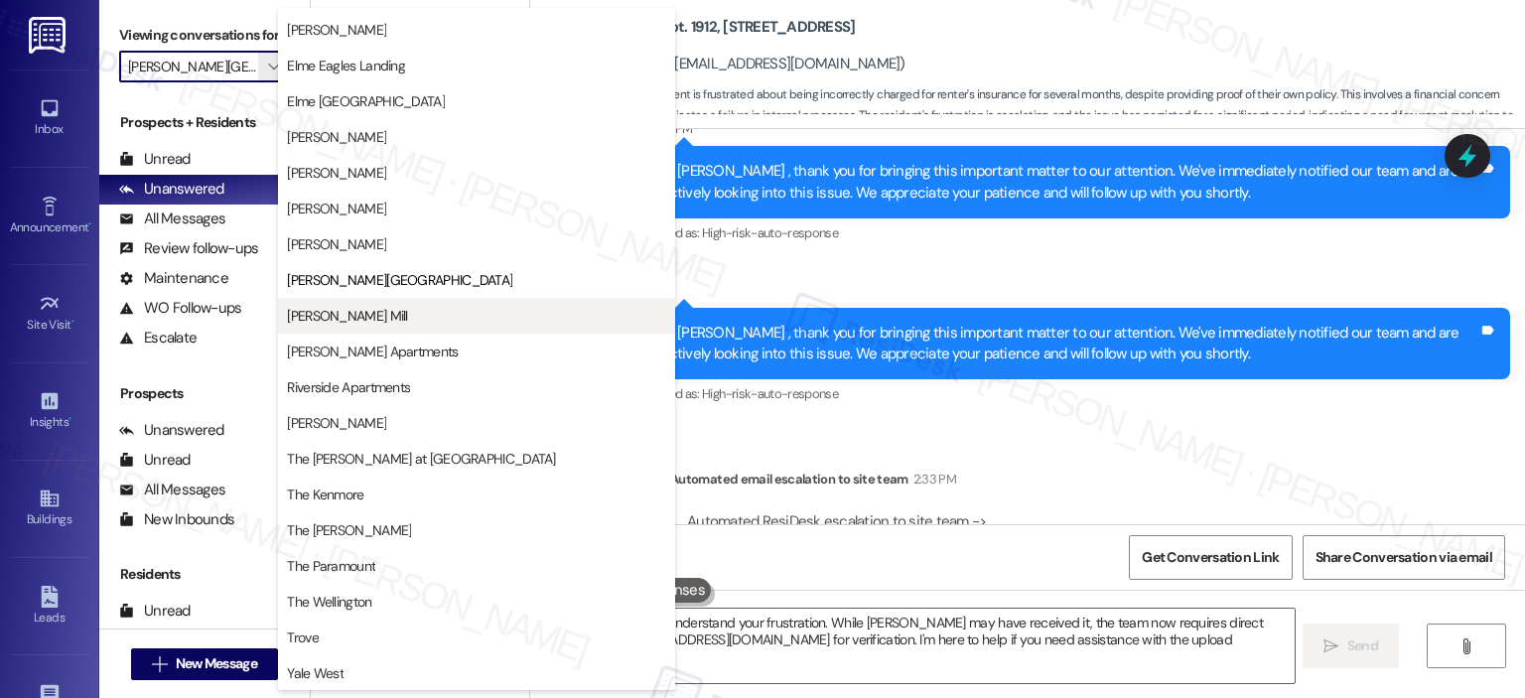
type textarea "Hi {{first_name}}, I understand your frustration. While Sophia may have receive…"
click at [403, 314] on span "[PERSON_NAME] Mill" at bounding box center [476, 316] width 379 height 20
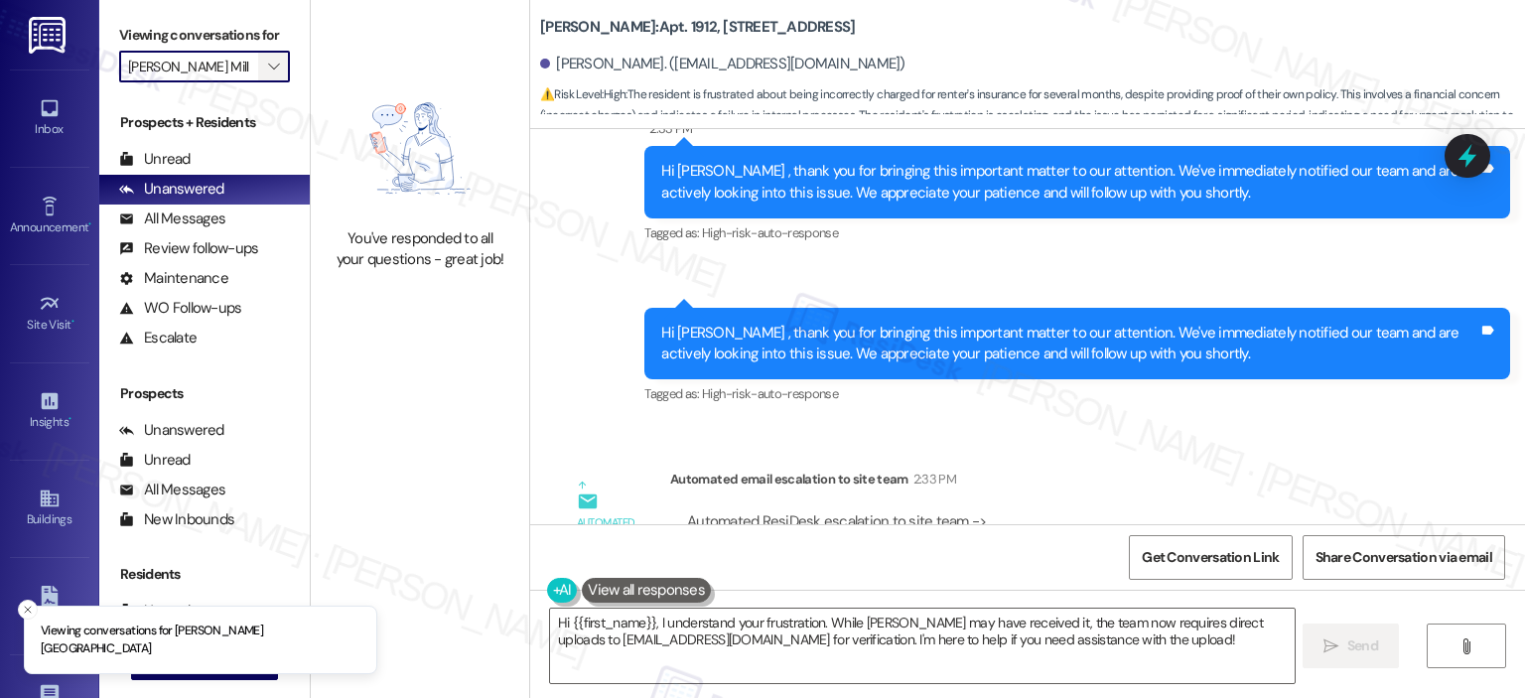
click at [264, 56] on span "" at bounding box center [273, 67] width 19 height 32
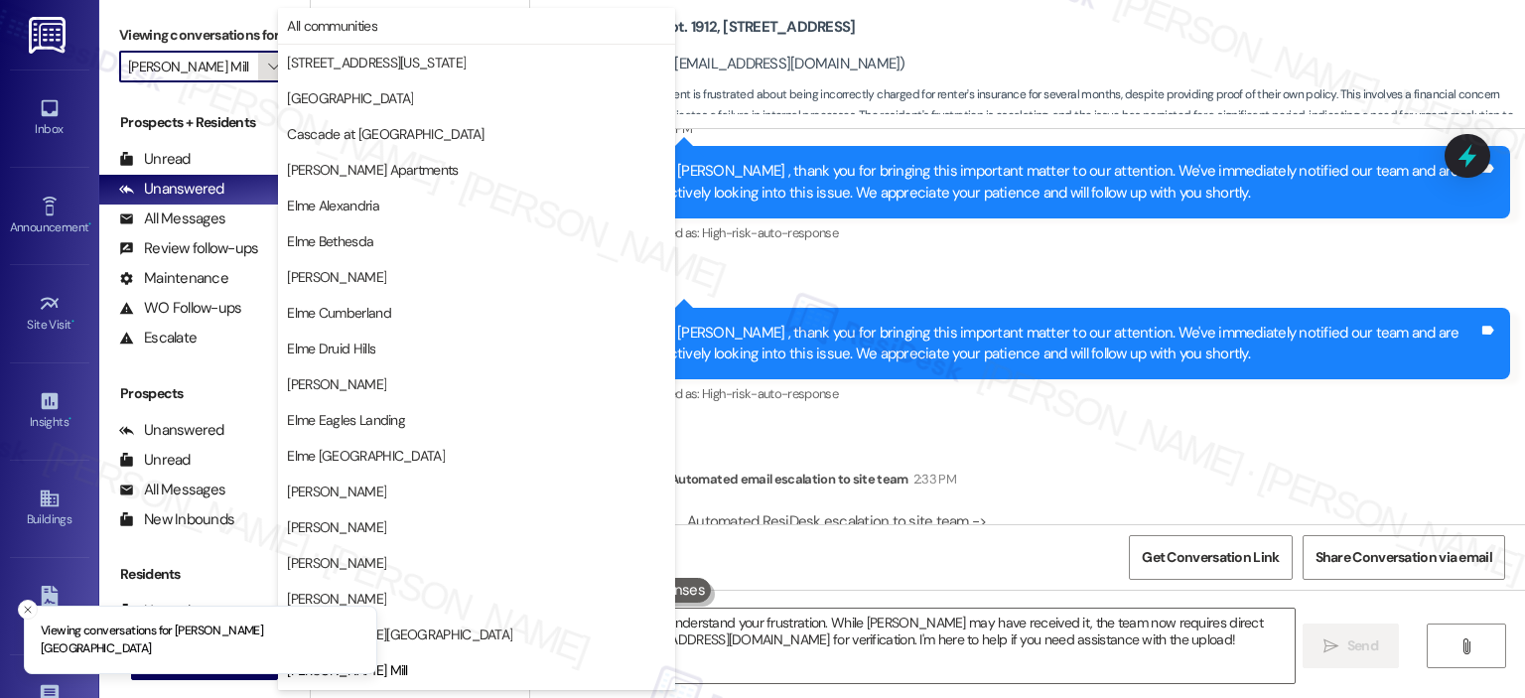
scroll to position [322, 0]
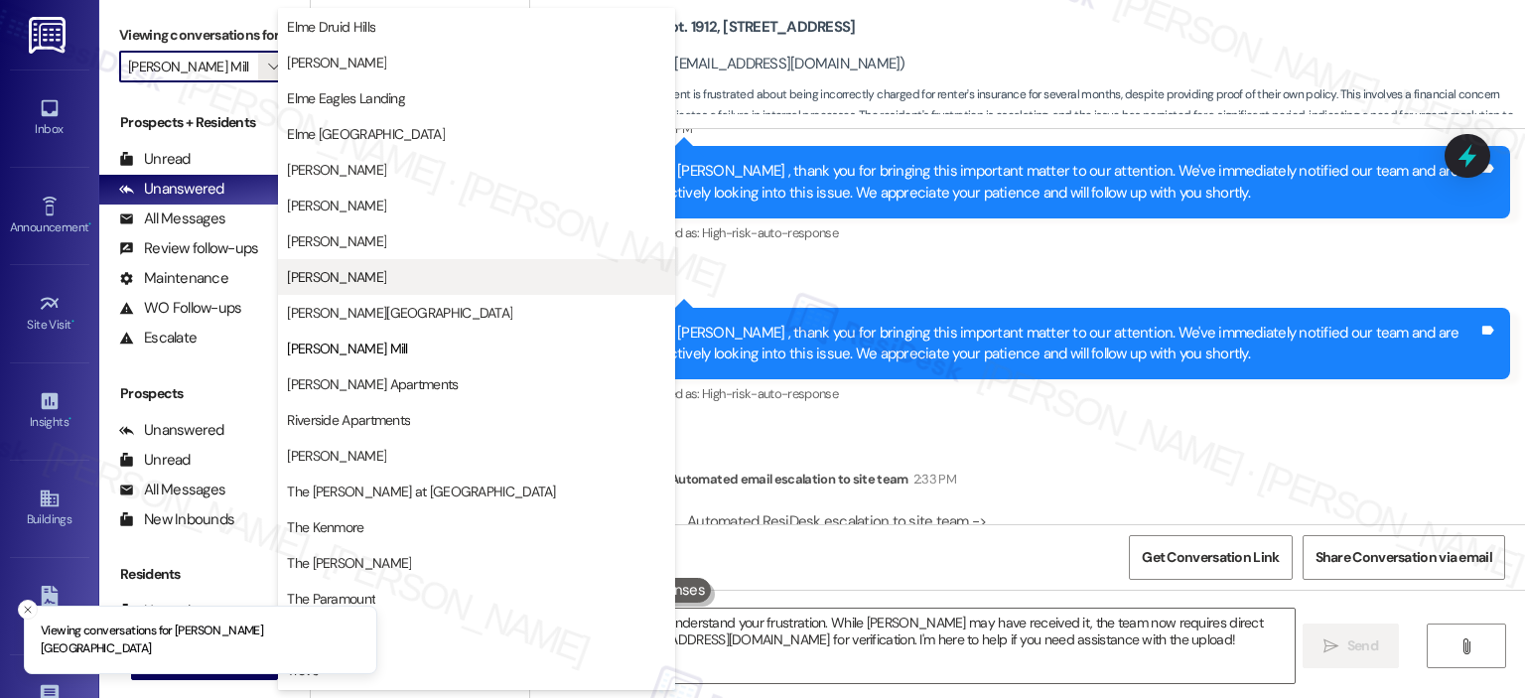
click at [340, 277] on span "[PERSON_NAME]" at bounding box center [336, 277] width 99 height 20
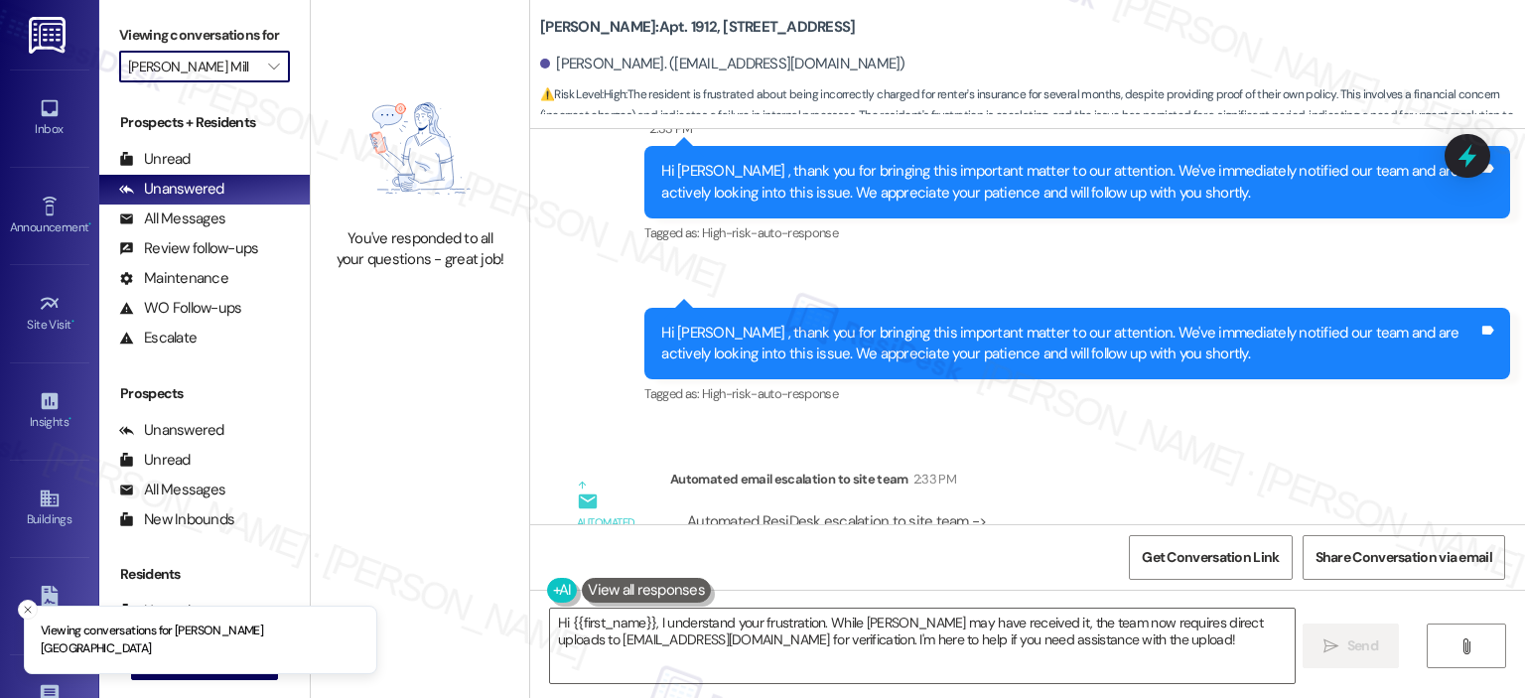
type input "[PERSON_NAME]"
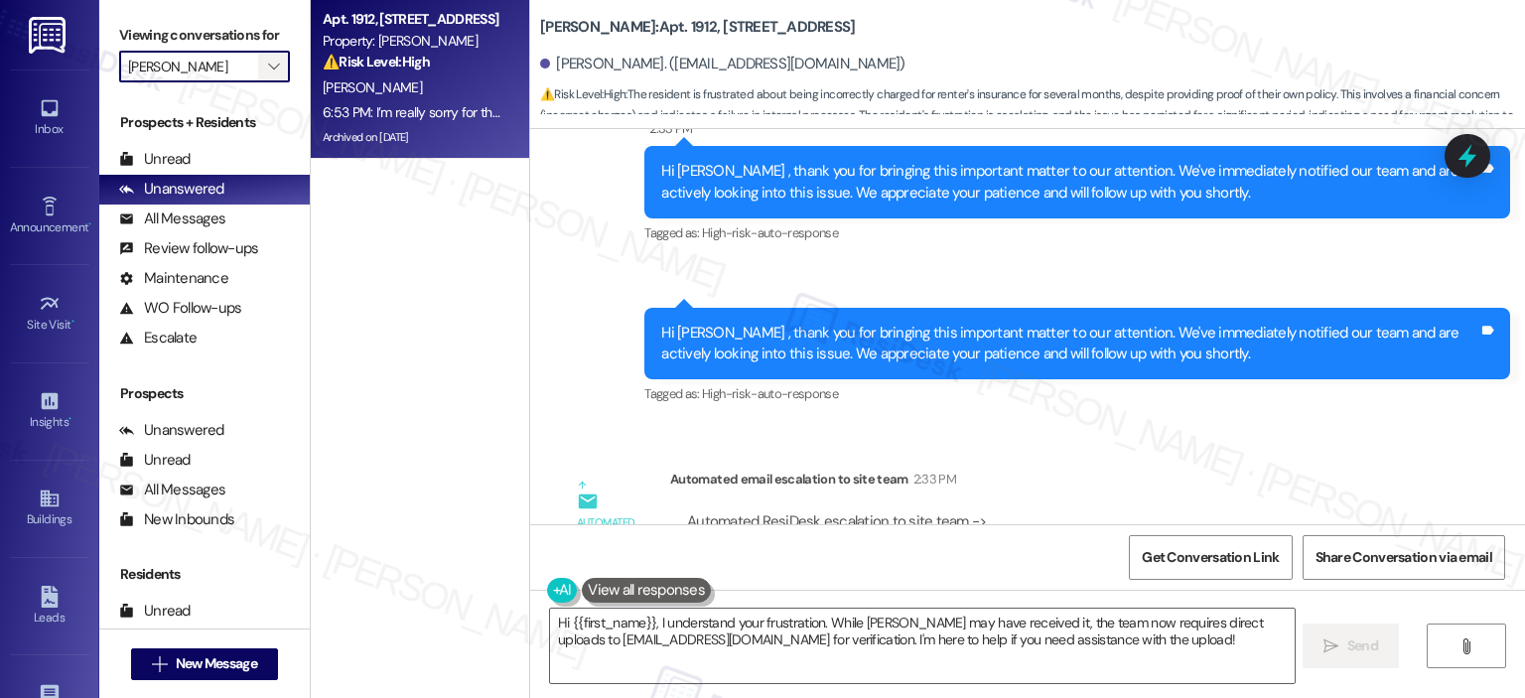
click at [264, 59] on span "" at bounding box center [273, 67] width 19 height 32
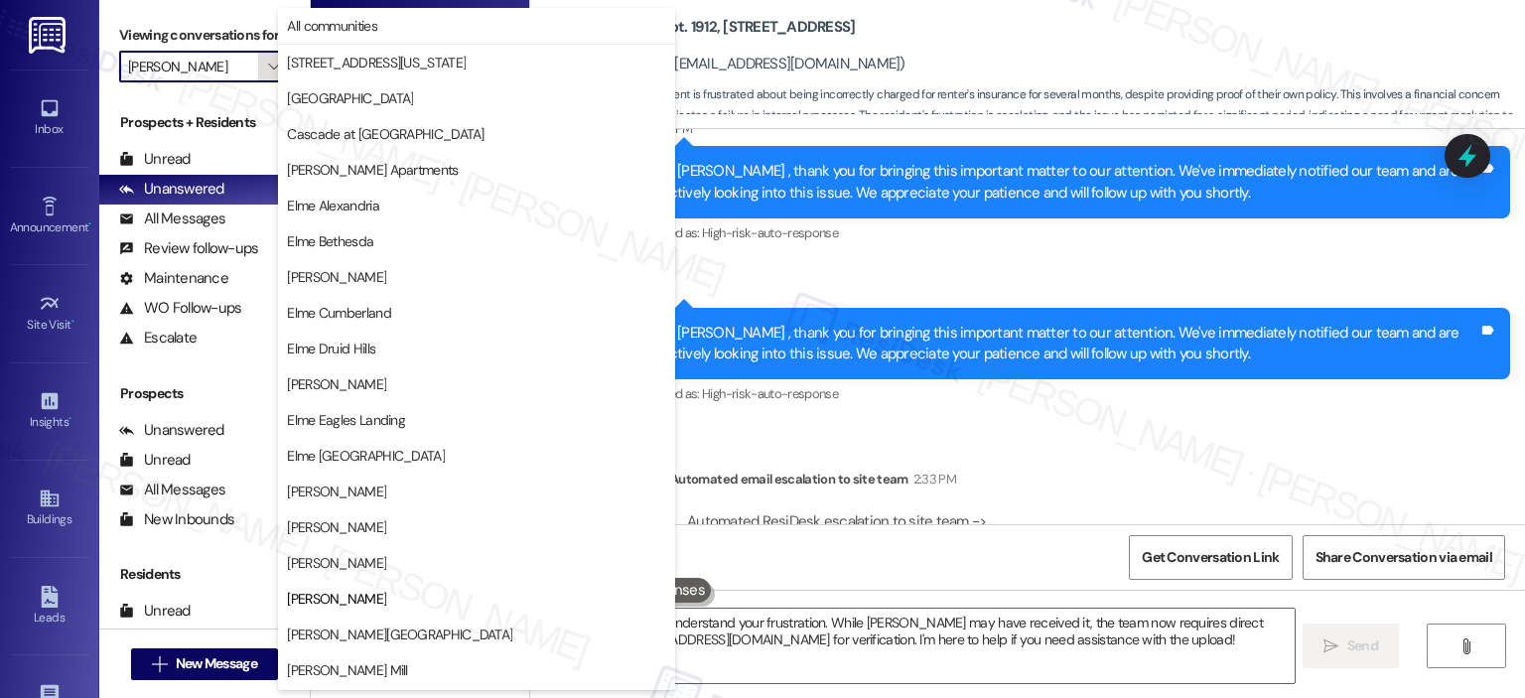
scroll to position [322, 0]
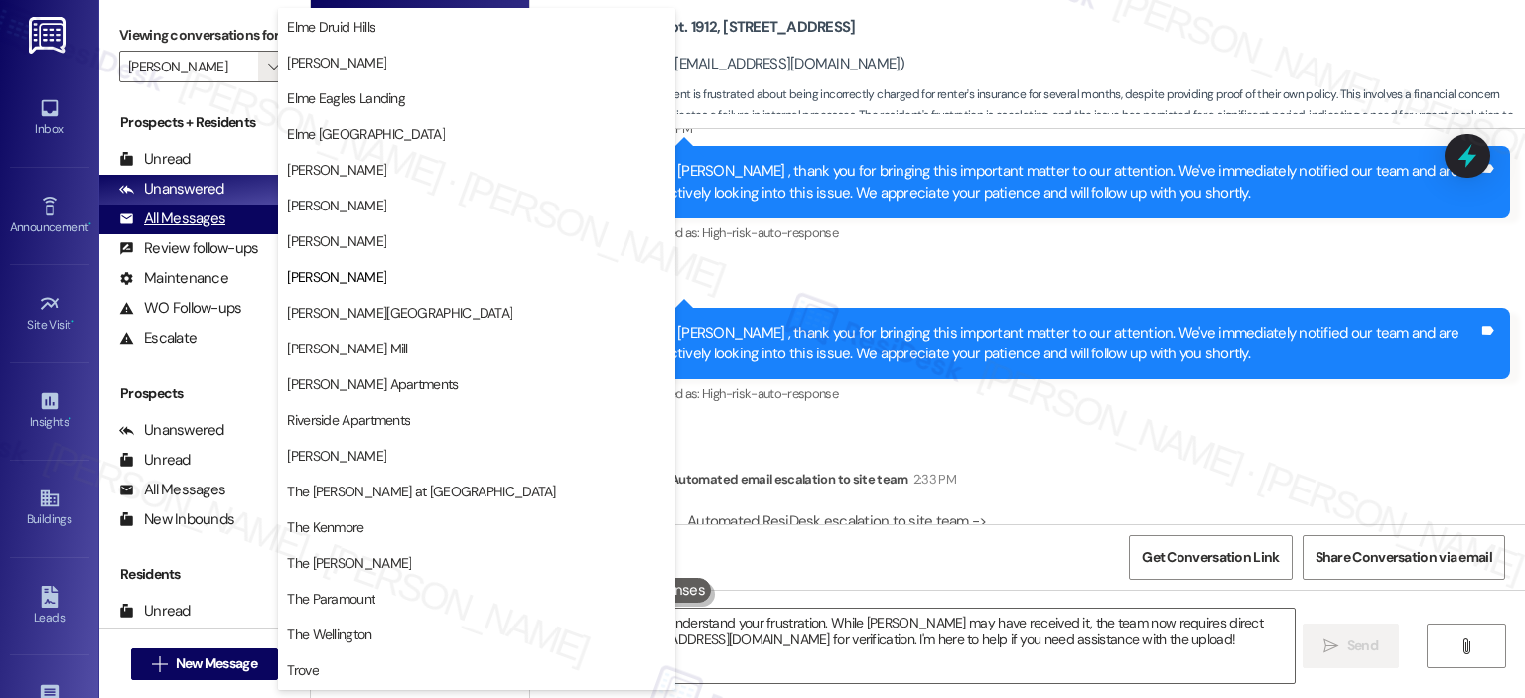
click at [188, 208] on div "All Messages" at bounding box center [172, 218] width 106 height 21
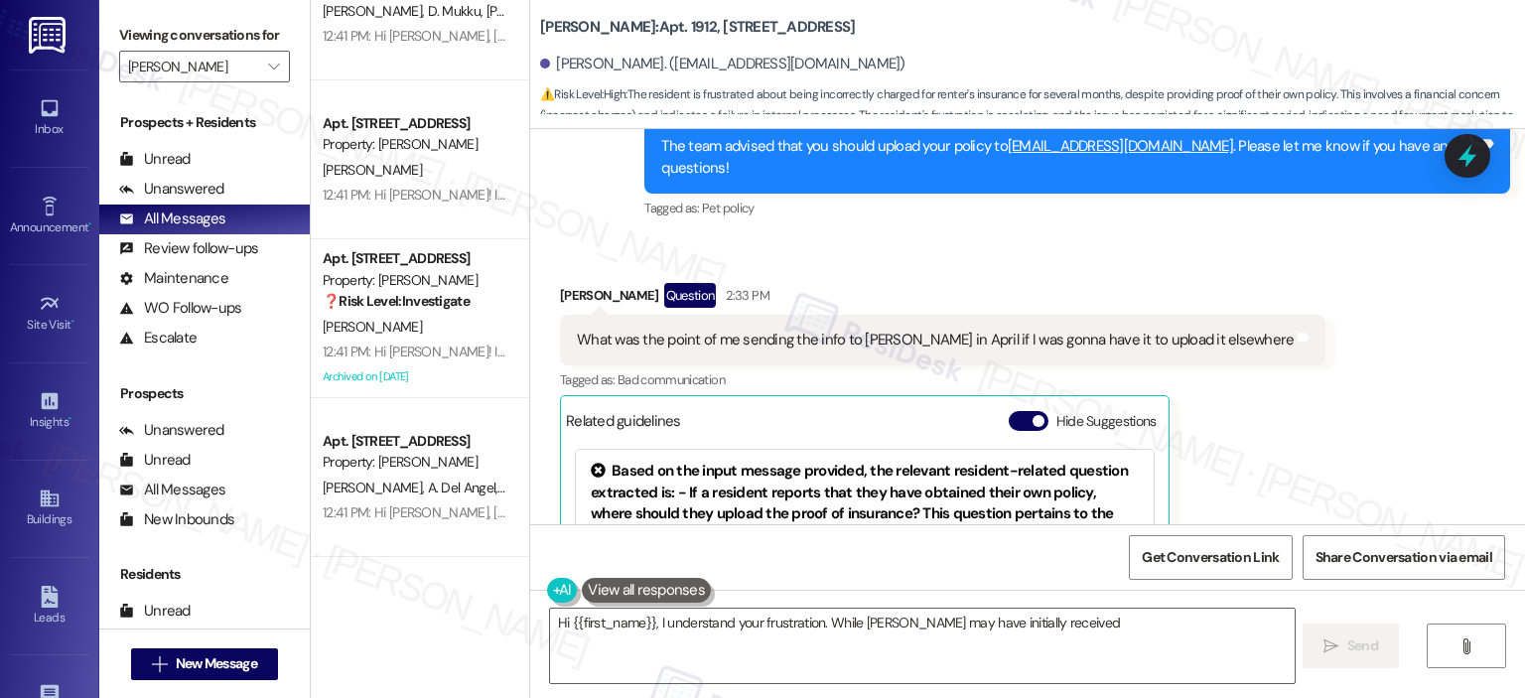
scroll to position [1428, 0]
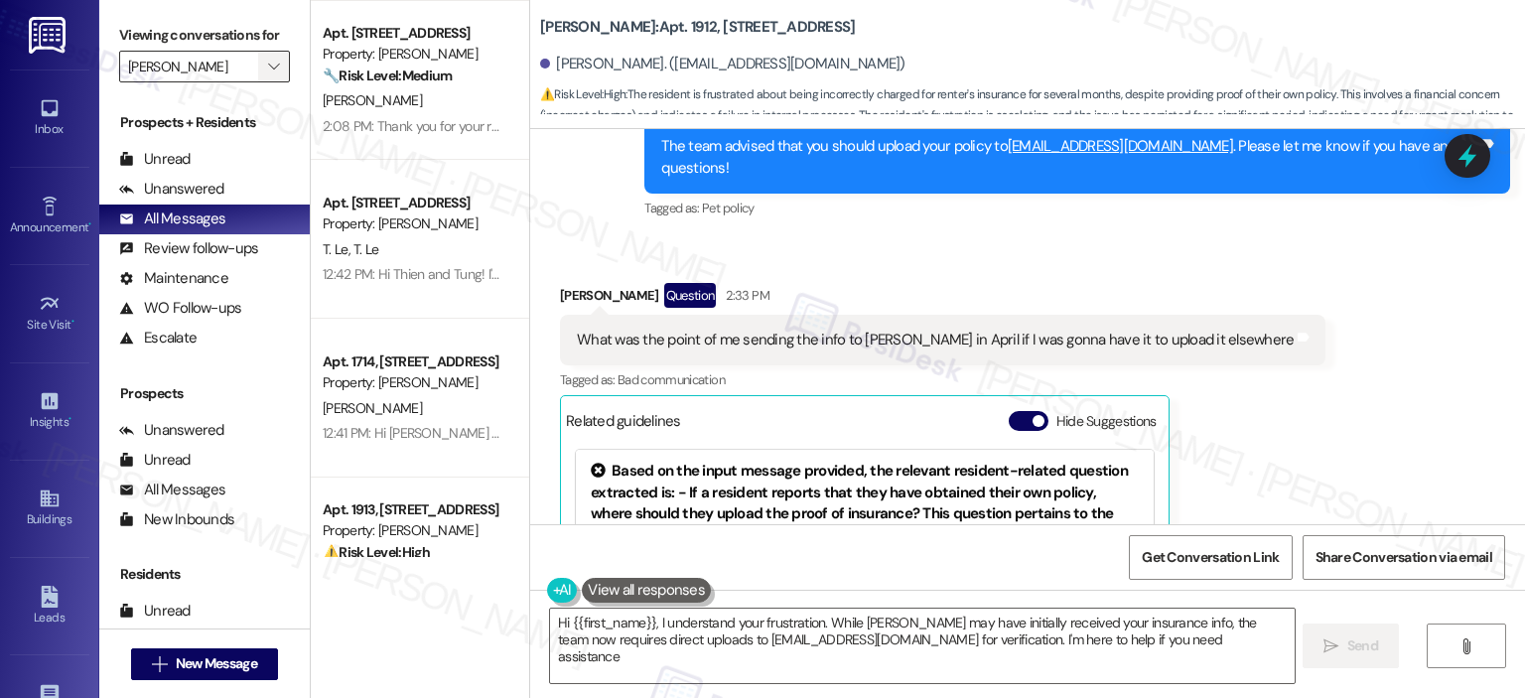
type textarea "Hi {{first_name}}, I understand your frustration. While Sophia may have initial…"
click at [264, 51] on span "" at bounding box center [273, 67] width 19 height 32
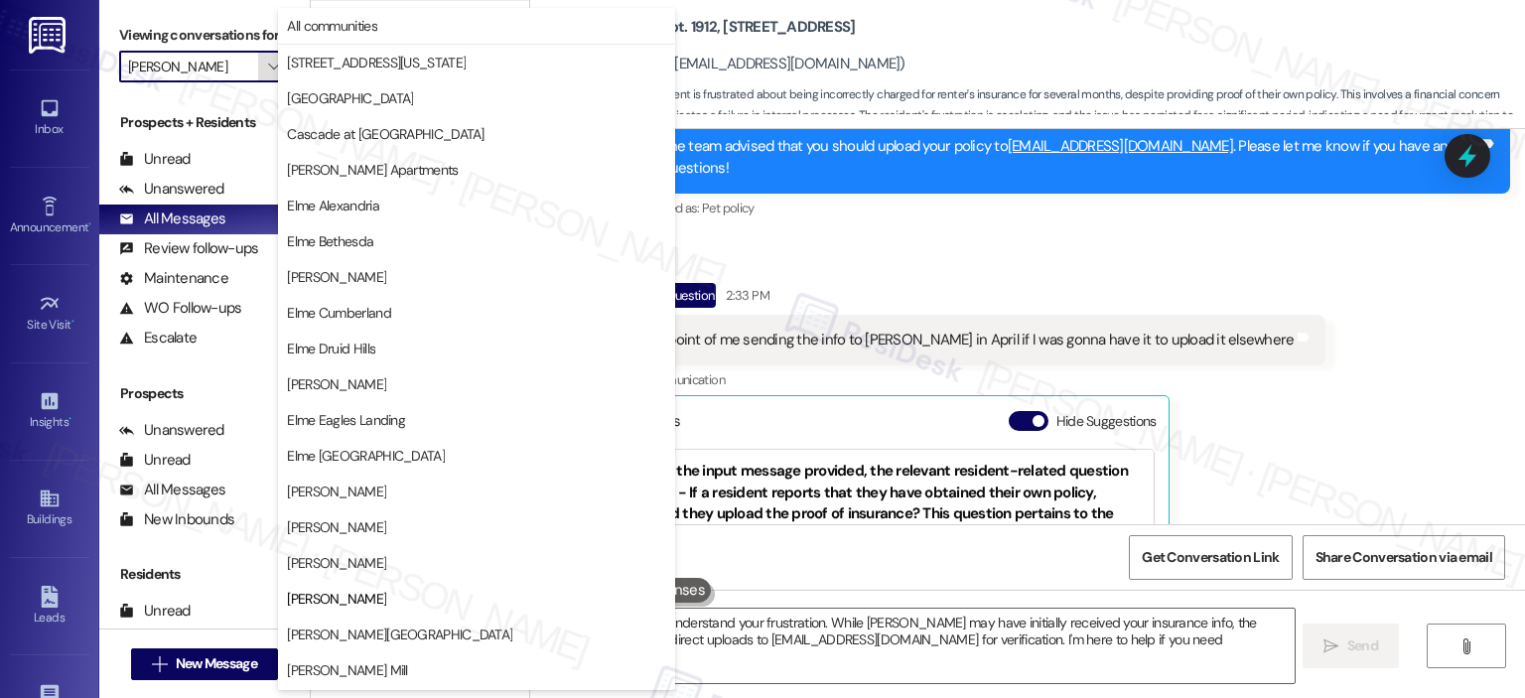
scroll to position [322, 0]
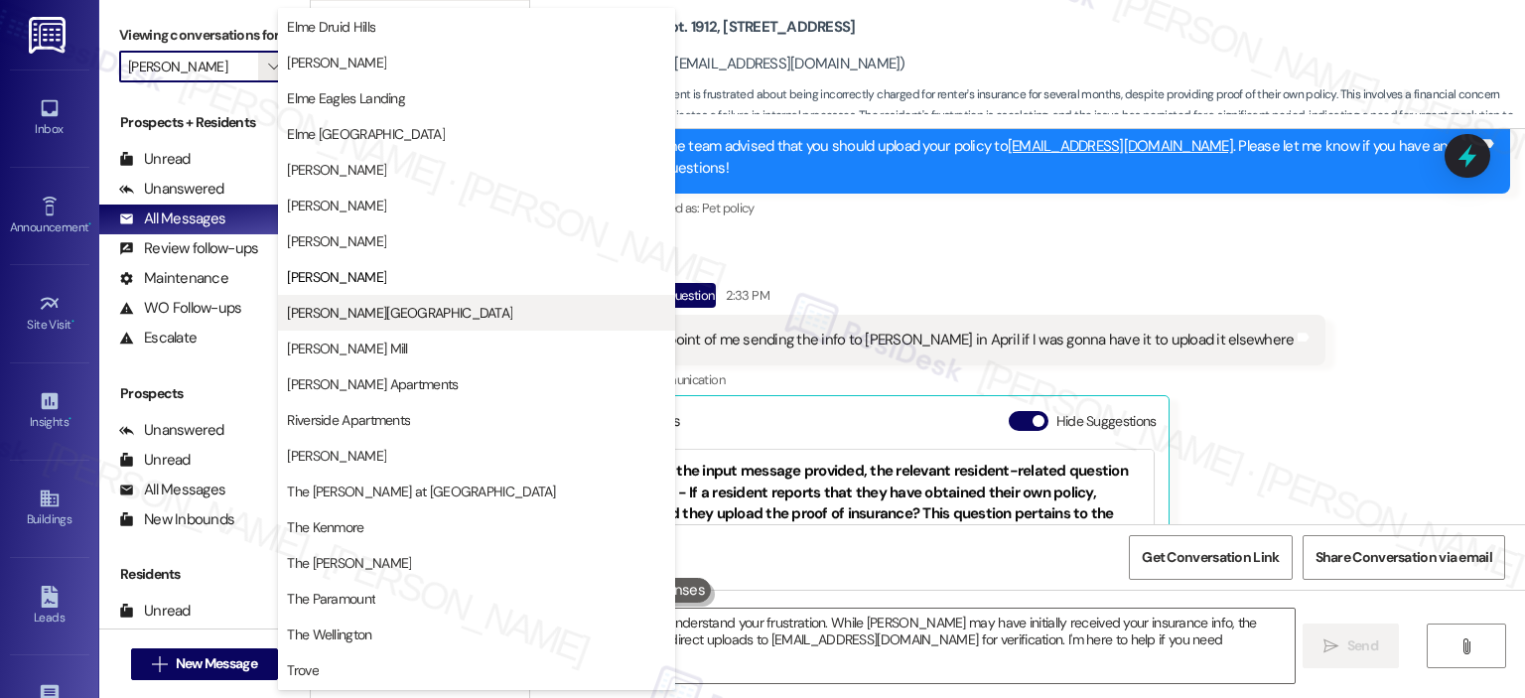
click at [354, 297] on button "[PERSON_NAME][GEOGRAPHIC_DATA]" at bounding box center [476, 313] width 397 height 36
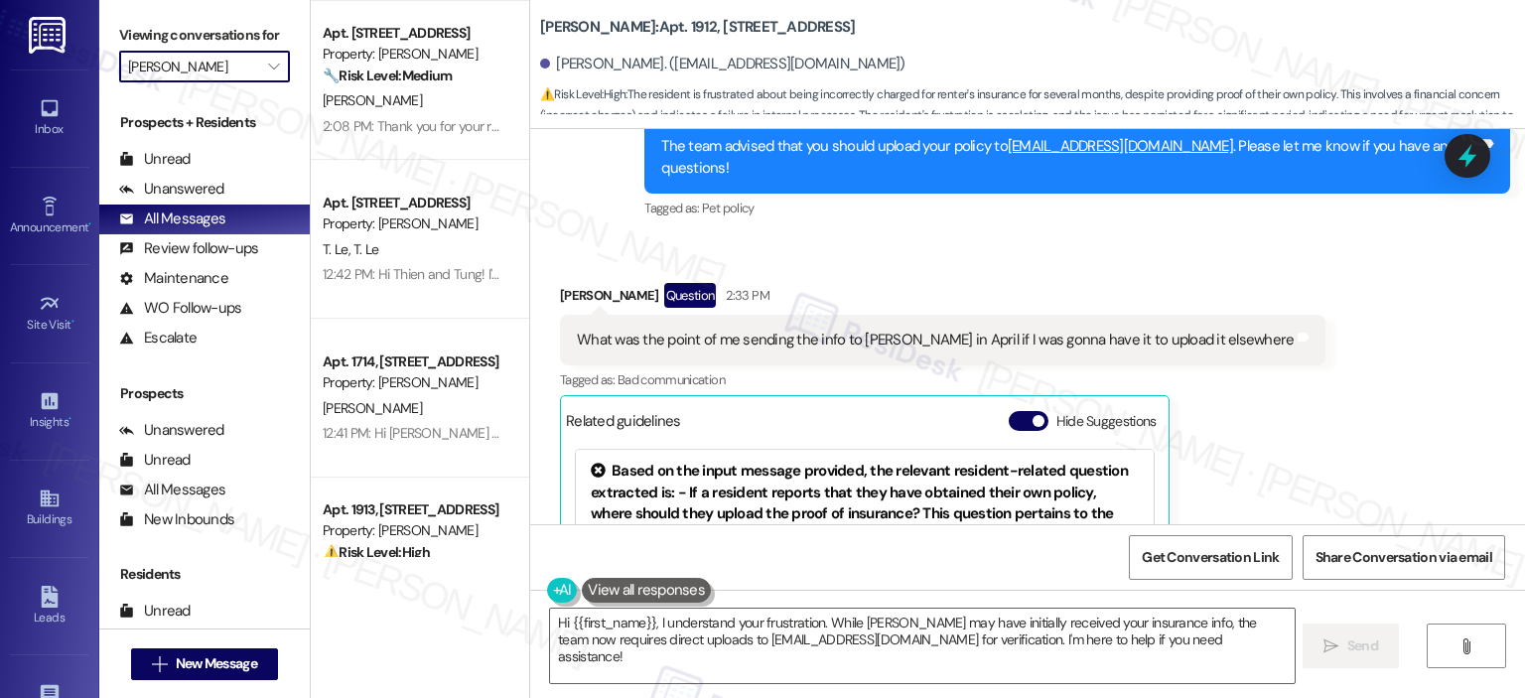
type input "[PERSON_NAME][GEOGRAPHIC_DATA]"
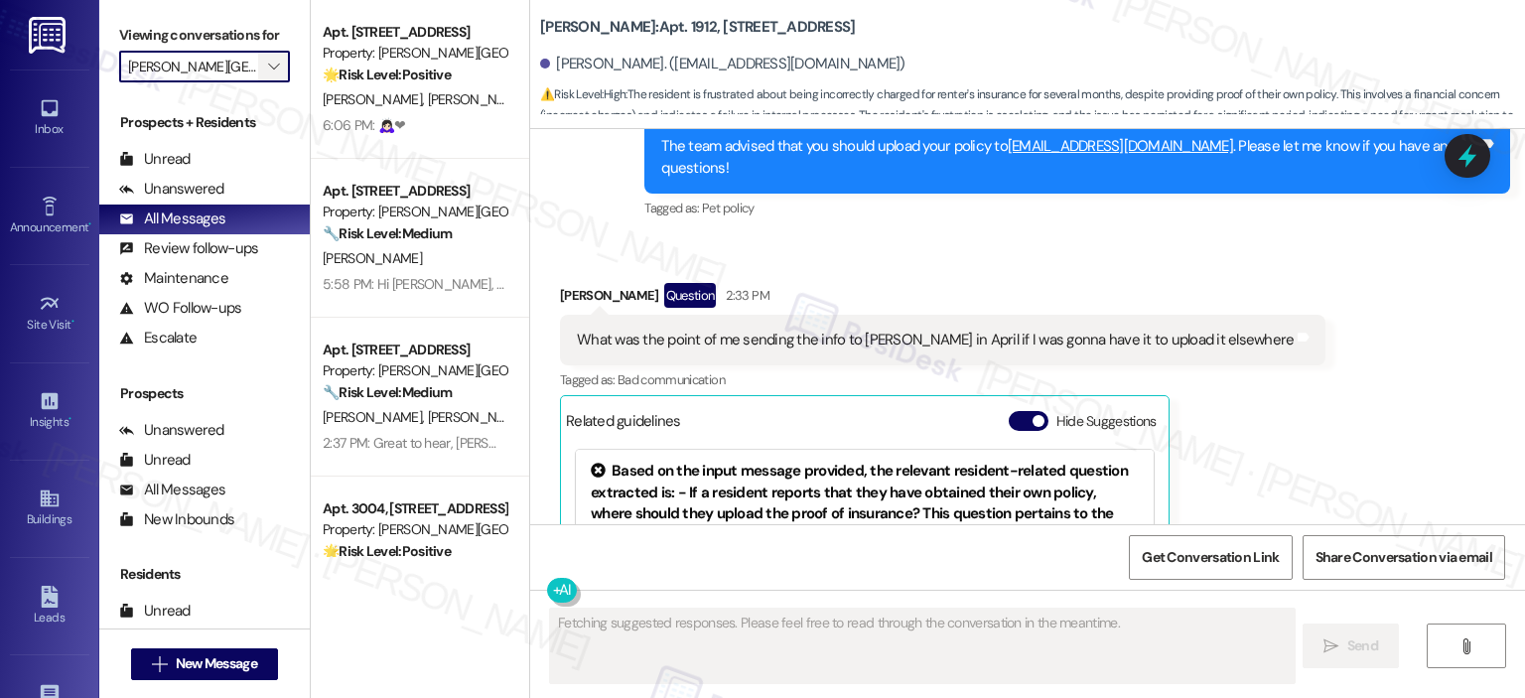
click at [268, 61] on icon "" at bounding box center [273, 67] width 11 height 16
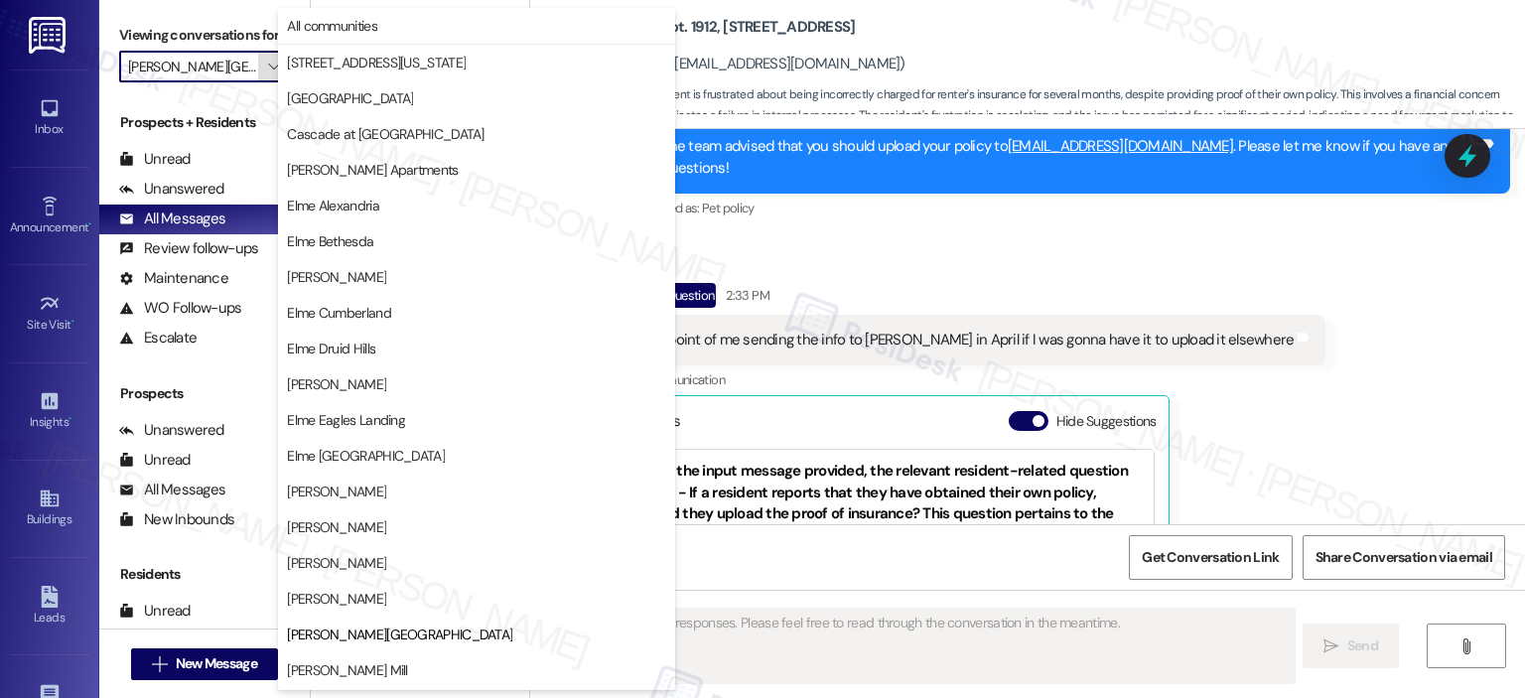
scroll to position [322, 0]
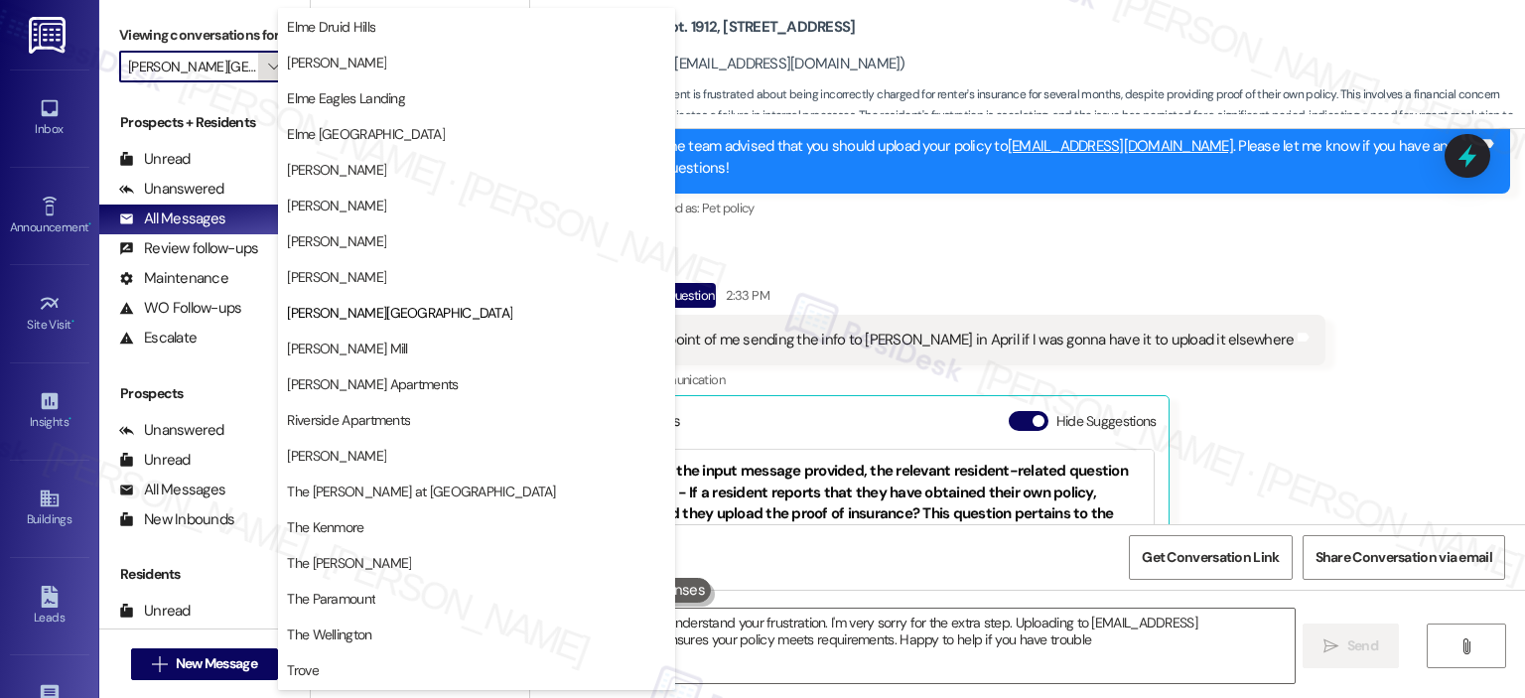
type textarea "Hi {{first_name}}, I understand your frustration. I'm very sorry for the extra …"
click at [377, 346] on span "[PERSON_NAME] Mill" at bounding box center [347, 348] width 120 height 20
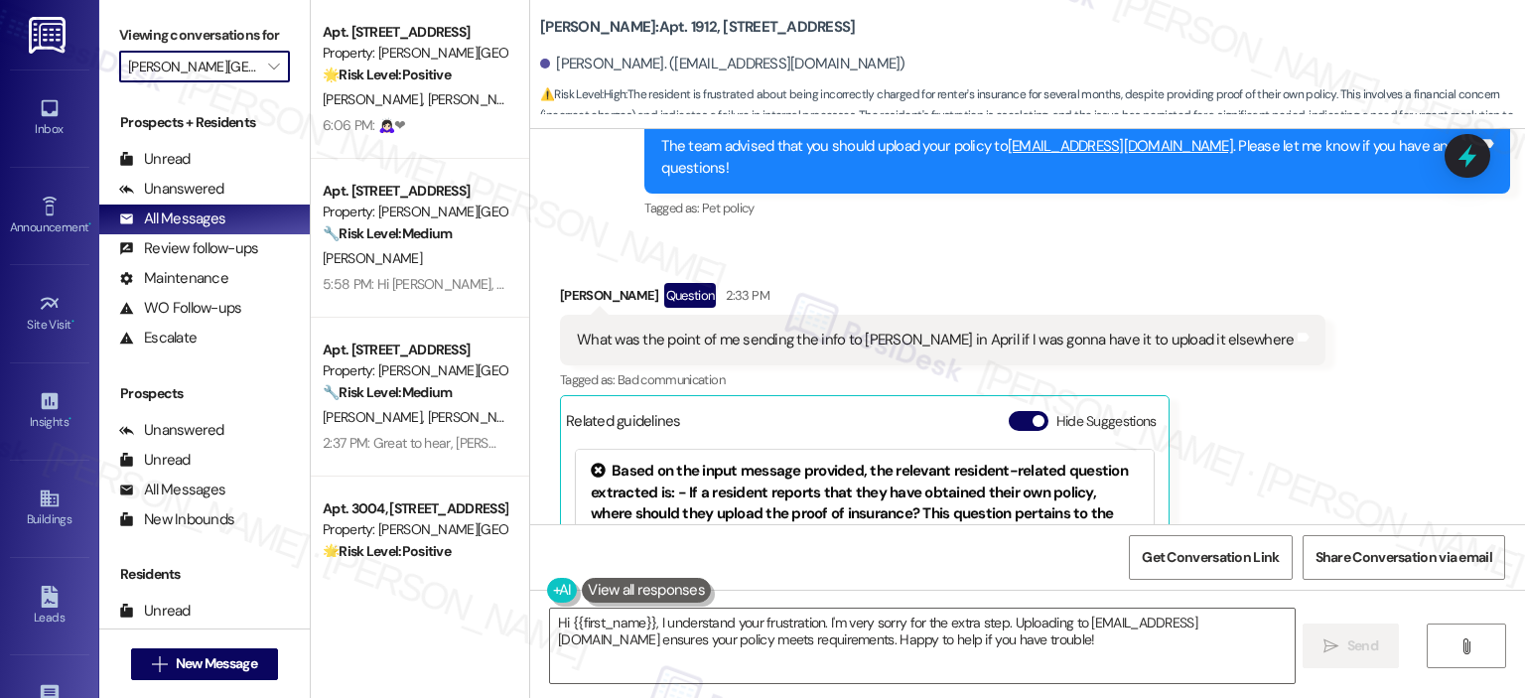
type input "[PERSON_NAME] Mill"
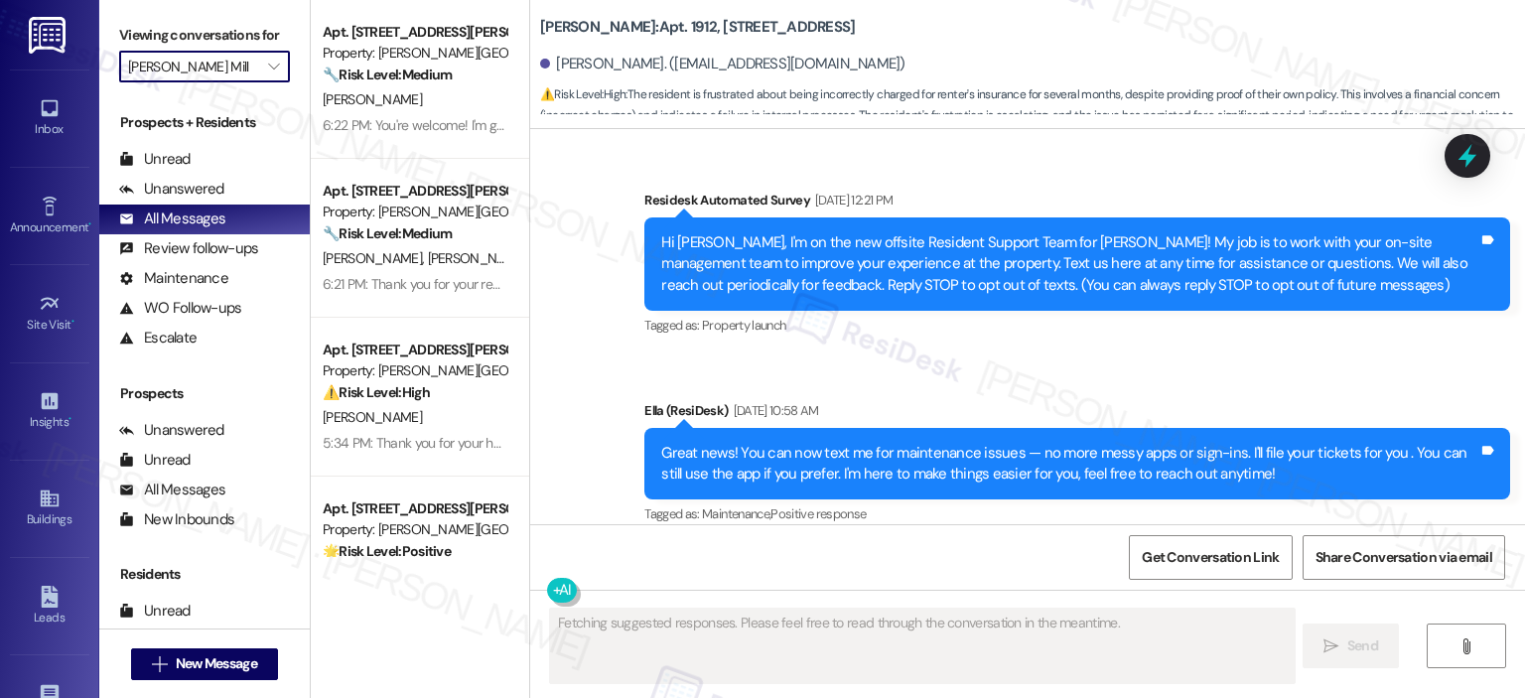
scroll to position [57504, 0]
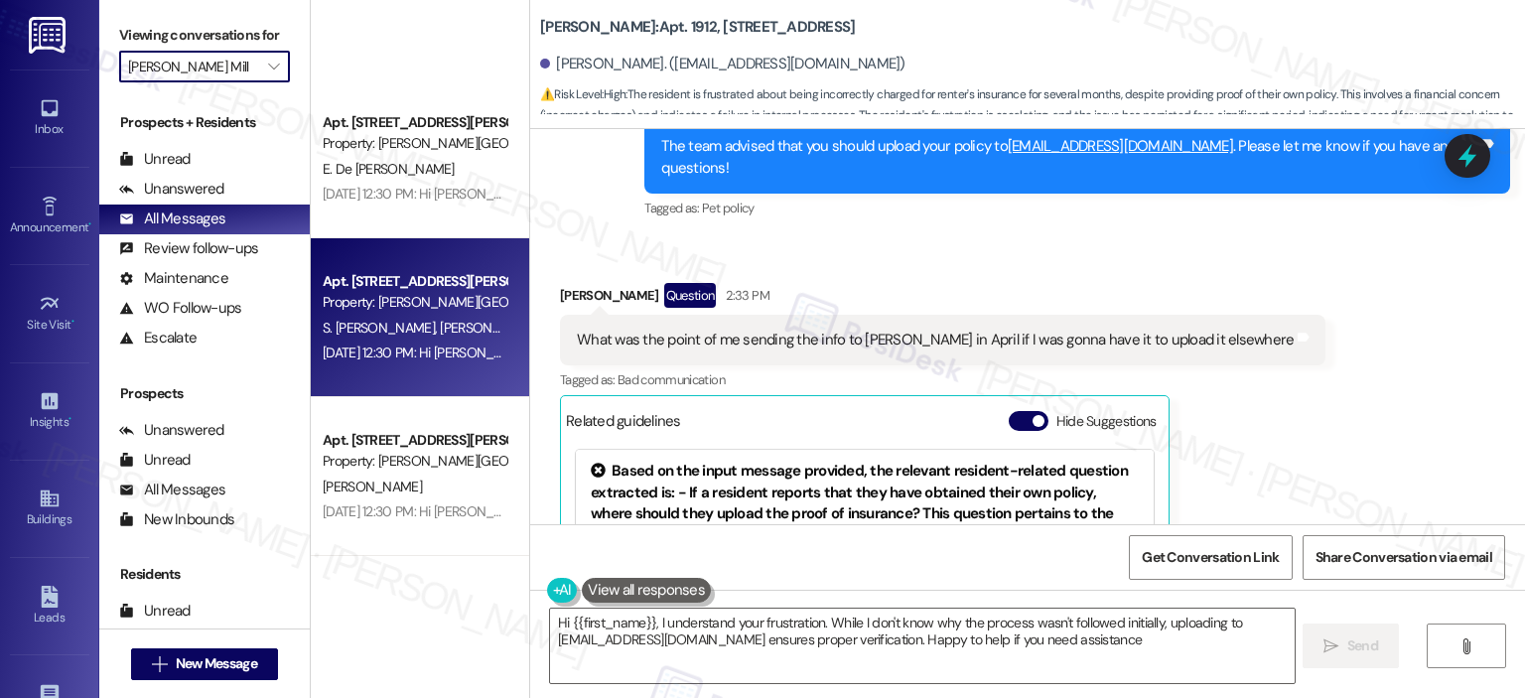
type textarea "Hi {{first_name}}, I understand your frustration. While I don't know why the pr…"
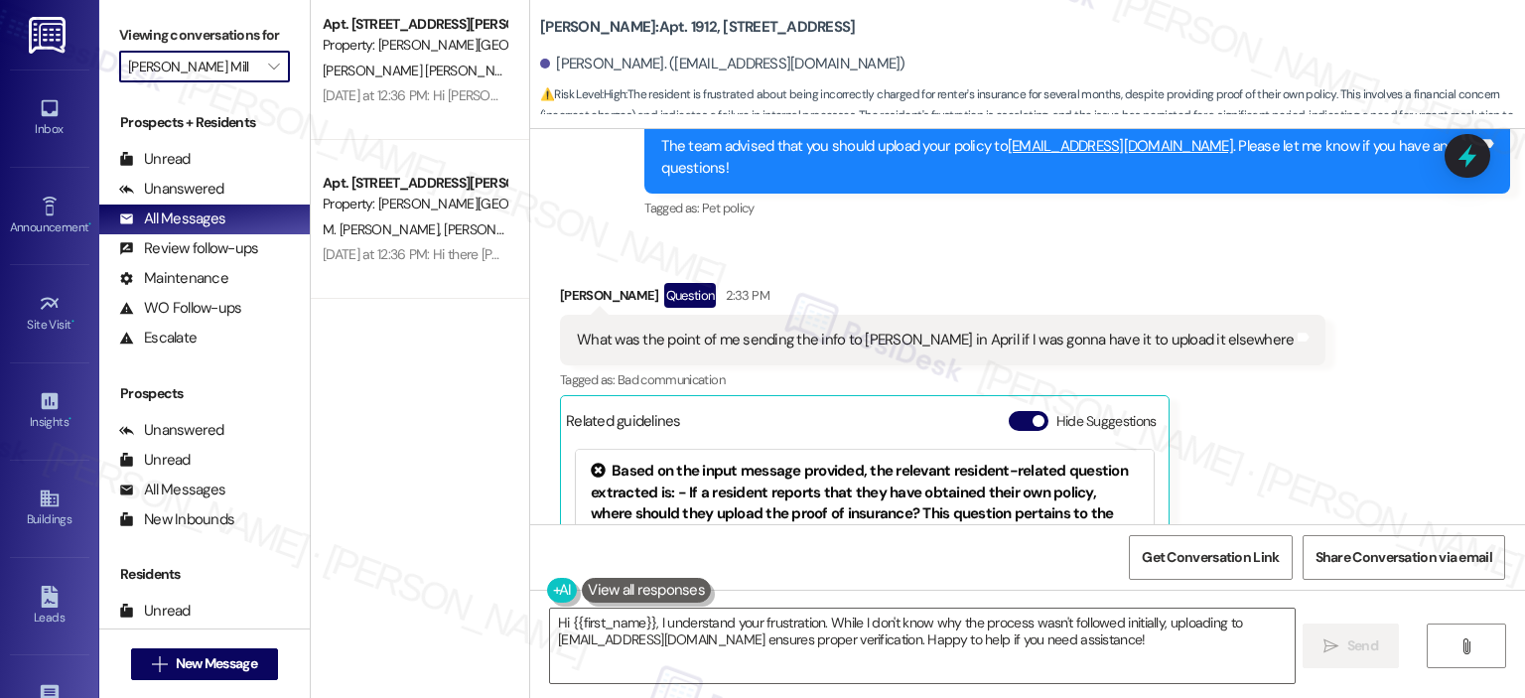
scroll to position [0, 0]
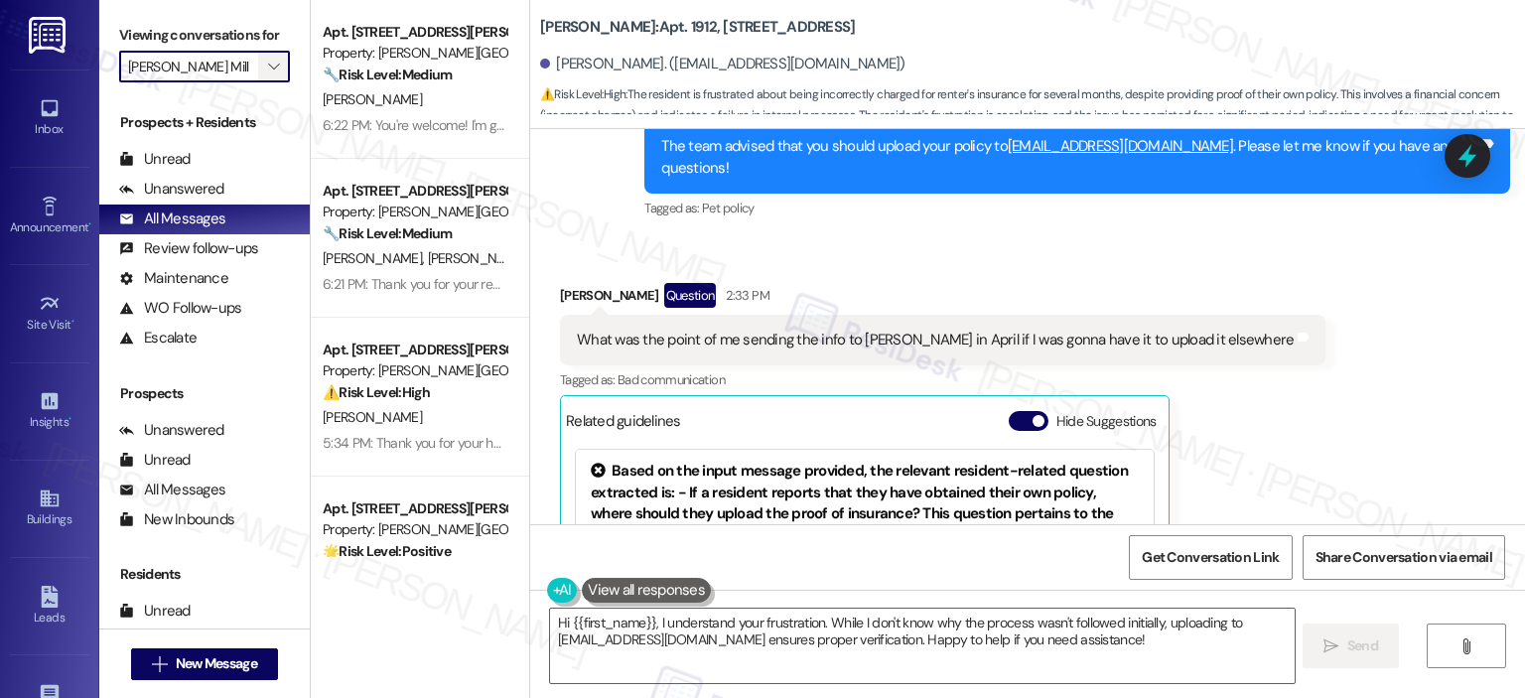
click at [270, 66] on span "" at bounding box center [273, 67] width 19 height 32
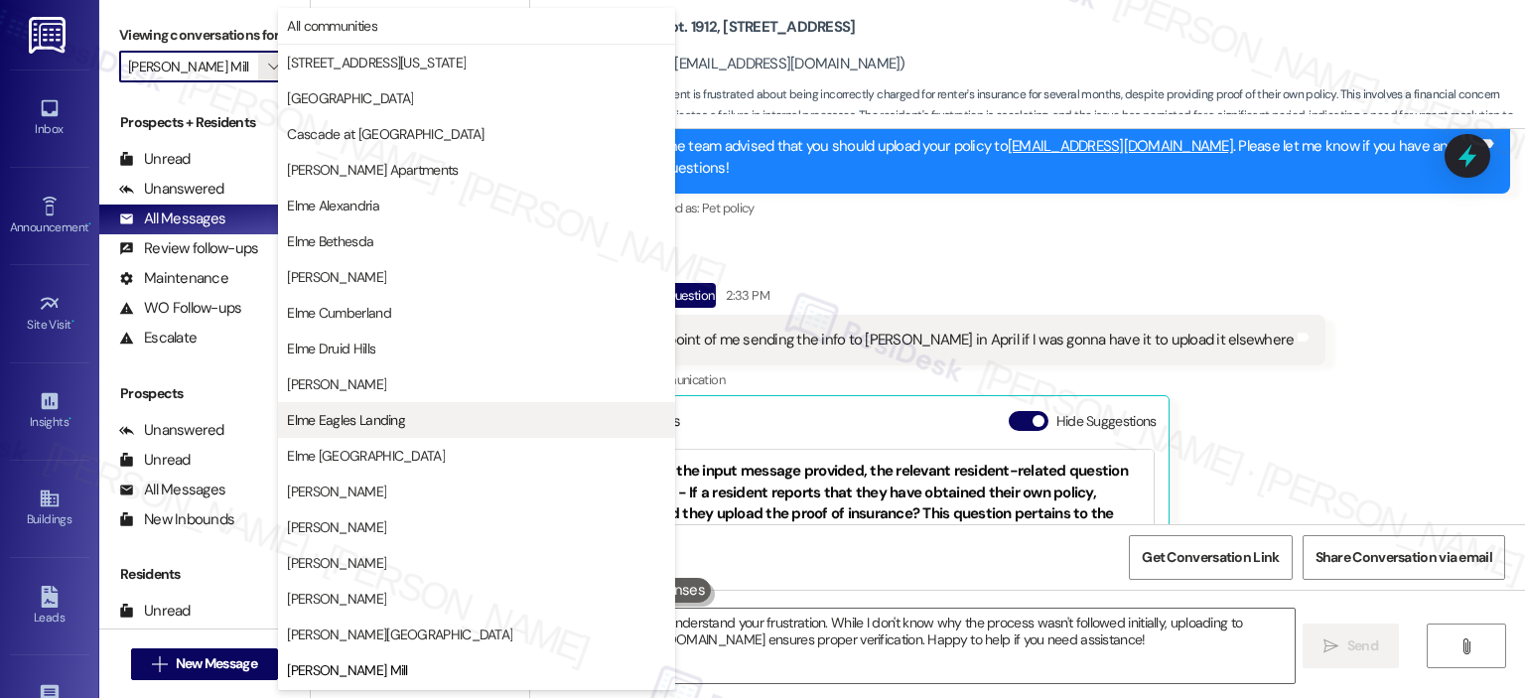
scroll to position [322, 0]
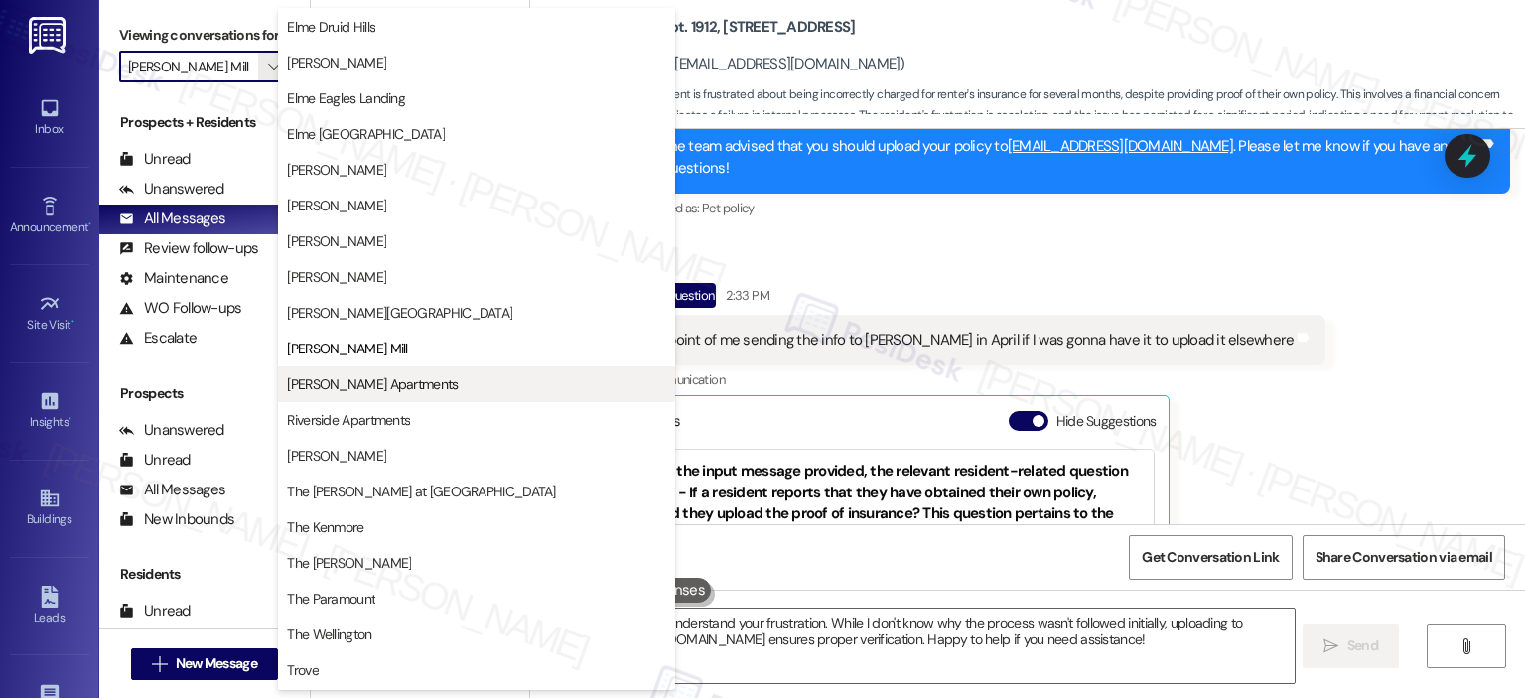
click at [376, 374] on span "[PERSON_NAME] Apartments" at bounding box center [372, 384] width 171 height 20
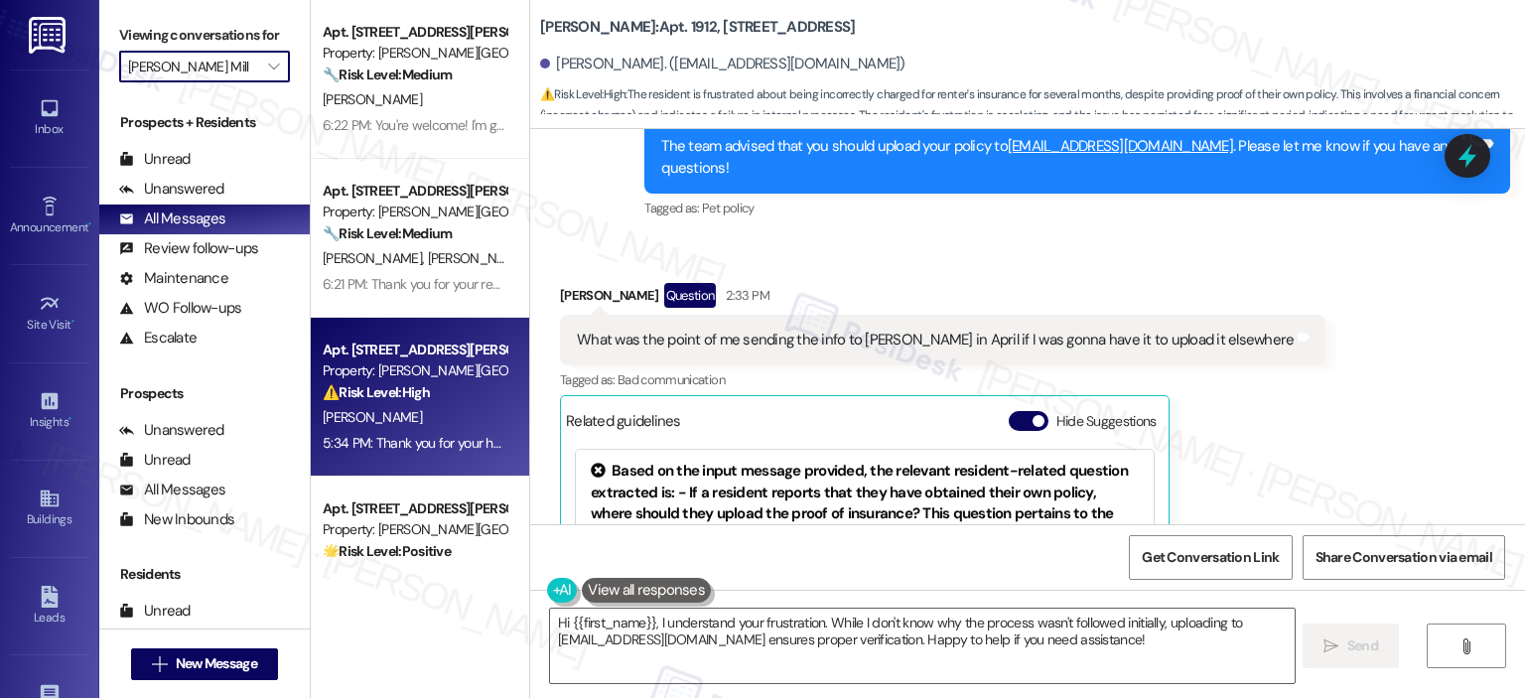
type input "[PERSON_NAME] Apartments"
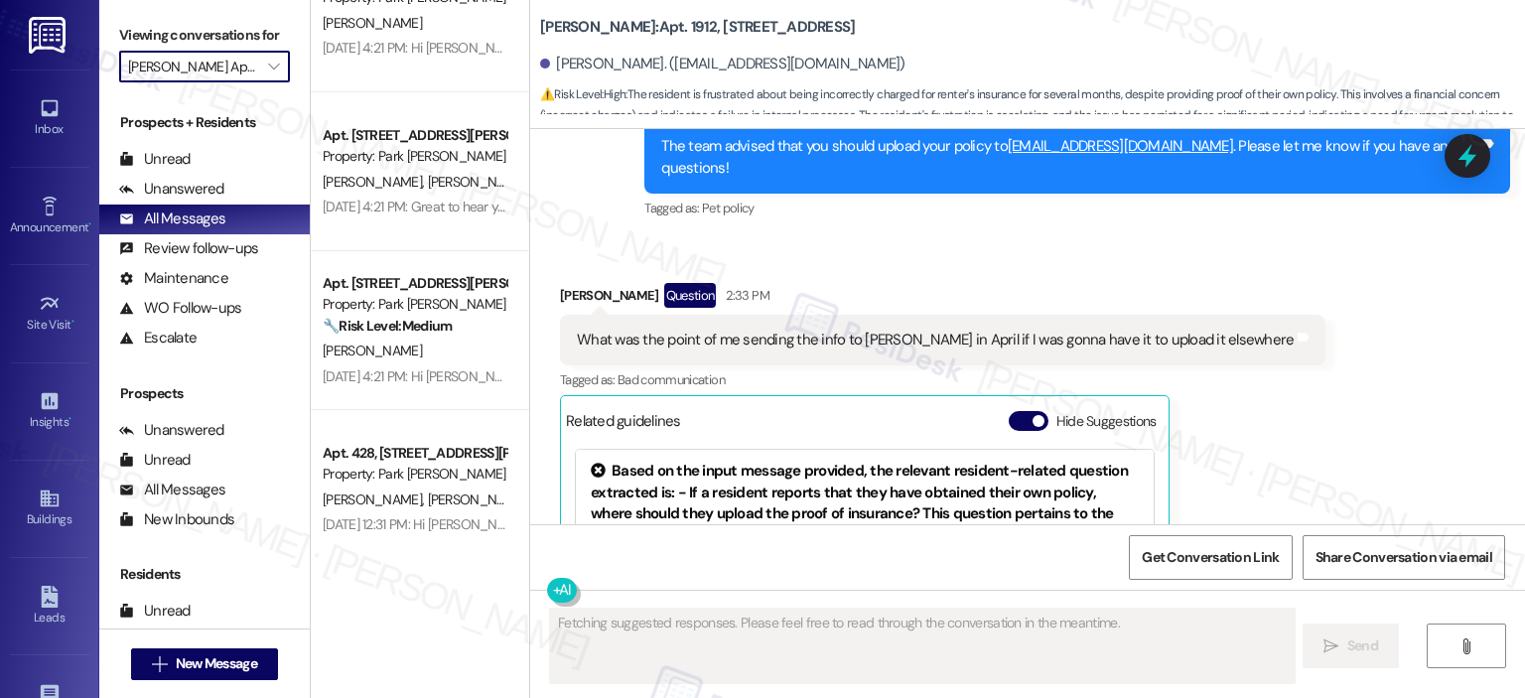
scroll to position [6907, 0]
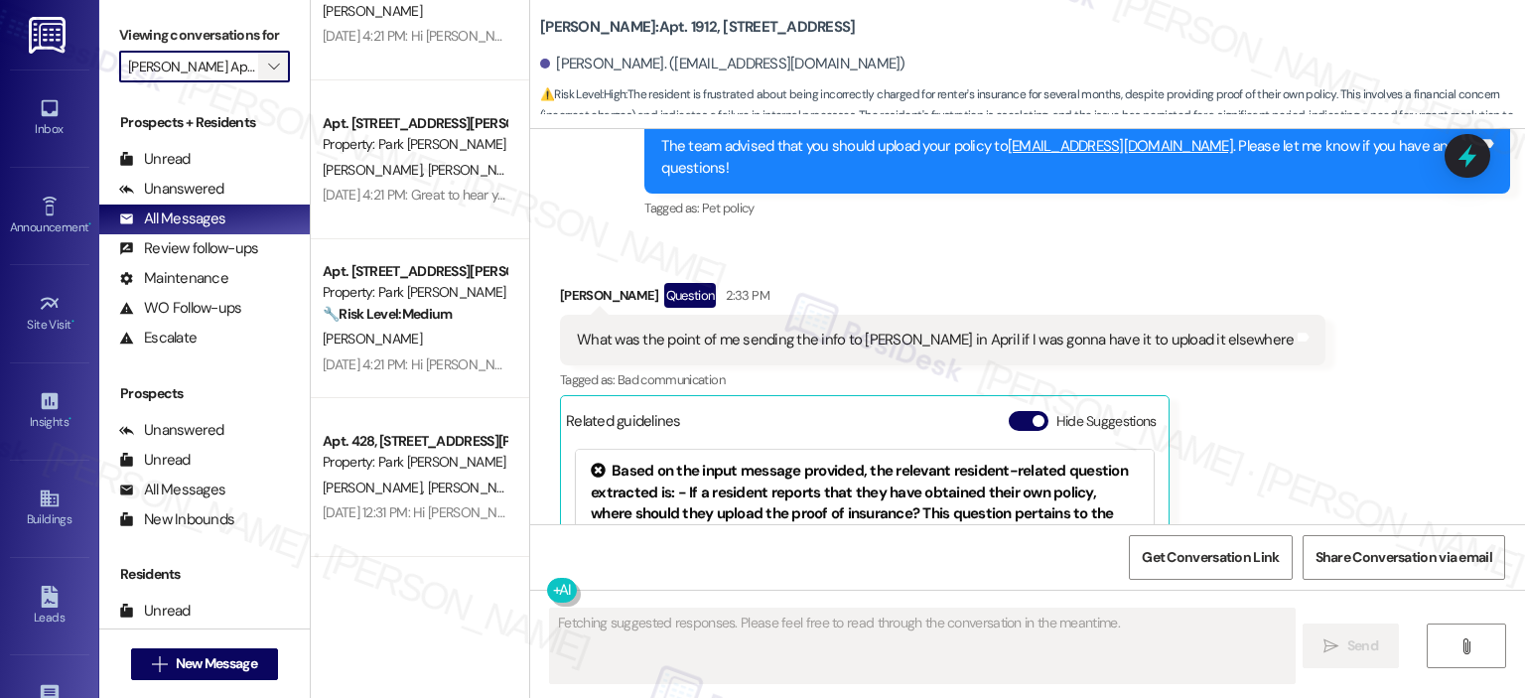
click at [268, 66] on icon "" at bounding box center [273, 67] width 11 height 16
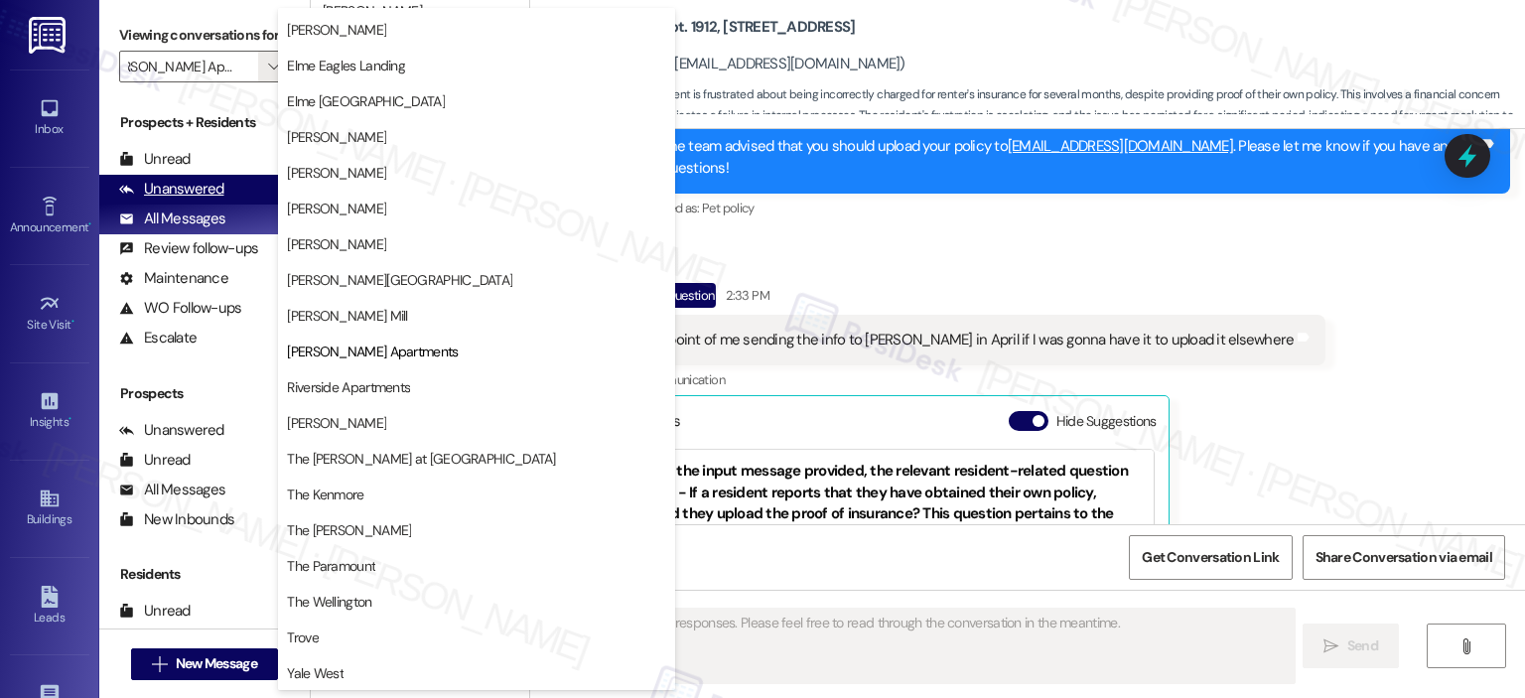
scroll to position [0, 0]
click at [220, 191] on div "Unanswered" at bounding box center [171, 189] width 105 height 21
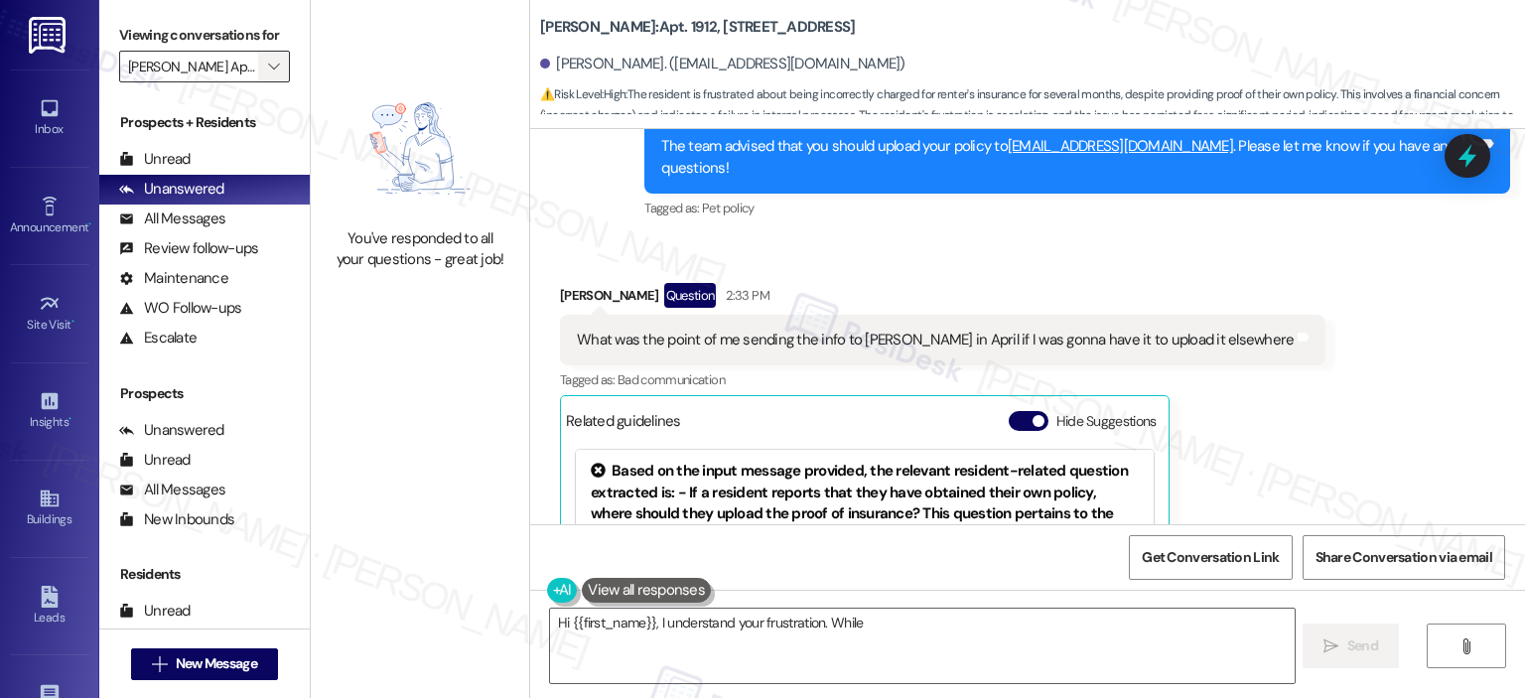
click at [268, 68] on icon "" at bounding box center [273, 67] width 11 height 16
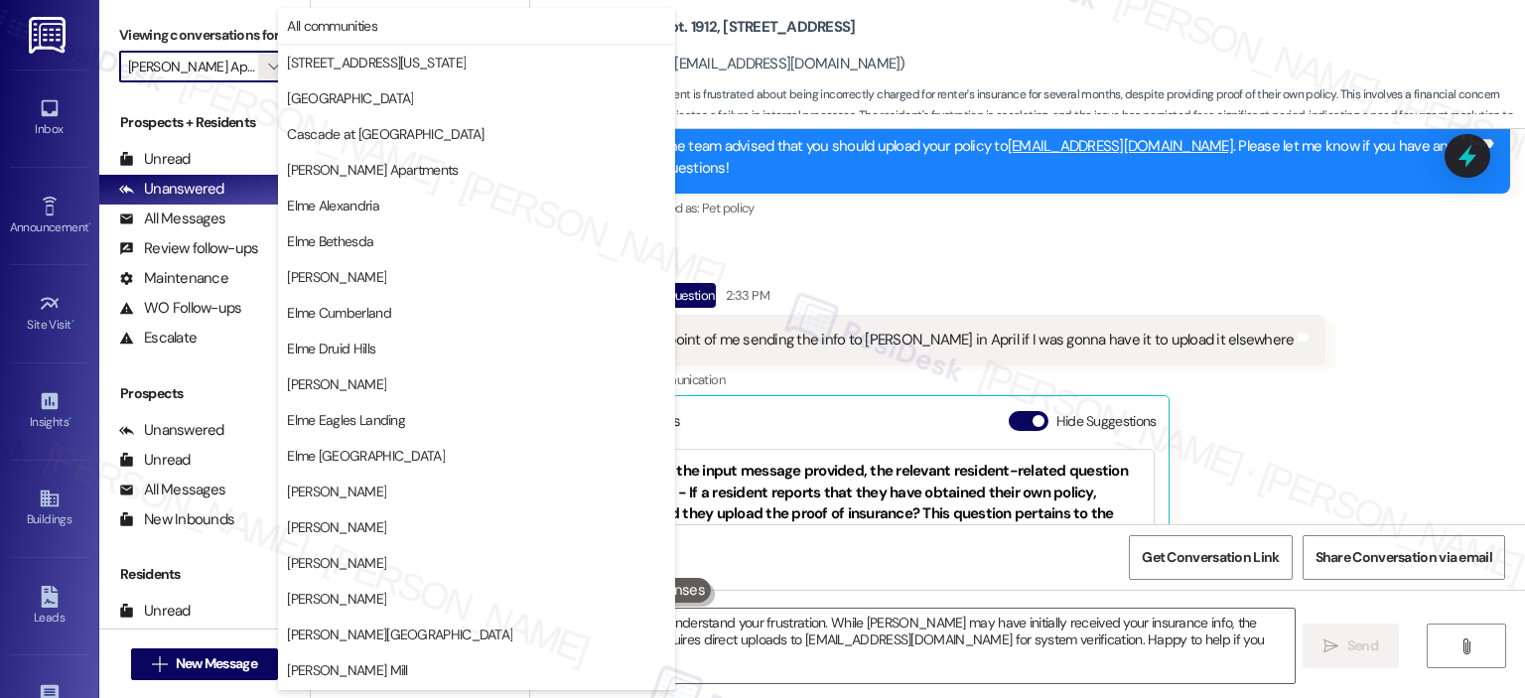
type textarea "Hi {{first_name}}, I understand your frustration. While Sophia may have initial…"
click at [364, 22] on span "All communities" at bounding box center [332, 26] width 90 height 20
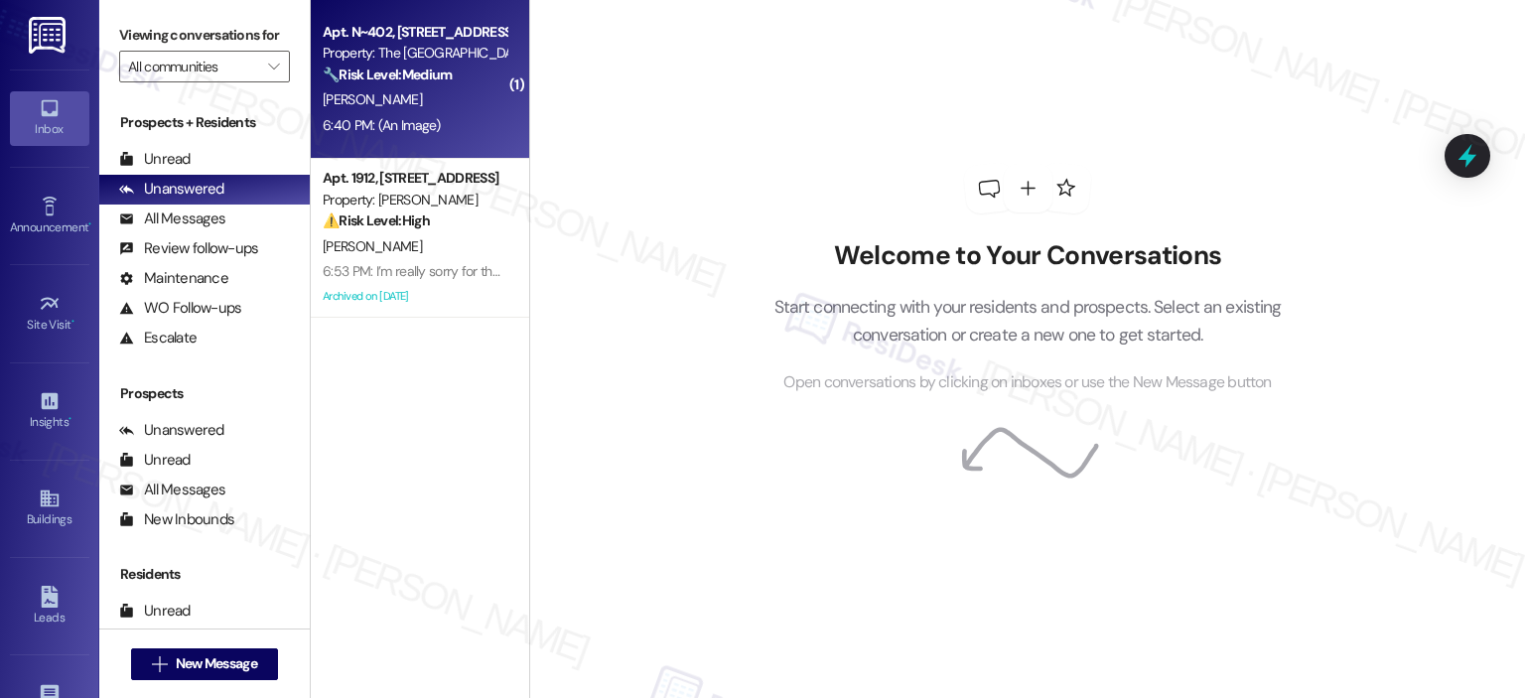
click at [388, 73] on strong "🔧 Risk Level: Medium" at bounding box center [387, 75] width 129 height 18
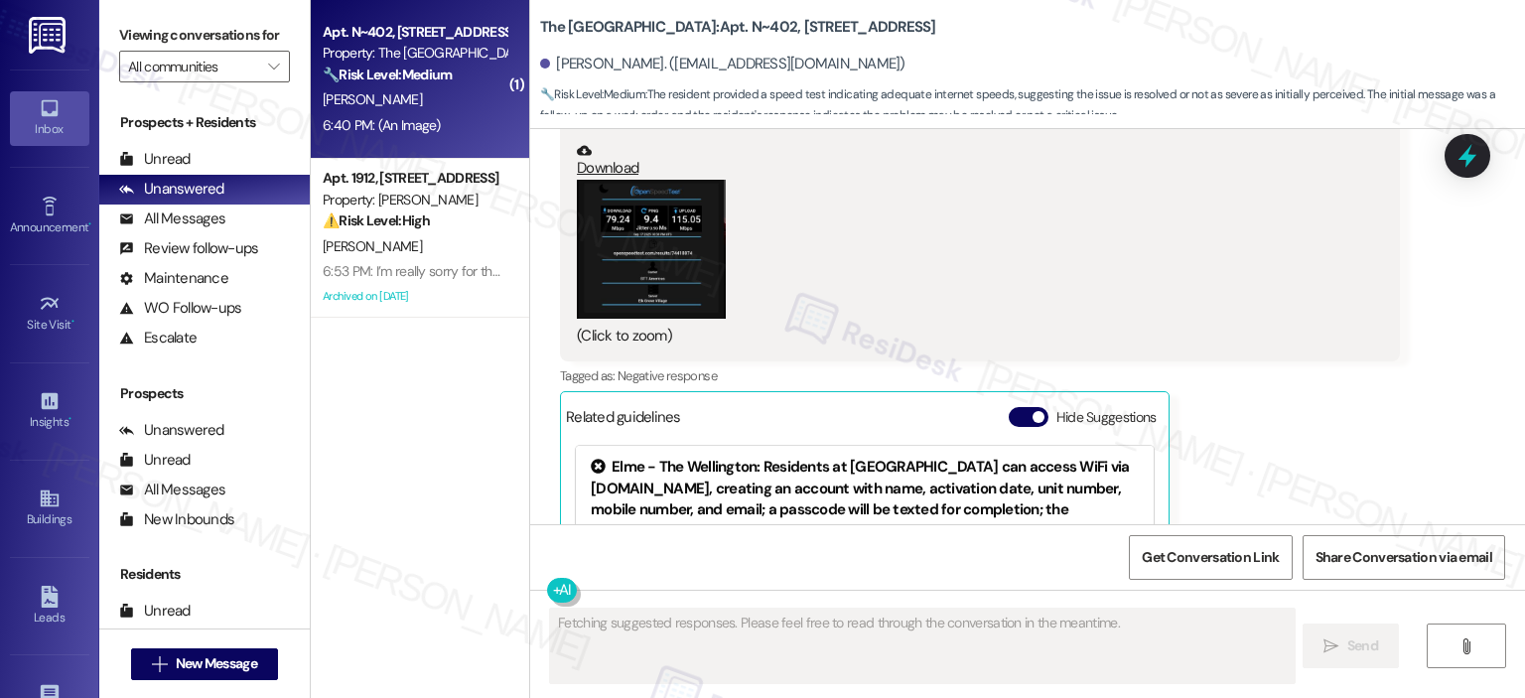
scroll to position [9784, 0]
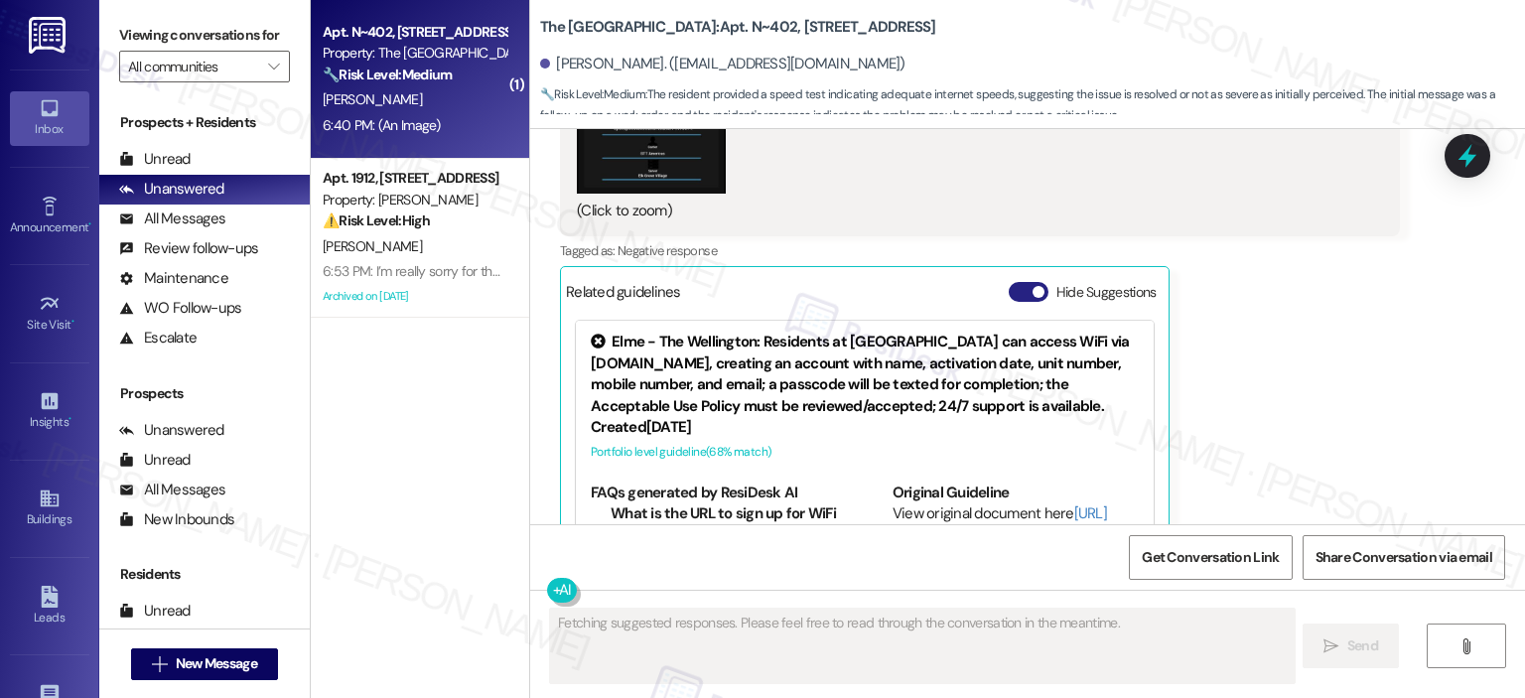
click at [1019, 282] on button "Hide Suggestions" at bounding box center [1028, 292] width 40 height 20
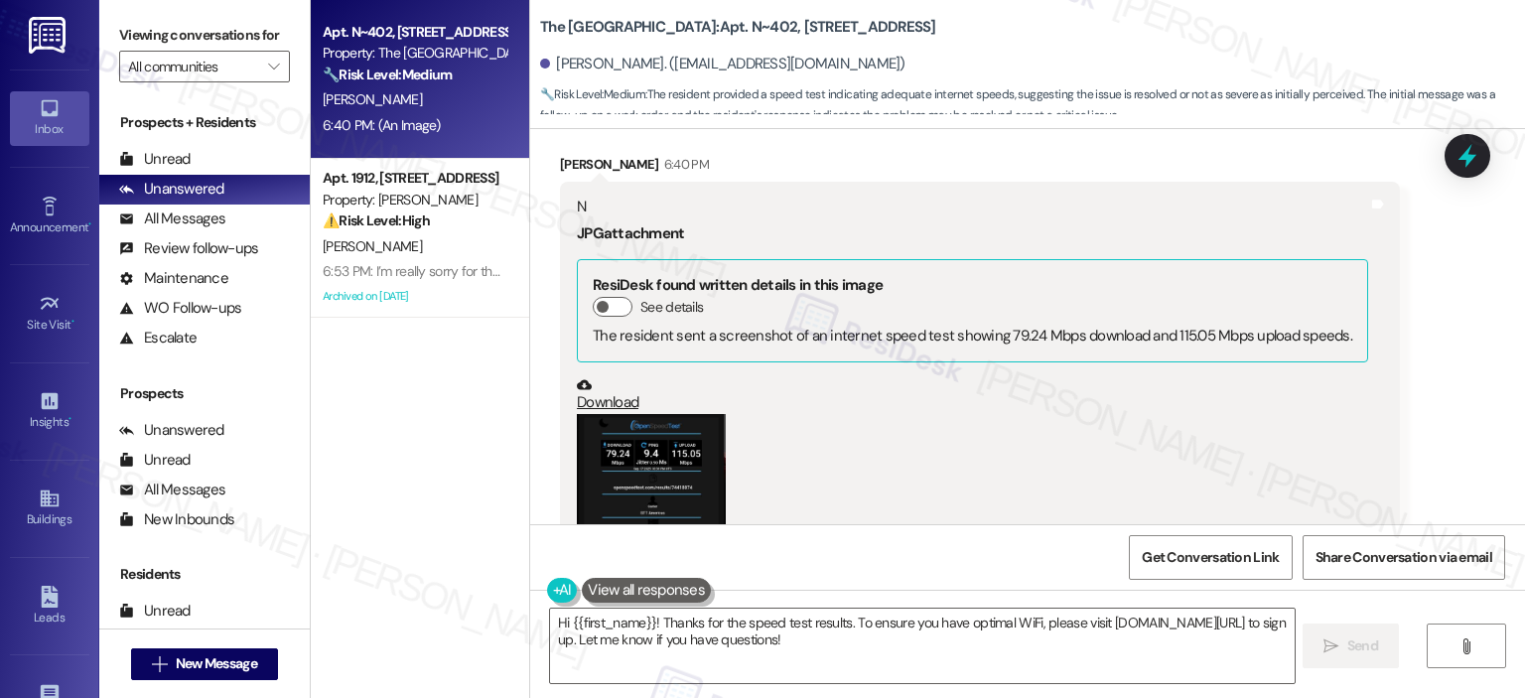
scroll to position [9505, 0]
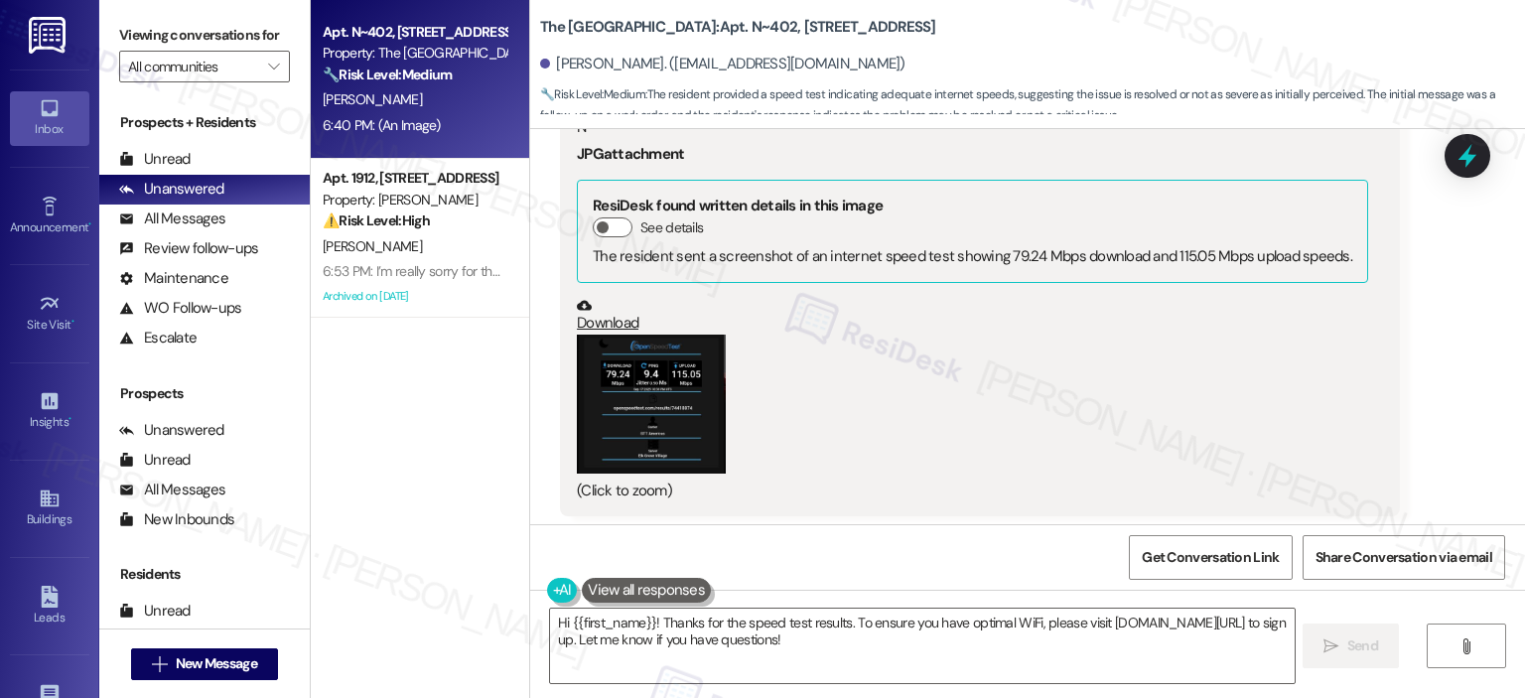
click at [682, 334] on button "Zoom image" at bounding box center [651, 404] width 149 height 140
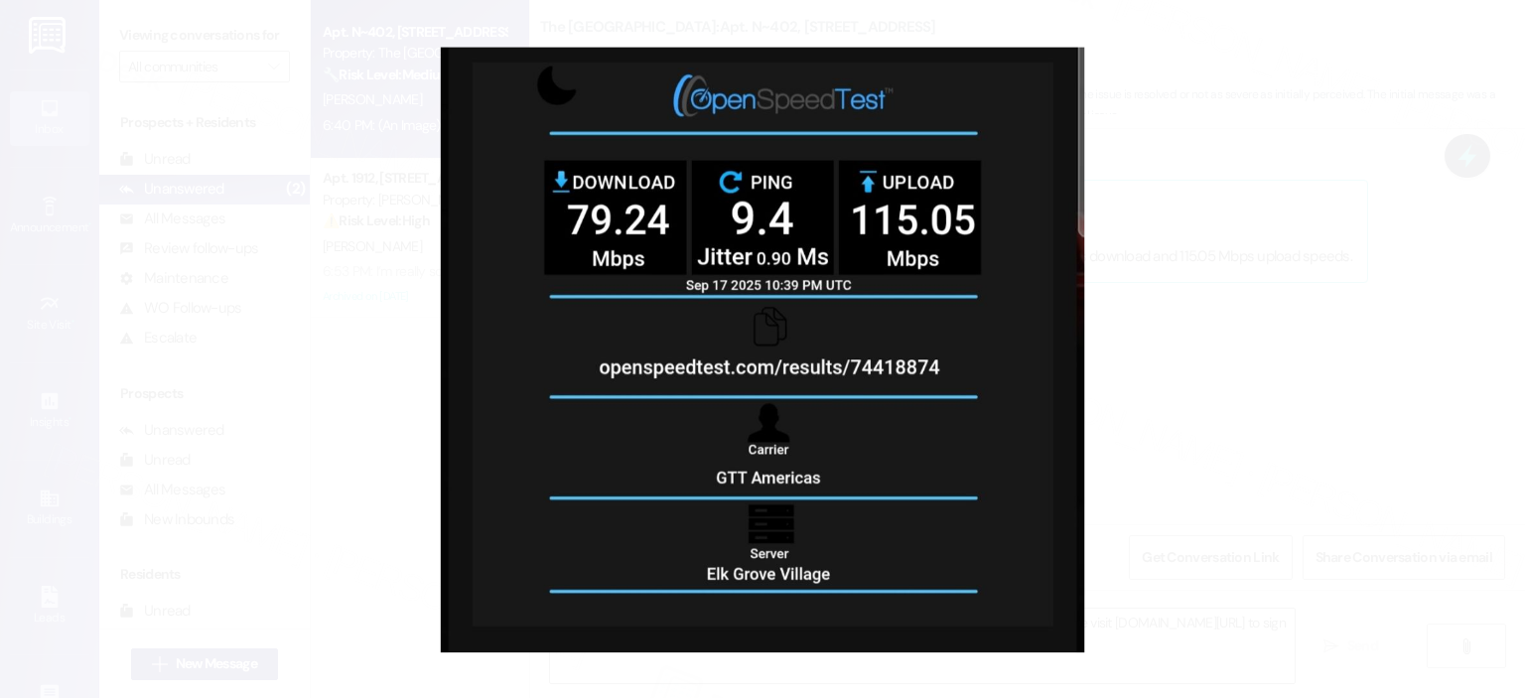
click at [1319, 400] on button "Unzoom image" at bounding box center [762, 349] width 1525 height 698
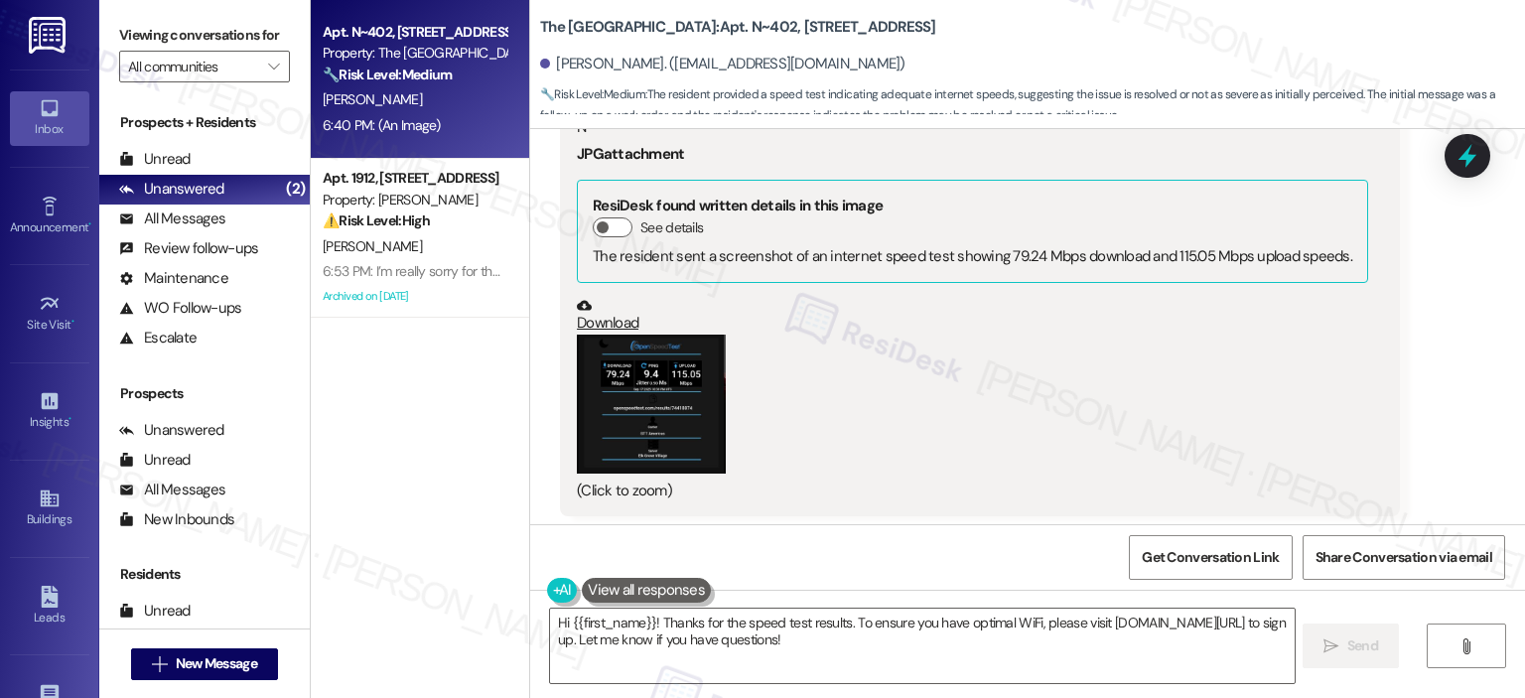
scroll to position [9009, 0]
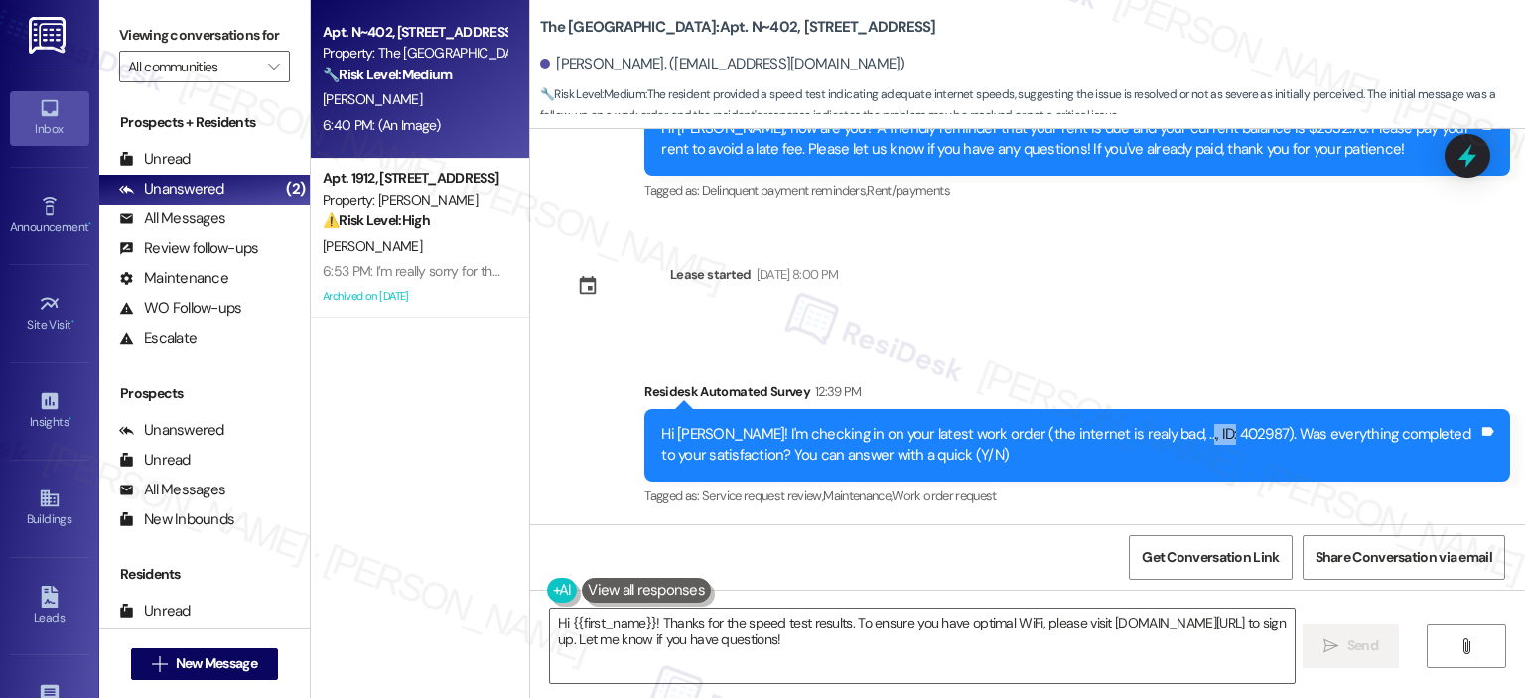
drag, startPoint x: 1146, startPoint y: 340, endPoint x: 1192, endPoint y: 340, distance: 45.7
click at [1192, 424] on div "Hi Alvaro! I'm checking in on your latest work order (the internet is realy bad…" at bounding box center [1069, 445] width 817 height 43
copy div "402987"
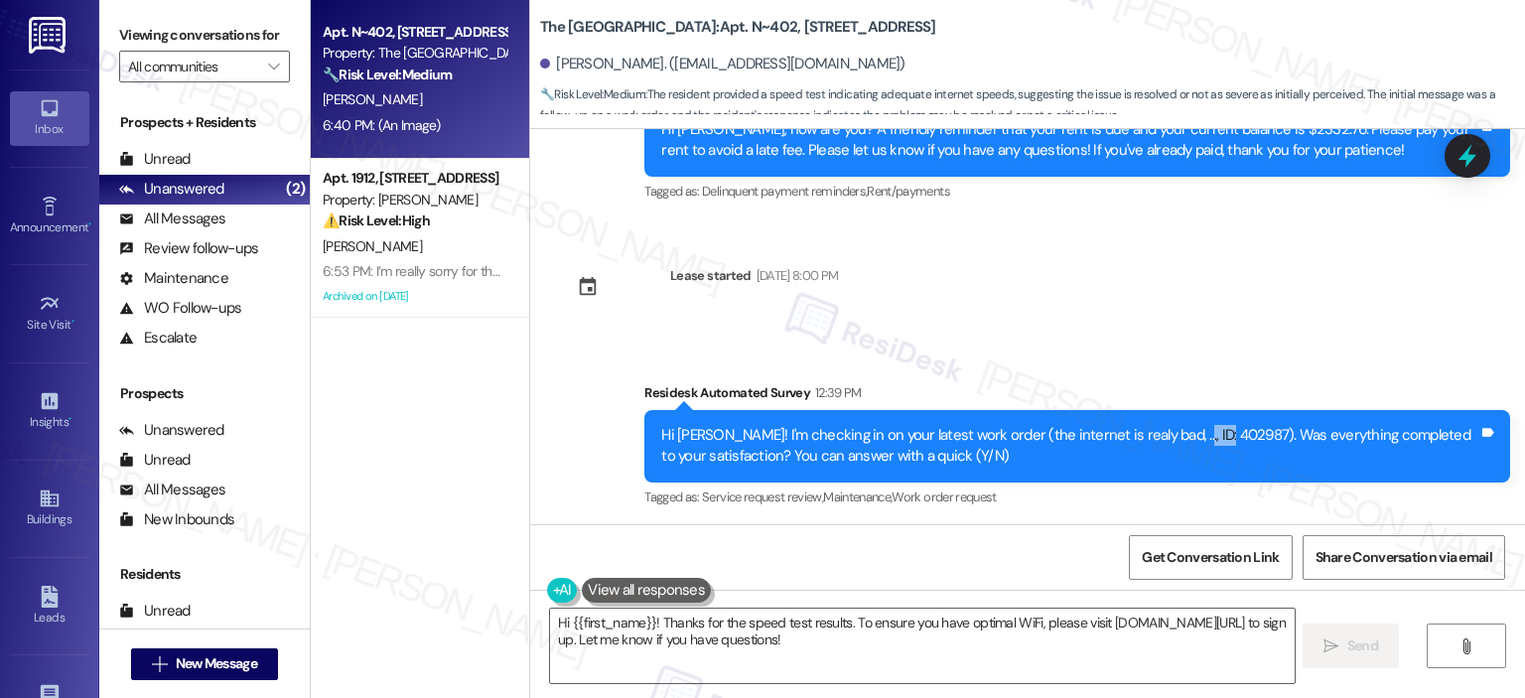
scroll to position [9505, 0]
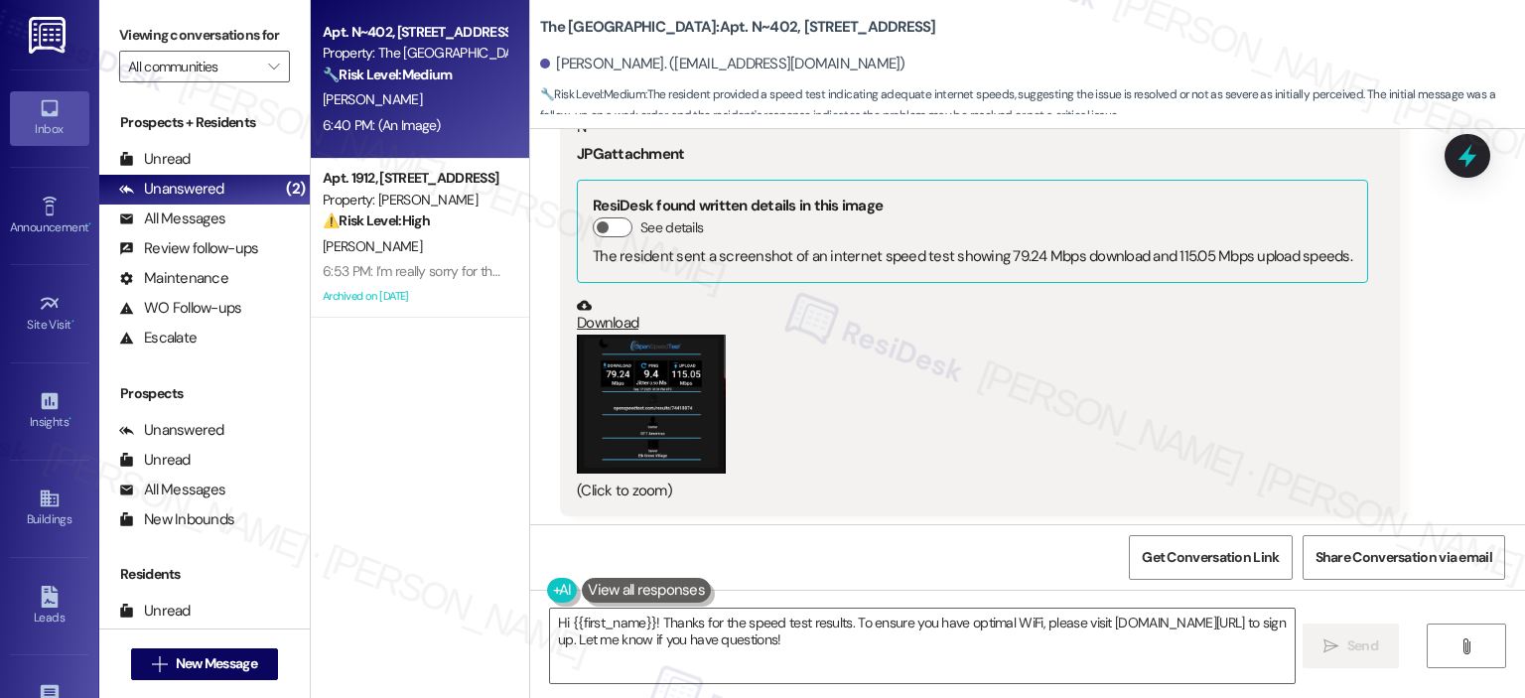
click at [667, 590] on button at bounding box center [646, 590] width 129 height 25
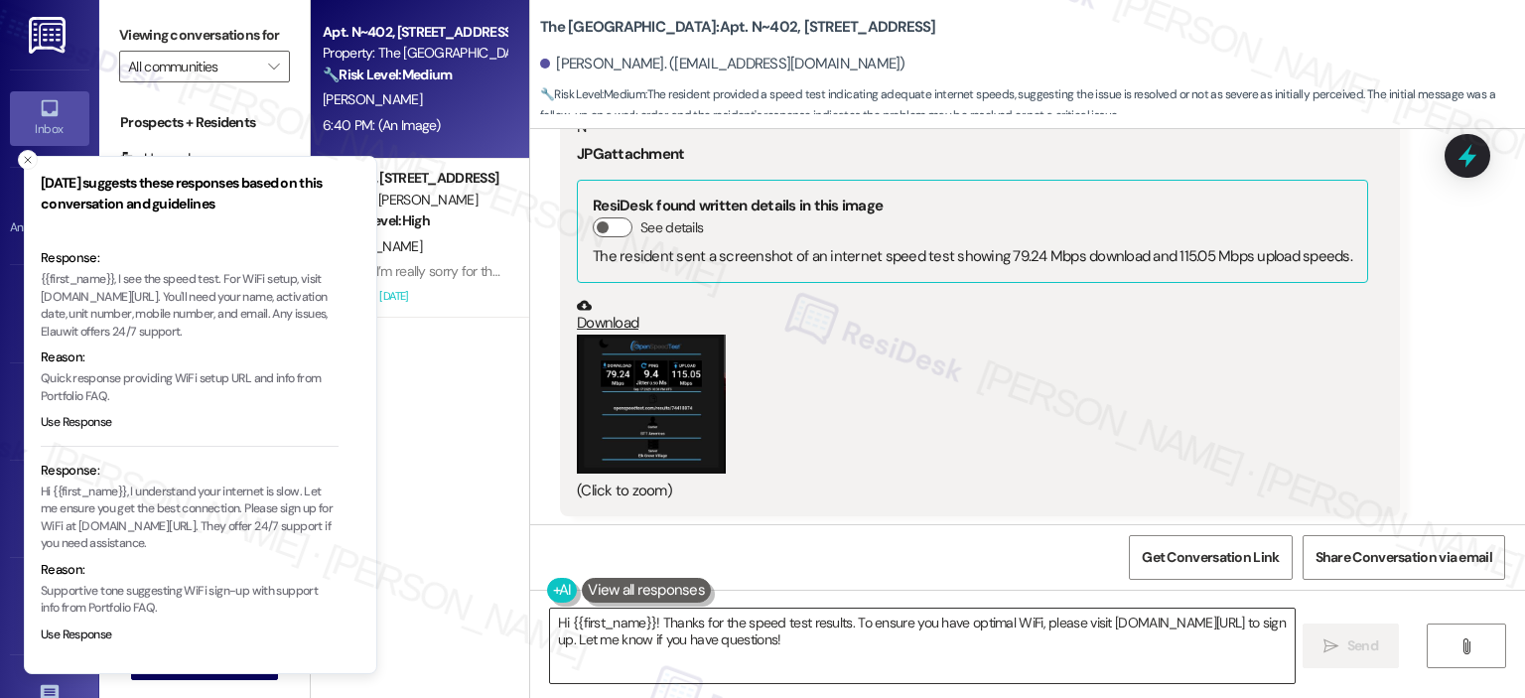
drag, startPoint x: 1103, startPoint y: 622, endPoint x: 1191, endPoint y: 616, distance: 88.5
click at [1191, 616] on textarea "Hi {{first_name}}! Thanks for the speed test results. To ensure you have optima…" at bounding box center [921, 645] width 743 height 74
click at [1163, 648] on textarea "Hi {{first_name}}! Thanks for the speed test results. To ensure you have optima…" at bounding box center [921, 645] width 743 height 74
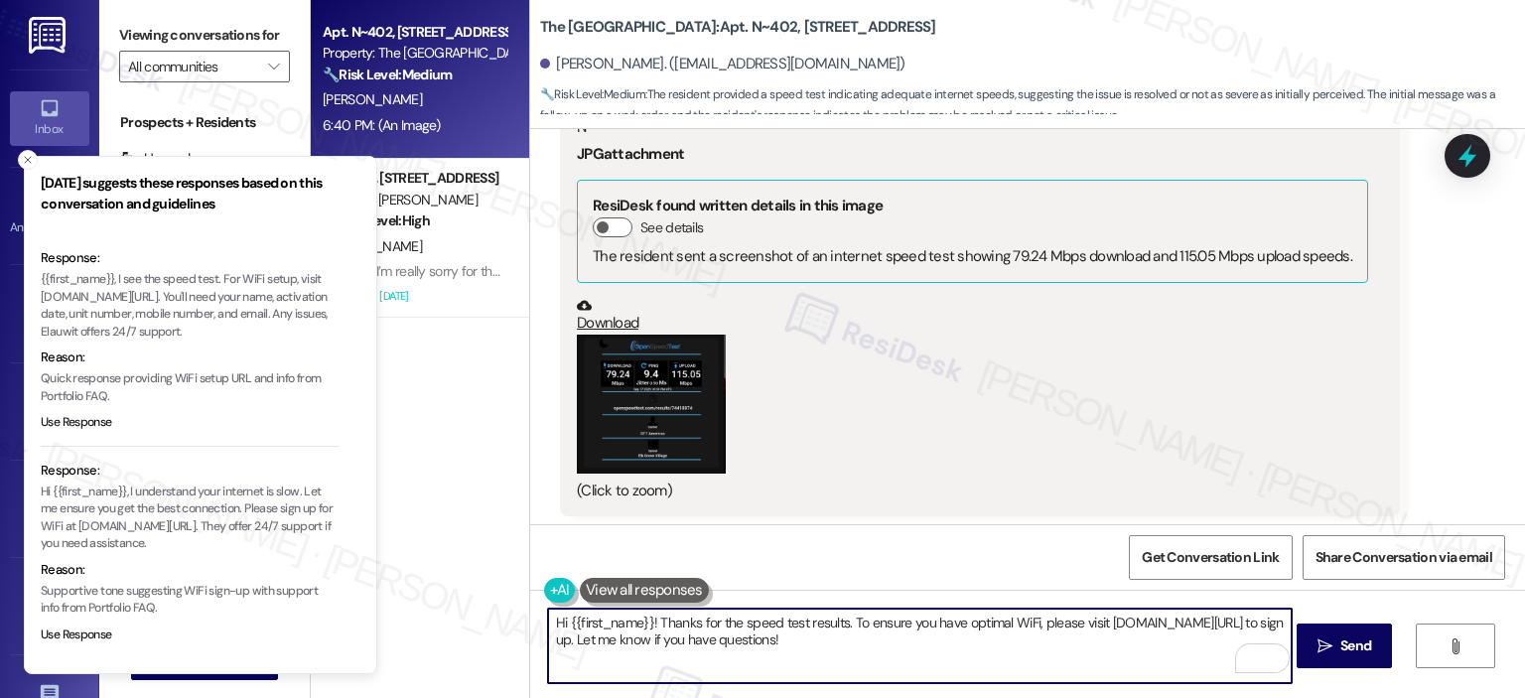
drag, startPoint x: 1247, startPoint y: 626, endPoint x: 1100, endPoint y: 625, distance: 146.9
click at [1100, 625] on textarea "Hi {{first_name}}! Thanks for the speed test results. To ensure you have optima…" at bounding box center [919, 645] width 743 height 74
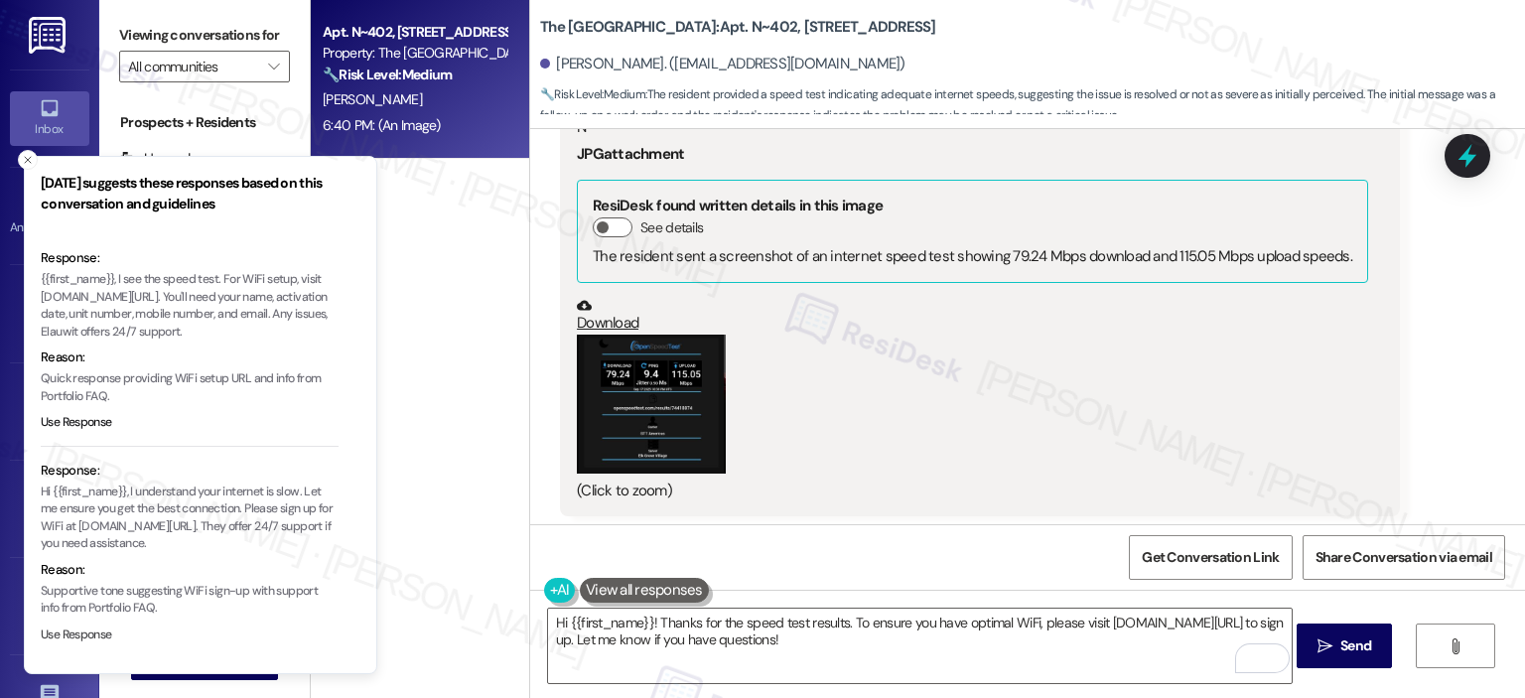
click at [92, 634] on button "Use Response" at bounding box center [76, 635] width 71 height 18
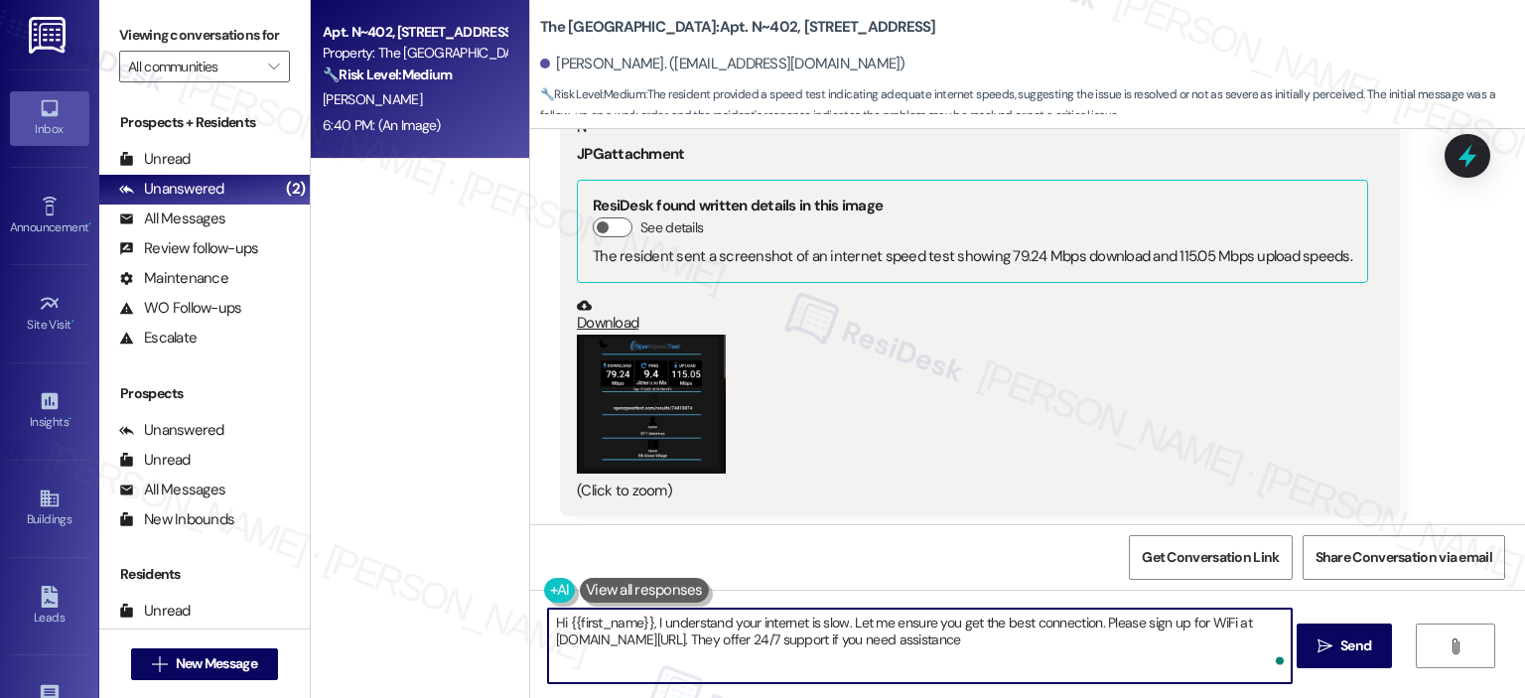
type textarea "Hi {{first_name}}, I understand your internet is slow. Let me ensure you get th…"
click at [1268, 539] on span "Get Conversation Link" at bounding box center [1209, 557] width 145 height 43
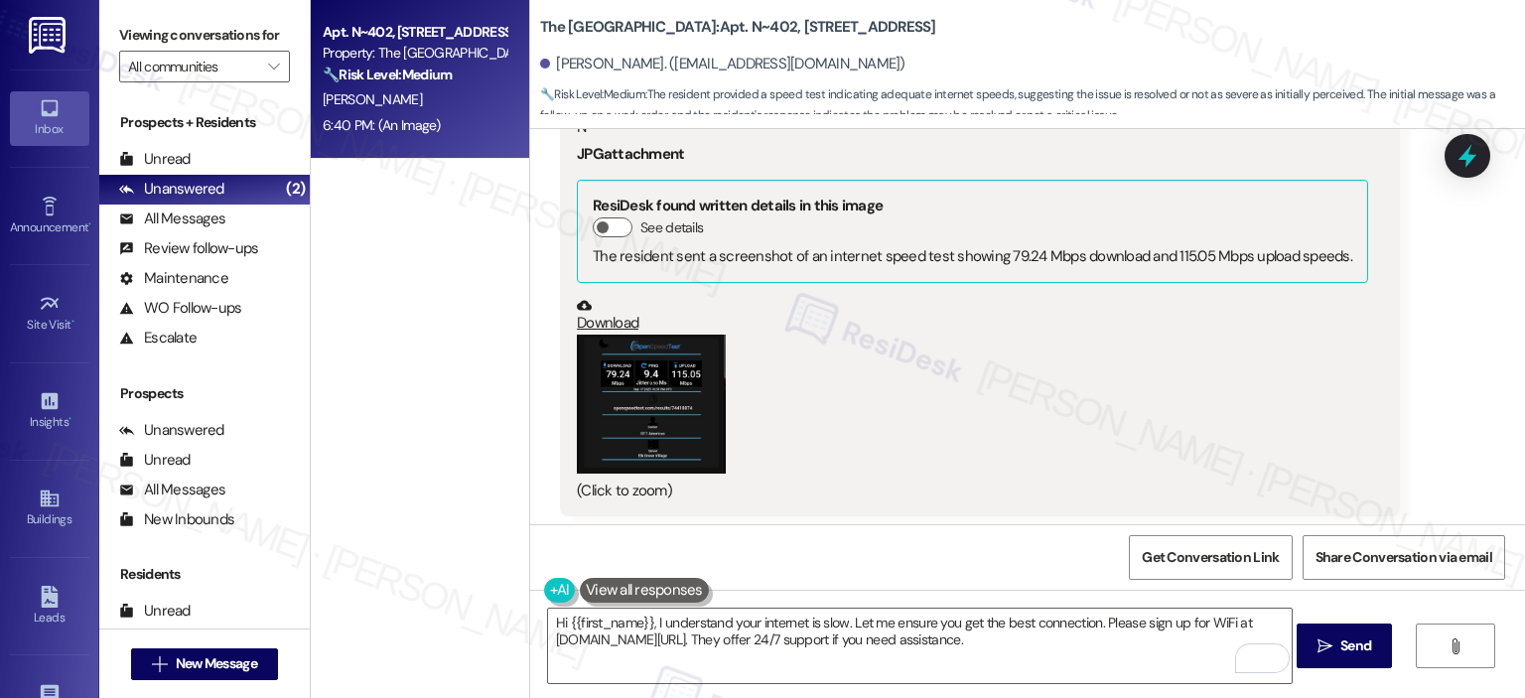
click at [1175, 534] on div "Get Conversation Link Share Conversation via email" at bounding box center [1027, 557] width 995 height 66
click at [1183, 546] on span "Get Conversation Link" at bounding box center [1209, 557] width 145 height 43
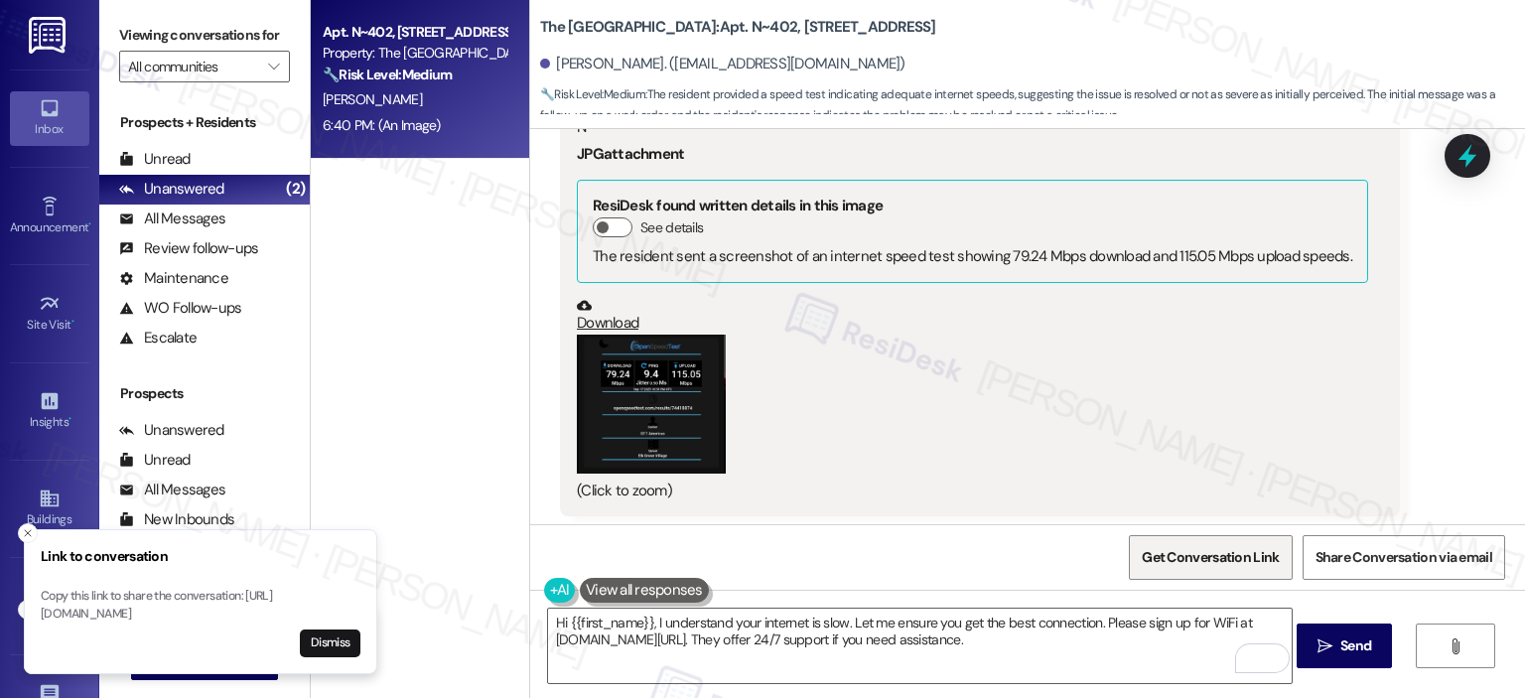
click at [1183, 546] on span "Get Conversation Link" at bounding box center [1209, 557] width 145 height 43
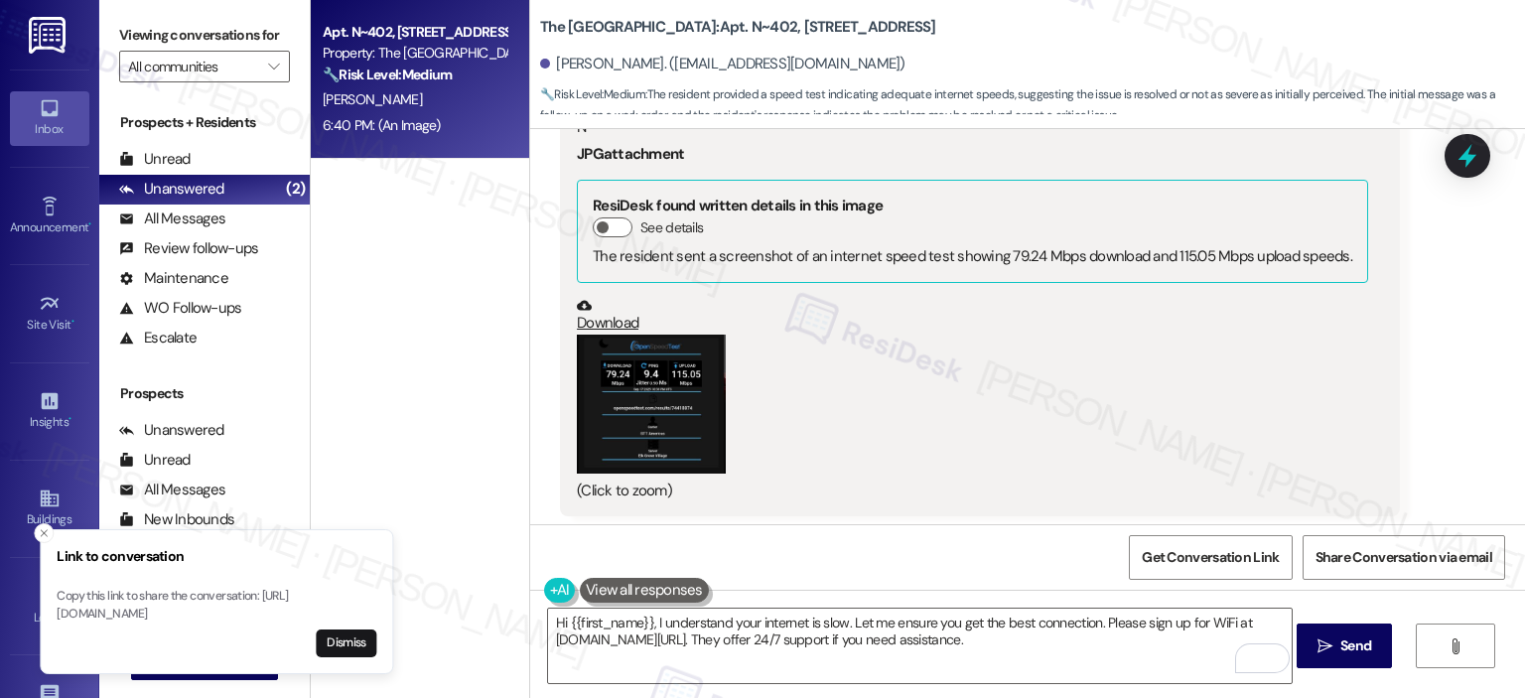
drag, startPoint x: 38, startPoint y: 592, endPoint x: 235, endPoint y: 612, distance: 198.6
click at [235, 612] on li "Link to conversation Copy this link to share the conversation: https://www.ther…" at bounding box center [216, 601] width 353 height 145
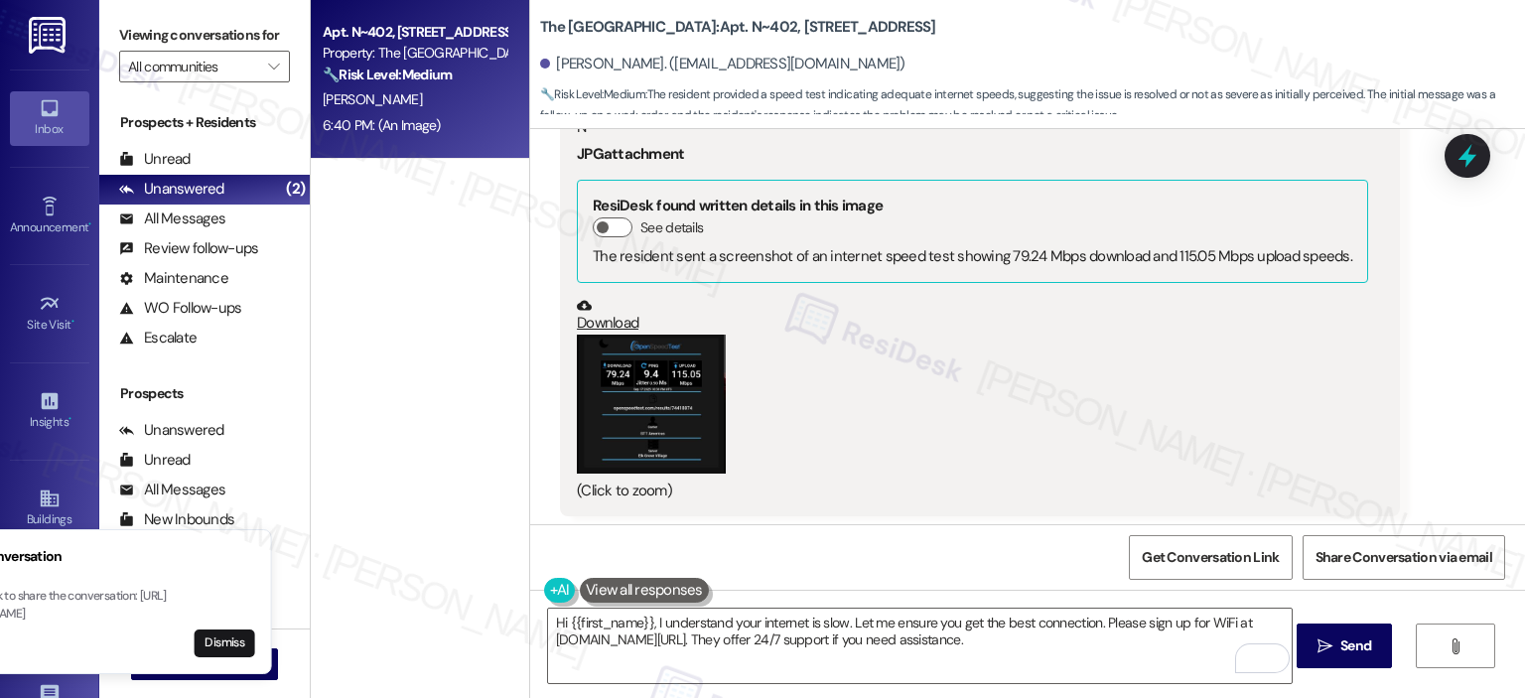
drag, startPoint x: 301, startPoint y: 613, endPoint x: 195, endPoint y: 595, distance: 107.9
click at [195, 595] on p "Copy this link to share the conversation: https://www.theresidesk.com/text/insi…" at bounding box center [95, 605] width 320 height 35
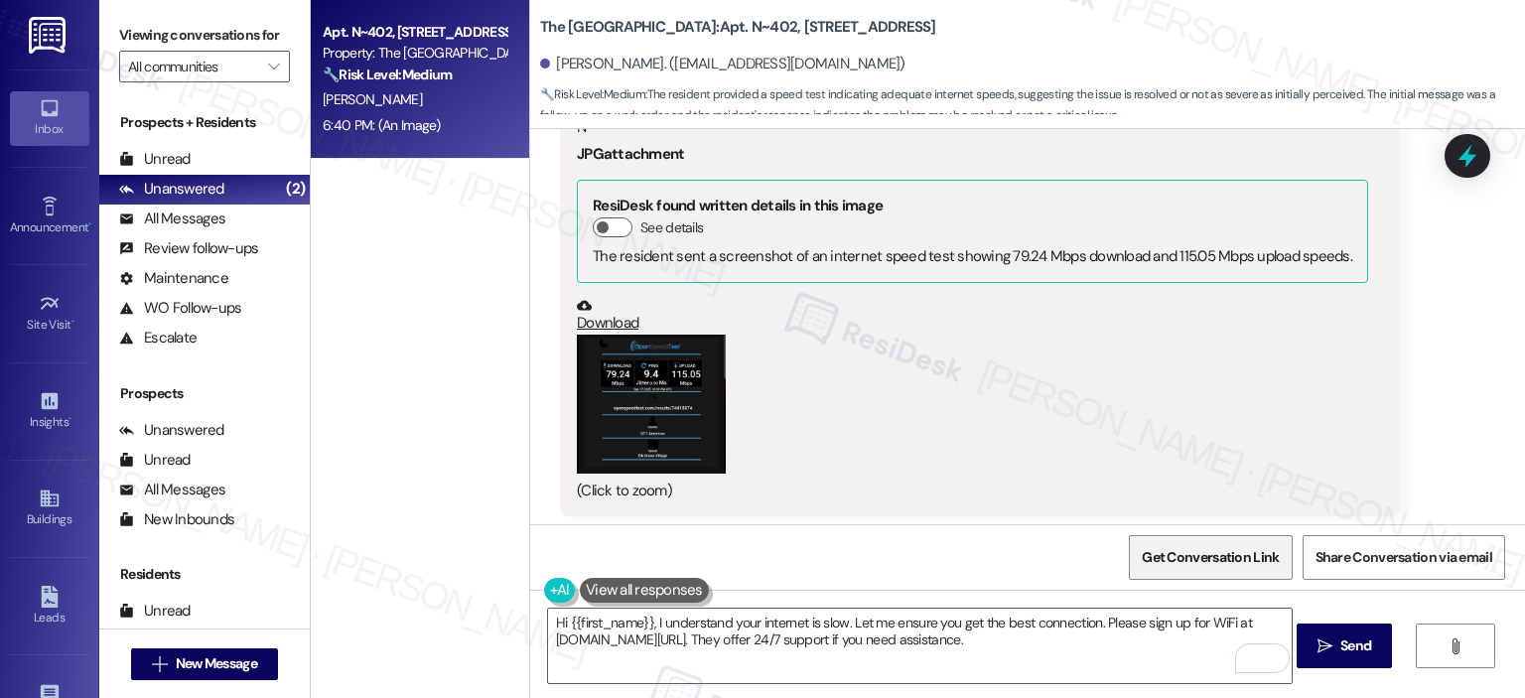
click at [1191, 559] on span "Get Conversation Link" at bounding box center [1209, 557] width 137 height 21
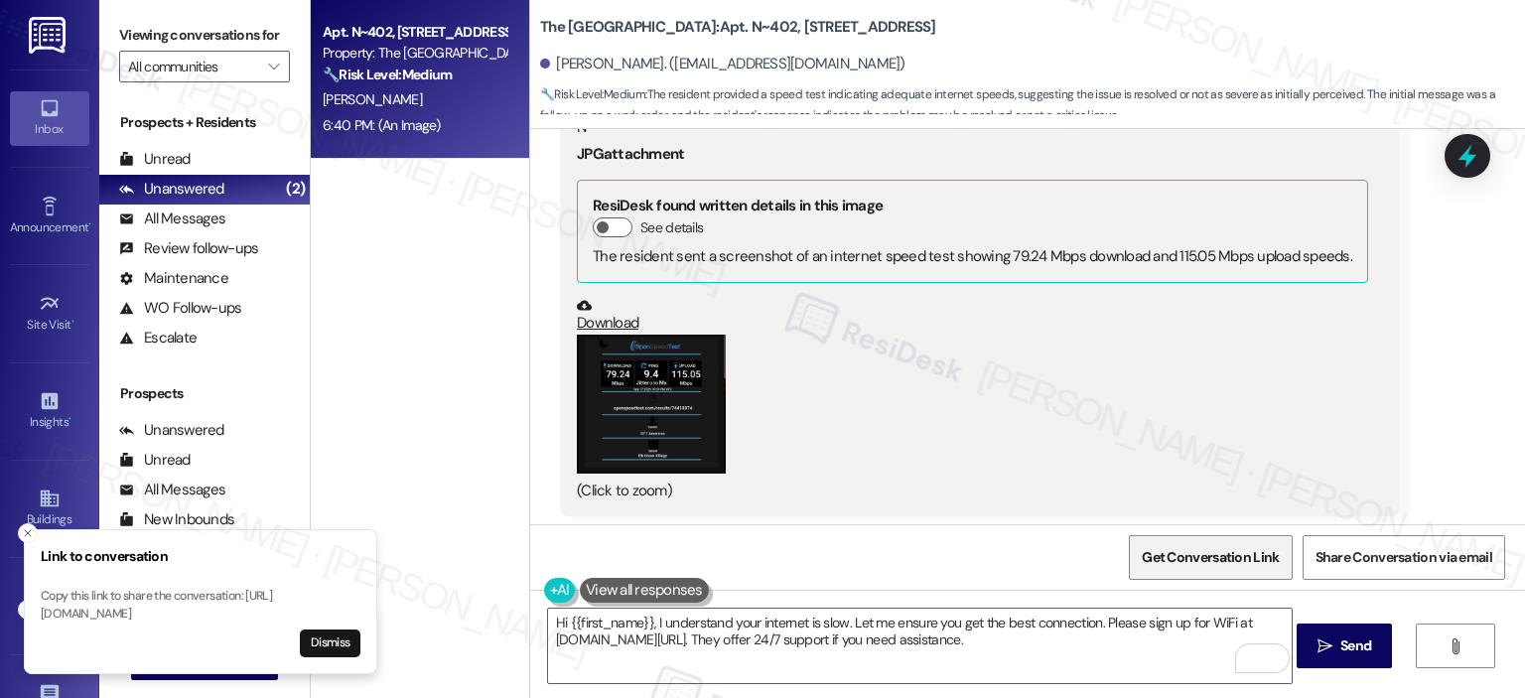
click at [1191, 559] on span "Get Conversation Link" at bounding box center [1209, 557] width 137 height 21
drag, startPoint x: 43, startPoint y: 595, endPoint x: 302, endPoint y: 616, distance: 260.0
click at [302, 616] on p "Copy this link to share the conversation: https://www.theresidesk.com/text/insi…" at bounding box center [201, 605] width 320 height 35
copy p "https://www.theresidesk.com/text/insights-conversations/1250960/share-conversat…"
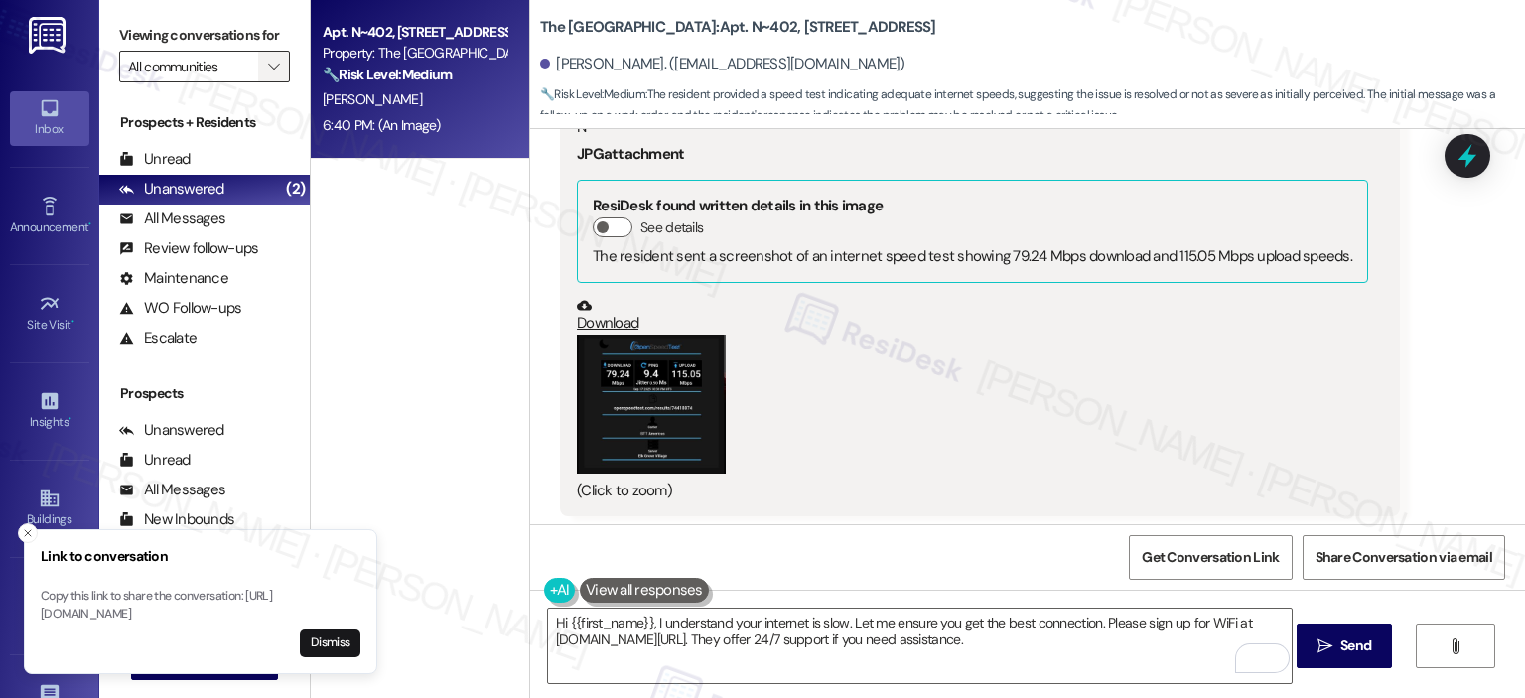
click at [268, 69] on icon "" at bounding box center [273, 67] width 11 height 16
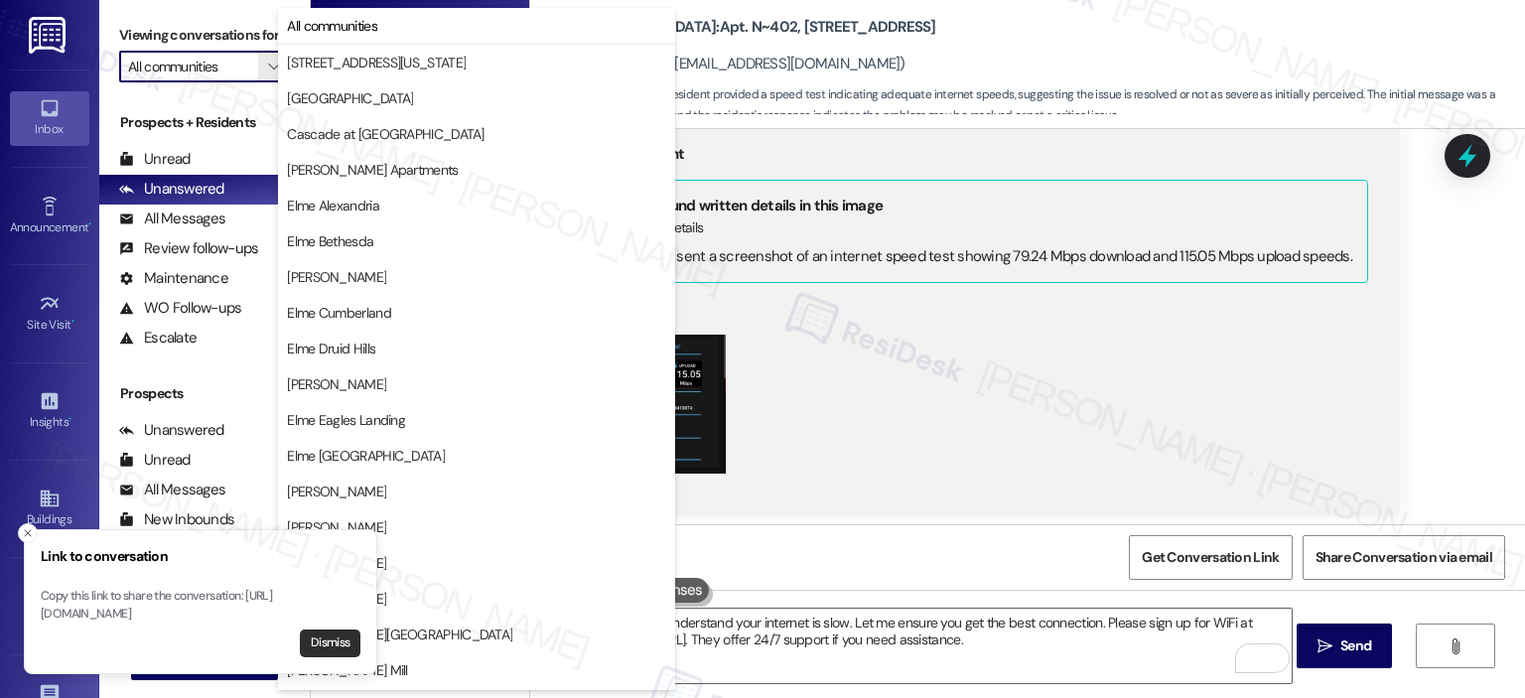
click at [336, 642] on button "Dismiss" at bounding box center [330, 643] width 61 height 28
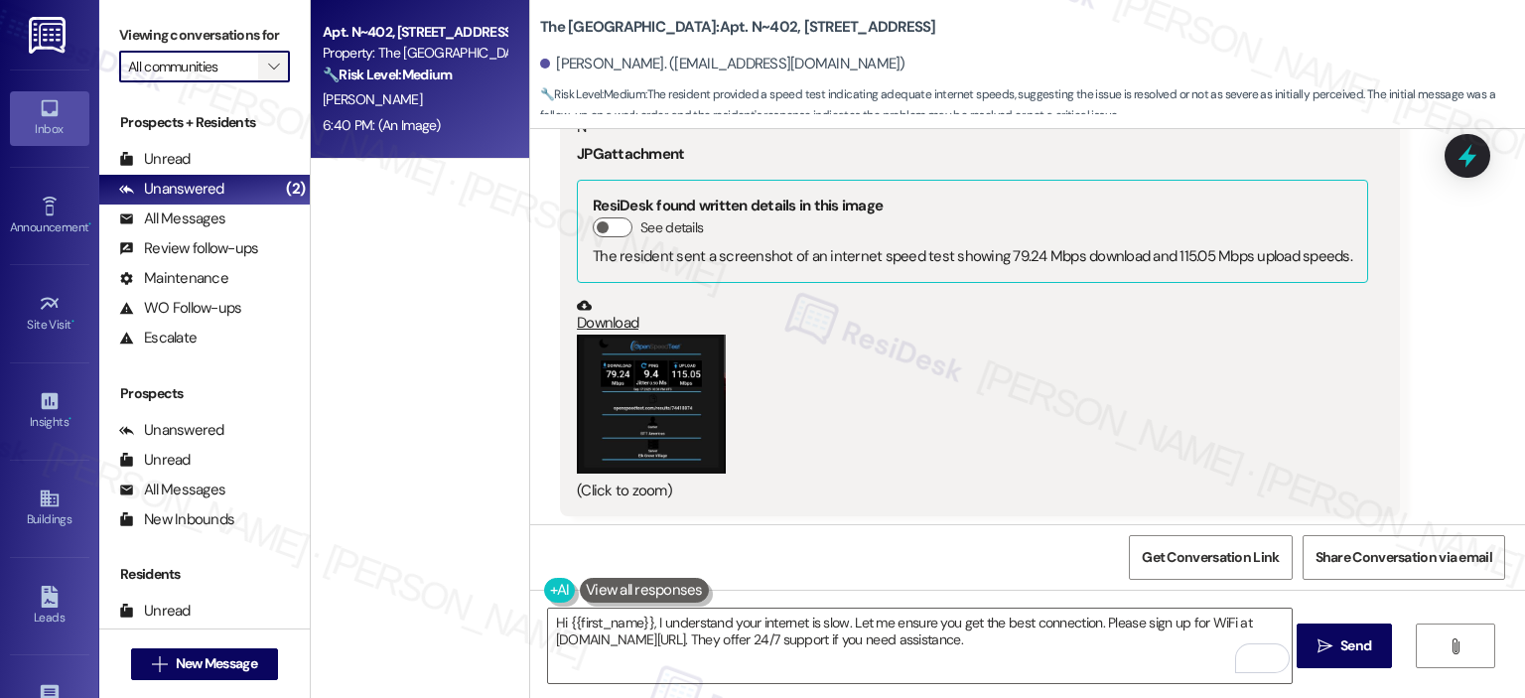
click at [265, 52] on span "" at bounding box center [273, 67] width 19 height 32
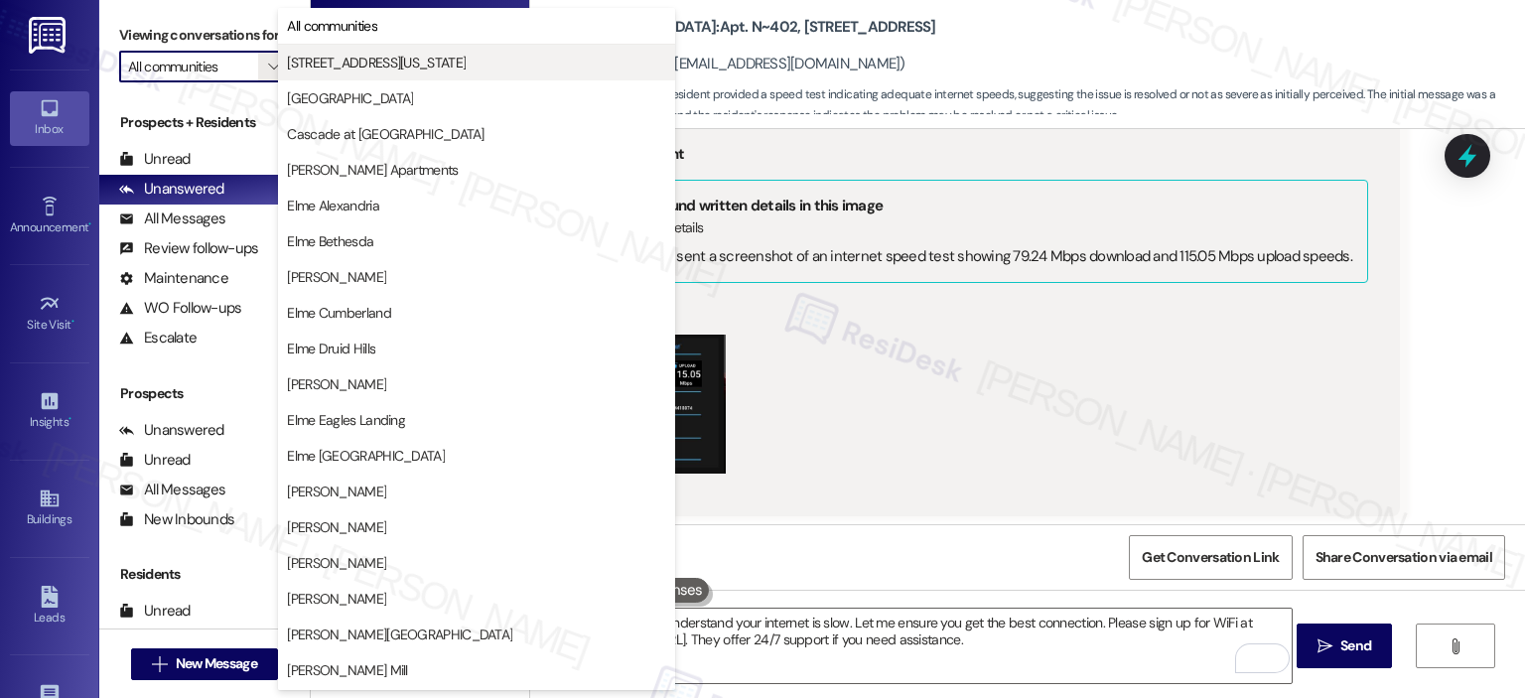
click at [349, 57] on span "[STREET_ADDRESS][US_STATE]" at bounding box center [376, 63] width 179 height 20
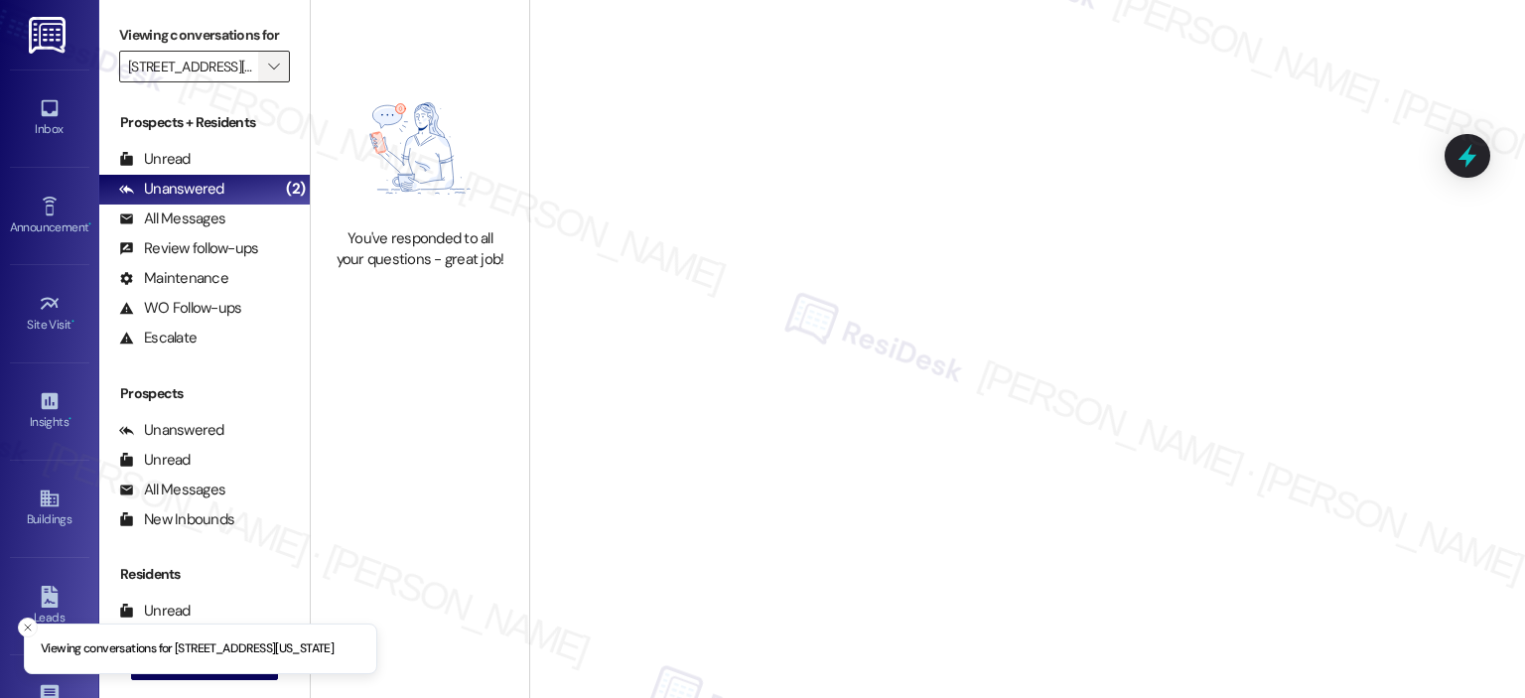
type input "[STREET_ADDRESS][US_STATE]"
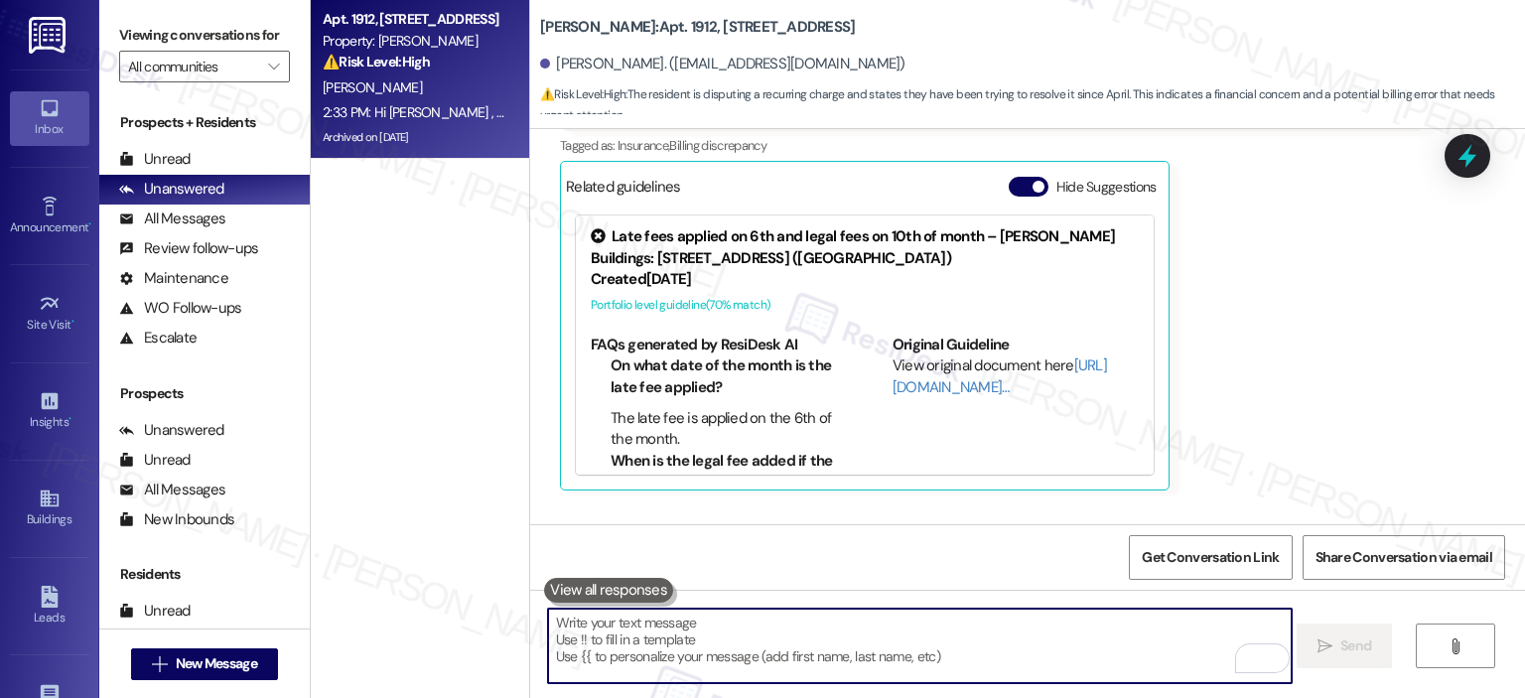
scroll to position [55900, 0]
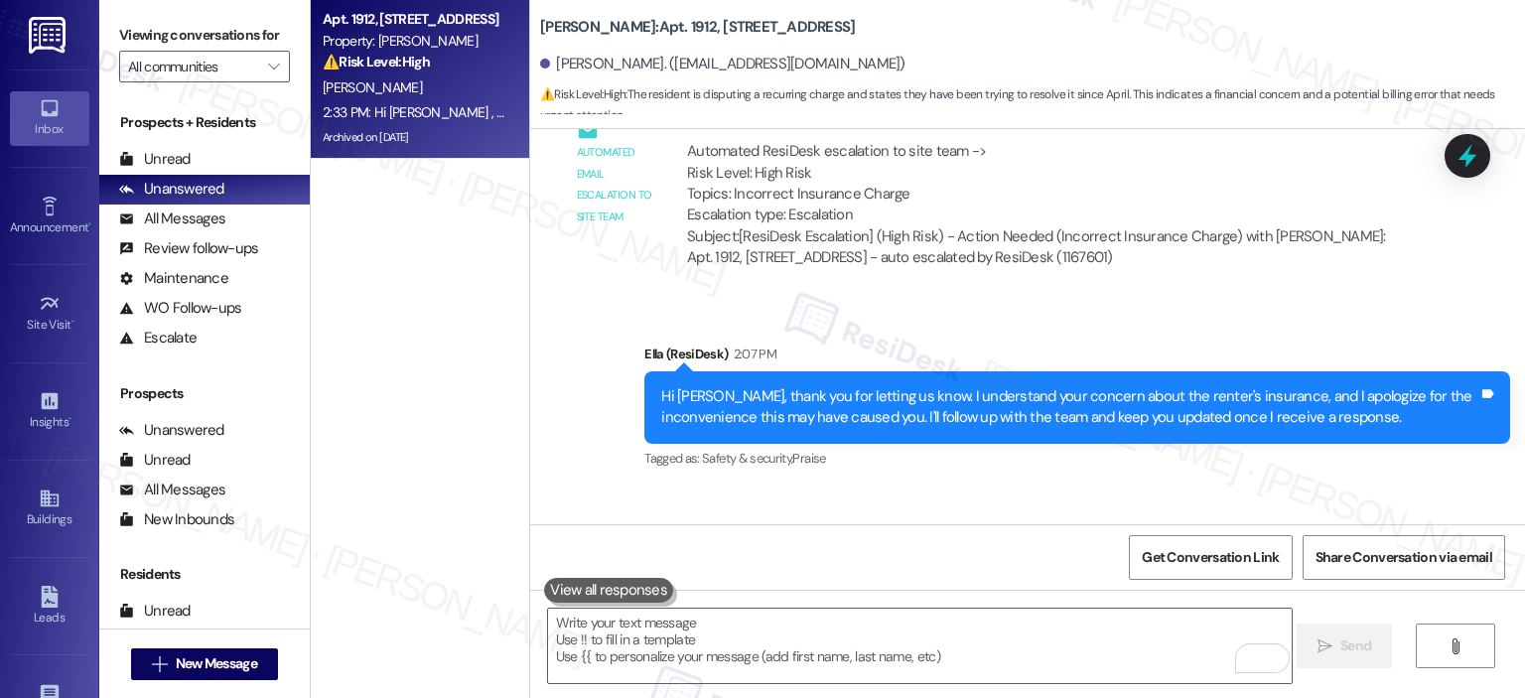
scroll to position [56880, 0]
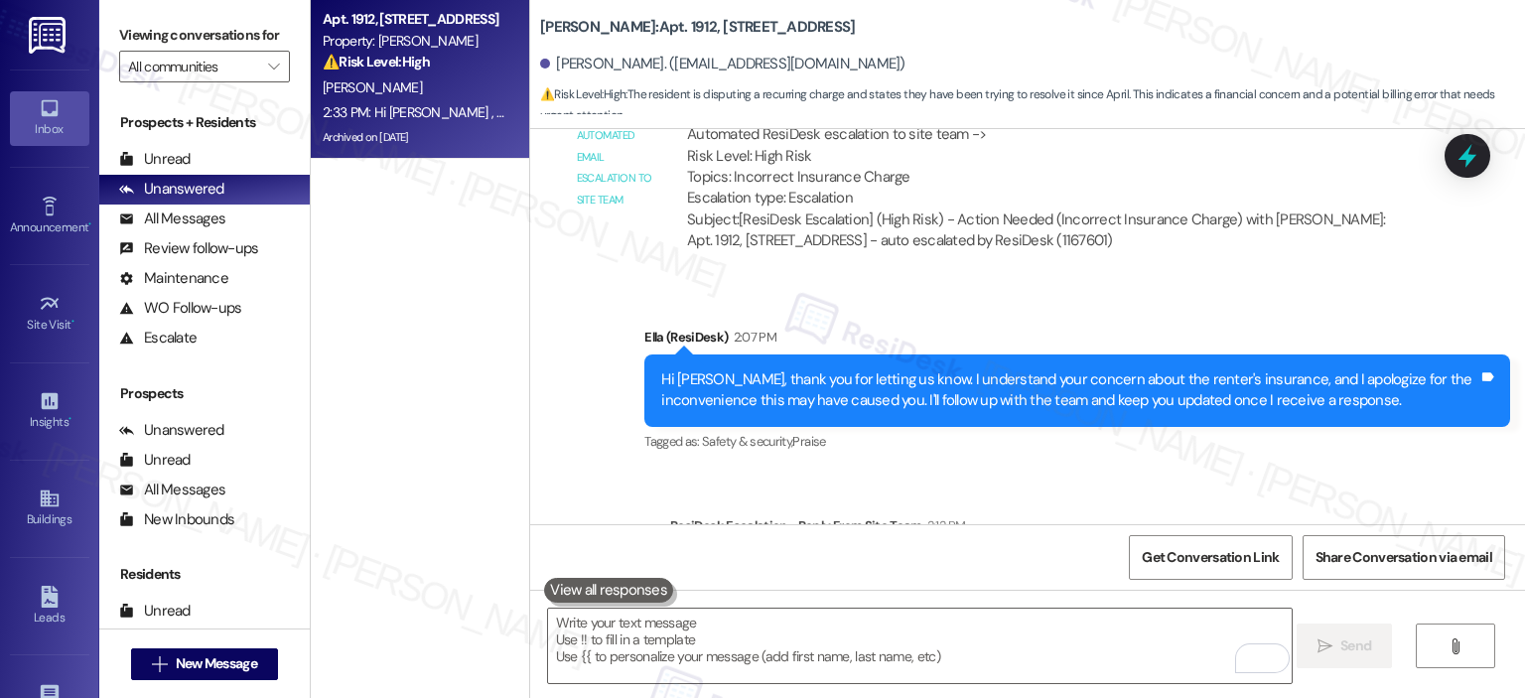
copy div "The team advised that you should upload your policy to elme@policyverify.io . P…"
drag, startPoint x: 712, startPoint y: 491, endPoint x: 1473, endPoint y: 471, distance: 761.5
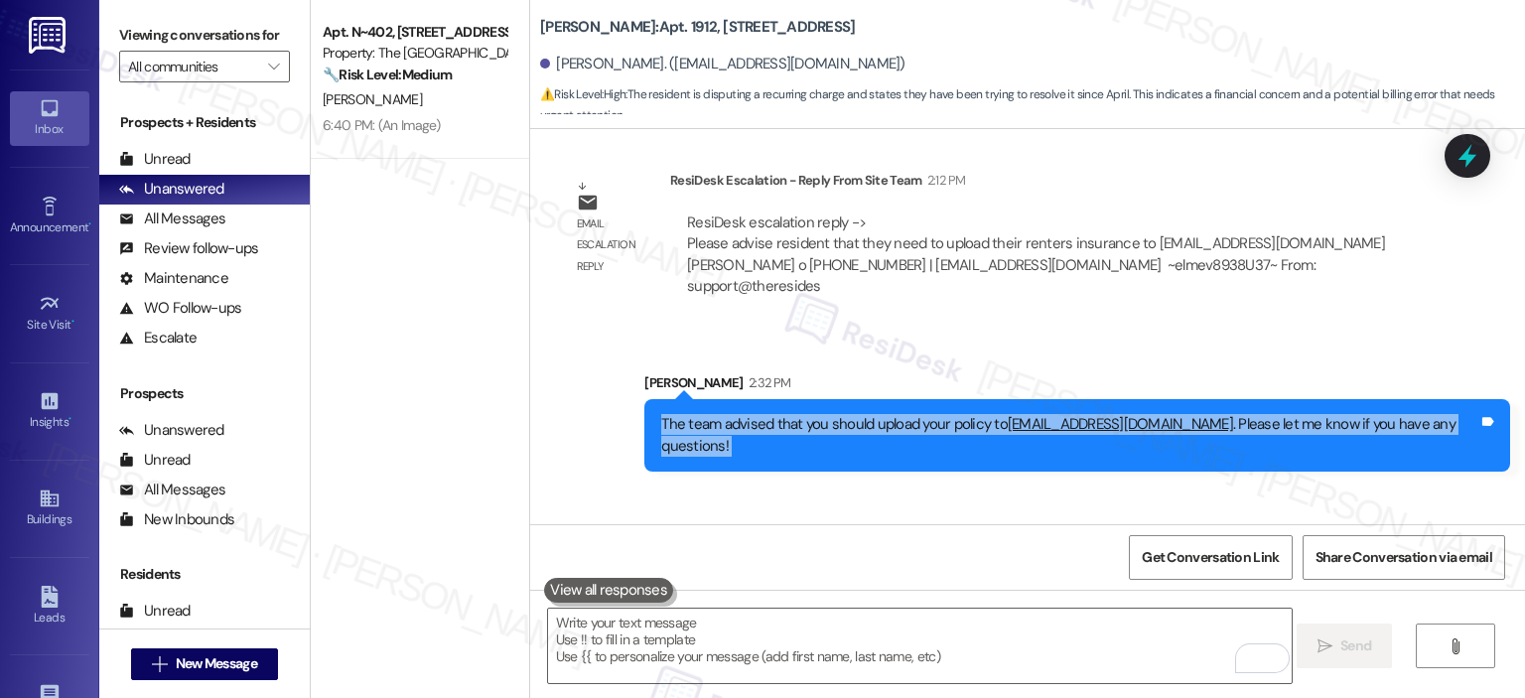
scroll to position [57269, 0]
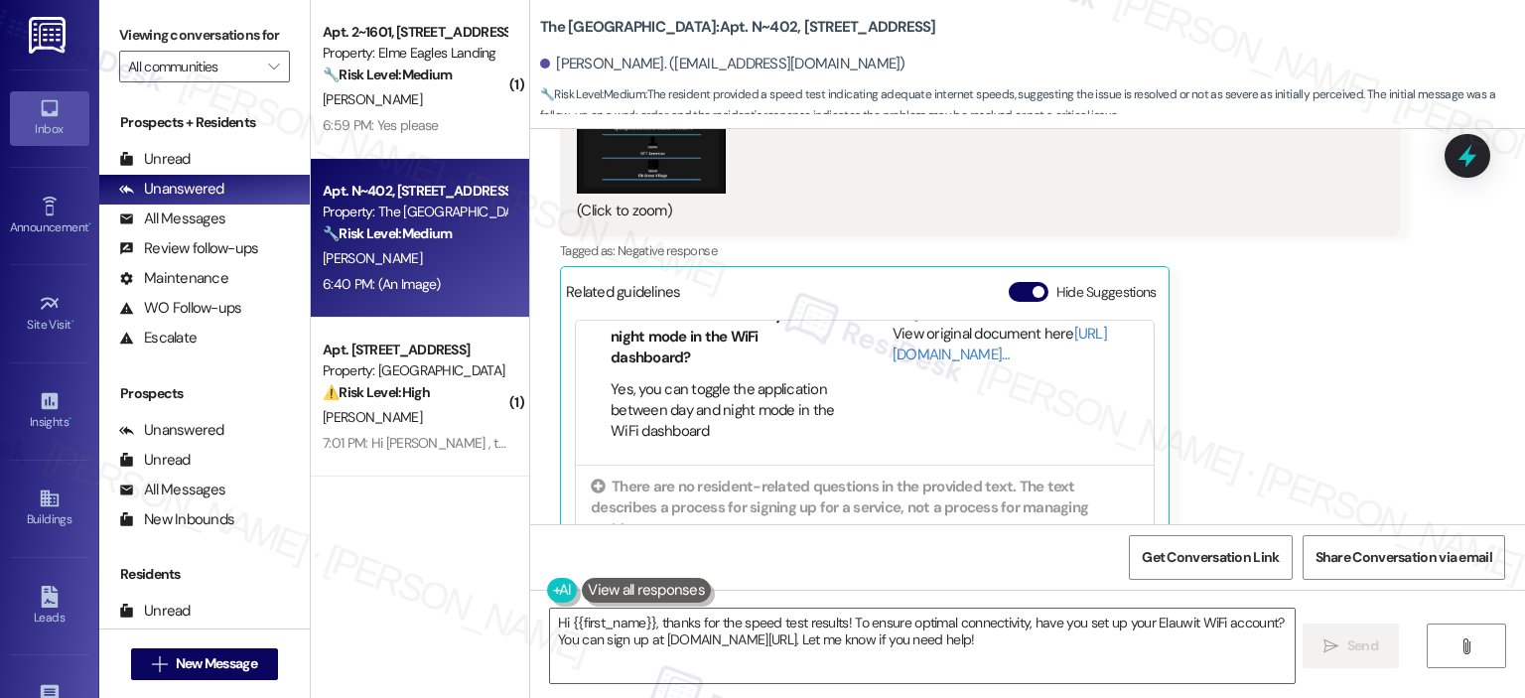
scroll to position [187, 0]
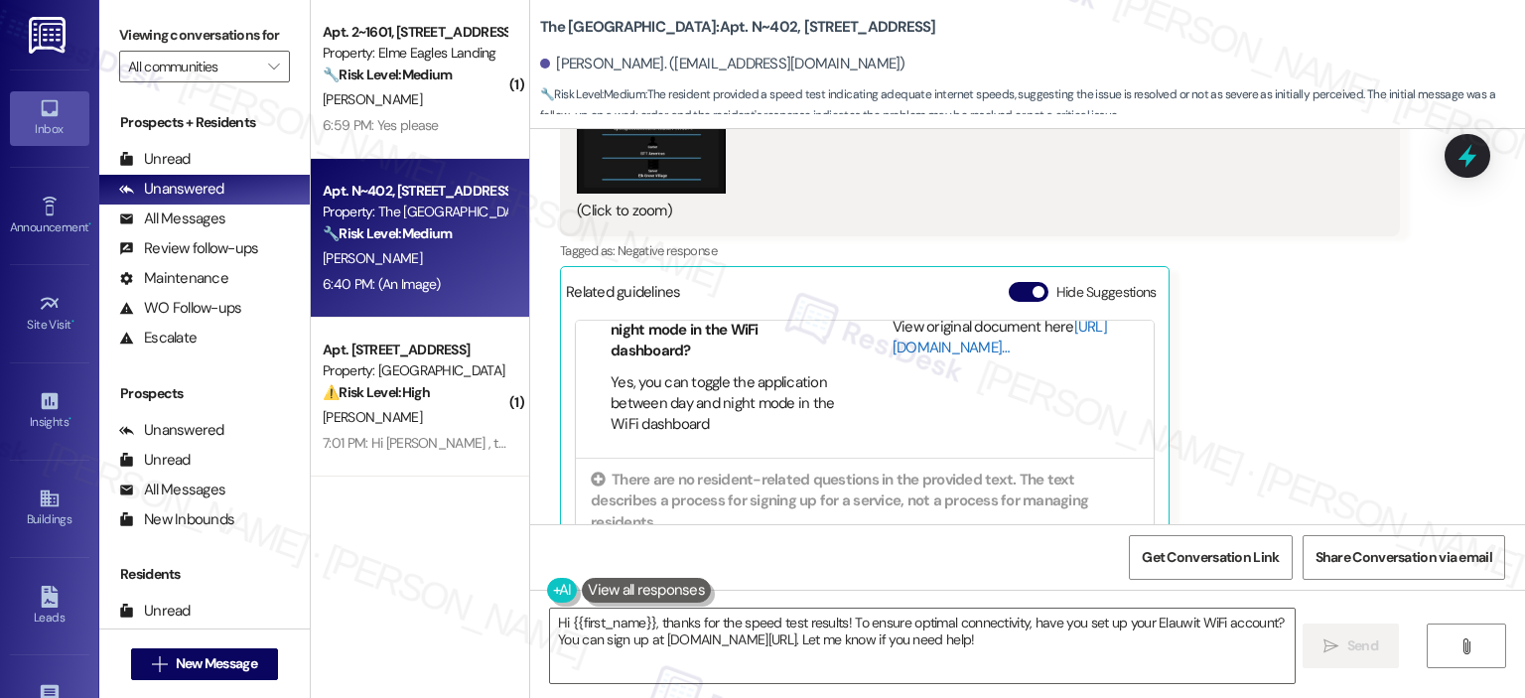
click at [941, 317] on link "[URL][DOMAIN_NAME]…" at bounding box center [999, 337] width 214 height 41
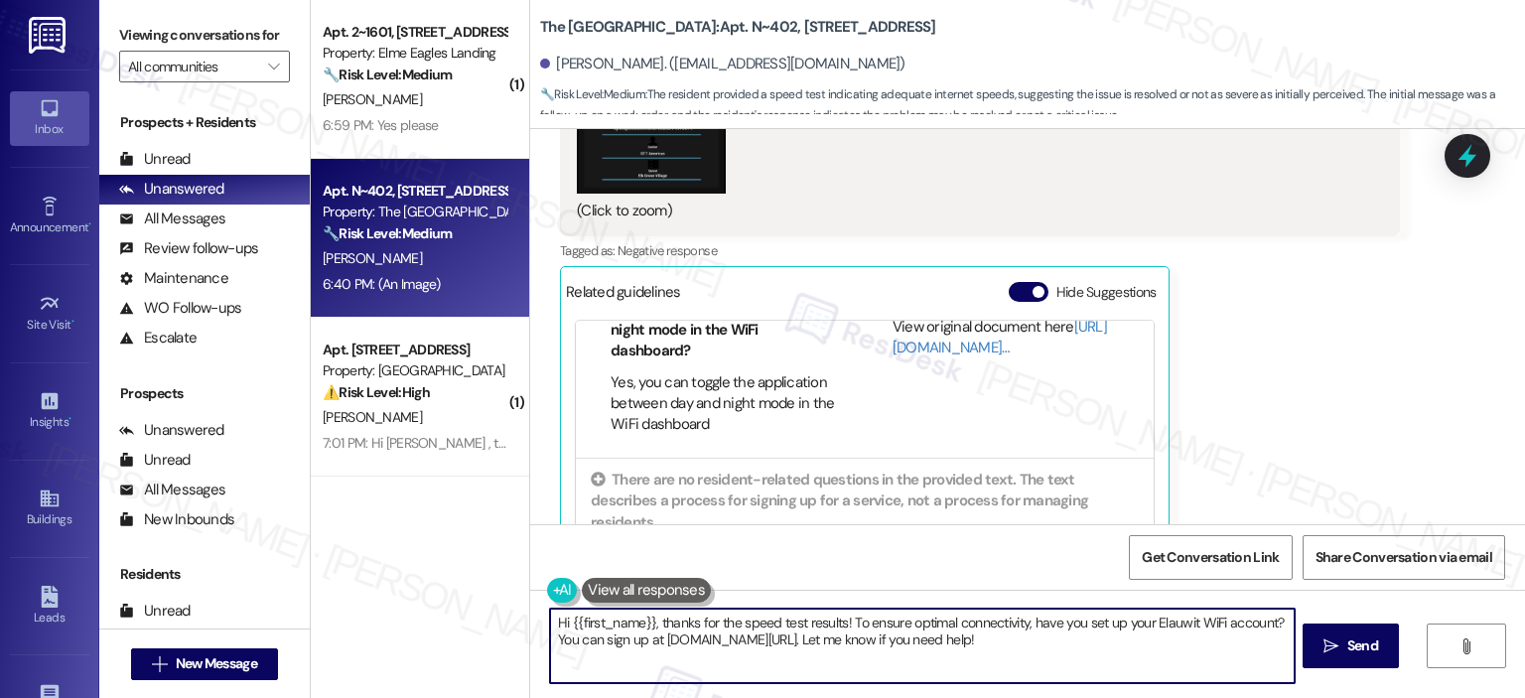
click at [763, 655] on textarea "Hi {{first_name}}, thanks for the speed test results! To ensure optimal connect…" at bounding box center [921, 645] width 743 height 74
paste textarea "I’m sorry to hear that your internet service is running slowly. For the best te…"
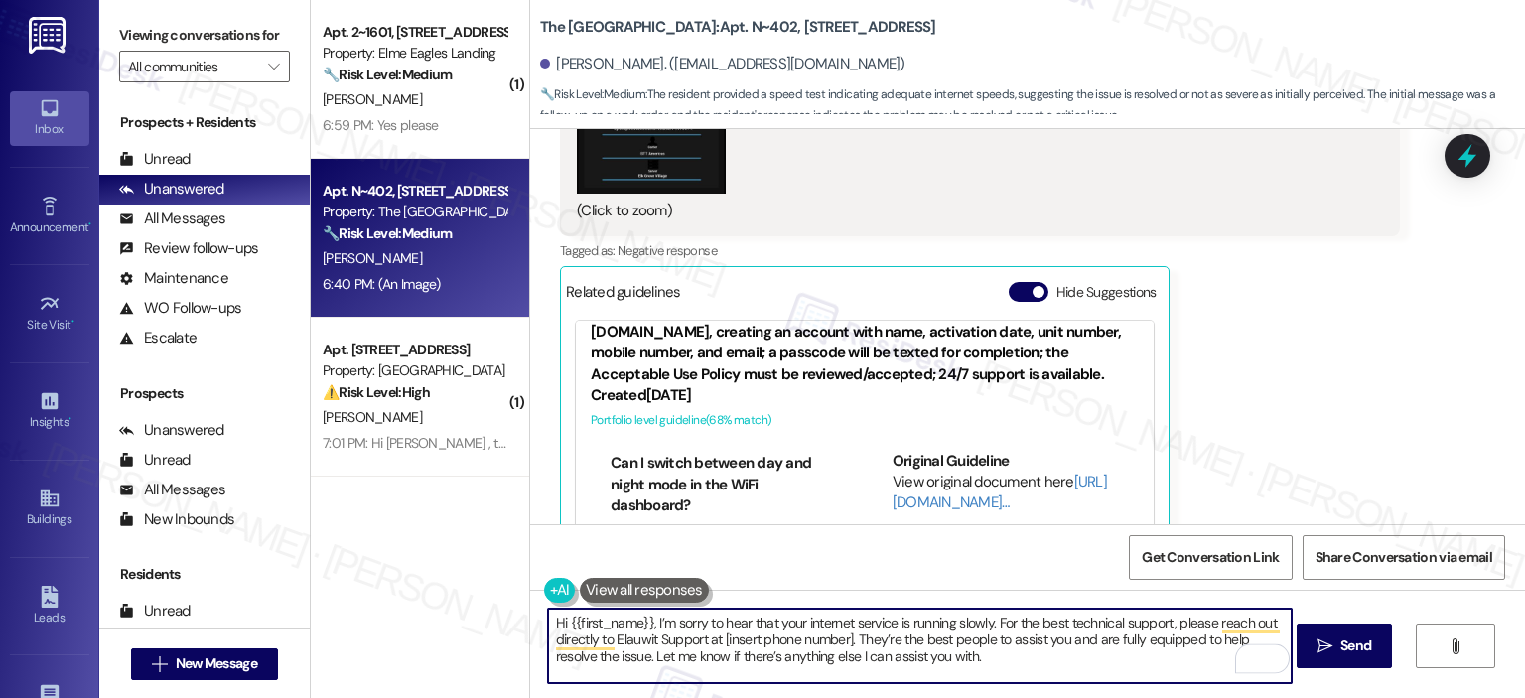
scroll to position [0, 0]
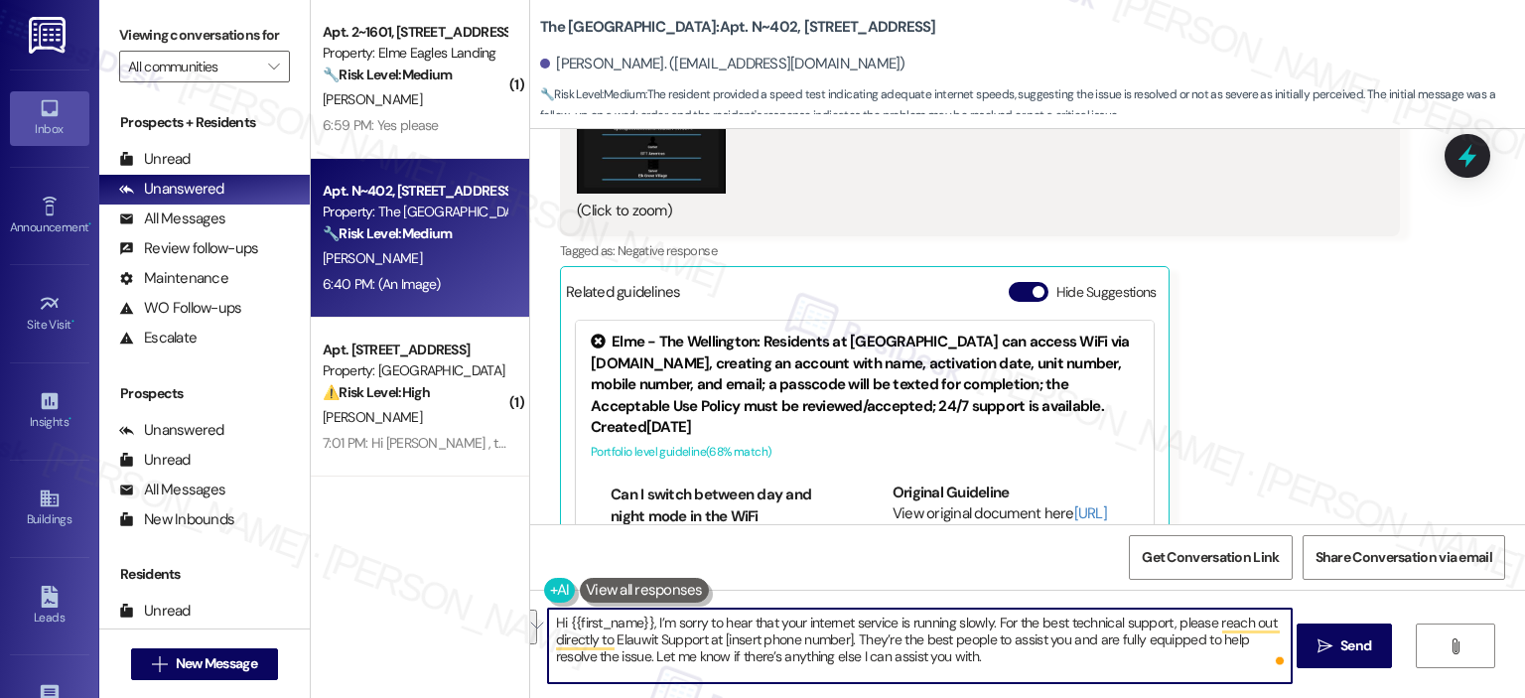
drag, startPoint x: 843, startPoint y: 639, endPoint x: 717, endPoint y: 630, distance: 126.4
click at [717, 630] on textarea "Hi {{first_name}}, I’m sorry to hear that your internet service is running slow…" at bounding box center [919, 645] width 743 height 74
click at [794, 638] on textarea "Hi {{first_name}}, I’m sorry to hear that your internet service is running slow…" at bounding box center [919, 645] width 743 height 74
drag, startPoint x: 843, startPoint y: 640, endPoint x: 714, endPoint y: 642, distance: 129.0
click at [714, 642] on textarea "Hi {{first_name}}, I’m sorry to hear that your internet service is running slow…" at bounding box center [919, 645] width 743 height 74
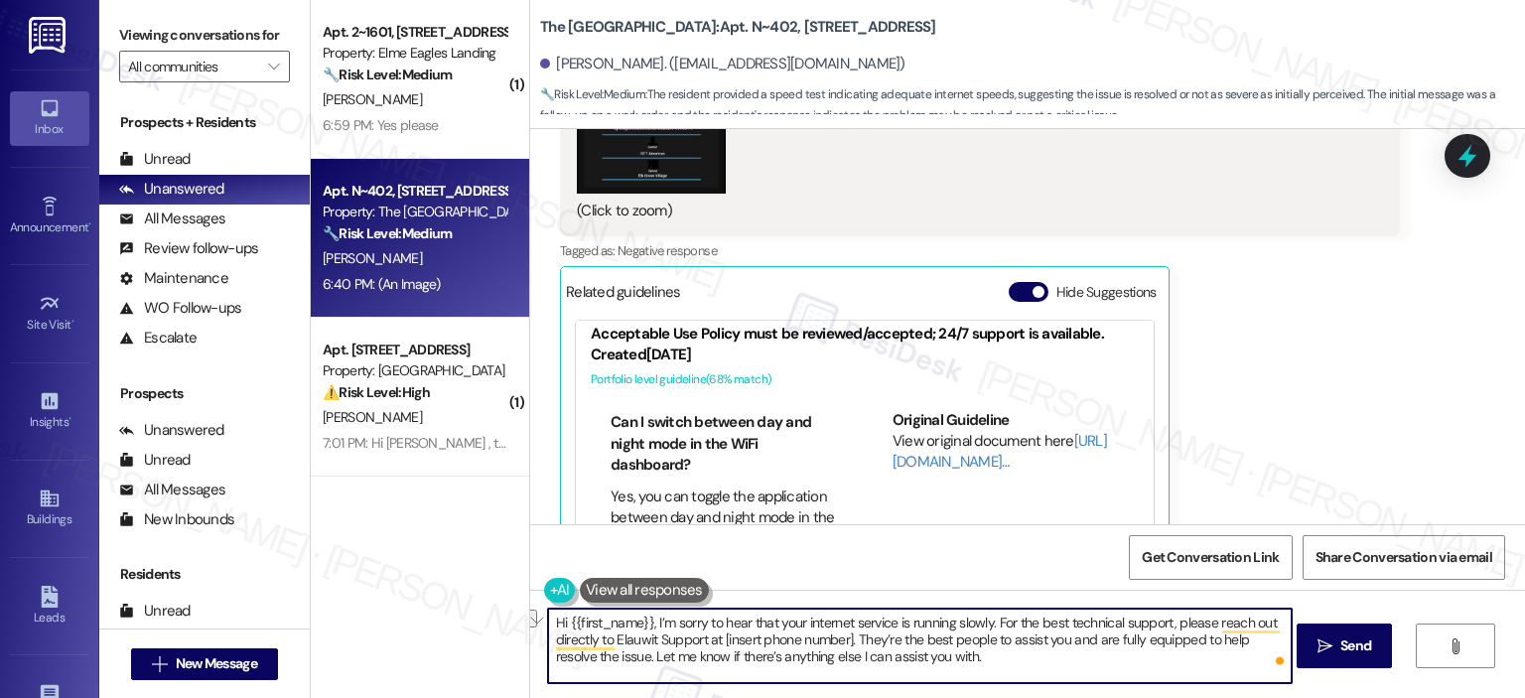
scroll to position [67, 0]
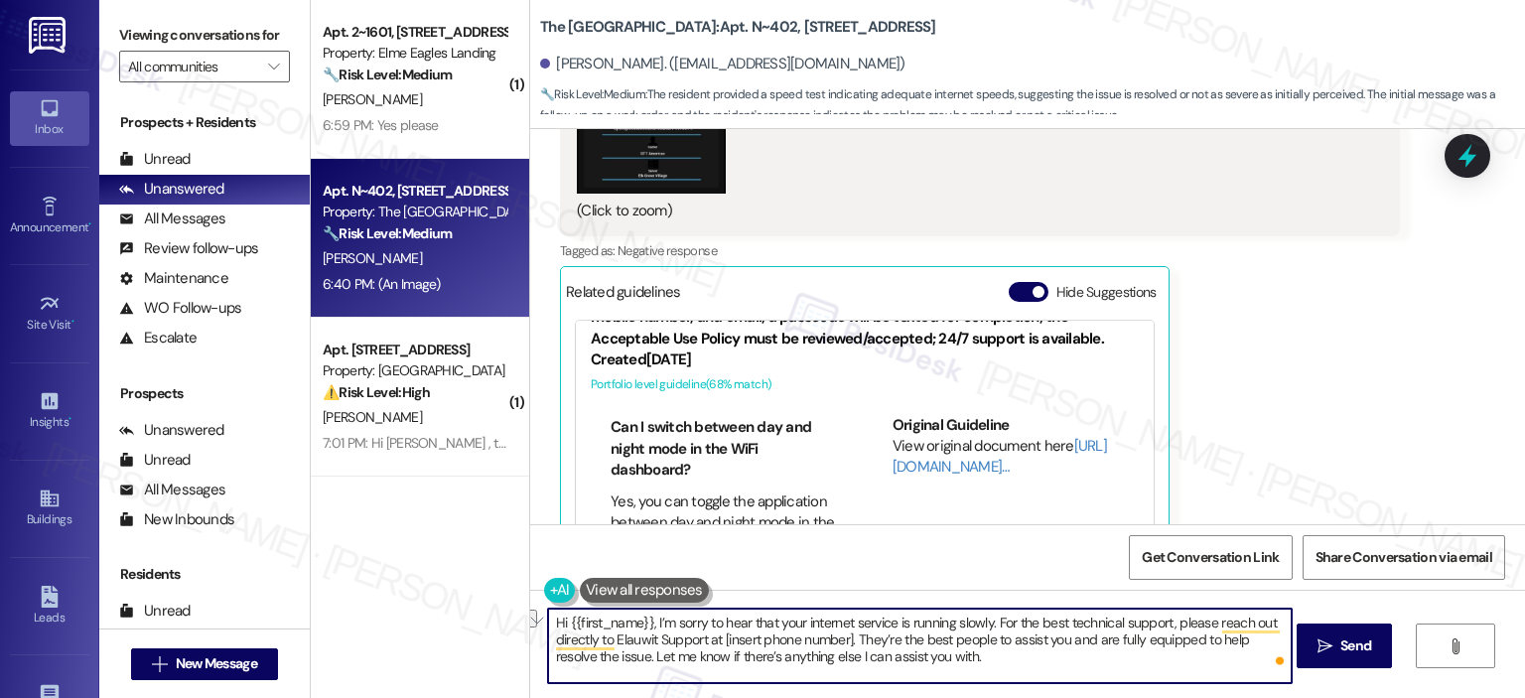
click at [840, 654] on textarea "Hi {{first_name}}, I’m sorry to hear that your internet service is running slow…" at bounding box center [919, 645] width 743 height 74
drag, startPoint x: 844, startPoint y: 641, endPoint x: 715, endPoint y: 638, distance: 129.1
click at [715, 638] on textarea "Hi {{first_name}}, I’m sorry to hear that your internet service is running slow…" at bounding box center [919, 645] width 743 height 74
paste textarea "[PHONE_NUMBER]"
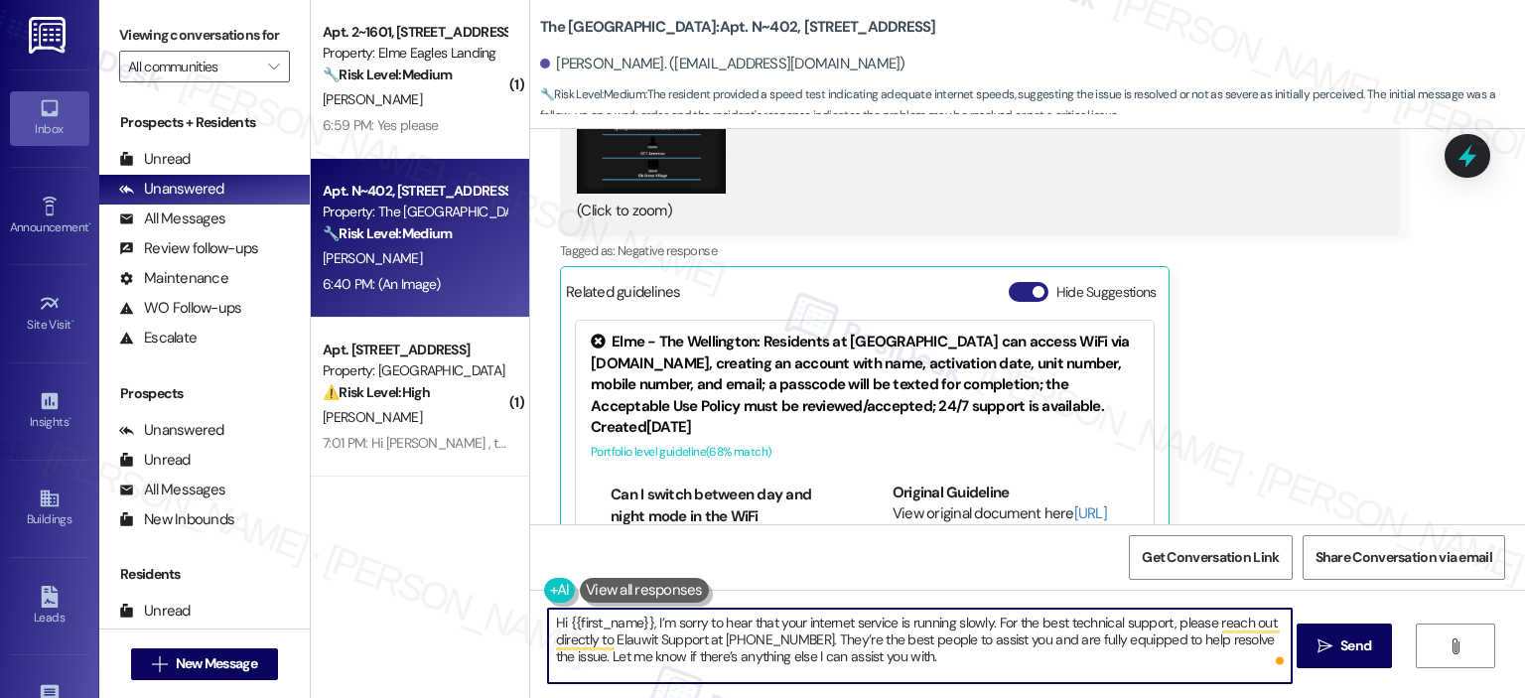
type textarea "Hi {{first_name}}, I’m sorry to hear that your internet service is running slow…"
click at [1020, 282] on button "Hide Suggestions" at bounding box center [1028, 292] width 40 height 20
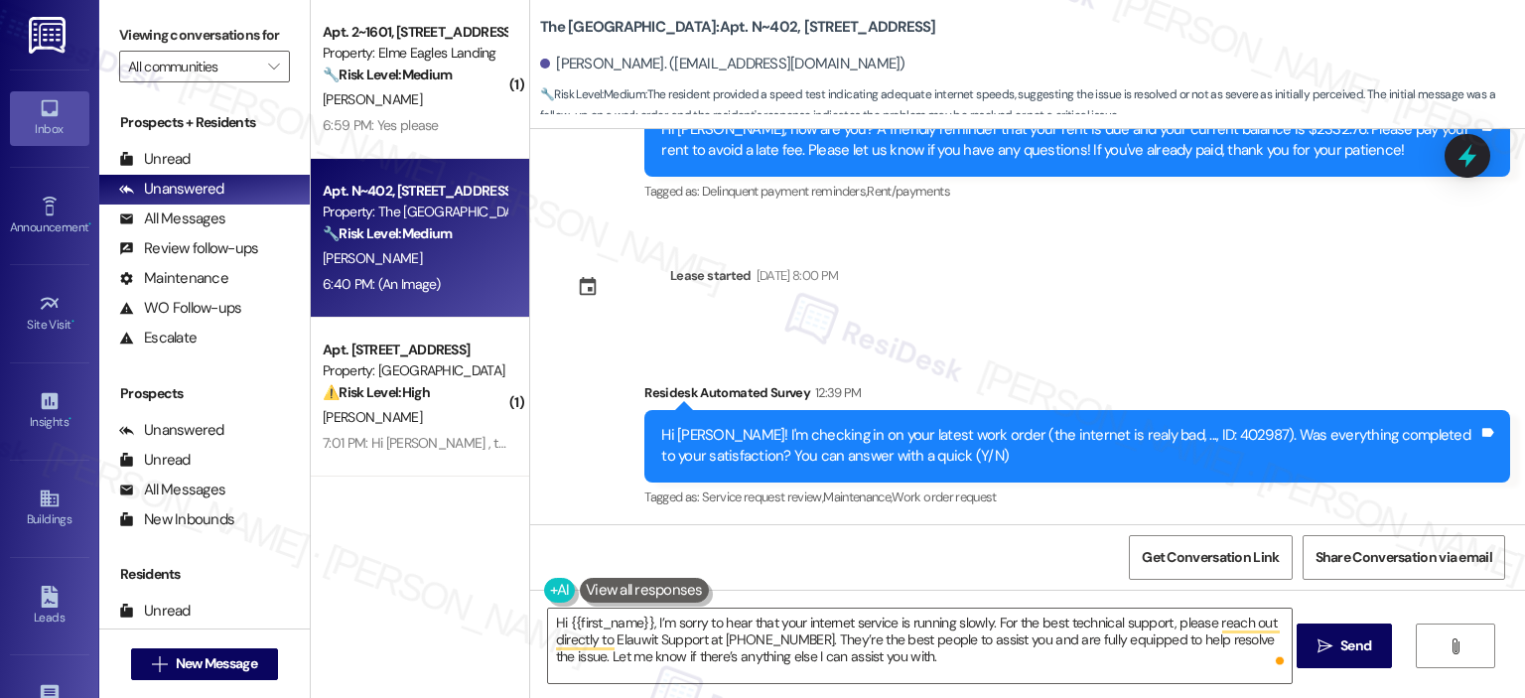
scroll to position [9505, 0]
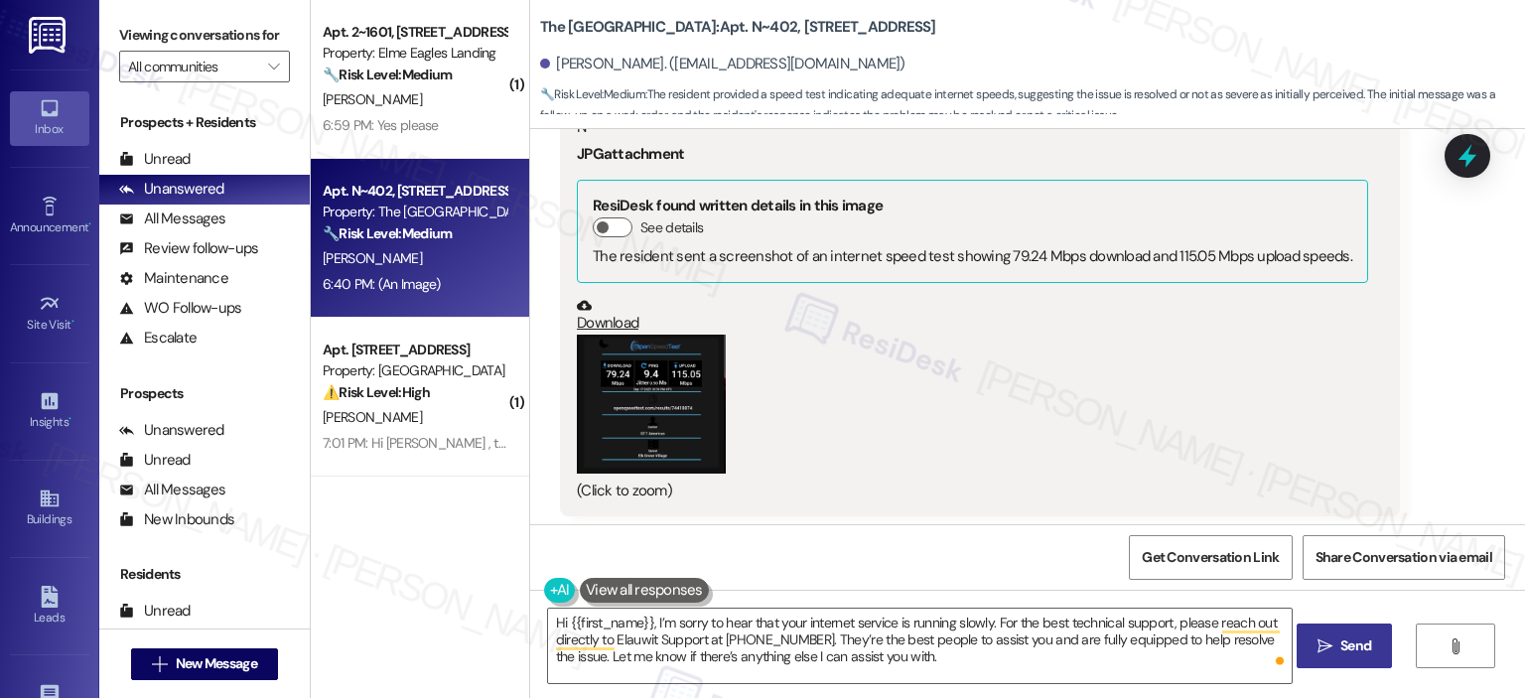
click at [1317, 640] on icon "" at bounding box center [1324, 646] width 15 height 16
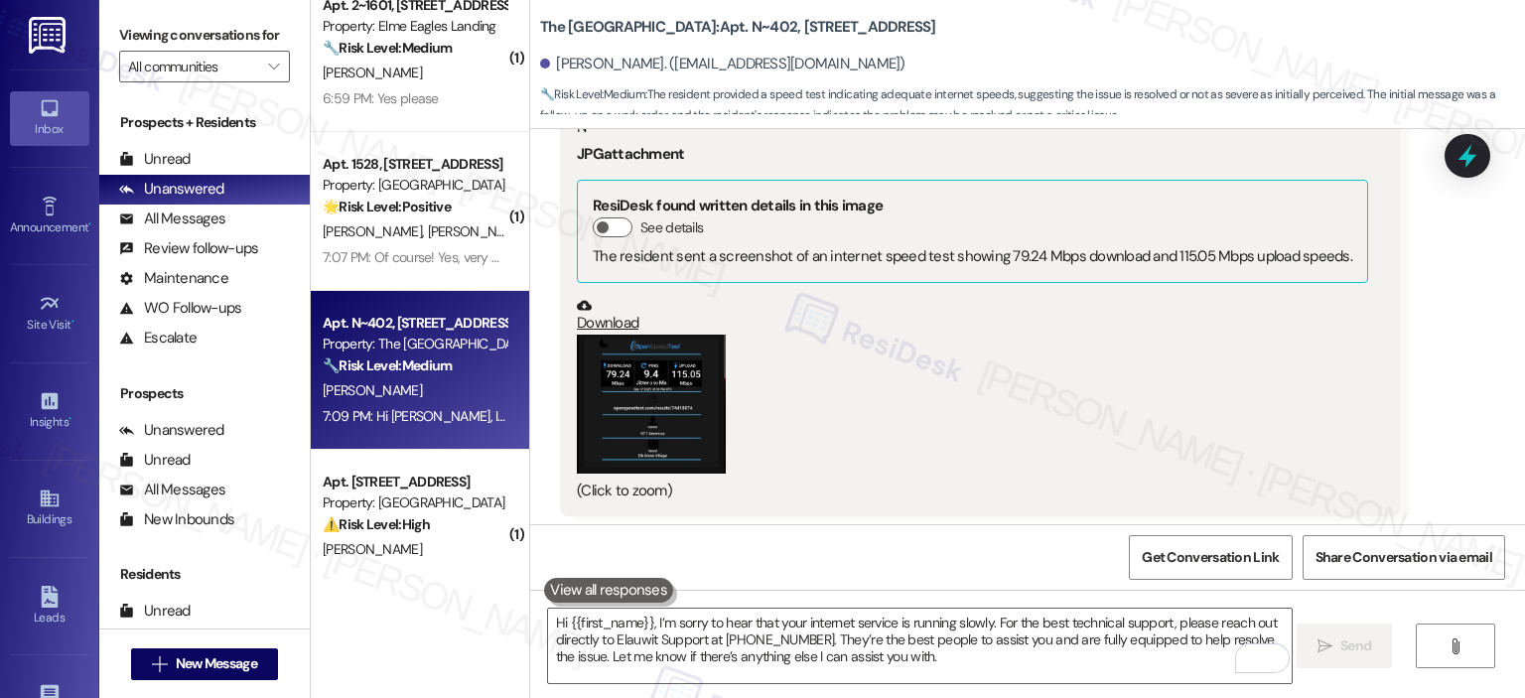
scroll to position [0, 0]
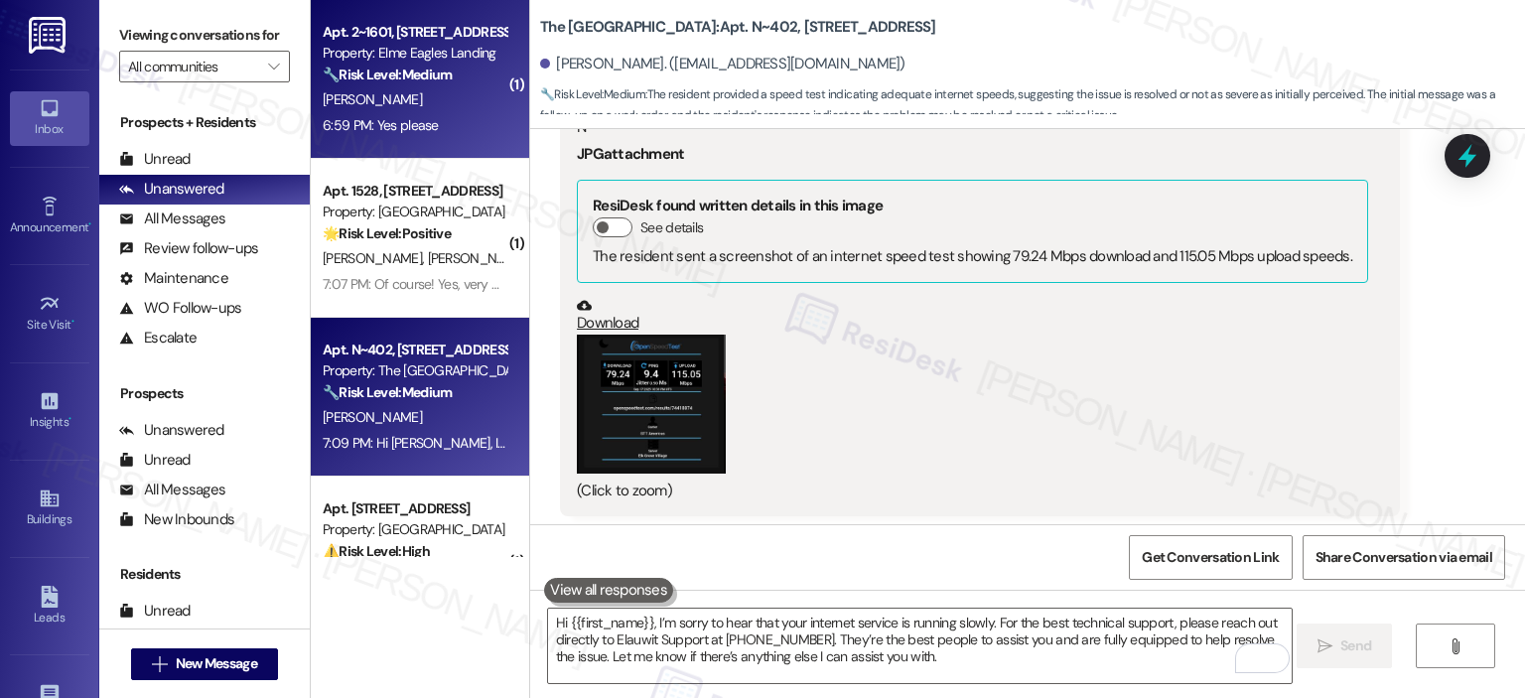
click at [412, 54] on div "Property: Elme Eagles Landing" at bounding box center [415, 53] width 184 height 21
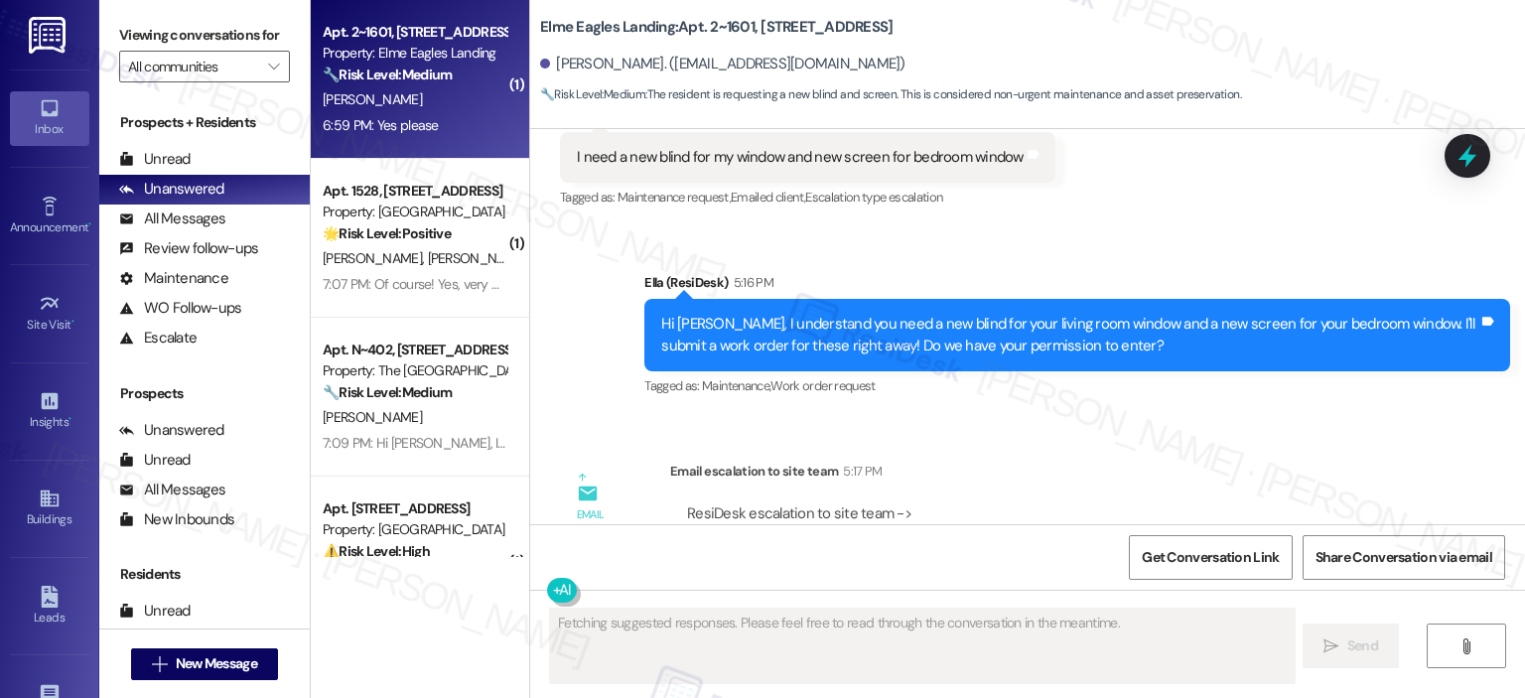
scroll to position [6435, 0]
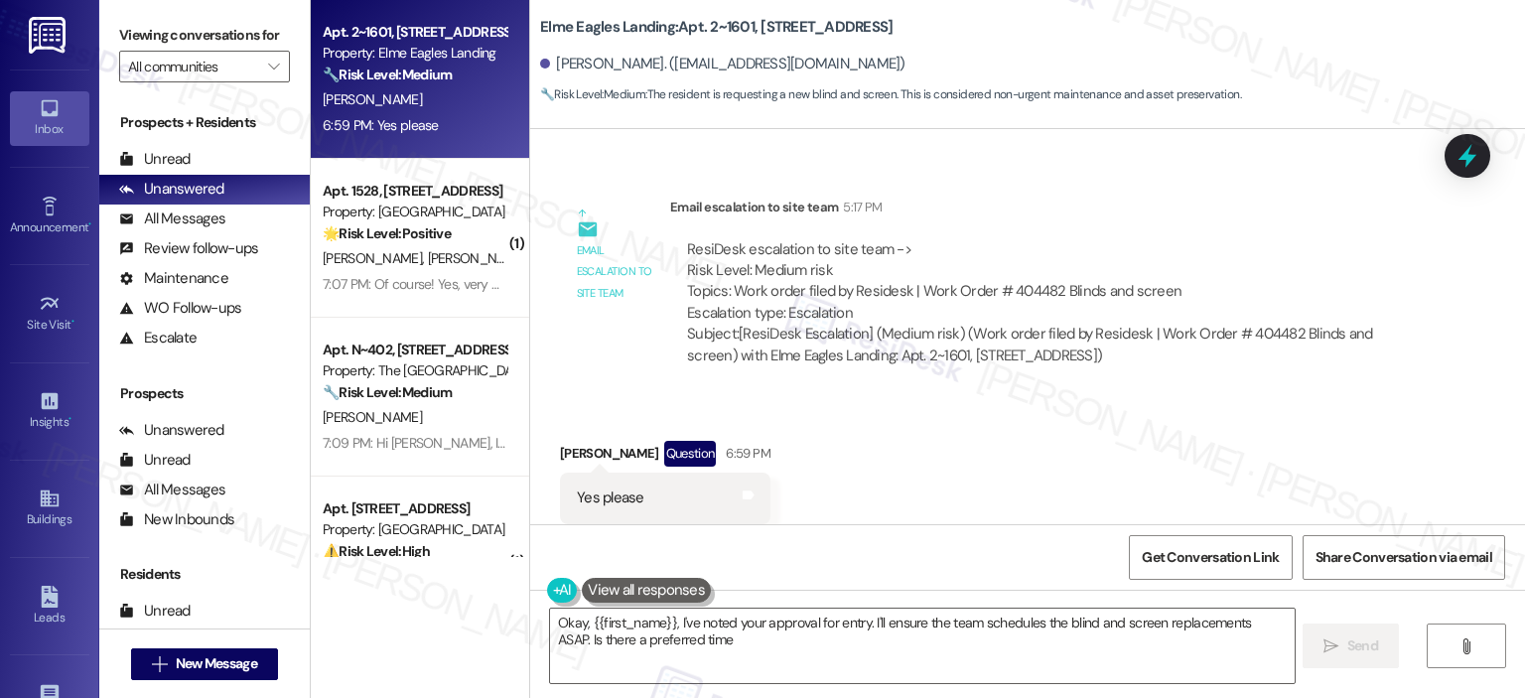
type textarea "Okay, {{first_name}}, I've noted your approval for entry. I'll ensure the team …"
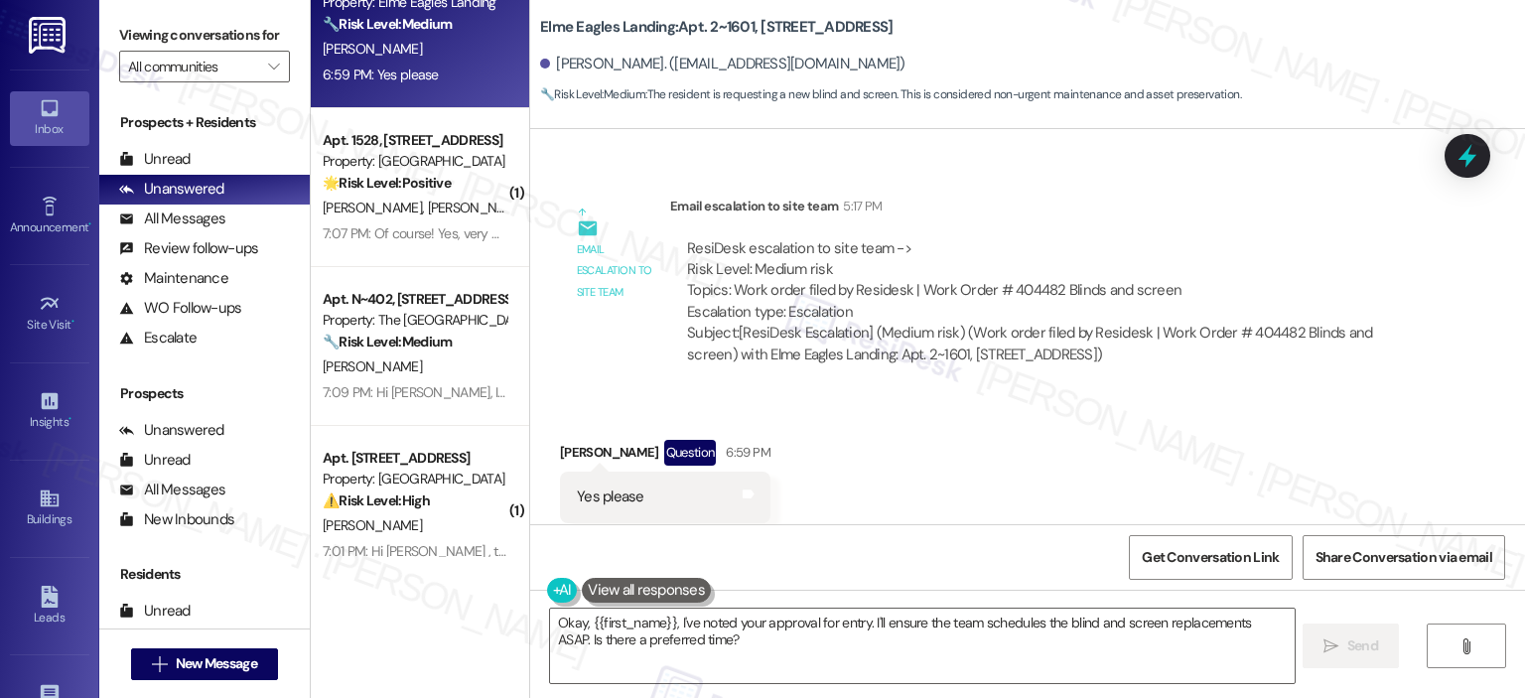
scroll to position [78, 0]
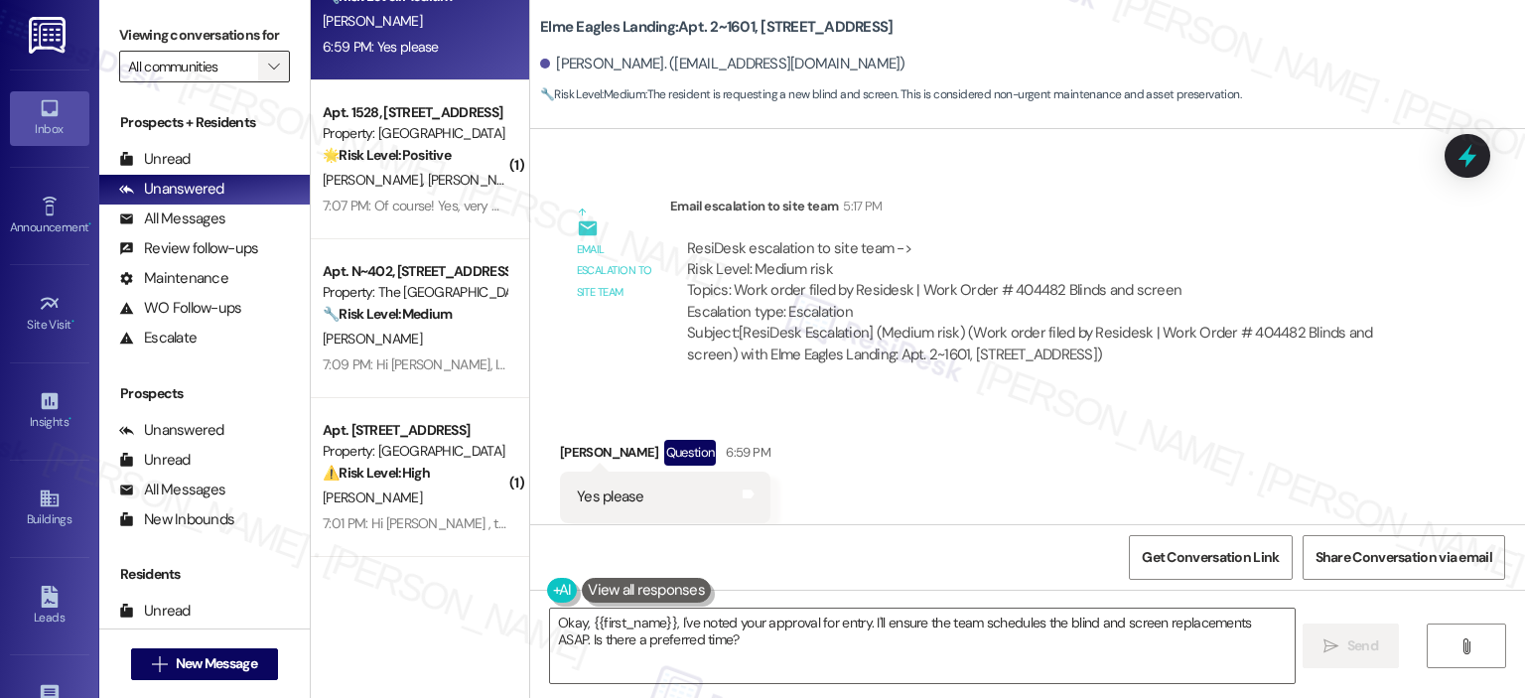
click at [272, 66] on button "" at bounding box center [274, 67] width 32 height 32
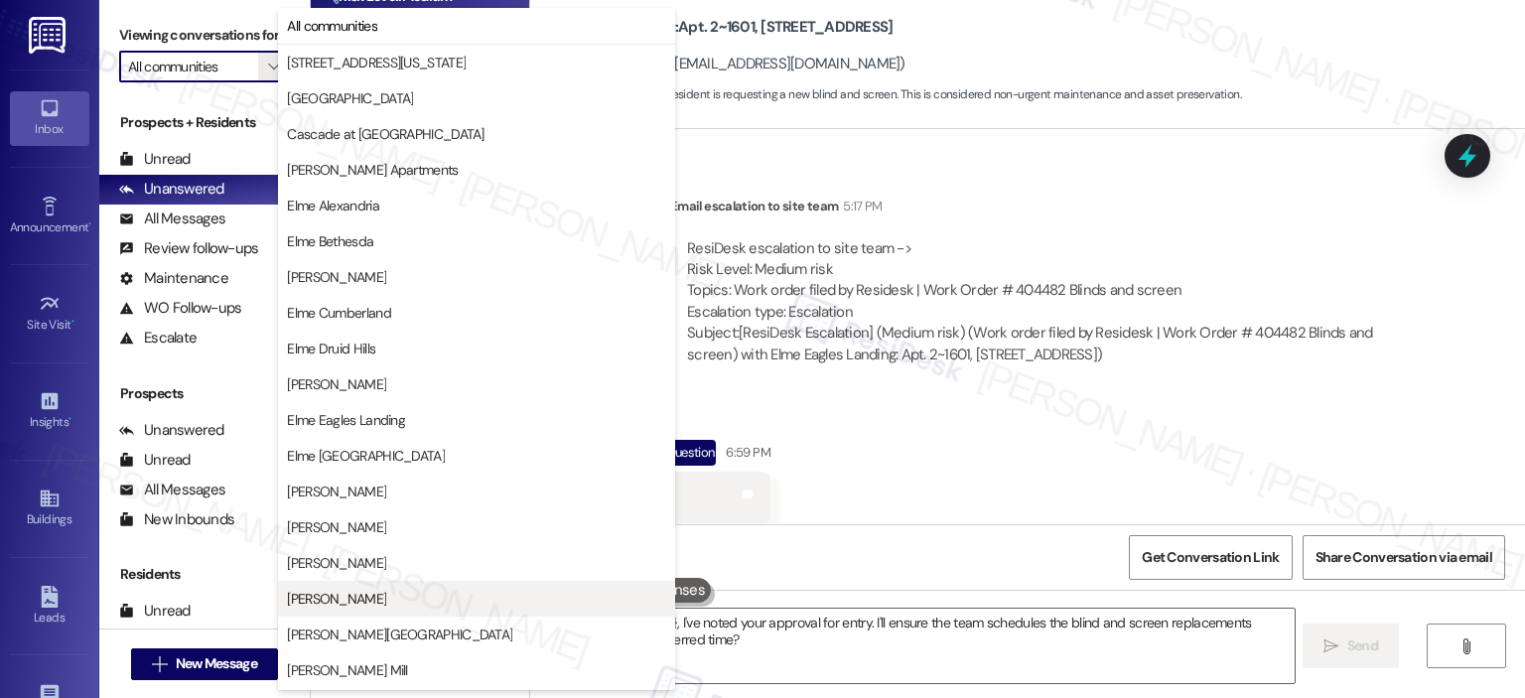
click at [337, 586] on button "[PERSON_NAME]" at bounding box center [476, 599] width 397 height 36
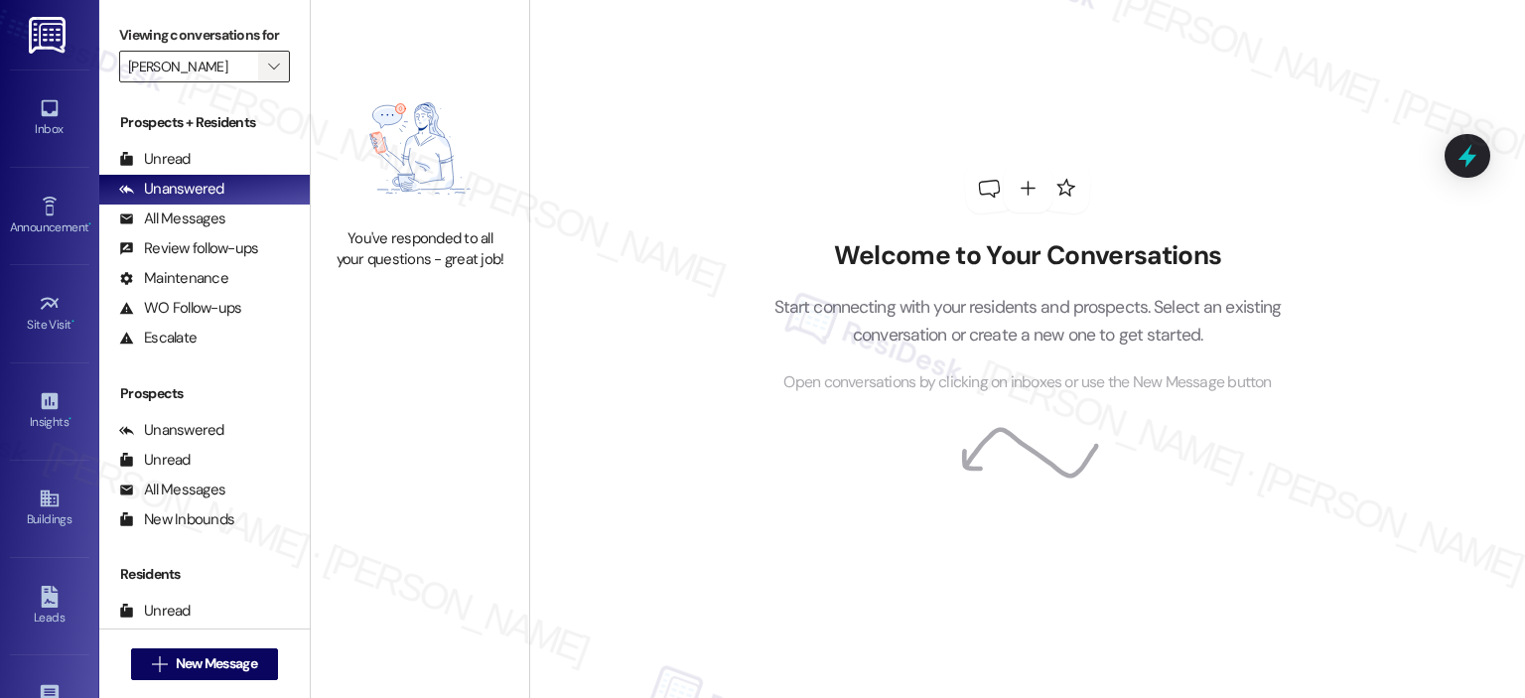
click at [267, 63] on span "" at bounding box center [273, 67] width 19 height 32
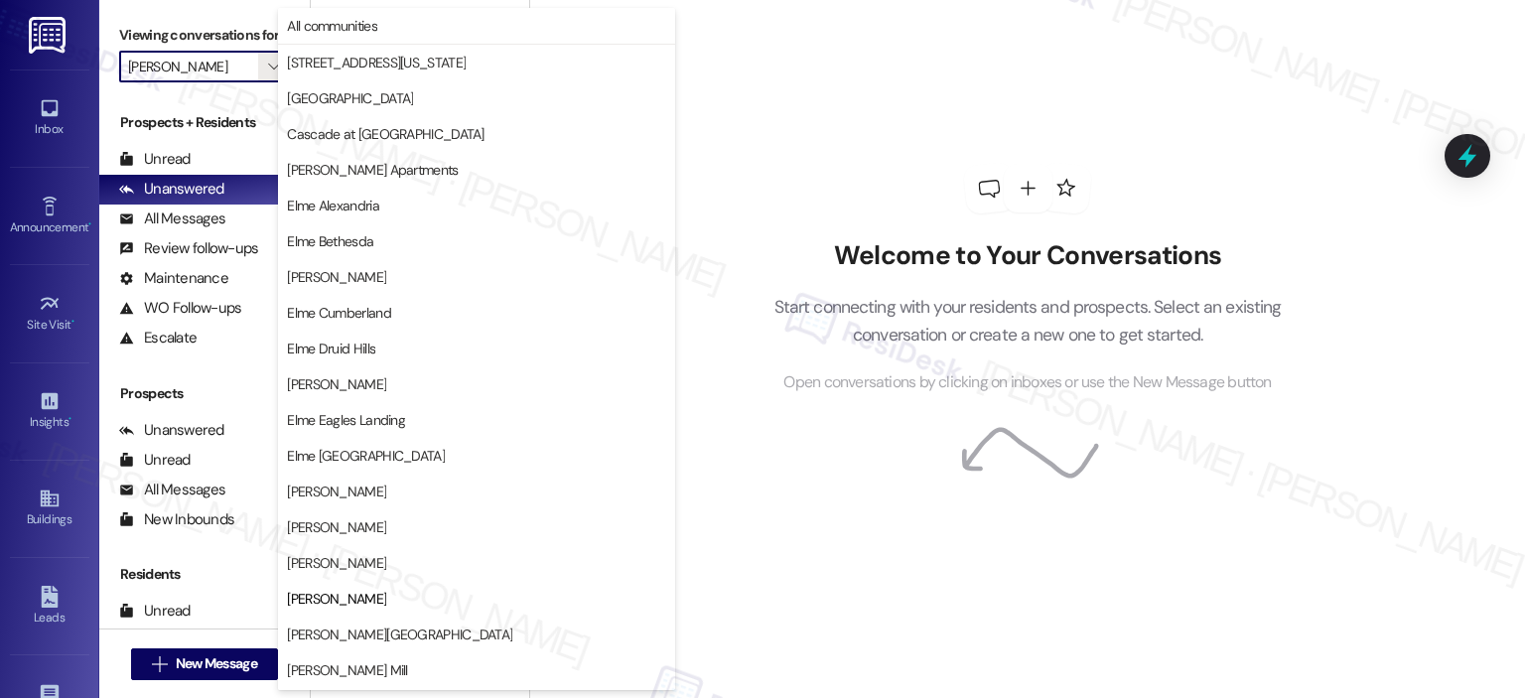
scroll to position [322, 0]
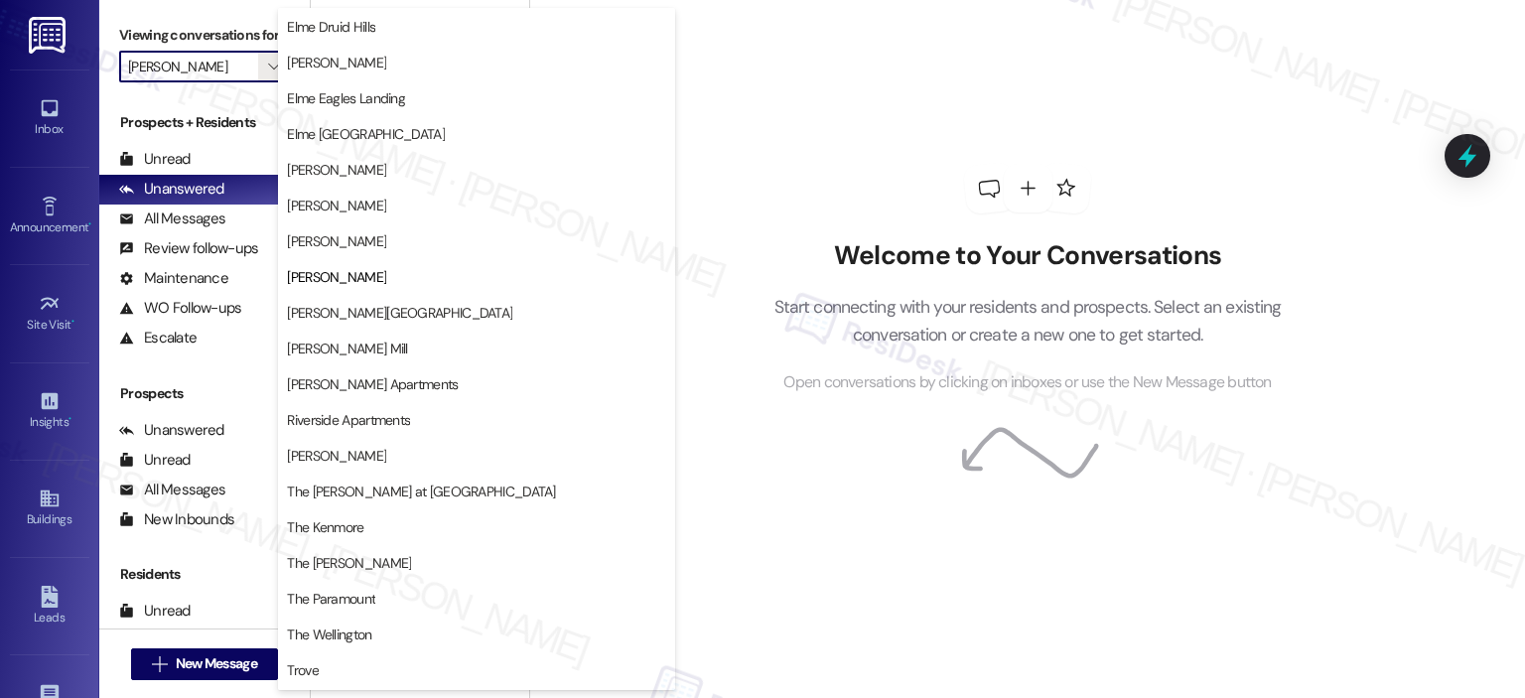
click at [410, 310] on span "[PERSON_NAME][GEOGRAPHIC_DATA]" at bounding box center [476, 313] width 379 height 20
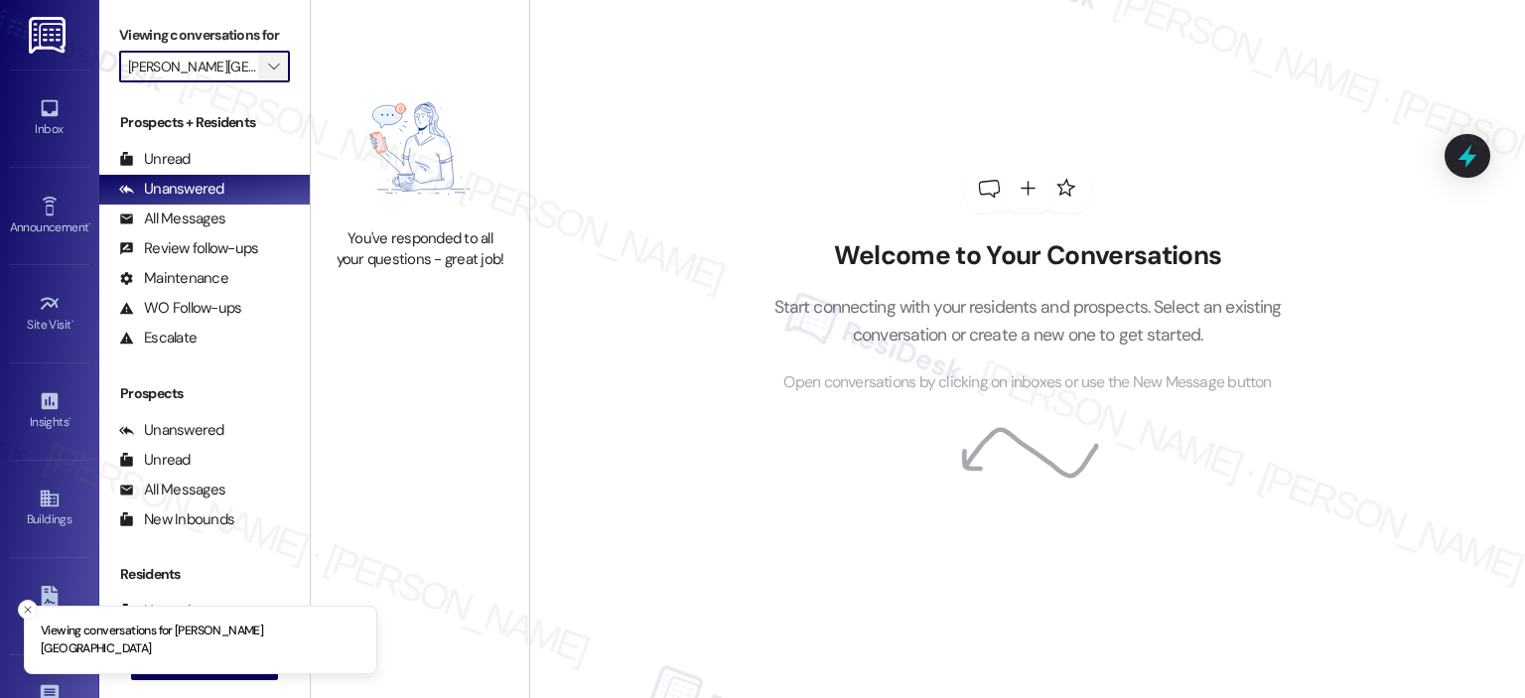
click at [270, 67] on span "" at bounding box center [273, 67] width 19 height 32
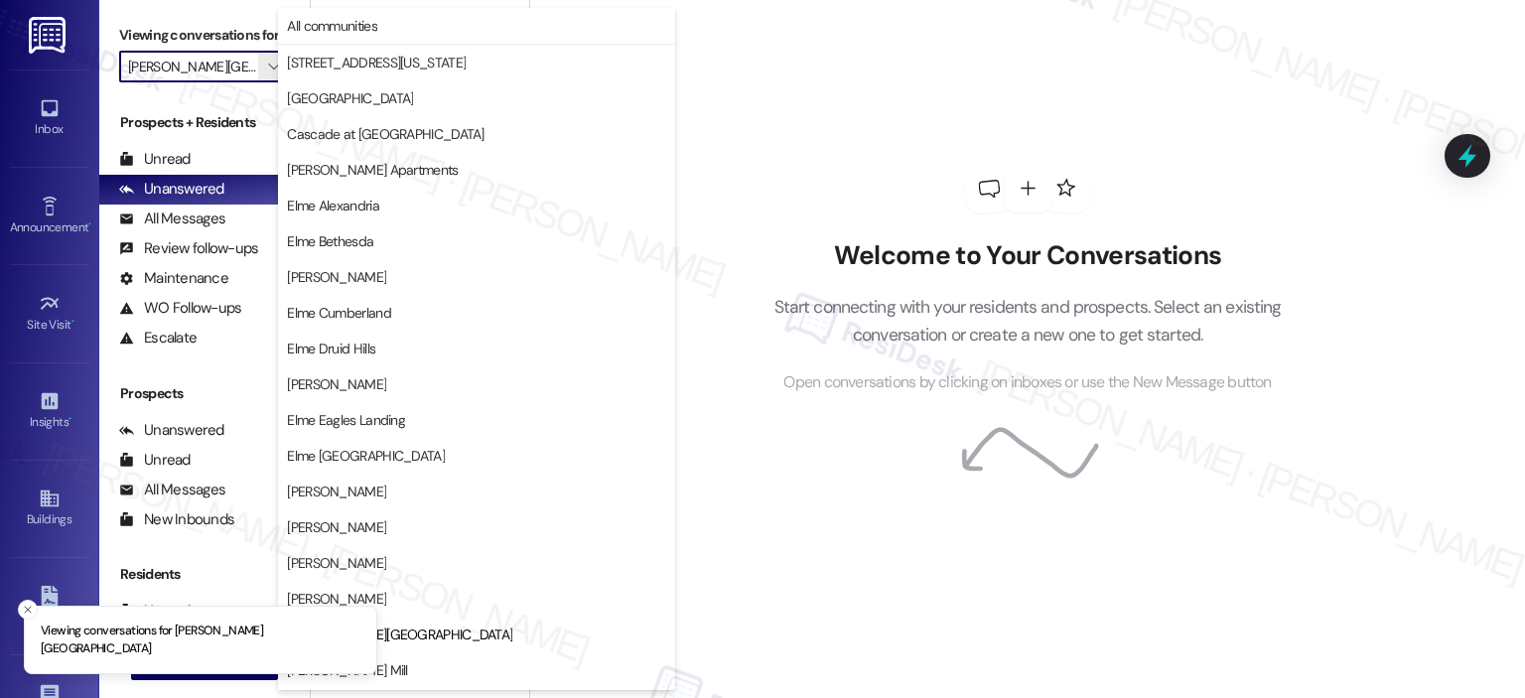
scroll to position [322, 0]
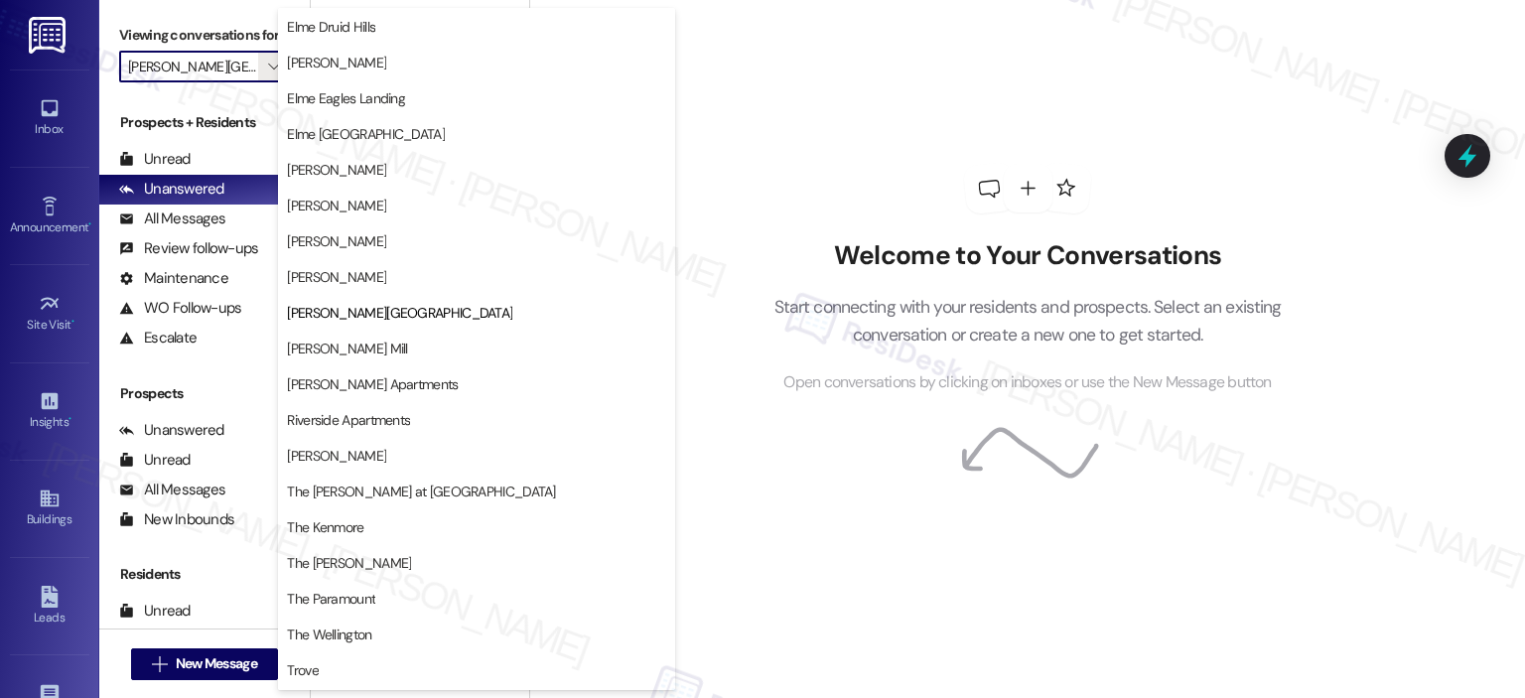
click at [518, 356] on span "[PERSON_NAME] Mill" at bounding box center [476, 348] width 379 height 20
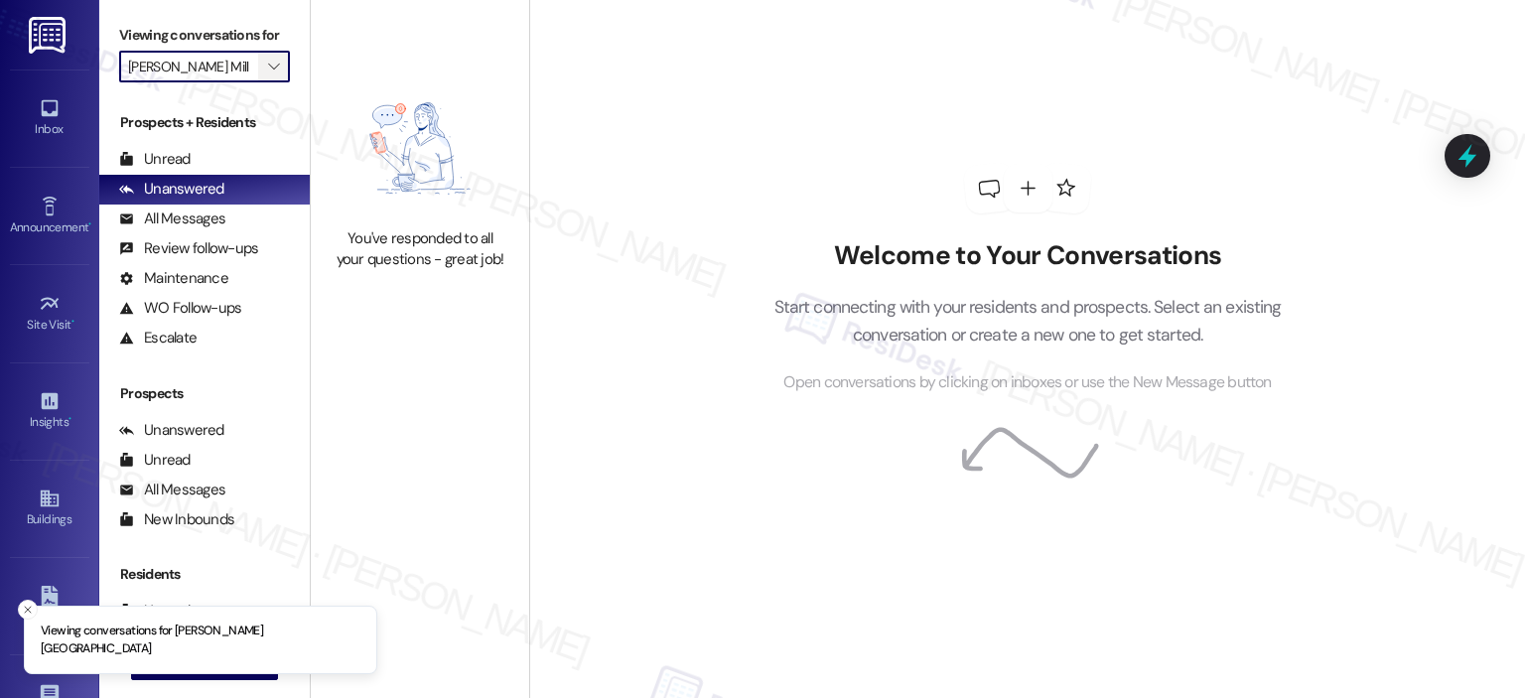
click at [268, 59] on icon "" at bounding box center [273, 67] width 11 height 16
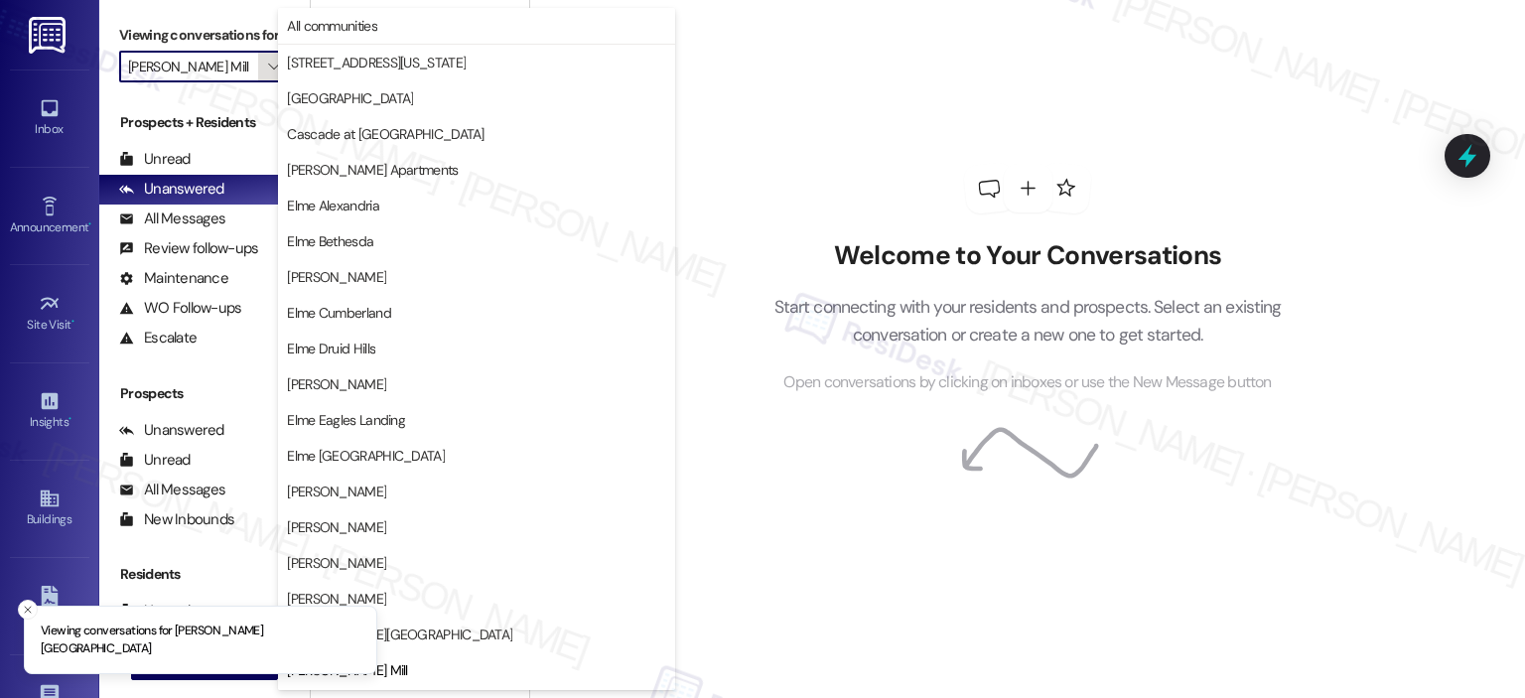
scroll to position [322, 0]
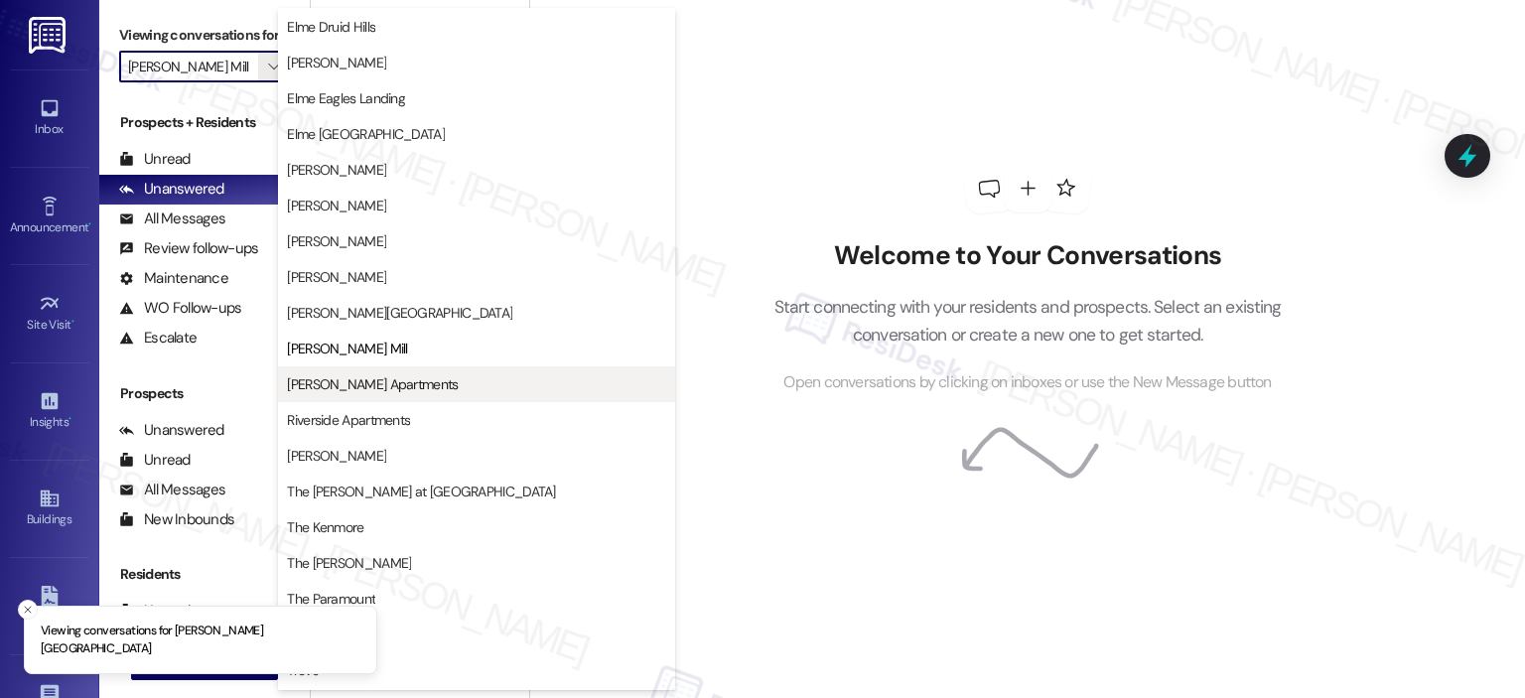
click at [473, 393] on button "[PERSON_NAME] Apartments" at bounding box center [476, 384] width 397 height 36
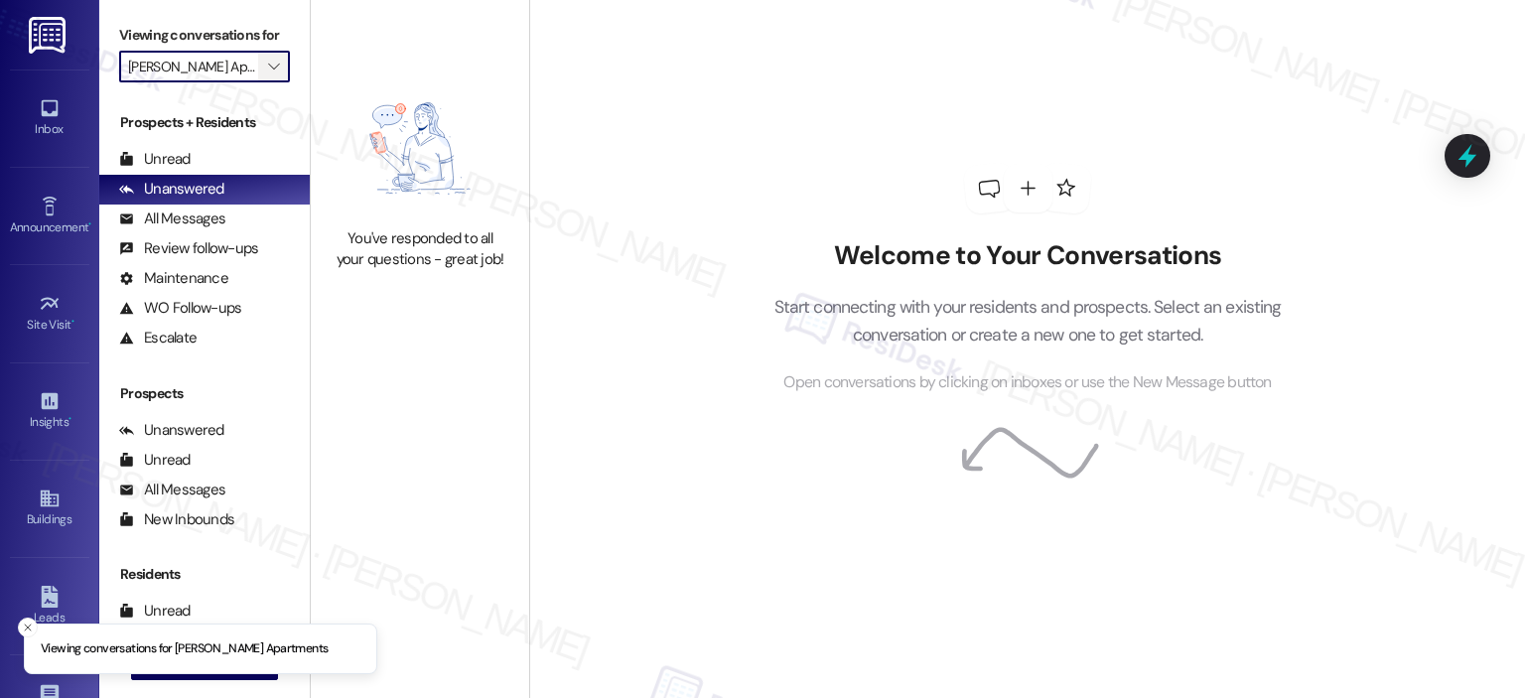
click at [273, 69] on button "" at bounding box center [274, 67] width 32 height 32
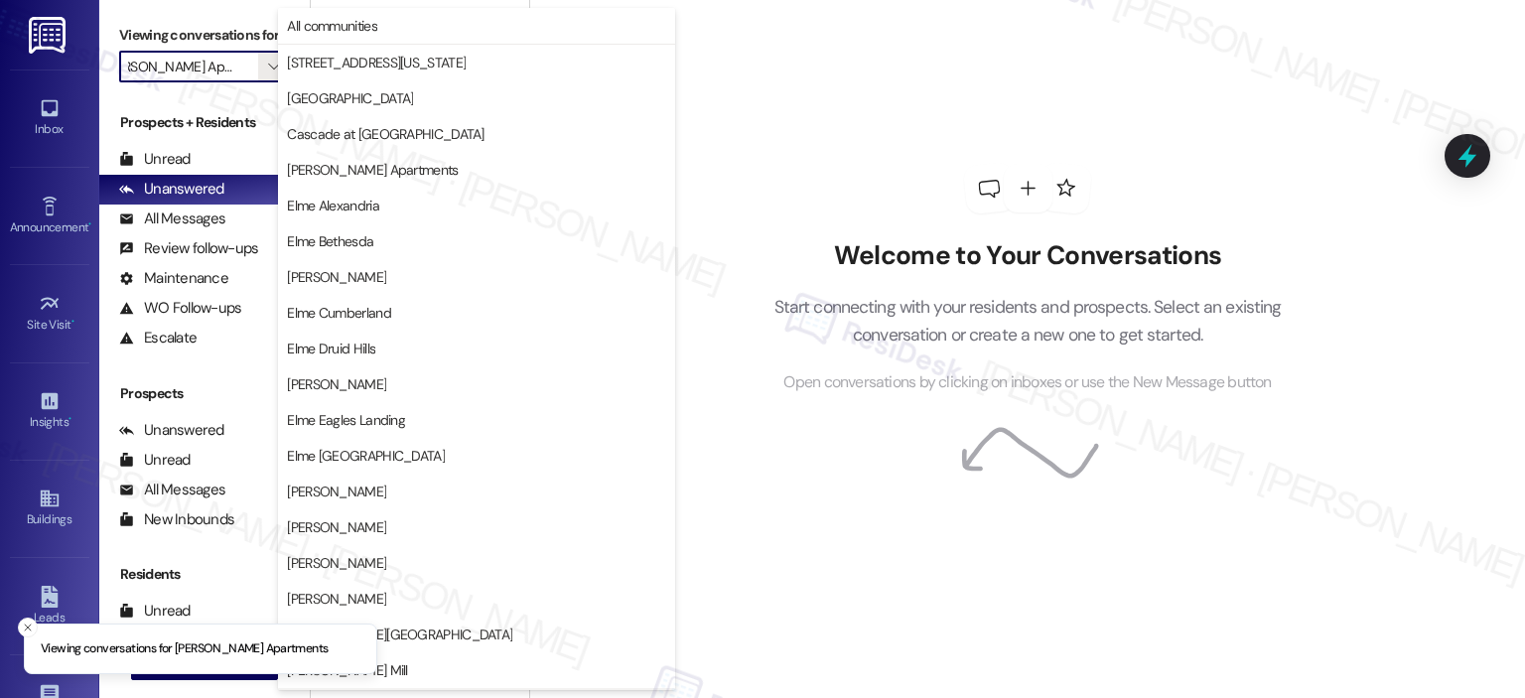
scroll to position [354, 0]
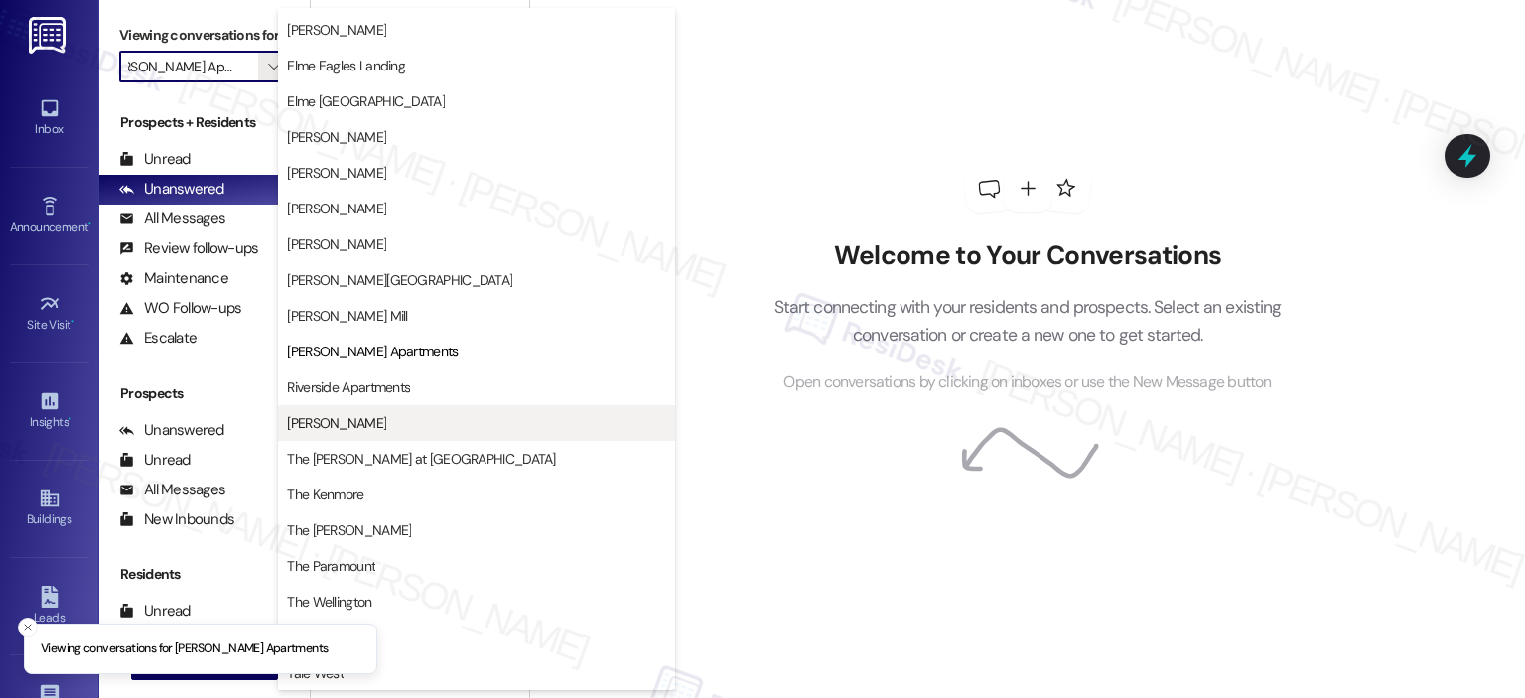
click at [441, 437] on button "[PERSON_NAME]" at bounding box center [476, 423] width 397 height 36
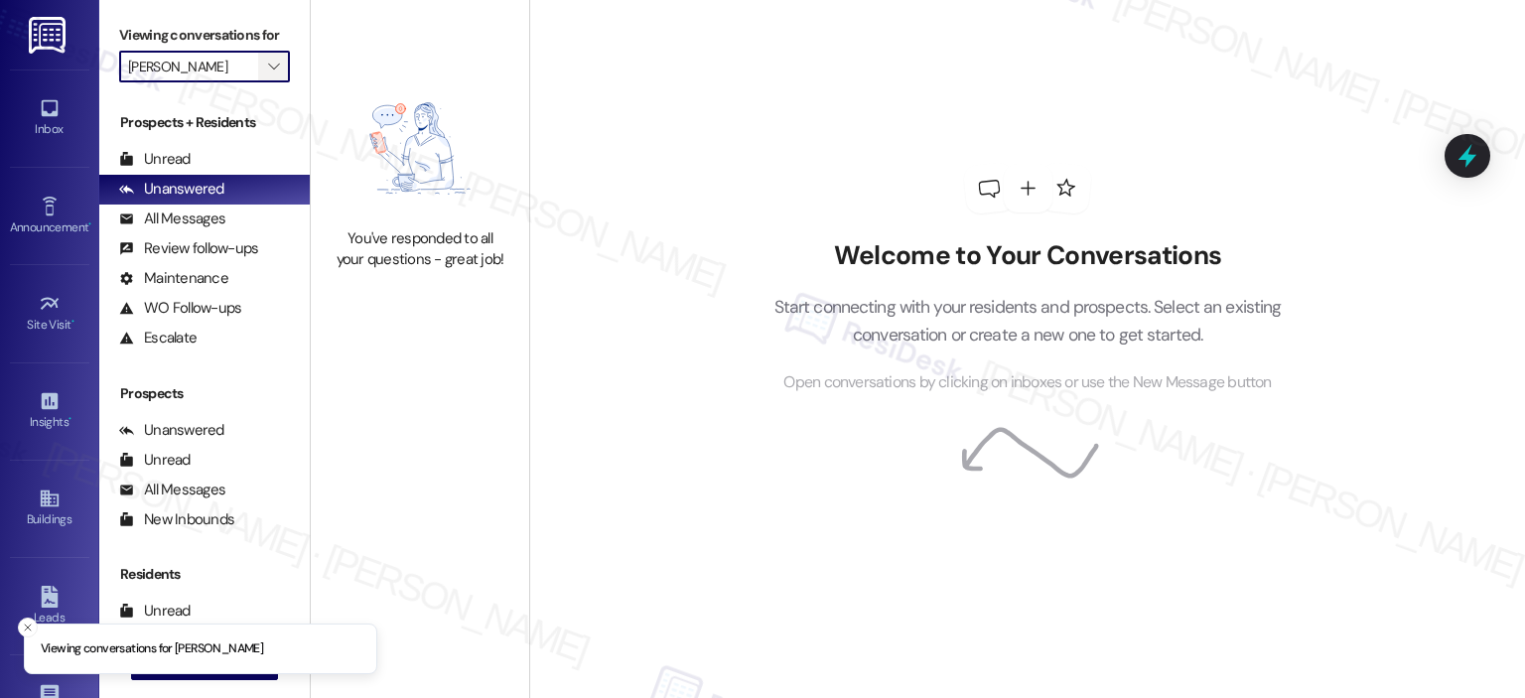
click at [273, 59] on button "" at bounding box center [274, 67] width 32 height 32
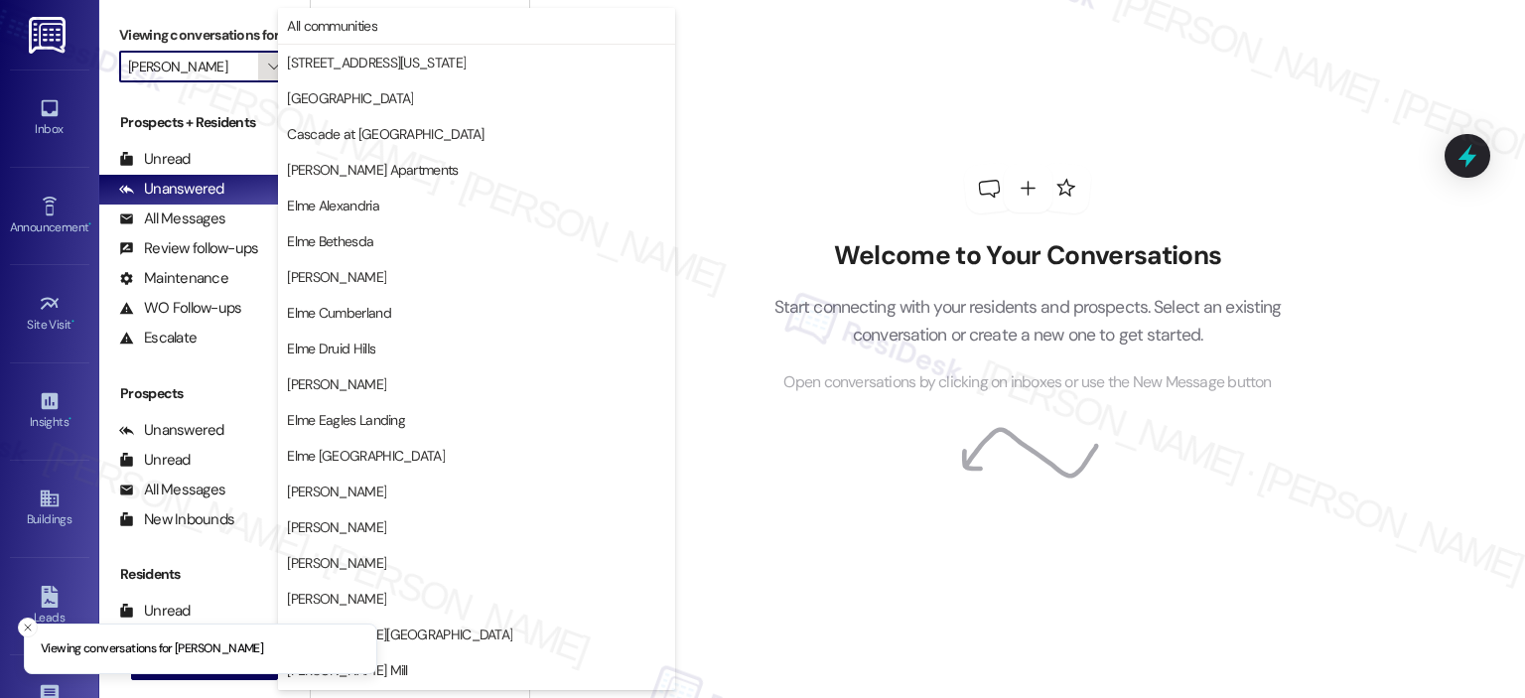
scroll to position [354, 0]
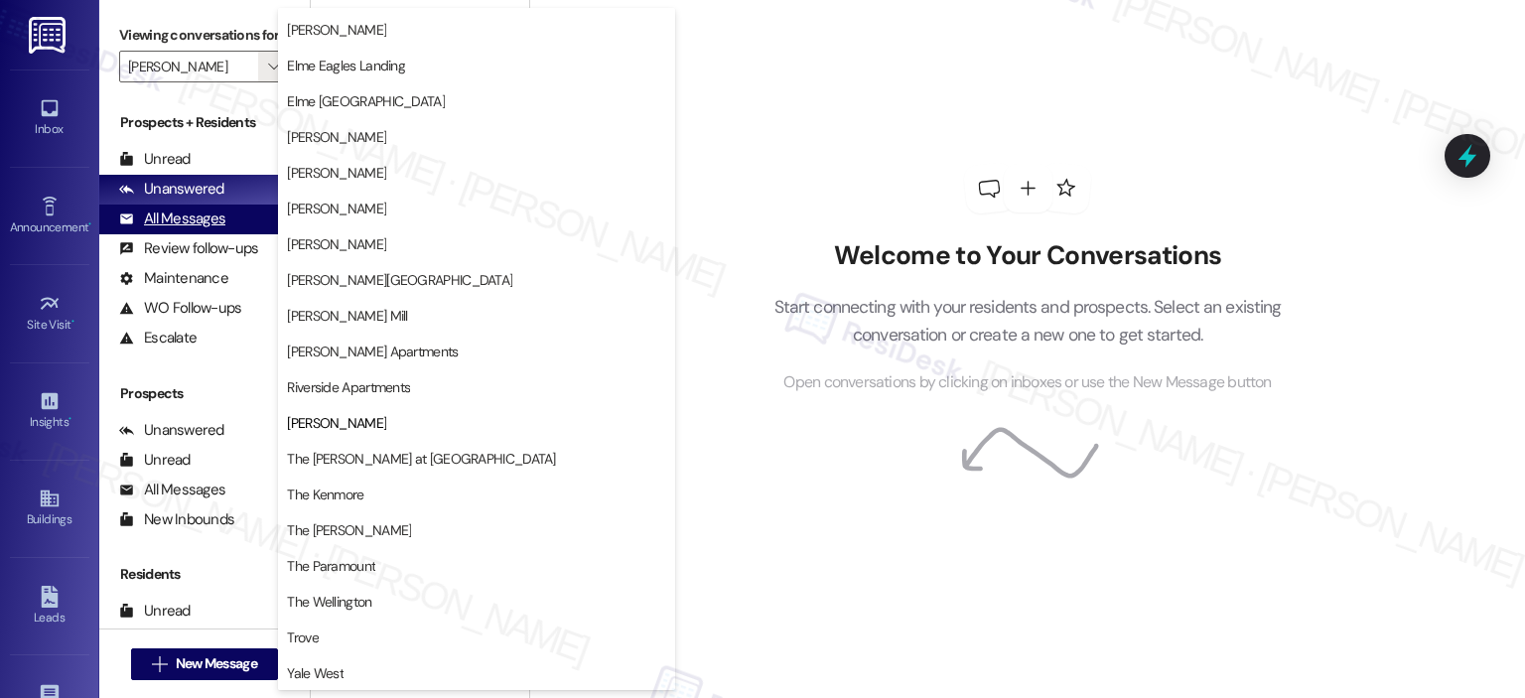
click at [209, 220] on div "All Messages" at bounding box center [172, 218] width 106 height 21
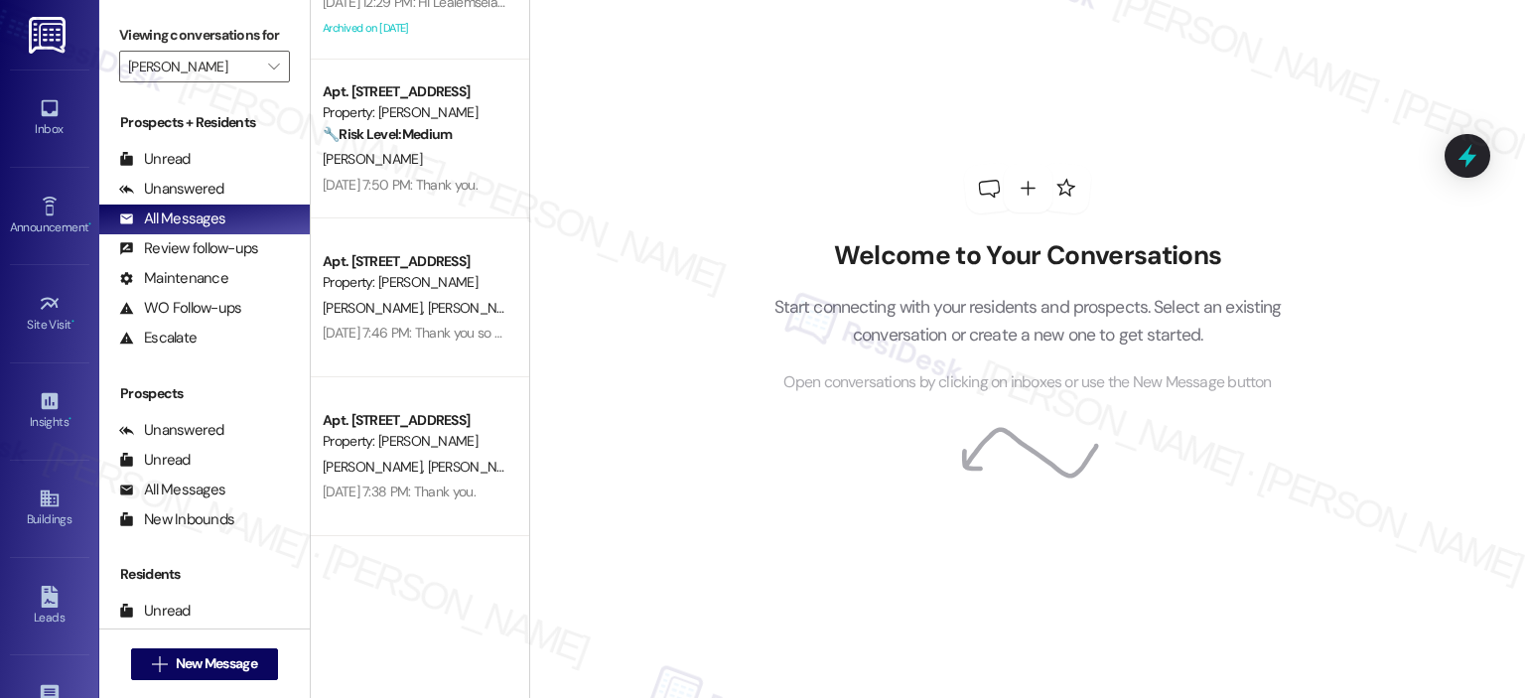
scroll to position [7066, 0]
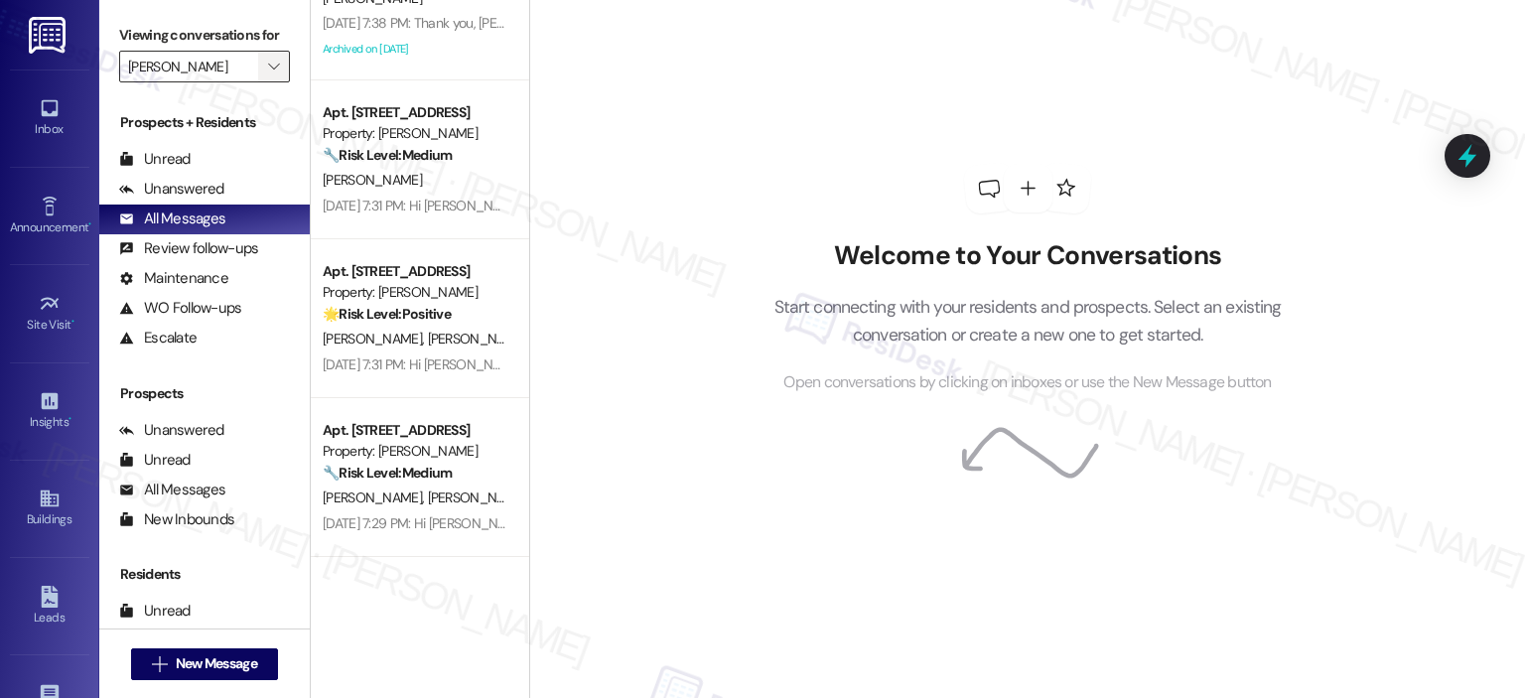
click at [268, 74] on icon "" at bounding box center [273, 67] width 11 height 16
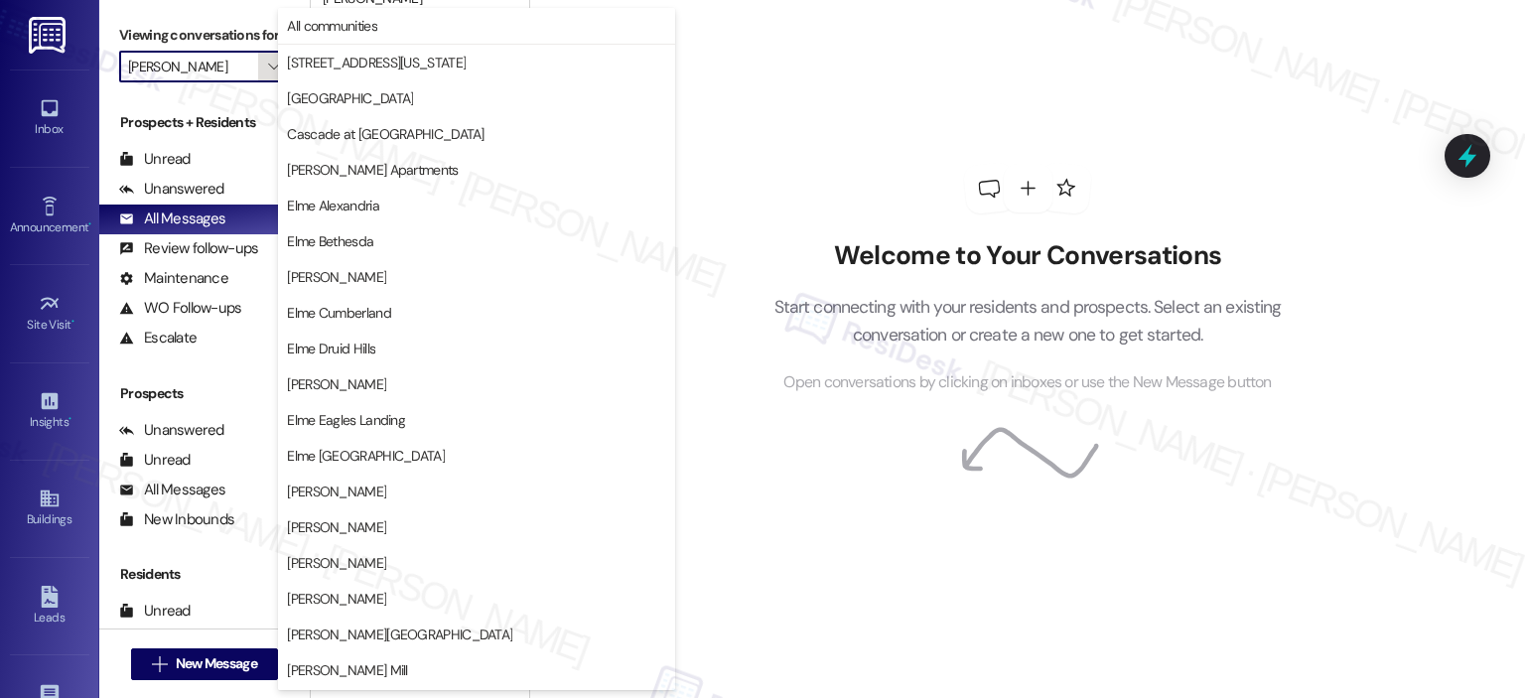
scroll to position [354, 0]
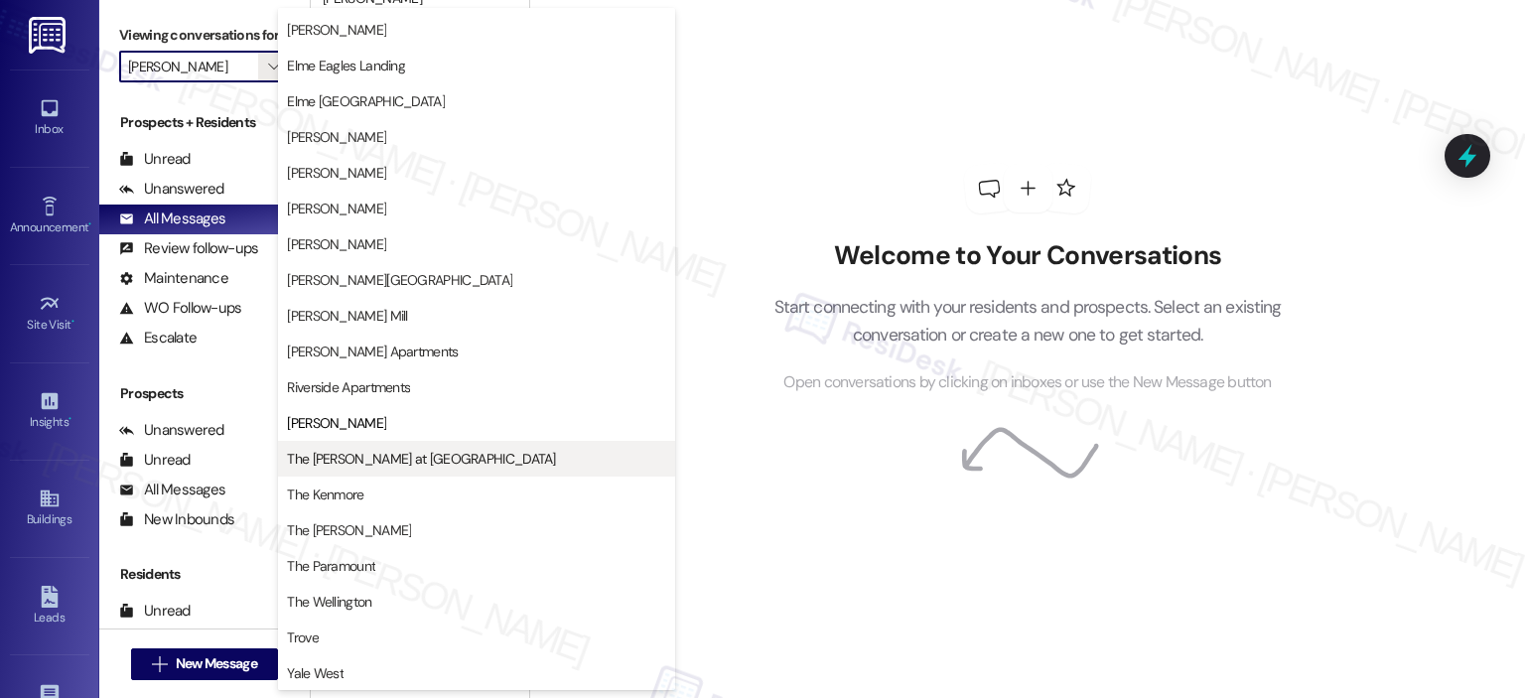
click at [405, 452] on span "The [PERSON_NAME] at [GEOGRAPHIC_DATA]" at bounding box center [421, 459] width 268 height 20
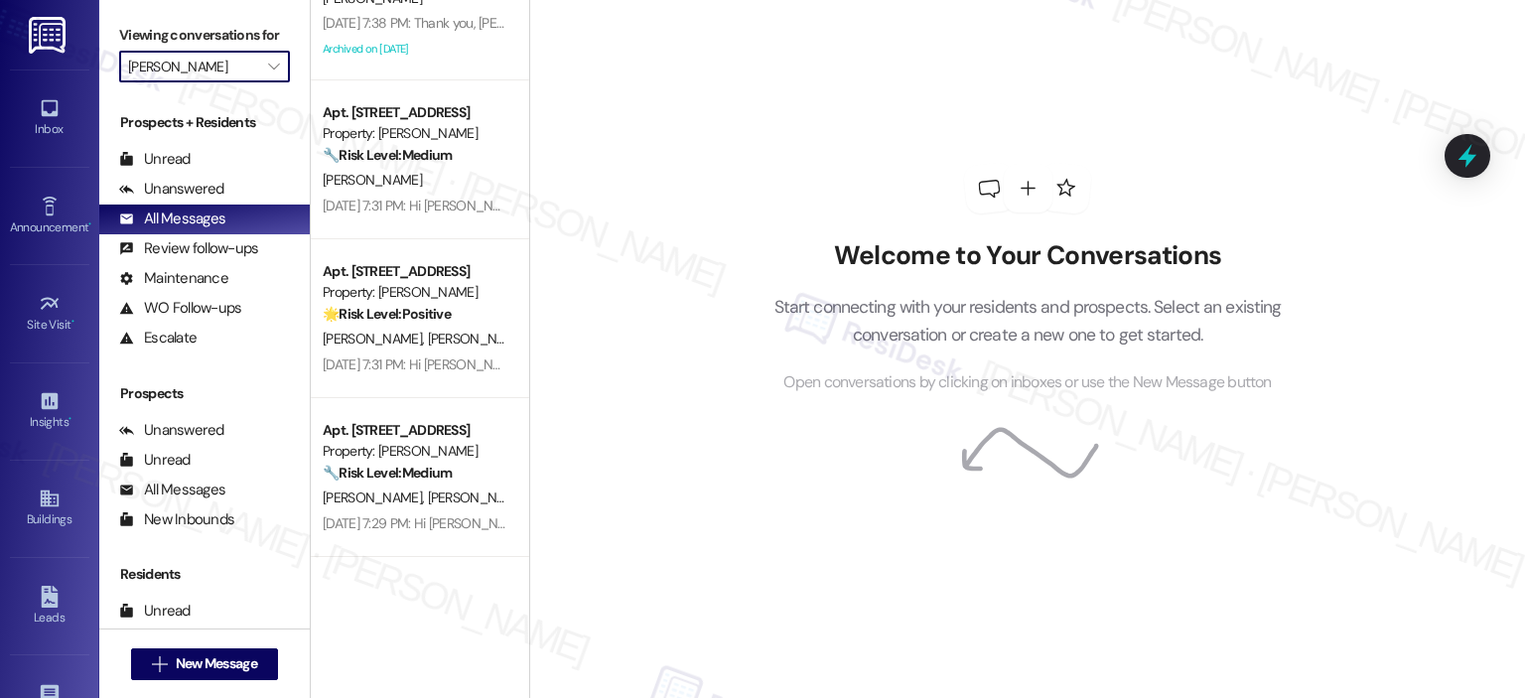
type input "The [PERSON_NAME] at [GEOGRAPHIC_DATA]"
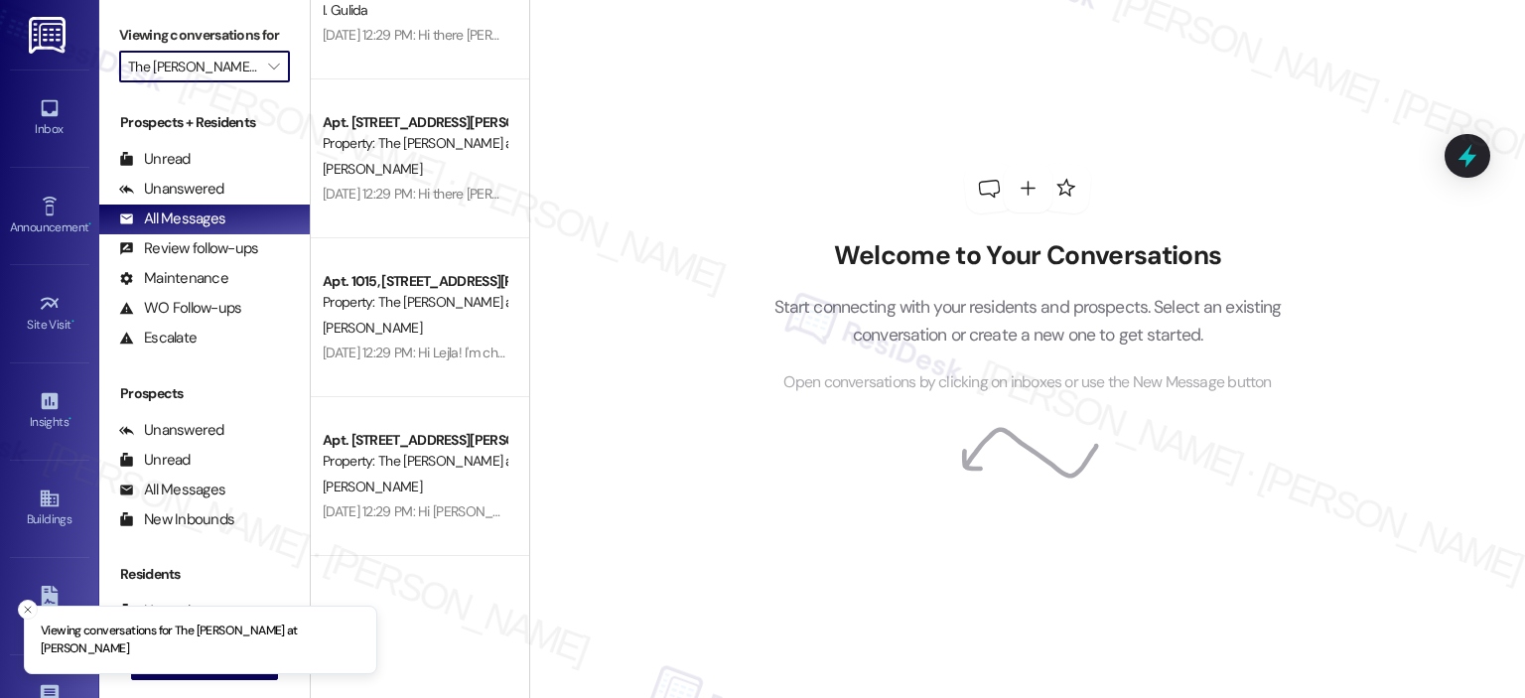
scroll to position [5955, 0]
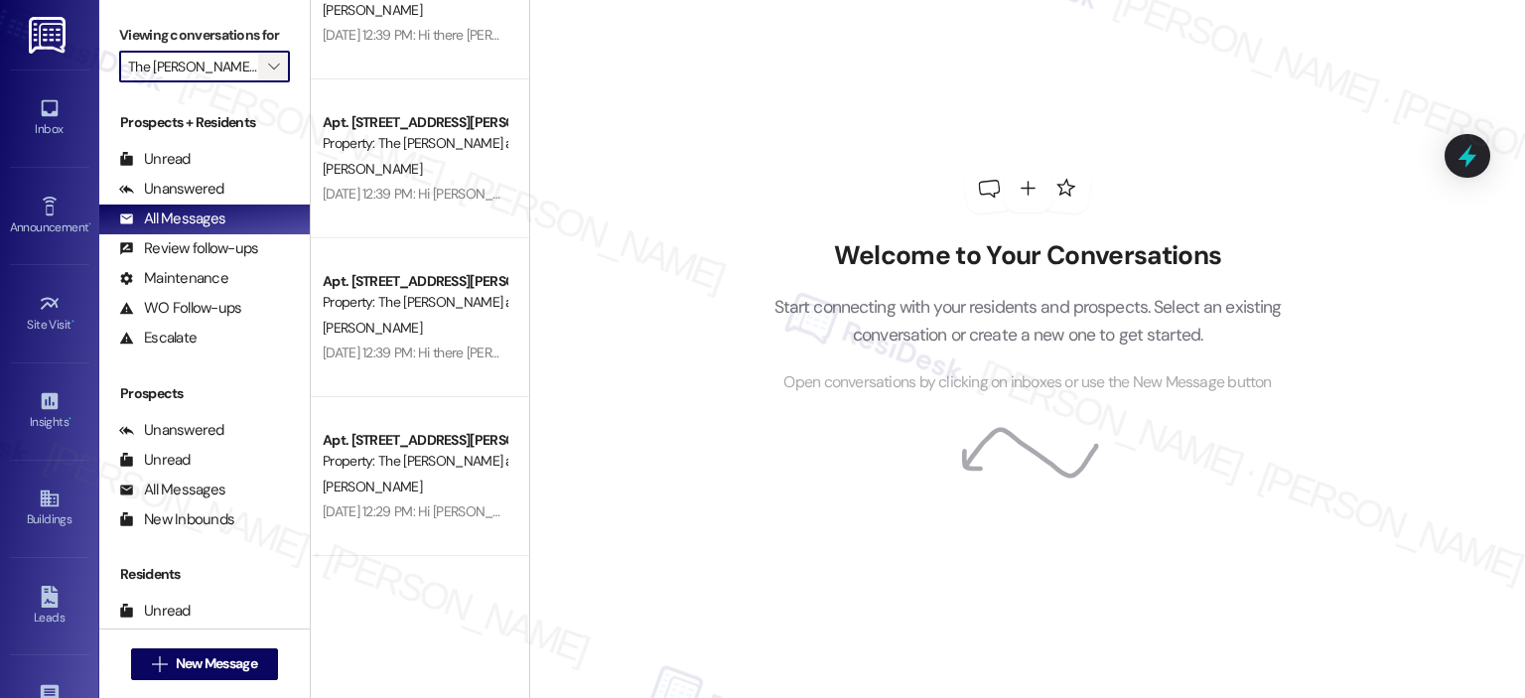
click at [258, 61] on button "" at bounding box center [274, 67] width 32 height 32
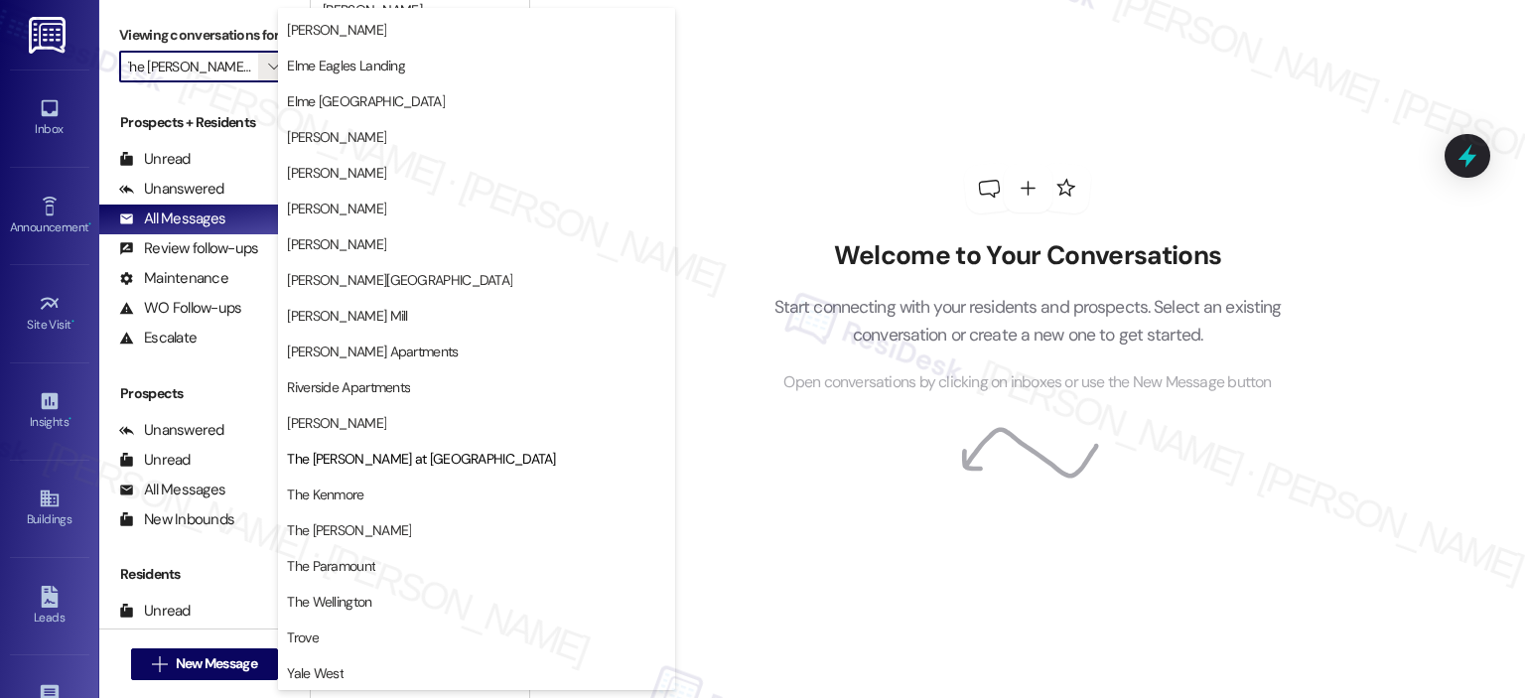
scroll to position [0, 0]
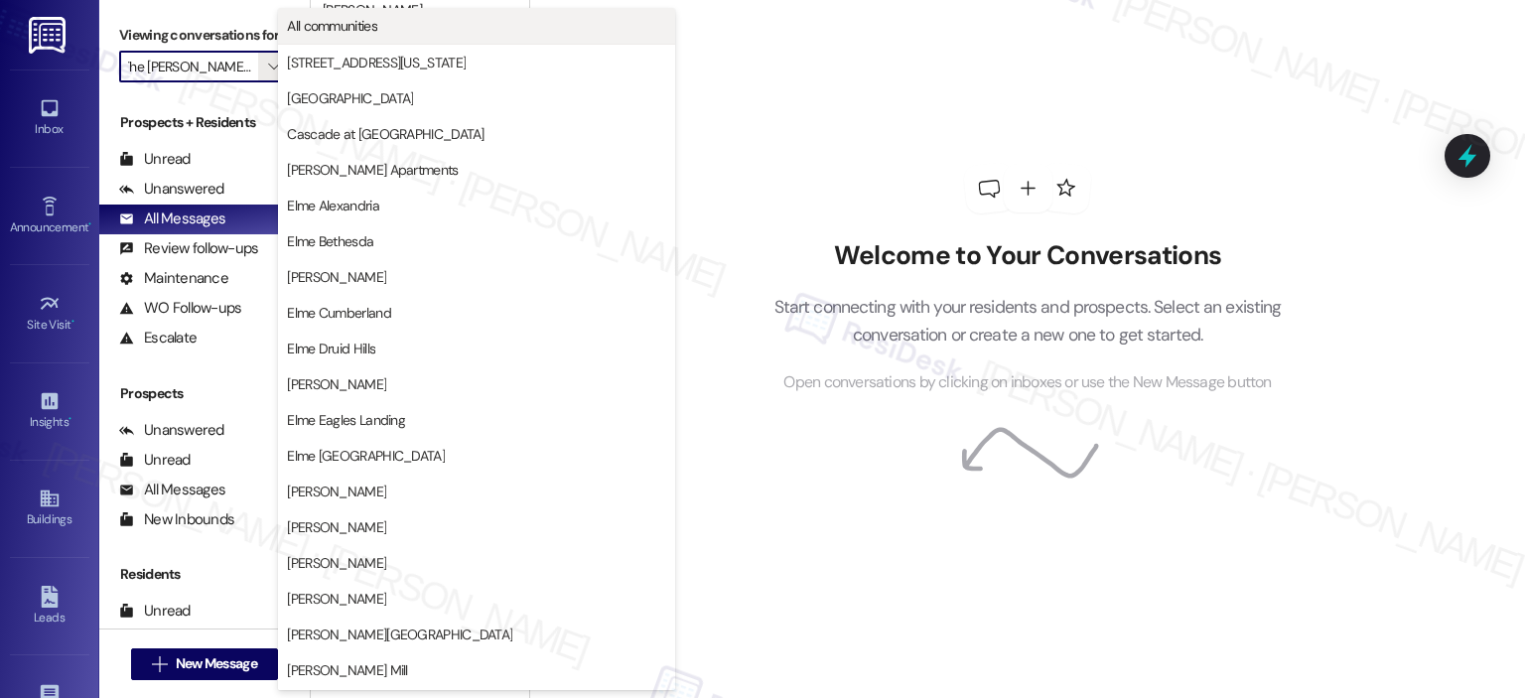
click at [392, 27] on span "All communities" at bounding box center [476, 26] width 379 height 20
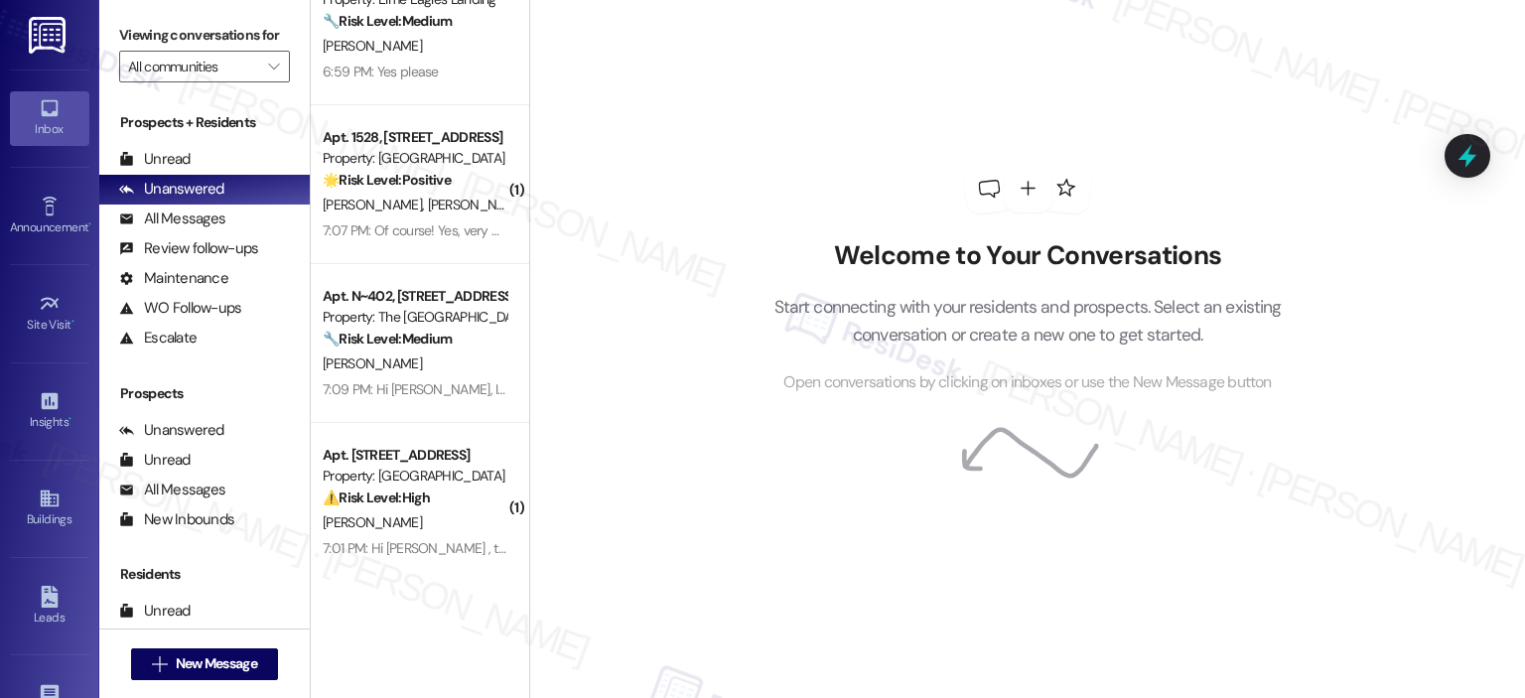
scroll to position [78, 0]
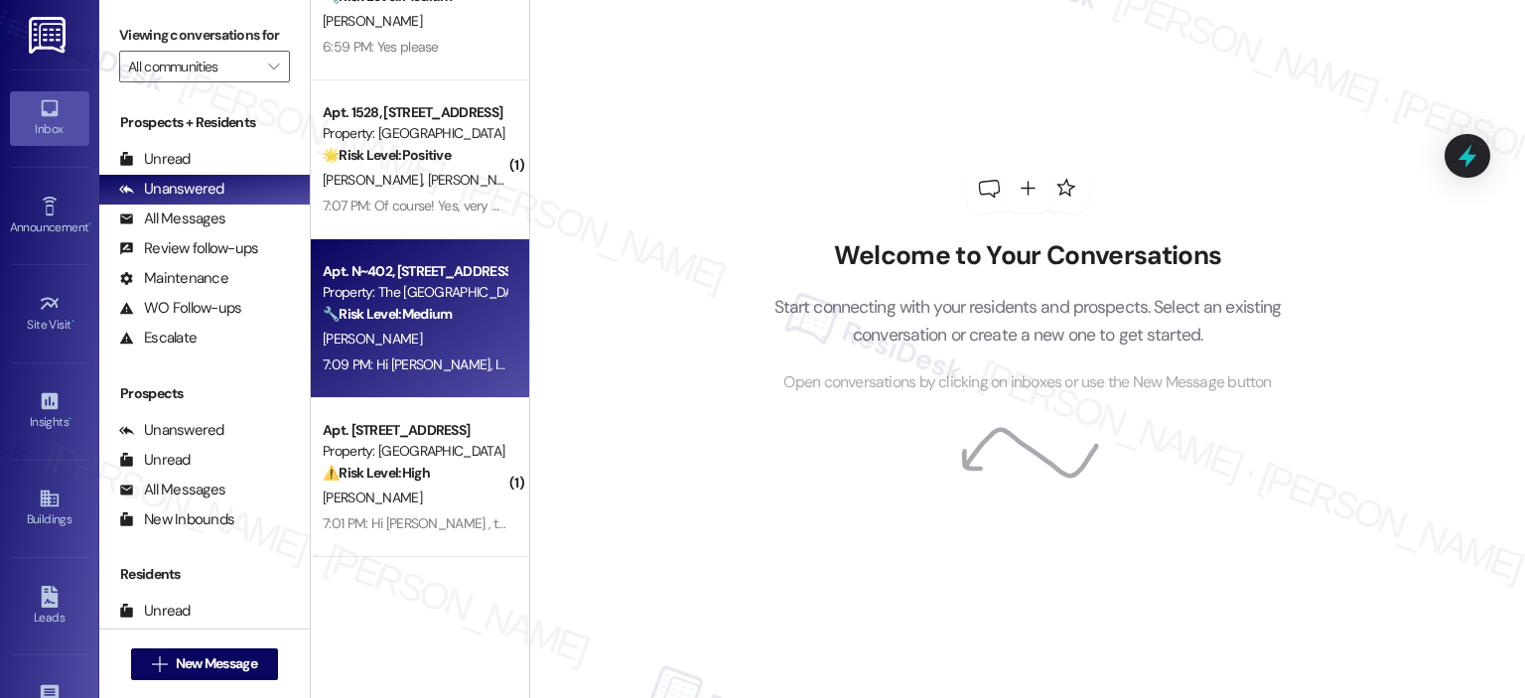
click at [409, 339] on div "[PERSON_NAME]" at bounding box center [415, 339] width 188 height 25
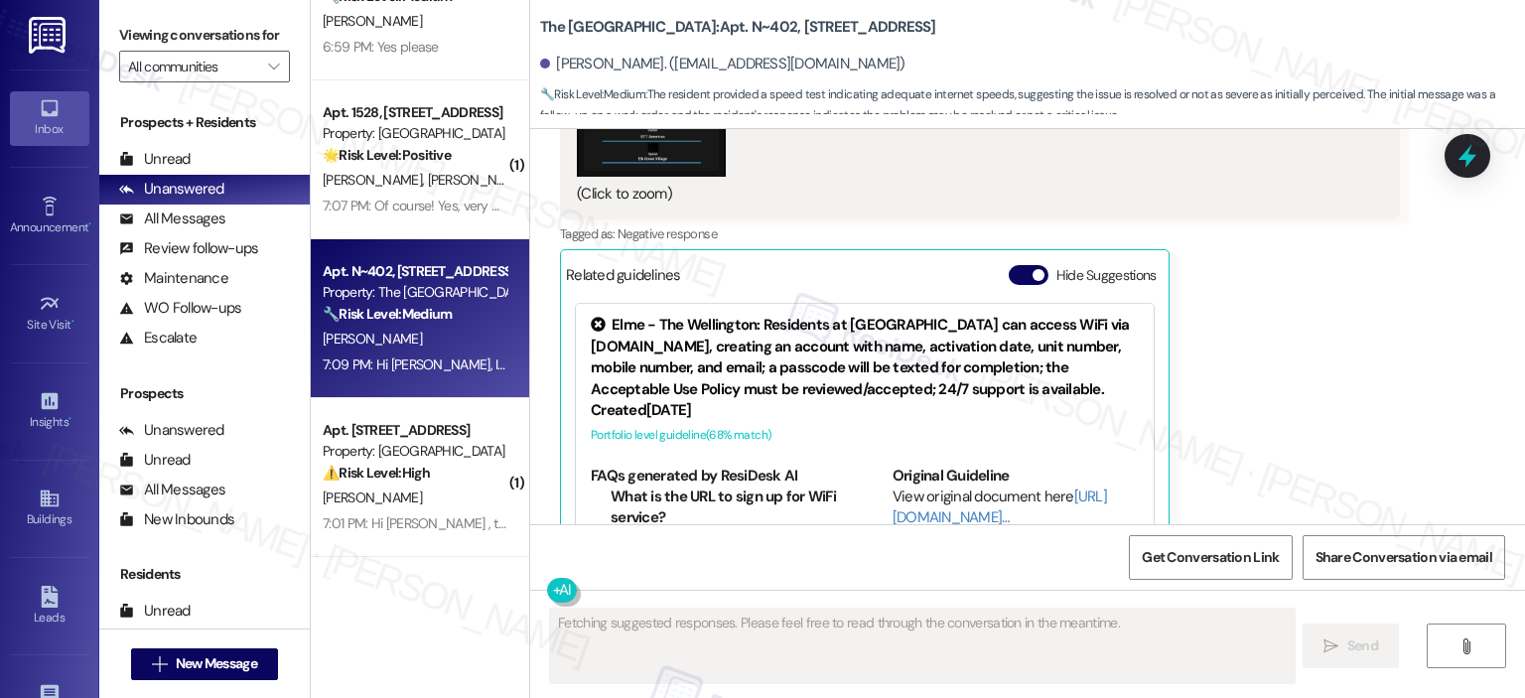
scroll to position [9783, 0]
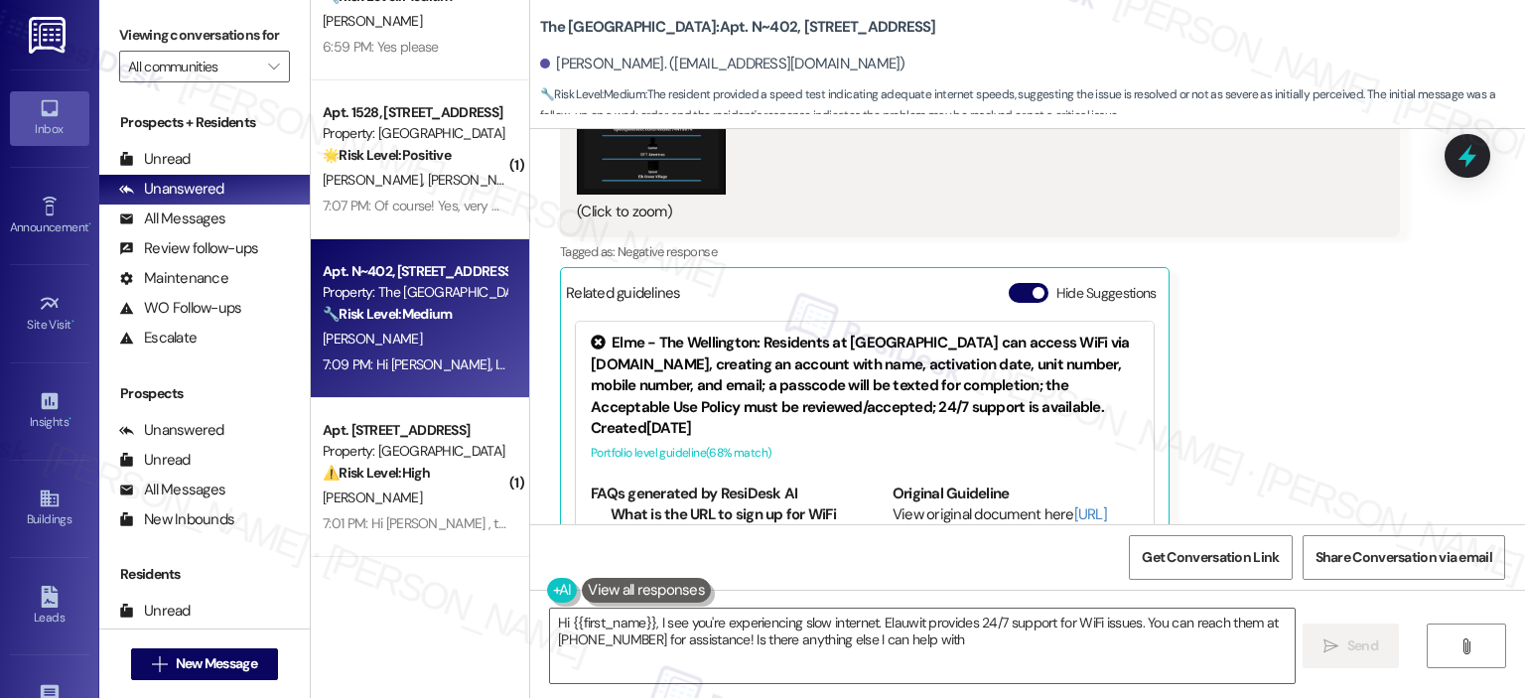
type textarea "Hi {{first_name}}, I see you're experiencing slow internet. Elauwit provides 24…"
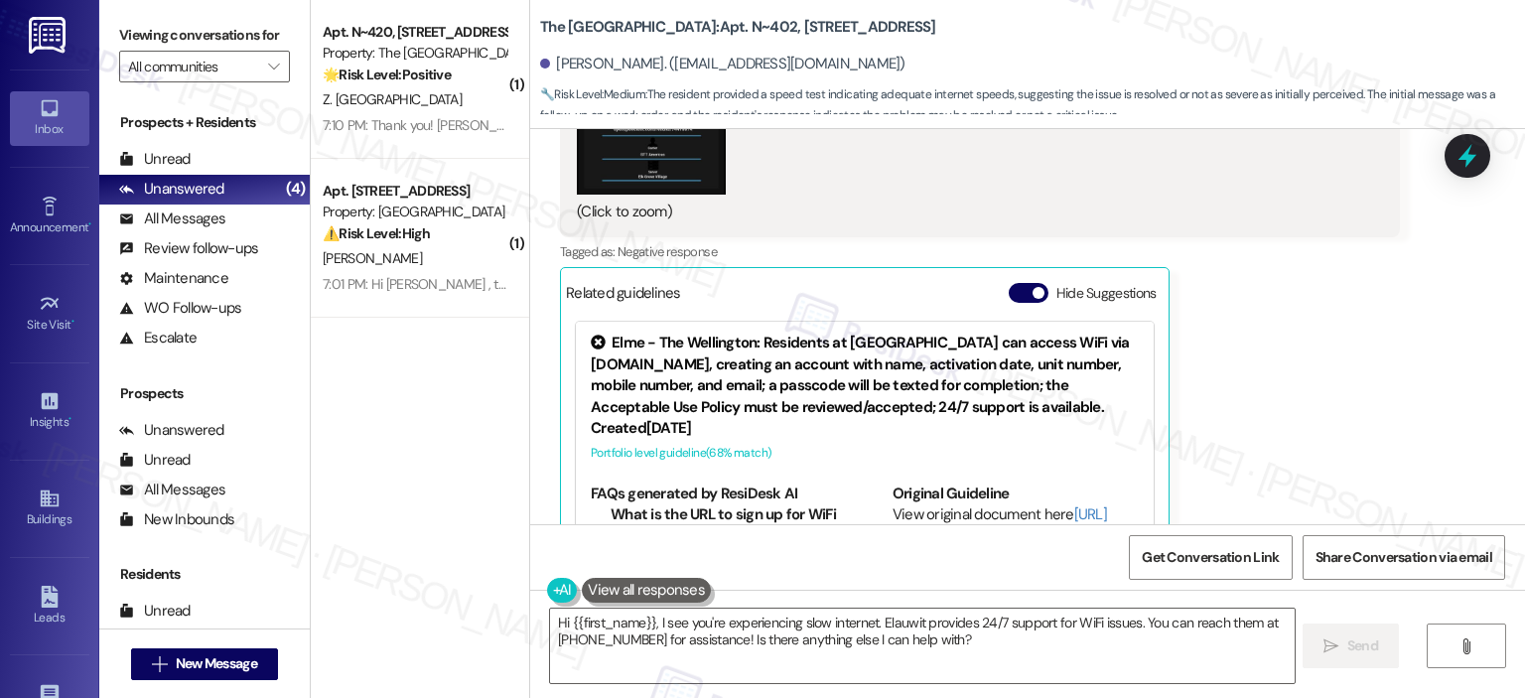
scroll to position [9994, 0]
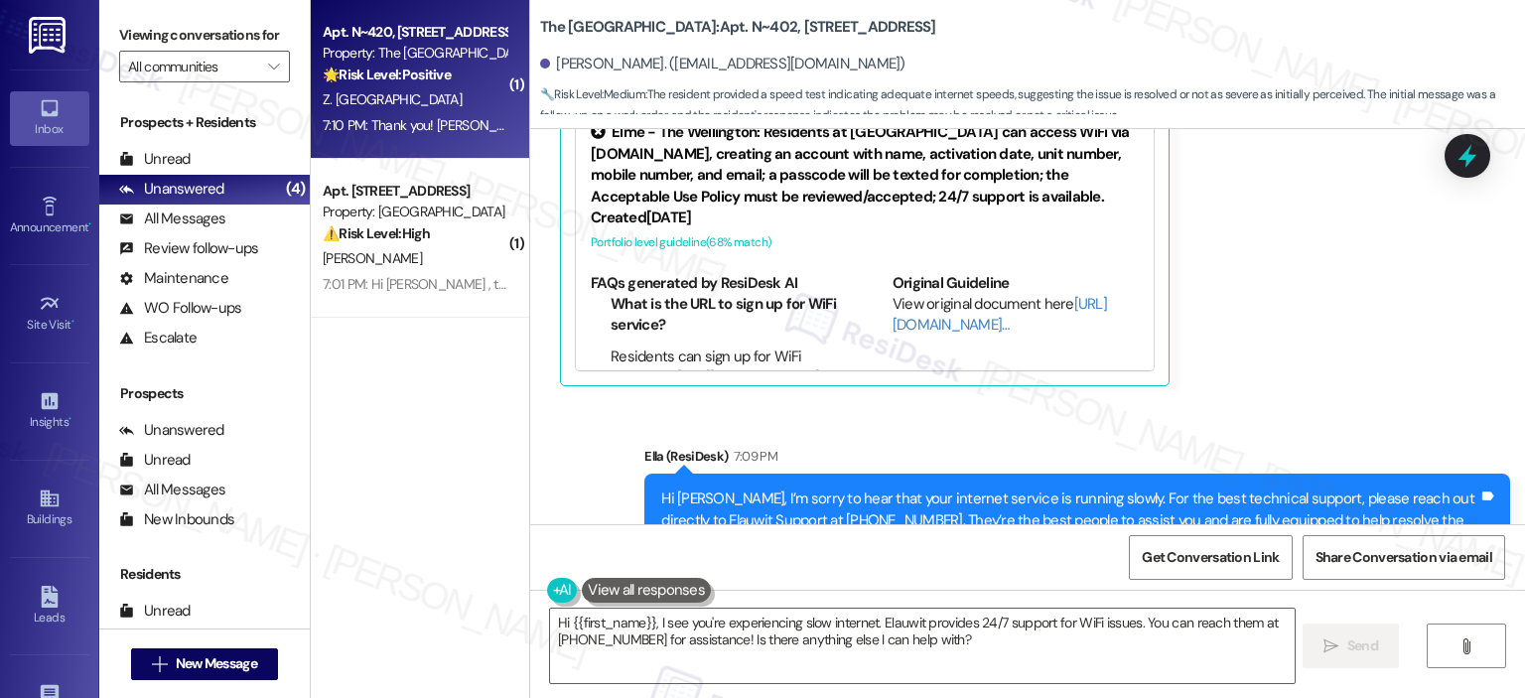
click at [401, 68] on strong "🌟 Risk Level: Positive" at bounding box center [387, 75] width 128 height 18
type textarea "Fetching suggested responses. Please feel free to read through the conversation…"
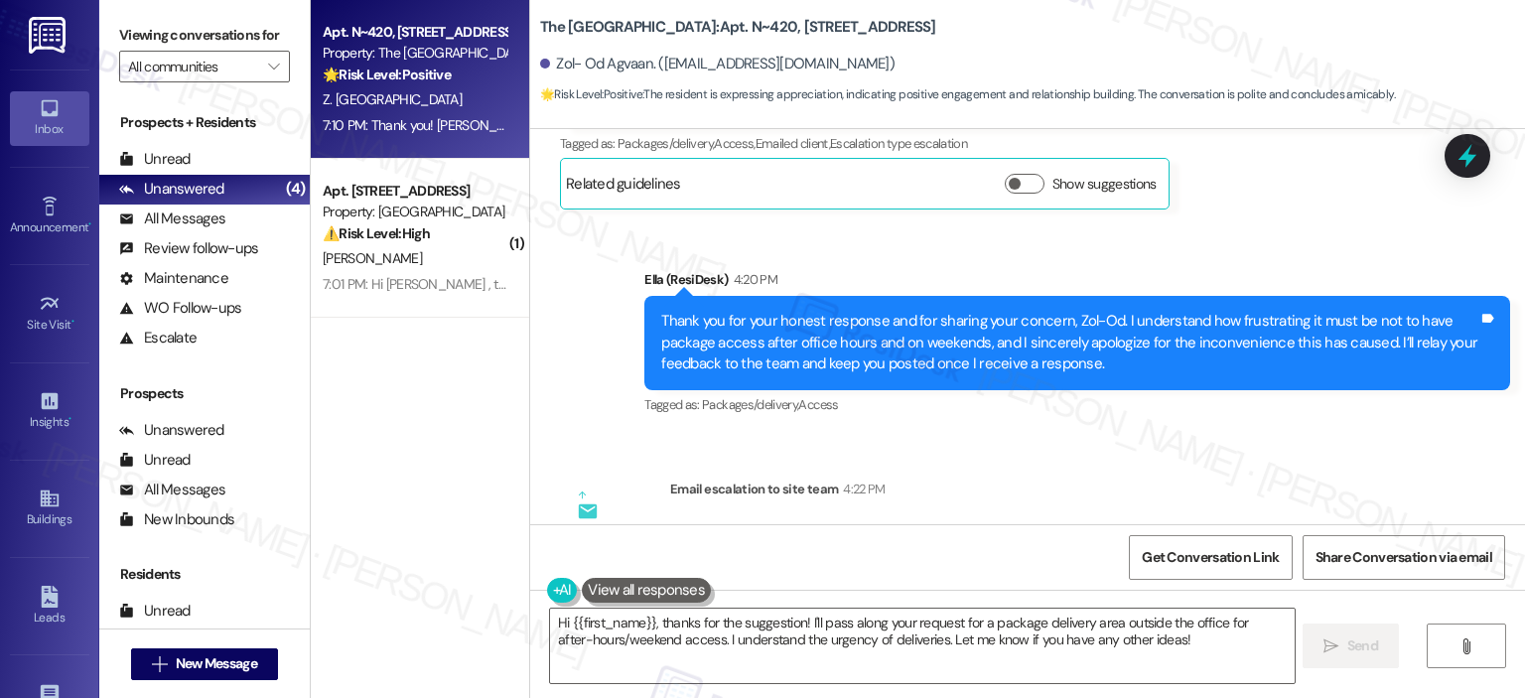
scroll to position [1396, 0]
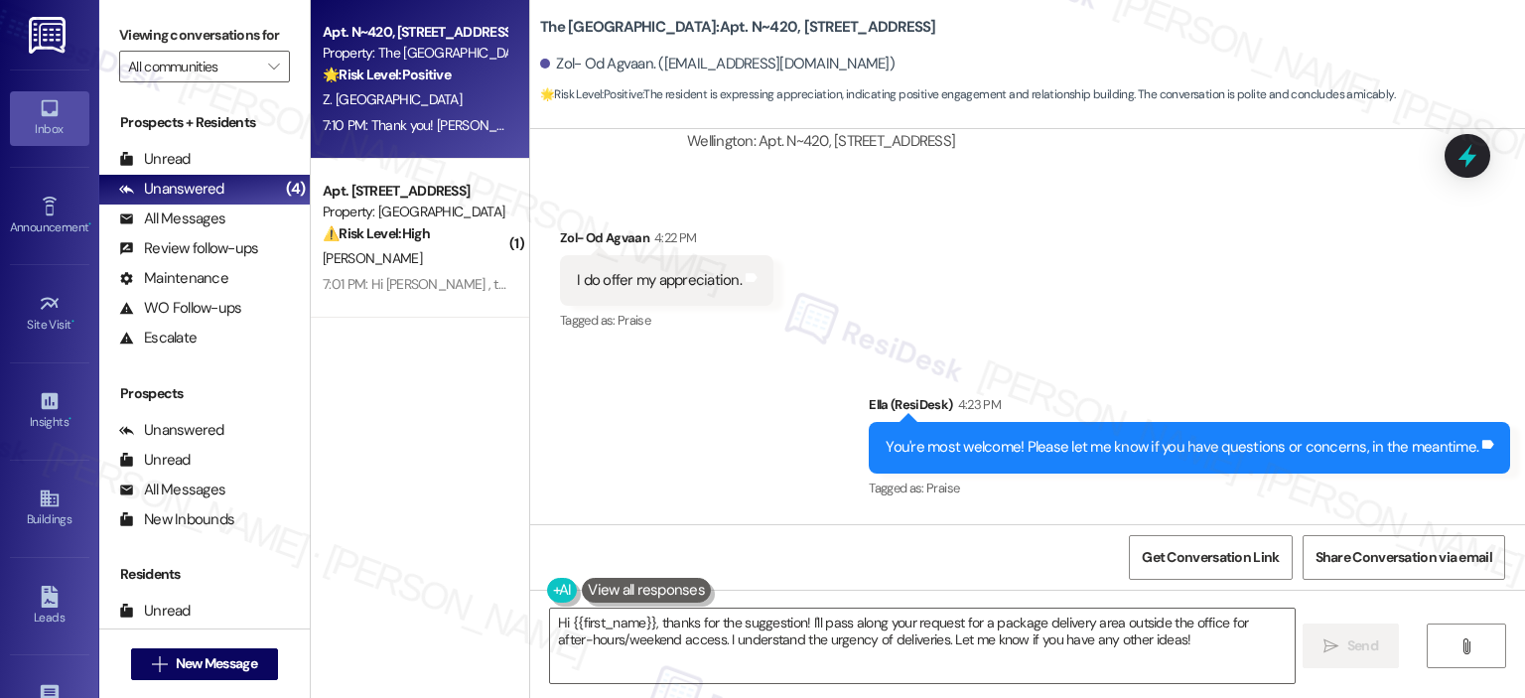
click at [1516, 396] on div "Sent via SMS [PERSON_NAME] (ResiDesk) 4:23 PM You're most welcome! Please let m…" at bounding box center [1189, 448] width 671 height 138
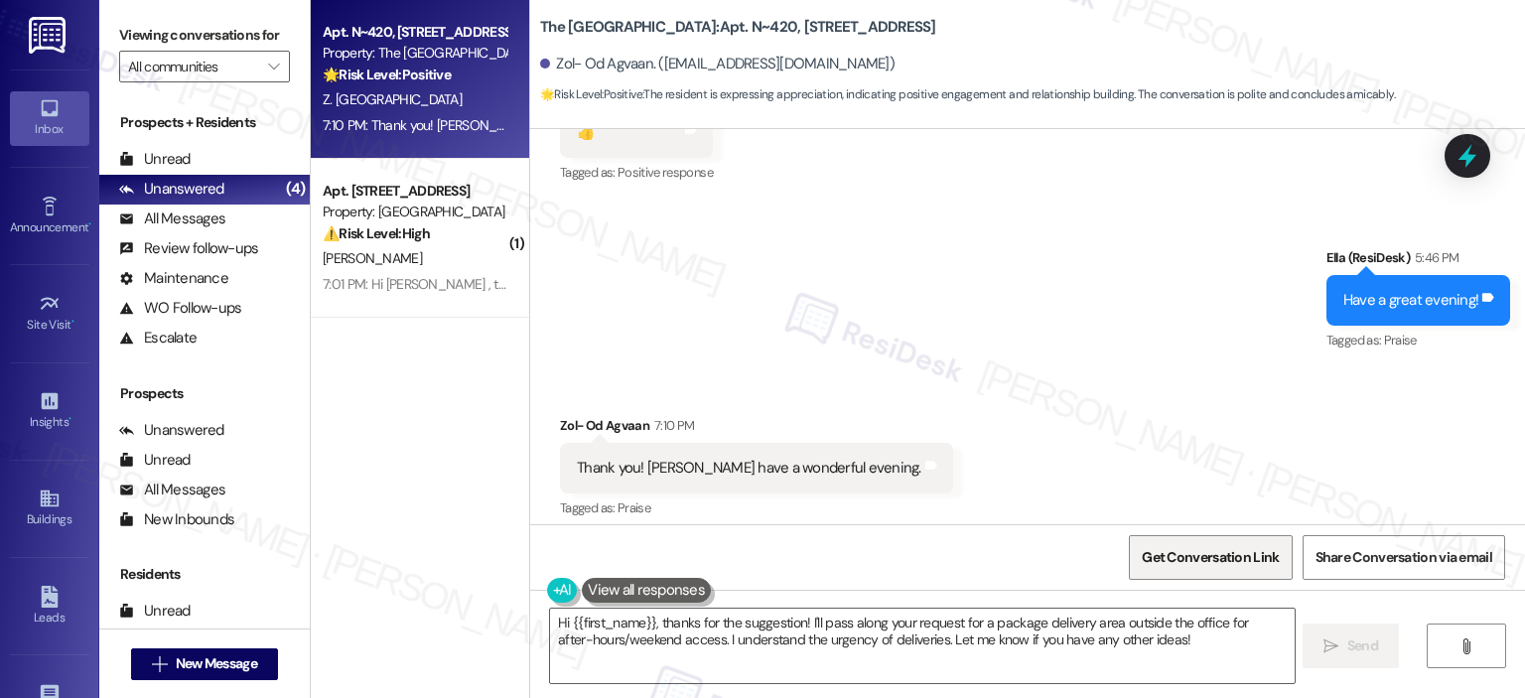
scroll to position [1891, 0]
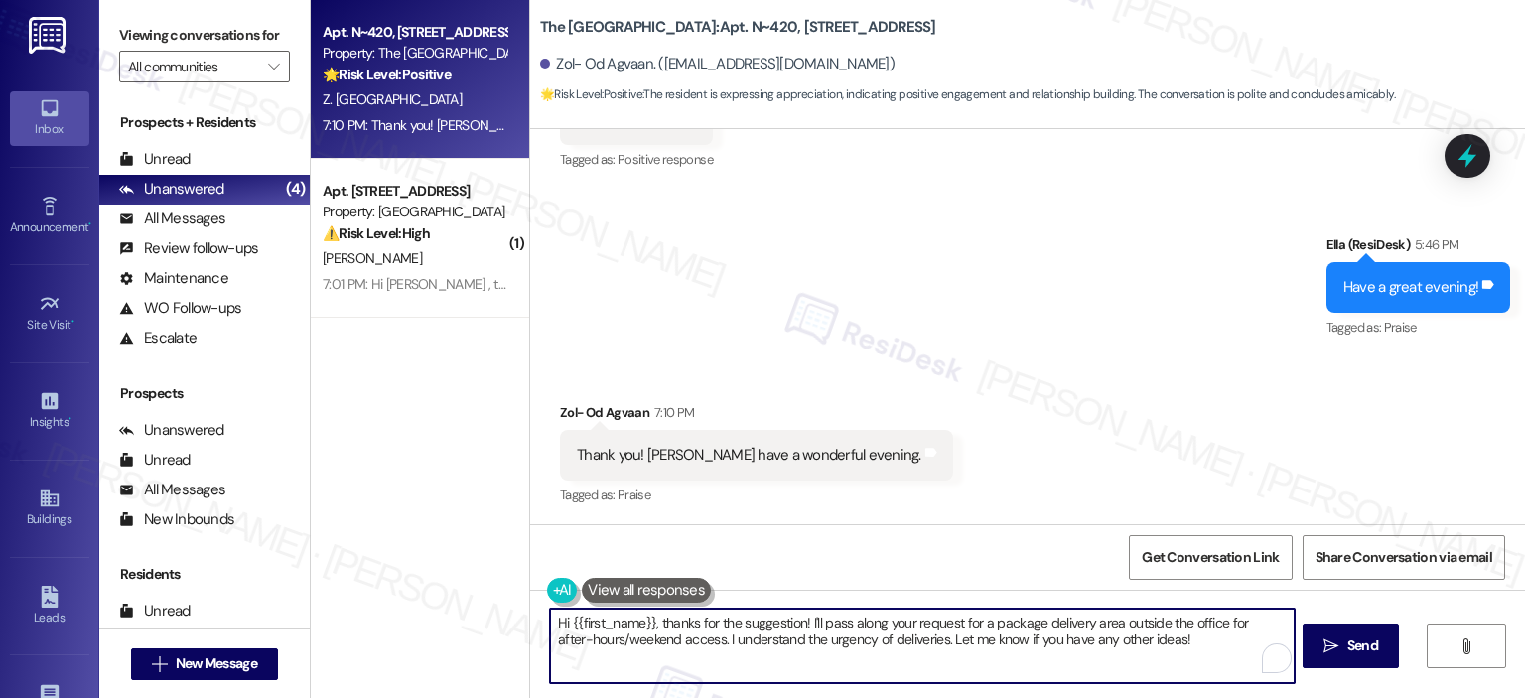
drag, startPoint x: 462, startPoint y: 595, endPoint x: 446, endPoint y: 599, distance: 16.6
click at [447, 598] on div "Apt. N~420, [STREET_ADDRESS] Property: The Wellington 🌟 Risk Level: Positive Th…" at bounding box center [918, 349] width 1214 height 698
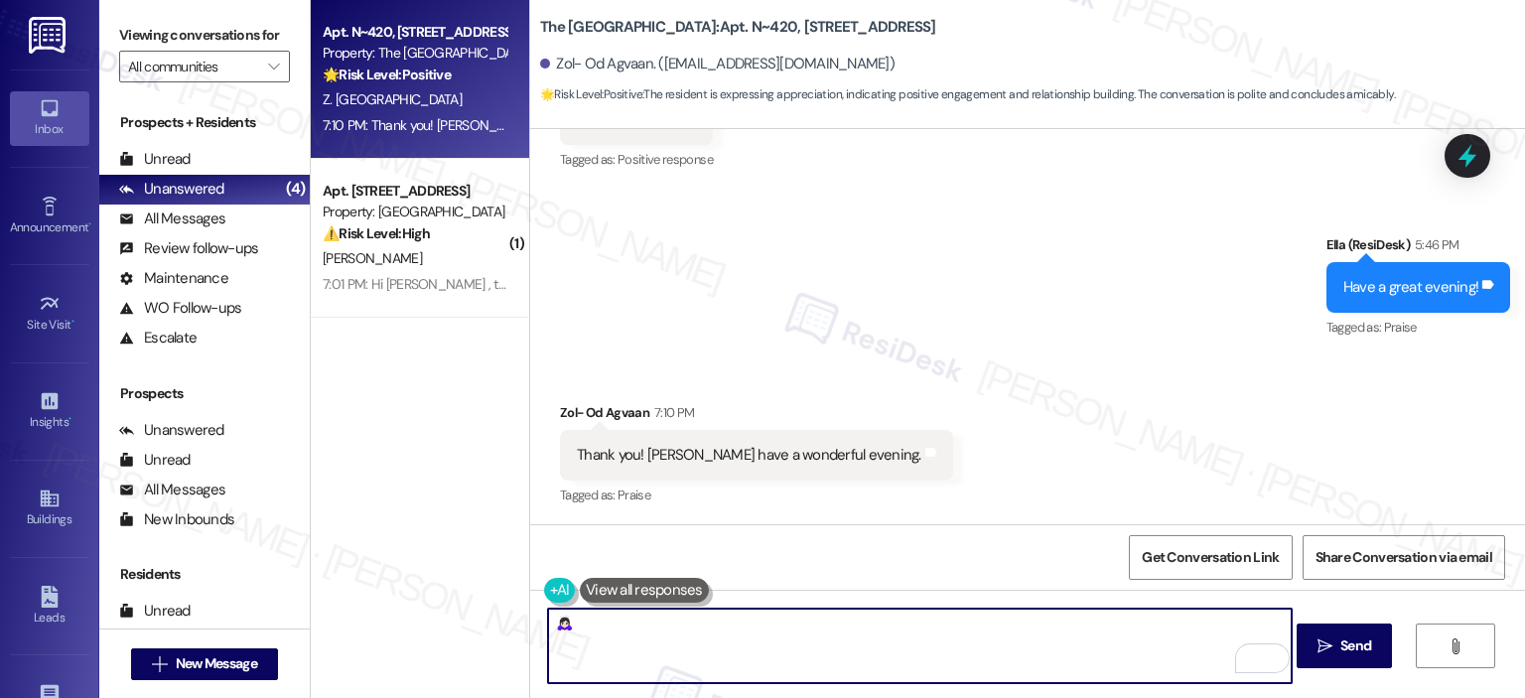
click at [548, 622] on textarea "🙇🏻‍♀️" at bounding box center [919, 645] width 743 height 74
click at [639, 621] on textarea "Thank you! 🙇🏻‍♀️" at bounding box center [919, 645] width 743 height 74
type textarea "Thank you! 🙇🏻‍♀️💗"
click at [1336, 636] on span "Send" at bounding box center [1355, 645] width 39 height 21
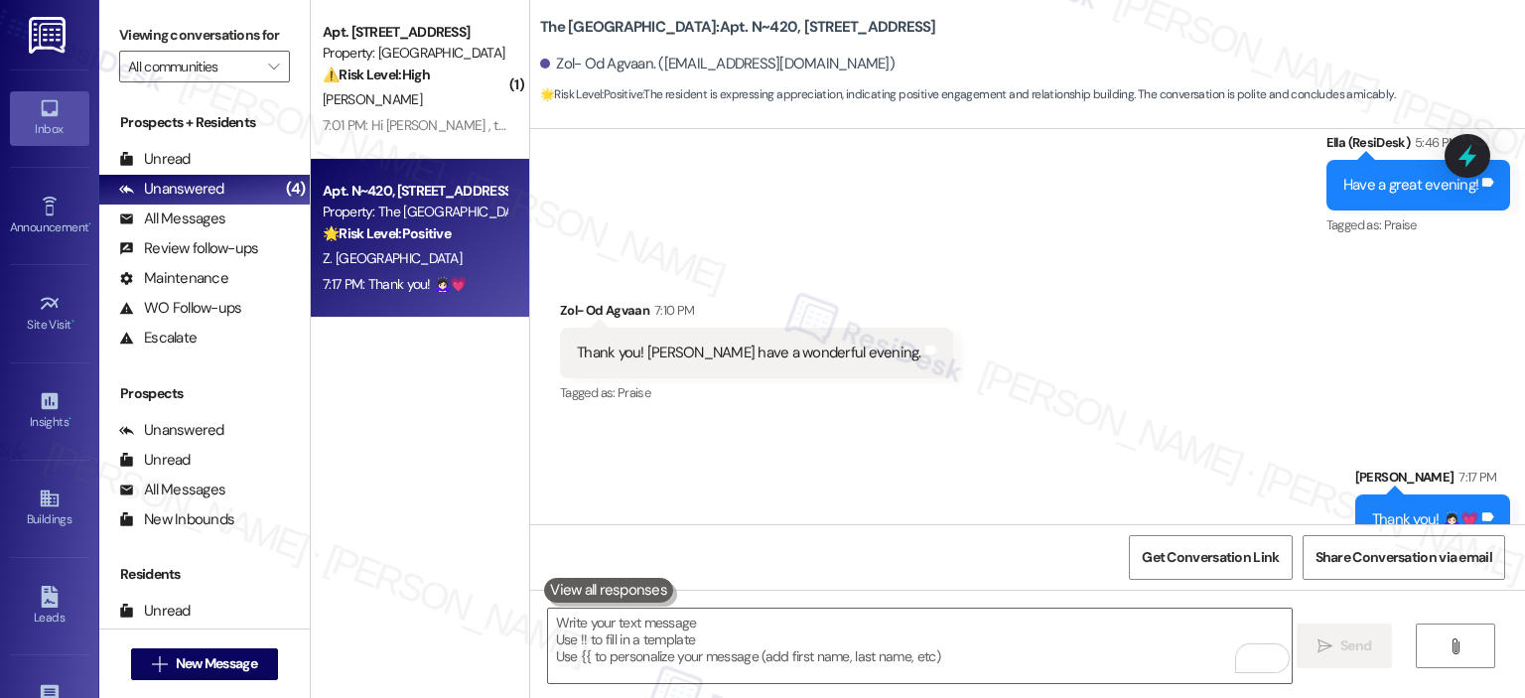
scroll to position [2029, 0]
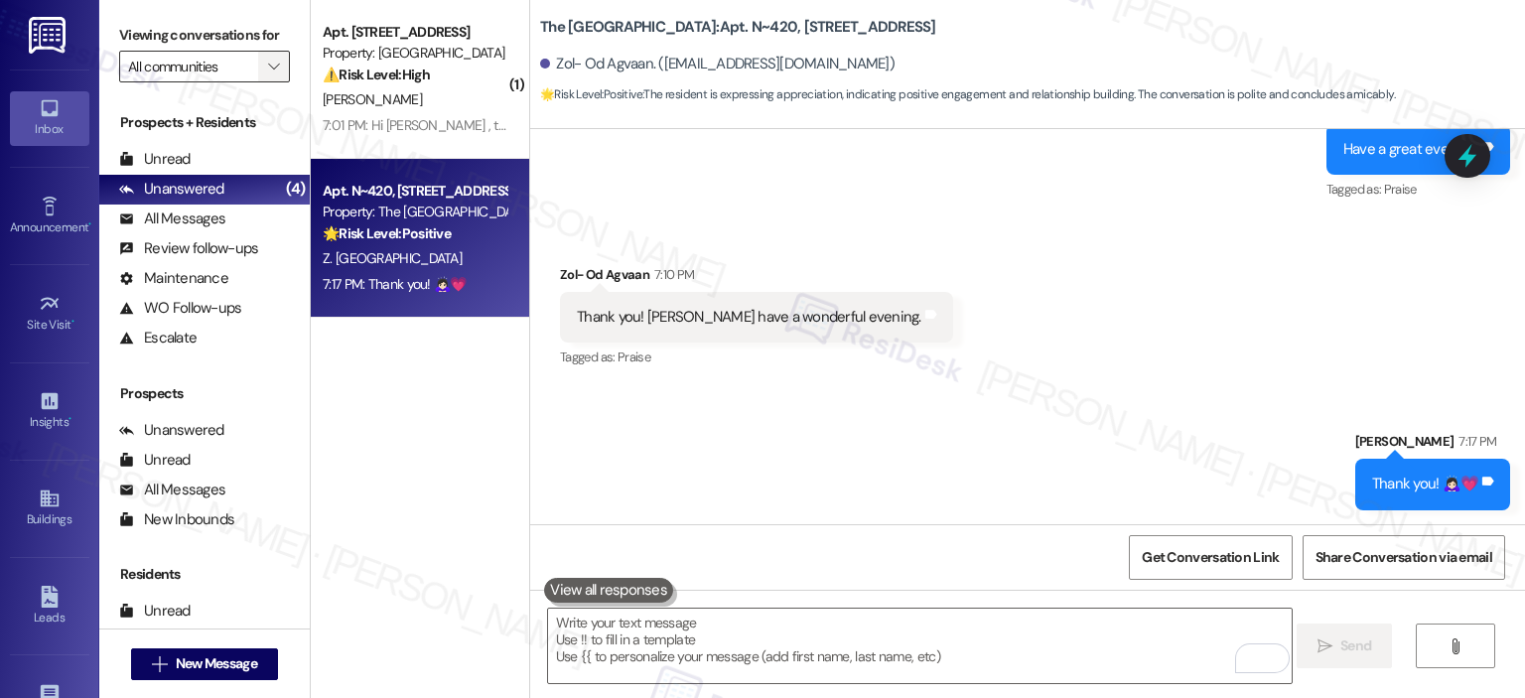
click at [270, 62] on span "" at bounding box center [273, 67] width 19 height 32
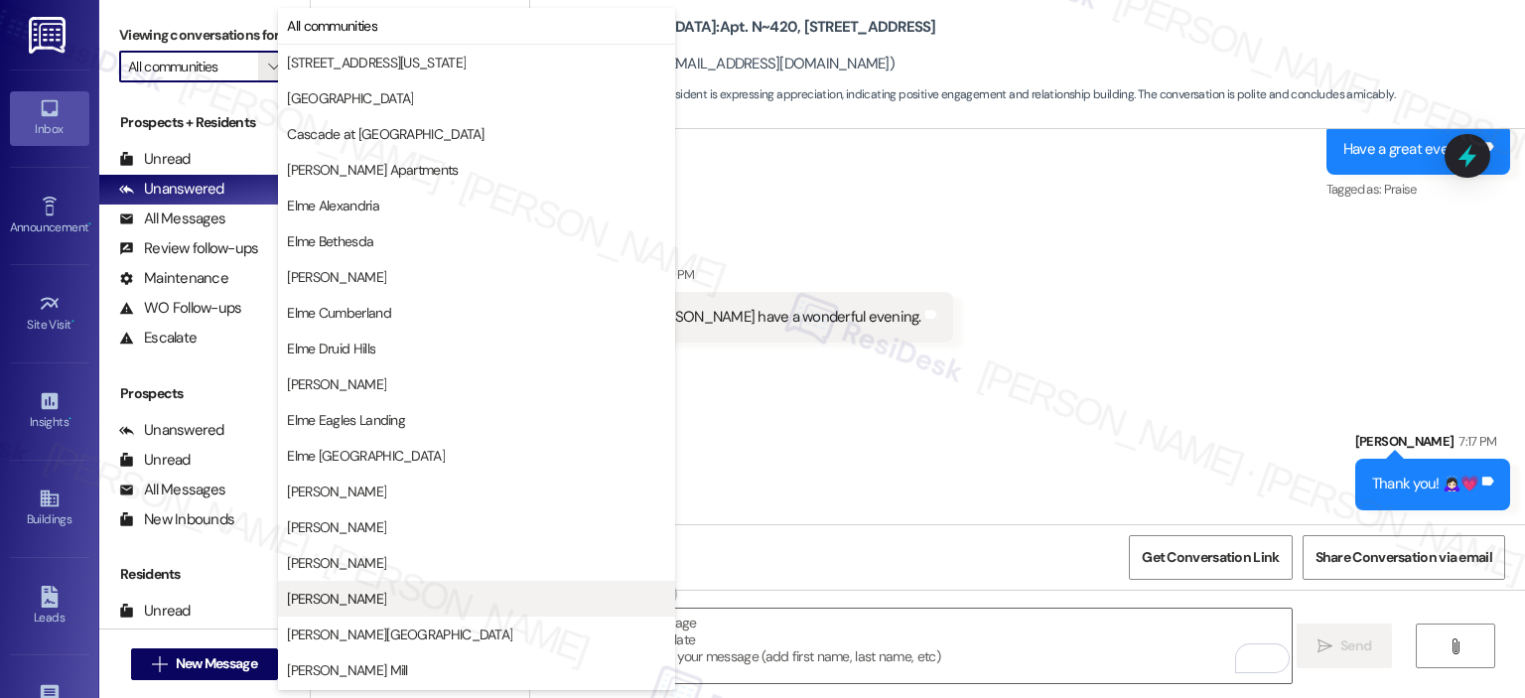
click at [376, 593] on span "[PERSON_NAME]" at bounding box center [476, 599] width 379 height 20
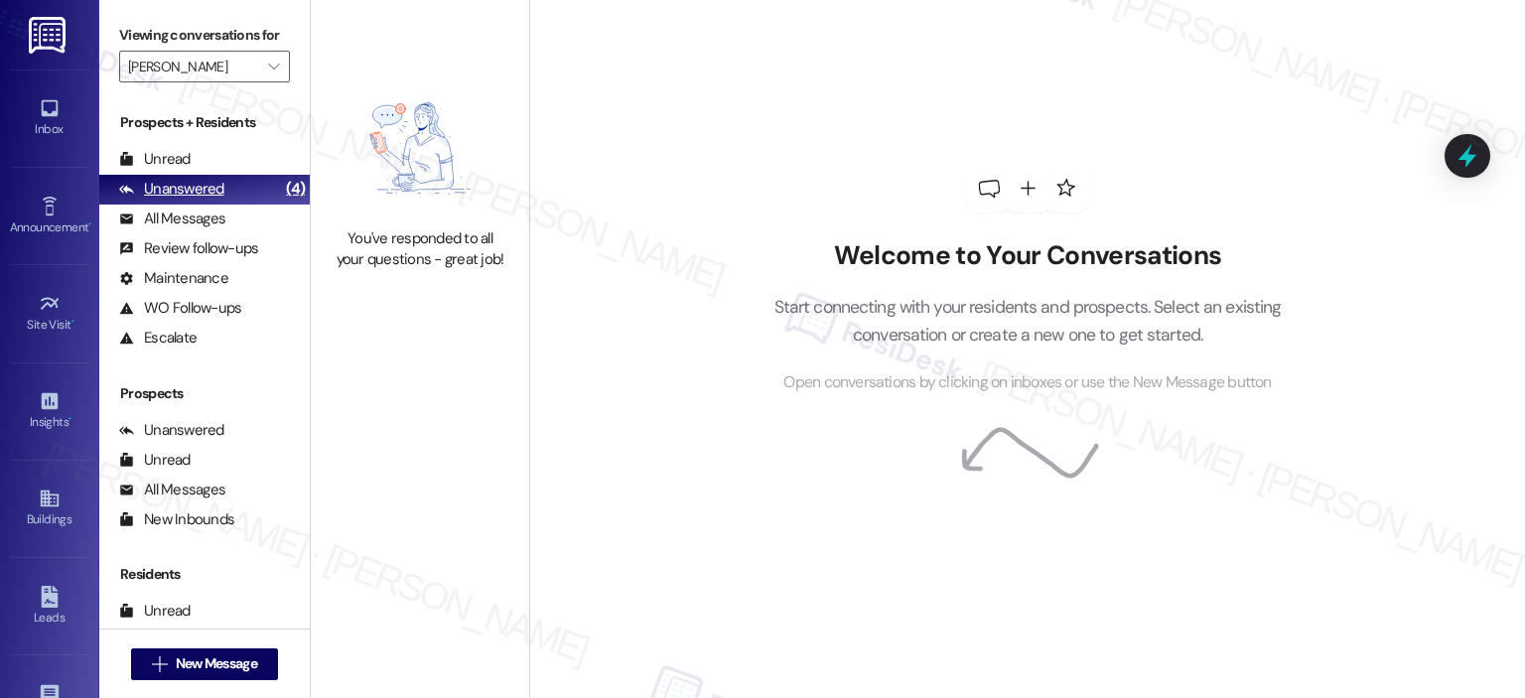
click at [213, 177] on div "Unanswered (4)" at bounding box center [204, 190] width 210 height 30
click at [211, 182] on div "Unanswered" at bounding box center [171, 189] width 105 height 21
click at [268, 50] on label "Viewing conversations for" at bounding box center [204, 35] width 171 height 31
click at [268, 63] on icon "" at bounding box center [273, 67] width 11 height 16
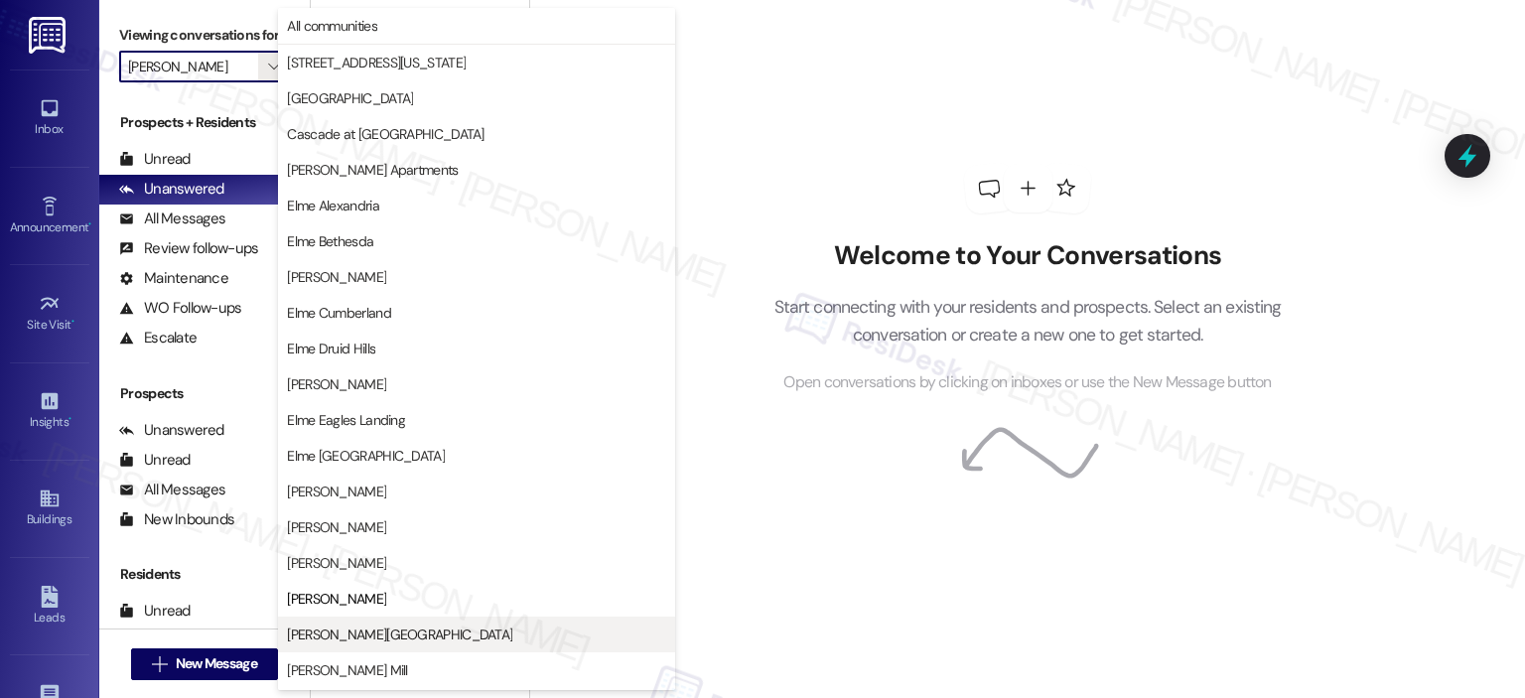
click at [372, 642] on span "[PERSON_NAME][GEOGRAPHIC_DATA]" at bounding box center [399, 634] width 225 height 20
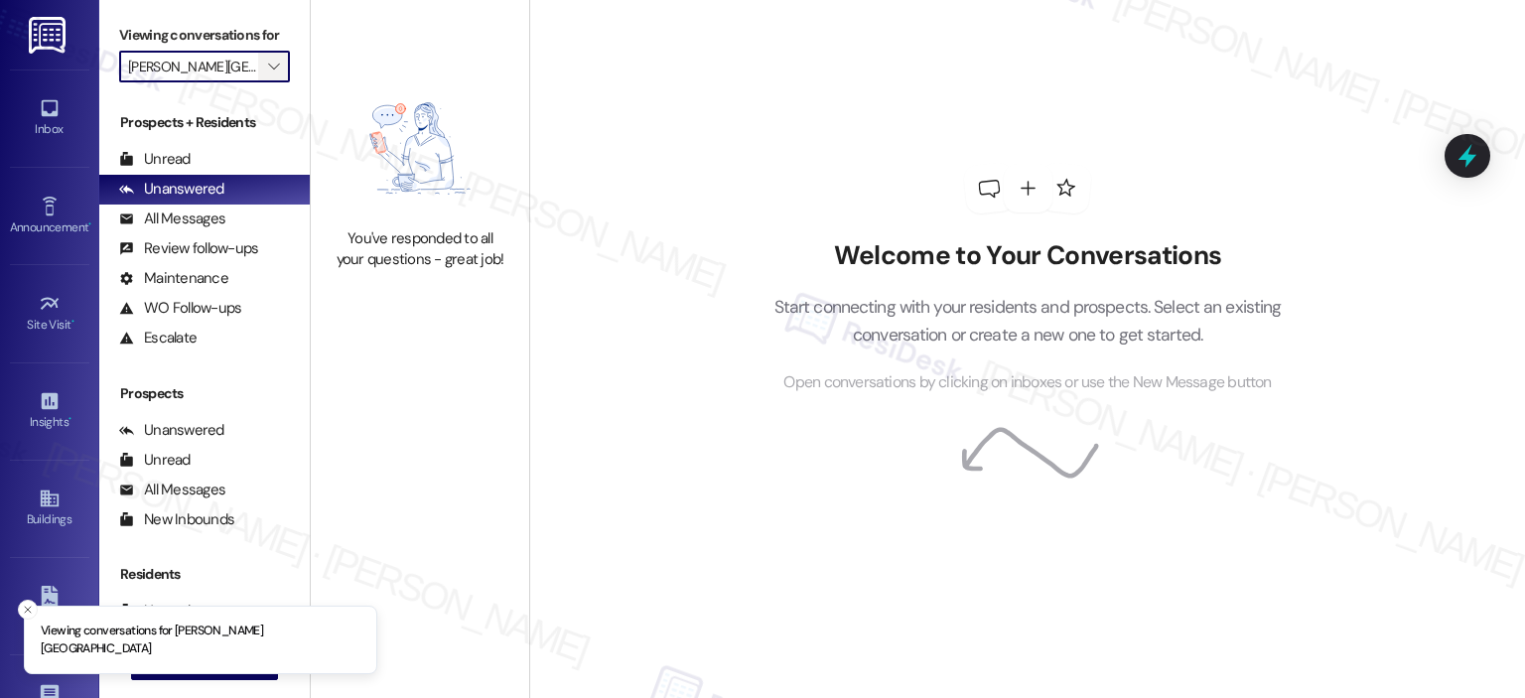
drag, startPoint x: 261, startPoint y: 70, endPoint x: 266, endPoint y: 79, distance: 10.2
click at [268, 71] on icon "" at bounding box center [273, 67] width 11 height 16
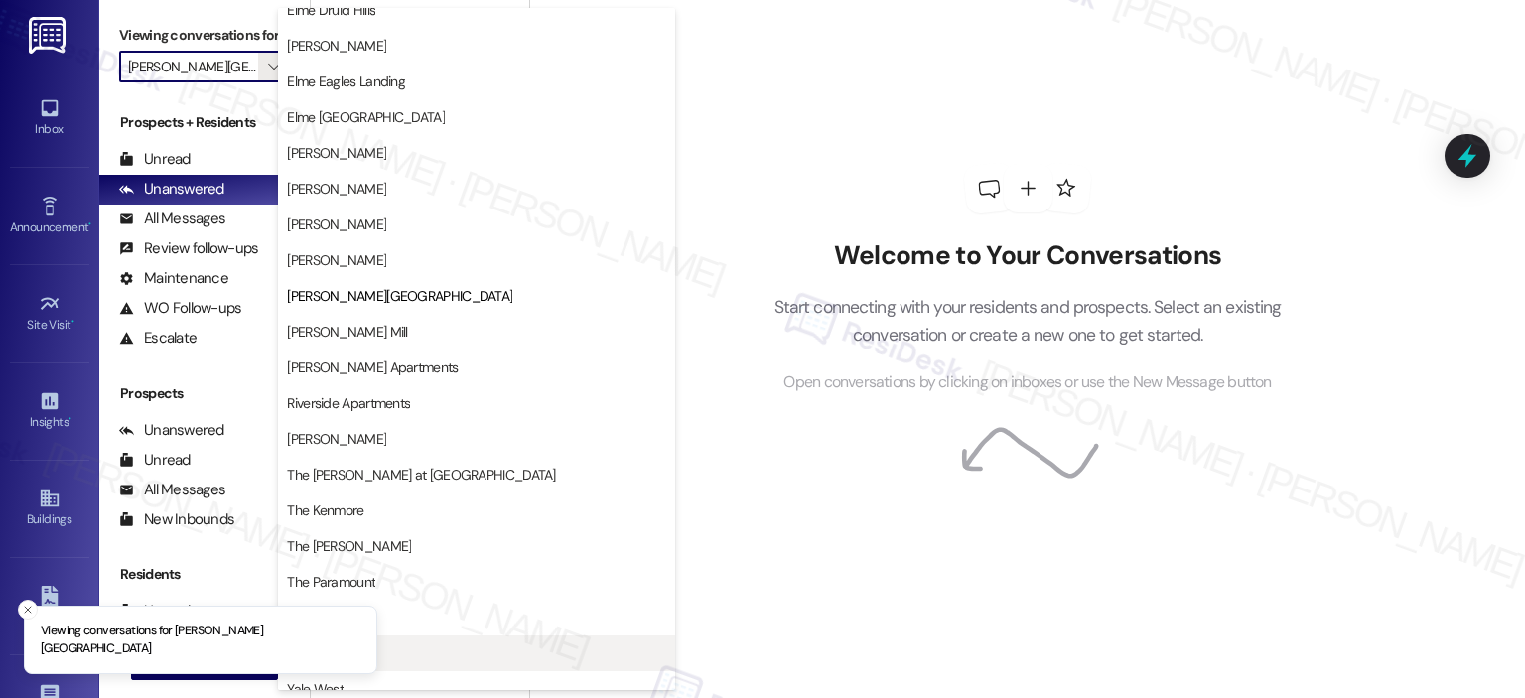
scroll to position [354, 0]
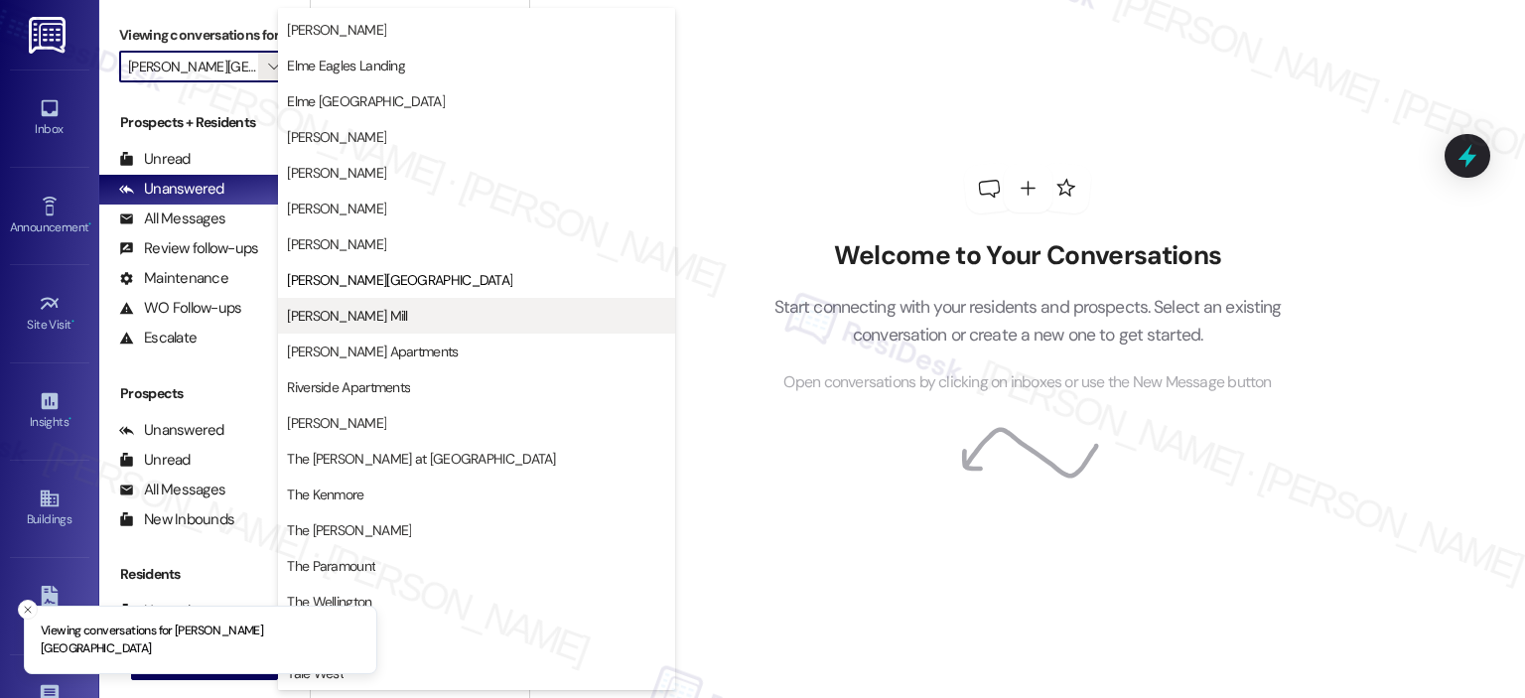
click at [440, 309] on span "[PERSON_NAME] Mill" at bounding box center [476, 316] width 379 height 20
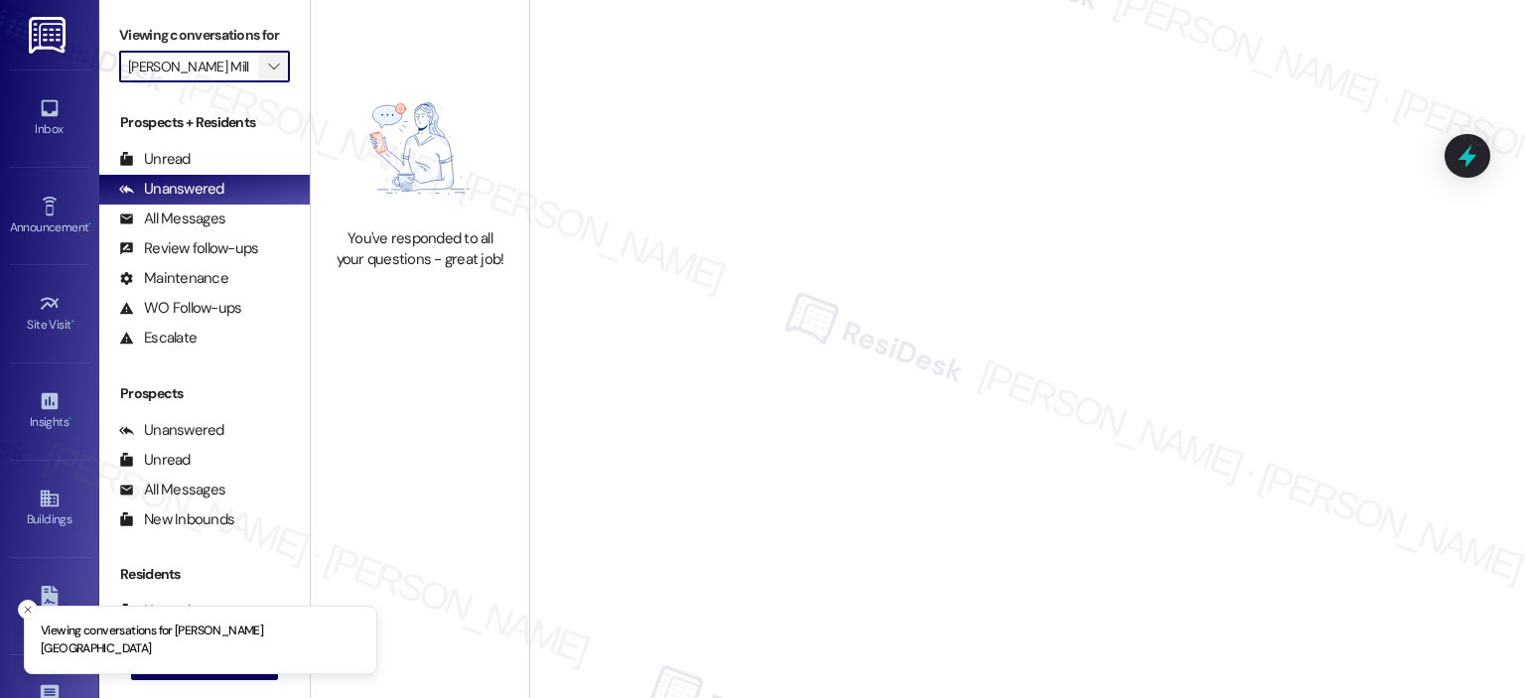
click at [268, 60] on icon "" at bounding box center [273, 67] width 11 height 16
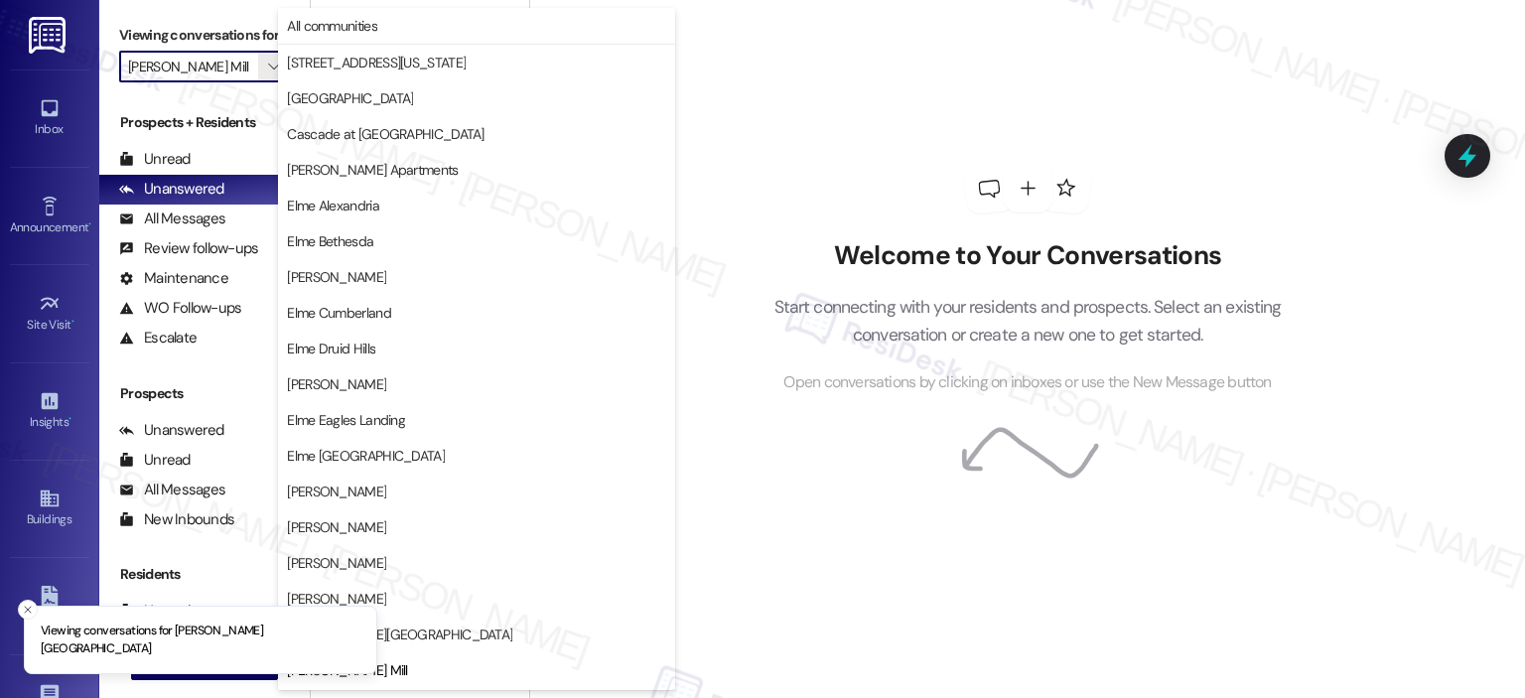
scroll to position [322, 0]
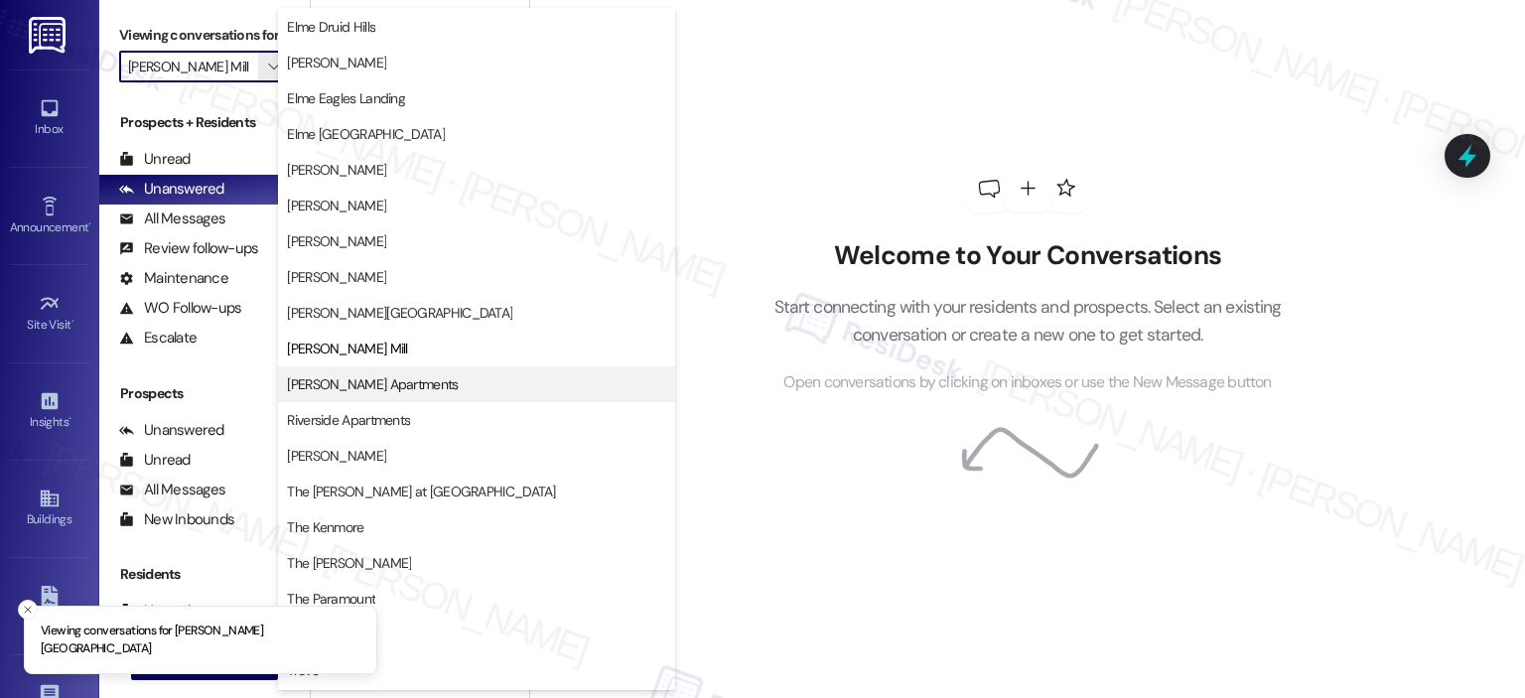
click at [508, 375] on span "[PERSON_NAME] Apartments" at bounding box center [476, 384] width 379 height 20
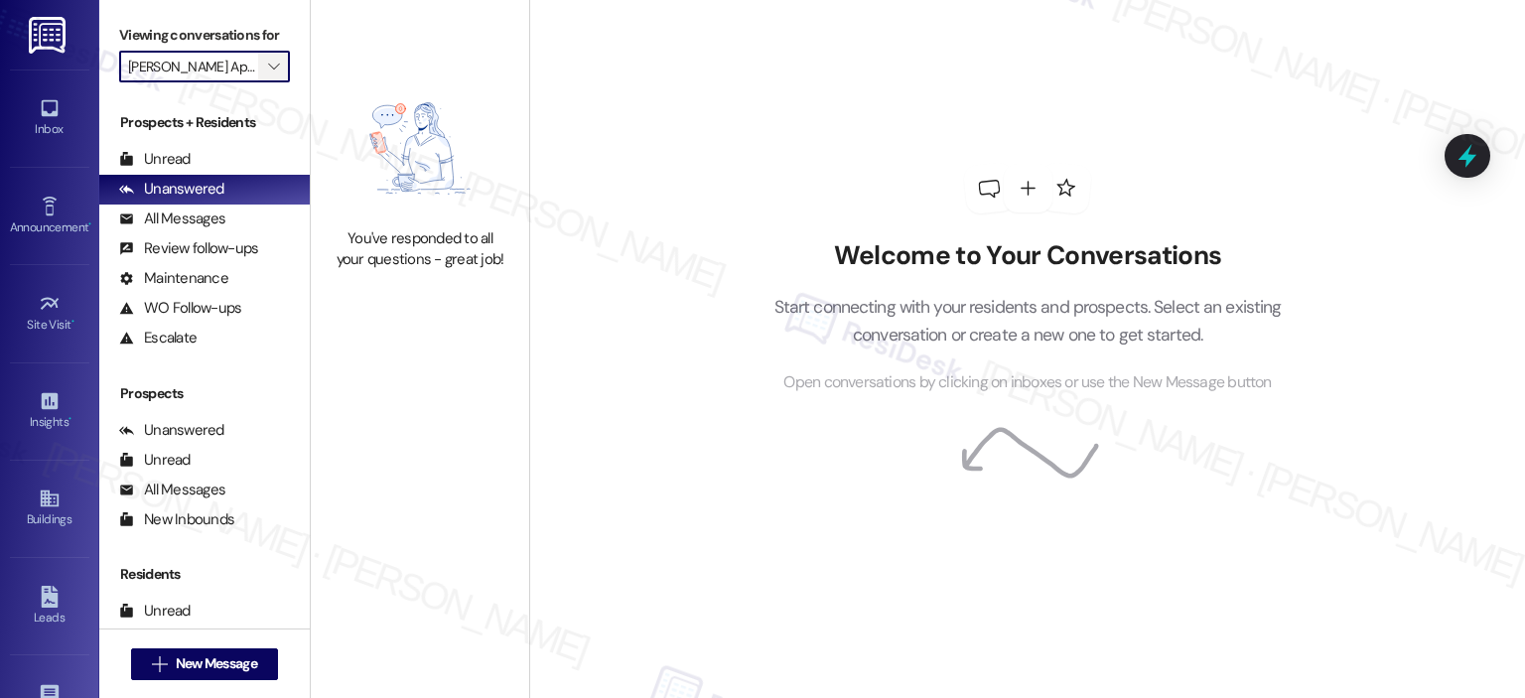
click at [269, 71] on span "" at bounding box center [273, 67] width 19 height 32
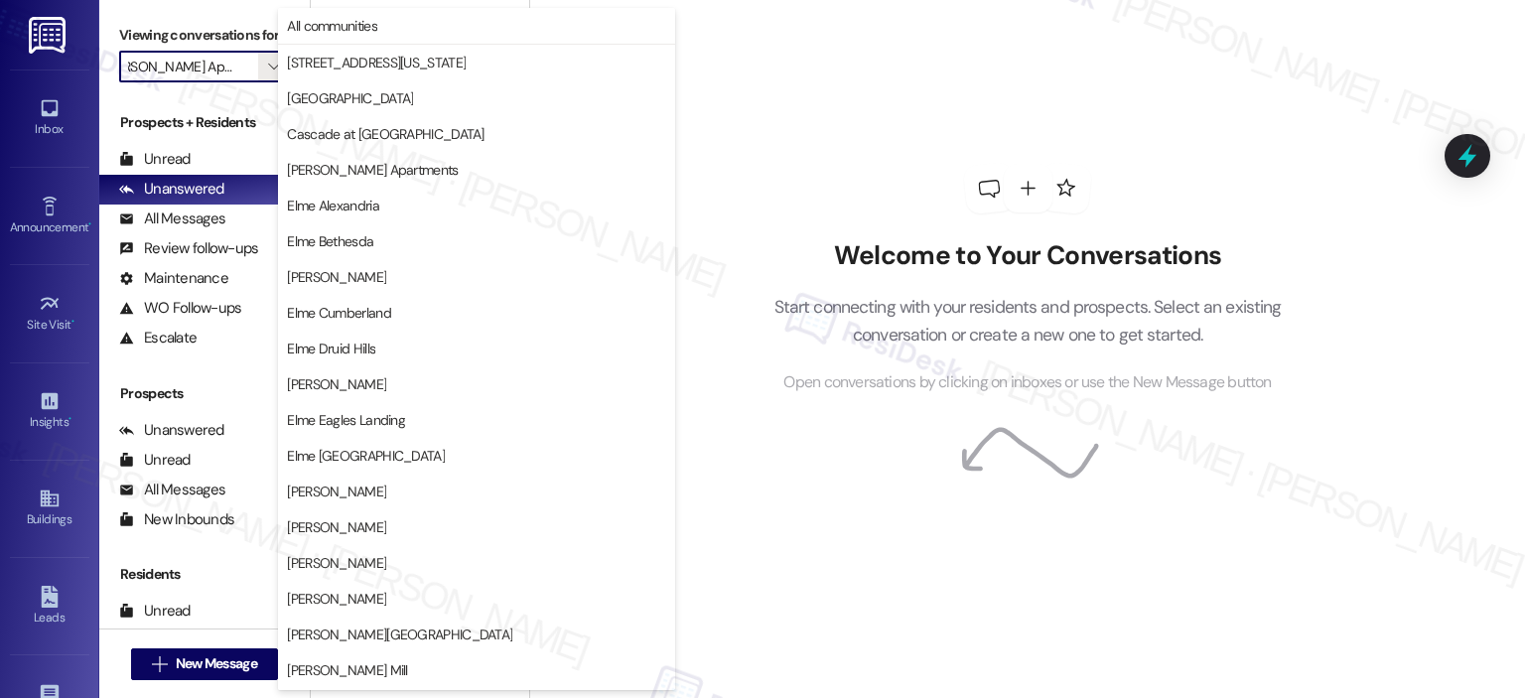
scroll to position [354, 0]
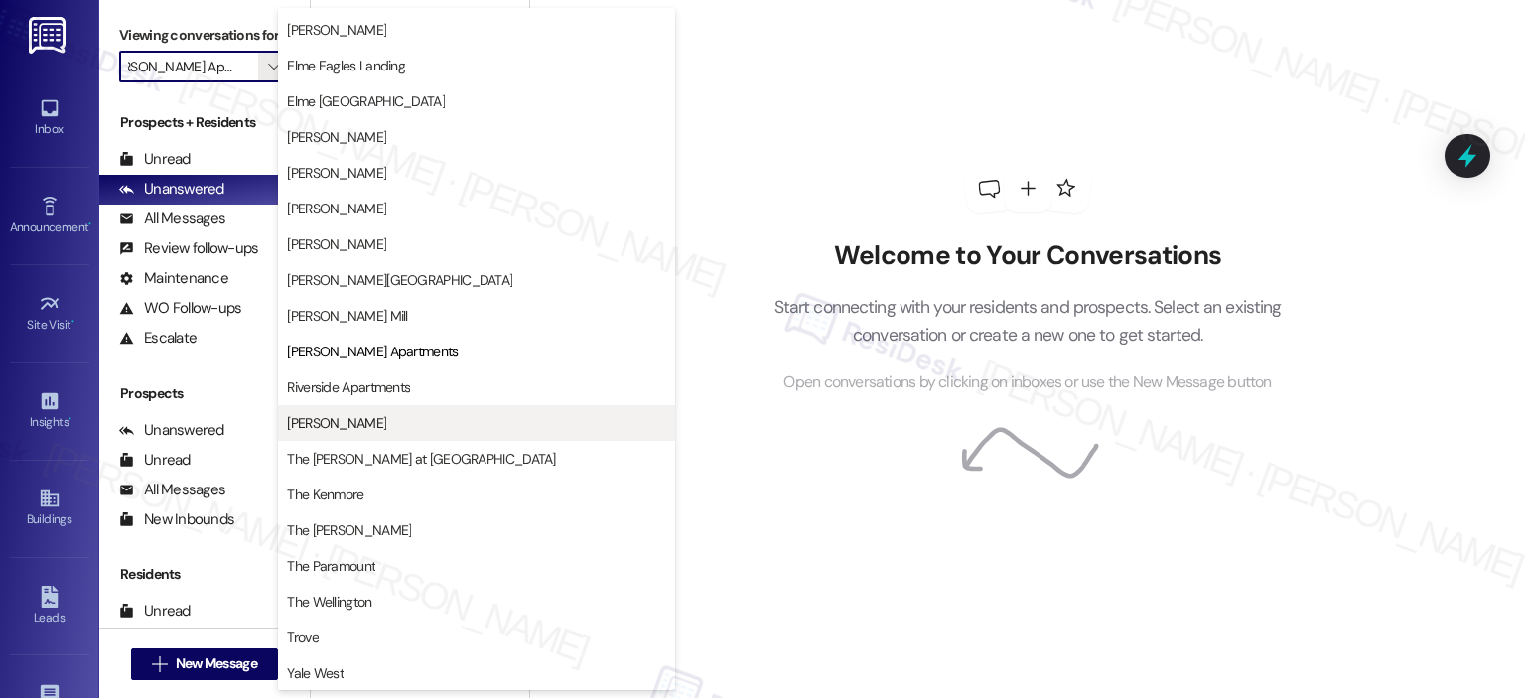
click at [357, 431] on span "[PERSON_NAME]" at bounding box center [336, 423] width 99 height 20
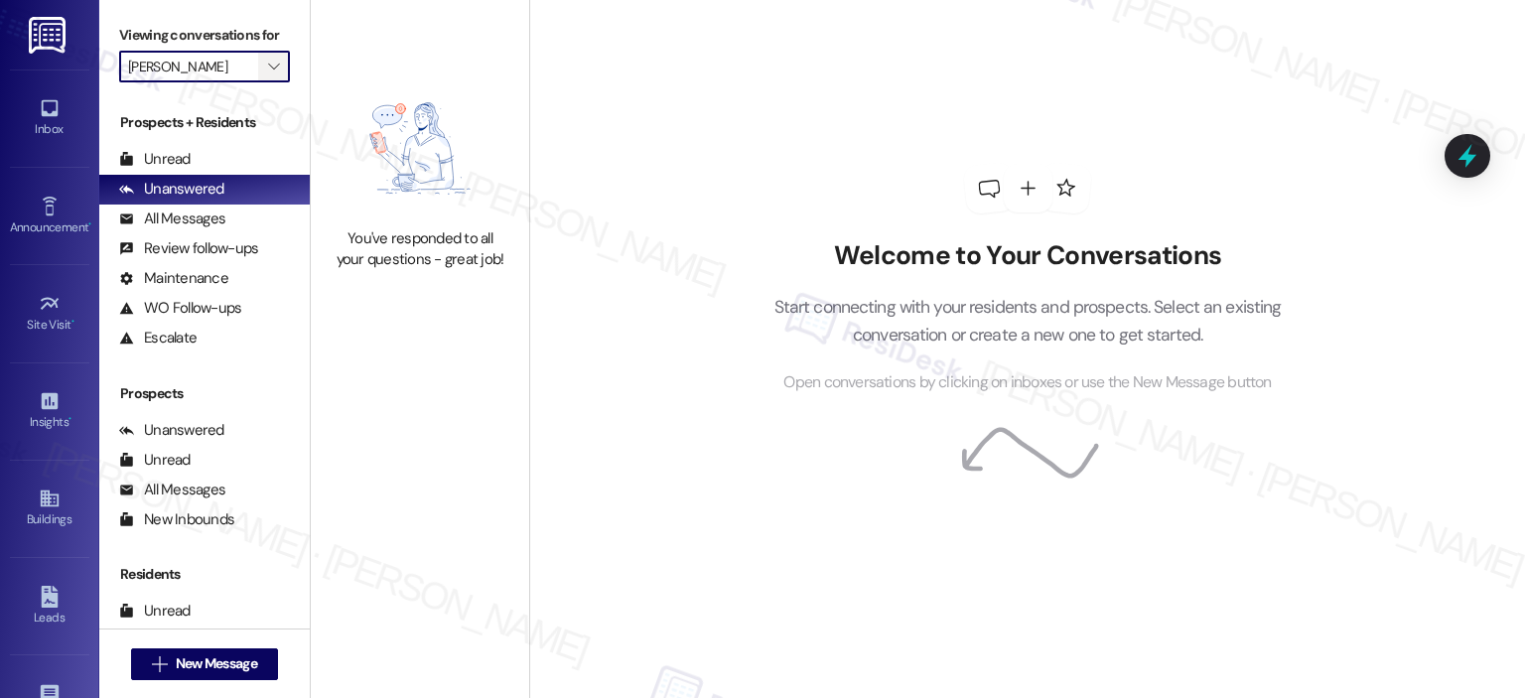
click at [269, 59] on span "" at bounding box center [273, 67] width 19 height 32
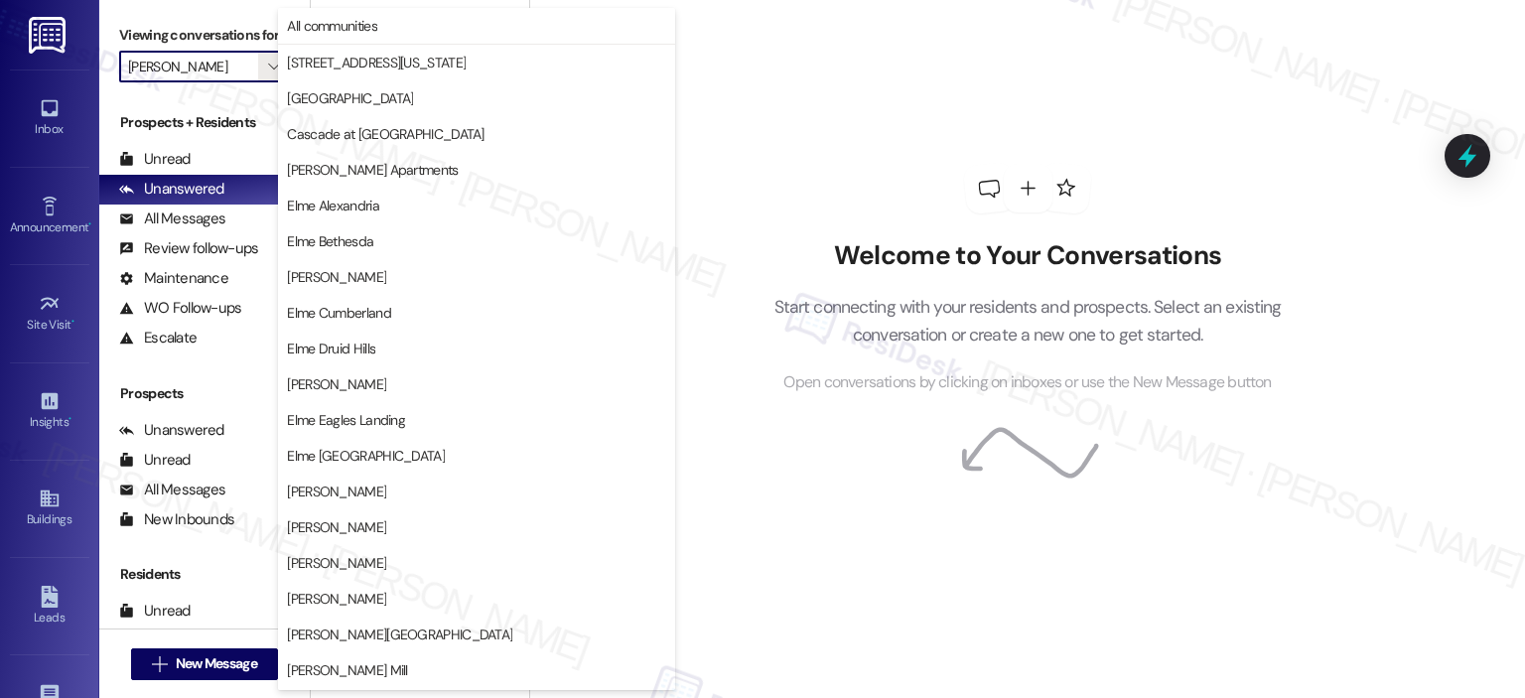
scroll to position [354, 0]
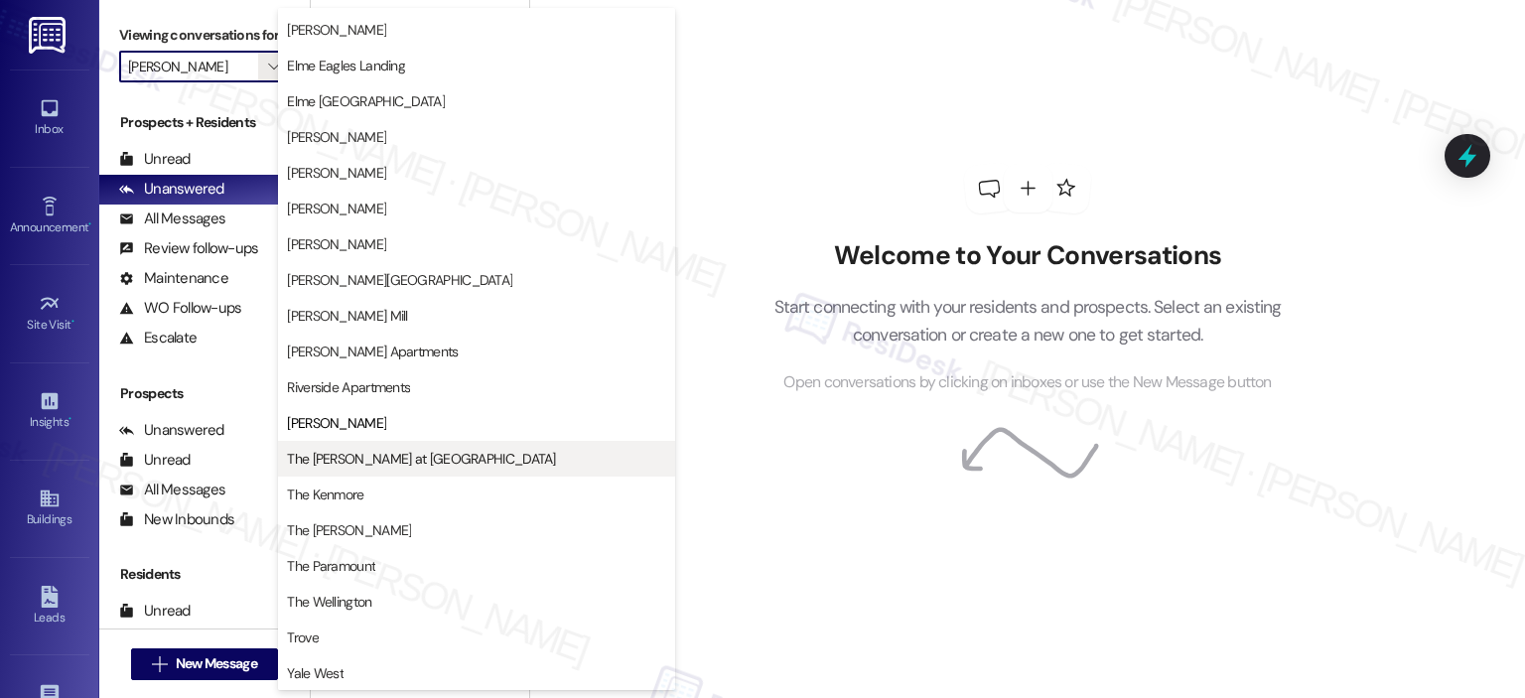
click at [410, 456] on span "The [PERSON_NAME] at [GEOGRAPHIC_DATA]" at bounding box center [421, 459] width 268 height 20
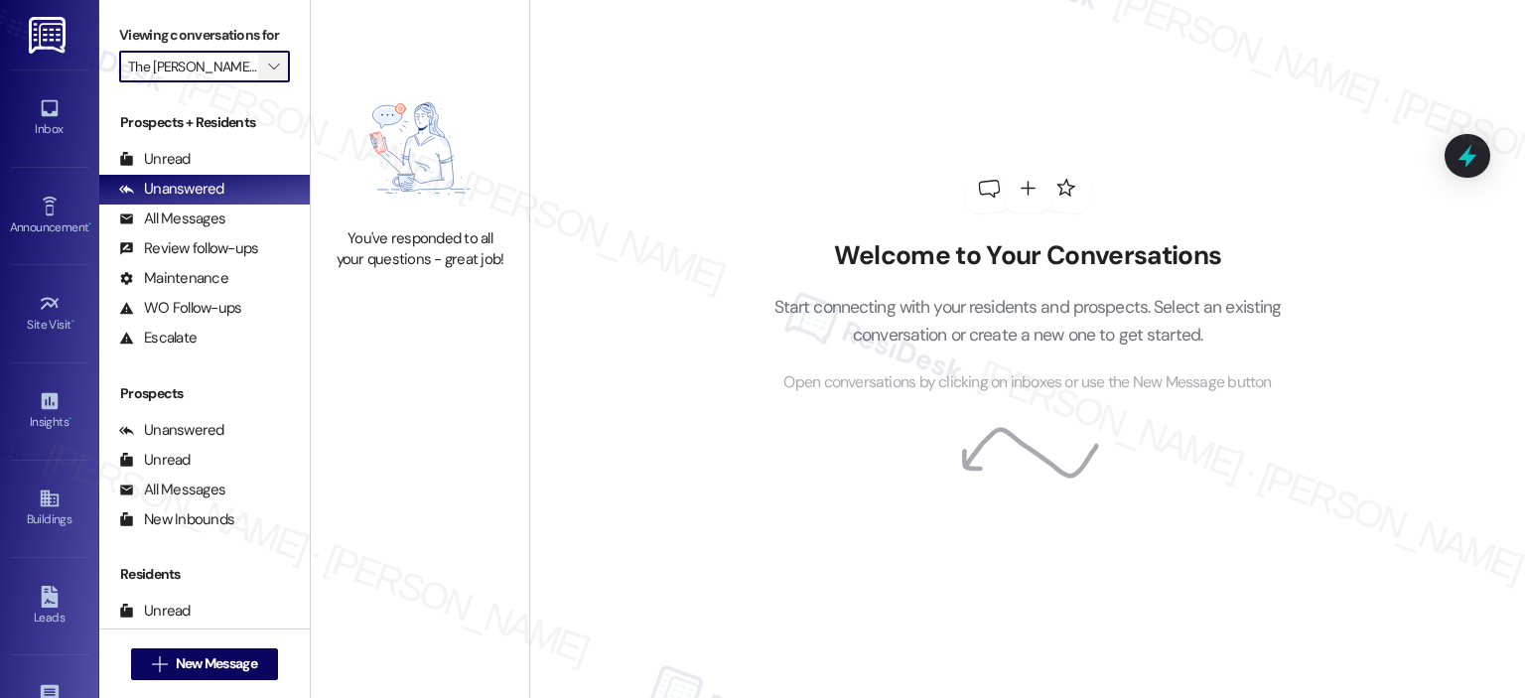
click at [277, 68] on button "" at bounding box center [274, 67] width 32 height 32
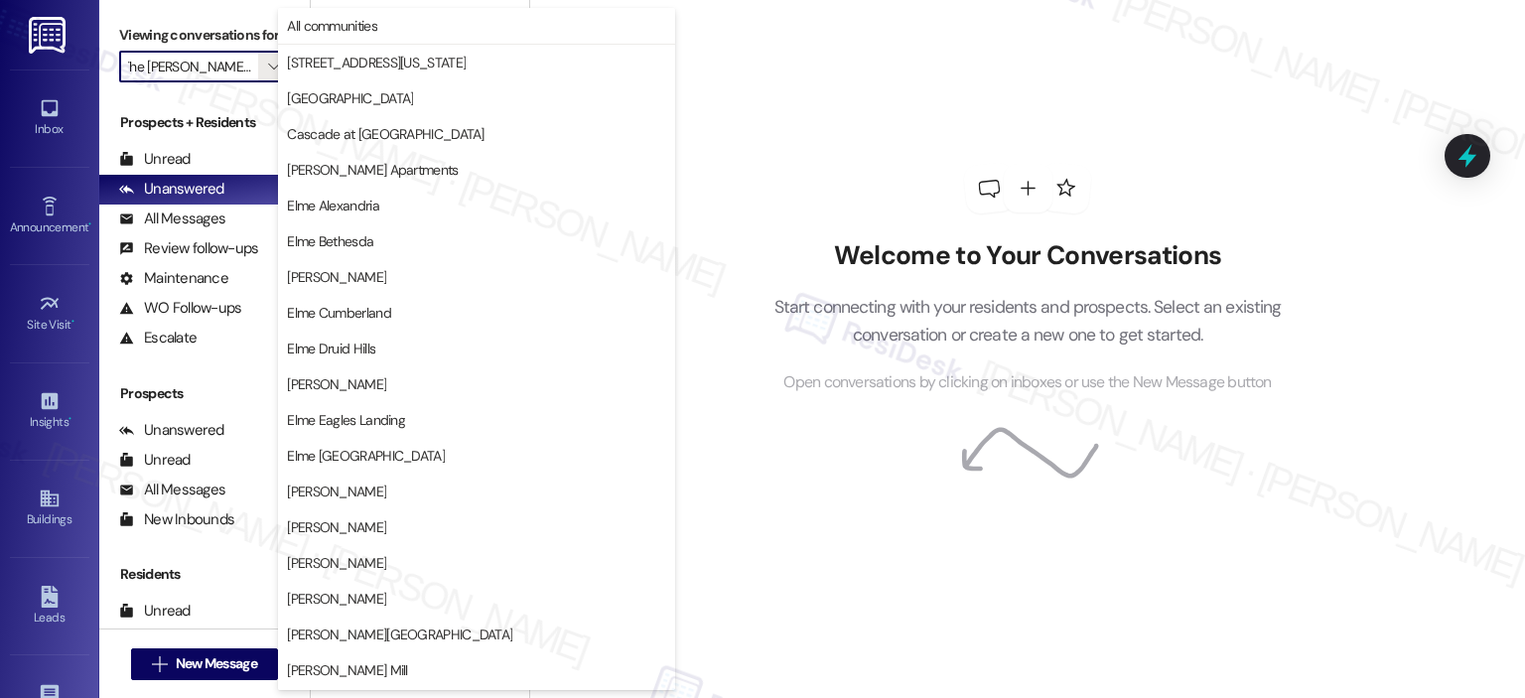
scroll to position [354, 0]
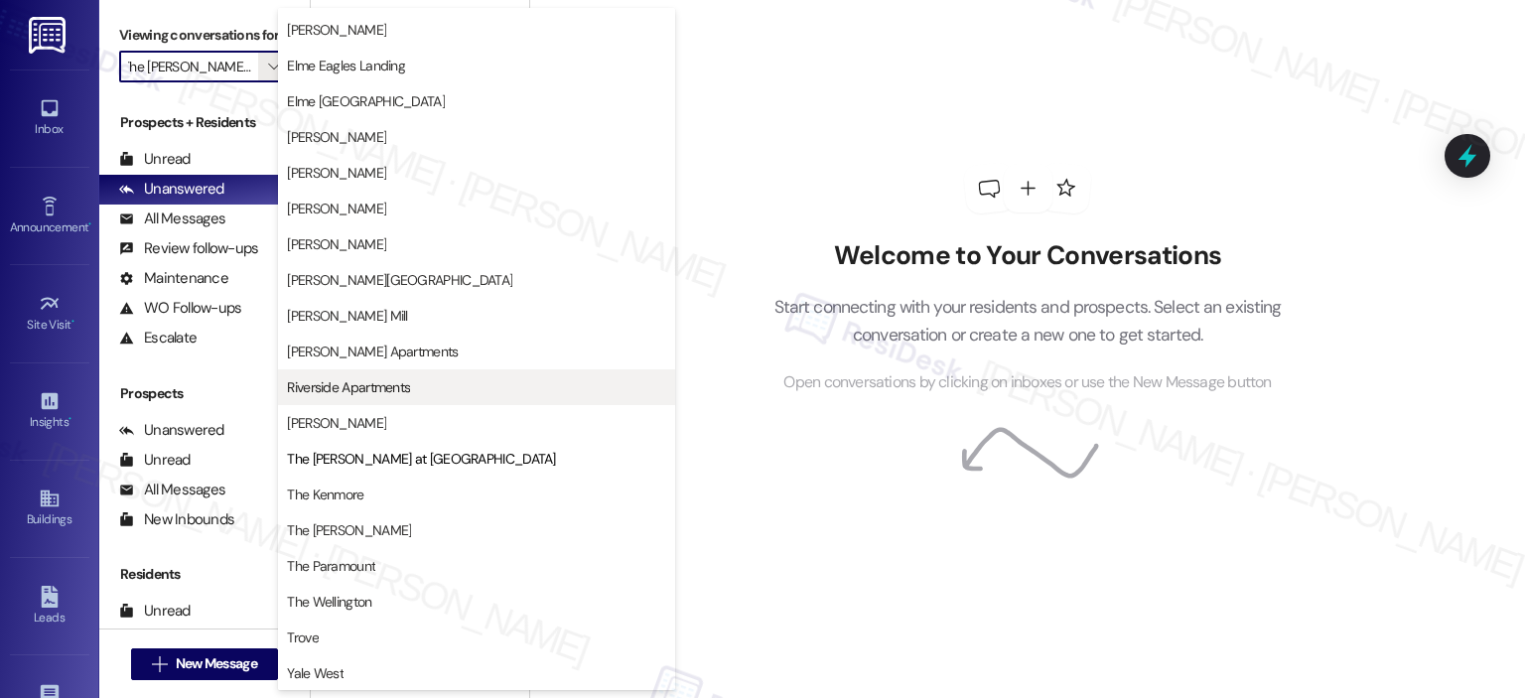
click at [426, 395] on span "Riverside Apartments" at bounding box center [476, 387] width 379 height 20
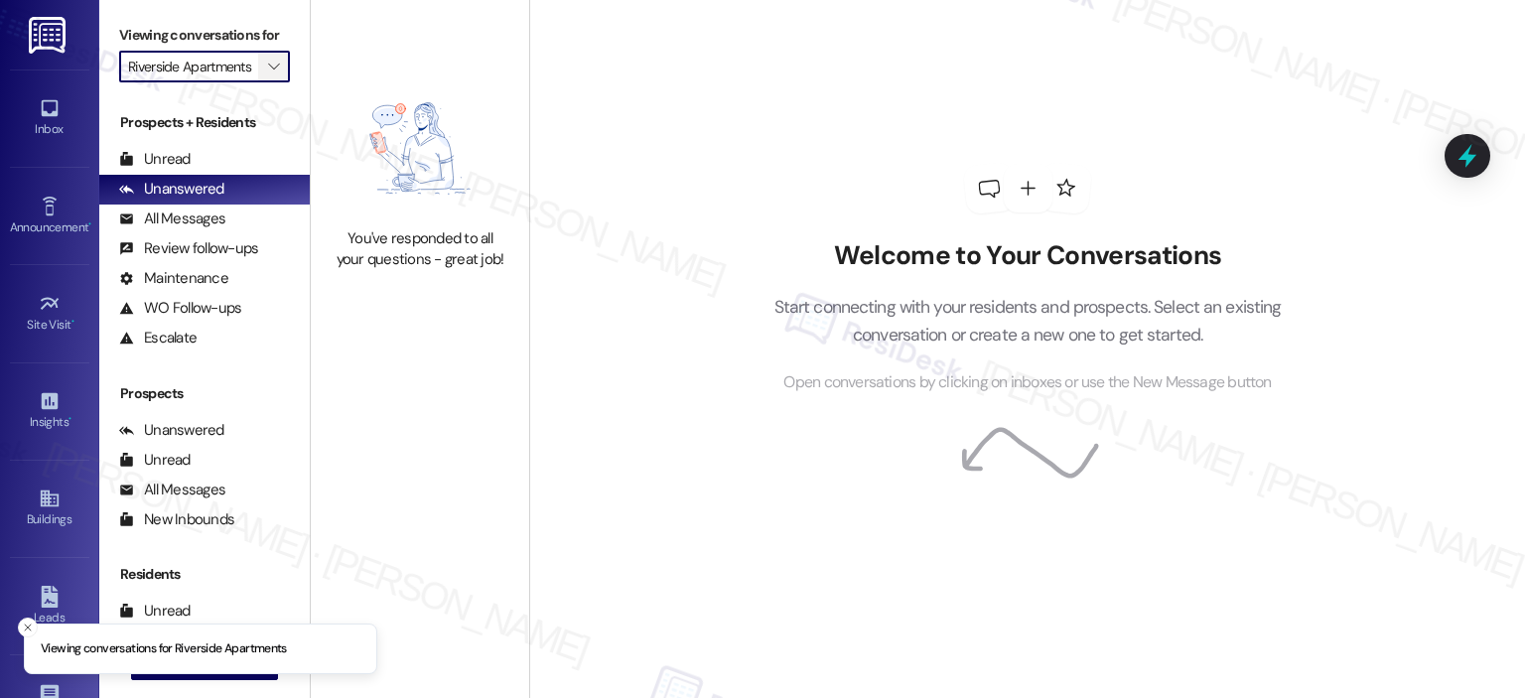
scroll to position [0, 7]
click at [268, 68] on span "" at bounding box center [273, 67] width 19 height 32
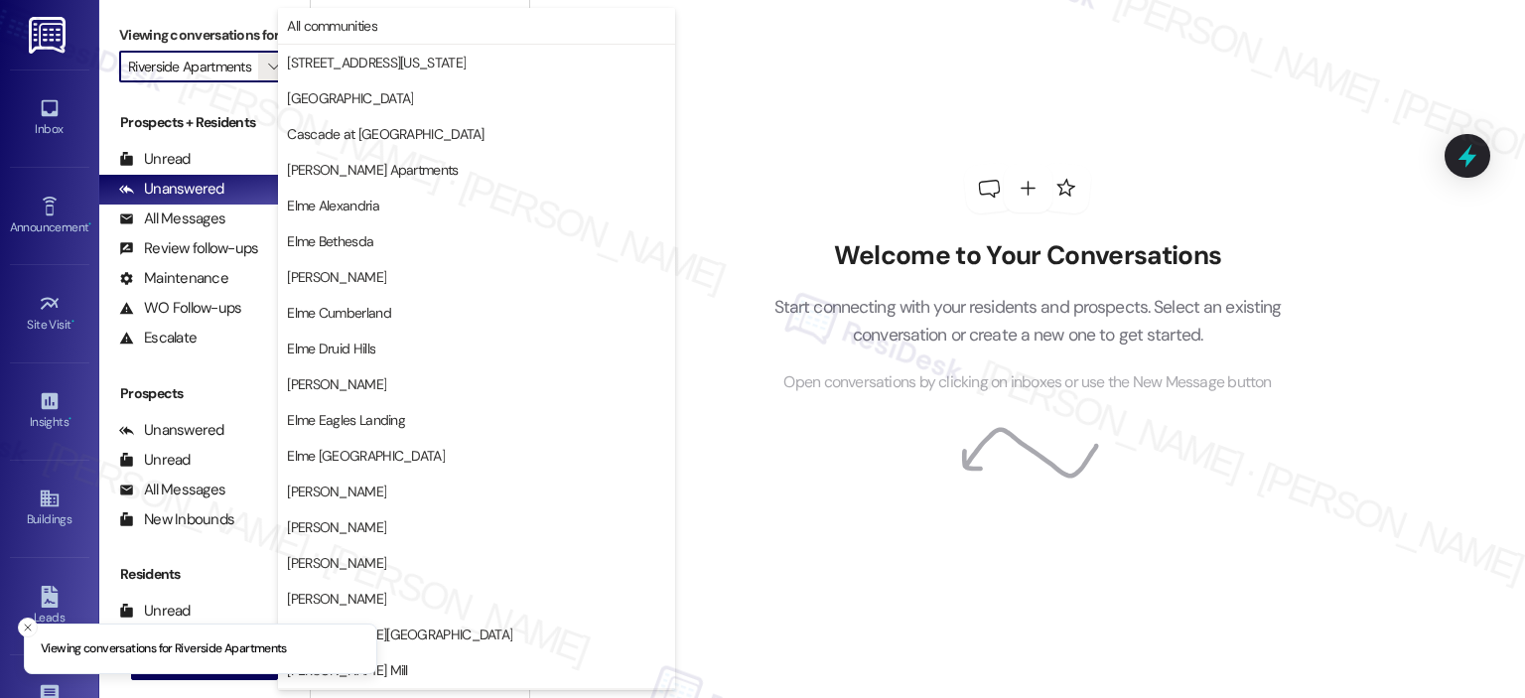
scroll to position [354, 0]
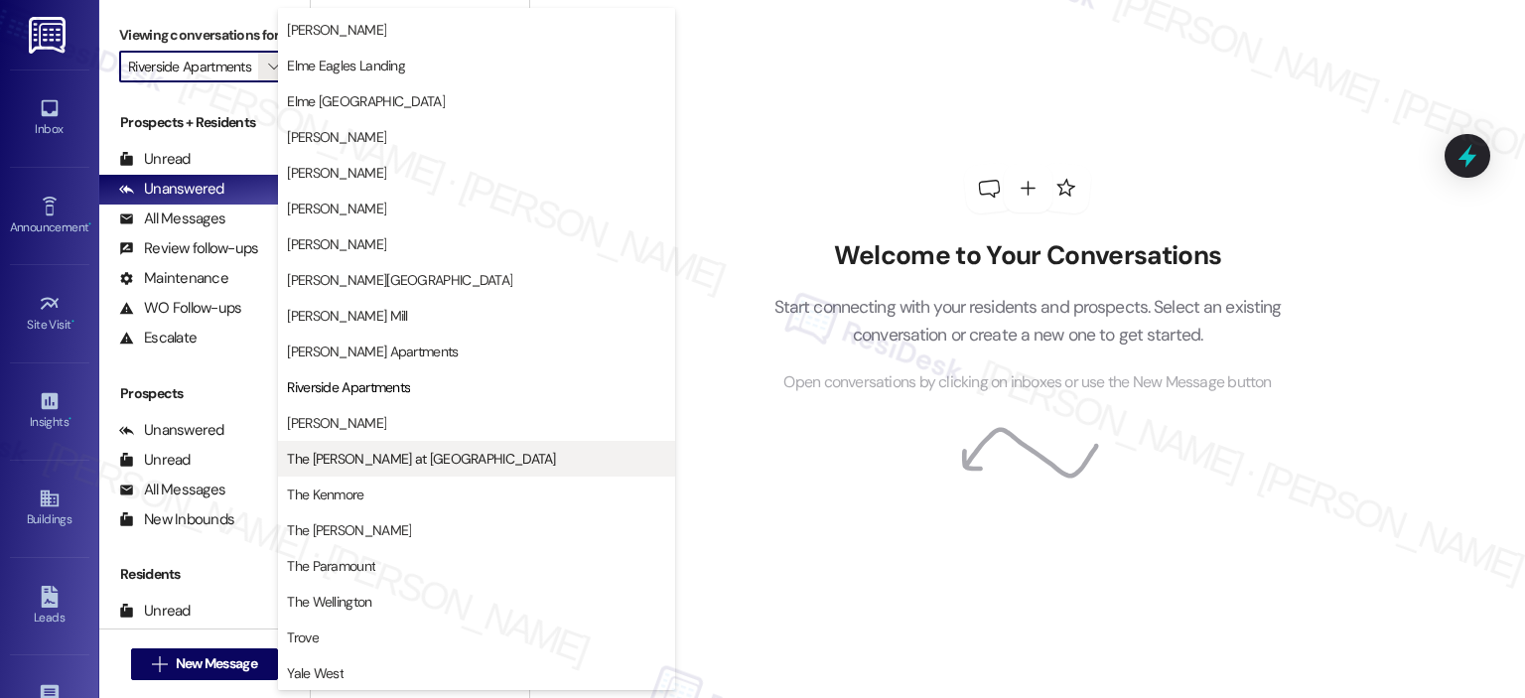
click at [403, 449] on span "The [PERSON_NAME] at [GEOGRAPHIC_DATA]" at bounding box center [421, 459] width 268 height 20
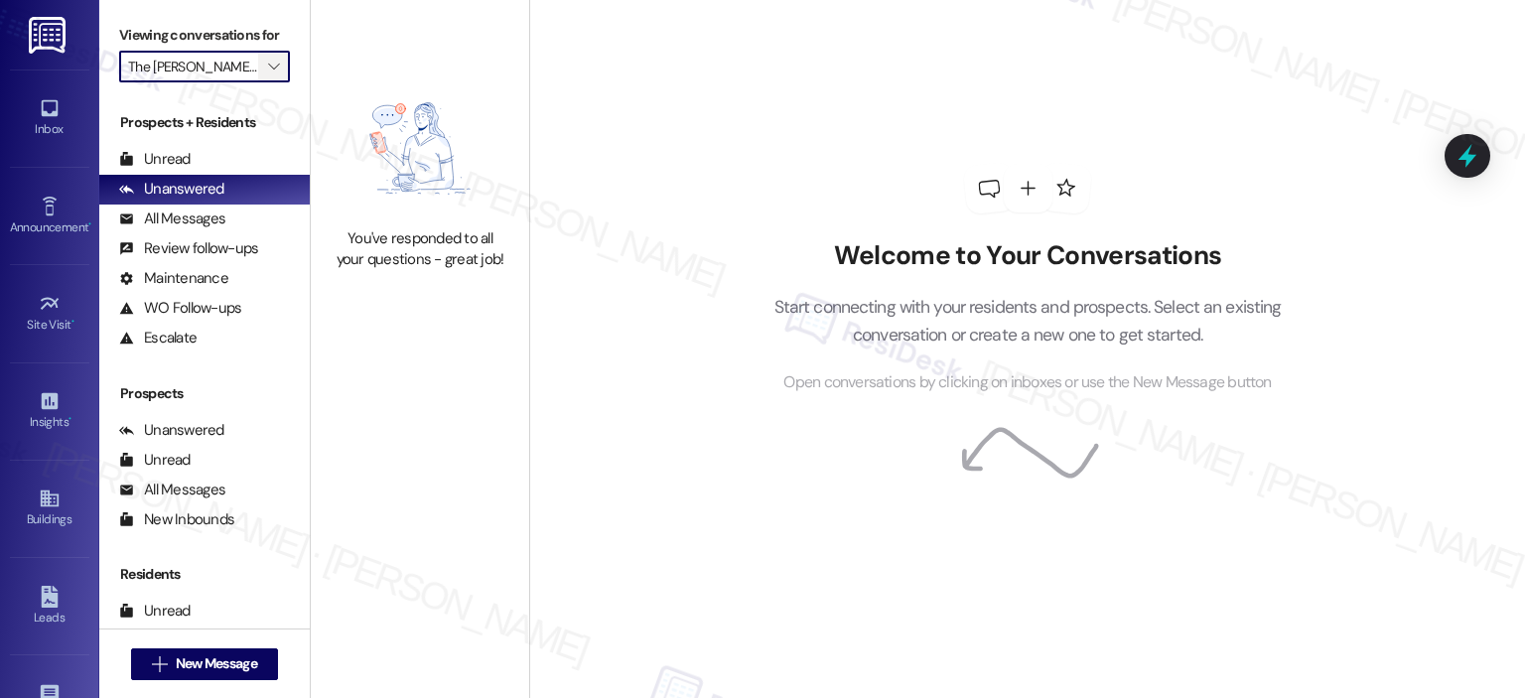
click at [272, 59] on button "" at bounding box center [274, 67] width 32 height 32
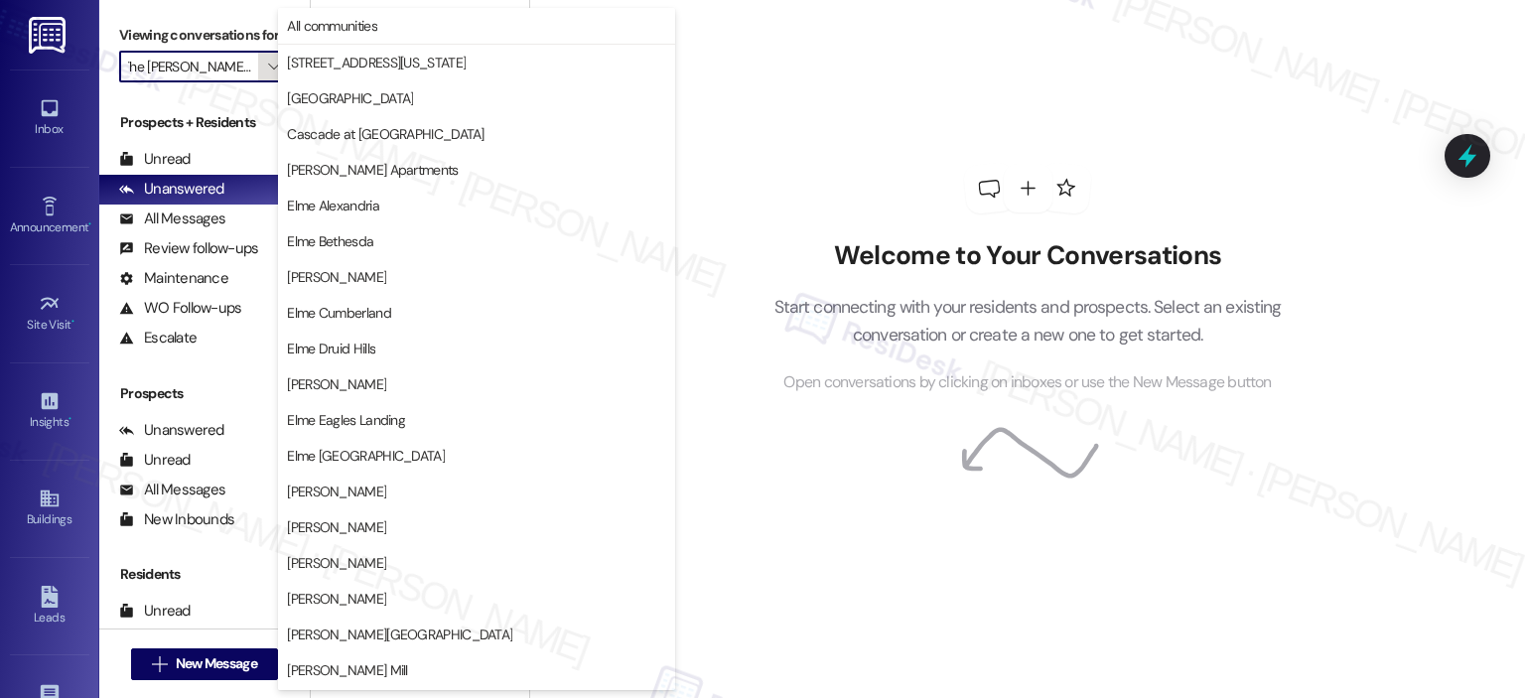
scroll to position [354, 0]
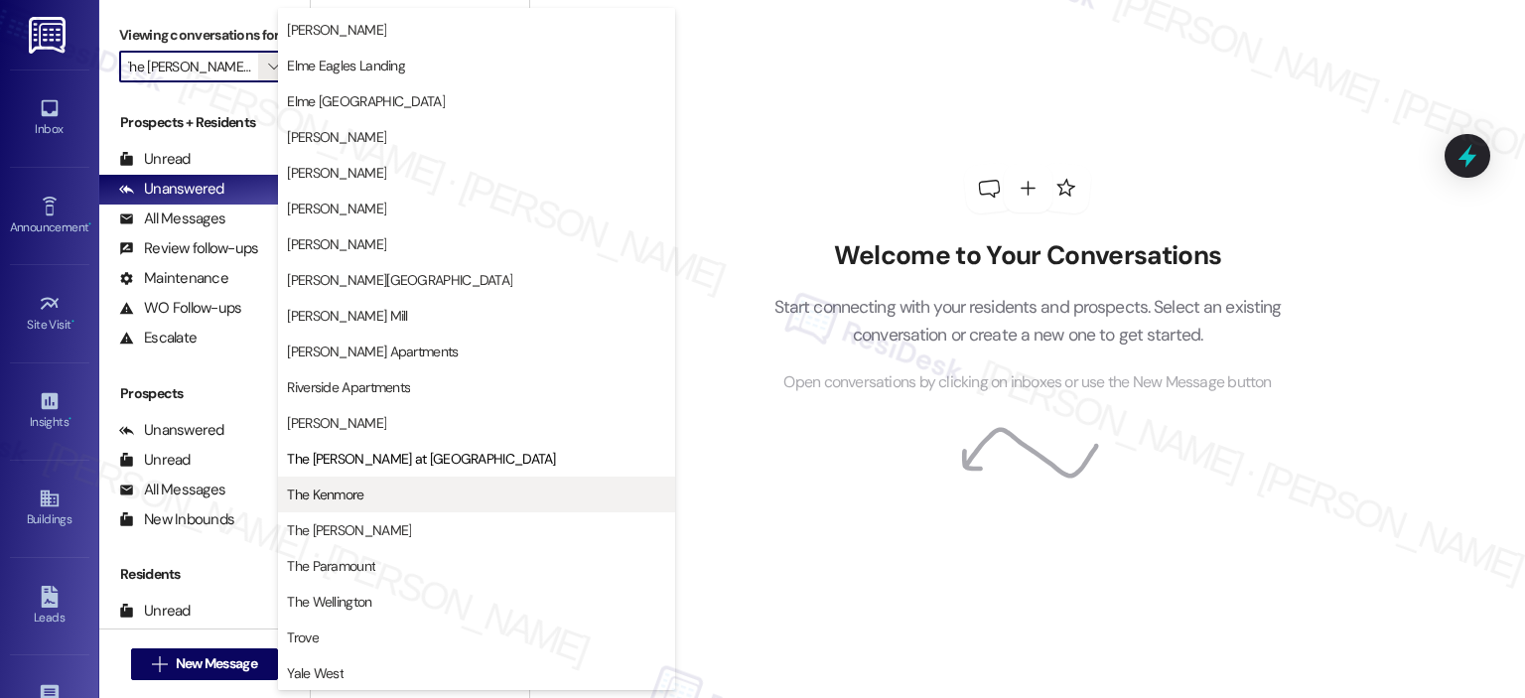
click at [361, 476] on button "The Kenmore" at bounding box center [476, 494] width 397 height 36
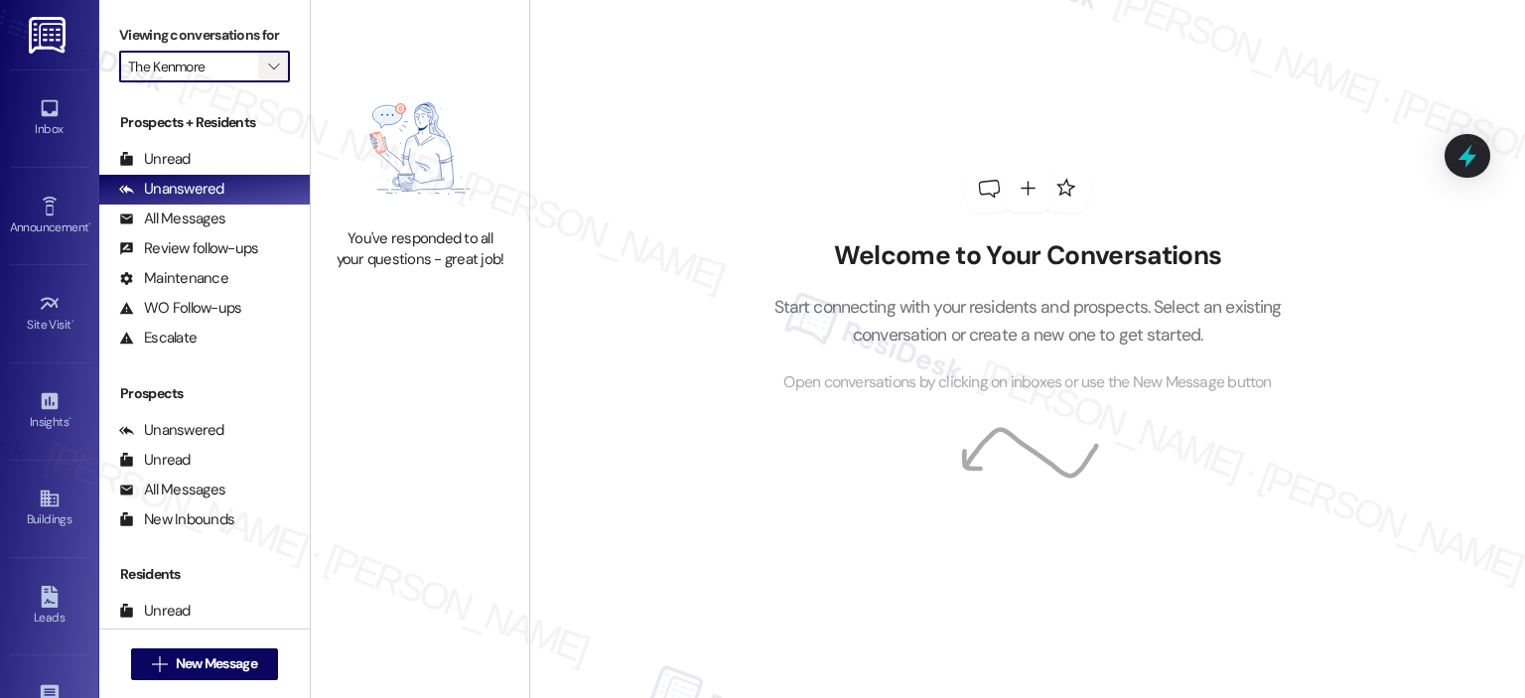
click at [271, 72] on span "" at bounding box center [273, 67] width 19 height 32
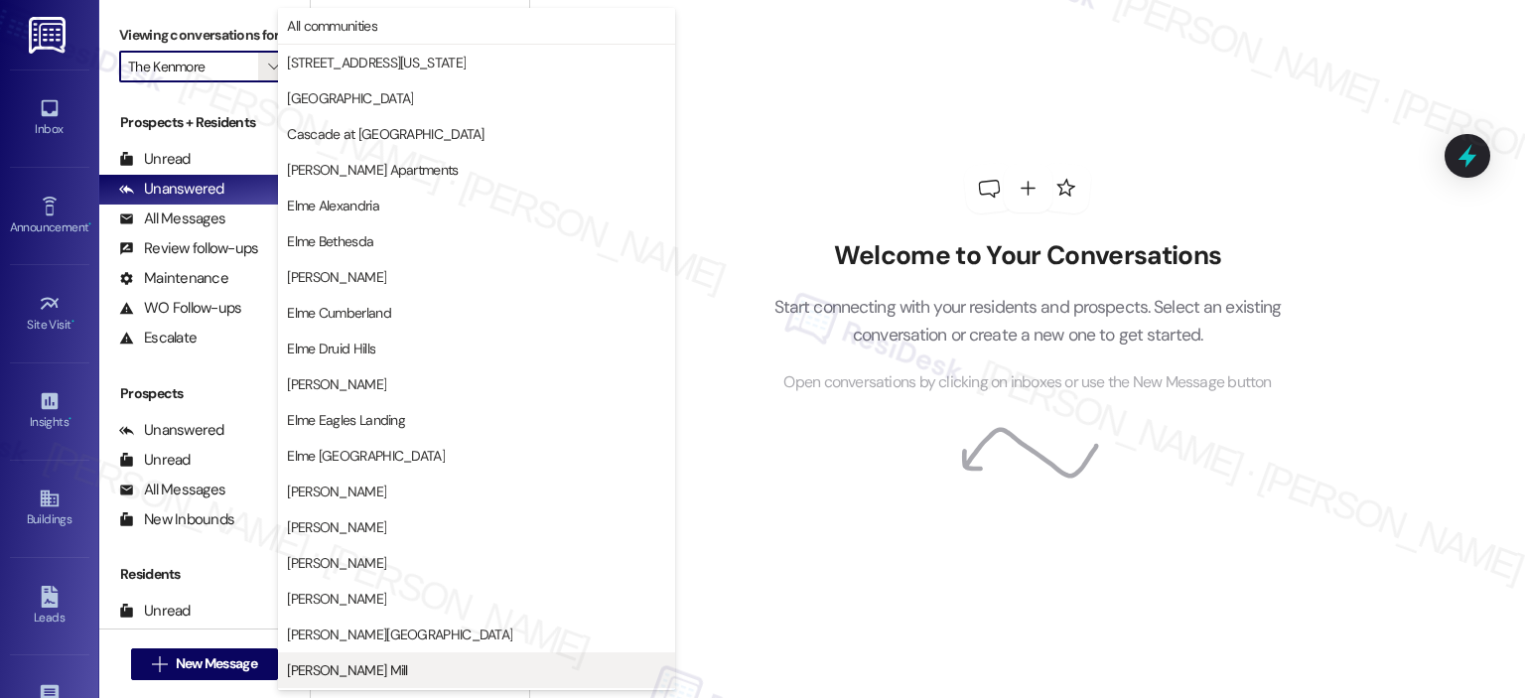
scroll to position [354, 0]
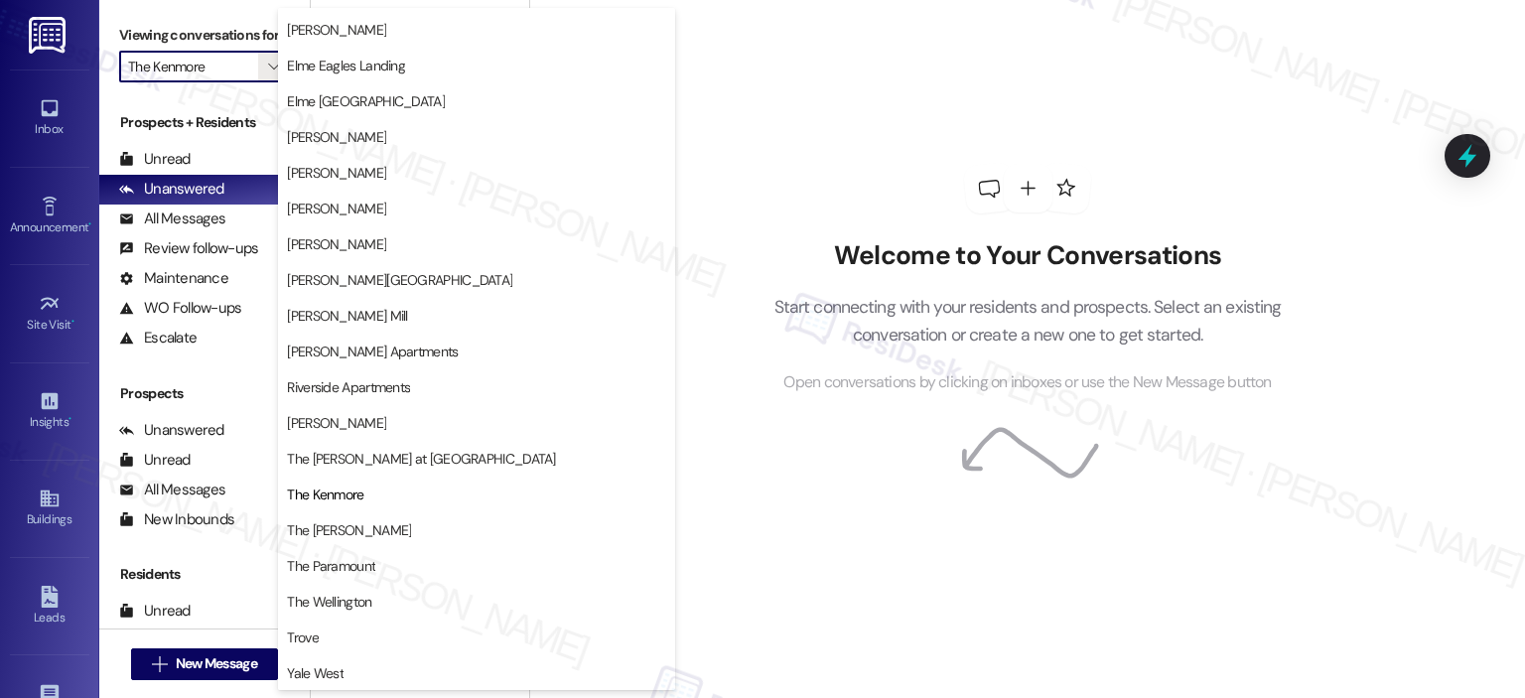
click at [460, 523] on span "The [PERSON_NAME]" at bounding box center [476, 530] width 379 height 20
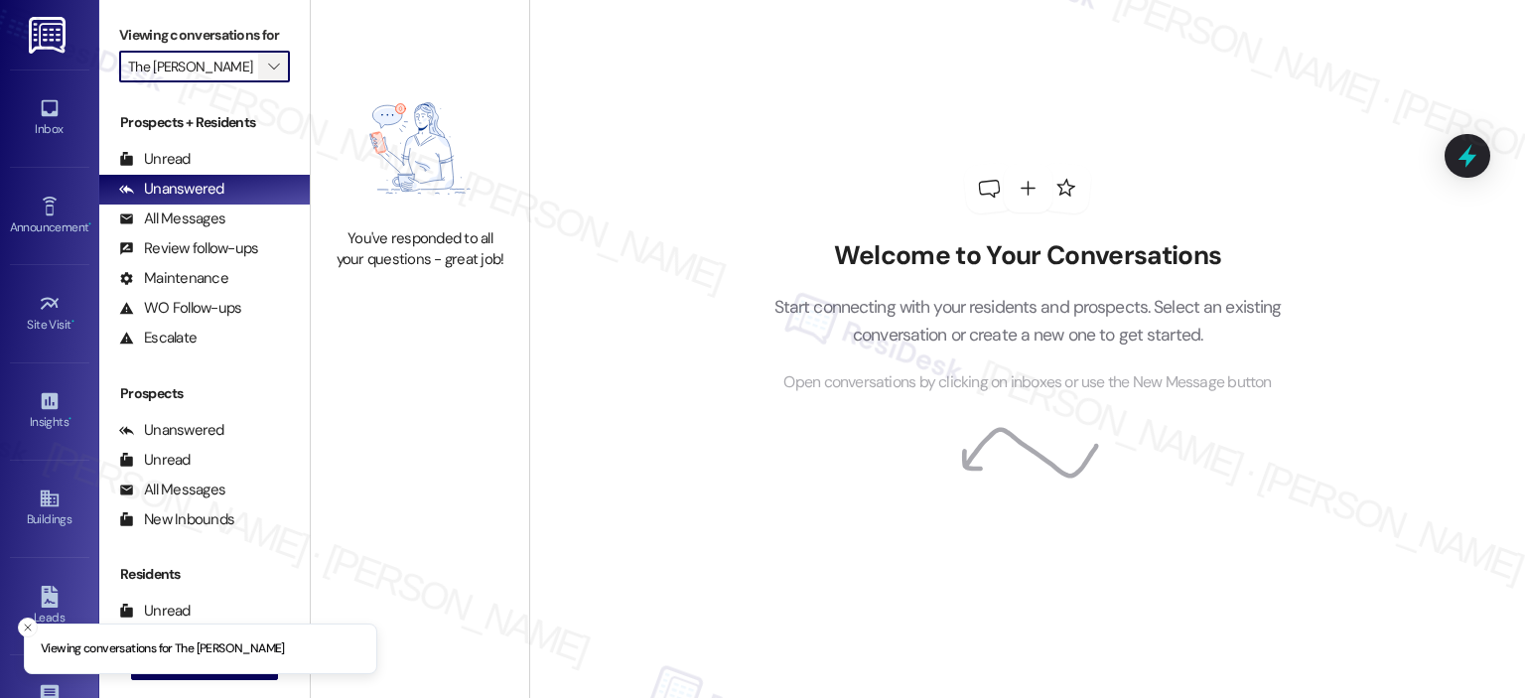
click at [258, 66] on button "" at bounding box center [274, 67] width 32 height 32
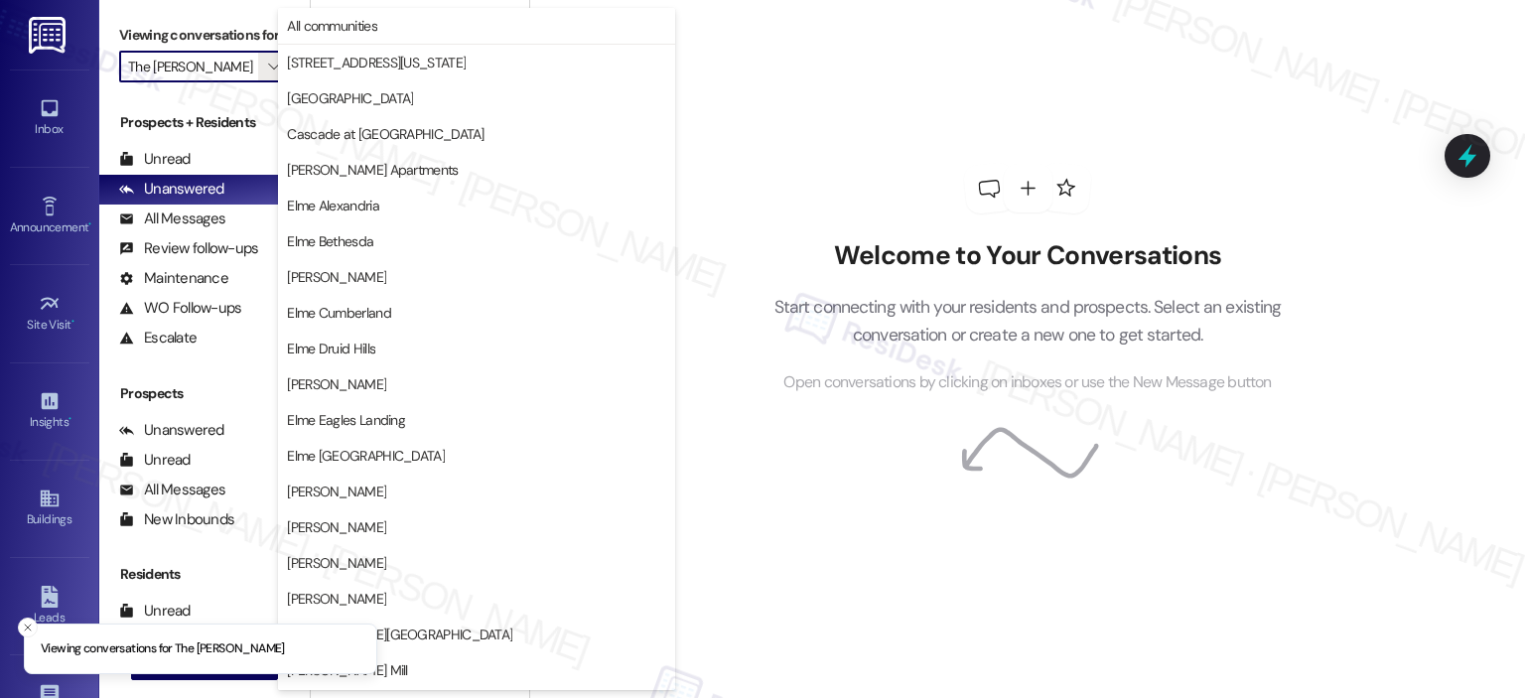
scroll to position [354, 0]
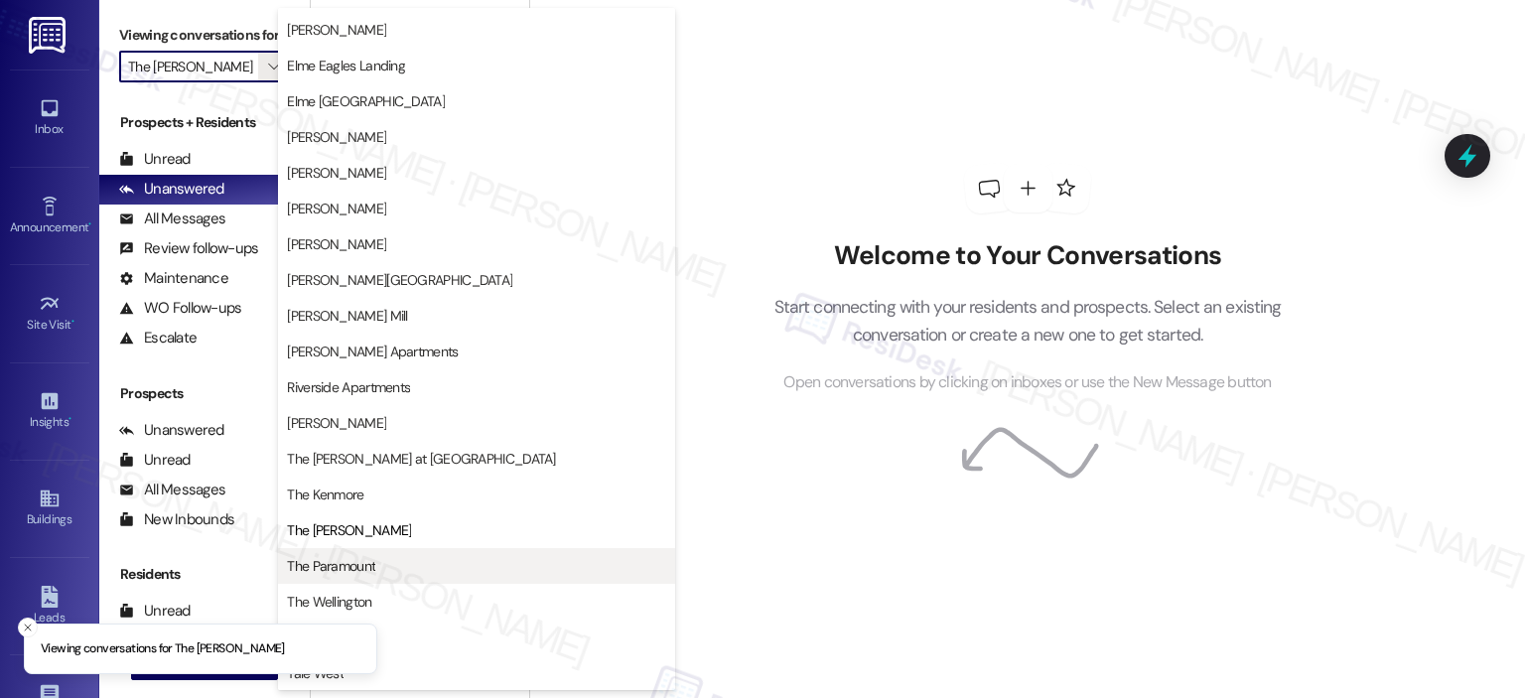
click at [353, 563] on span "The Paramount" at bounding box center [331, 566] width 88 height 20
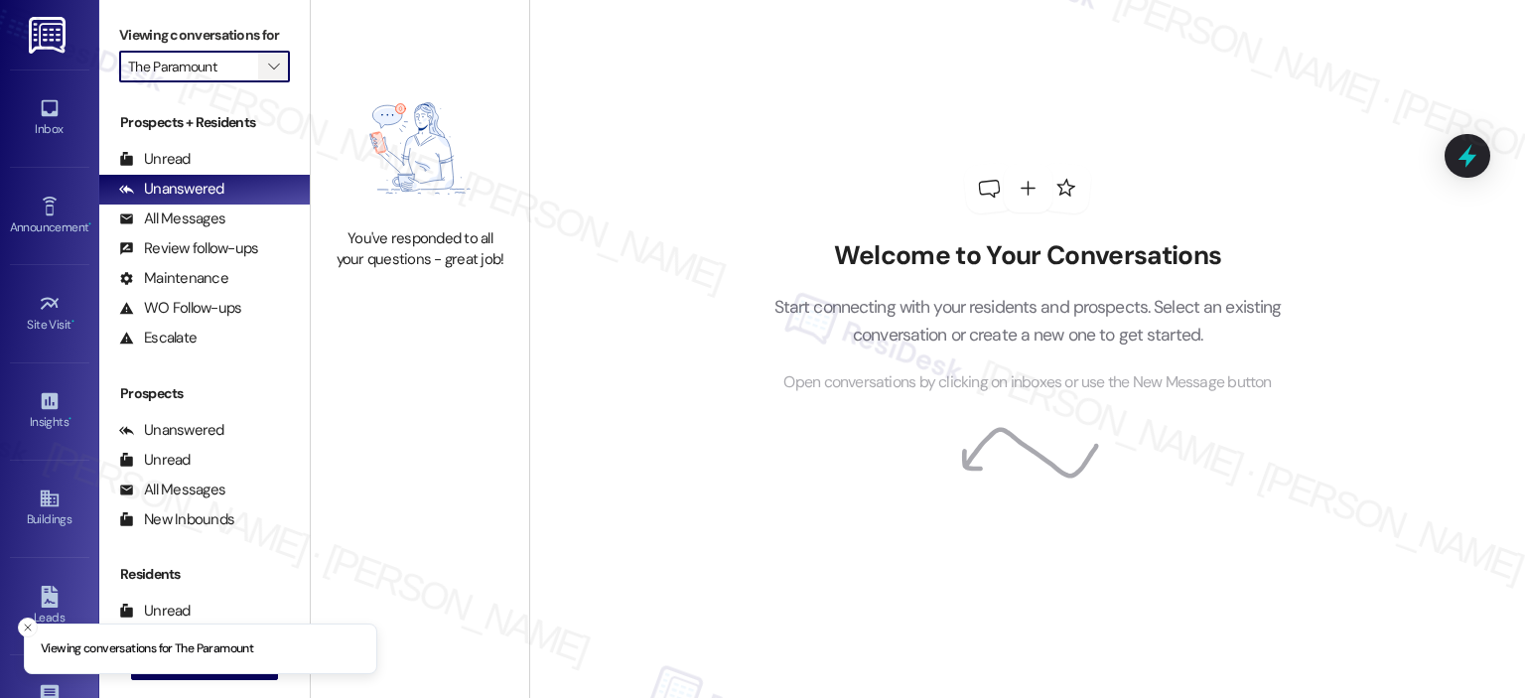
click at [264, 54] on span "" at bounding box center [273, 67] width 19 height 32
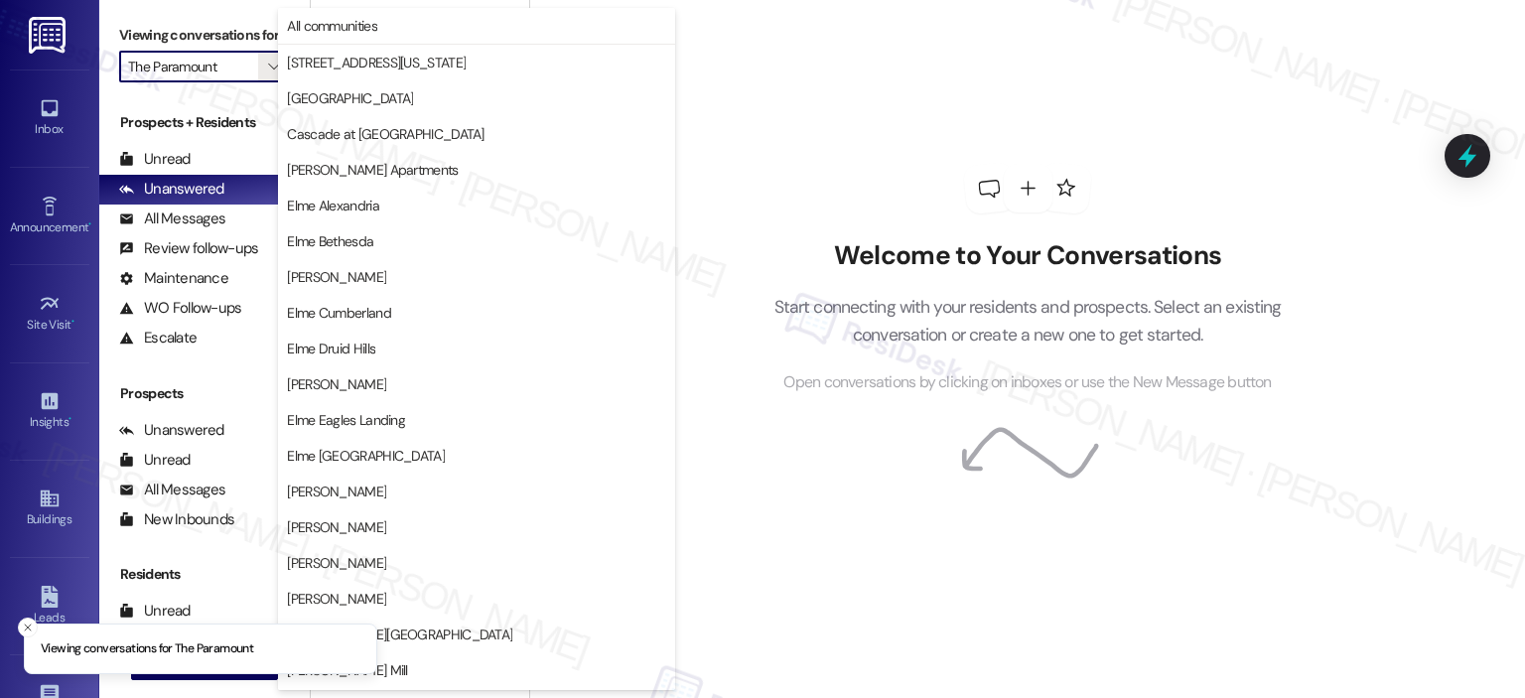
scroll to position [354, 0]
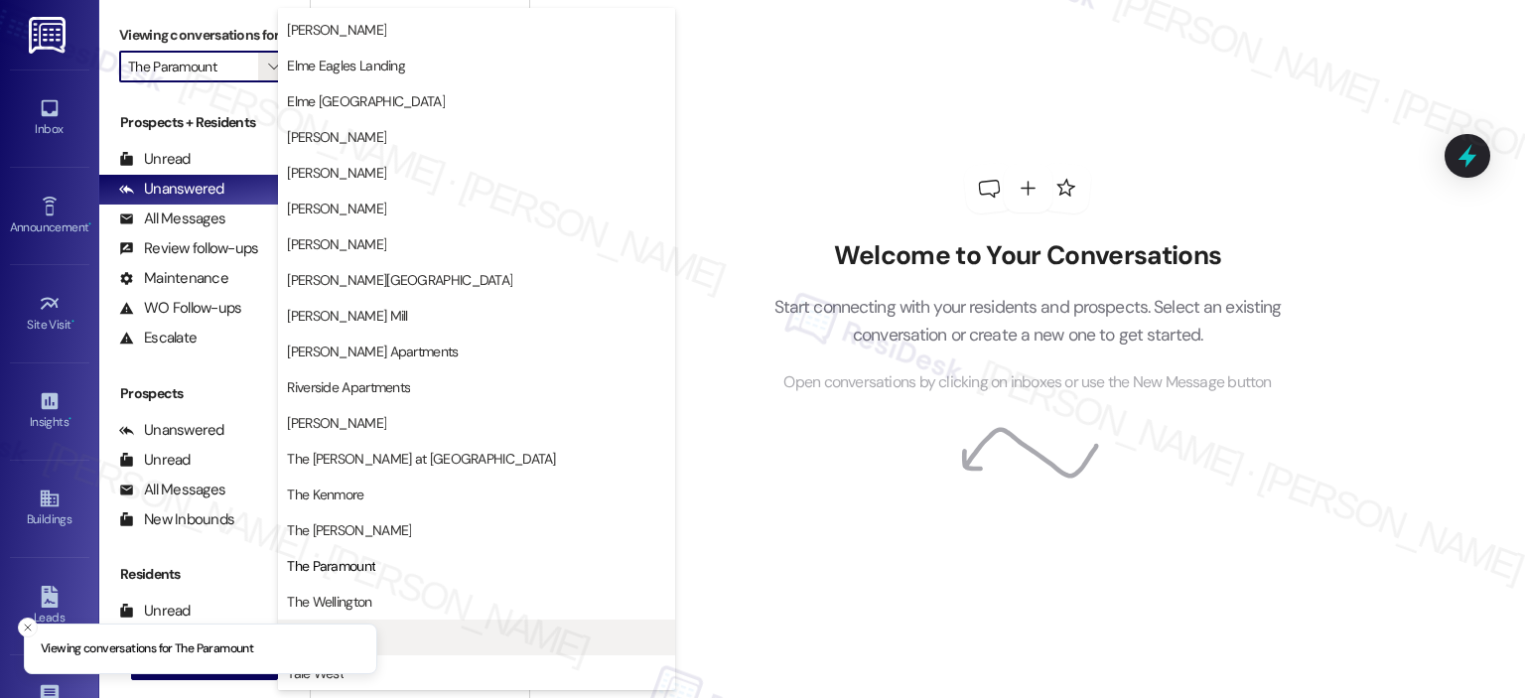
click at [437, 619] on button "Trove" at bounding box center [476, 637] width 397 height 36
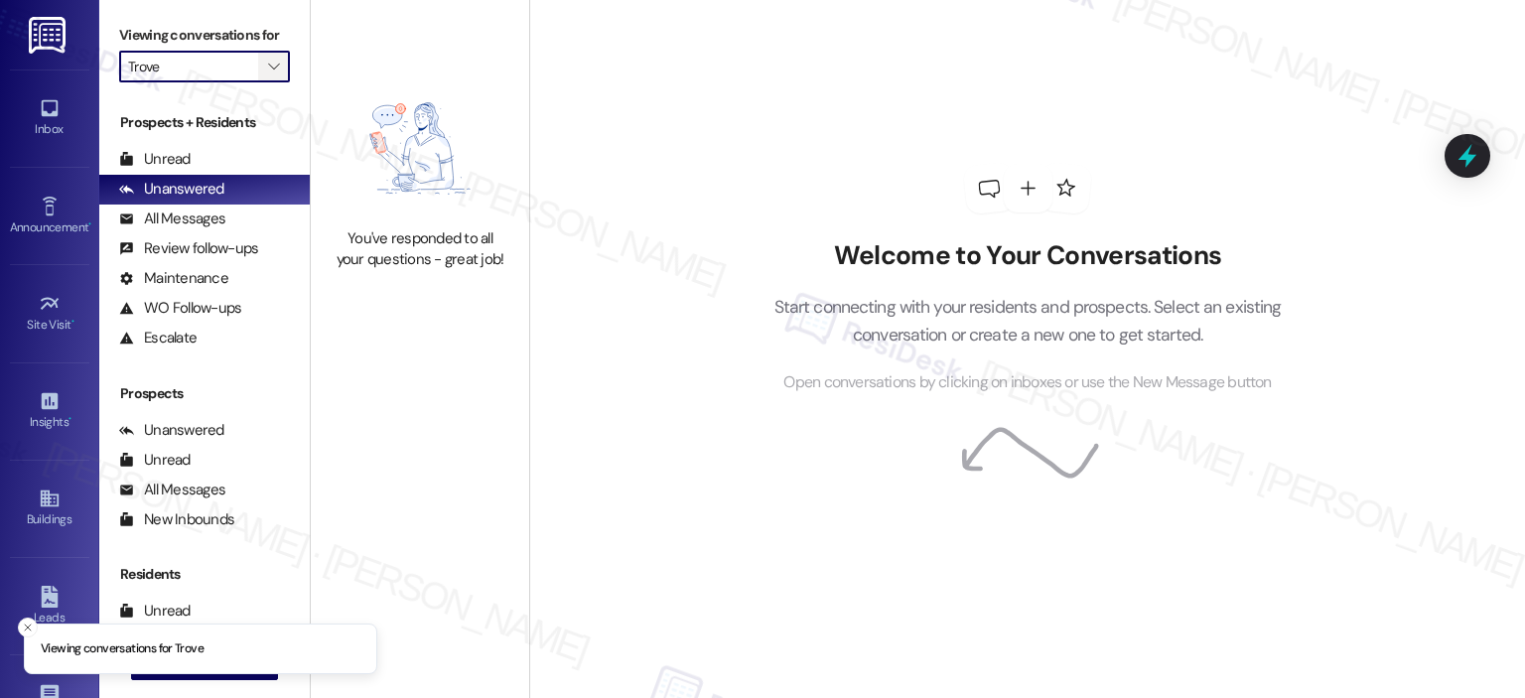
click at [268, 69] on icon "" at bounding box center [273, 67] width 11 height 16
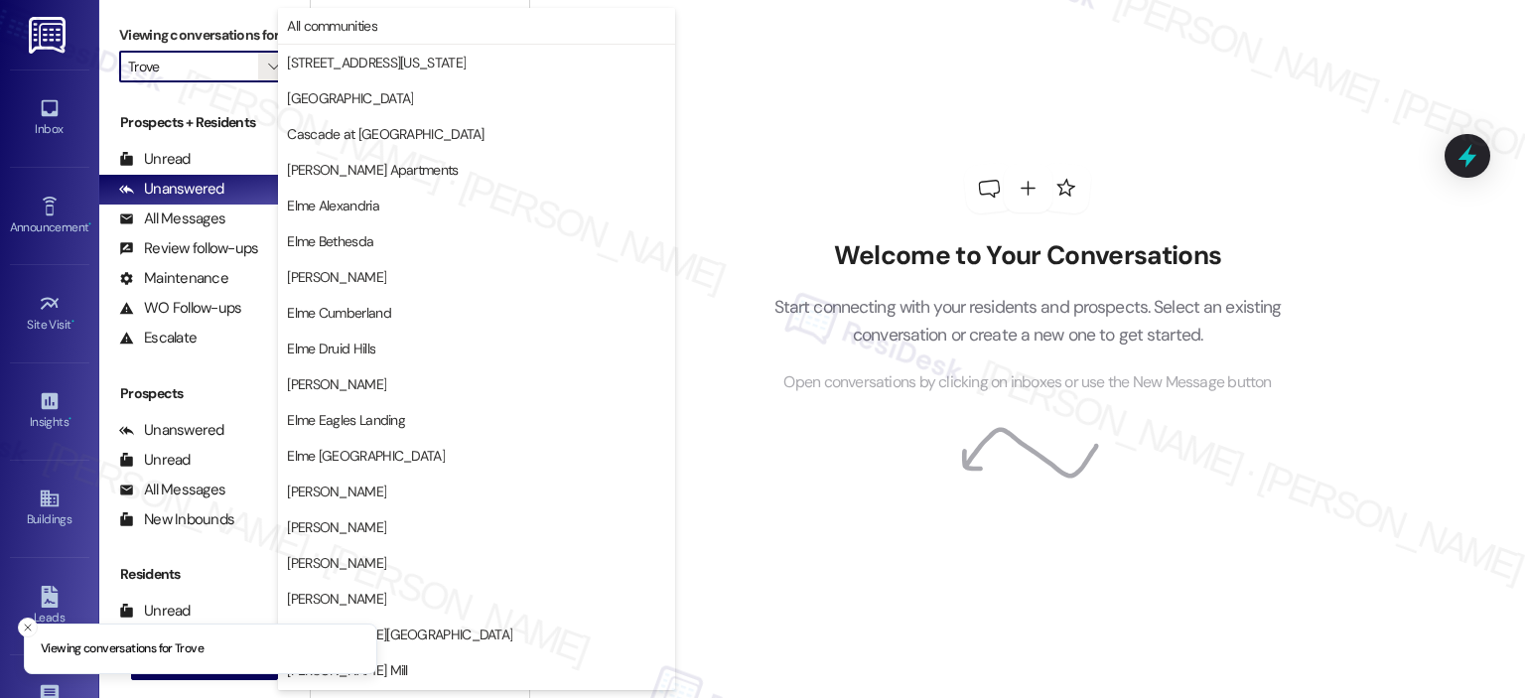
scroll to position [354, 0]
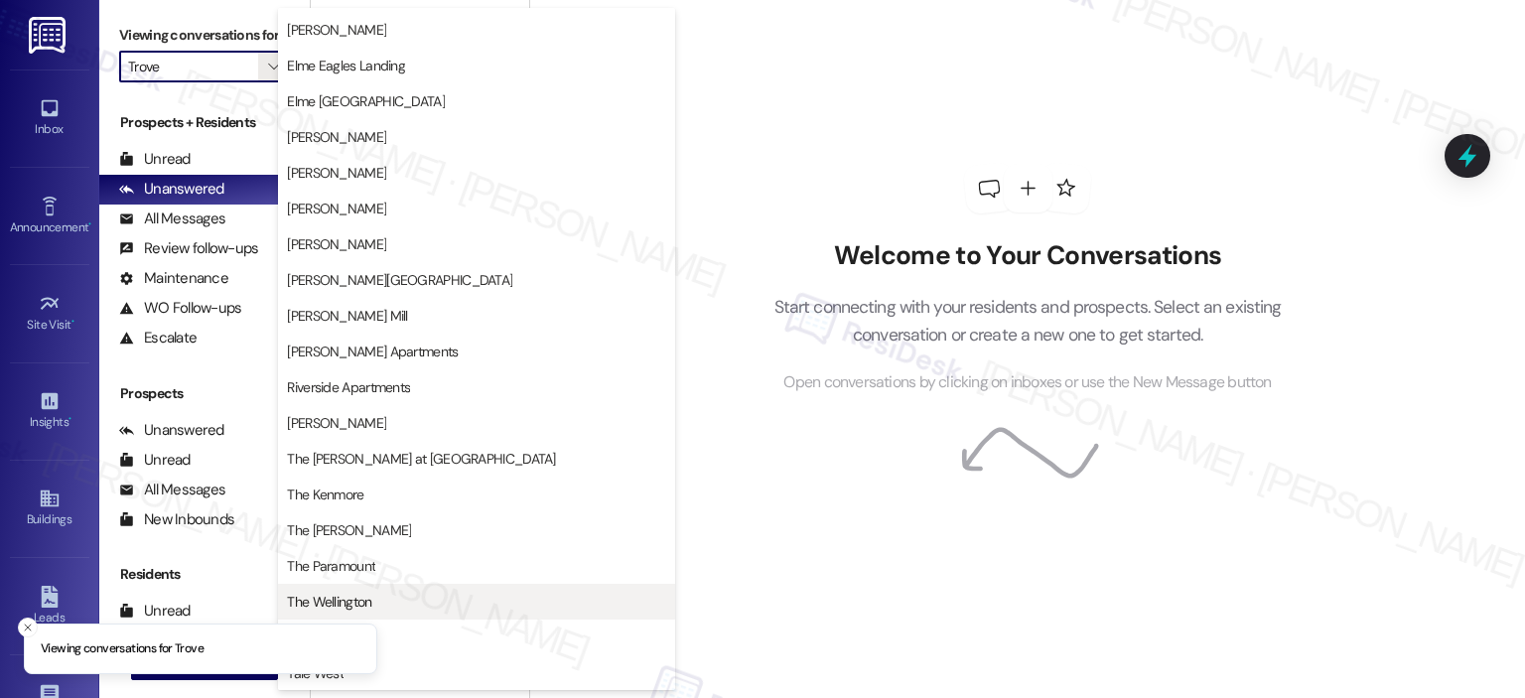
drag, startPoint x: 380, startPoint y: 598, endPoint x: 315, endPoint y: 332, distance: 273.9
click at [381, 598] on span "The Wellington" at bounding box center [476, 602] width 379 height 20
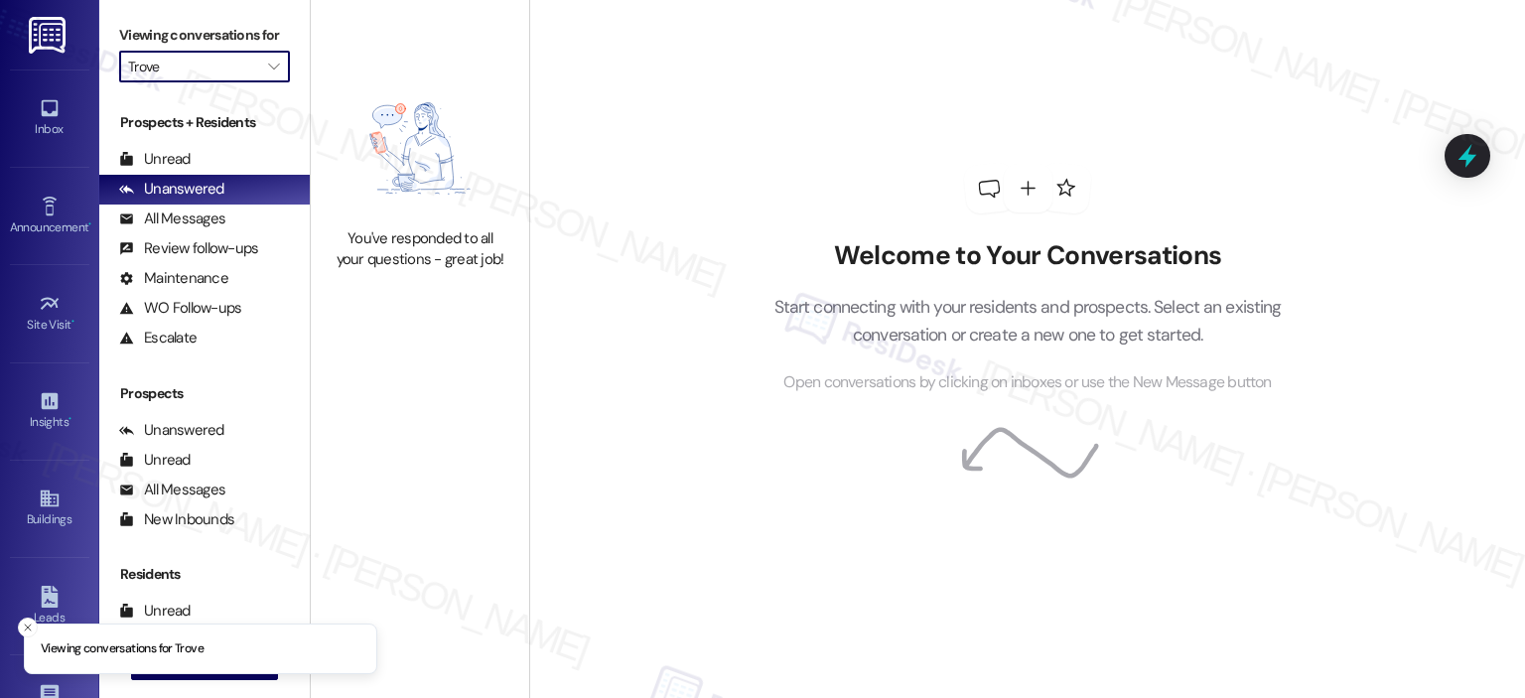
type input "The Wellington"
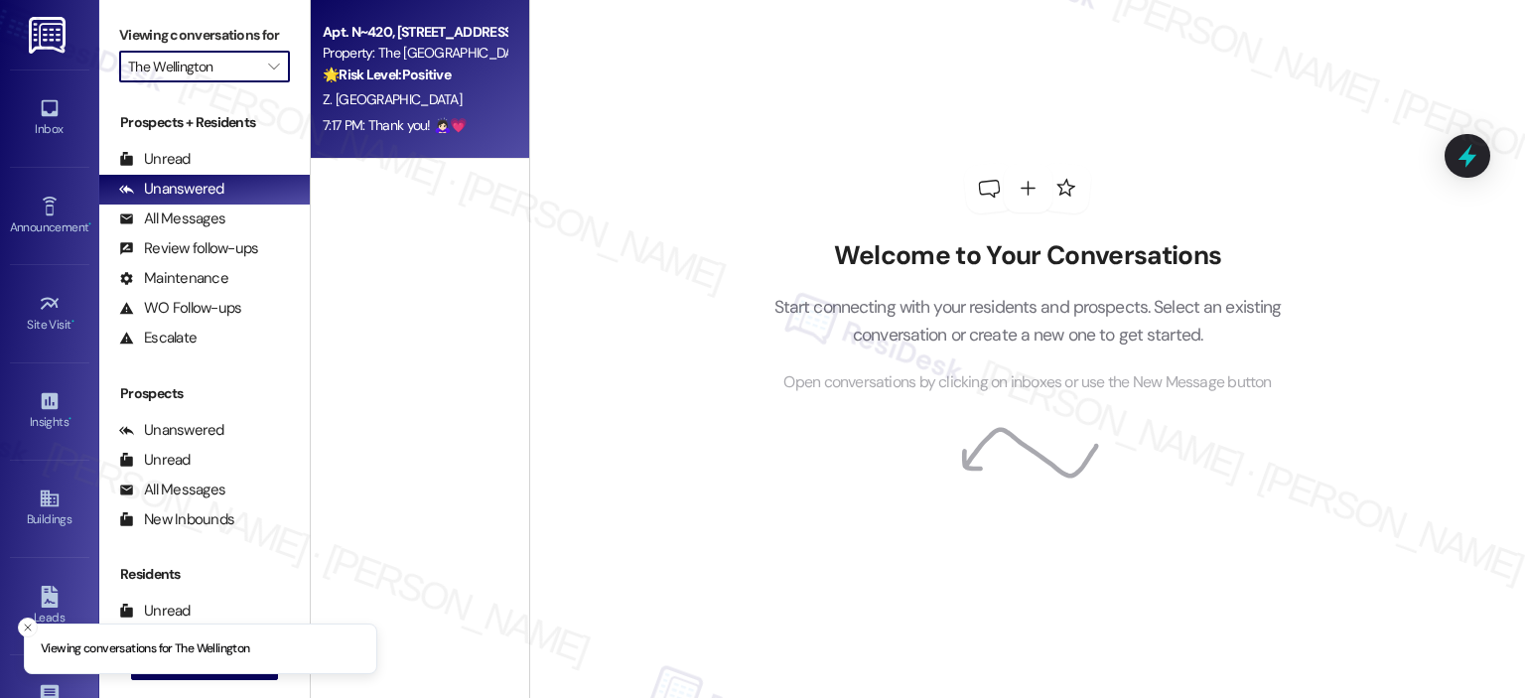
click at [421, 39] on div "Apt. N~420, [STREET_ADDRESS]" at bounding box center [415, 32] width 184 height 21
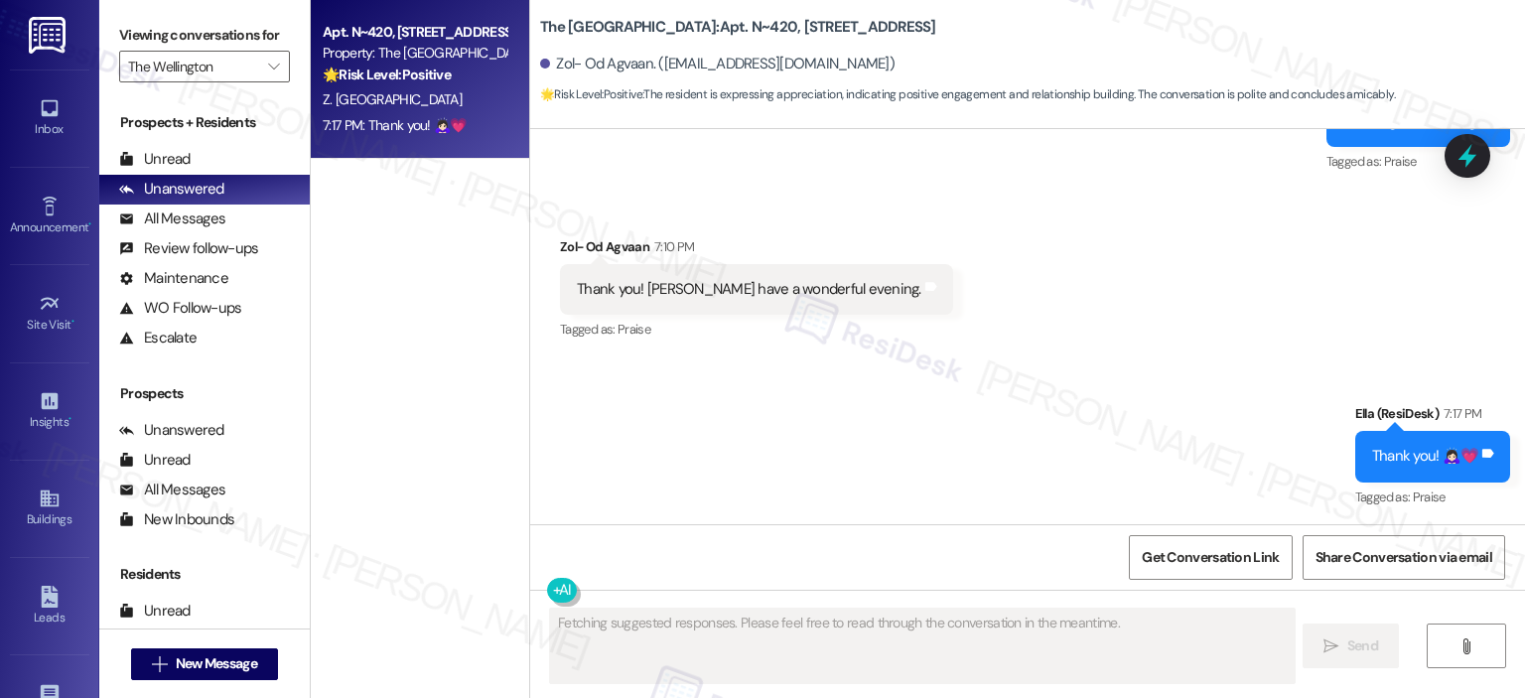
scroll to position [2059, 0]
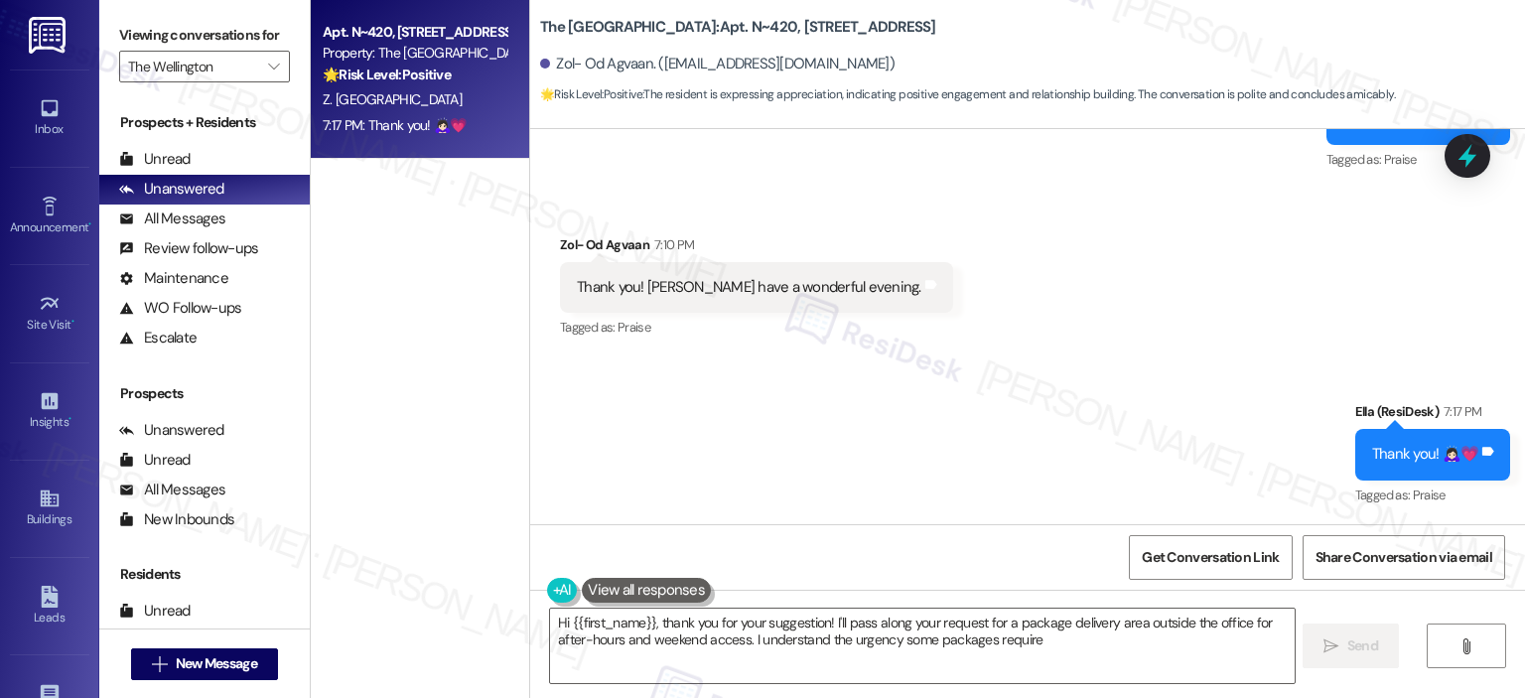
type textarea "Hi {{first_name}}, thank you for your suggestion! I'll pass along your request …"
click at [274, 62] on button "" at bounding box center [274, 67] width 32 height 32
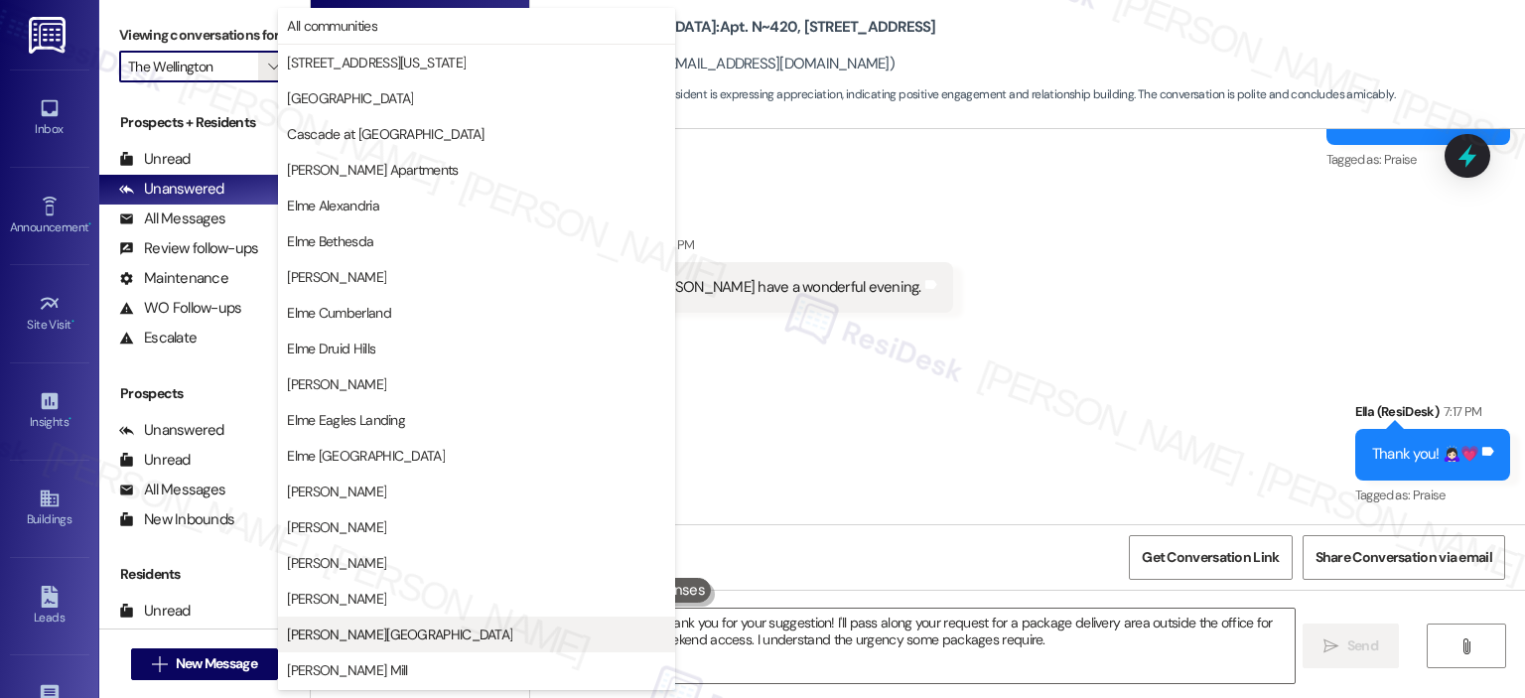
scroll to position [354, 0]
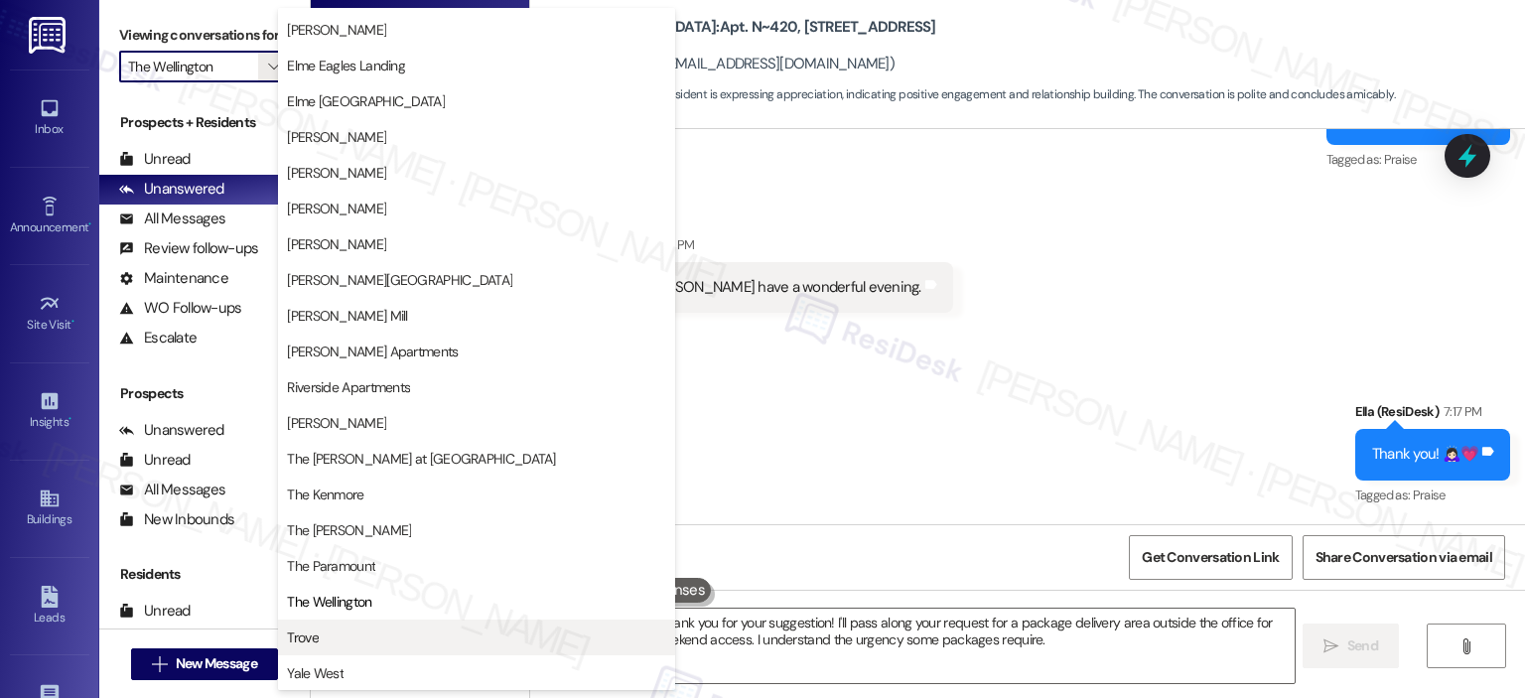
click at [344, 627] on span "Trove" at bounding box center [476, 637] width 379 height 20
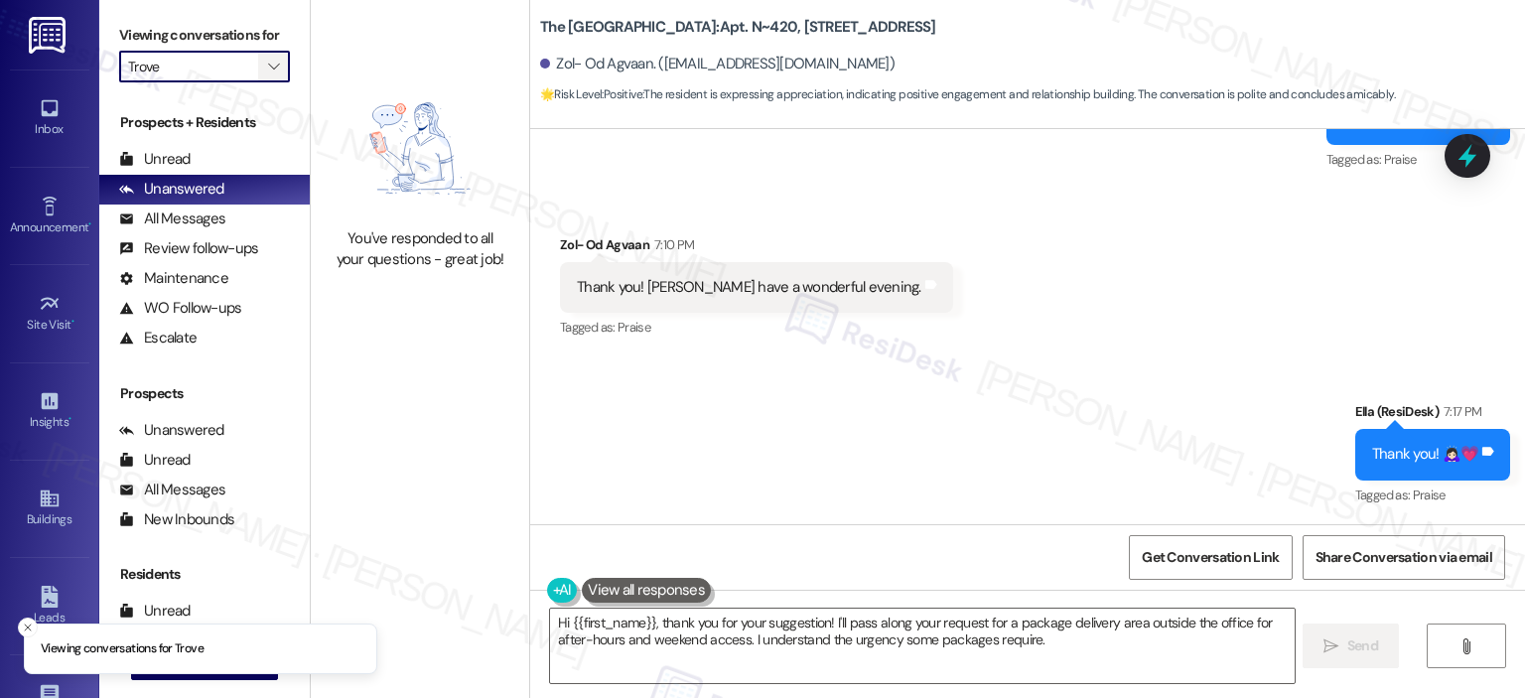
click at [273, 63] on button "" at bounding box center [274, 67] width 32 height 32
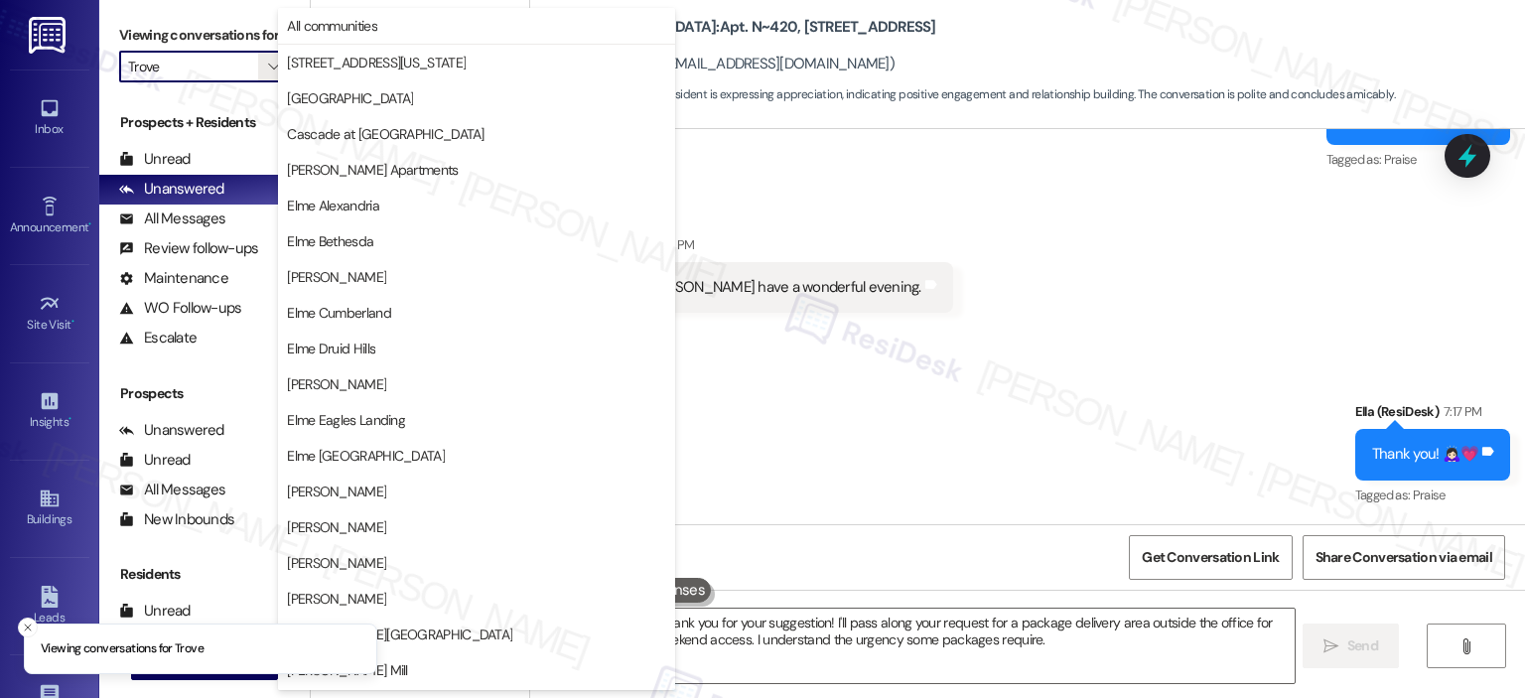
scroll to position [354, 0]
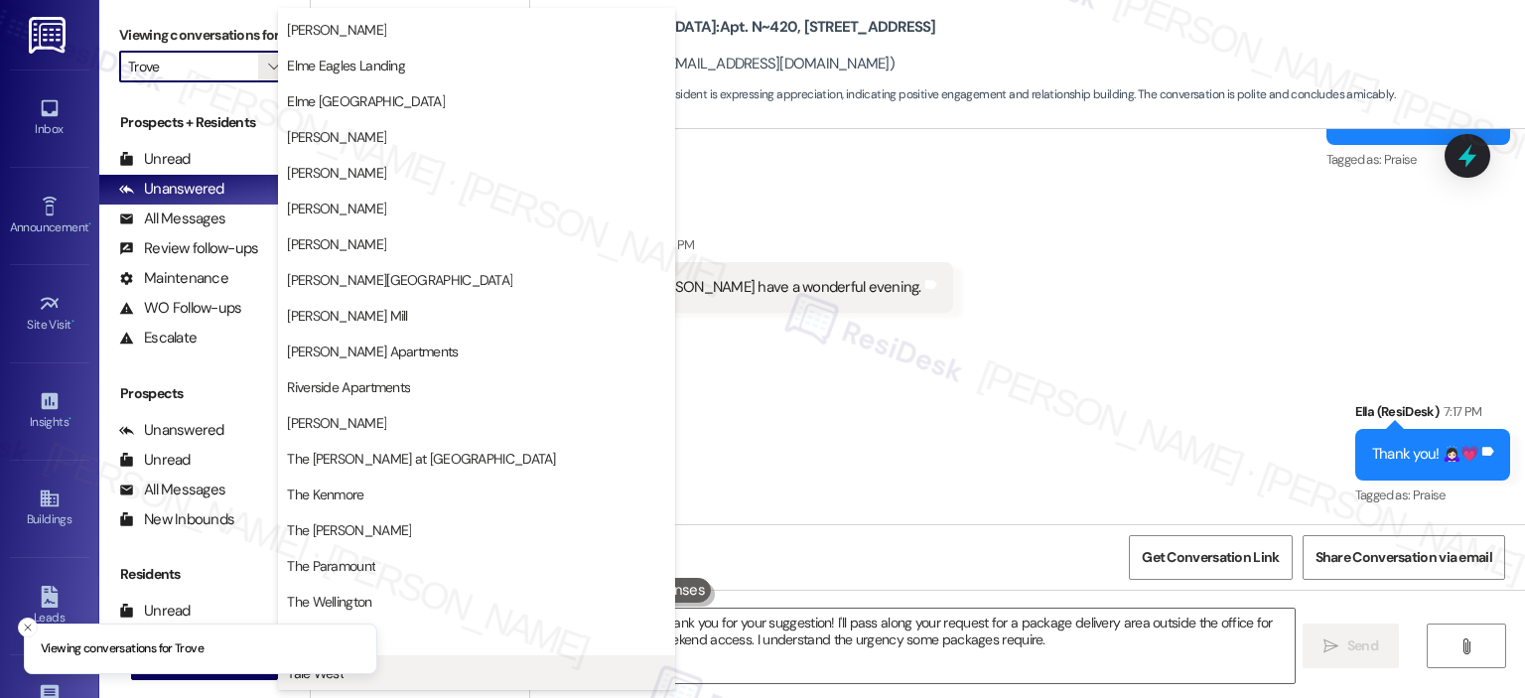
click at [398, 664] on span "Yale West" at bounding box center [476, 673] width 379 height 20
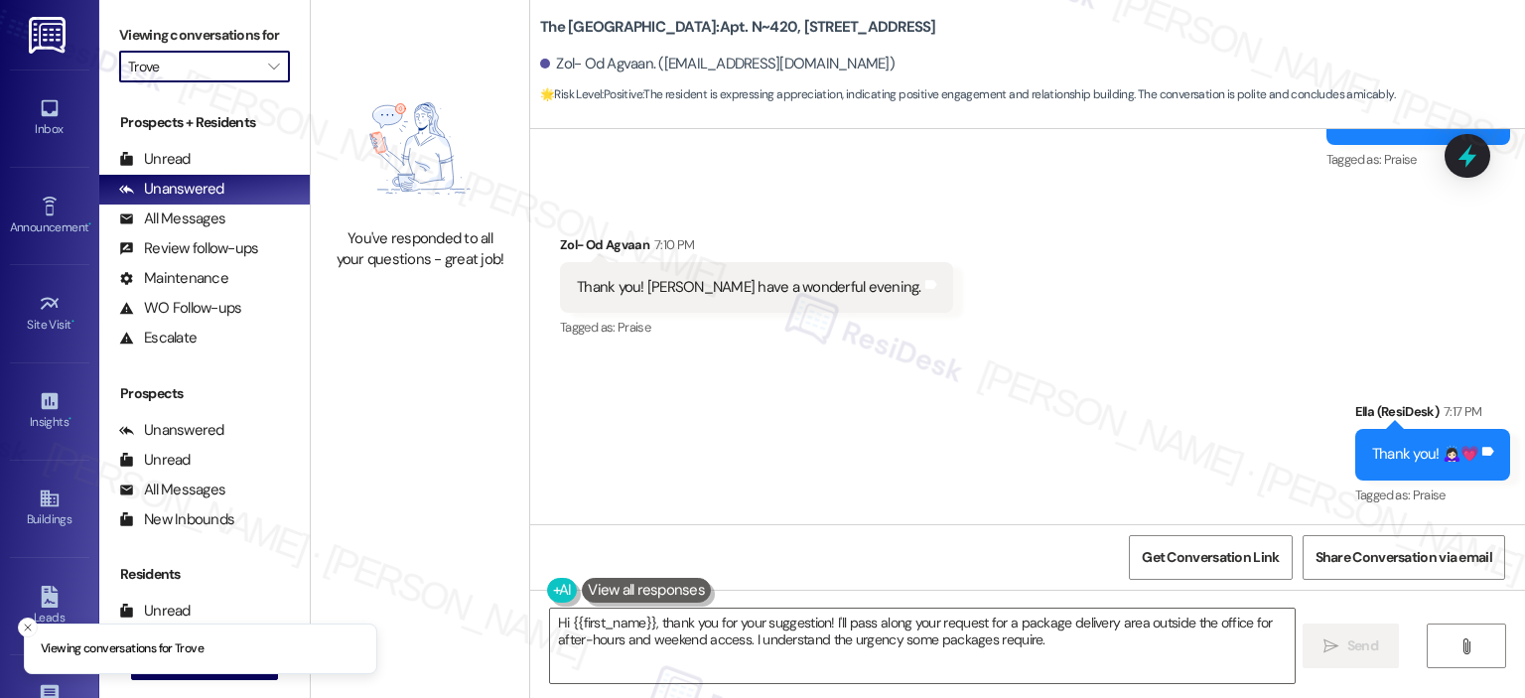
type input "Yale West"
click at [264, 64] on span "" at bounding box center [273, 67] width 19 height 32
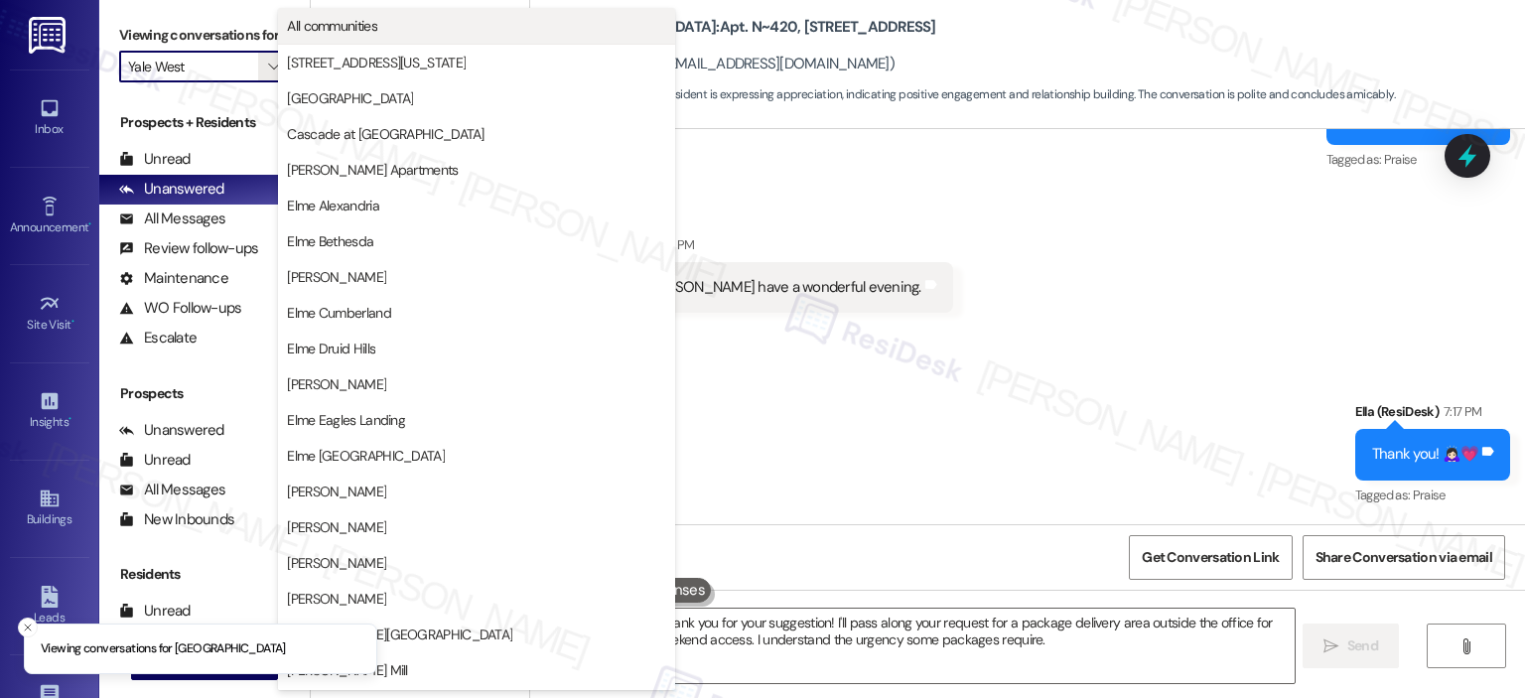
click at [368, 23] on span "All communities" at bounding box center [332, 26] width 90 height 20
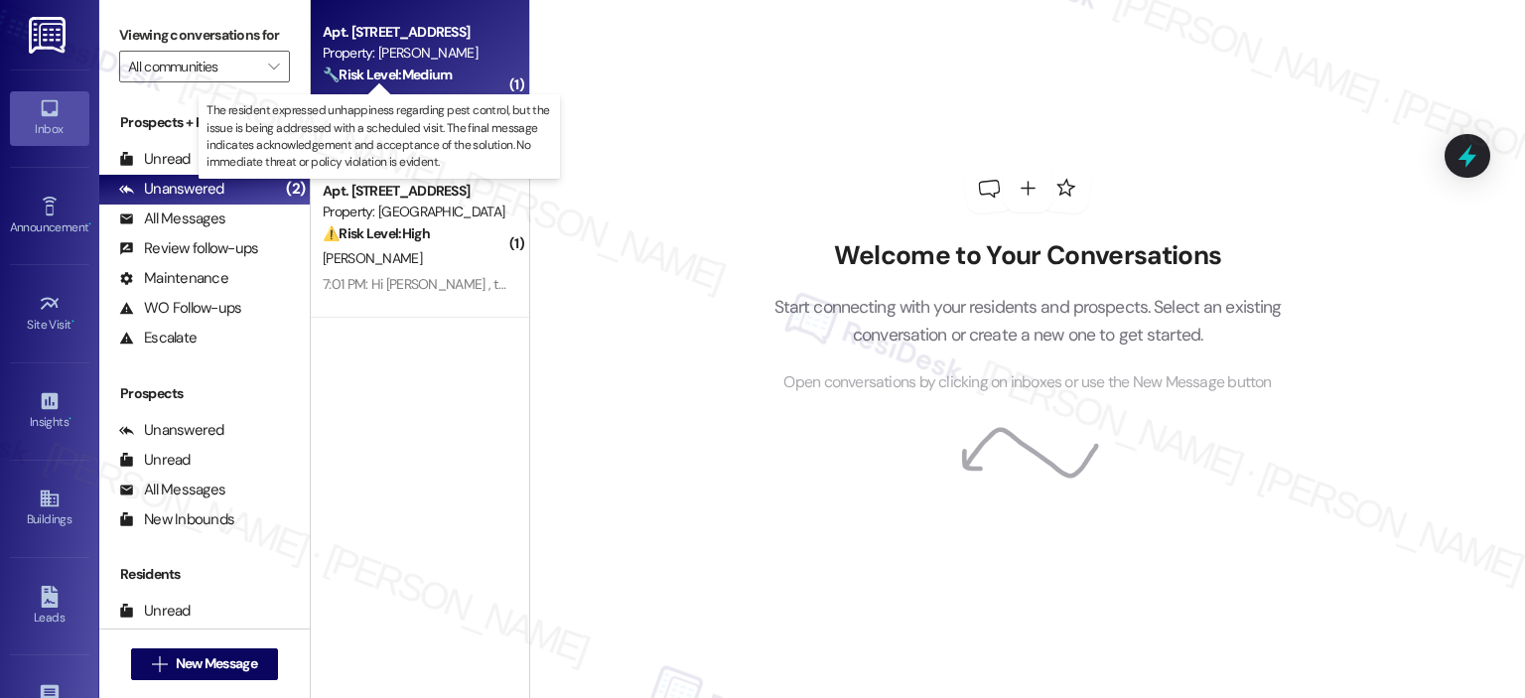
click at [333, 70] on strong "🔧 Risk Level: Medium" at bounding box center [387, 75] width 129 height 18
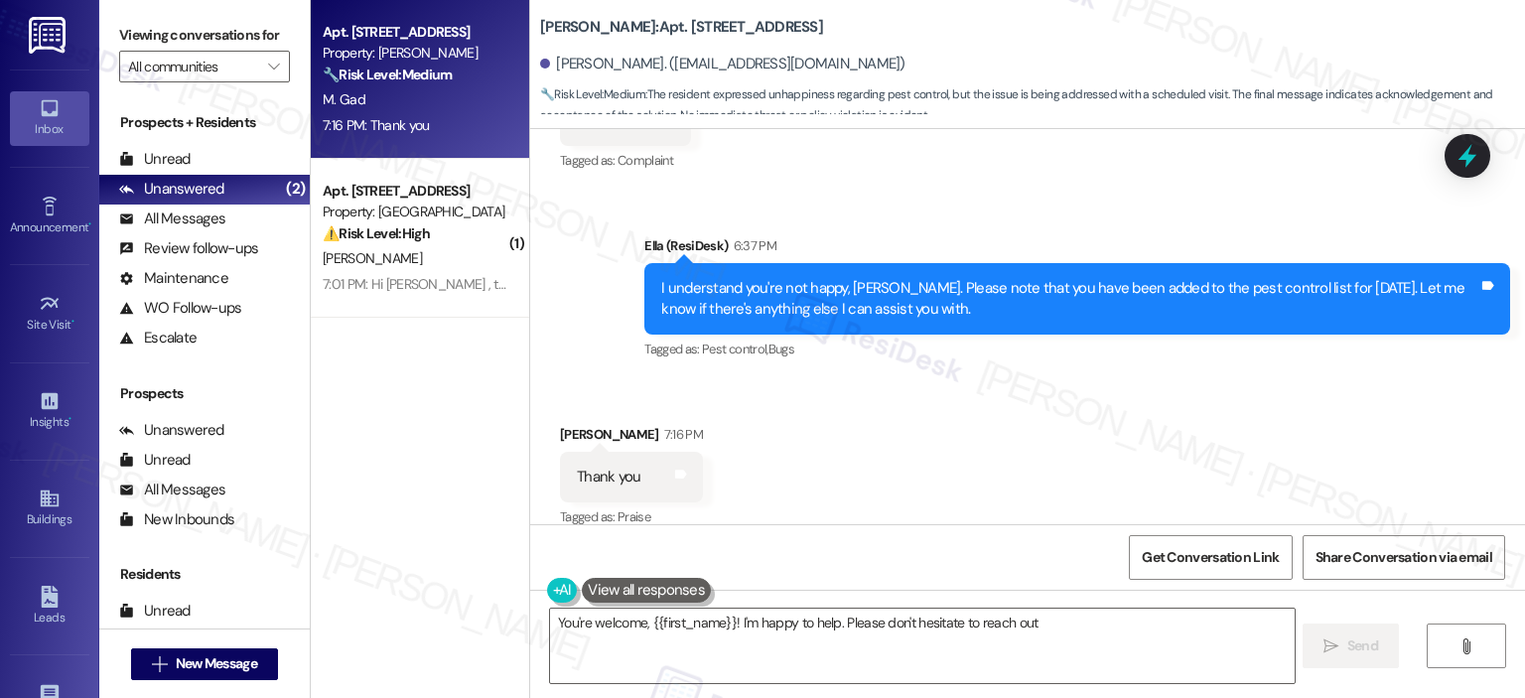
scroll to position [3578, 0]
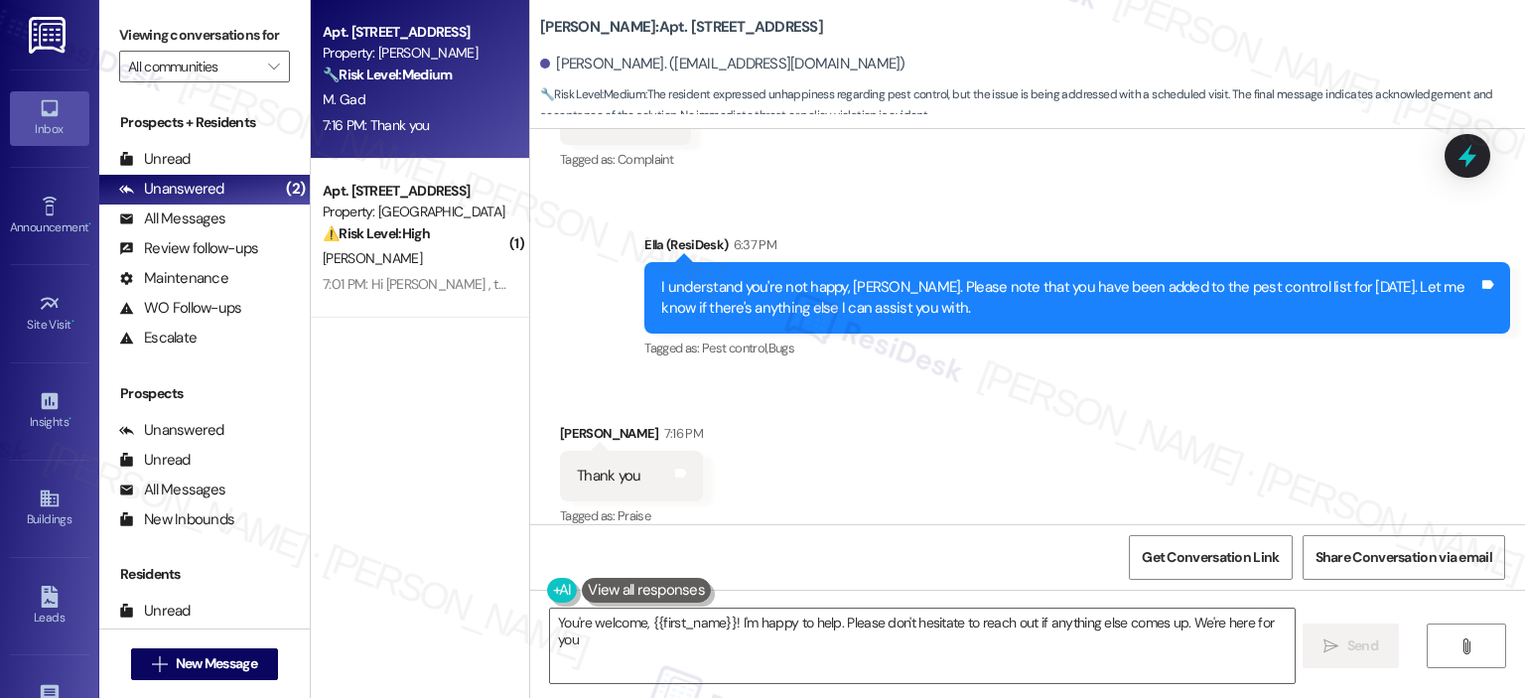
type textarea "You're welcome, {{first_name}}! I'm happy to help. Please don't hesitate to rea…"
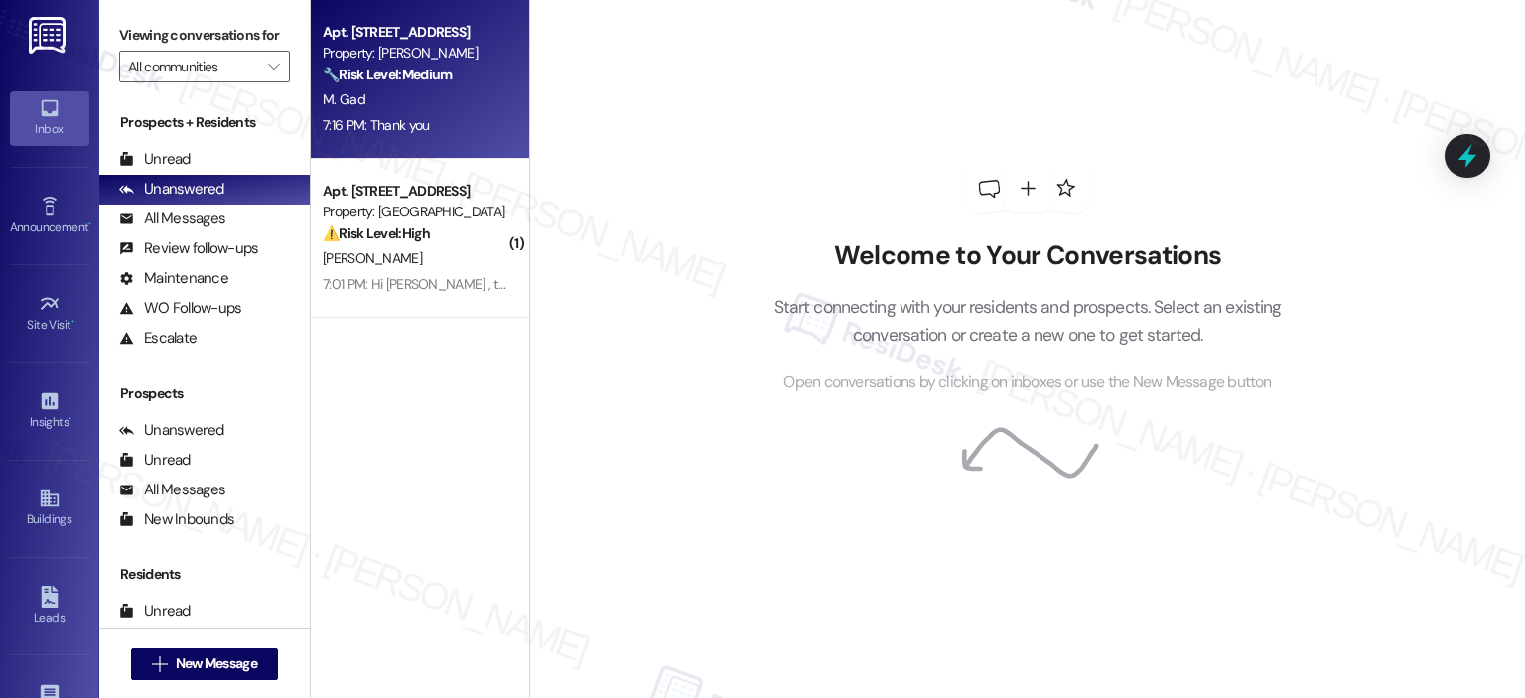
click at [392, 104] on div "M. Gad" at bounding box center [415, 99] width 188 height 25
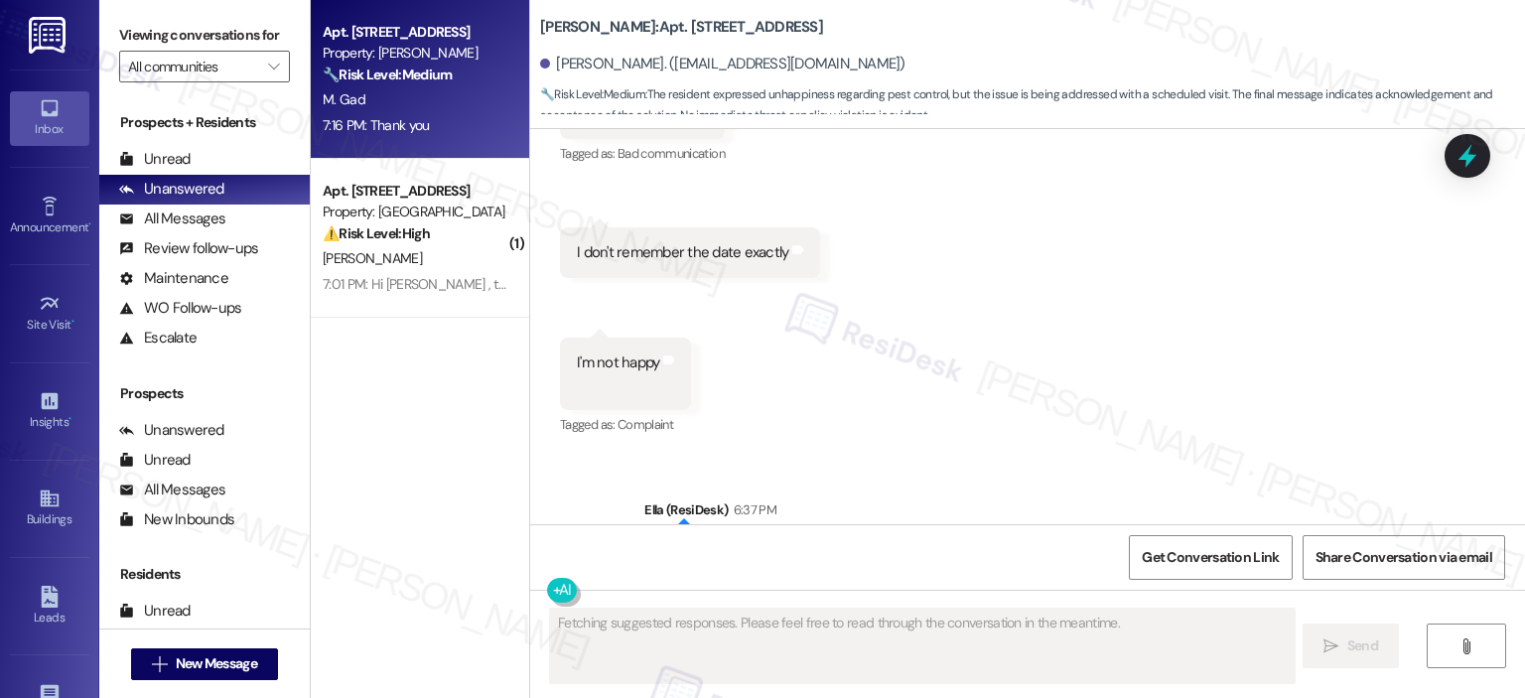
scroll to position [3577, 0]
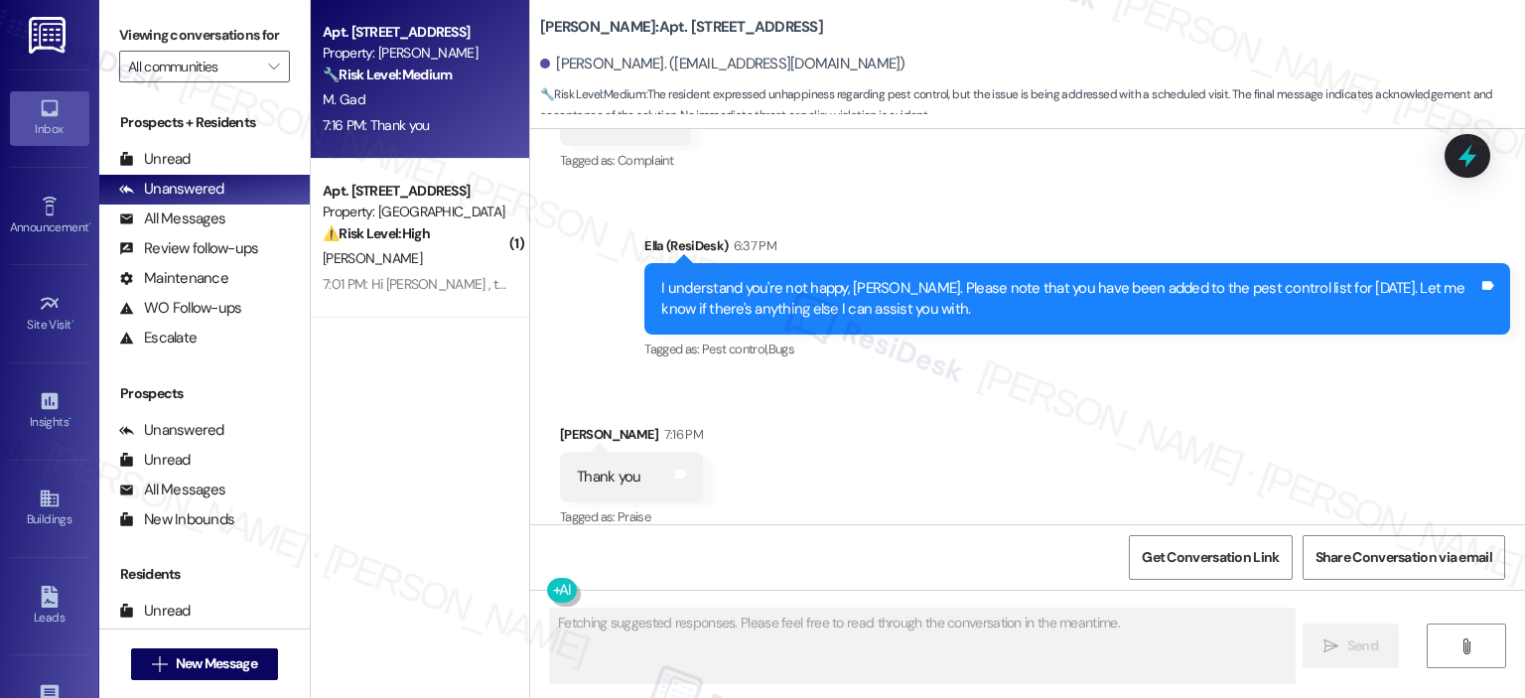
click at [699, 597] on div "Fetching suggested responses. Please feel free to read through the conversation…" at bounding box center [1027, 664] width 995 height 149
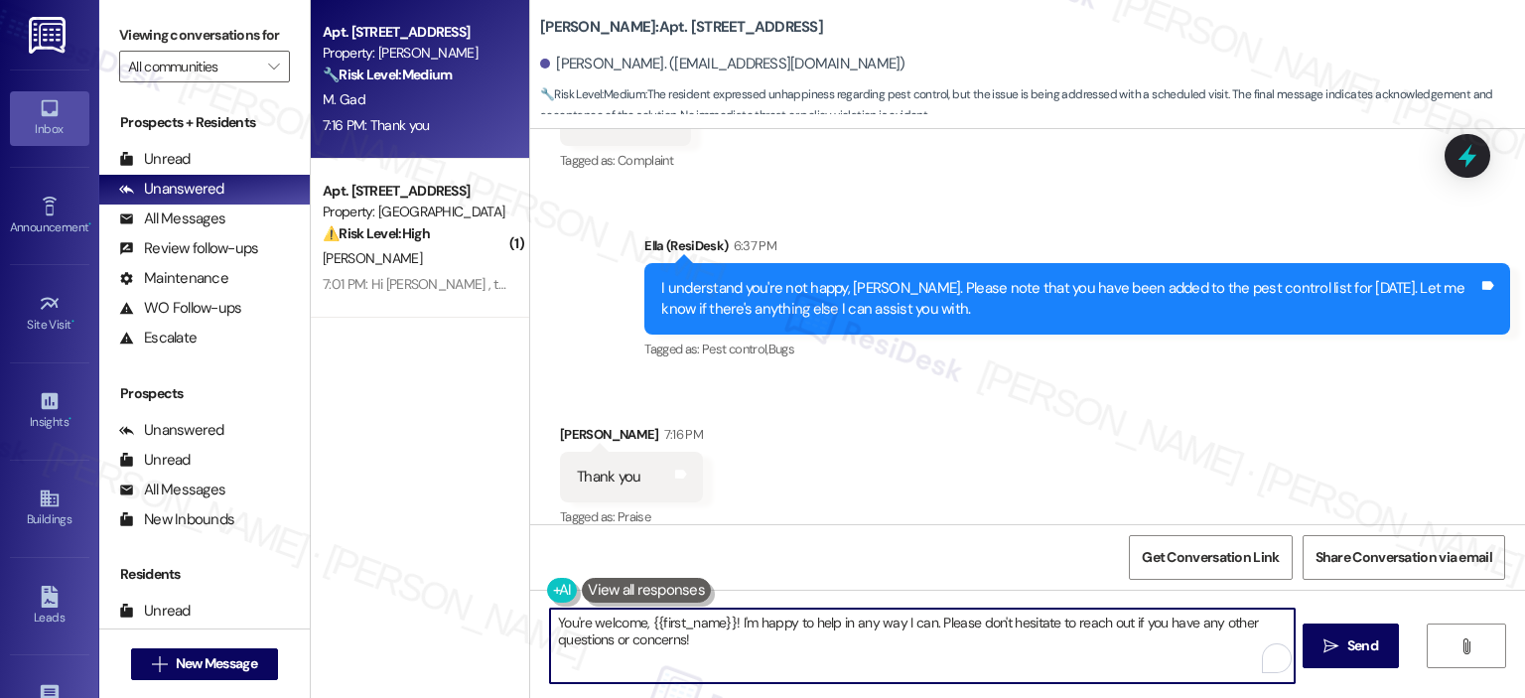
click at [530, 614] on div "You're welcome, {{first_name}}! I'm happy to help in any way I can. Please don'…" at bounding box center [1027, 664] width 995 height 149
click at [768, 646] on textarea "You're welcome, {{first_name}}! I'm happy to help in any way I can. Please don'…" at bounding box center [919, 645] width 743 height 74
drag, startPoint x: 756, startPoint y: 666, endPoint x: 925, endPoint y: 622, distance: 174.3
click at [925, 622] on textarea "You're welcome, {{first_name}}! I'm happy to help in any way I can. Please don'…" at bounding box center [919, 645] width 743 height 74
type textarea "You're welcome, {{first_name}}! I'm happy to help in any way I can. Have a grea…"
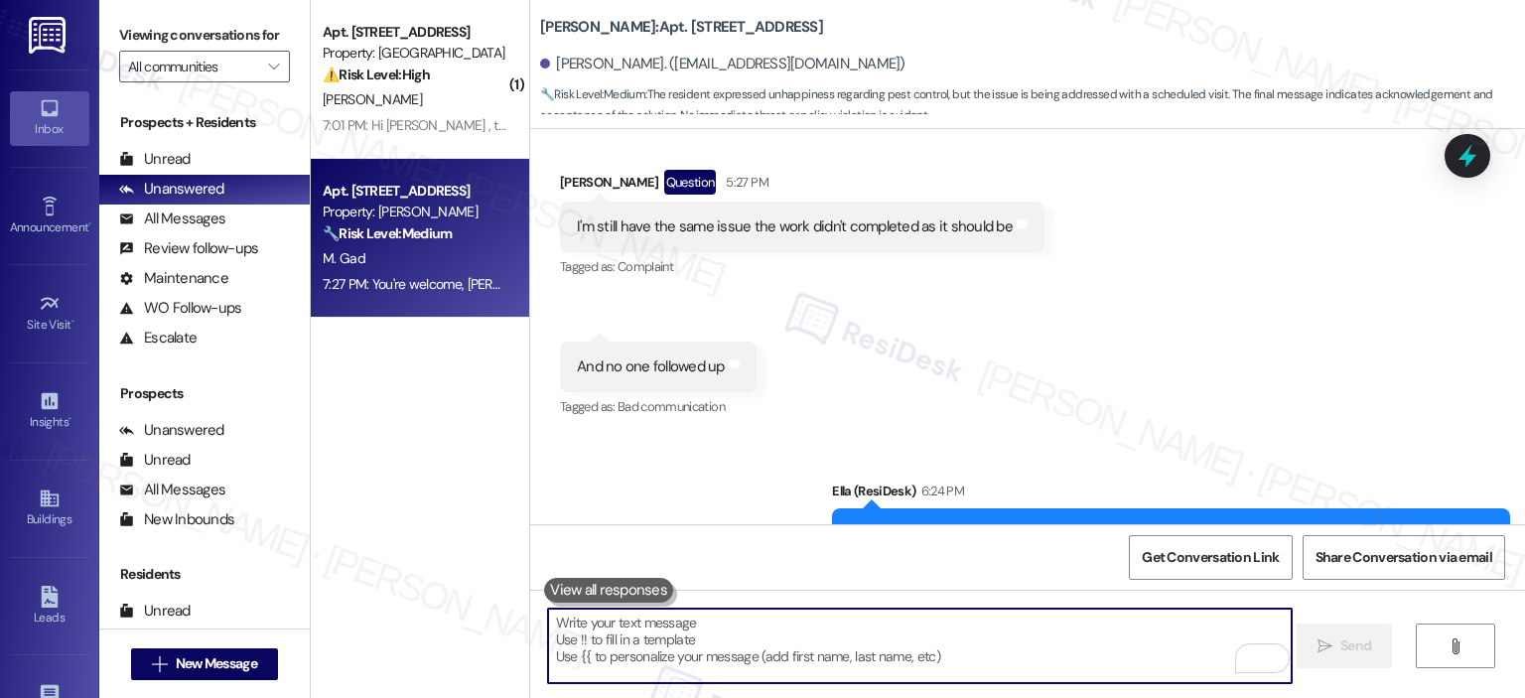
scroll to position [3717, 0]
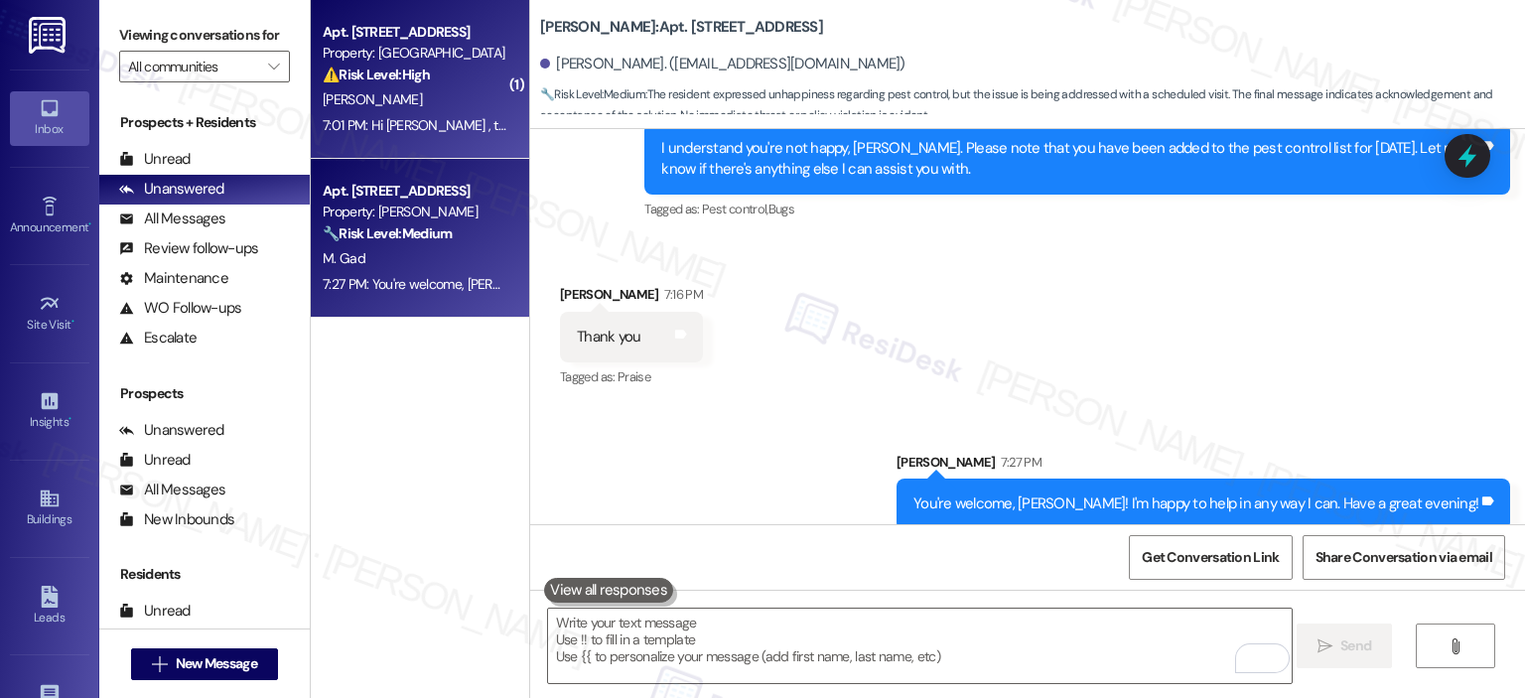
click at [417, 106] on div "[PERSON_NAME]" at bounding box center [415, 99] width 188 height 25
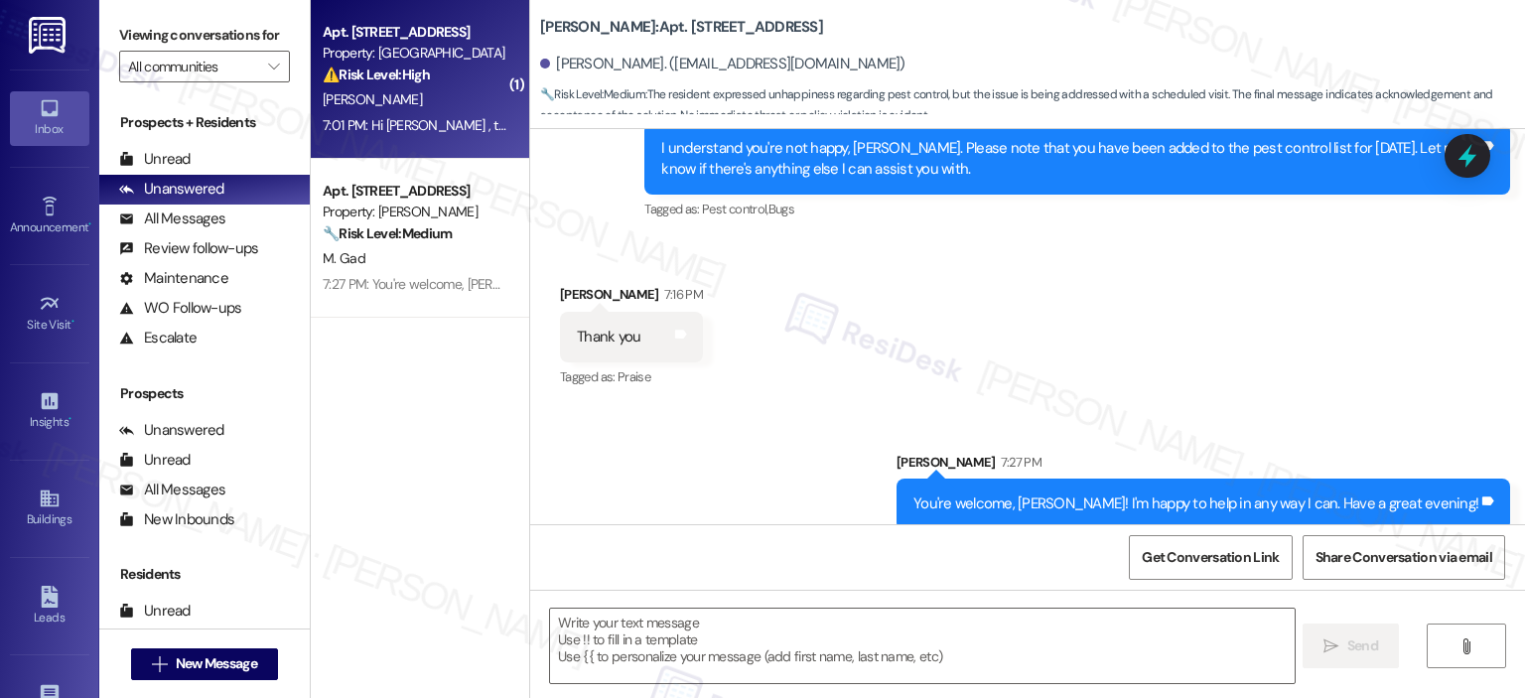
type textarea "Fetching suggested responses. Please feel free to read through the conversation…"
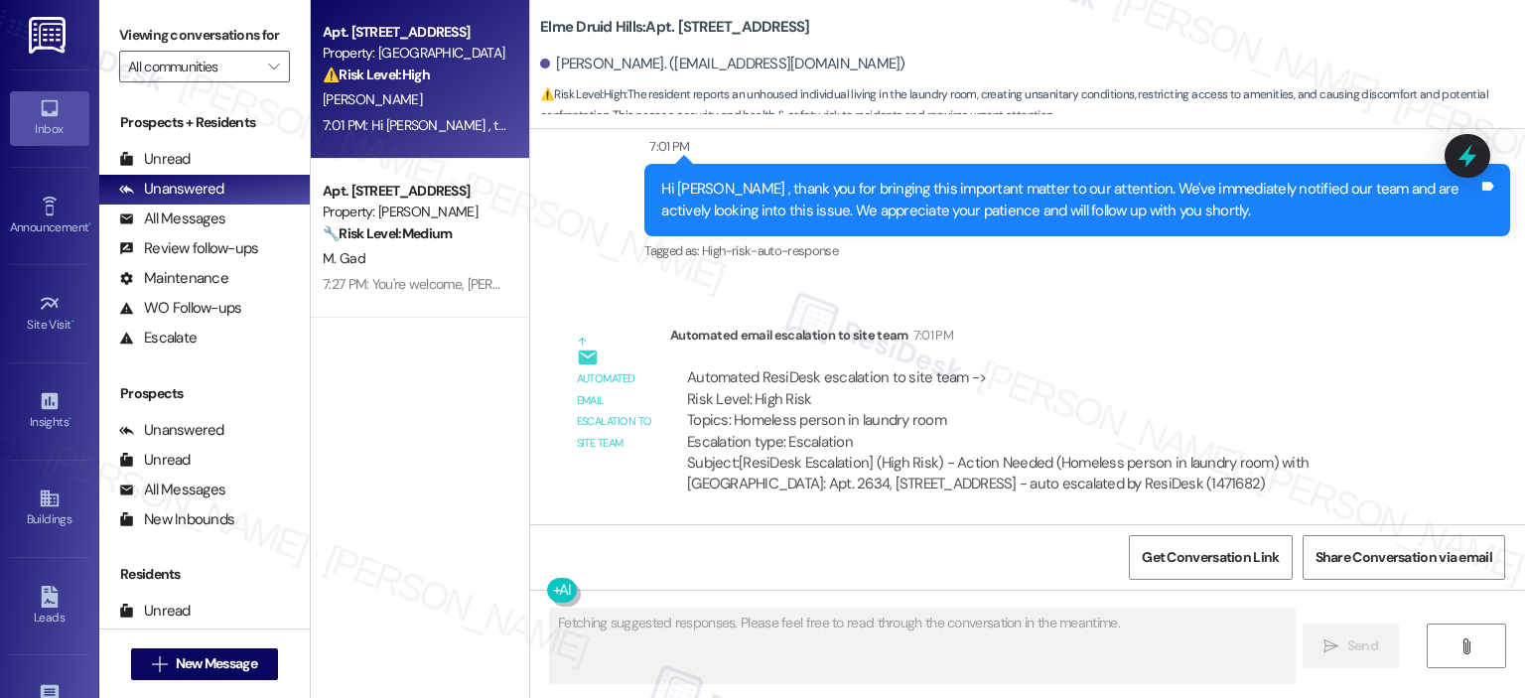
scroll to position [2041, 0]
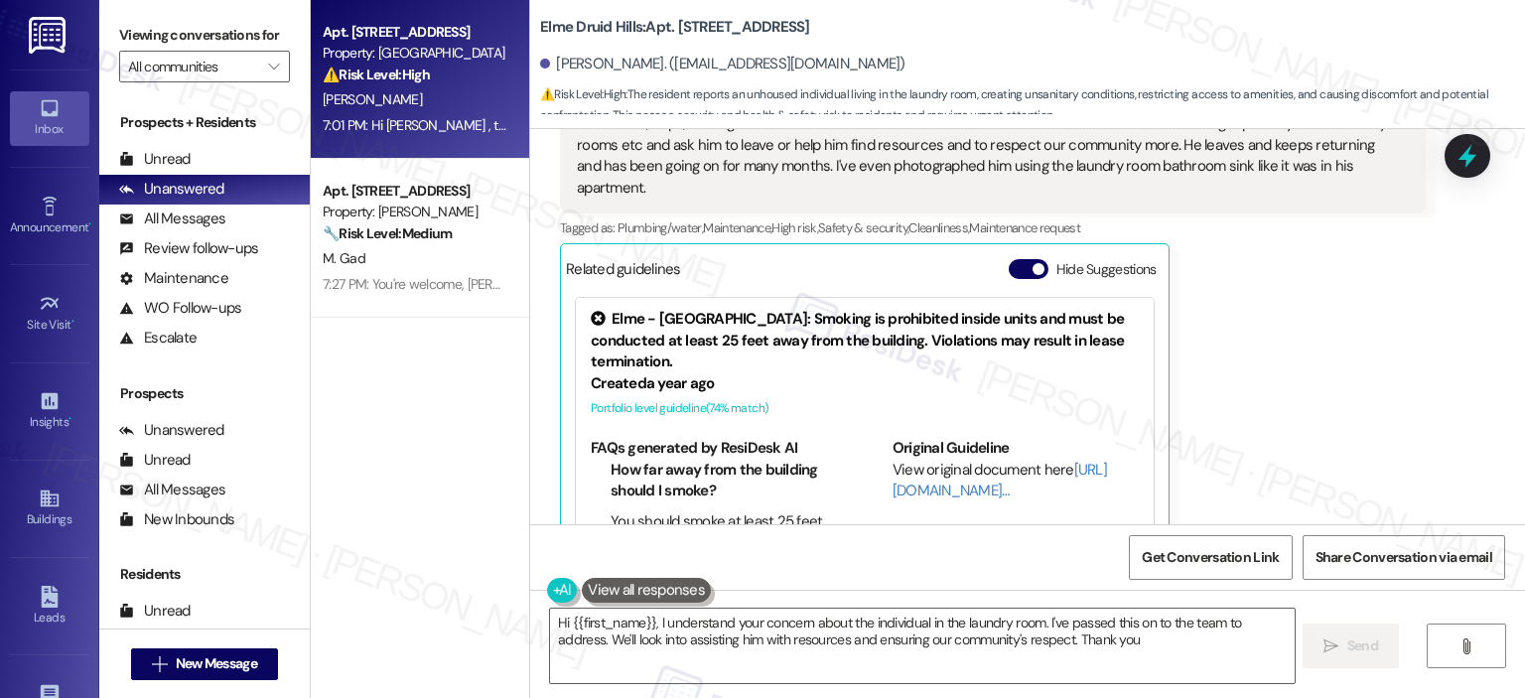
type textarea "Hi {{first_name}}, I understand your concern about the individual in the laundr…"
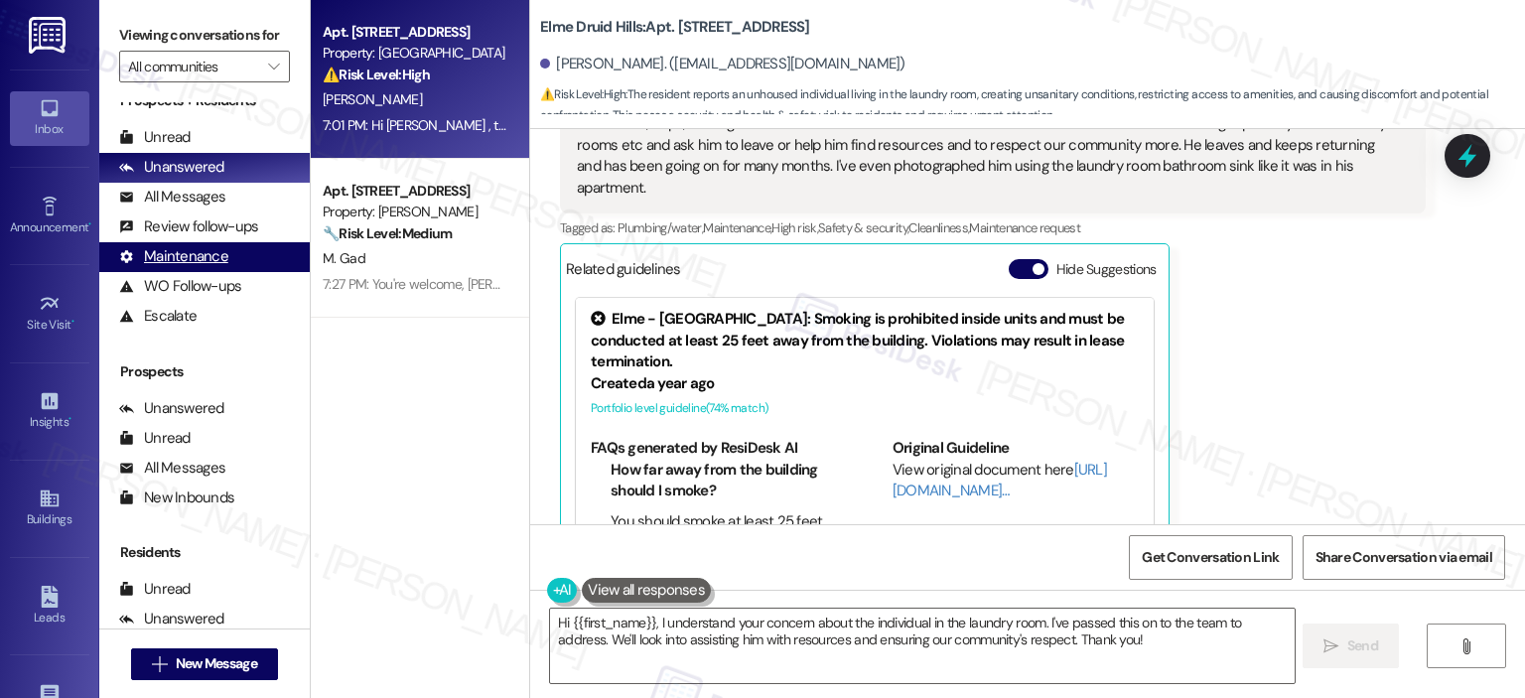
scroll to position [0, 0]
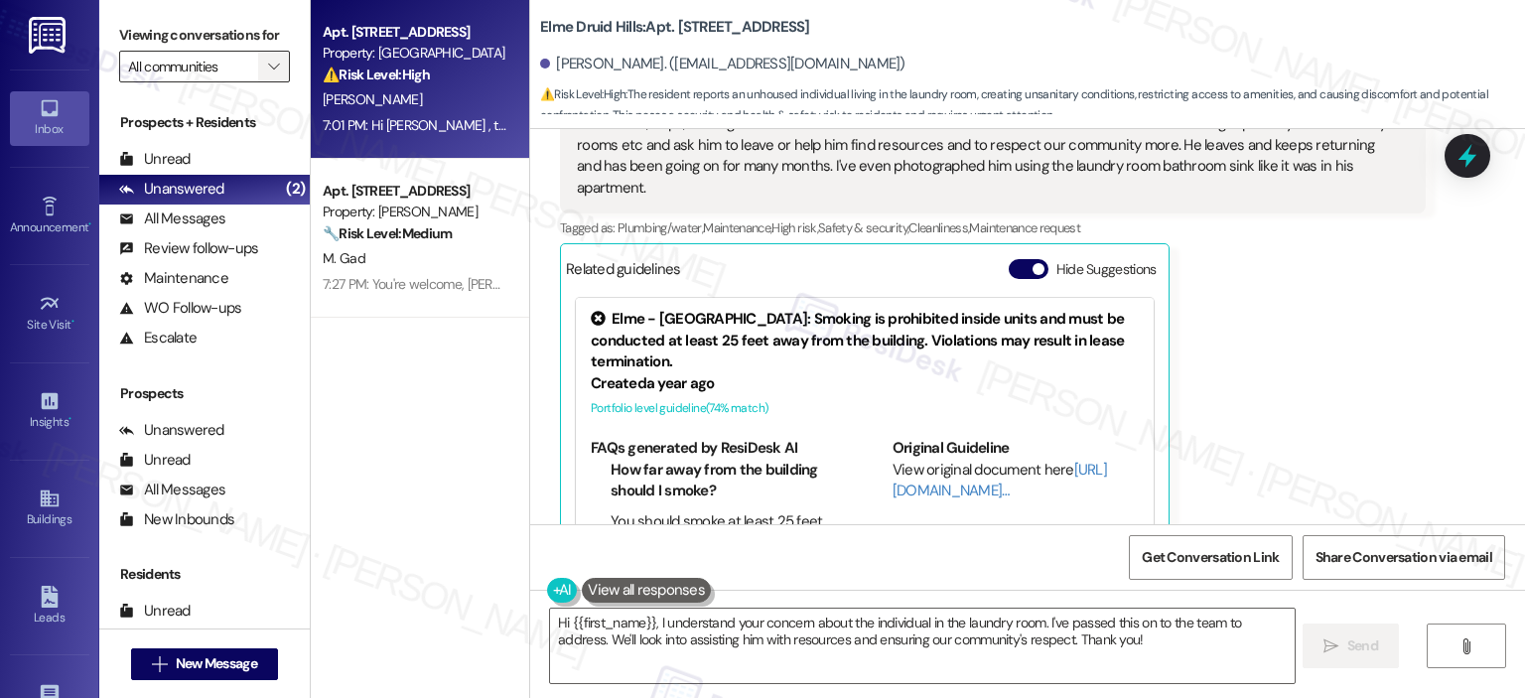
click at [268, 73] on icon "" at bounding box center [273, 67] width 11 height 16
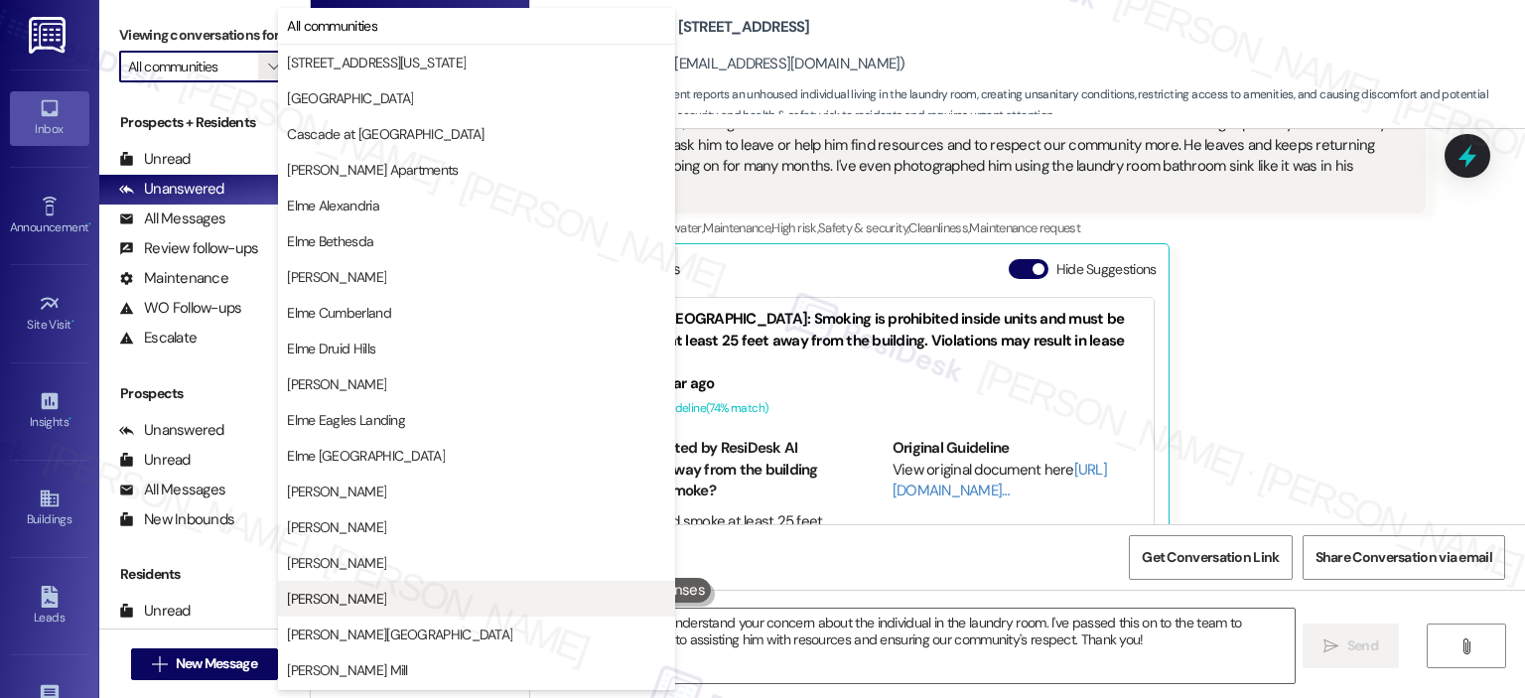
click at [365, 596] on span "[PERSON_NAME]" at bounding box center [336, 599] width 99 height 20
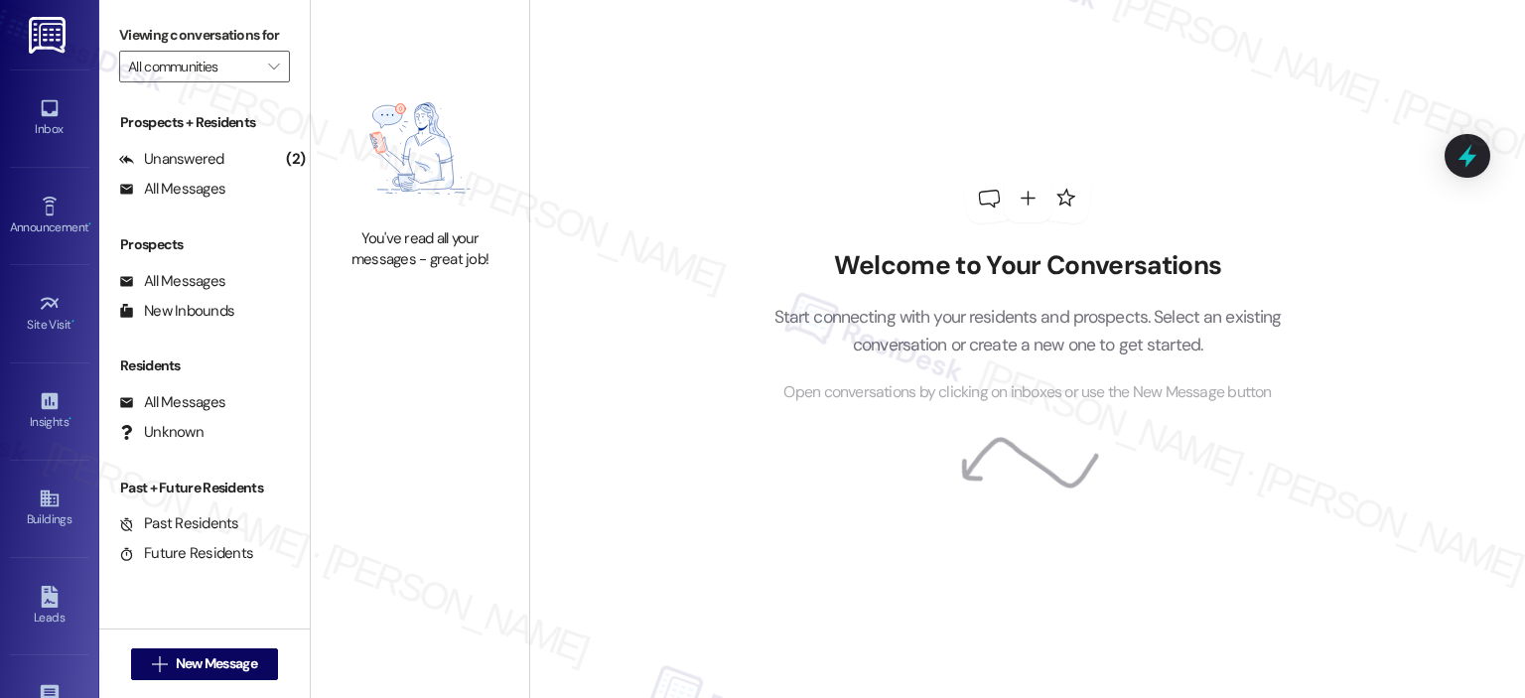
type input "[PERSON_NAME]"
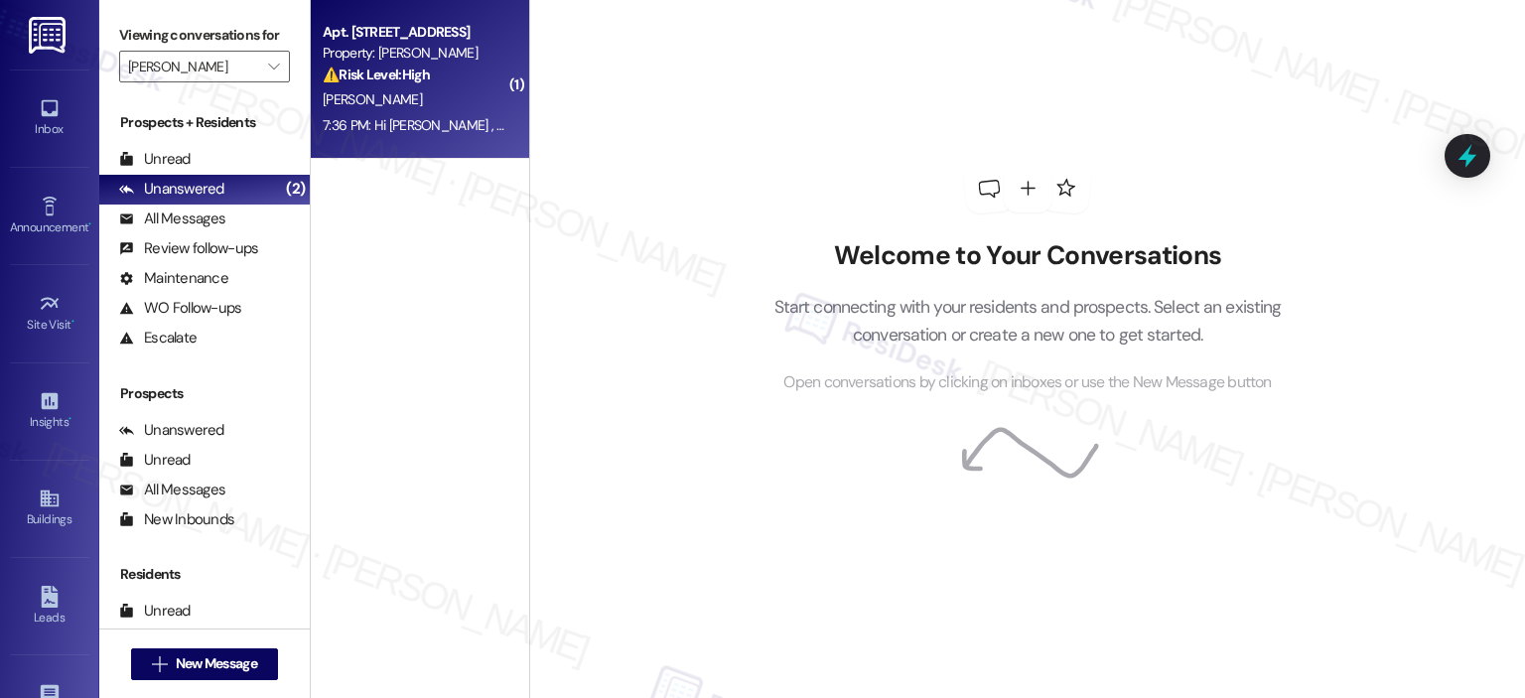
click at [465, 132] on div "7:36 PM: Hi [PERSON_NAME] , thank you for bringing this important matter to our…" at bounding box center [982, 125] width 1319 height 18
click at [438, 114] on div "7:36 PM: Hi [PERSON_NAME] , thank you for bringing this important matter to our…" at bounding box center [415, 125] width 188 height 25
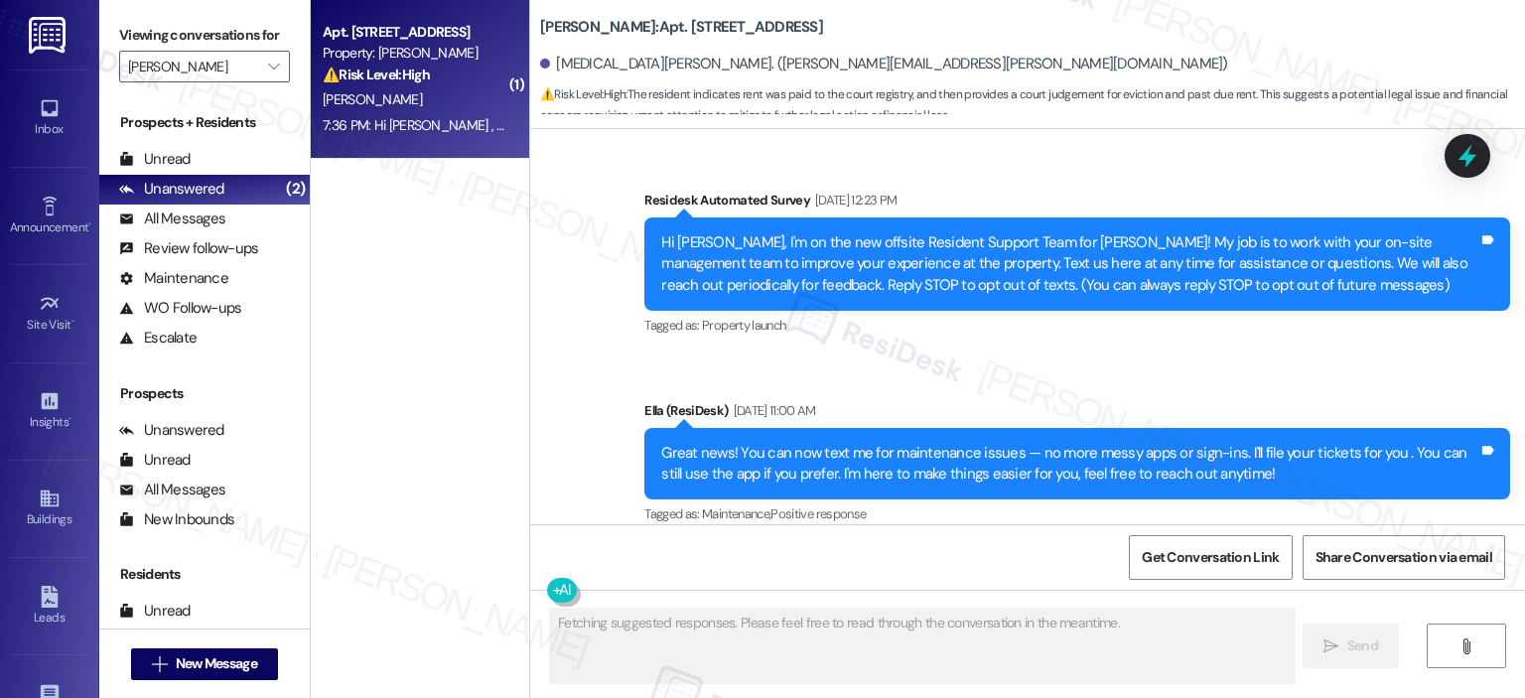
scroll to position [39316, 0]
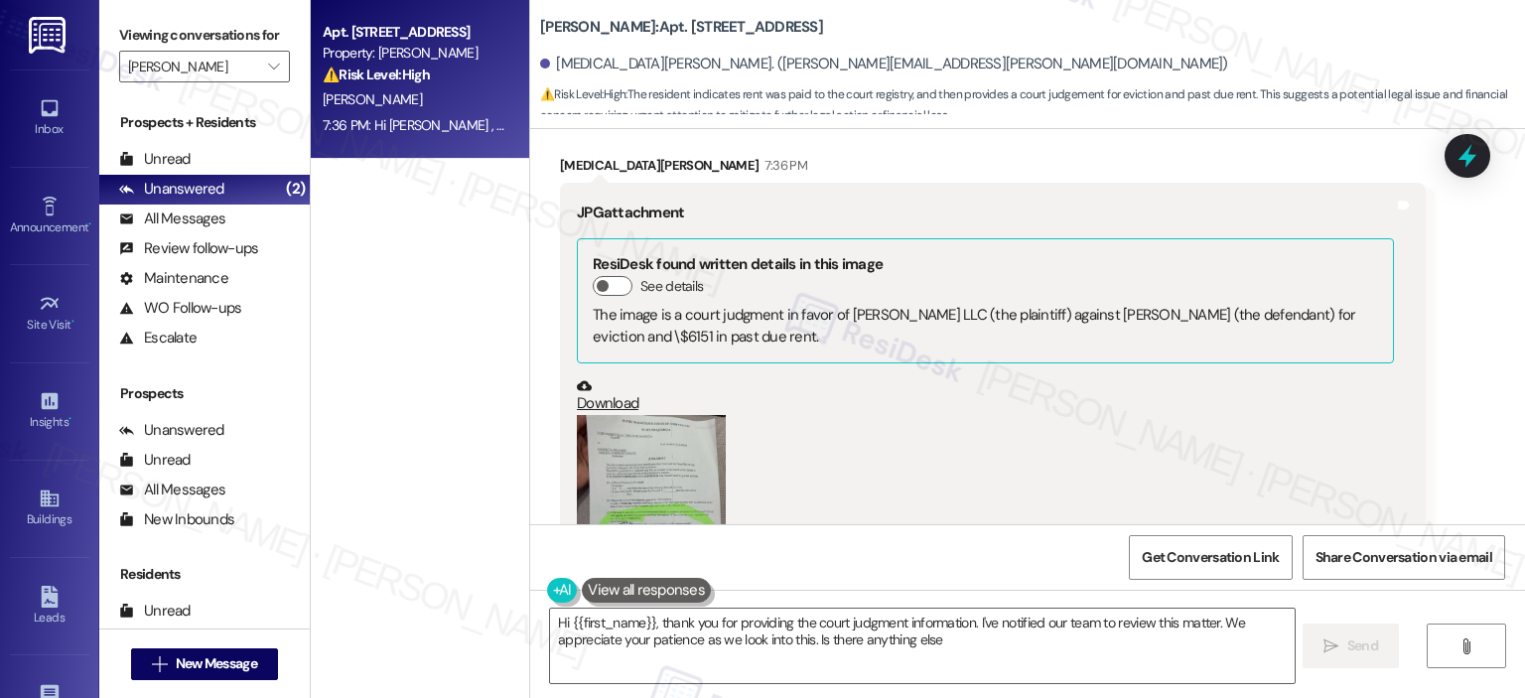
type textarea "Hi {{first_name}}, thank you for providing the court judgment information. I've…"
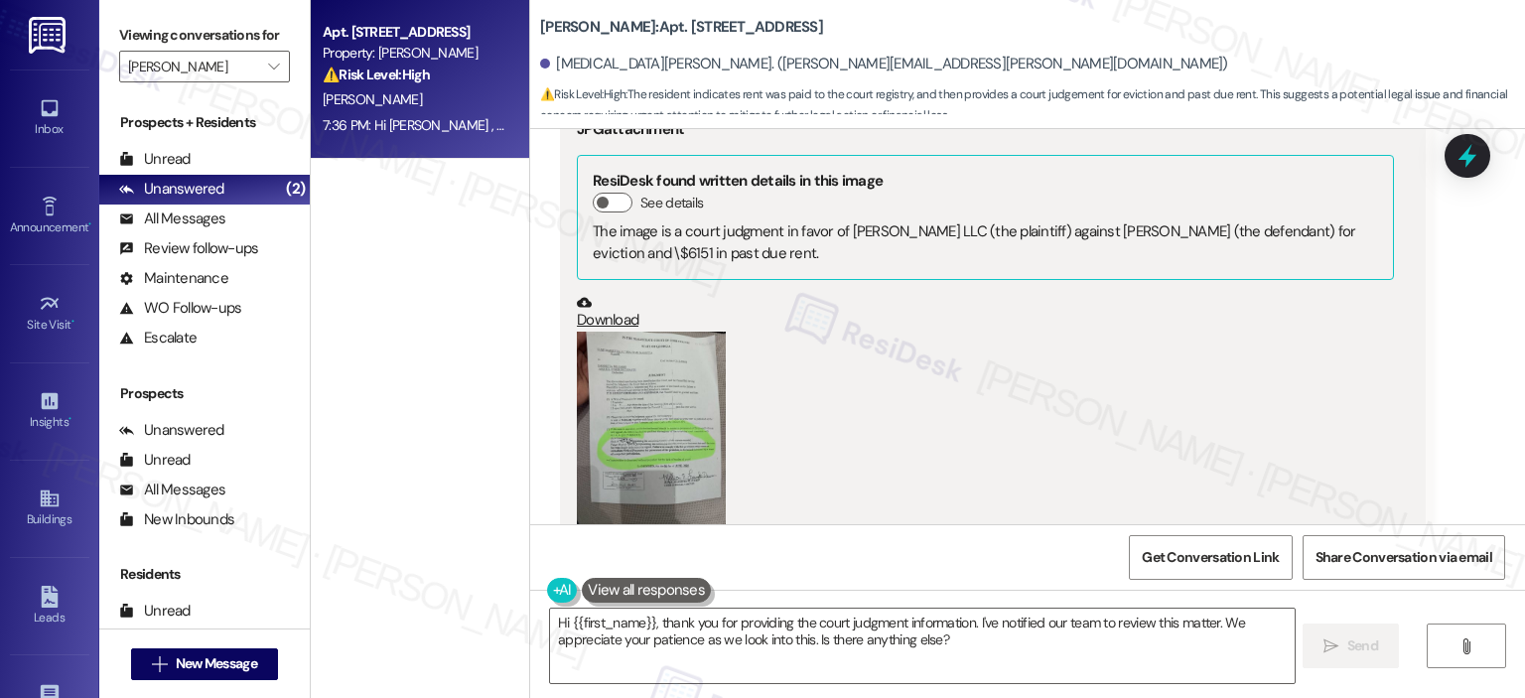
scroll to position [38657, 0]
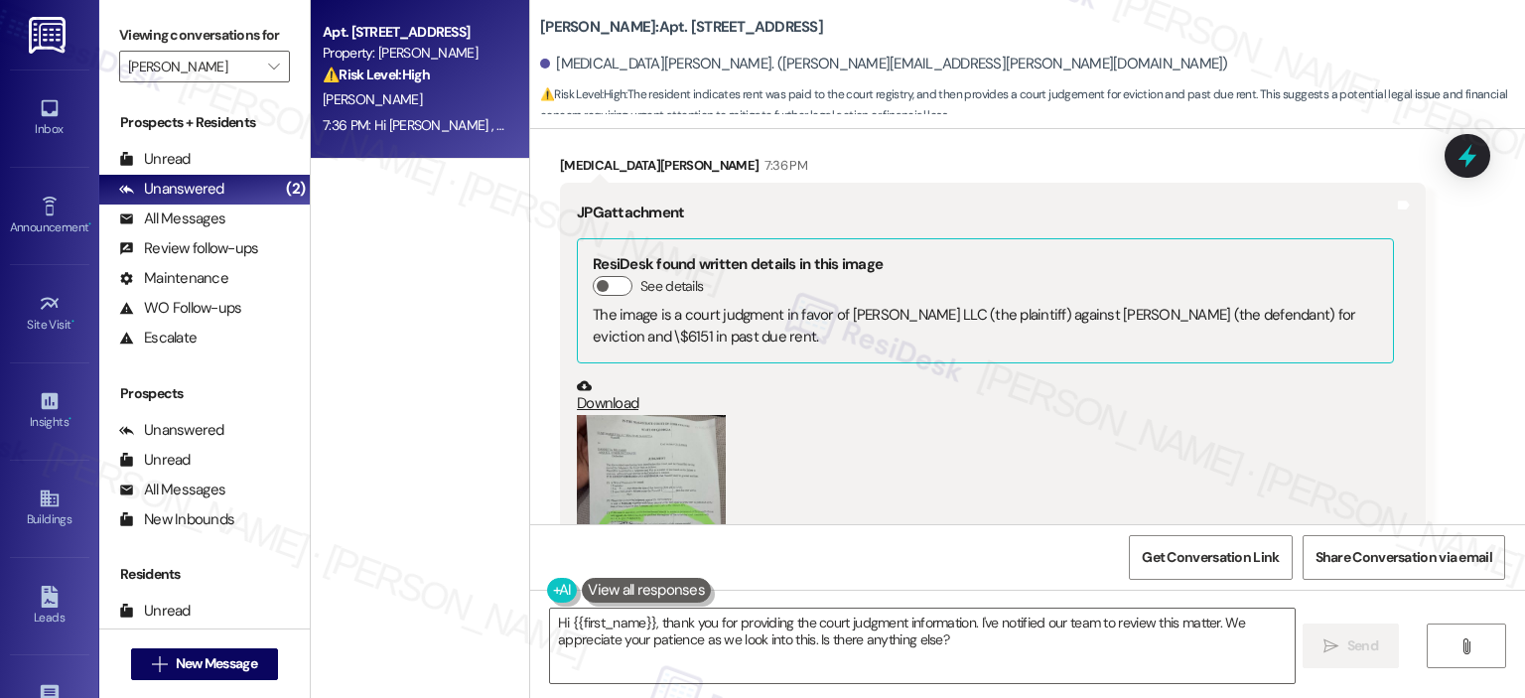
click at [648, 415] on button "Zoom image" at bounding box center [651, 514] width 149 height 199
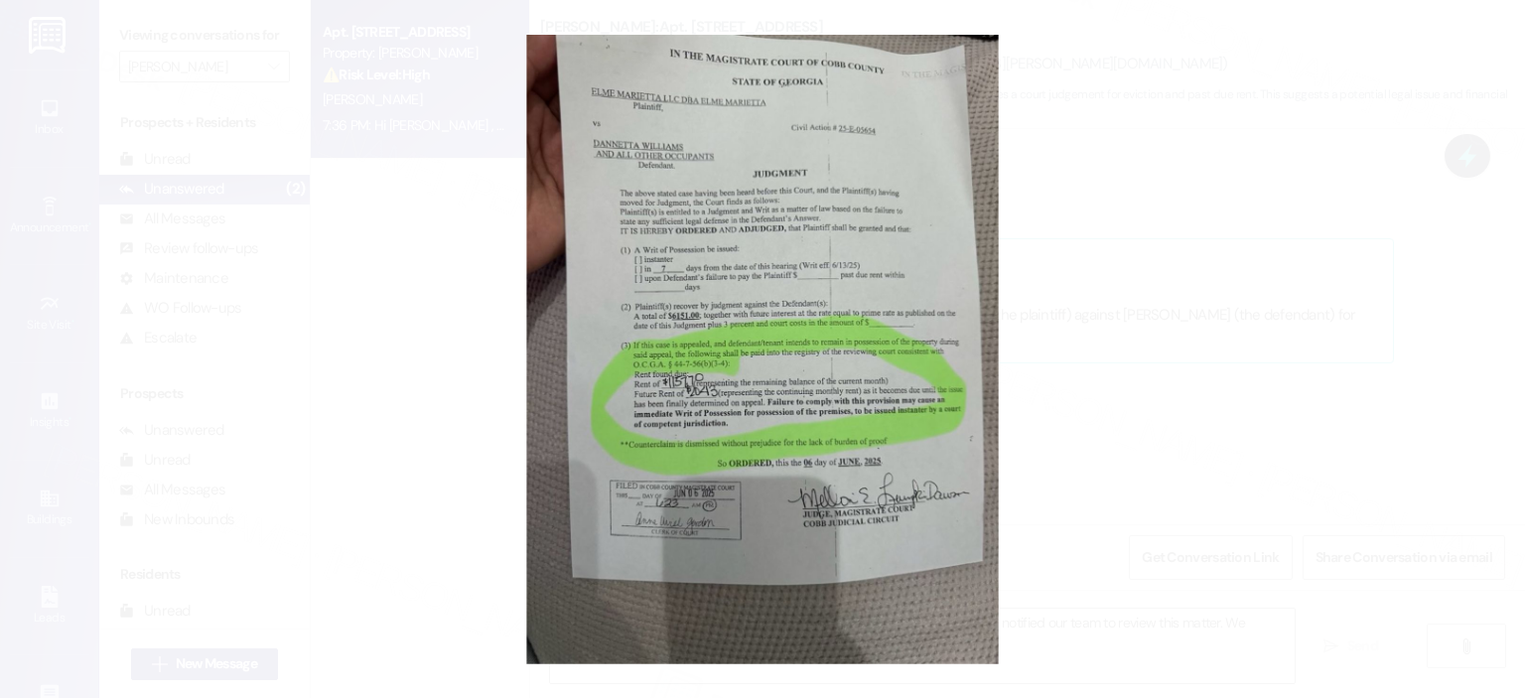
click at [1260, 264] on button "Unzoom image" at bounding box center [762, 349] width 1525 height 698
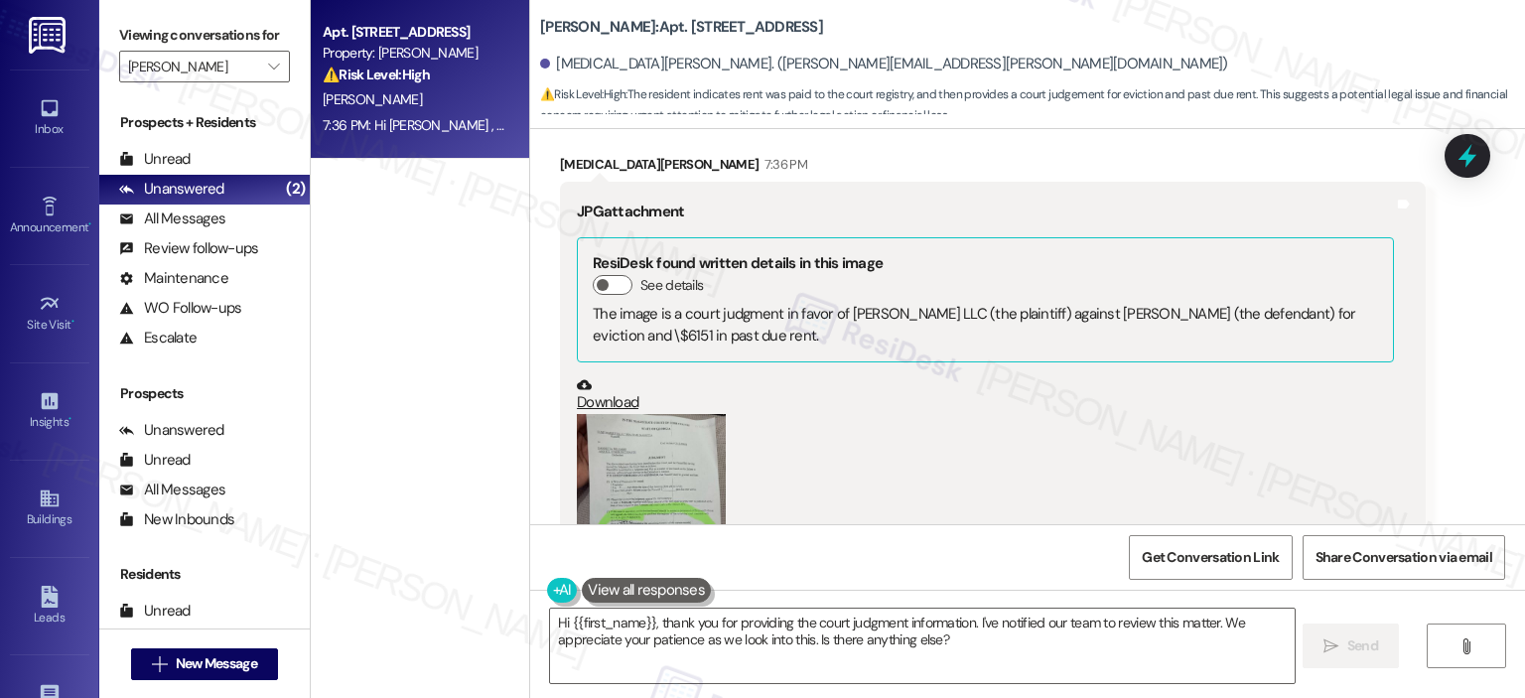
scroll to position [39316, 0]
